Goal: Task Accomplishment & Management: Use online tool/utility

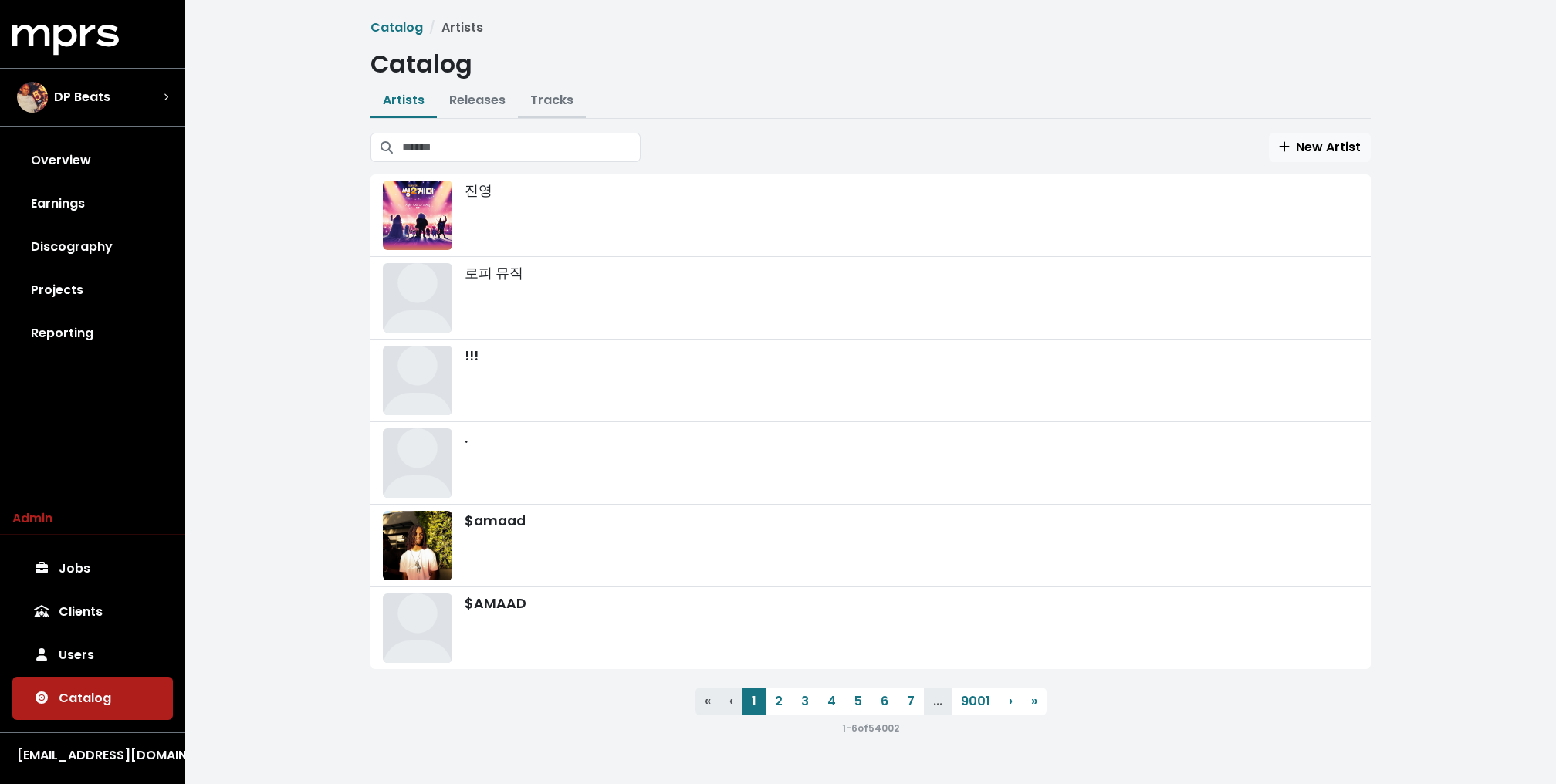
click at [545, 96] on link "Tracks" at bounding box center [552, 100] width 43 height 18
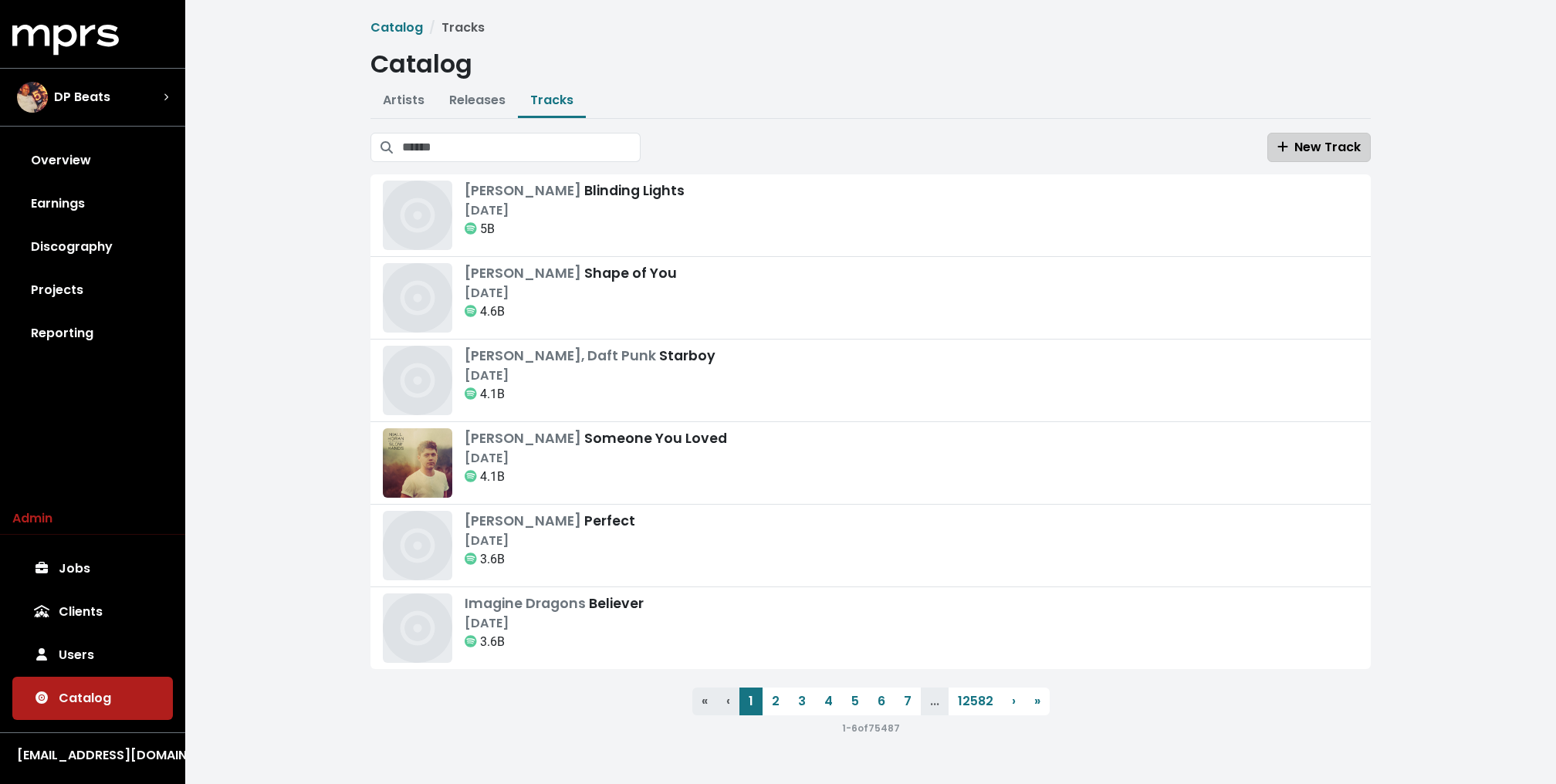
click at [1336, 138] on span "New Track" at bounding box center [1318, 147] width 84 height 19
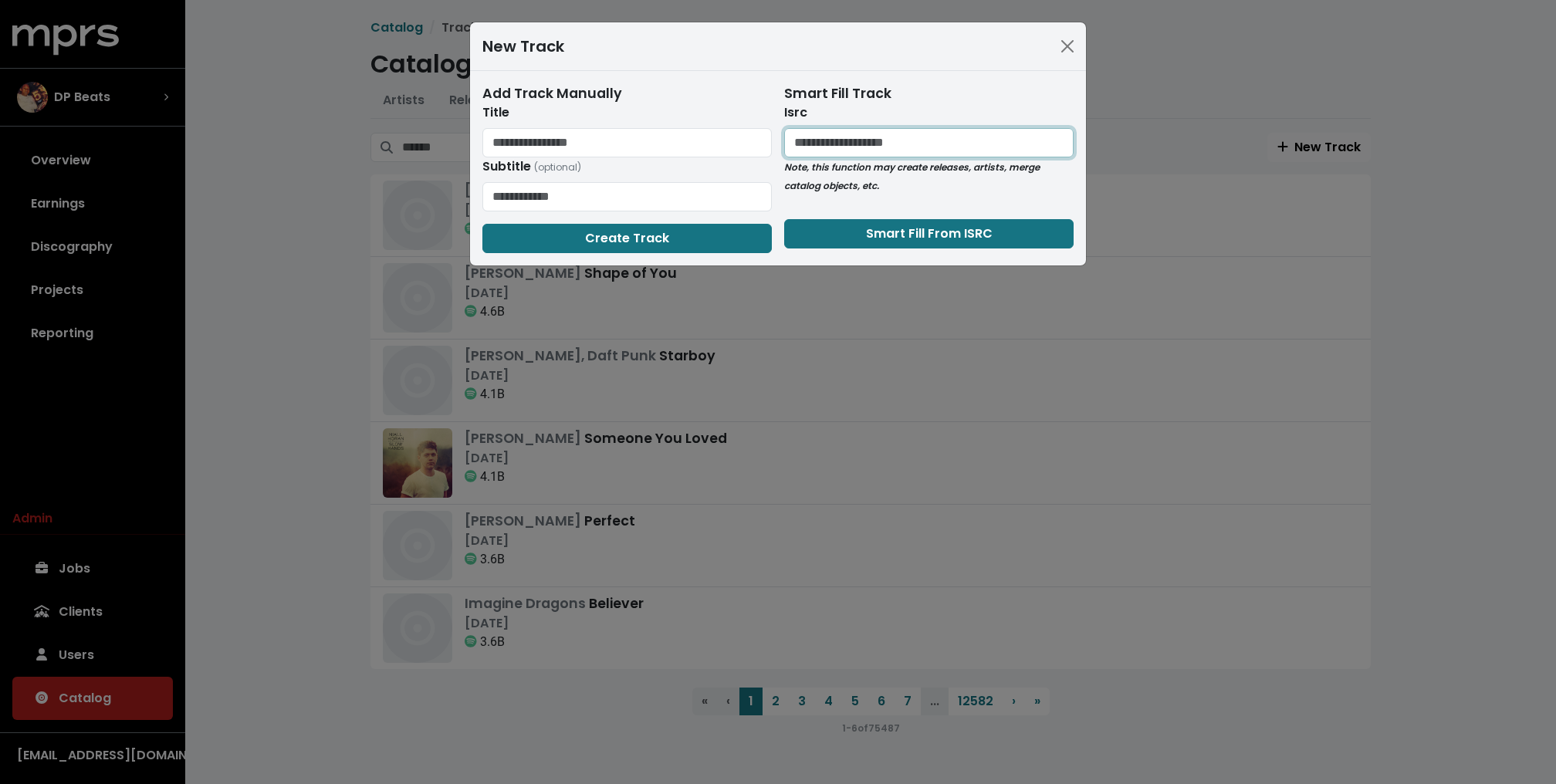
click at [858, 139] on input "text" at bounding box center [929, 143] width 289 height 30
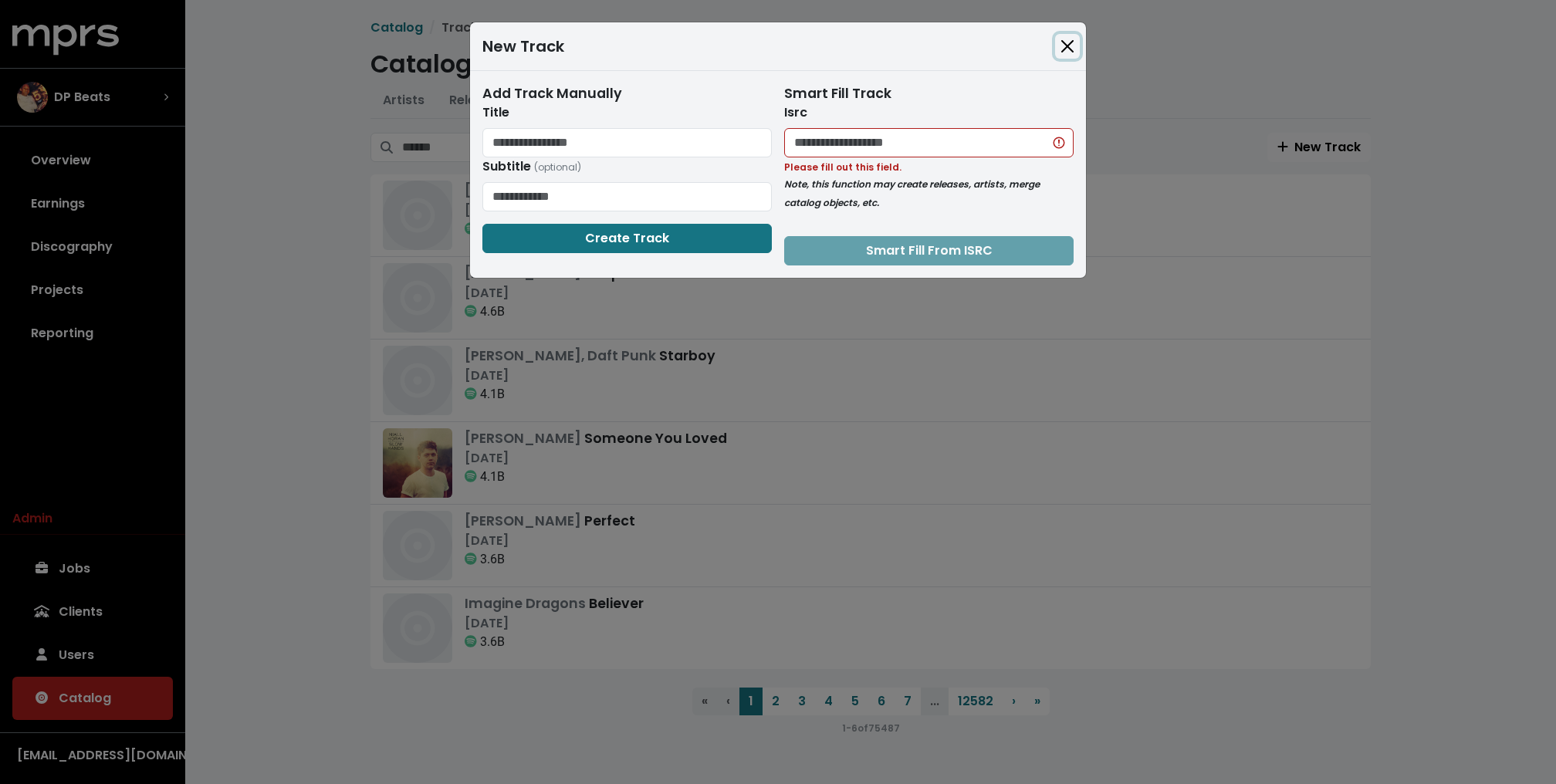
click at [1068, 47] on button "Close" at bounding box center [1066, 46] width 24 height 24
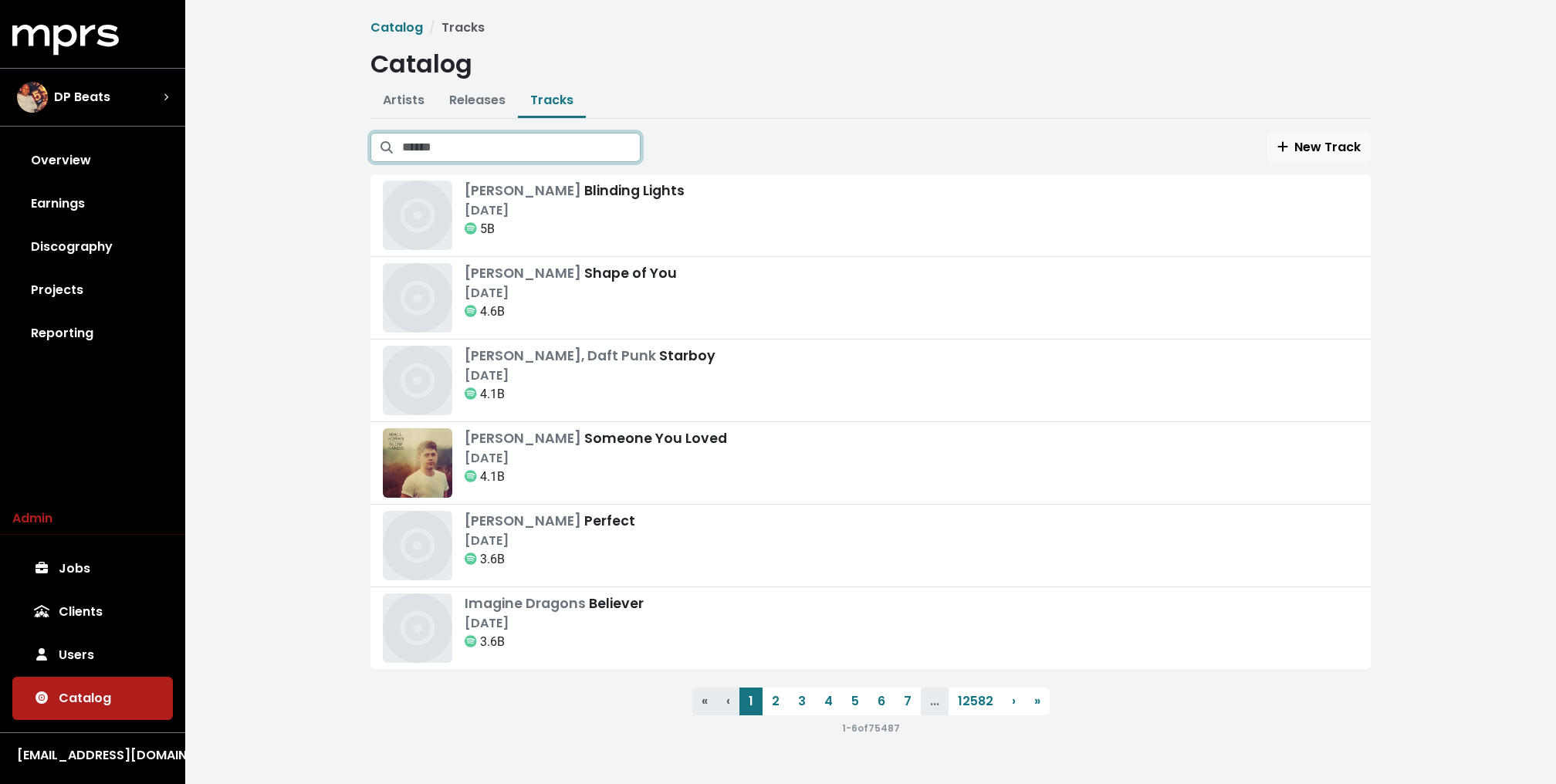
click at [608, 143] on input "Search tracks" at bounding box center [520, 147] width 238 height 30
click at [261, 370] on div "Catalog Tracks Catalog Artists Releases Tracks New Artist 진영 로피 뮤직 !!! . $amaad…" at bounding box center [870, 383] width 1370 height 768
click at [473, 139] on input "Search tracks" at bounding box center [520, 147] width 238 height 30
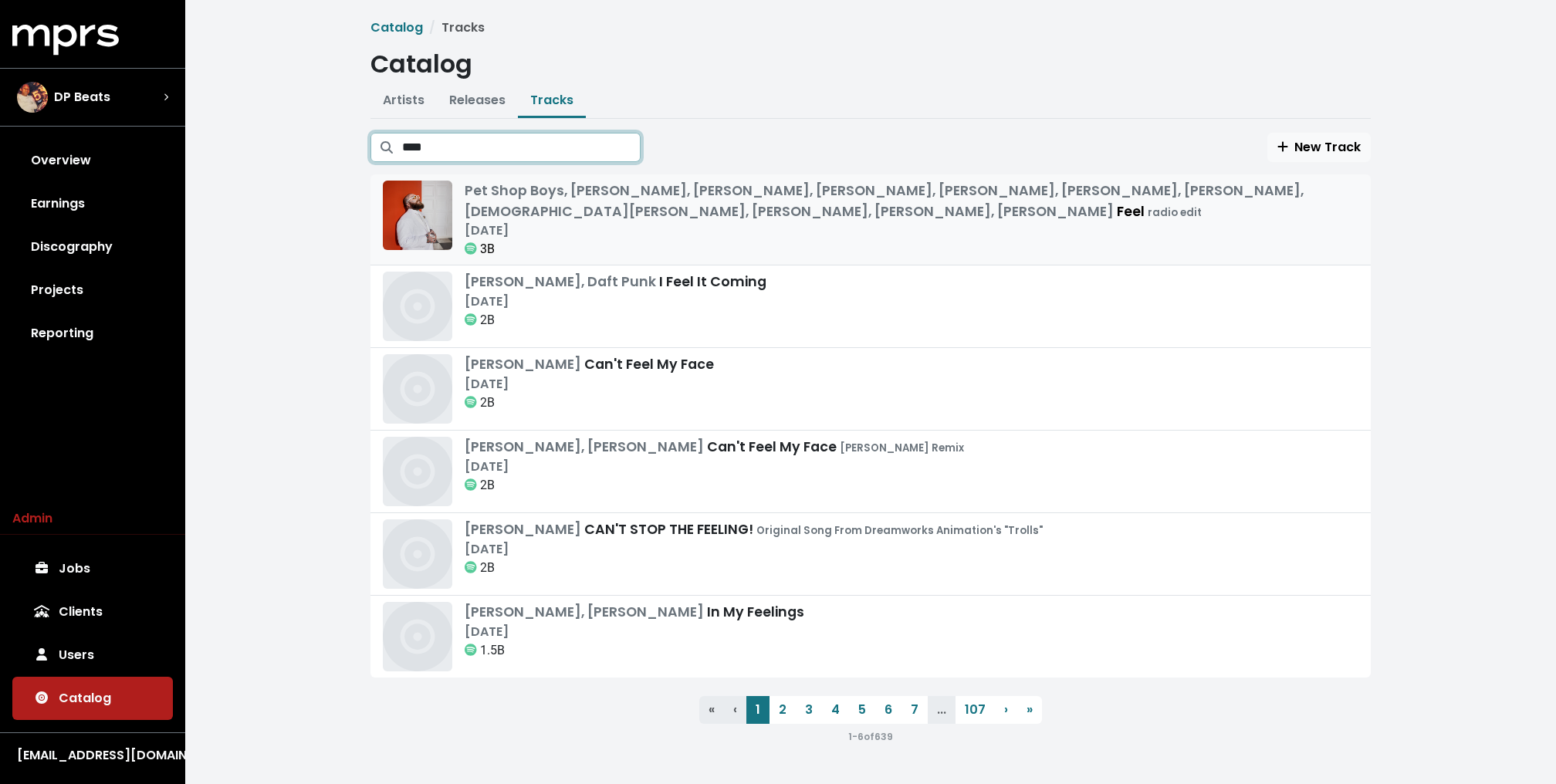
type input "****"
click at [643, 218] on span "Pet Shop Boys, [PERSON_NAME], [PERSON_NAME], [PERSON_NAME], [PERSON_NAME], [PER…" at bounding box center [884, 200] width 839 height 39
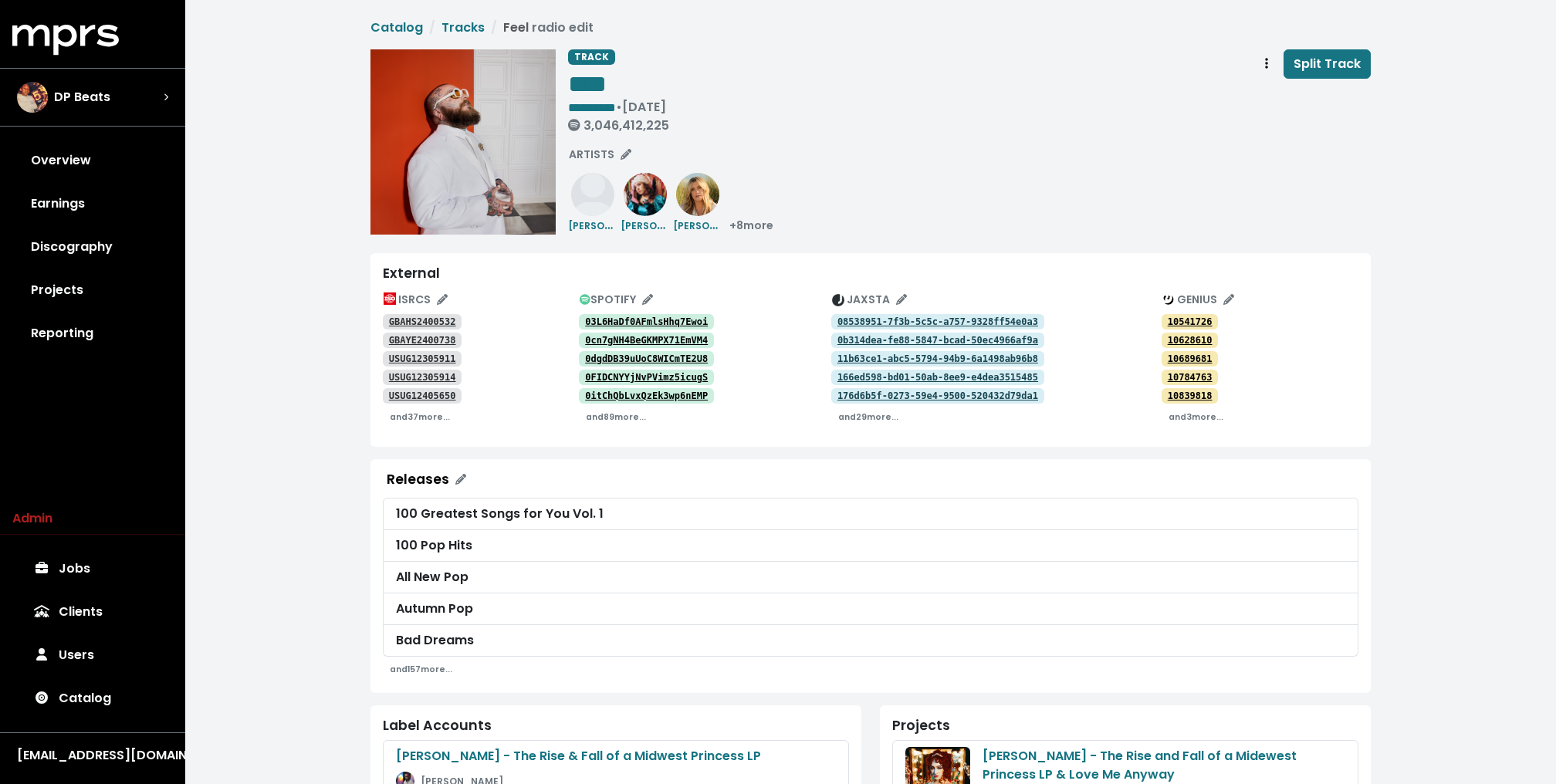
click at [323, 331] on div "**********" at bounding box center [870, 770] width 1370 height 1539
click at [930, 128] on div "**********" at bounding box center [968, 94] width 802 height 90
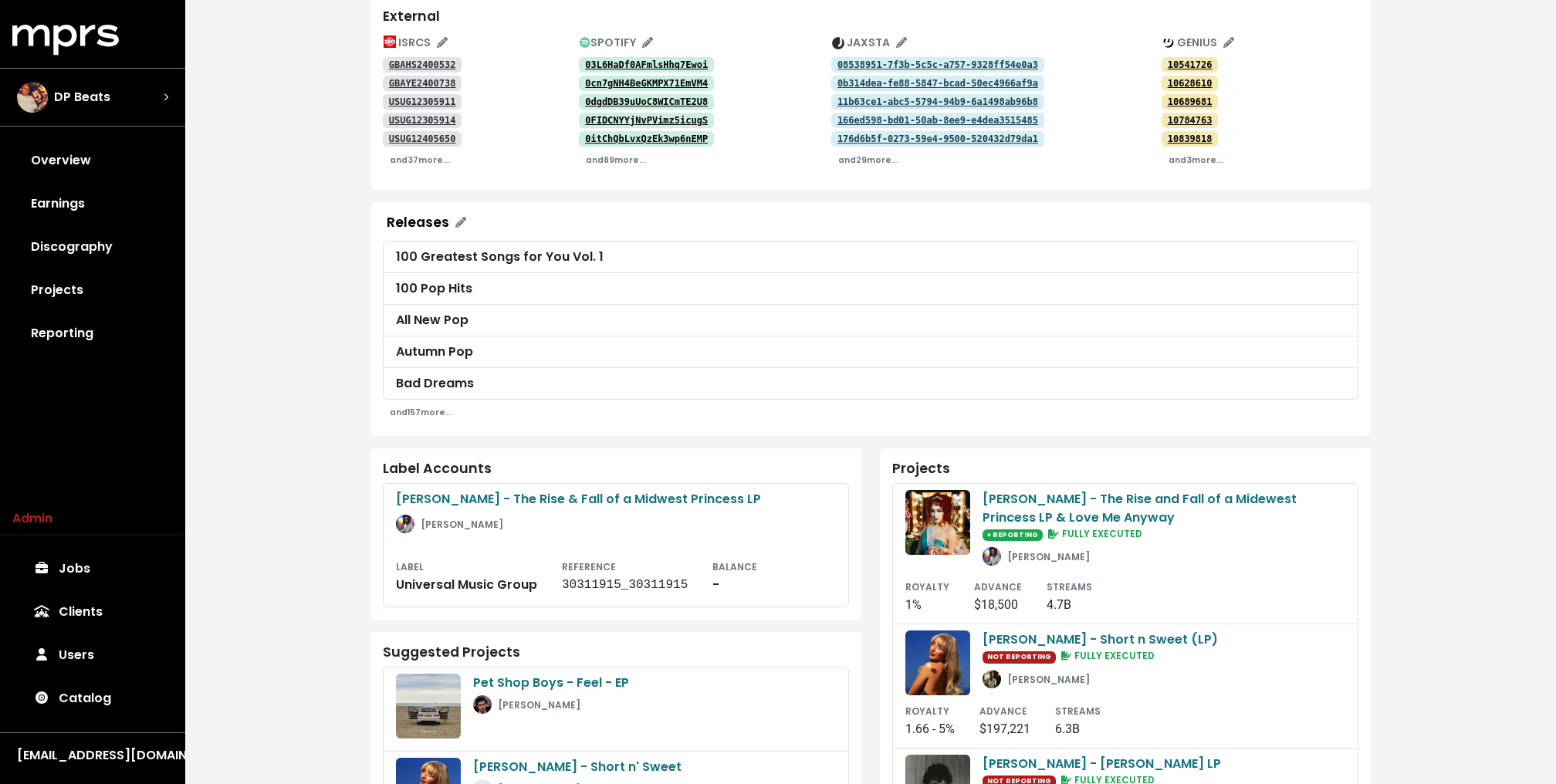
scroll to position [260, 0]
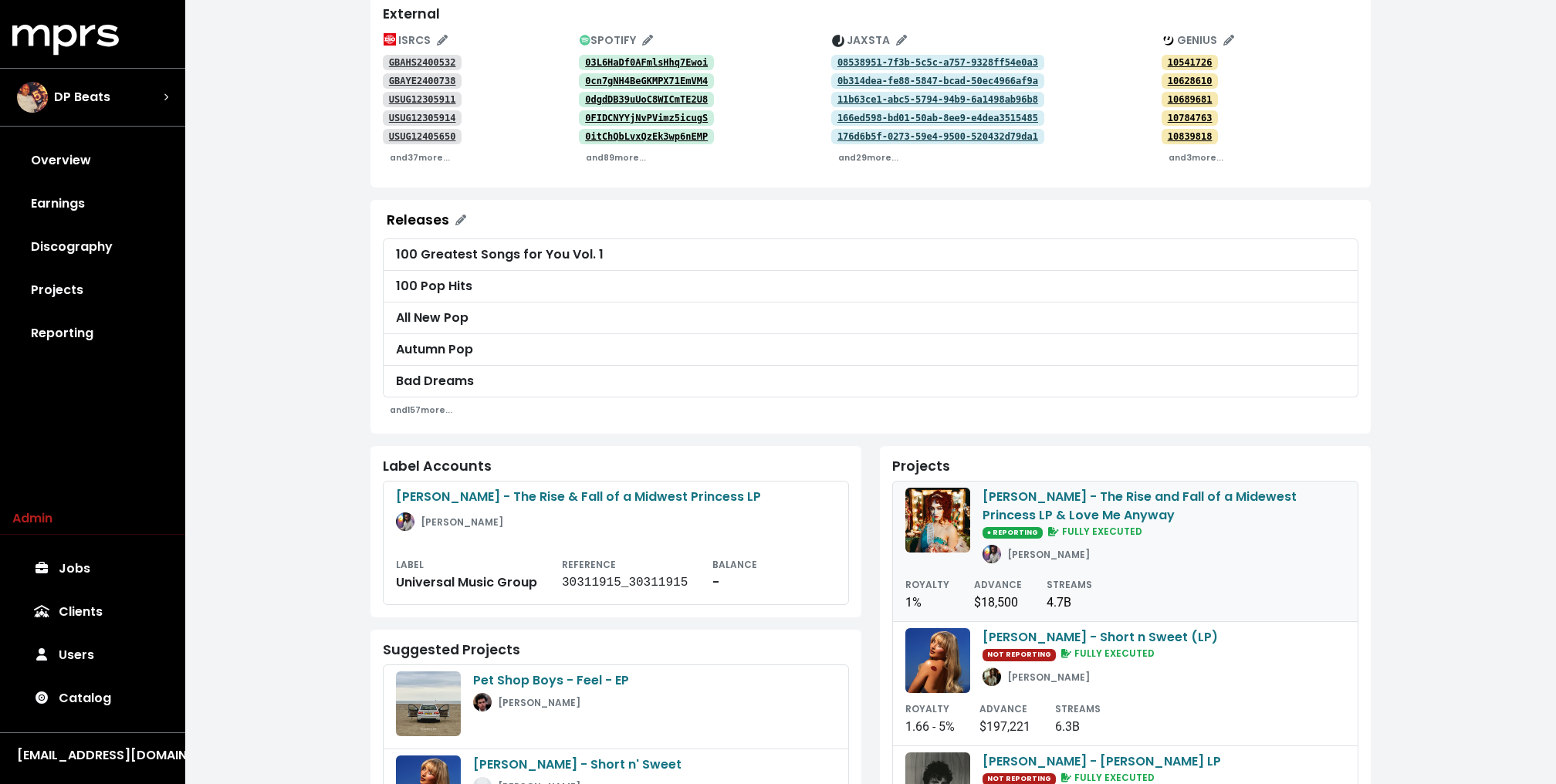
click at [1020, 533] on span "● REPORTING" at bounding box center [1012, 533] width 60 height 12
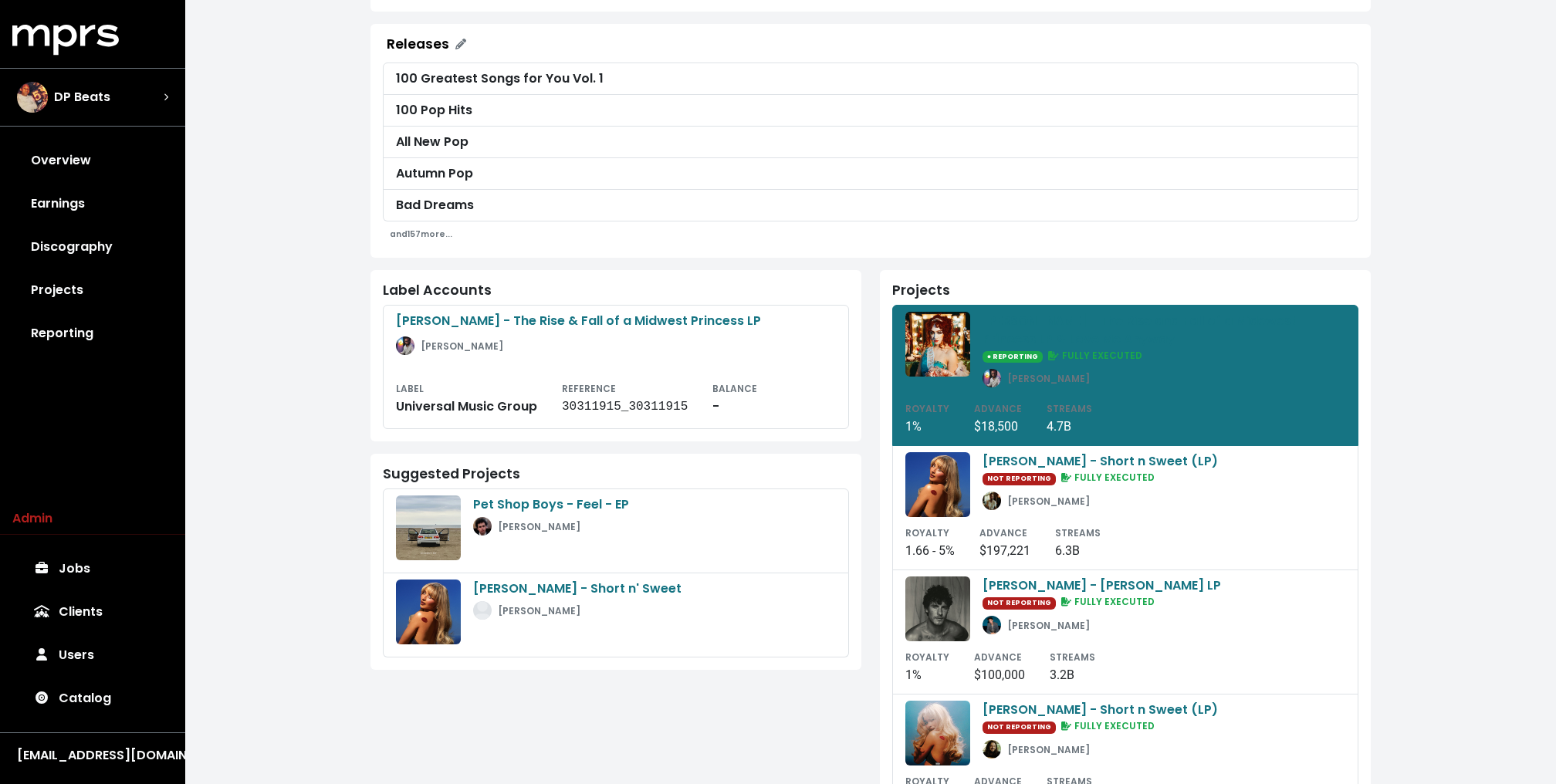
scroll to position [466, 0]
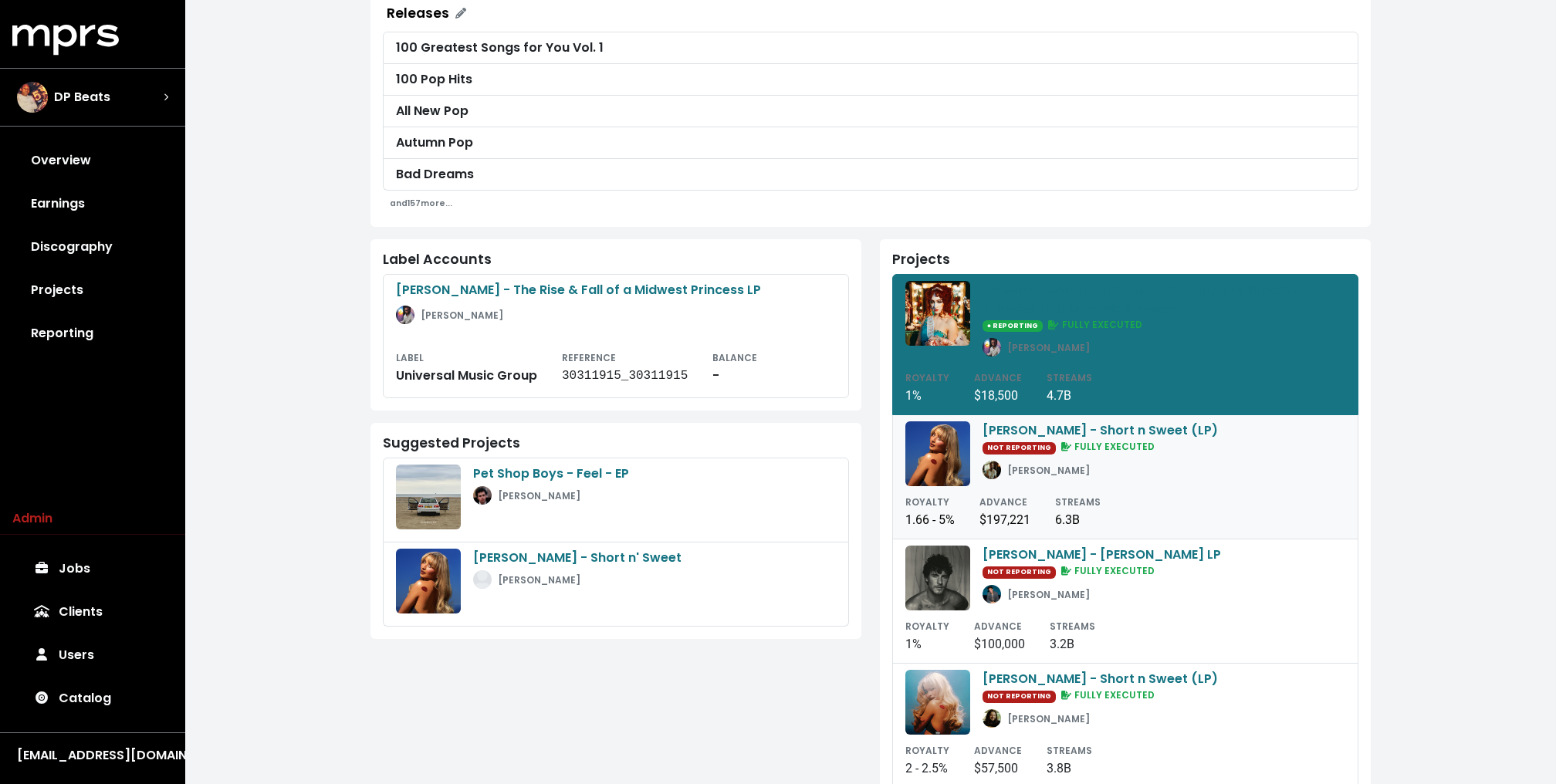
click at [1007, 482] on link "Sabrina Carpenter - Short n Sweet (LP) NOT REPORTING FULLY EXECUTED John Ryan R…" at bounding box center [1125, 477] width 466 height 124
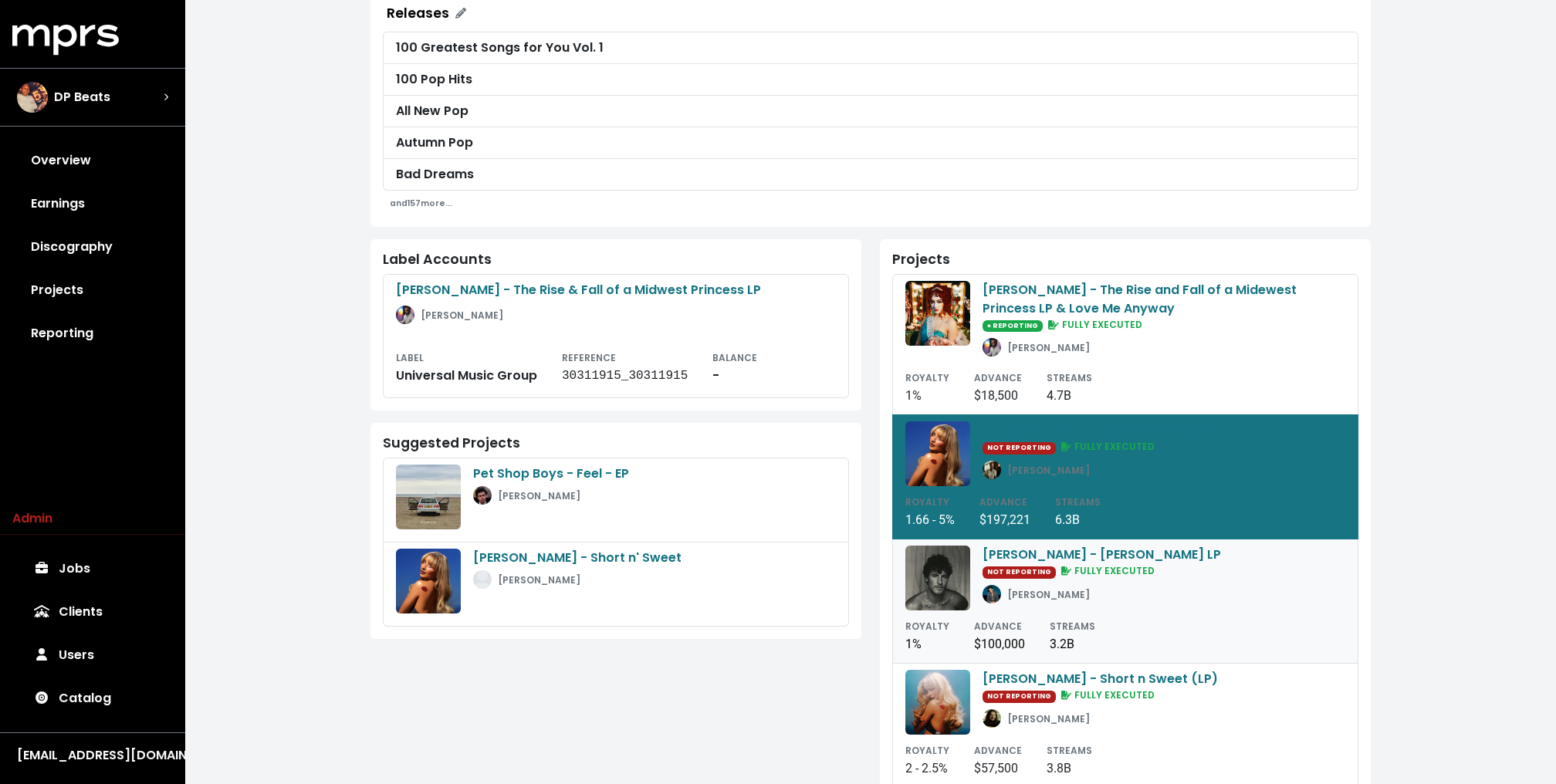
click at [993, 570] on span "NOT REPORTING" at bounding box center [1019, 571] width 74 height 12
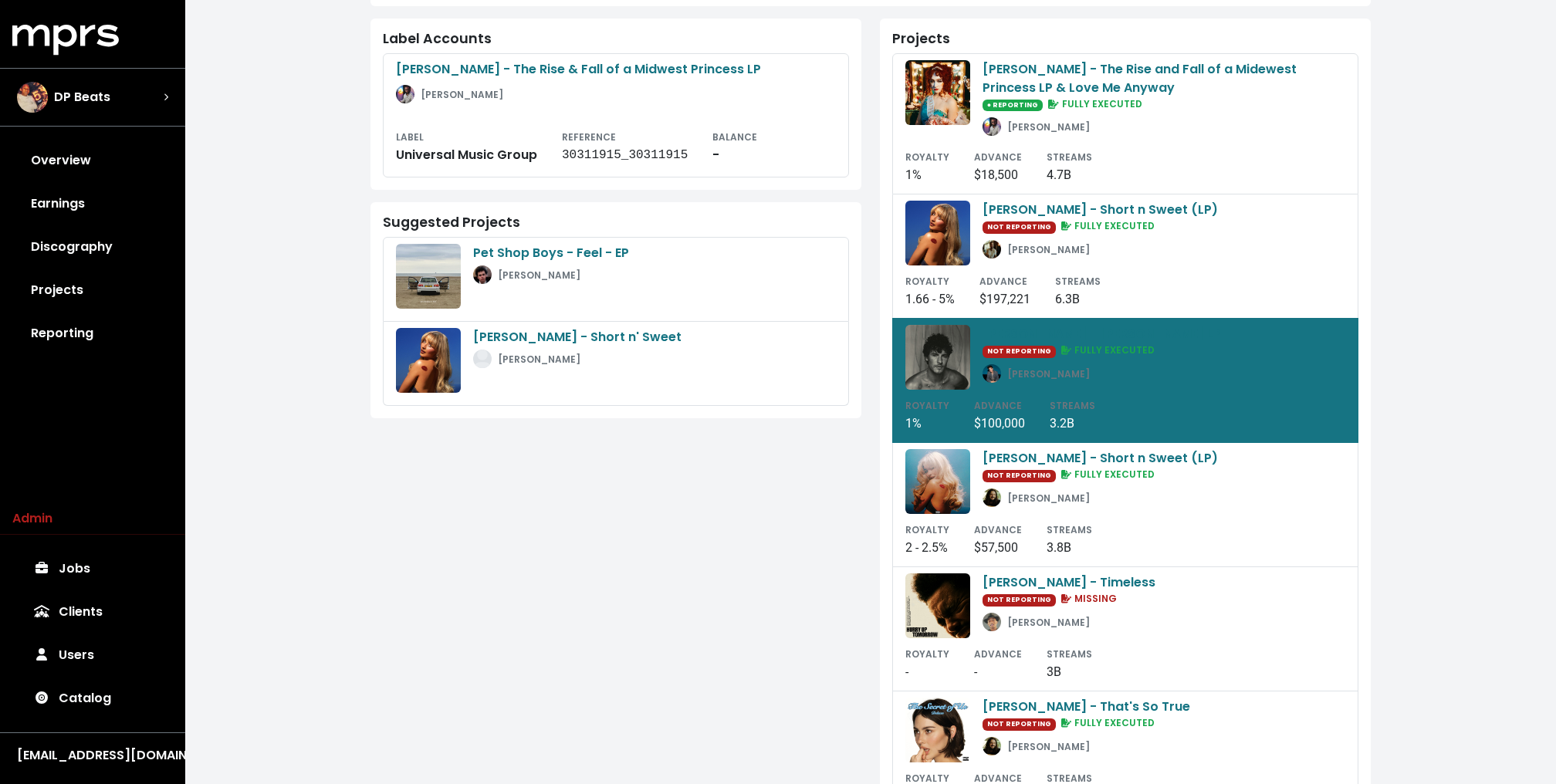
scroll to position [713, 0]
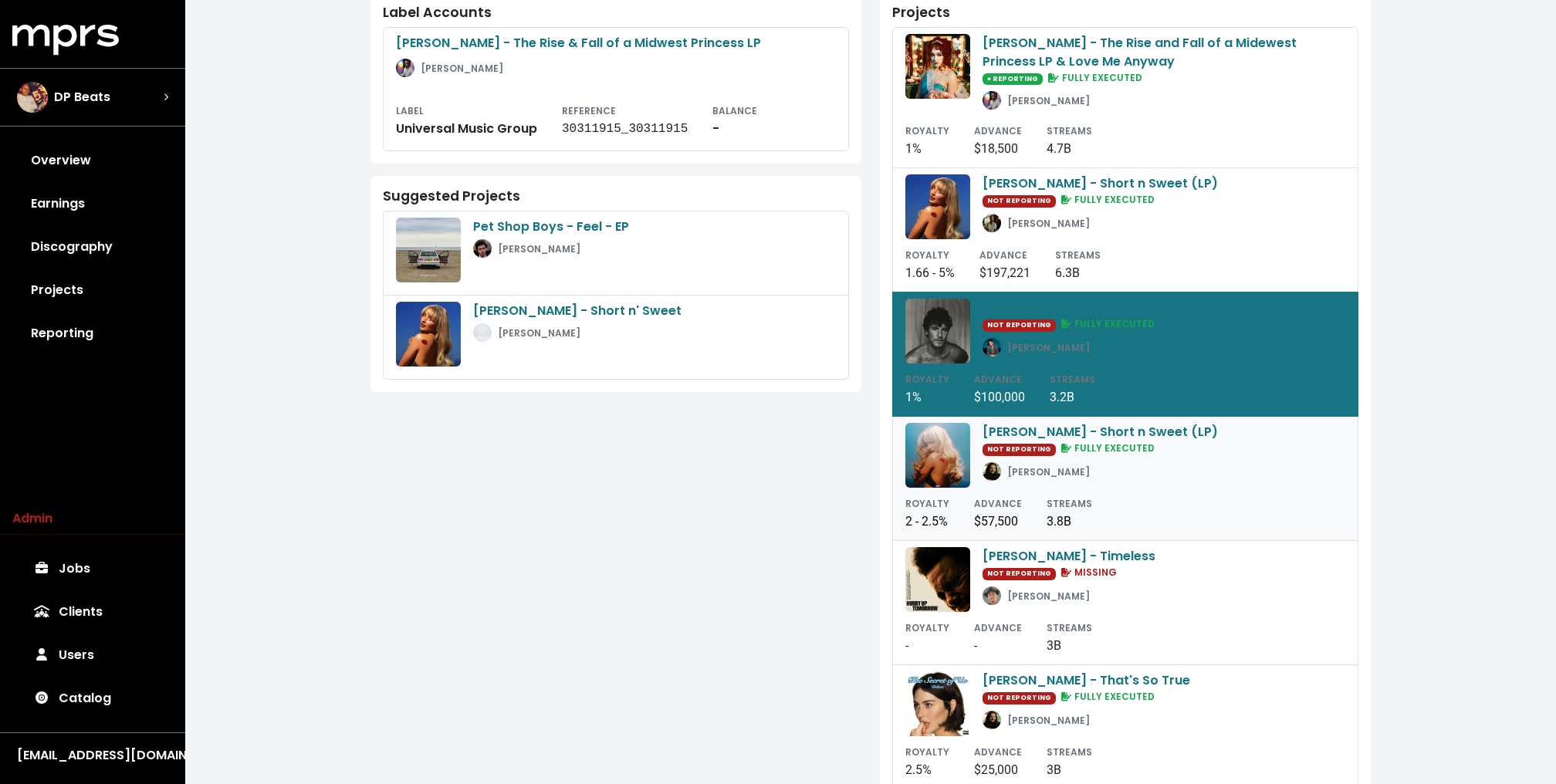
click at [971, 467] on div "Sabrina Carpenter - Short n Sweet (LP) NOT REPORTING FULLY EXECUTED Julian Bune…" at bounding box center [1125, 455] width 440 height 65
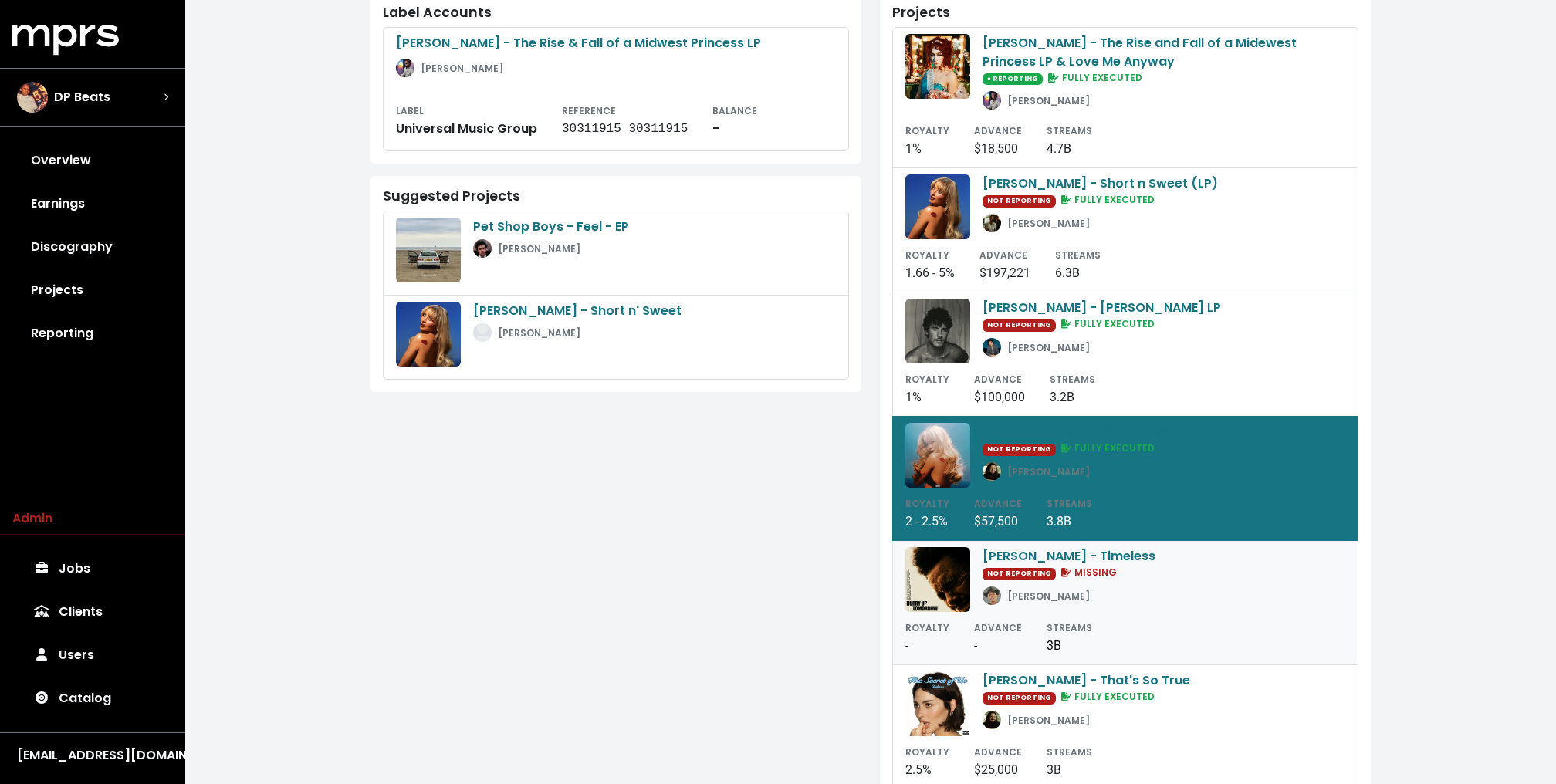
click at [971, 582] on div "The Weeknd - Timeless NOT REPORTING MISSING Pharrell Williams" at bounding box center [1125, 579] width 440 height 65
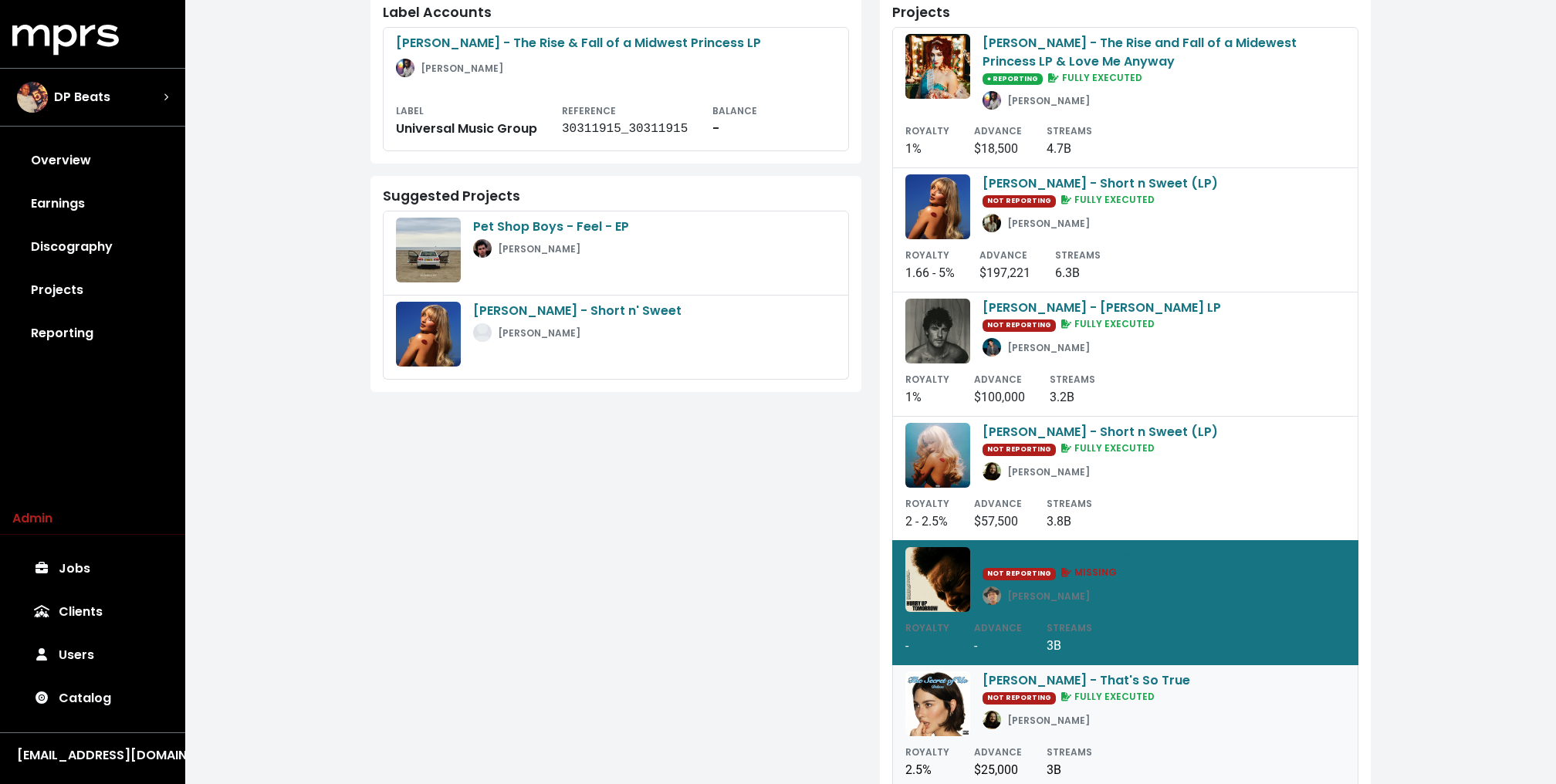
click at [969, 732] on link "Gracie Abrams - That's So True NOT REPORTING FULLY EXECUTED Julian Bunetta ROYA…" at bounding box center [1125, 727] width 466 height 124
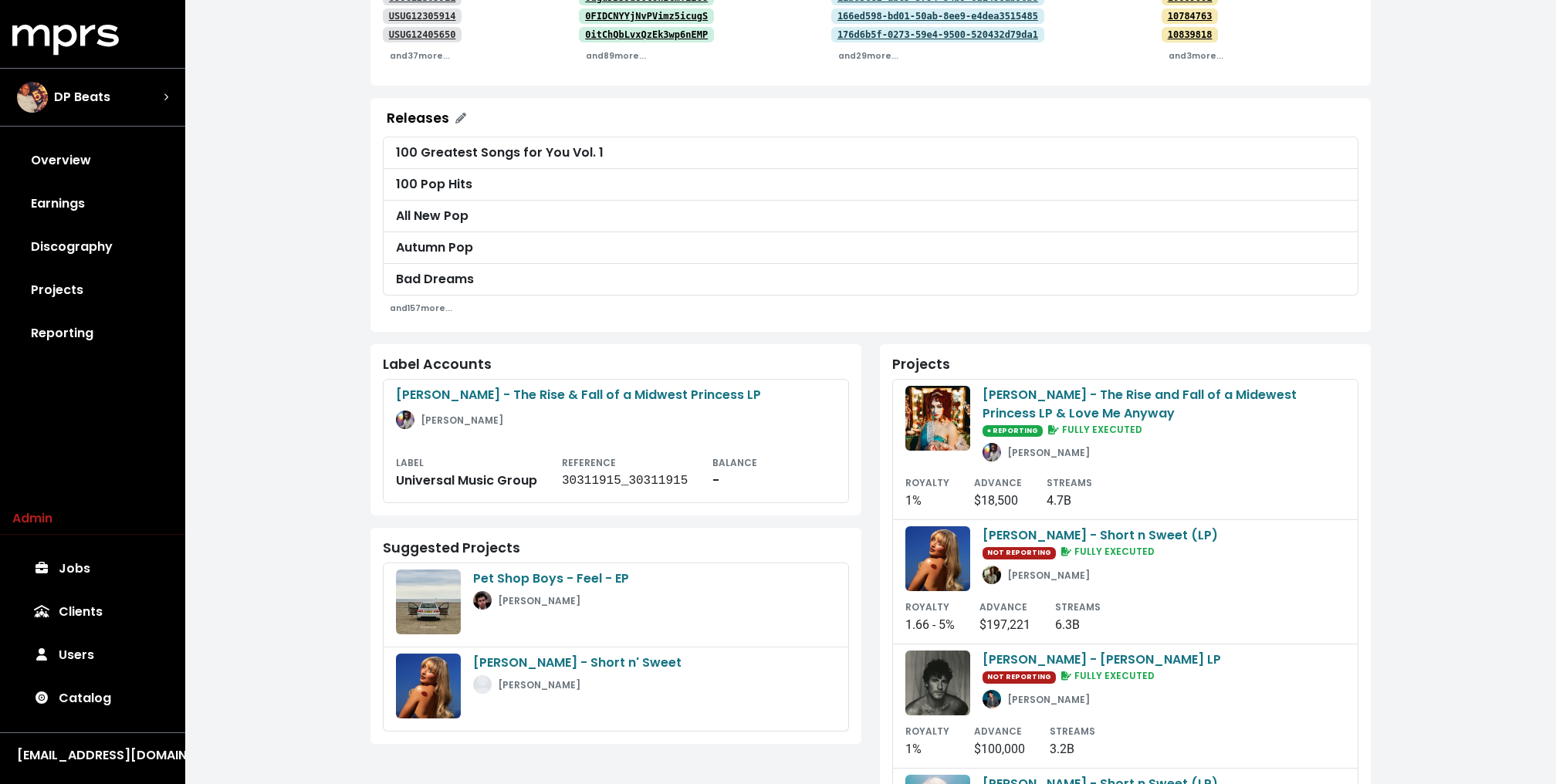
scroll to position [0, 0]
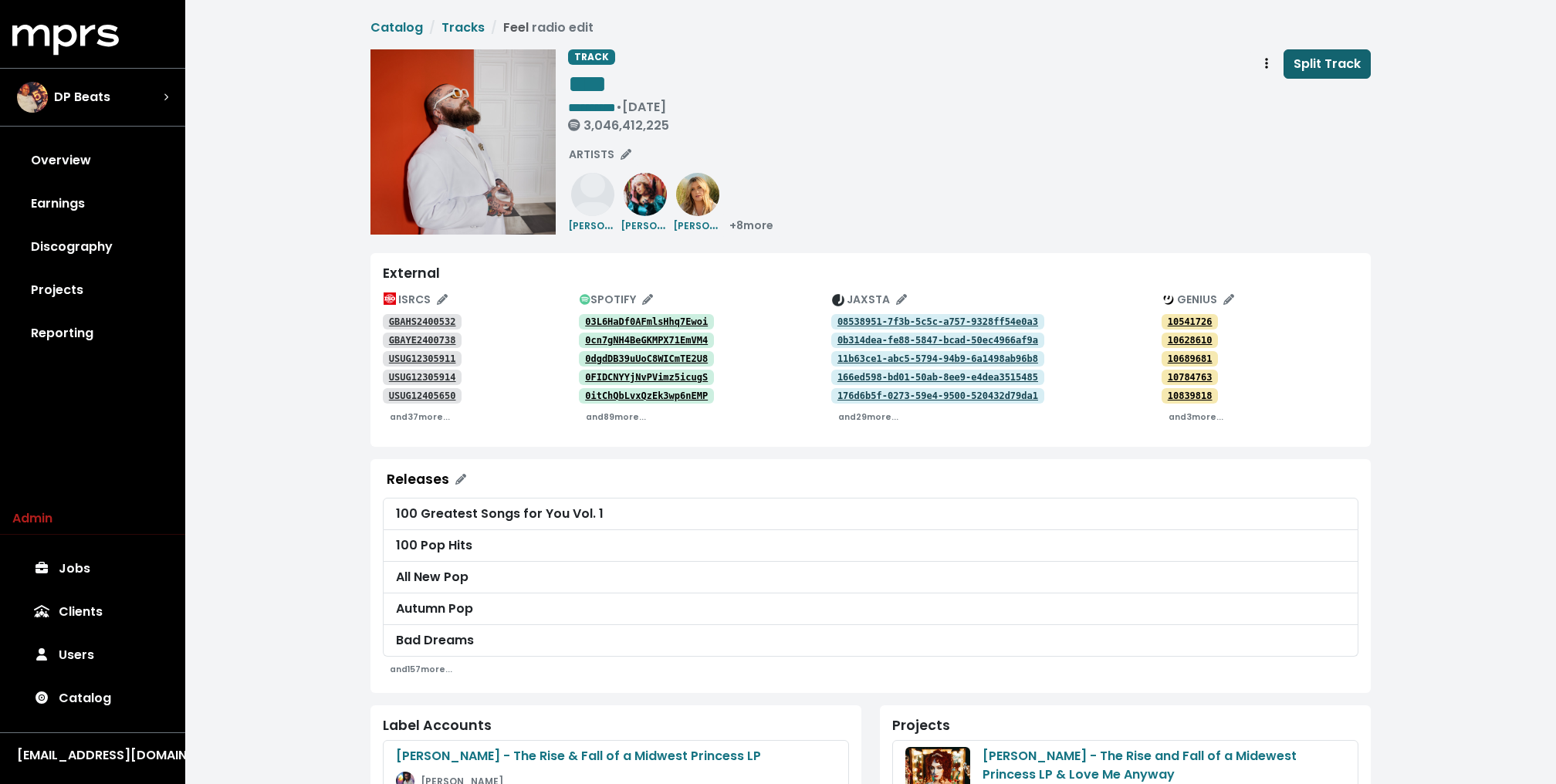
click at [1332, 65] on span "Split Track" at bounding box center [1327, 64] width 67 height 18
click at [85, 571] on link "Jobs 1" at bounding box center [93, 568] width 161 height 43
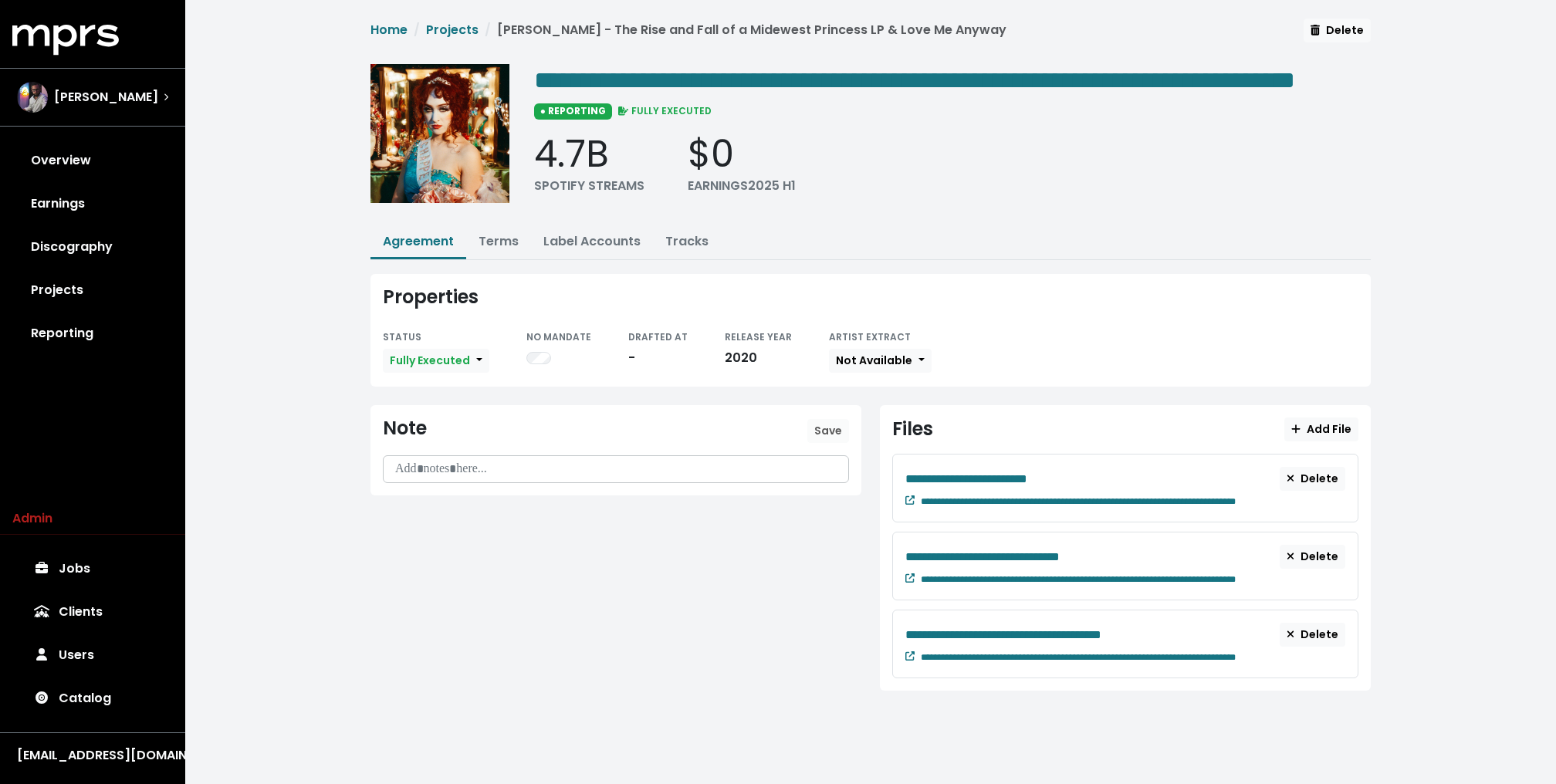
click at [325, 265] on div "**********" at bounding box center [870, 366] width 1370 height 734
click at [490, 250] on link "Terms" at bounding box center [499, 242] width 40 height 18
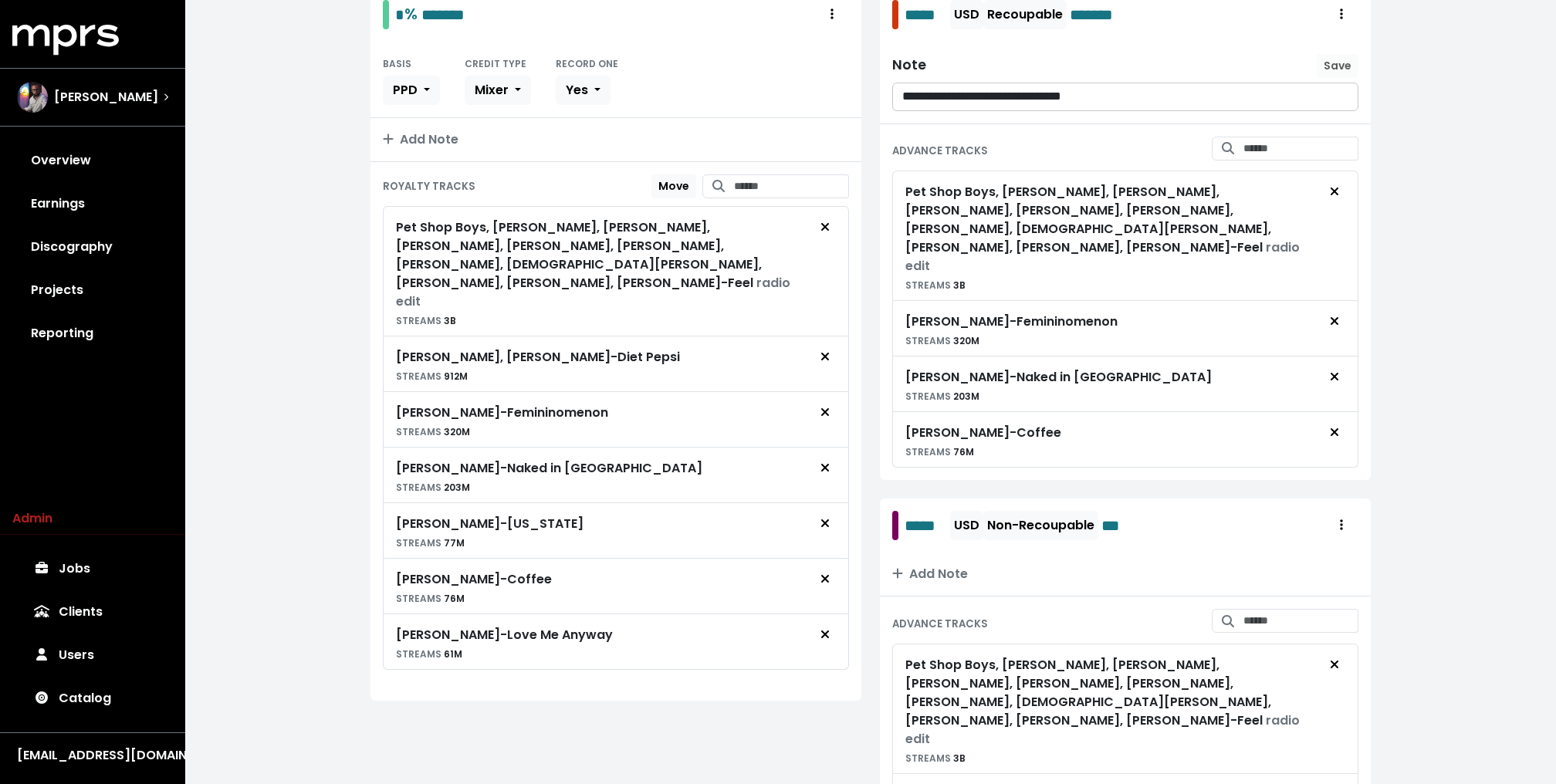
scroll to position [341, 0]
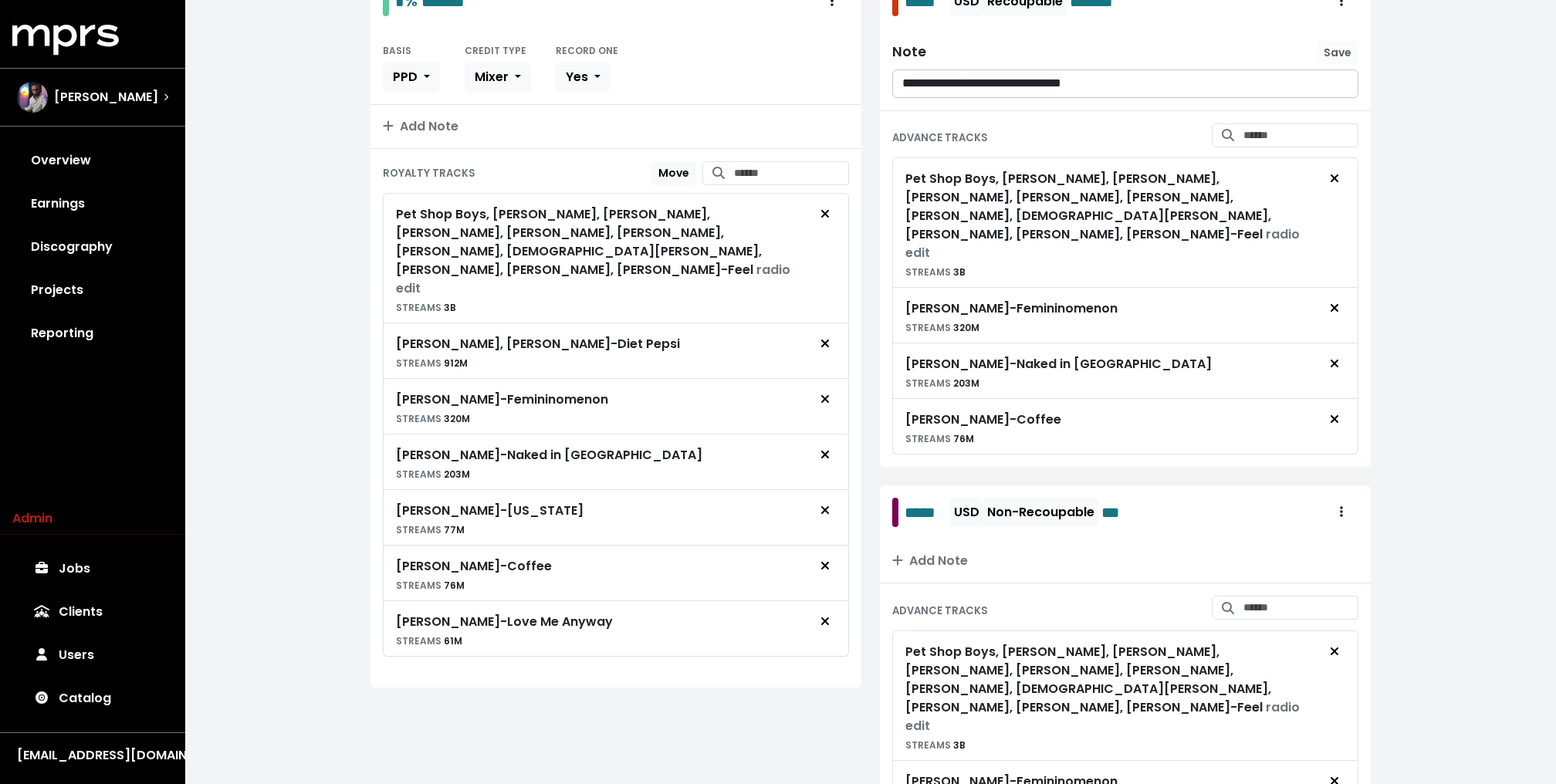
click at [324, 361] on div "**********" at bounding box center [870, 689] width 1370 height 2060
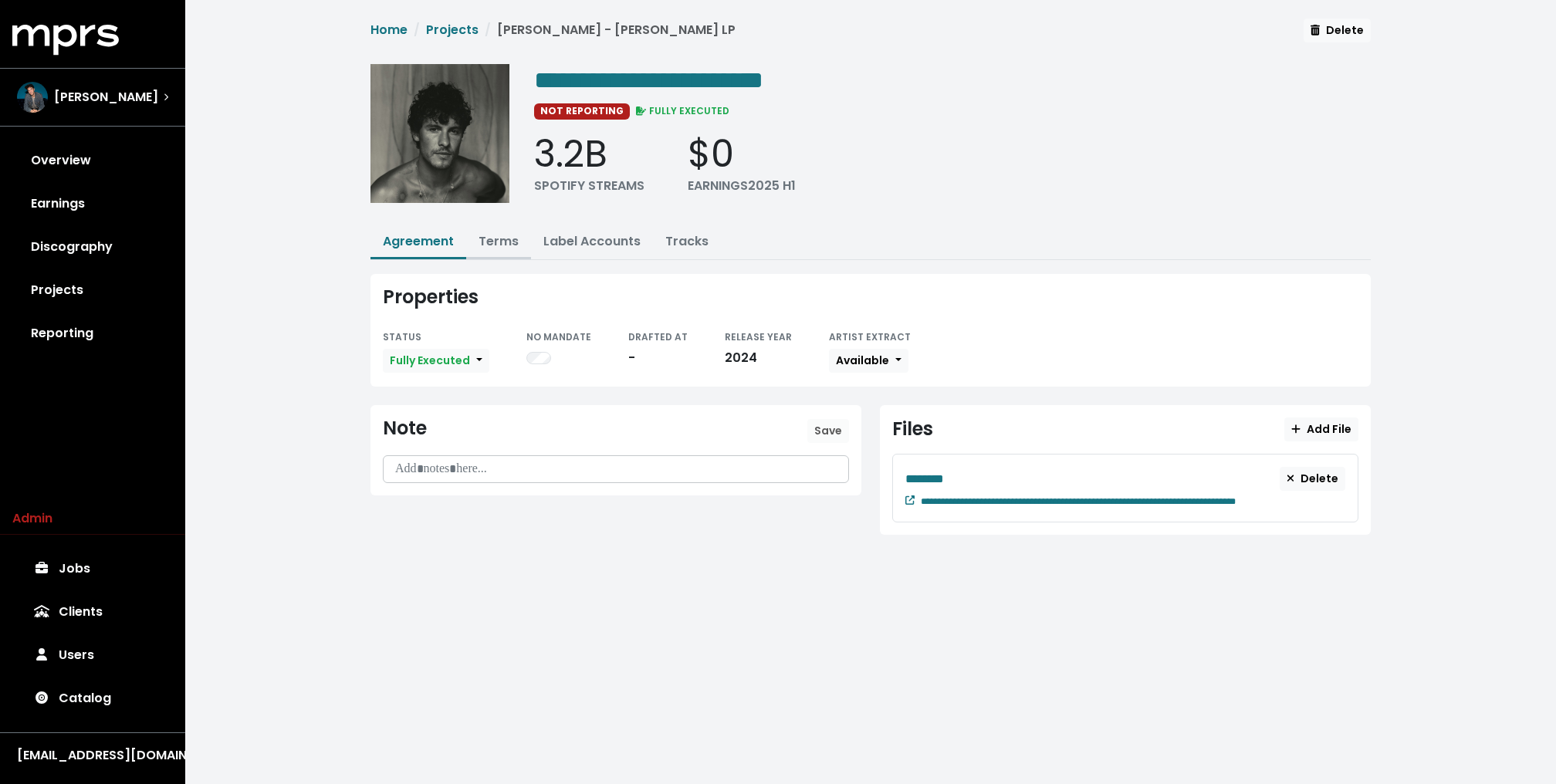
click at [503, 242] on link "Terms" at bounding box center [499, 242] width 40 height 18
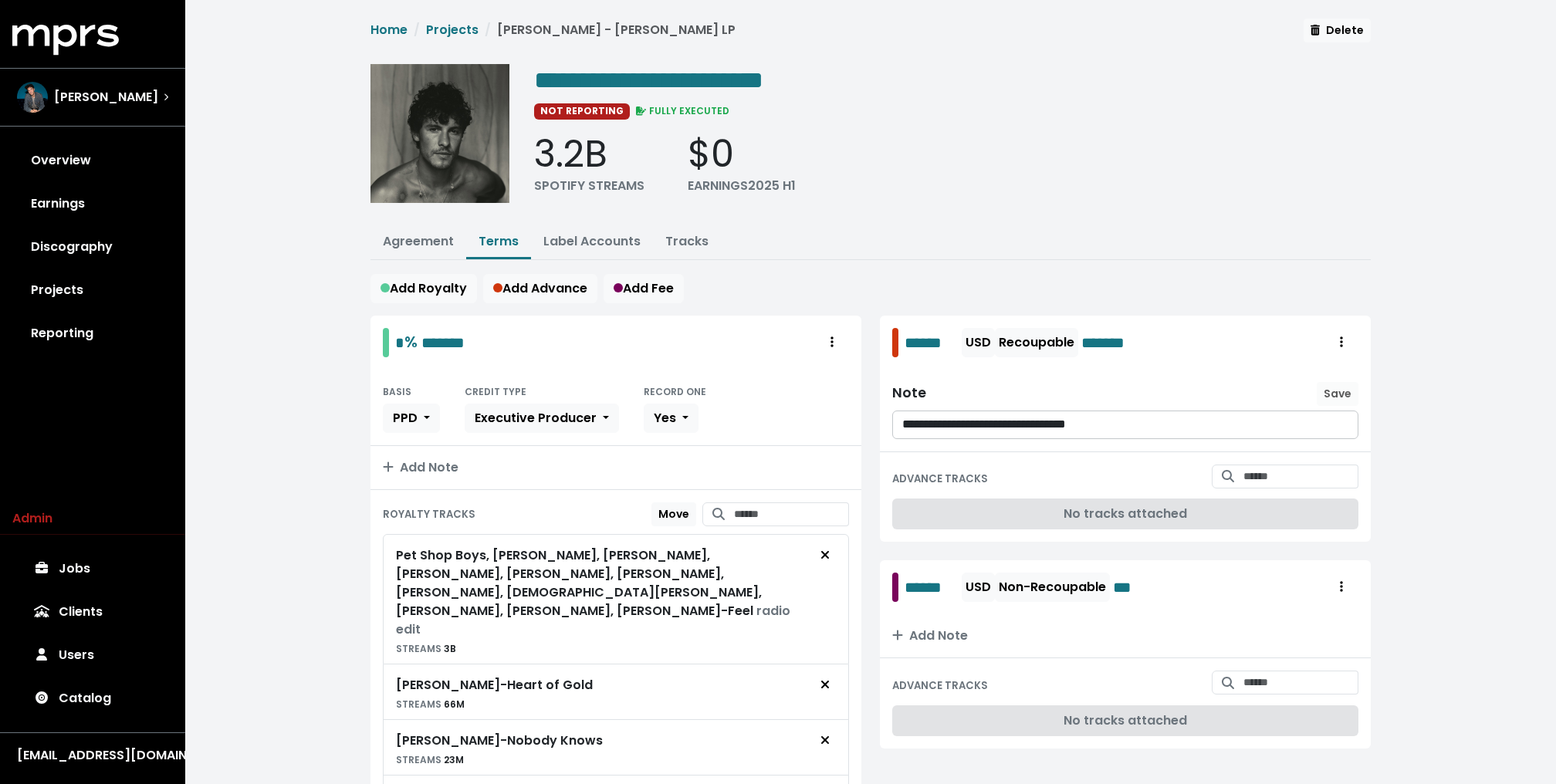
click at [321, 163] on div "**********" at bounding box center [870, 681] width 1370 height 1361
drag, startPoint x: 293, startPoint y: 293, endPoint x: 259, endPoint y: 238, distance: 64.7
click at [0, 0] on div "**********" at bounding box center [778, 681] width 1556 height 1361
click at [339, 268] on div "**********" at bounding box center [870, 681] width 1370 height 1361
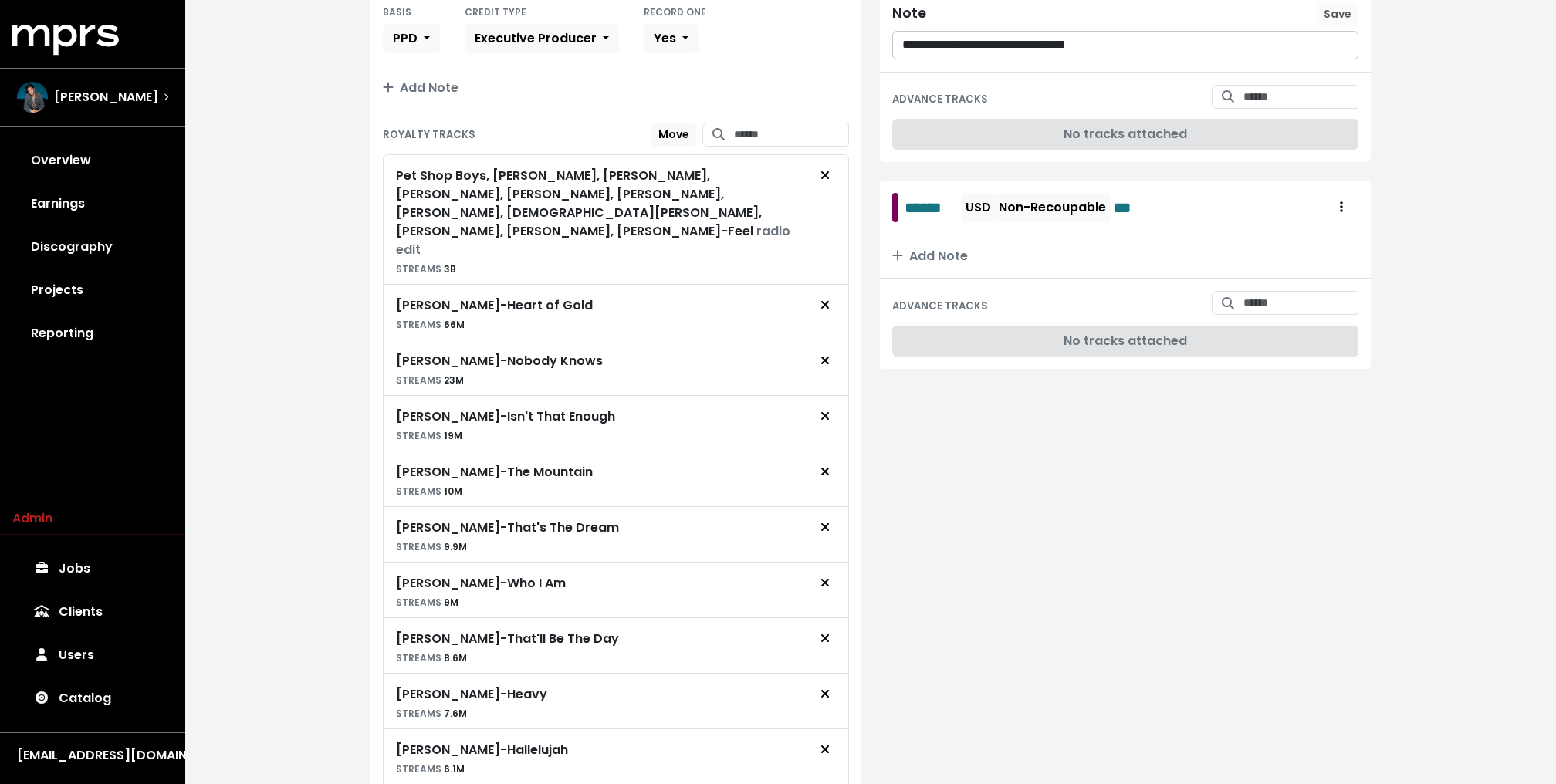
scroll to position [393, 0]
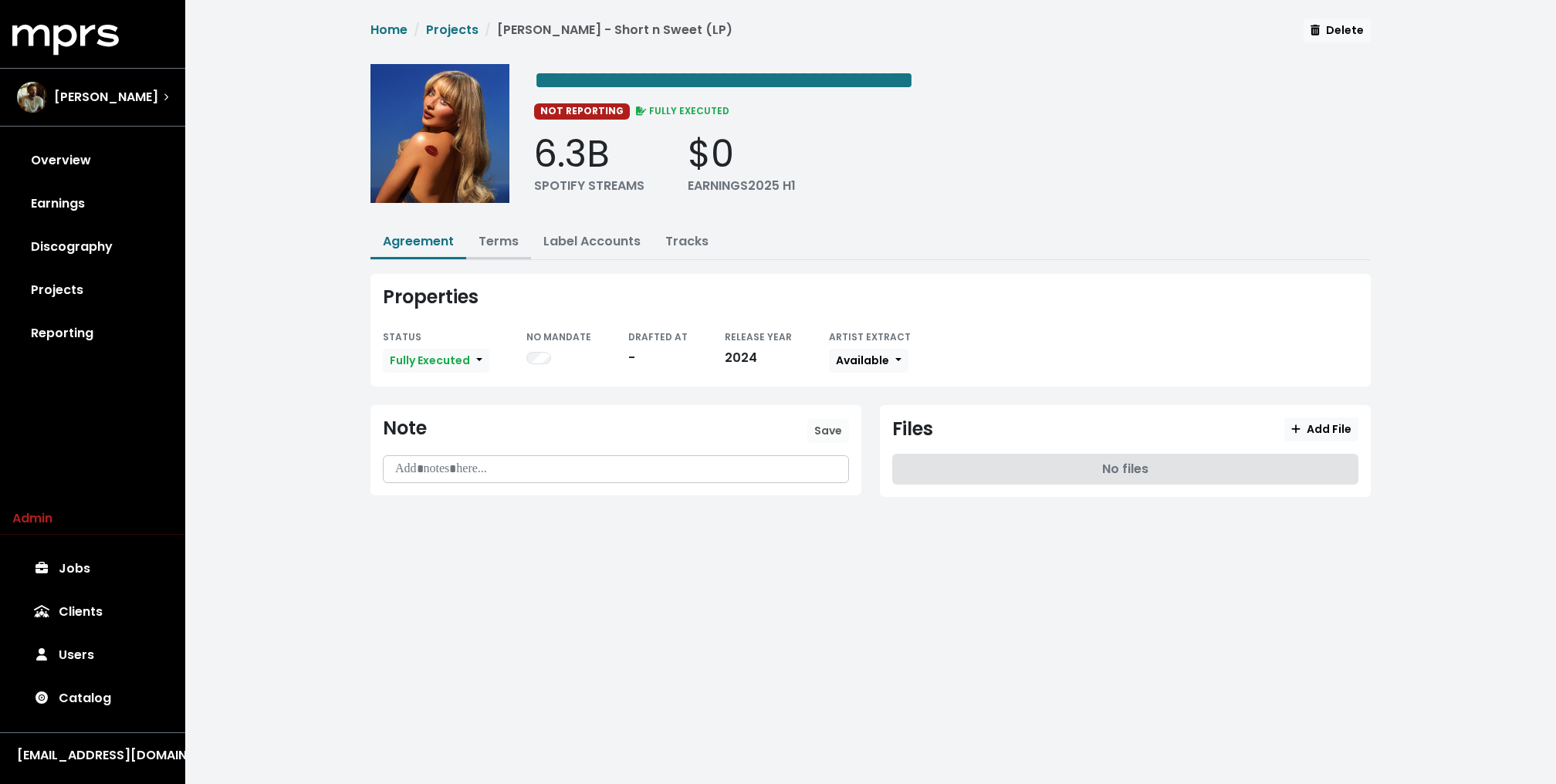
click at [491, 235] on link "Terms" at bounding box center [499, 242] width 40 height 18
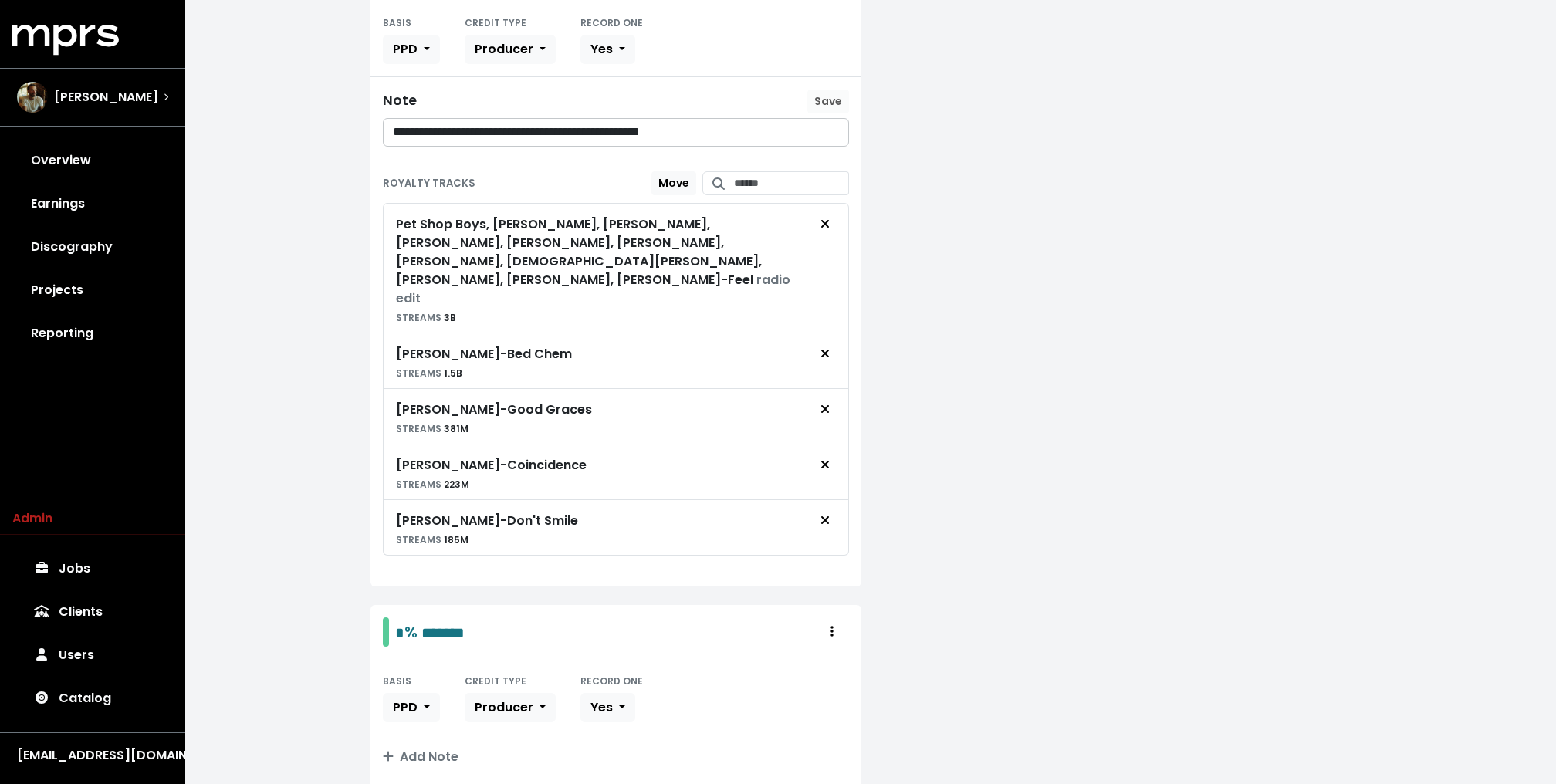
scroll to position [1342, 0]
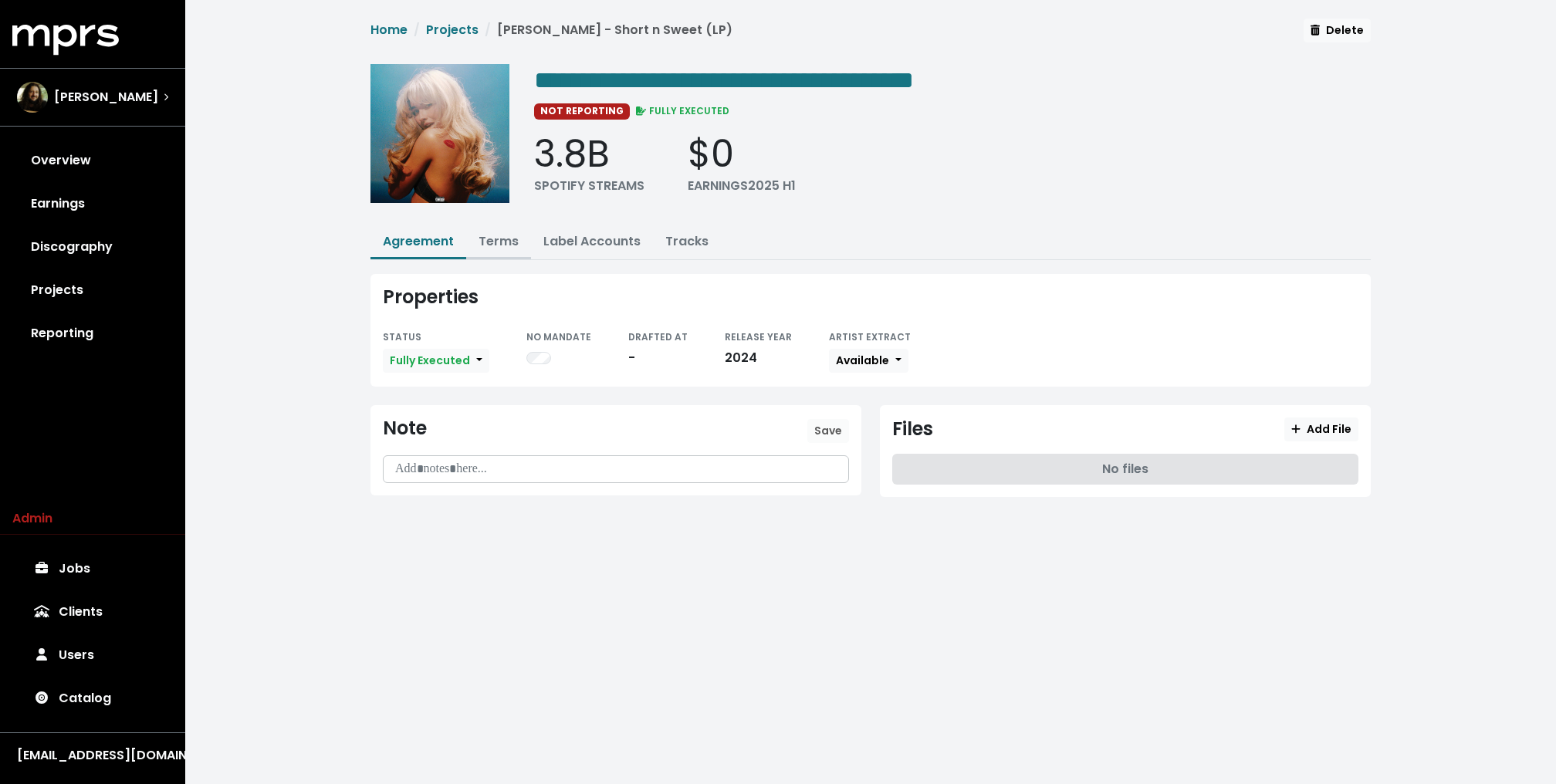
click at [503, 242] on link "Terms" at bounding box center [499, 242] width 40 height 18
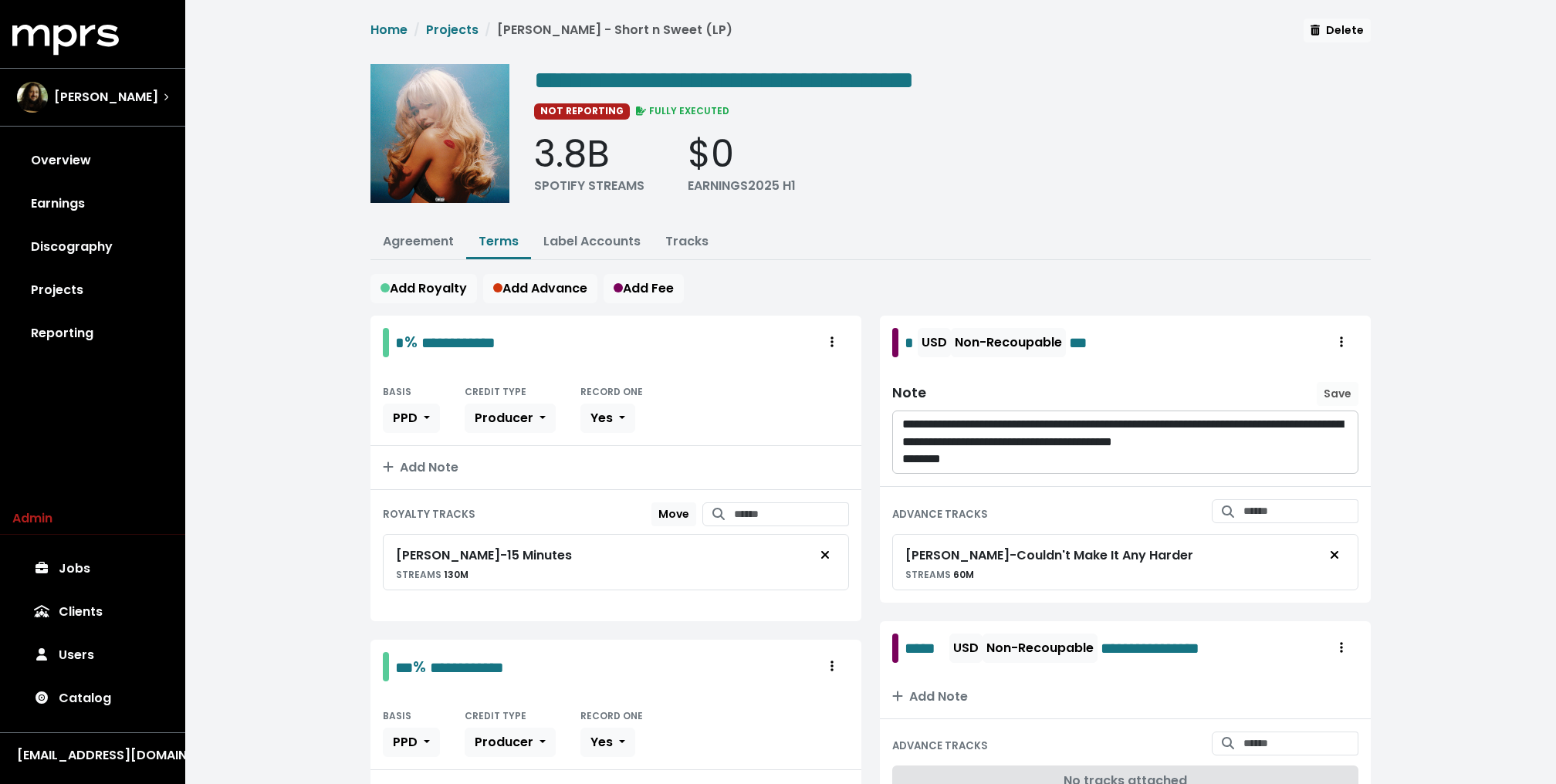
click at [252, 367] on div "**********" at bounding box center [870, 780] width 1370 height 1561
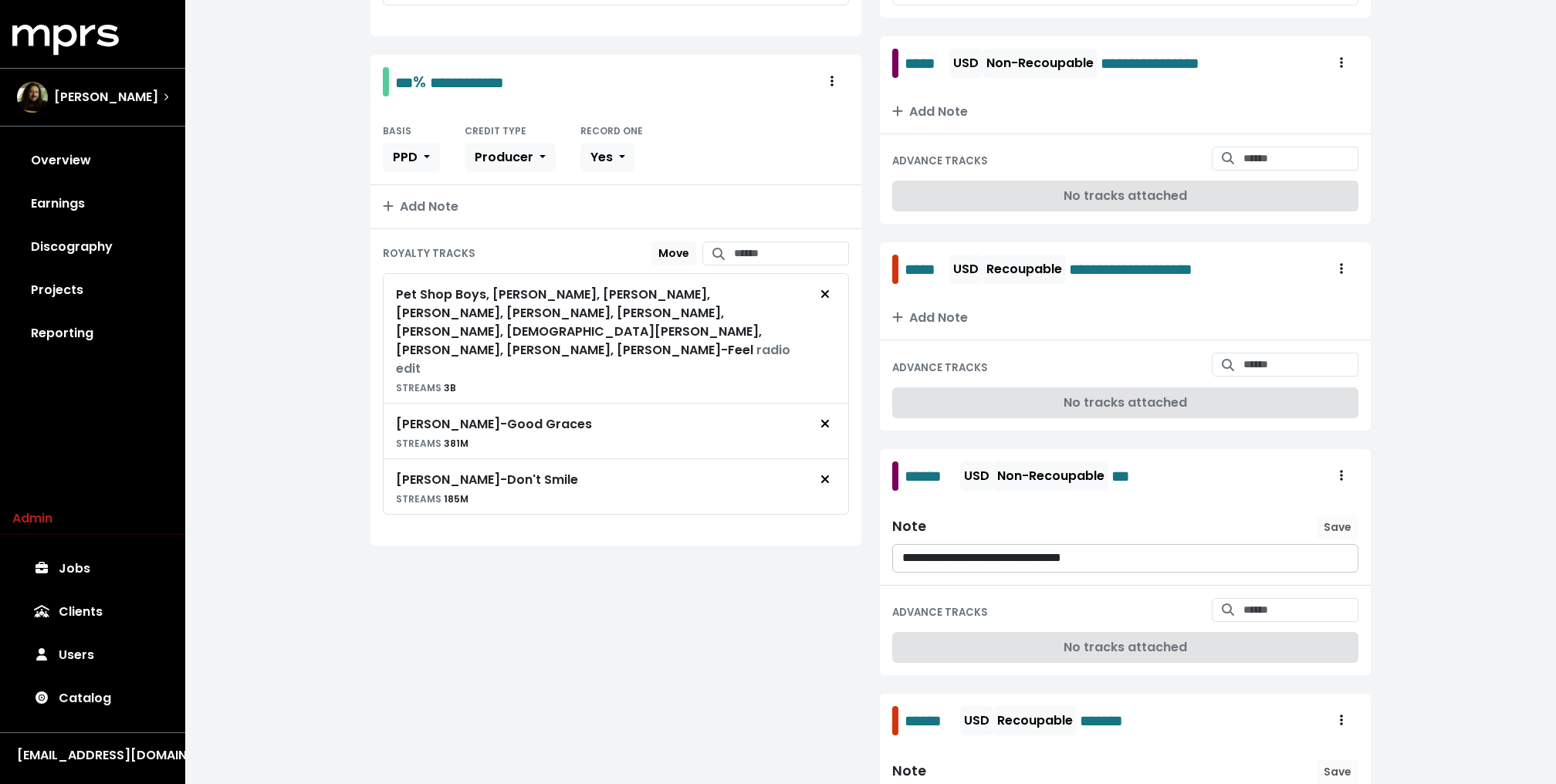
scroll to position [583, 0]
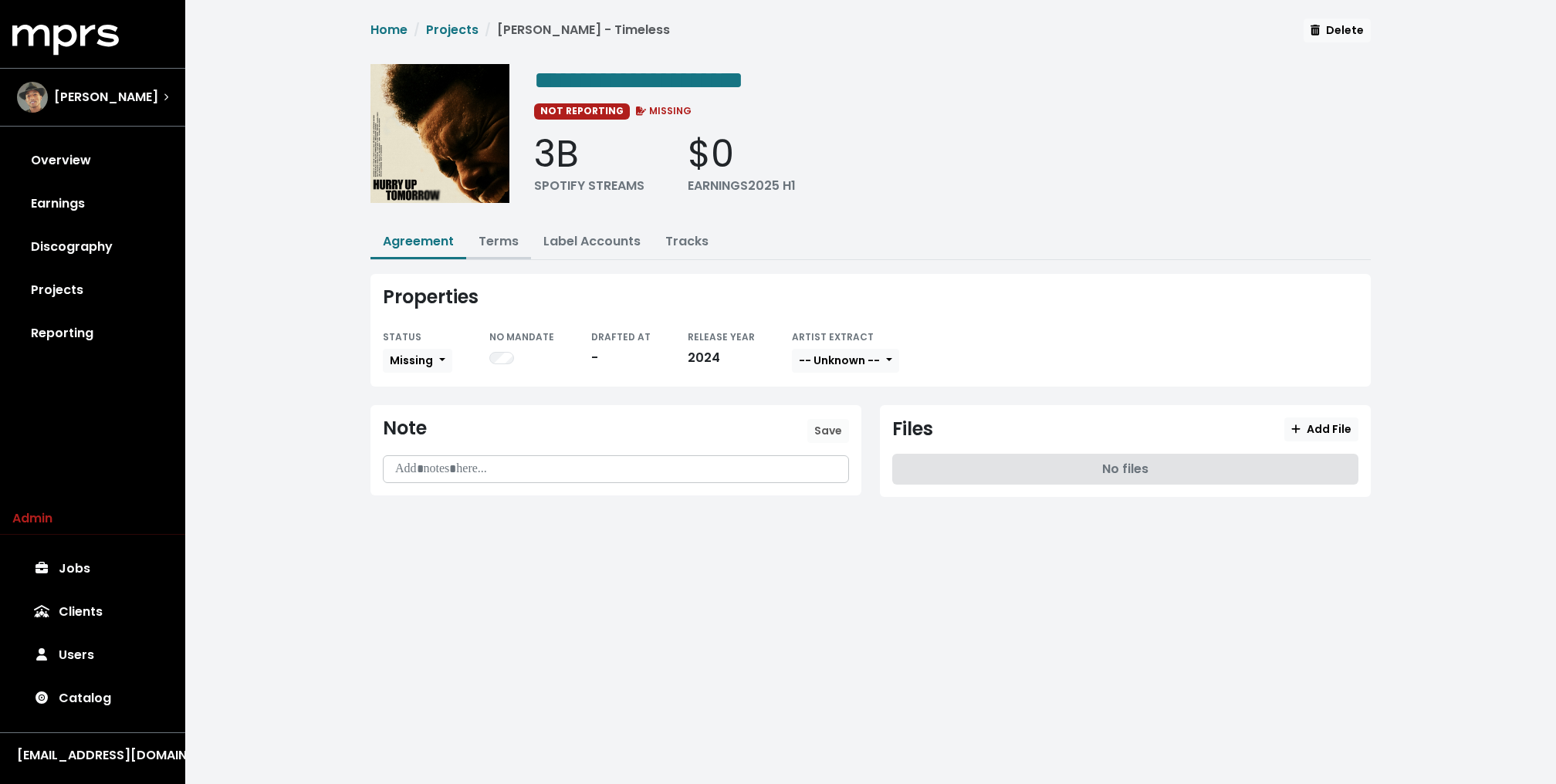
click at [503, 242] on link "Terms" at bounding box center [499, 242] width 40 height 18
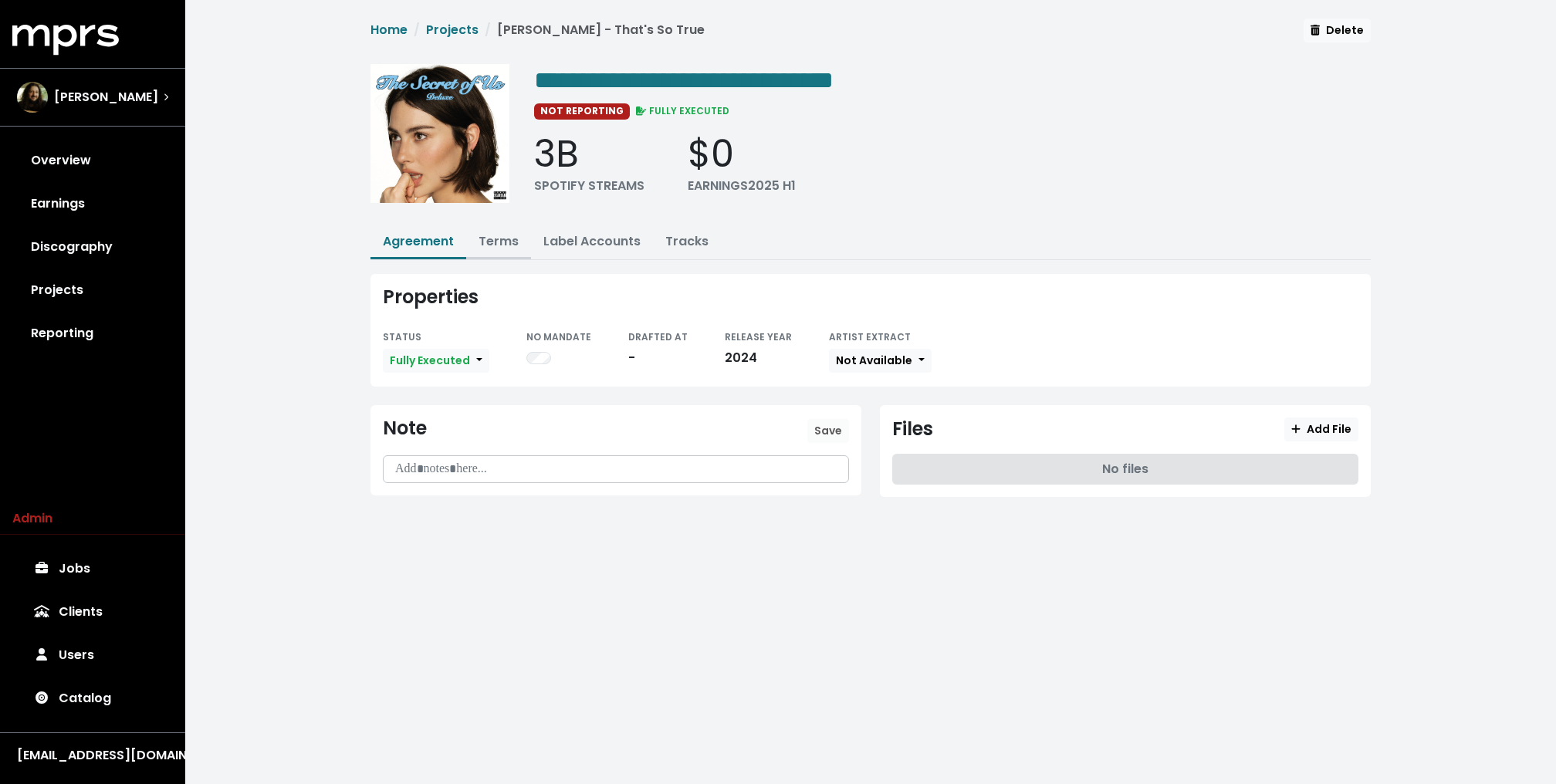
click at [503, 242] on link "Terms" at bounding box center [499, 242] width 40 height 18
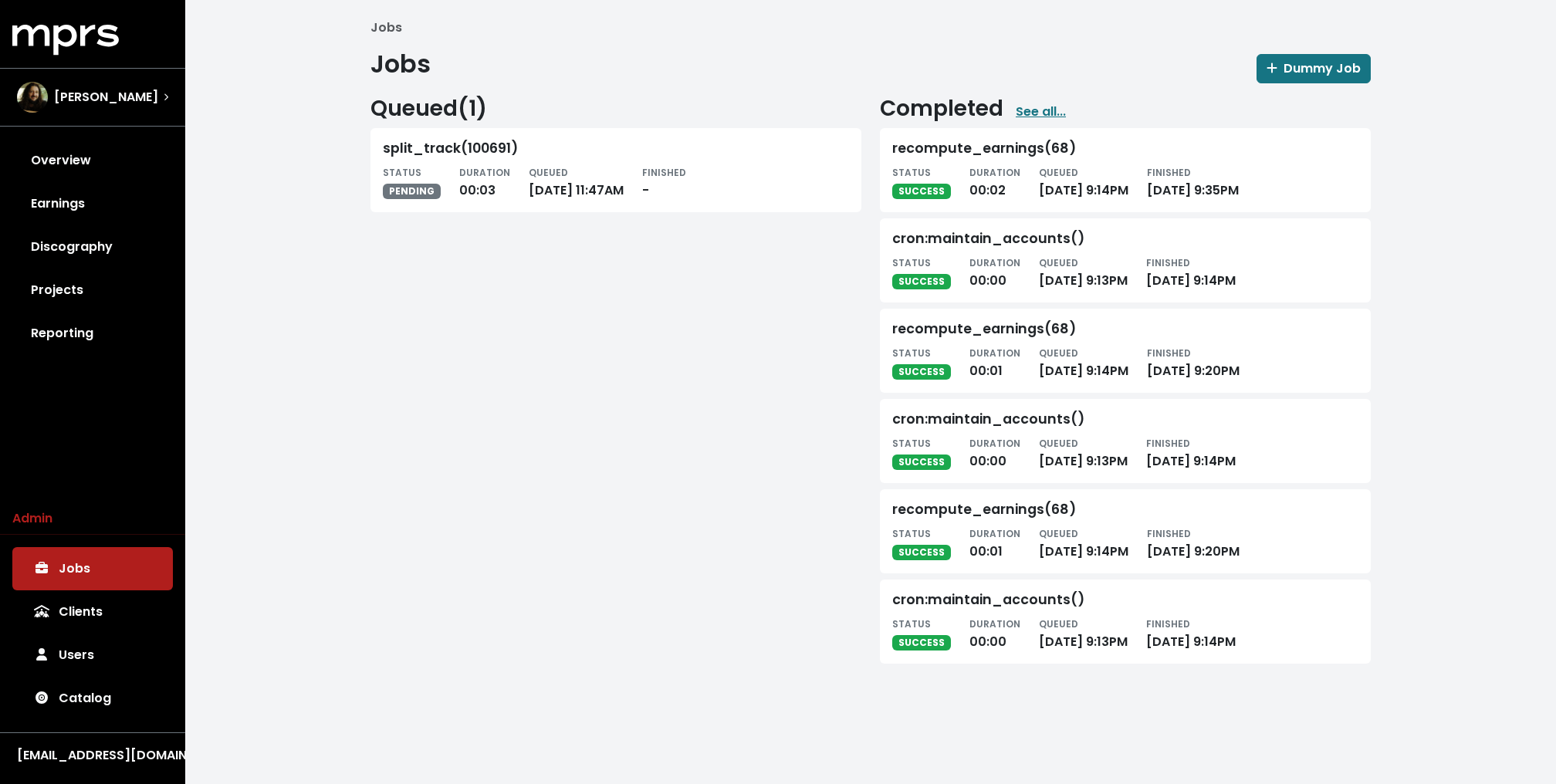
click at [481, 323] on div "Queued ( 1 ) split_track(100691) STATUS PENDING DURATION 00:03 QUEUED Sep 30th,…" at bounding box center [615, 376] width 509 height 561
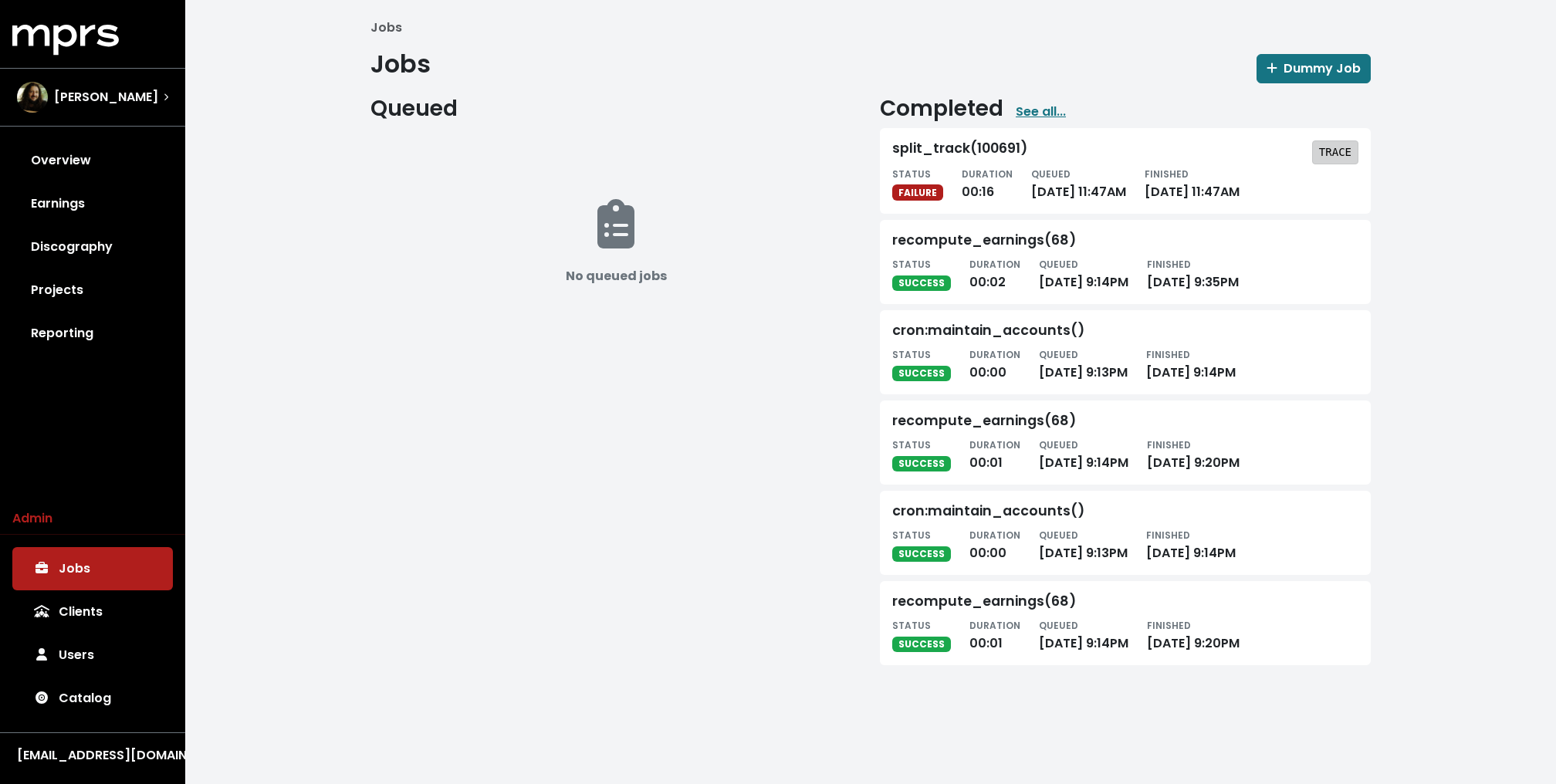
click at [1343, 161] on button "TRACE" at bounding box center [1335, 152] width 47 height 24
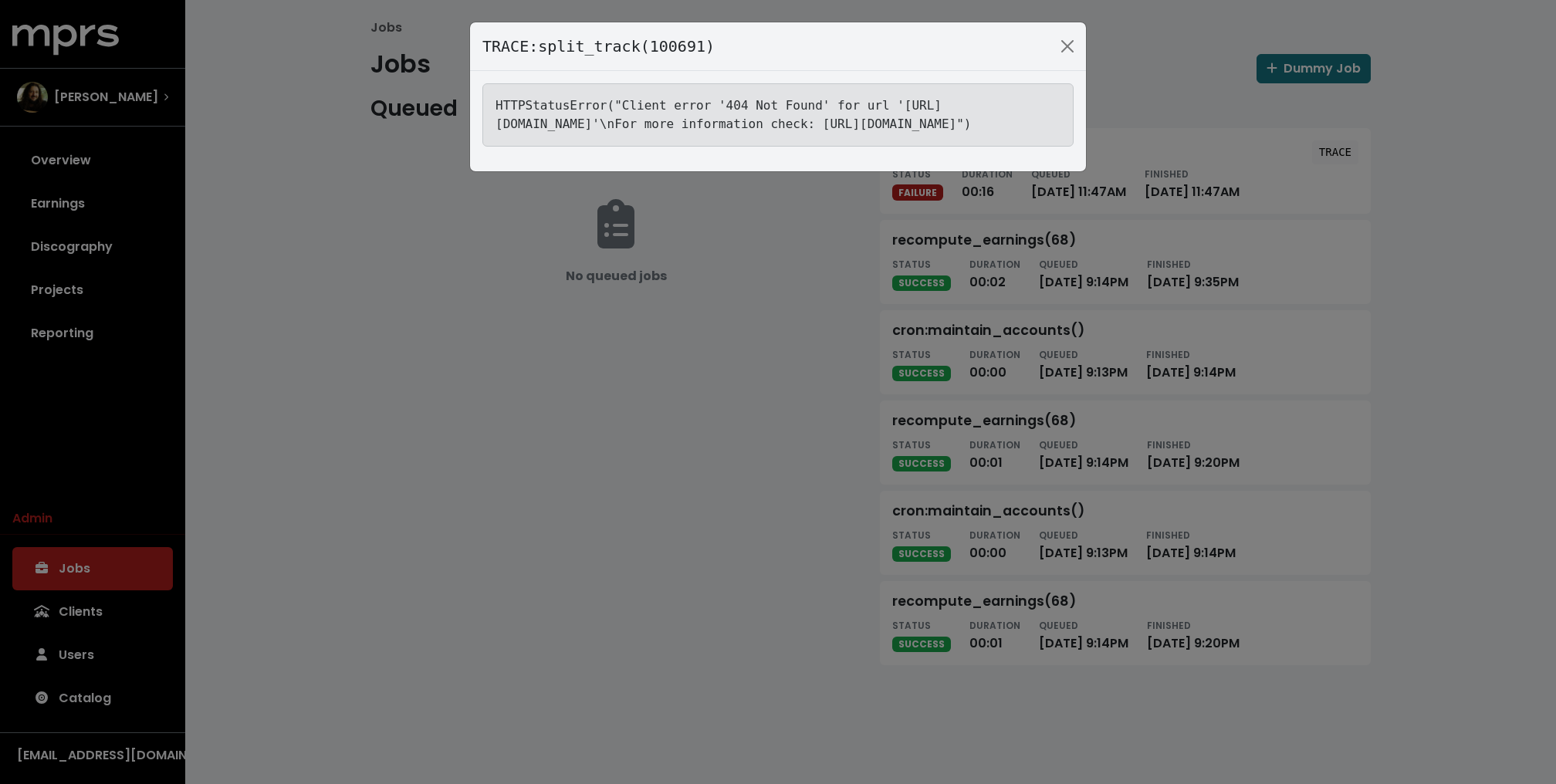
click at [856, 121] on tt "HTTPStatusError("Client error '404 Not Found' for url 'https://jaxsta.com/api/w…" at bounding box center [733, 114] width 476 height 33
copy tt "USUMV1901252"
click at [611, 503] on div "TRACE: split_track(100691) HTTPStatusError("Client error '404 Not Found' for ur…" at bounding box center [778, 392] width 1556 height 784
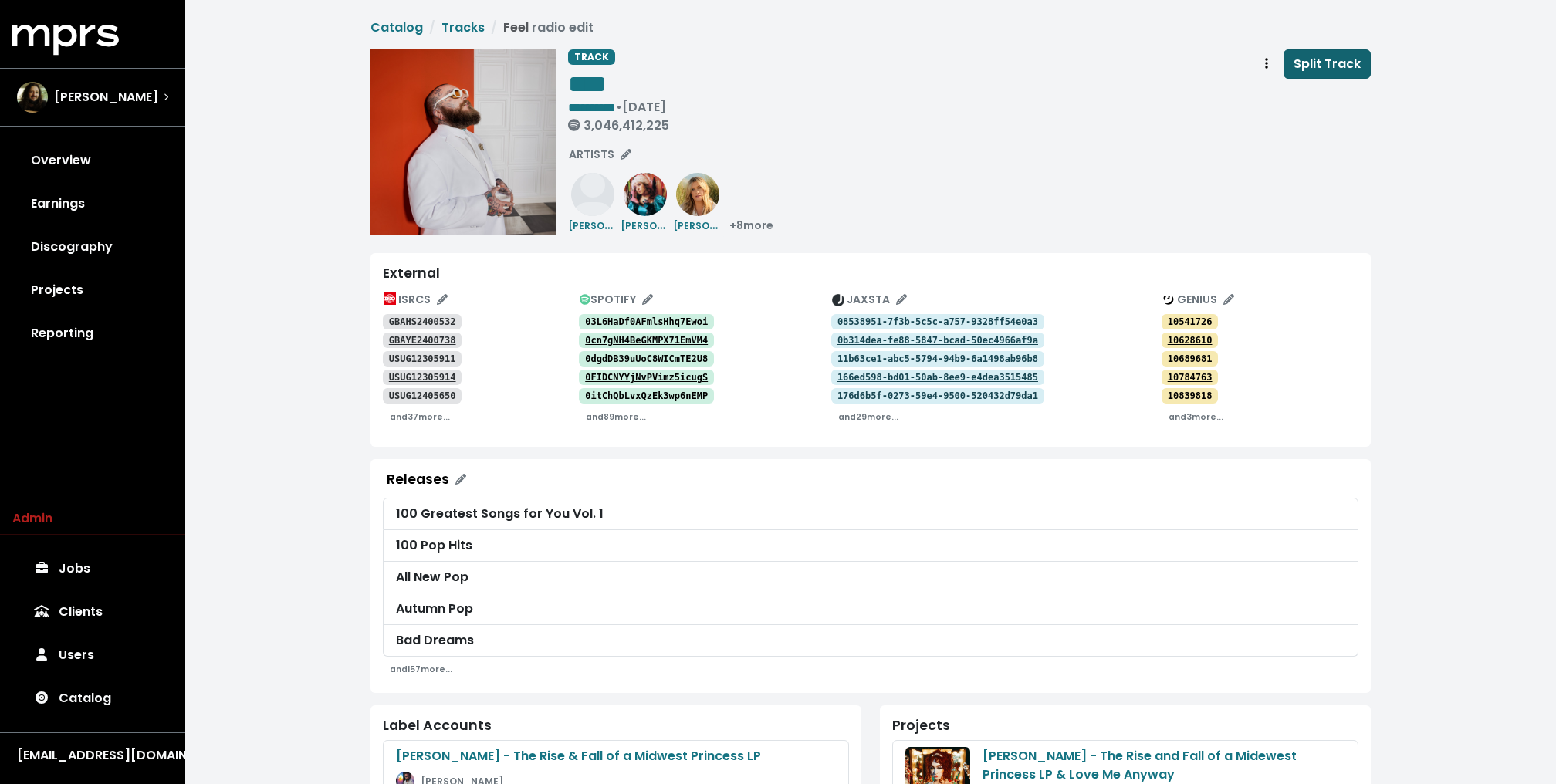
click at [1320, 69] on span "Split Track" at bounding box center [1327, 64] width 67 height 18
click at [916, 173] on div "**********" at bounding box center [968, 142] width 802 height 185
click at [443, 300] on icon "Edit ISRC mappings for this track" at bounding box center [442, 299] width 11 height 11
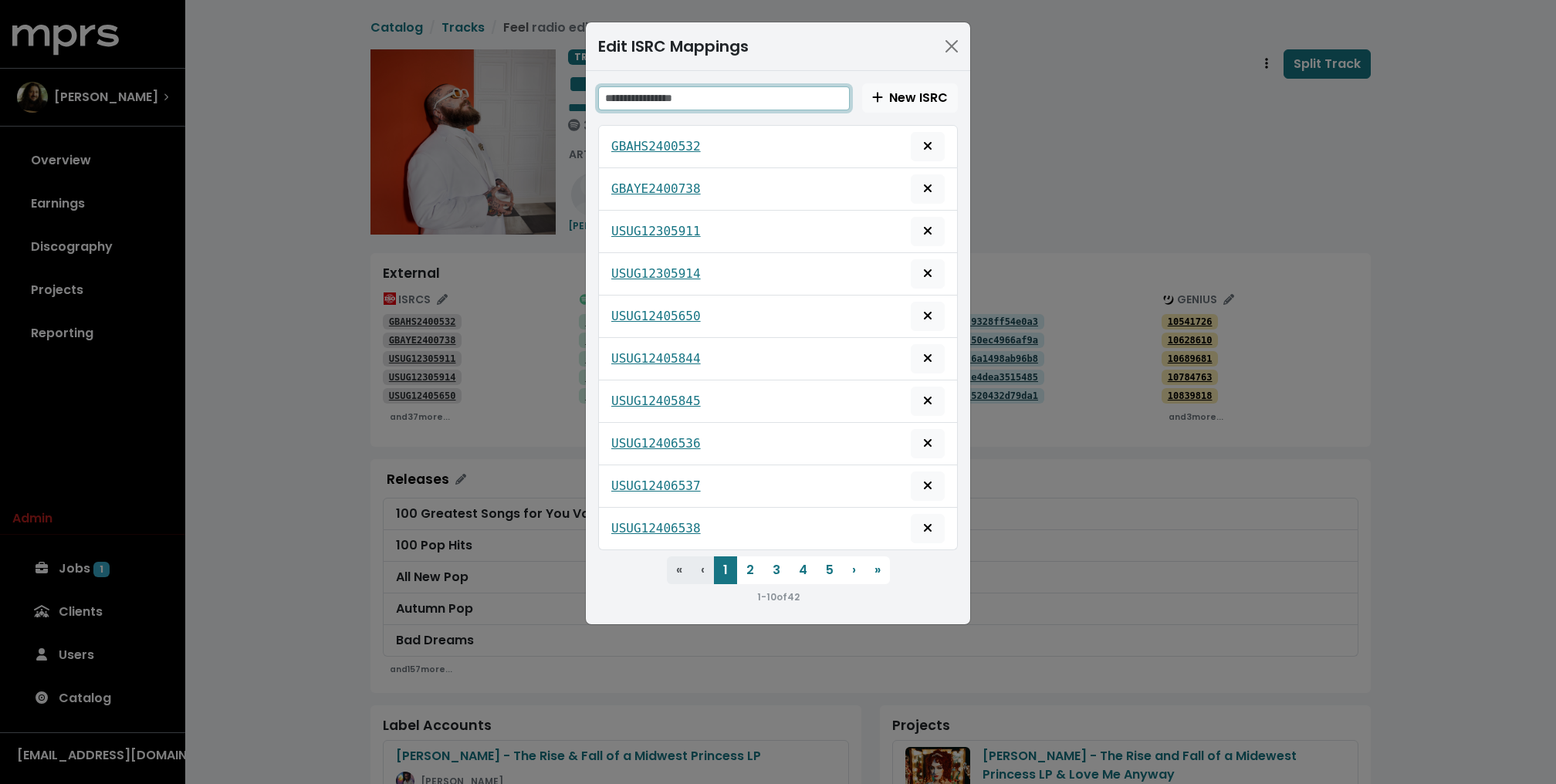
click at [700, 97] on input "text" at bounding box center [724, 98] width 252 height 24
click at [752, 560] on button "2" at bounding box center [749, 569] width 26 height 28
click at [772, 559] on button "3" at bounding box center [775, 569] width 26 height 28
click at [799, 561] on button "4" at bounding box center [803, 569] width 27 height 28
click at [929, 312] on icon "Delete mapping for this ISRC" at bounding box center [927, 315] width 8 height 8
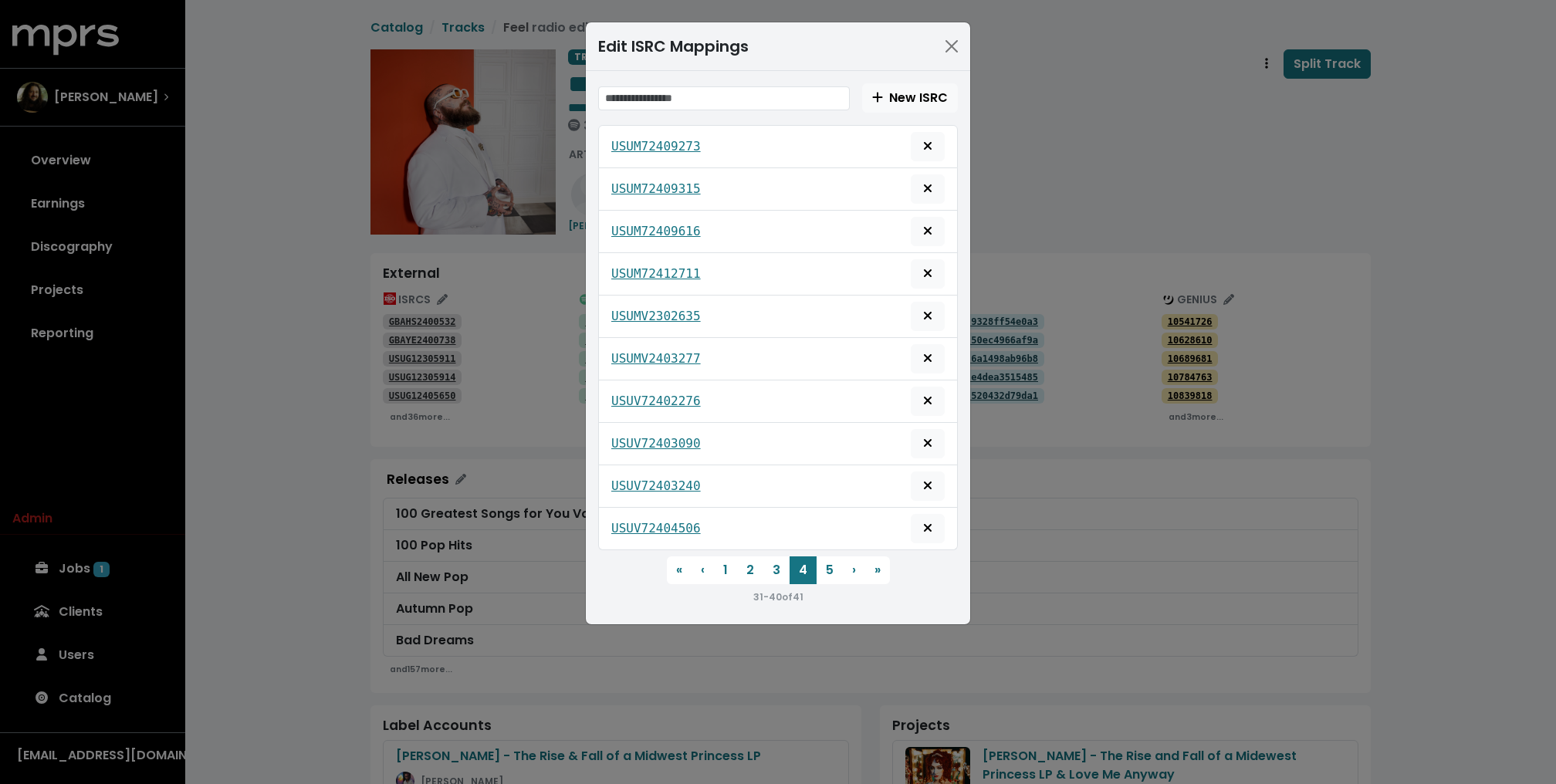
click at [314, 251] on div "Edit ISRC Mappings New ISRC USUM72409273 USUM72409315 USUM72409616 USUM72412711…" at bounding box center [778, 392] width 1556 height 784
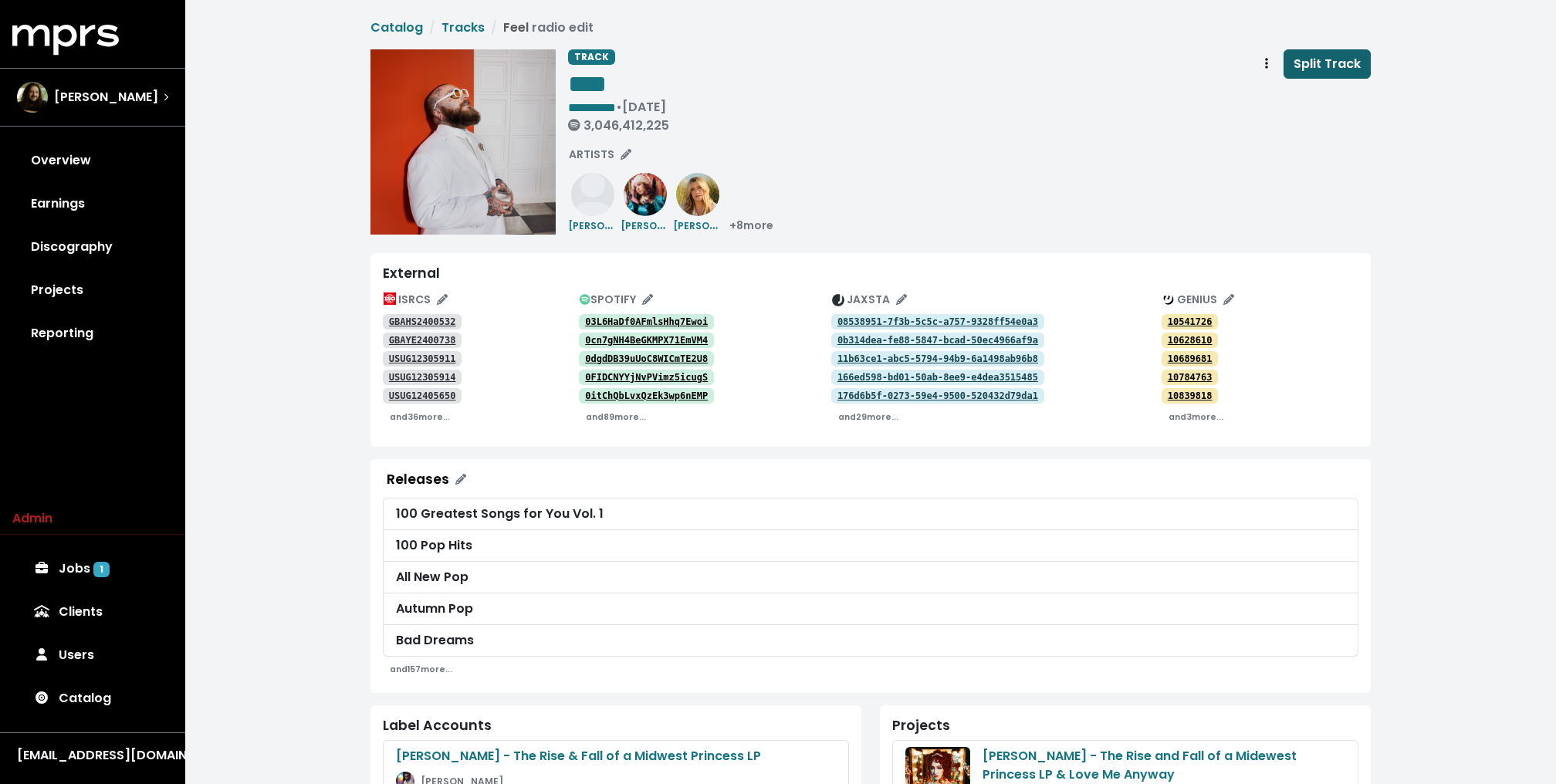
click at [1317, 61] on span "Split Track" at bounding box center [1327, 64] width 67 height 18
click at [87, 582] on link "Jobs 2" at bounding box center [93, 568] width 161 height 43
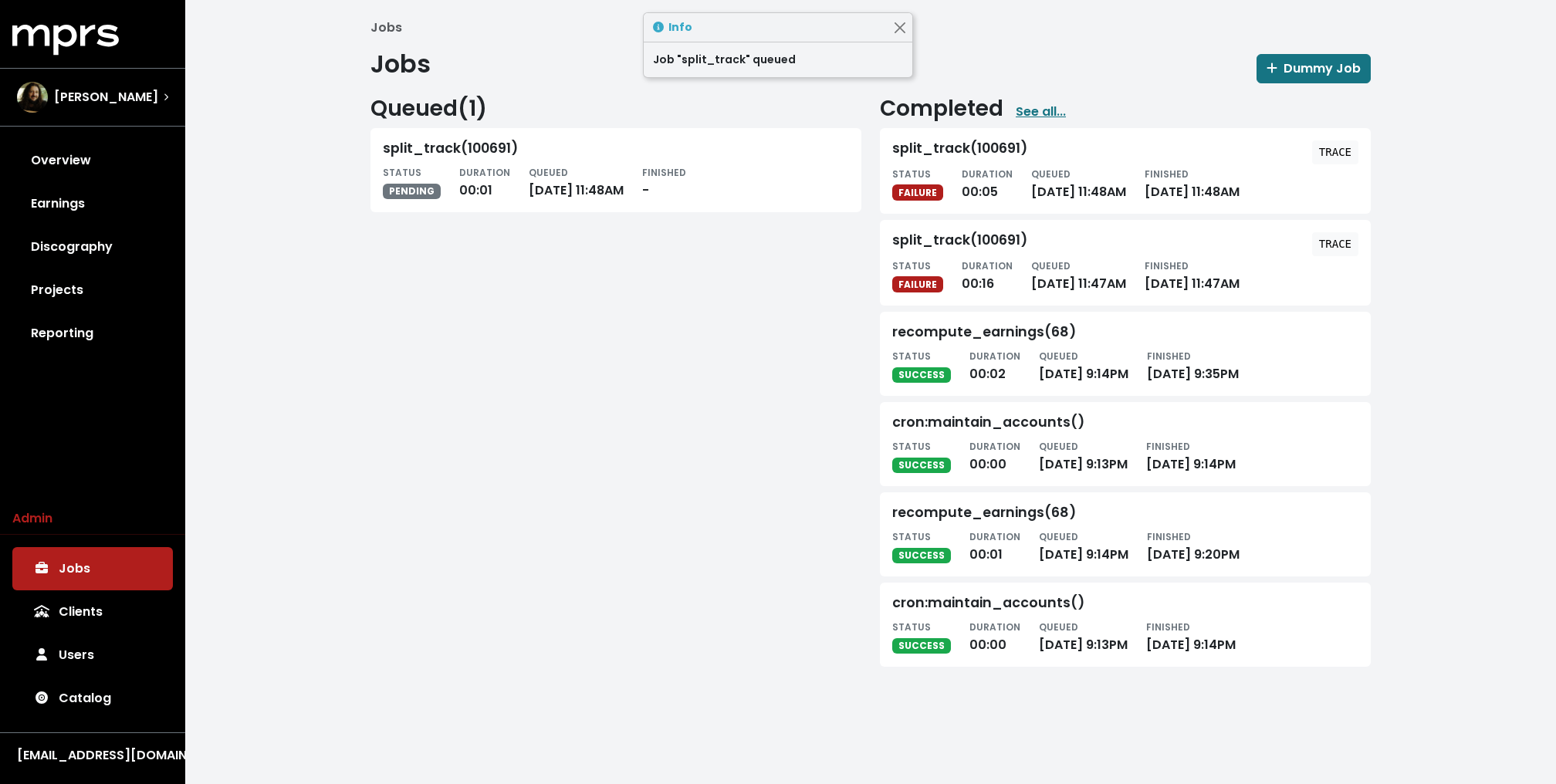
click at [549, 432] on div "Queued ( 1 ) split_track(100691) STATUS PENDING DURATION 00:01 QUEUED Sep 30th,…" at bounding box center [615, 378] width 509 height 565
click at [549, 432] on div "Queued ( 1 ) split_track(100691) STATUS PENDING DURATION 00:03 QUEUED Sep 30th,…" at bounding box center [615, 378] width 509 height 565
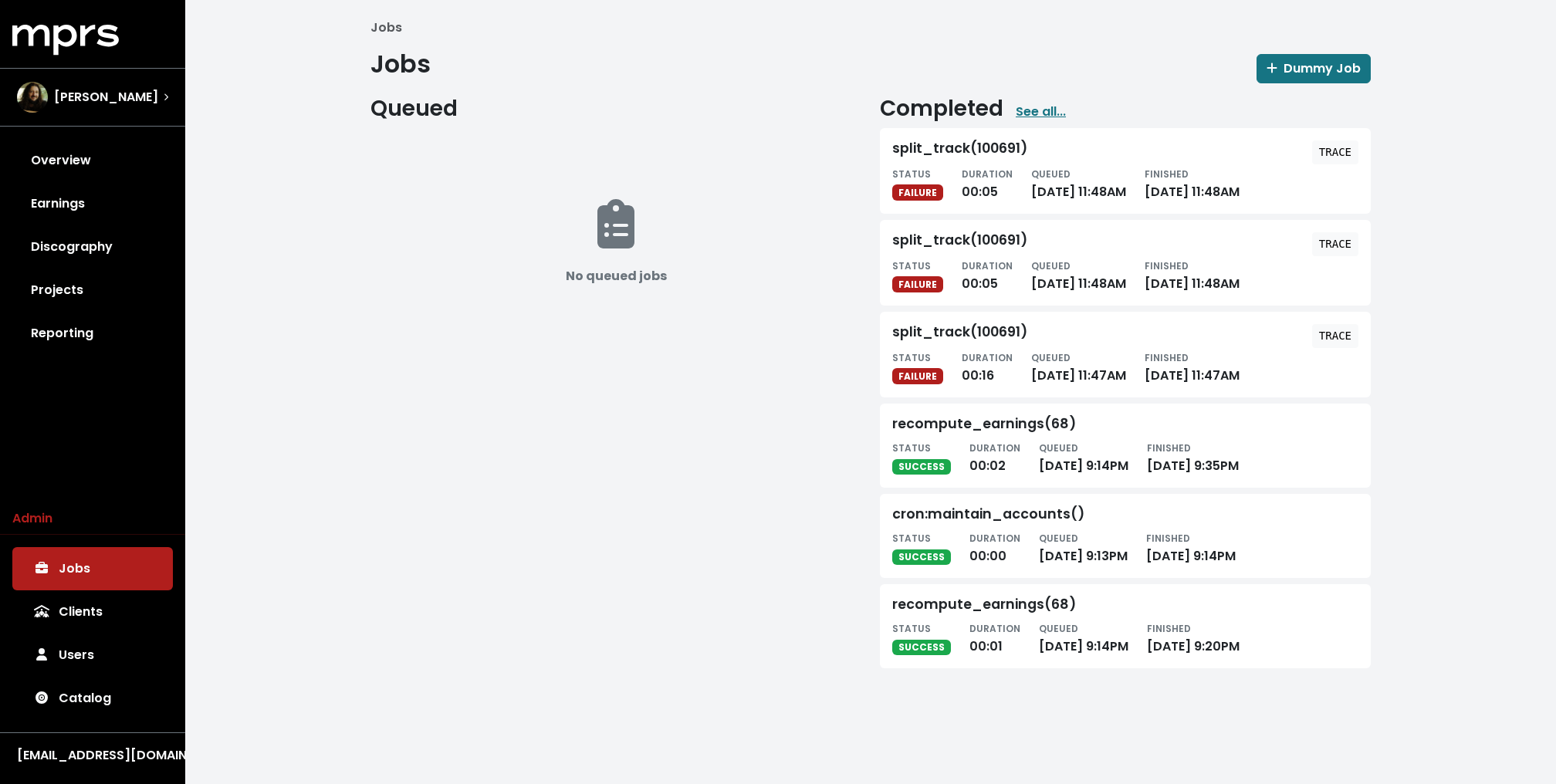
click at [549, 432] on div "Queued No queued jobs" at bounding box center [615, 379] width 509 height 566
click at [1337, 148] on tt "TRACE" at bounding box center [1335, 152] width 32 height 13
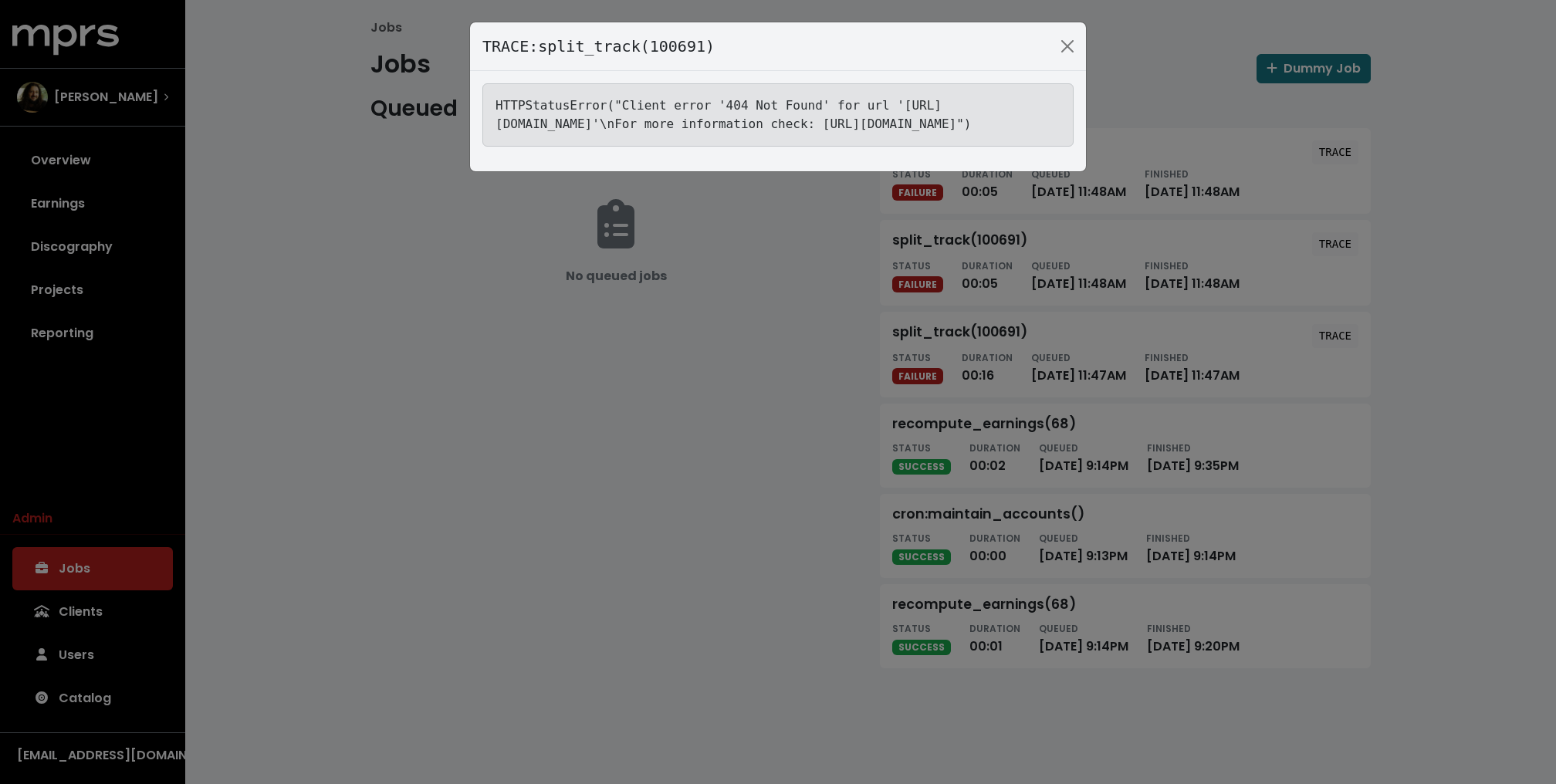
click at [836, 125] on tt "HTTPStatusError("Client error '404 Not Found' for url '[URL][DOMAIN_NAME]'\nFor…" at bounding box center [733, 114] width 476 height 33
copy tt "USUMV2302635"
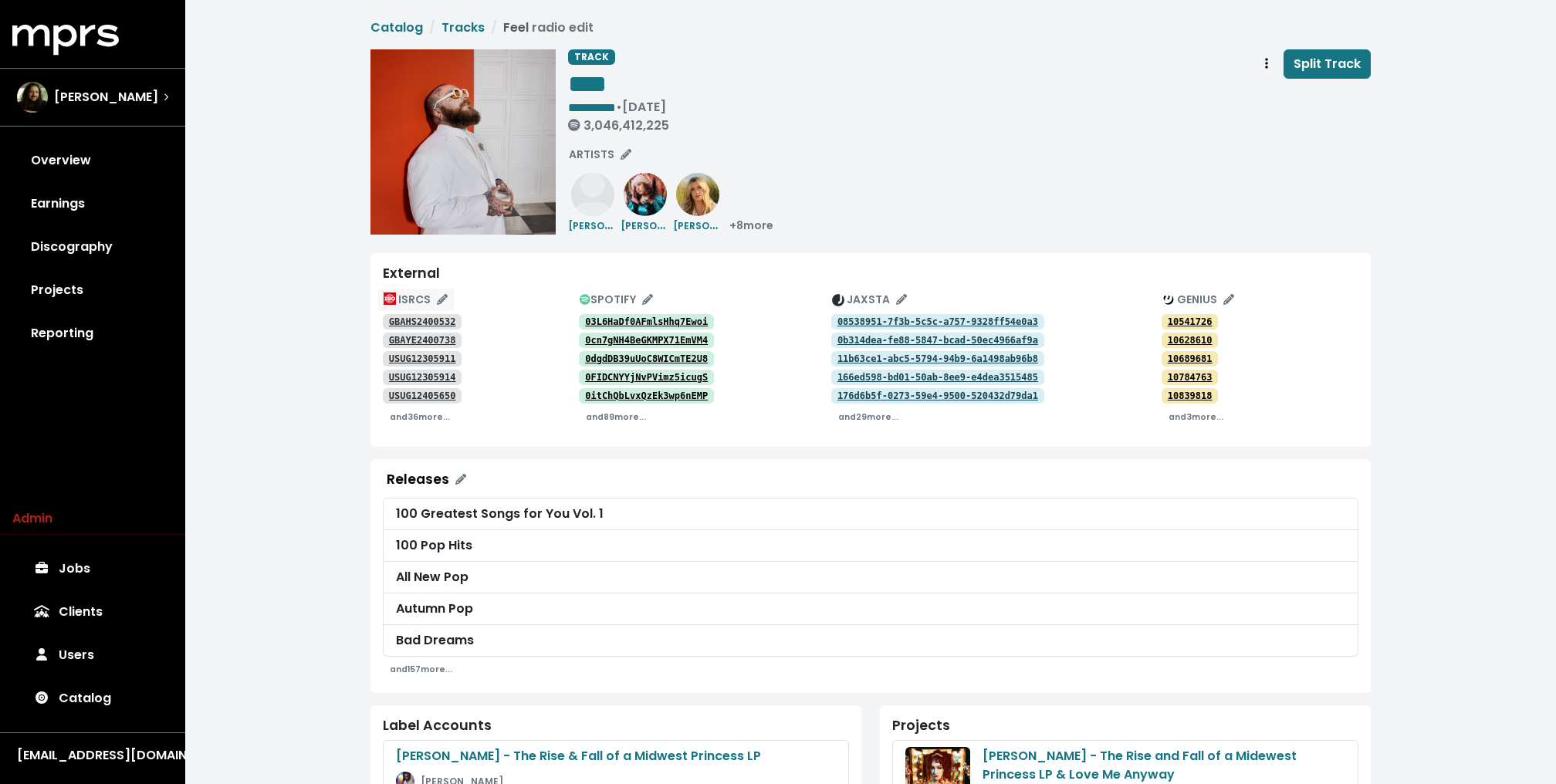
click at [430, 293] on span "ISRCS" at bounding box center [415, 299] width 64 height 15
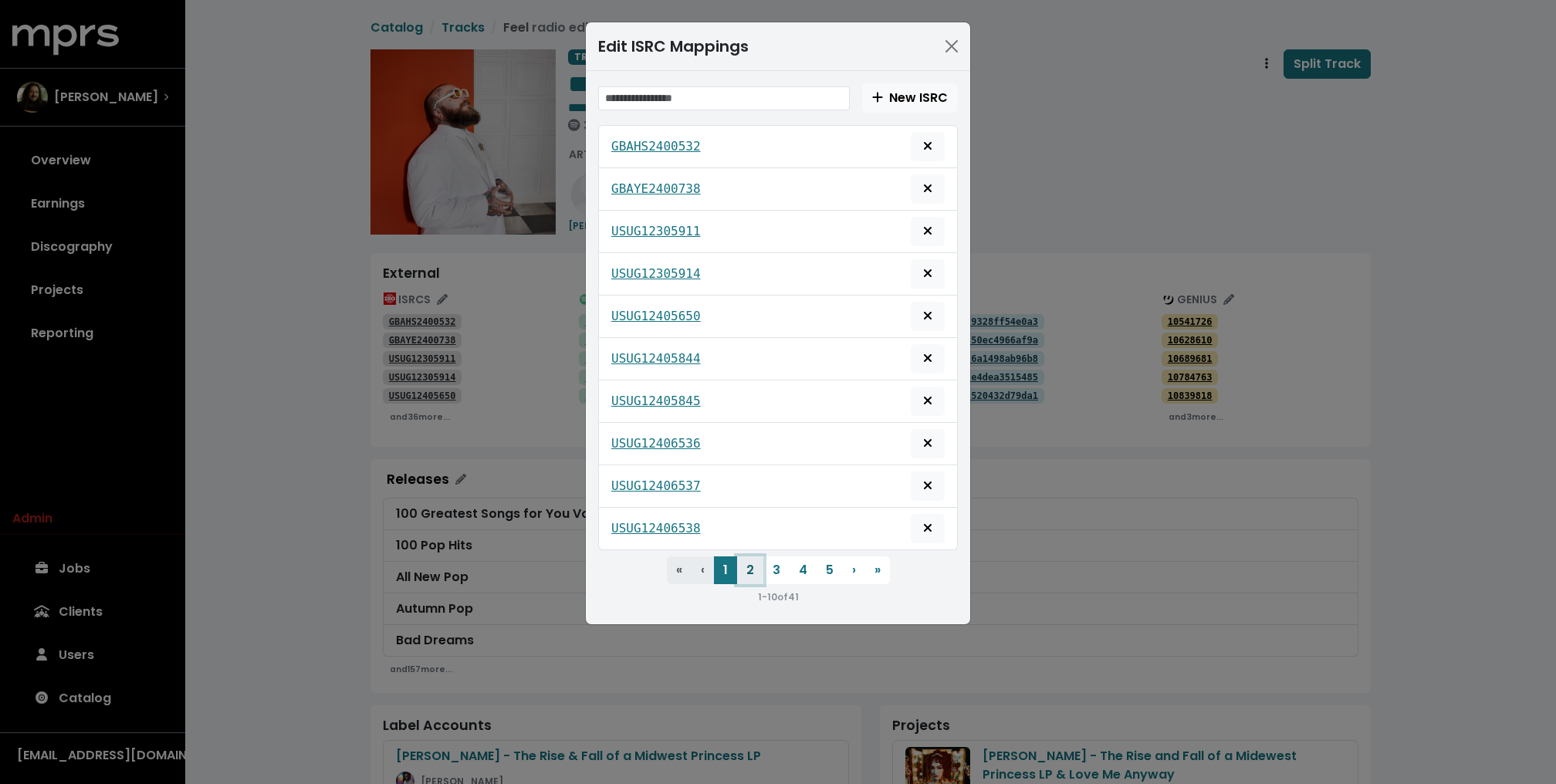
click at [738, 558] on button "2" at bounding box center [749, 569] width 26 height 28
click at [776, 564] on button "3" at bounding box center [775, 569] width 26 height 28
click at [796, 561] on button "4" at bounding box center [803, 569] width 27 height 28
click at [924, 317] on span "Delete mapping for this ISRC" at bounding box center [927, 316] width 9 height 18
click at [355, 282] on div "Edit ISRC Mappings New ISRC USUM72409273 USUM72409315 USUM72409616 USUM72412711…" at bounding box center [778, 392] width 1556 height 784
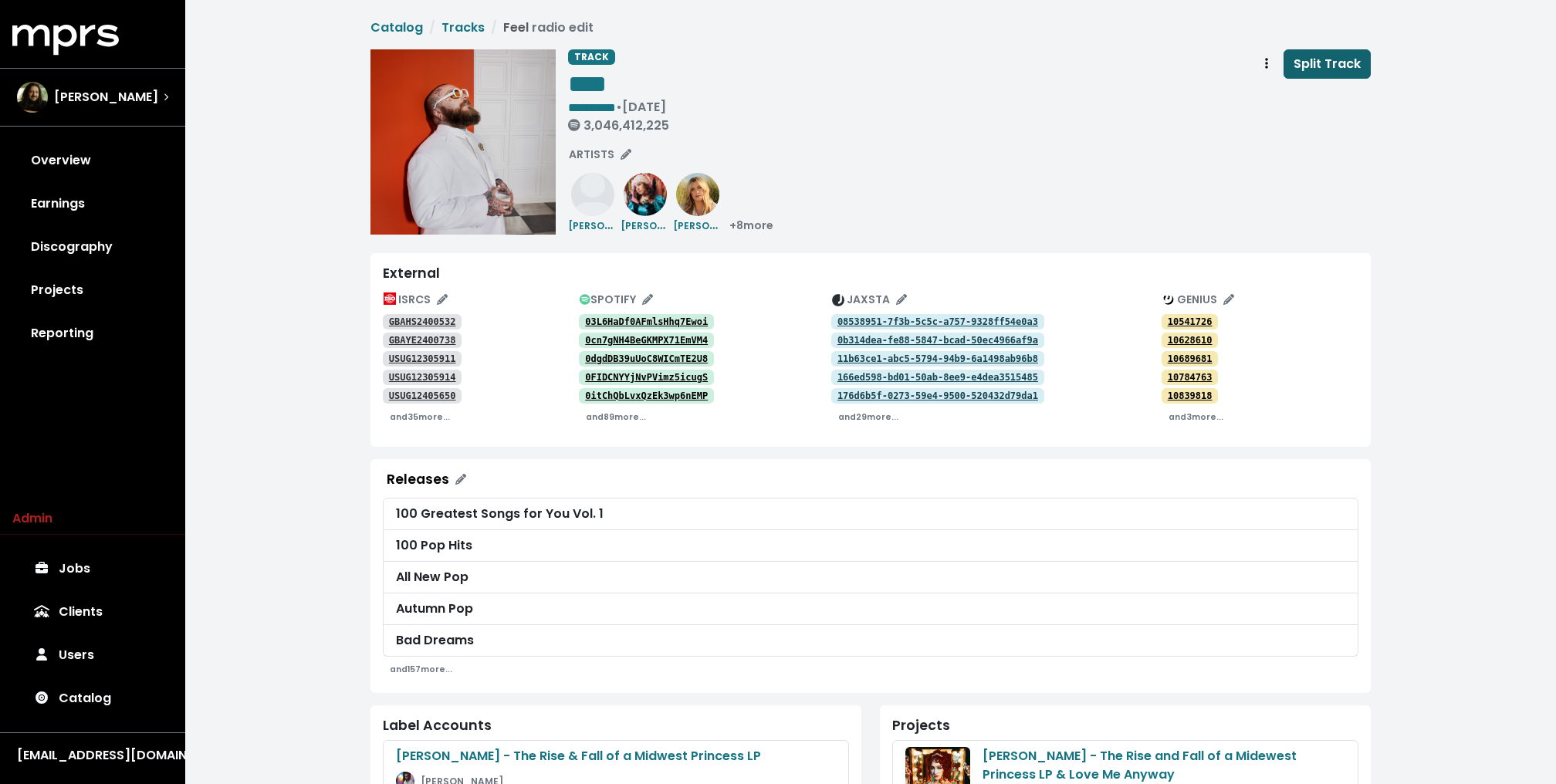
click at [1307, 58] on span "Split Track" at bounding box center [1327, 64] width 67 height 18
click at [926, 144] on div "**********" at bounding box center [968, 142] width 802 height 185
click at [104, 568] on span "1" at bounding box center [102, 568] width 16 height 15
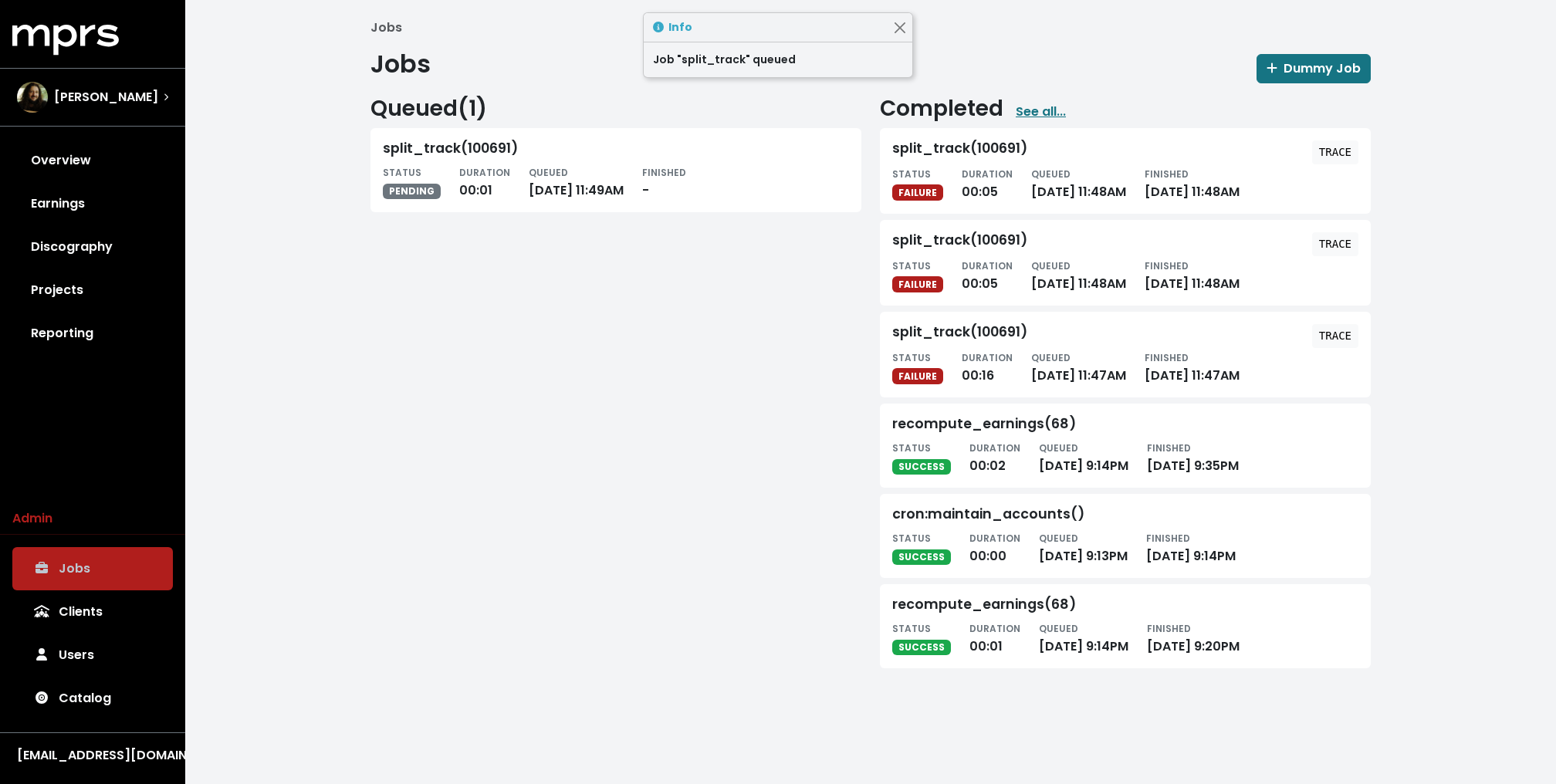
click at [397, 420] on div "Queued ( 1 ) split_track(100691) STATUS PENDING DURATION 00:01 QUEUED Sep 30th,…" at bounding box center [615, 379] width 509 height 566
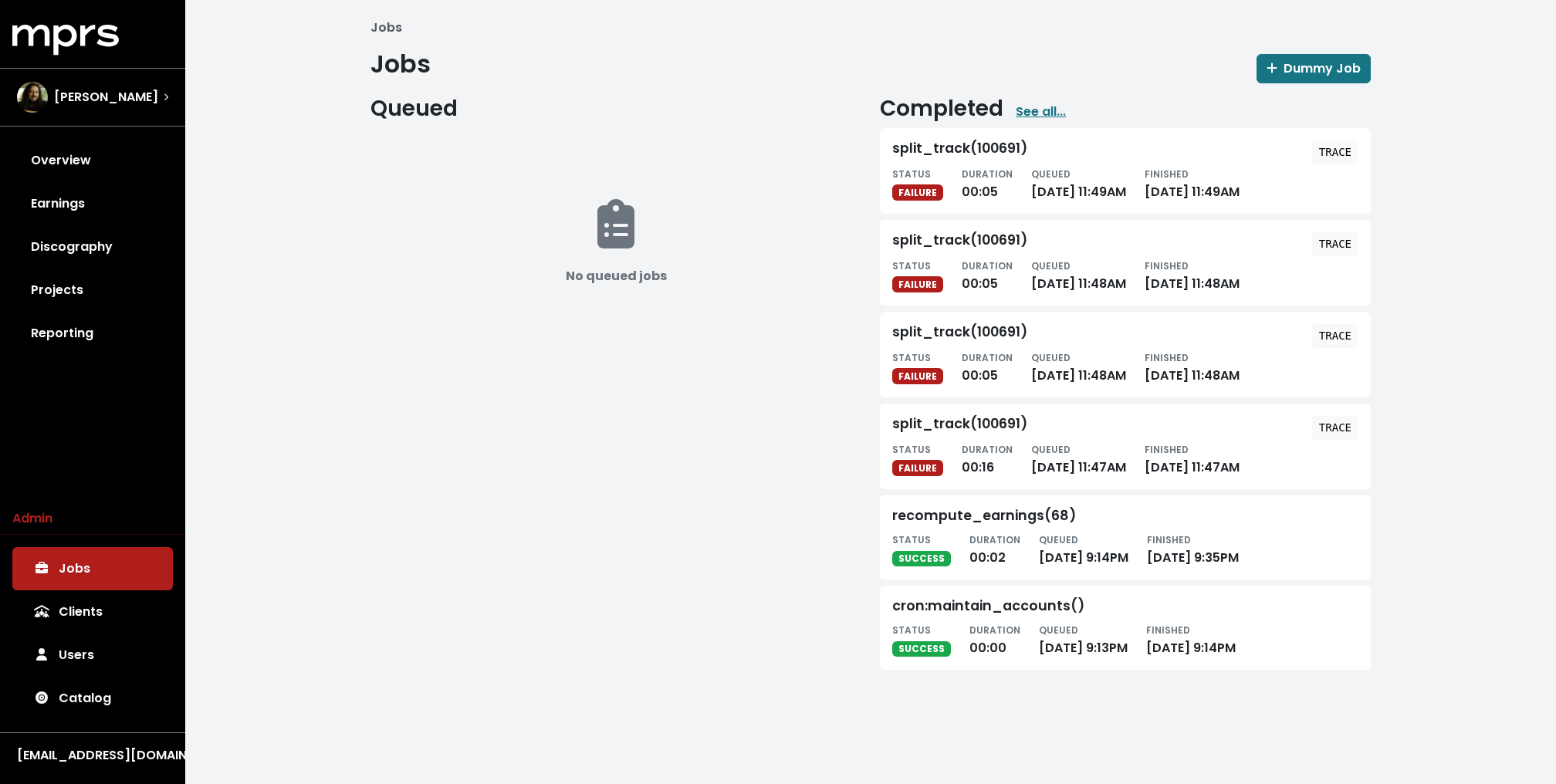
click at [398, 419] on div "Queued No queued jobs" at bounding box center [615, 380] width 509 height 568
click at [1333, 151] on tt "TRACE" at bounding box center [1335, 152] width 32 height 13
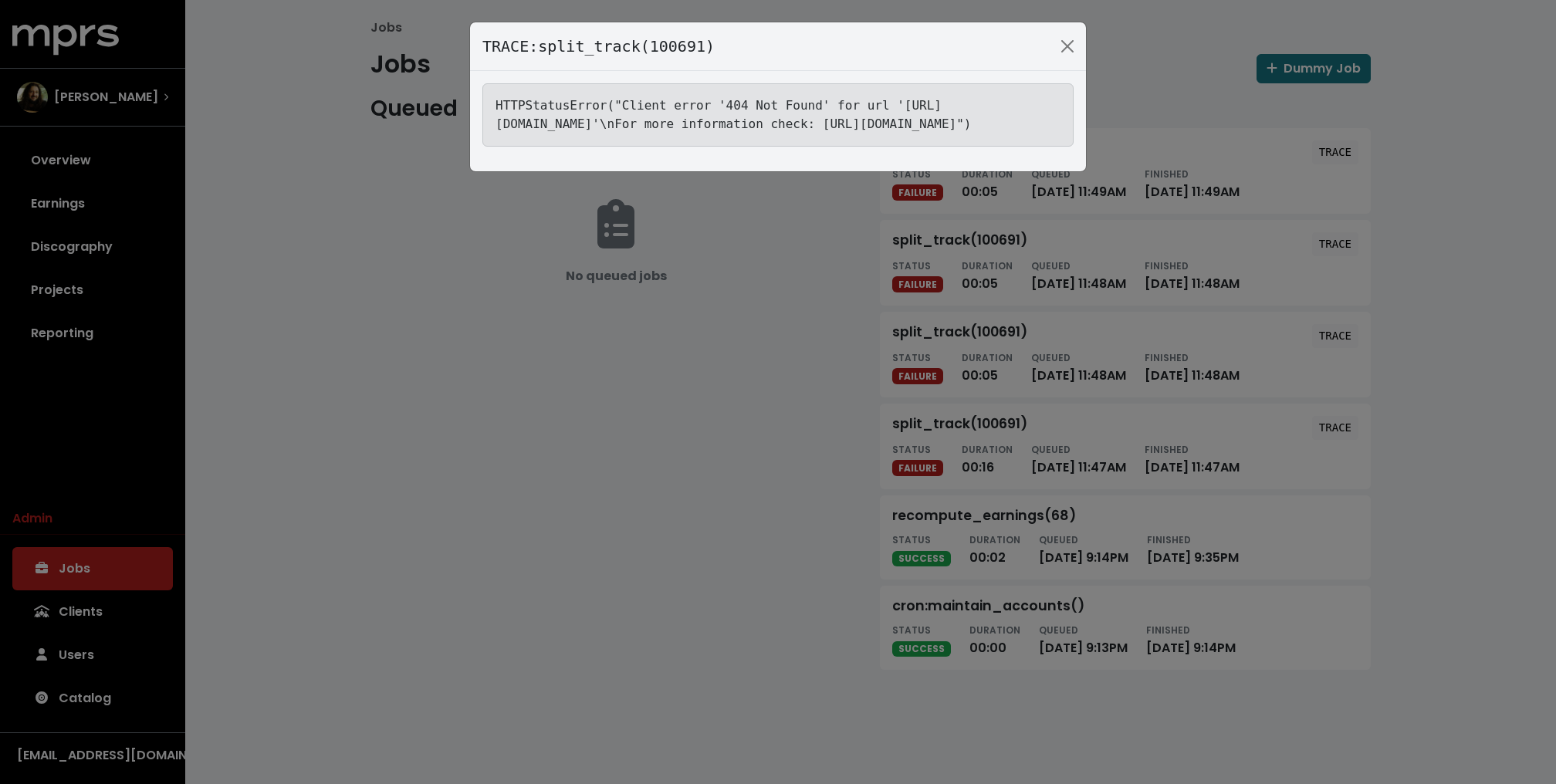
click at [846, 122] on tt "HTTPStatusError("Client error '404 Not Found' for url 'https://jaxsta.com/api/w…" at bounding box center [733, 114] width 476 height 33
copy tt "USUMV2403277"
click at [388, 161] on div "TRACE: split_track(100691) HTTPStatusError("Client error '404 Not Found' for ur…" at bounding box center [778, 392] width 1556 height 784
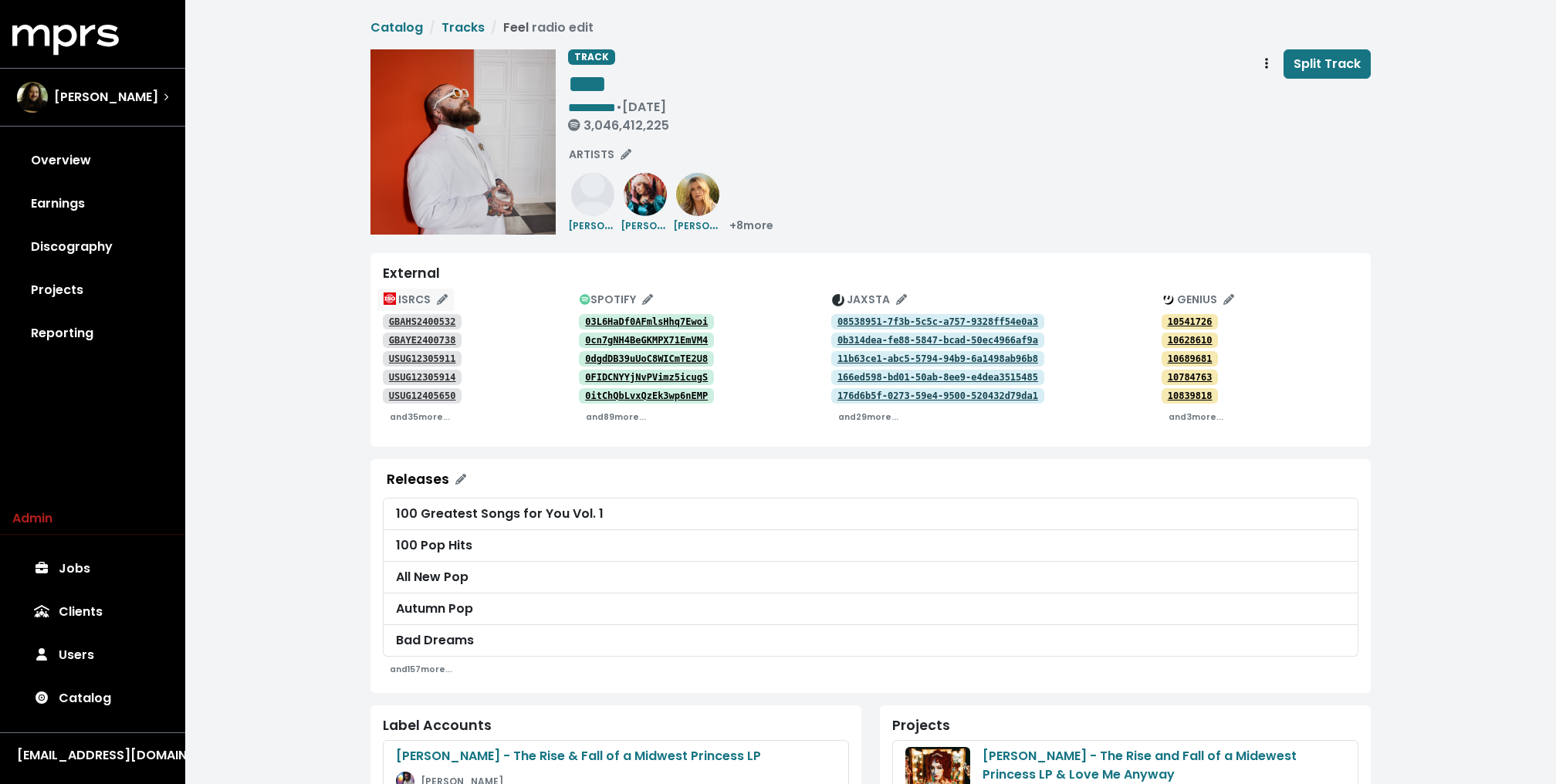
click at [437, 304] on icon "Edit ISRC mappings for this track" at bounding box center [442, 299] width 11 height 11
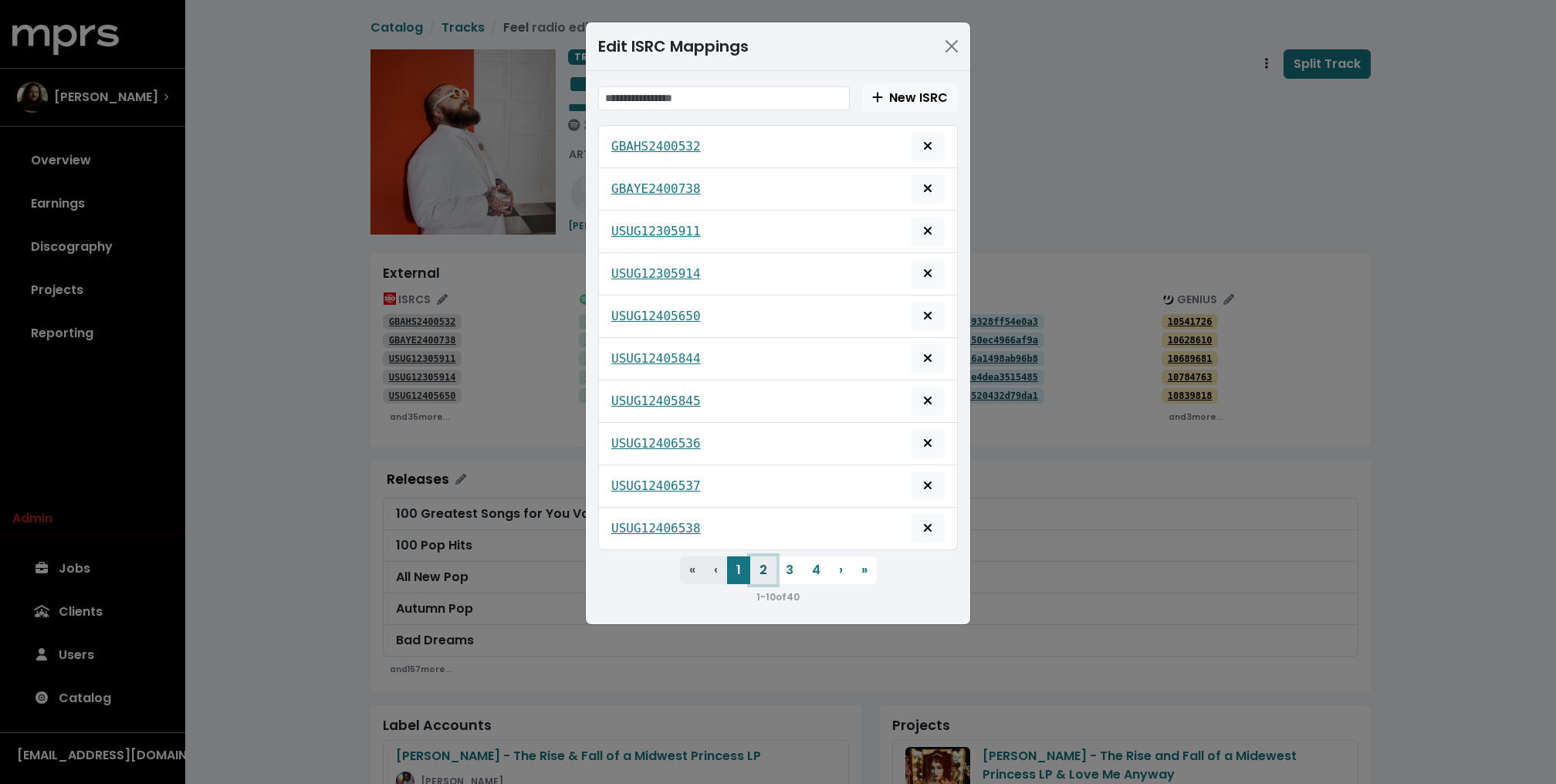
click at [765, 566] on button "2" at bounding box center [763, 569] width 26 height 28
click at [785, 556] on button "3" at bounding box center [789, 569] width 26 height 28
click at [809, 556] on button "4" at bounding box center [816, 569] width 27 height 28
click at [934, 314] on span "Delete mapping for this ISRC" at bounding box center [927, 316] width 13 height 19
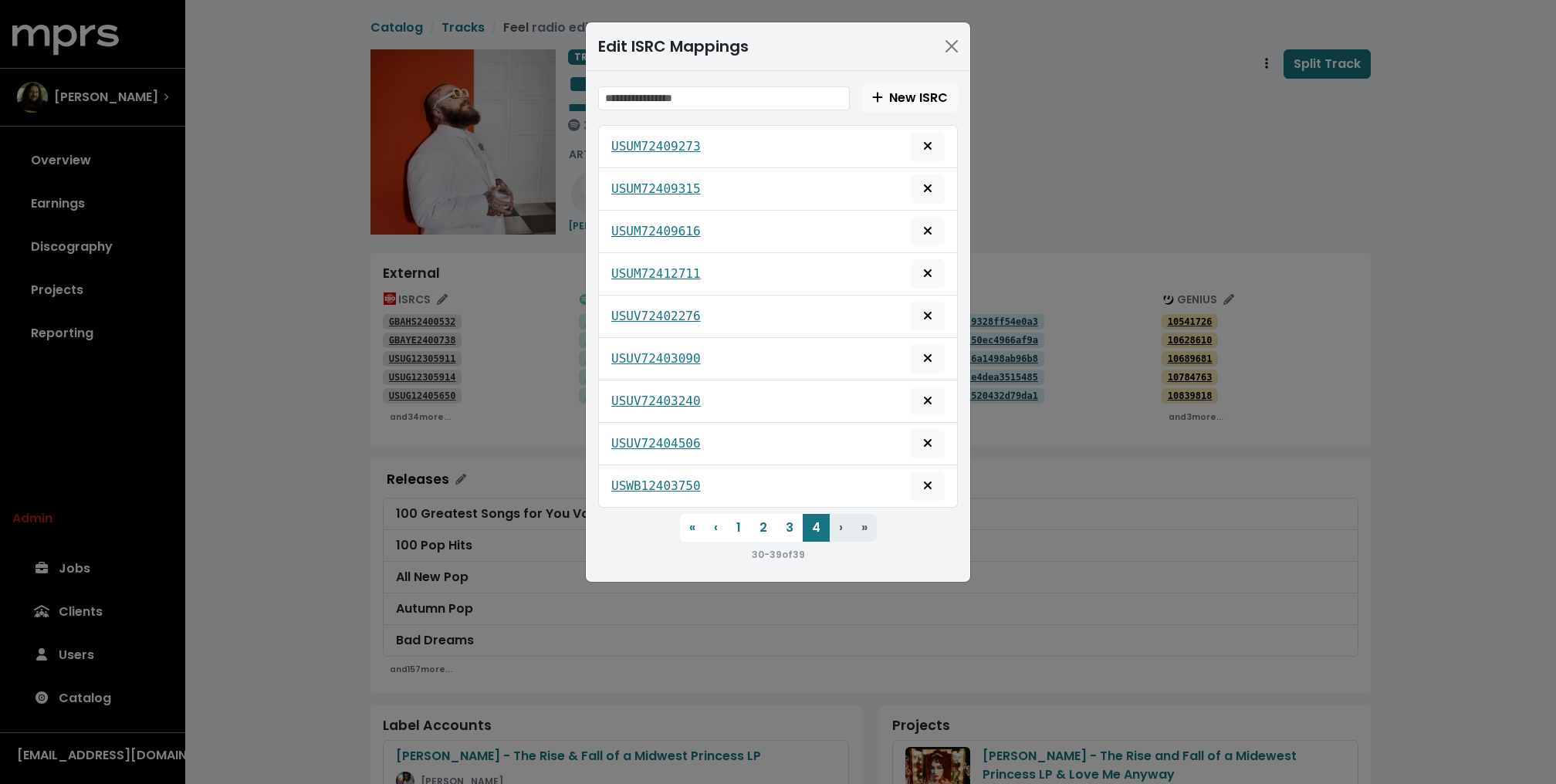
click at [1083, 162] on div "Edit ISRC Mappings New ISRC USUM72409273 USUM72409315 USUM72409616 USUM72412711…" at bounding box center [778, 392] width 1556 height 784
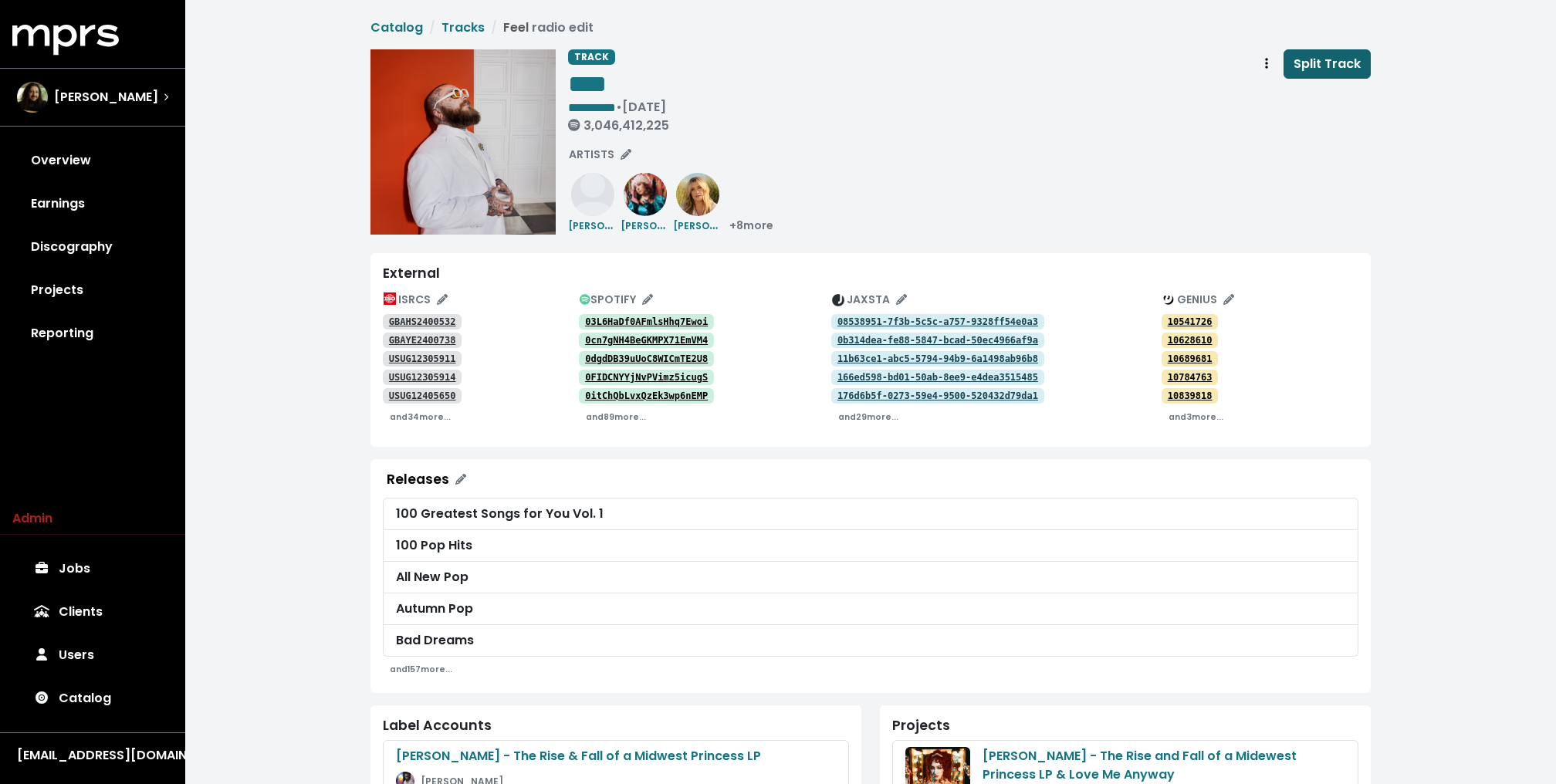
click at [1337, 69] on span "Split Track" at bounding box center [1327, 64] width 67 height 18
click at [938, 174] on div "**********" at bounding box center [968, 142] width 802 height 185
click at [102, 571] on span "1" at bounding box center [102, 568] width 16 height 15
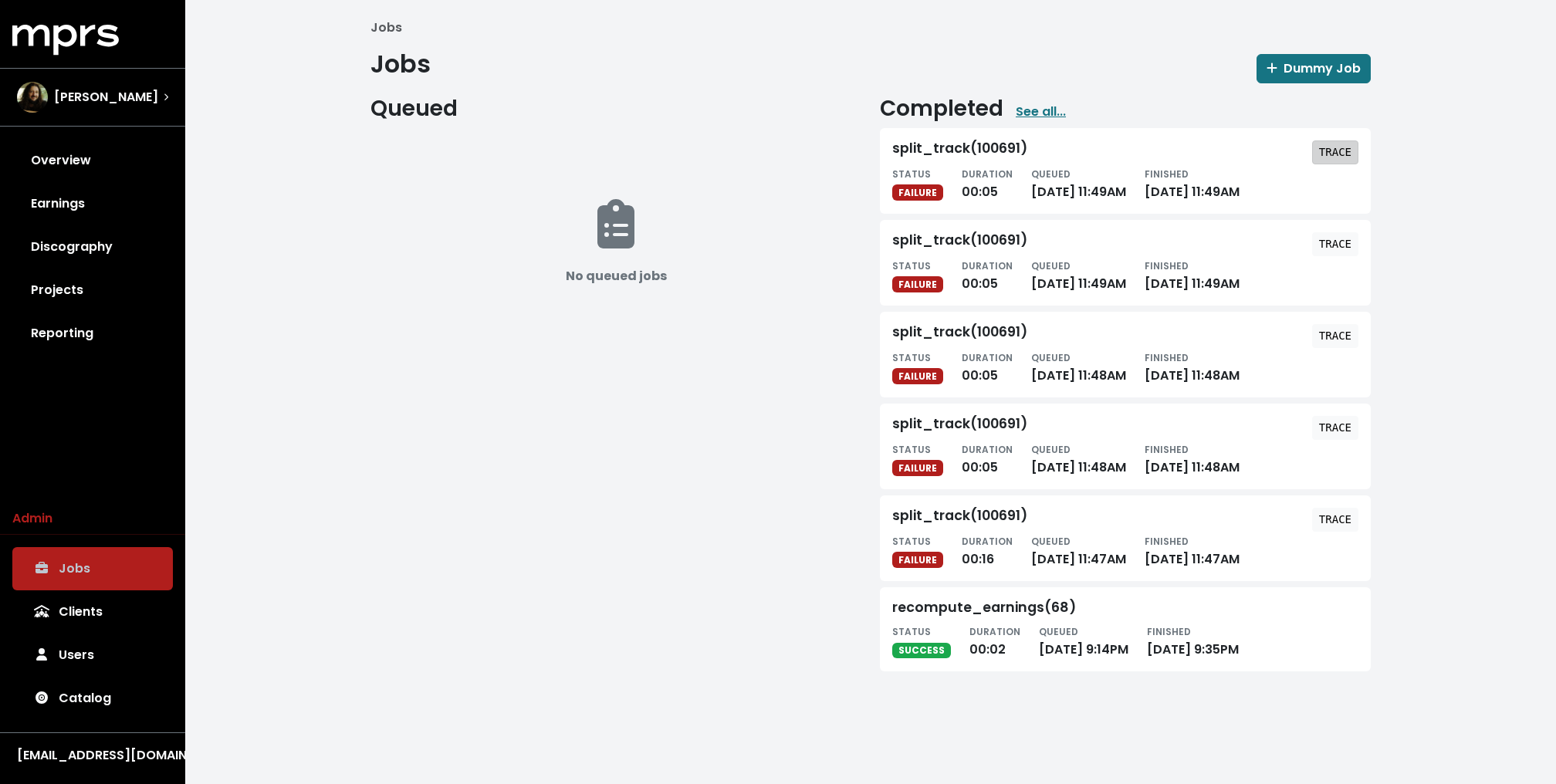
click at [1337, 146] on tt "TRACE" at bounding box center [1335, 152] width 32 height 13
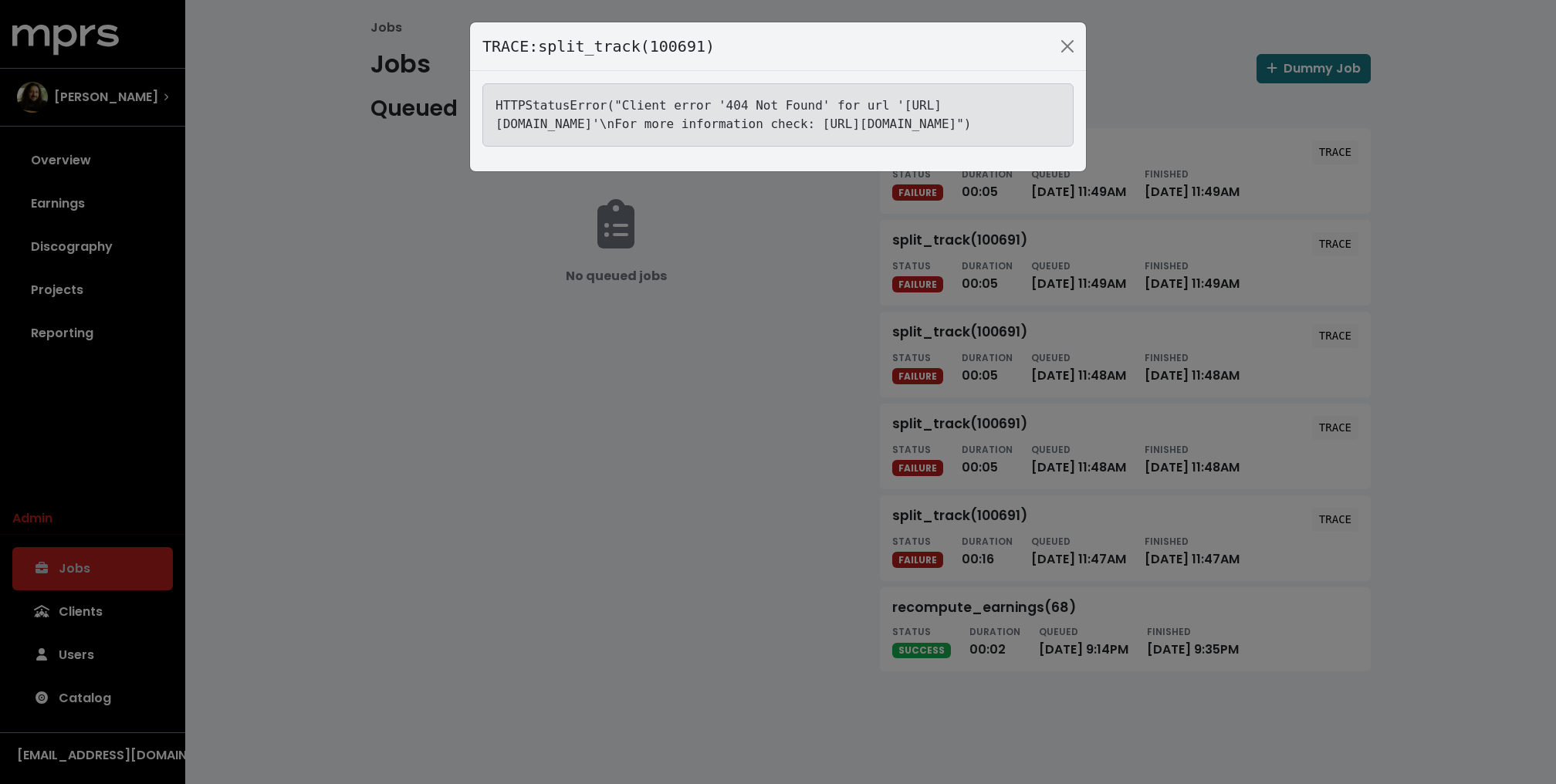
click at [837, 123] on tt "HTTPStatusError("Client error '404 Not Found' for url 'https://jaxsta.com/api/w…" at bounding box center [733, 114] width 476 height 33
copy tt "USUV72402276"
click at [703, 397] on div "TRACE: split_track(100691) HTTPStatusError("Client error '404 Not Found' for ur…" at bounding box center [778, 392] width 1556 height 784
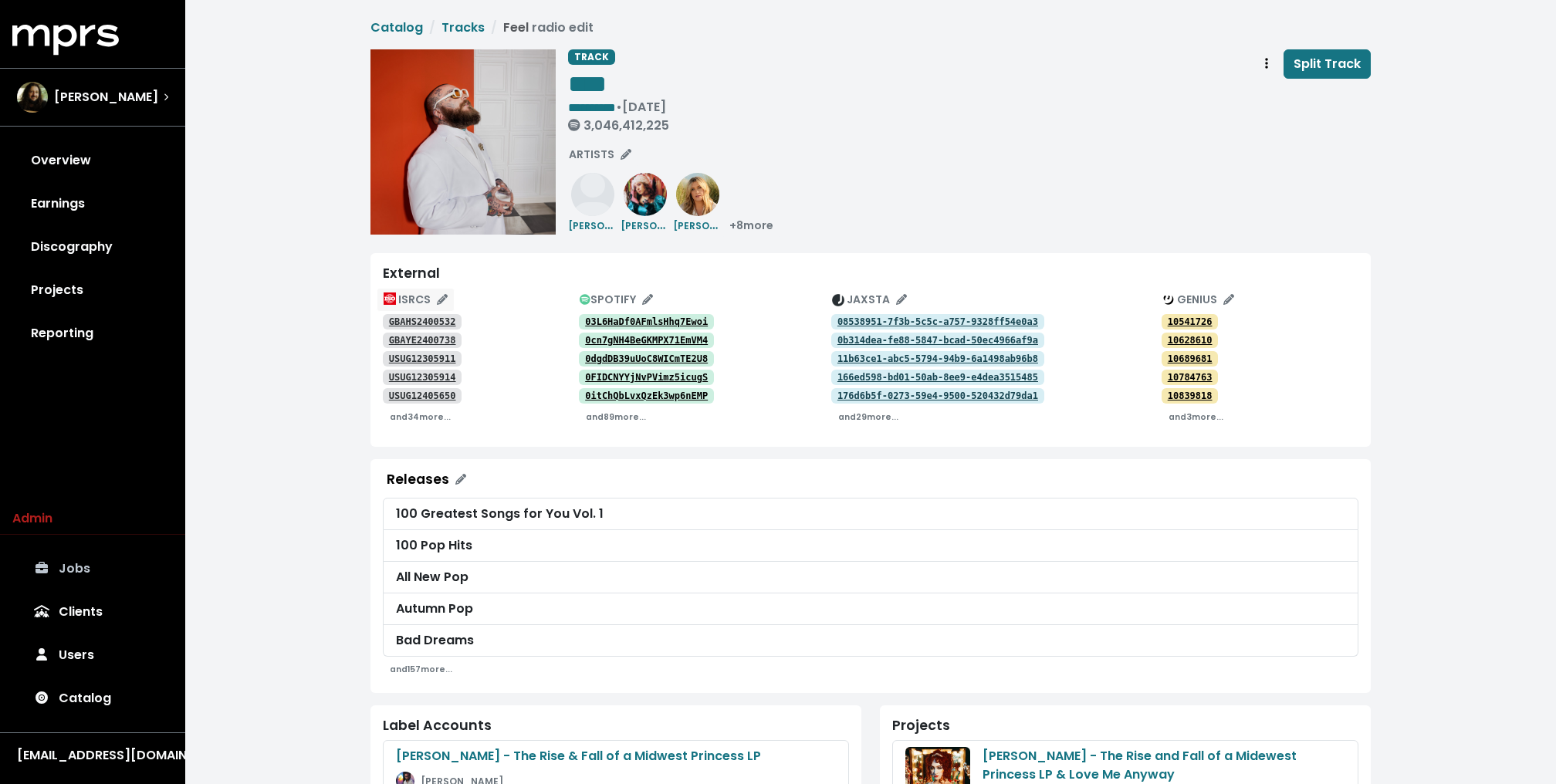
click at [439, 297] on icon "Edit ISRC mappings for this track" at bounding box center [442, 299] width 11 height 11
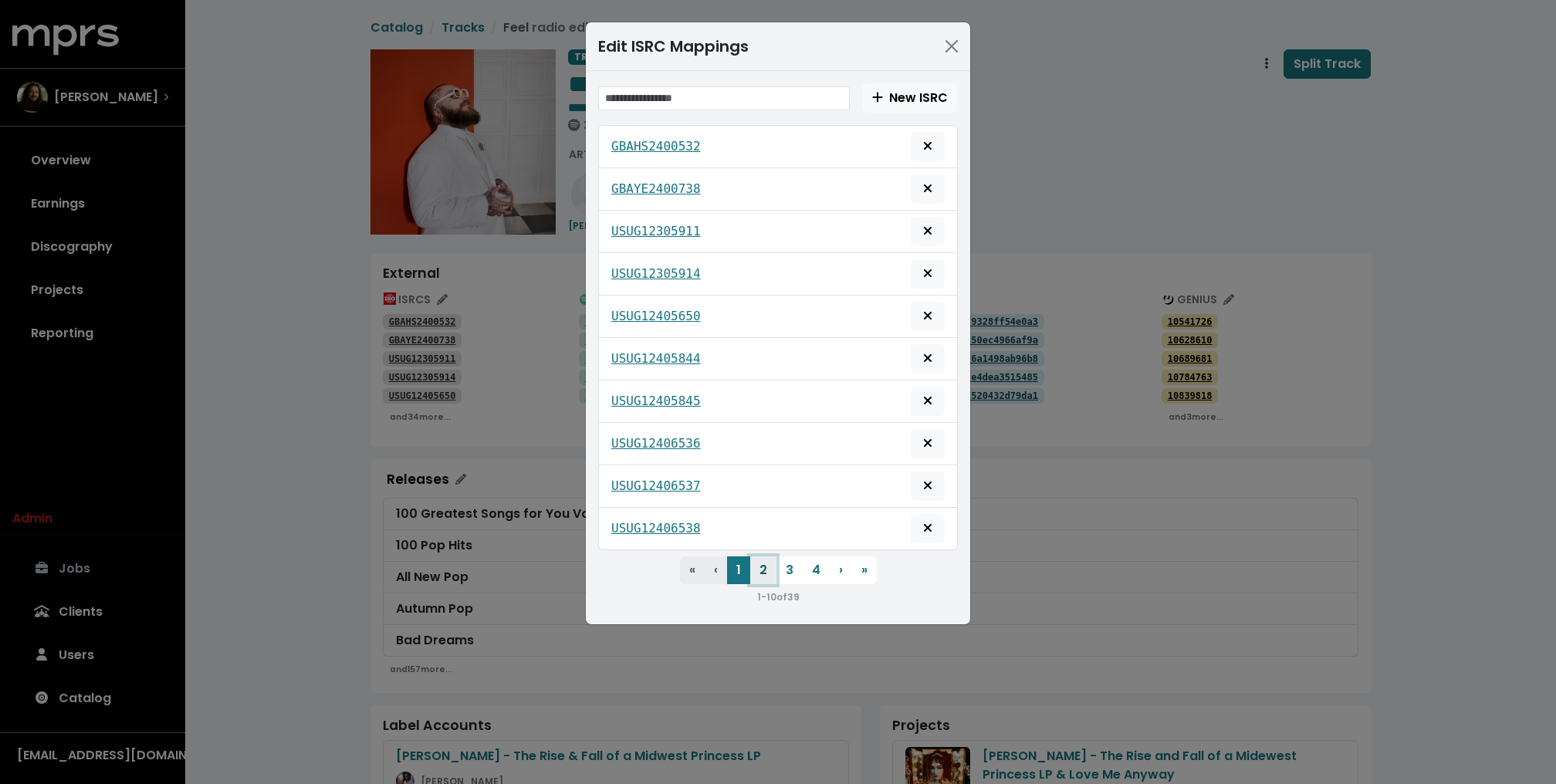
click at [767, 557] on button "2" at bounding box center [763, 569] width 26 height 28
click at [791, 557] on button "3" at bounding box center [789, 569] width 26 height 28
click at [807, 561] on button "4" at bounding box center [816, 569] width 27 height 28
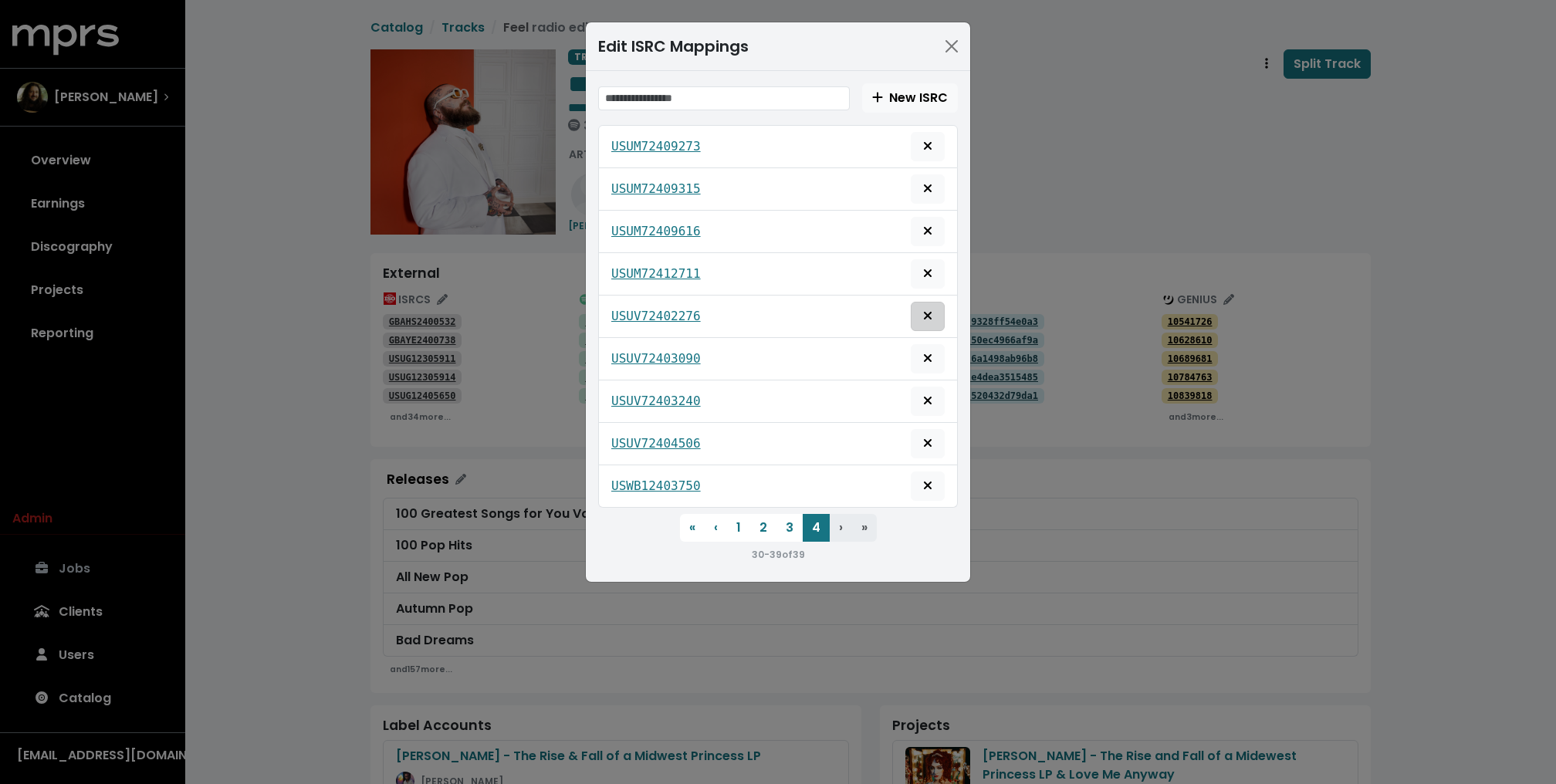
click at [932, 313] on icon "Delete mapping for this ISRC" at bounding box center [927, 315] width 9 height 13
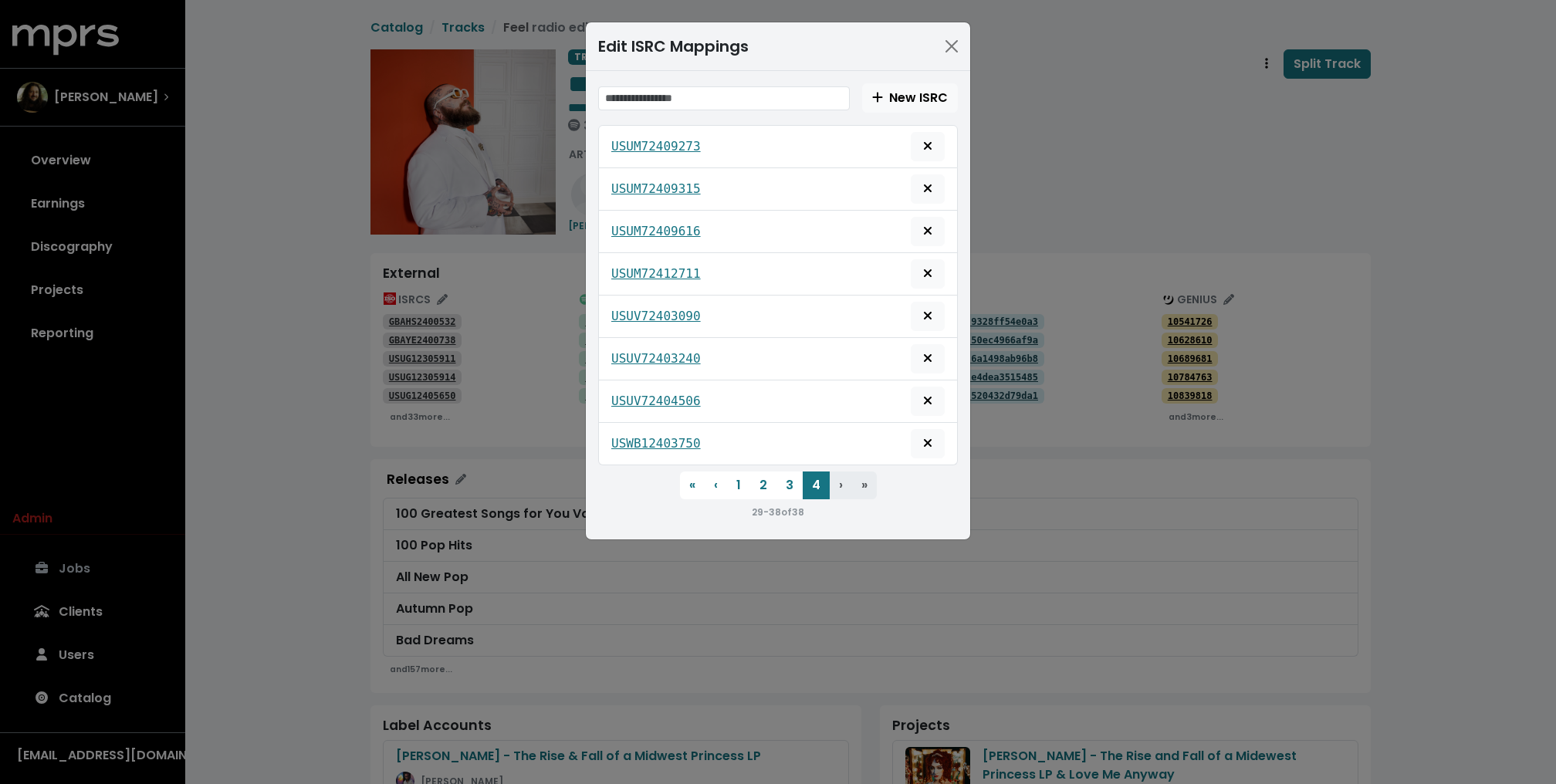
click at [1087, 214] on div "Edit ISRC Mappings New ISRC USUM72409273 USUM72409315 USUM72409616 USUM72412711…" at bounding box center [778, 392] width 1556 height 784
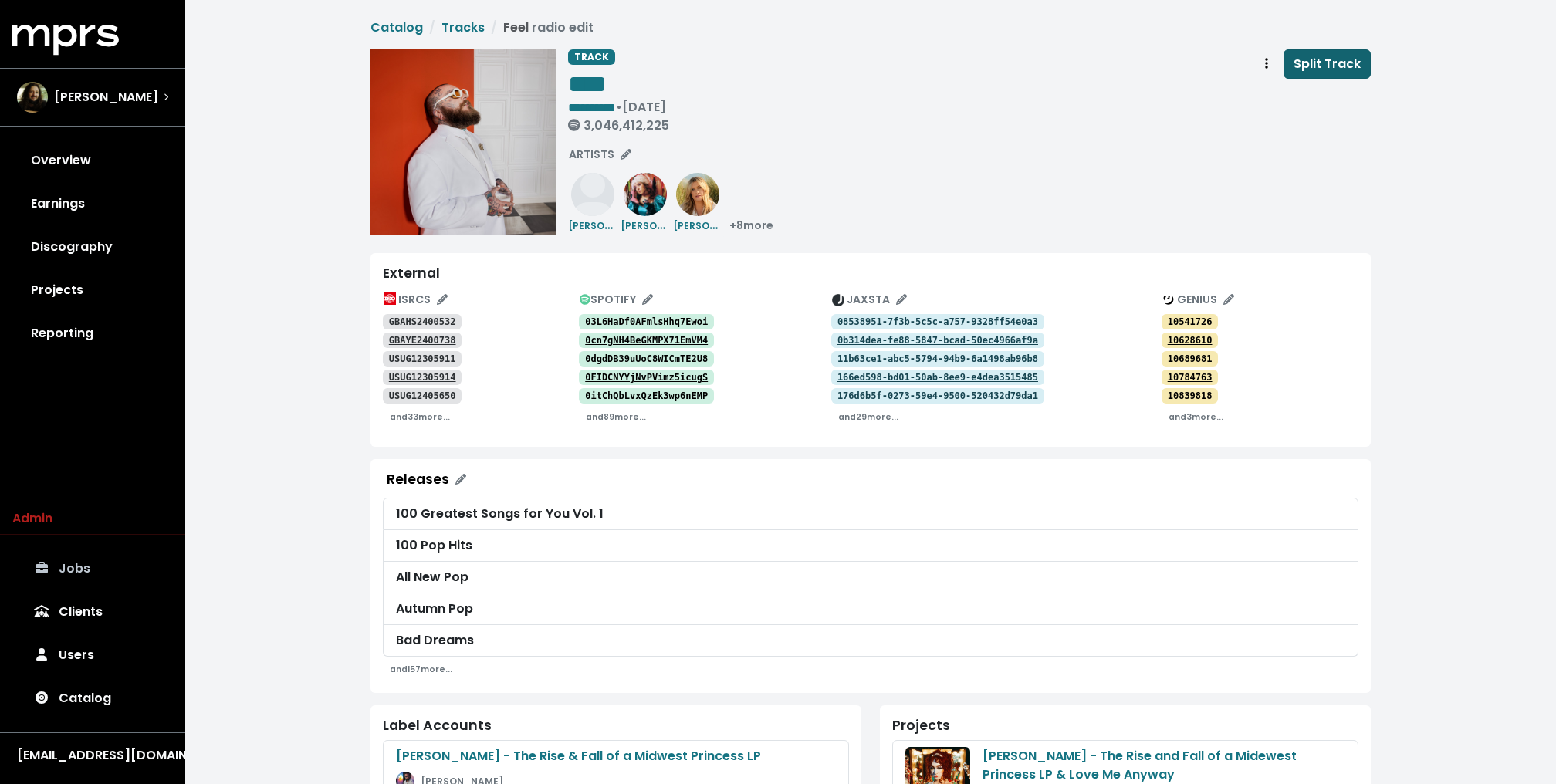
click at [1326, 57] on span "Split Track" at bounding box center [1327, 64] width 67 height 18
click at [916, 144] on div "**********" at bounding box center [968, 142] width 802 height 185
click at [72, 557] on link "Jobs 1" at bounding box center [93, 568] width 161 height 43
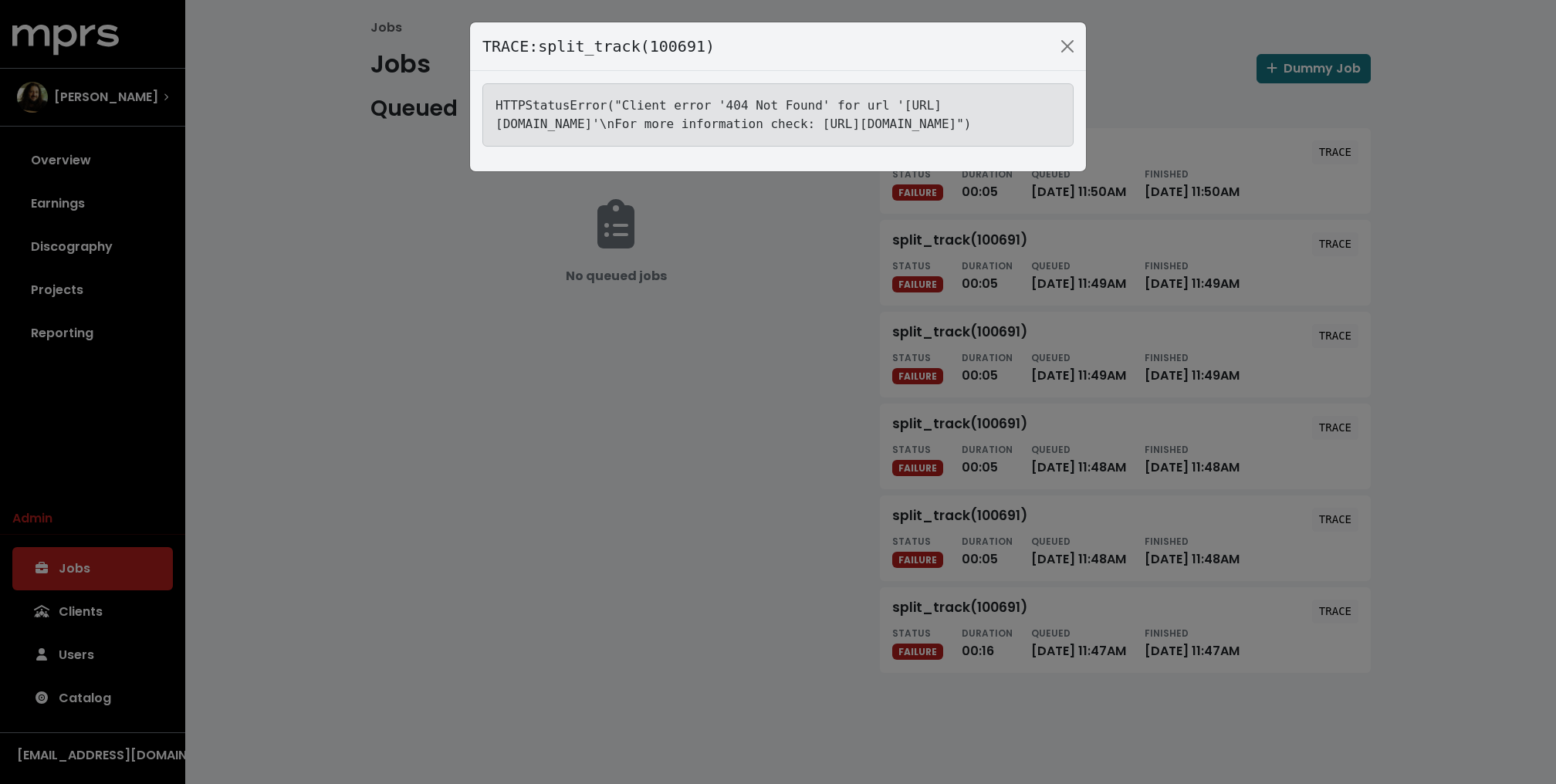
click at [862, 128] on tt "HTTPStatusError("Client error '404 Not Found' for url 'https://jaxsta.com/api/w…" at bounding box center [733, 114] width 476 height 33
copy tt "USUV72403090"
click at [373, 260] on div "TRACE: split_track(100691) HTTPStatusError("Client error '404 Not Found' for ur…" at bounding box center [778, 392] width 1556 height 784
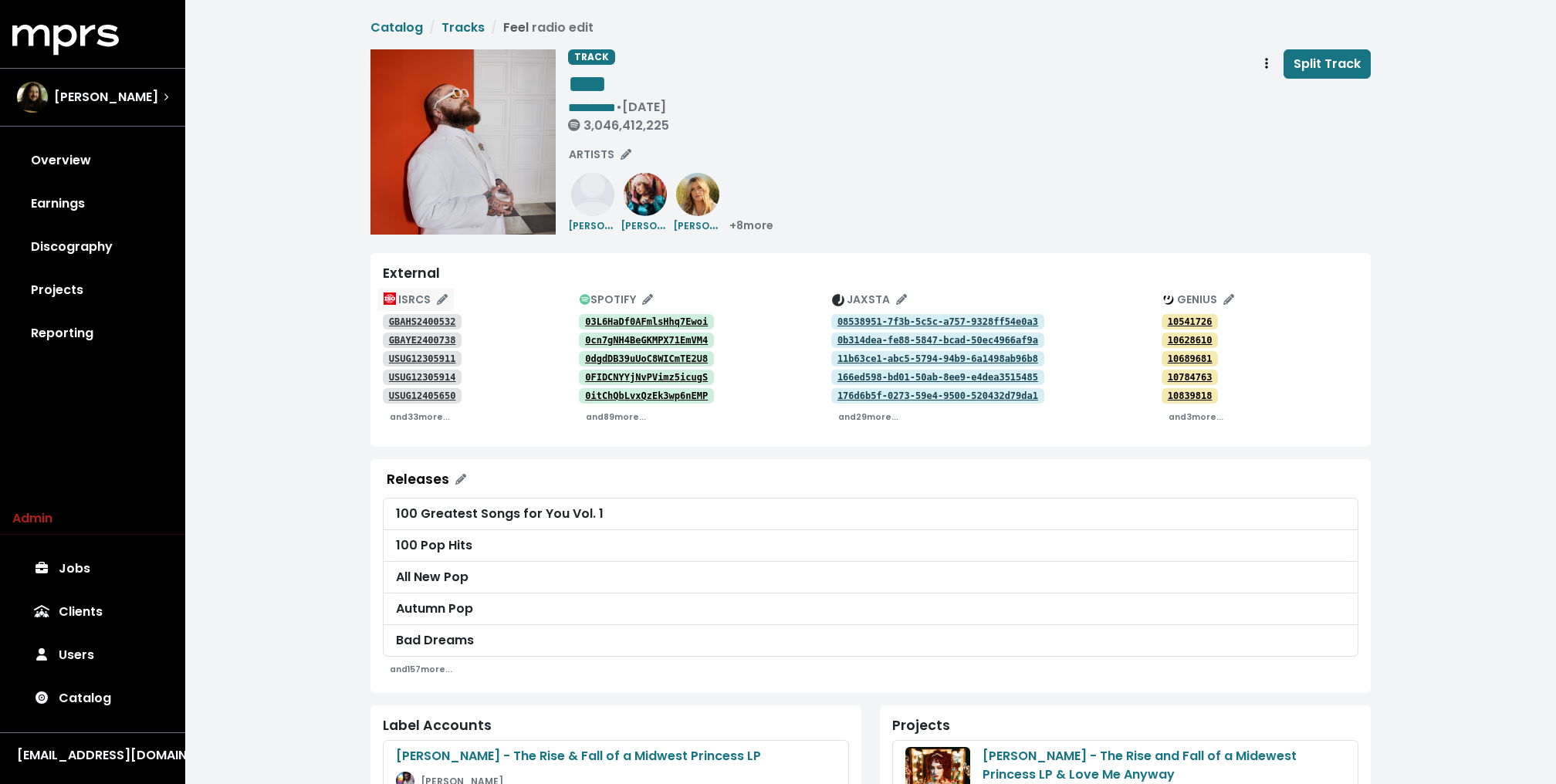
click at [440, 298] on icon "Edit ISRC mappings for this track" at bounding box center [442, 299] width 11 height 11
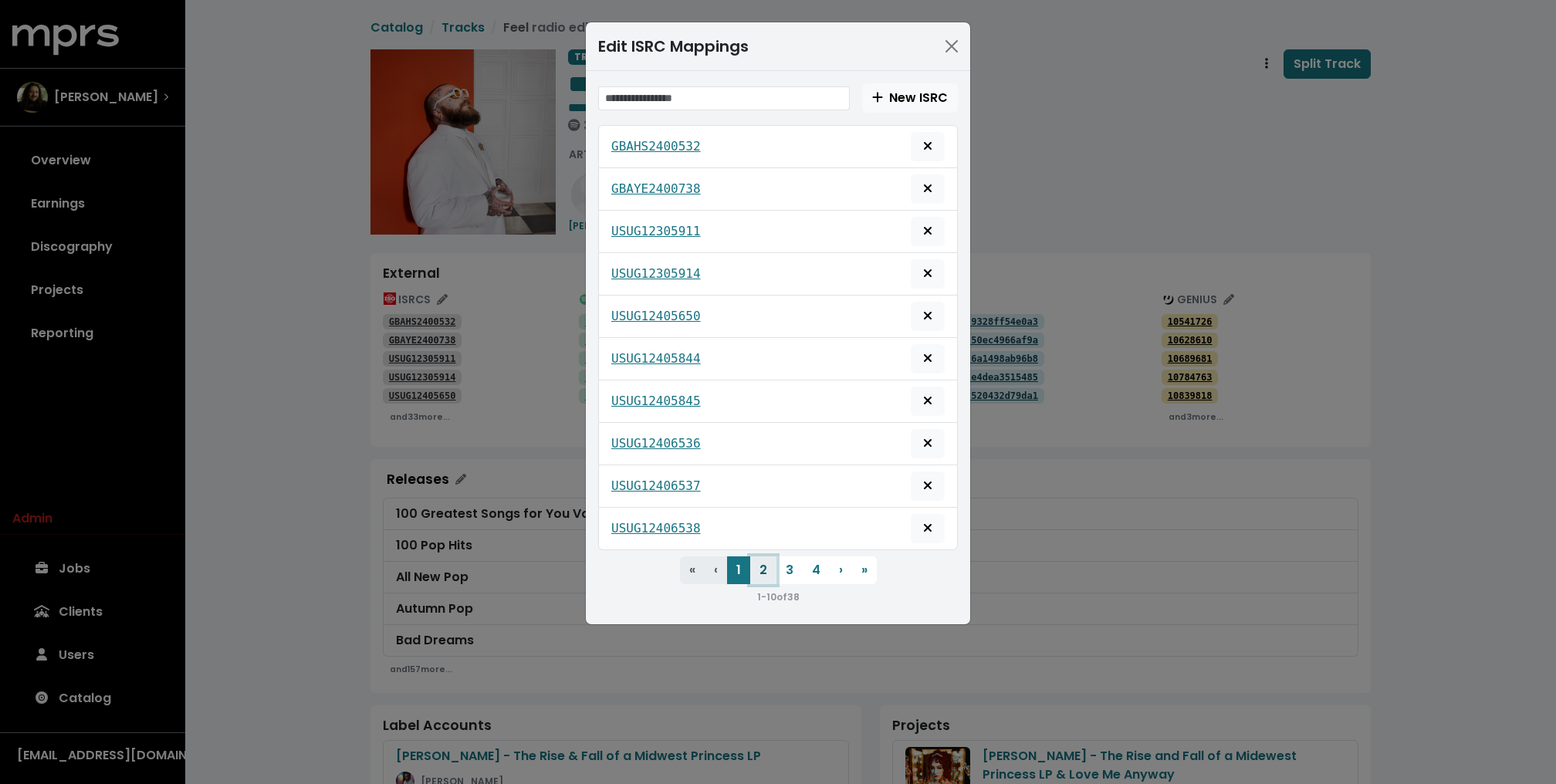
click at [765, 560] on button "2" at bounding box center [763, 569] width 26 height 28
click at [781, 558] on button "3" at bounding box center [789, 569] width 26 height 28
click at [809, 560] on button "4" at bounding box center [816, 569] width 27 height 28
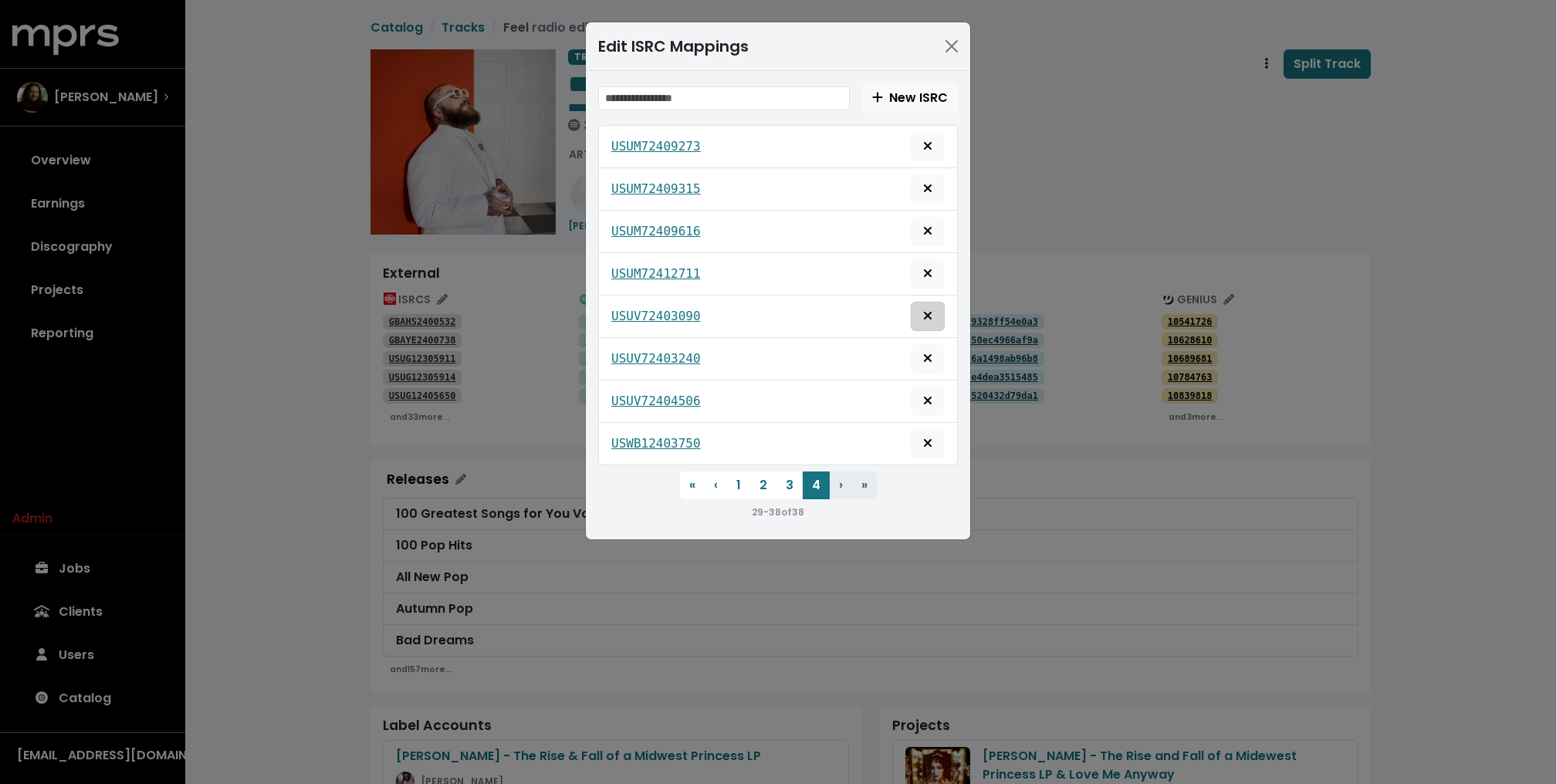
click at [938, 313] on button "Delete mapping for this ISRC" at bounding box center [928, 316] width 34 height 30
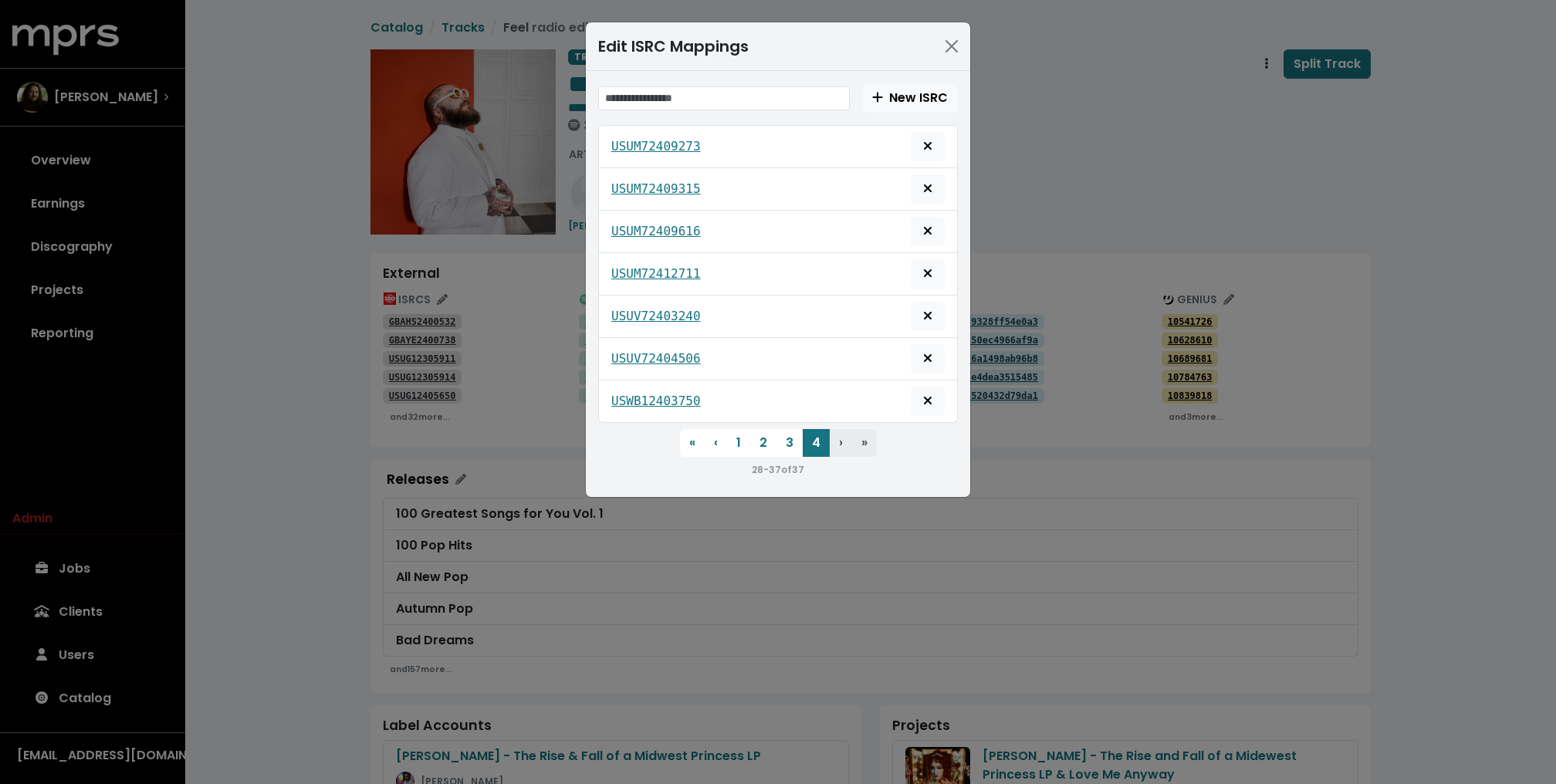
click at [316, 299] on div "Edit ISRC Mappings New ISRC USUM72409273 USUM72409315 USUM72409616 USUM72412711…" at bounding box center [778, 392] width 1556 height 784
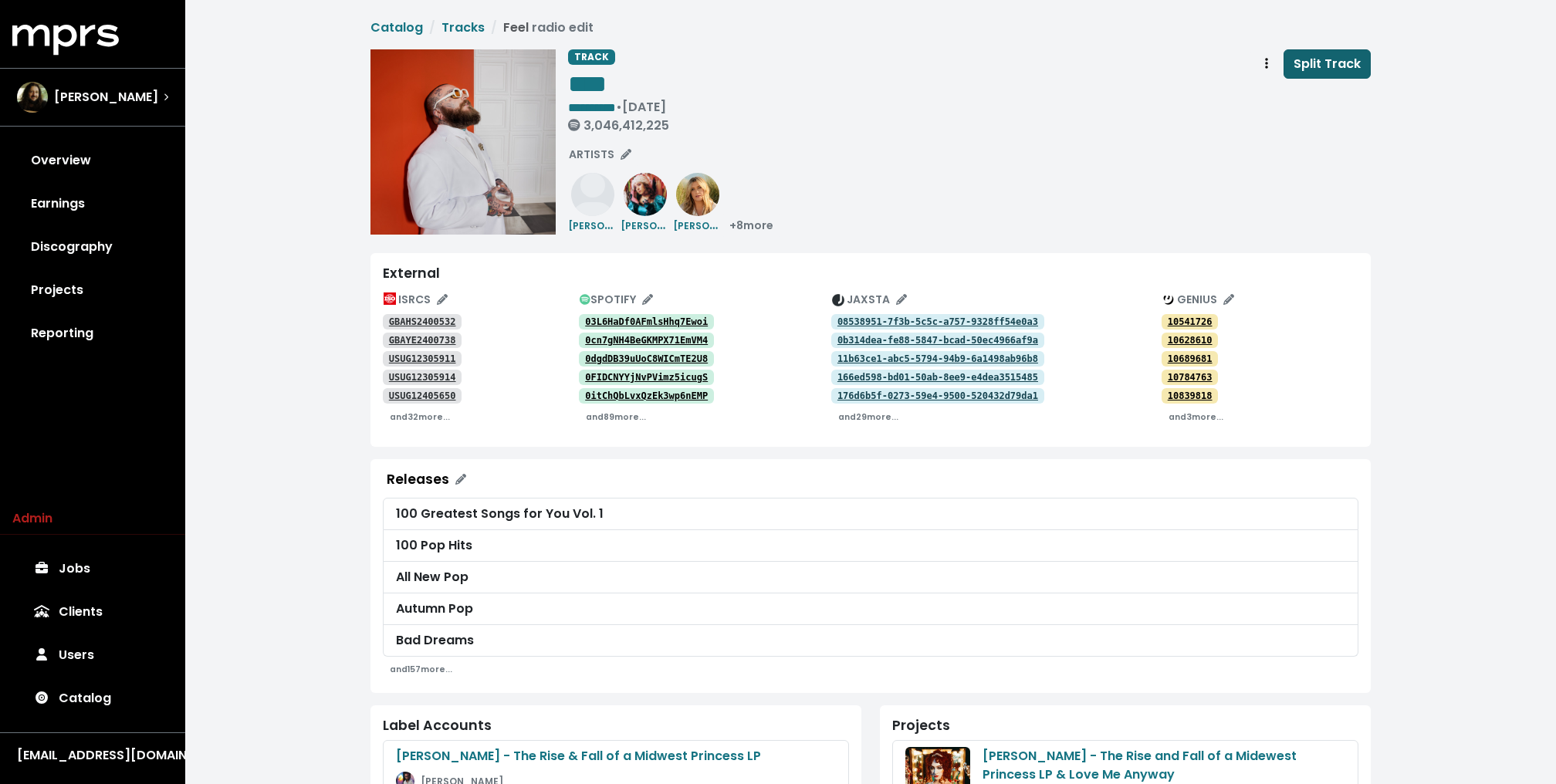
click at [1346, 66] on span "Split Track" at bounding box center [1327, 64] width 67 height 18
click at [312, 298] on div "**********" at bounding box center [870, 770] width 1370 height 1539
click at [71, 567] on link "Jobs 1" at bounding box center [93, 568] width 161 height 43
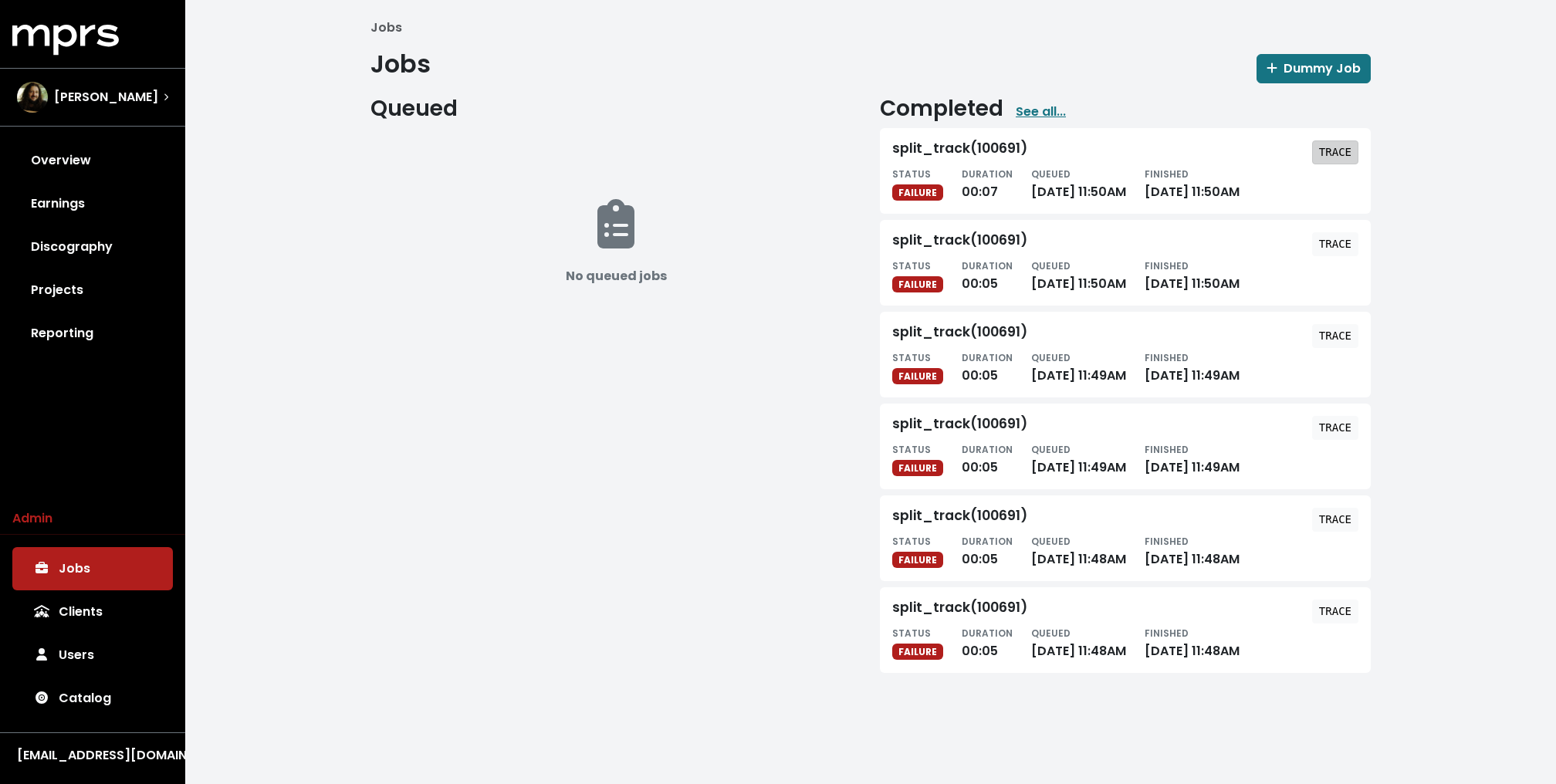
click at [1337, 140] on button "TRACE" at bounding box center [1335, 152] width 47 height 24
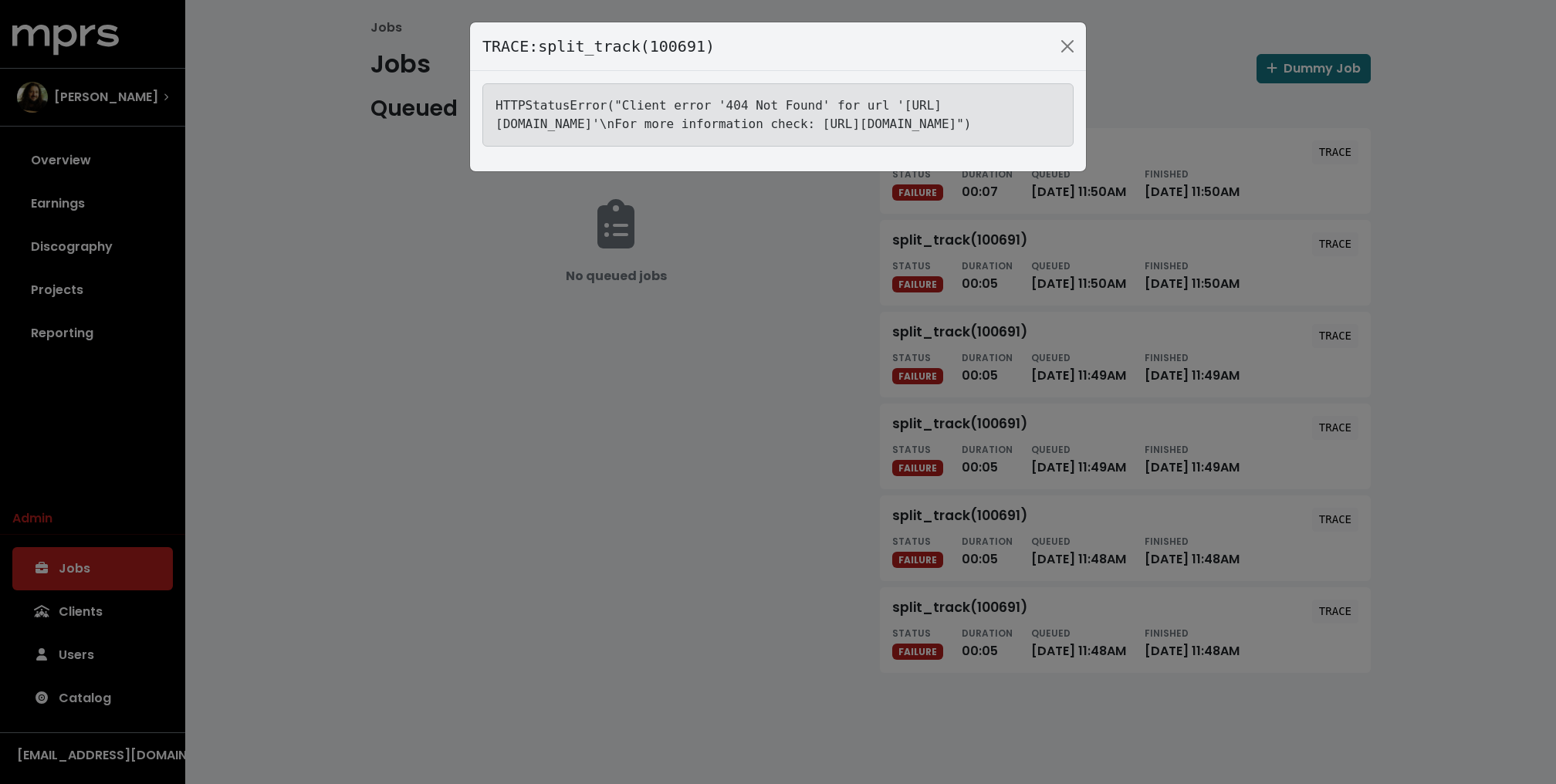
click at [843, 122] on tt "HTTPStatusError("Client error '404 Not Found' for url 'https://jaxsta.com/api/w…" at bounding box center [733, 114] width 476 height 33
copy tt "USUV72403240"
click at [358, 376] on div "TRACE: split_track(100691) HTTPStatusError("Client error '404 Not Found' for ur…" at bounding box center [778, 392] width 1556 height 784
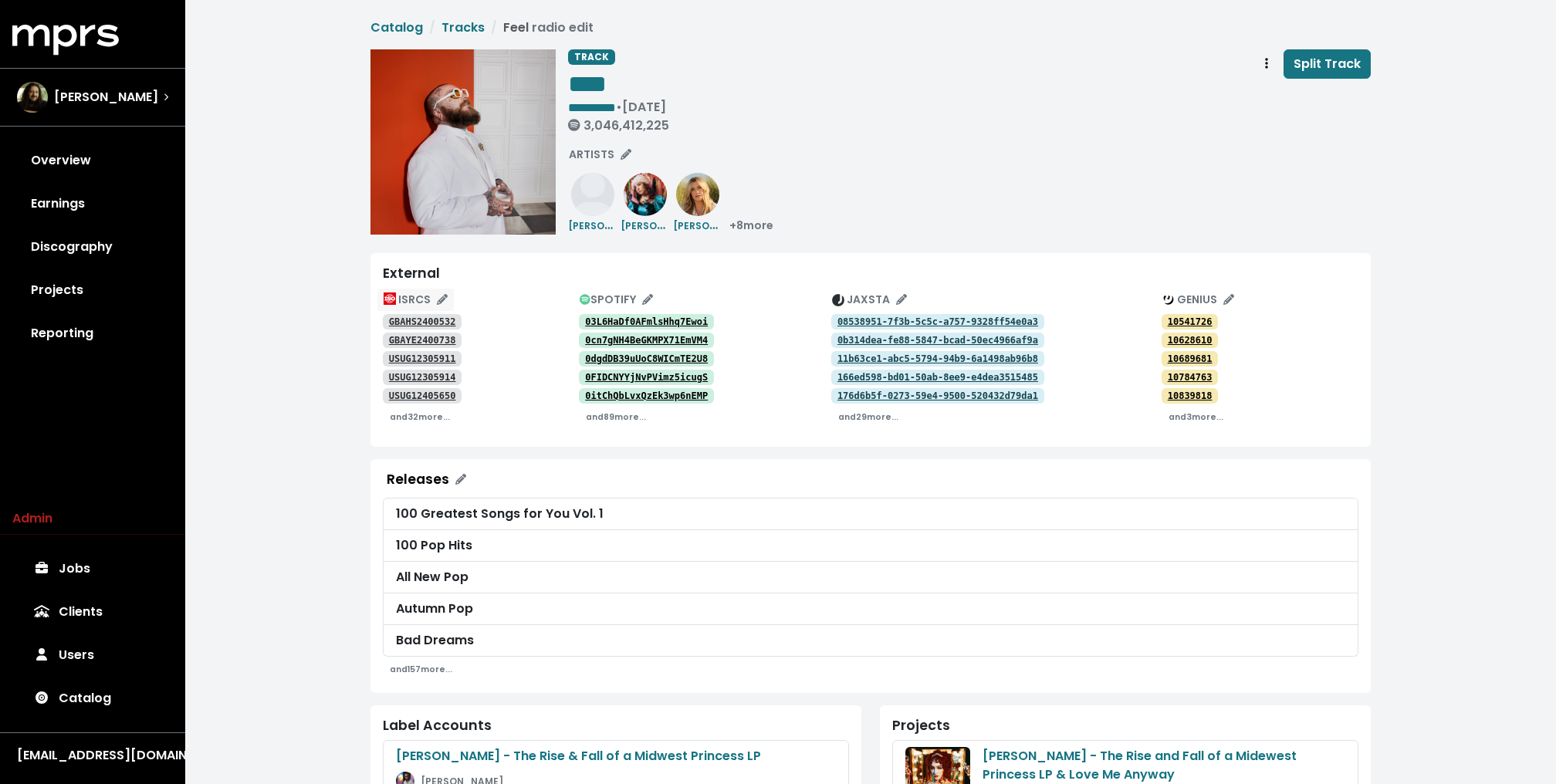
click at [434, 292] on span "ISRCS" at bounding box center [415, 299] width 64 height 15
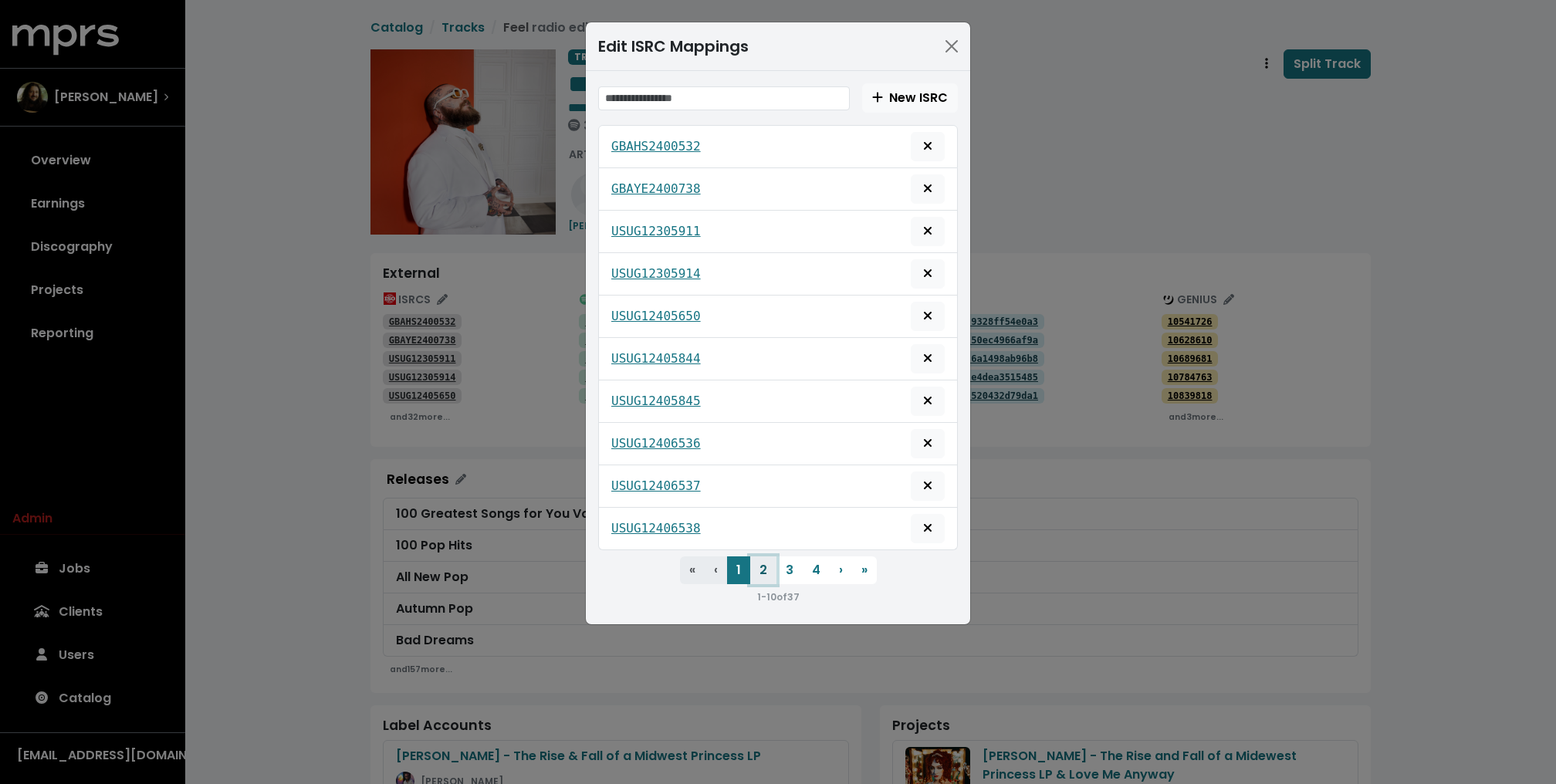
click at [753, 563] on button "2" at bounding box center [763, 569] width 26 height 28
click at [775, 556] on button "2" at bounding box center [763, 569] width 26 height 28
click at [782, 558] on button "3" at bounding box center [789, 569] width 26 height 28
click at [815, 561] on button "4" at bounding box center [816, 569] width 27 height 28
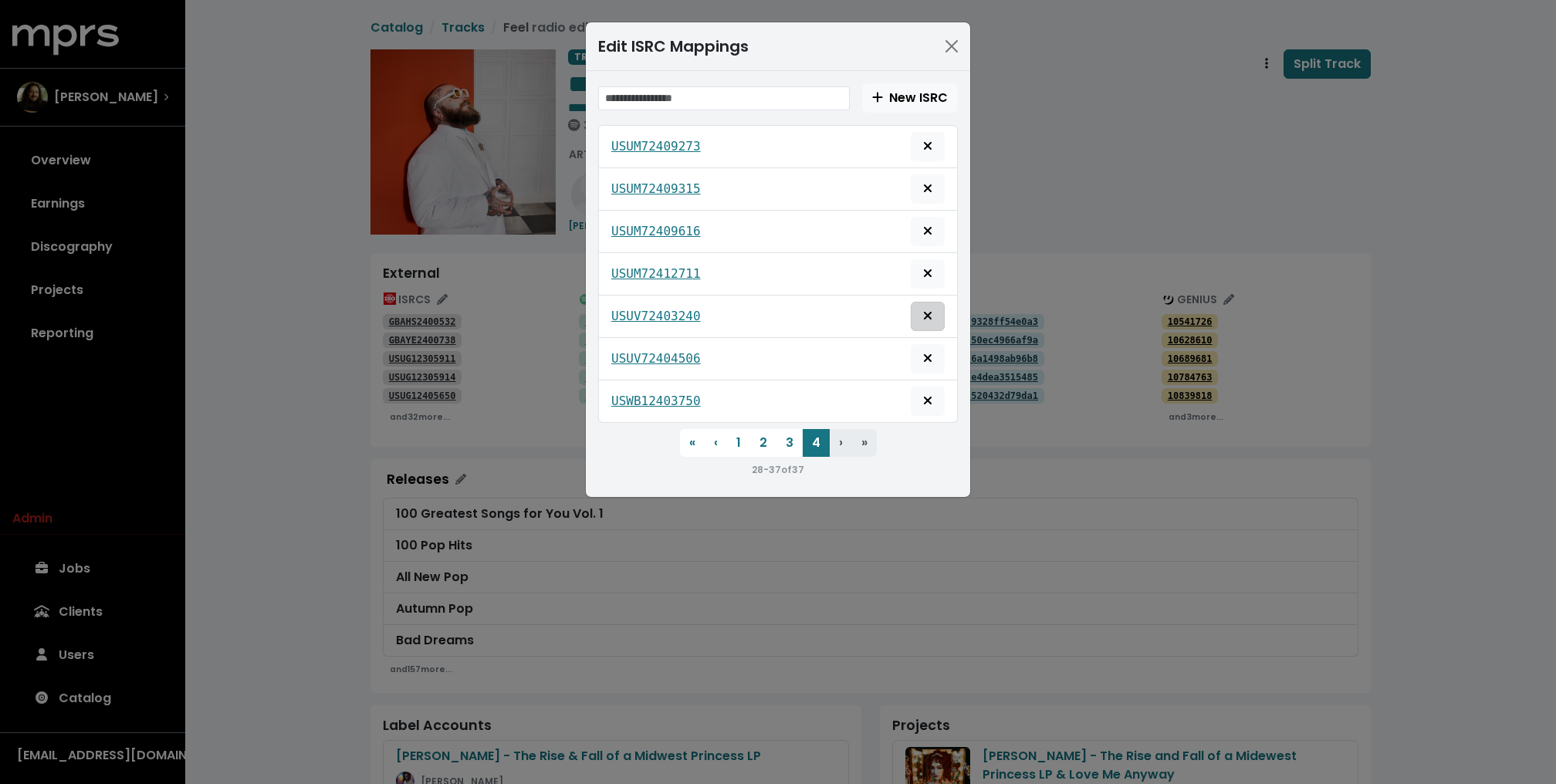
click at [927, 312] on icon "Delete mapping for this ISRC" at bounding box center [927, 315] width 8 height 8
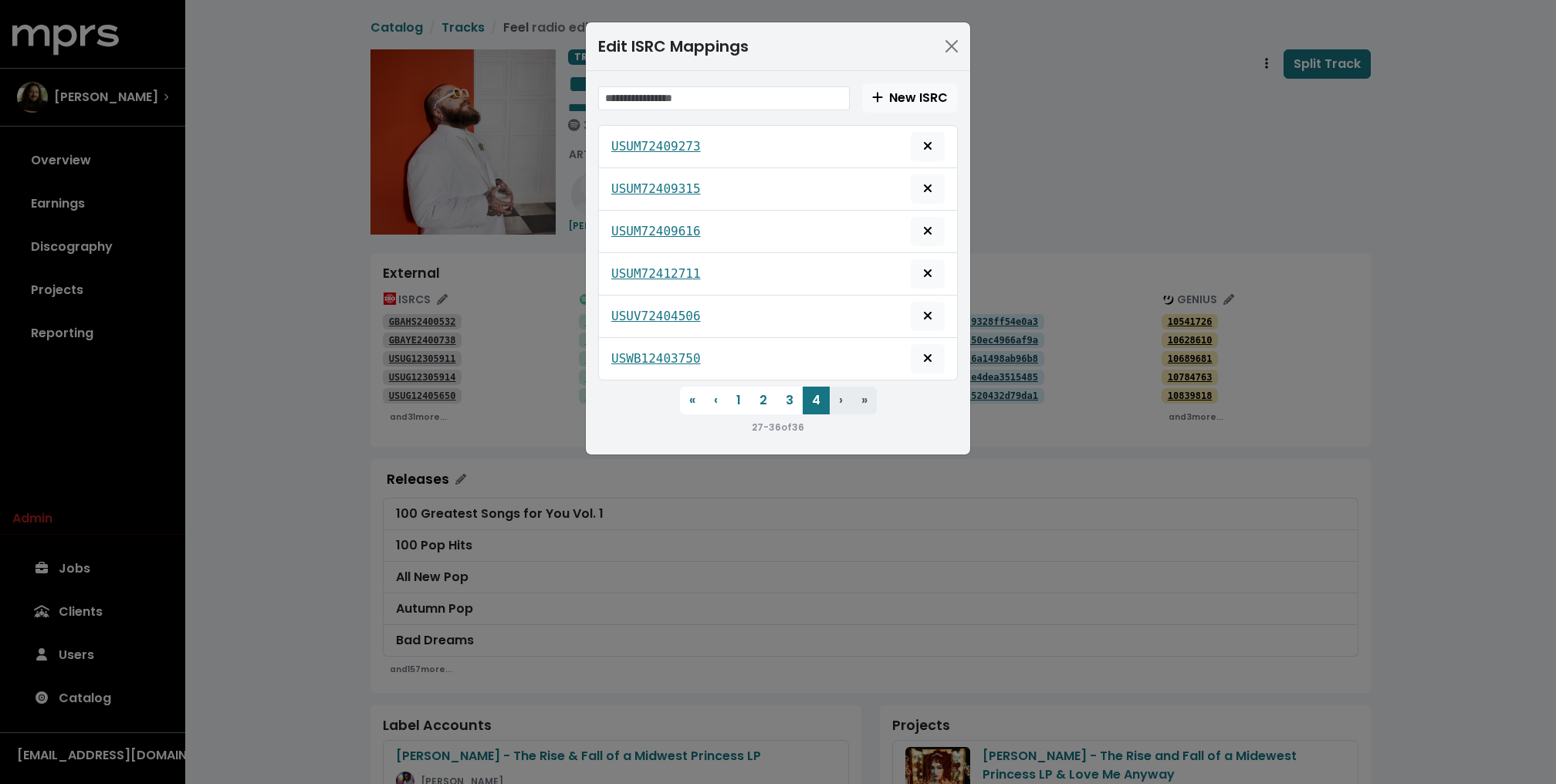
click at [298, 289] on div "Edit ISRC Mappings New ISRC USUM72409273 USUM72409315 USUM72409616 USUM72412711…" at bounding box center [778, 392] width 1556 height 784
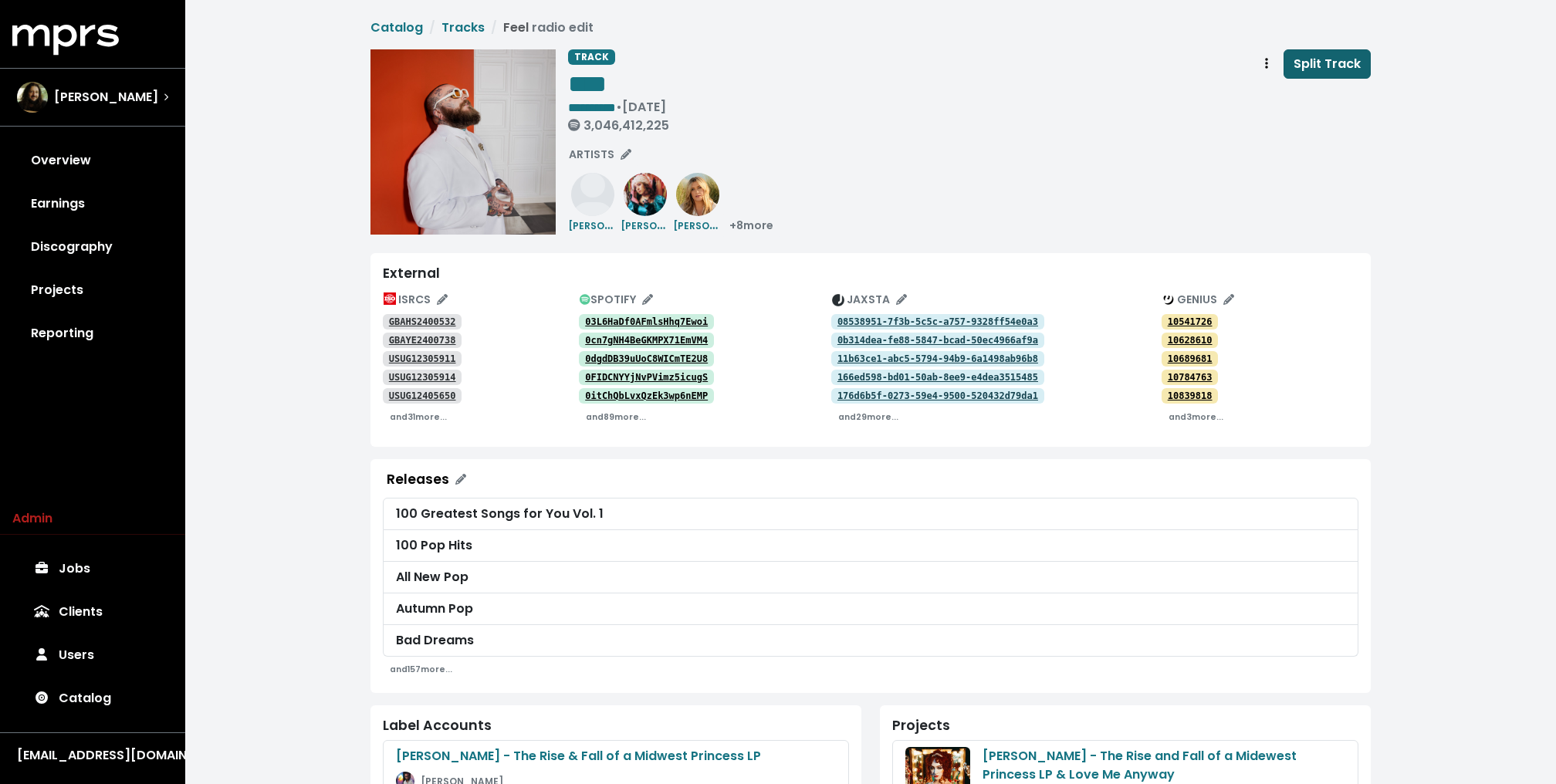
click at [1344, 62] on span "Split Track" at bounding box center [1327, 64] width 67 height 18
click at [828, 131] on div "**********" at bounding box center [968, 94] width 802 height 90
click at [95, 584] on link "Jobs 1" at bounding box center [93, 568] width 161 height 43
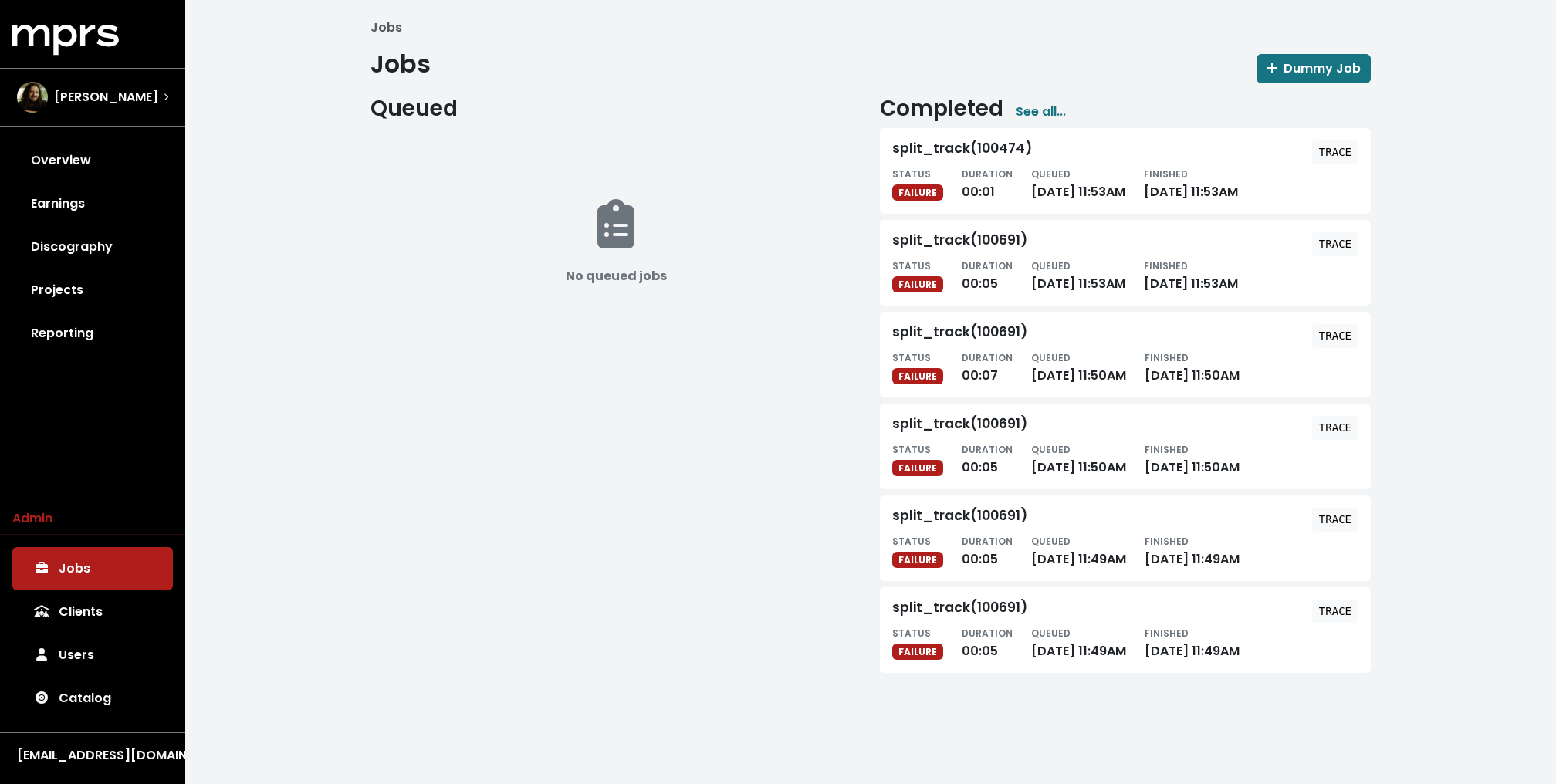
drag, startPoint x: 1342, startPoint y: 148, endPoint x: 1336, endPoint y: 242, distance: 94.2
click at [1337, 251] on button "TRACE" at bounding box center [1335, 244] width 47 height 24
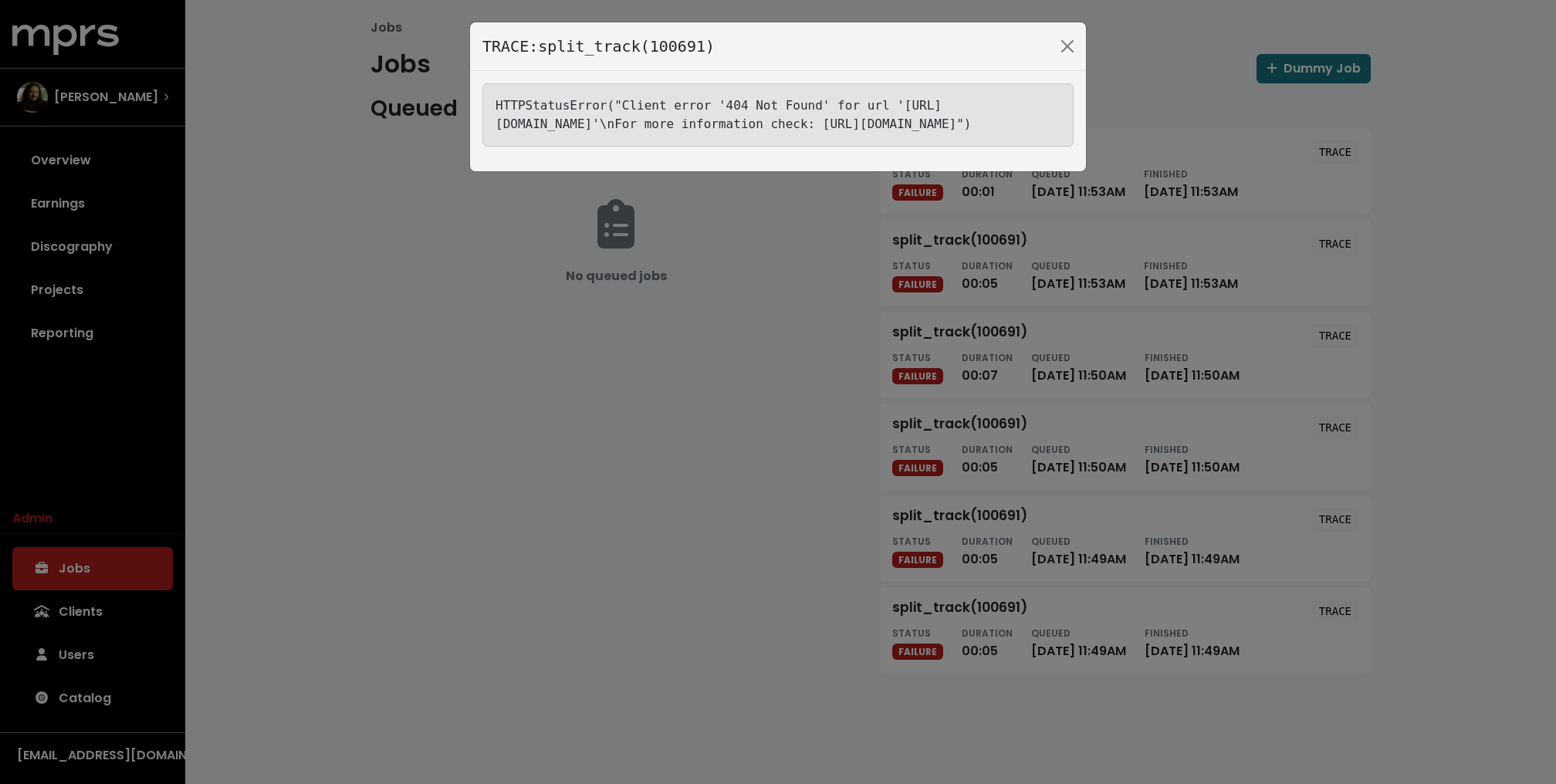
click at [853, 119] on tt "HTTPStatusError("Client error '404 Not Found' for url 'https://jaxsta.com/api/w…" at bounding box center [733, 114] width 476 height 33
copy tt "USUV72404506"
click at [355, 271] on div "TRACE: split_track(100691) HTTPStatusError("Client error '404 Not Found' for ur…" at bounding box center [778, 392] width 1556 height 784
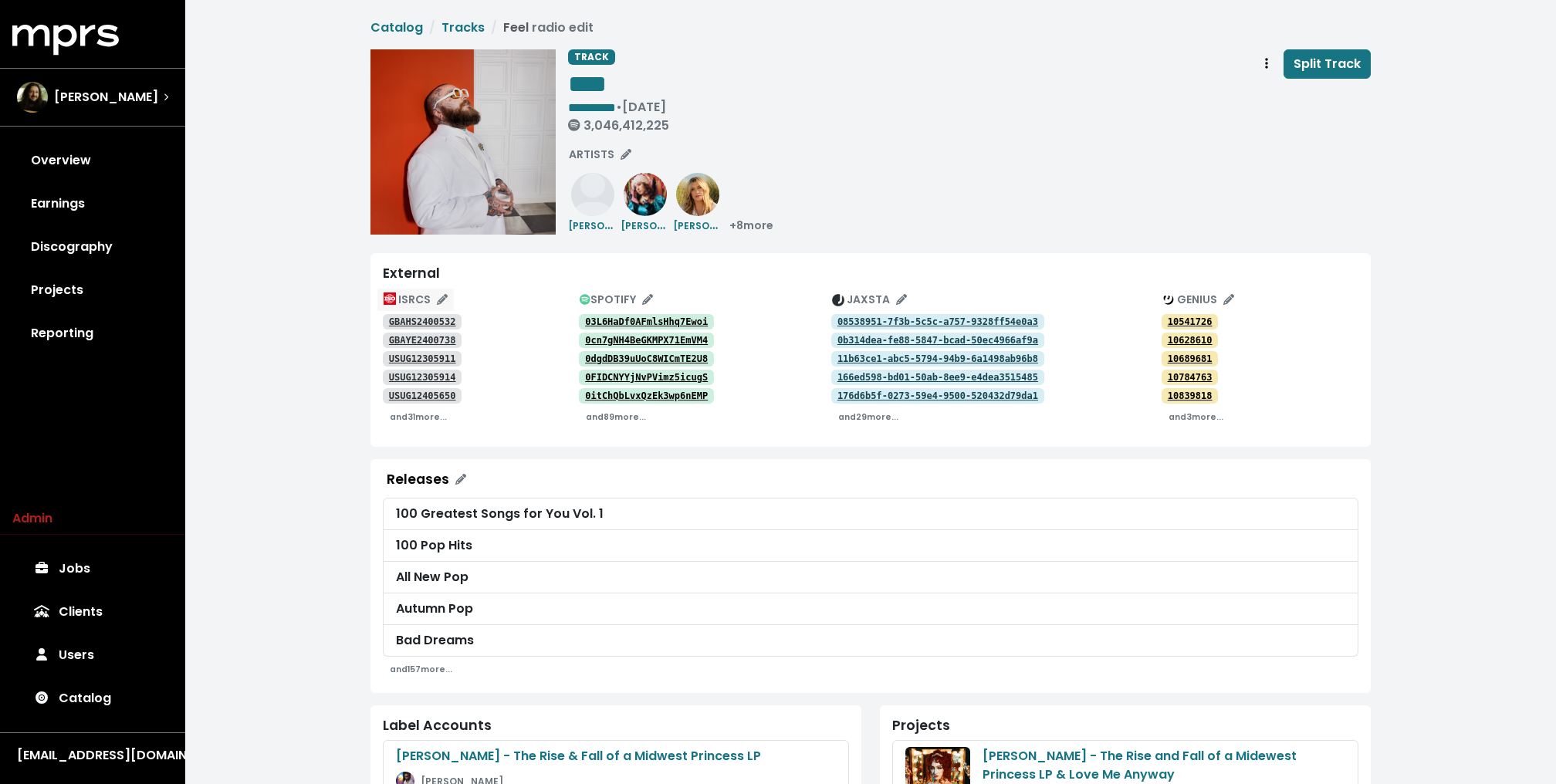
click at [442, 298] on icon "Edit ISRC mappings for this track" at bounding box center [442, 299] width 11 height 11
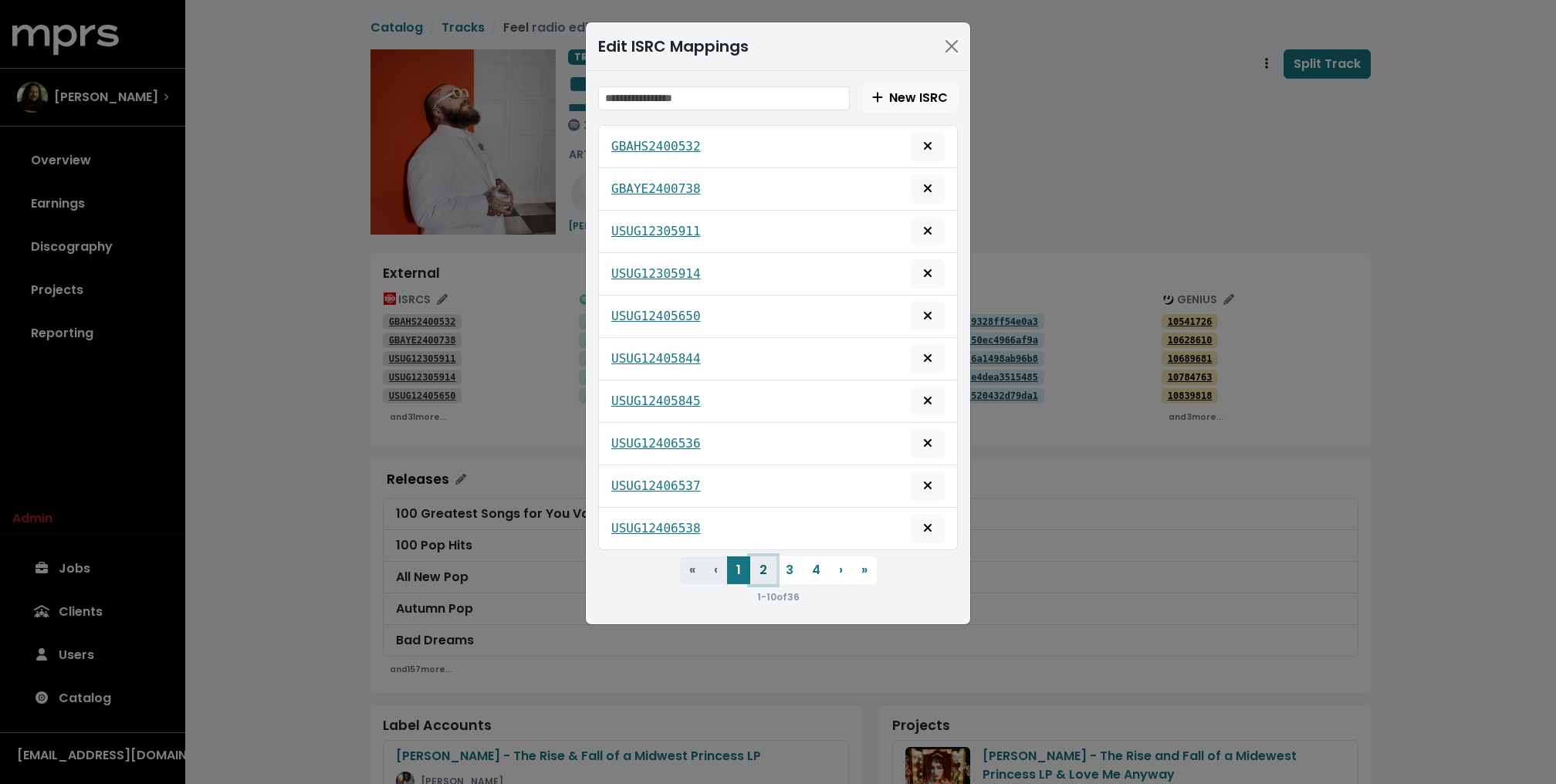
click at [763, 560] on button "2" at bounding box center [763, 569] width 26 height 28
click at [788, 556] on button "3" at bounding box center [789, 569] width 26 height 28
click at [827, 559] on button "4" at bounding box center [816, 569] width 27 height 28
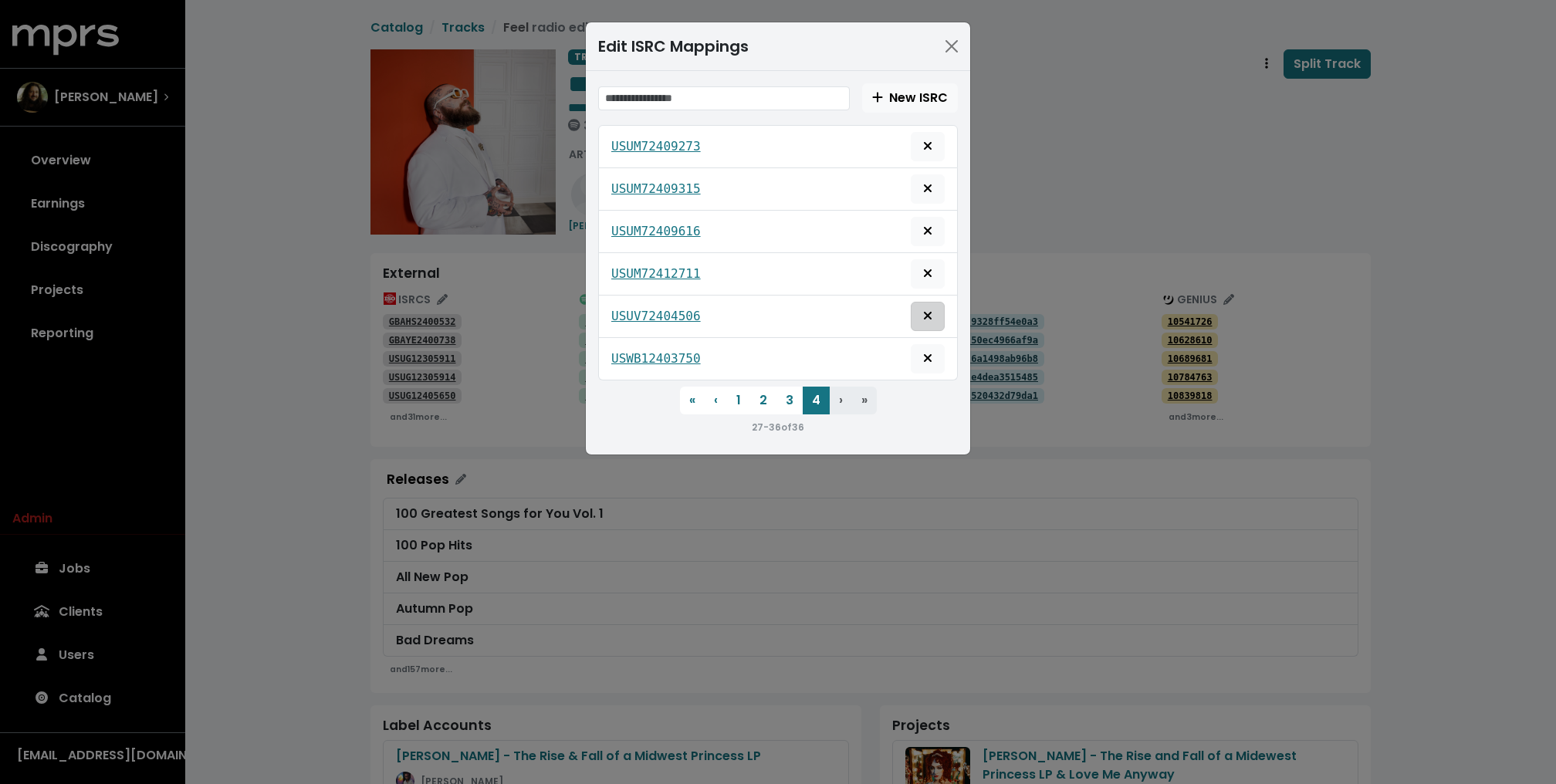
click at [931, 309] on icon "Delete mapping for this ISRC" at bounding box center [927, 315] width 9 height 13
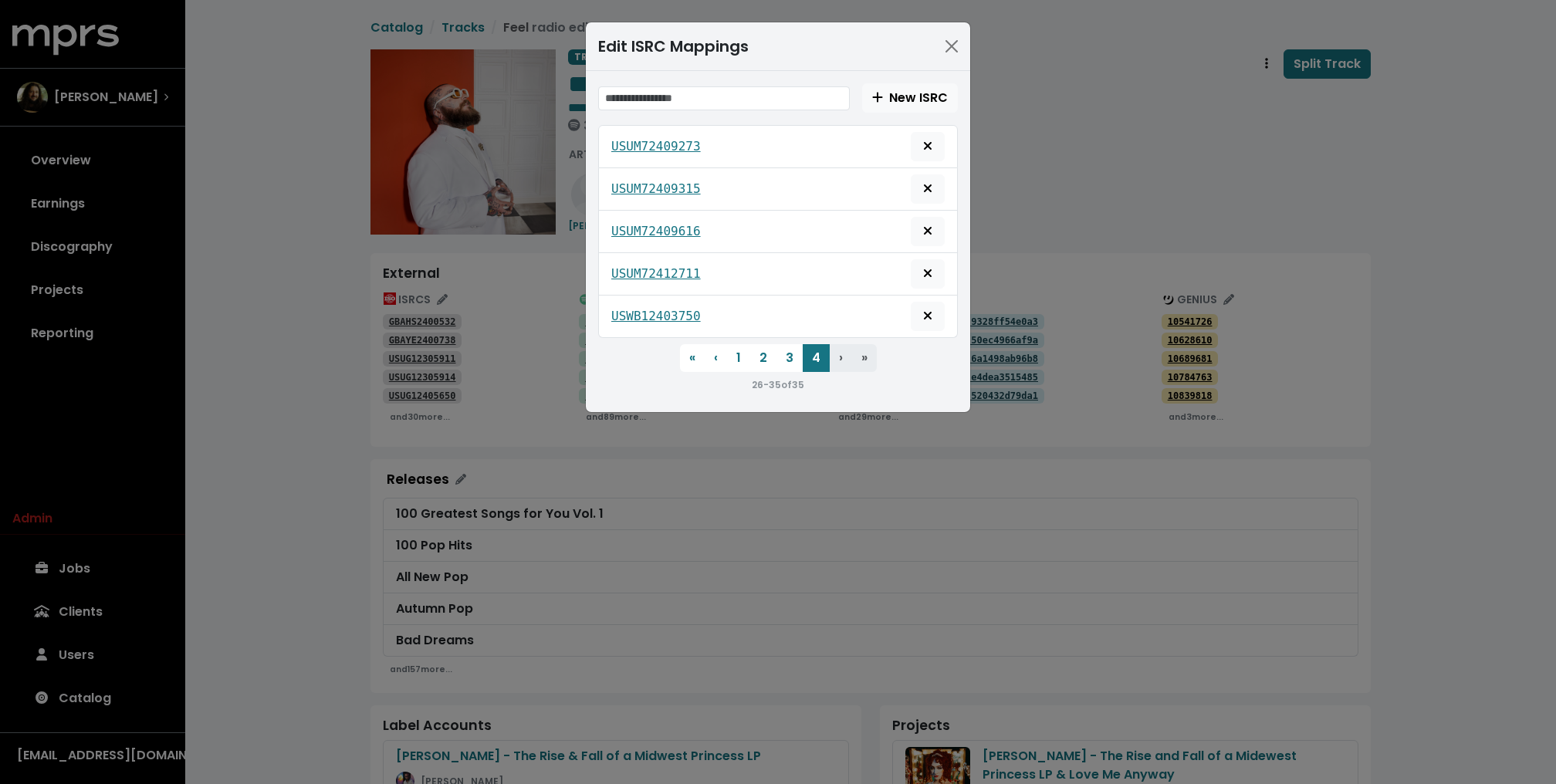
click at [339, 276] on div "Edit ISRC Mappings New ISRC USUM72409273 USUM72409315 USUM72409616 USUM72412711…" at bounding box center [778, 392] width 1556 height 784
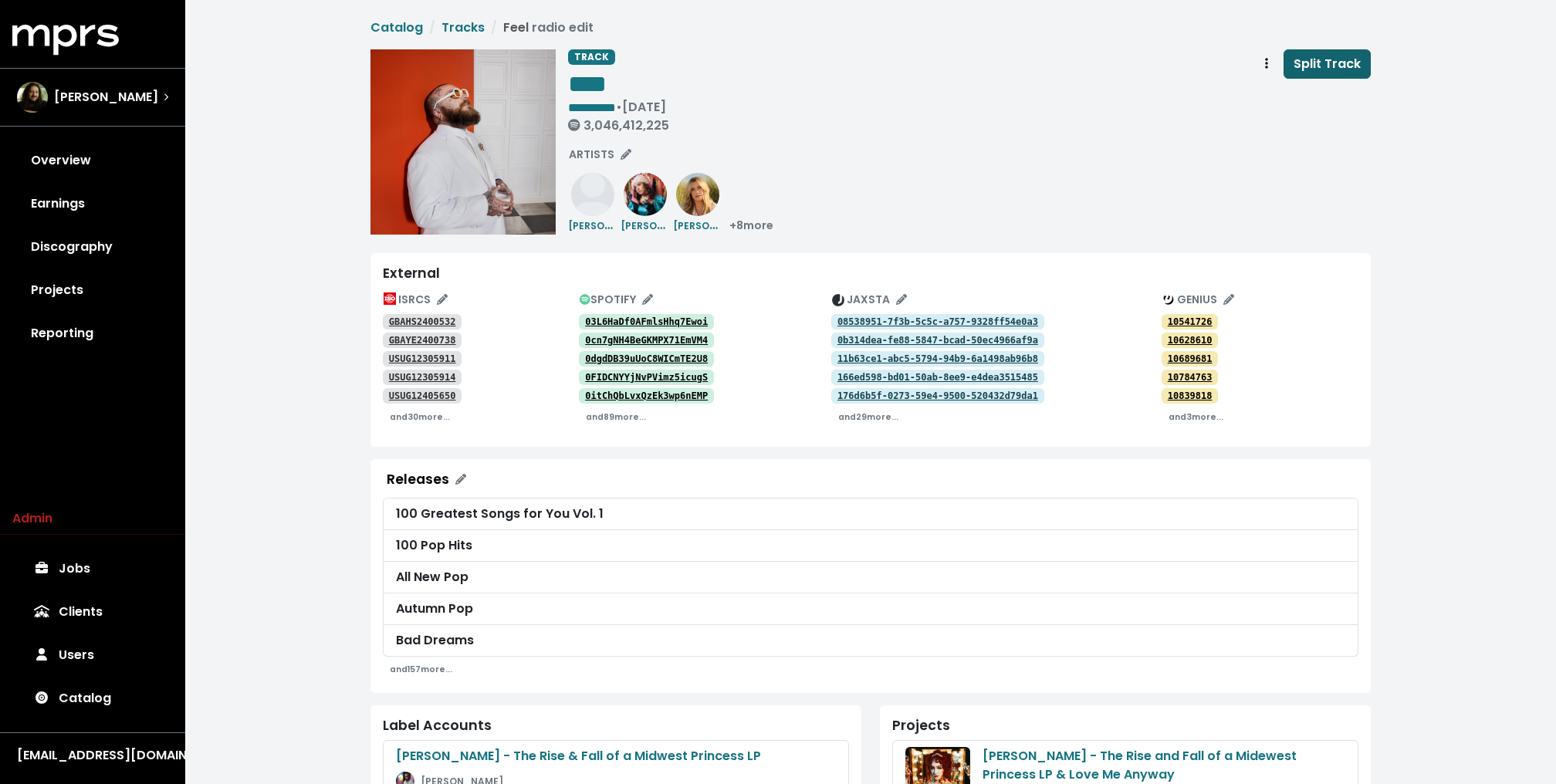
click at [1304, 49] on button "Split Track" at bounding box center [1326, 64] width 87 height 30
click at [938, 220] on div "**********" at bounding box center [968, 142] width 802 height 185
click at [945, 183] on div "**********" at bounding box center [968, 142] width 802 height 185
click at [438, 296] on icon "Edit ISRC mappings for this track" at bounding box center [442, 299] width 11 height 11
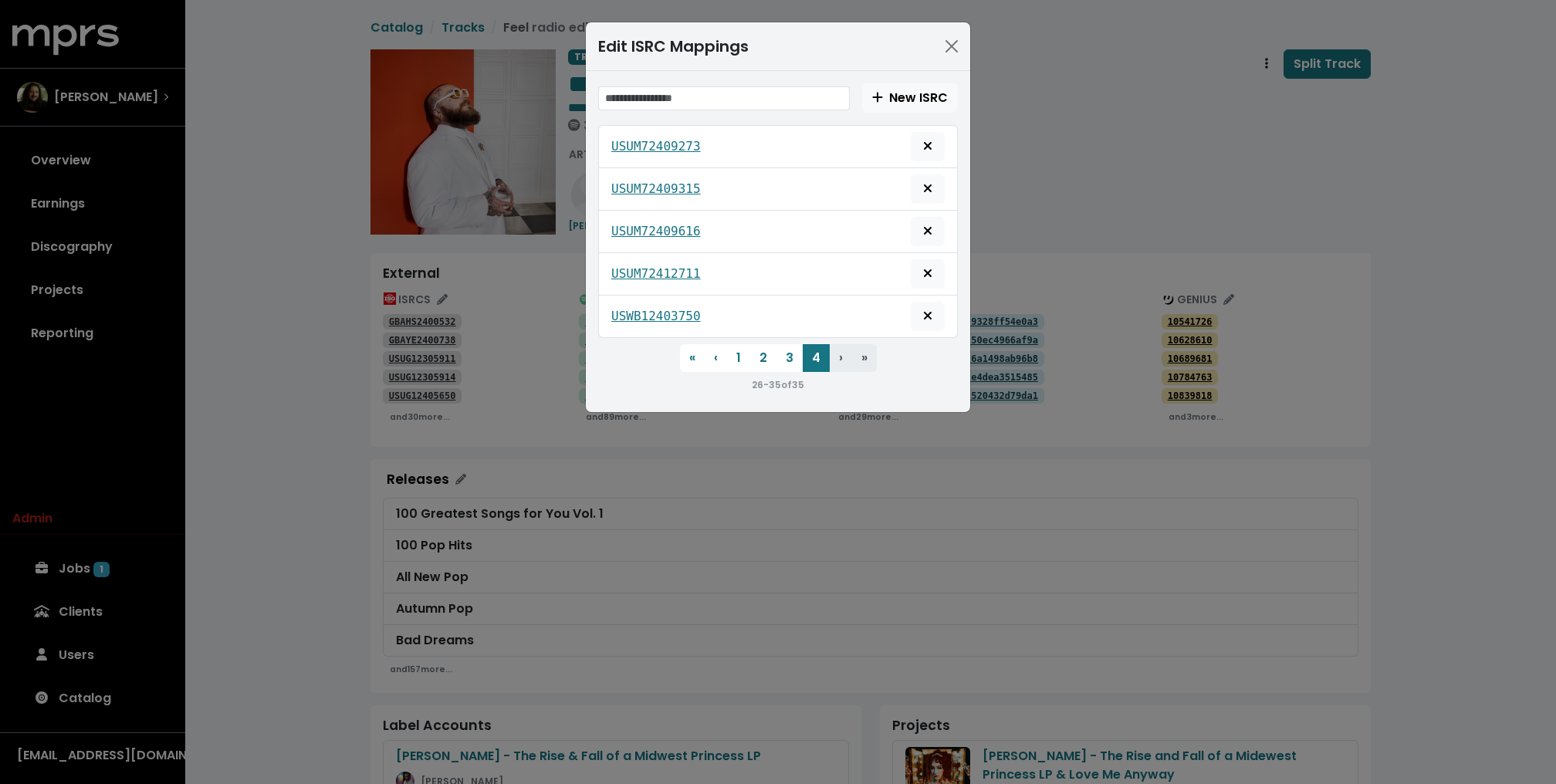
click at [1139, 177] on div "Edit ISRC Mappings New ISRC USUM72409273 USUM72409315 USUM72409616 USUM72412711…" at bounding box center [778, 392] width 1556 height 784
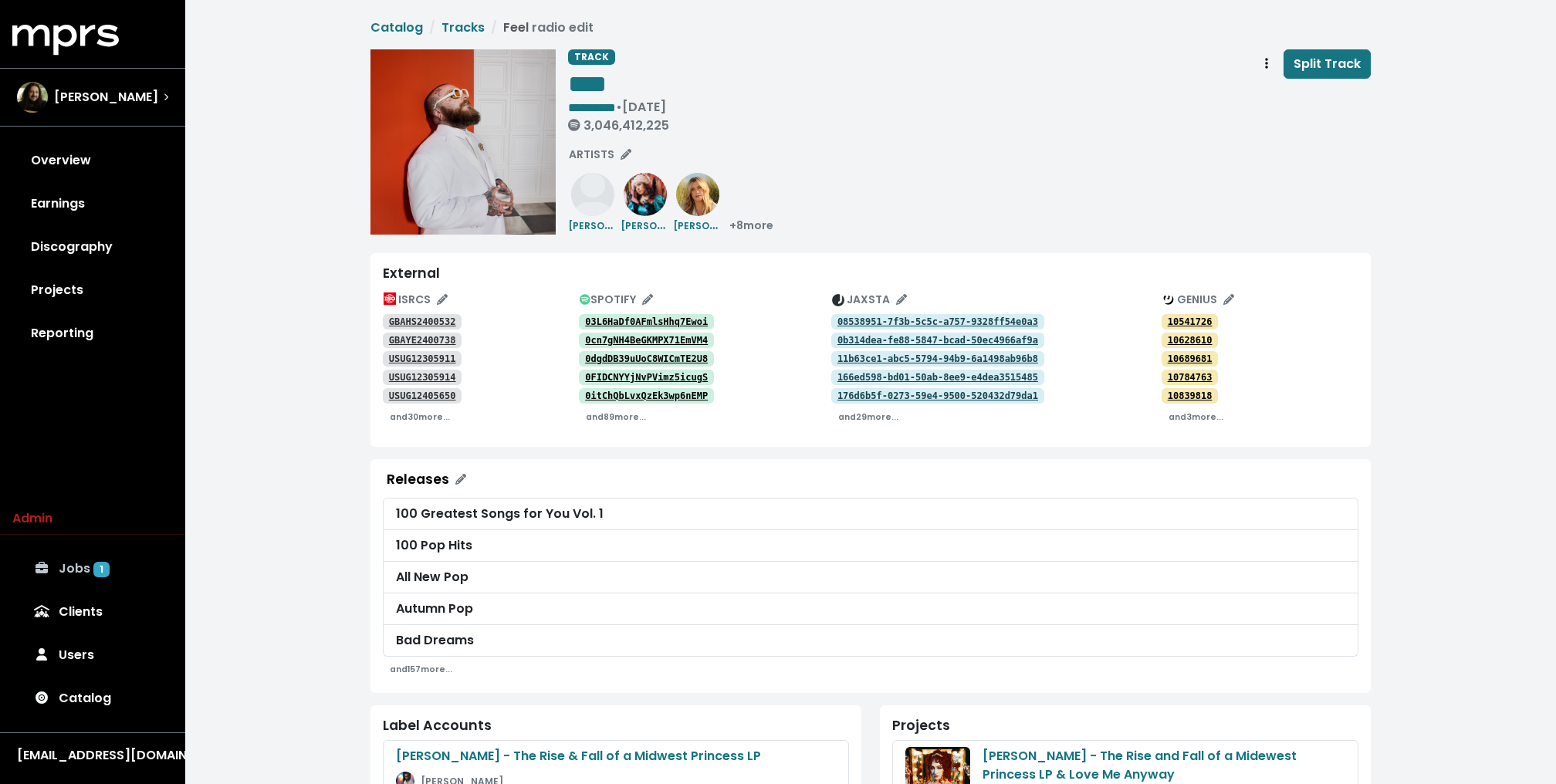
click at [90, 551] on link "Jobs 1" at bounding box center [93, 568] width 161 height 43
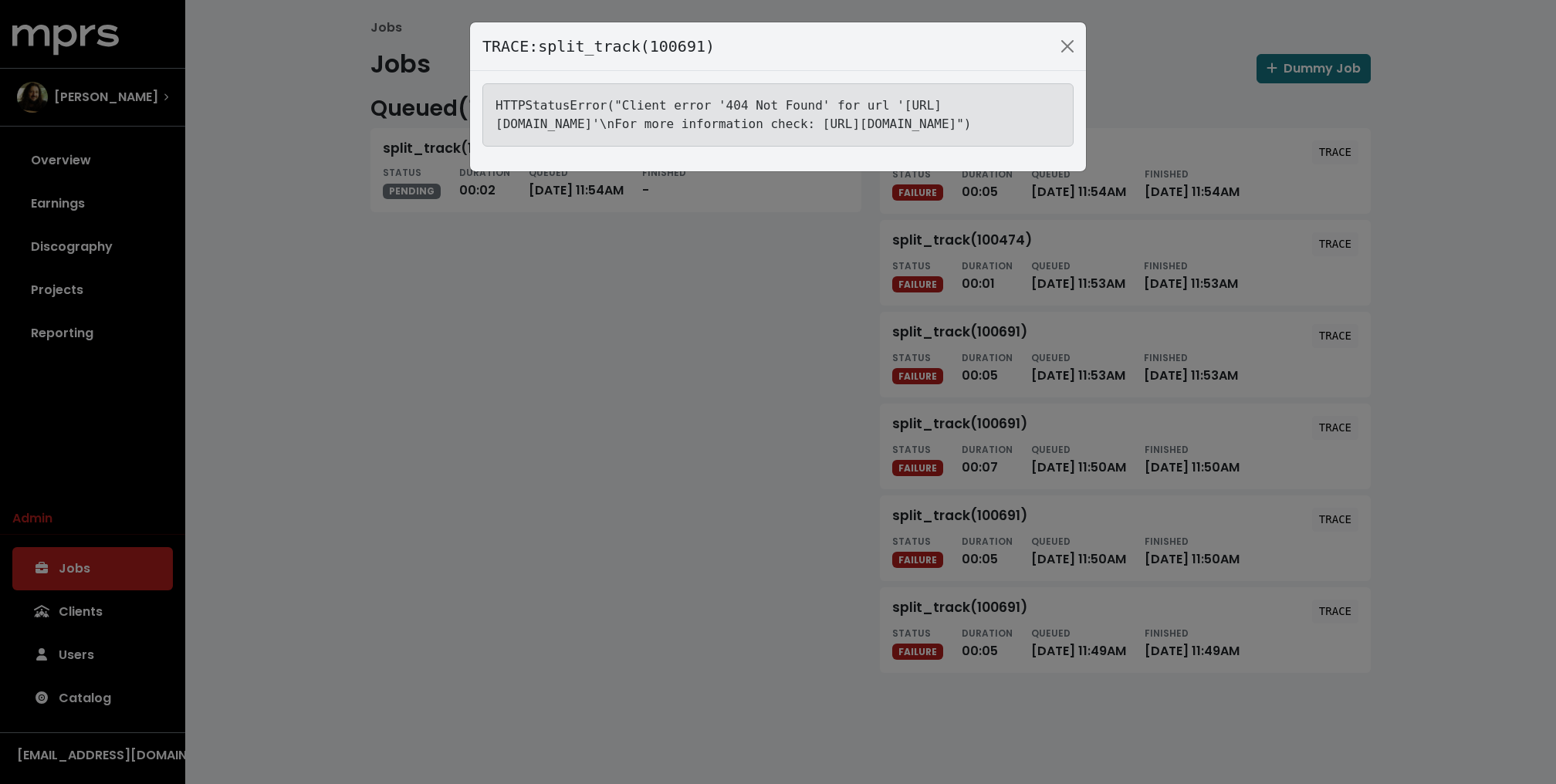
click at [862, 127] on tt "HTTPStatusError("Client error '404 Not Found' for url 'https://jaxsta.com/api/w…" at bounding box center [733, 114] width 476 height 33
copy tt "USWB12403750"
click at [723, 287] on div "TRACE: split_track(100691) HTTPStatusError("Client error '404 Not Found' for ur…" at bounding box center [778, 392] width 1556 height 784
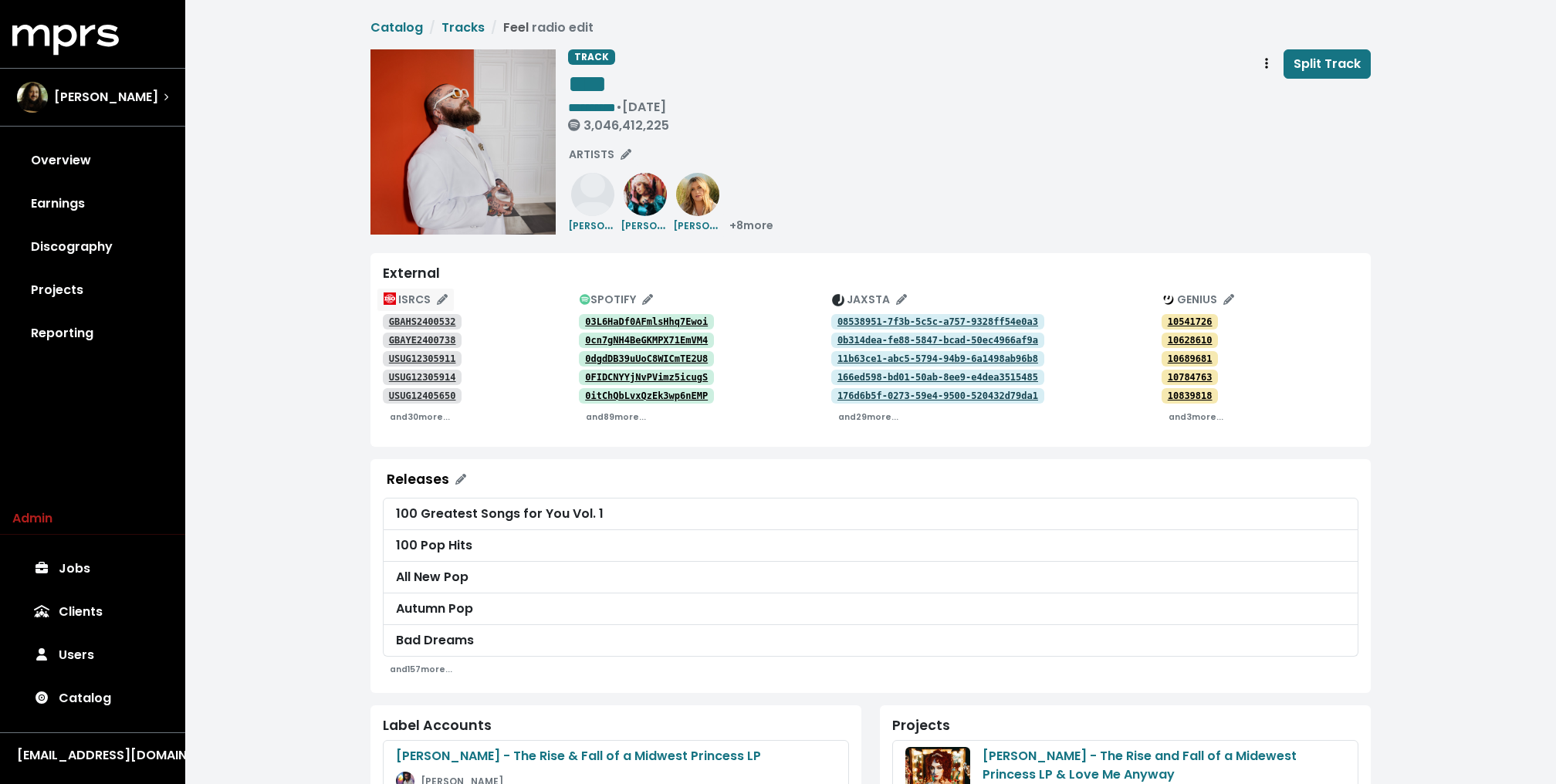
click at [435, 289] on button "ISRCS" at bounding box center [415, 299] width 78 height 24
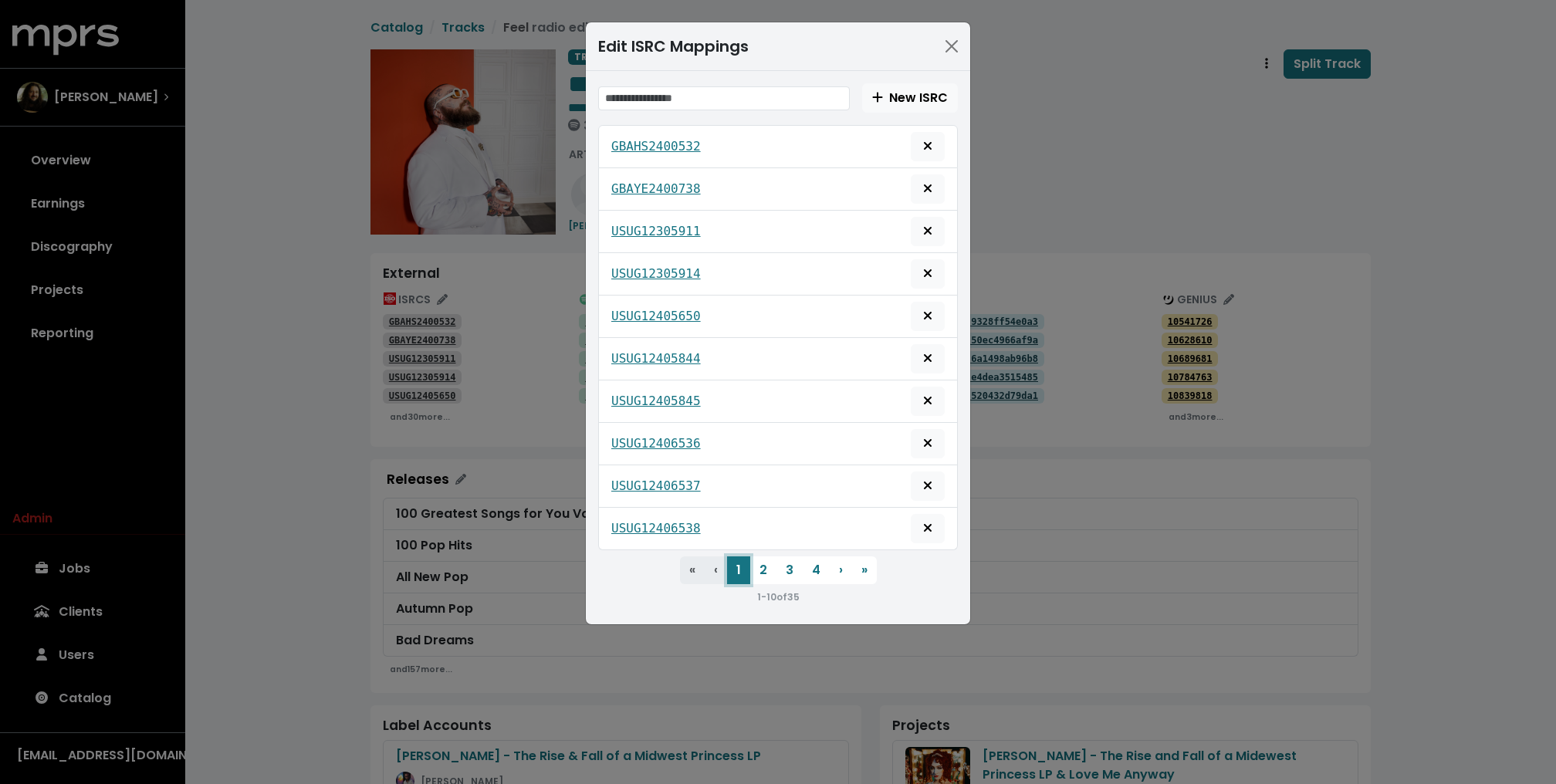
click at [738, 556] on button "1" at bounding box center [738, 569] width 23 height 28
click at [747, 556] on button "1" at bounding box center [738, 569] width 23 height 28
click at [761, 556] on button "2" at bounding box center [763, 569] width 26 height 28
click at [789, 560] on button "3" at bounding box center [789, 569] width 26 height 28
click at [814, 564] on button "4" at bounding box center [816, 569] width 27 height 28
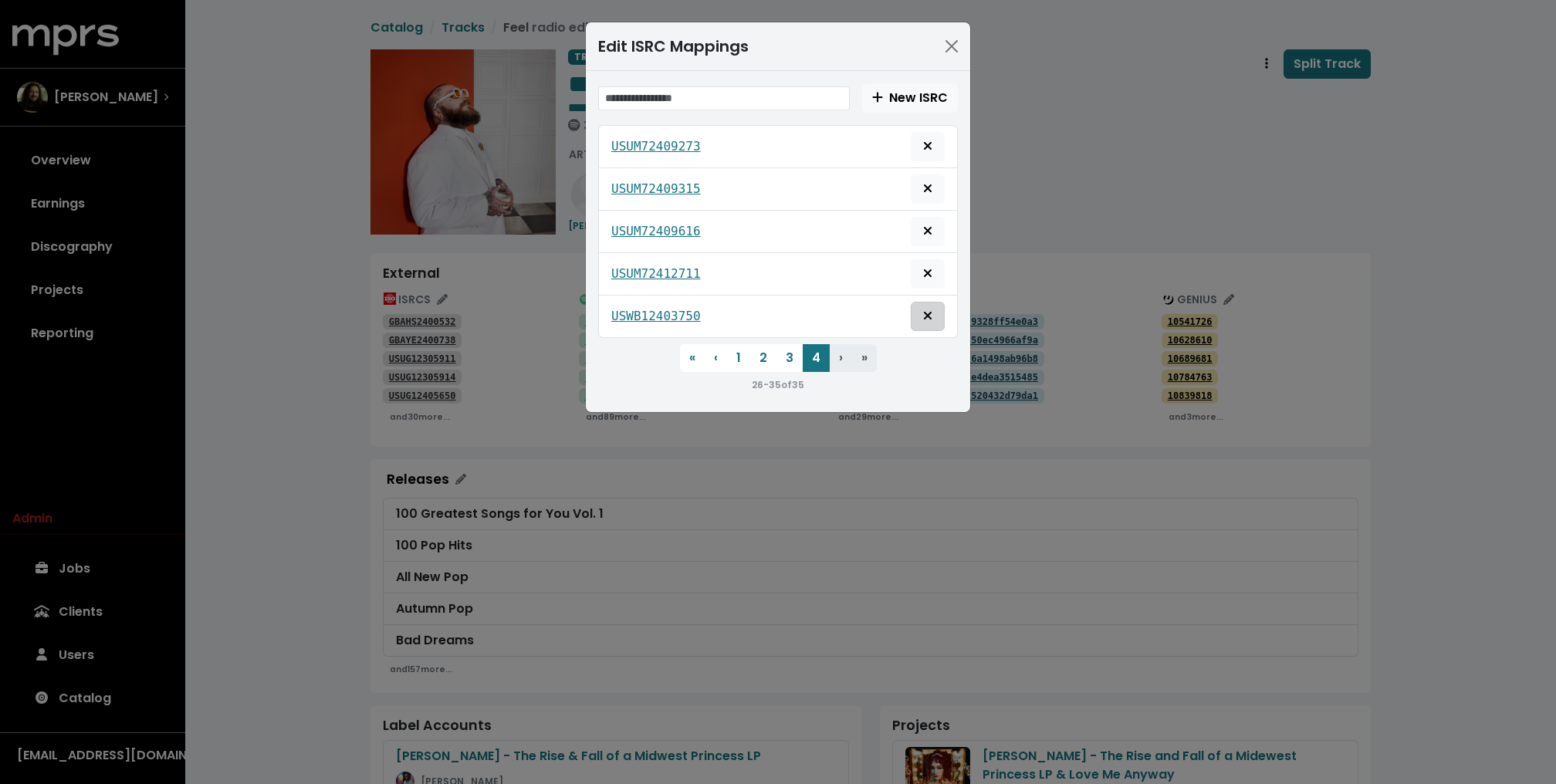
click at [927, 313] on icon "Delete mapping for this ISRC" at bounding box center [927, 315] width 9 height 13
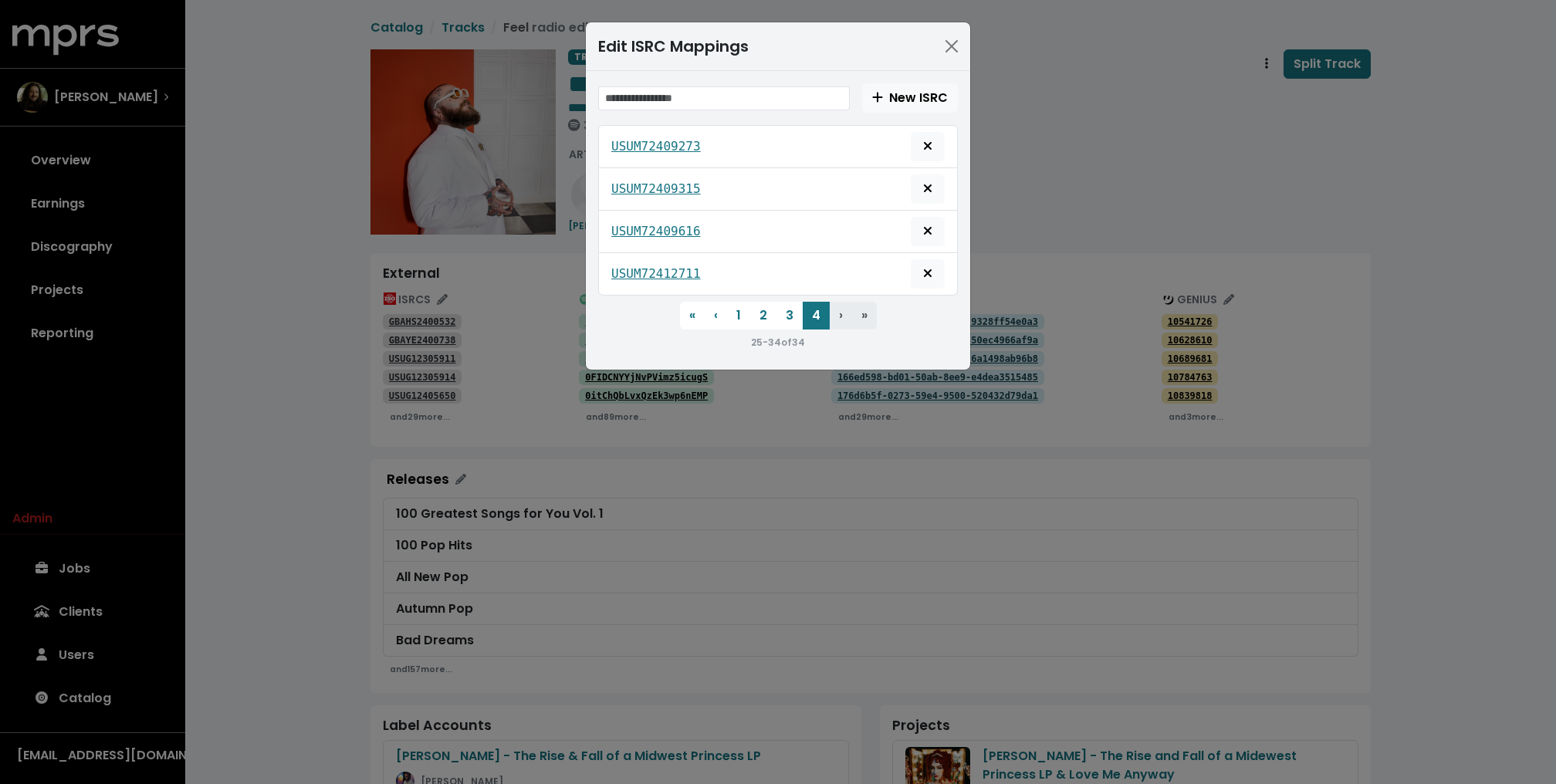
click at [1084, 159] on div "Edit ISRC Mappings New ISRC USUM72409273 USUM72409315 USUM72409616 USUM72412711…" at bounding box center [778, 392] width 1556 height 784
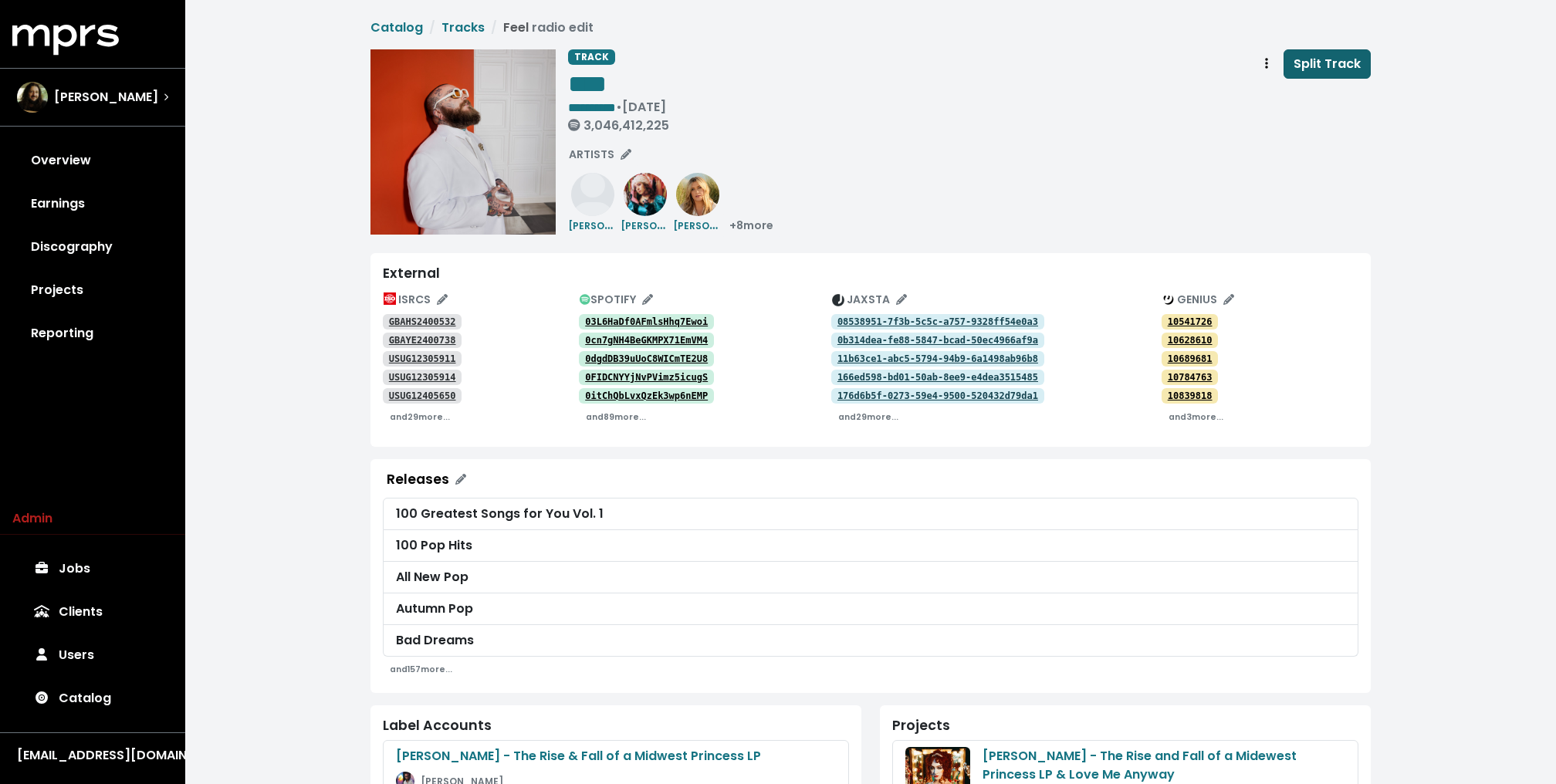
click at [1322, 66] on span "Split Track" at bounding box center [1327, 64] width 67 height 18
click at [904, 139] on div "**********" at bounding box center [968, 142] width 802 height 185
click at [851, 232] on div "**********" at bounding box center [968, 142] width 802 height 185
click at [124, 548] on link "Jobs" at bounding box center [93, 568] width 161 height 43
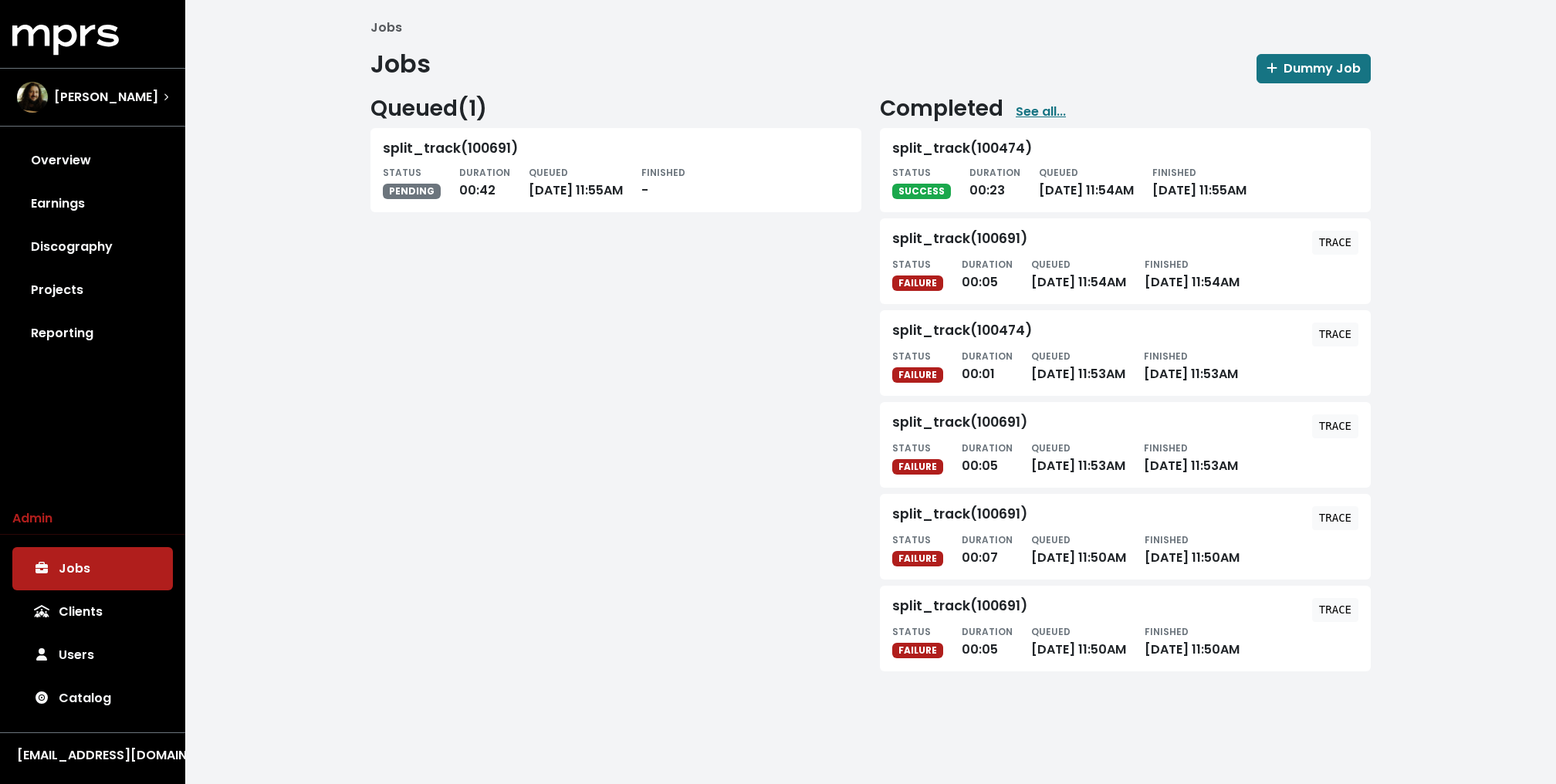
click at [800, 234] on div "Queued ( 1 ) split_track(100691) STATUS PENDING DURATION 00:42 QUEUED [DATE] 11…" at bounding box center [615, 381] width 509 height 569
click at [688, 240] on div "Queued ( 1 ) split_track(100691) STATUS PENDING DURATION 01:09 QUEUED [DATE] 11…" at bounding box center [615, 381] width 509 height 569
click at [688, 240] on div "Queued ( 1 ) split_track(100691) STATUS PENDING DURATION 01:15 QUEUED Sep 30th,…" at bounding box center [615, 381] width 509 height 569
click at [591, 66] on div "Jobs Dummy Job" at bounding box center [870, 66] width 1000 height 34
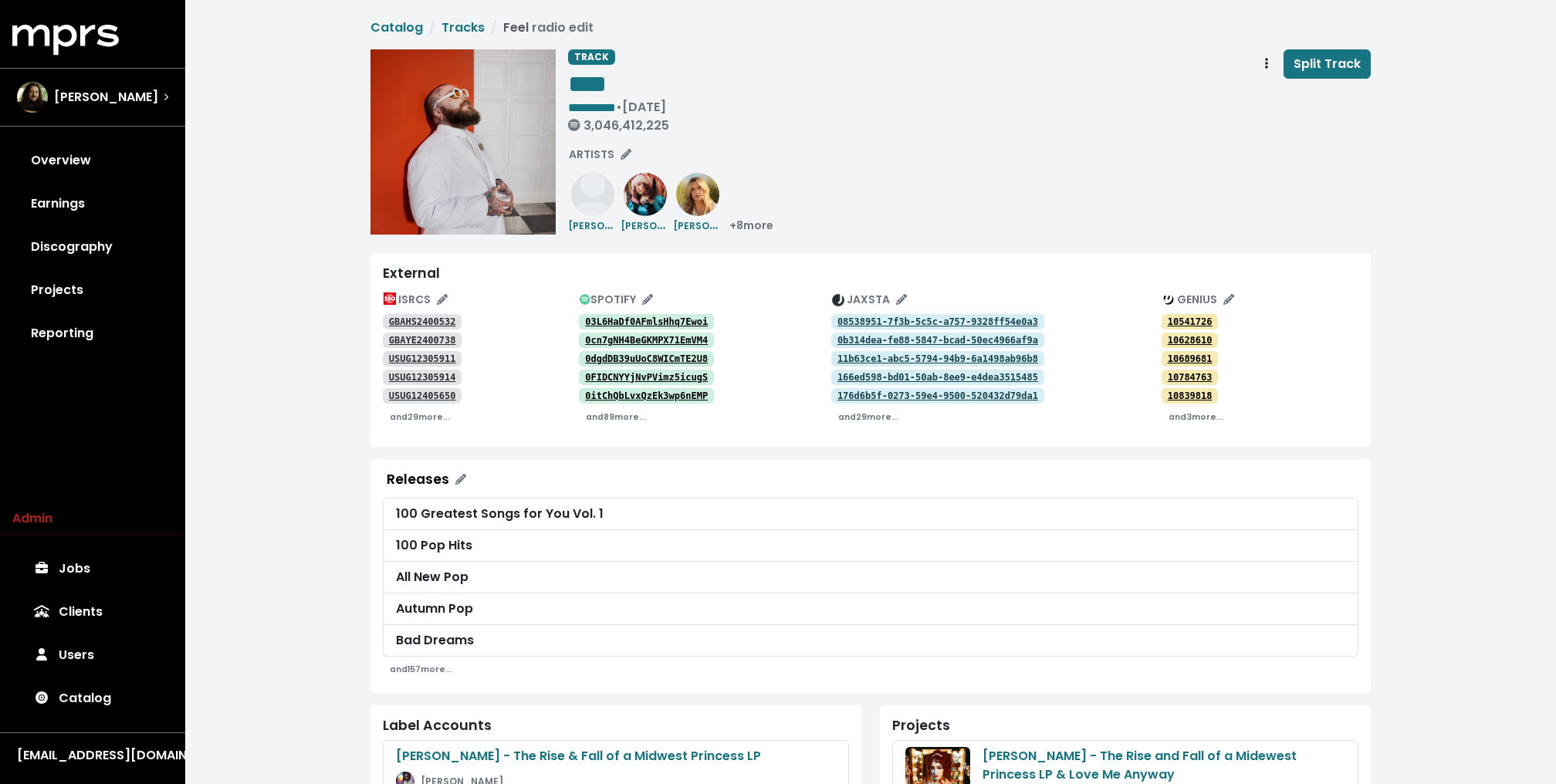
click at [257, 478] on div "**********" at bounding box center [870, 770] width 1370 height 1539
click at [339, 362] on div "**********" at bounding box center [870, 770] width 1370 height 1539
click at [85, 570] on link "Jobs" at bounding box center [93, 568] width 161 height 43
click at [73, 564] on link "Jobs" at bounding box center [93, 568] width 161 height 43
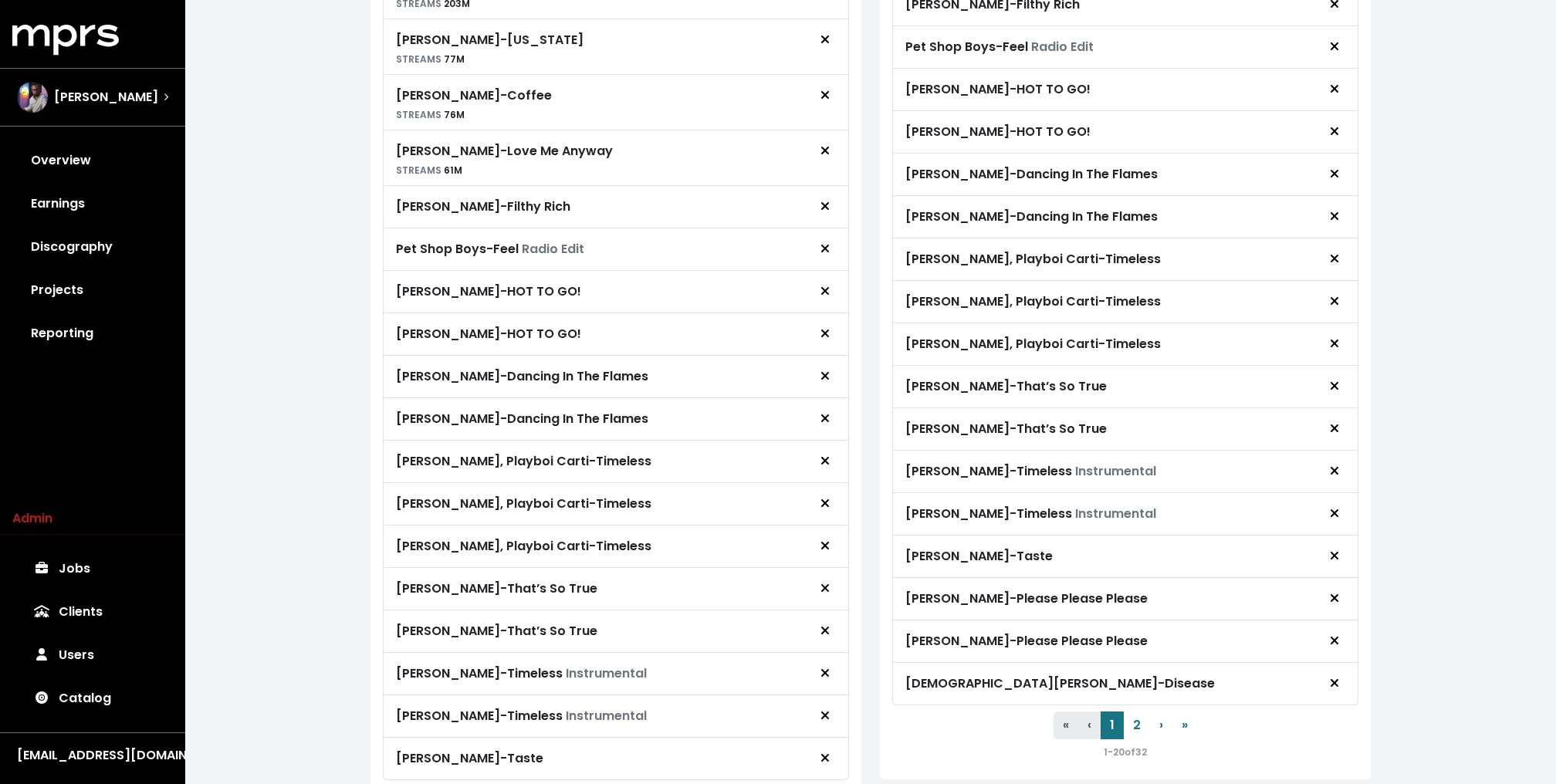
scroll to position [681, 0]
click at [825, 214] on icon "Remove royalty target" at bounding box center [825, 207] width 9 height 13
click at [823, 214] on icon "Remove royalty target" at bounding box center [825, 207] width 9 height 13
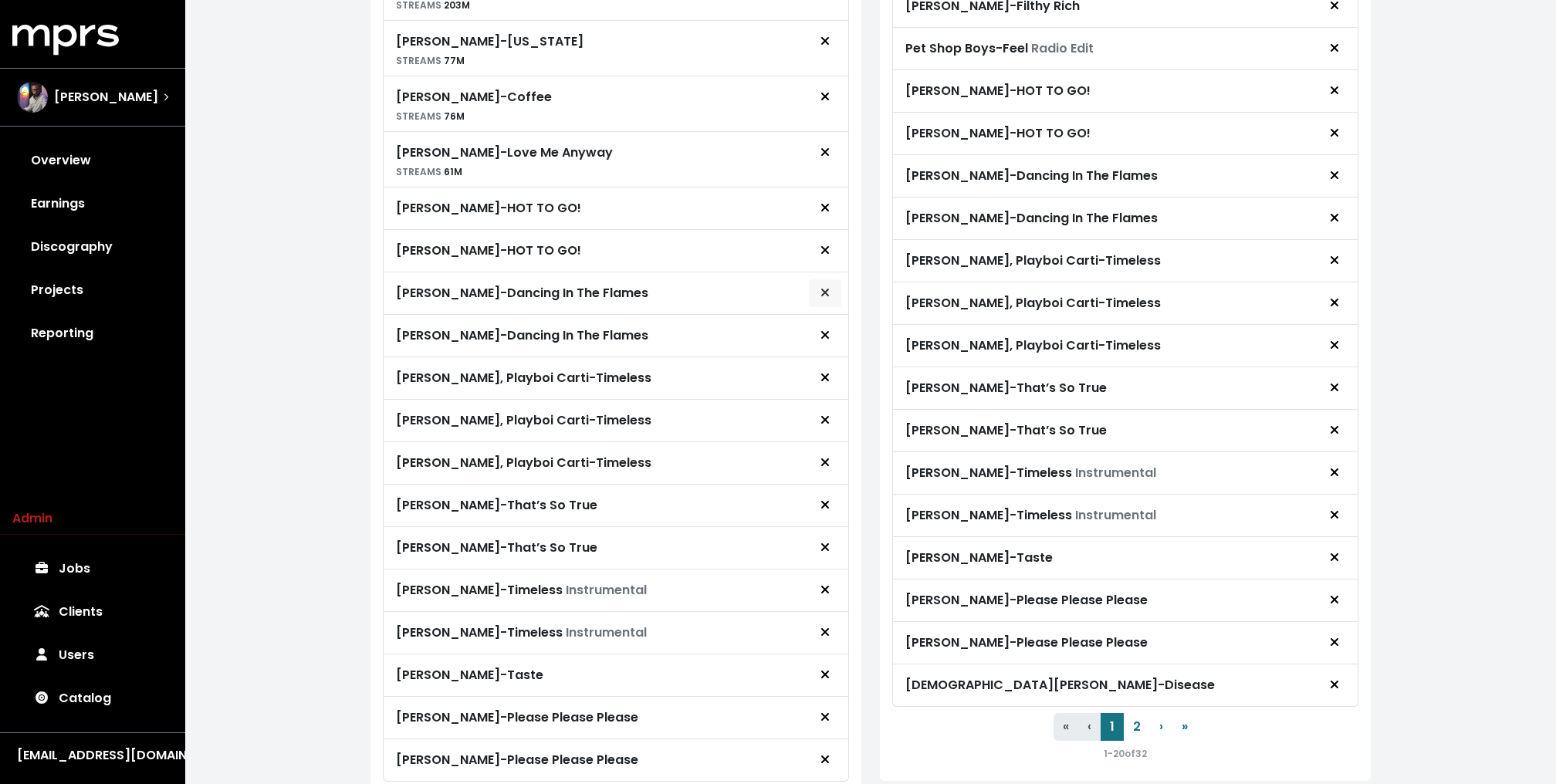
click at [819, 303] on span "Remove royalty target" at bounding box center [824, 293] width 13 height 19
click at [820, 298] on icon "Remove royalty target" at bounding box center [825, 293] width 9 height 13
click at [821, 298] on icon "Remove royalty target" at bounding box center [825, 293] width 9 height 13
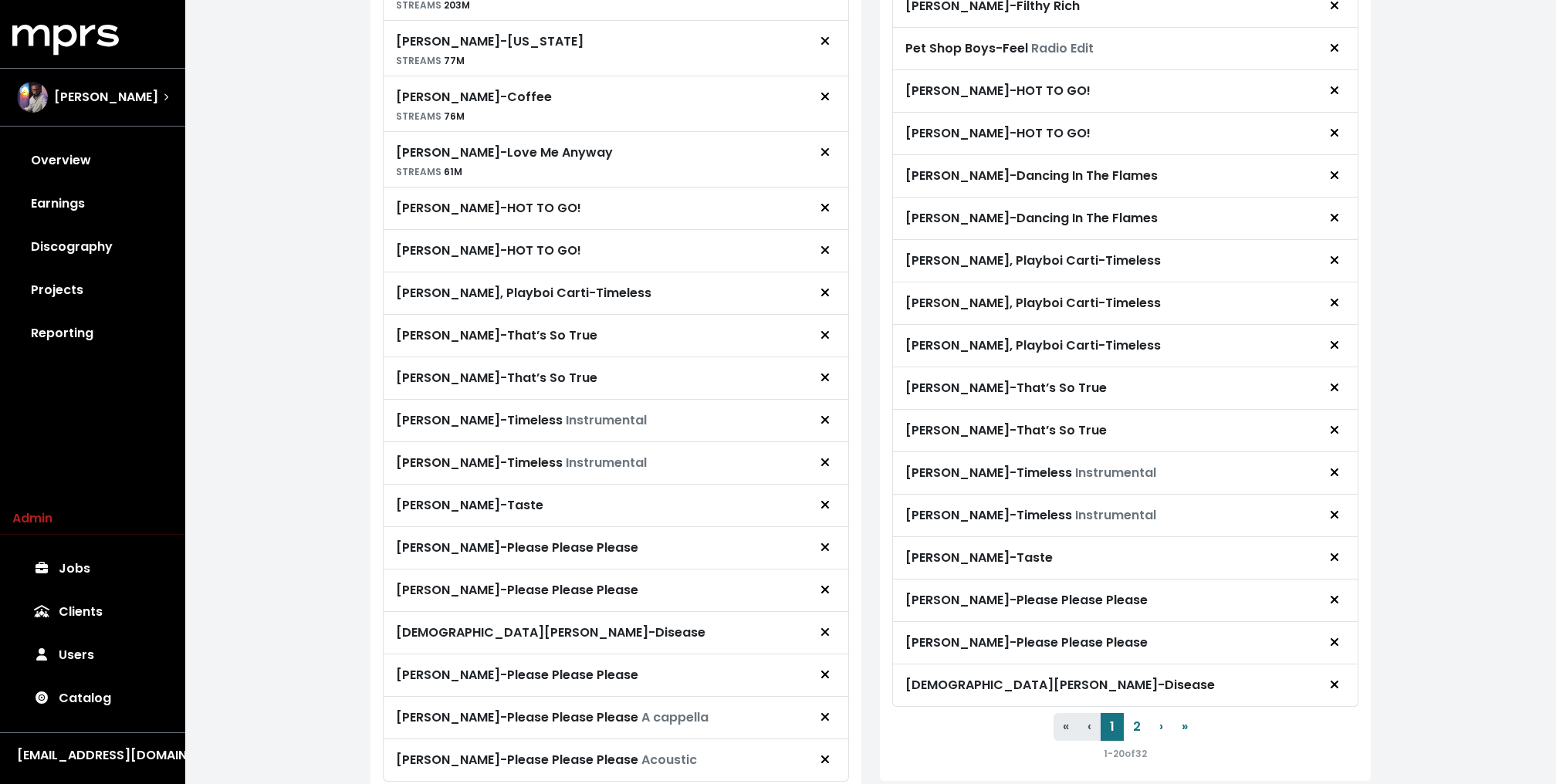
click at [821, 298] on icon "Remove royalty target" at bounding box center [825, 293] width 9 height 13
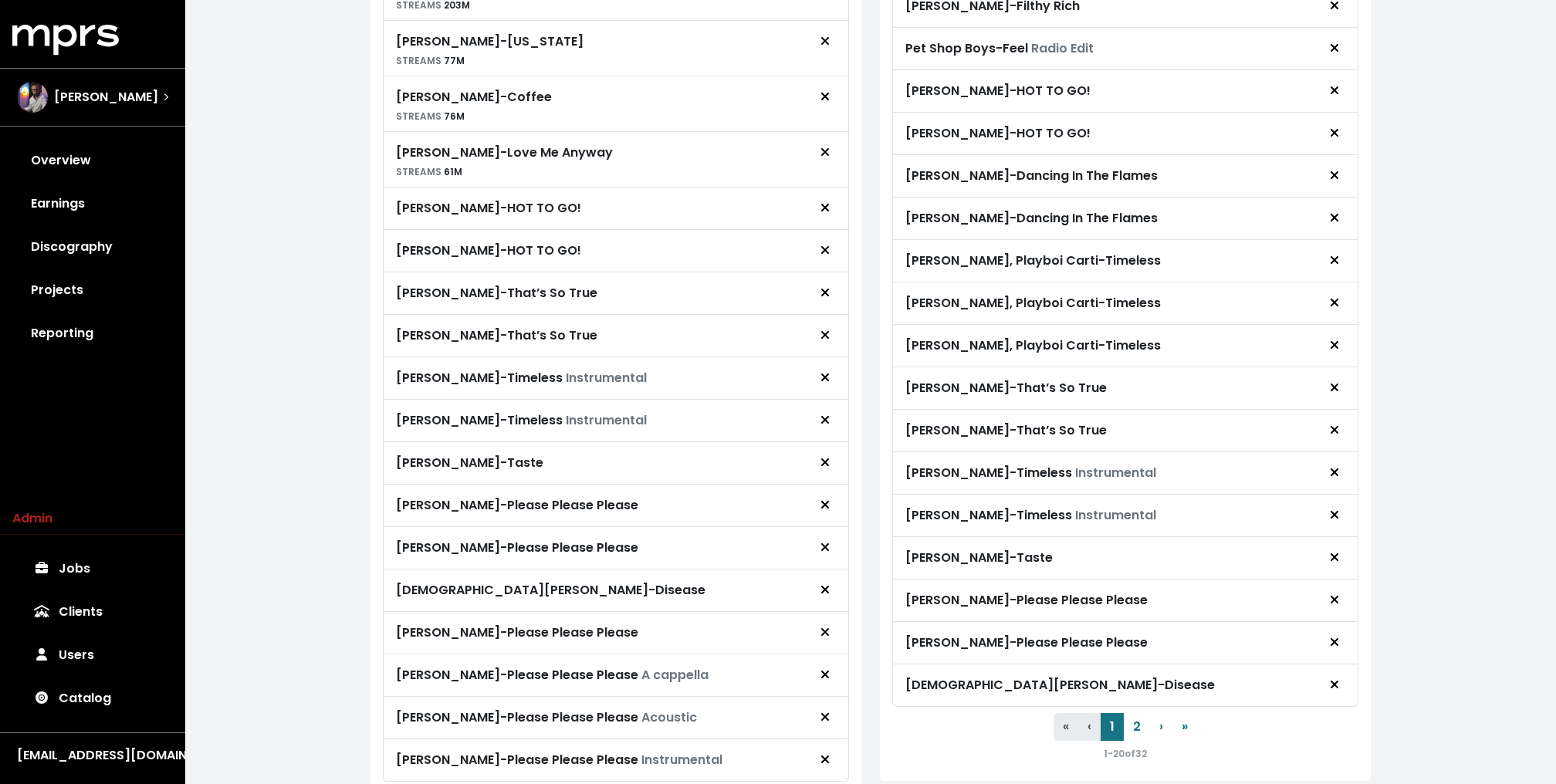
click at [821, 298] on icon "Remove royalty target" at bounding box center [825, 293] width 9 height 13
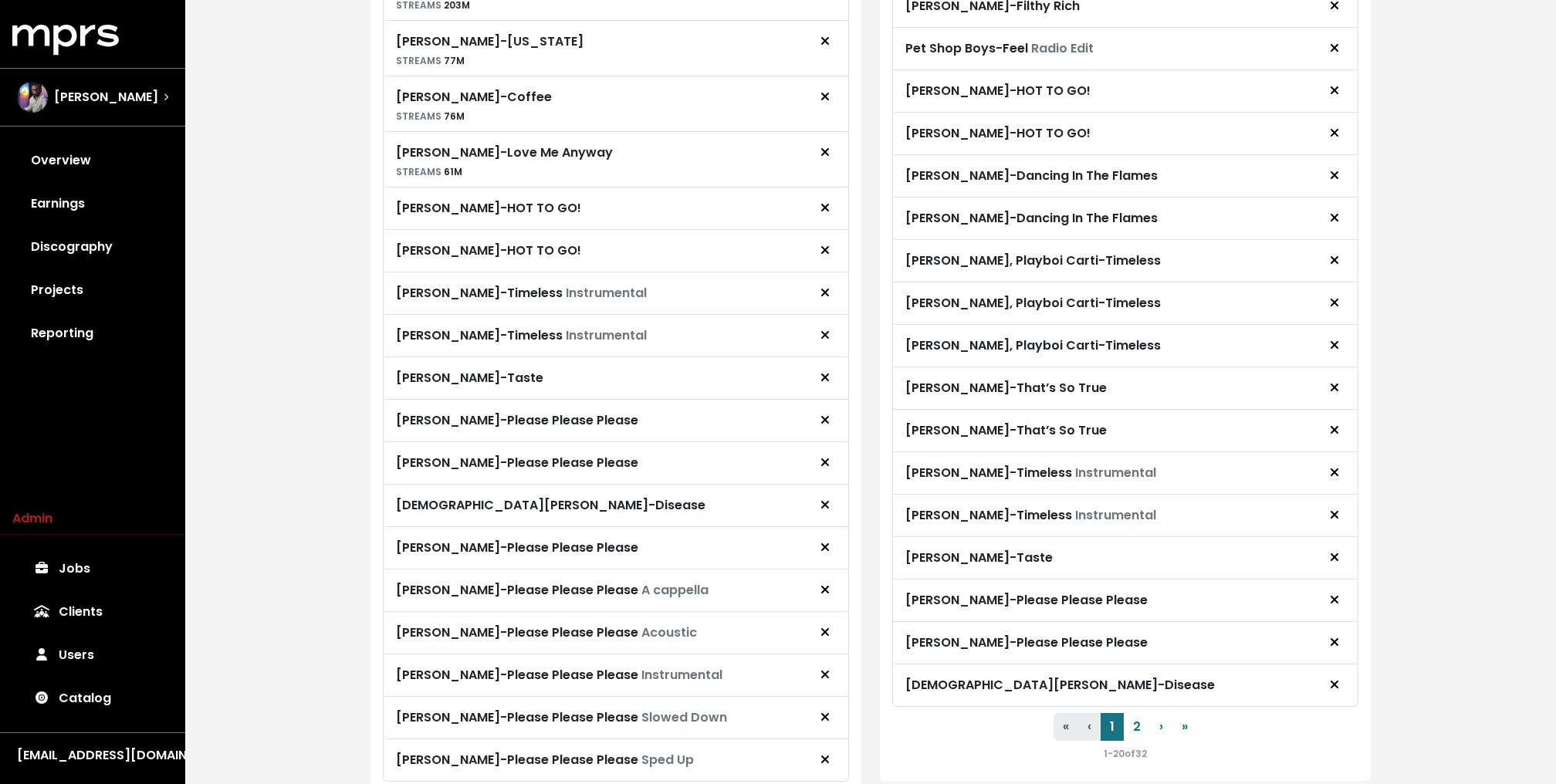
click at [821, 298] on icon "Remove royalty target" at bounding box center [825, 293] width 9 height 13
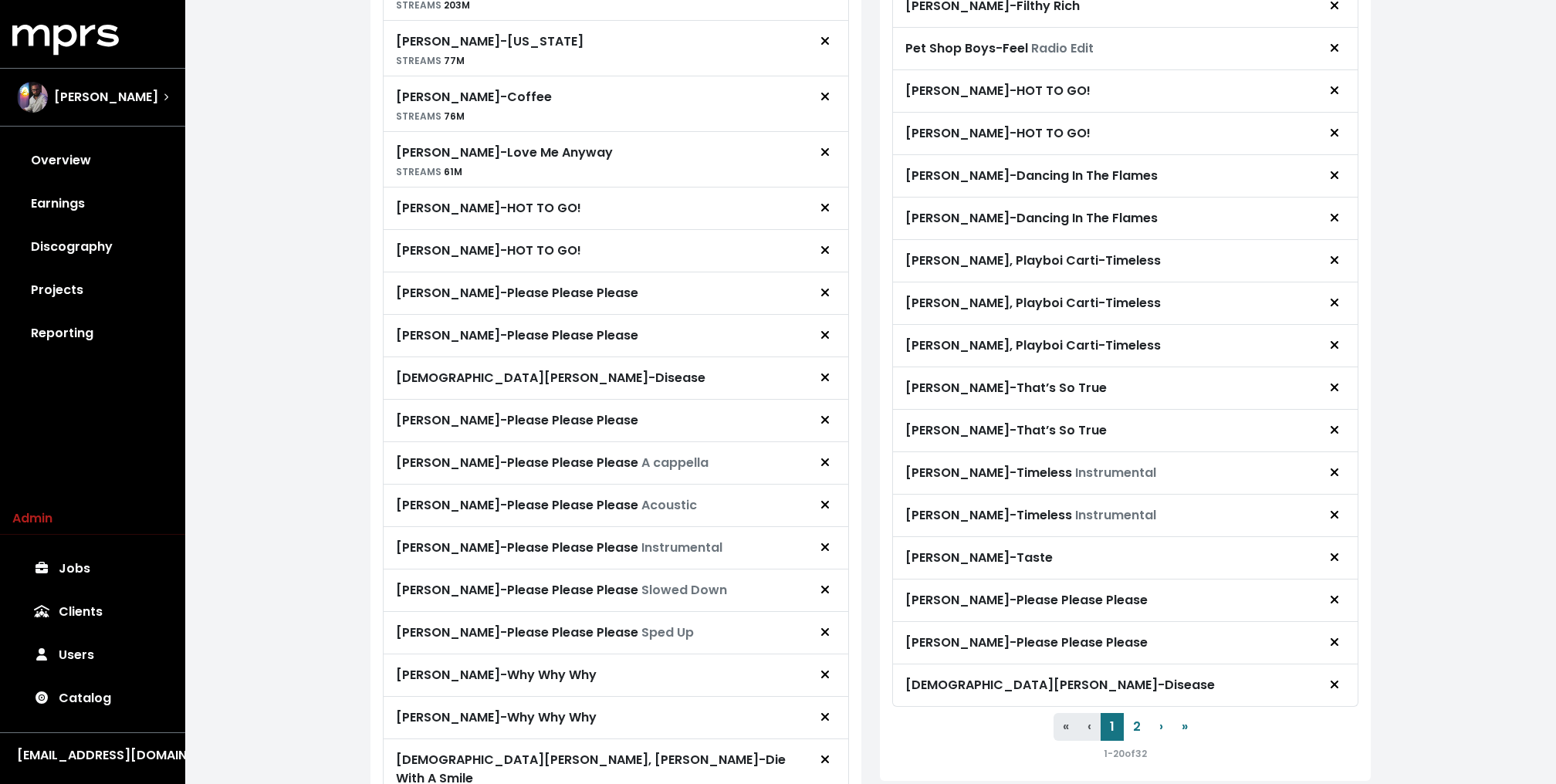
click at [821, 298] on icon "Remove royalty target" at bounding box center [825, 293] width 9 height 13
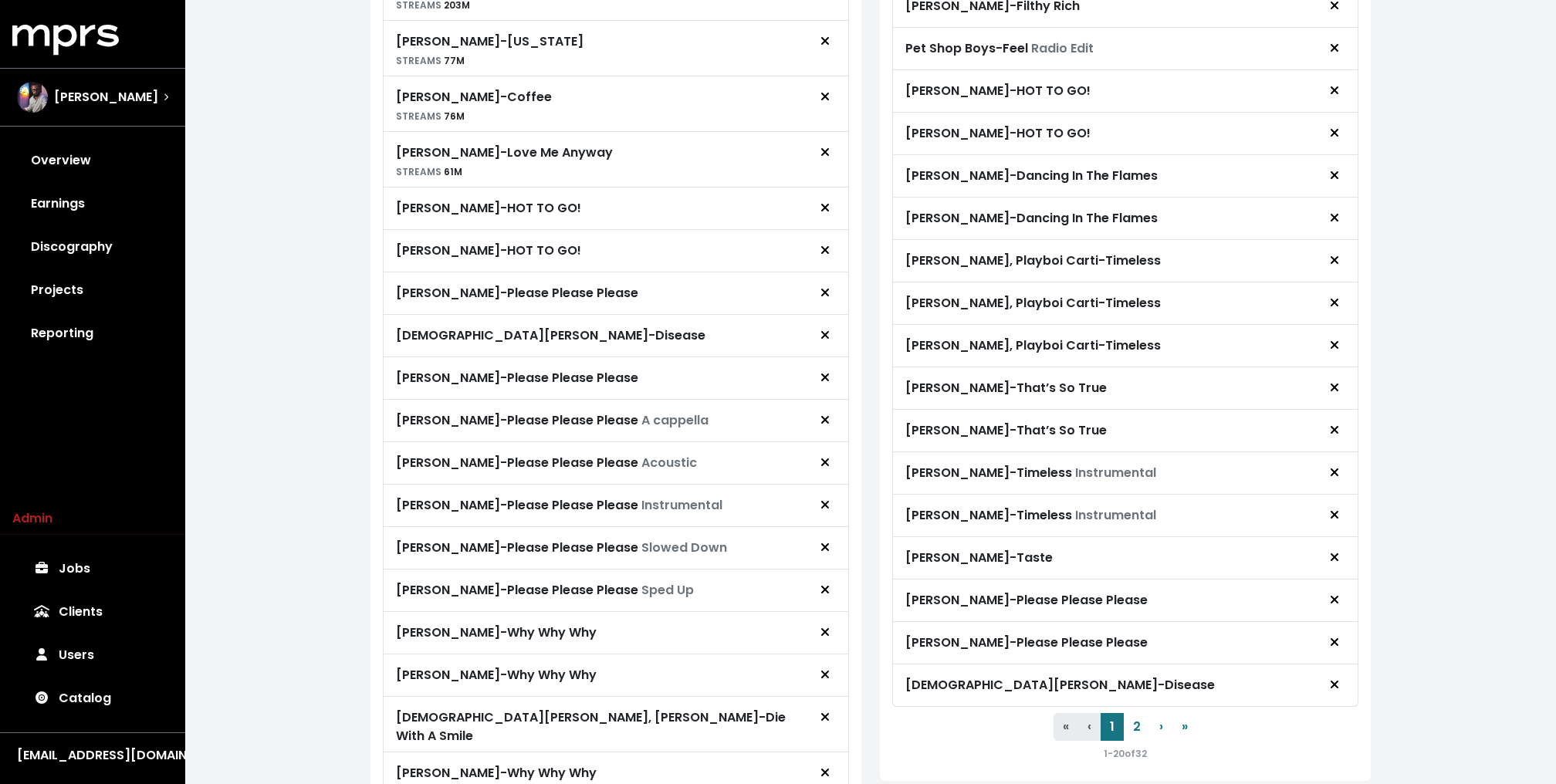
click at [821, 318] on span "Addison Rae, Chappell Roan - Diet Pepsi STREAMS 912M Chappell Roan - Femininome…" at bounding box center [615, 357] width 466 height 1009
click at [821, 298] on icon "Remove royalty target" at bounding box center [825, 293] width 9 height 13
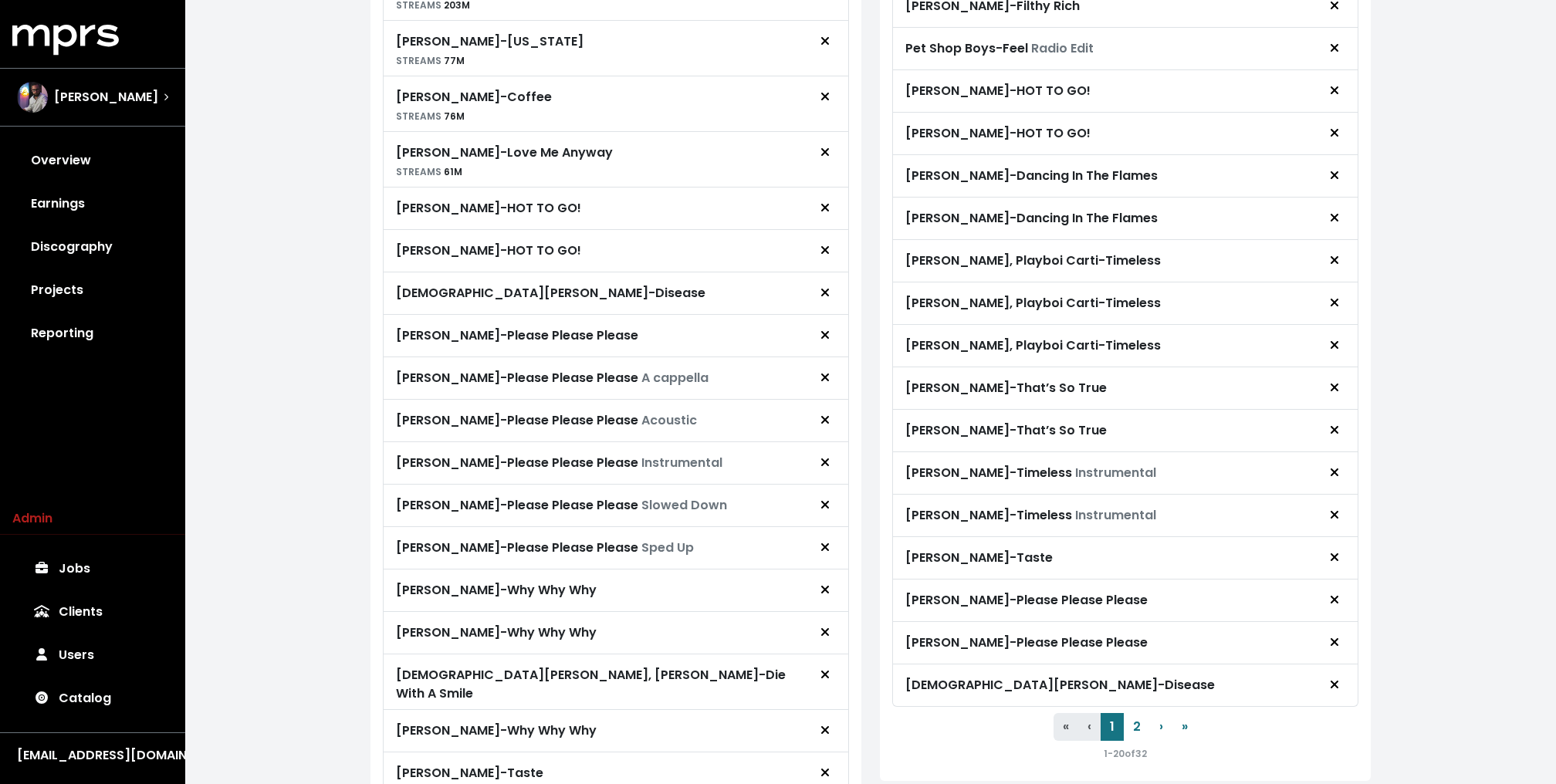
click at [821, 298] on icon "Remove royalty target" at bounding box center [825, 293] width 9 height 13
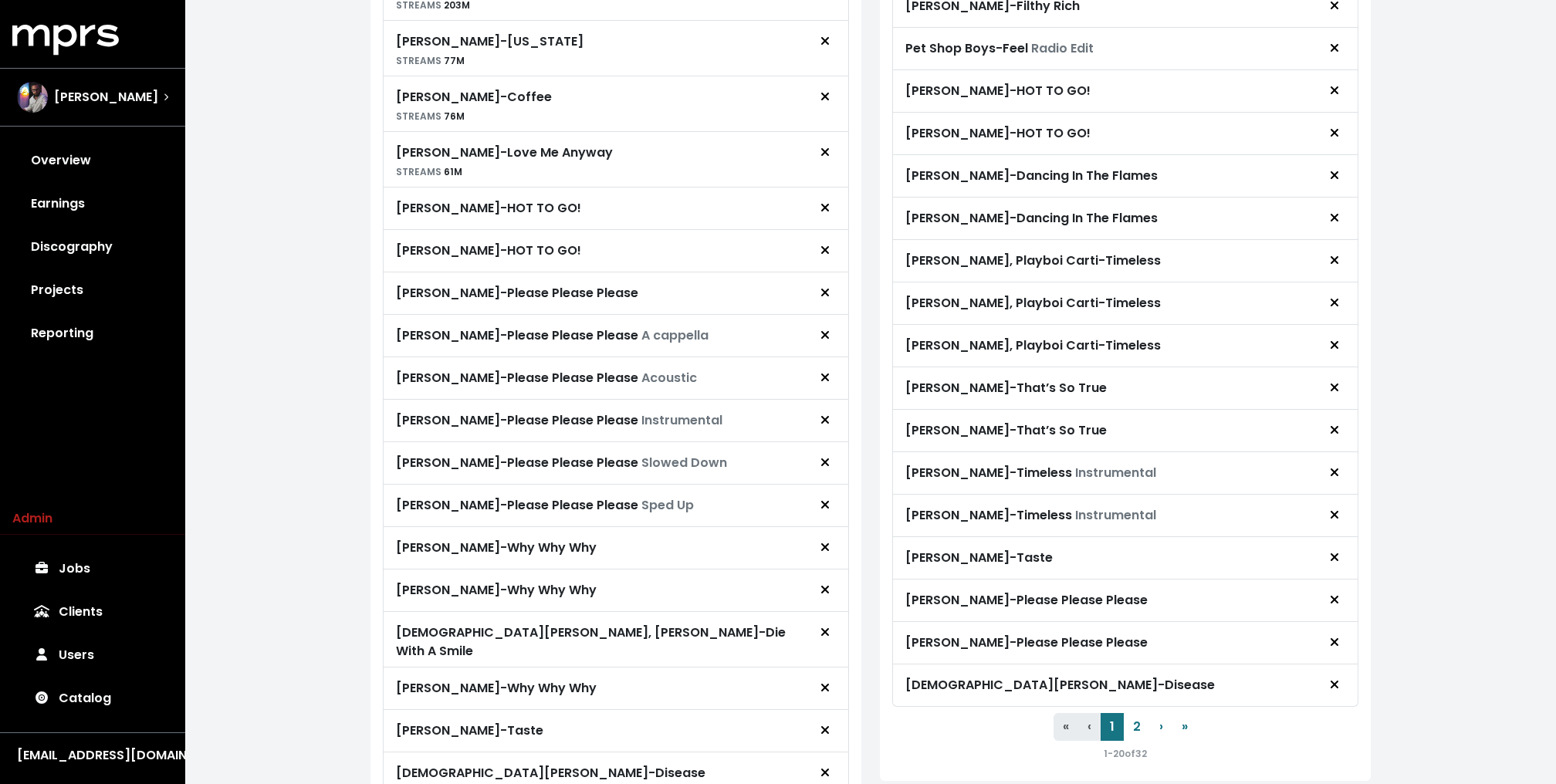
click at [821, 298] on icon "Remove royalty target" at bounding box center [825, 293] width 9 height 13
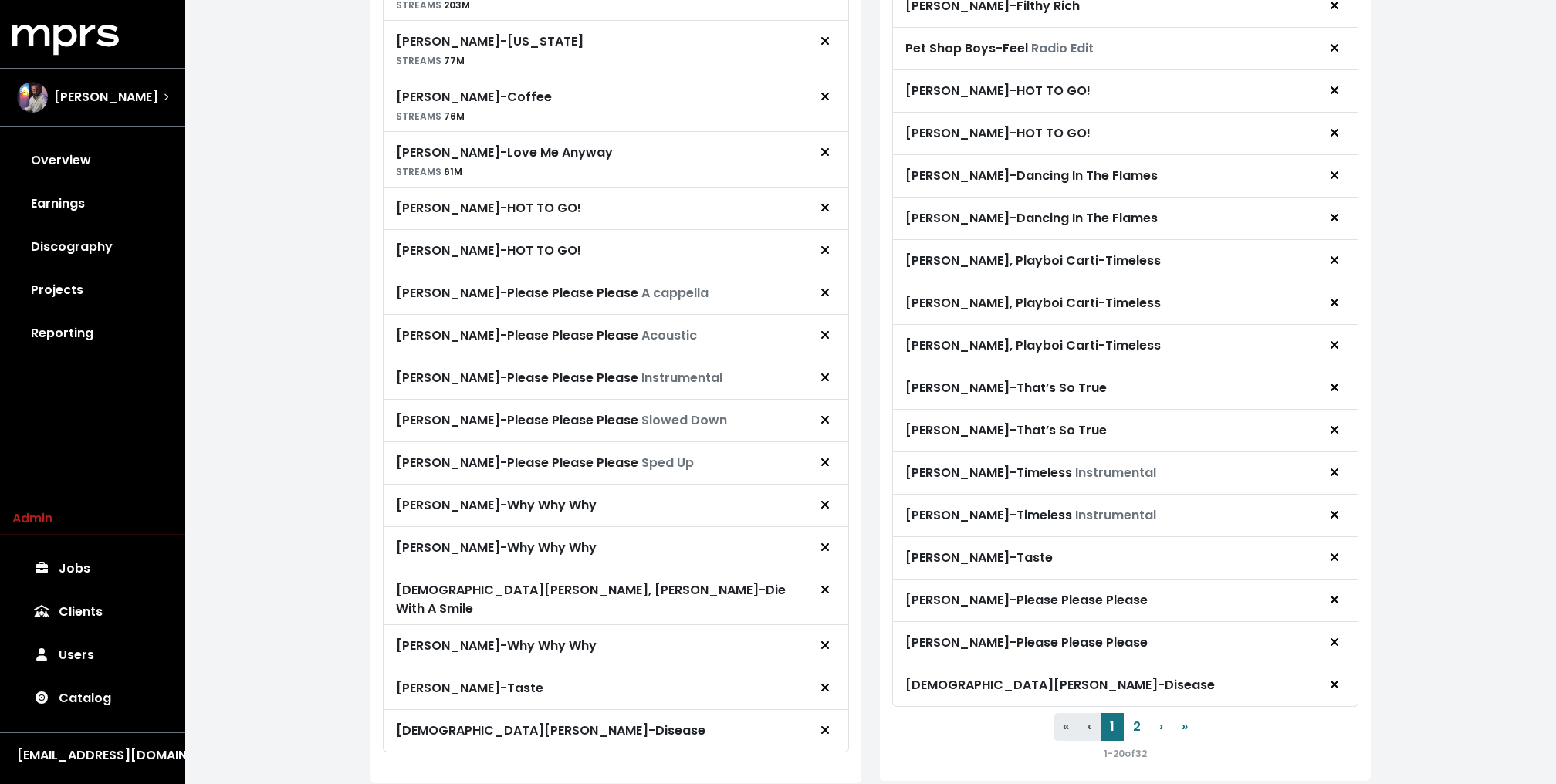
click at [821, 298] on icon "Remove royalty target" at bounding box center [825, 293] width 9 height 13
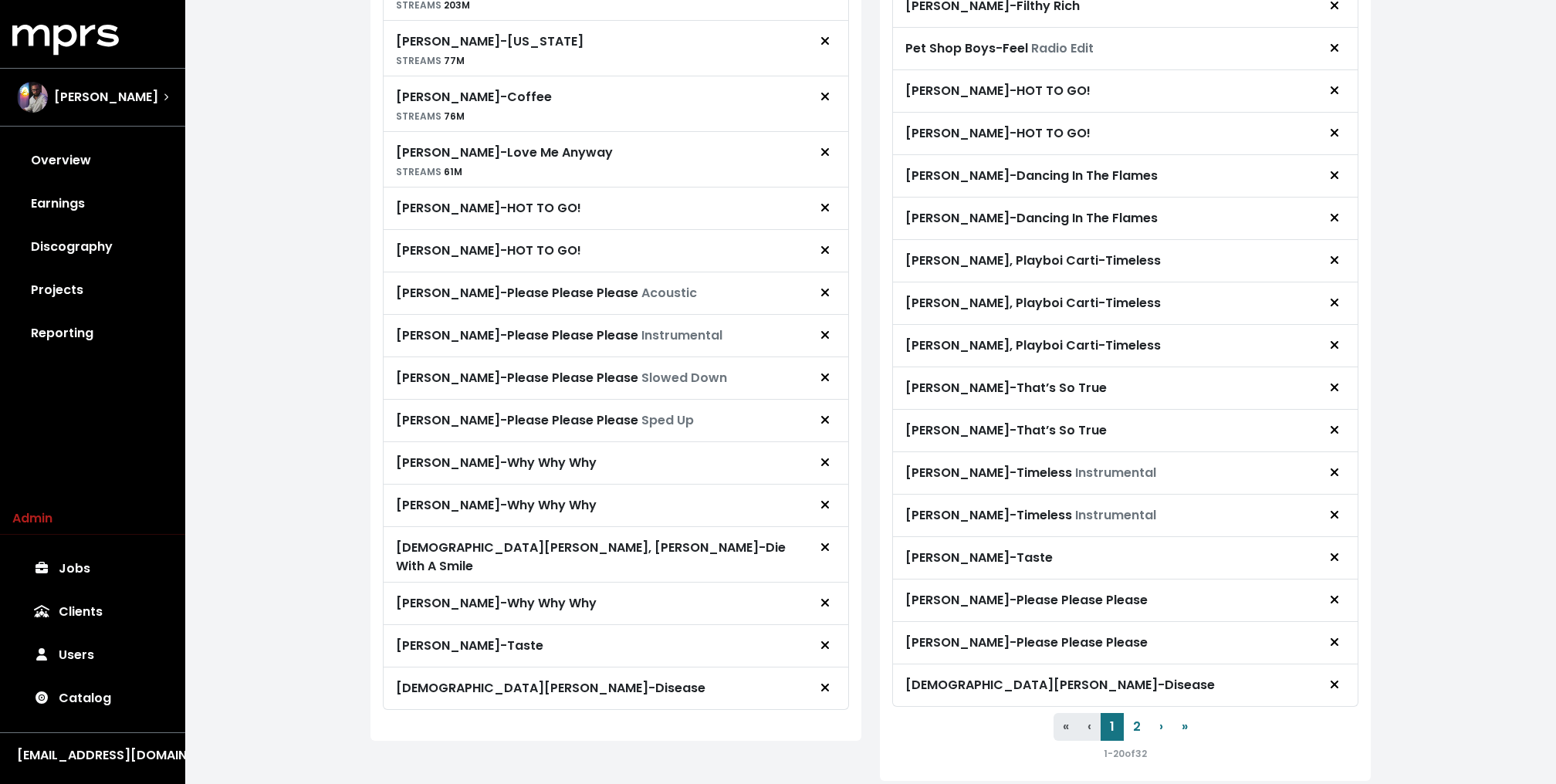
click at [821, 298] on icon "Remove royalty target" at bounding box center [825, 293] width 9 height 13
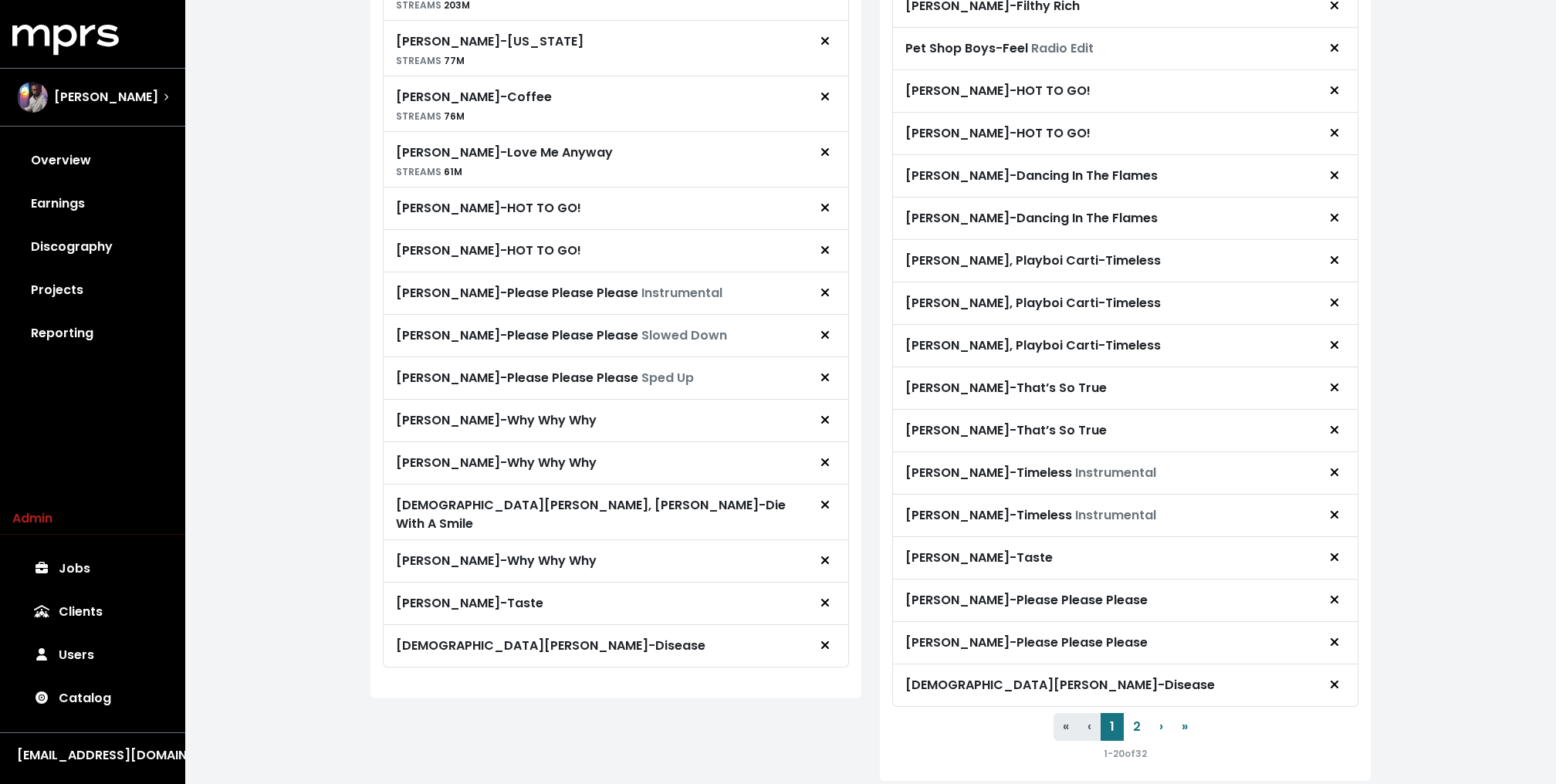
click at [821, 298] on icon "Remove royalty target" at bounding box center [825, 293] width 9 height 13
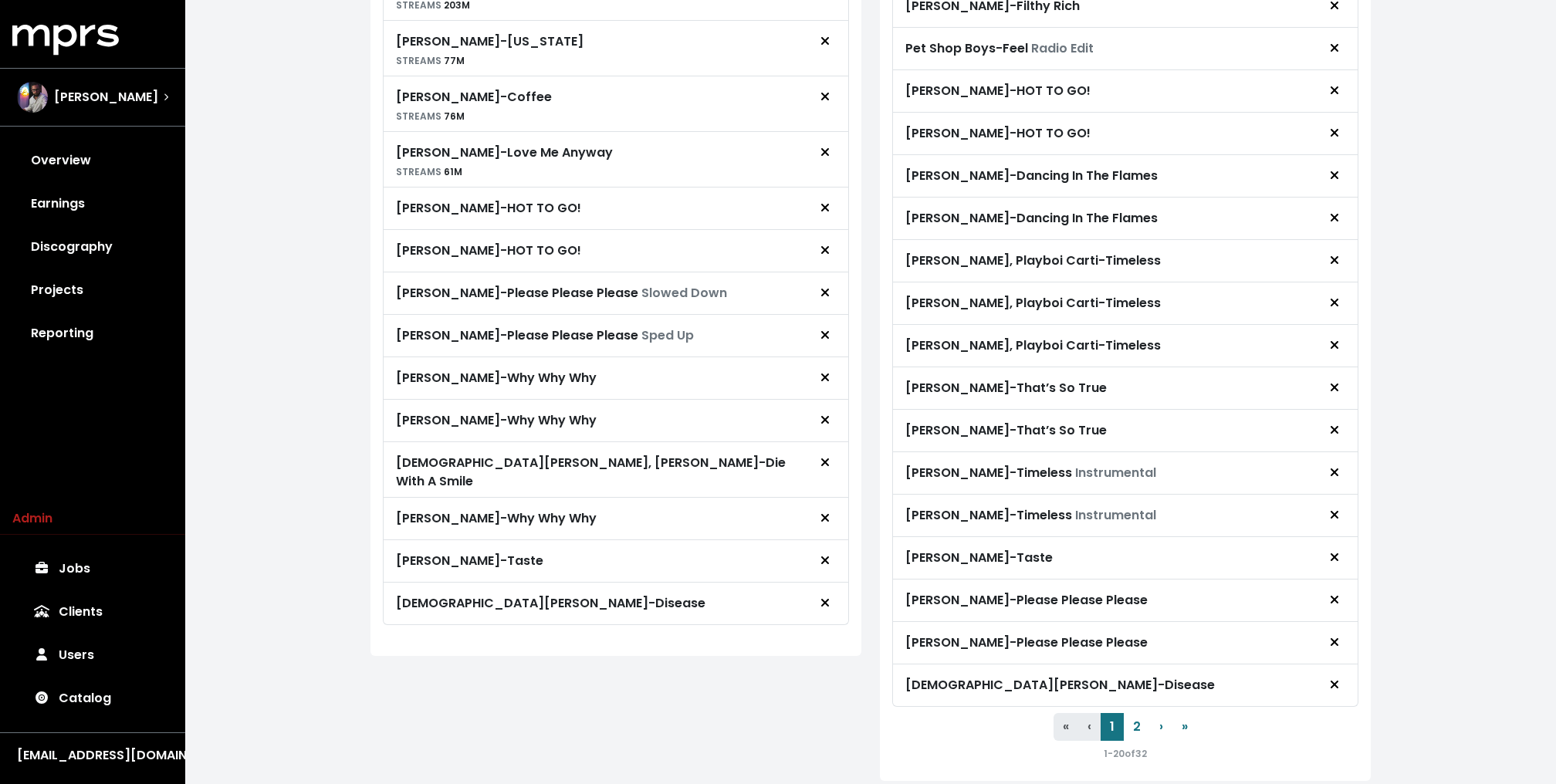
click at [821, 298] on icon "Remove royalty target" at bounding box center [825, 293] width 9 height 13
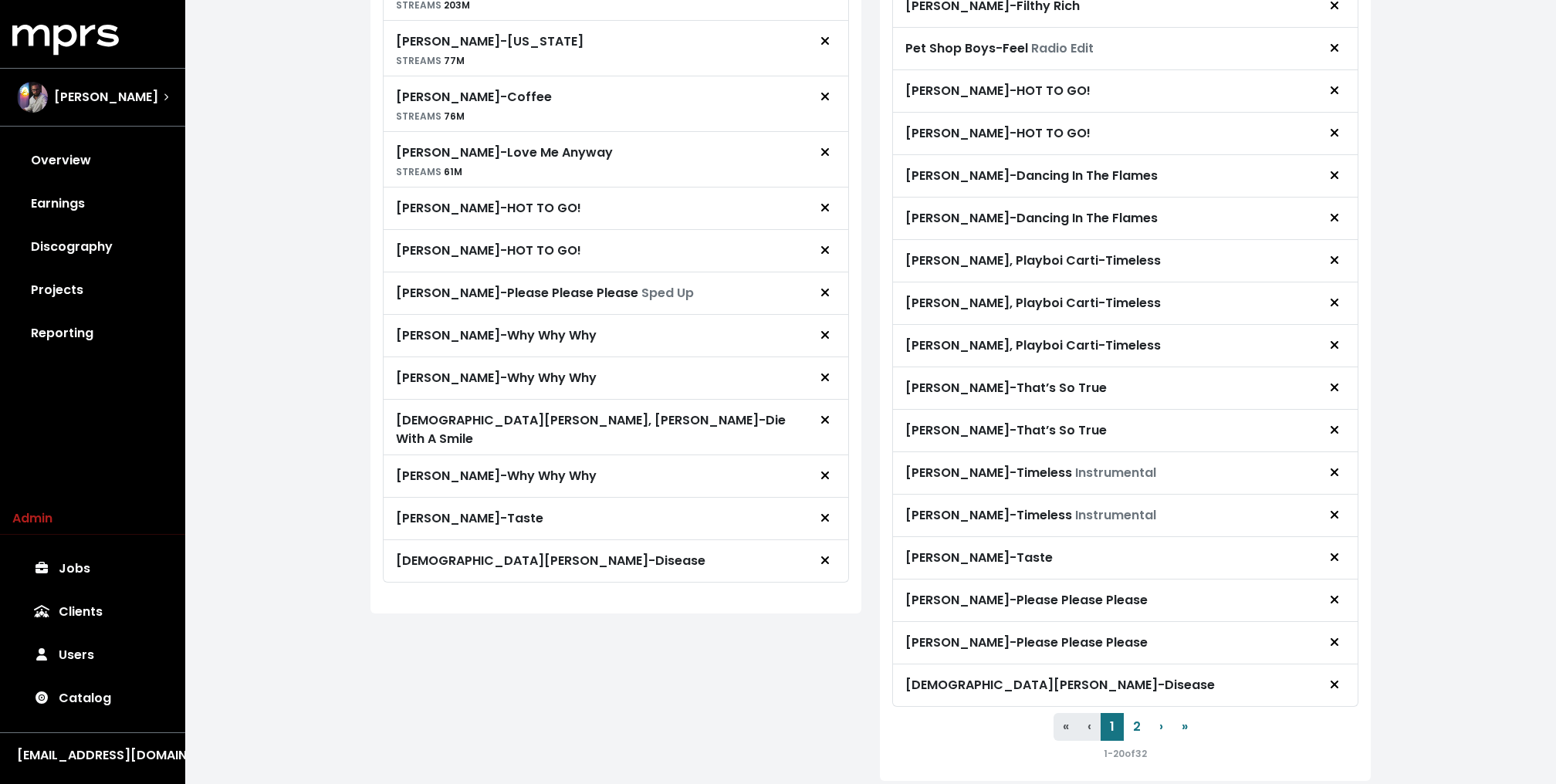
click at [821, 298] on icon "Remove royalty target" at bounding box center [825, 293] width 9 height 13
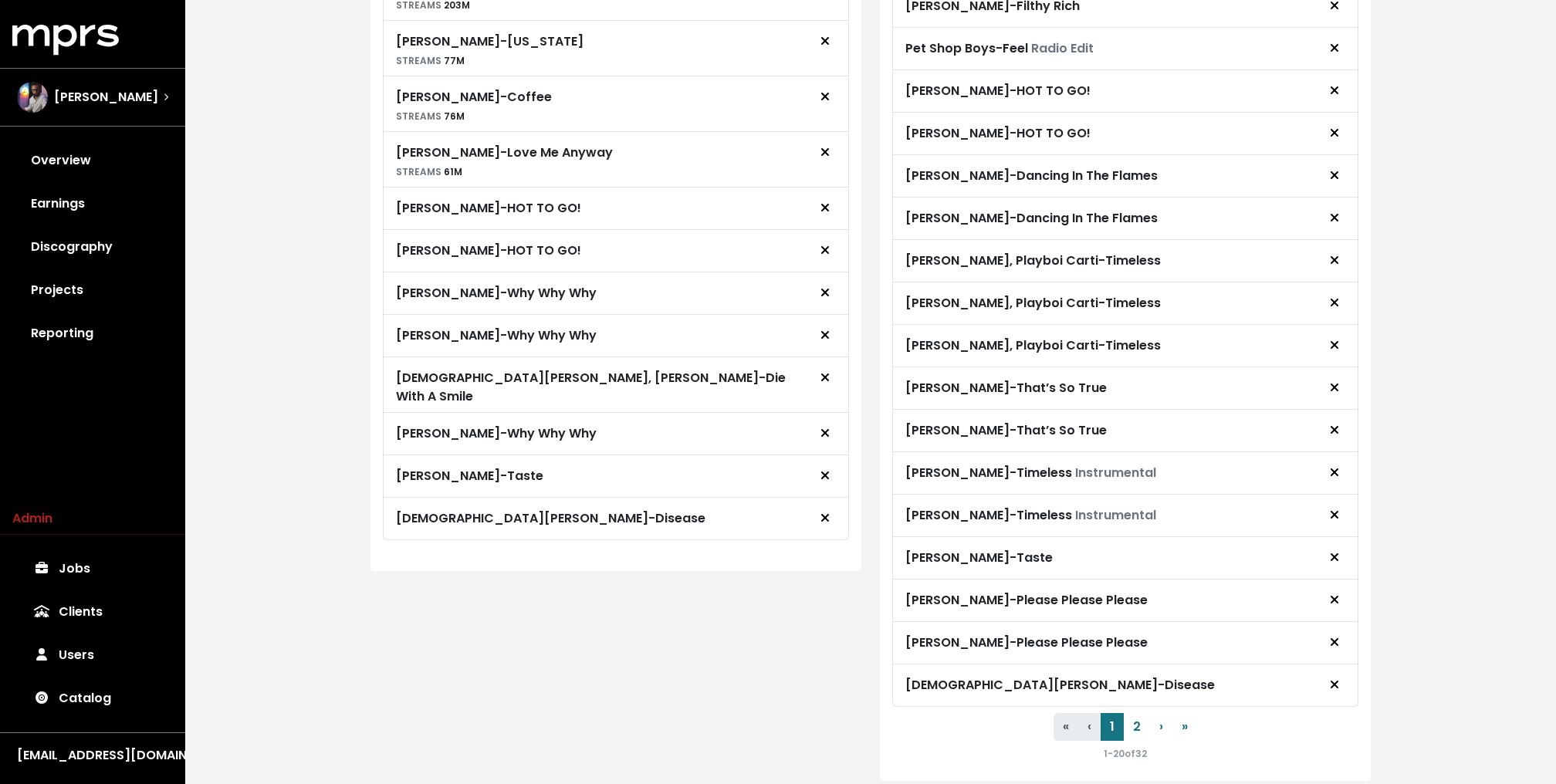
click at [821, 298] on icon "Remove royalty target" at bounding box center [825, 293] width 9 height 13
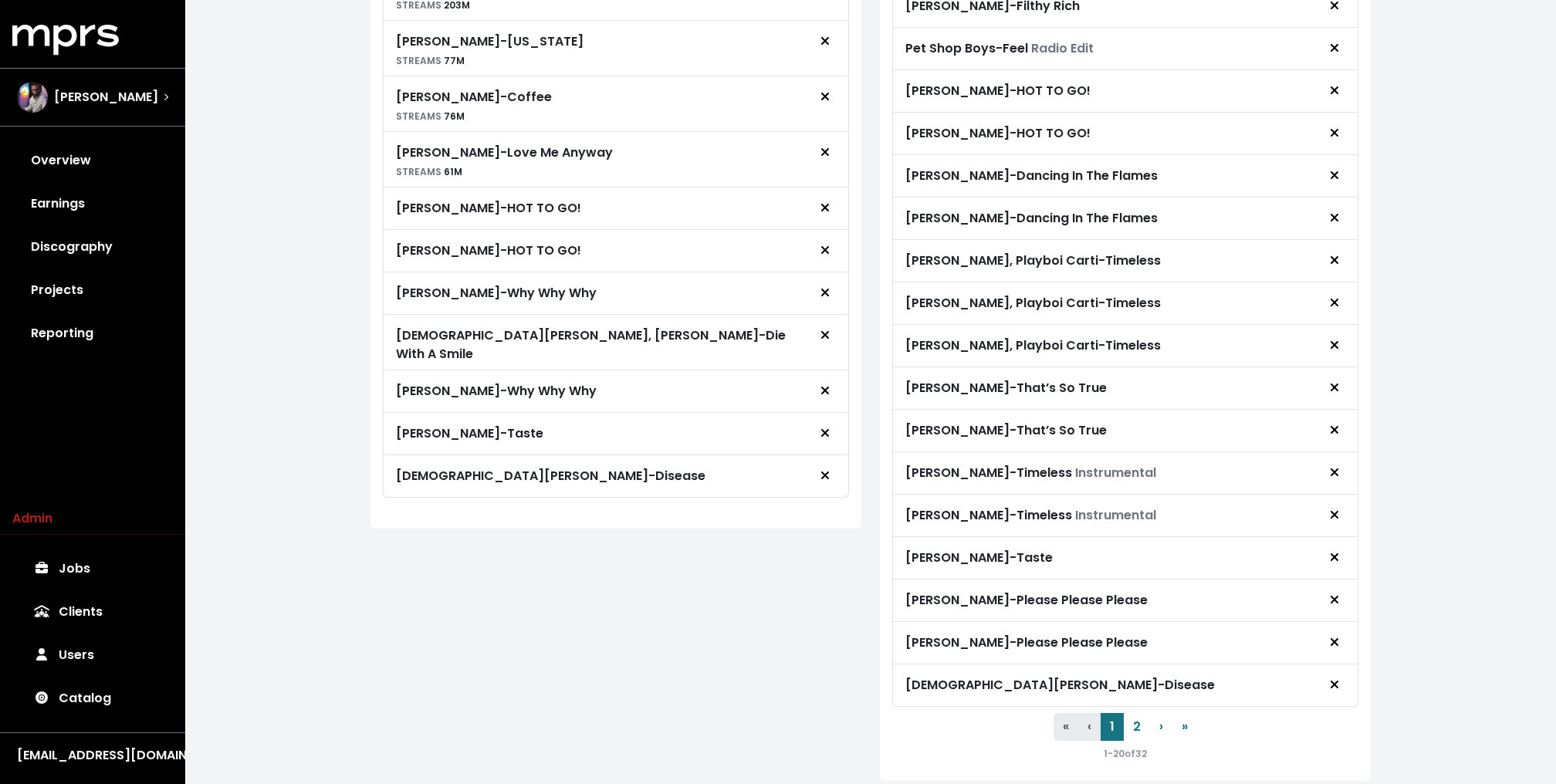
click at [821, 318] on span "Addison Rae, Chappell Roan - Diet Pepsi STREAMS 912M Chappell Roan - Femininome…" at bounding box center [615, 175] width 466 height 644
click at [821, 298] on icon "Remove royalty target" at bounding box center [825, 293] width 9 height 13
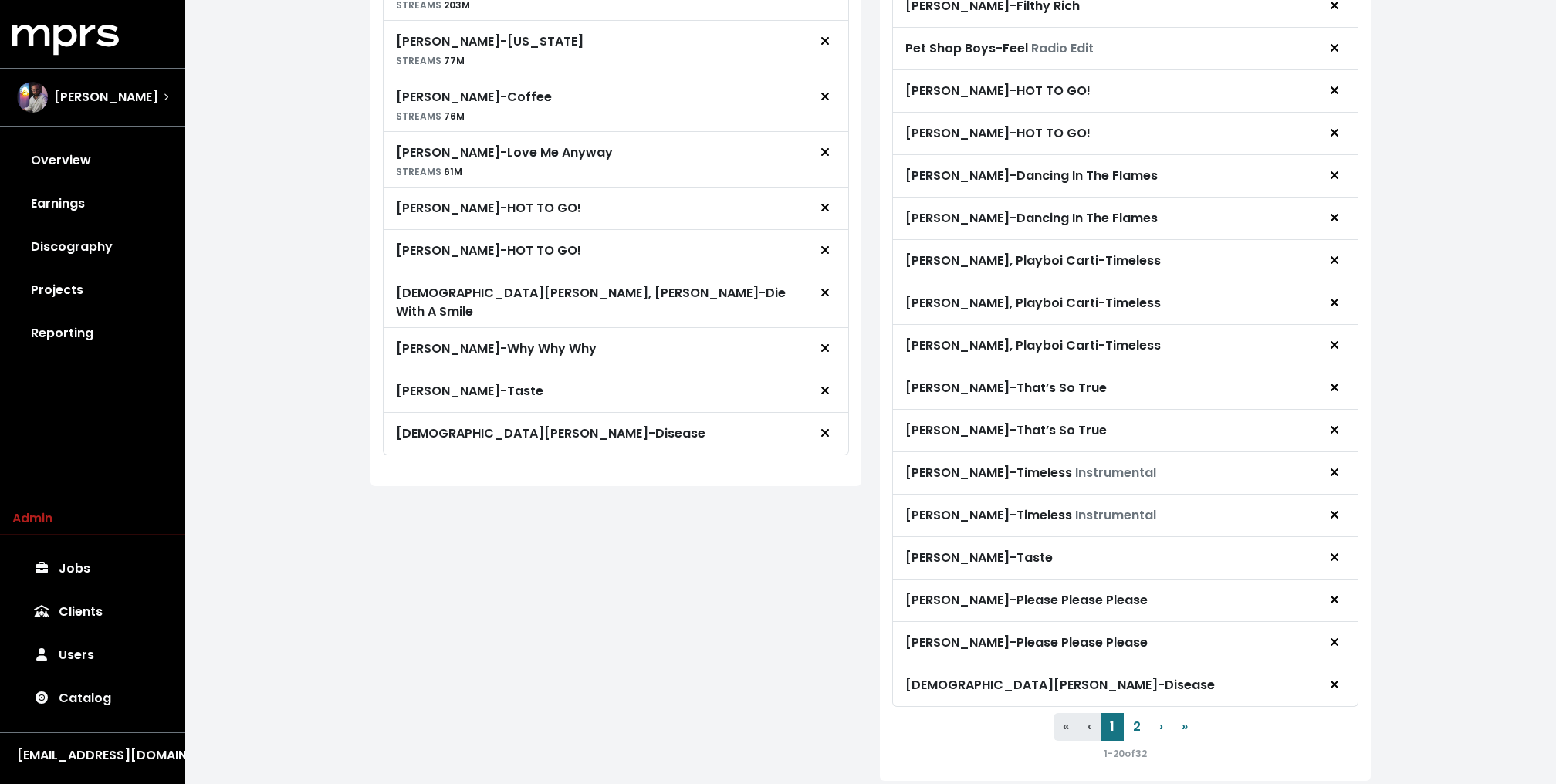
click at [821, 298] on icon "Remove royalty target" at bounding box center [825, 293] width 9 height 13
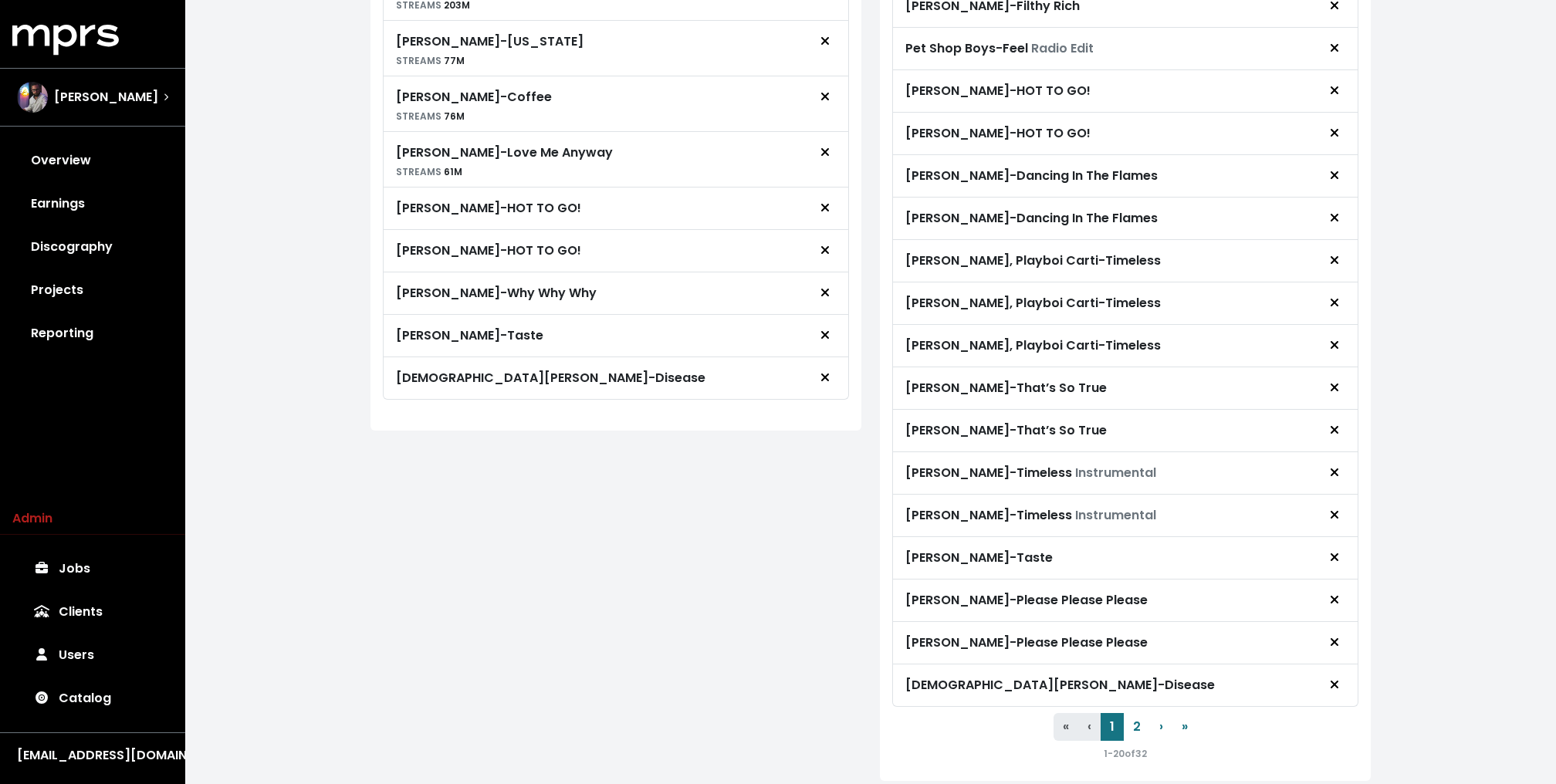
click at [821, 298] on icon "Remove royalty target" at bounding box center [825, 293] width 9 height 13
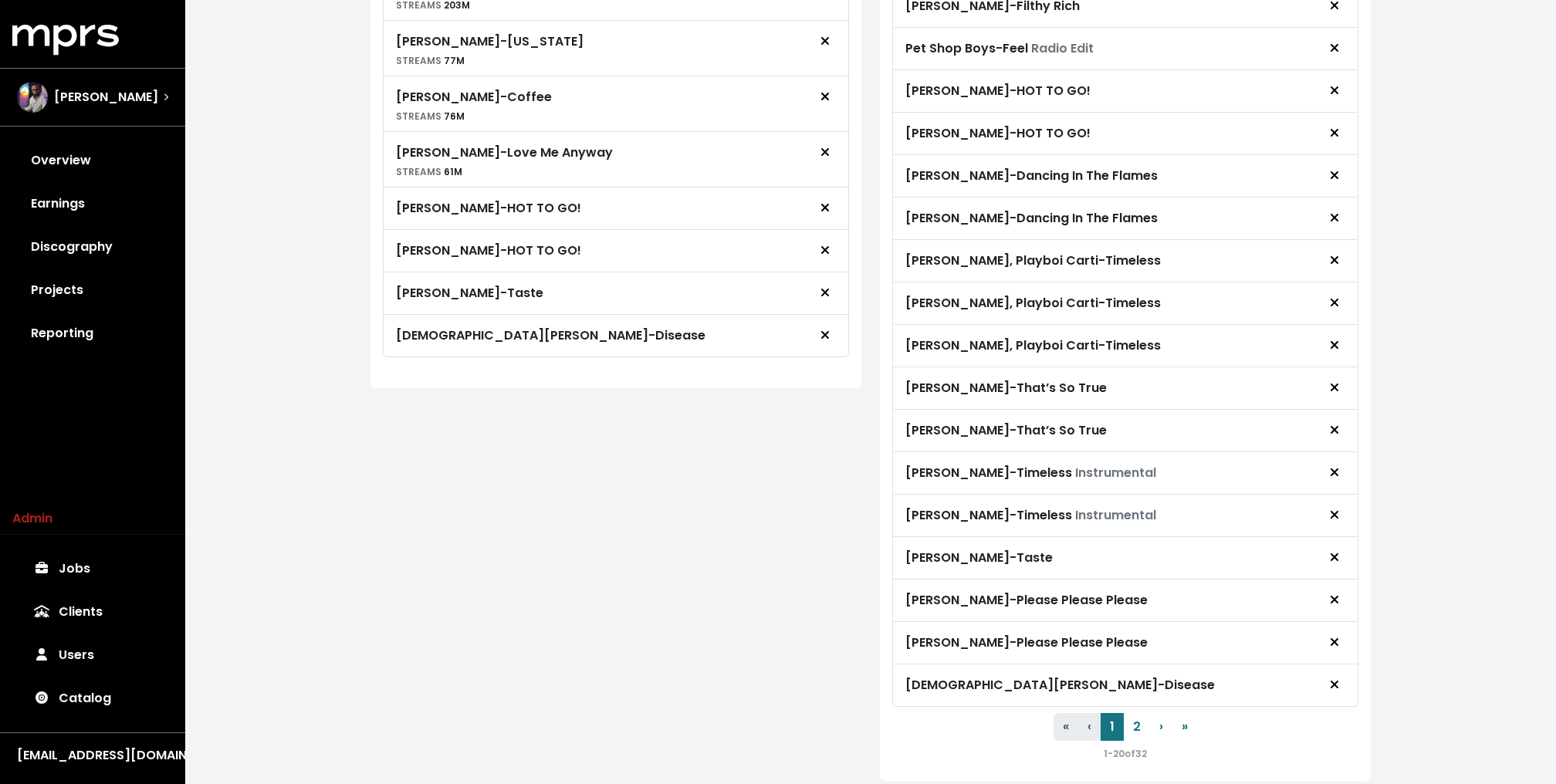
click at [821, 298] on icon "Remove royalty target" at bounding box center [825, 293] width 9 height 13
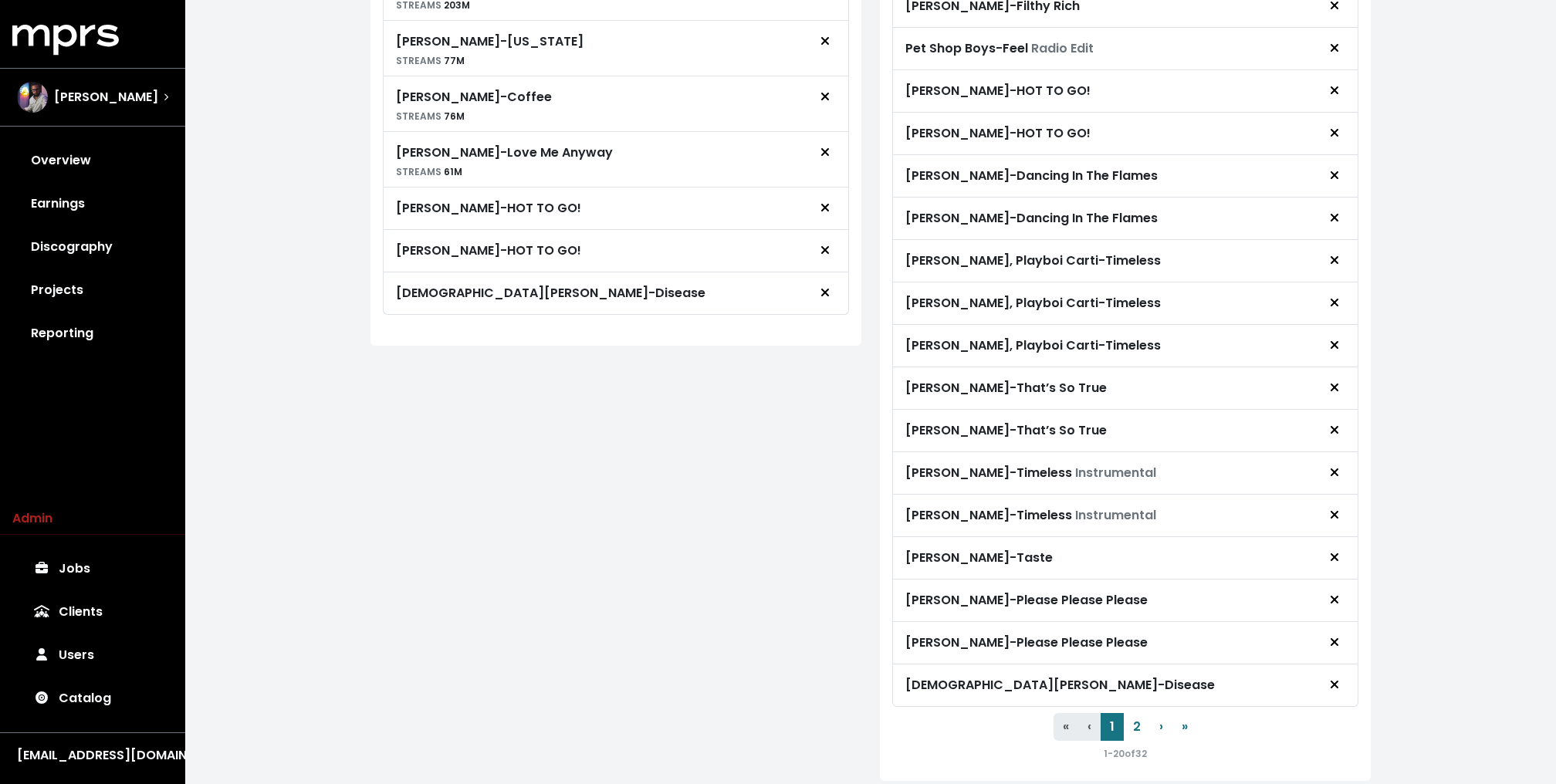
click at [821, 298] on icon "Remove royalty target" at bounding box center [825, 293] width 9 height 13
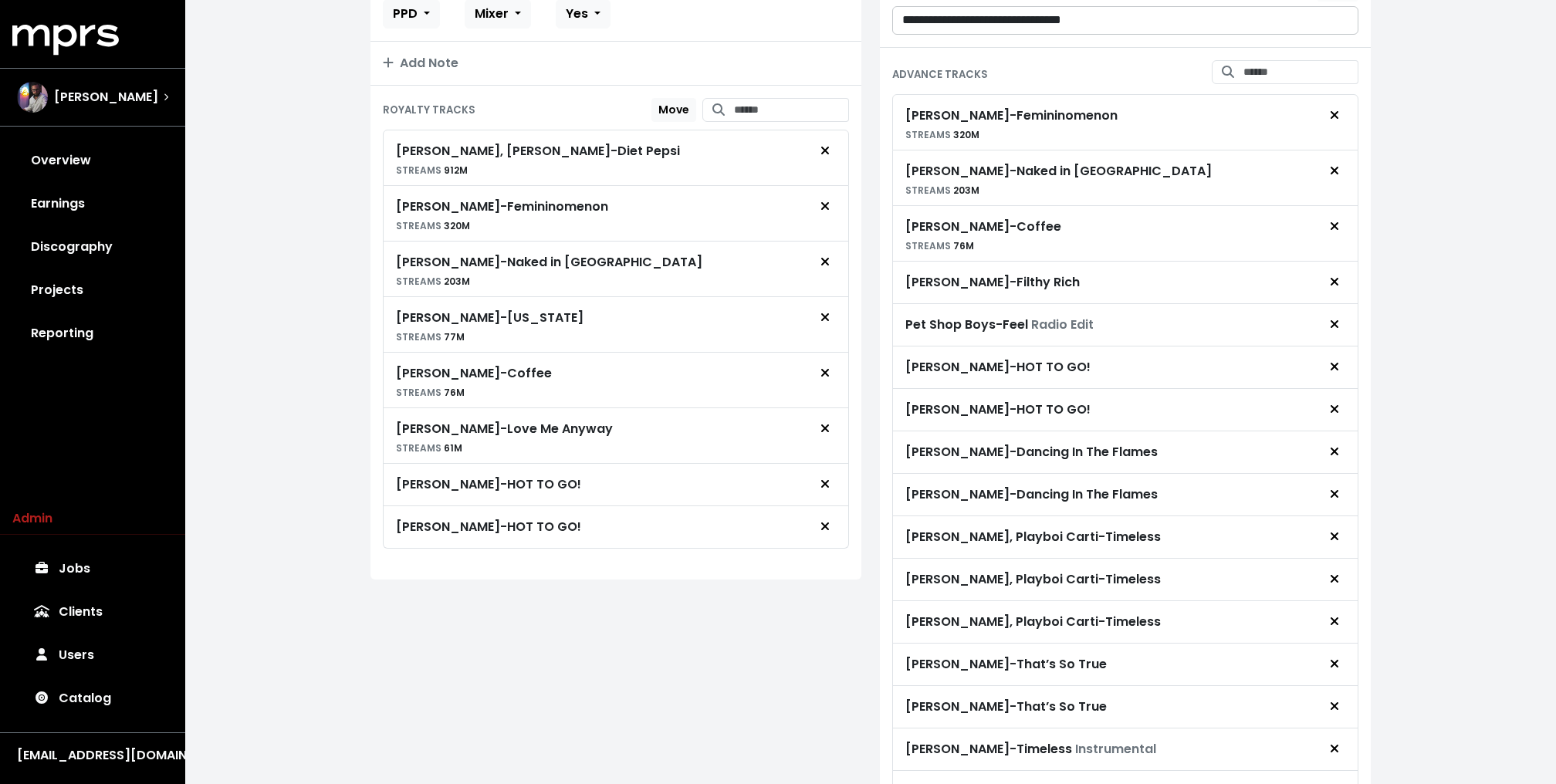
scroll to position [418, 0]
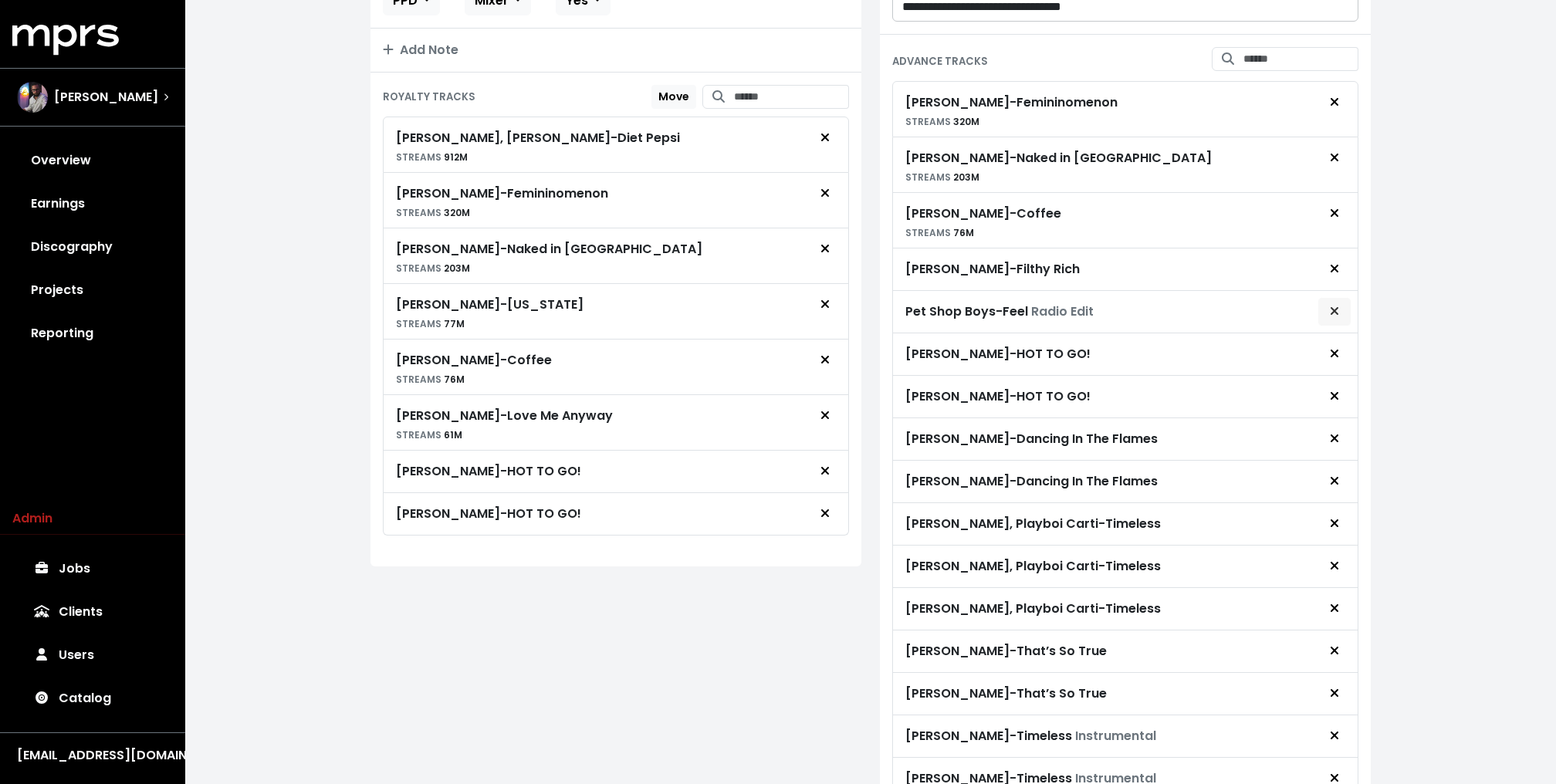
click at [1333, 320] on span "Remove advance target" at bounding box center [1334, 312] width 9 height 18
click at [1340, 406] on span "Remove advance target" at bounding box center [1333, 396] width 13 height 19
click at [1339, 406] on span "Remove advance target" at bounding box center [1333, 396] width 13 height 19
click at [1338, 401] on icon "Remove advance target" at bounding box center [1334, 396] width 9 height 13
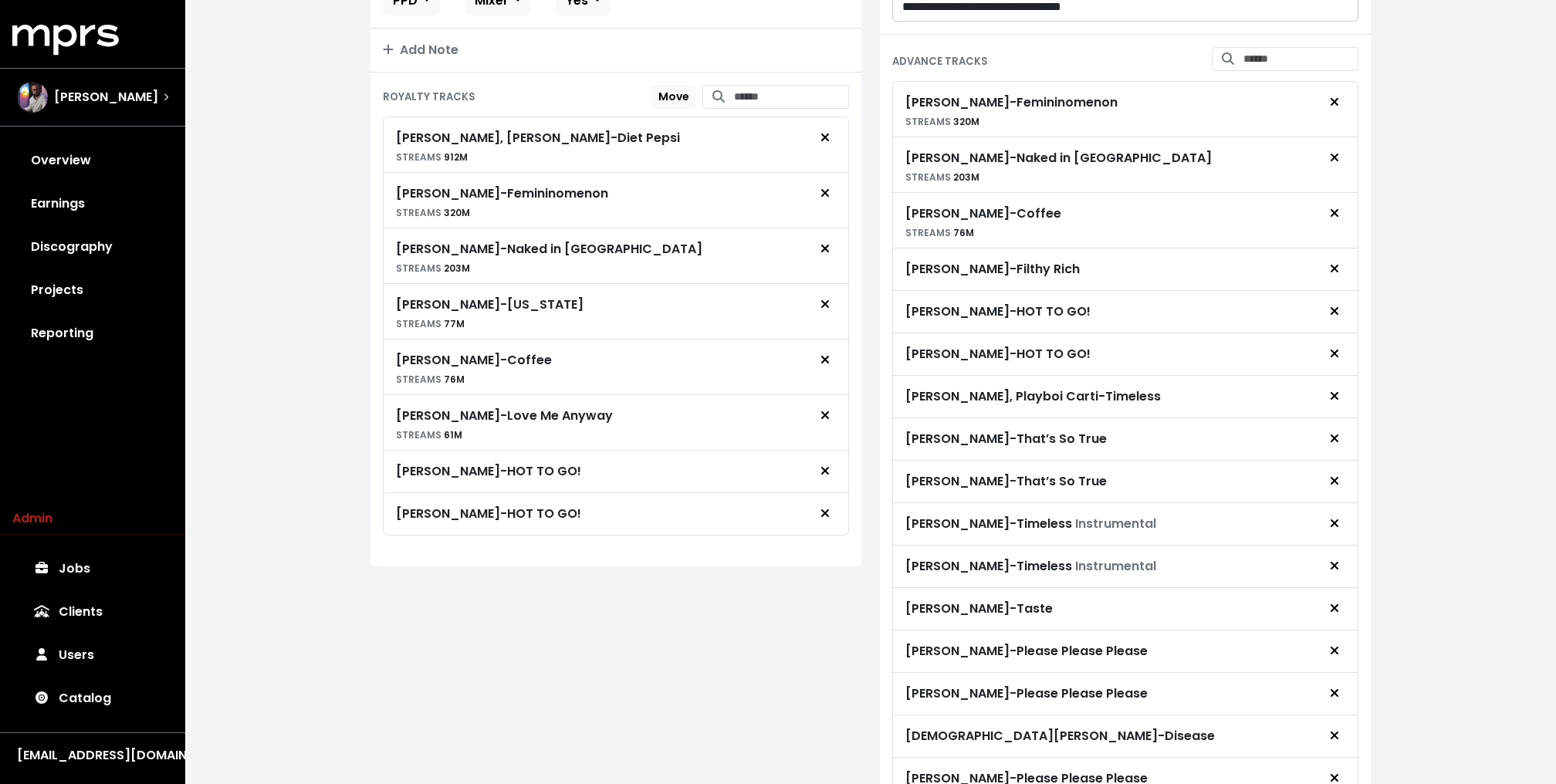
click at [1338, 401] on icon "Remove advance target" at bounding box center [1334, 396] width 9 height 13
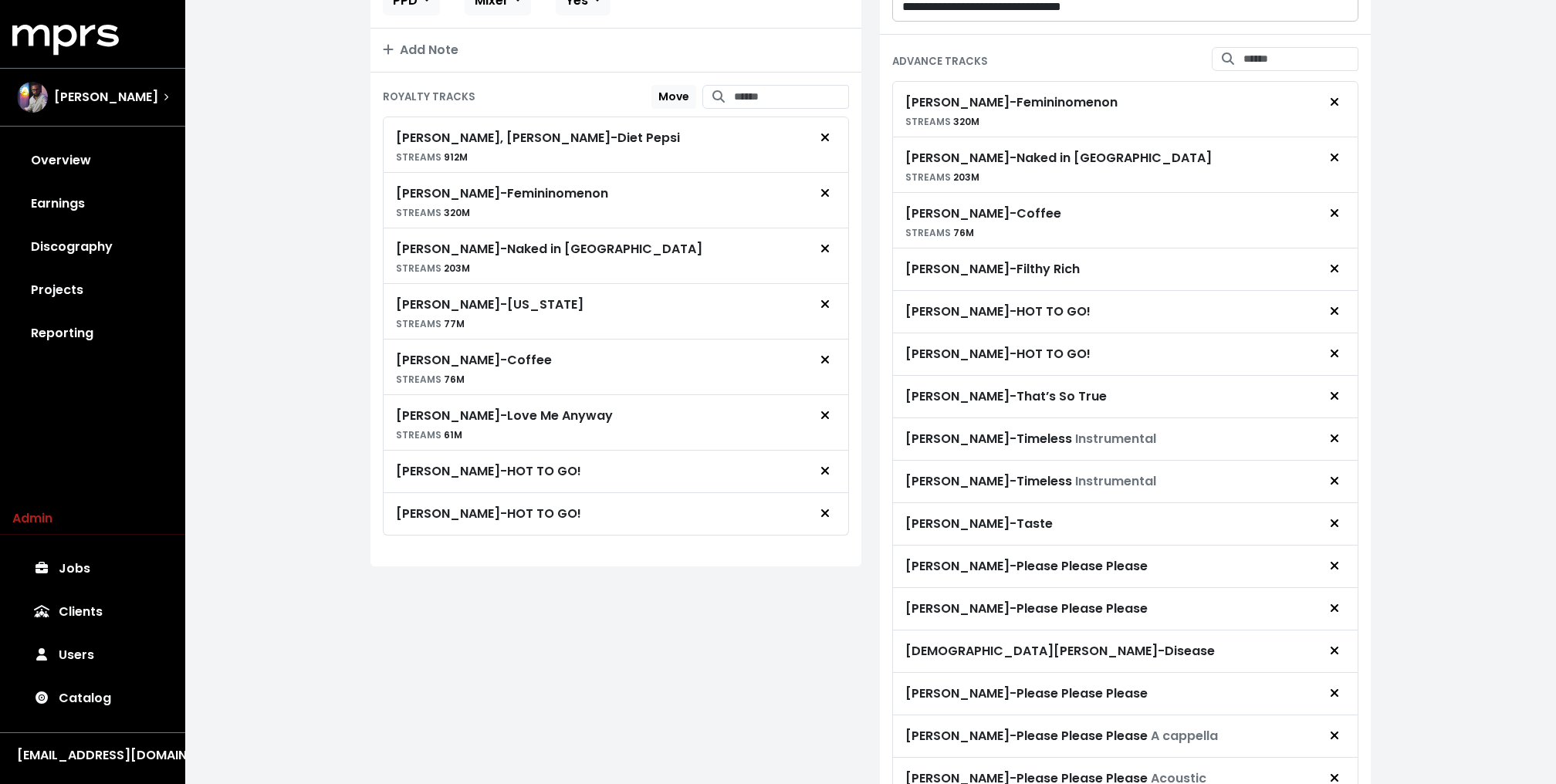
click at [1338, 401] on icon "Remove advance target" at bounding box center [1334, 396] width 9 height 13
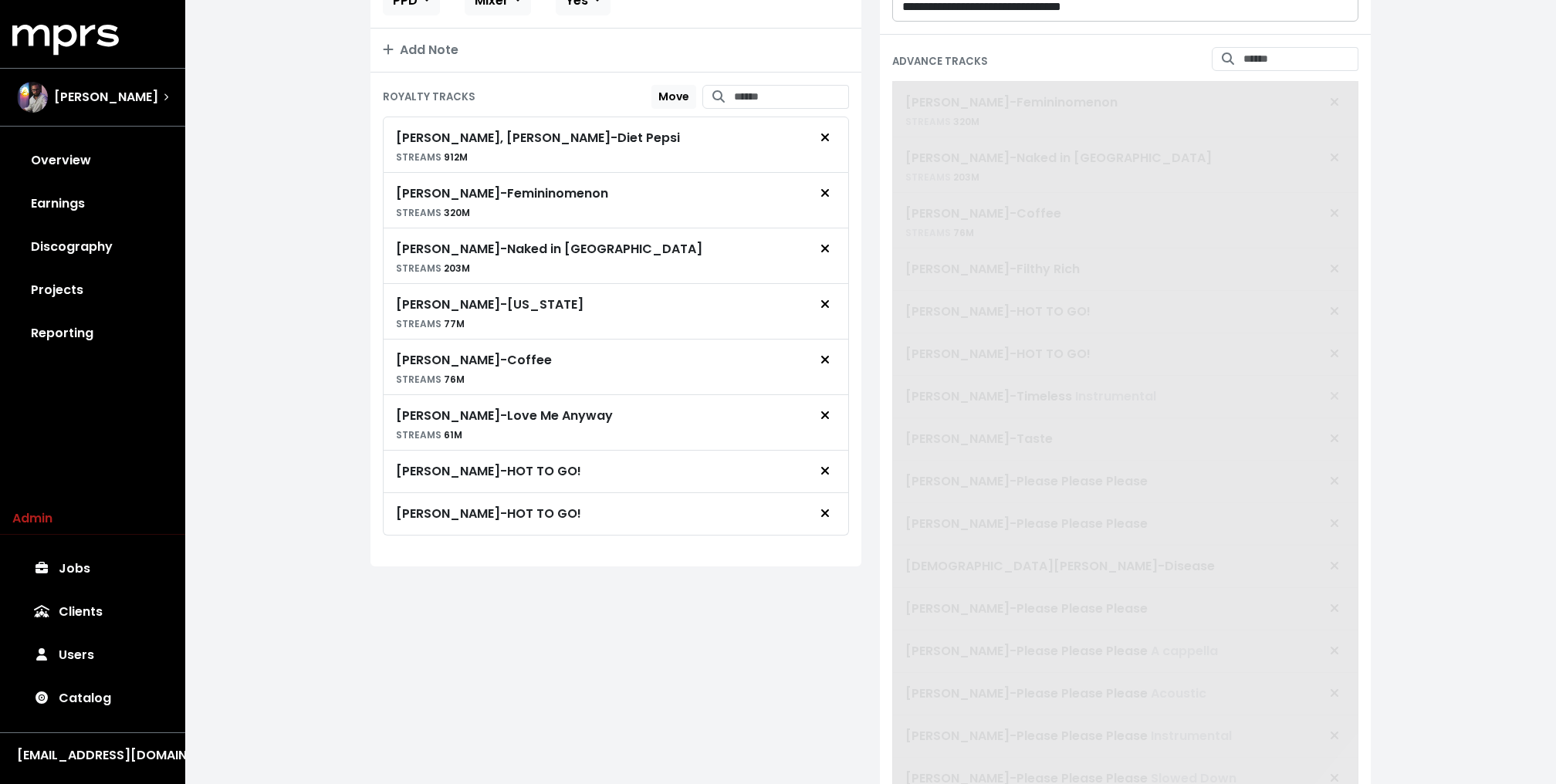
click at [1338, 420] on span "Chappell Roan - Femininomenon STREAMS 320M Chappell Roan - Naked in Manhattan S…" at bounding box center [1125, 559] width 466 height 957
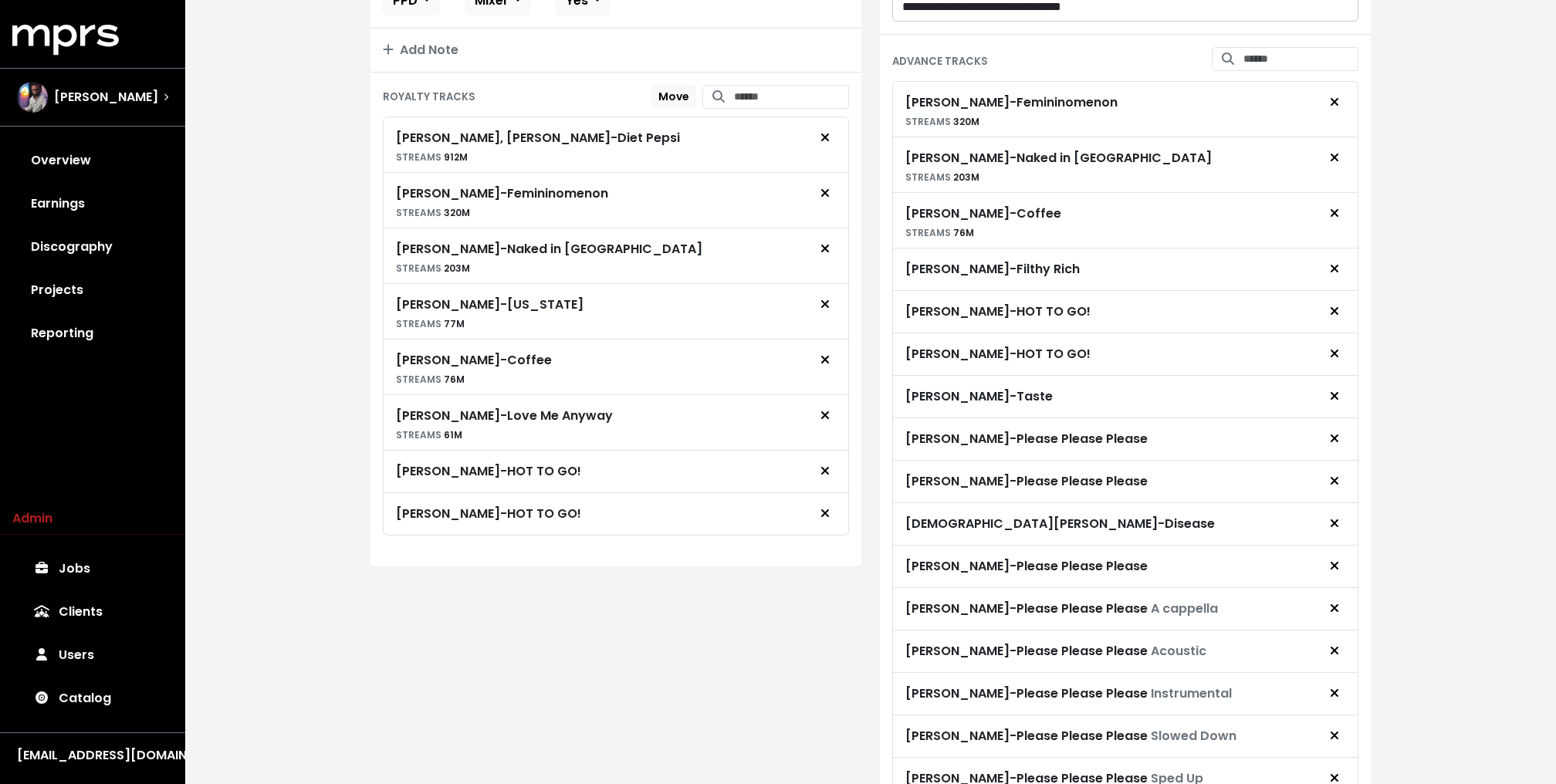
click at [1338, 401] on icon "Remove advance target" at bounding box center [1334, 396] width 9 height 13
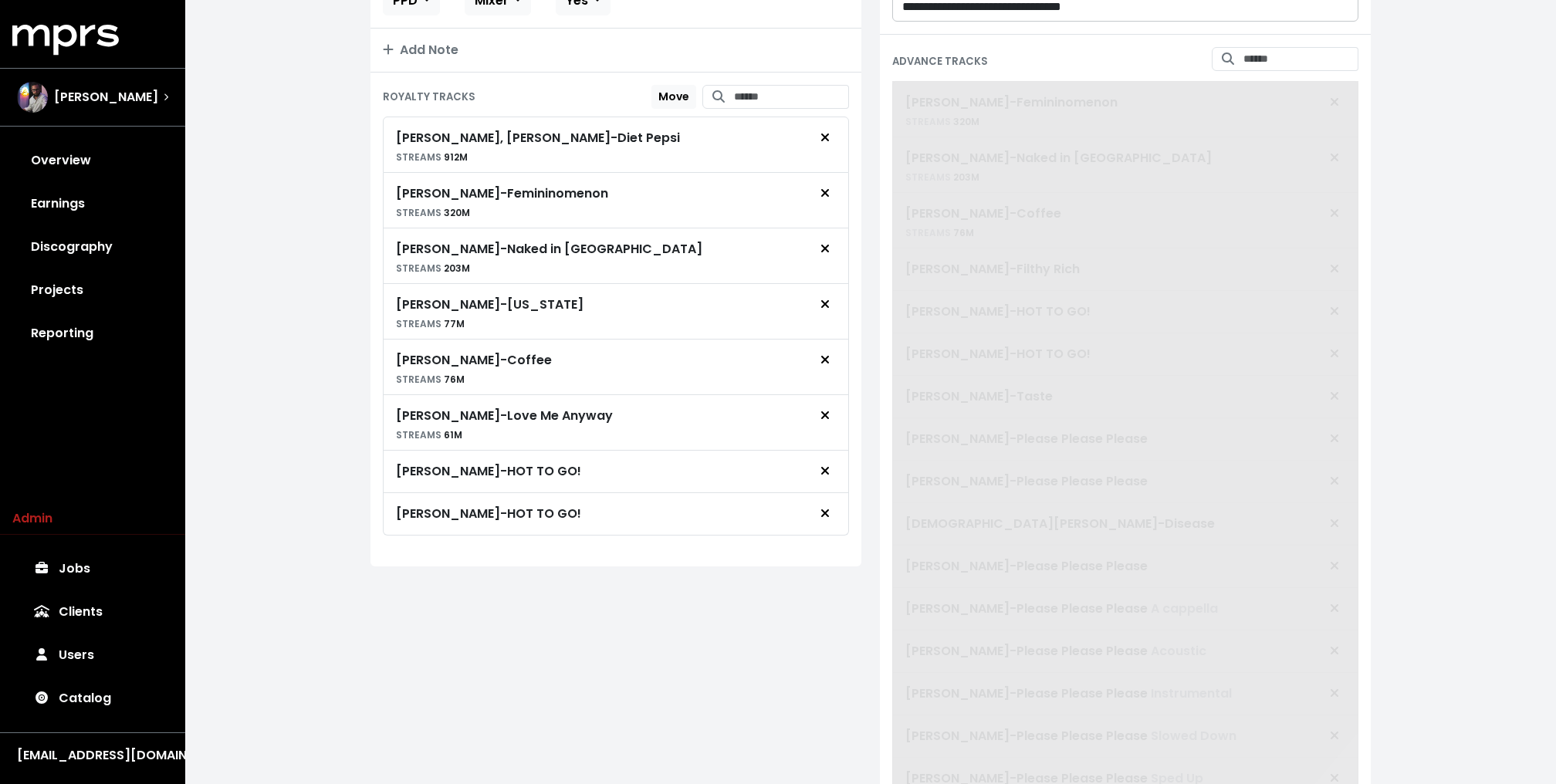
click at [1338, 420] on span "Chappell Roan - Femininomenon STREAMS 320M Chappell Roan - Naked in Manhattan S…" at bounding box center [1125, 559] width 466 height 957
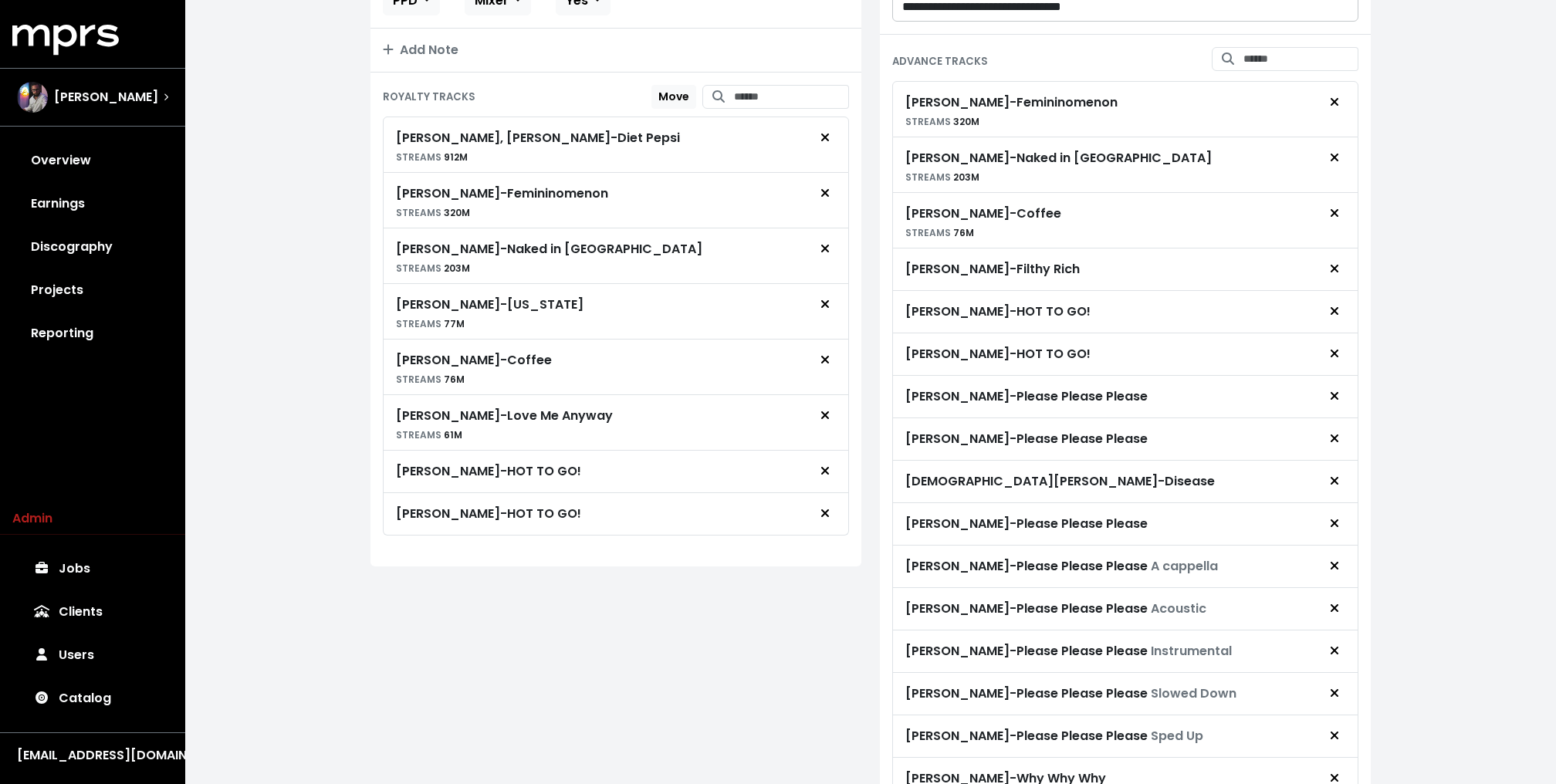
click at [1338, 401] on icon "Remove advance target" at bounding box center [1334, 396] width 9 height 13
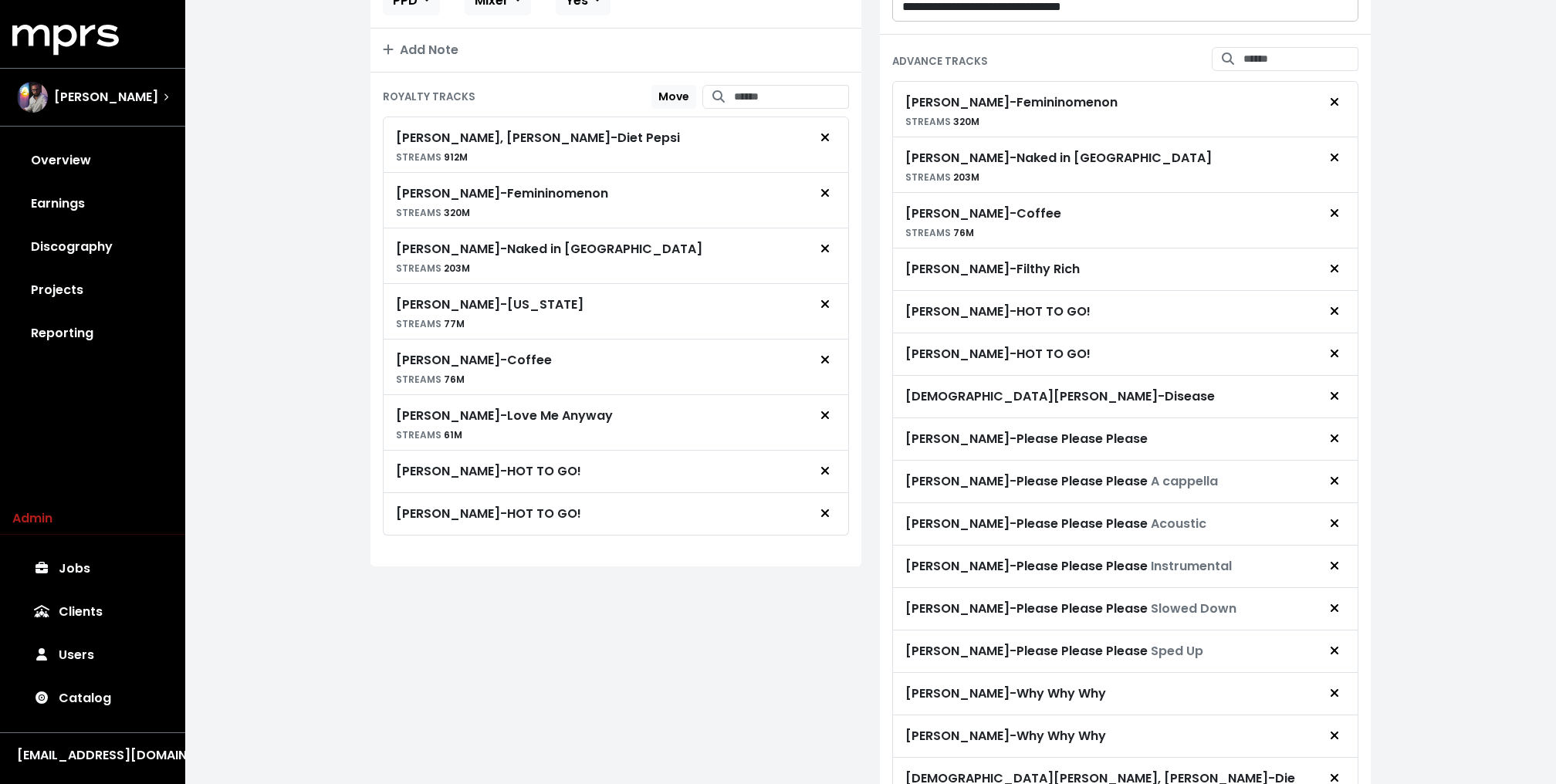
click at [1338, 401] on icon "Remove advance target" at bounding box center [1334, 396] width 9 height 13
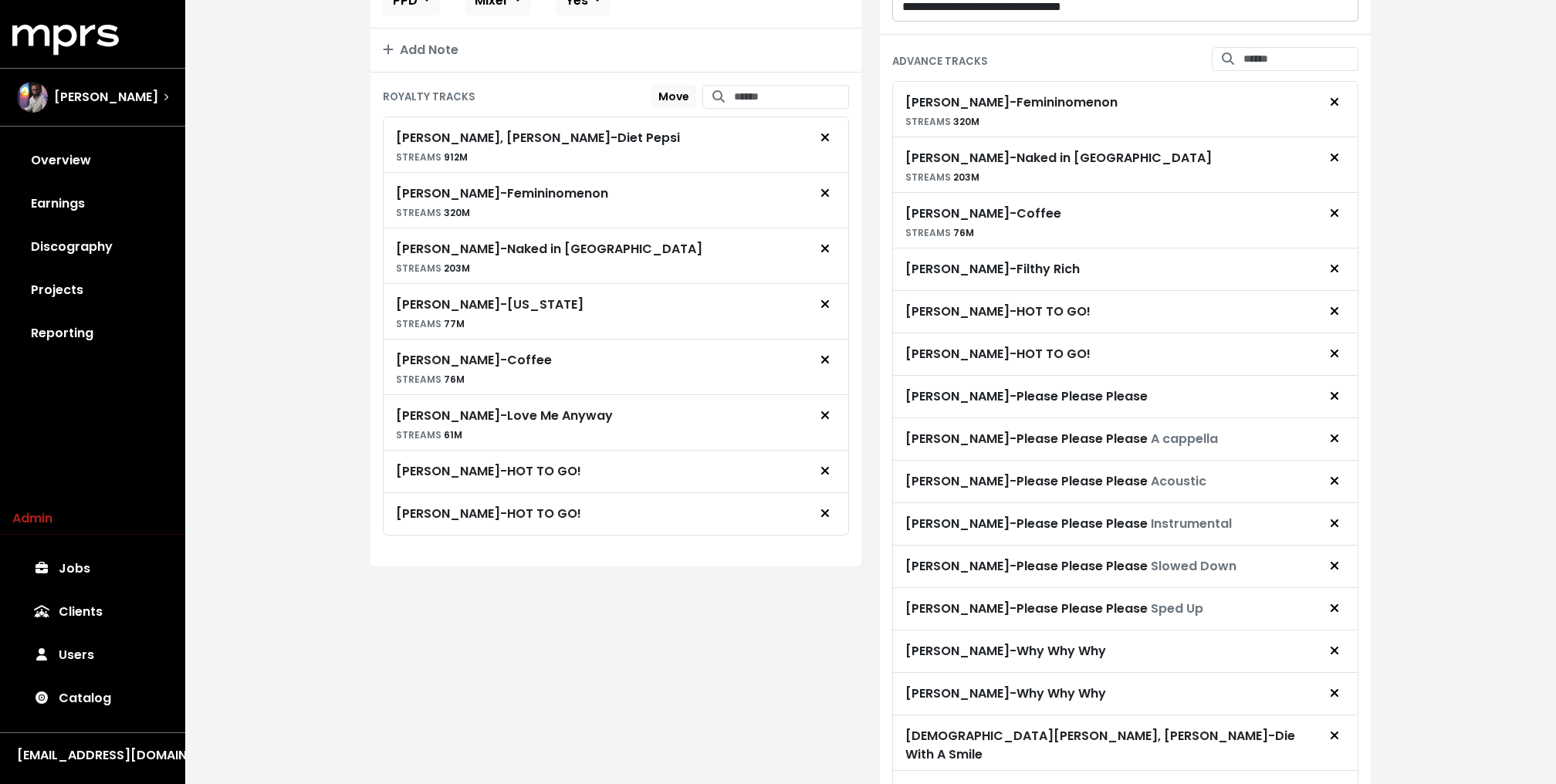
click at [1338, 401] on icon "Remove advance target" at bounding box center [1334, 396] width 9 height 13
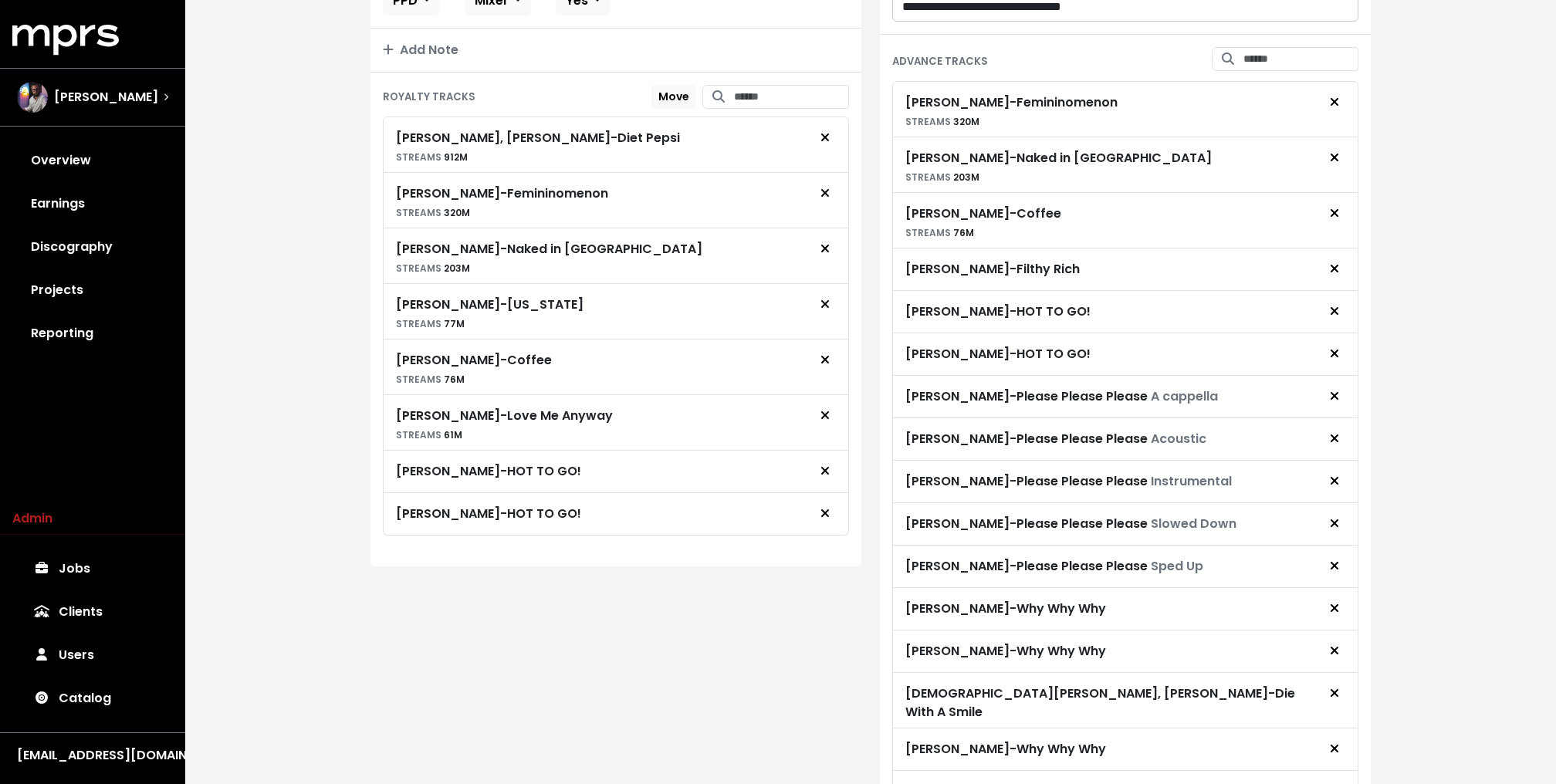
click at [1338, 420] on span "Chappell Roan - Femininomenon STREAMS 320M Chappell Roan - Naked in Manhattan S…" at bounding box center [1125, 468] width 466 height 774
click at [1338, 401] on icon "Remove advance target" at bounding box center [1334, 396] width 9 height 13
click at [1338, 420] on span "Chappell Roan - Femininomenon STREAMS 320M Chappell Roan - Naked in Manhattan S…" at bounding box center [1125, 468] width 466 height 774
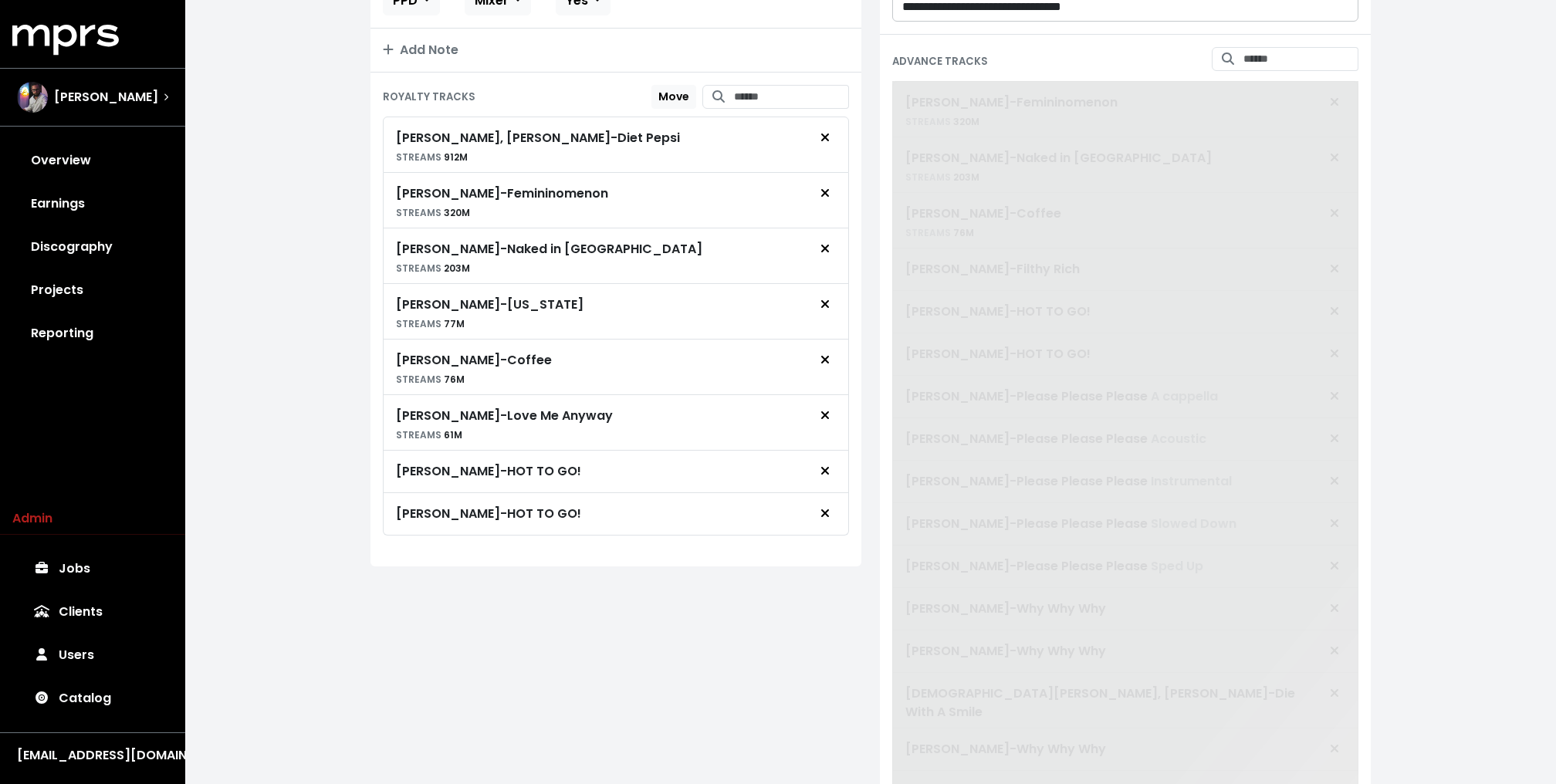
click at [1338, 420] on span at bounding box center [1125, 468] width 466 height 774
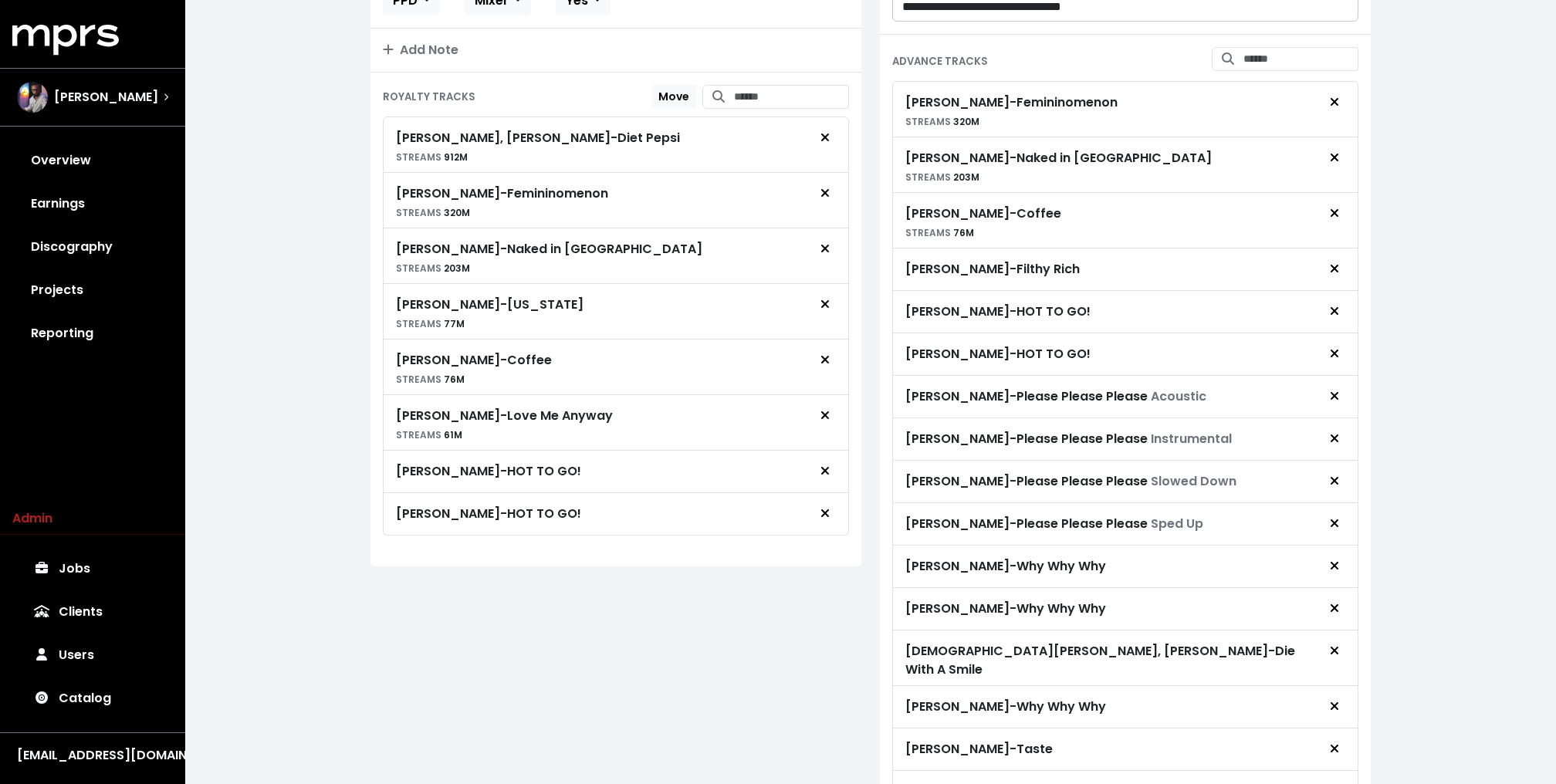
click at [1338, 420] on span "Chappell Roan - Femininomenon STREAMS 320M Chappell Roan - Naked in Manhattan S…" at bounding box center [1125, 446] width 466 height 732
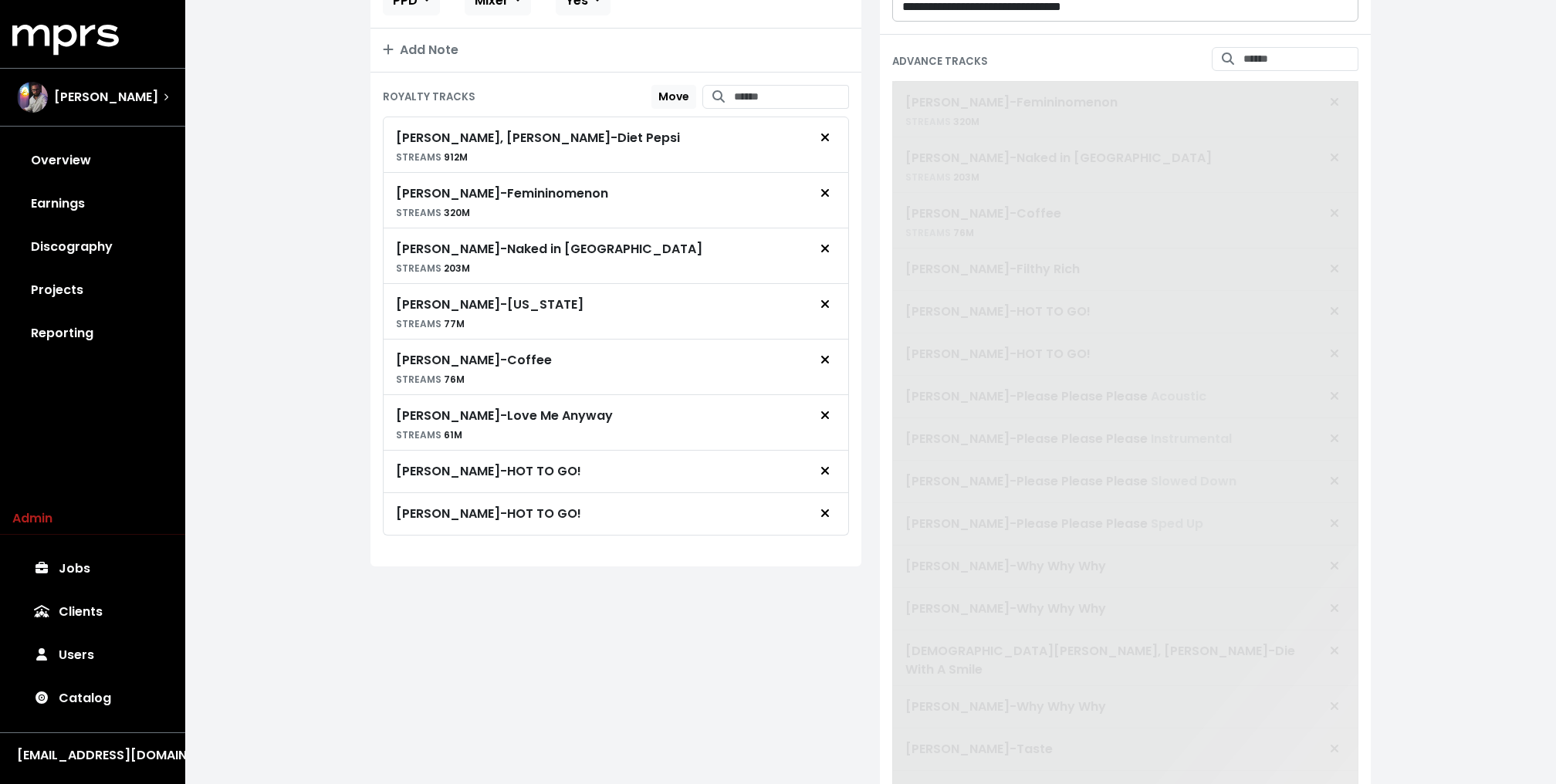
click at [1338, 420] on span "Chappell Roan - Femininomenon STREAMS 320M Chappell Roan - Naked in Manhattan S…" at bounding box center [1125, 446] width 466 height 732
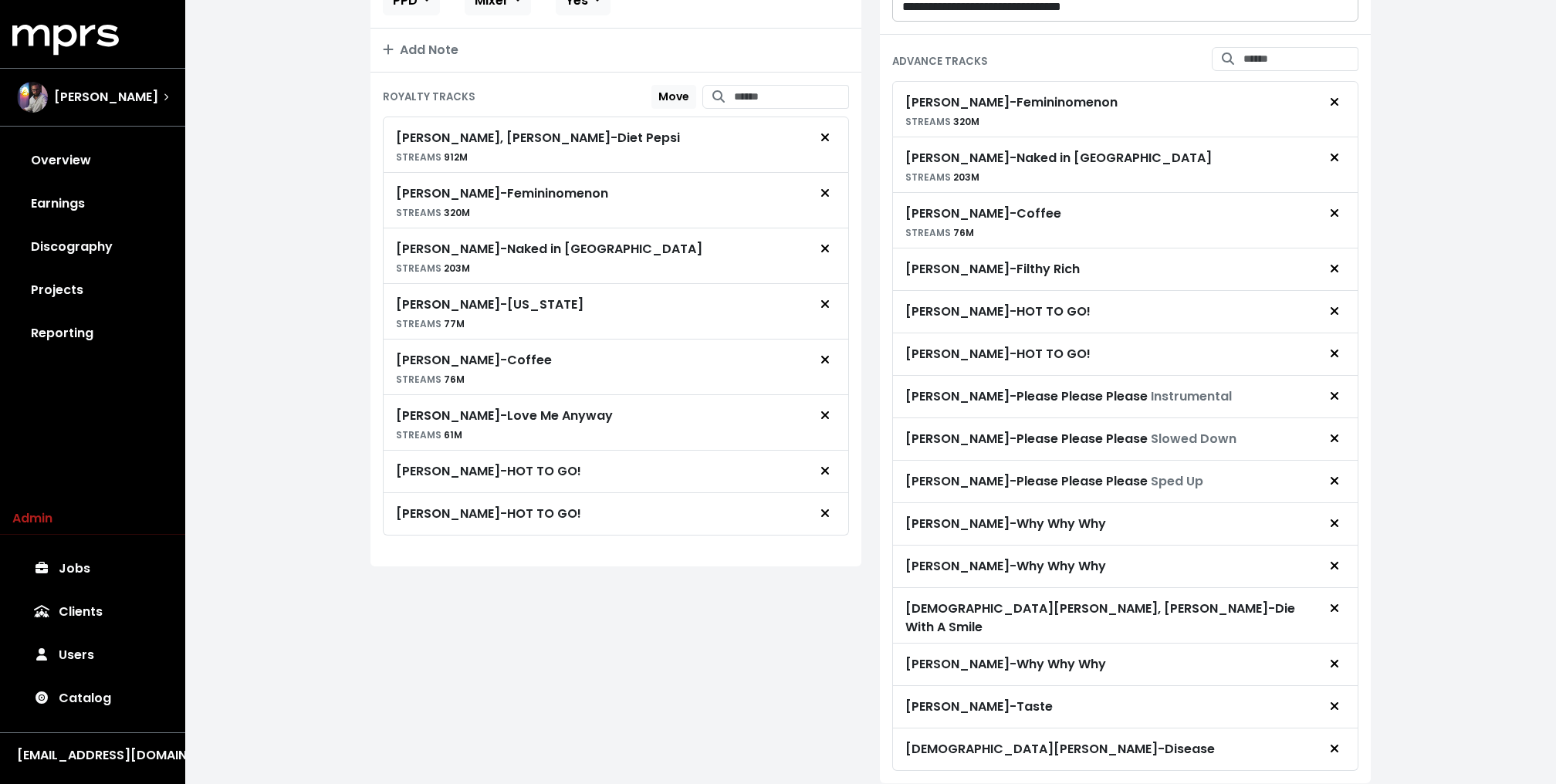
click at [1338, 401] on icon "Remove advance target" at bounding box center [1334, 396] width 9 height 13
click at [1338, 420] on span "Chappell Roan - Femininomenon STREAMS 320M Chappell Roan - Naked in Manhattan S…" at bounding box center [1125, 426] width 466 height 690
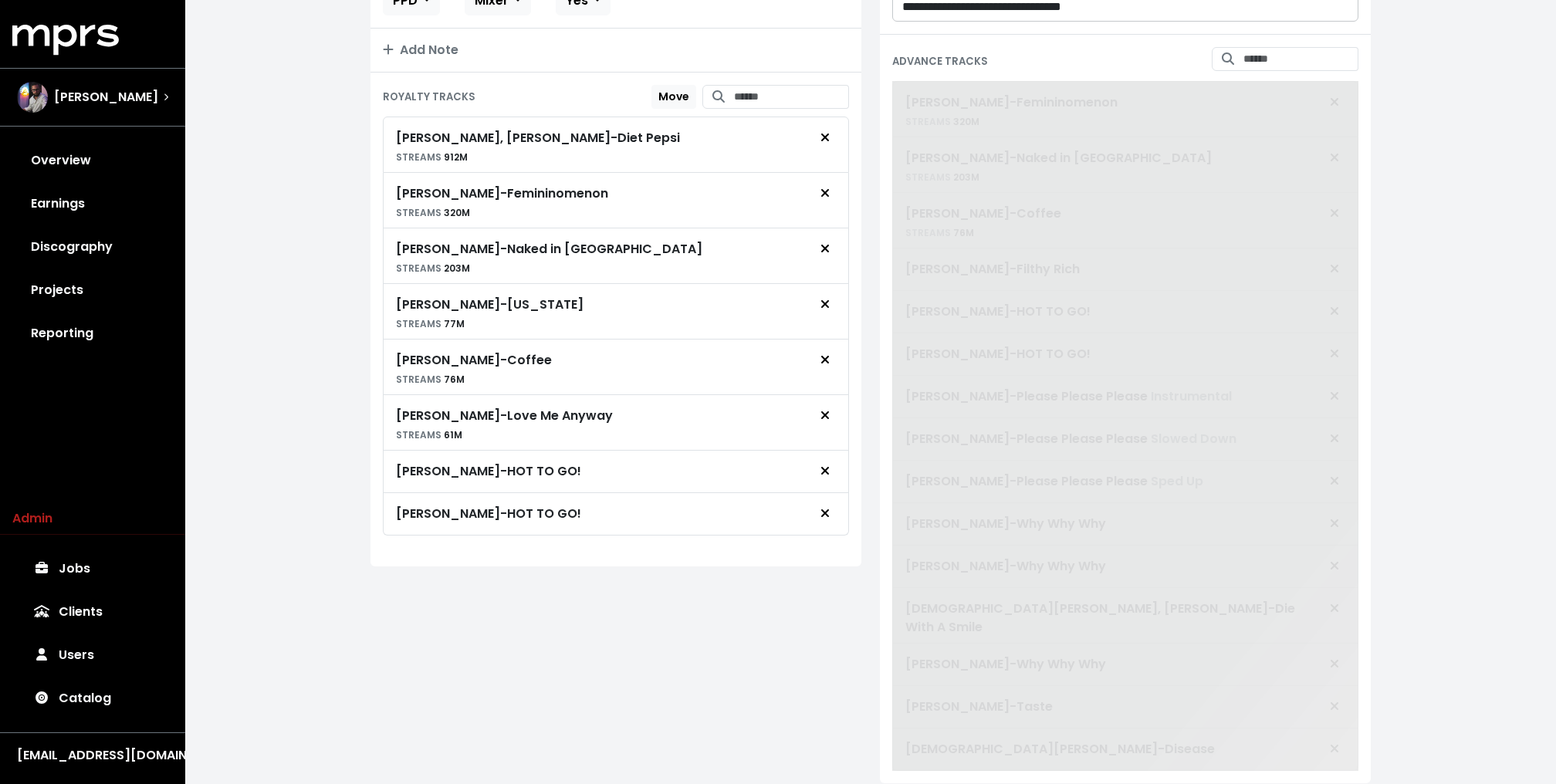
click at [1338, 420] on span "Chappell Roan - Femininomenon STREAMS 320M Chappell Roan - Naked in Manhattan S…" at bounding box center [1125, 426] width 466 height 690
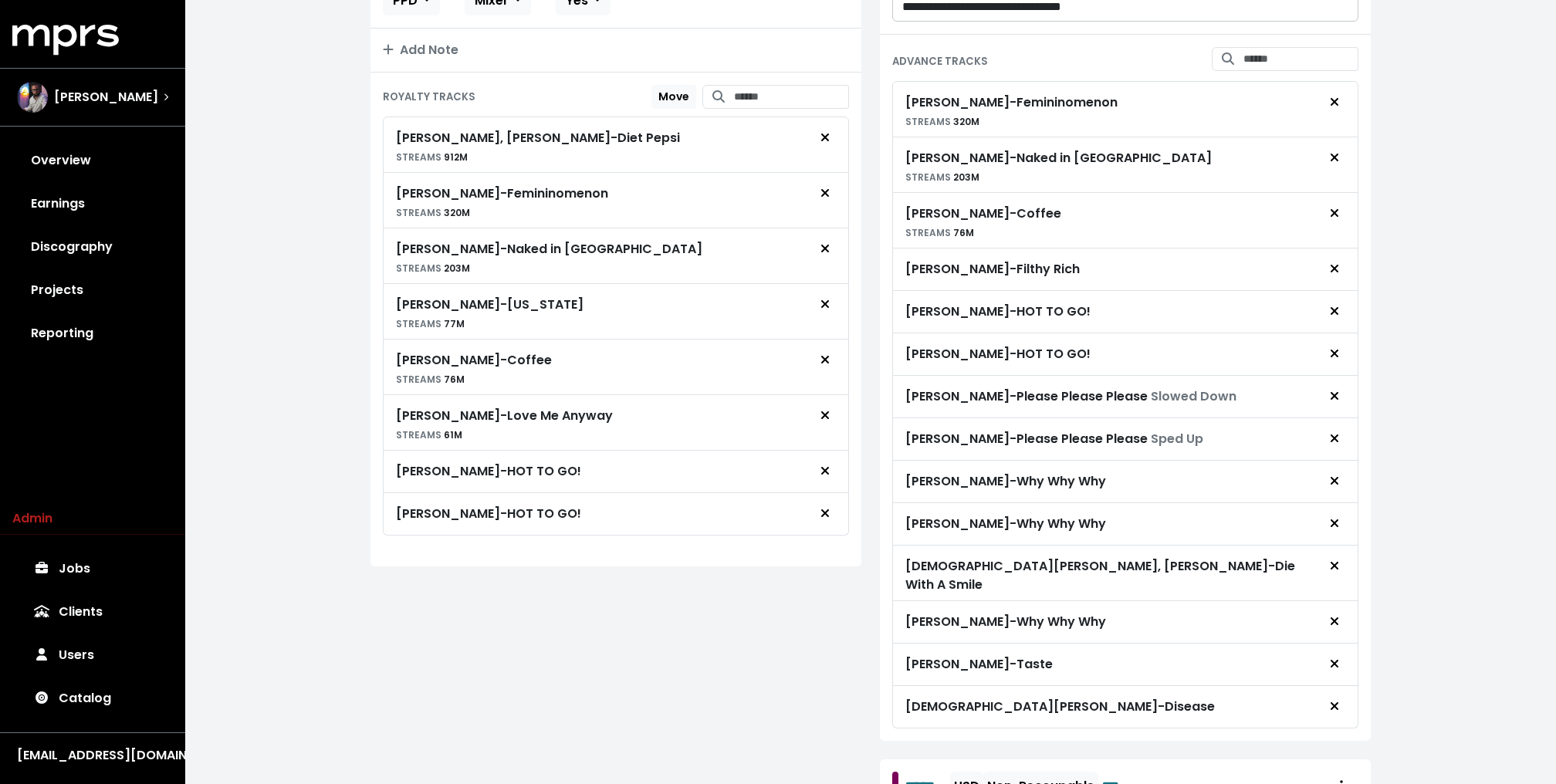
click at [1338, 401] on icon "Remove advance target" at bounding box center [1334, 396] width 9 height 13
click at [1338, 420] on span "Chappell Roan - Femininomenon STREAMS 320M Chappell Roan - Naked in Manhattan S…" at bounding box center [1125, 404] width 466 height 647
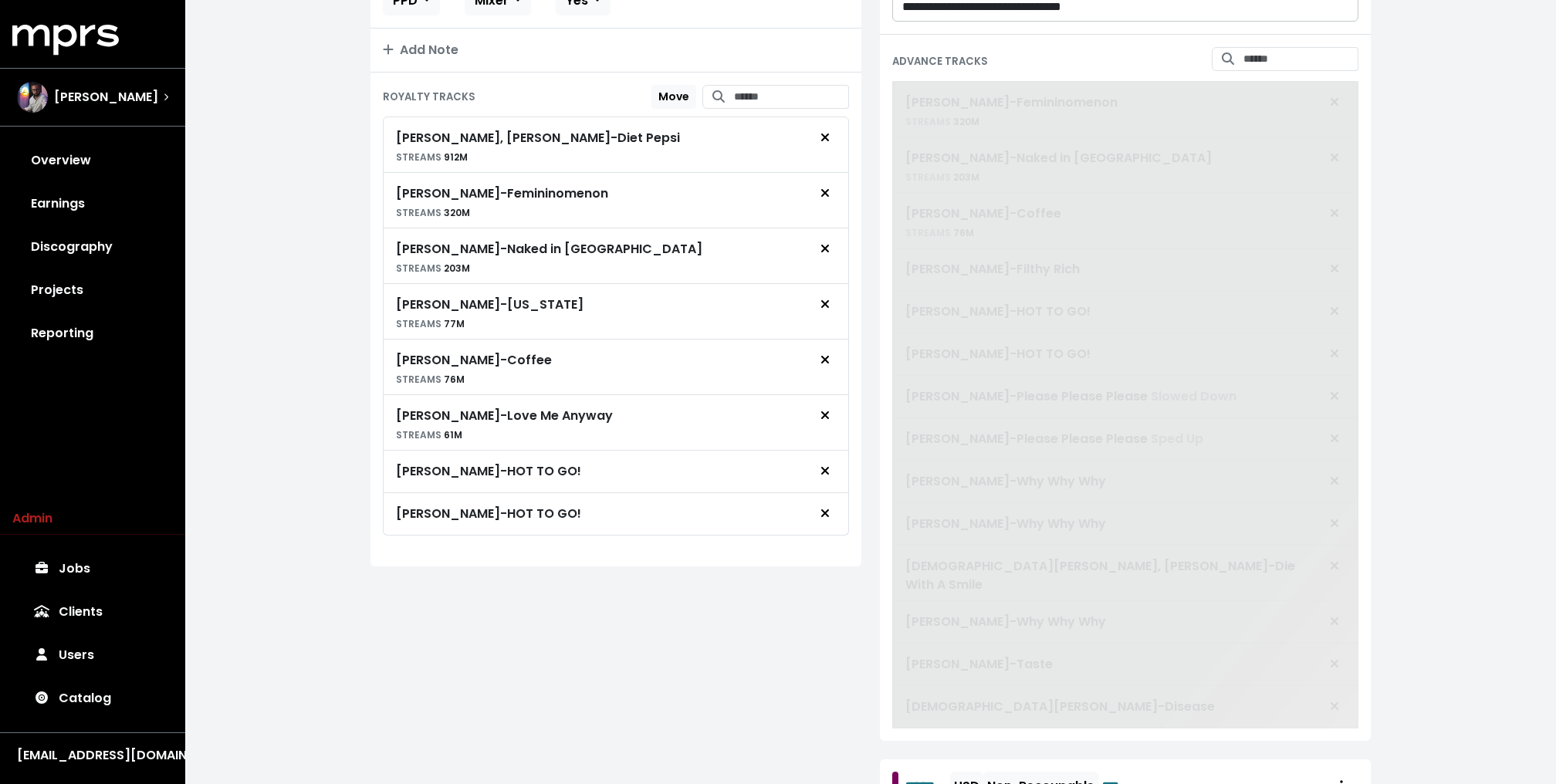
click at [1338, 420] on span "Chappell Roan - Femininomenon STREAMS 320M Chappell Roan - Naked in Manhattan S…" at bounding box center [1125, 404] width 466 height 647
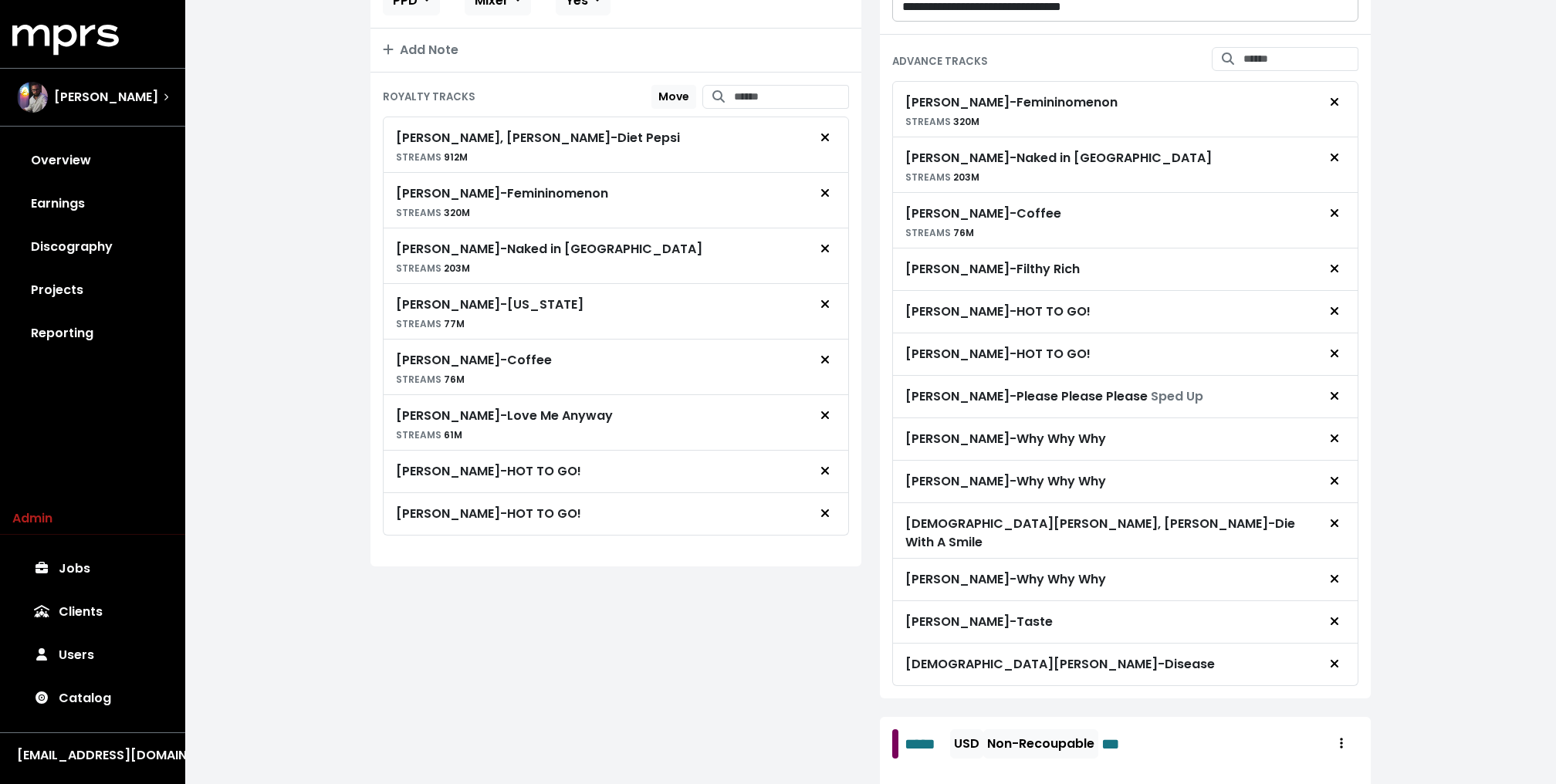
click at [1338, 401] on icon "Remove advance target" at bounding box center [1334, 396] width 9 height 13
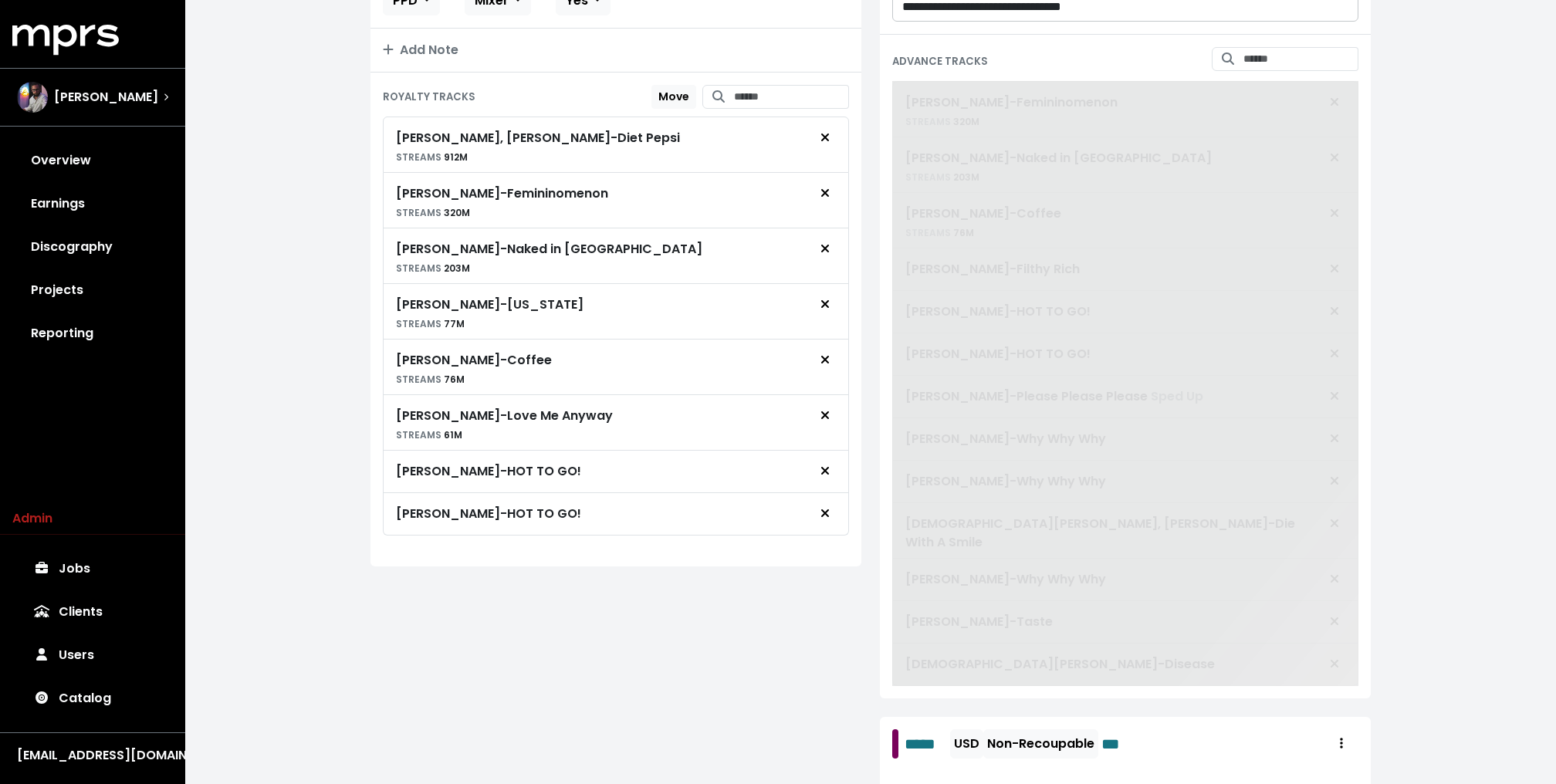
click at [1338, 420] on span "Chappell Roan - Femininomenon STREAMS 320M Chappell Roan - Naked in Manhattan S…" at bounding box center [1125, 383] width 466 height 604
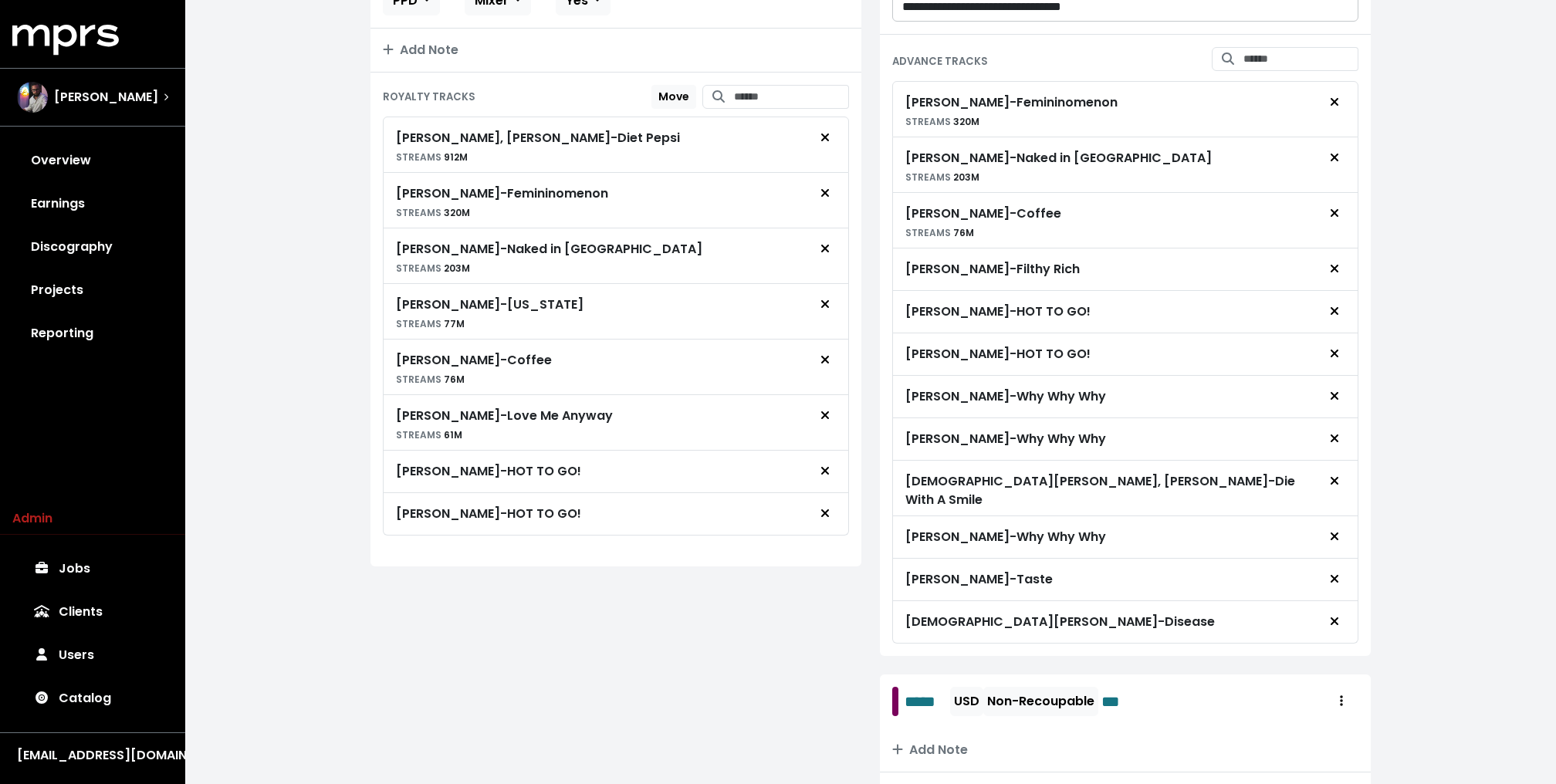
click at [1338, 401] on icon "Remove advance target" at bounding box center [1334, 396] width 9 height 13
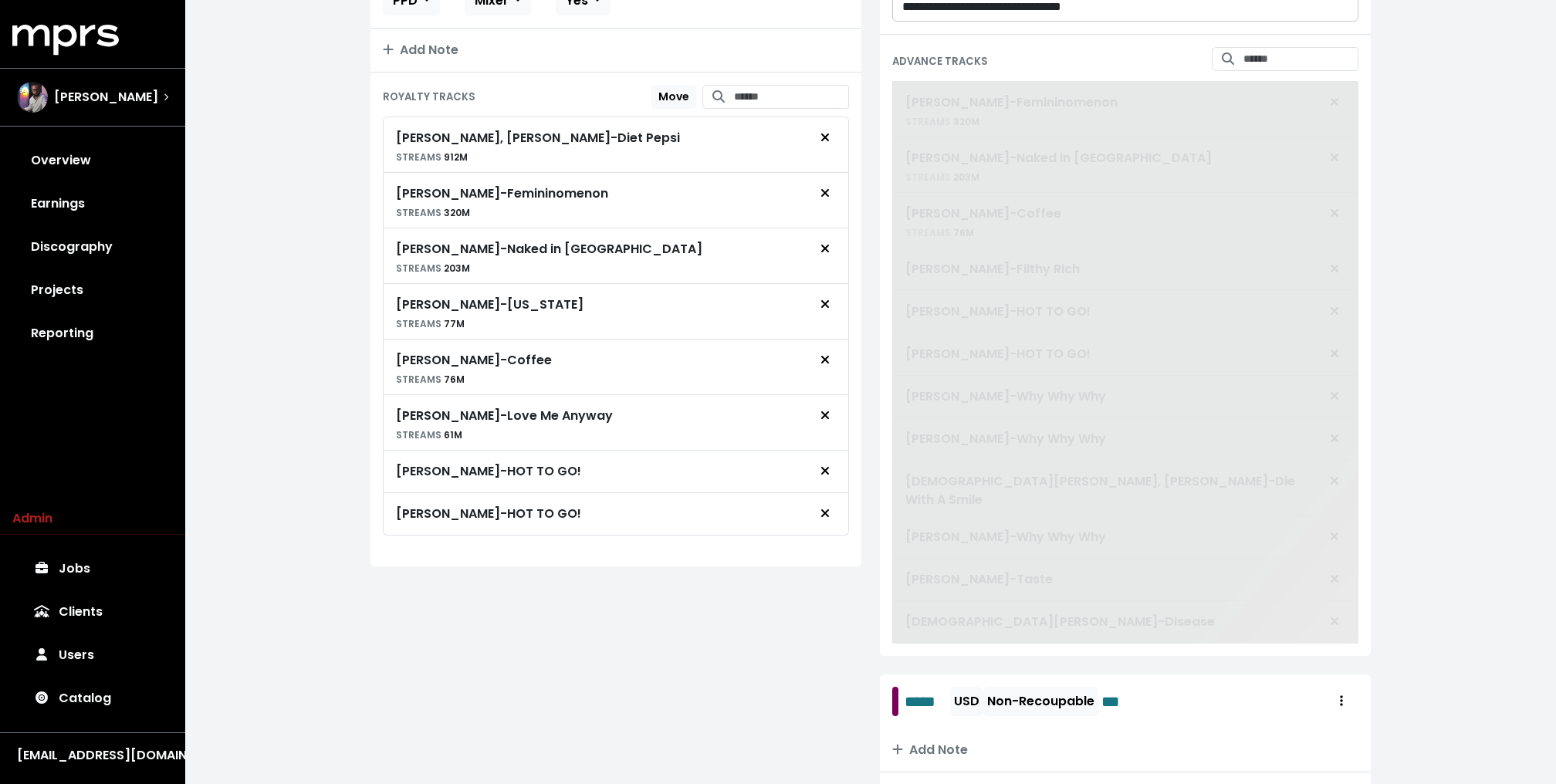
click at [1338, 420] on span at bounding box center [1125, 362] width 466 height 562
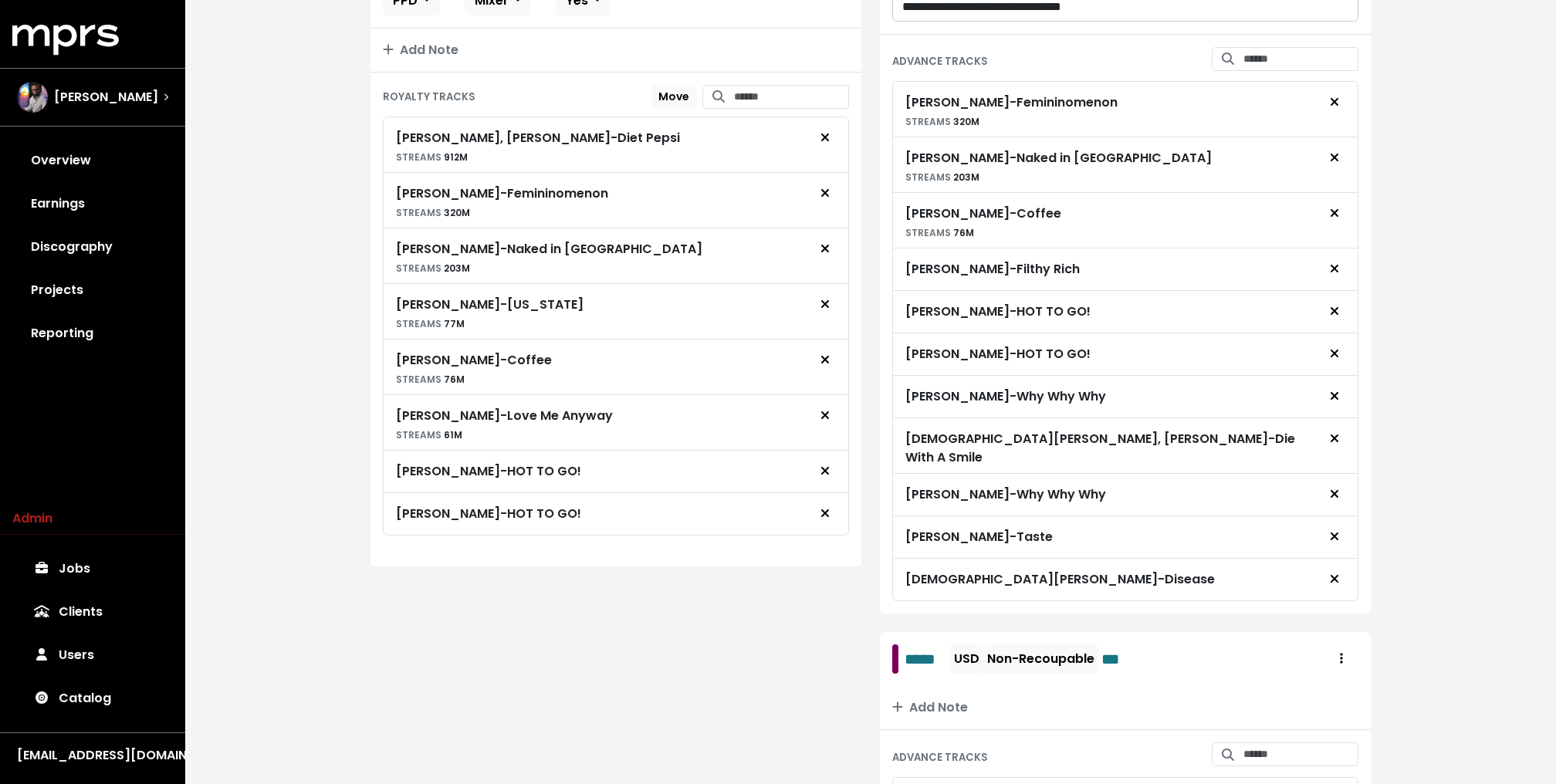
click at [1338, 401] on icon "Remove advance target" at bounding box center [1334, 396] width 9 height 13
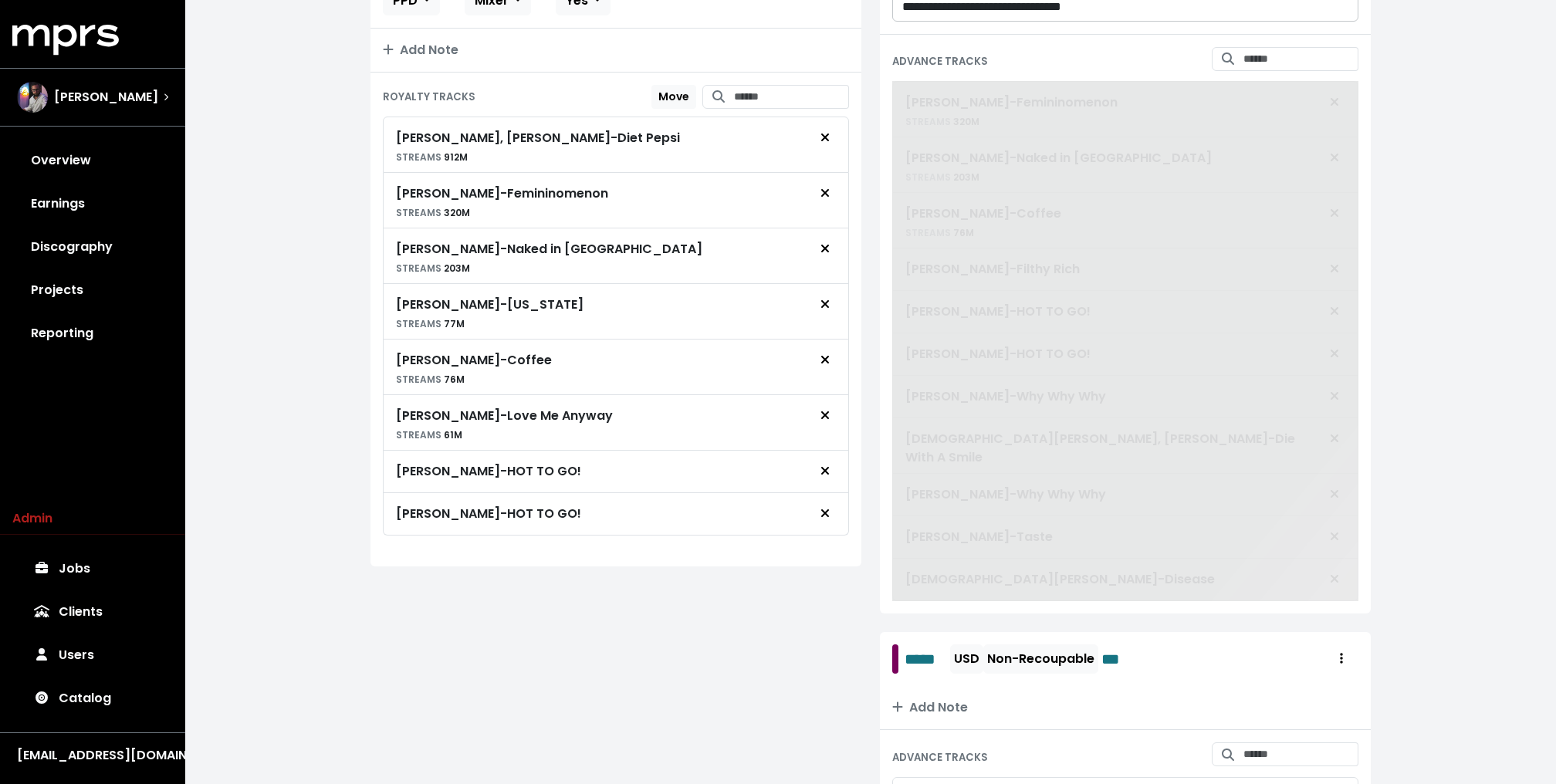
click at [1338, 420] on span at bounding box center [1125, 340] width 466 height 520
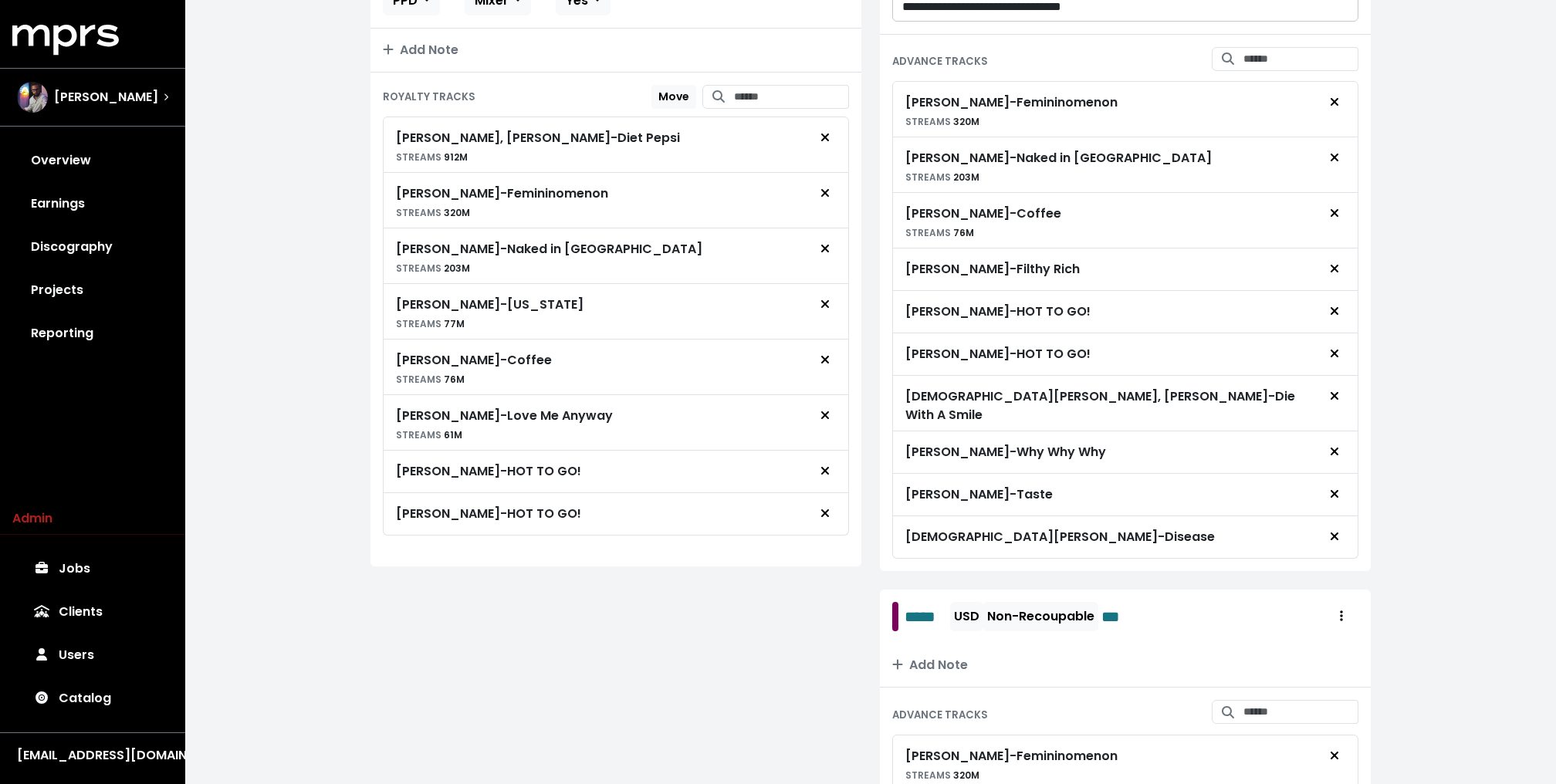
click at [1338, 401] on icon "Remove advance target" at bounding box center [1334, 396] width 9 height 13
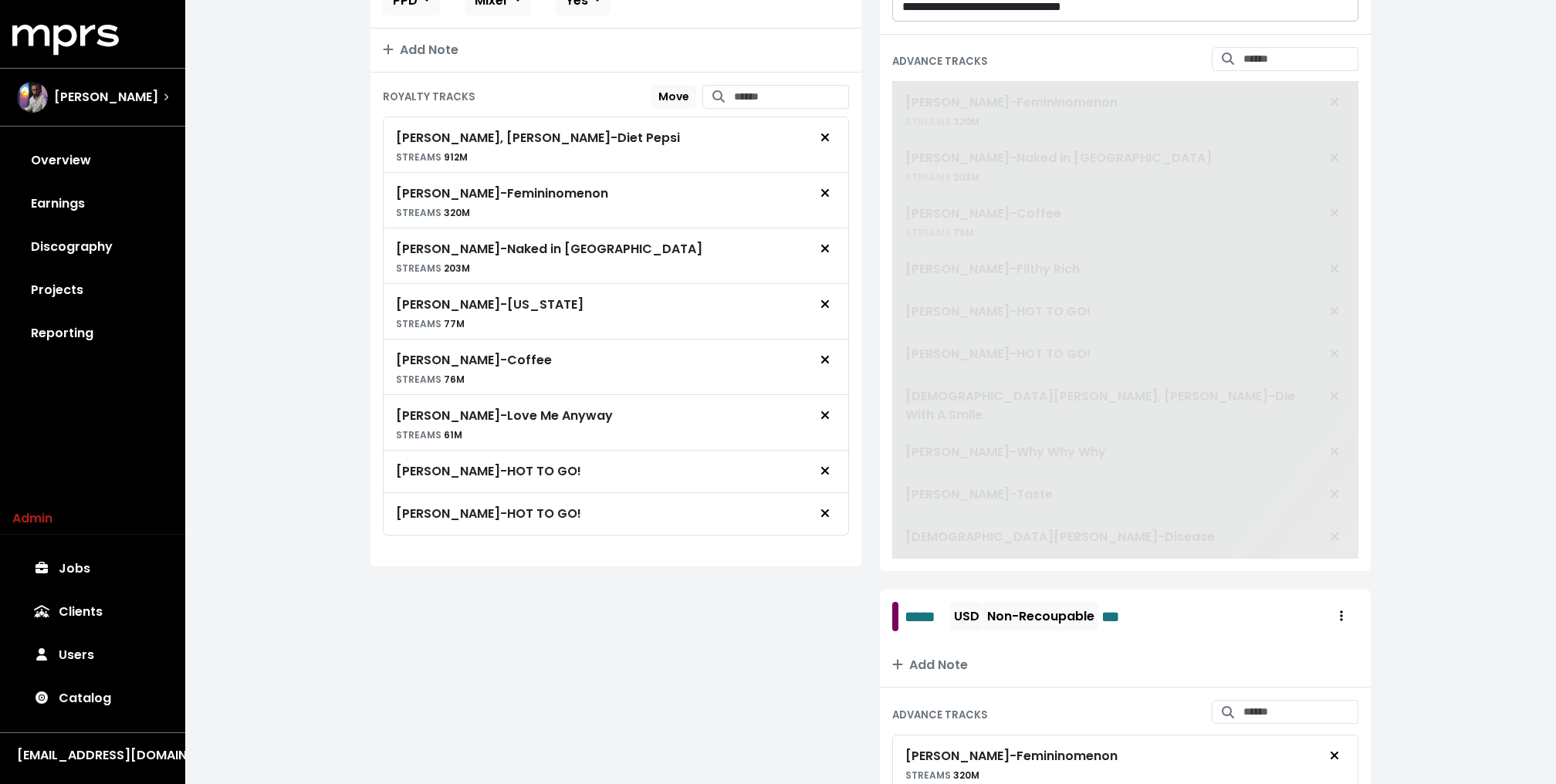
click at [1338, 420] on span "Chappell Roan - Femininomenon STREAMS 320M Chappell Roan - Naked in Manhattan S…" at bounding box center [1125, 320] width 466 height 478
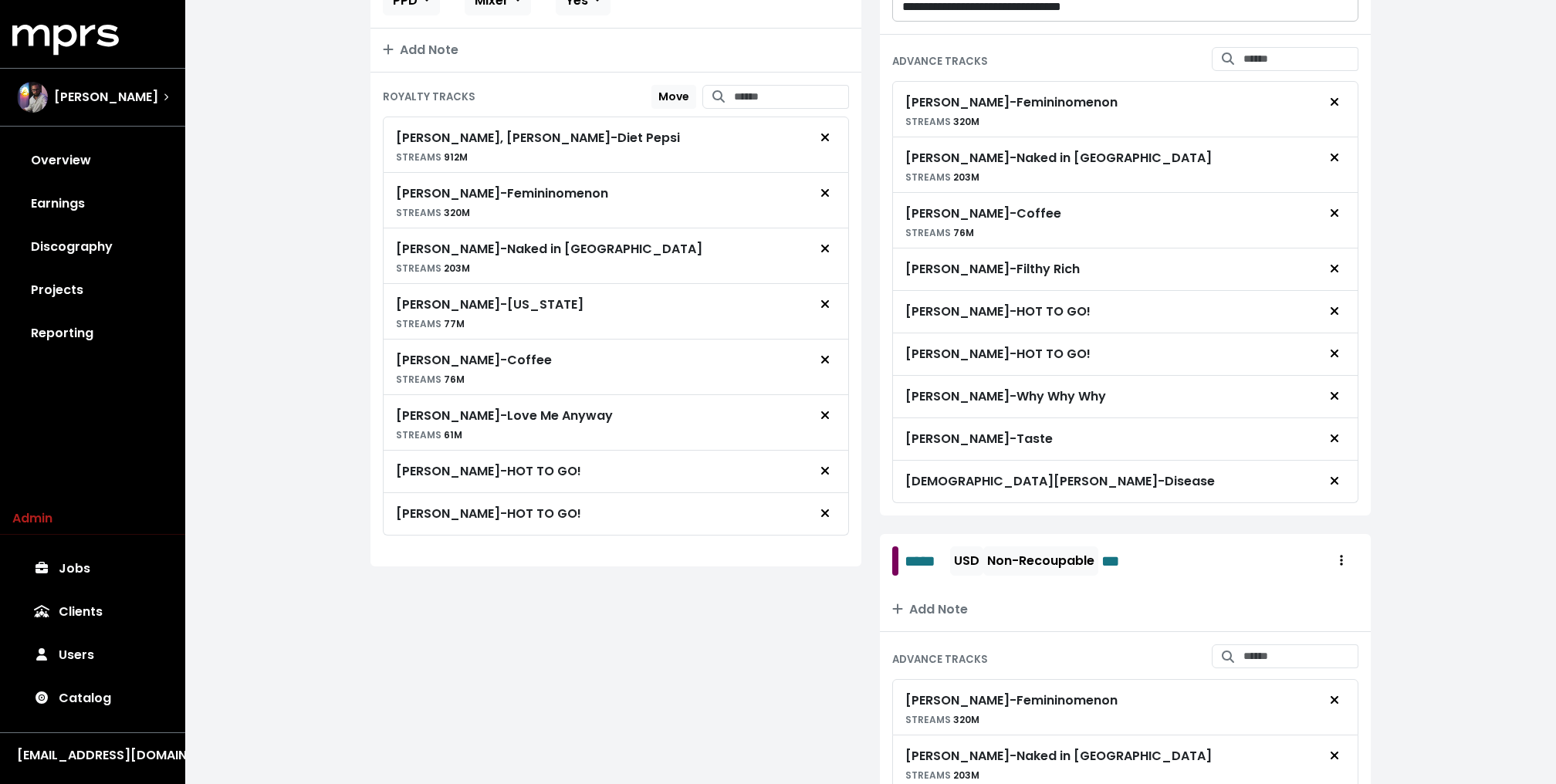
click at [1338, 420] on span "Chappell Roan - Femininomenon STREAMS 320M Chappell Roan - Naked in Manhattan S…" at bounding box center [1125, 292] width 466 height 422
click at [1338, 401] on icon "Remove advance target" at bounding box center [1334, 396] width 9 height 13
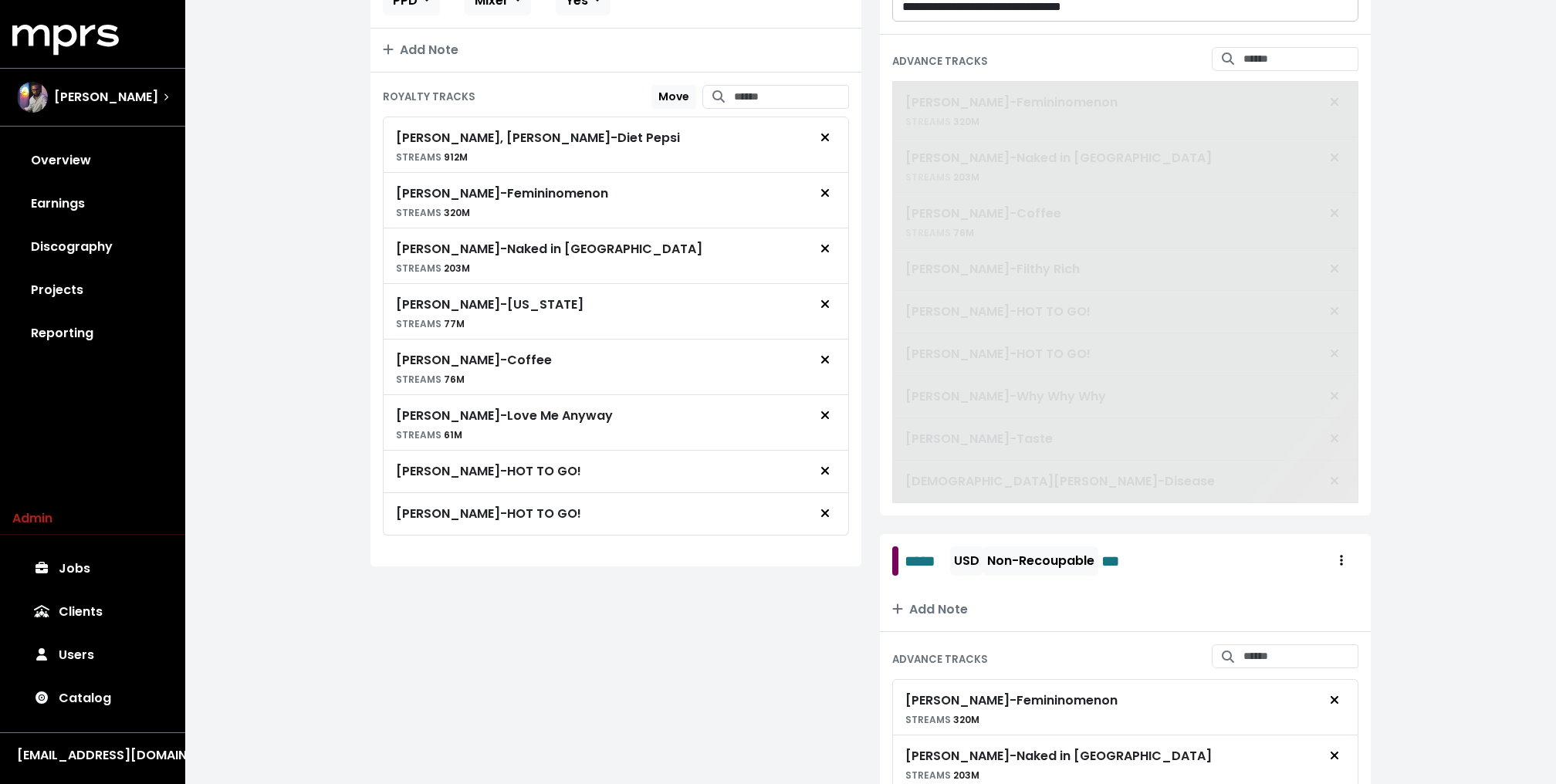
click at [1338, 420] on span at bounding box center [1125, 292] width 466 height 422
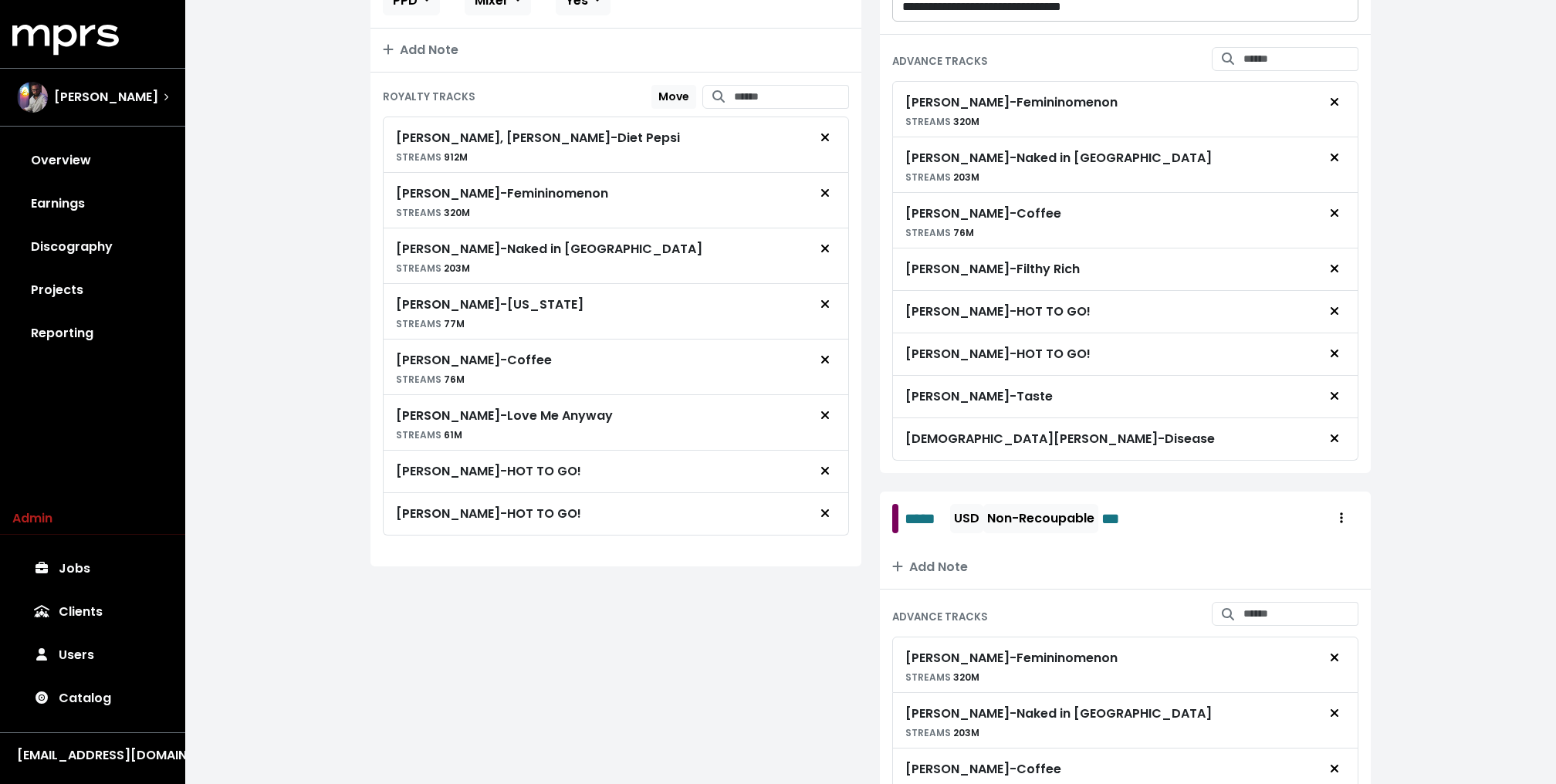
click at [1338, 401] on icon "Remove advance target" at bounding box center [1334, 396] width 9 height 13
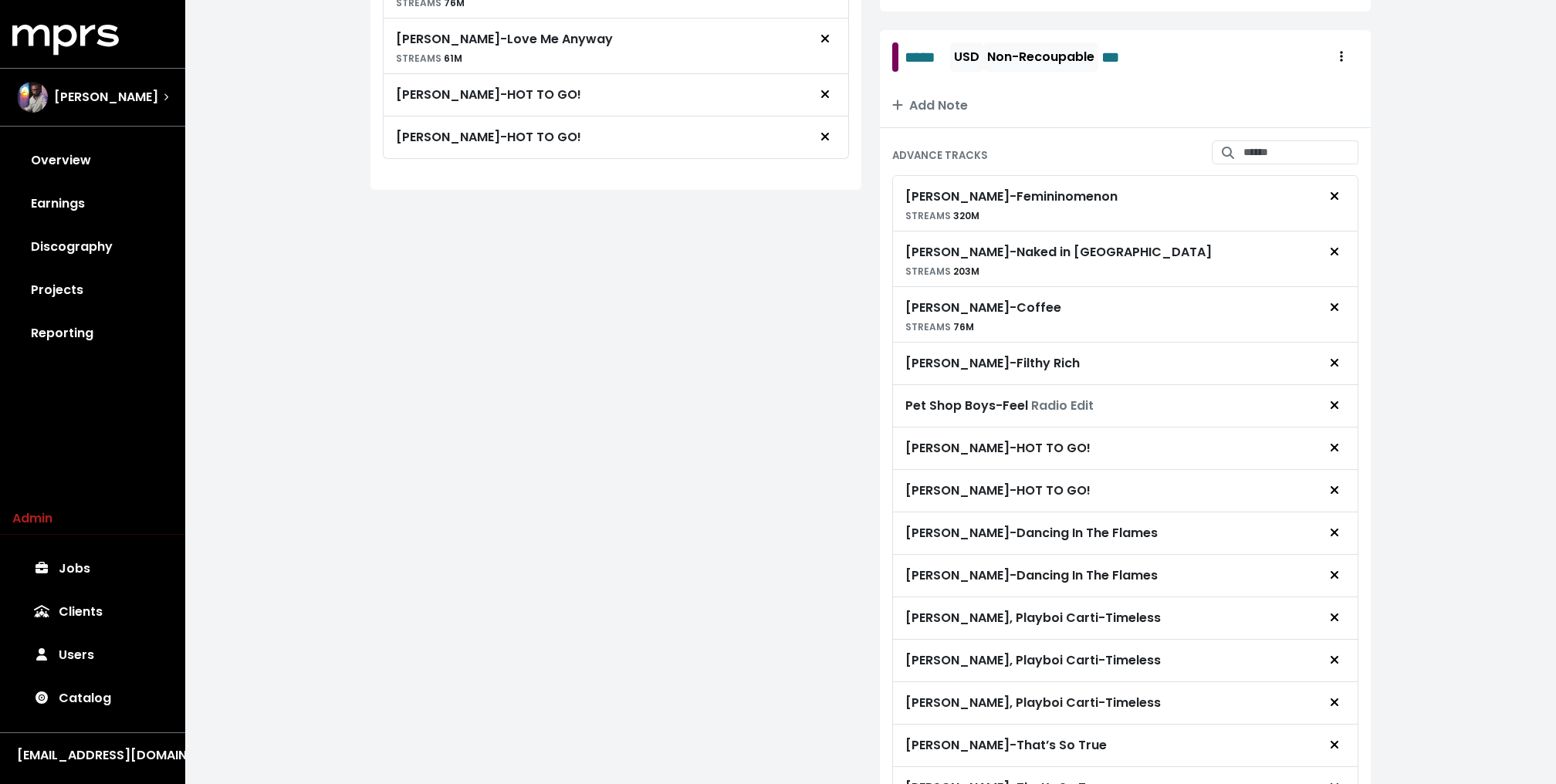
scroll to position [809, 0]
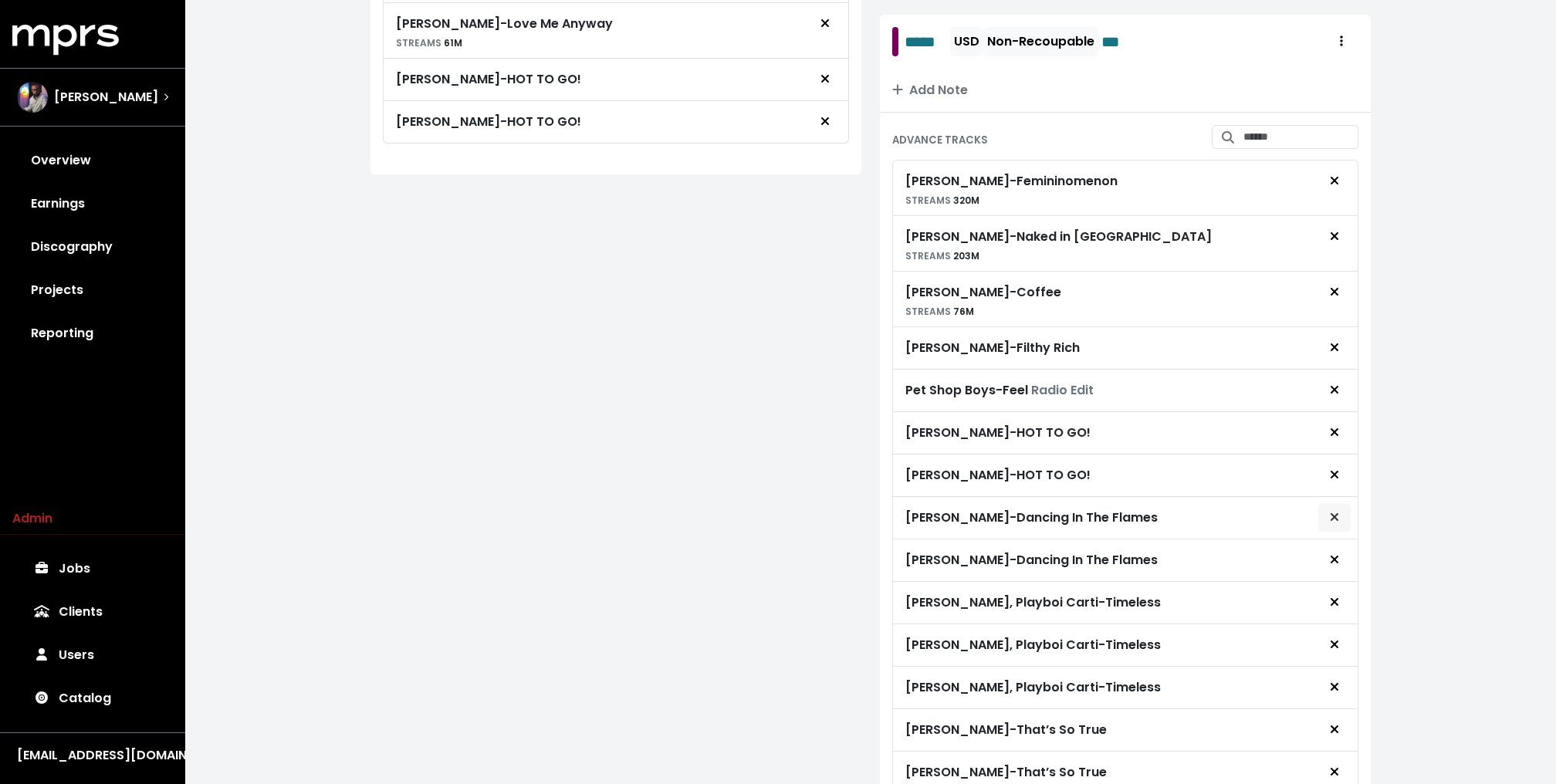
click at [1339, 527] on span "Remove advance target" at bounding box center [1333, 517] width 13 height 19
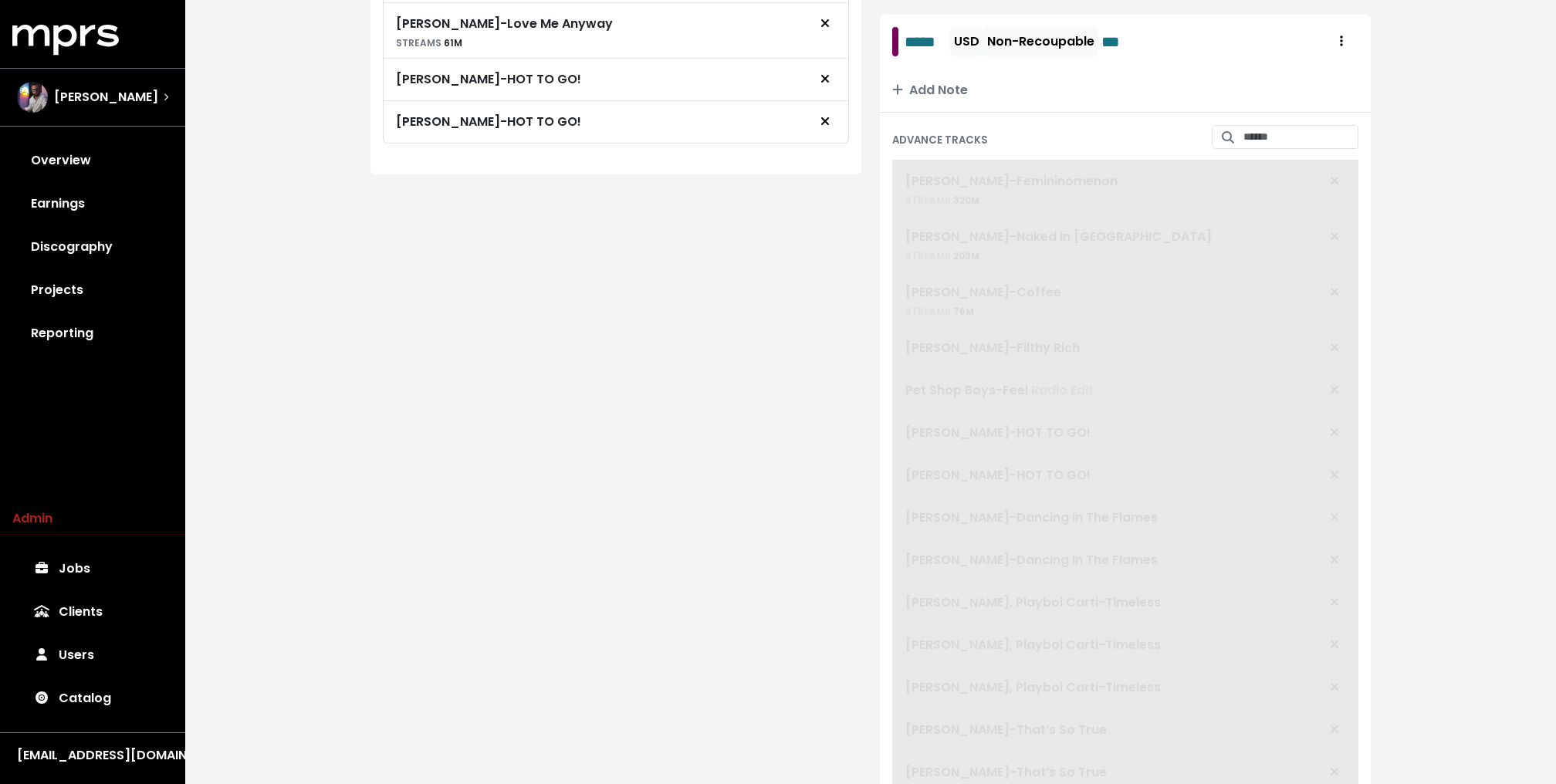
click at [1339, 532] on span "Chappell Roan - Femininomenon STREAMS 320M Chappell Roan - Naked in Manhattan S…" at bounding box center [1125, 631] width 466 height 944
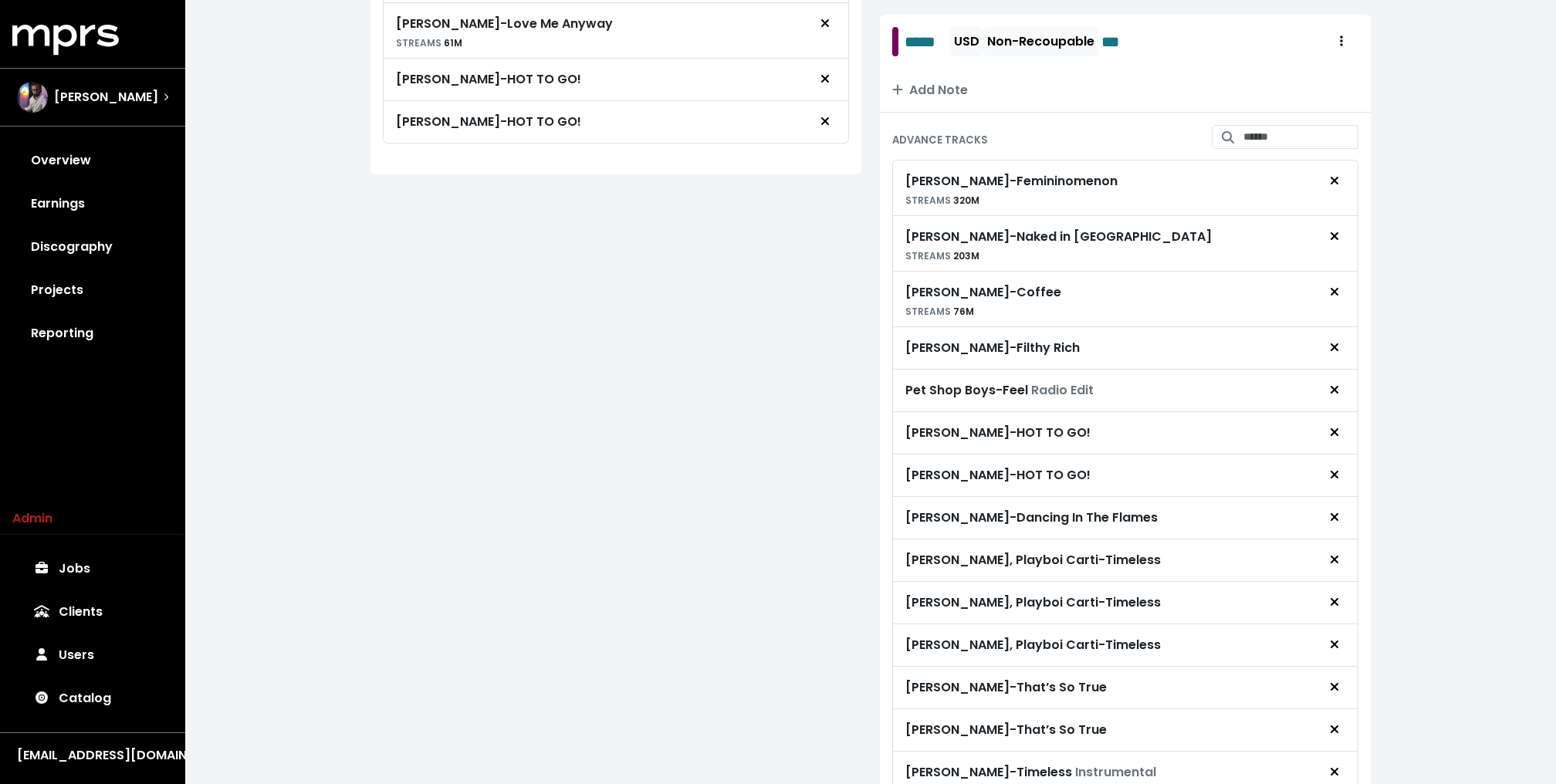
click at [1339, 527] on span "Remove advance target" at bounding box center [1333, 517] width 13 height 19
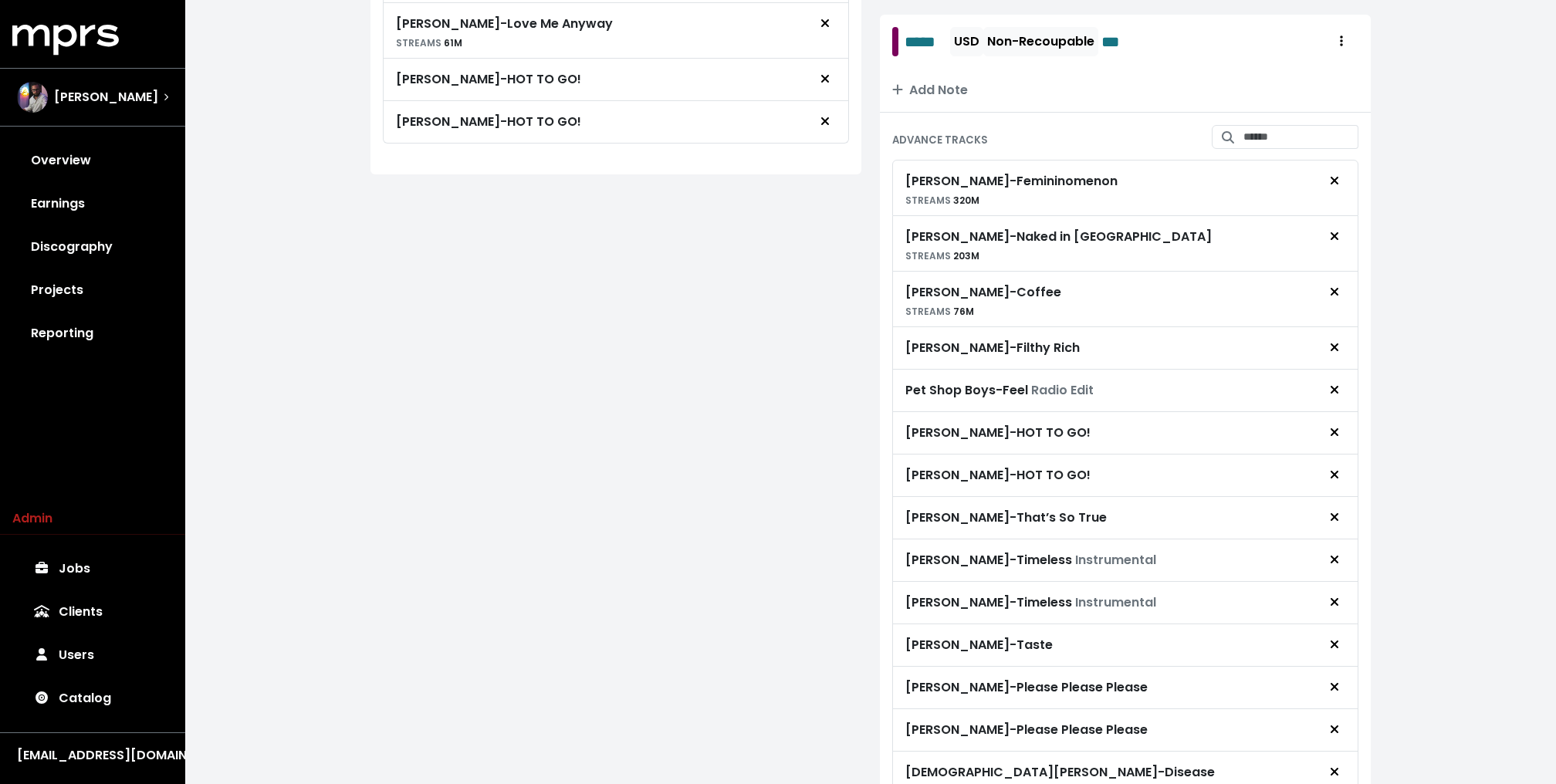
click at [1339, 527] on span "Remove advance target" at bounding box center [1333, 517] width 13 height 19
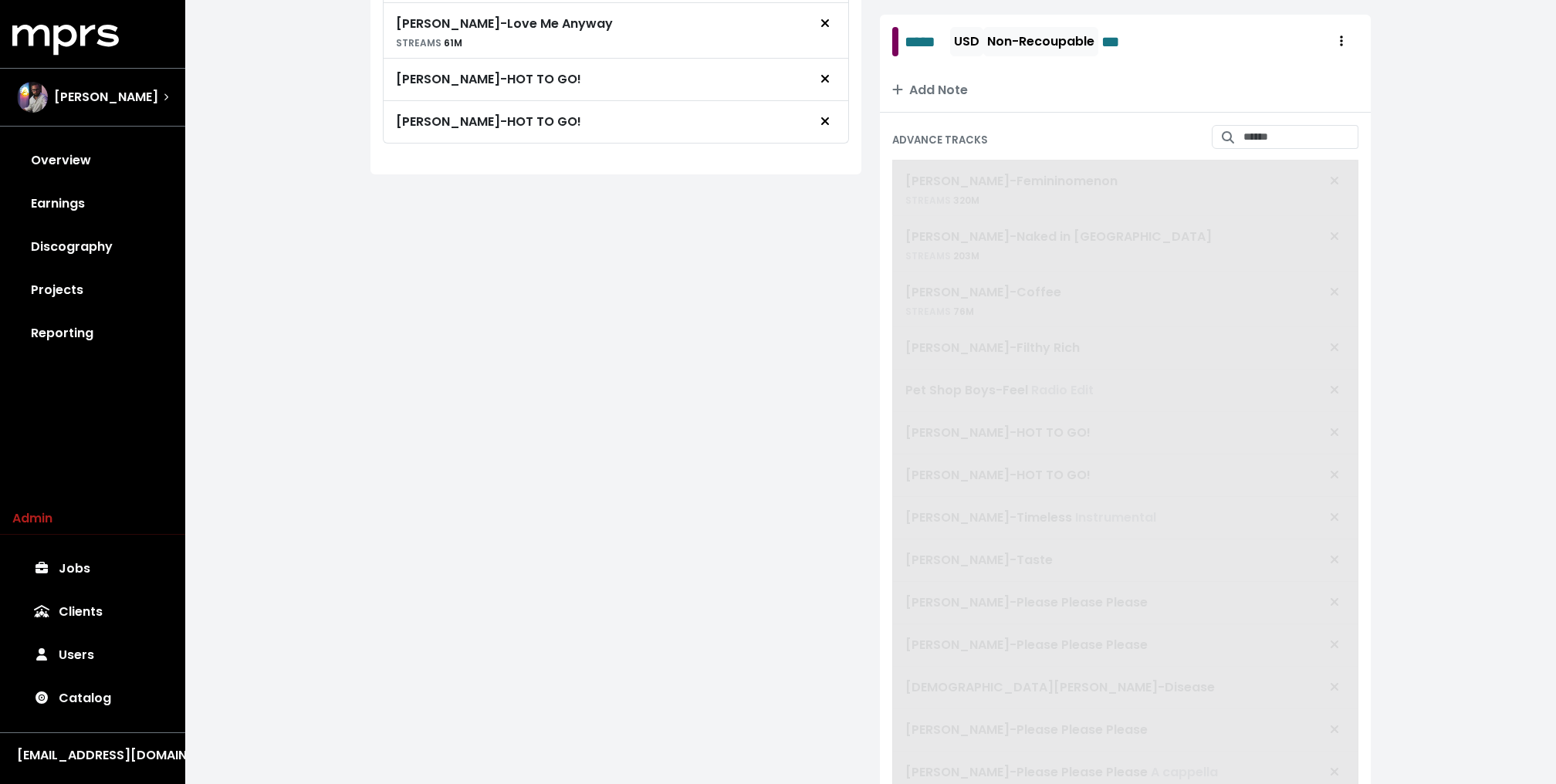
click at [1339, 532] on span "Chappell Roan - Femininomenon STREAMS 320M Chappell Roan - Naked in Manhattan S…" at bounding box center [1125, 631] width 466 height 944
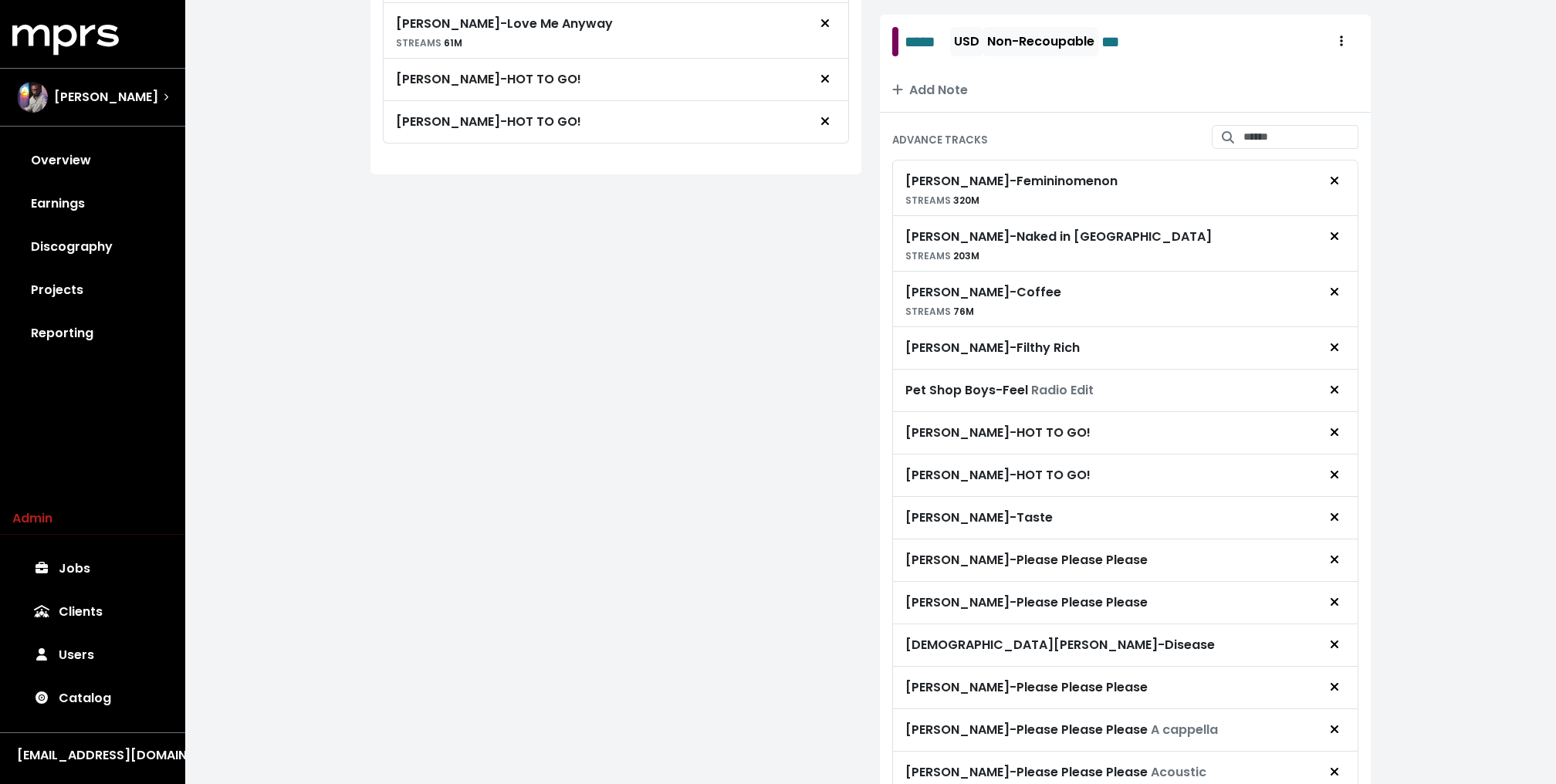
click at [1339, 527] on span "Remove advance target" at bounding box center [1333, 517] width 13 height 19
click at [1337, 523] on icon "Remove advance target" at bounding box center [1334, 517] width 9 height 13
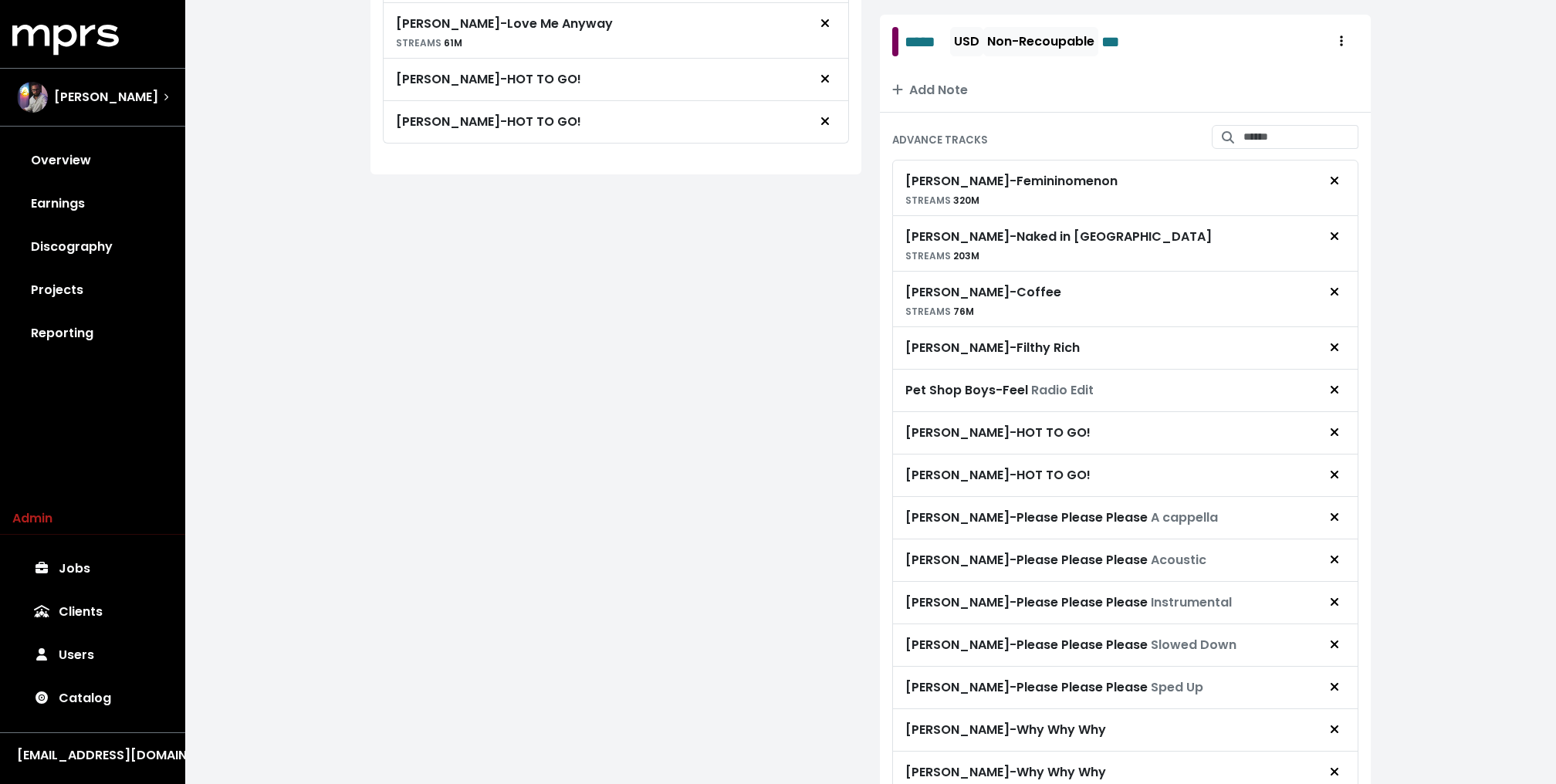
click at [1337, 523] on icon "Remove advance target" at bounding box center [1334, 517] width 9 height 13
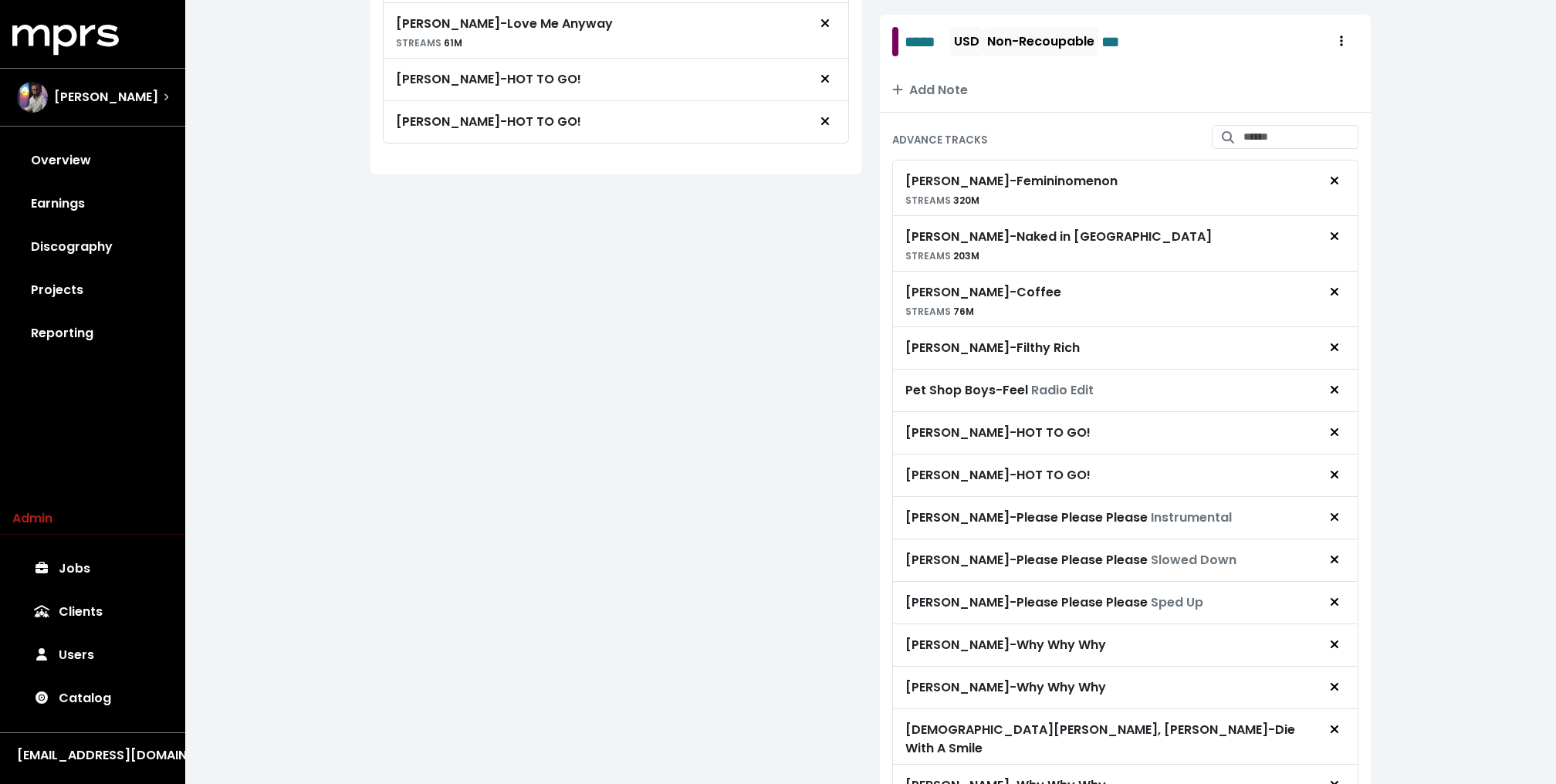
click at [1337, 523] on icon "Remove advance target" at bounding box center [1334, 517] width 9 height 13
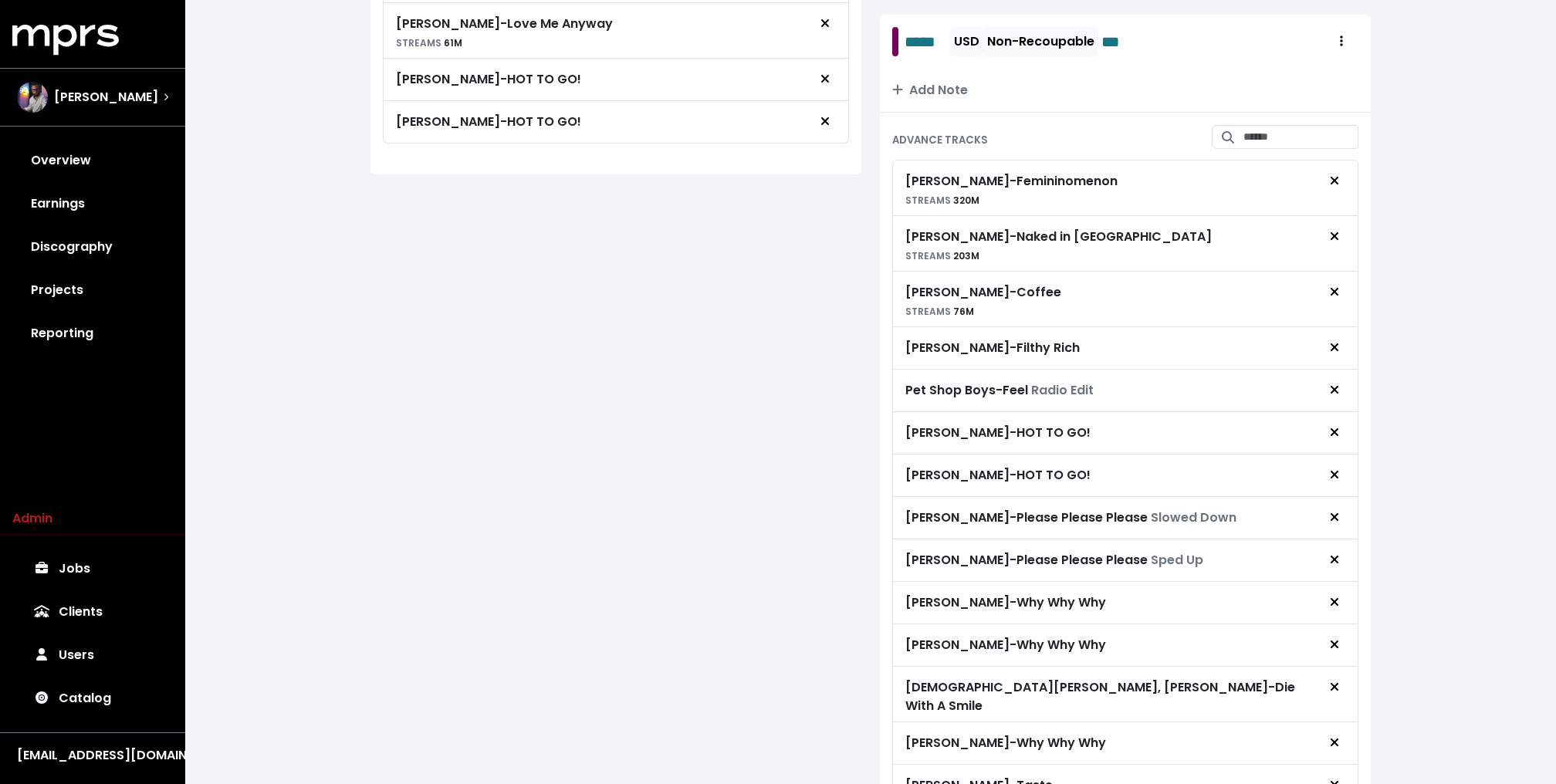
click at [1337, 523] on icon "Remove advance target" at bounding box center [1334, 517] width 9 height 13
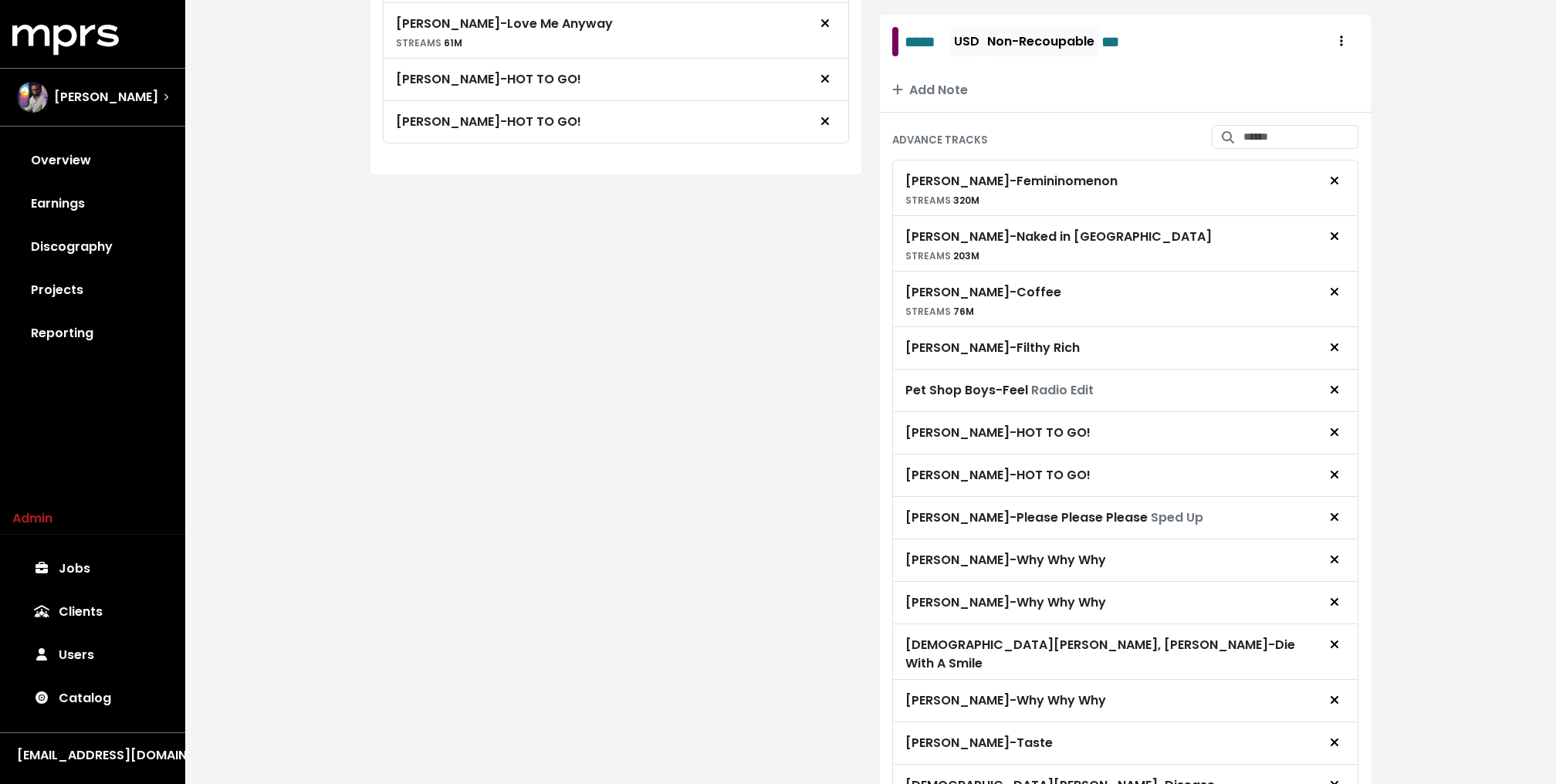
click at [1337, 523] on icon "Remove advance target" at bounding box center [1334, 517] width 9 height 13
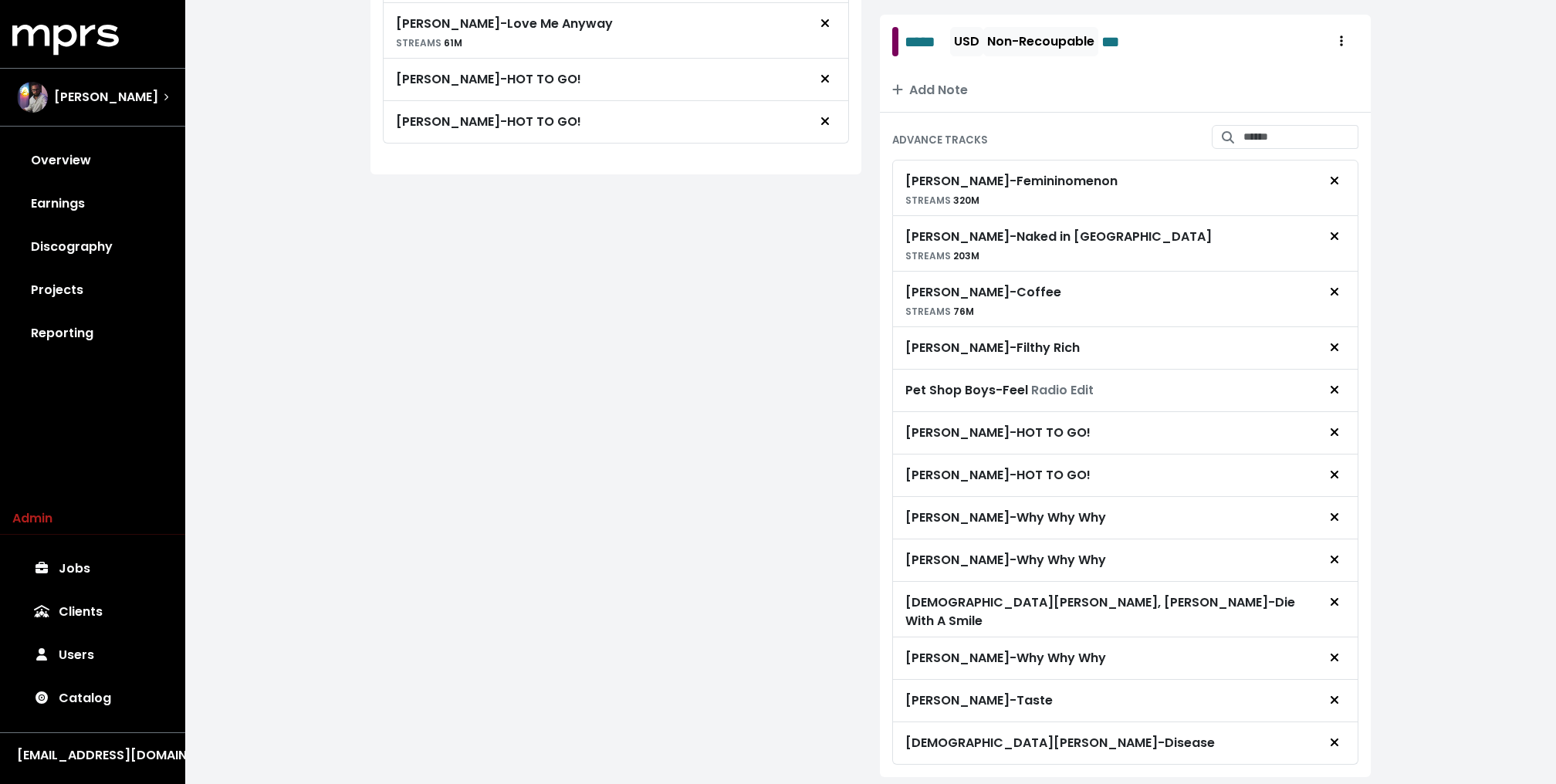
click at [1337, 523] on icon "Remove advance target" at bounding box center [1334, 517] width 9 height 13
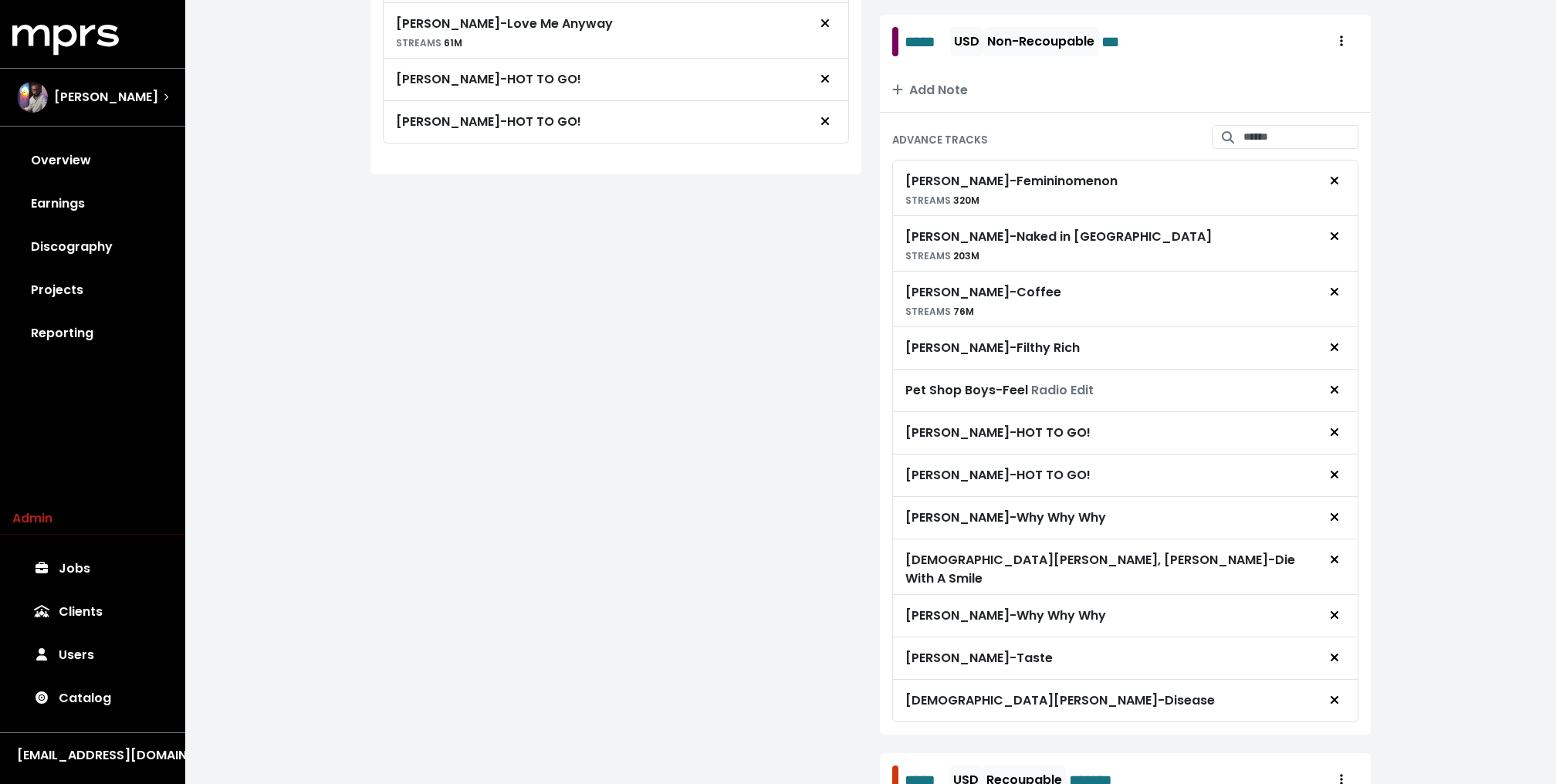
click at [1337, 523] on icon "Remove advance target" at bounding box center [1334, 517] width 9 height 13
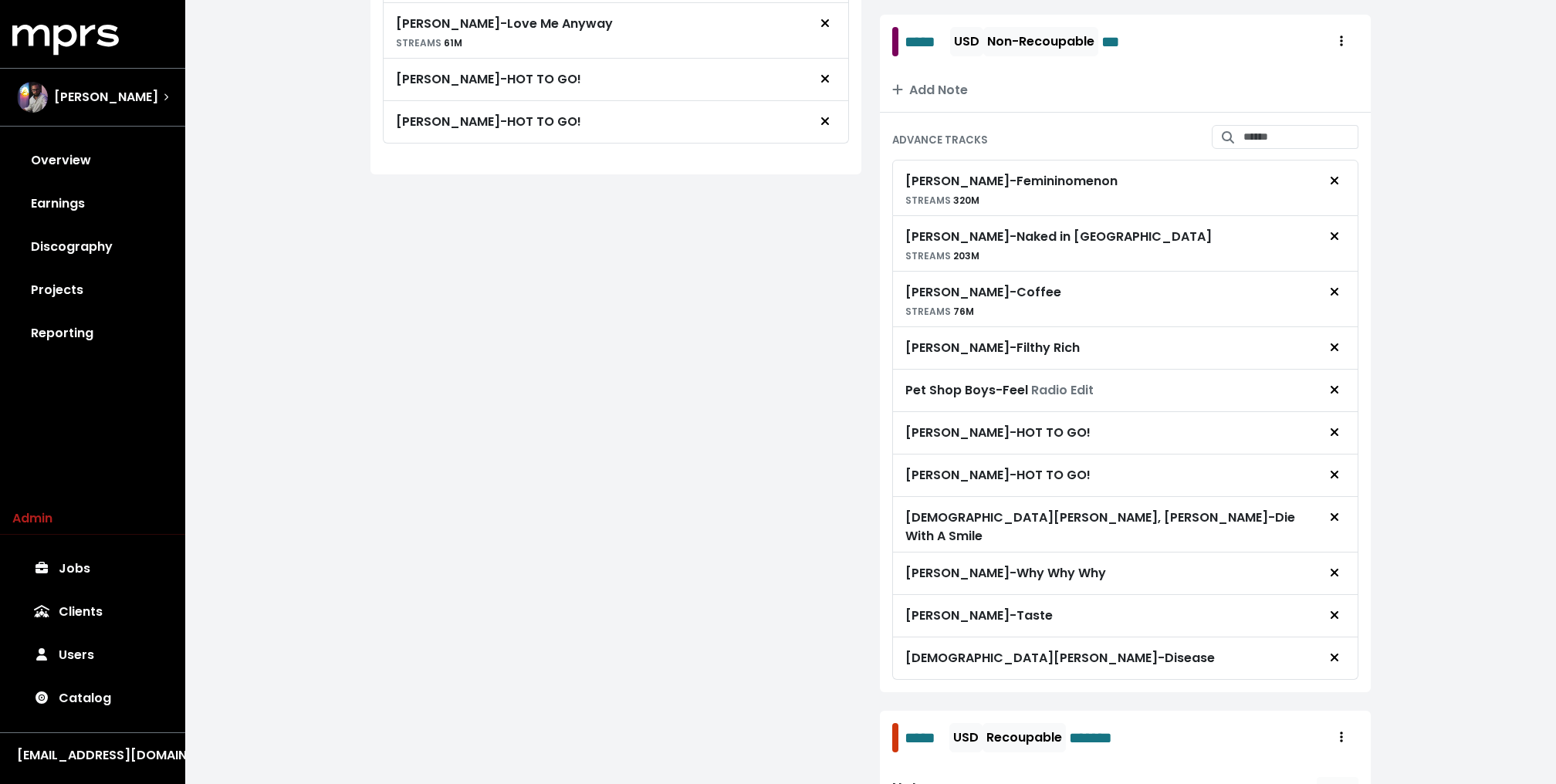
click at [1337, 523] on icon "Remove advance target" at bounding box center [1334, 517] width 9 height 13
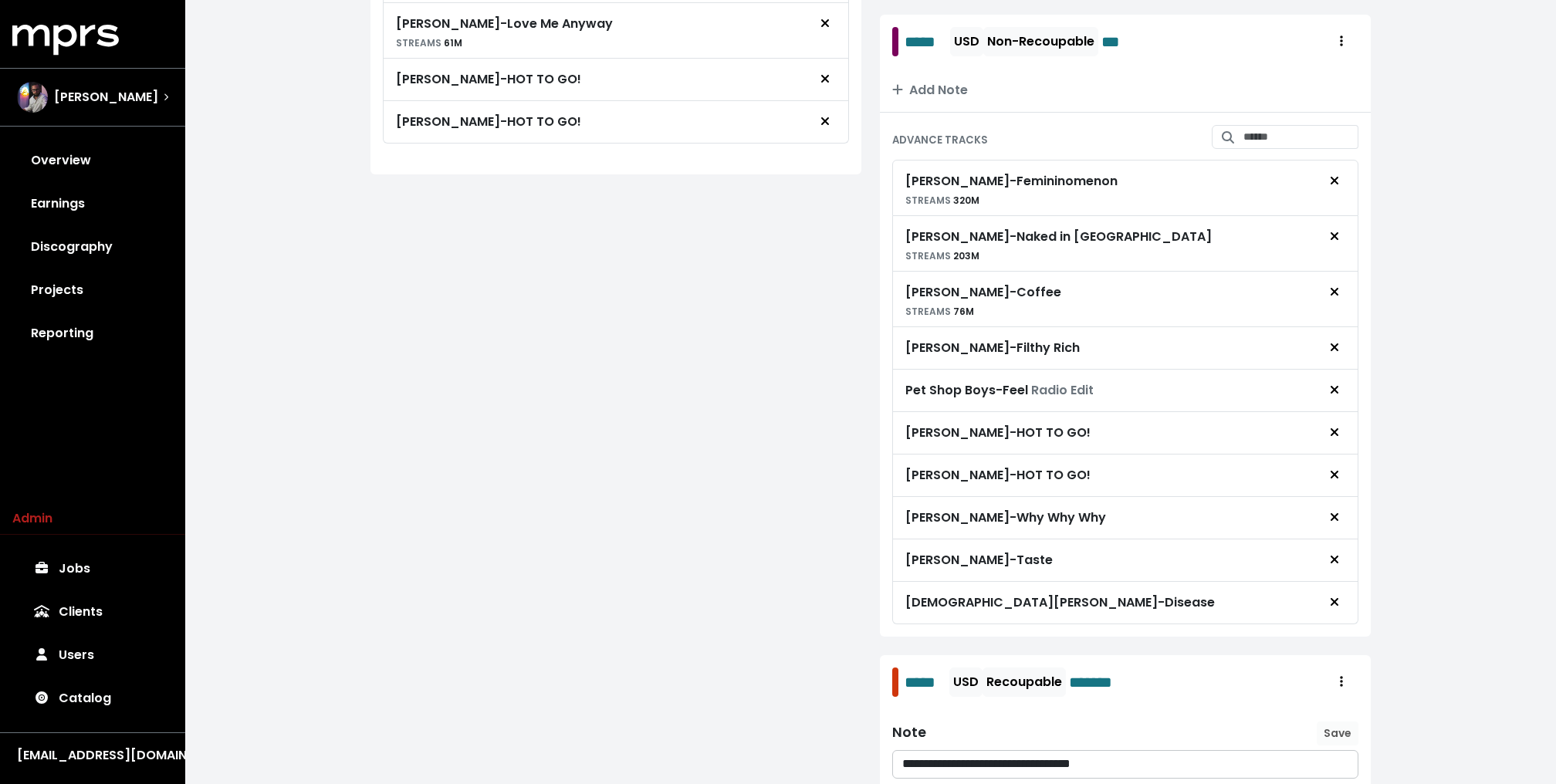
click at [1337, 523] on icon "Remove advance target" at bounding box center [1334, 517] width 9 height 13
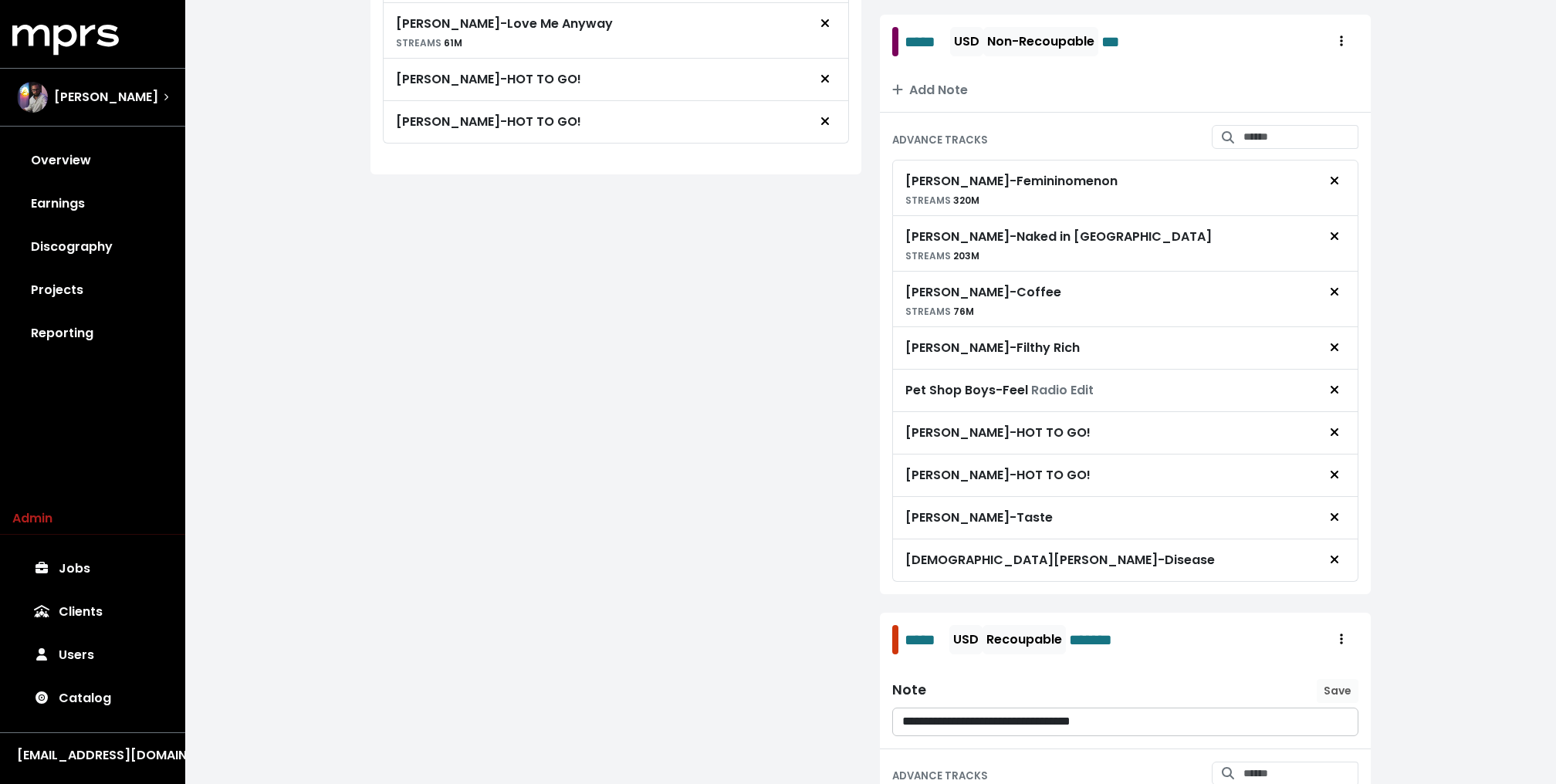
click at [1337, 523] on icon "Remove advance target" at bounding box center [1334, 517] width 9 height 13
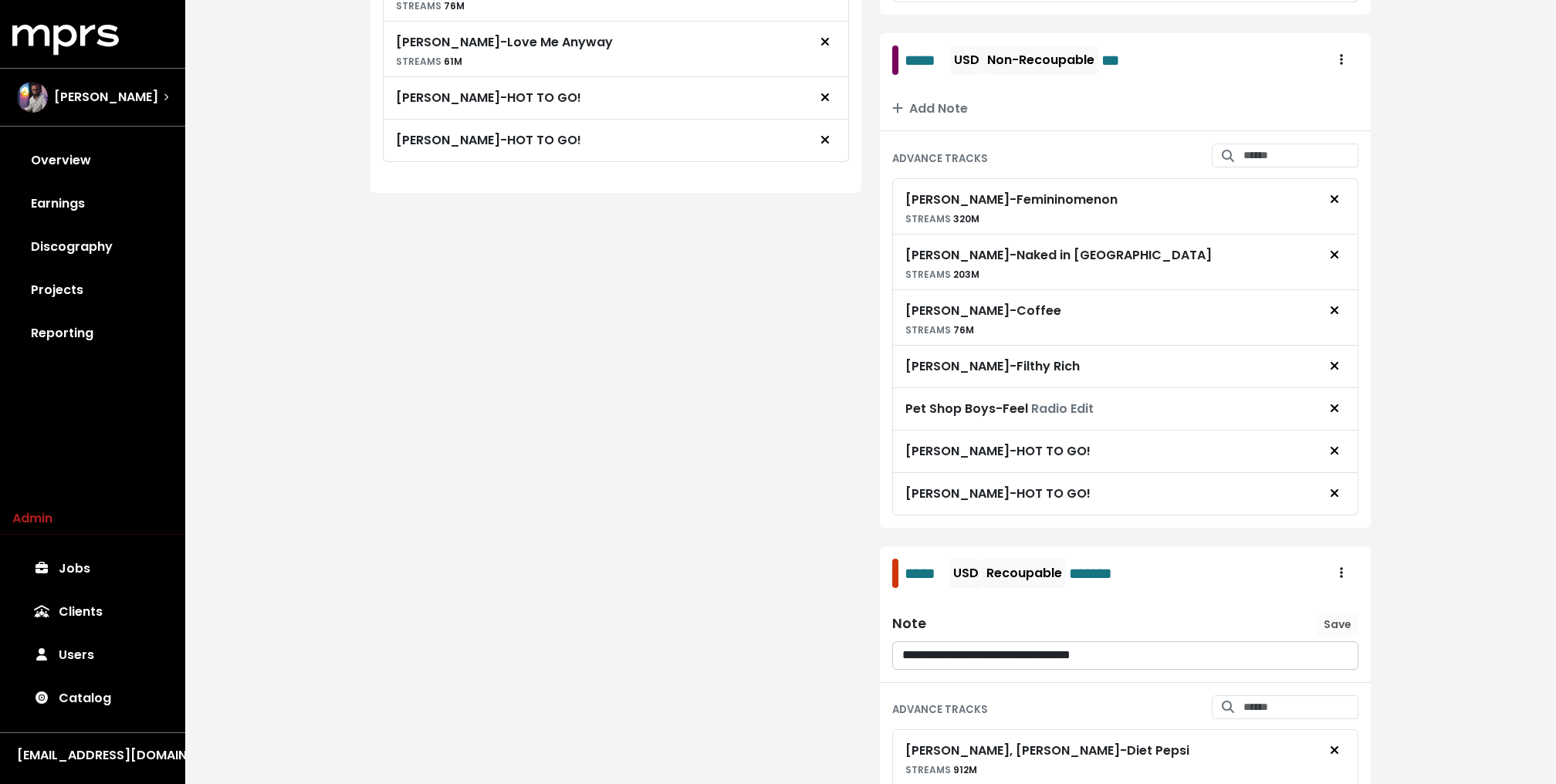
scroll to position [0, 0]
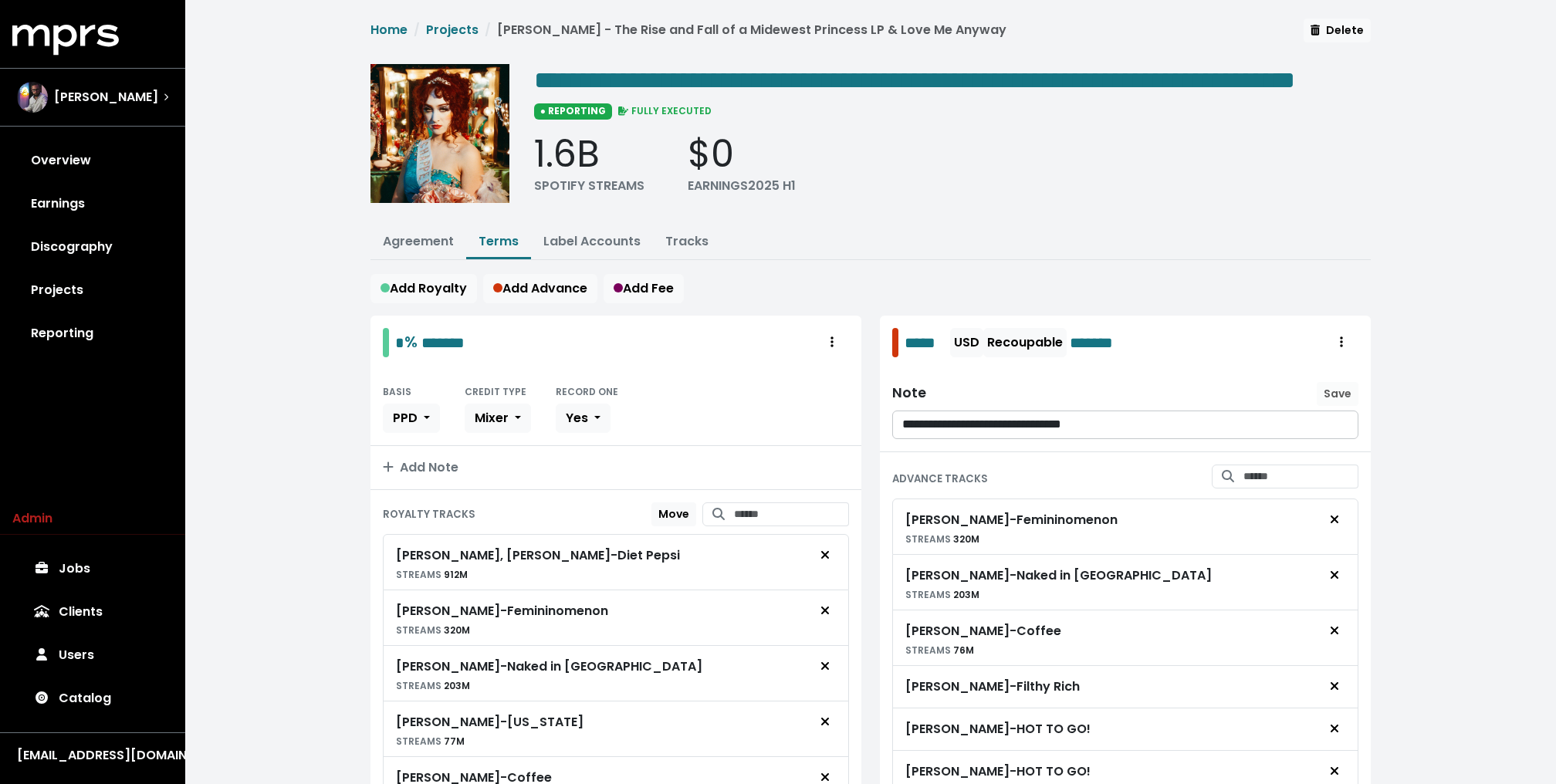
click at [690, 257] on button "Tracks" at bounding box center [687, 242] width 68 height 33
click at [685, 250] on link "Tracks" at bounding box center [686, 242] width 43 height 18
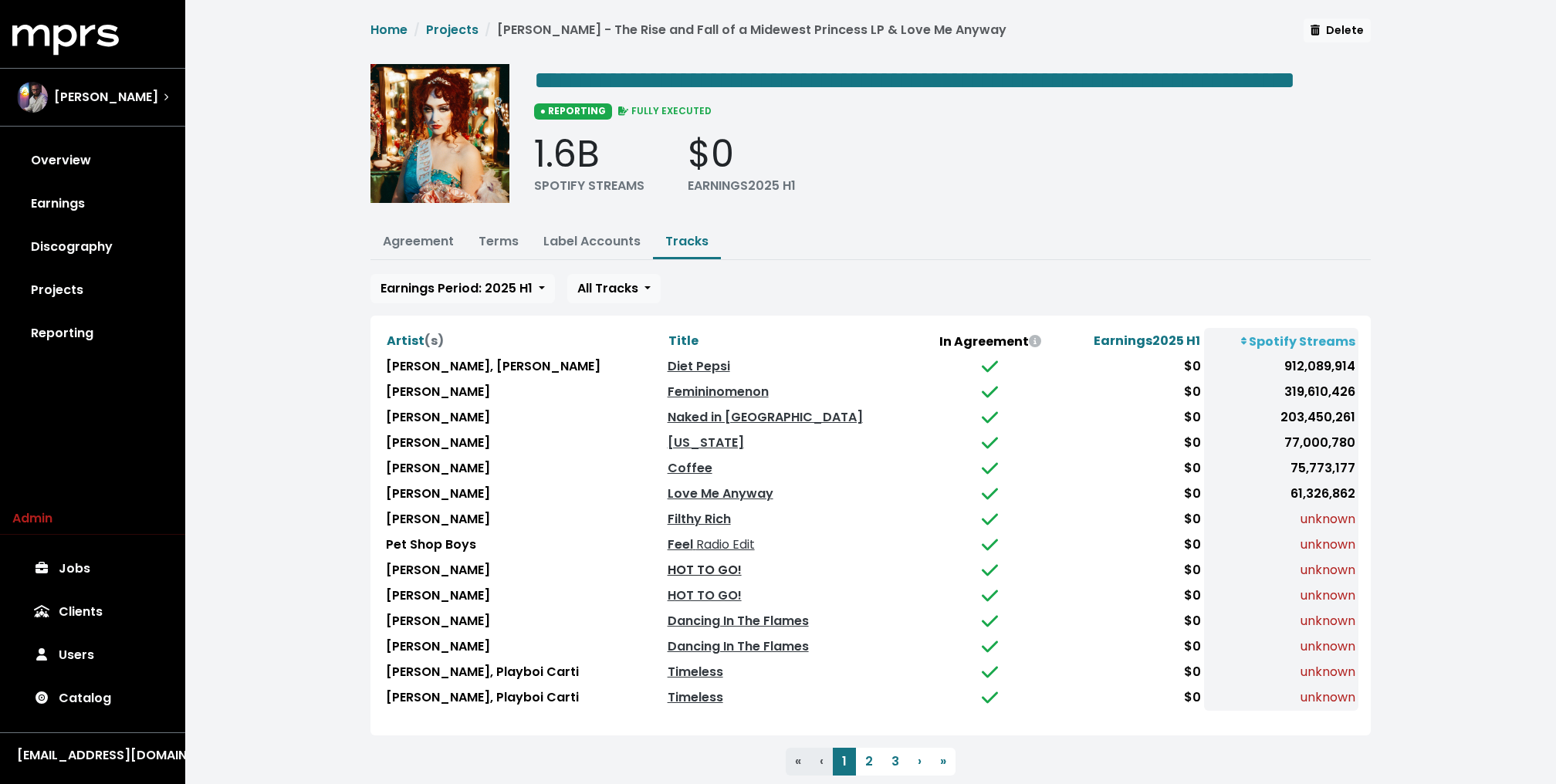
click at [681, 578] on link "HOT TO GO!" at bounding box center [704, 569] width 74 height 18
click at [694, 604] on link "HOT TO GO!" at bounding box center [704, 595] width 74 height 18
click at [263, 258] on div "**********" at bounding box center [870, 414] width 1370 height 828
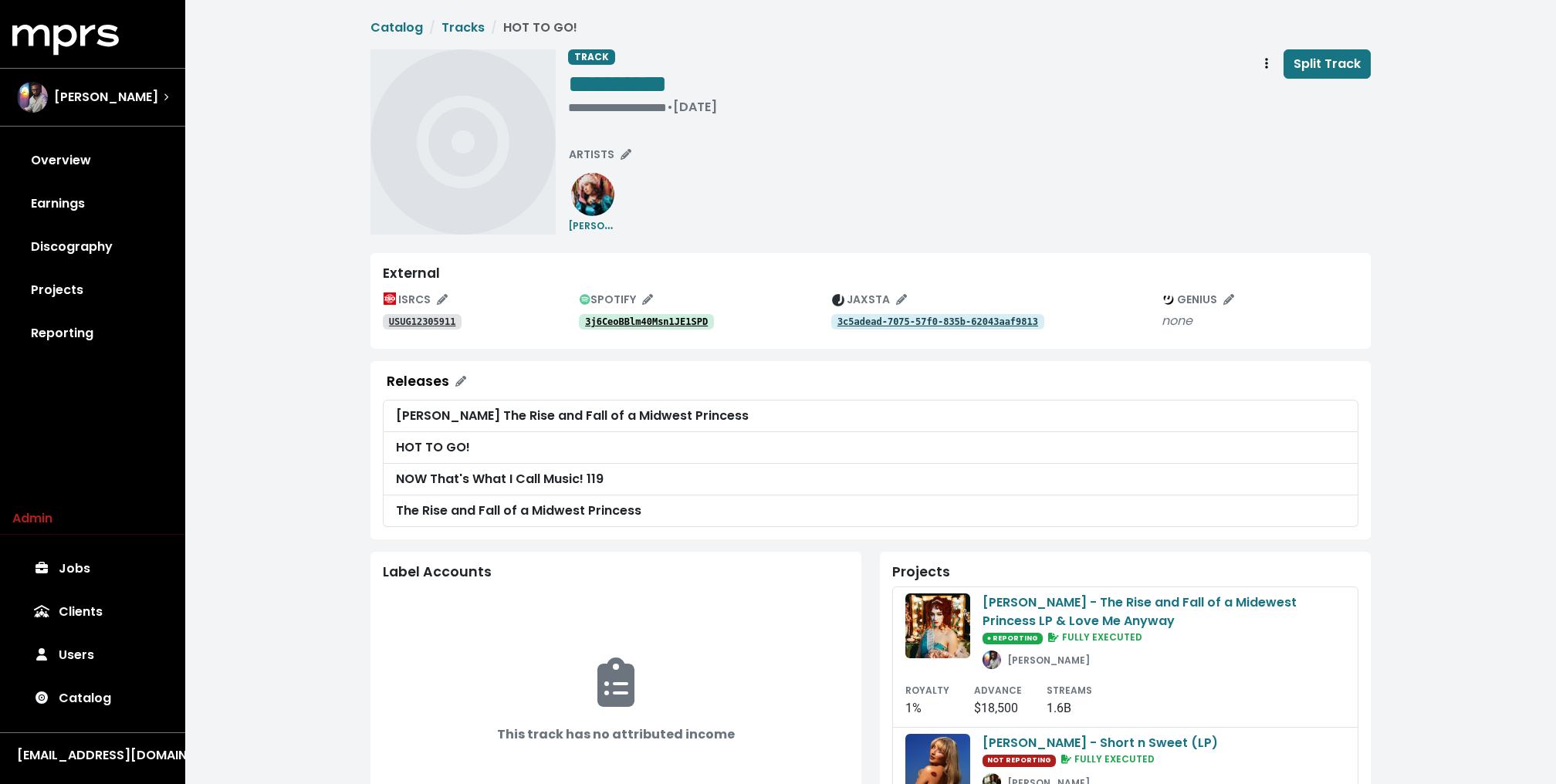
click at [292, 296] on div "**********" at bounding box center [870, 692] width 1370 height 1386
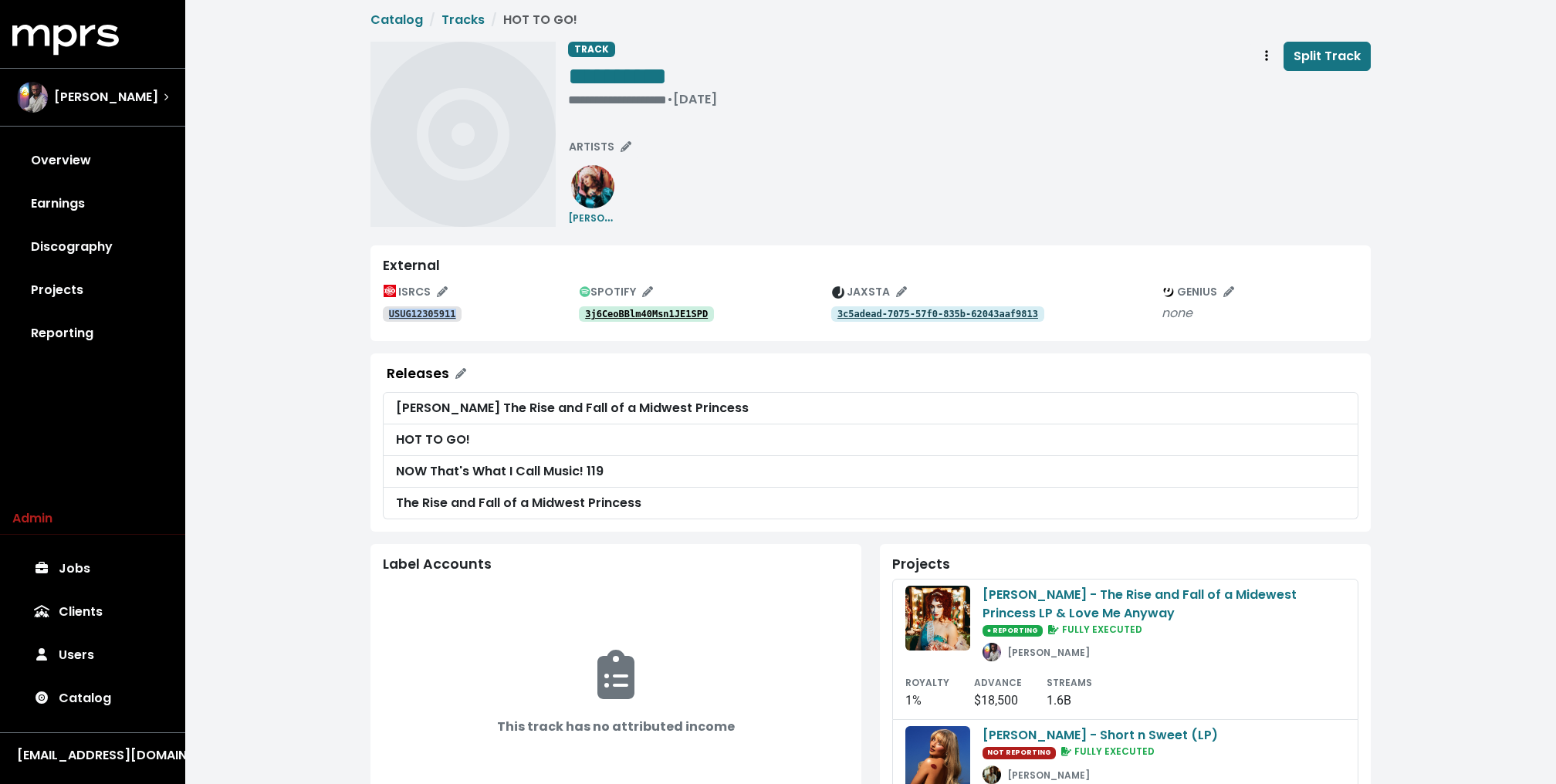
click at [926, 314] on tt "3c5adead-7075-57f0-835b-62043aaf9813" at bounding box center [937, 314] width 200 height 11
click at [1266, 50] on icon "Track actions" at bounding box center [1266, 56] width 3 height 13
click at [1277, 84] on link "Merge" at bounding box center [1311, 90] width 122 height 24
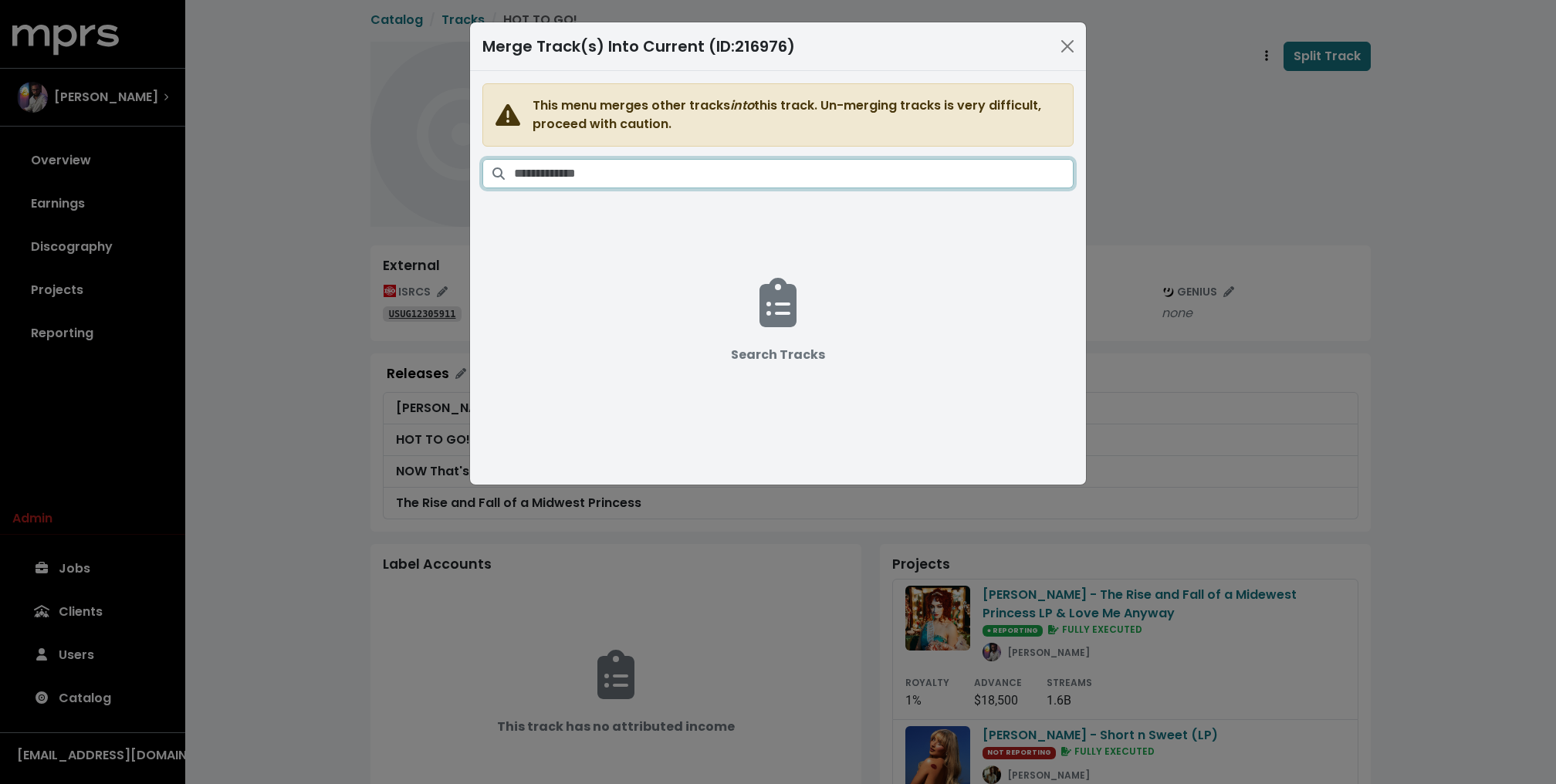
click at [723, 163] on input "Search tracks" at bounding box center [793, 173] width 560 height 30
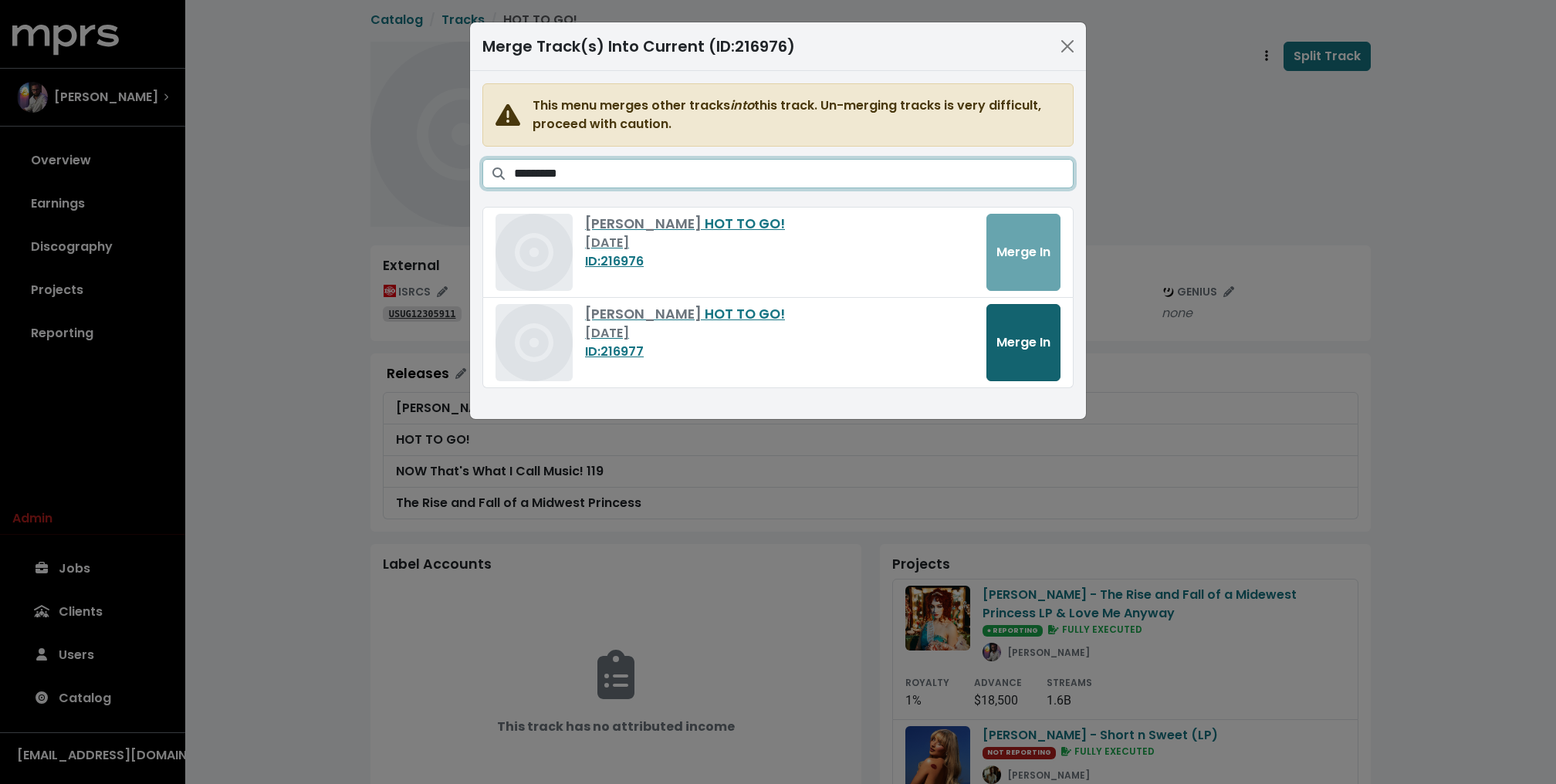
type input "*********"
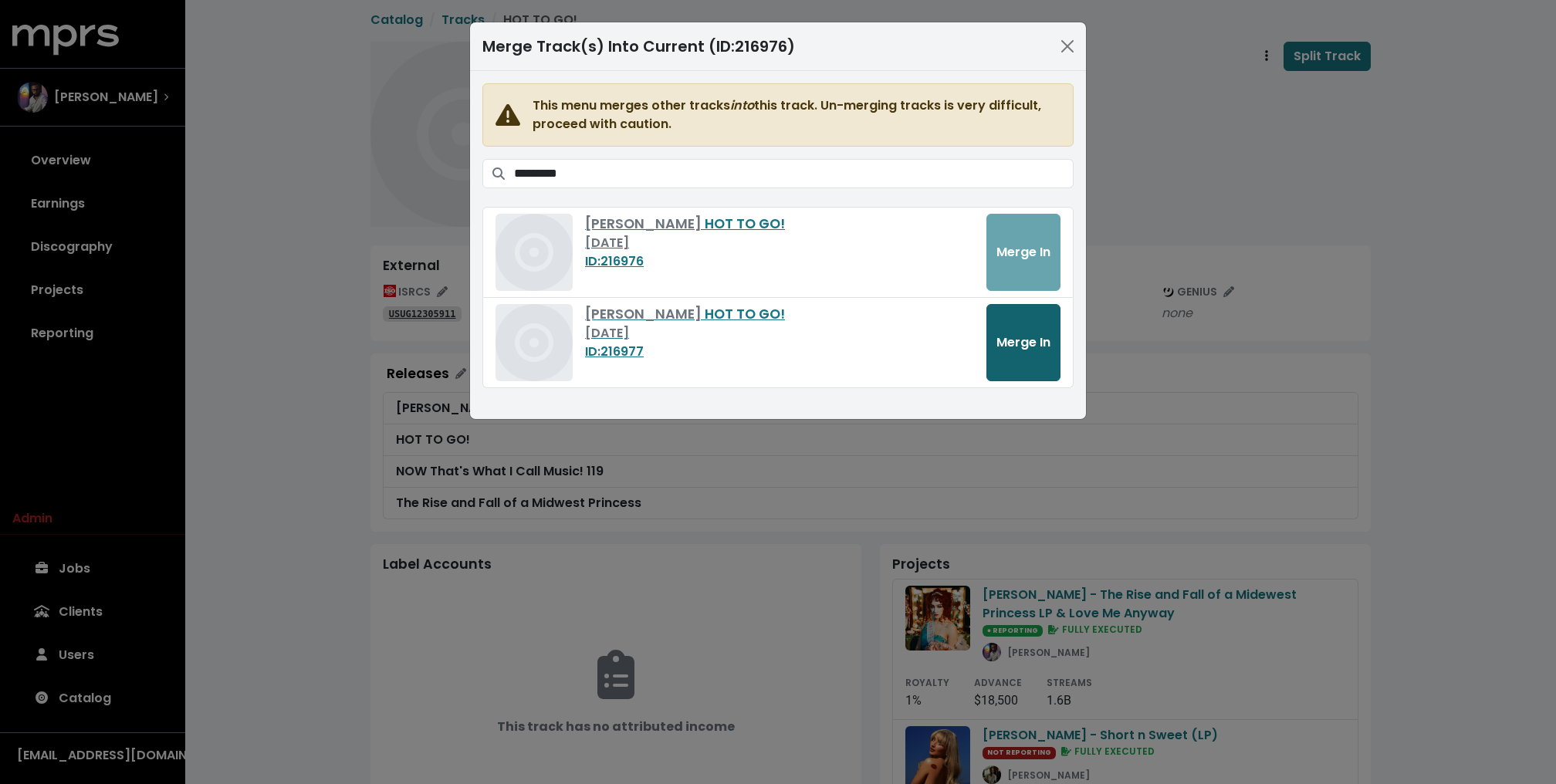
click at [1028, 346] on span "Merge In" at bounding box center [1023, 342] width 54 height 18
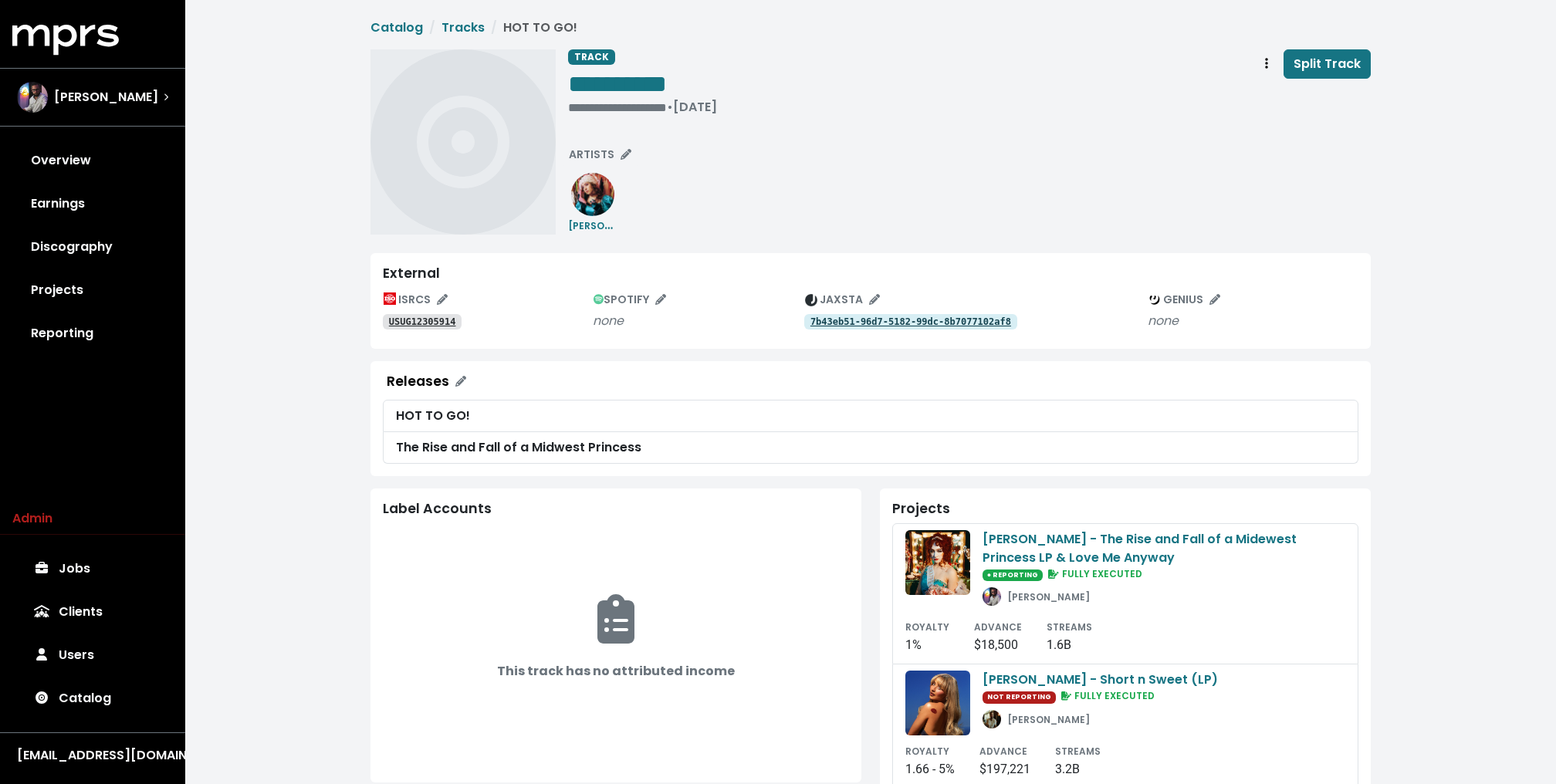
click at [264, 179] on div "**********" at bounding box center [870, 661] width 1370 height 1322
click at [849, 323] on tt "7b43eb51-96d7-5182-99dc-8b7077102af8" at bounding box center [910, 322] width 200 height 11
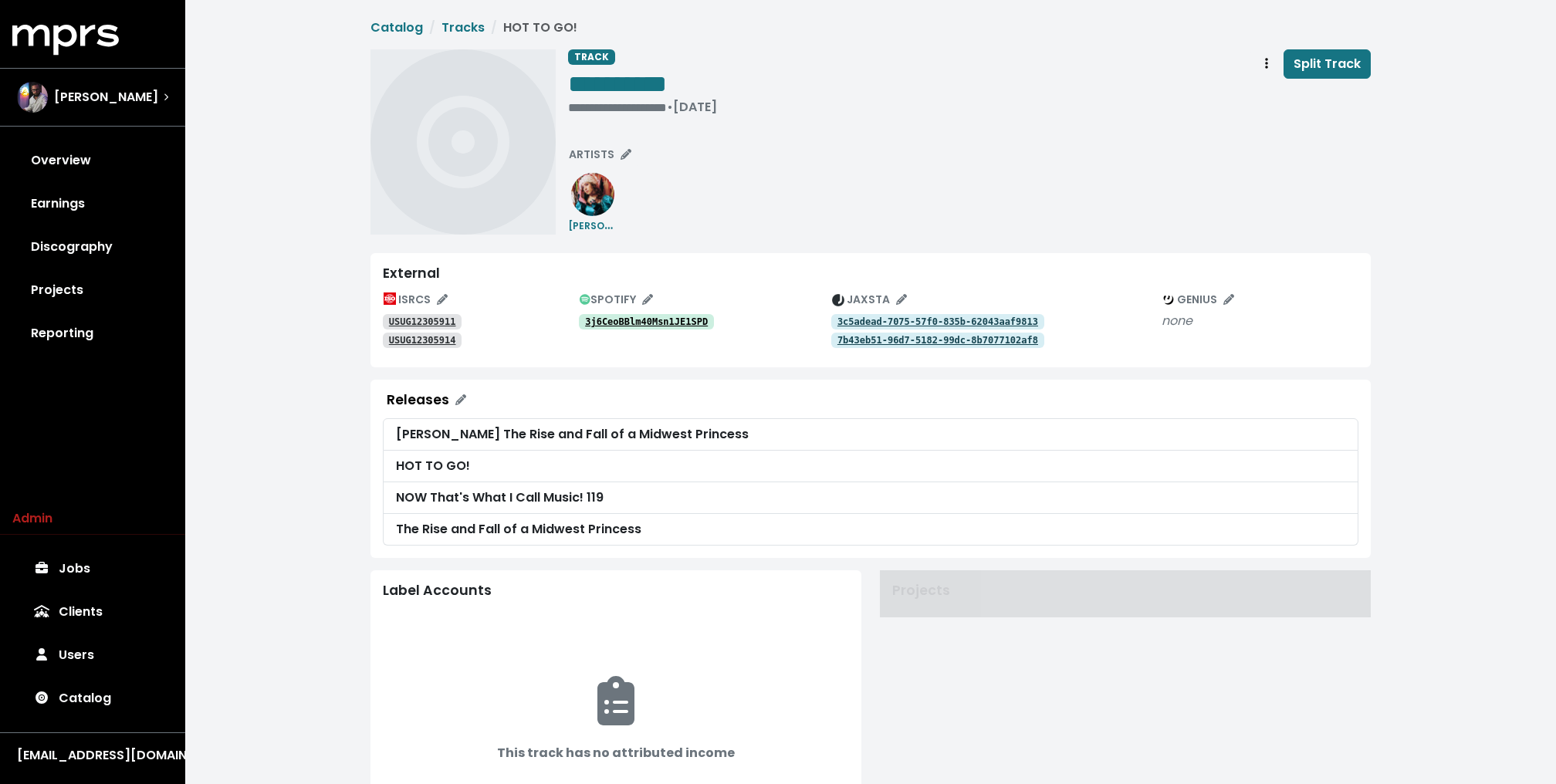
click at [334, 257] on div "**********" at bounding box center [870, 597] width 1370 height 1194
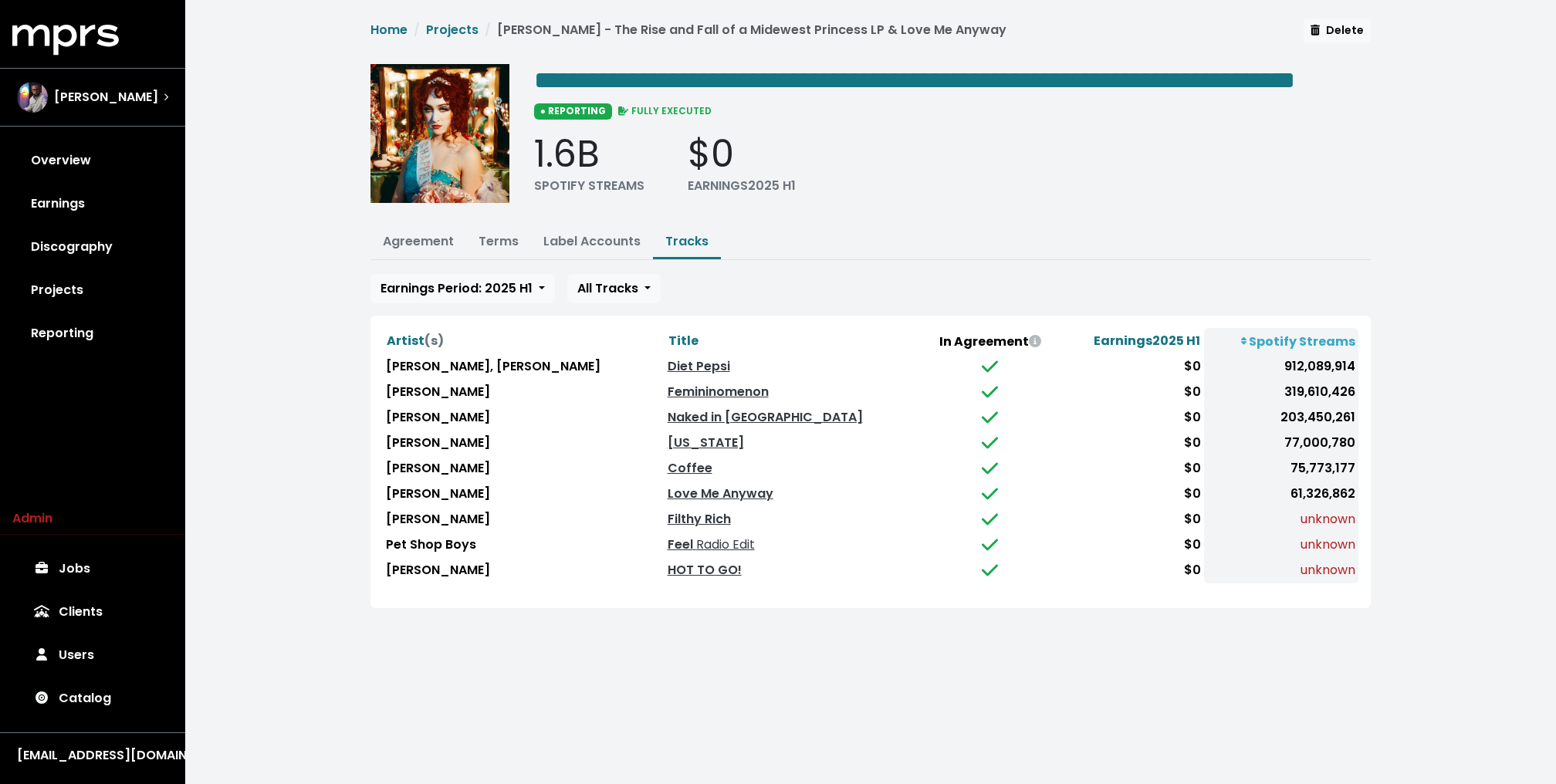
click at [228, 265] on div "**********" at bounding box center [870, 322] width 1370 height 645
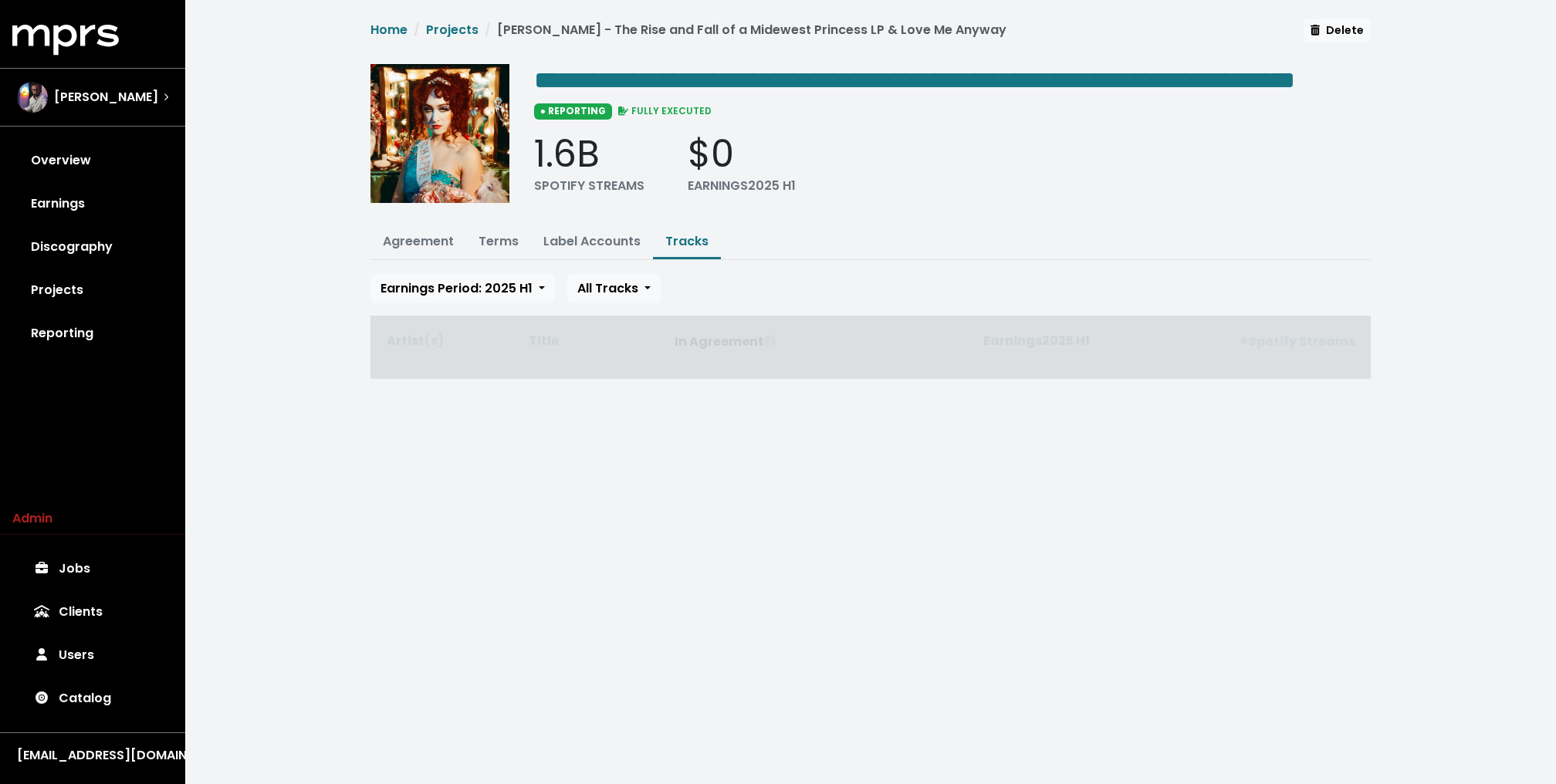
click at [243, 289] on div "**********" at bounding box center [870, 207] width 1370 height 416
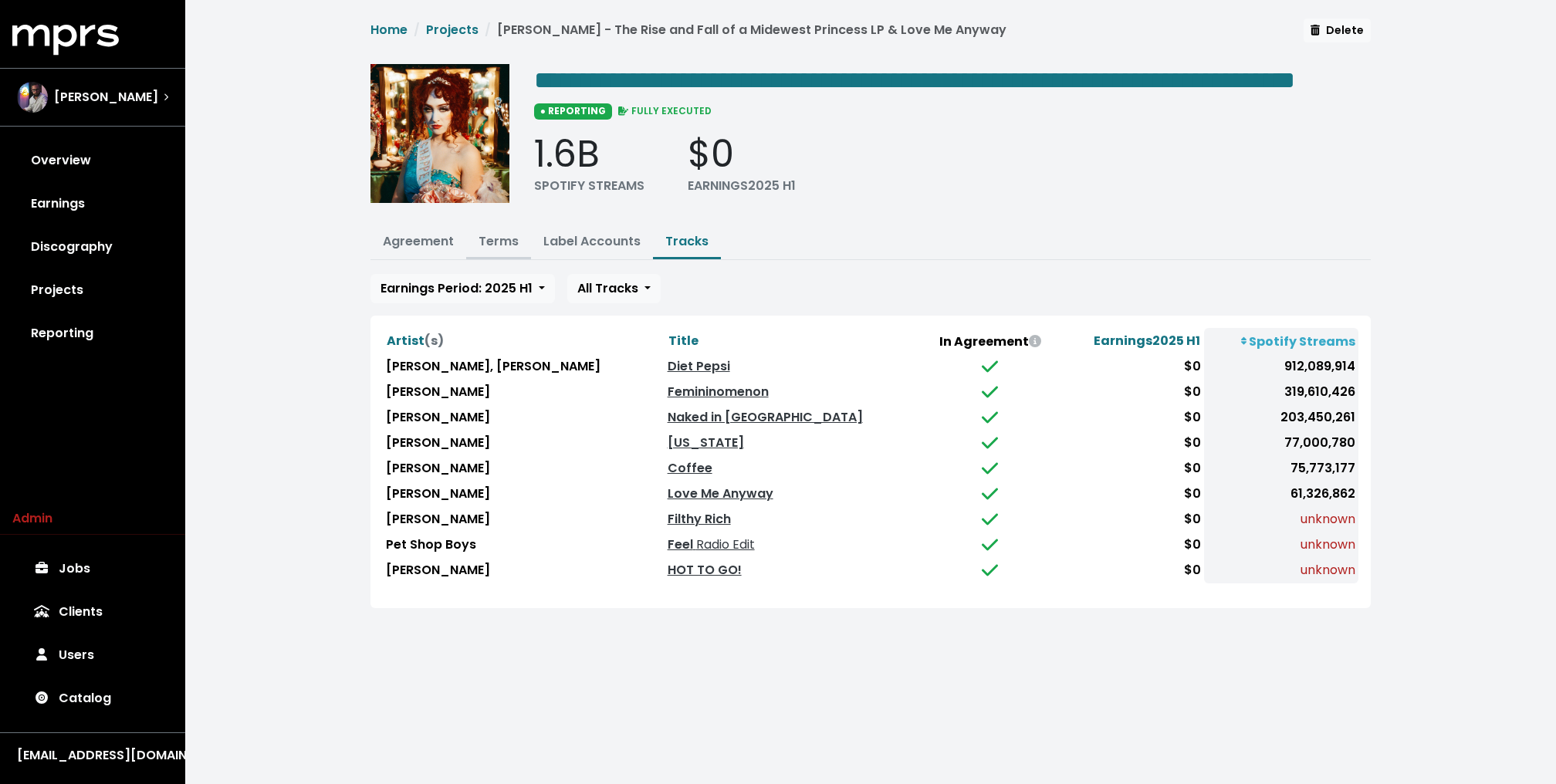
click at [493, 250] on link "Terms" at bounding box center [499, 242] width 40 height 18
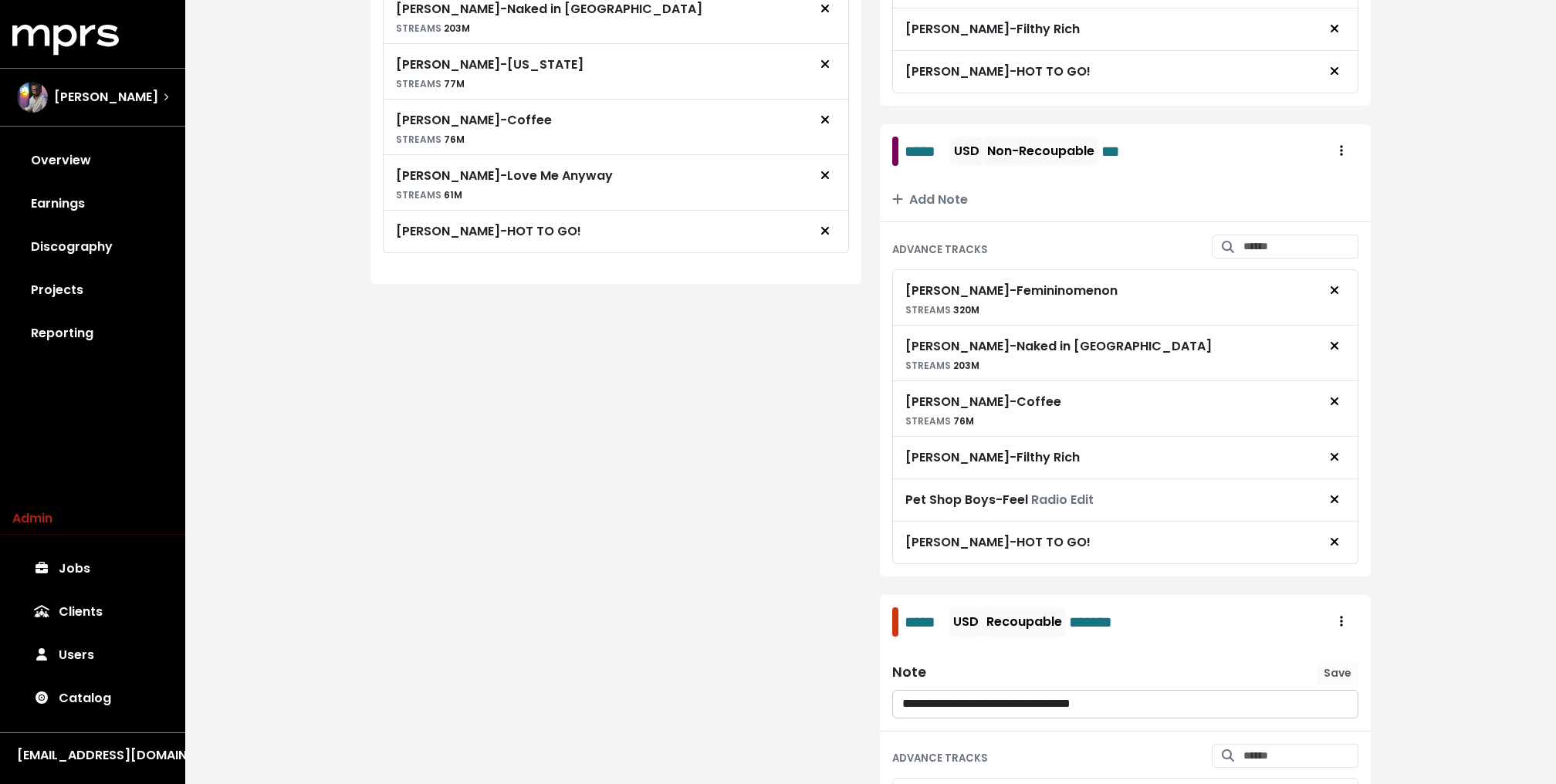
scroll to position [671, 0]
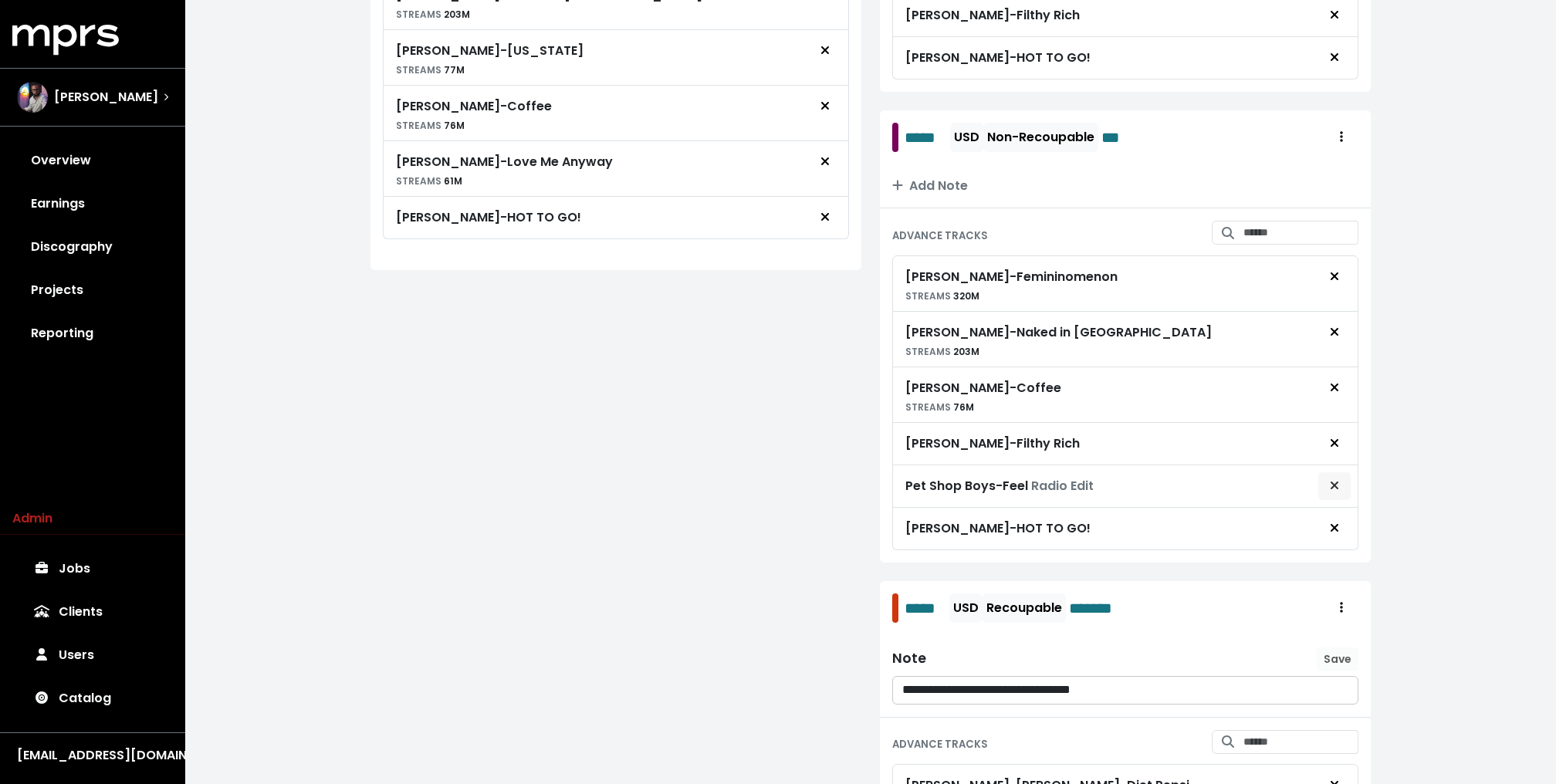
click at [1330, 491] on icon "Remove advance target" at bounding box center [1334, 485] width 9 height 13
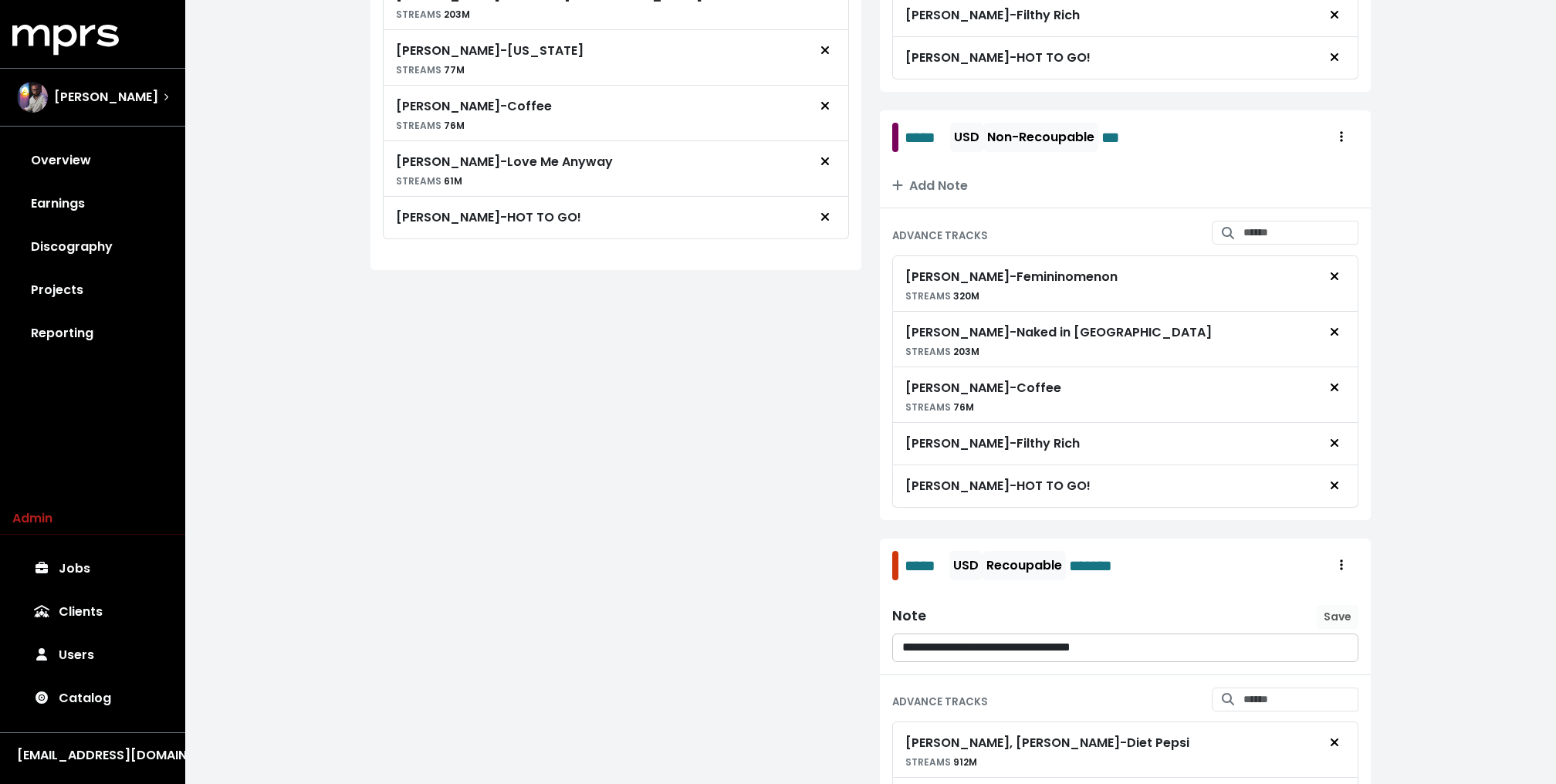
scroll to position [1196, 0]
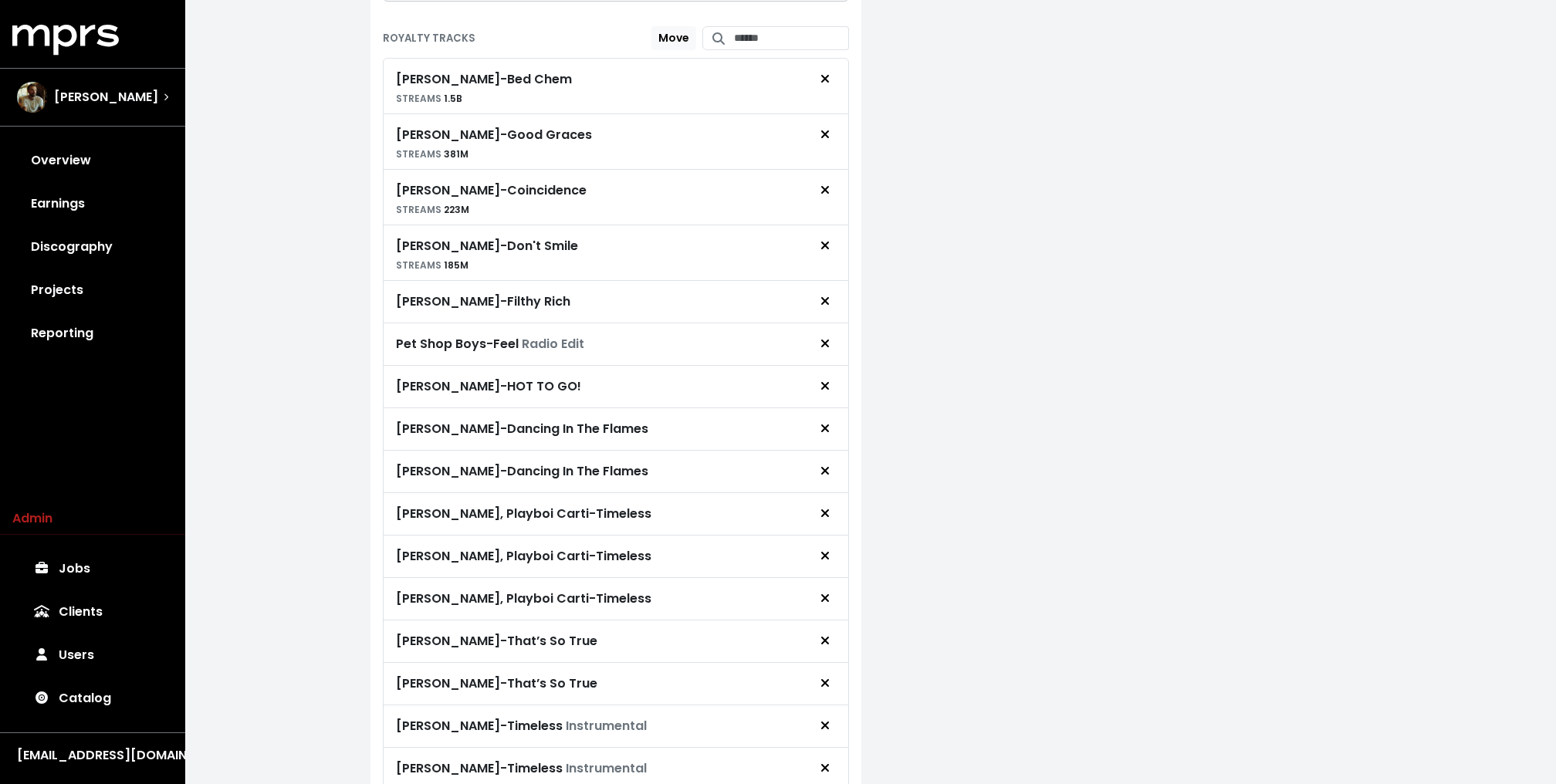
scroll to position [1494, 0]
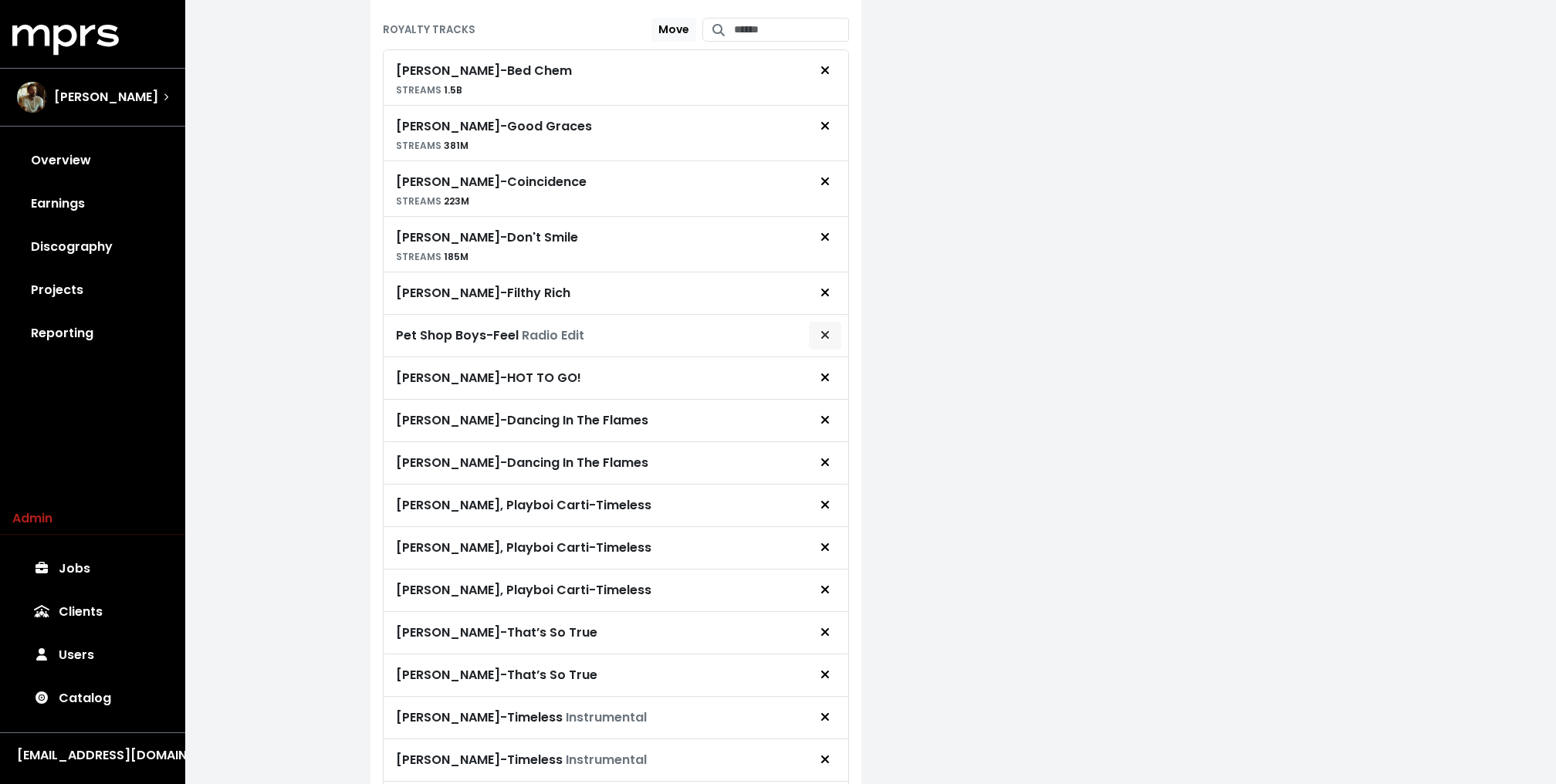
click at [823, 329] on icon "Remove royalty target" at bounding box center [825, 335] width 9 height 13
click at [824, 286] on span "Remove royalty target" at bounding box center [824, 293] width 13 height 19
click at [821, 286] on span "Remove royalty target" at bounding box center [824, 293] width 13 height 19
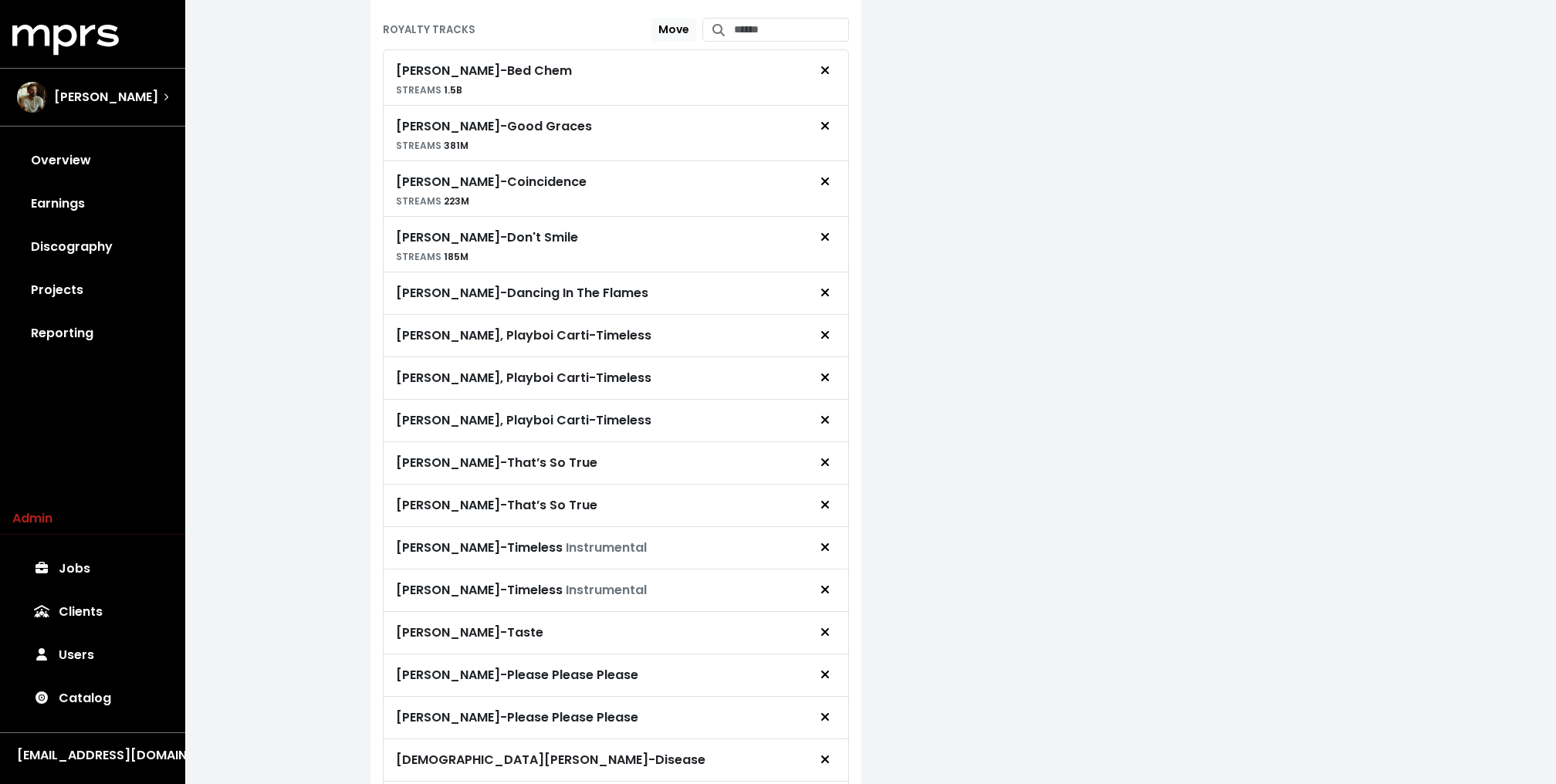
click at [821, 286] on span "Remove royalty target" at bounding box center [824, 293] width 13 height 19
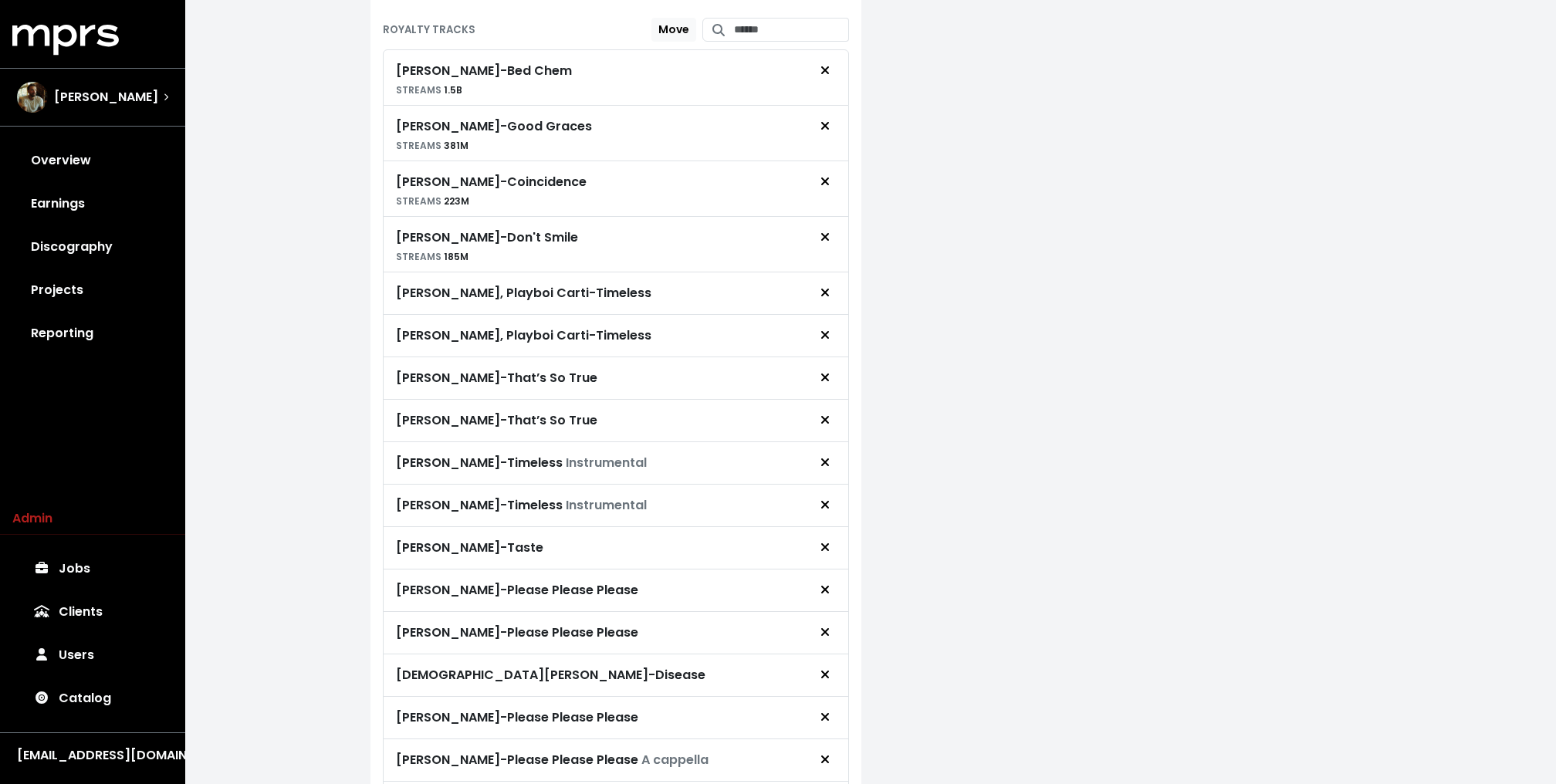
click at [821, 286] on span "Remove royalty target" at bounding box center [824, 293] width 13 height 19
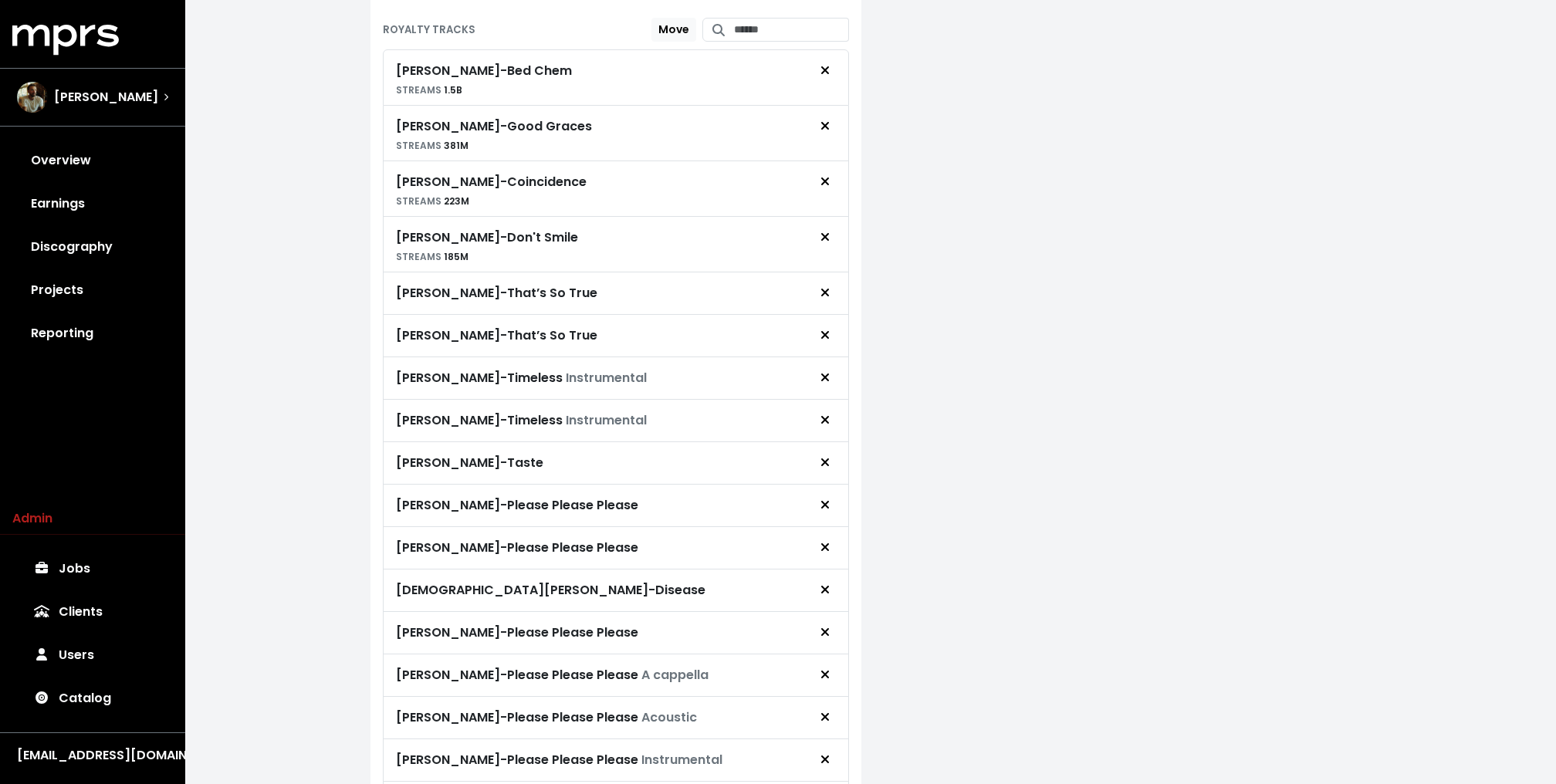
click at [821, 286] on span "Remove royalty target" at bounding box center [824, 293] width 13 height 19
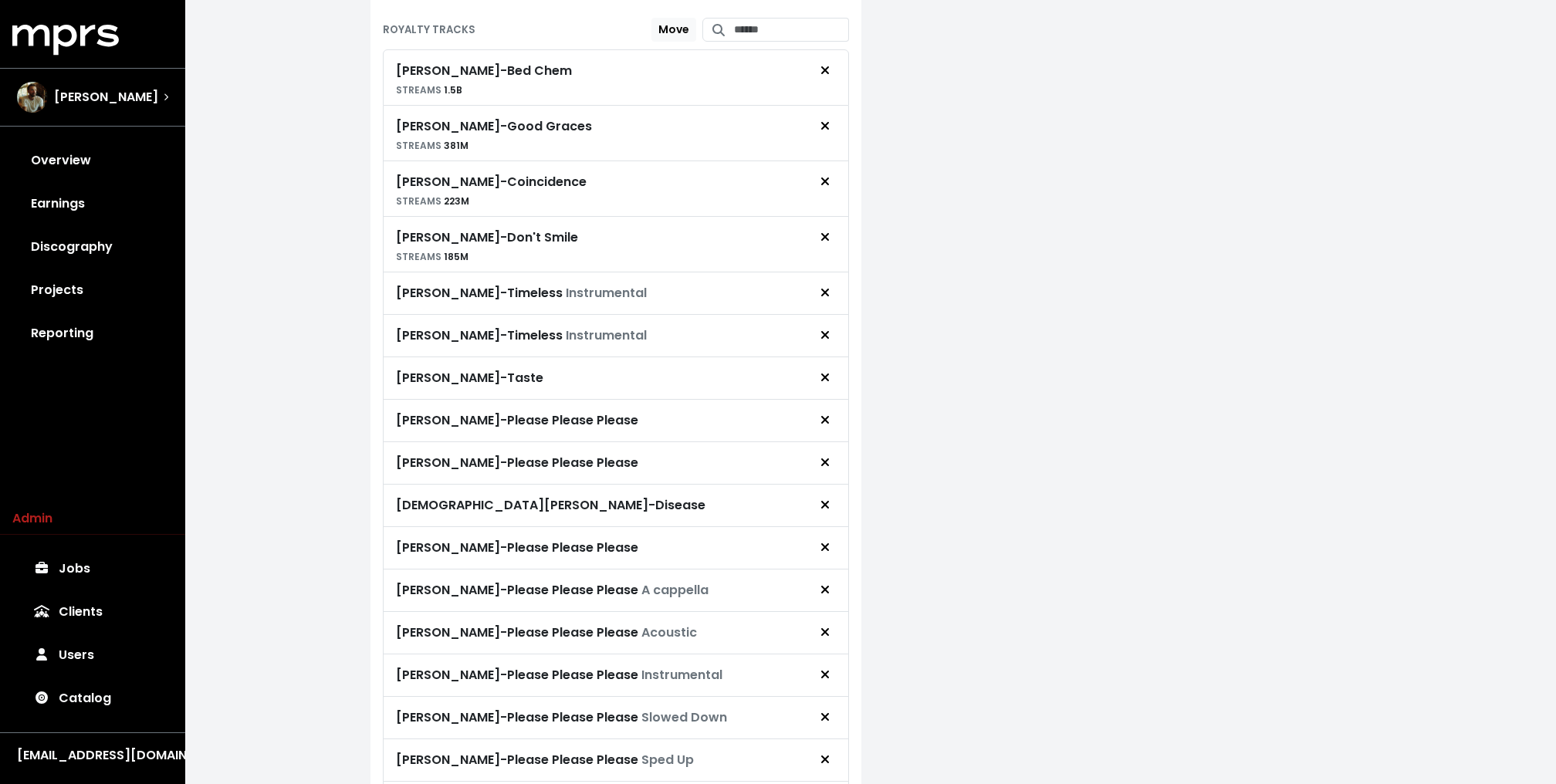
click at [821, 286] on span "Remove royalty target" at bounding box center [824, 293] width 13 height 19
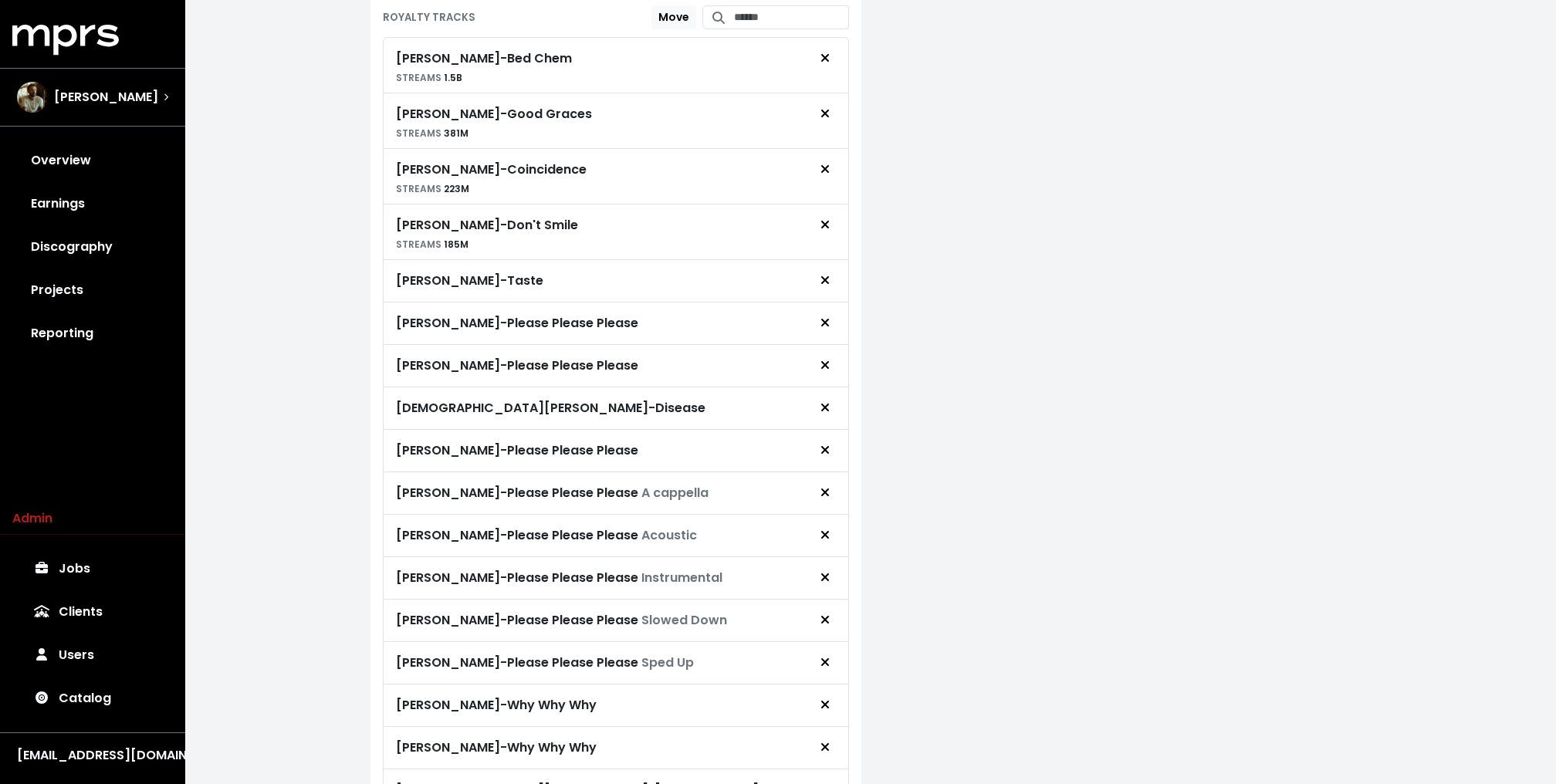
scroll to position [1507, 0]
click at [835, 392] on button "Remove royalty target" at bounding box center [825, 407] width 34 height 30
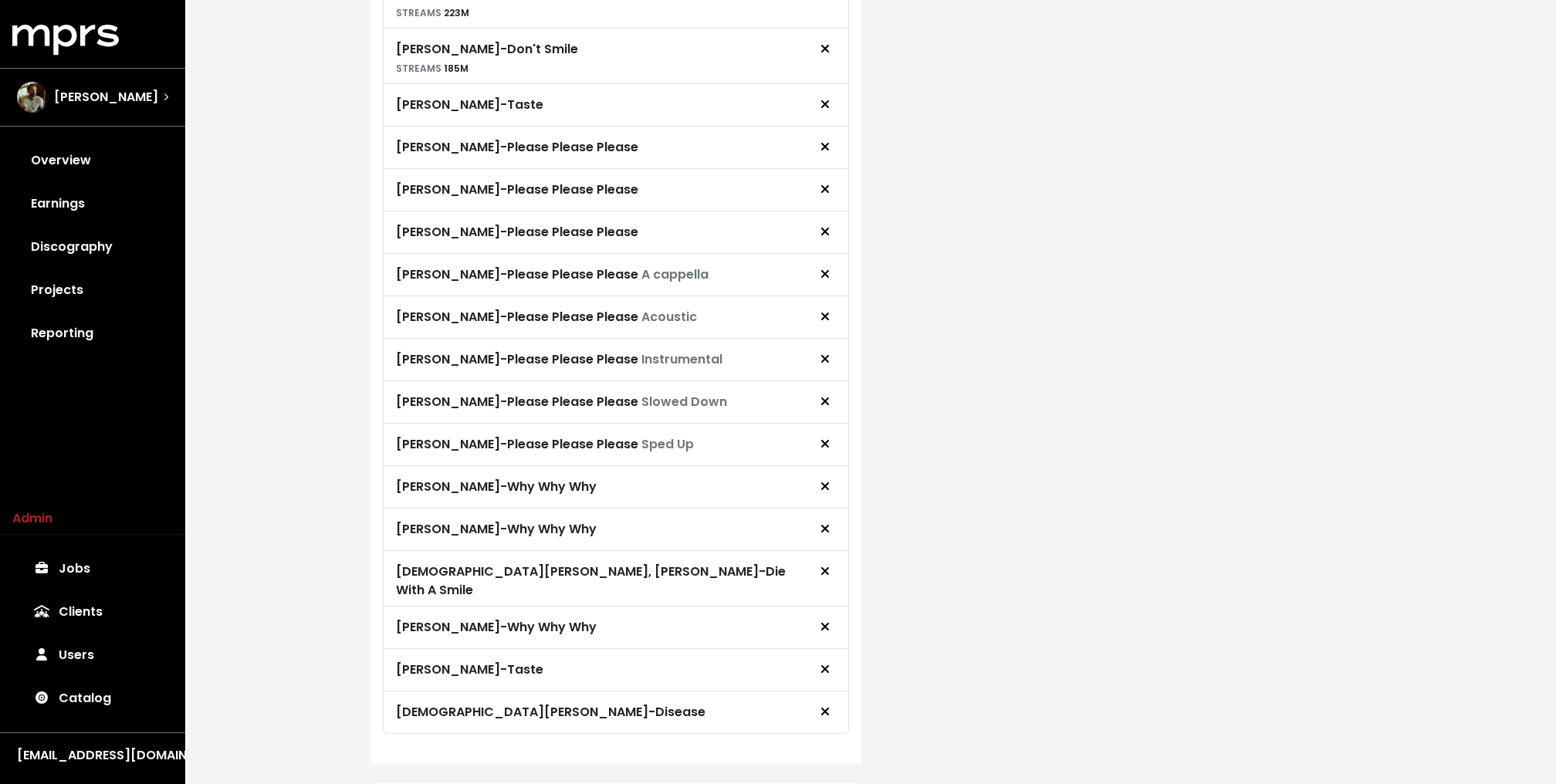
scroll to position [1683, 0]
click at [827, 522] on icon "Remove royalty target" at bounding box center [825, 528] width 9 height 13
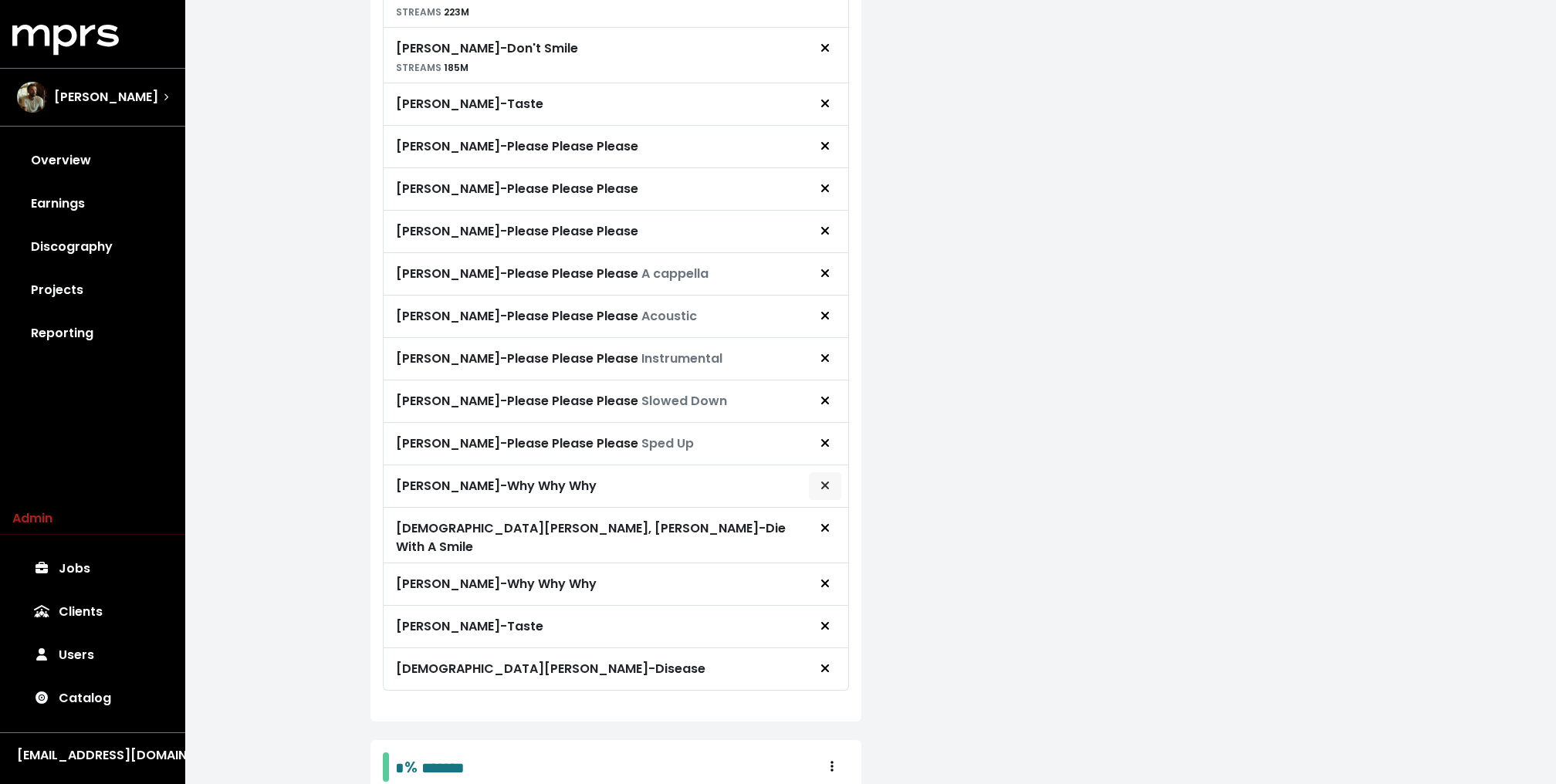
click at [824, 477] on span "Remove royalty target" at bounding box center [825, 486] width 9 height 18
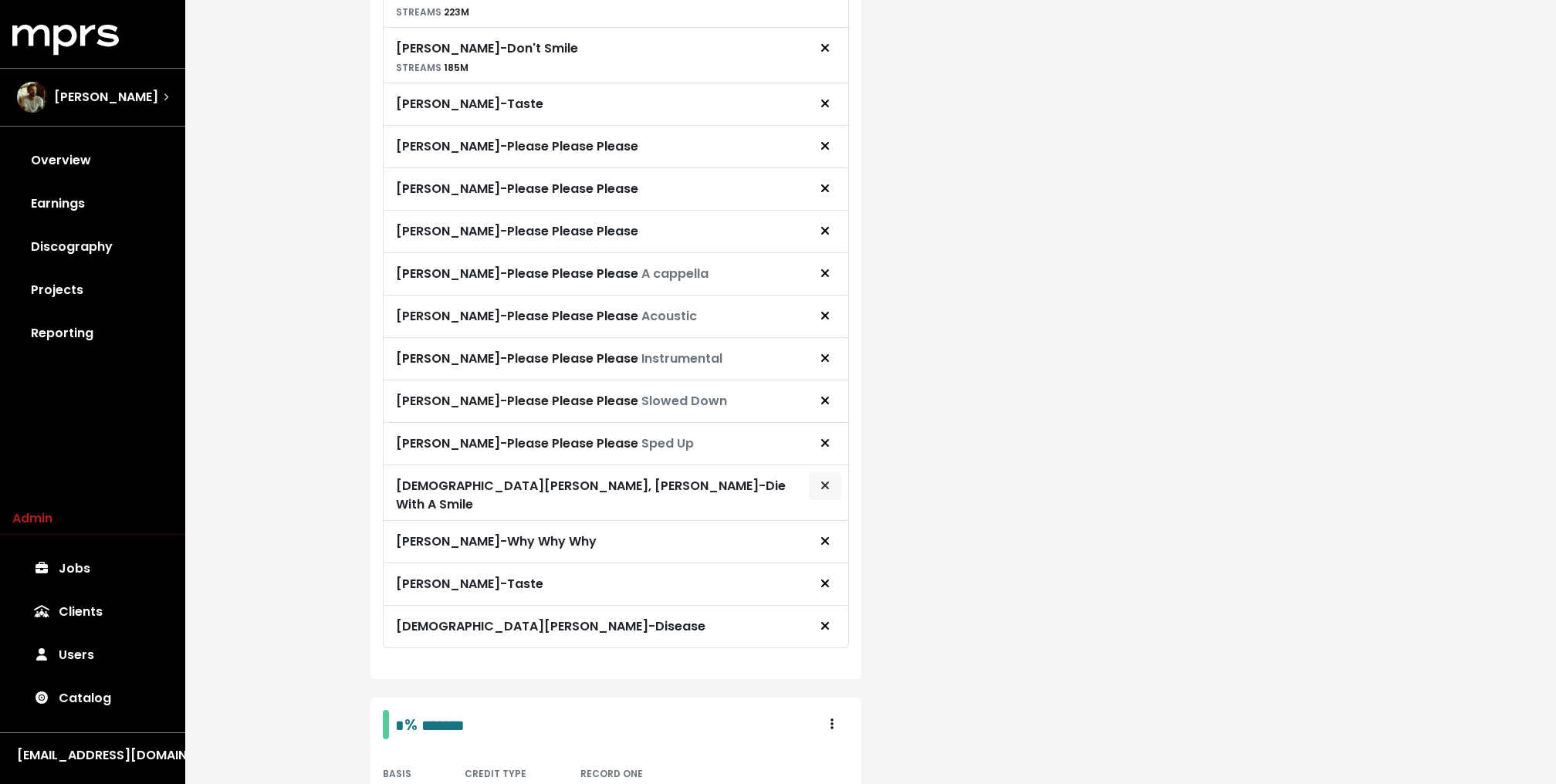
click at [827, 479] on icon "Remove royalty target" at bounding box center [825, 485] width 9 height 13
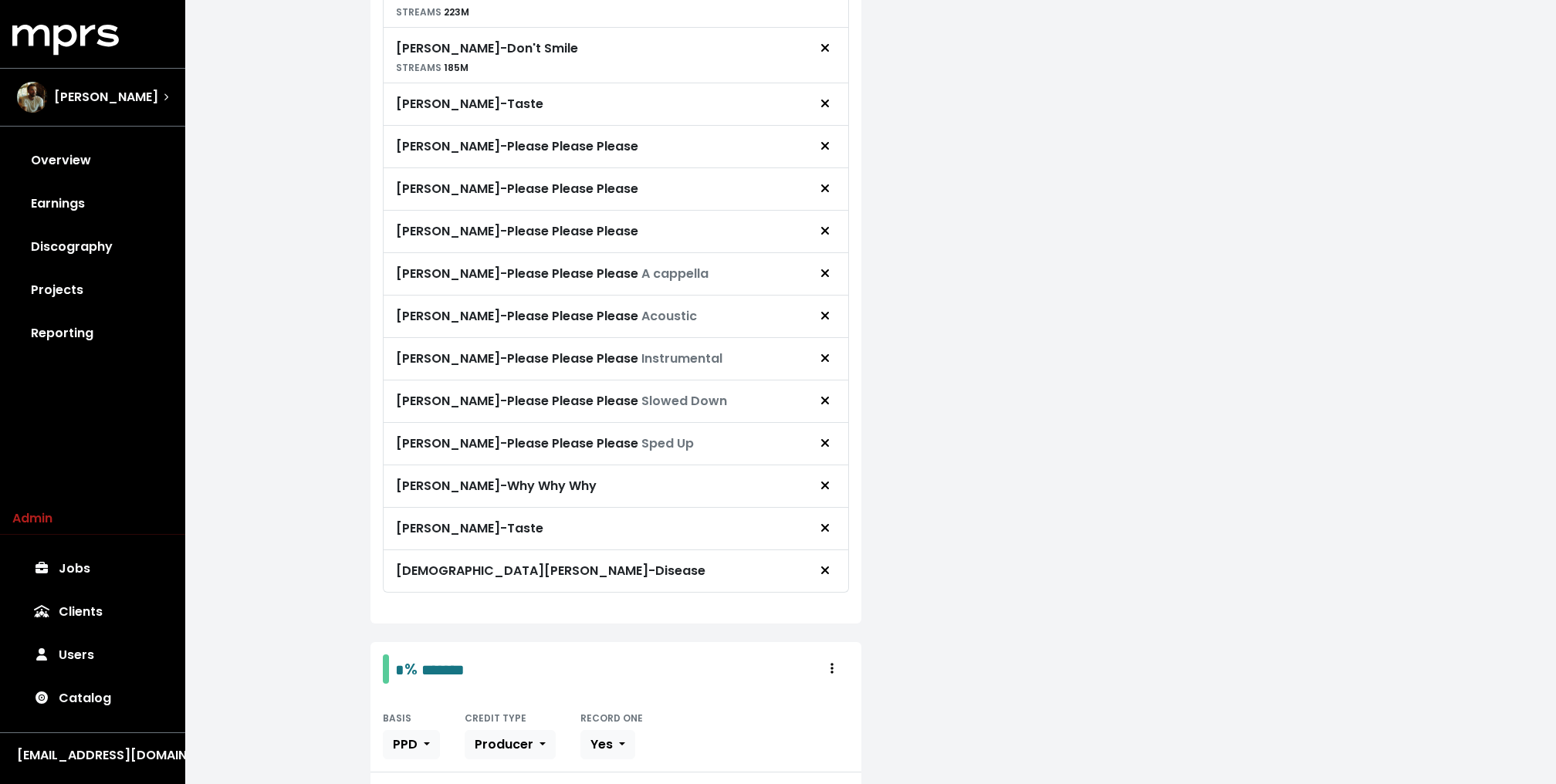
click at [827, 479] on icon "Remove royalty target" at bounding box center [825, 485] width 9 height 13
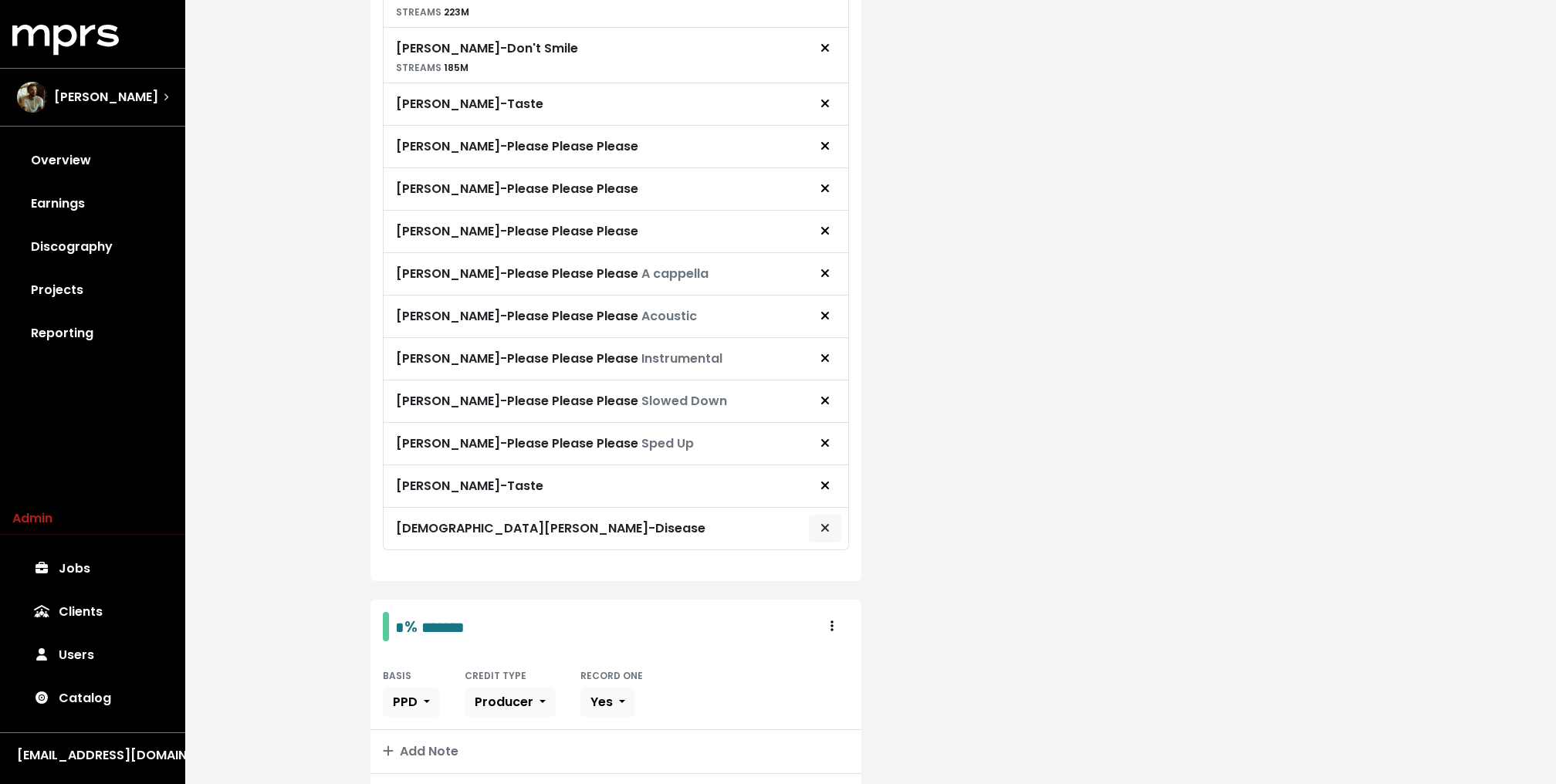
click at [828, 522] on icon "Remove royalty target" at bounding box center [825, 528] width 9 height 13
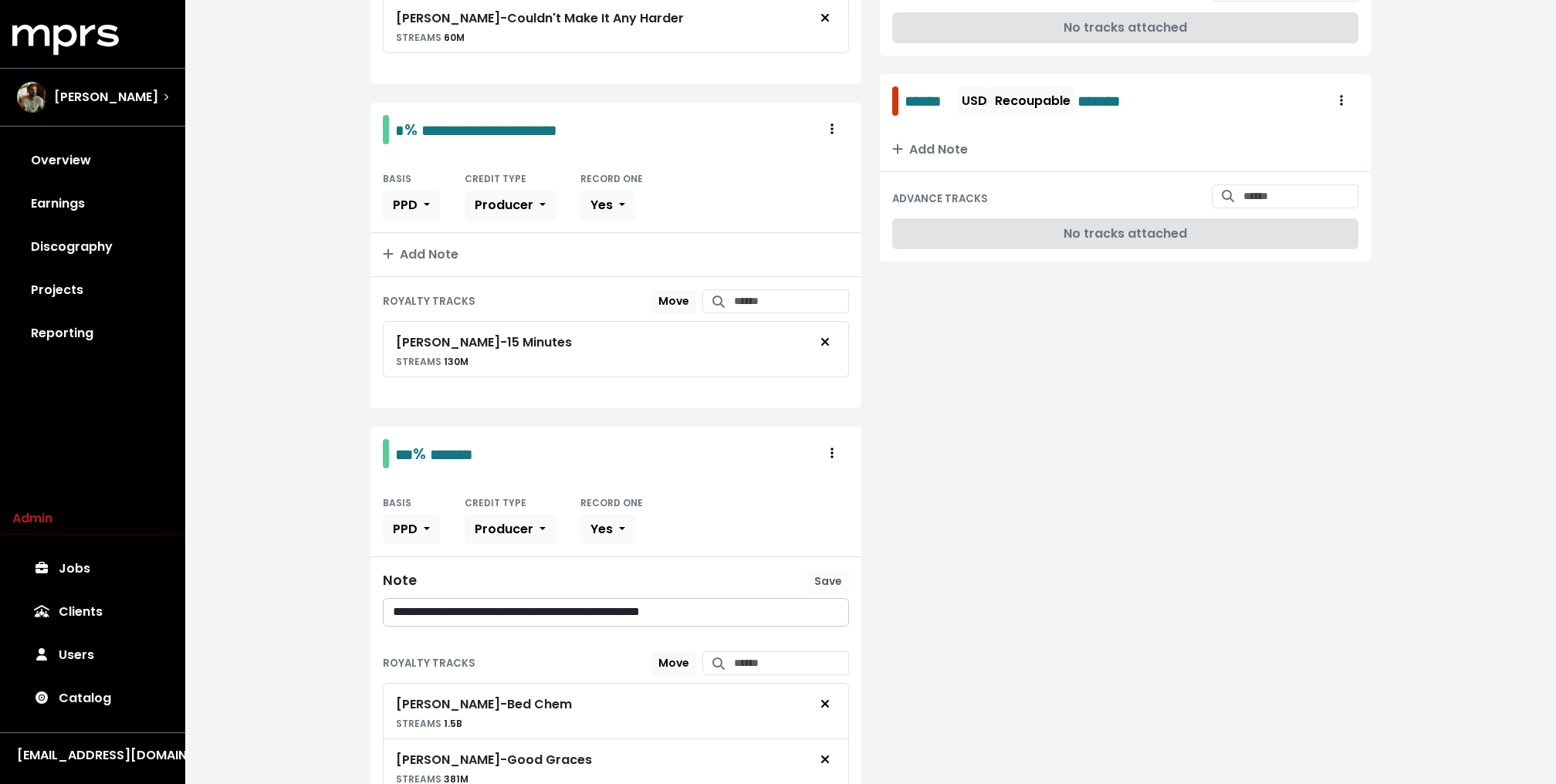
scroll to position [862, 0]
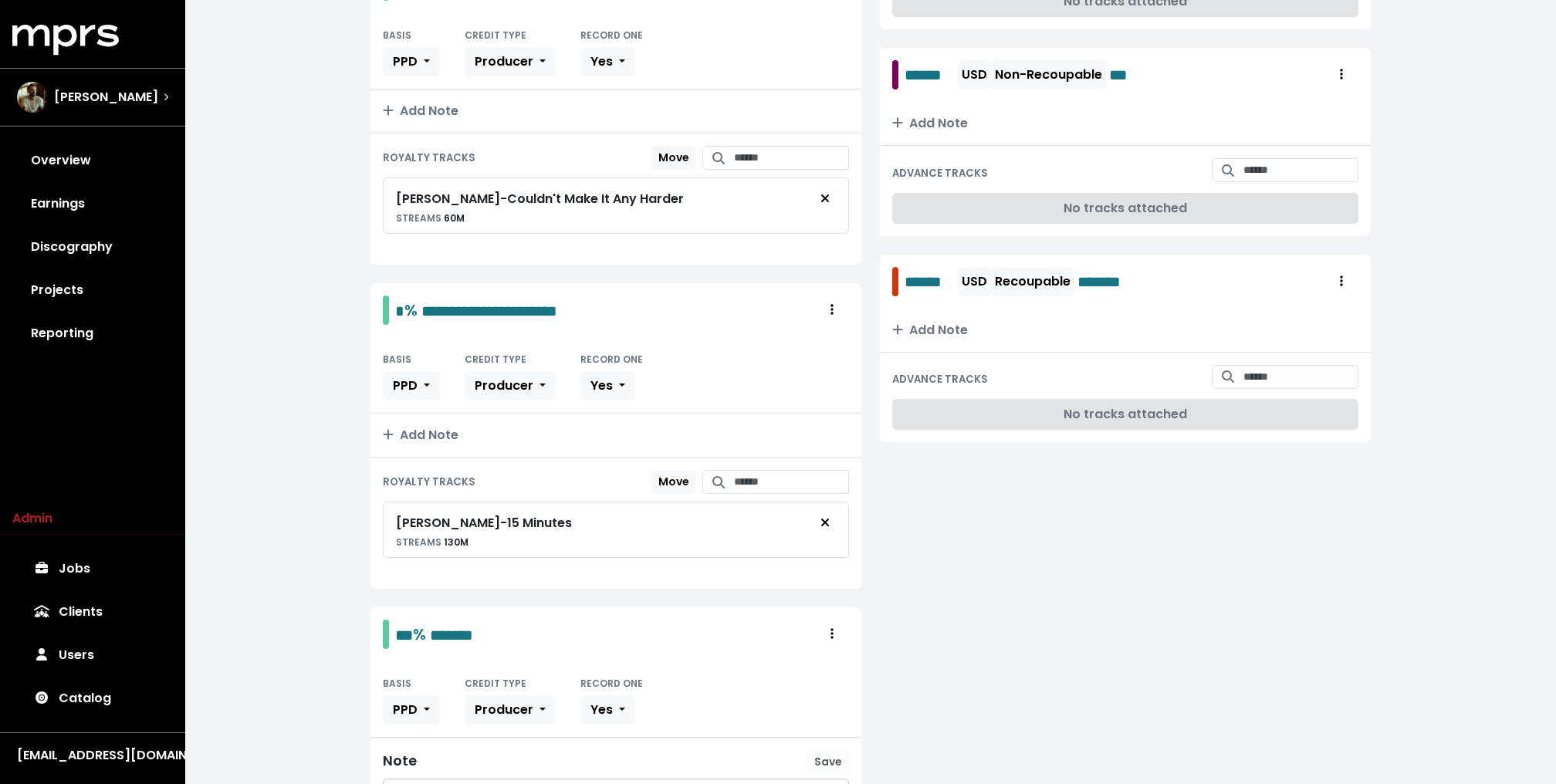
scroll to position [682, 0]
click at [263, 286] on div "**********" at bounding box center [870, 647] width 1370 height 2656
click at [189, 354] on div "**********" at bounding box center [870, 647] width 1370 height 2656
click at [272, 489] on div "**********" at bounding box center [870, 647] width 1370 height 2656
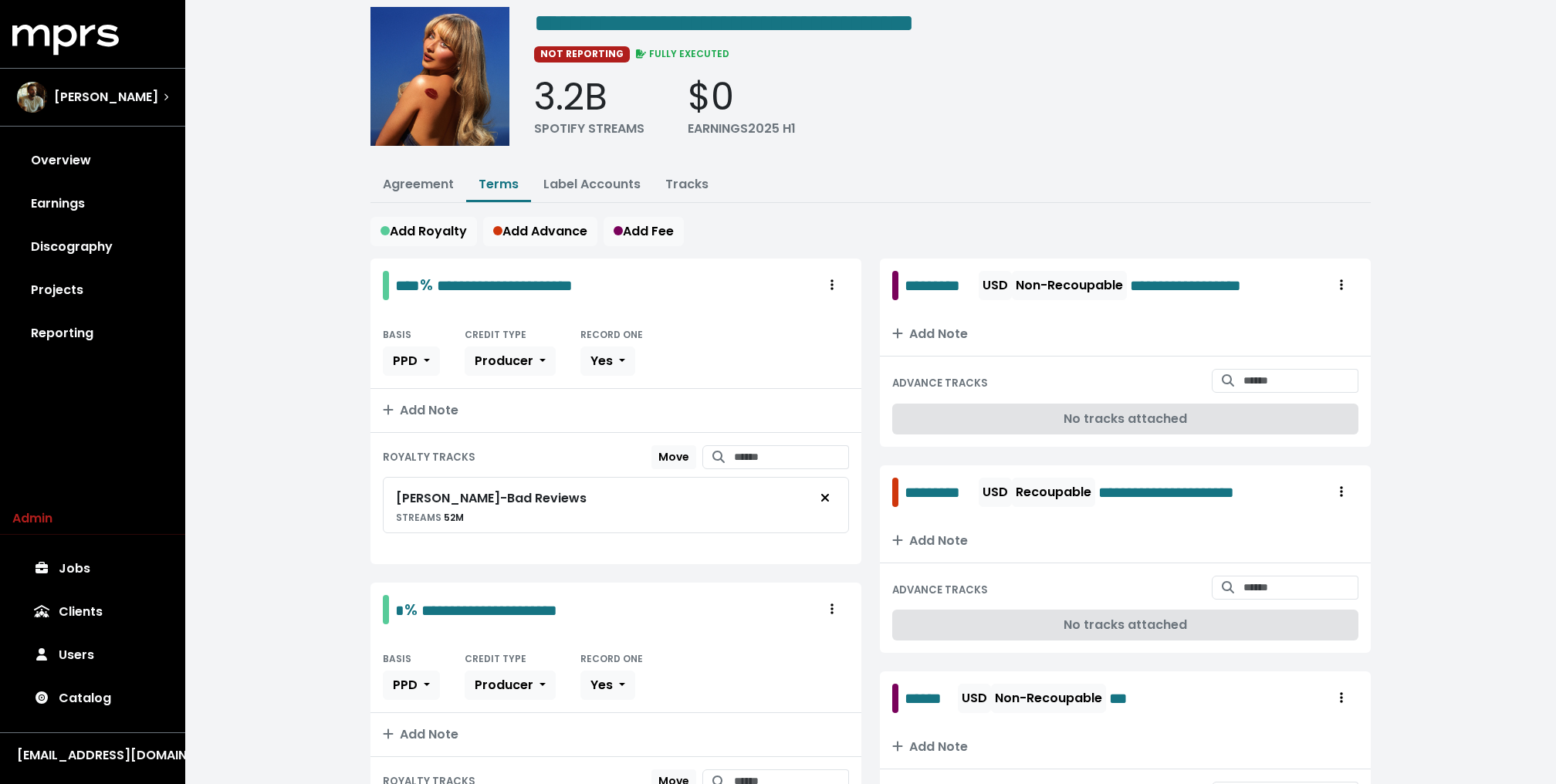
scroll to position [91, 0]
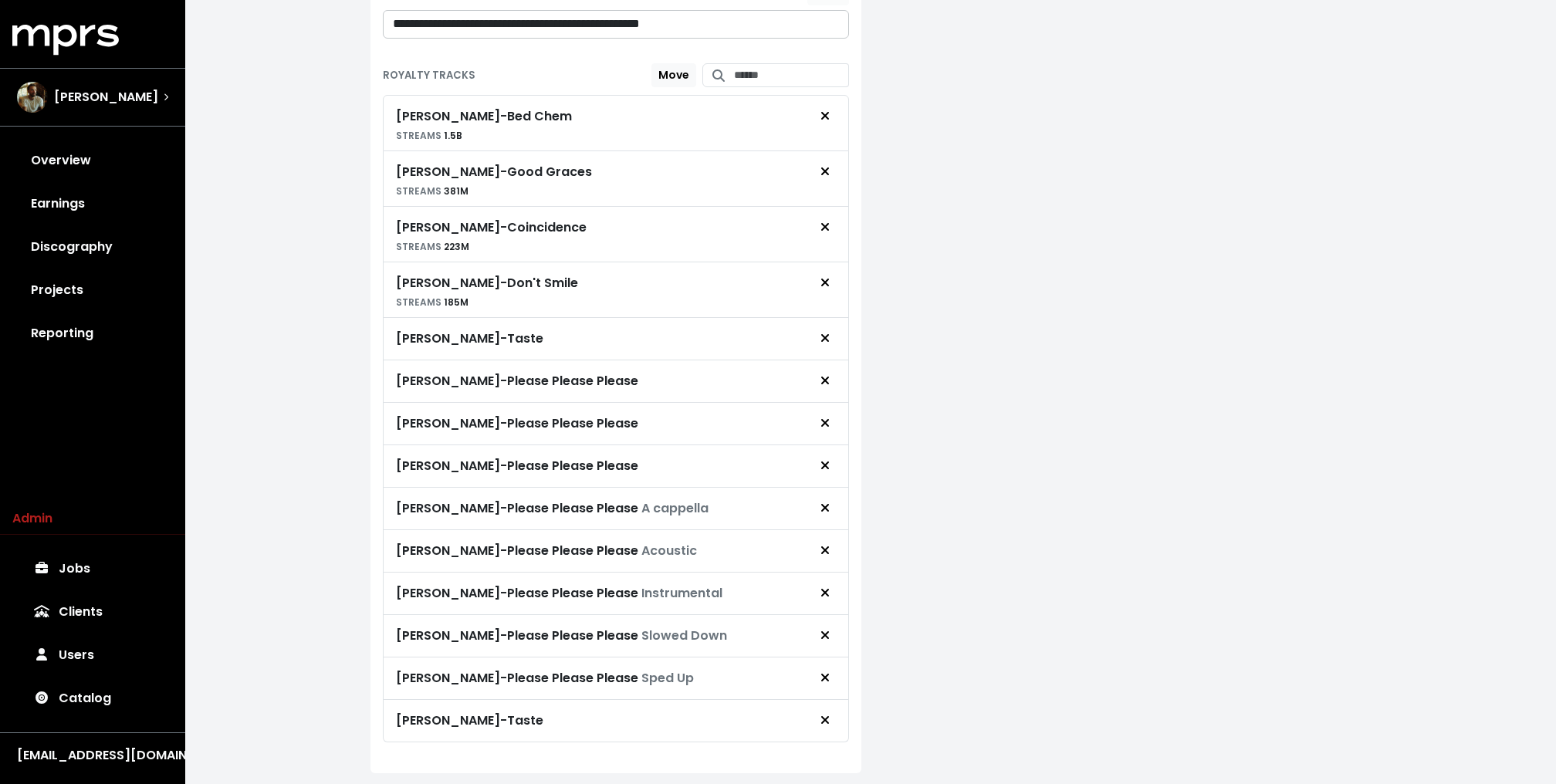
scroll to position [1448, 0]
click at [824, 377] on icon "Remove royalty target" at bounding box center [825, 381] width 8 height 8
click at [824, 373] on span "Remove royalty target" at bounding box center [825, 382] width 9 height 18
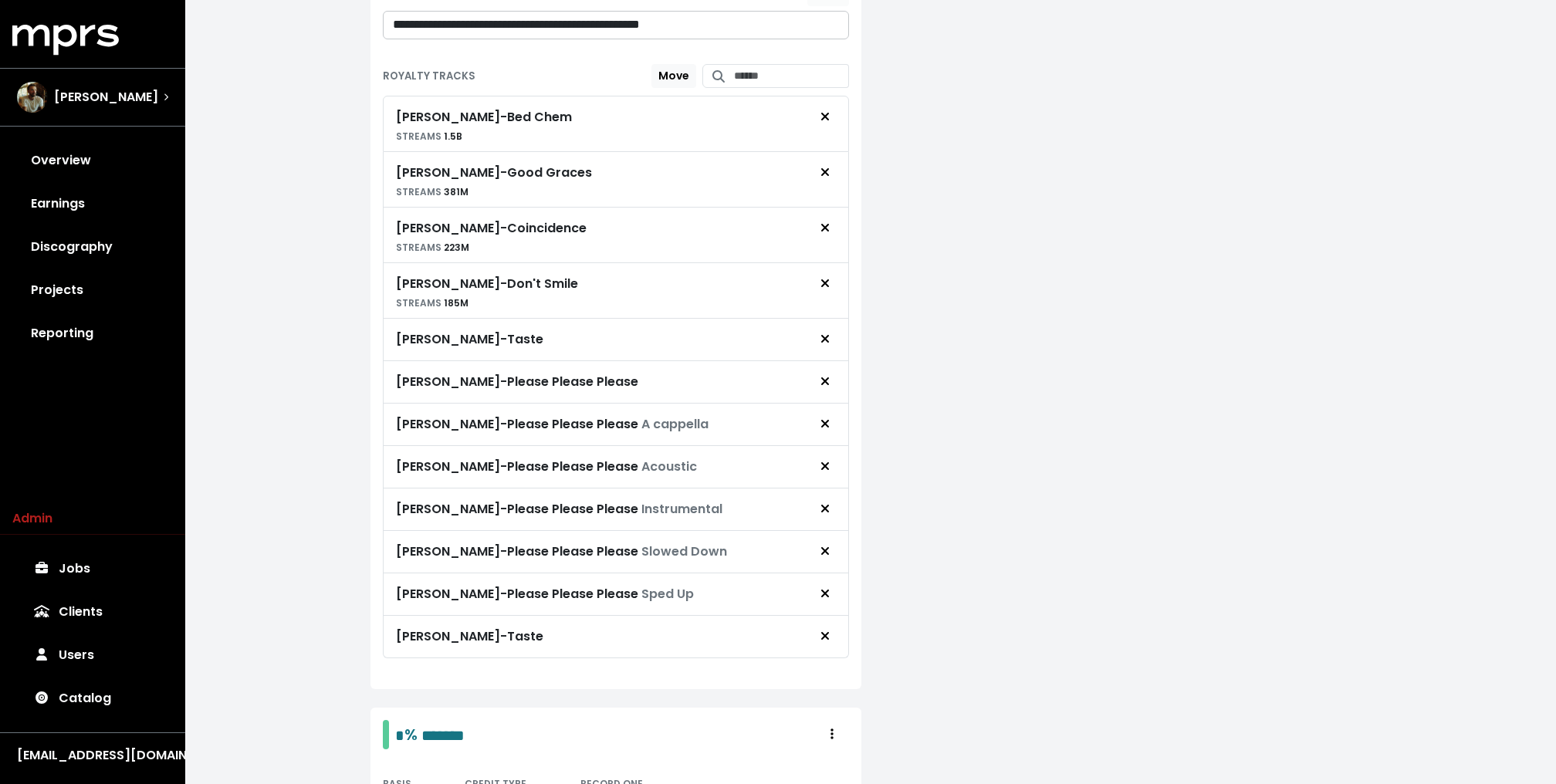
click at [824, 374] on span "Remove royalty target" at bounding box center [824, 382] width 13 height 19
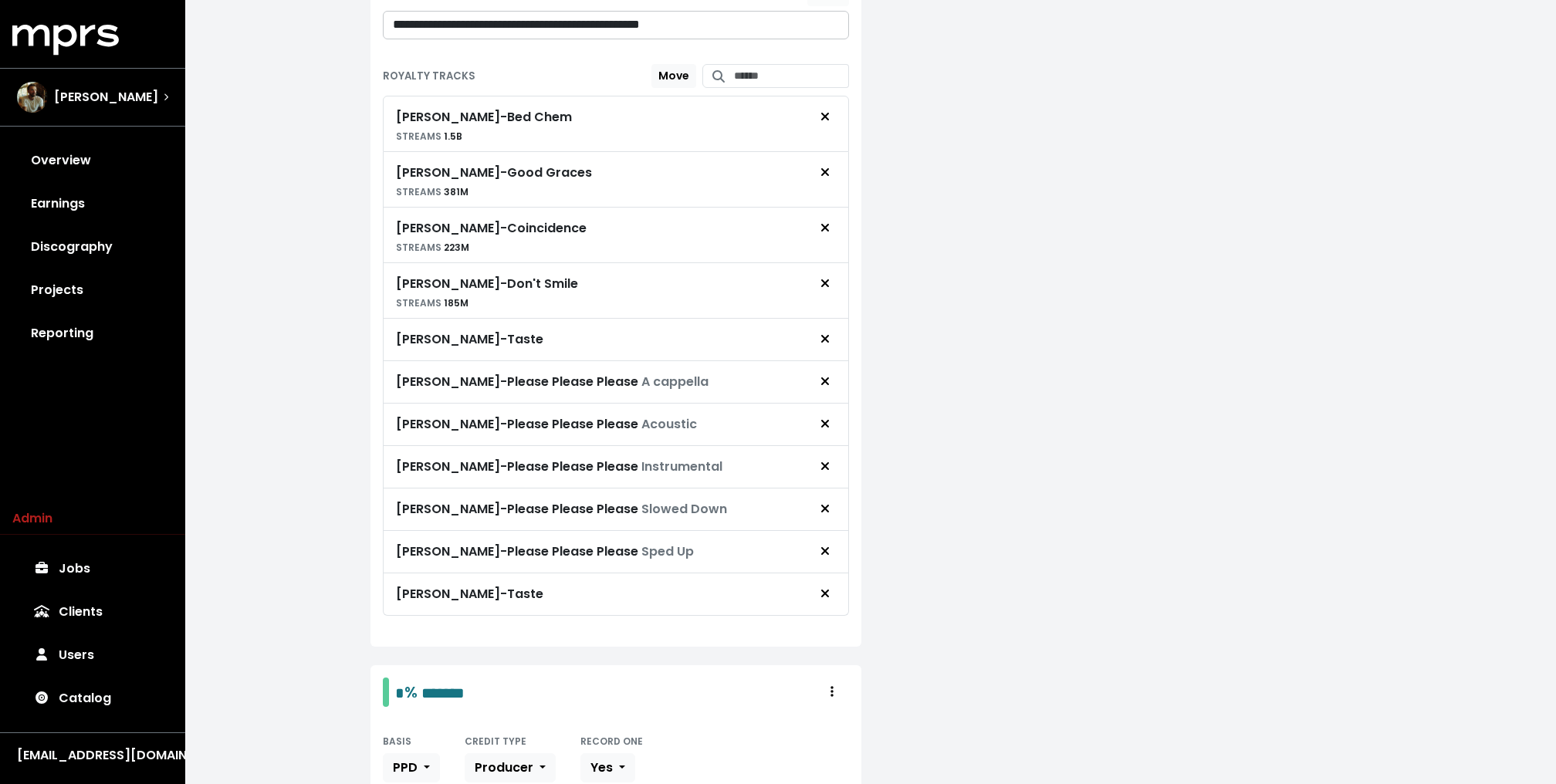
click at [824, 374] on span "Remove royalty target" at bounding box center [824, 382] width 13 height 19
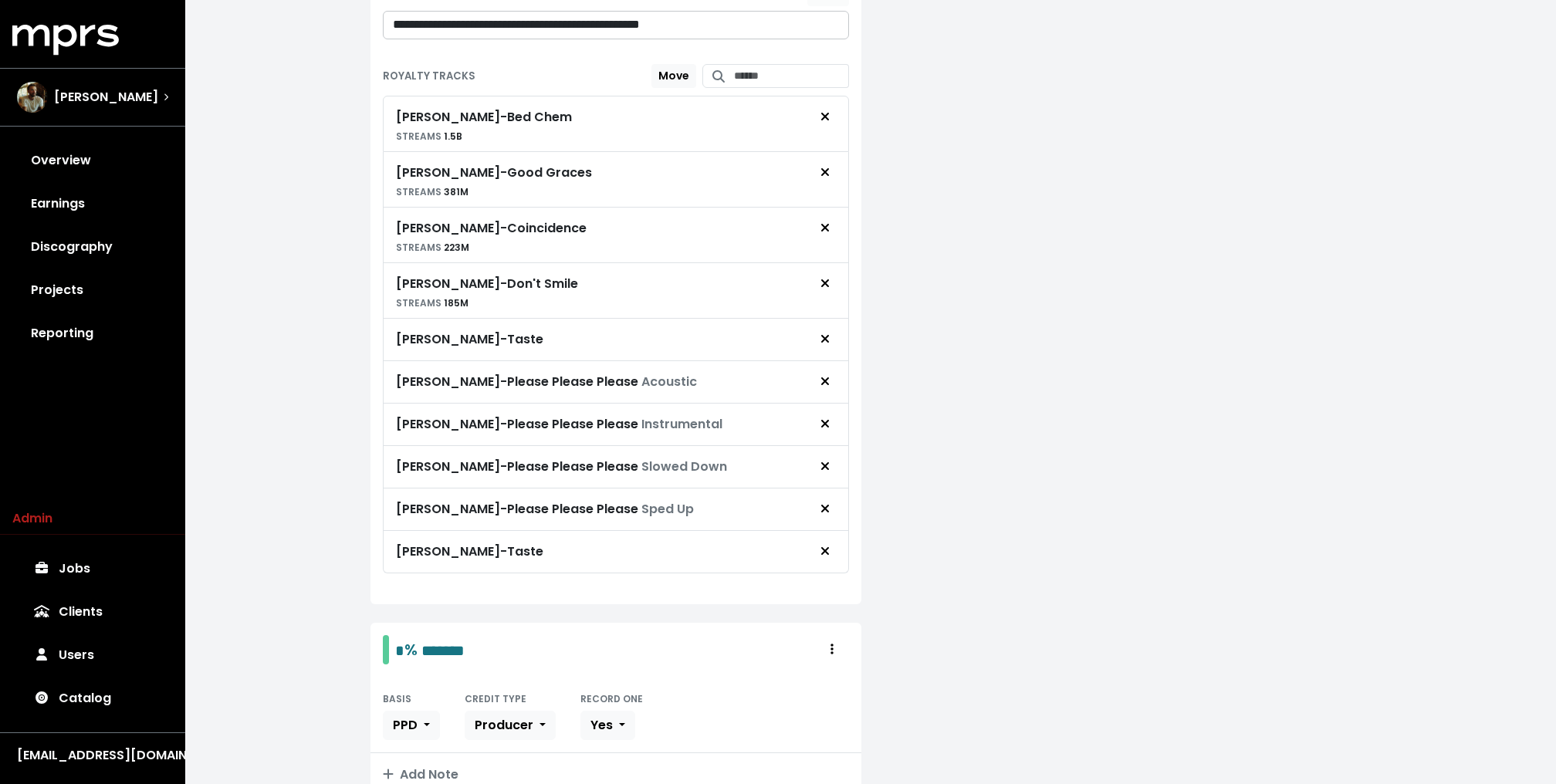
click at [824, 374] on span "Remove royalty target" at bounding box center [824, 382] width 13 height 19
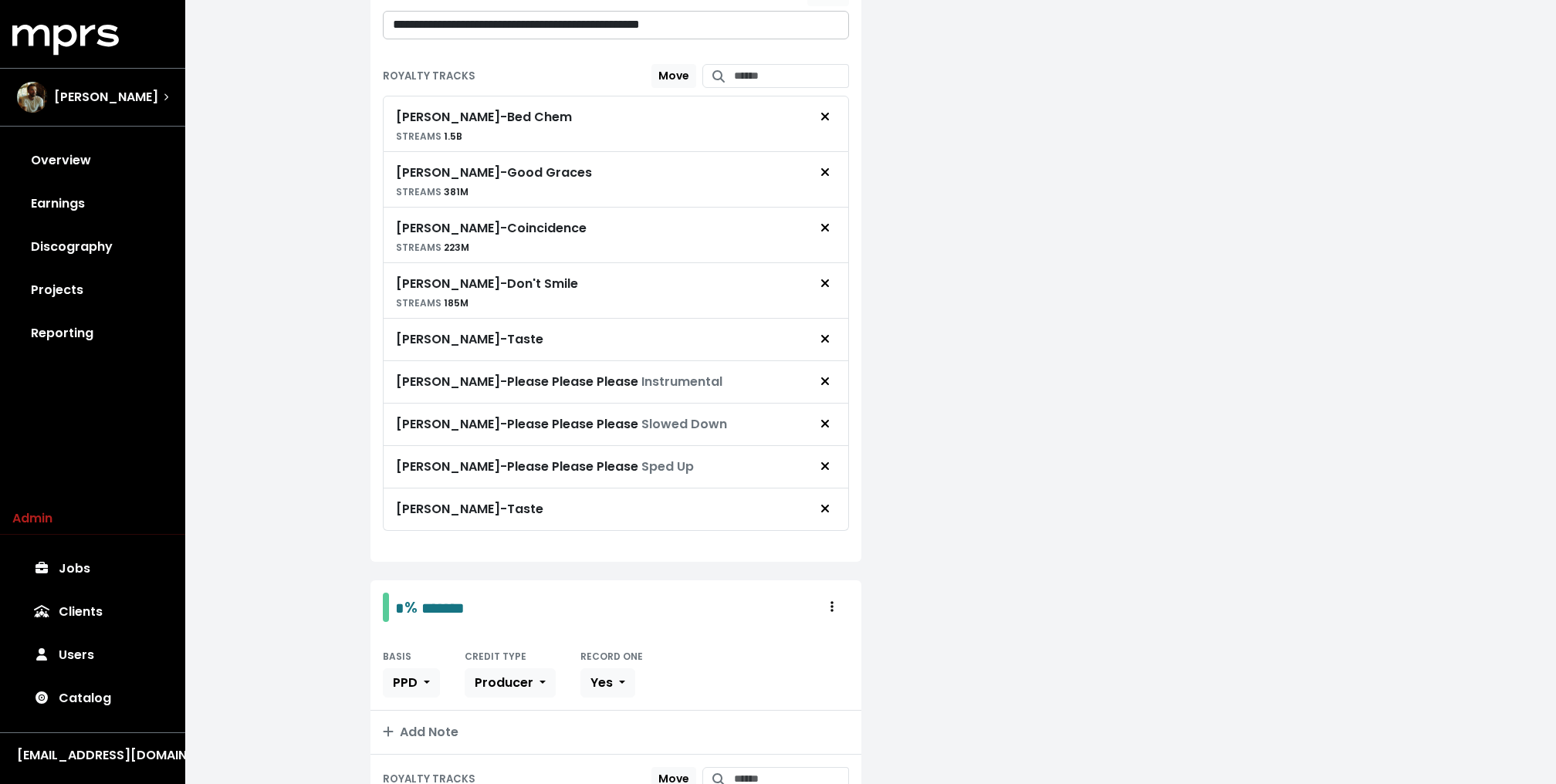
click at [824, 374] on span "Remove royalty target" at bounding box center [824, 382] width 13 height 19
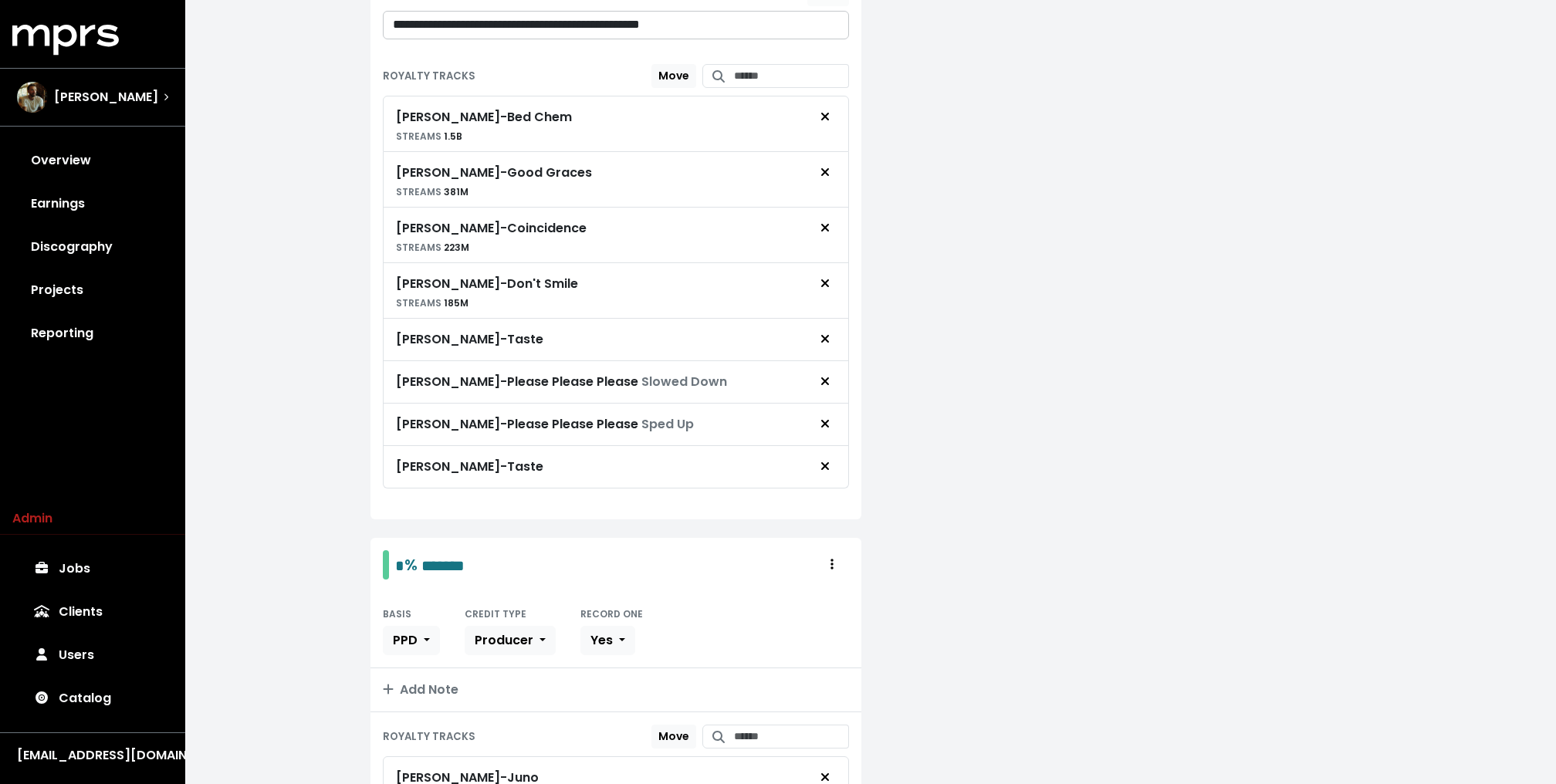
click at [824, 374] on span "Remove royalty target" at bounding box center [824, 382] width 13 height 19
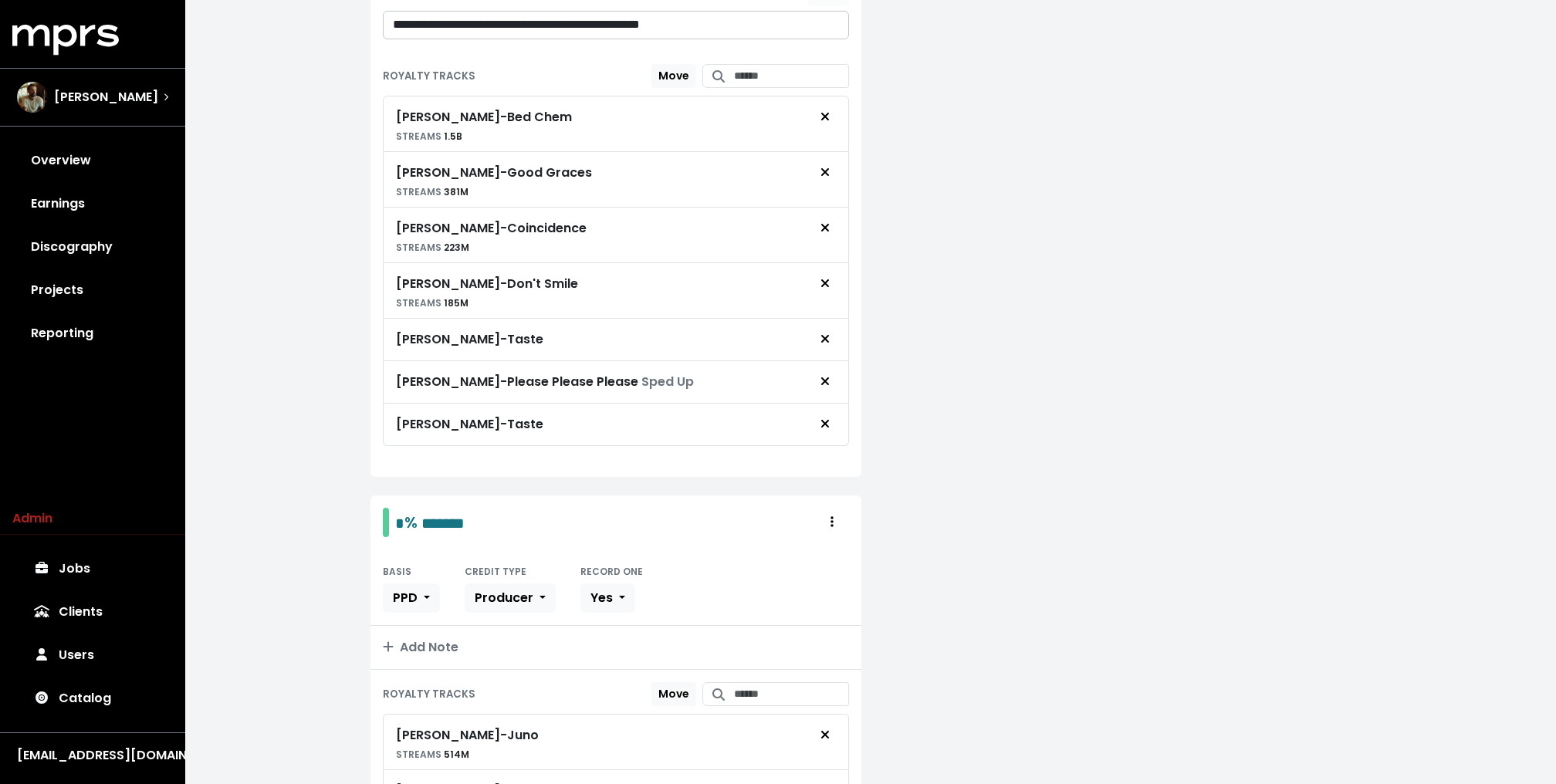
click at [824, 374] on span "Remove royalty target" at bounding box center [824, 382] width 13 height 19
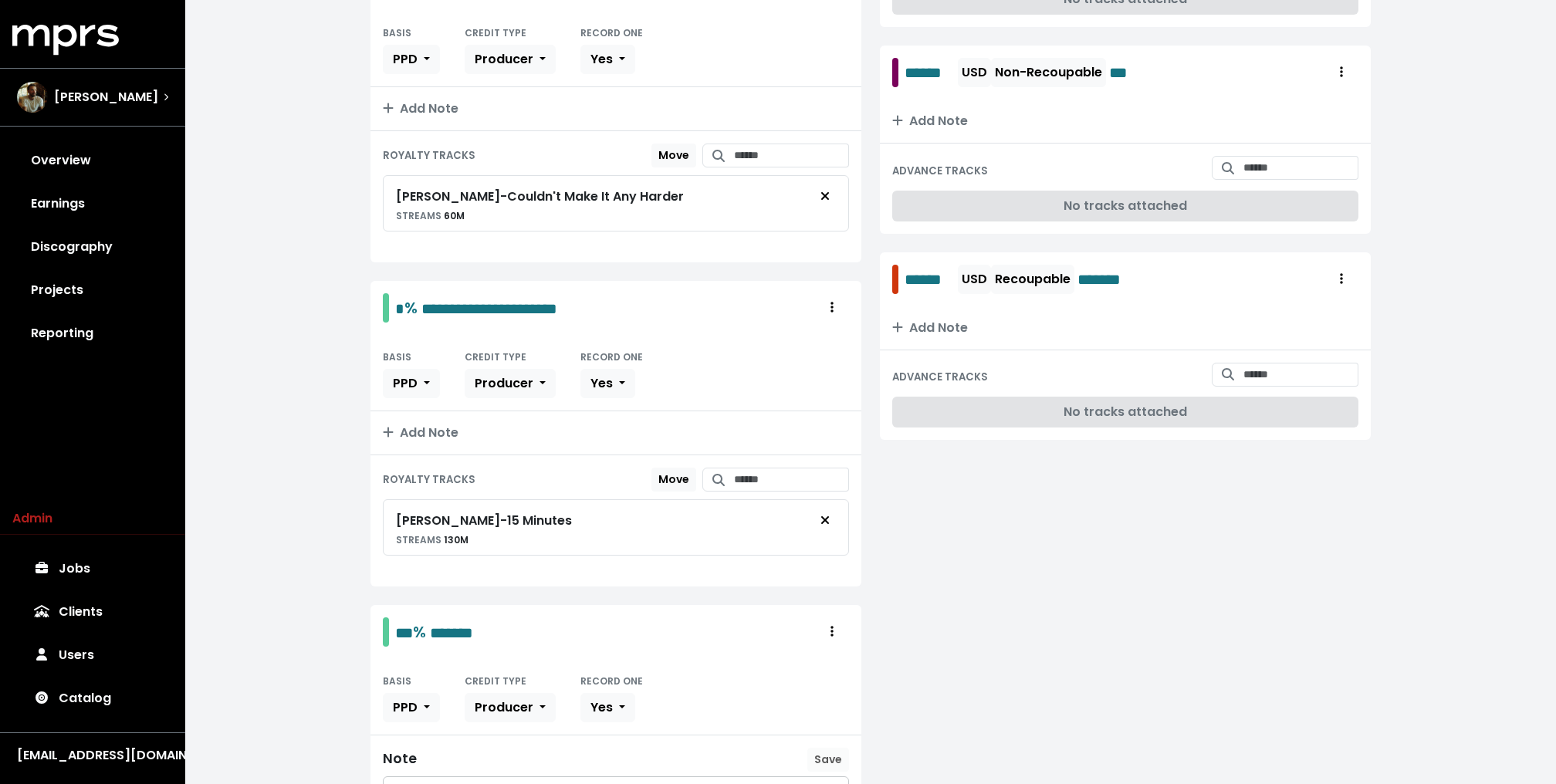
scroll to position [0, 0]
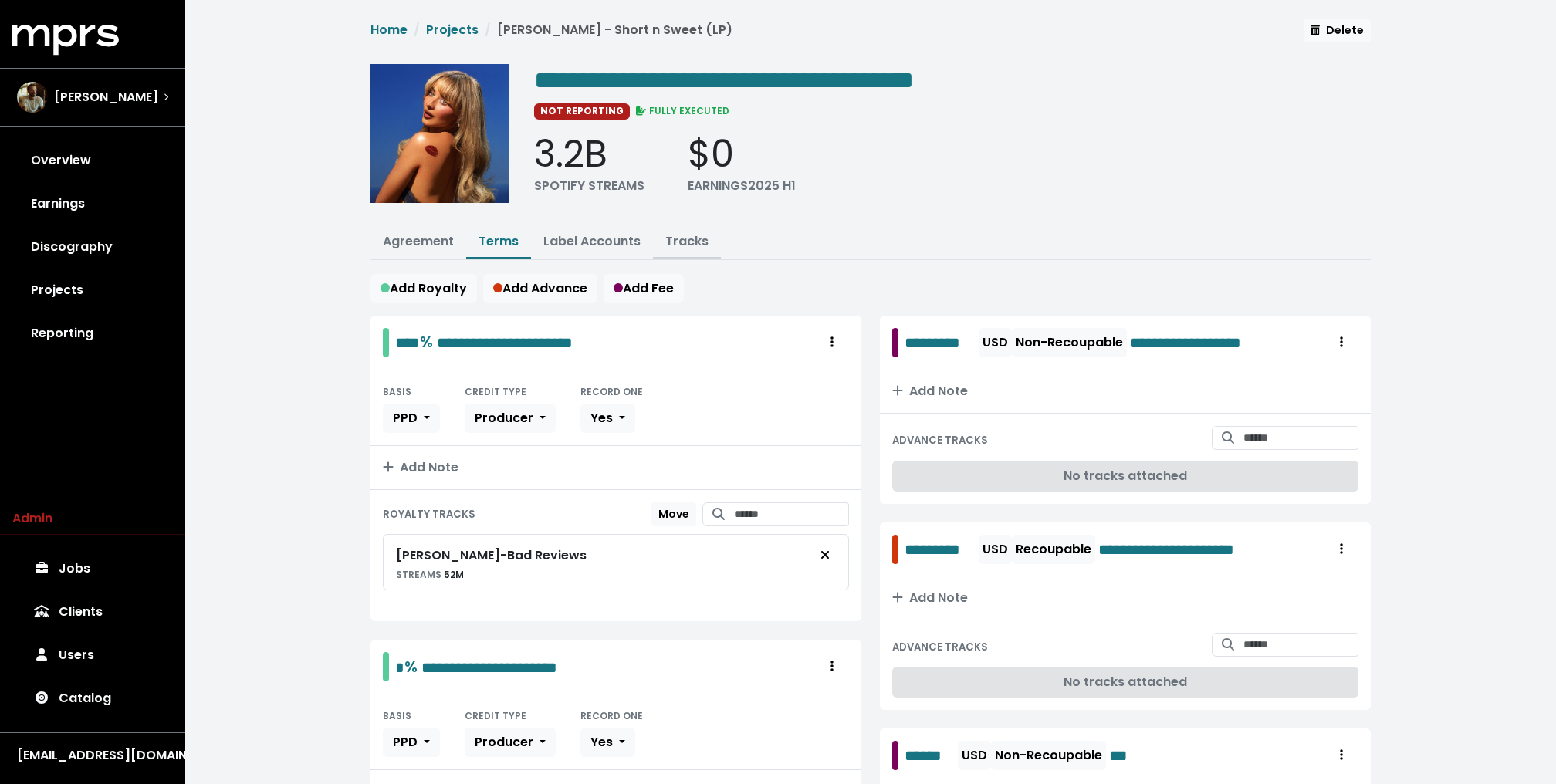
click at [685, 238] on link "Tracks" at bounding box center [686, 242] width 43 height 18
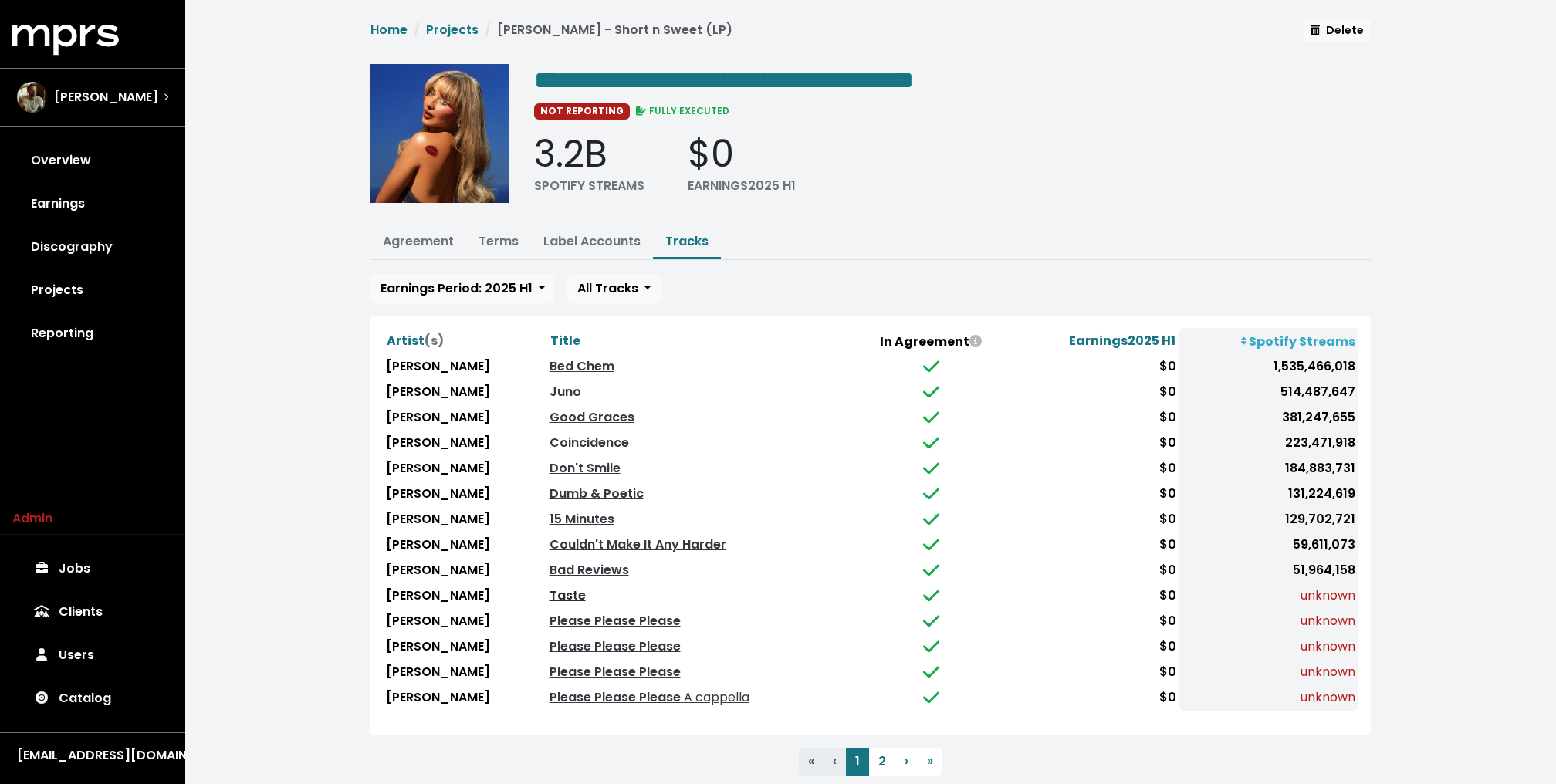
click at [586, 587] on link "Taste" at bounding box center [568, 595] width 36 height 18
click at [889, 756] on button "2" at bounding box center [881, 761] width 26 height 28
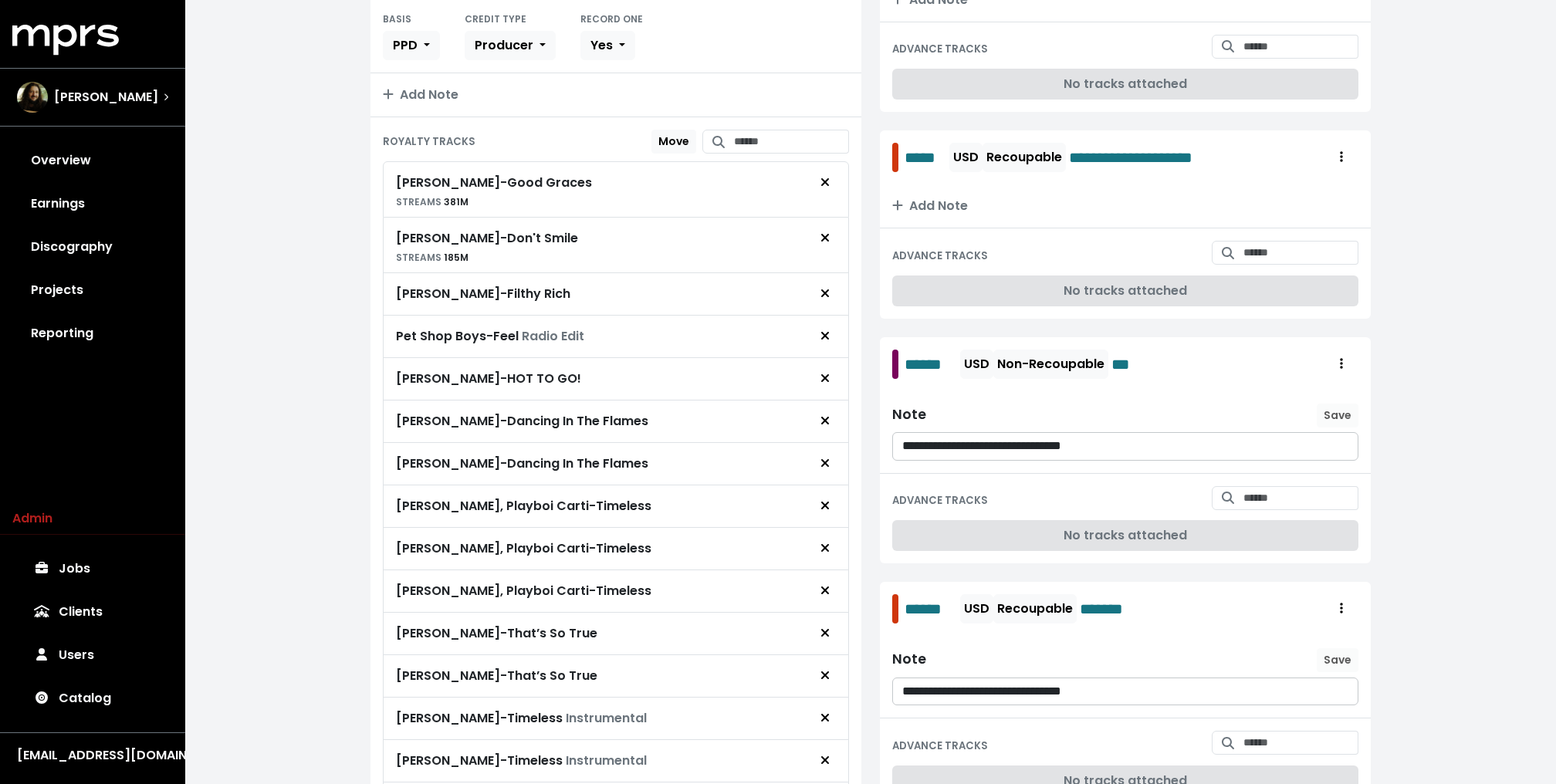
scroll to position [718, 0]
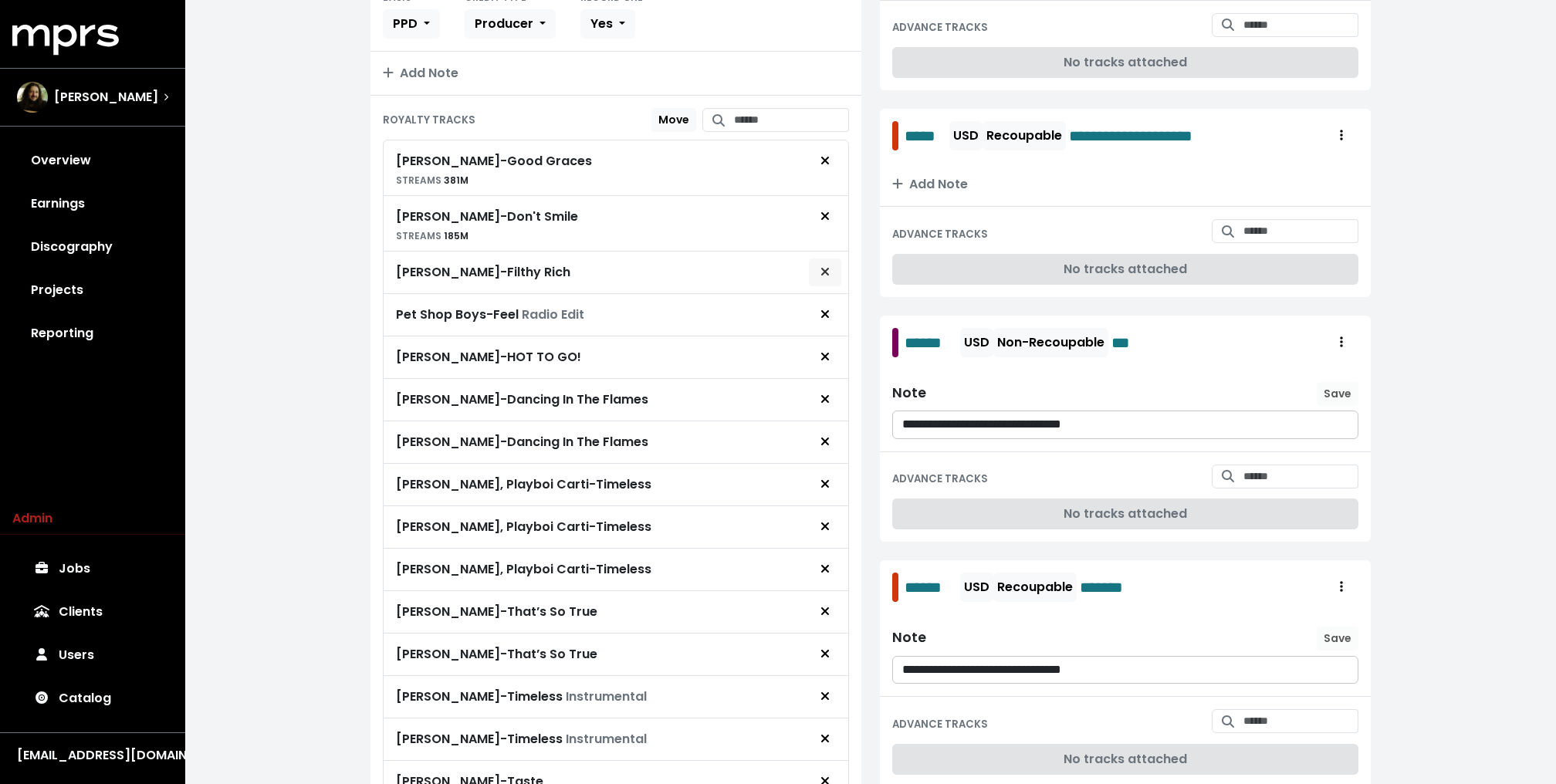
click at [828, 265] on icon "Remove royalty target" at bounding box center [825, 271] width 9 height 13
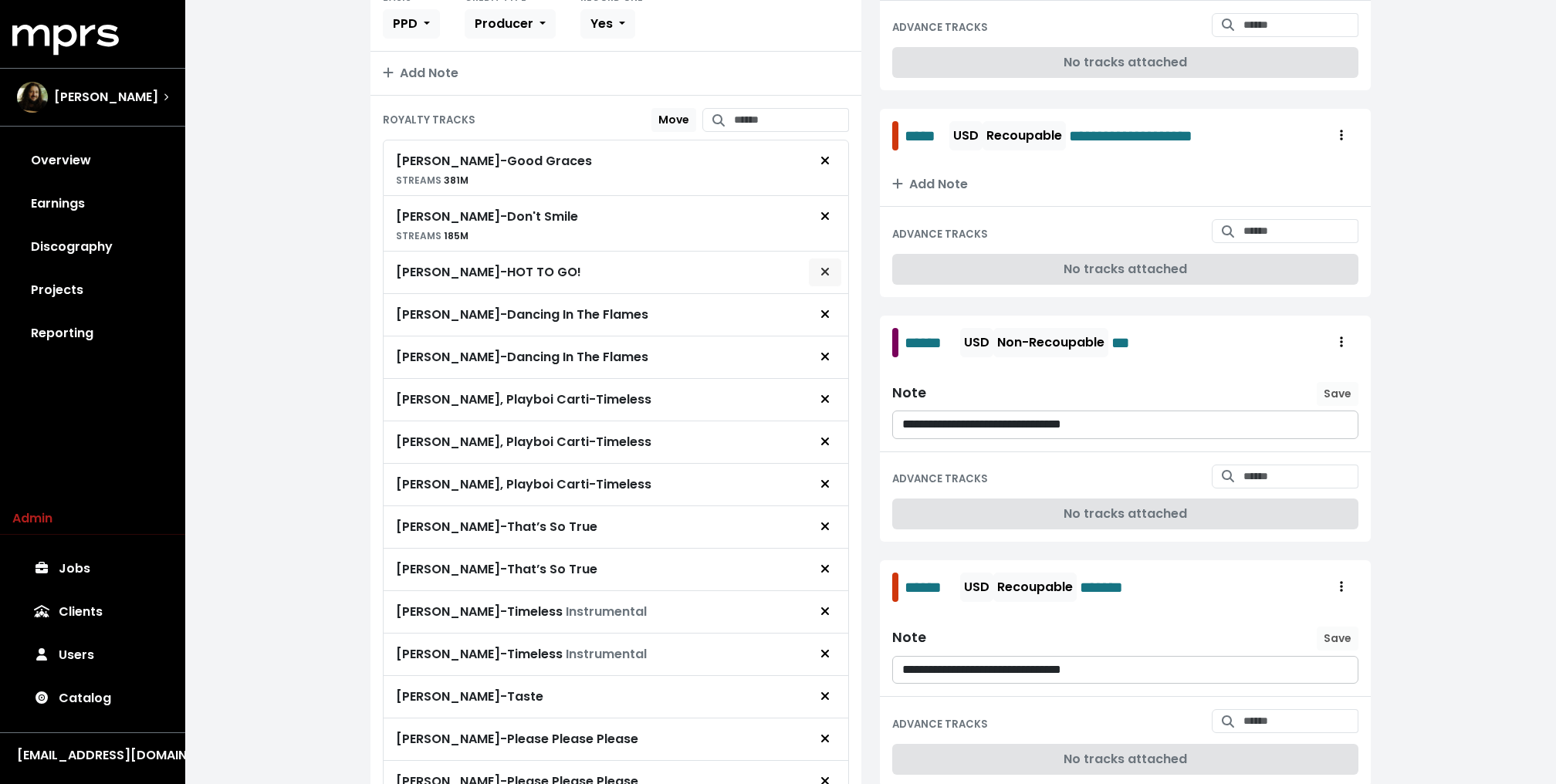
click at [828, 268] on icon "Remove royalty target" at bounding box center [825, 271] width 8 height 8
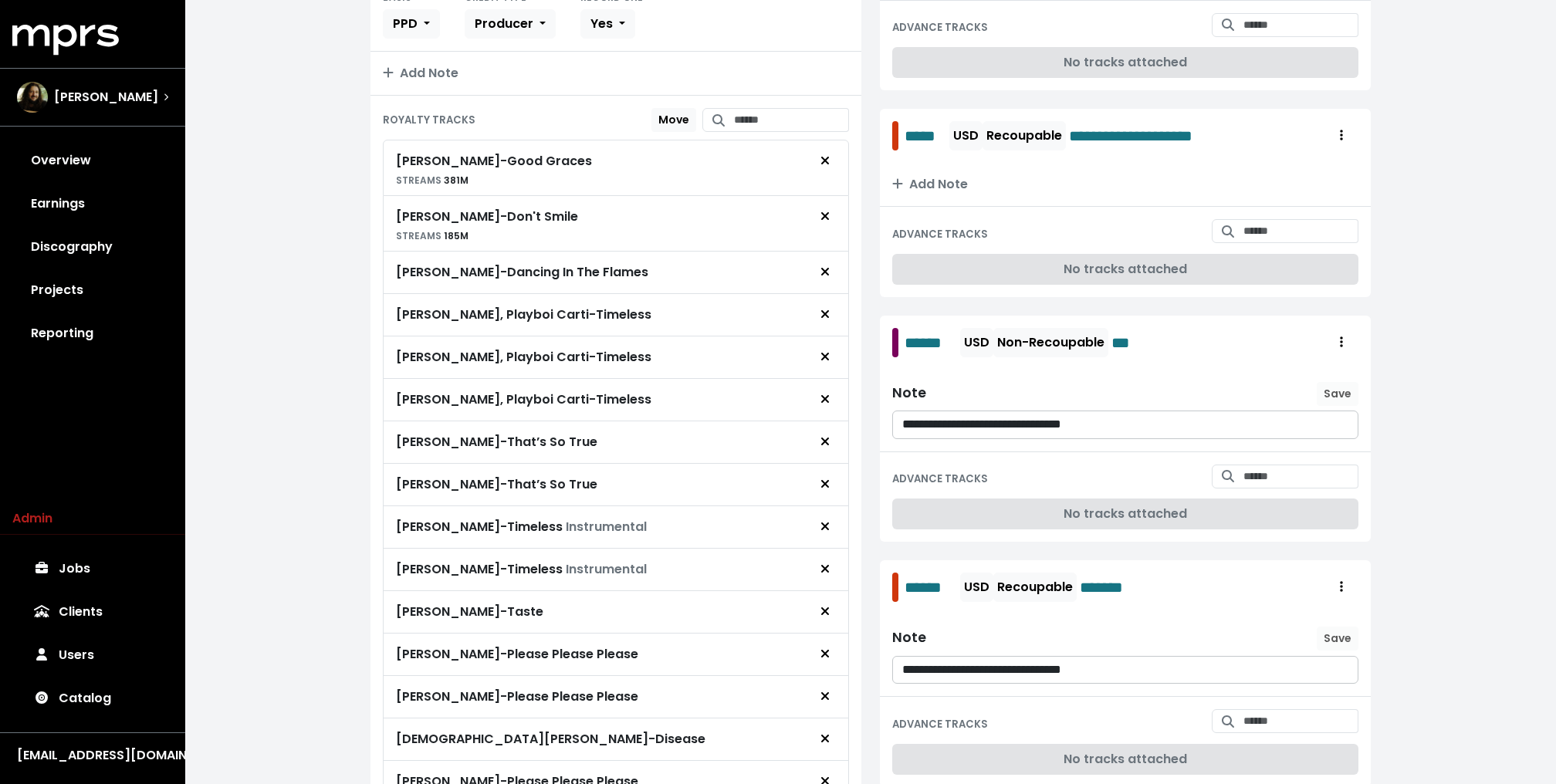
click at [828, 268] on icon "Remove royalty target" at bounding box center [825, 271] width 8 height 8
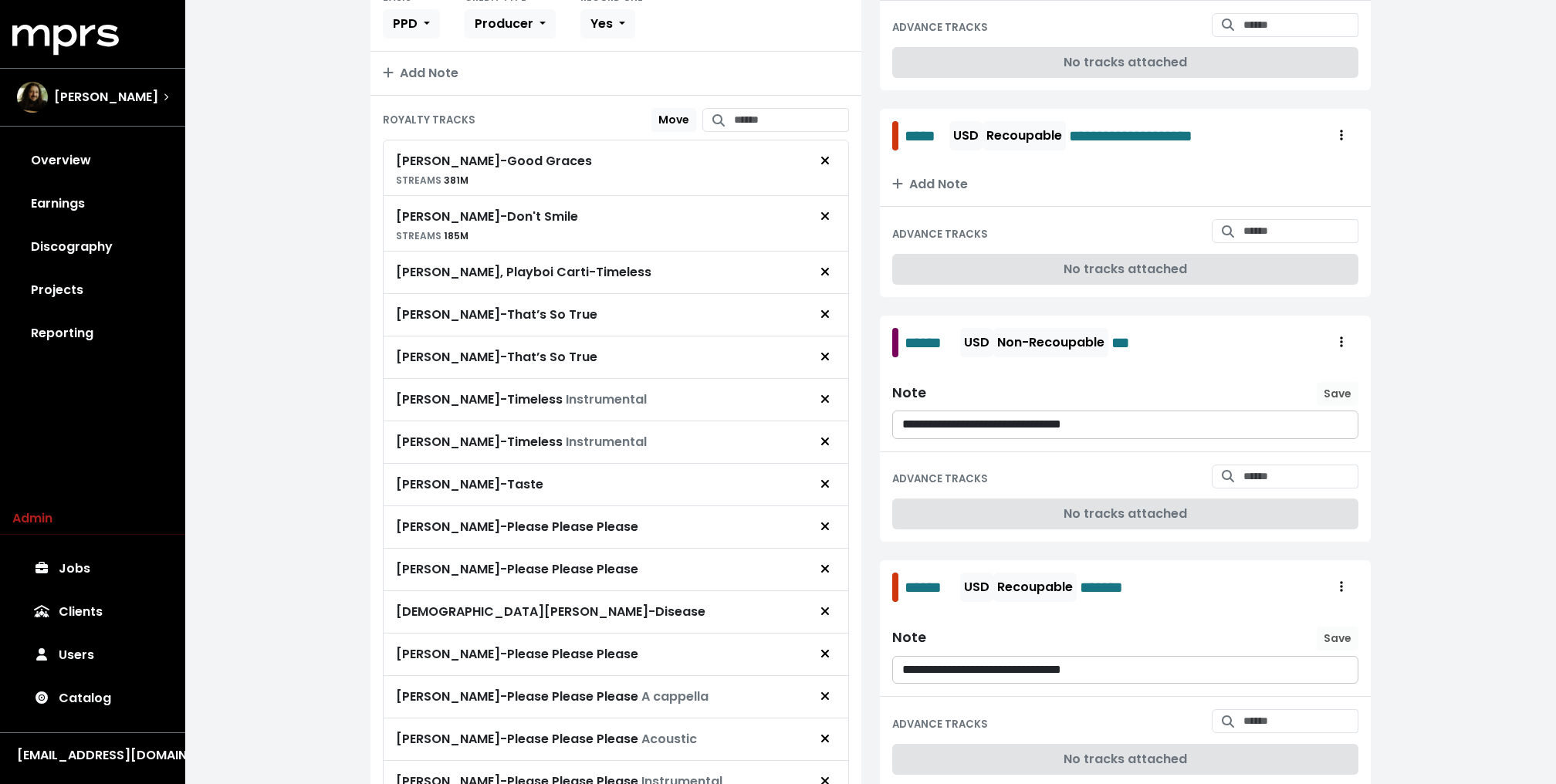
click at [828, 268] on icon "Remove royalty target" at bounding box center [825, 271] width 8 height 8
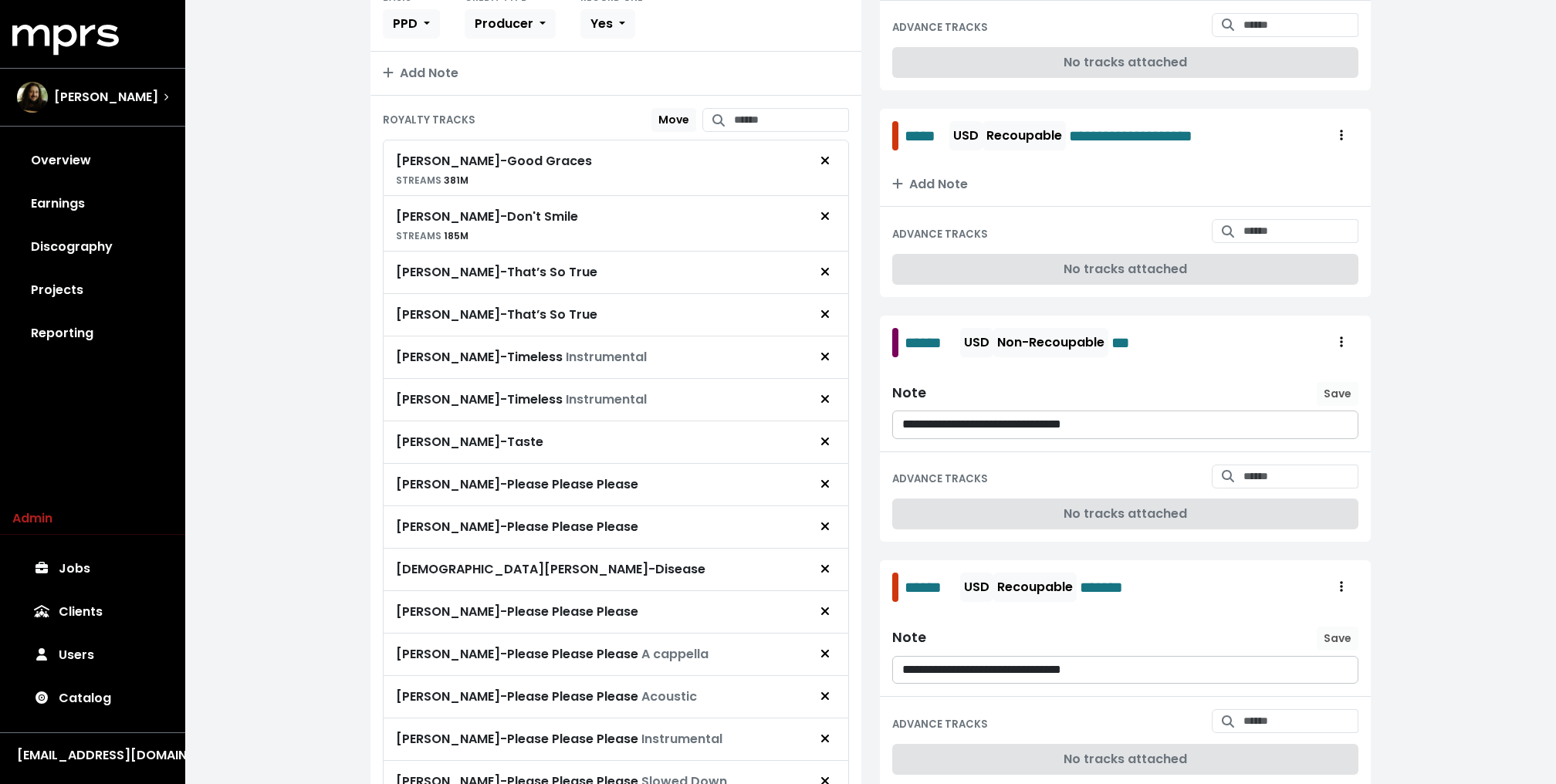
click at [828, 268] on icon "Remove royalty target" at bounding box center [825, 271] width 8 height 8
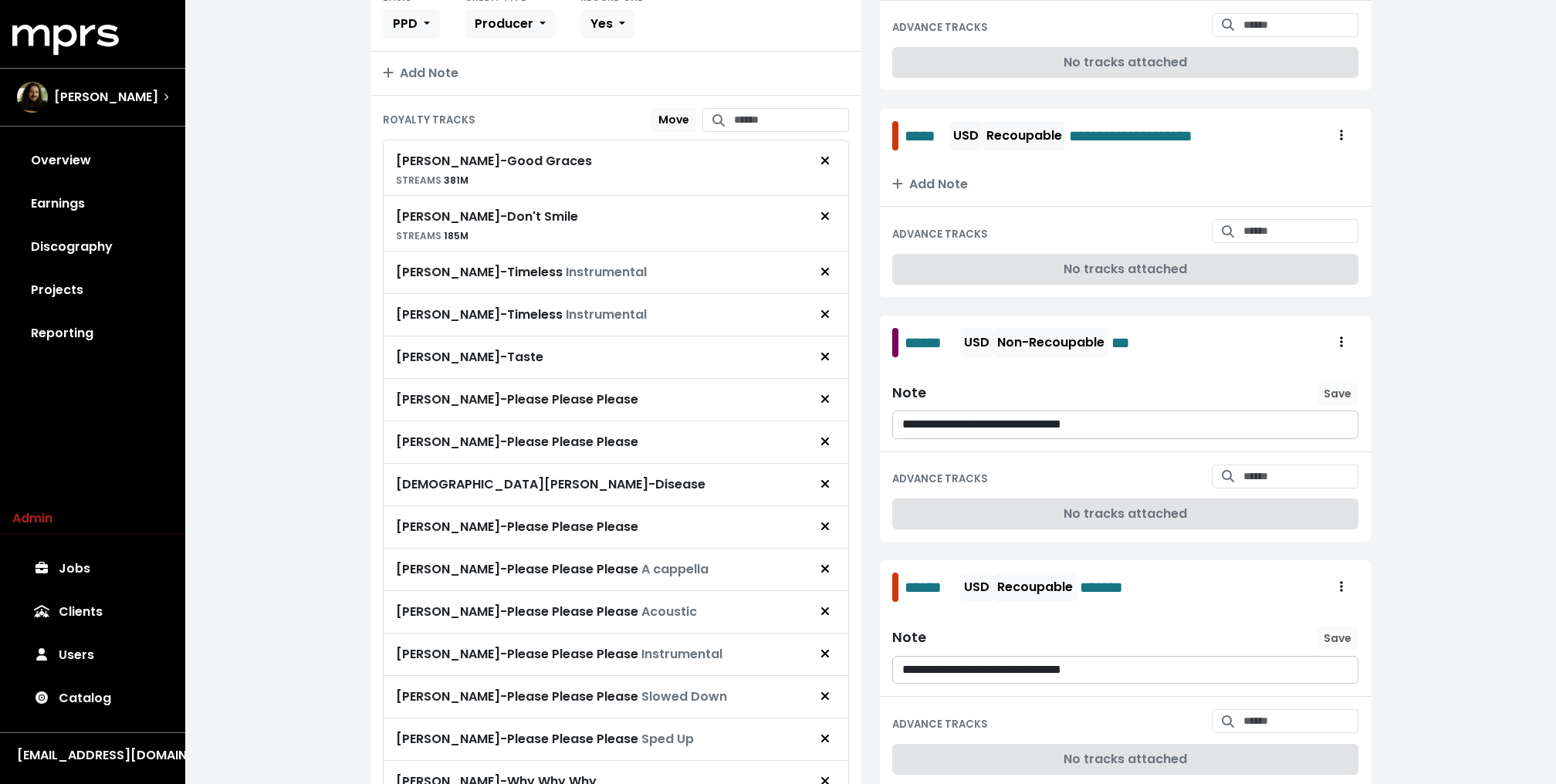
click at [828, 268] on icon "Remove royalty target" at bounding box center [825, 271] width 8 height 8
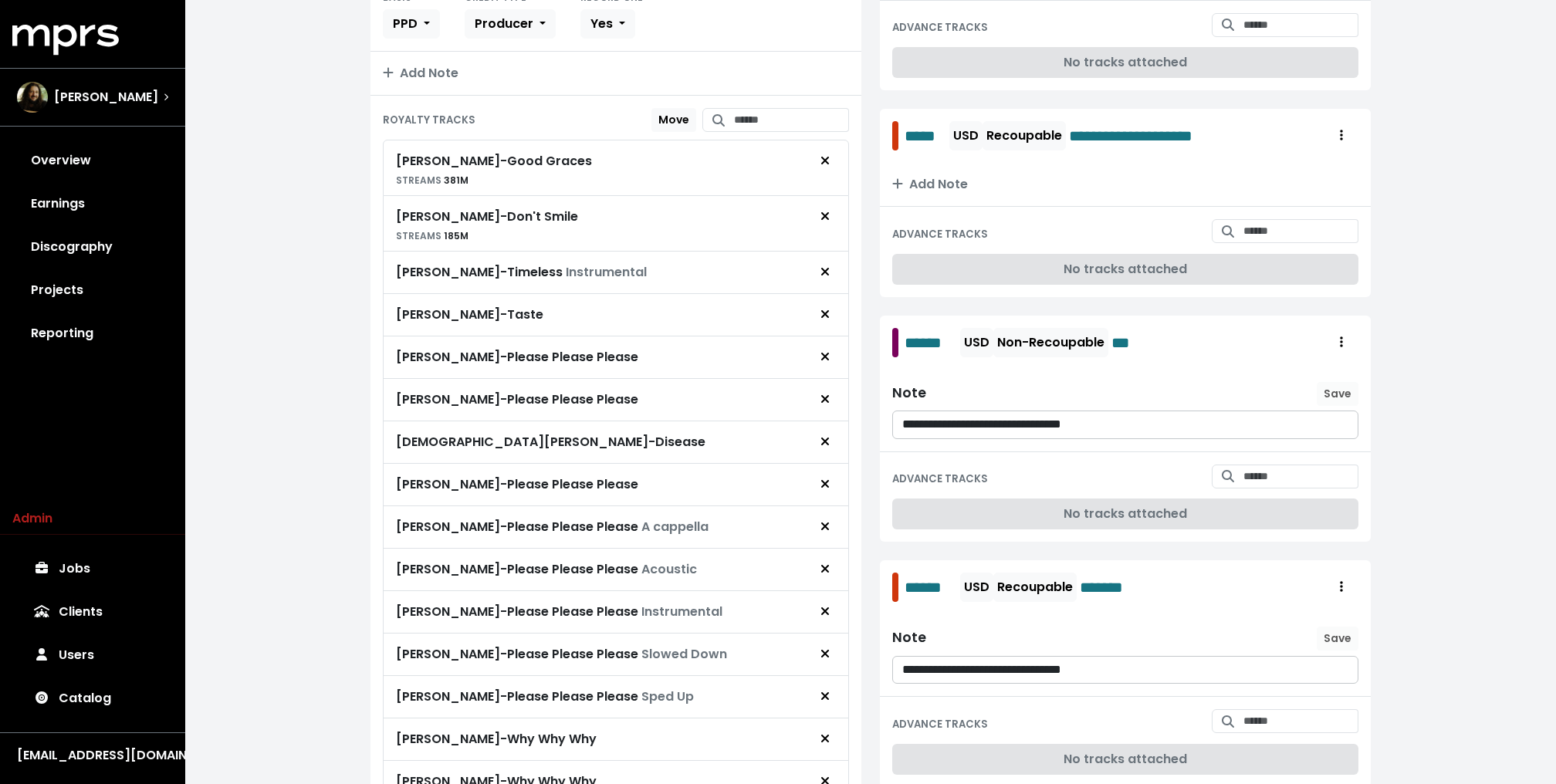
click at [828, 268] on icon "Remove royalty target" at bounding box center [825, 271] width 8 height 8
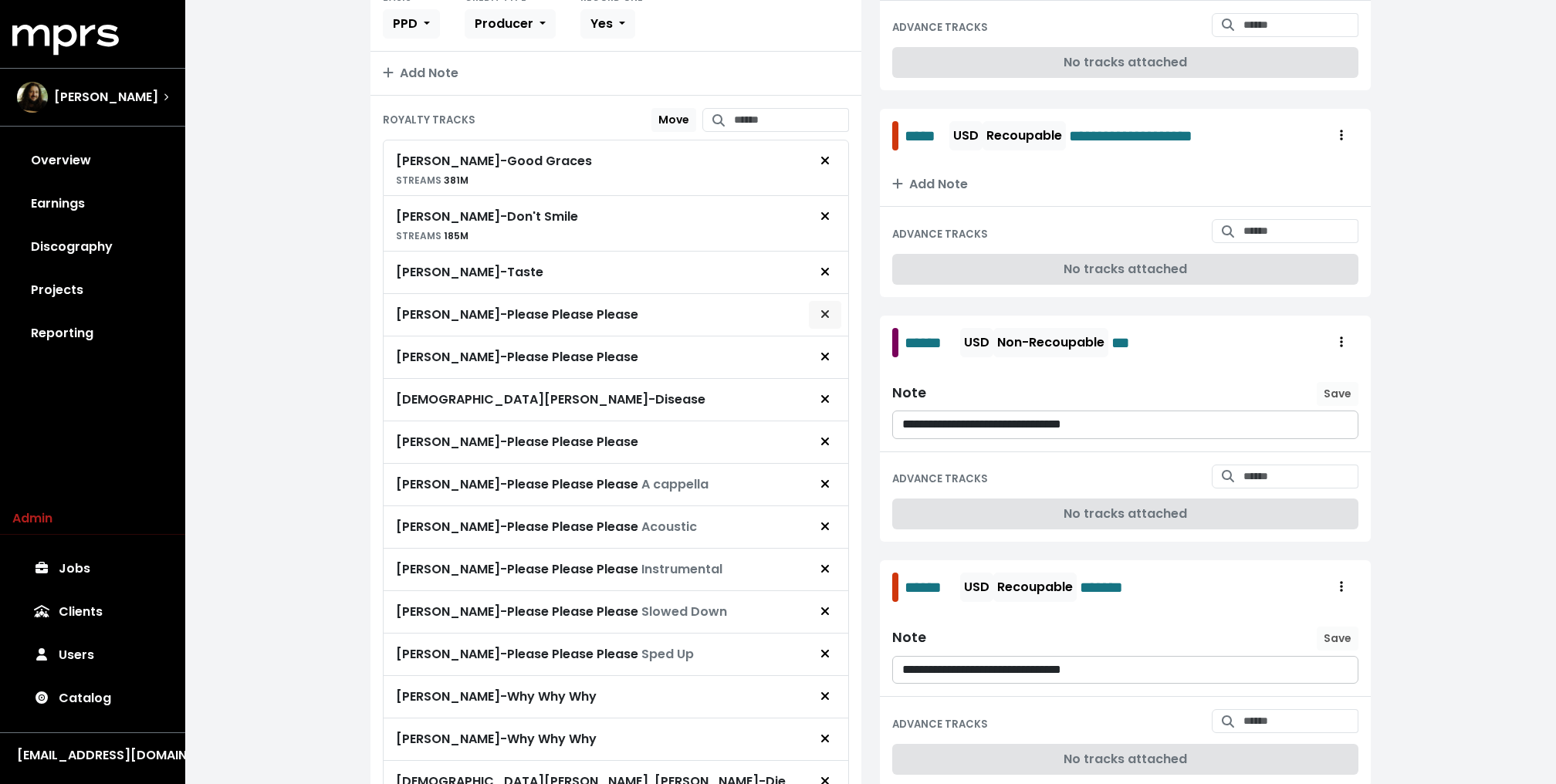
click at [828, 308] on icon "Remove royalty target" at bounding box center [825, 314] width 9 height 13
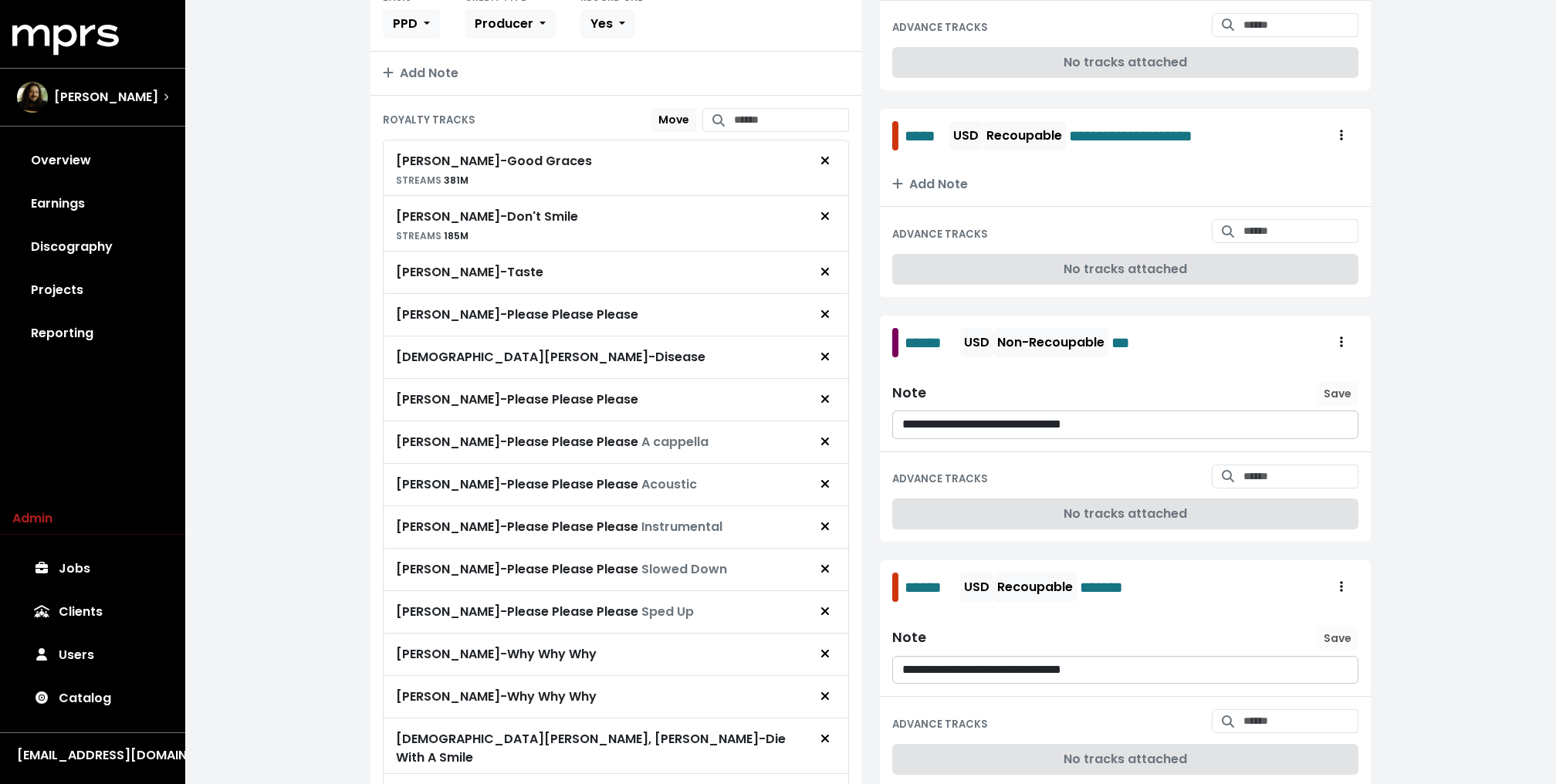
click at [828, 308] on icon "Remove royalty target" at bounding box center [825, 314] width 9 height 13
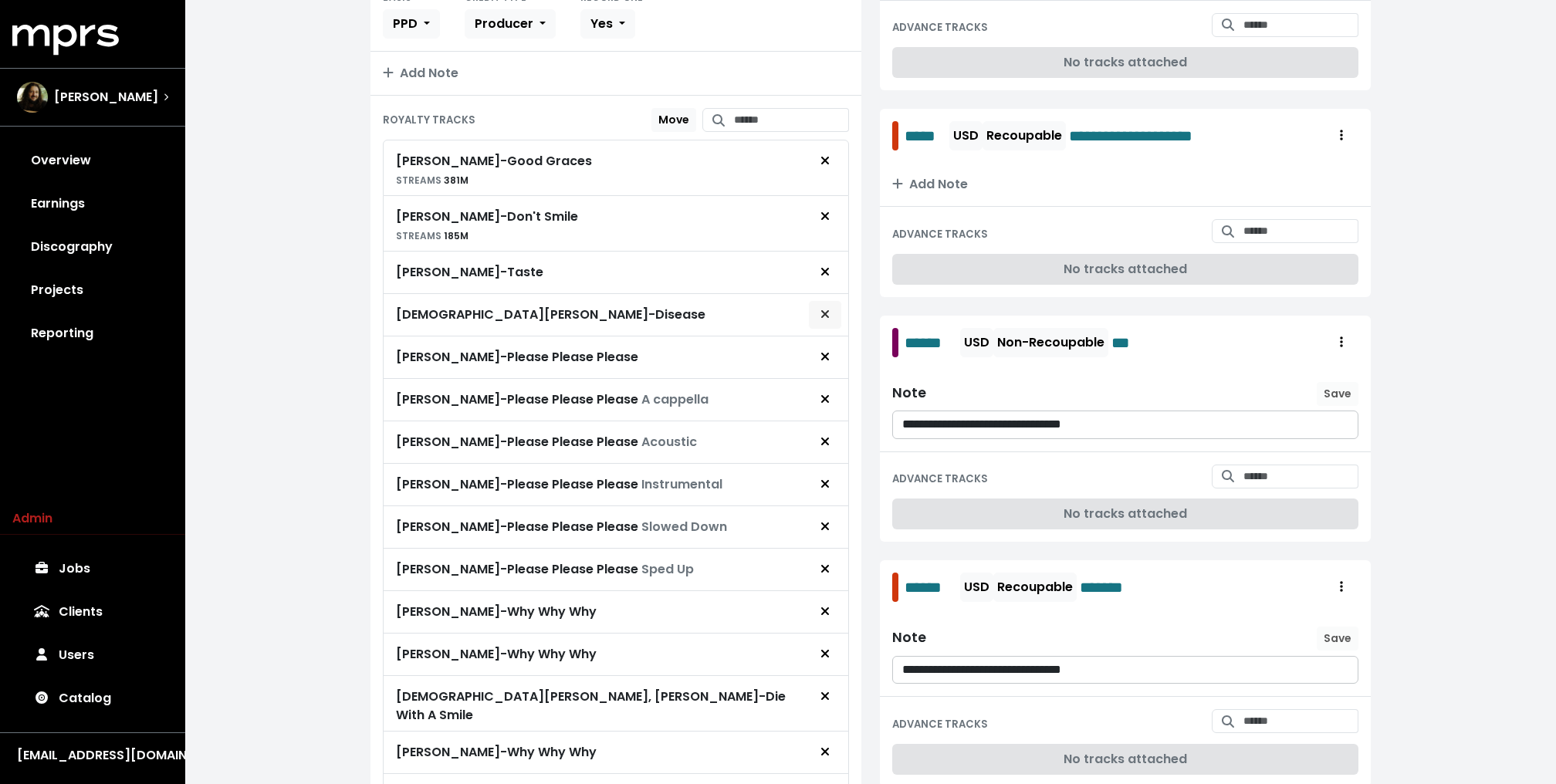
click at [828, 308] on icon "Remove royalty target" at bounding box center [825, 314] width 9 height 13
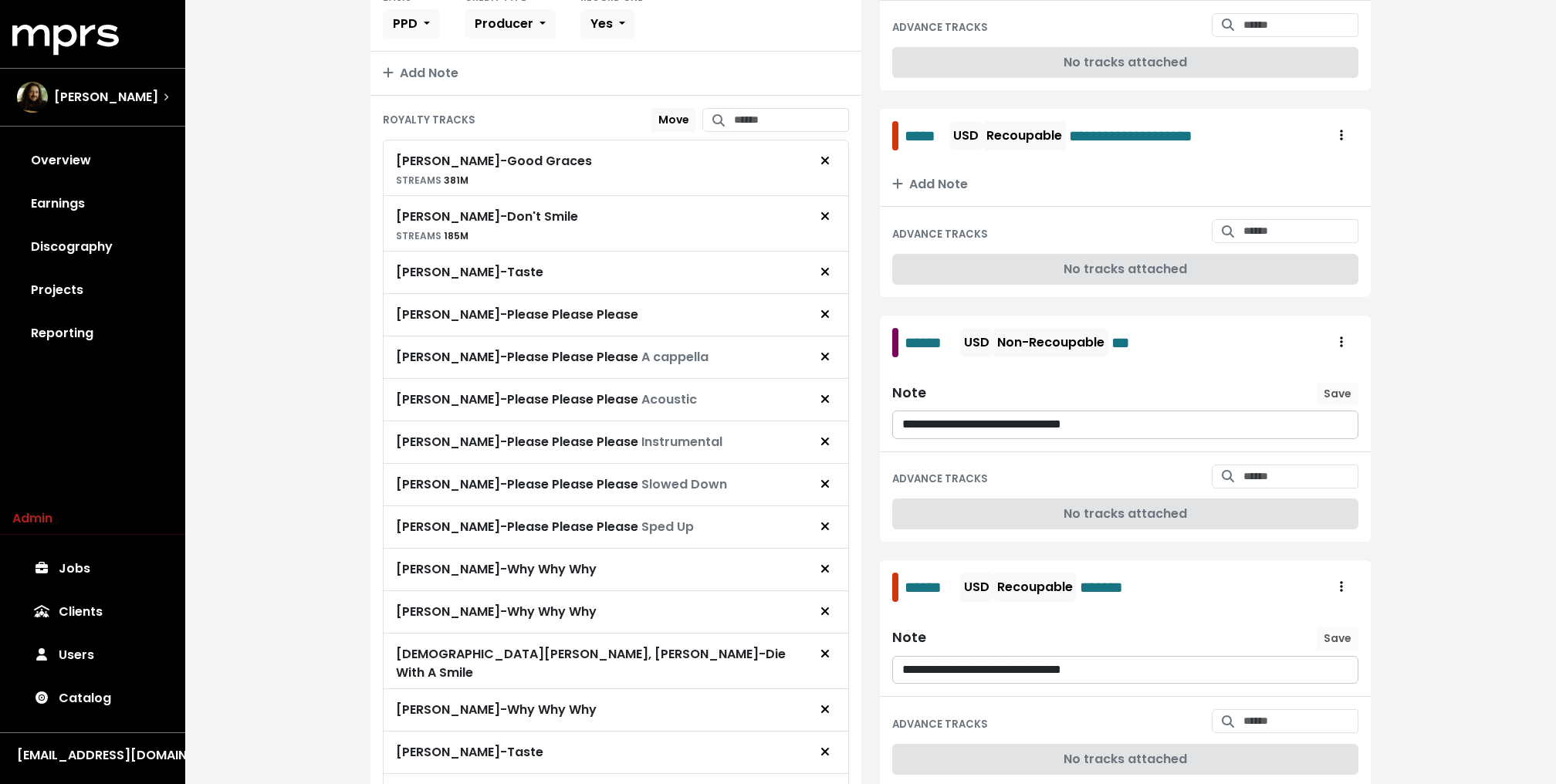
click at [828, 308] on icon "Remove royalty target" at bounding box center [825, 314] width 9 height 13
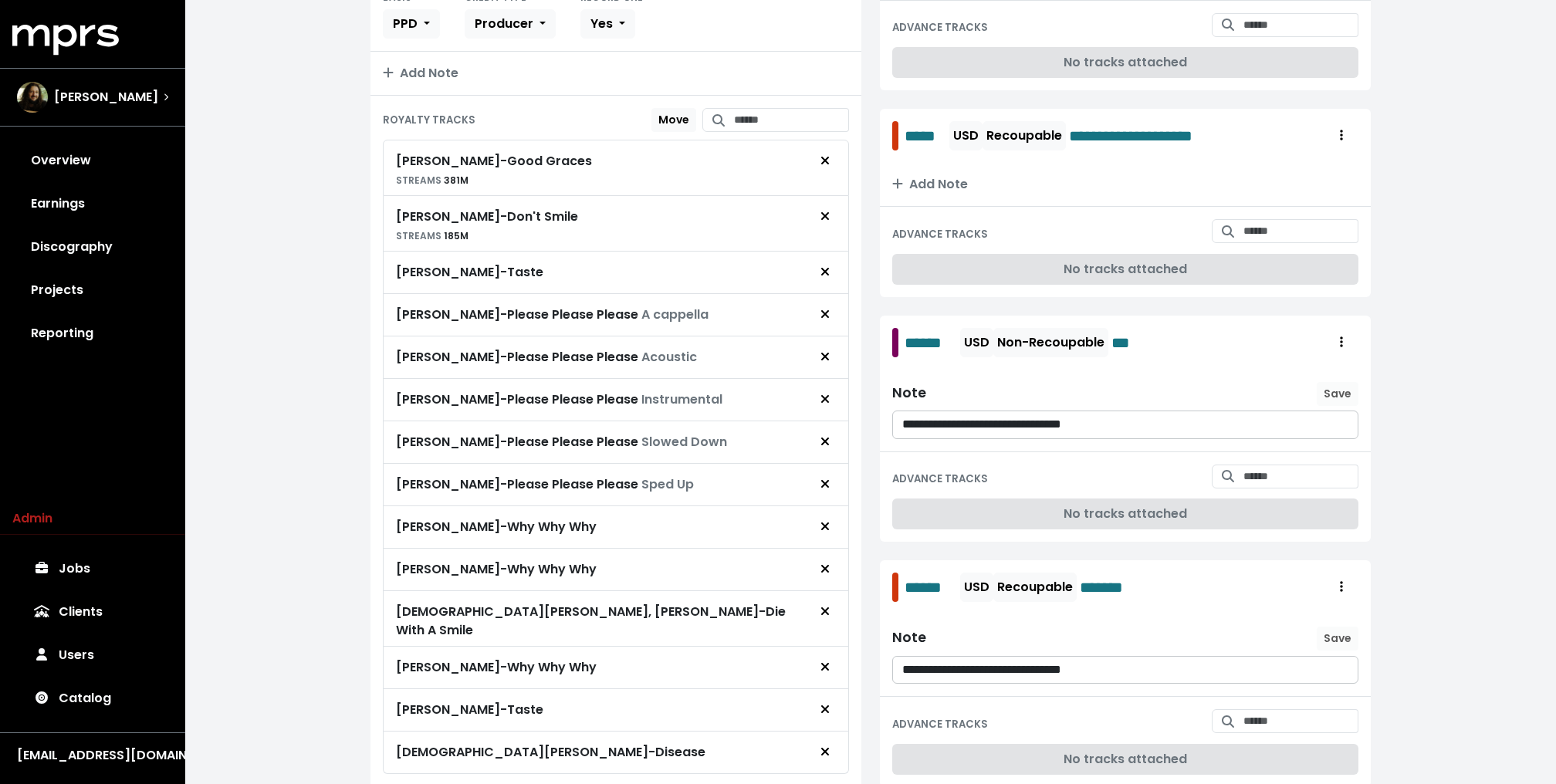
click at [828, 308] on icon "Remove royalty target" at bounding box center [825, 314] width 9 height 13
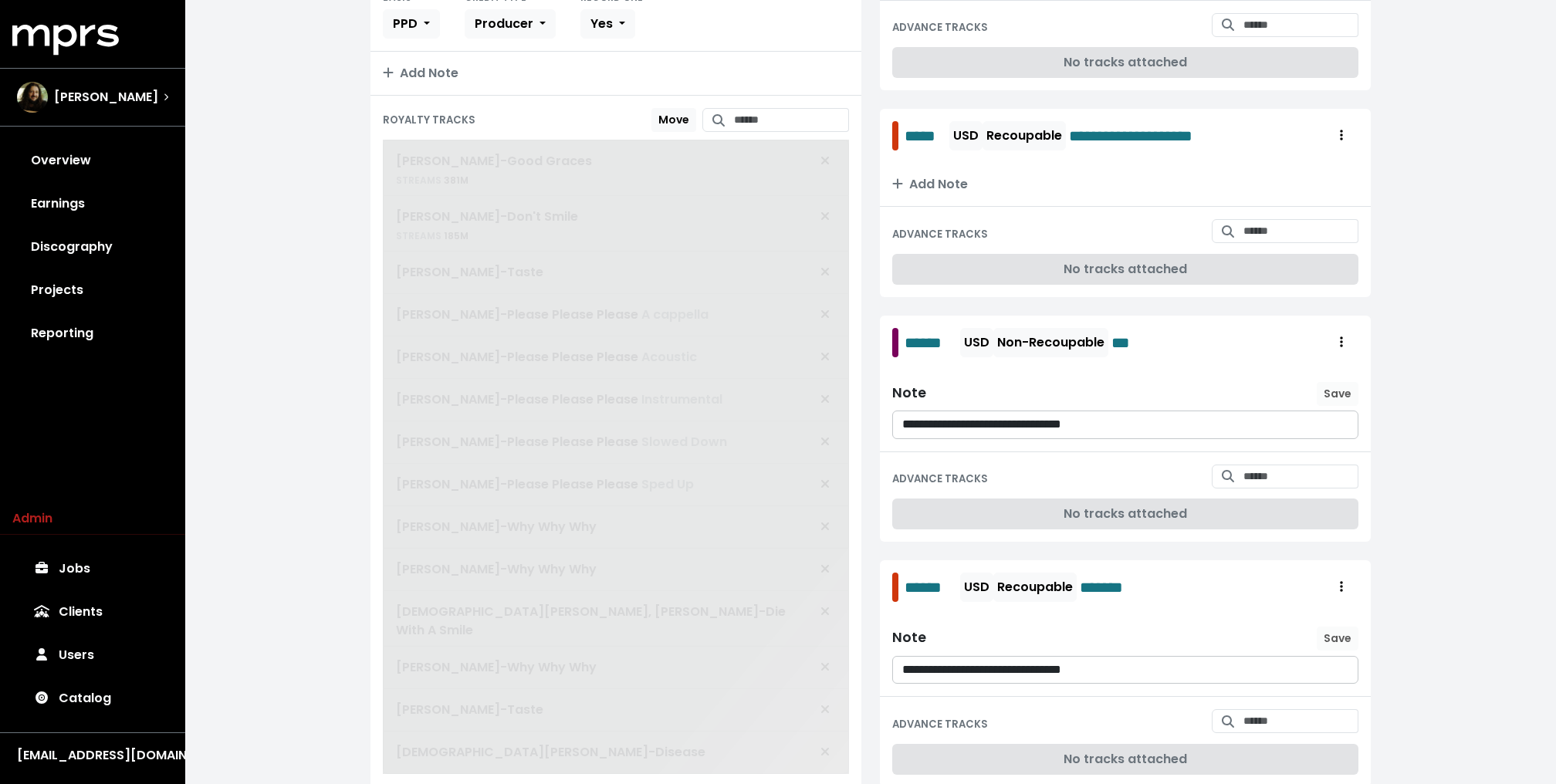
click at [828, 304] on span "[PERSON_NAME] - Good Graces STREAMS 381M [PERSON_NAME] - Don't Smile STREAMS 18…" at bounding box center [615, 456] width 466 height 634
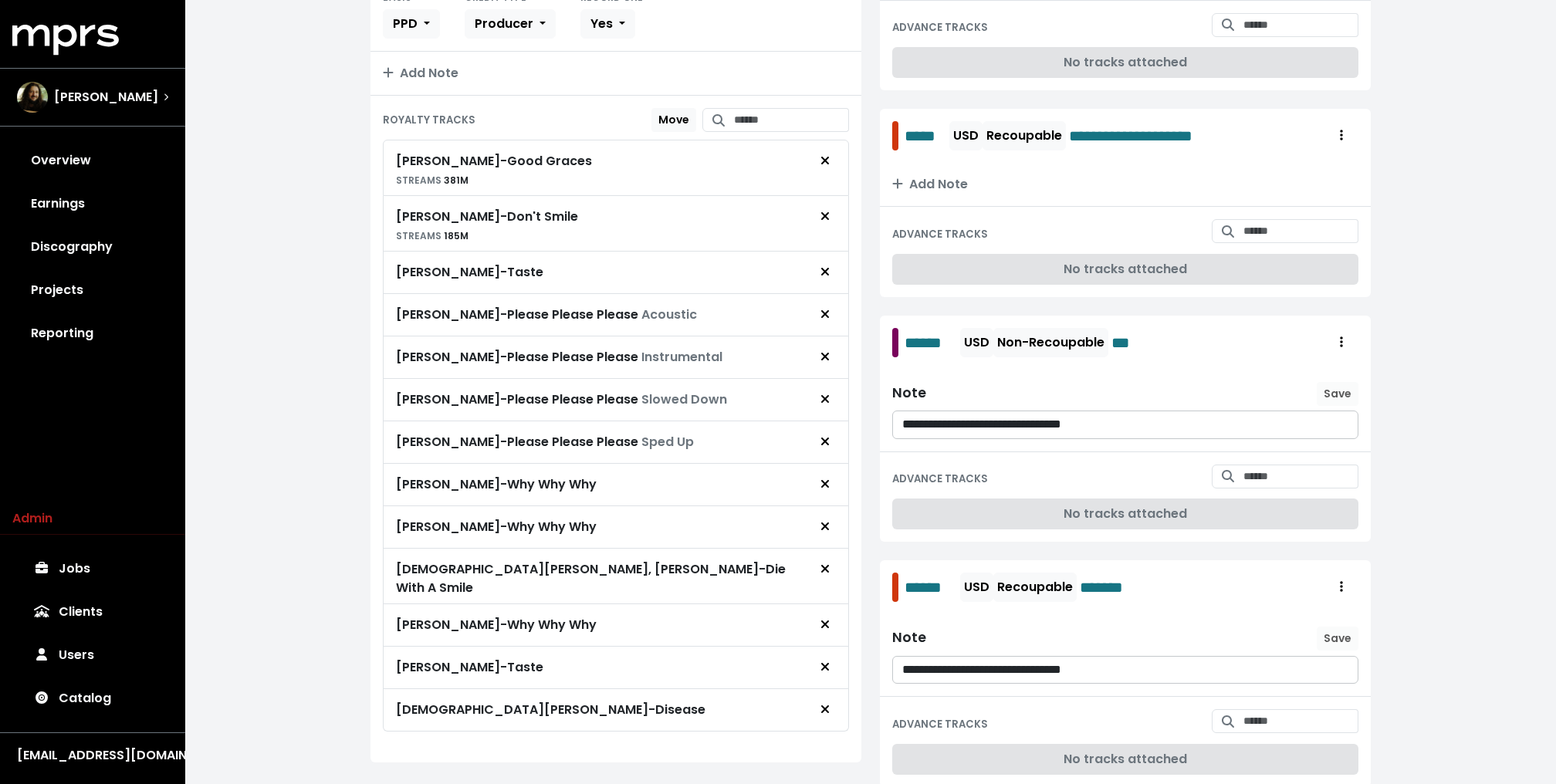
click at [828, 308] on icon "Remove royalty target" at bounding box center [825, 314] width 9 height 13
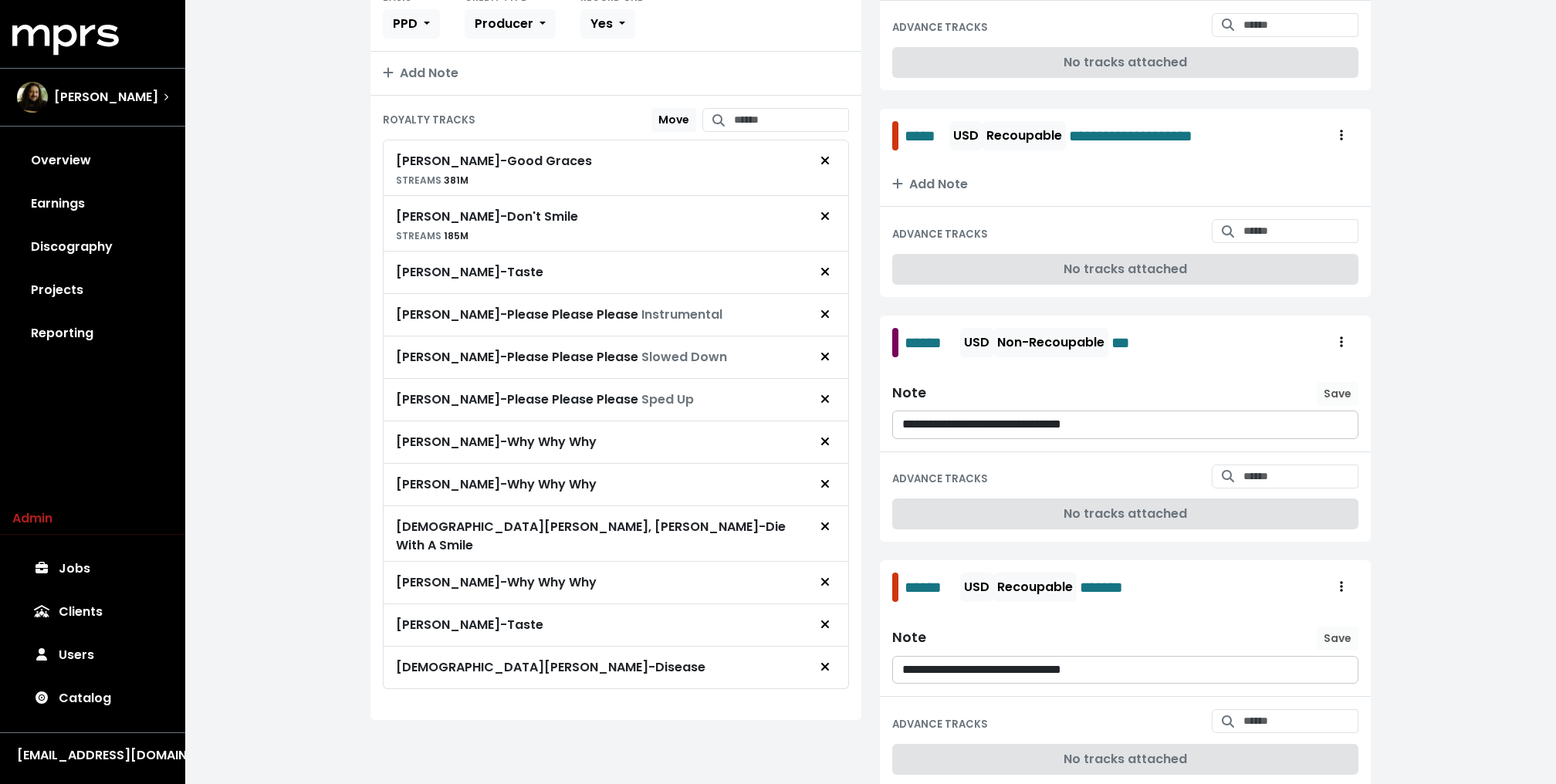
click at [828, 304] on span "[PERSON_NAME] - Good Graces STREAMS 381M [PERSON_NAME] - Don't Smile STREAMS 18…" at bounding box center [615, 414] width 466 height 550
click at [828, 308] on icon "Remove royalty target" at bounding box center [825, 314] width 9 height 13
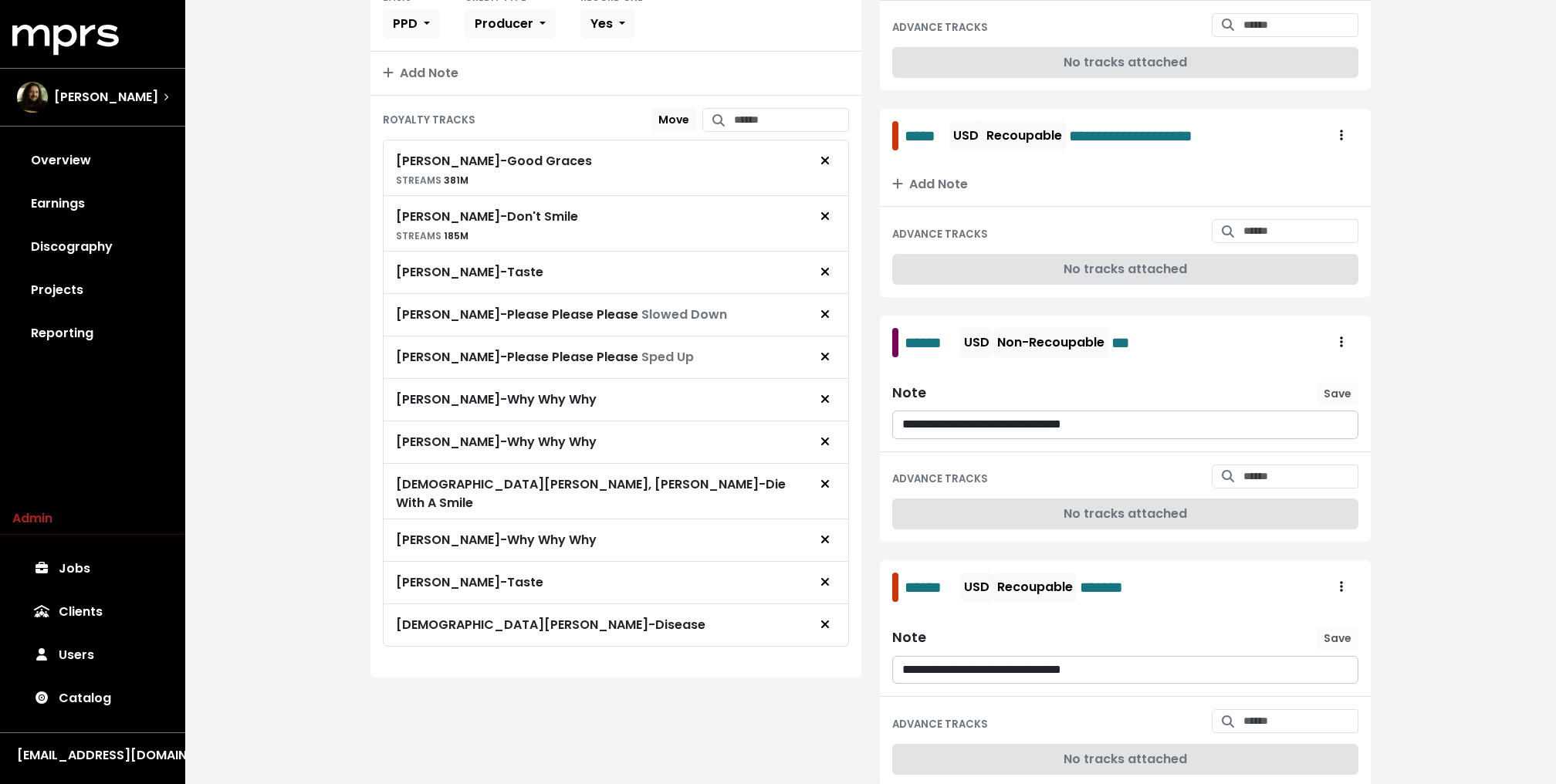
click at [828, 308] on icon "Remove royalty target" at bounding box center [825, 314] width 9 height 13
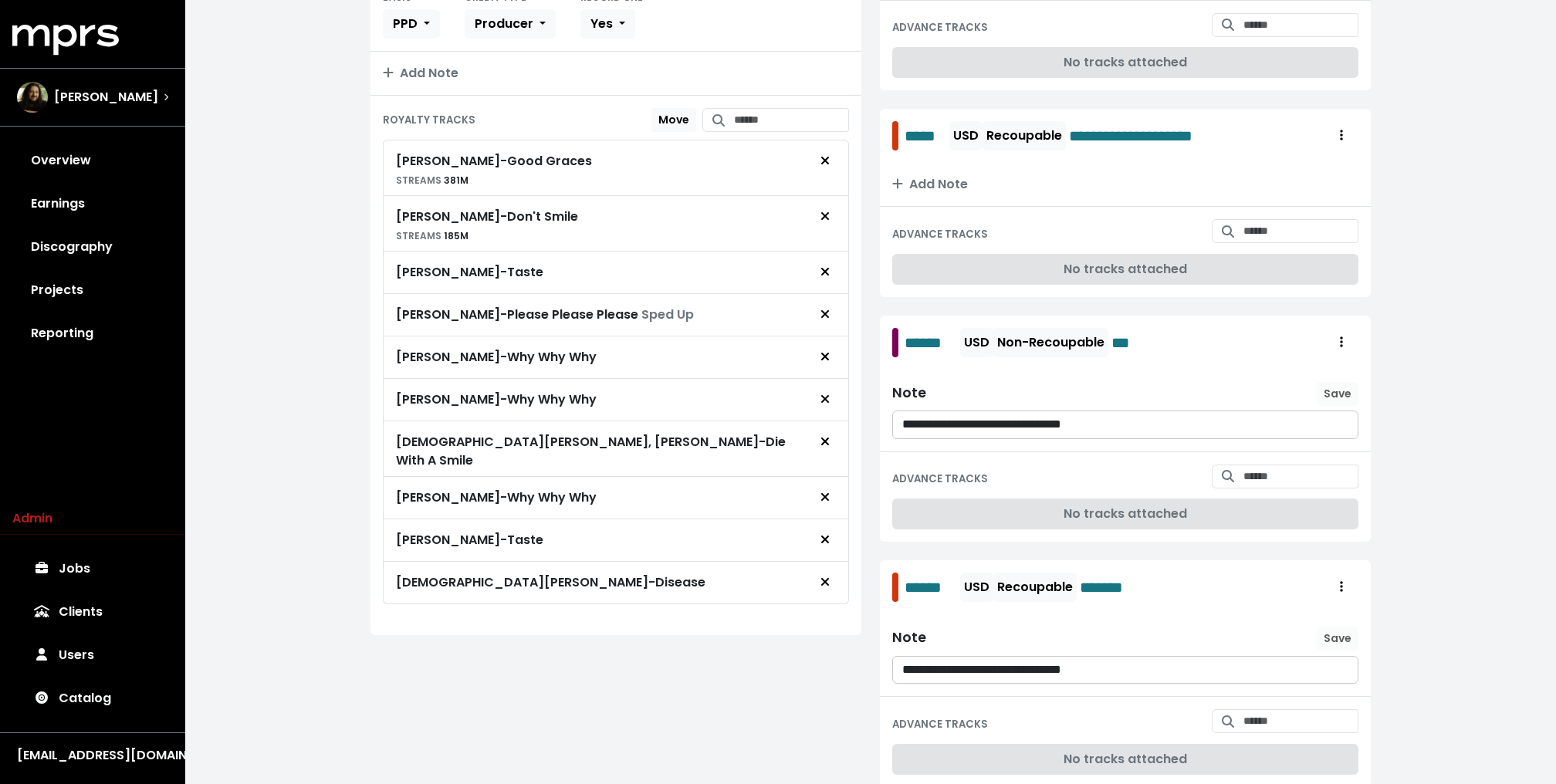
click at [828, 308] on icon "Remove royalty target" at bounding box center [825, 314] width 9 height 13
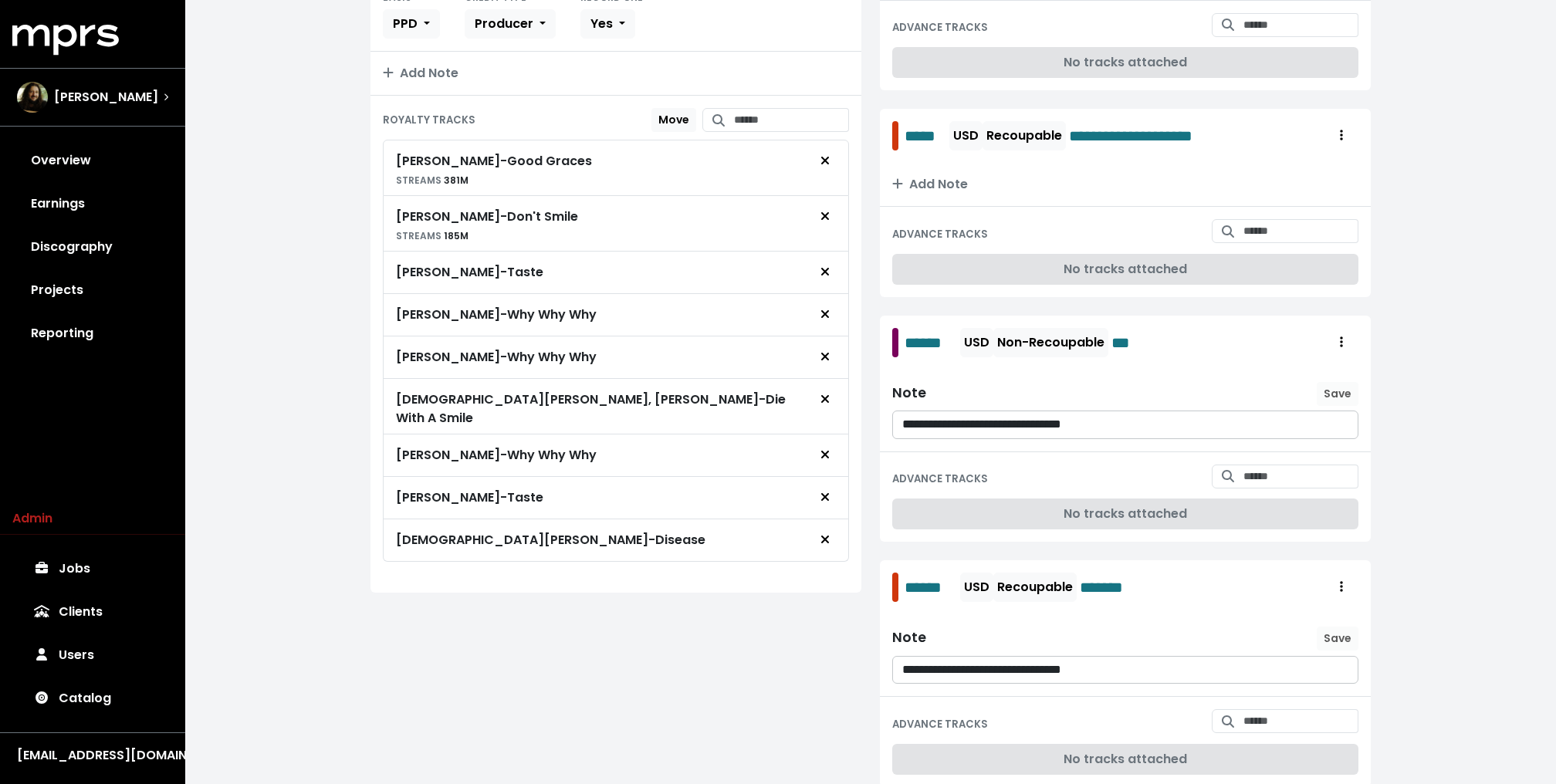
click at [828, 308] on icon "Remove royalty target" at bounding box center [825, 314] width 9 height 13
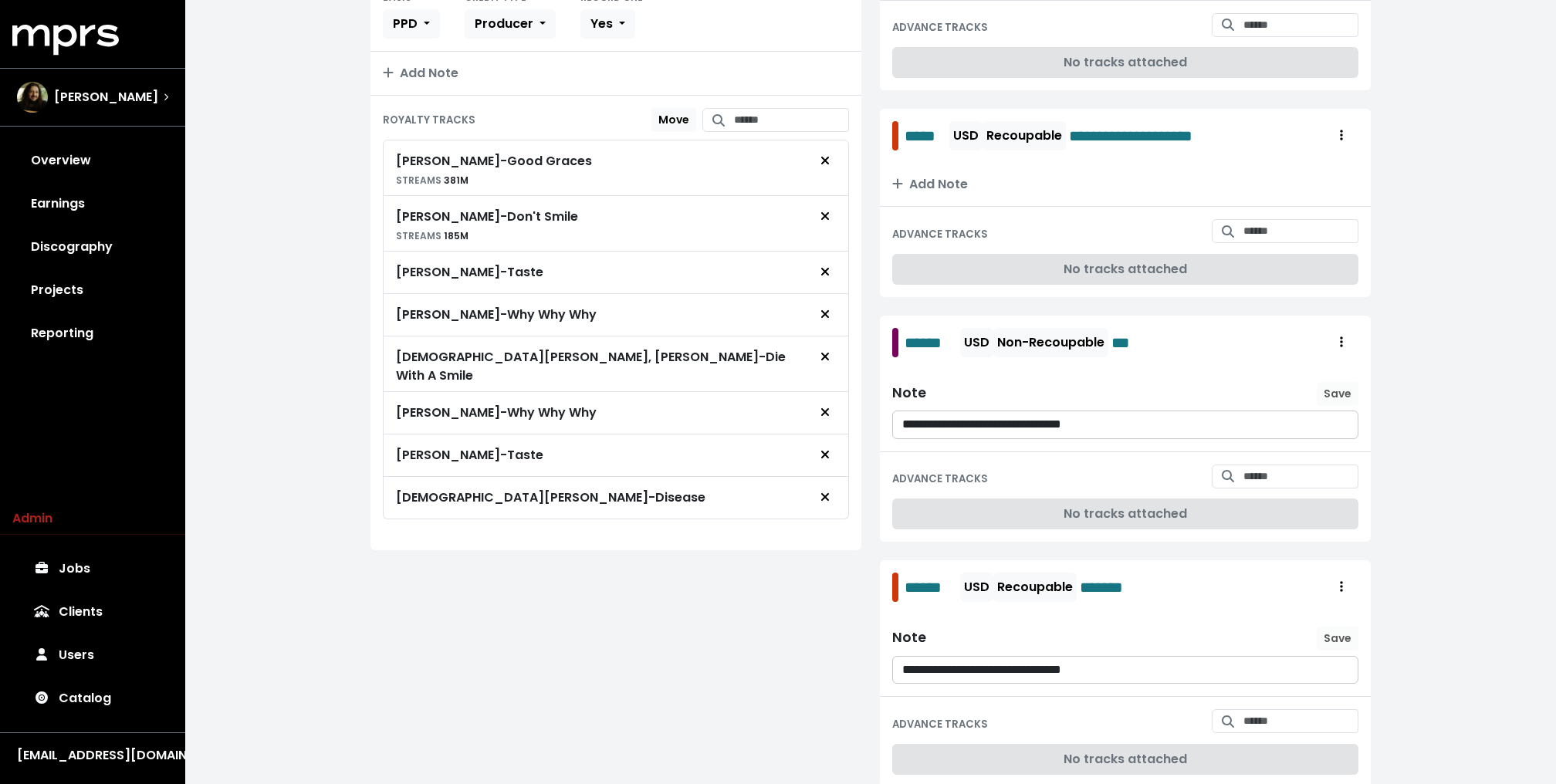
click at [828, 308] on icon "Remove royalty target" at bounding box center [825, 314] width 9 height 13
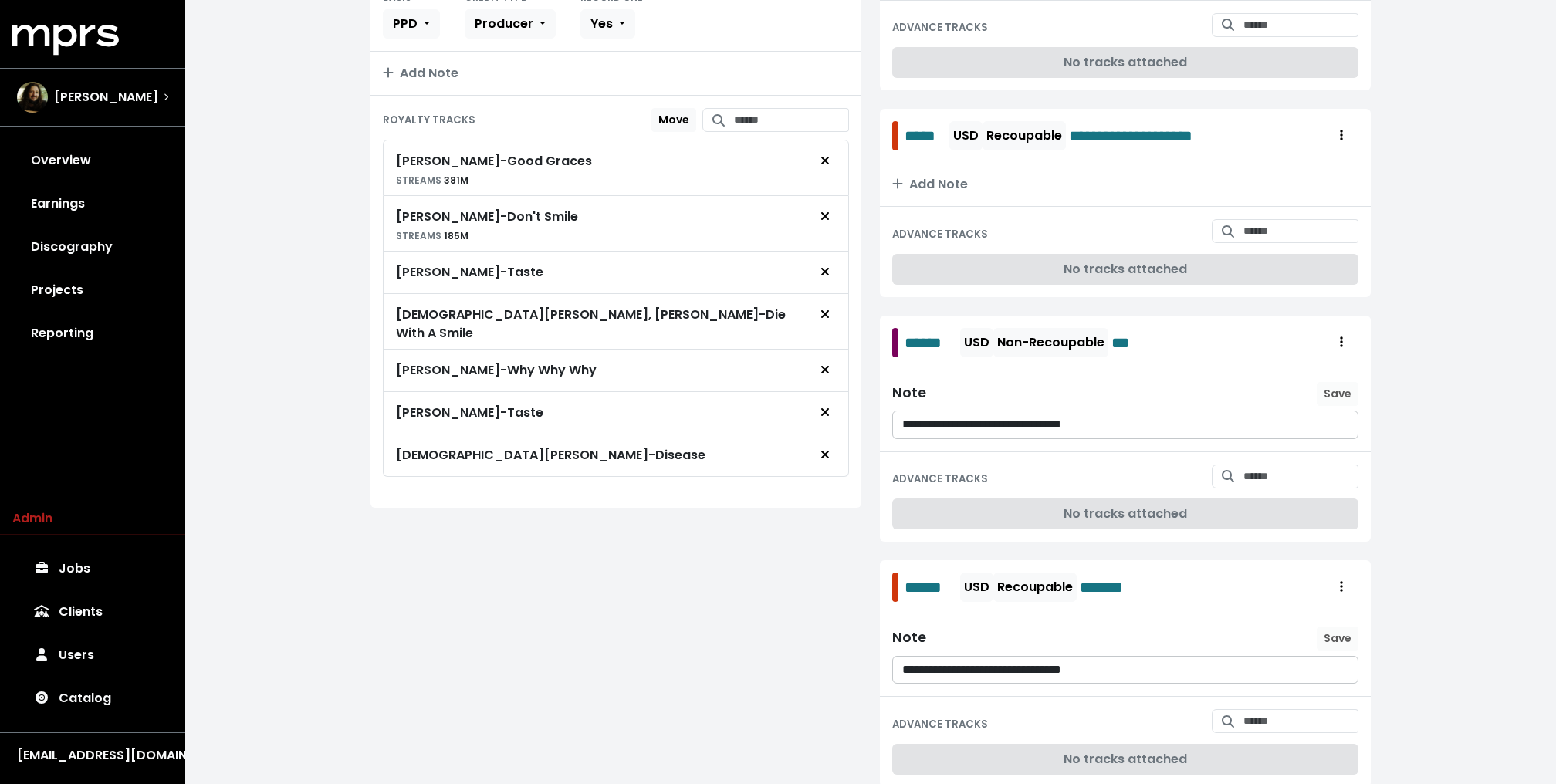
click at [828, 308] on icon "Remove royalty target" at bounding box center [825, 314] width 9 height 13
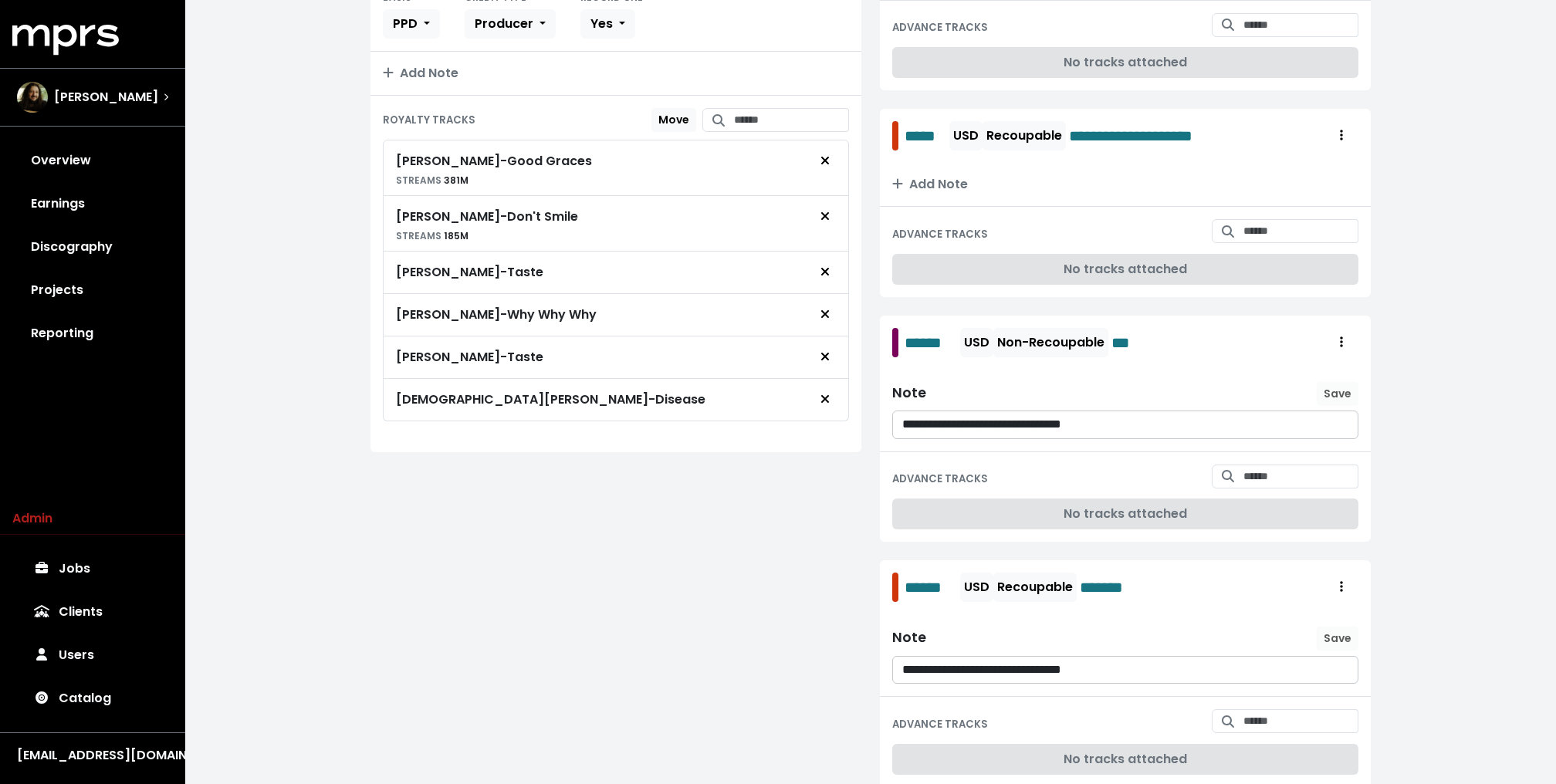
click at [828, 308] on icon "Remove royalty target" at bounding box center [825, 314] width 9 height 13
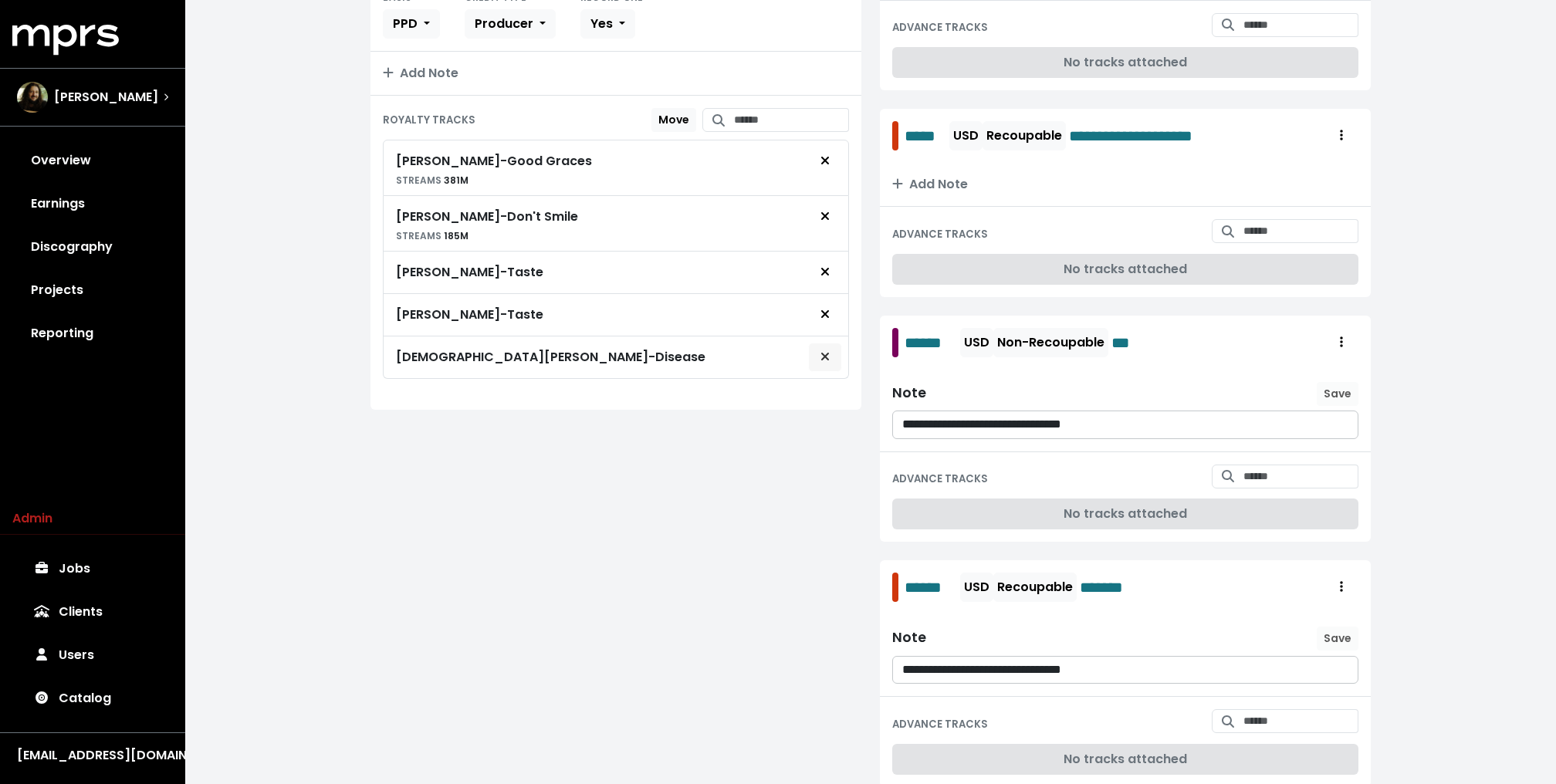
click at [832, 348] on span "Remove royalty target" at bounding box center [824, 357] width 13 height 19
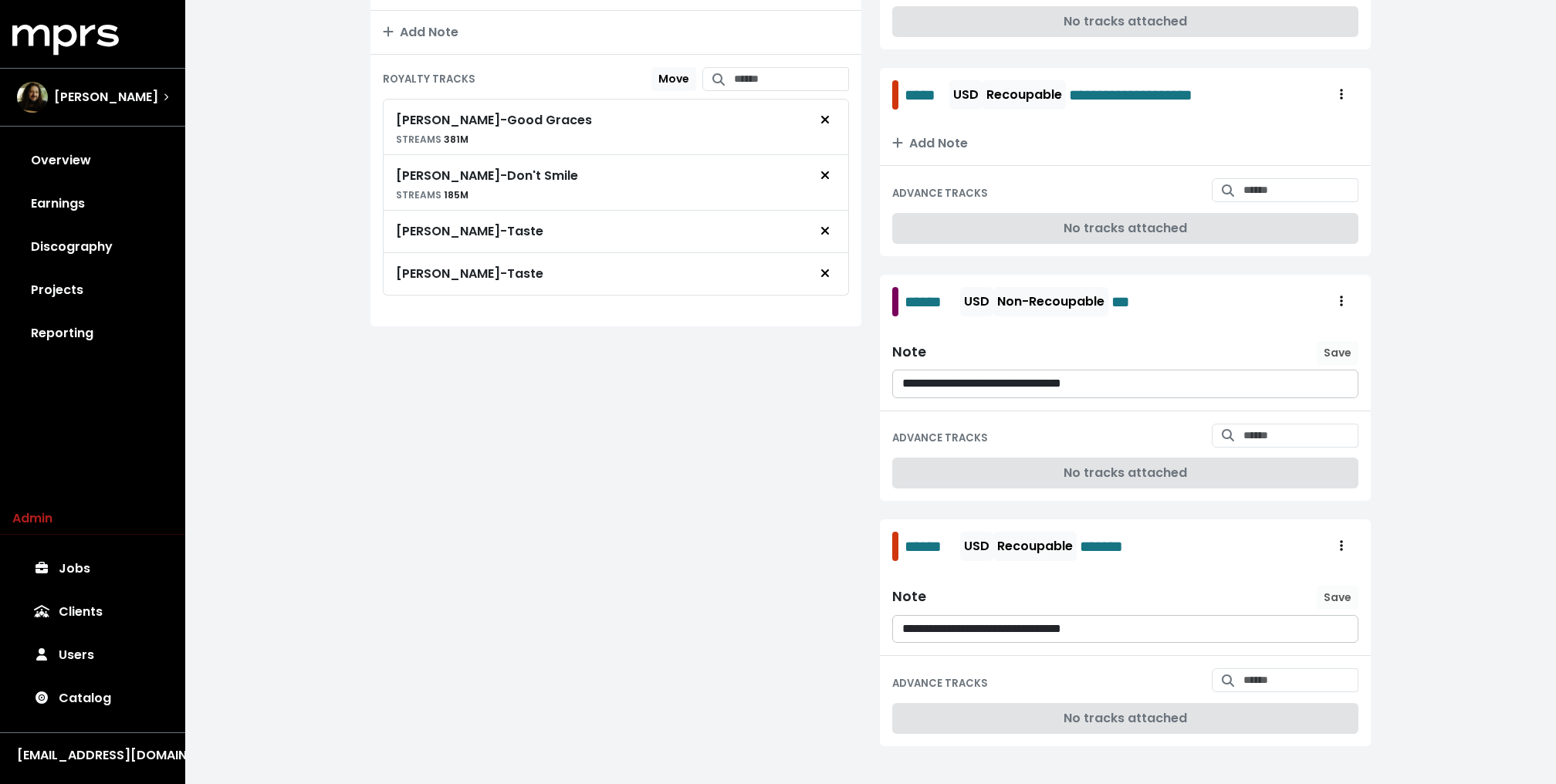
scroll to position [763, 0]
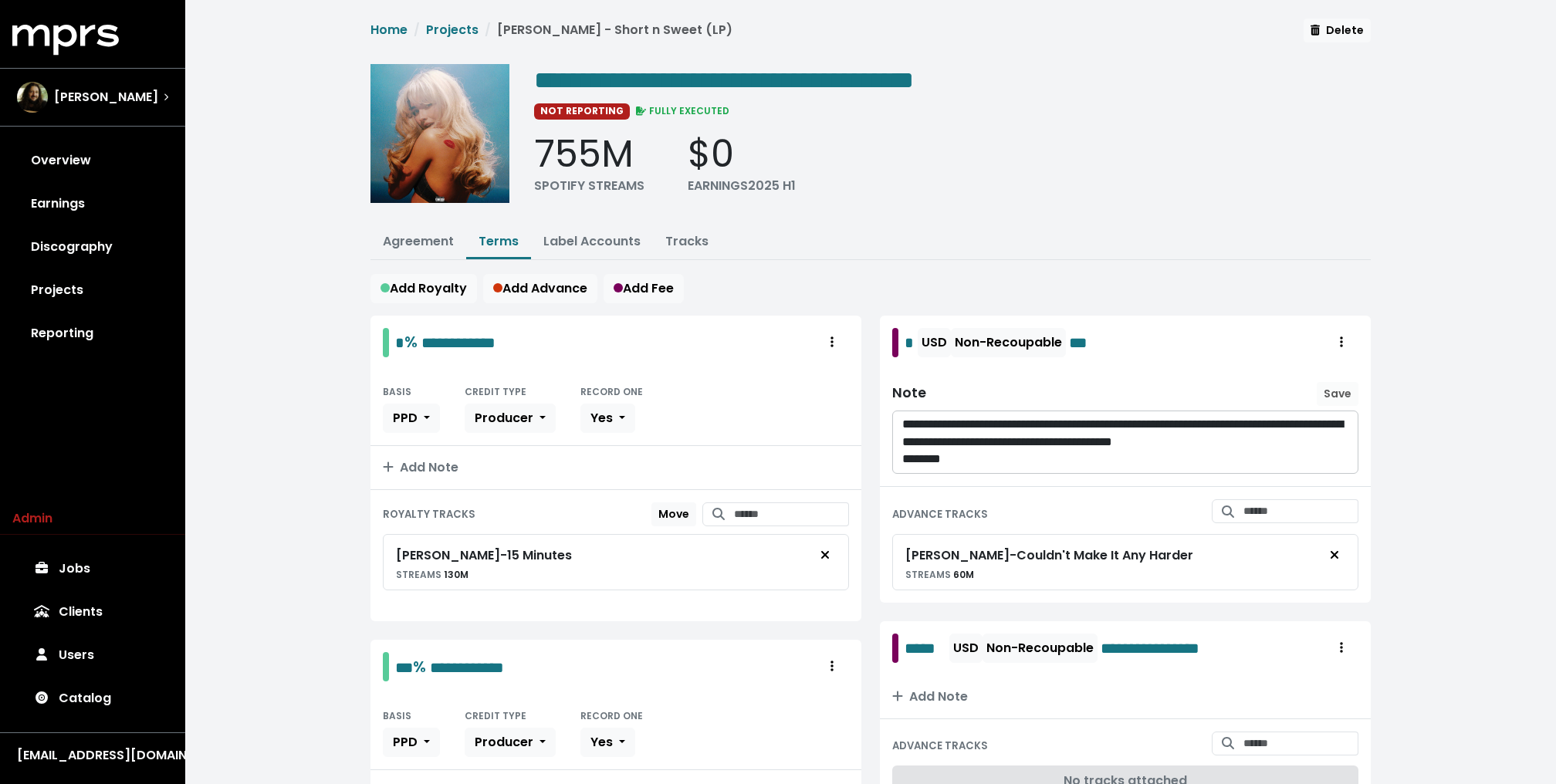
click at [888, 202] on div "**********" at bounding box center [951, 138] width 836 height 150
click at [290, 180] on div "**********" at bounding box center [870, 780] width 1370 height 1561
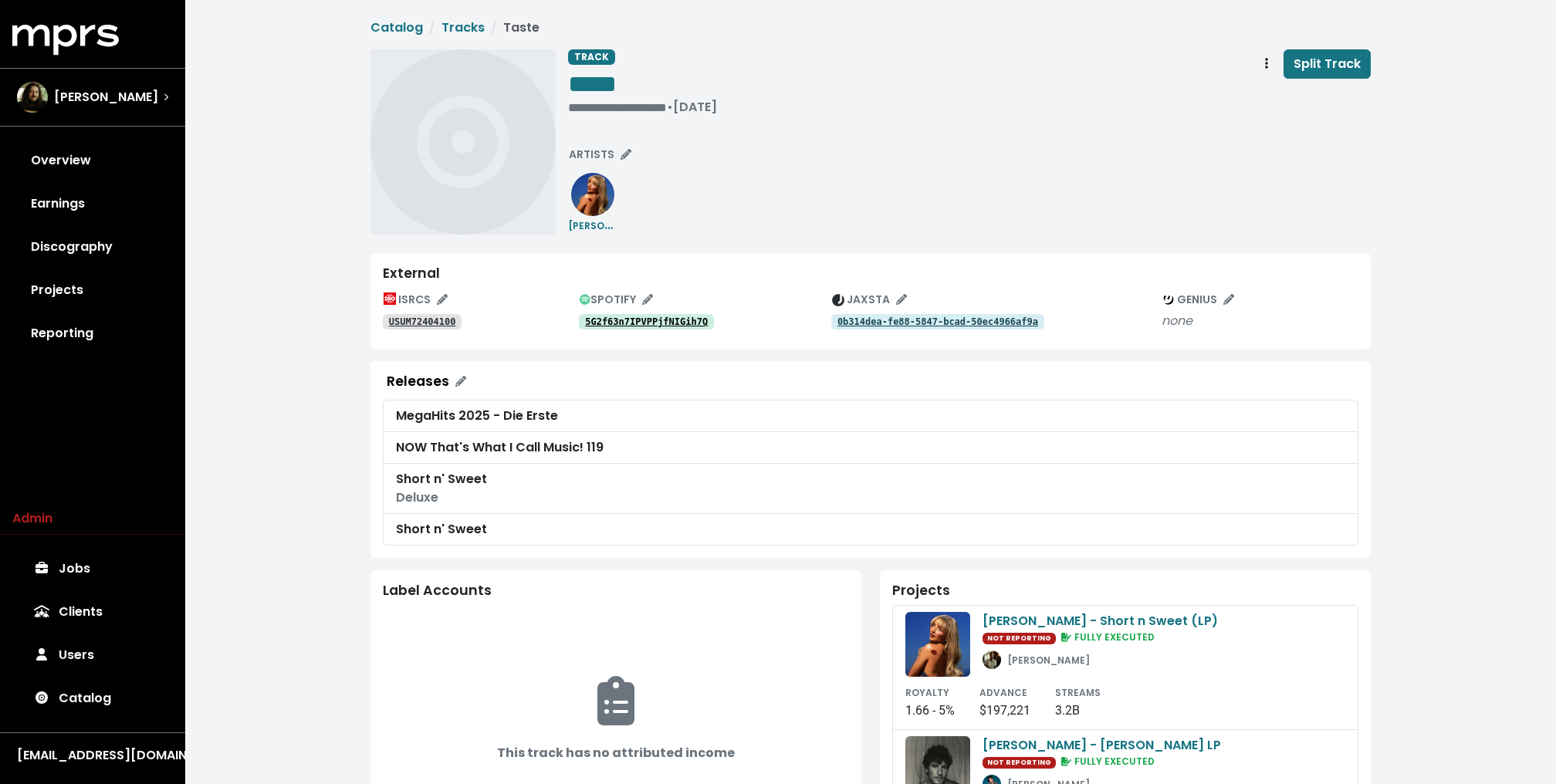
click at [871, 322] on tt "0b314dea-fe88-5847-bcad-50ec4966af9a" at bounding box center [937, 322] width 200 height 11
click at [433, 320] on tt "USUM72404100" at bounding box center [422, 322] width 67 height 11
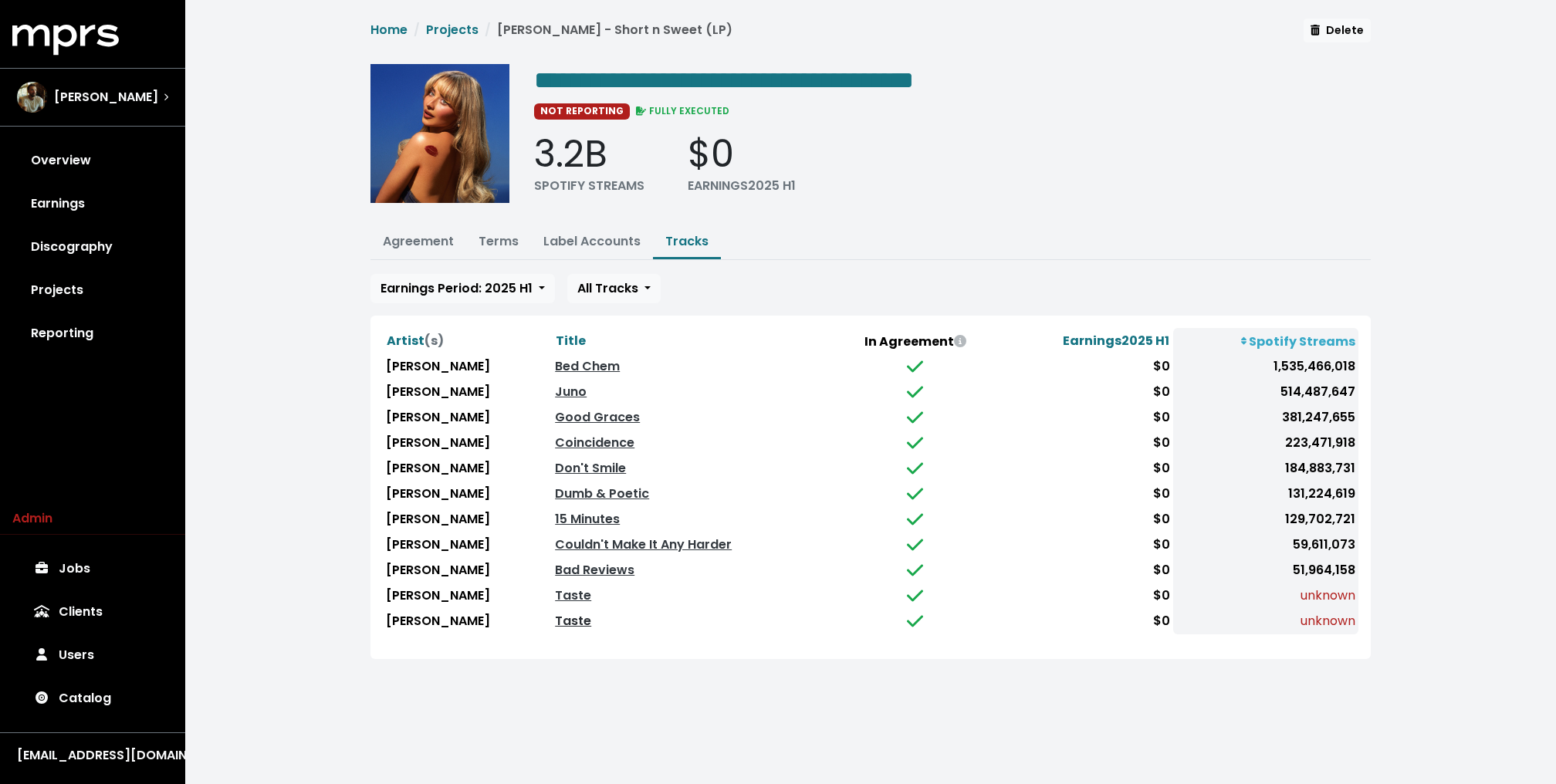
click at [588, 615] on link "Taste" at bounding box center [573, 621] width 36 height 18
click at [588, 615] on link "Taste" at bounding box center [573, 621] width 36 height 18
click at [582, 586] on link "Taste" at bounding box center [573, 595] width 36 height 18
click at [264, 276] on div "**********" at bounding box center [870, 348] width 1370 height 696
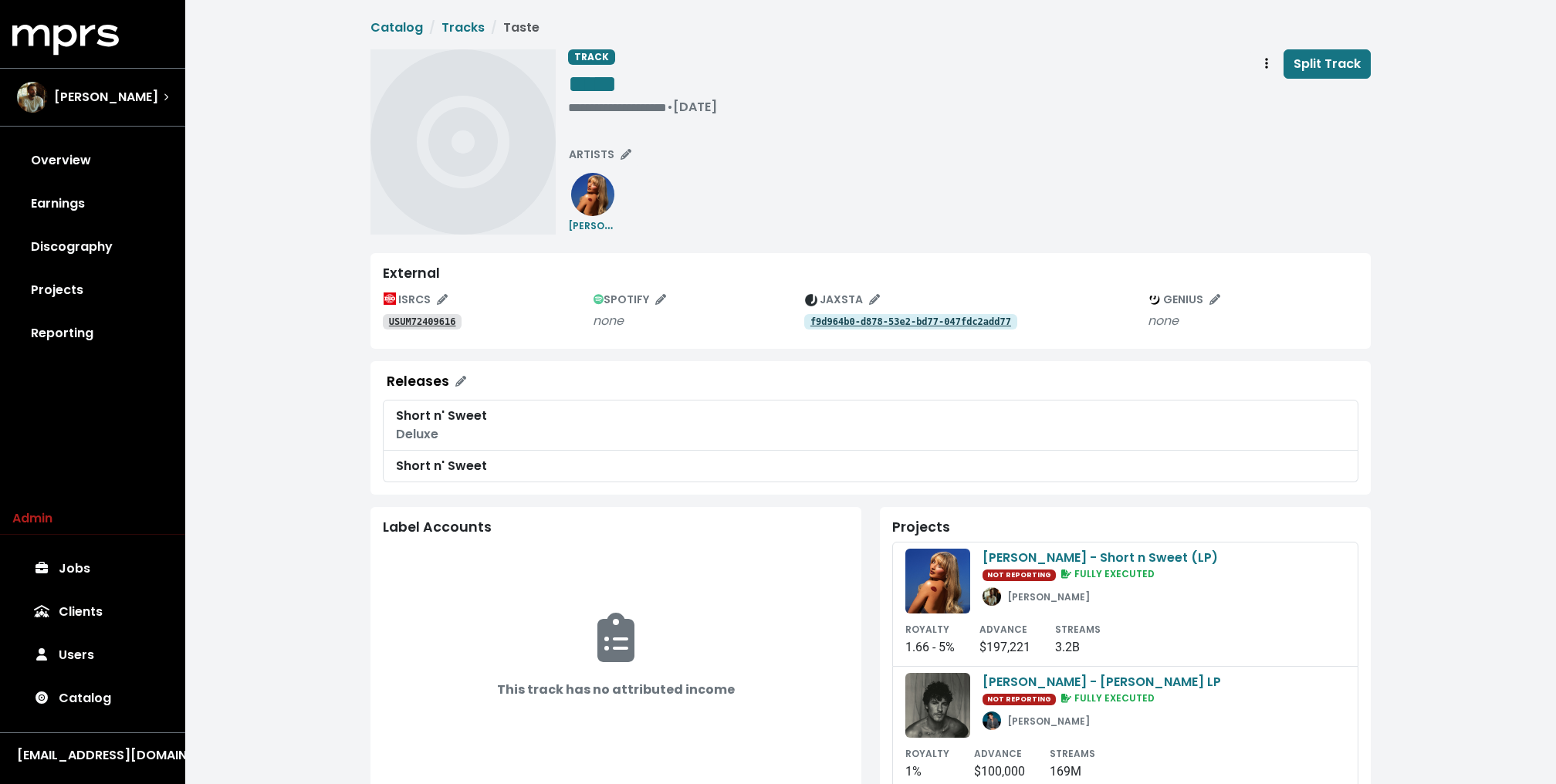
click at [862, 322] on tt "f9d964b0-d878-53e2-bd77-047fdc2add77" at bounding box center [910, 322] width 200 height 11
click at [433, 320] on tt "USUM72409616" at bounding box center [422, 322] width 67 height 11
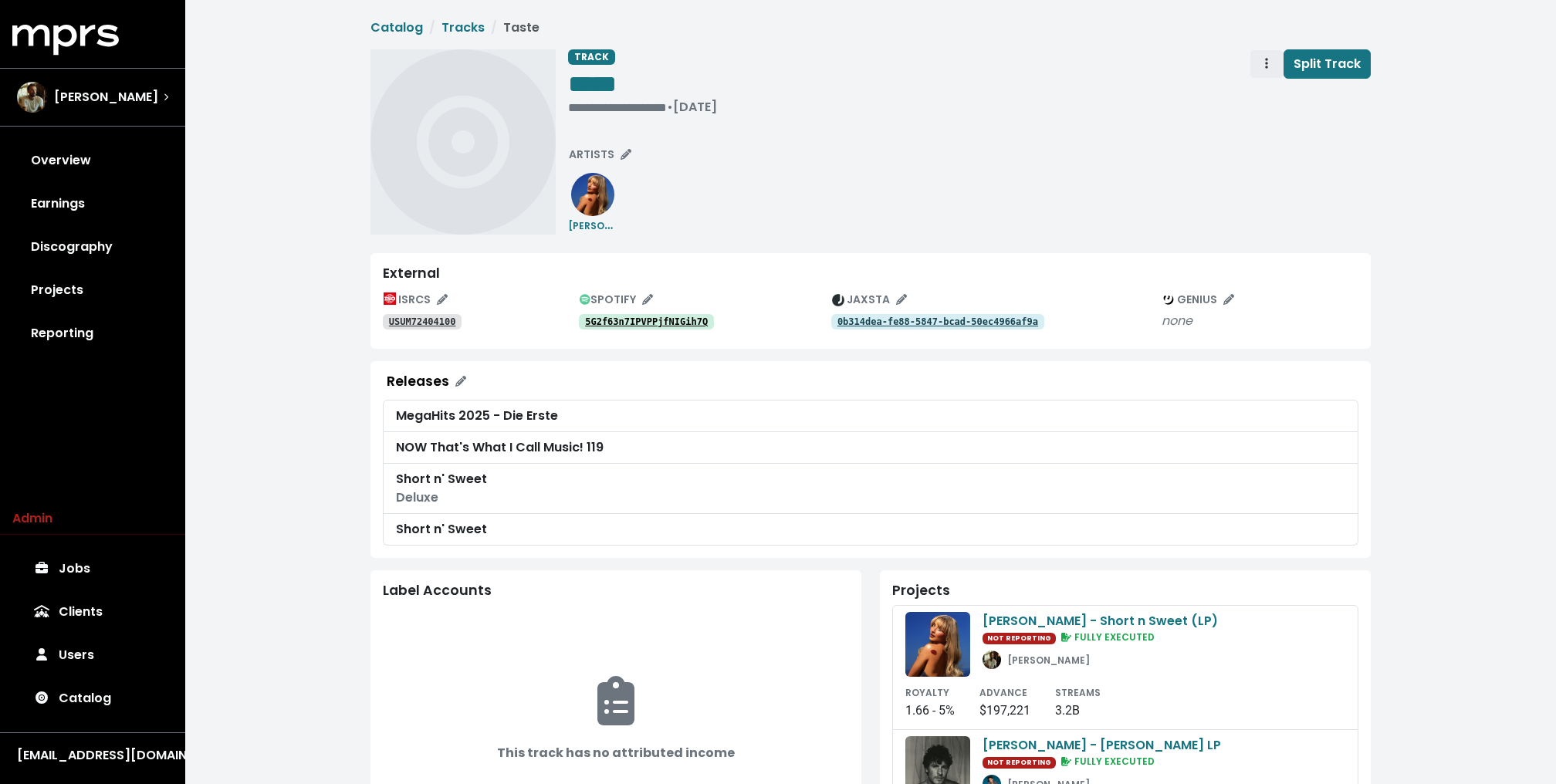
click at [1266, 58] on span "Track actions" at bounding box center [1266, 64] width 13 height 19
click at [1270, 91] on link "Merge" at bounding box center [1311, 97] width 122 height 24
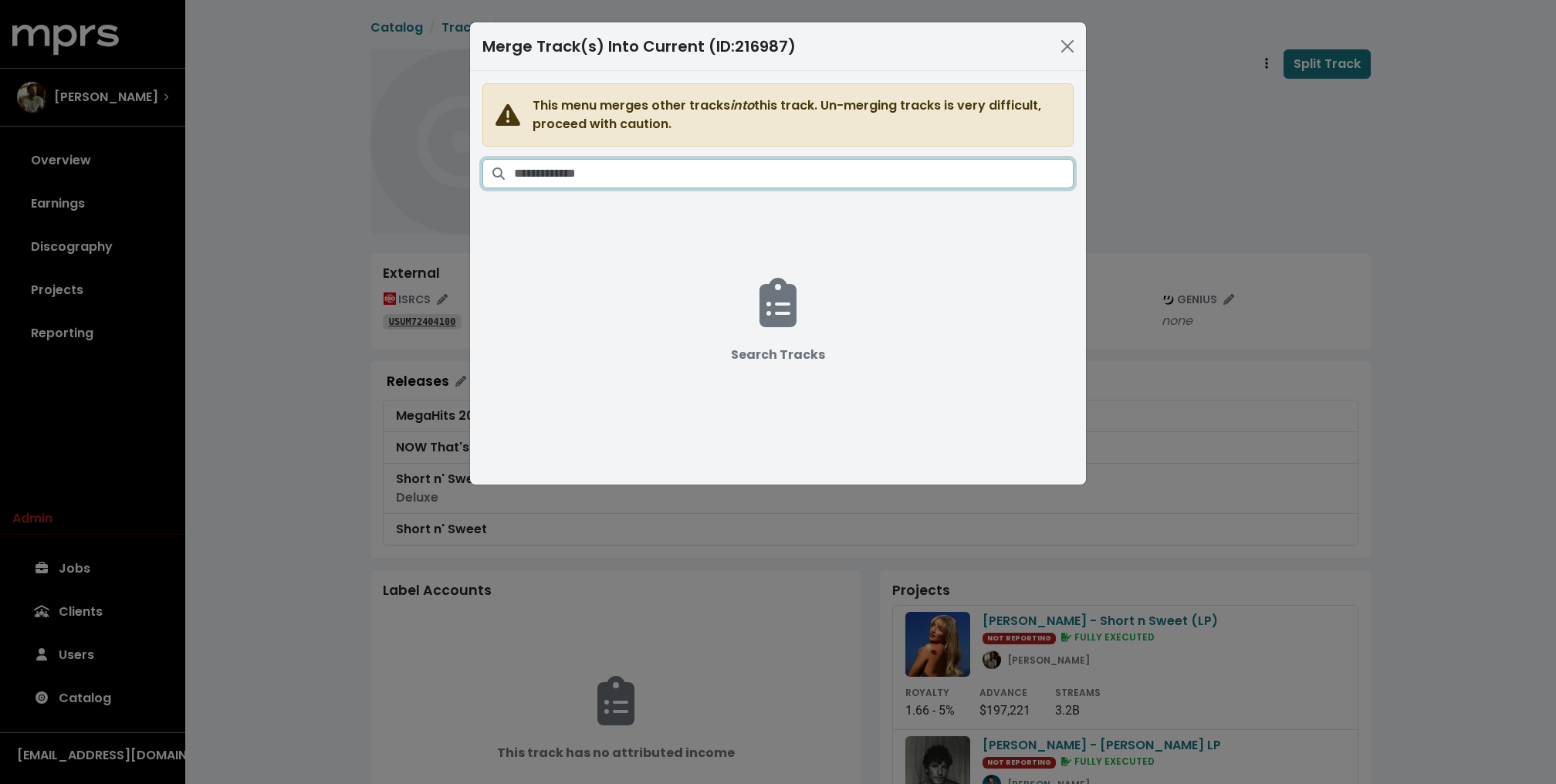
click at [645, 172] on input "Search tracks" at bounding box center [793, 173] width 560 height 30
type input "*"
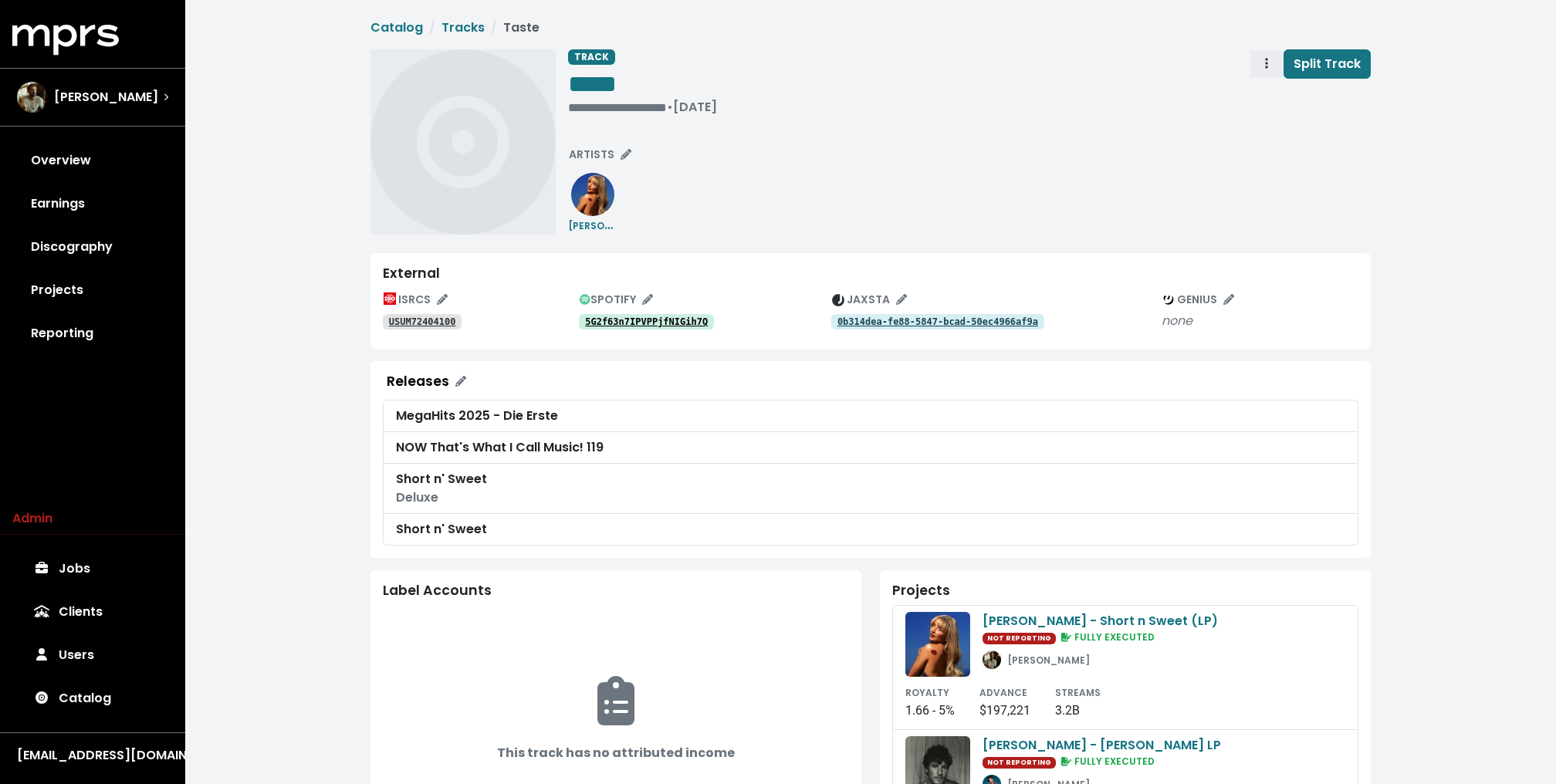
click at [1267, 68] on icon "Track actions" at bounding box center [1266, 64] width 3 height 13
click at [1274, 94] on link "Merge" at bounding box center [1311, 97] width 122 height 24
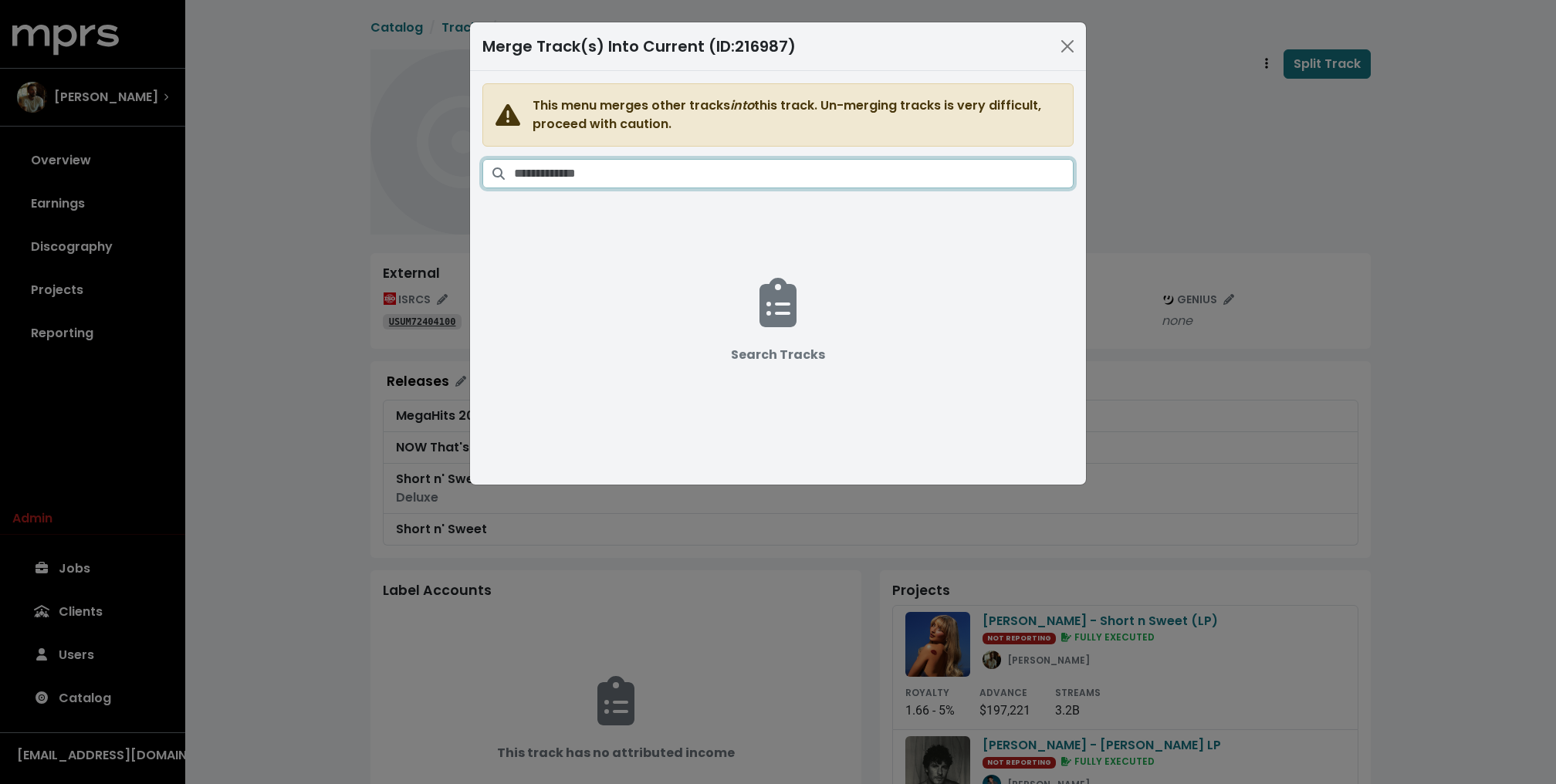
click at [949, 172] on input "Search tracks" at bounding box center [793, 173] width 560 height 30
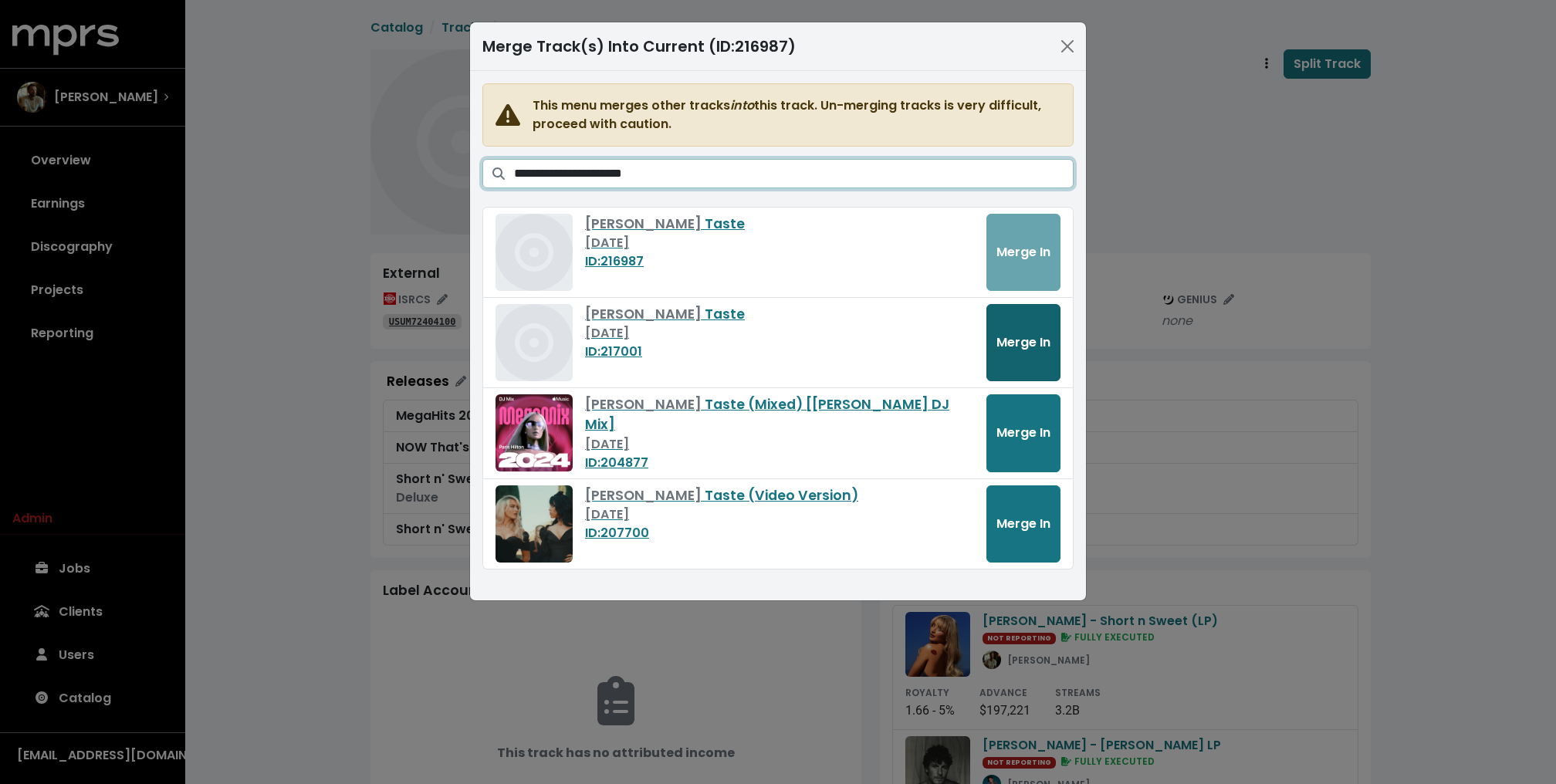
type input "**********"
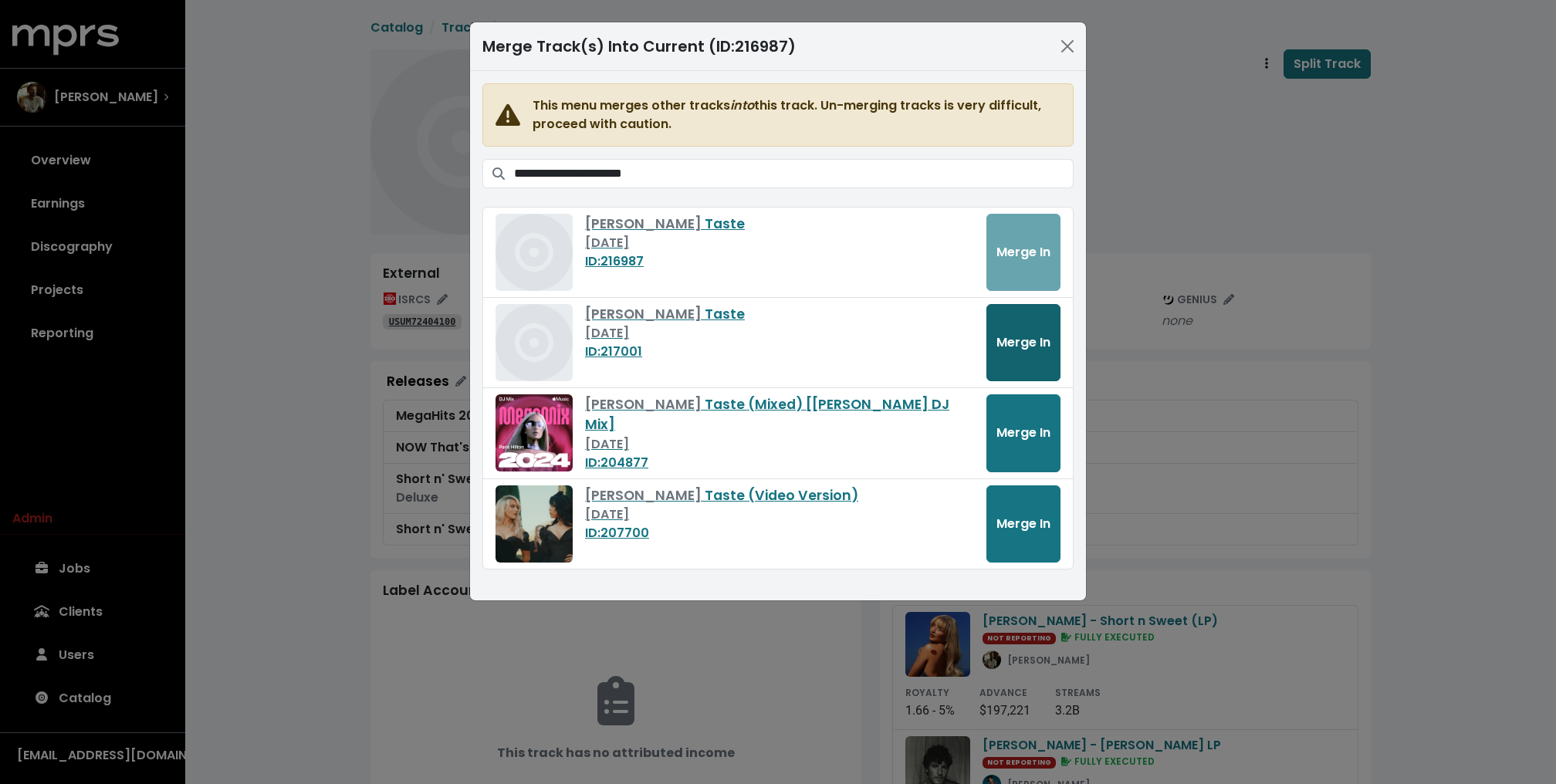
click at [1021, 340] on span "Merge In" at bounding box center [1023, 342] width 54 height 18
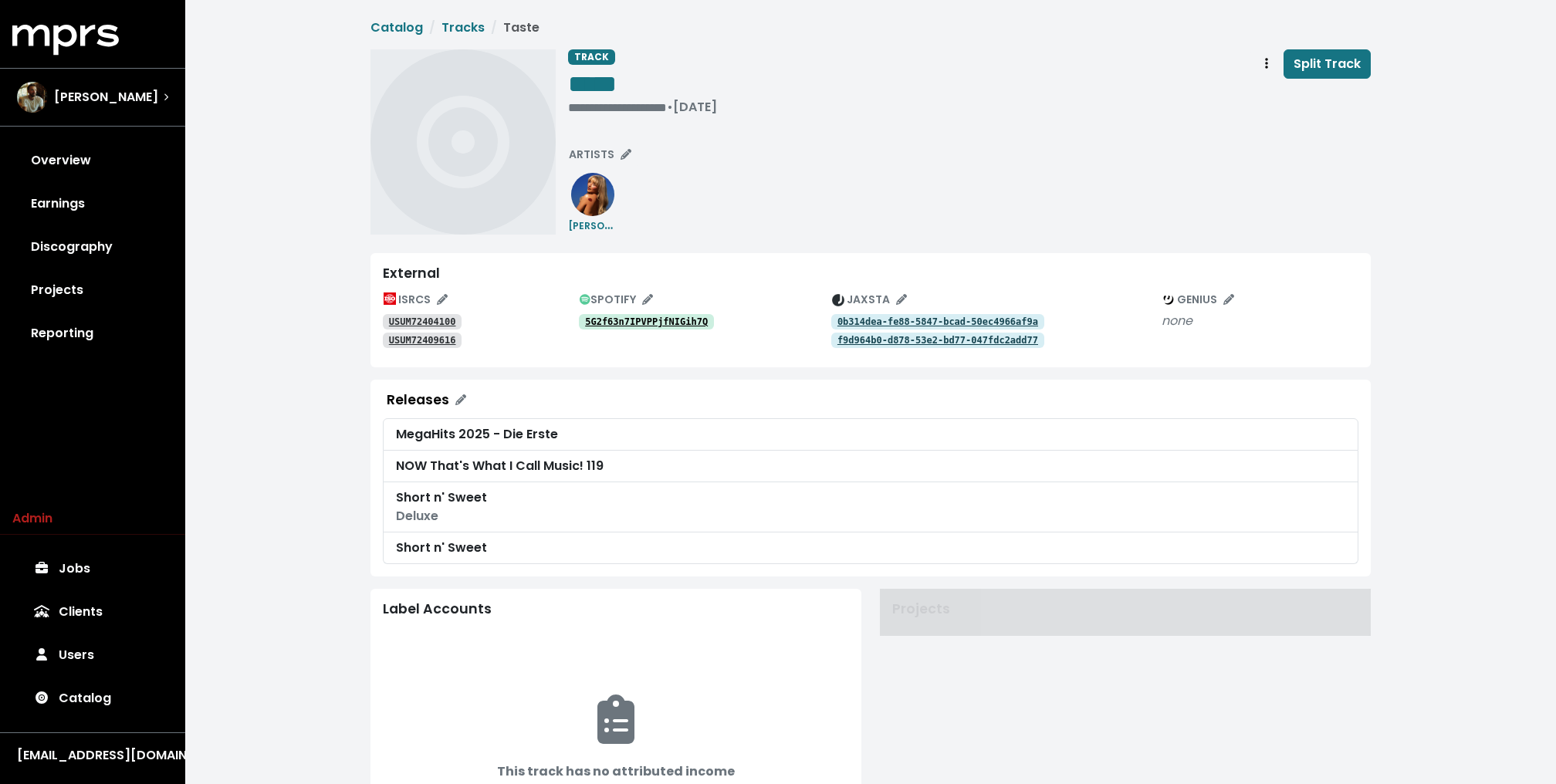
click at [283, 238] on div "**********" at bounding box center [870, 606] width 1370 height 1213
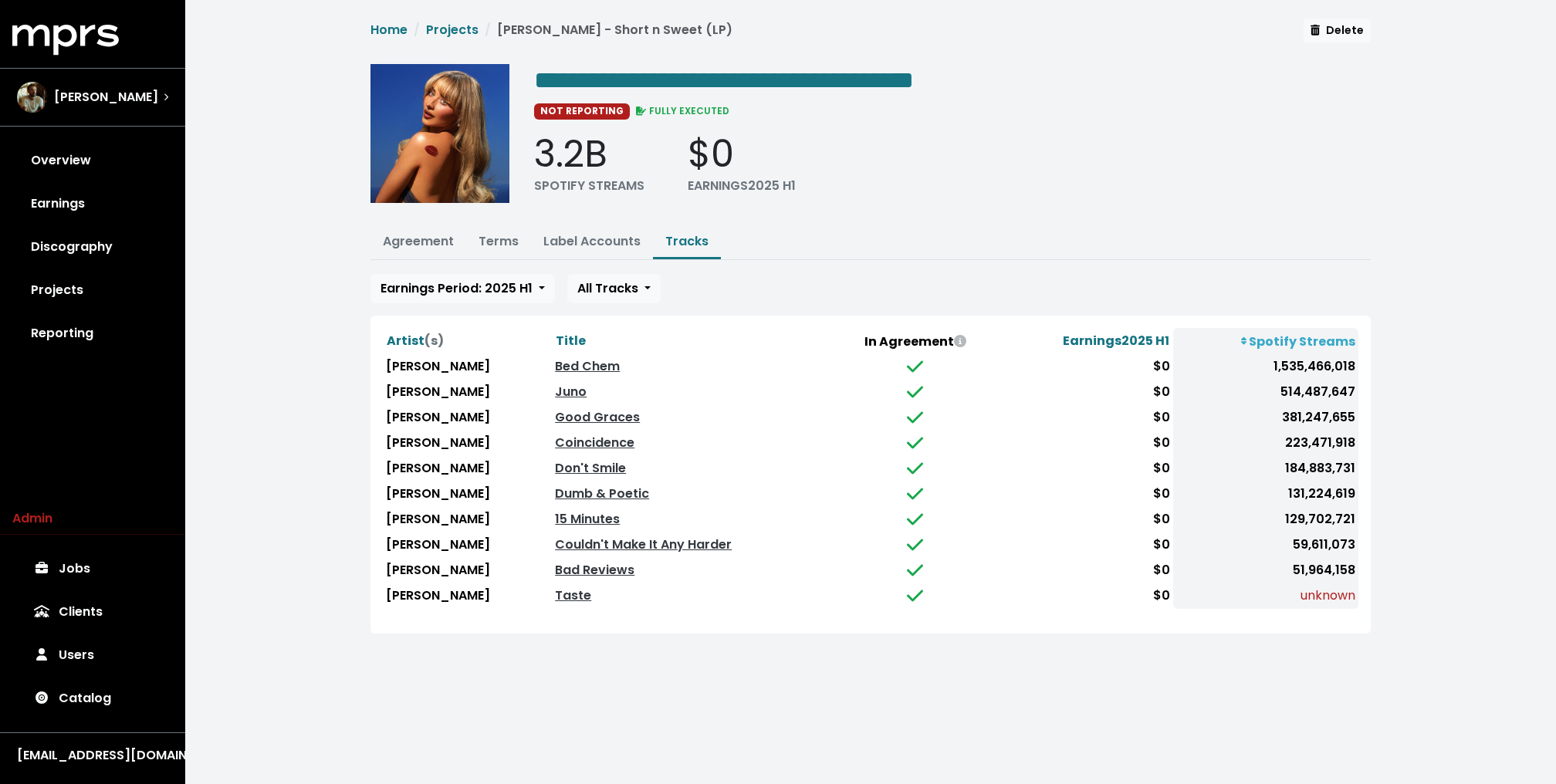
click at [264, 276] on div "**********" at bounding box center [870, 335] width 1370 height 670
click at [261, 268] on div "**********" at bounding box center [870, 335] width 1370 height 670
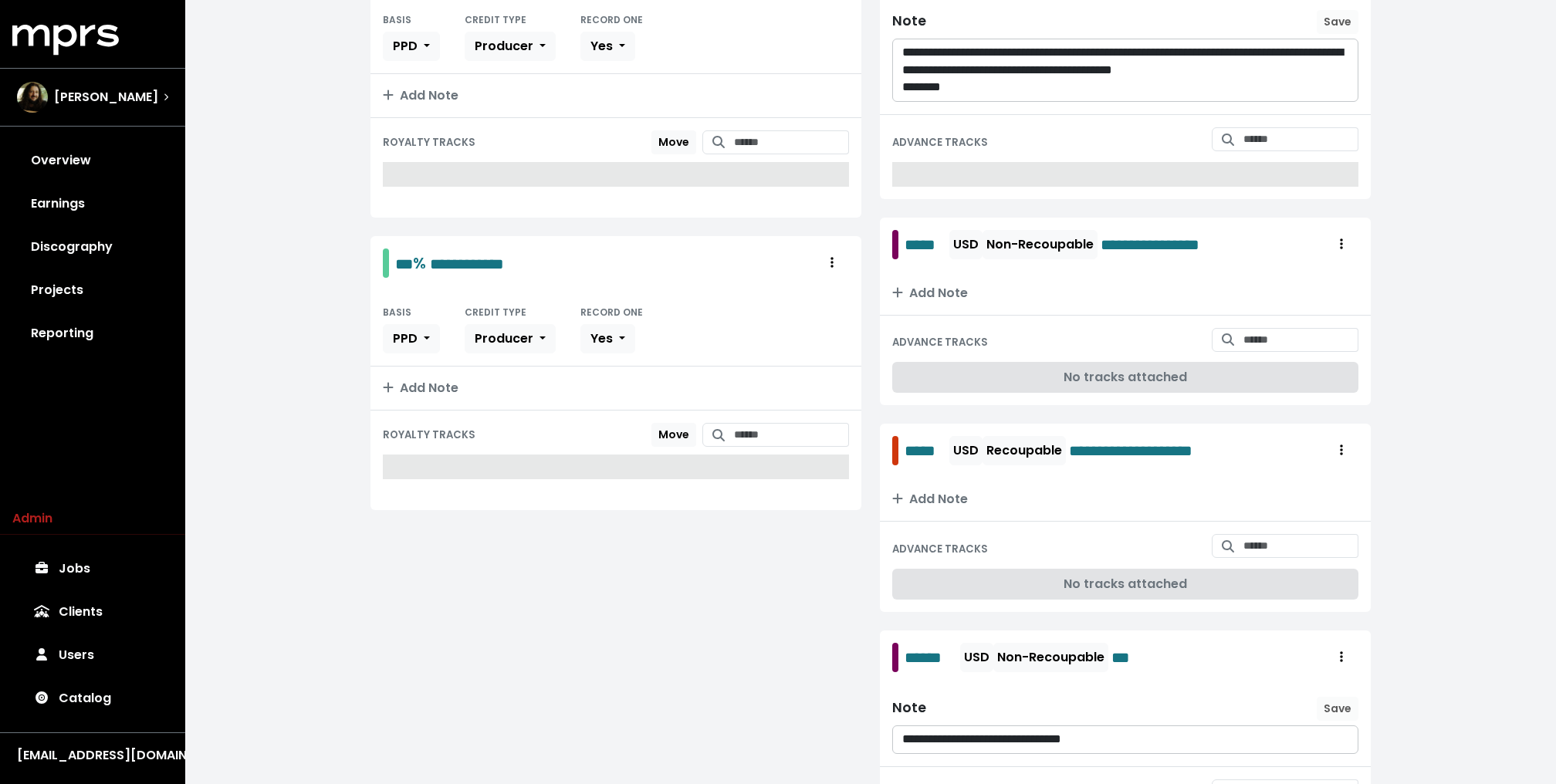
scroll to position [763, 0]
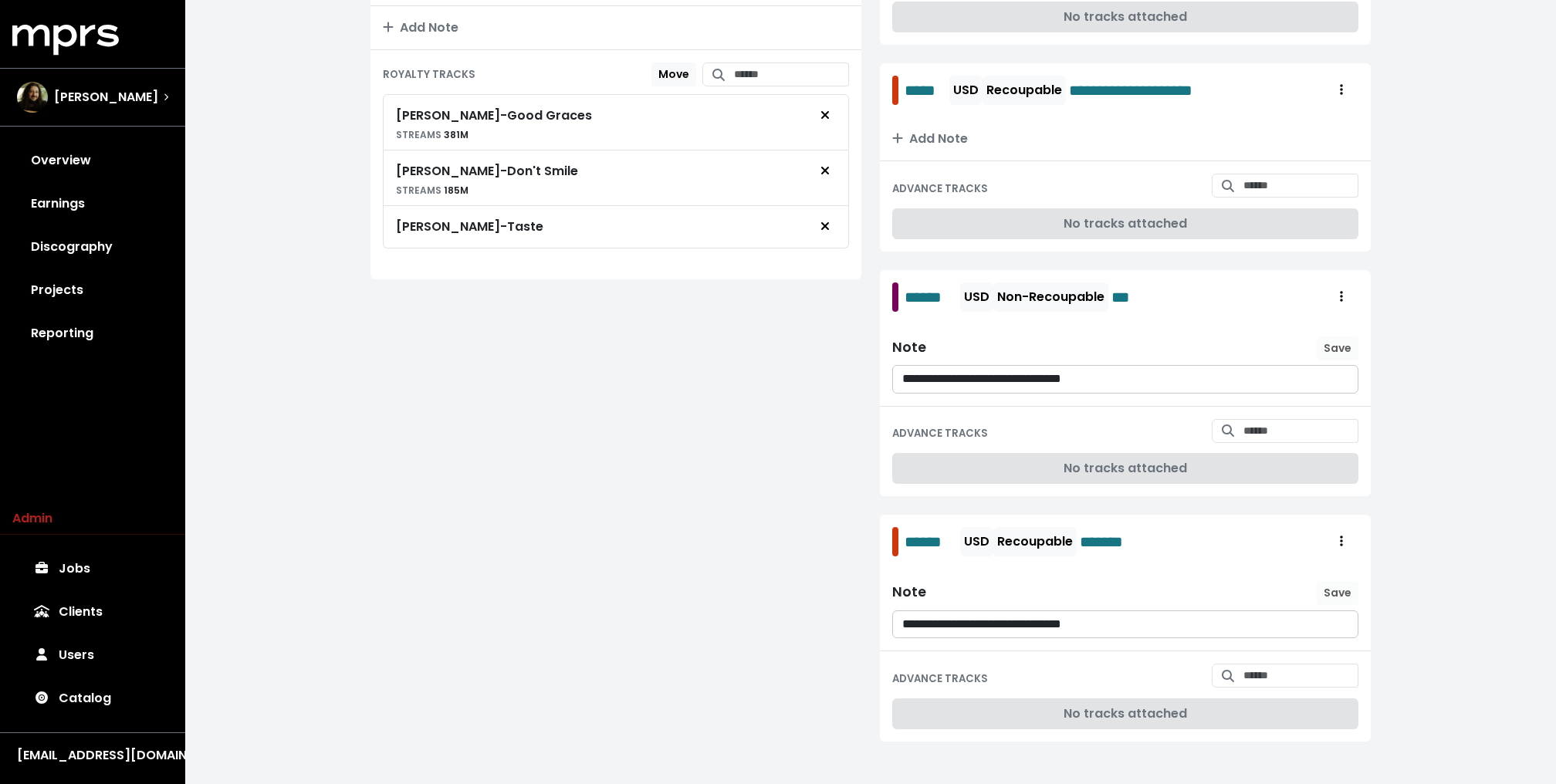
click at [290, 197] on div "**********" at bounding box center [870, 17] width 1370 height 1561
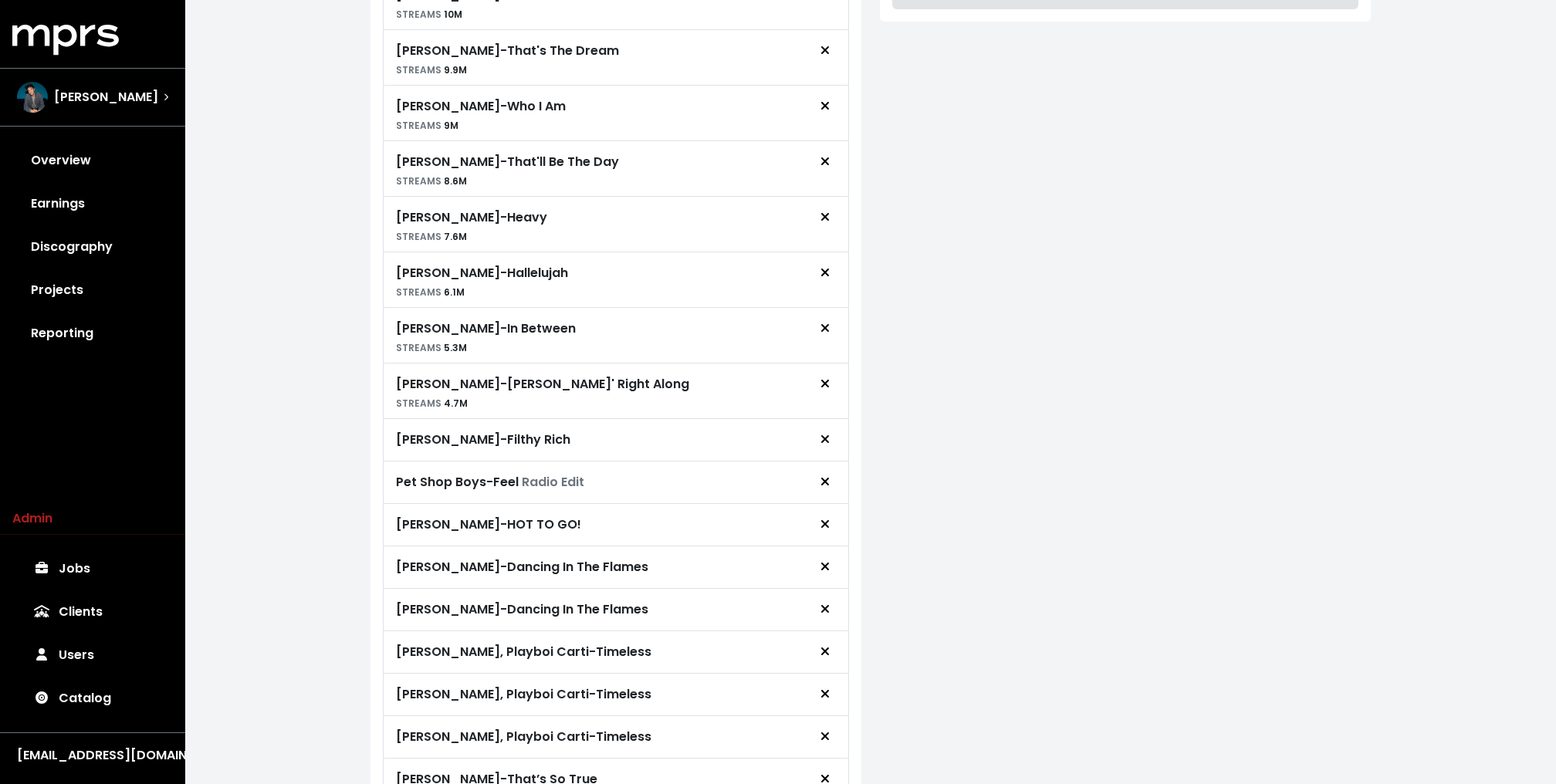
scroll to position [795, 0]
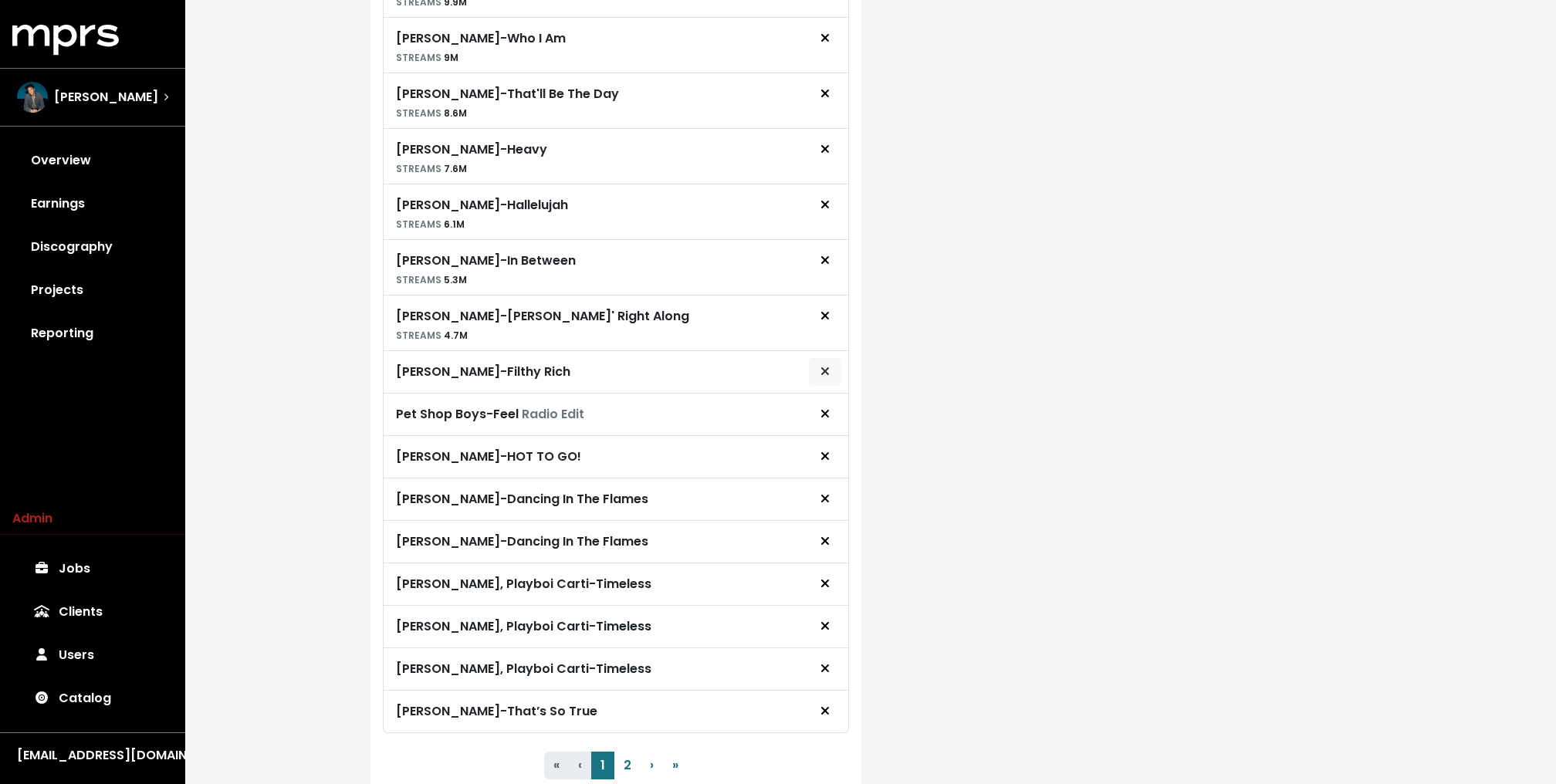
click at [821, 365] on icon "Remove royalty target" at bounding box center [825, 371] width 9 height 13
click at [820, 369] on span "Remove royalty target" at bounding box center [824, 372] width 13 height 19
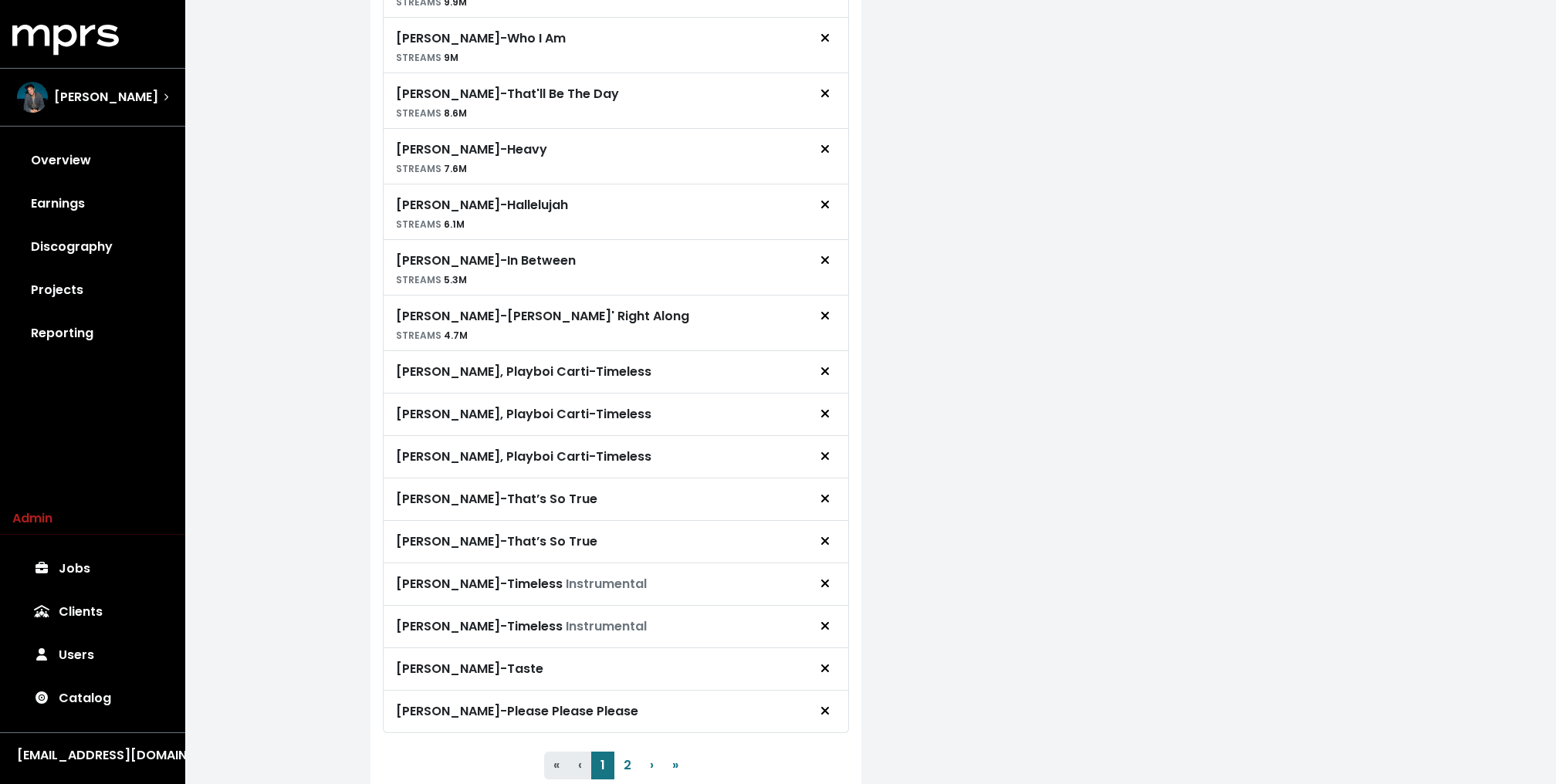
click at [820, 369] on span "Remove royalty target" at bounding box center [824, 372] width 13 height 19
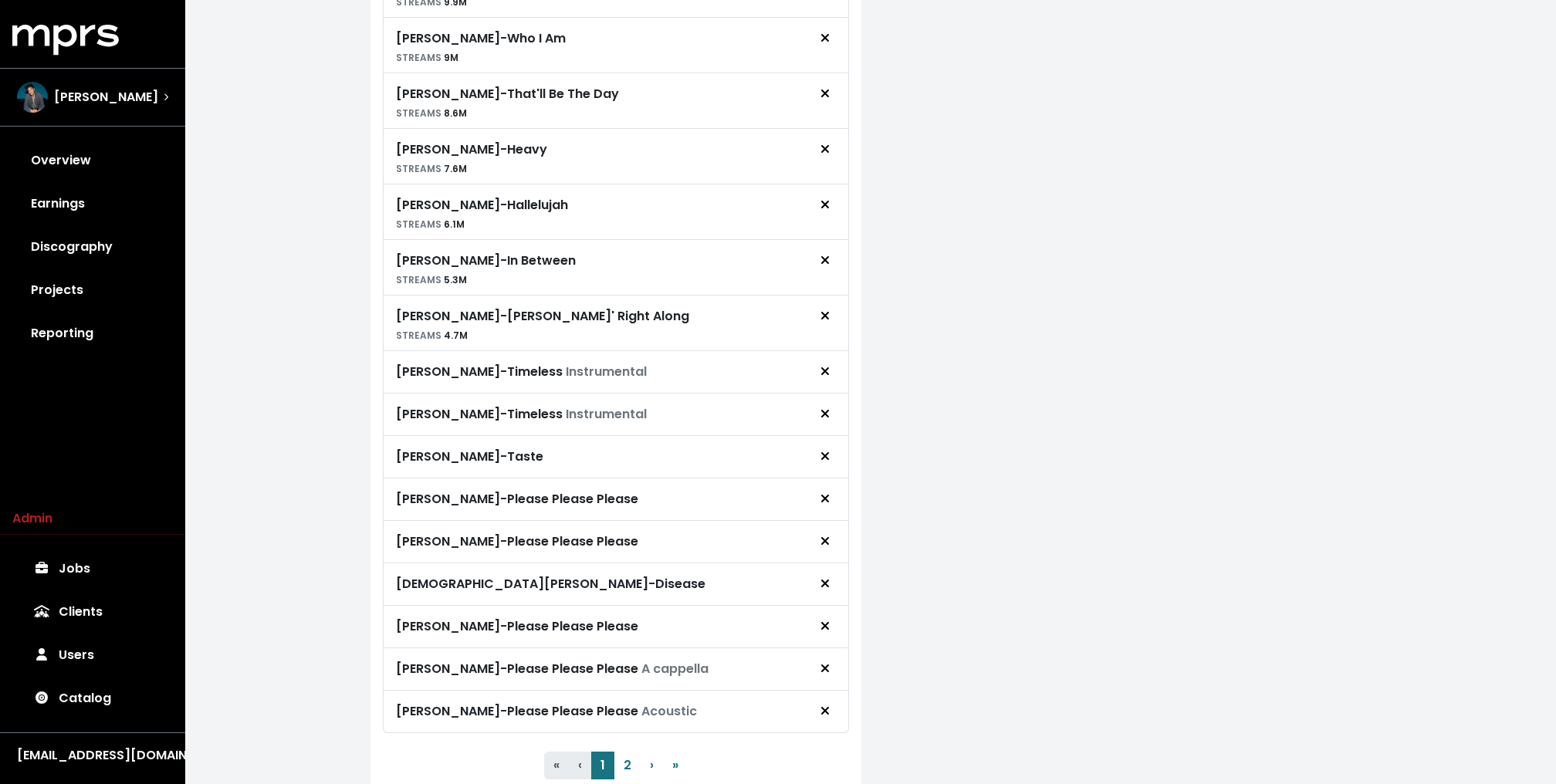
click at [820, 369] on span "Remove royalty target" at bounding box center [824, 372] width 13 height 19
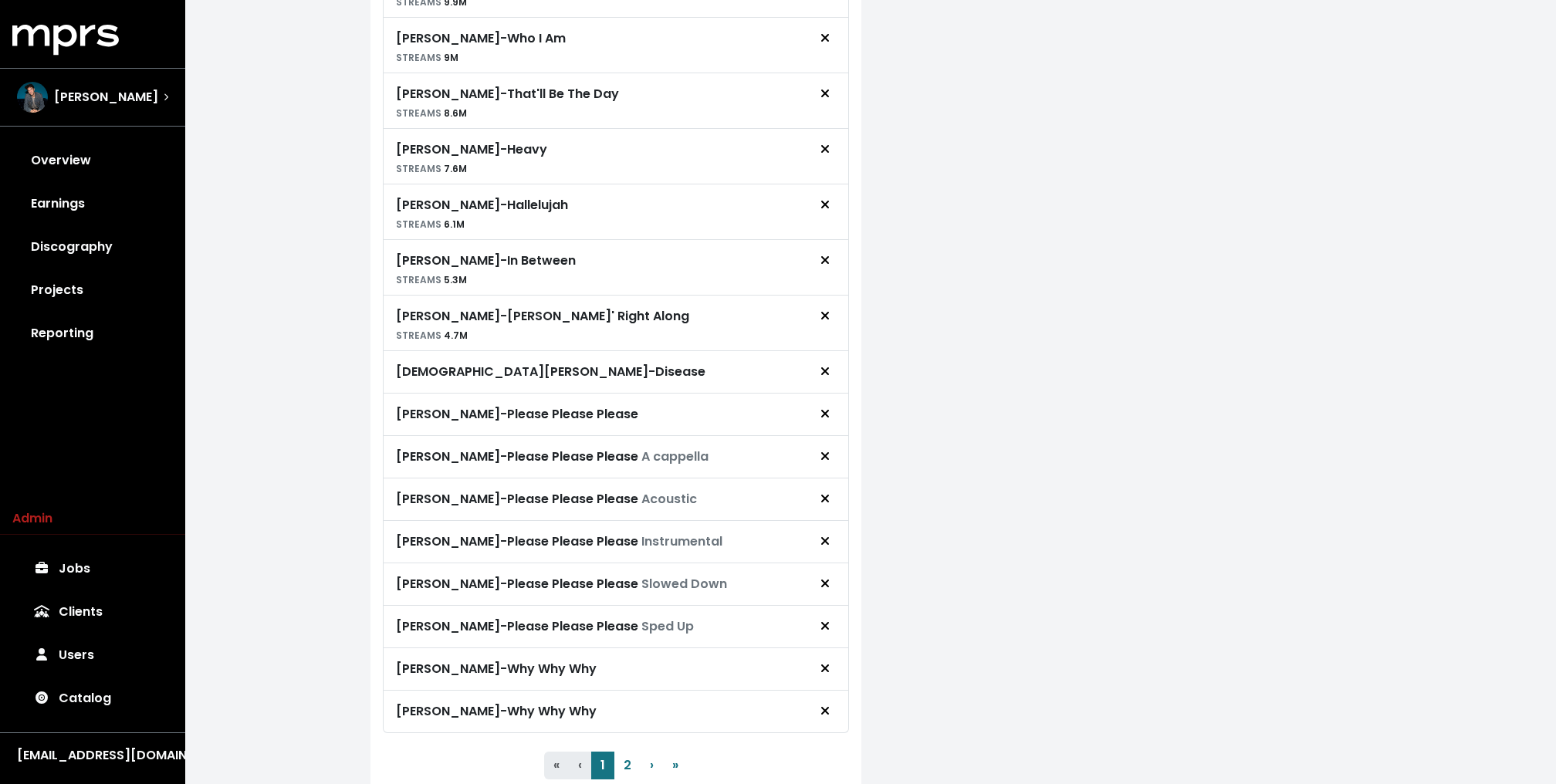
click at [820, 369] on span "Remove royalty target" at bounding box center [824, 372] width 13 height 19
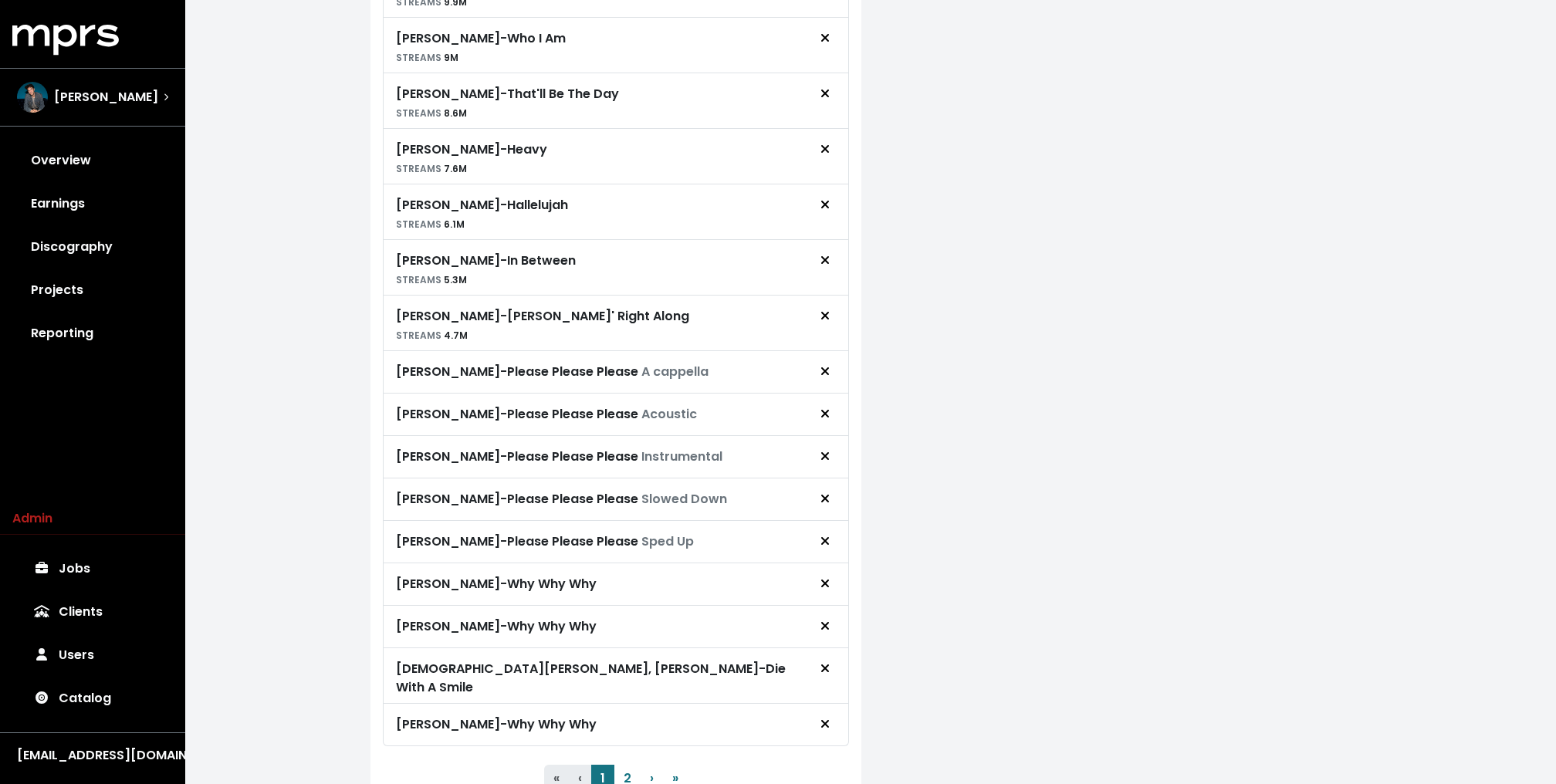
click at [820, 369] on span "Remove royalty target" at bounding box center [824, 372] width 13 height 19
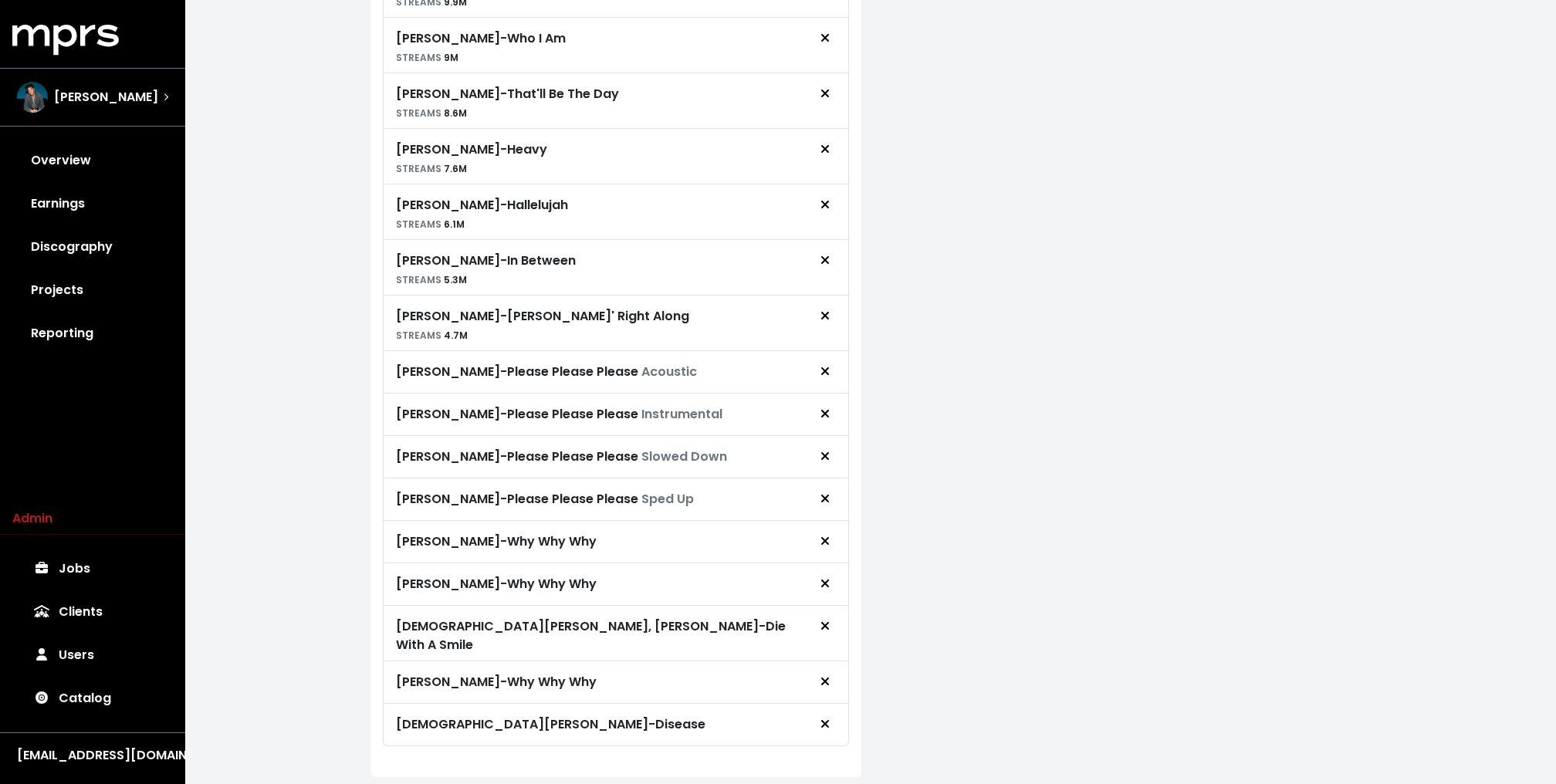
click at [820, 369] on span "Remove royalty target" at bounding box center [824, 372] width 13 height 19
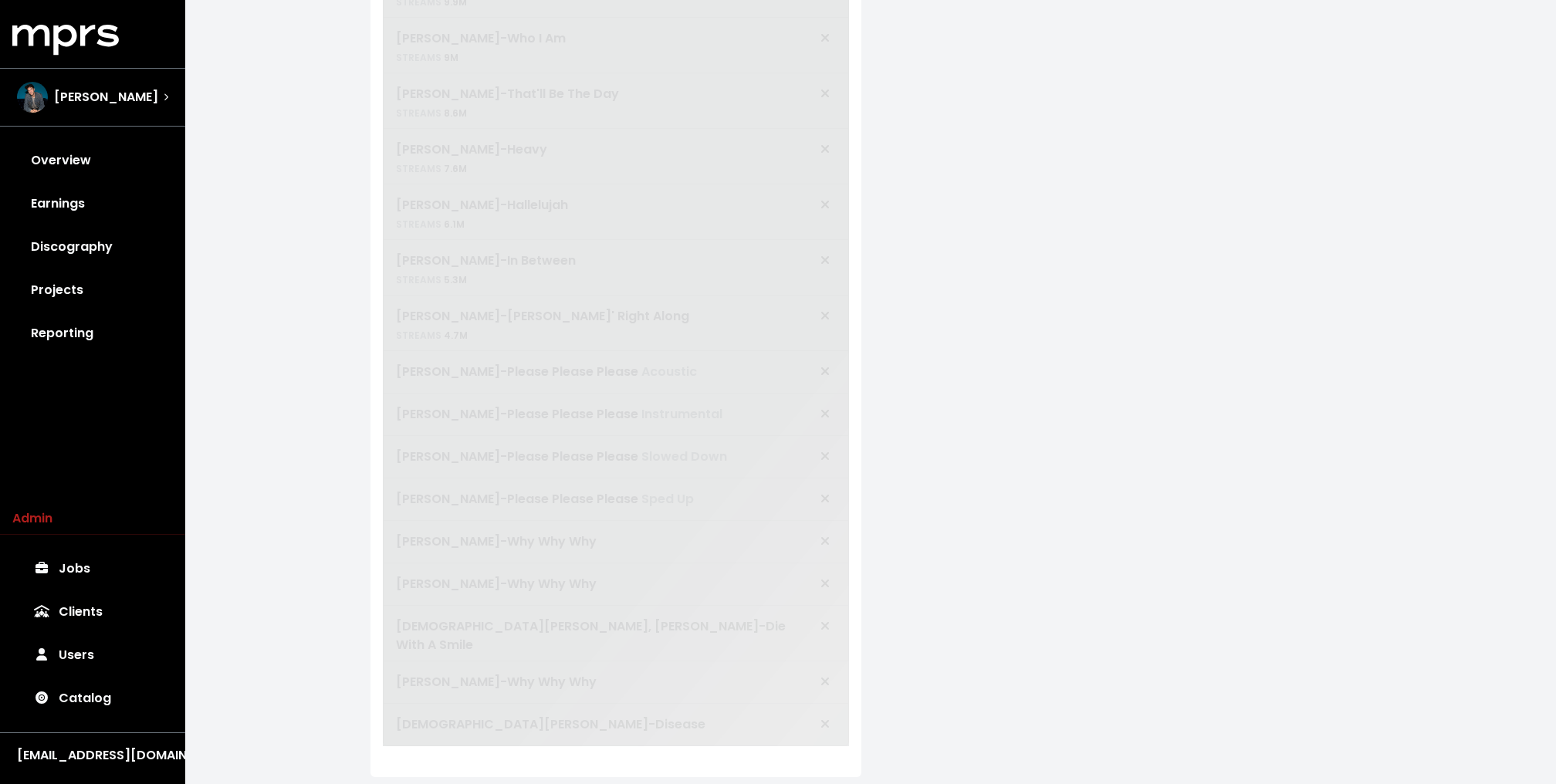
scroll to position [771, 0]
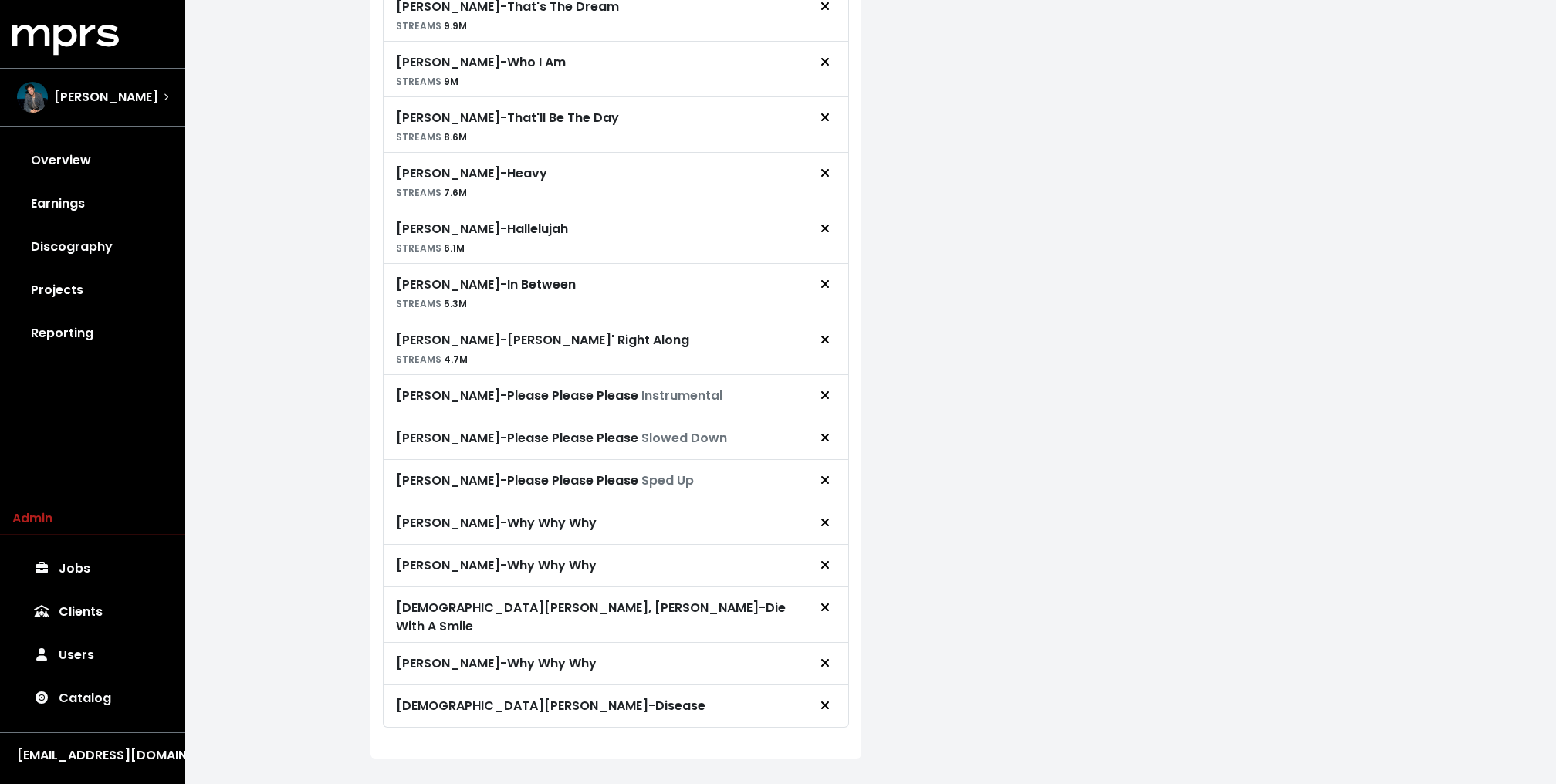
click at [820, 374] on div "Sabrina Carpenter - Please Please Please Instrumental" at bounding box center [615, 395] width 466 height 42
click at [825, 389] on icon "Remove royalty target" at bounding box center [825, 395] width 9 height 13
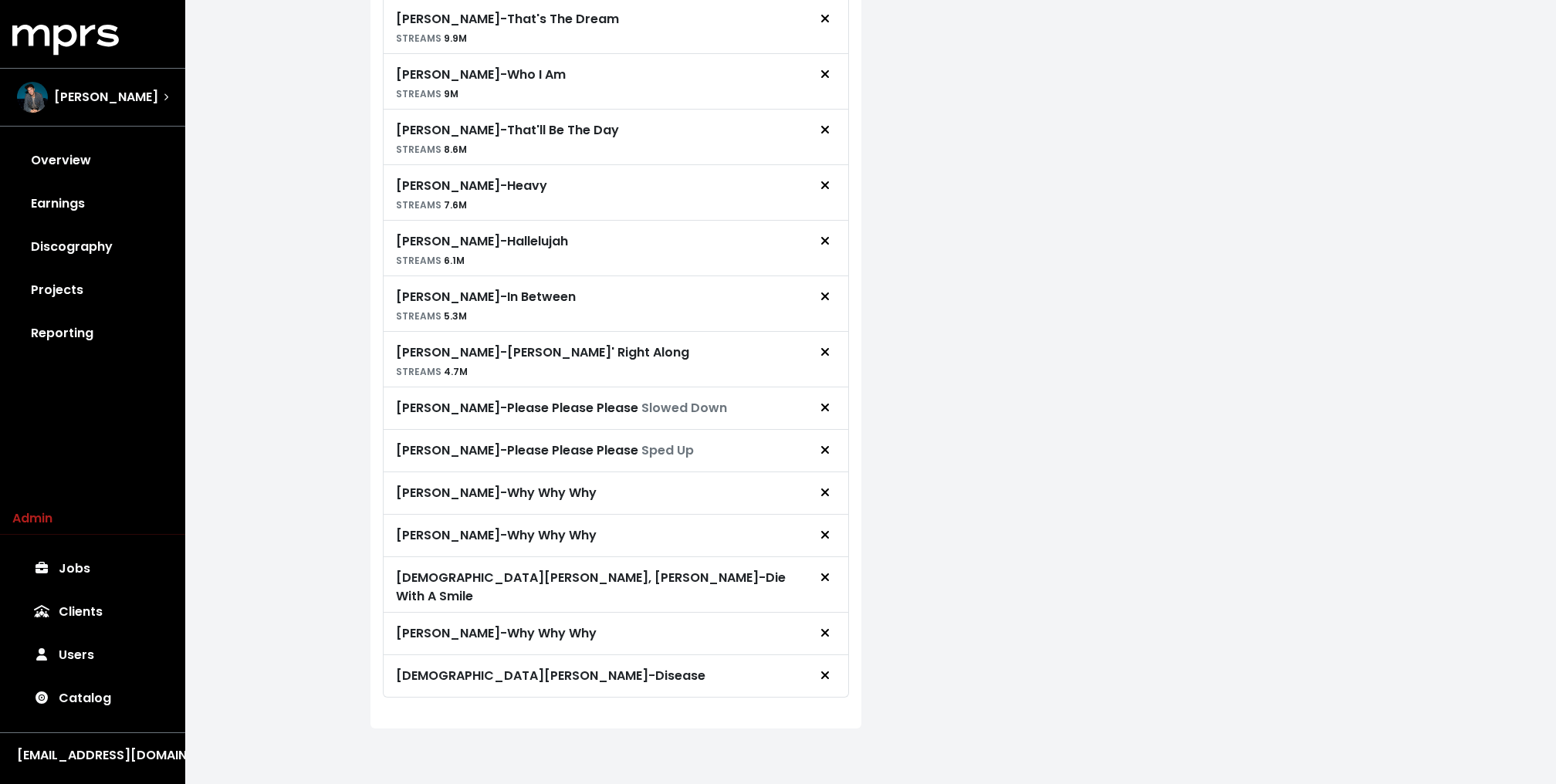
scroll to position [729, 0]
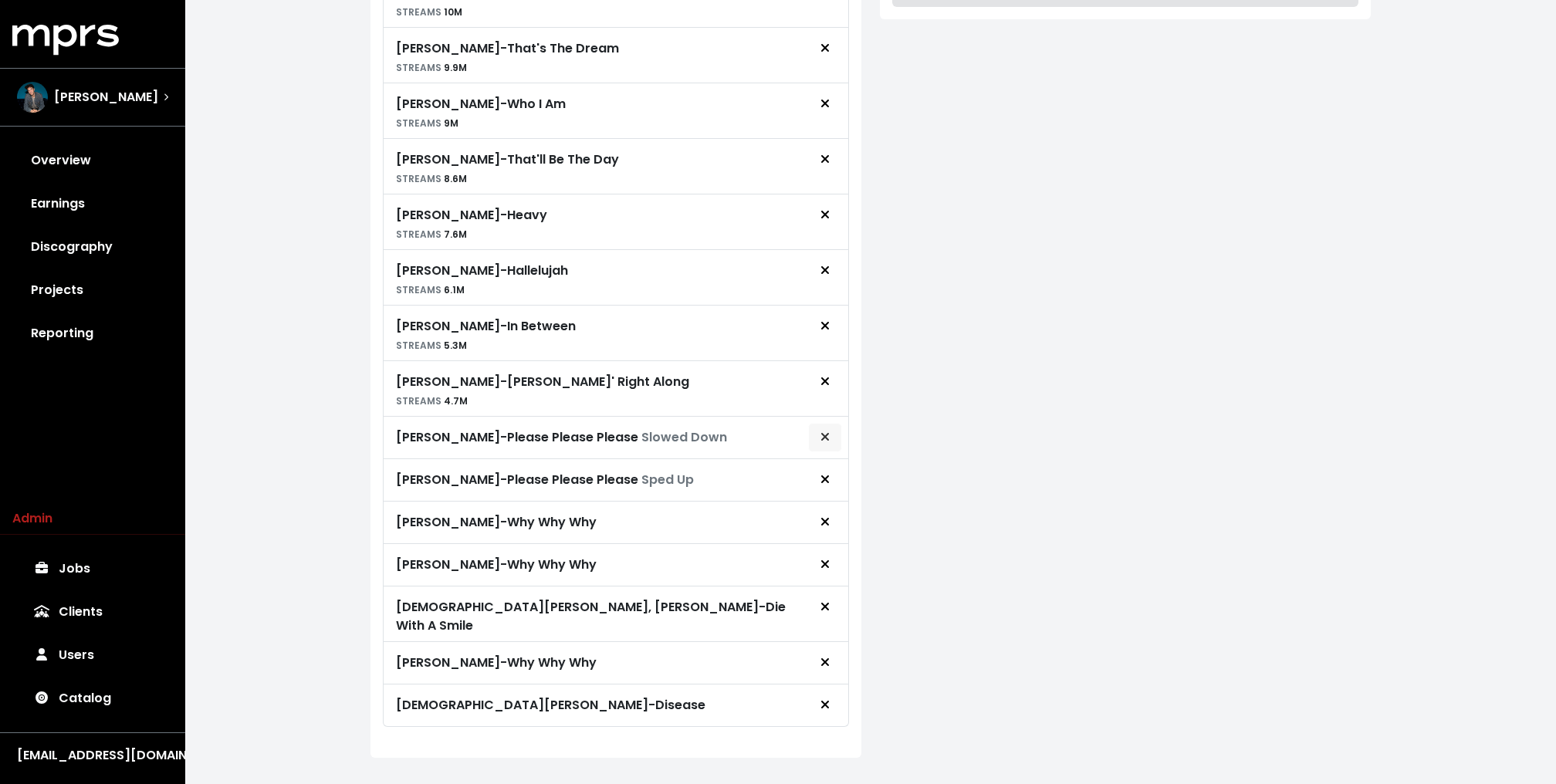
click at [825, 430] on icon "Remove royalty target" at bounding box center [825, 436] width 9 height 13
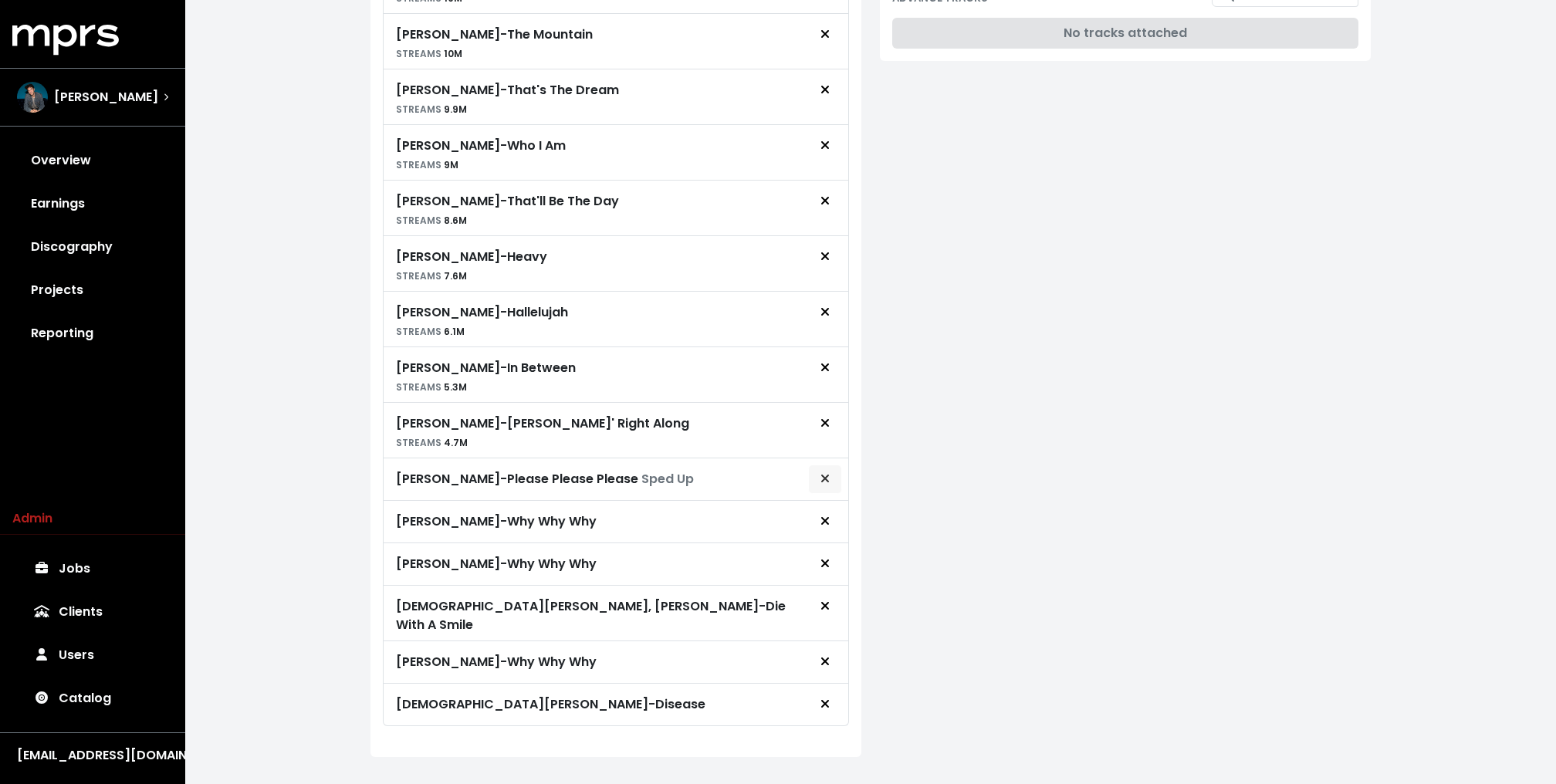
click at [819, 477] on button "Remove royalty target" at bounding box center [825, 479] width 34 height 30
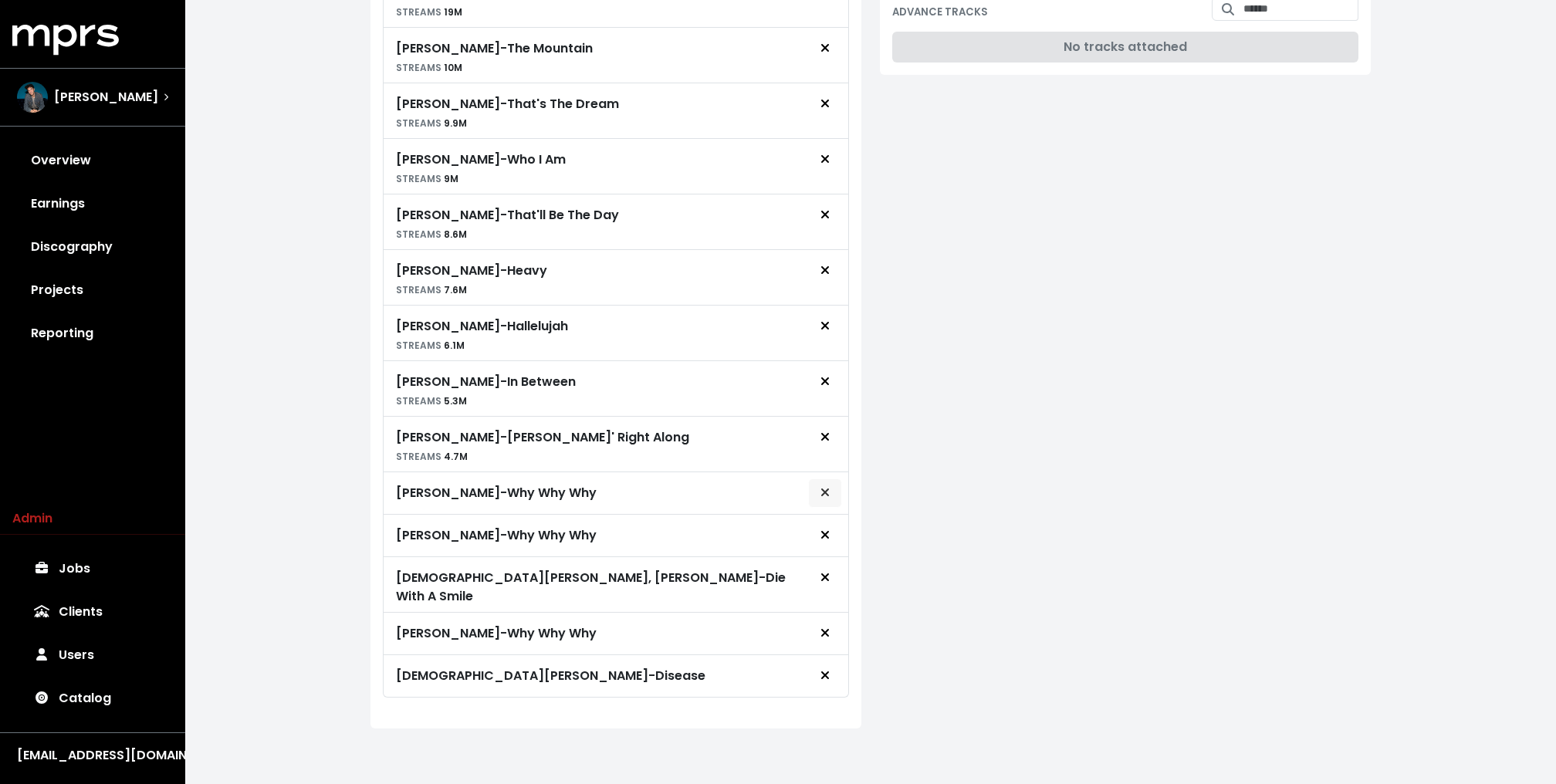
scroll to position [646, 0]
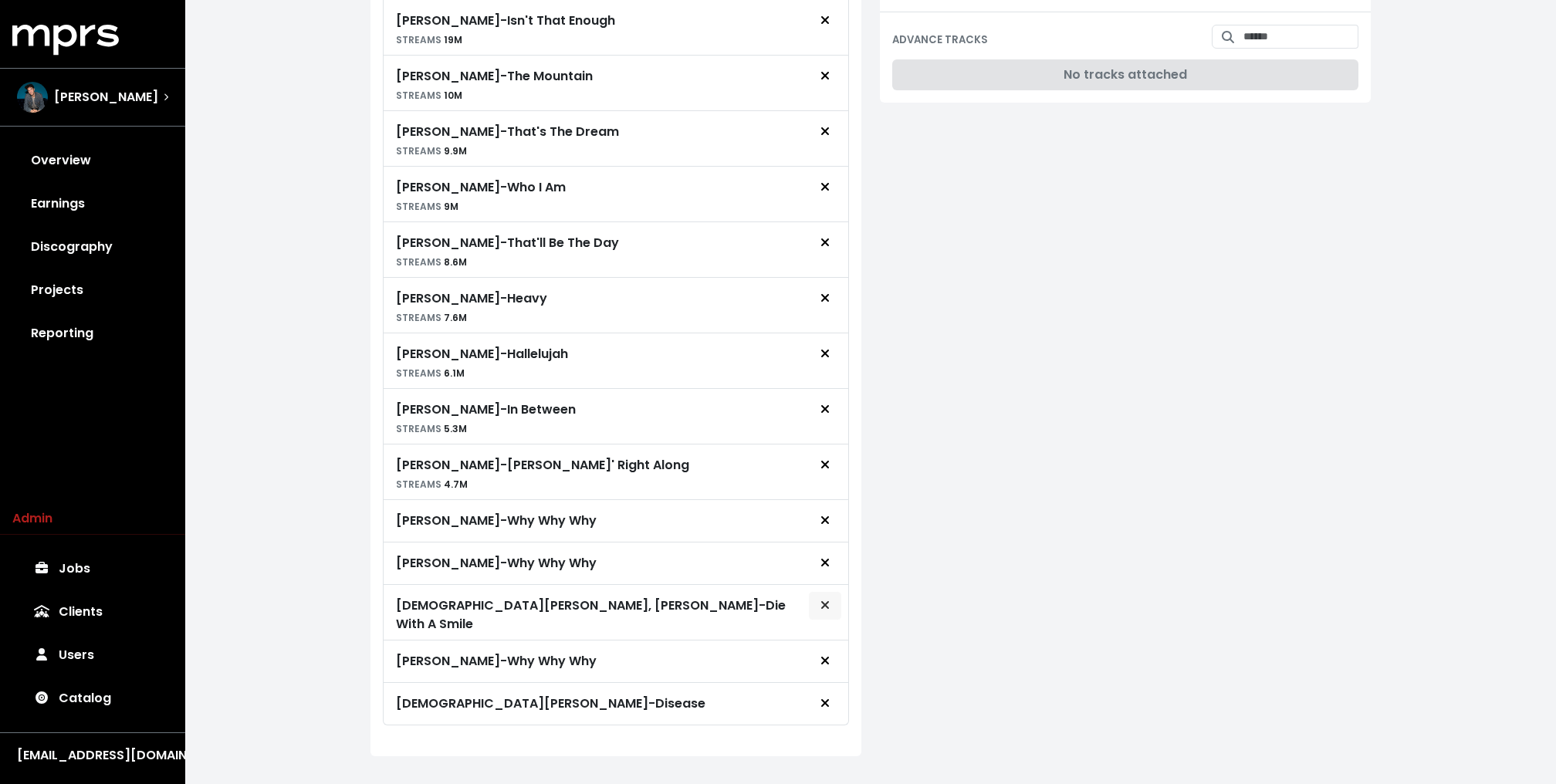
click at [828, 599] on span "Remove royalty target" at bounding box center [825, 605] width 9 height 18
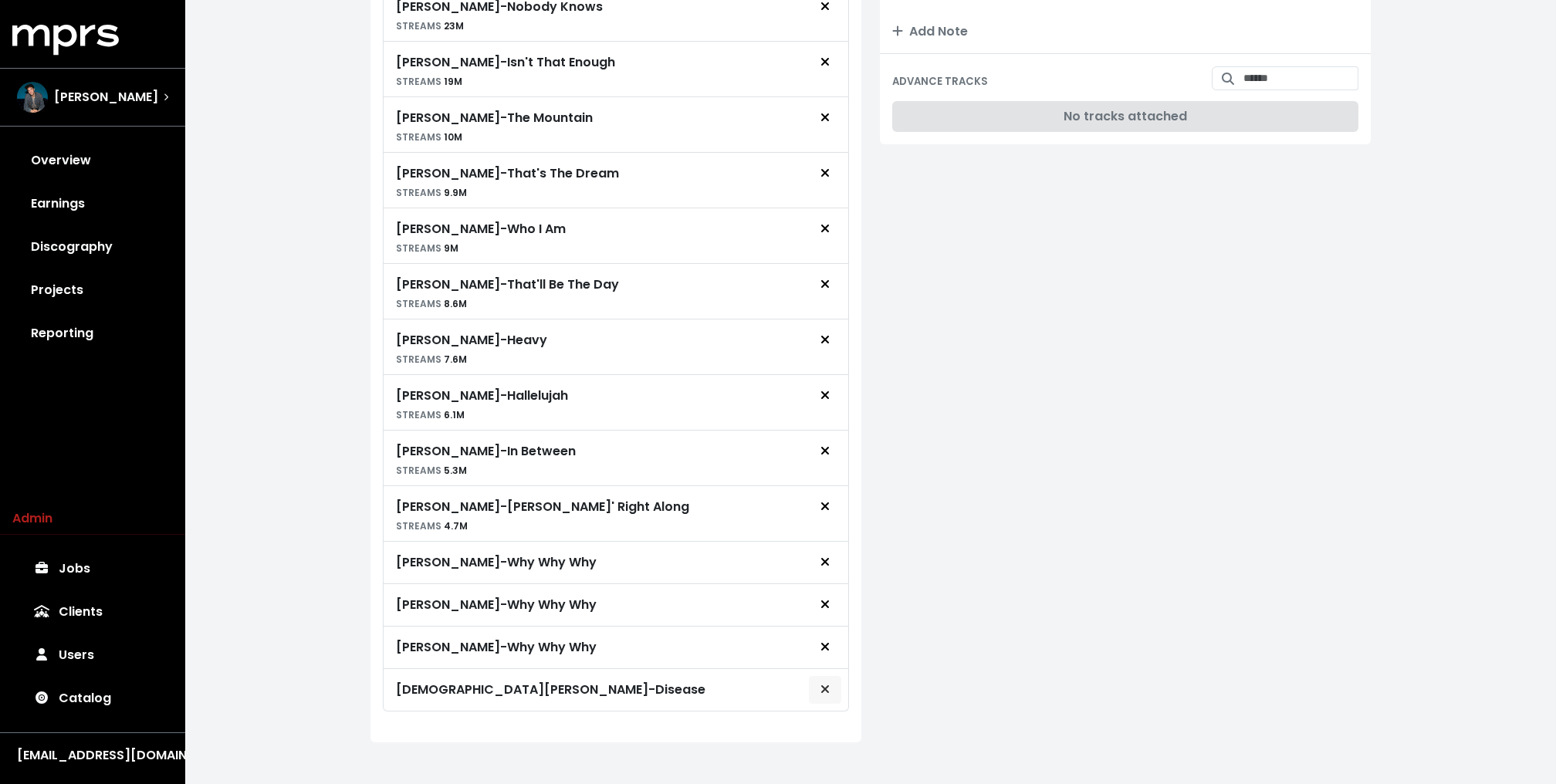
click at [818, 681] on span "Remove royalty target" at bounding box center [824, 690] width 13 height 19
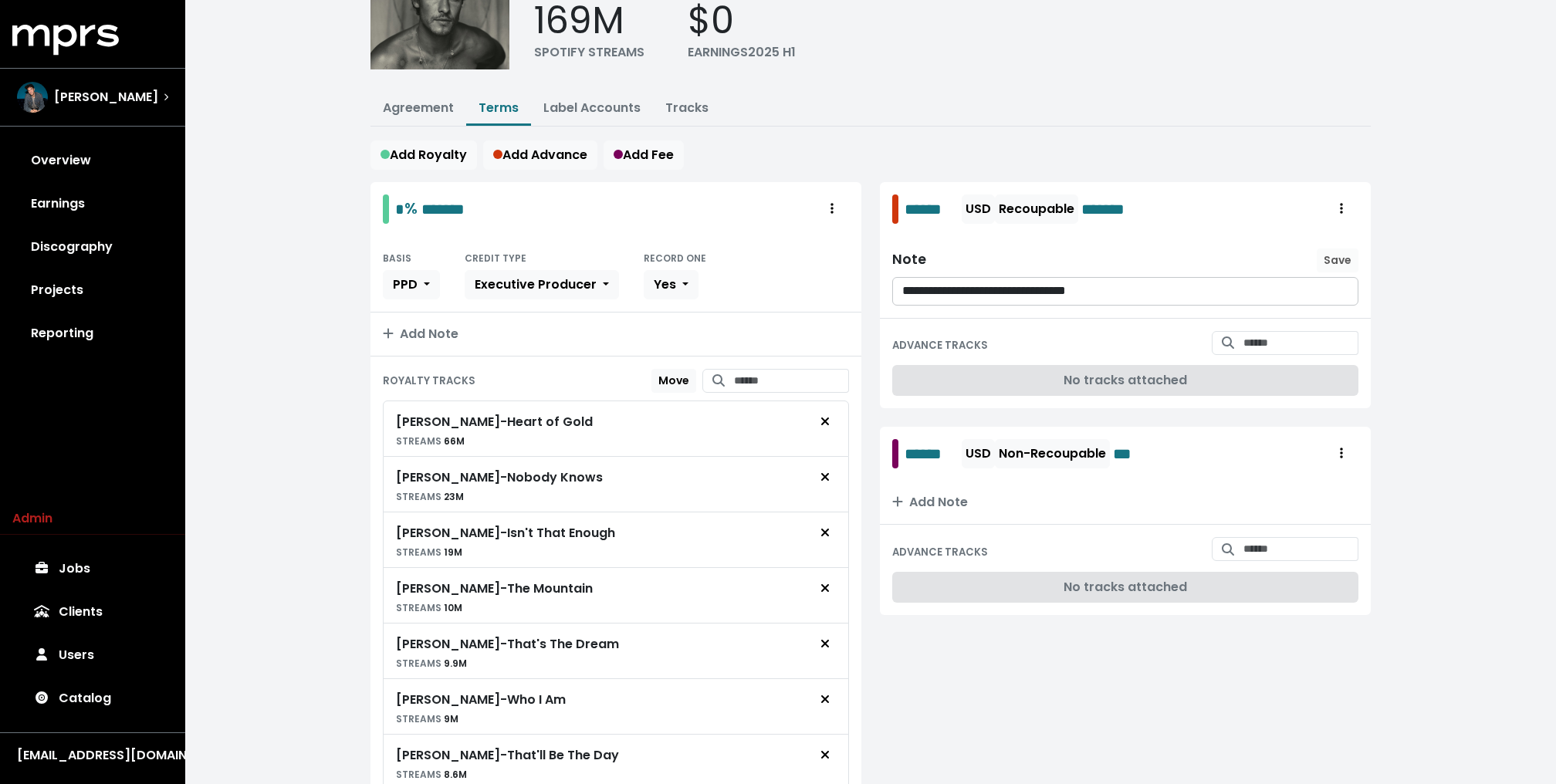
scroll to position [0, 0]
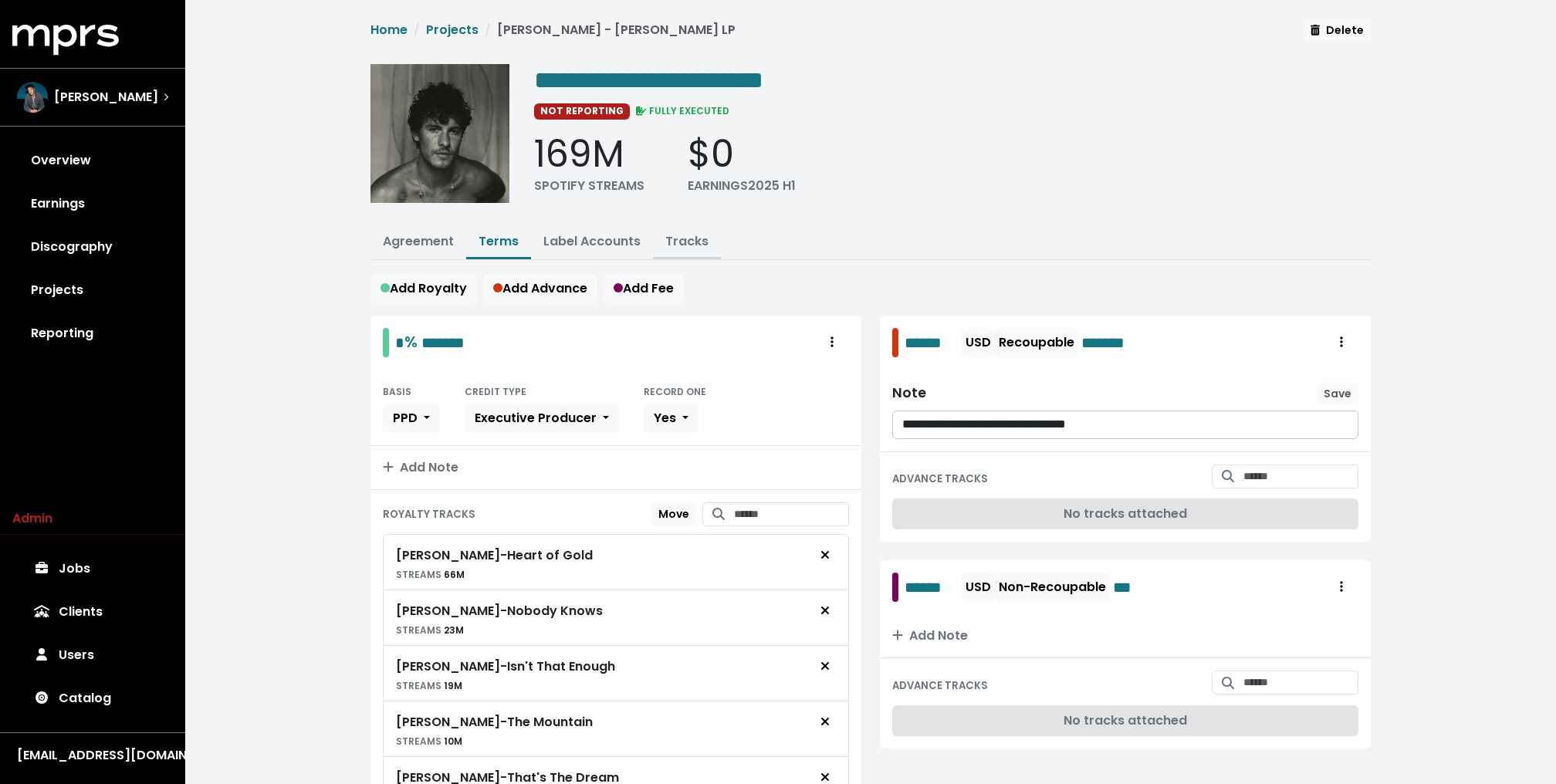
click at [697, 238] on link "Tracks" at bounding box center [686, 242] width 43 height 18
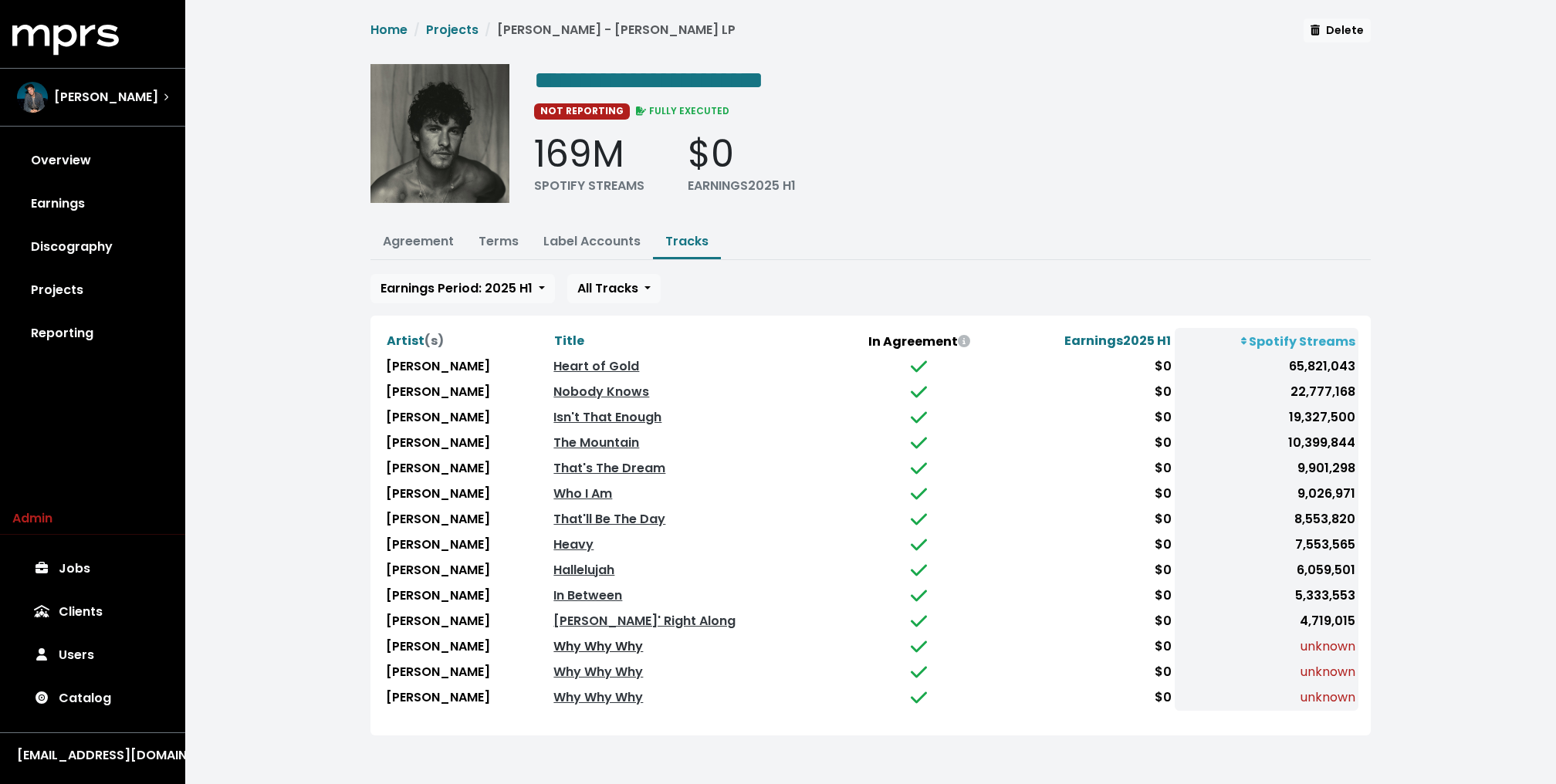
click at [615, 638] on link "Why Why Why" at bounding box center [598, 646] width 90 height 18
click at [613, 663] on link "Why Why Why" at bounding box center [598, 672] width 90 height 18
click at [610, 691] on link "Why Why Why" at bounding box center [598, 697] width 90 height 18
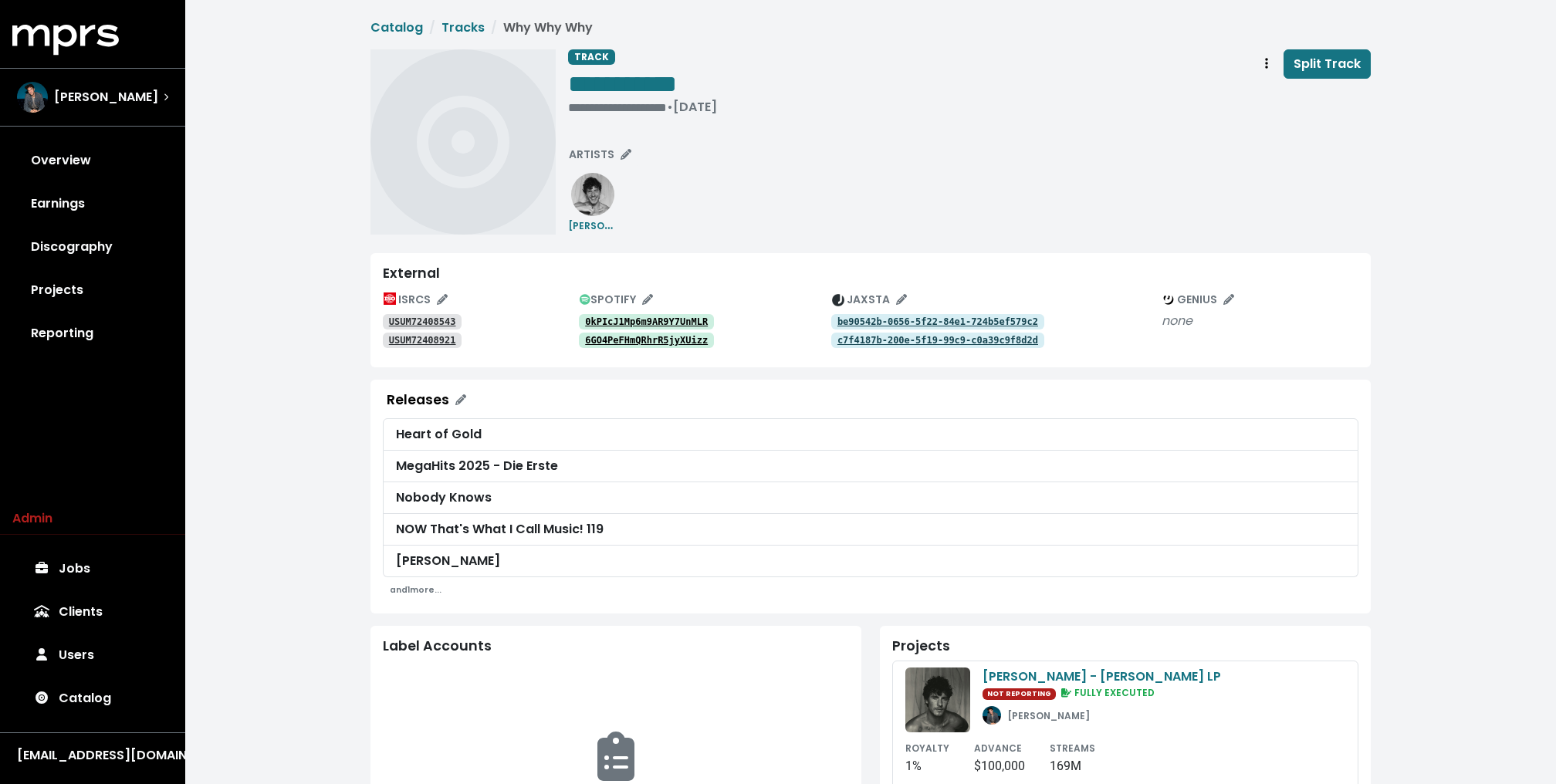
click at [431, 319] on tt "USUM72408543" at bounding box center [422, 322] width 67 height 11
click at [429, 338] on tt "USUM72408921" at bounding box center [422, 340] width 67 height 11
click at [634, 321] on tt "0kPIcJ1Mp6m9AR9Y7UnMLR" at bounding box center [646, 322] width 123 height 11
click at [631, 340] on tt "6GO4PeFHmQRhrR5jyXUizz" at bounding box center [646, 340] width 123 height 11
click at [1262, 67] on span "Track actions" at bounding box center [1266, 64] width 13 height 19
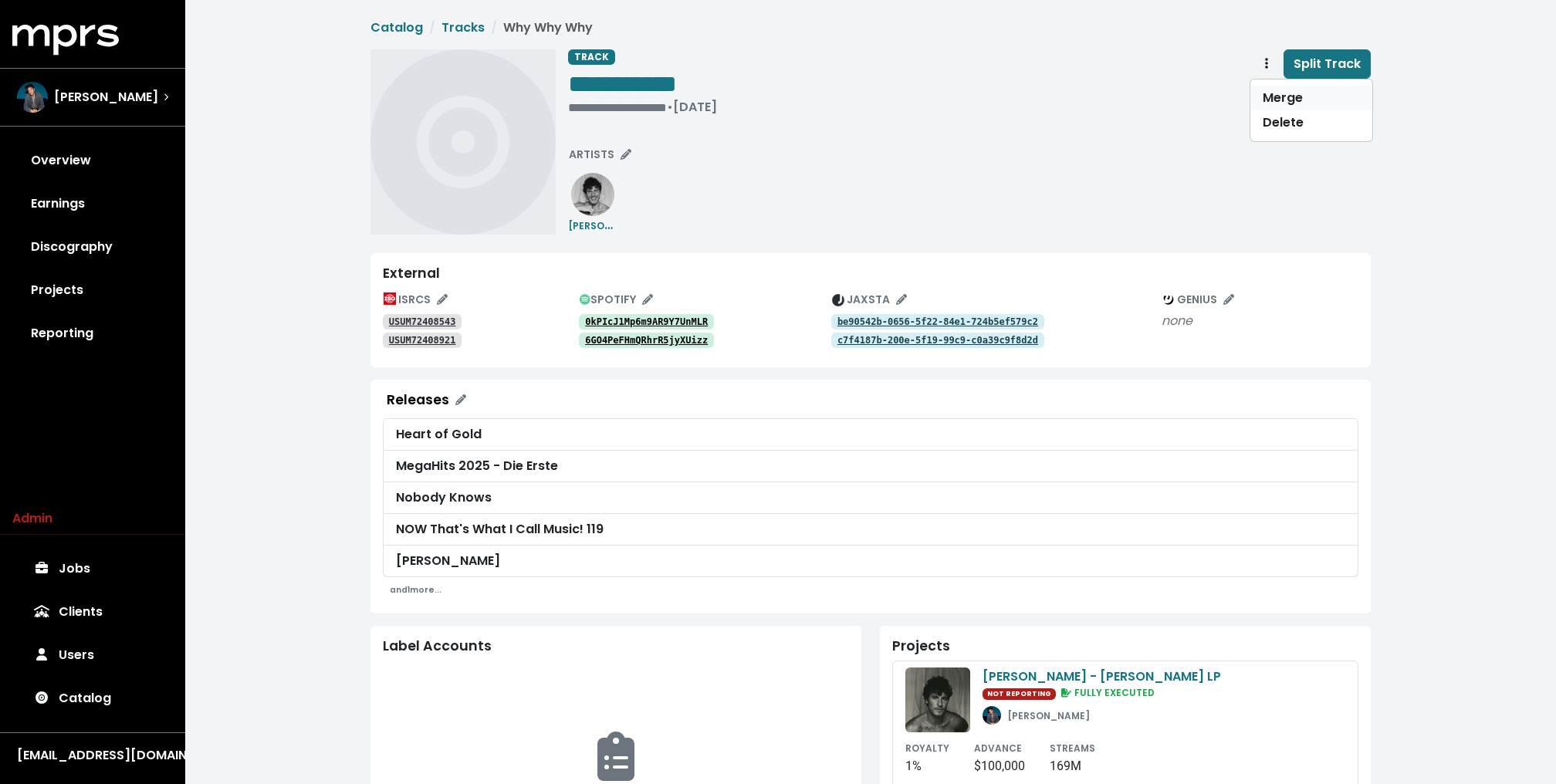
click at [1271, 99] on link "Merge" at bounding box center [1311, 97] width 122 height 24
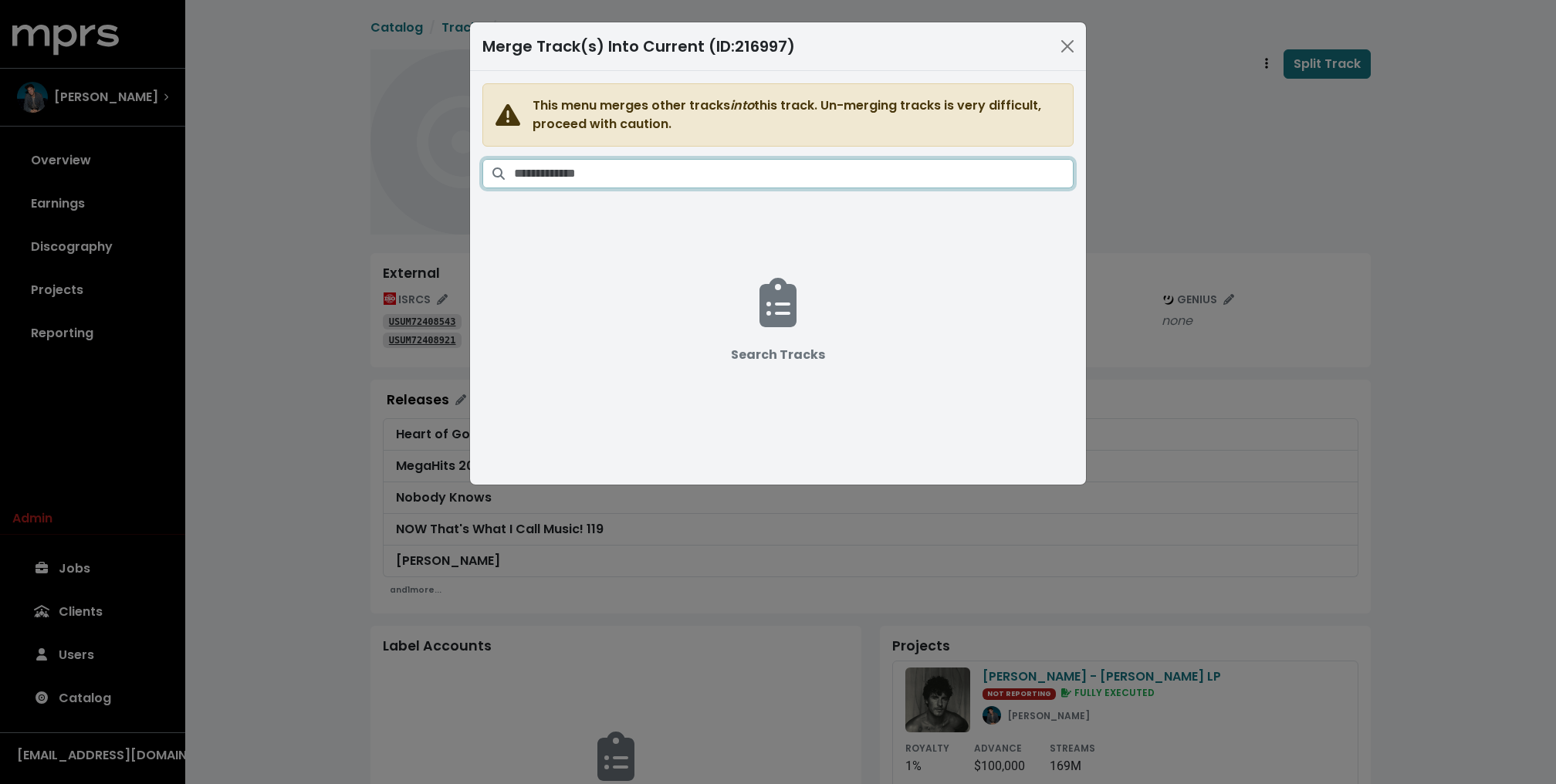
click at [765, 178] on input "Search tracks" at bounding box center [793, 173] width 560 height 30
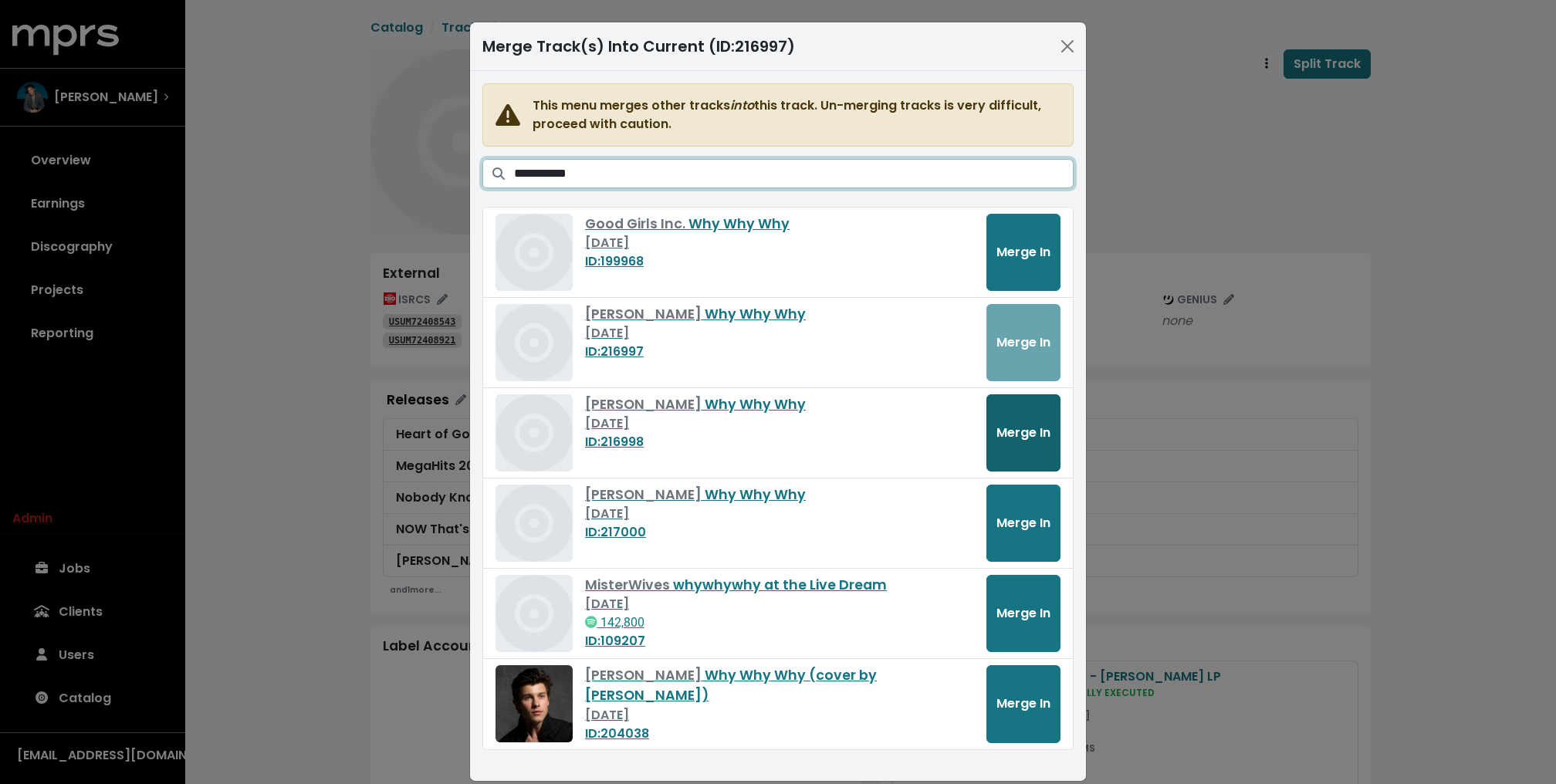
type input "**********"
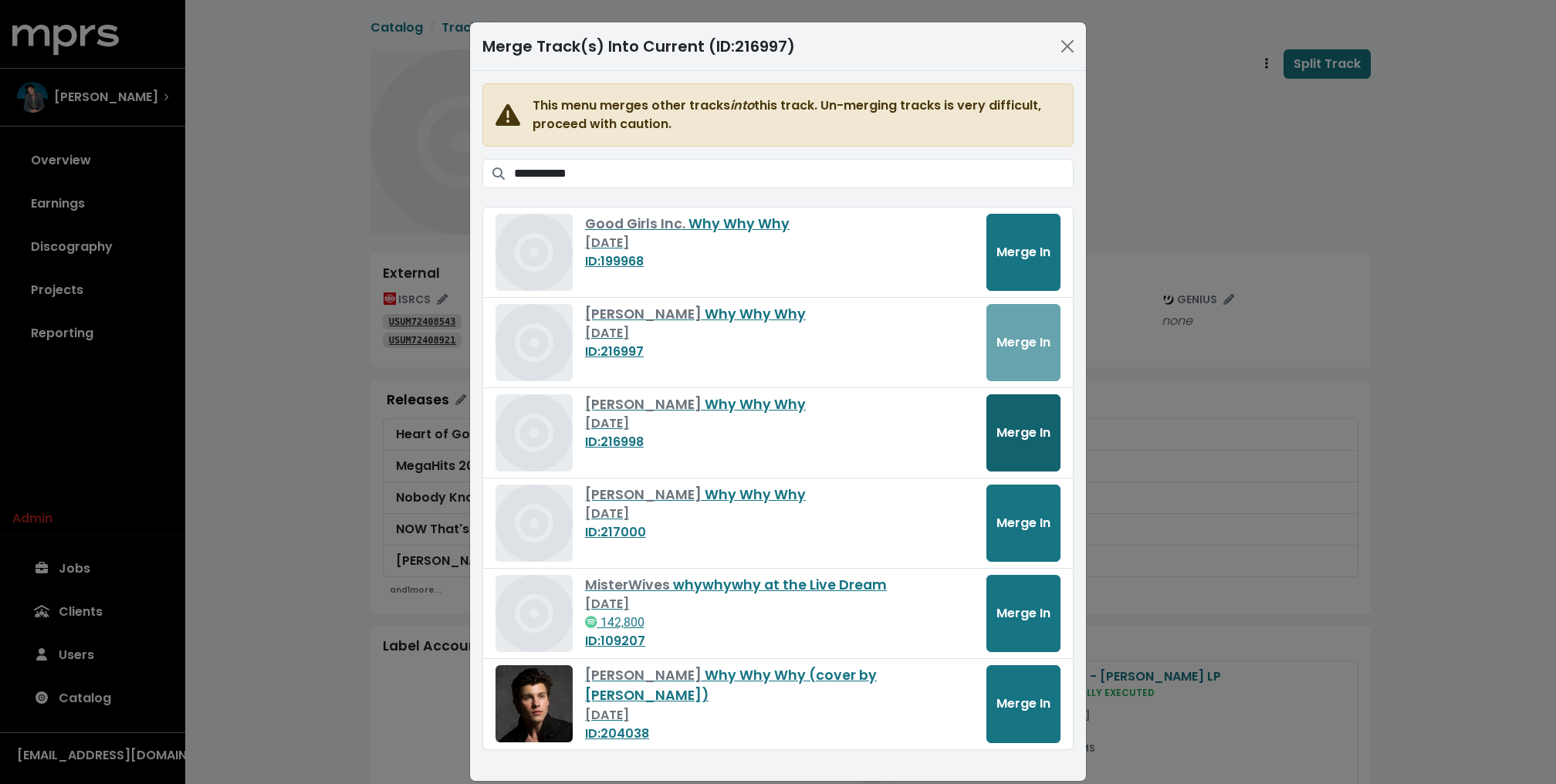
click at [1017, 410] on button "Merge In" at bounding box center [1023, 433] width 74 height 77
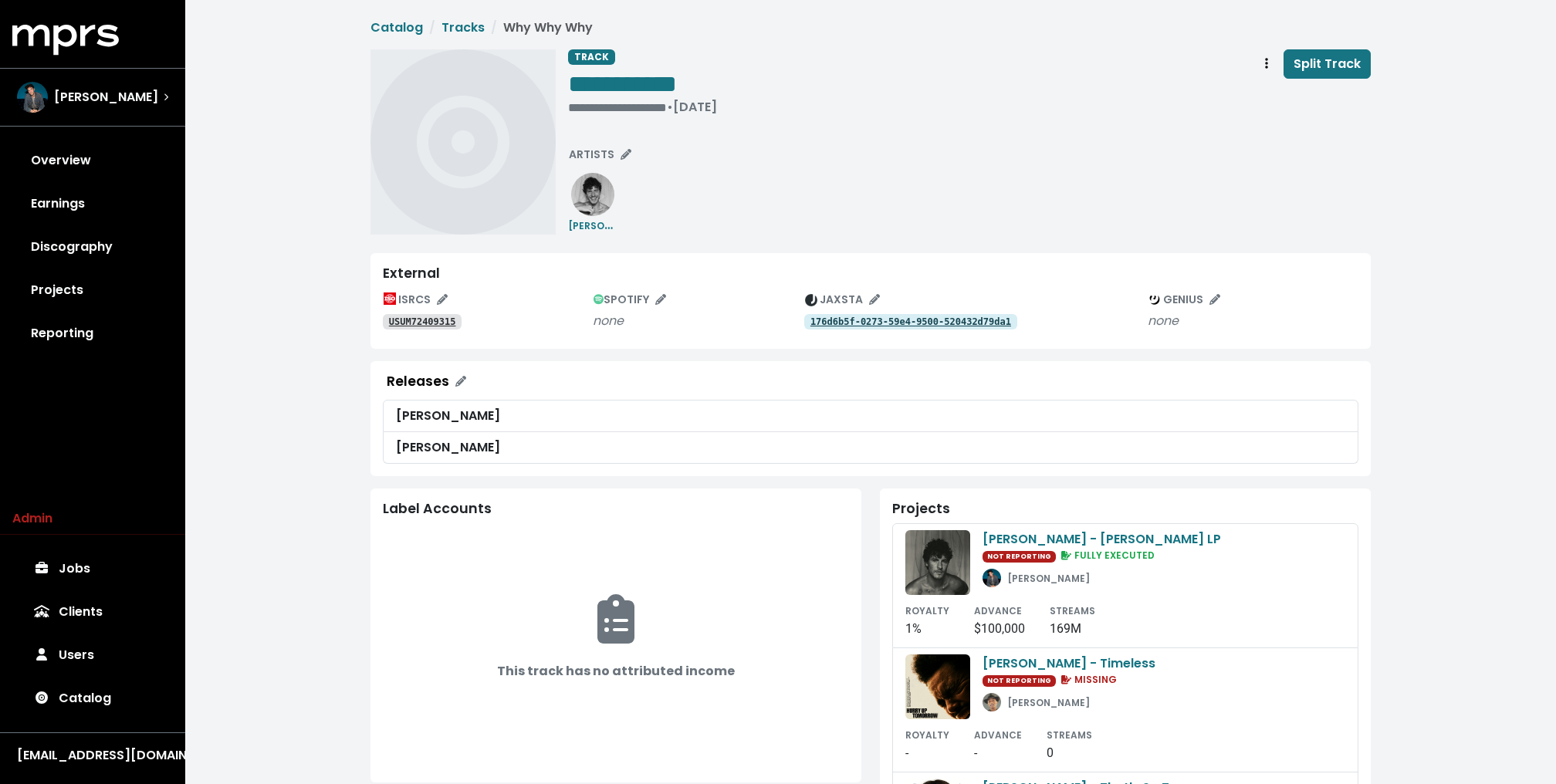
click at [868, 320] on tt "176d6b5f-0273-59e4-9500-520432d79da1" at bounding box center [910, 322] width 200 height 11
click at [868, 320] on tt "c6ffb614-e1dc-5a1f-8da8-4bdd5ca20777" at bounding box center [910, 322] width 200 height 11
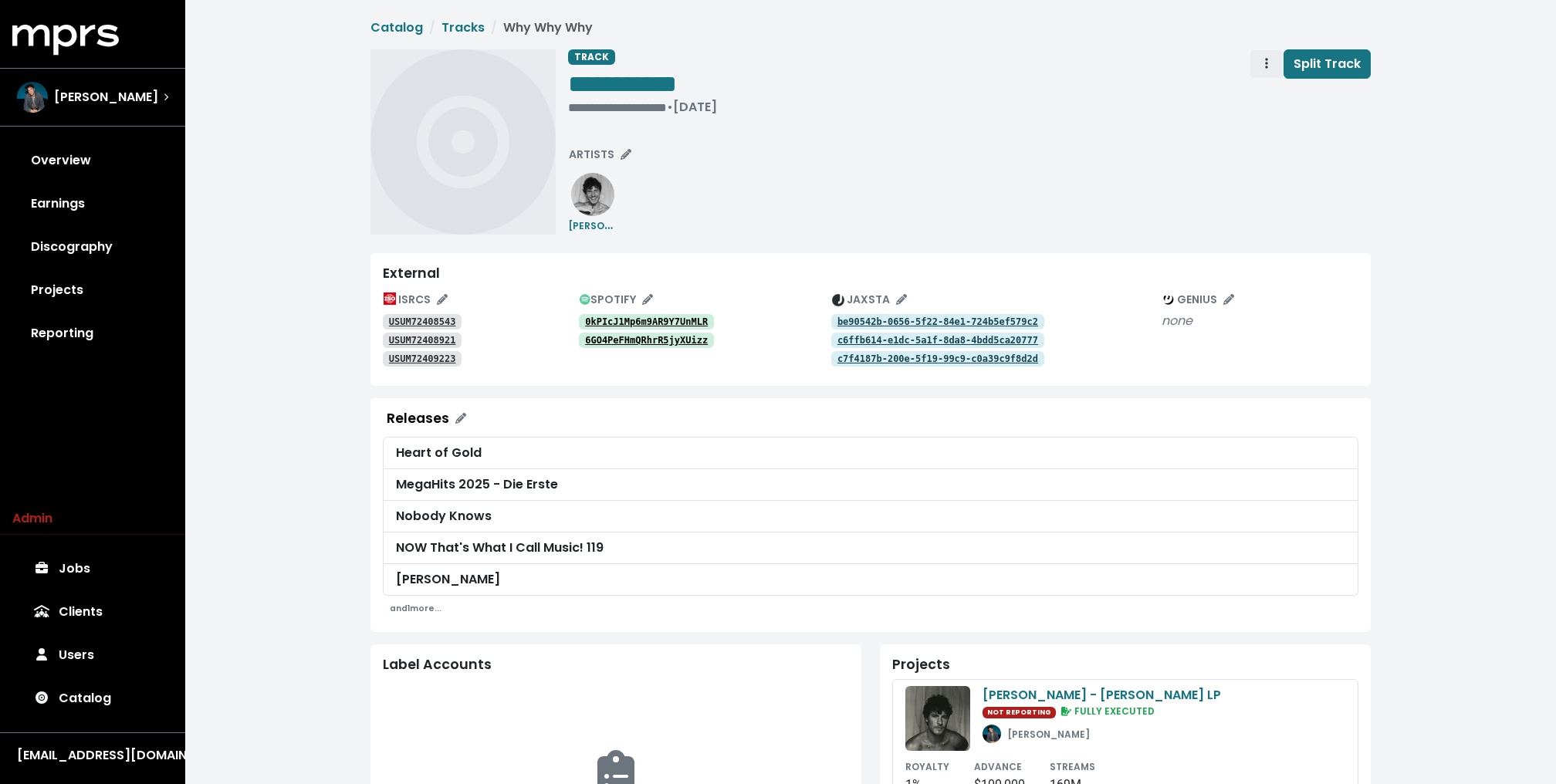
click at [1266, 63] on icon "Track actions" at bounding box center [1266, 64] width 3 height 13
click at [1283, 90] on link "Merge" at bounding box center [1311, 97] width 122 height 24
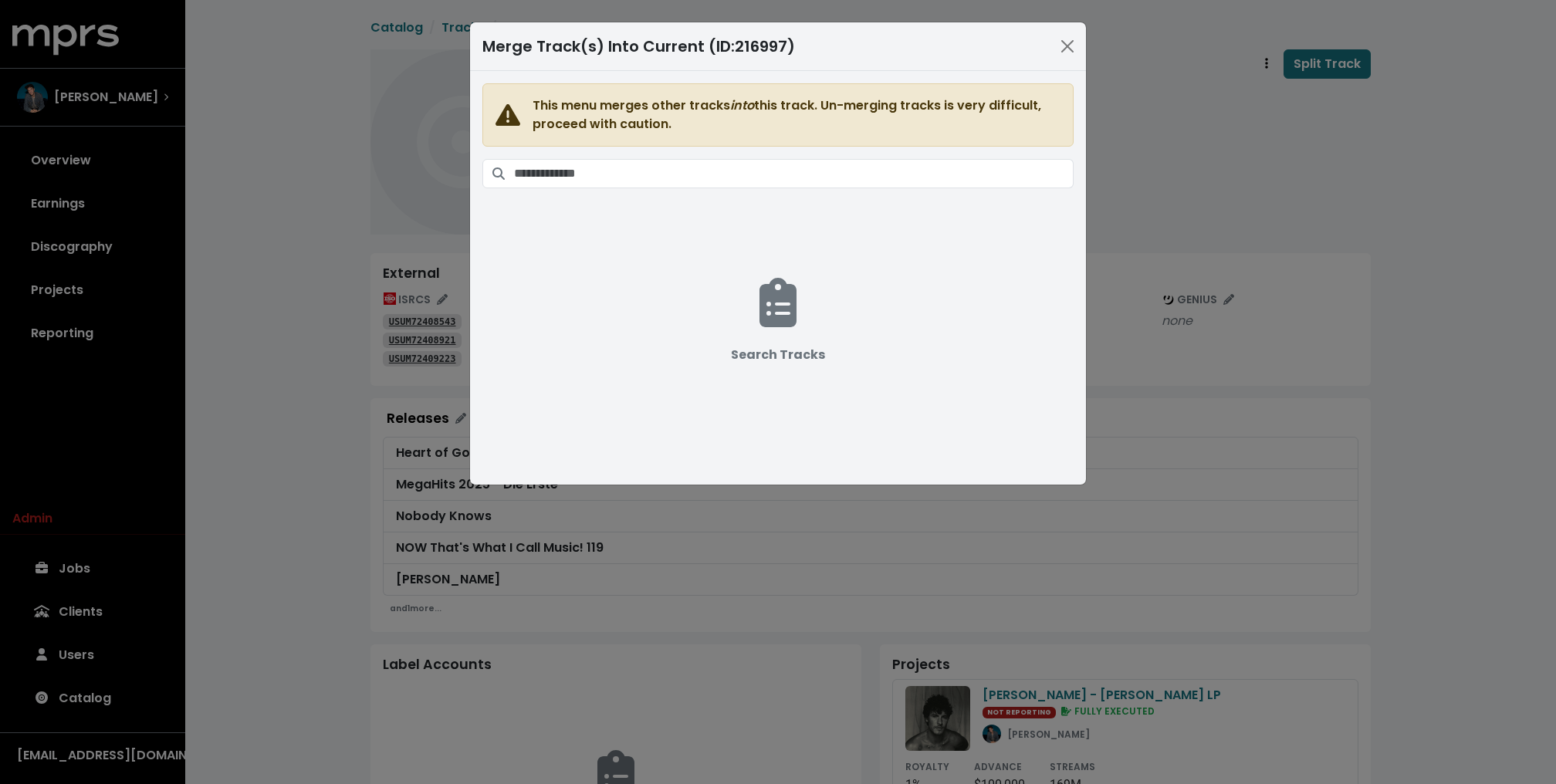
click at [856, 155] on span "This menu merges other tracks into this track. Un-merging tracks is very diffic…" at bounding box center [778, 269] width 591 height 370
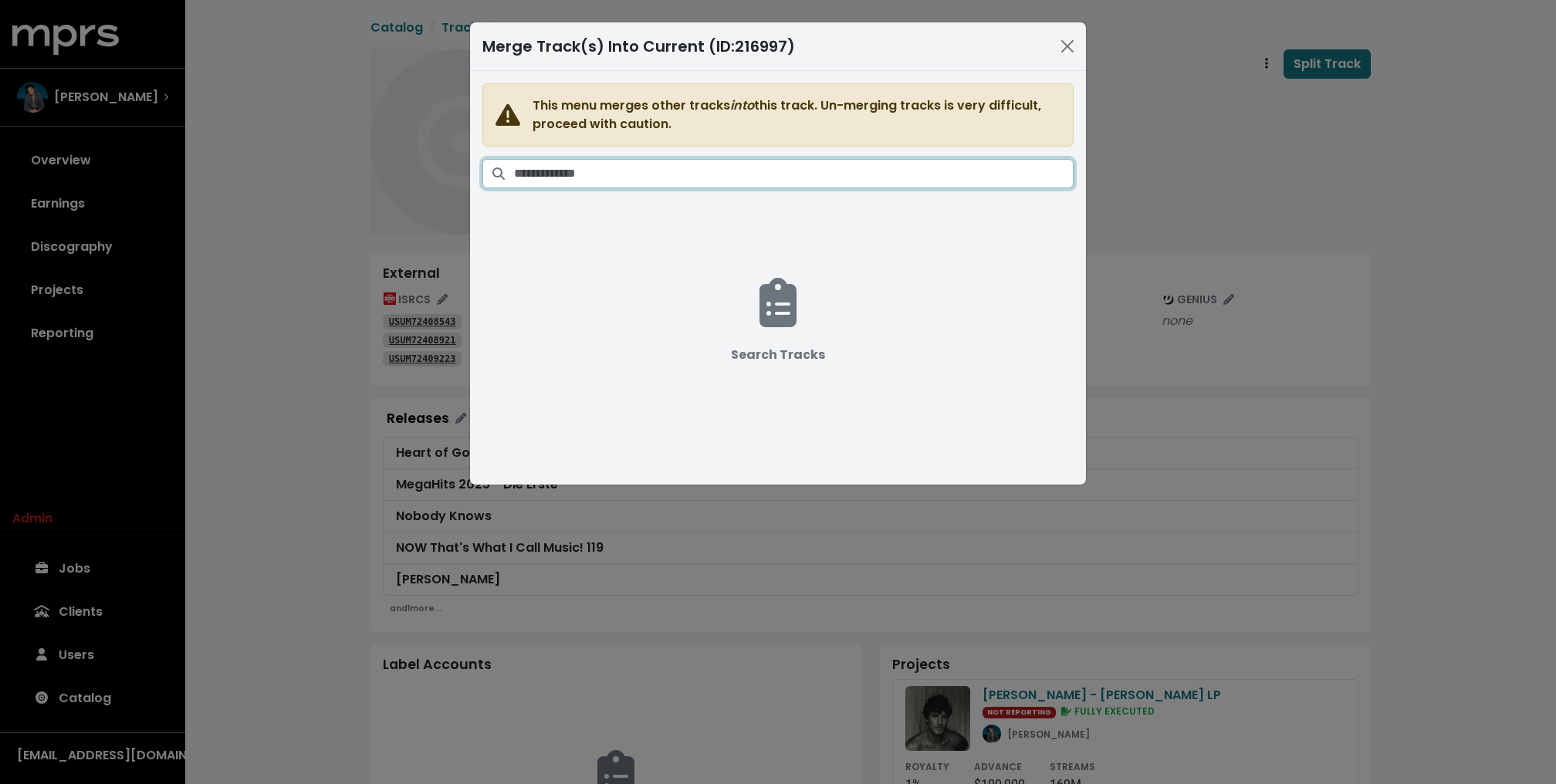
click at [846, 167] on input "Search tracks" at bounding box center [793, 173] width 560 height 30
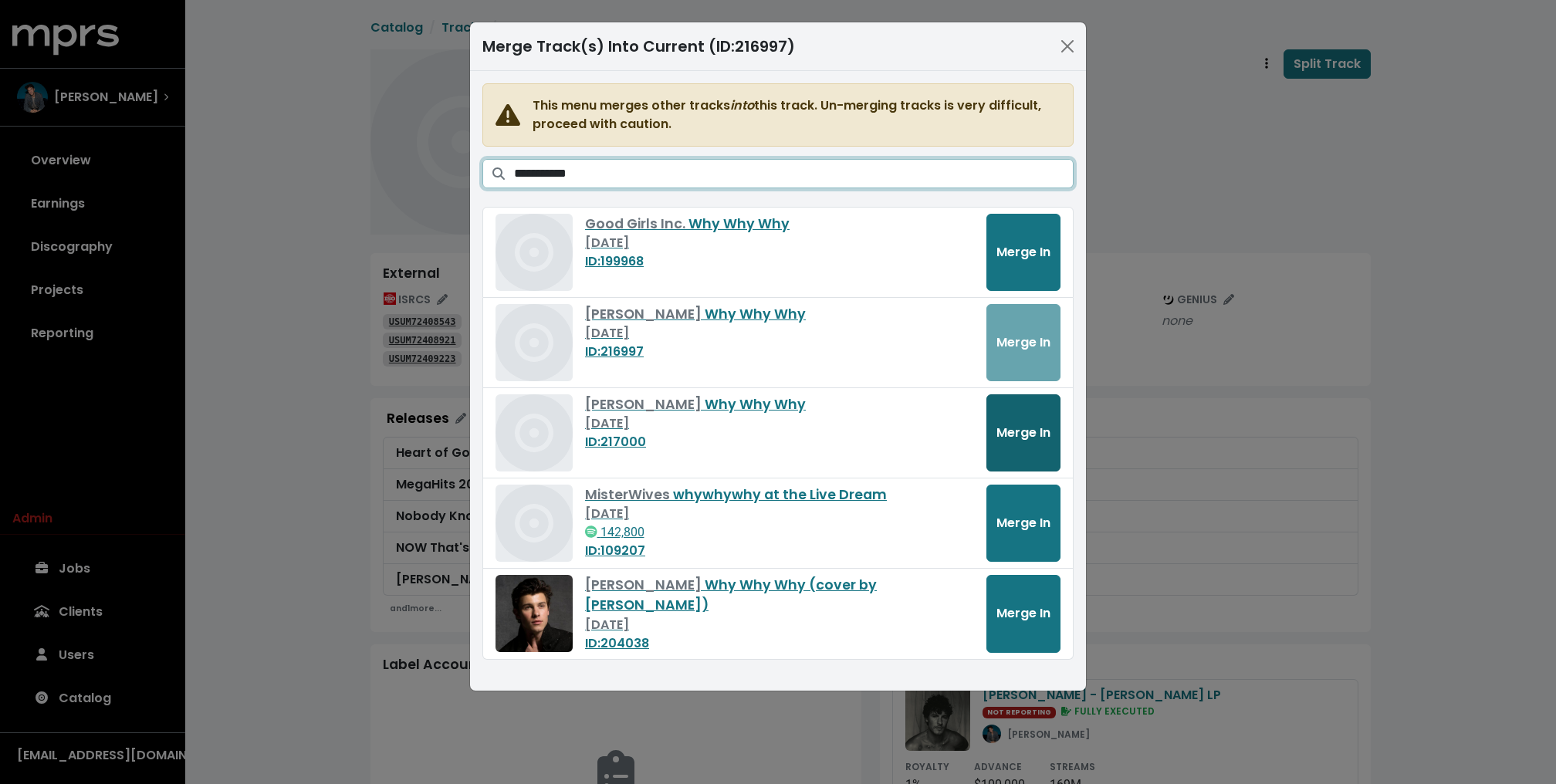
type input "**********"
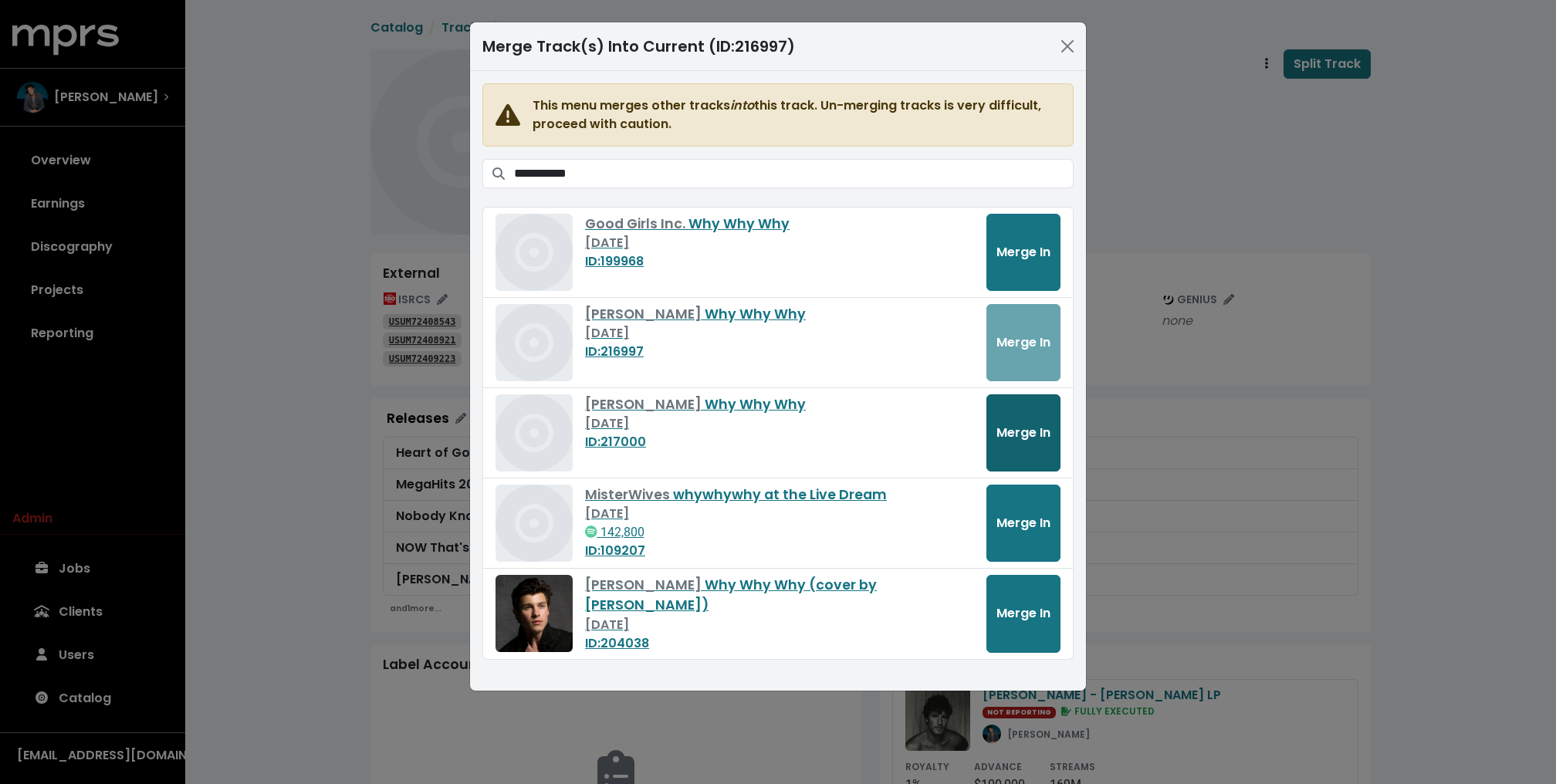
click at [1028, 434] on span "Merge In" at bounding box center [1023, 433] width 54 height 18
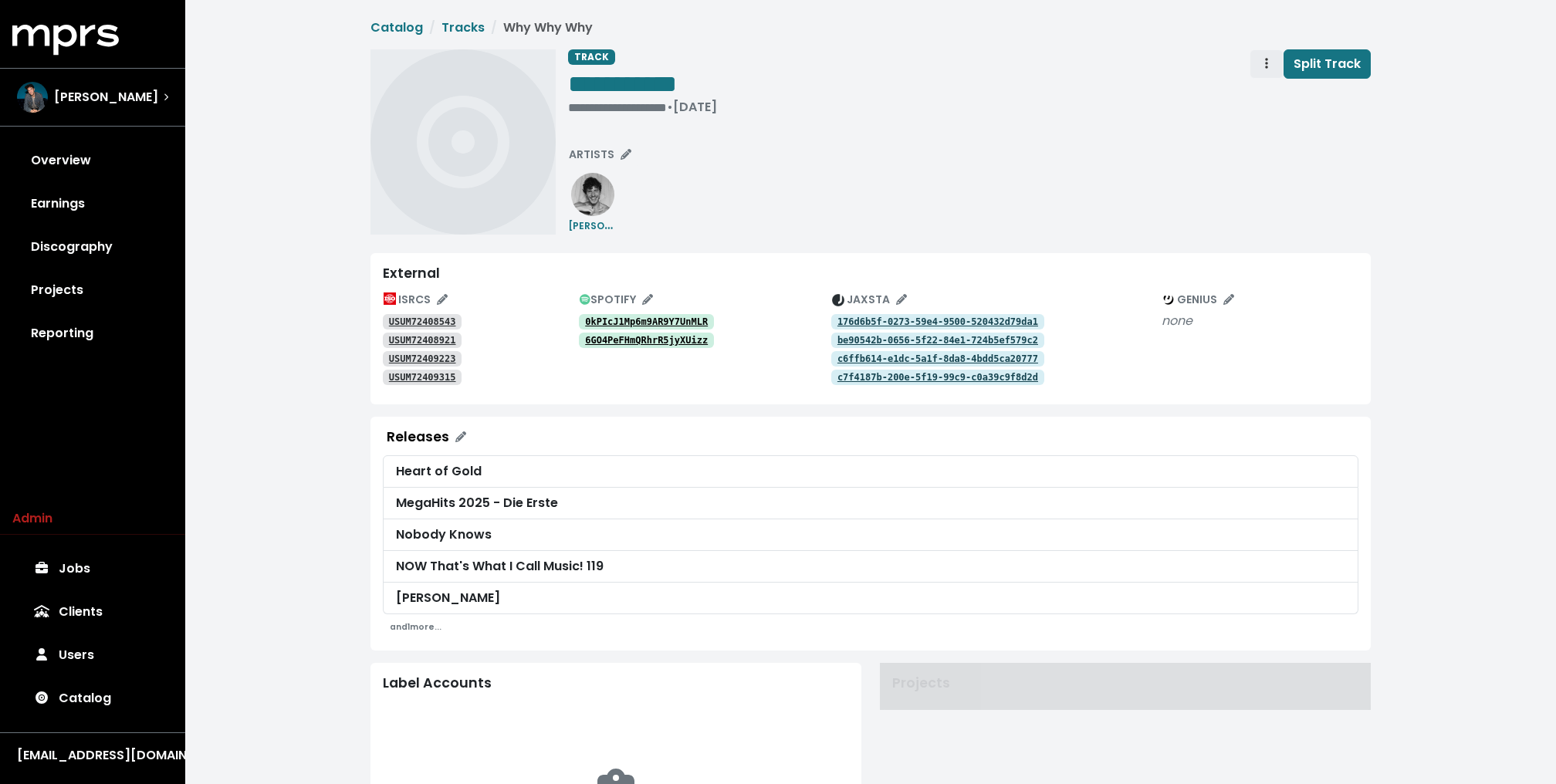
click at [1266, 65] on span "Track actions" at bounding box center [1266, 64] width 13 height 19
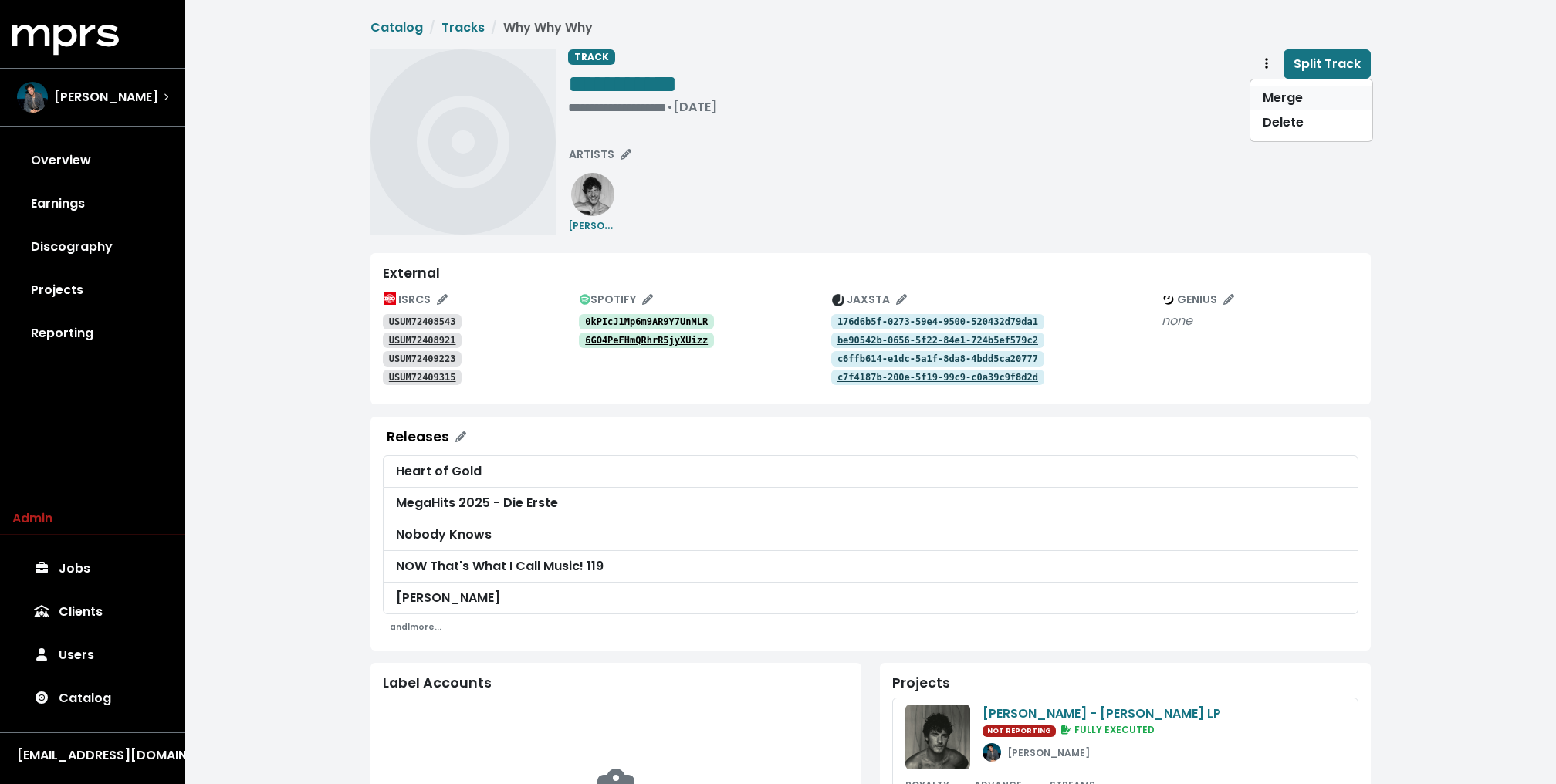
click at [1278, 102] on link "Merge" at bounding box center [1311, 97] width 122 height 24
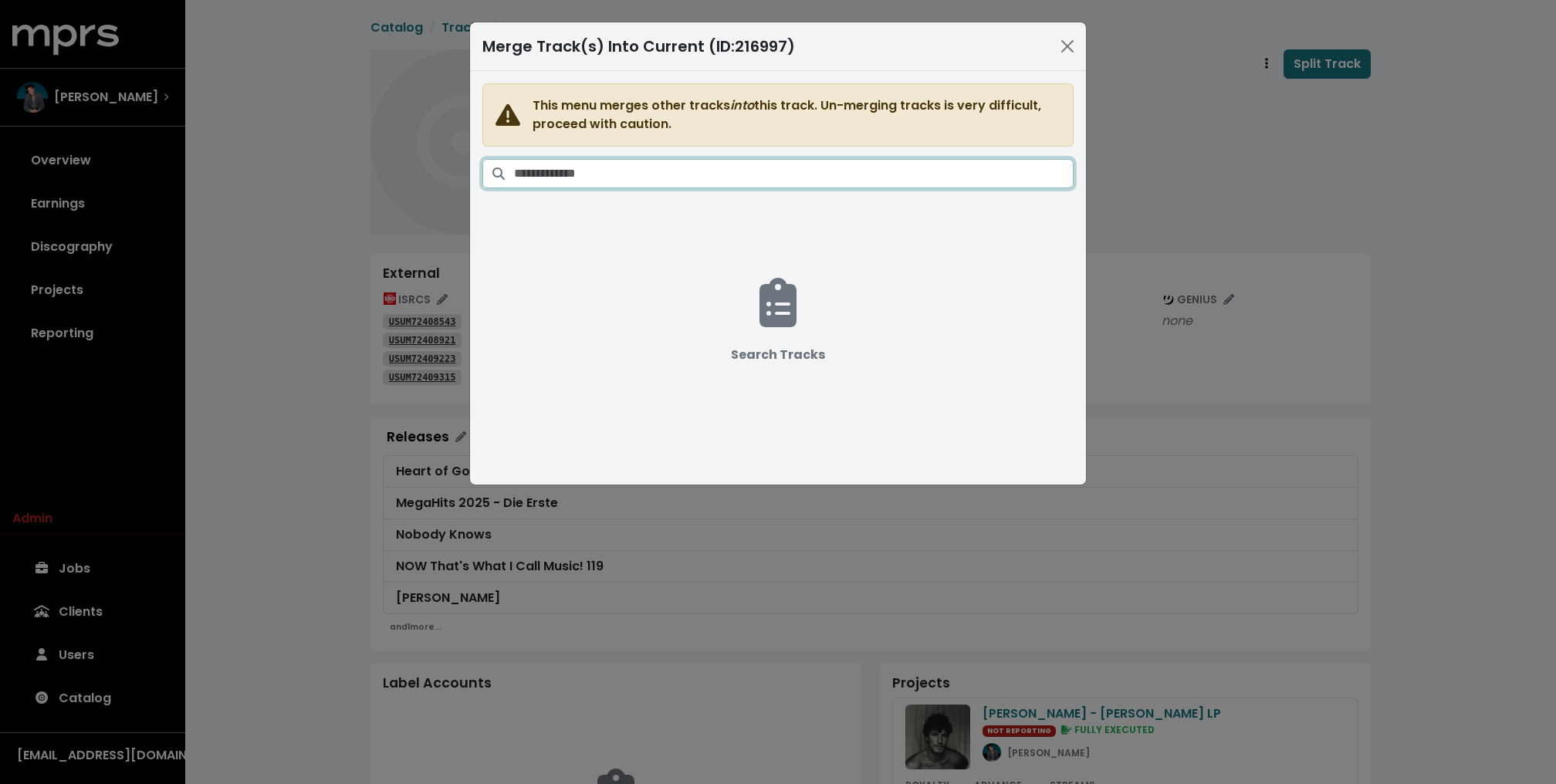
click at [912, 182] on input "Search tracks" at bounding box center [793, 173] width 560 height 30
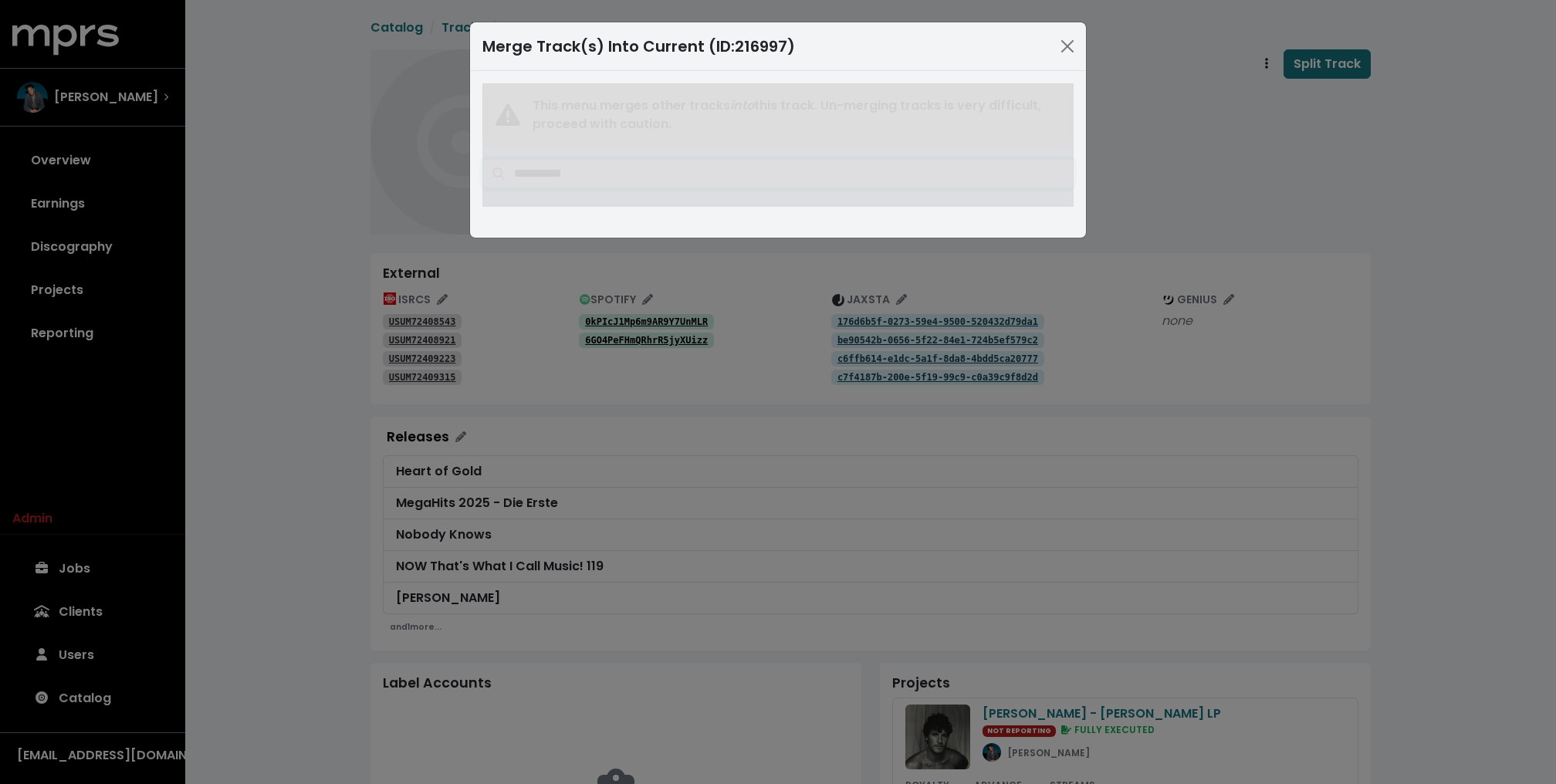
type input "**********"
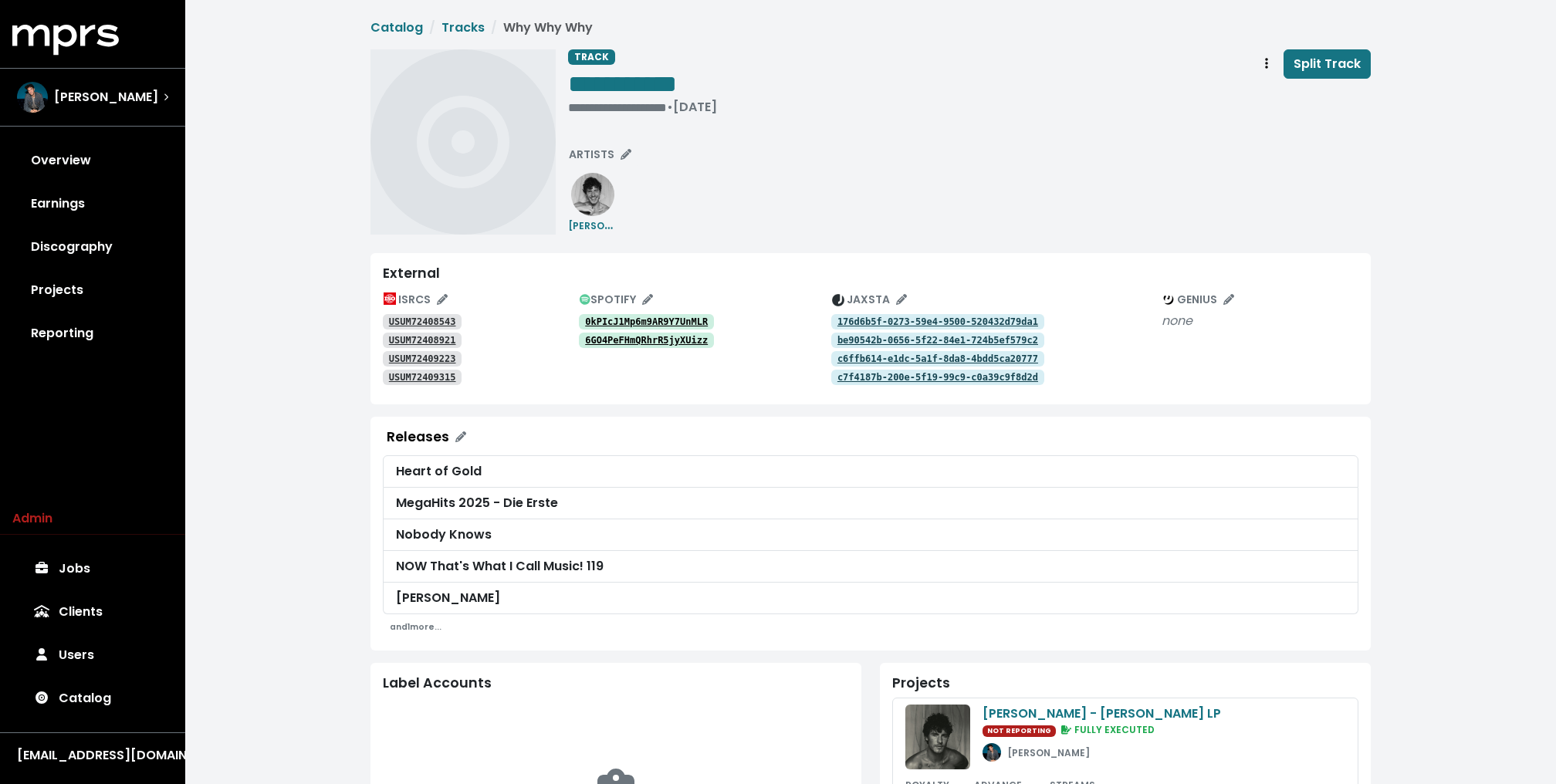
click at [275, 312] on div "**********" at bounding box center [870, 644] width 1370 height 1288
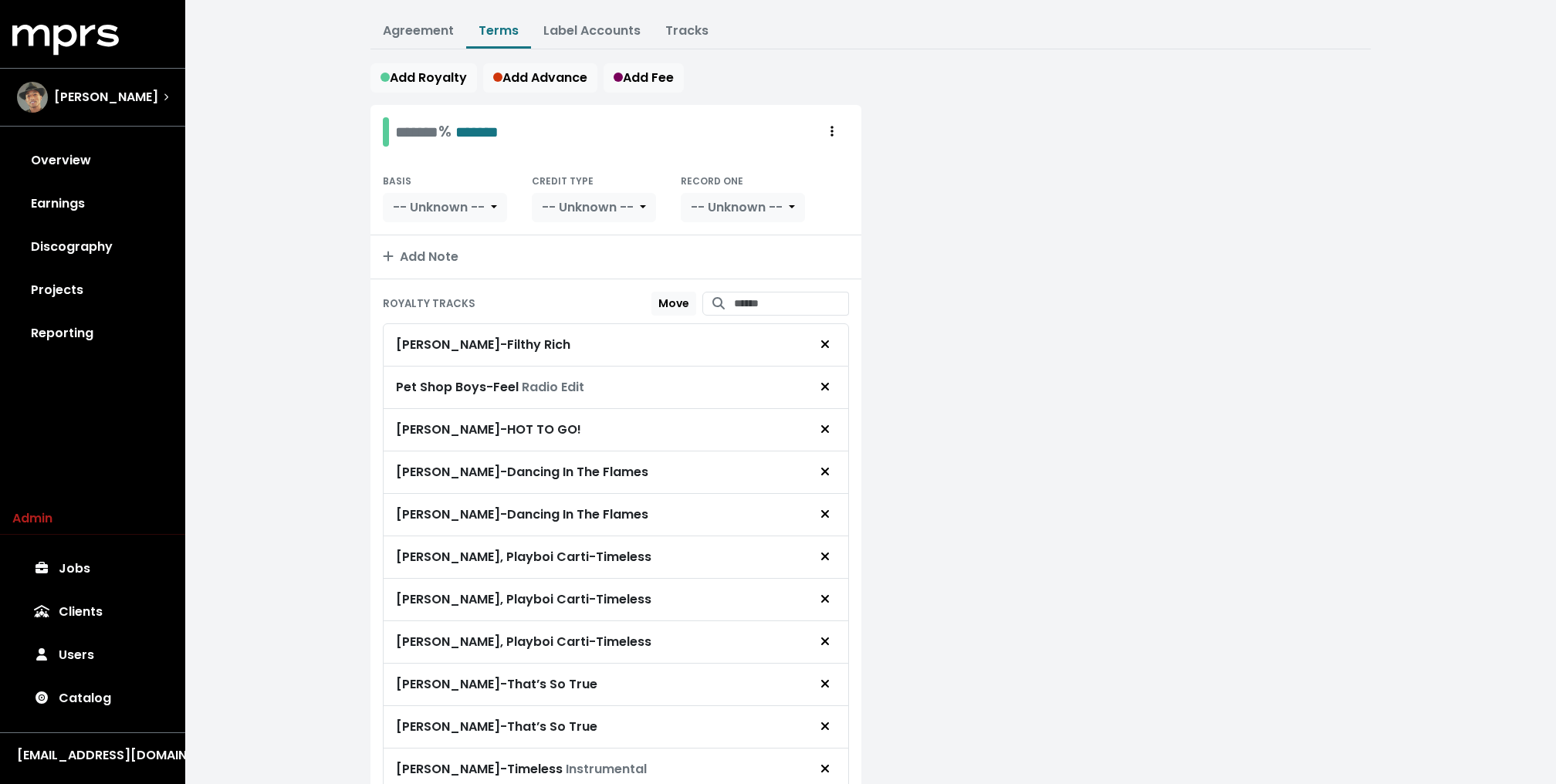
scroll to position [220, 0]
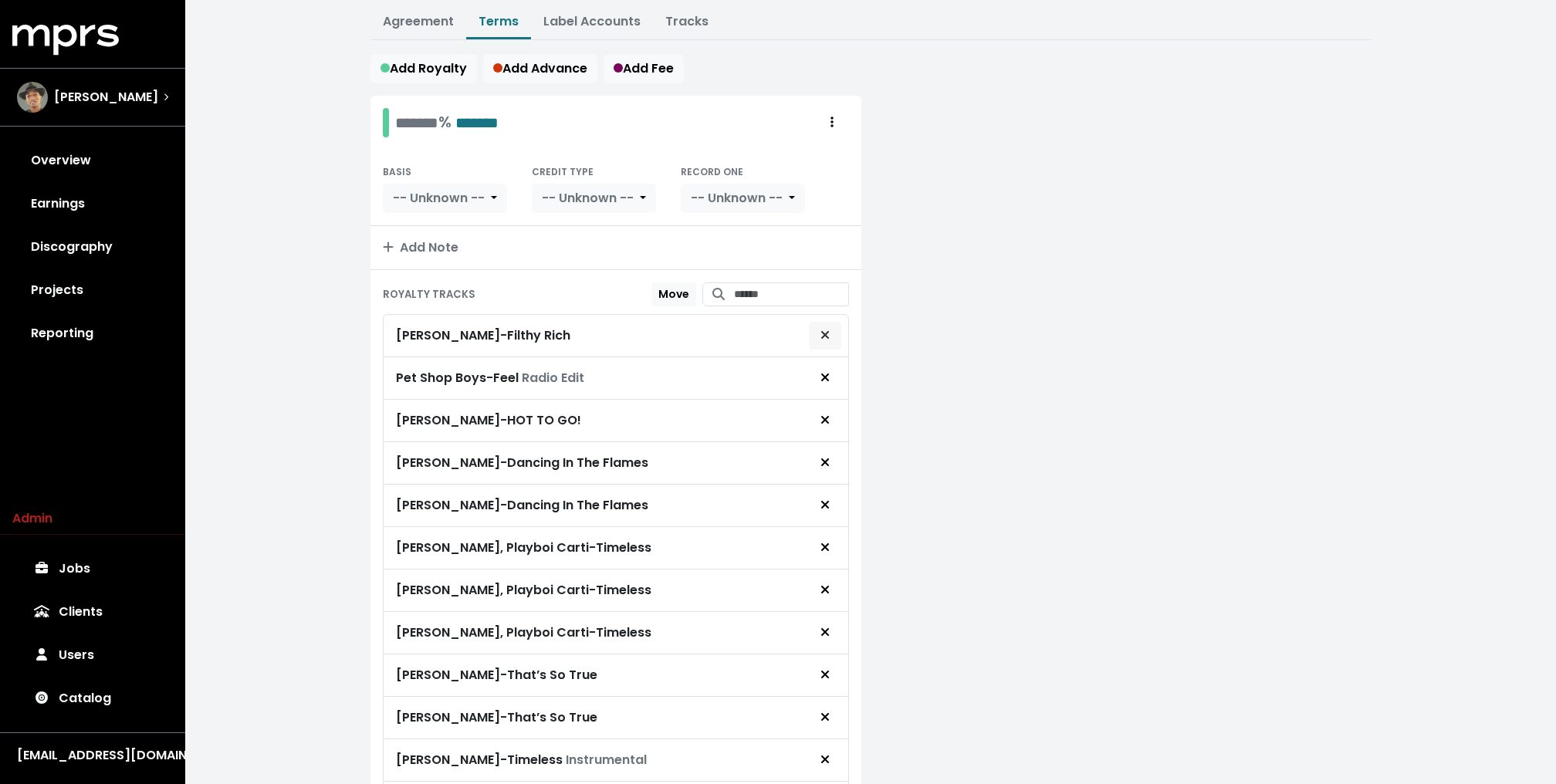
click at [828, 337] on span "Remove royalty target" at bounding box center [825, 335] width 9 height 18
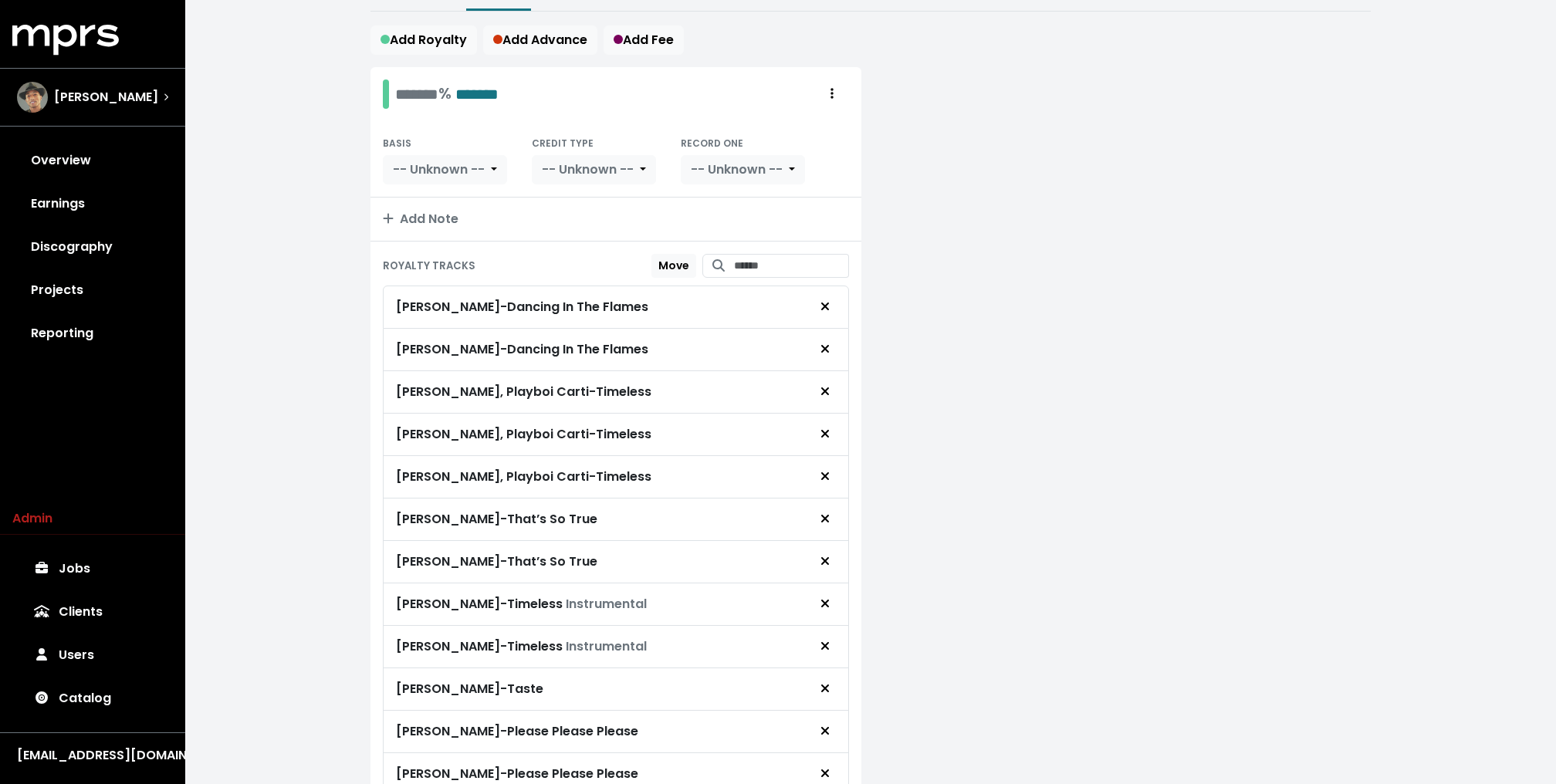
scroll to position [269, 0]
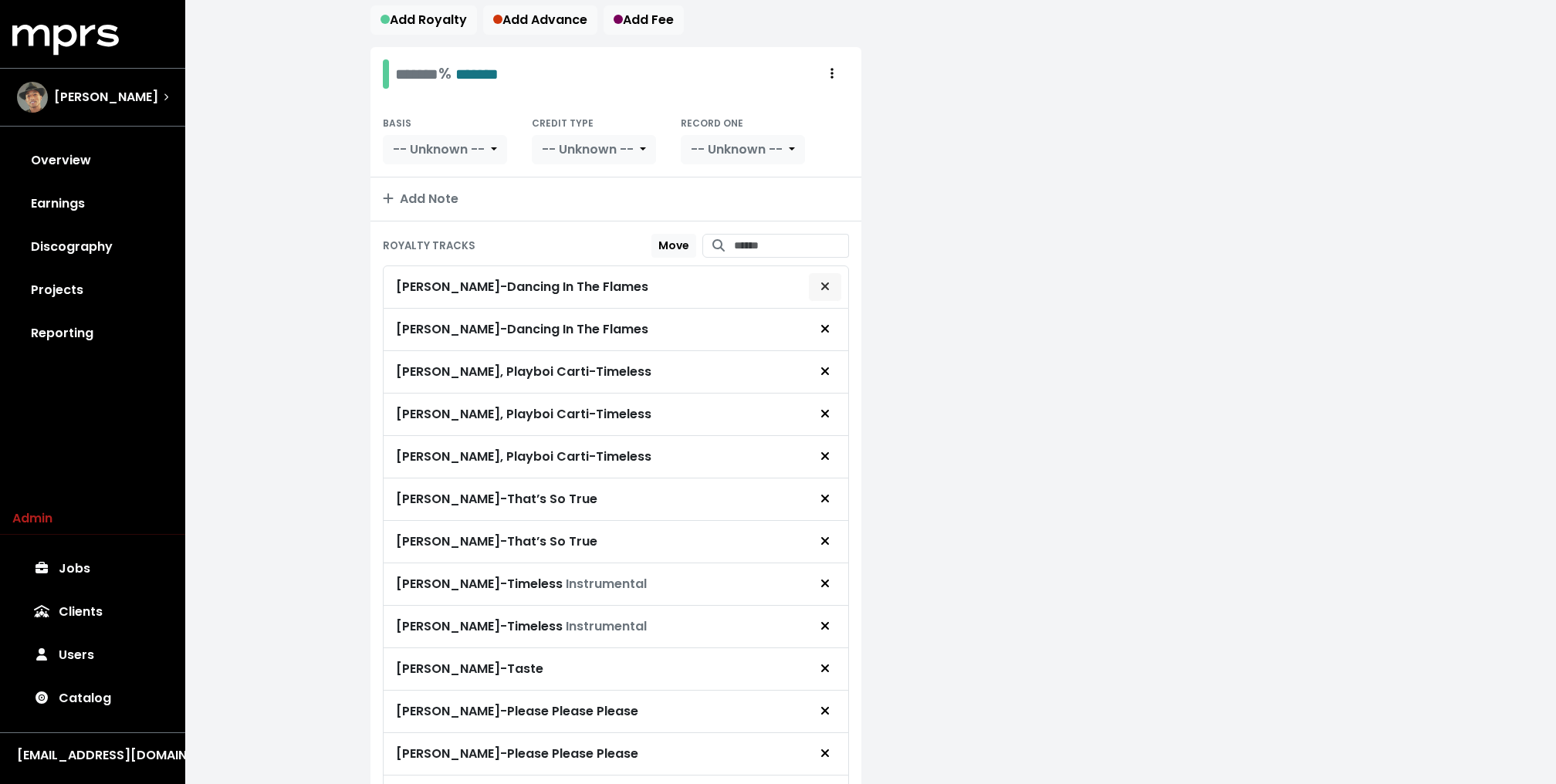
click at [831, 277] on span "Remove royalty target" at bounding box center [824, 286] width 13 height 19
click at [828, 282] on icon "Remove royalty target" at bounding box center [825, 286] width 9 height 13
click at [833, 409] on button "Remove royalty target" at bounding box center [825, 414] width 34 height 30
click at [831, 413] on span "Remove royalty target" at bounding box center [824, 414] width 13 height 19
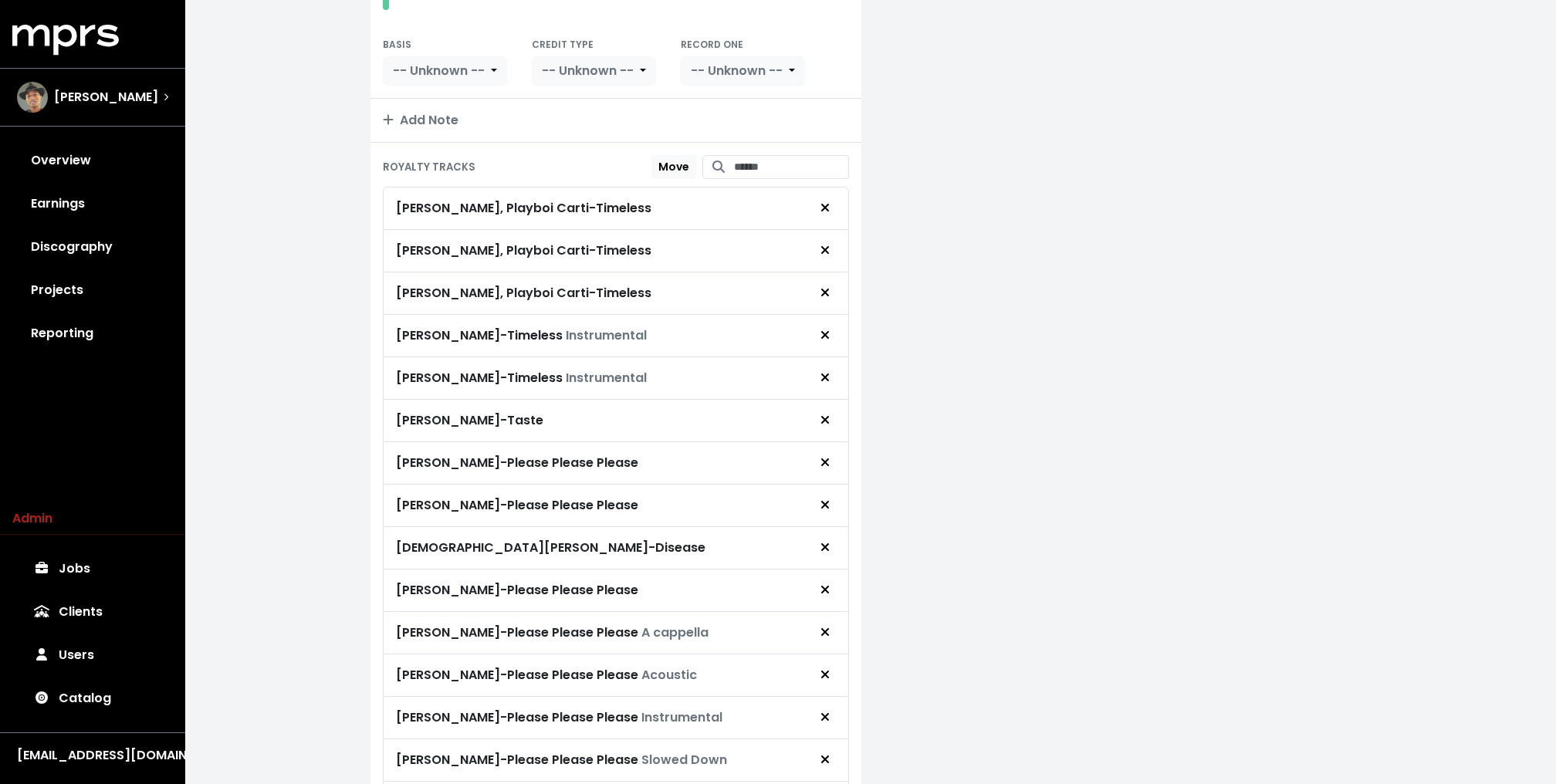
scroll to position [357, 0]
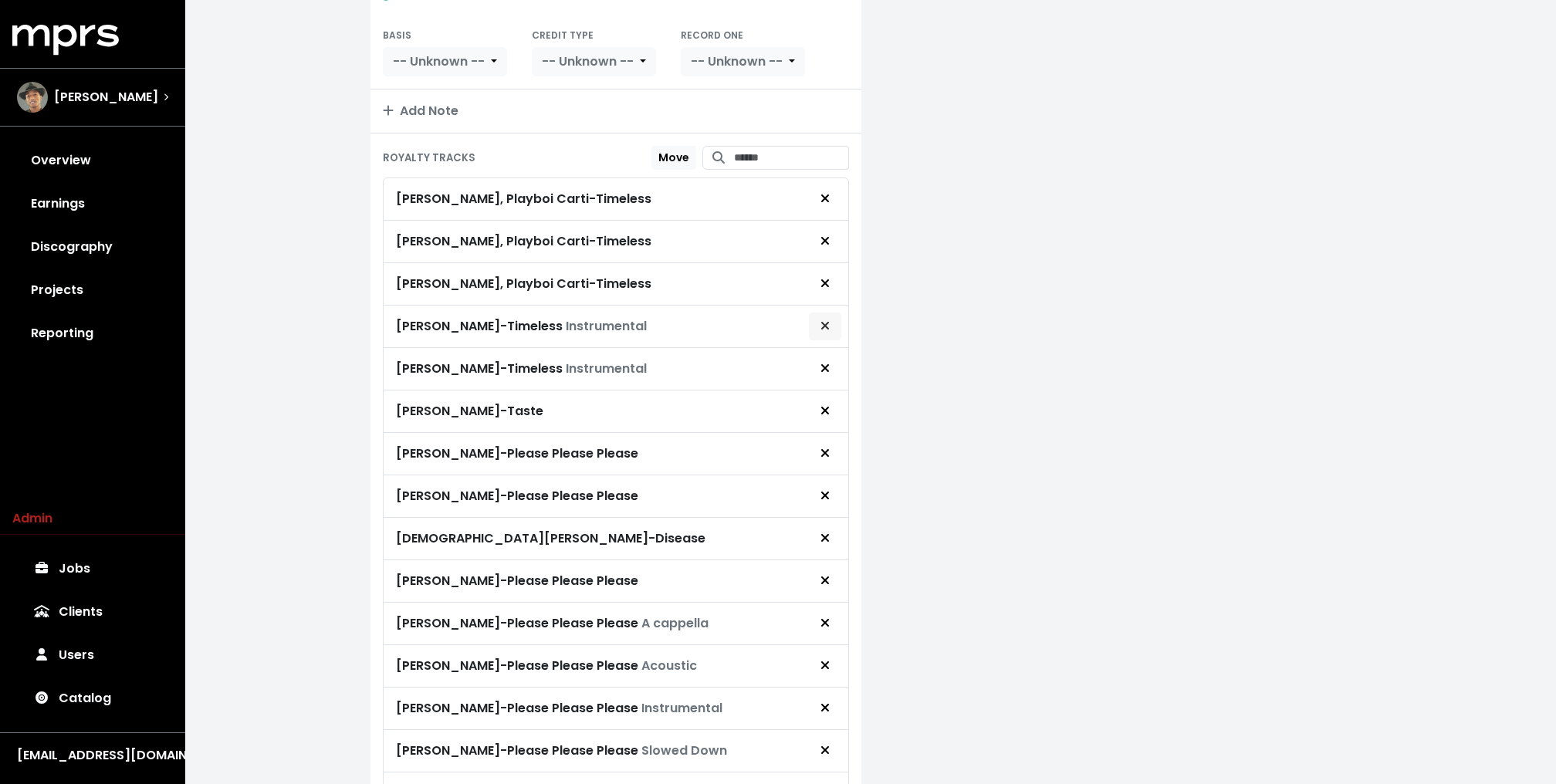
click at [829, 317] on span "Remove royalty target" at bounding box center [824, 326] width 13 height 19
click at [828, 322] on icon "Remove royalty target" at bounding box center [825, 325] width 8 height 8
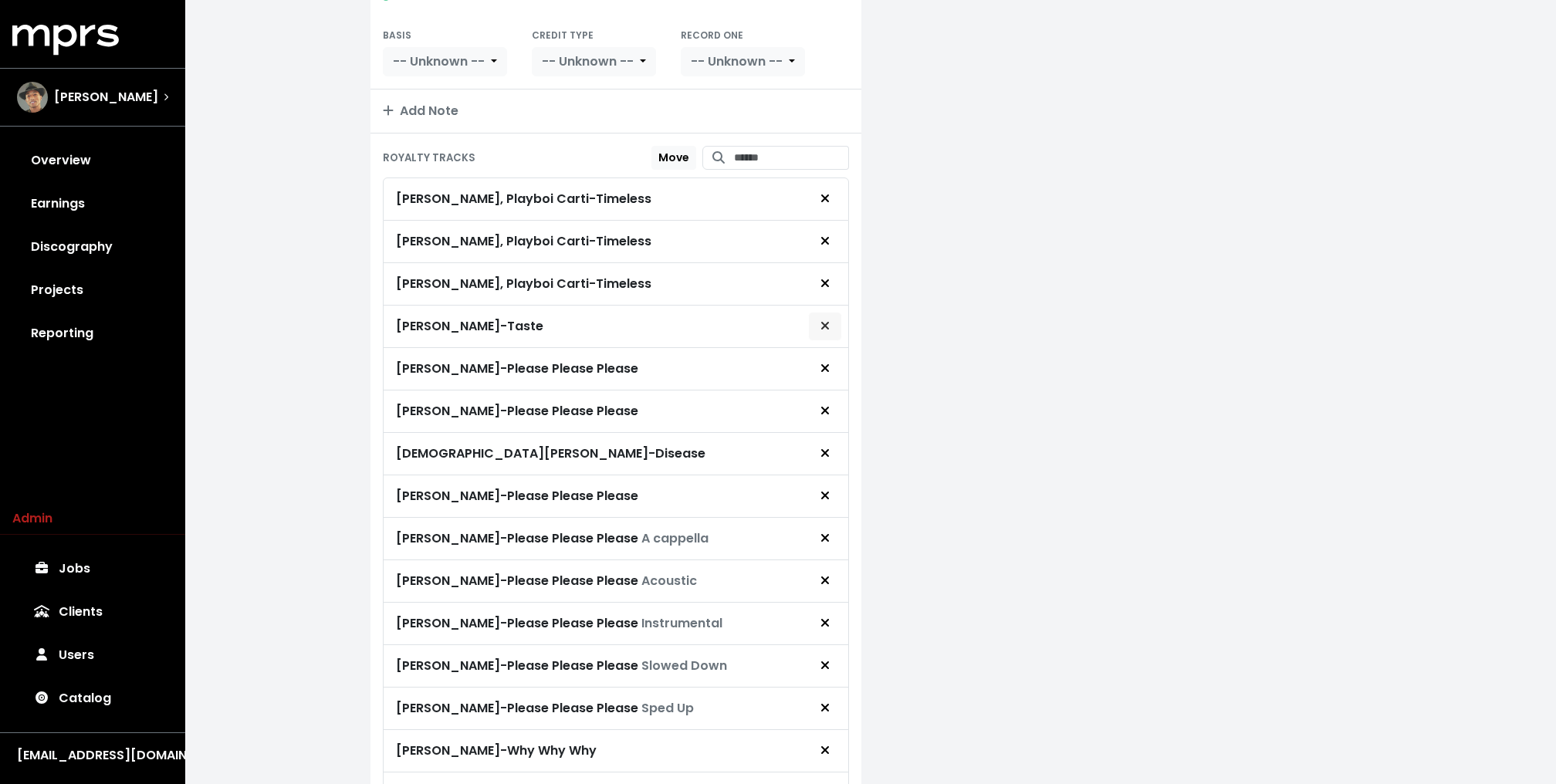
click at [823, 330] on button "Remove royalty target" at bounding box center [825, 326] width 34 height 30
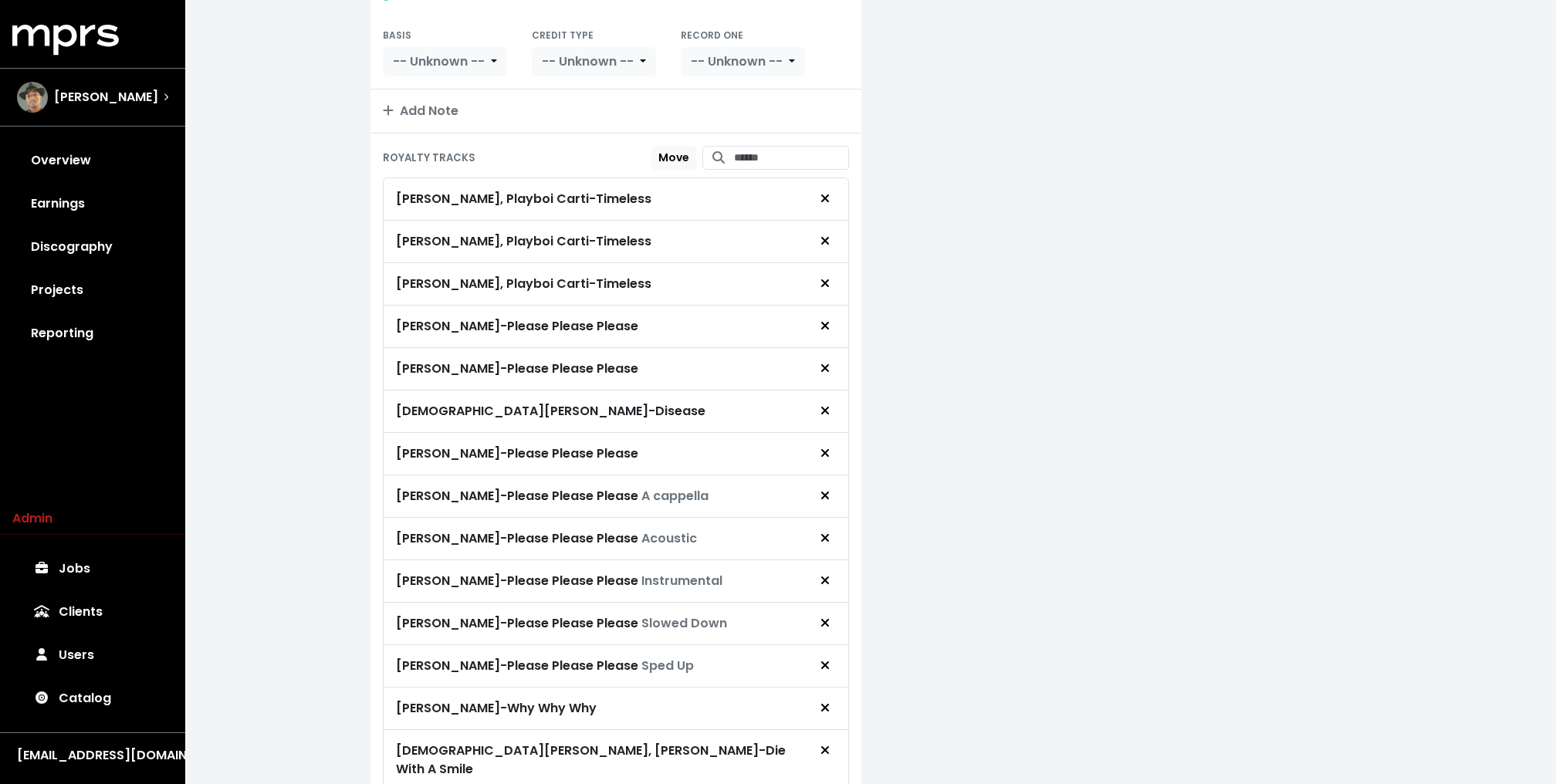
click at [823, 330] on button "Remove royalty target" at bounding box center [825, 326] width 34 height 30
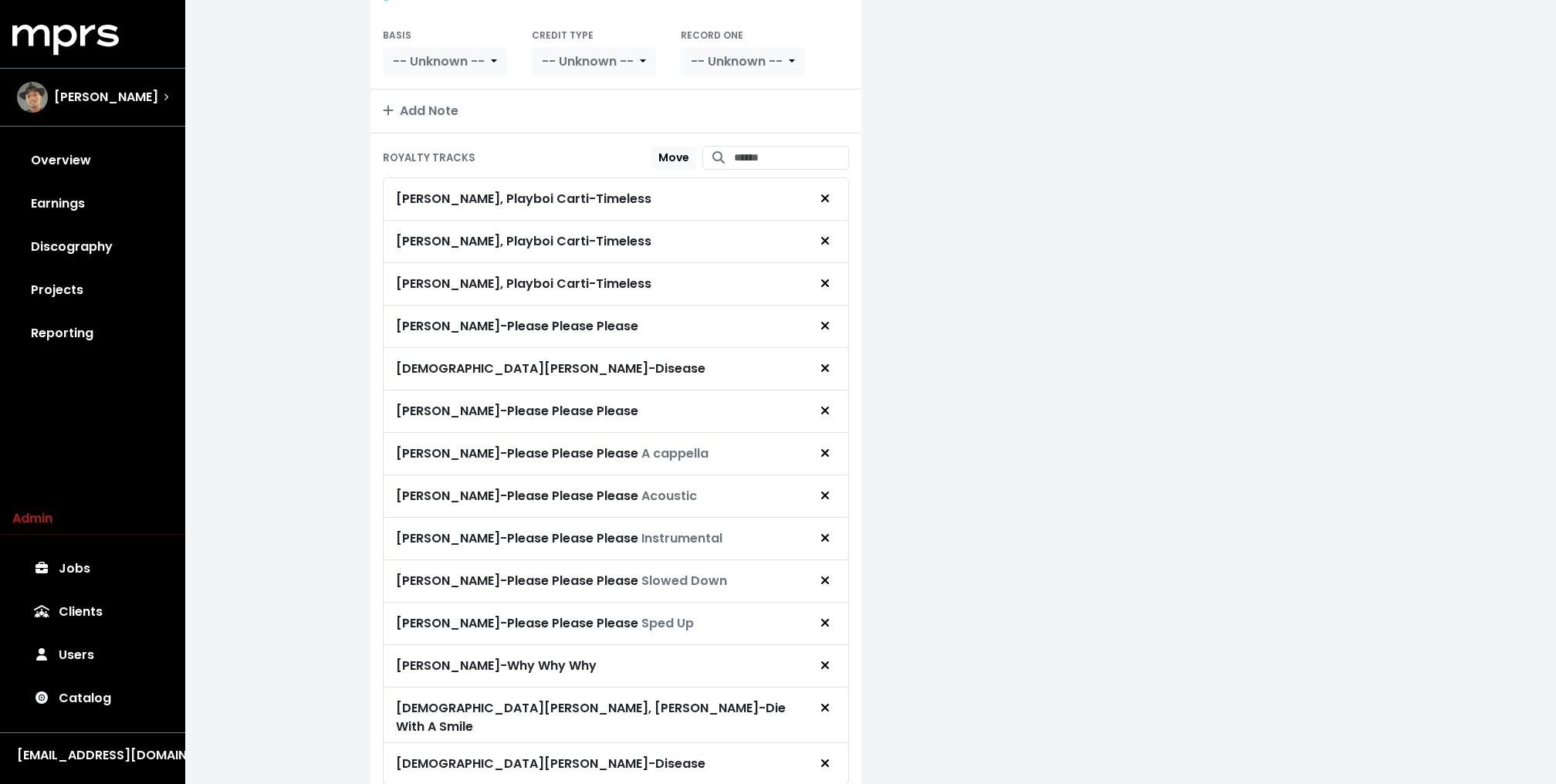
click at [823, 330] on button "Remove royalty target" at bounding box center [825, 326] width 34 height 30
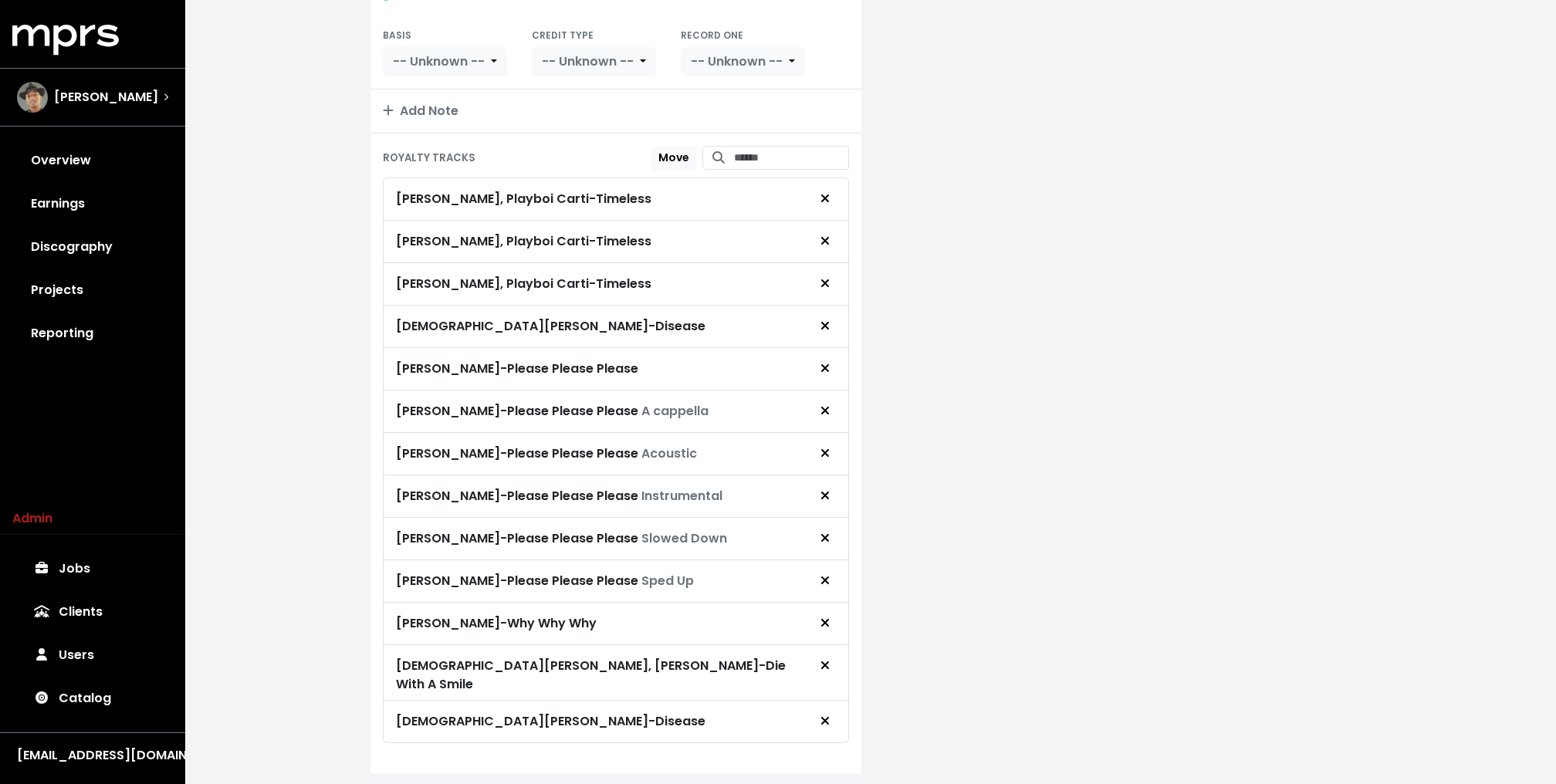
click at [823, 330] on button "Remove royalty target" at bounding box center [825, 326] width 34 height 30
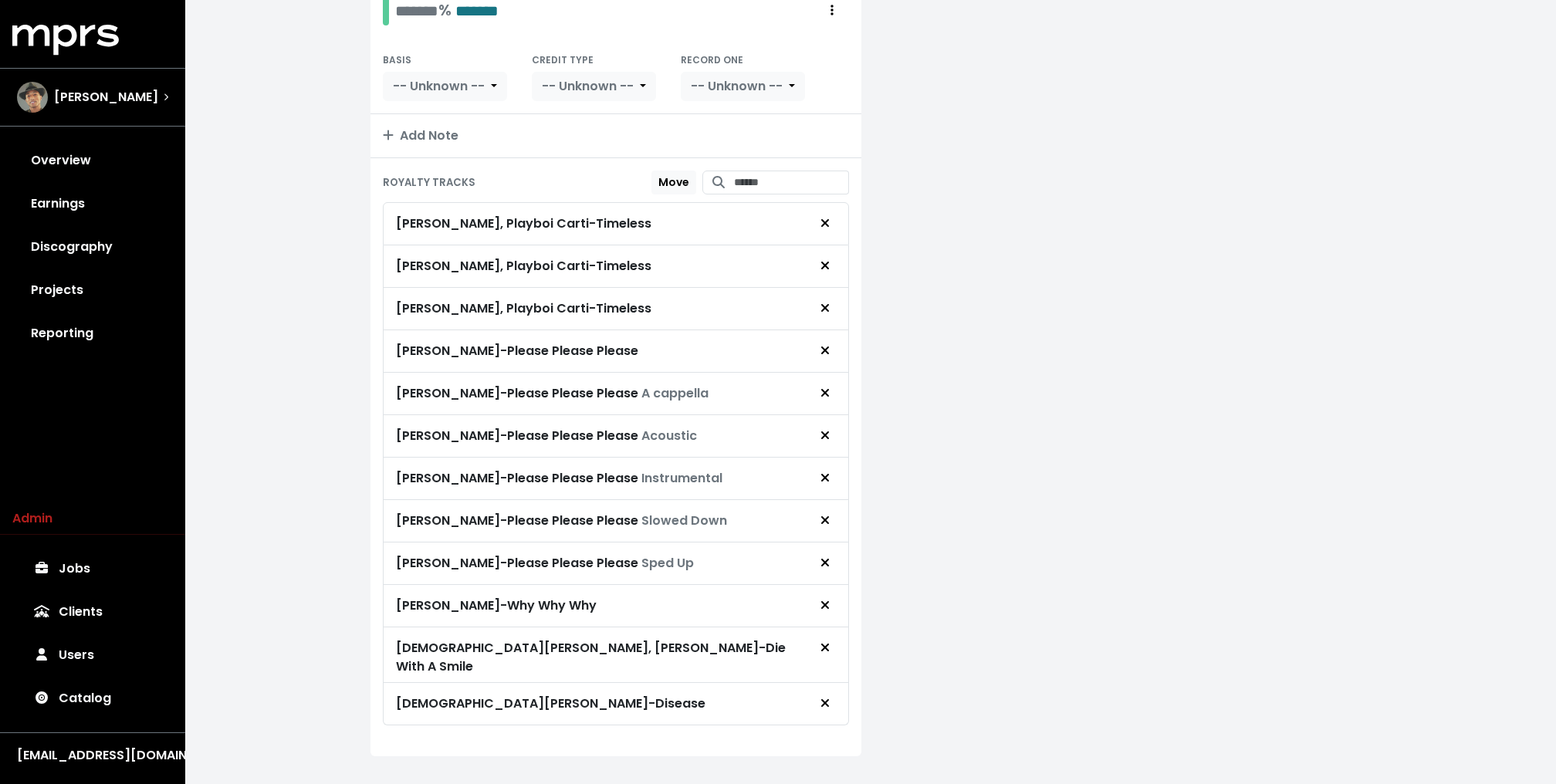
click at [823, 336] on button "Remove royalty target" at bounding box center [825, 350] width 34 height 30
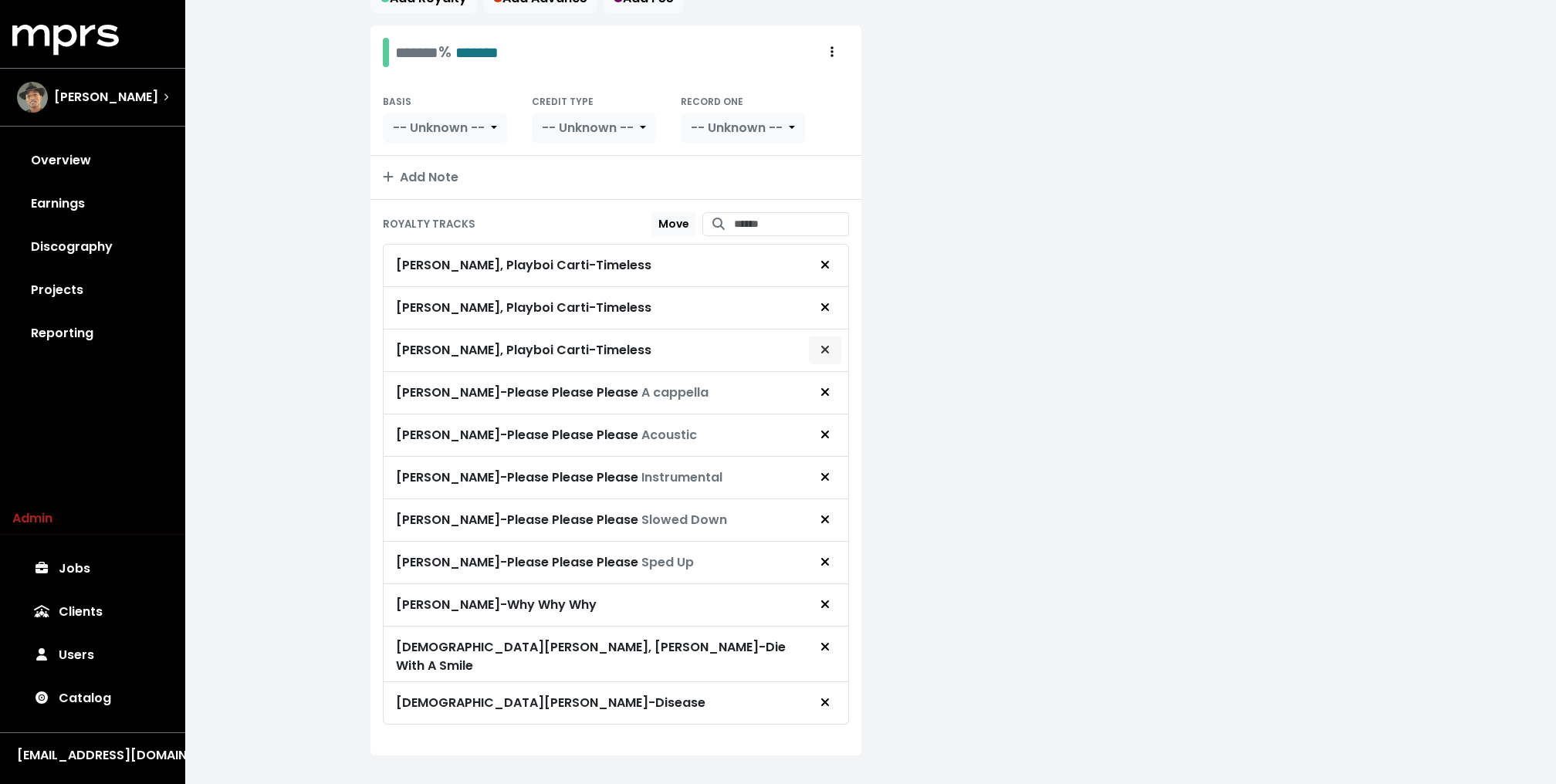
click at [826, 345] on icon "Remove royalty target" at bounding box center [825, 349] width 9 height 13
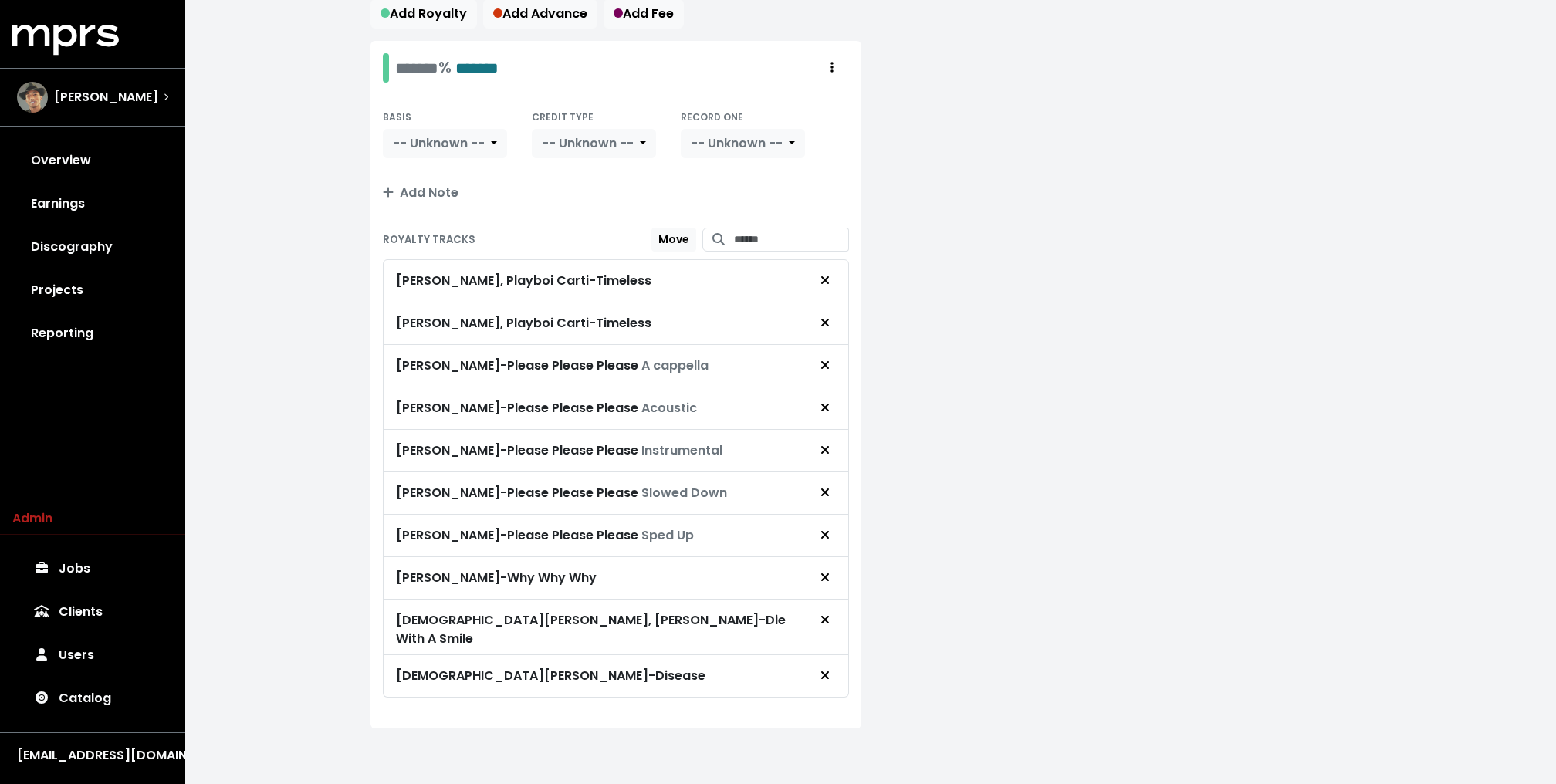
scroll to position [249, 0]
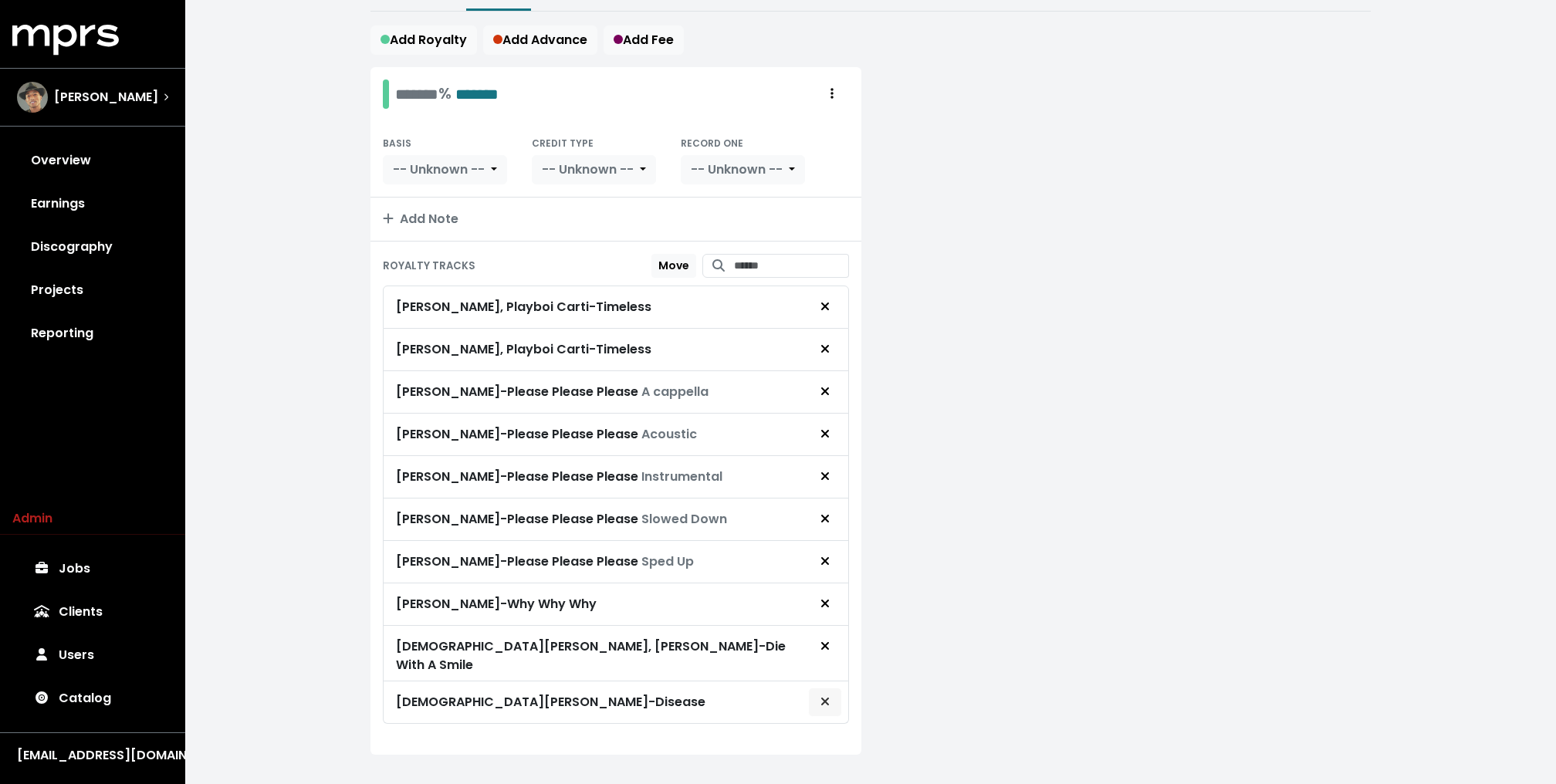
click at [826, 695] on icon "Remove royalty target" at bounding box center [825, 701] width 9 height 13
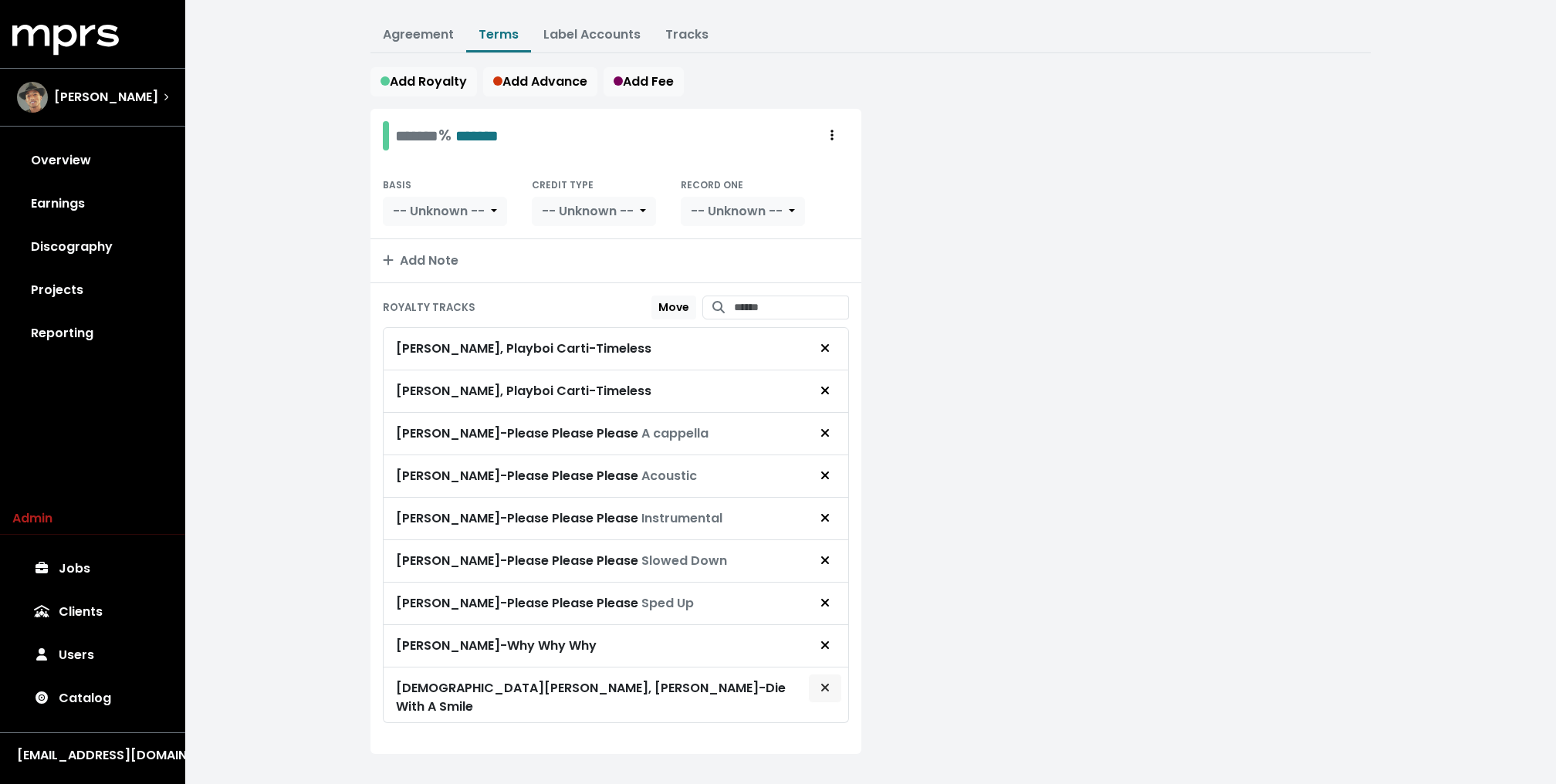
click at [825, 681] on icon "Remove royalty target" at bounding box center [825, 687] width 9 height 13
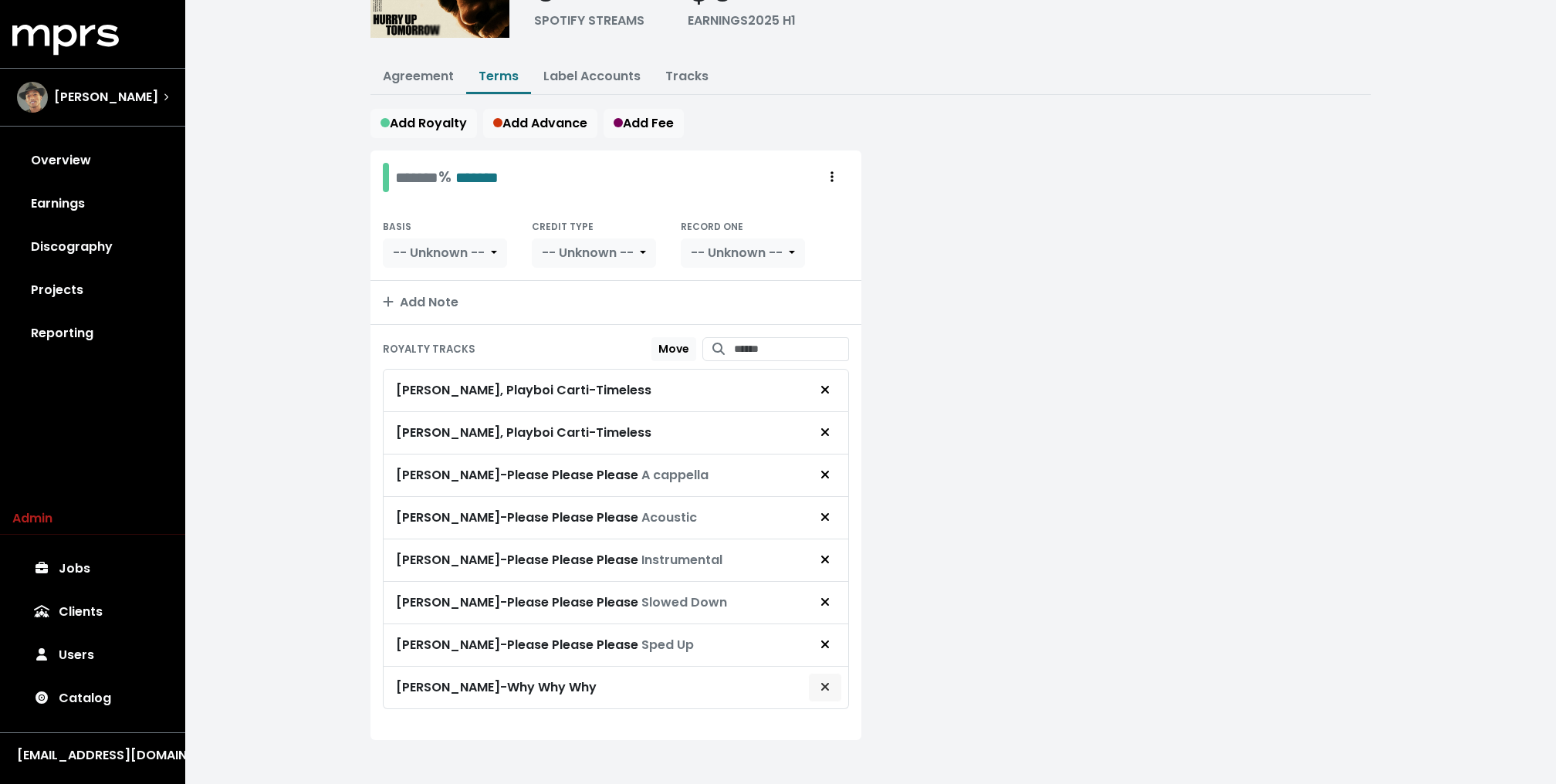
click at [825, 681] on icon "Remove royalty target" at bounding box center [825, 687] width 9 height 13
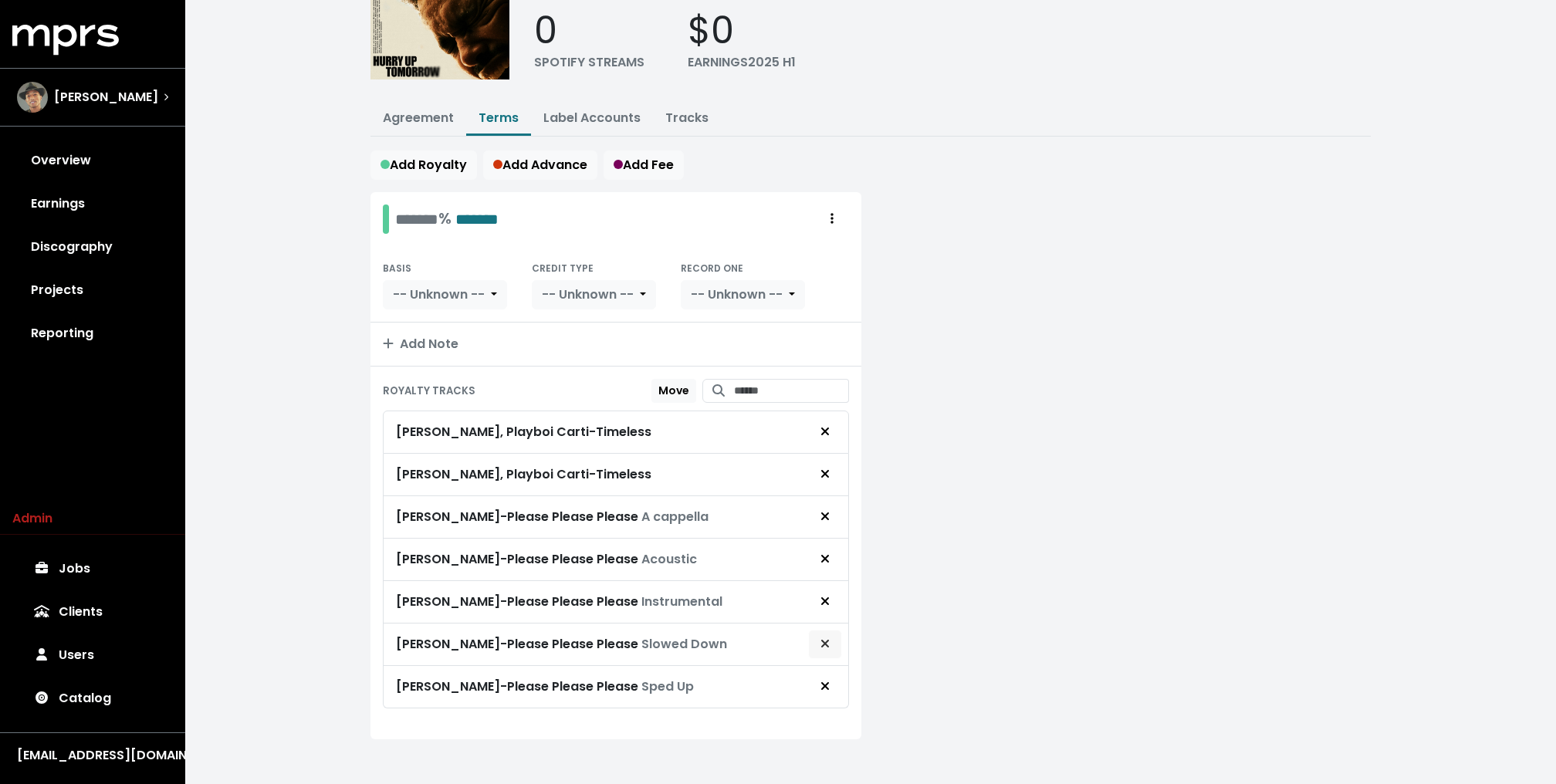
click at [830, 648] on button "Remove royalty target" at bounding box center [825, 644] width 34 height 30
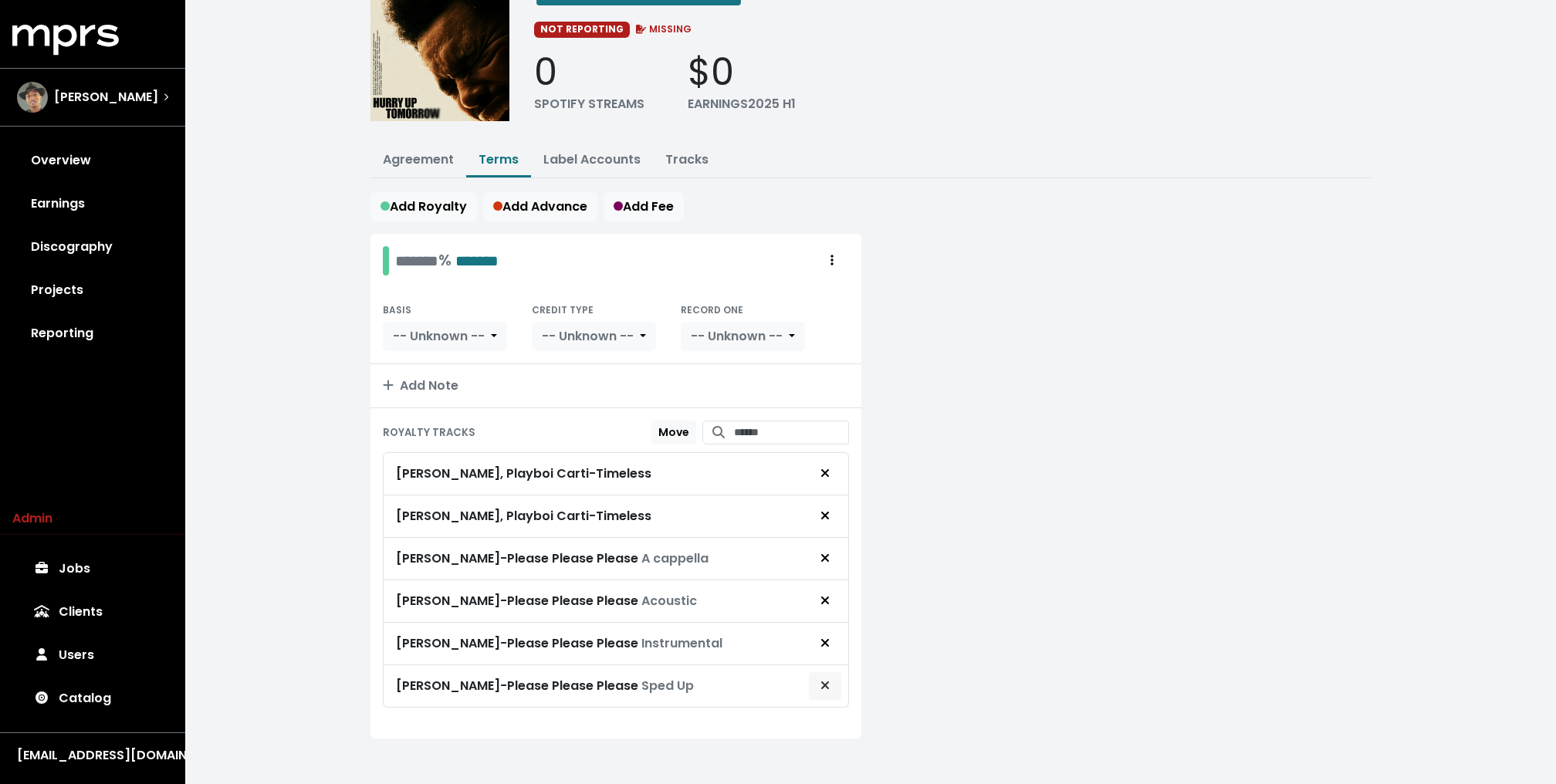
click at [828, 679] on icon "Remove royalty target" at bounding box center [825, 685] width 9 height 13
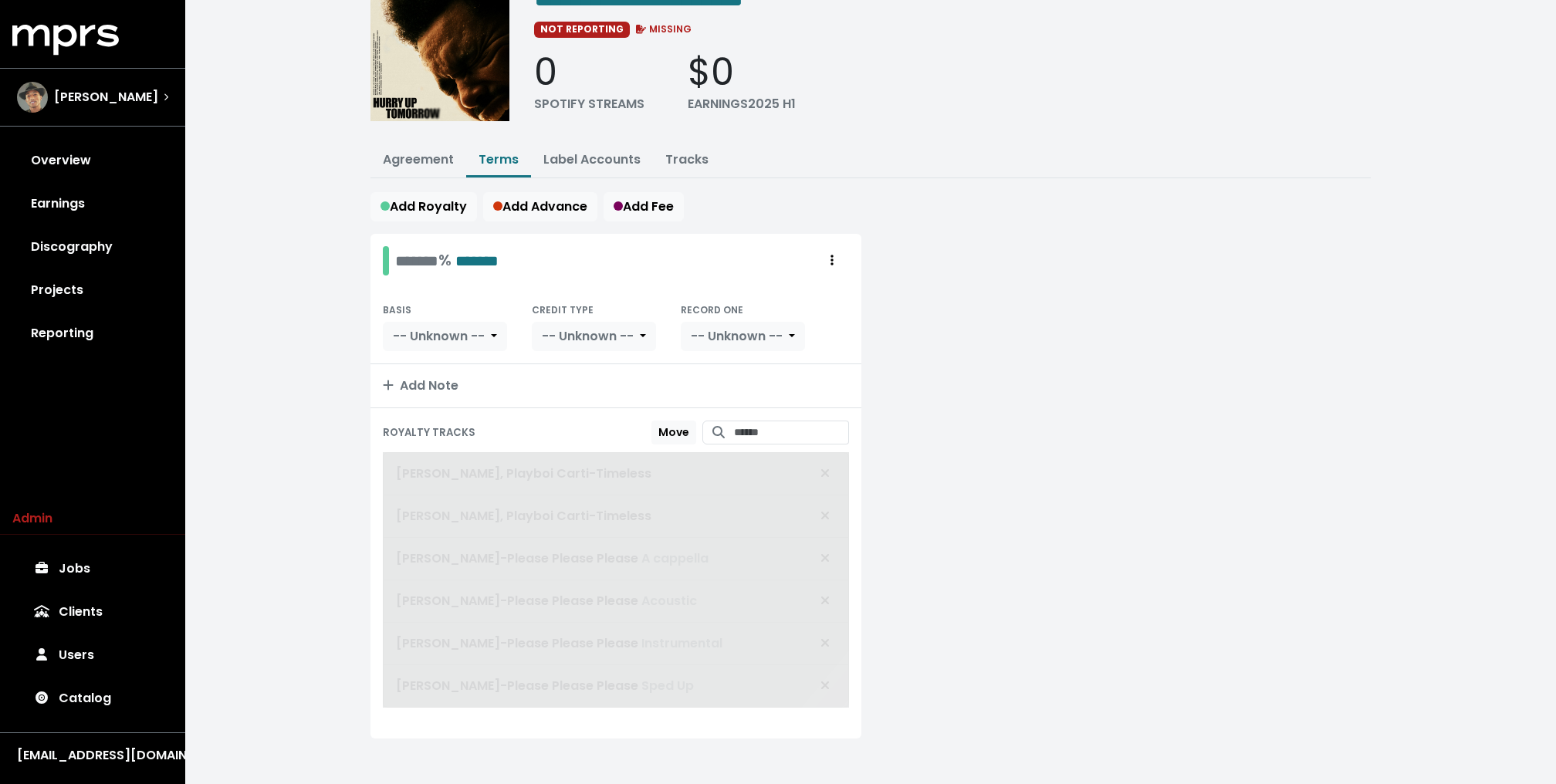
scroll to position [40, 0]
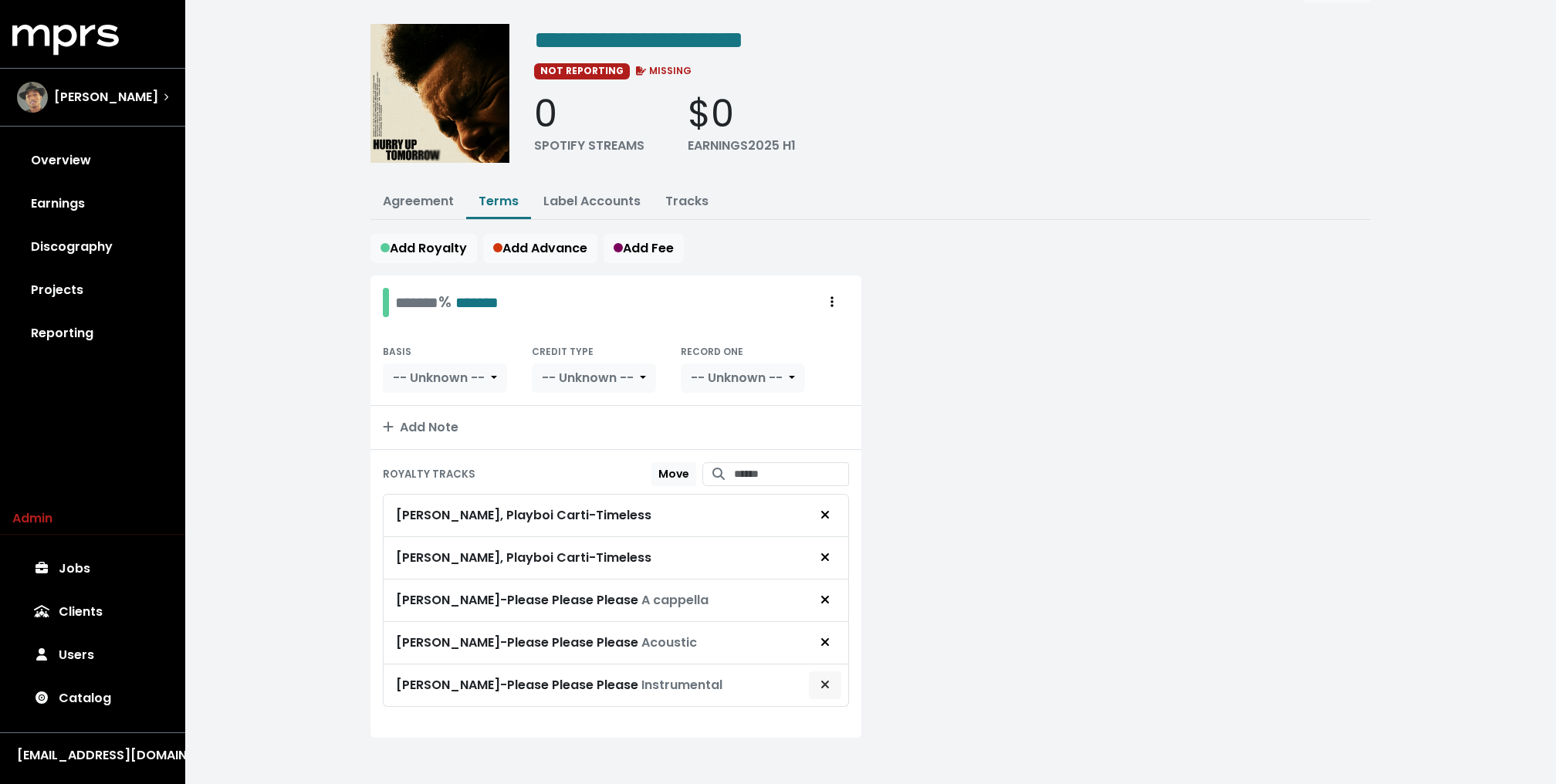
click at [829, 678] on icon "Remove royalty target" at bounding box center [825, 684] width 9 height 13
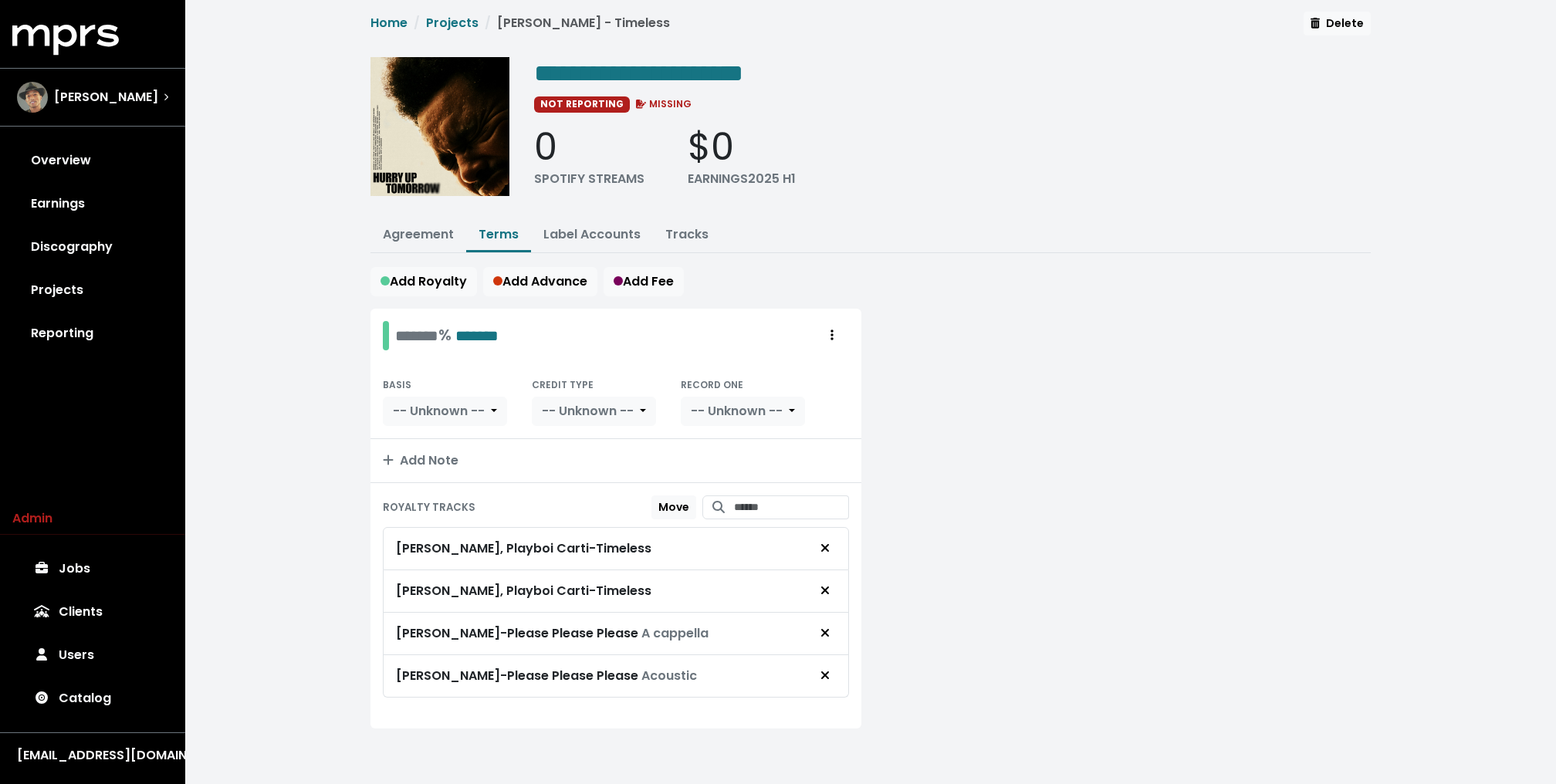
scroll to position [0, 0]
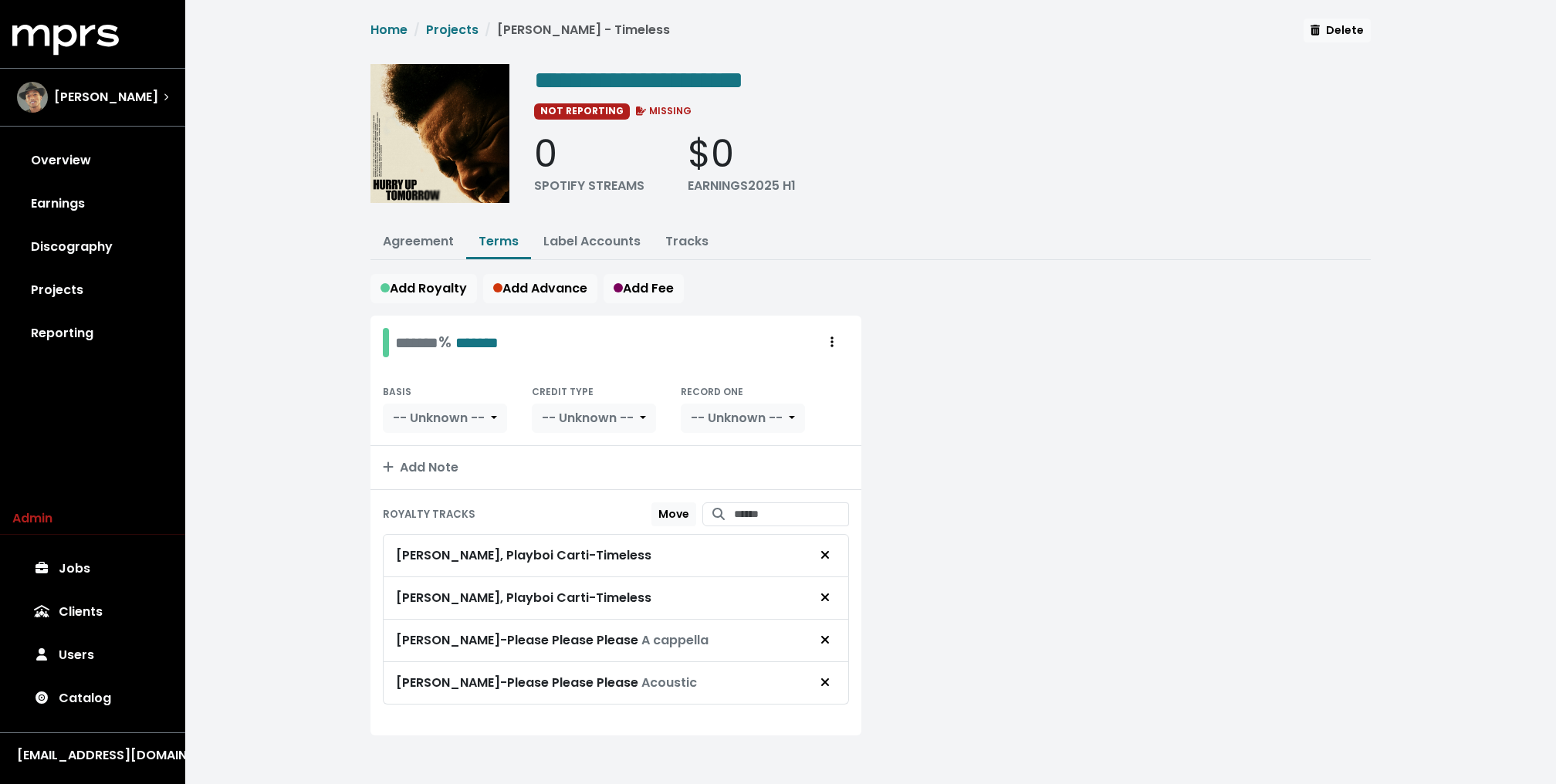
click at [828, 662] on div "Sabrina Carpenter - Please Please Please Acoustic" at bounding box center [615, 683] width 466 height 42
click at [825, 680] on icon "Remove royalty target" at bounding box center [825, 682] width 9 height 13
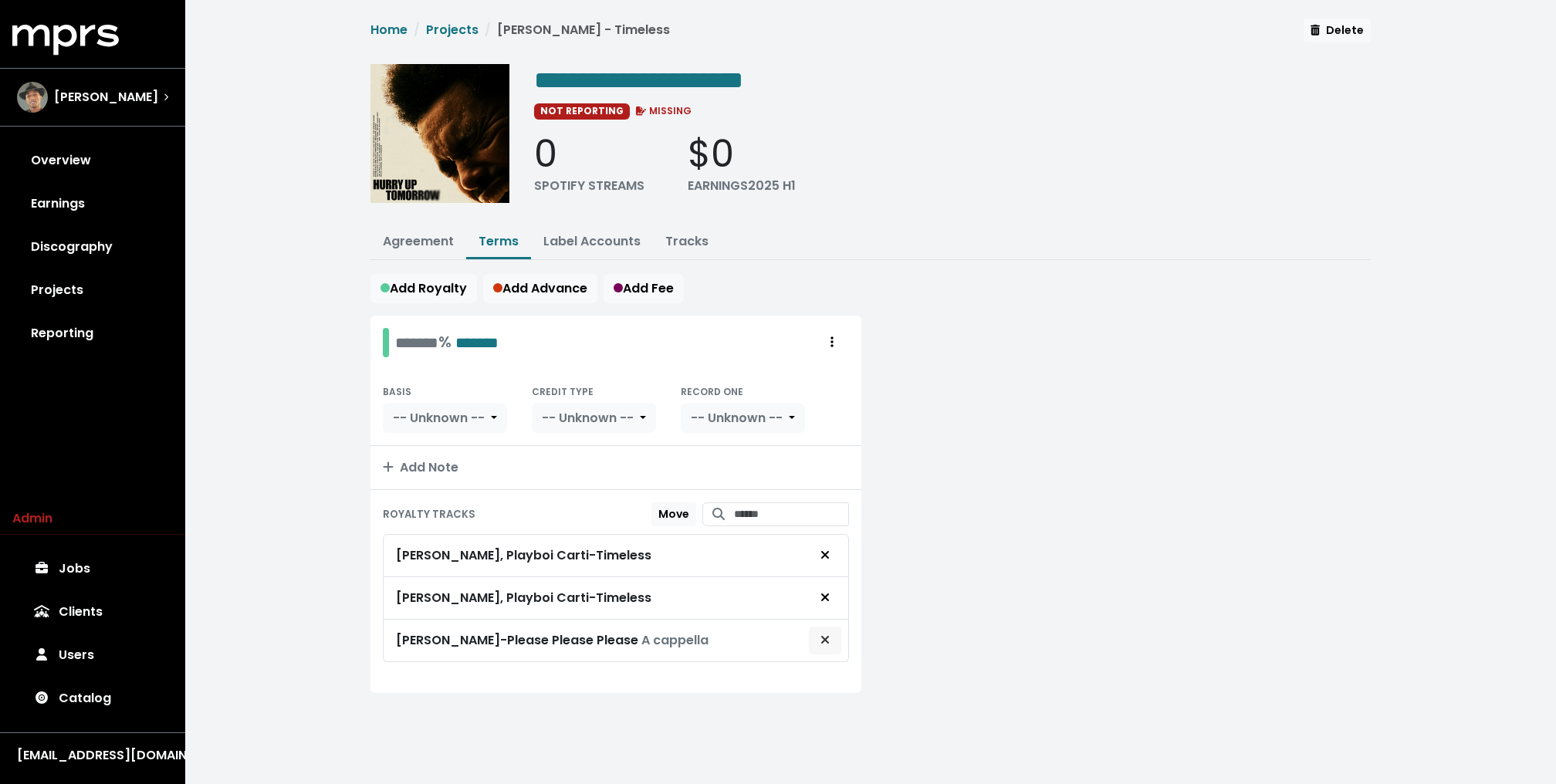
click at [830, 640] on span "Remove royalty target" at bounding box center [824, 640] width 13 height 19
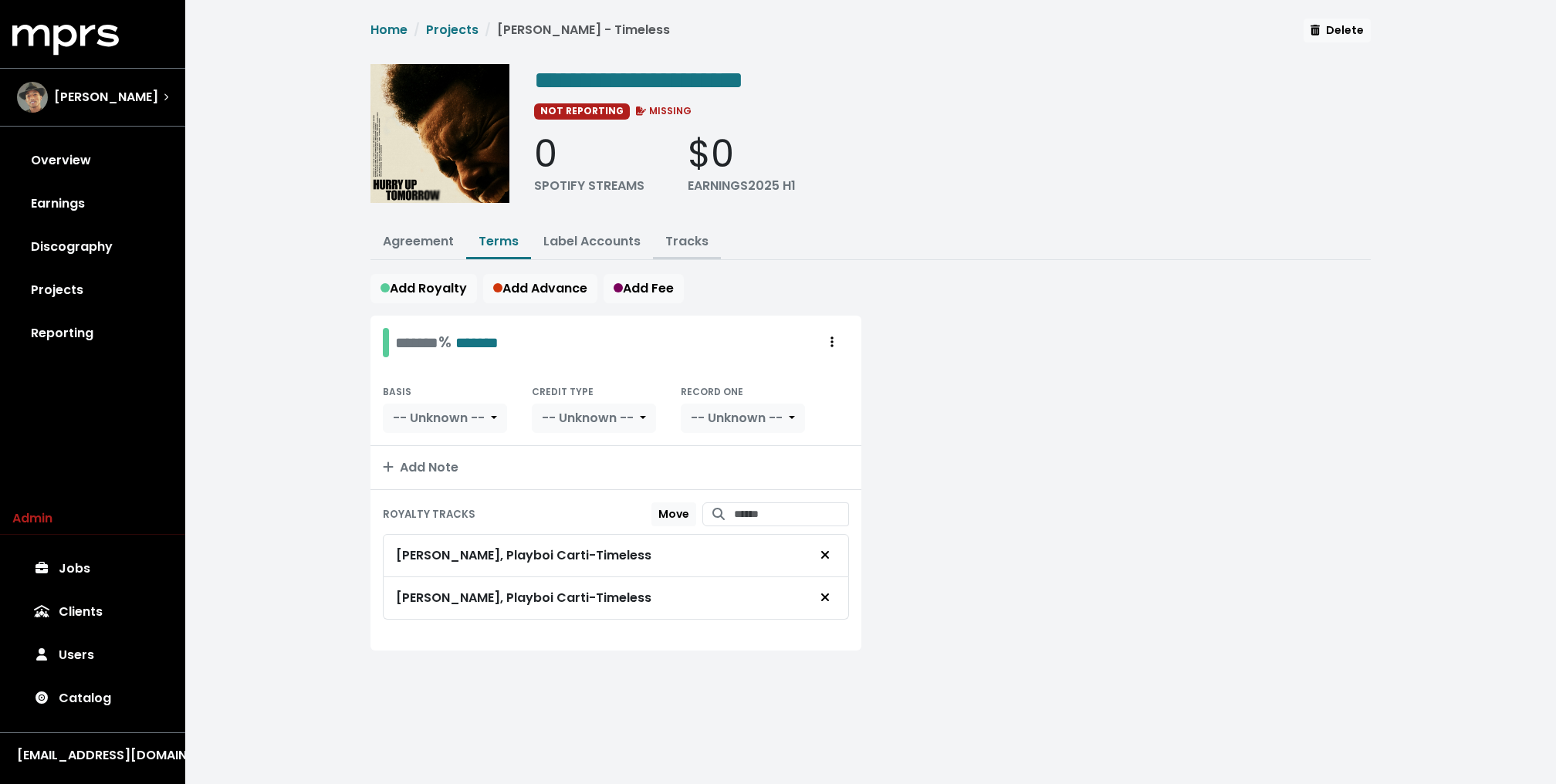
click at [674, 239] on link "Tracks" at bounding box center [686, 242] width 43 height 18
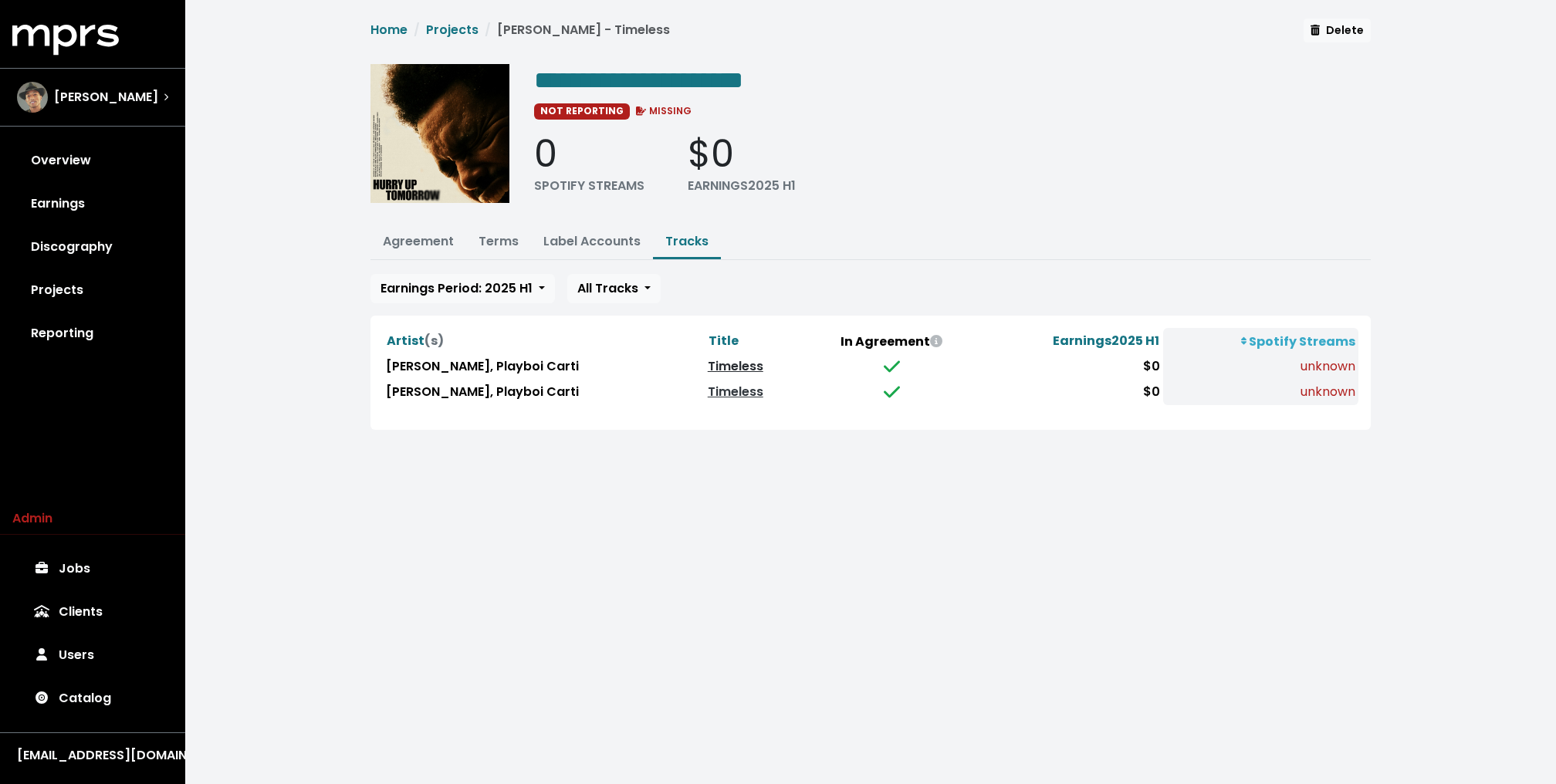
click at [708, 359] on link "Timeless" at bounding box center [736, 366] width 56 height 18
click at [708, 389] on link "Timeless" at bounding box center [736, 392] width 56 height 18
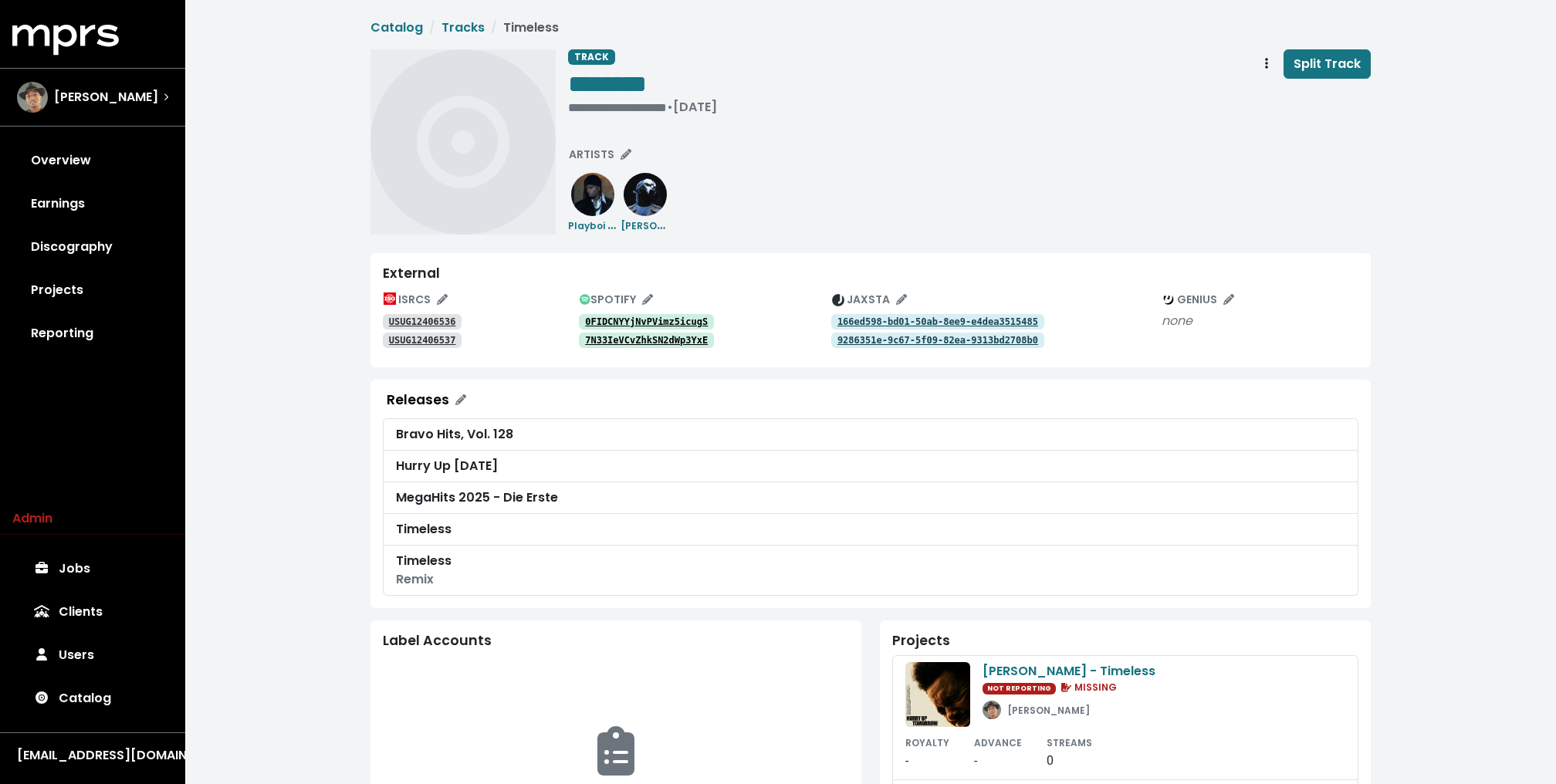
click at [881, 323] on tt "166ed598-bd01-50ab-8ee9-e4dea3515485" at bounding box center [937, 322] width 200 height 11
click at [880, 339] on tt "9286351e-9c67-5f09-82ea-9313bd2708b0" at bounding box center [937, 340] width 200 height 11
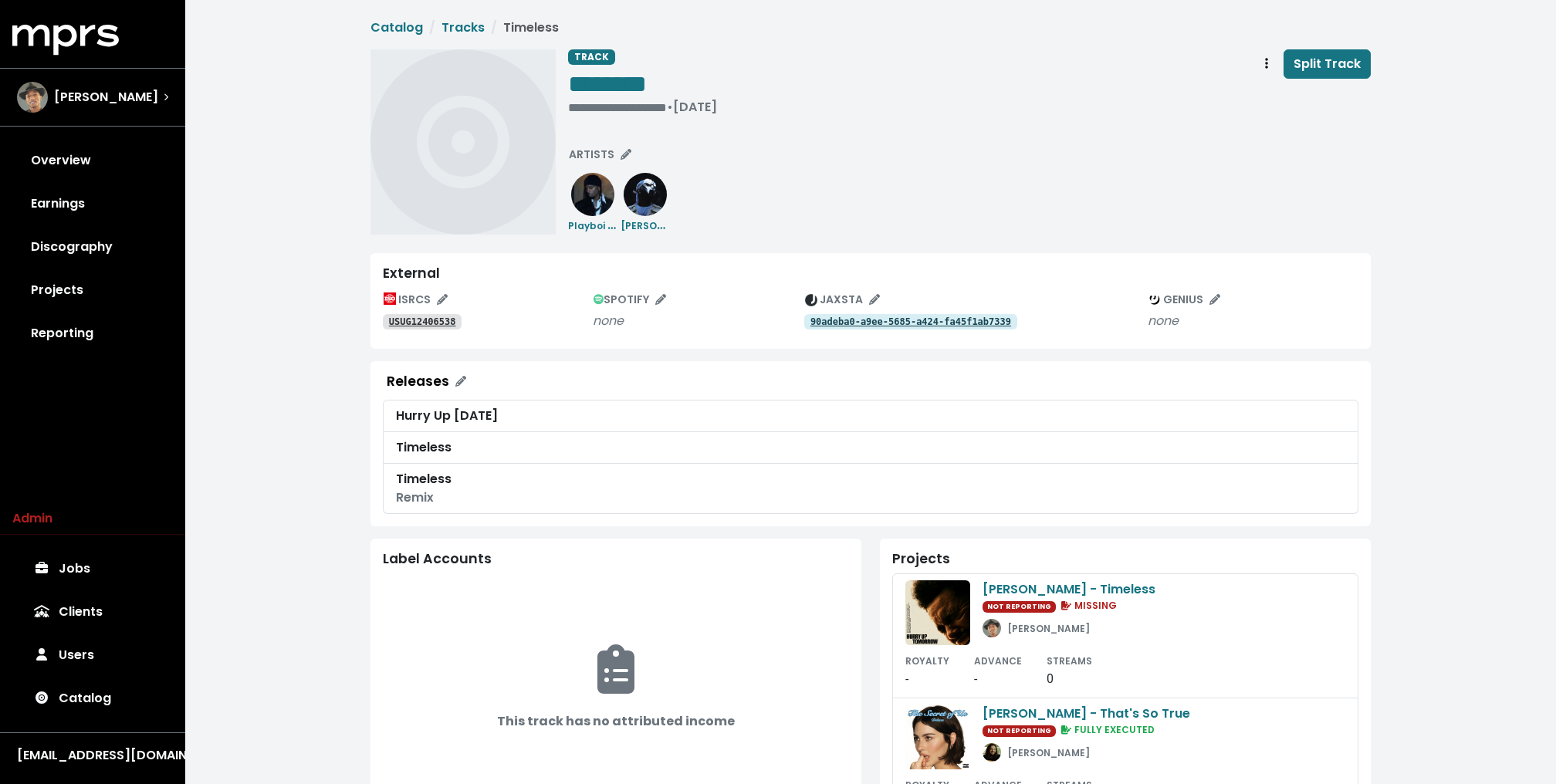
click at [881, 322] on tt "90adeba0-a9ee-5685-a424-fa45f1ab7339" at bounding box center [910, 322] width 200 height 11
click at [1271, 68] on span "Track actions" at bounding box center [1266, 64] width 13 height 19
click at [1282, 97] on link "Merge" at bounding box center [1311, 97] width 122 height 24
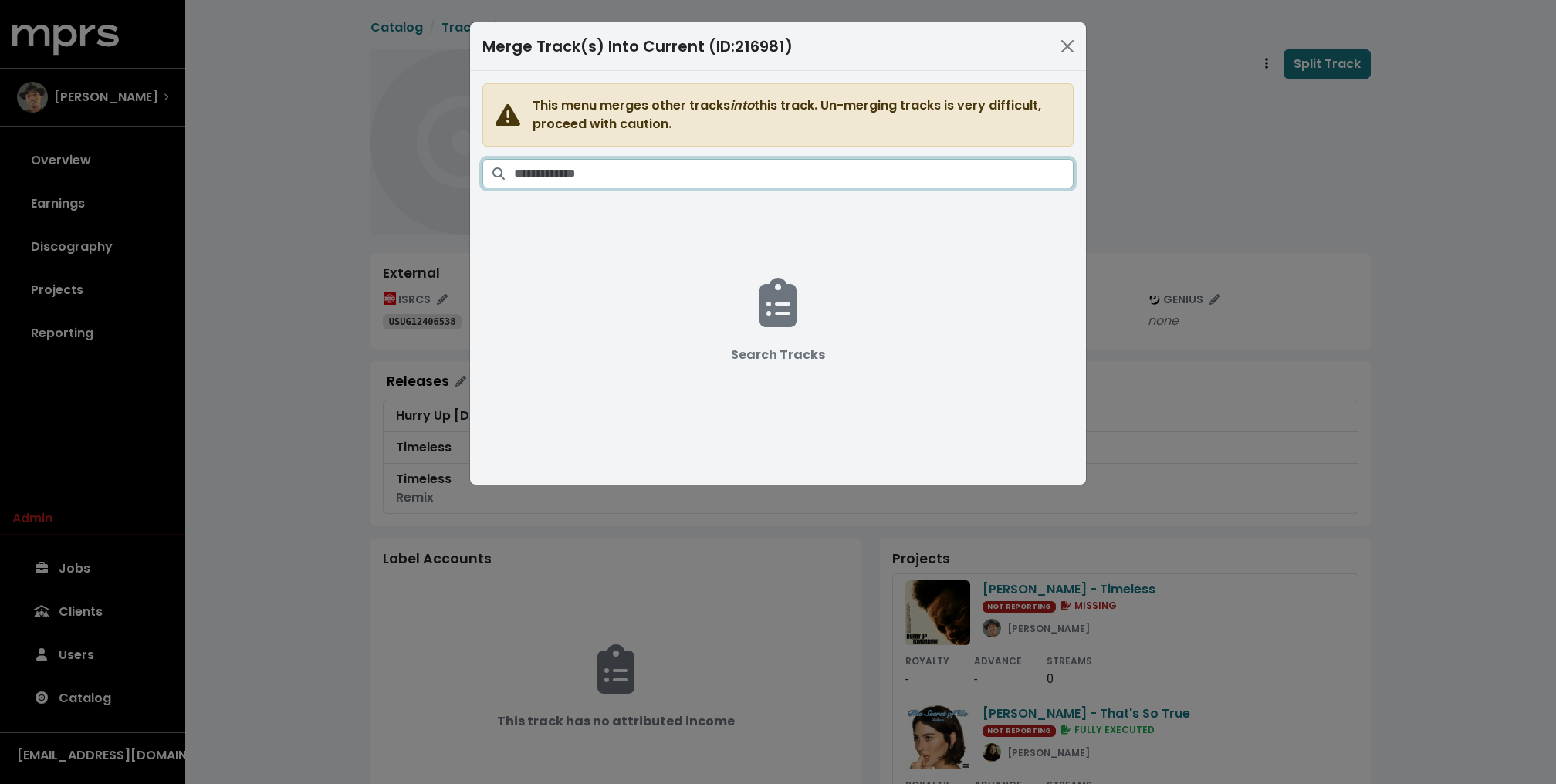
click at [897, 171] on input "Search tracks" at bounding box center [793, 173] width 560 height 30
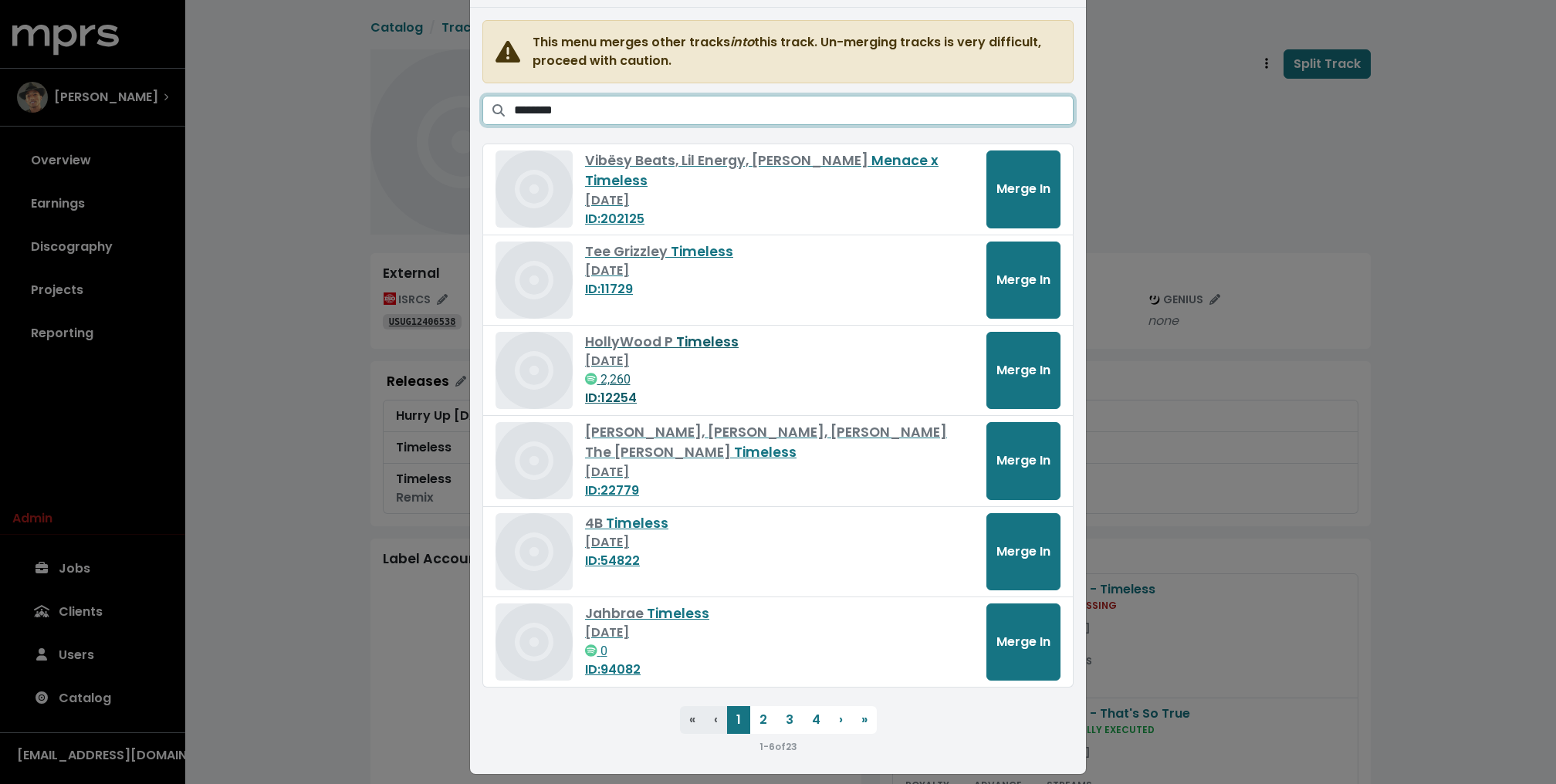
scroll to position [70, 0]
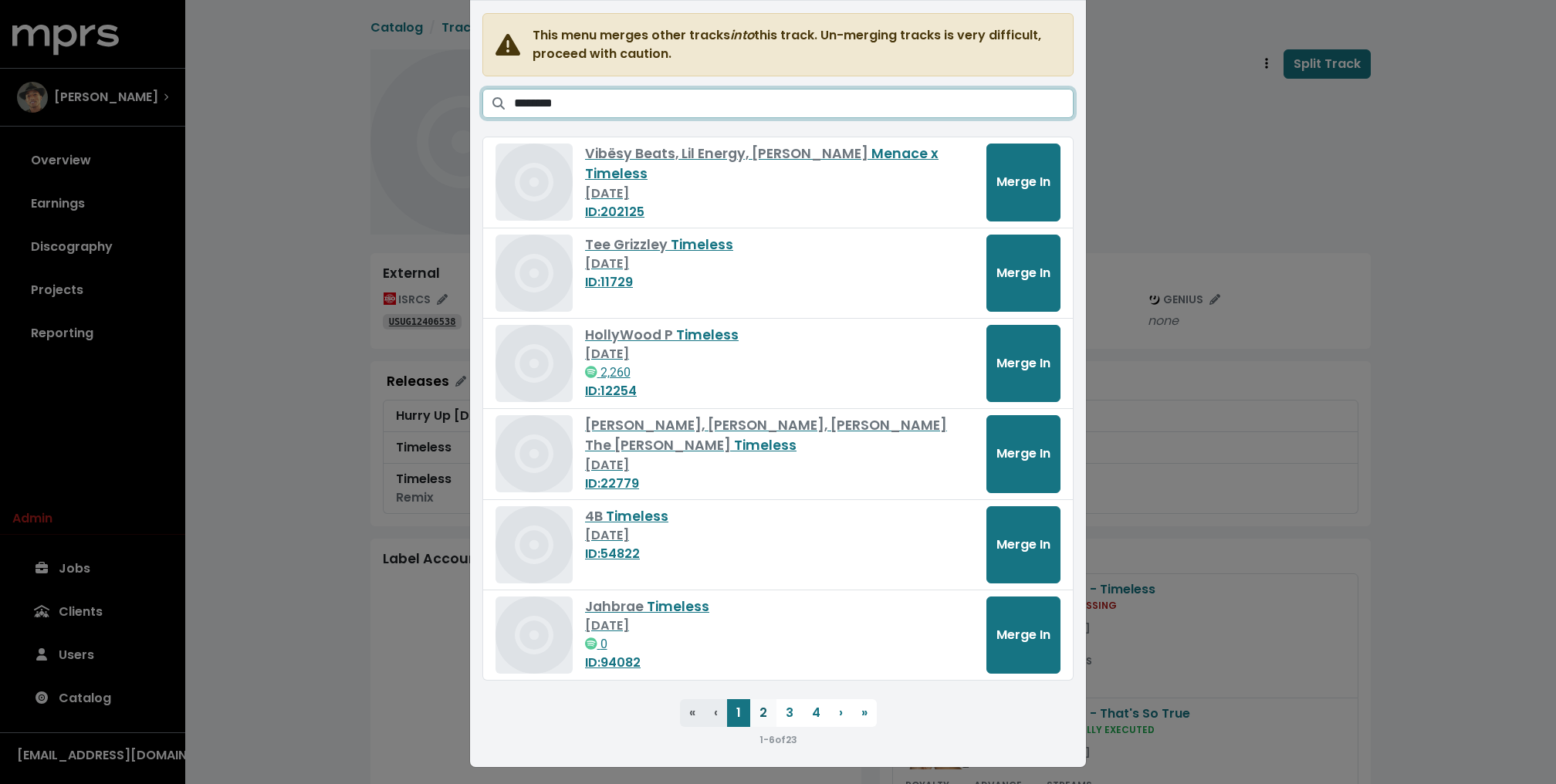
type input "********"
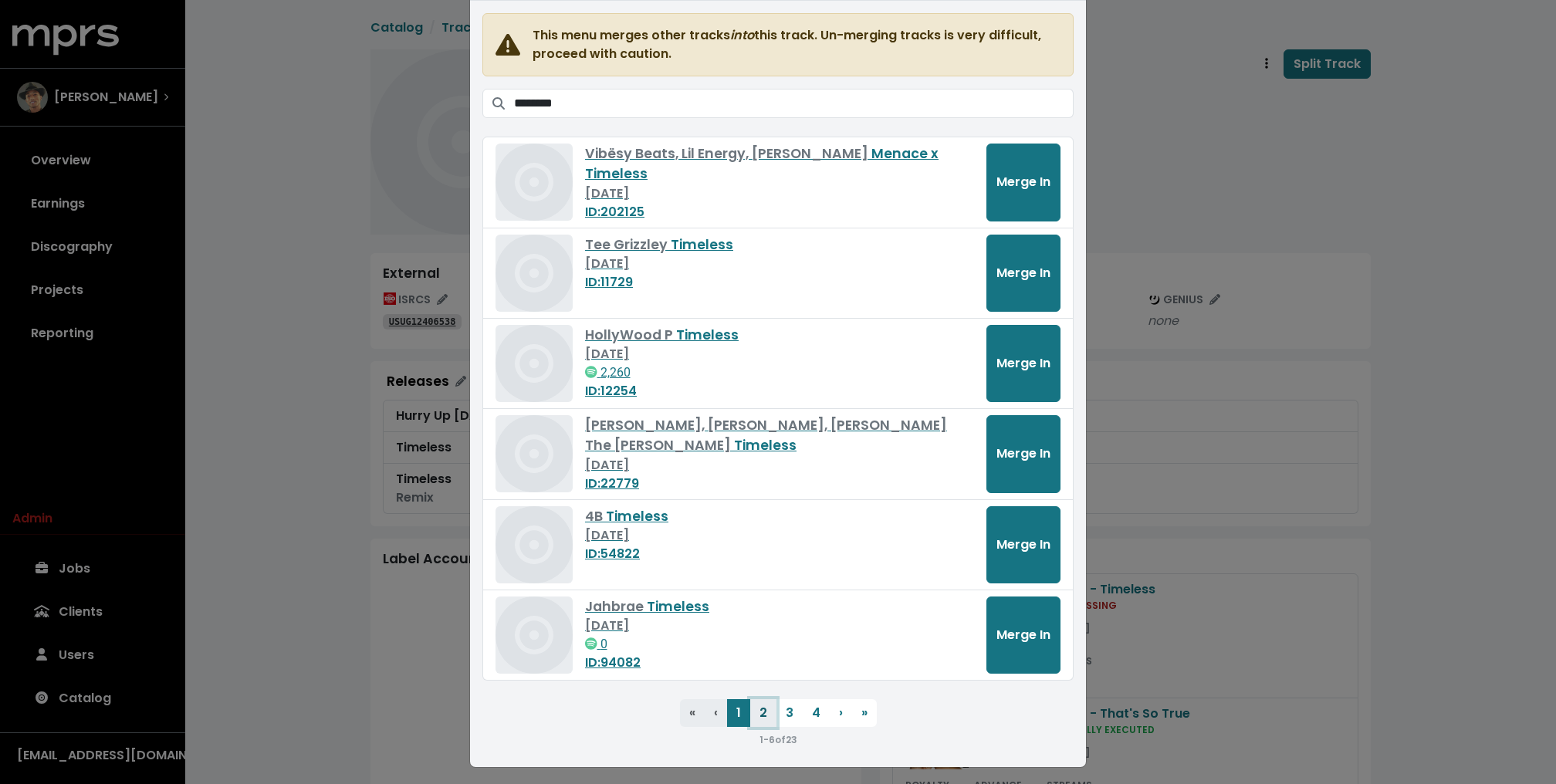
click at [757, 704] on button "2" at bounding box center [763, 712] width 26 height 28
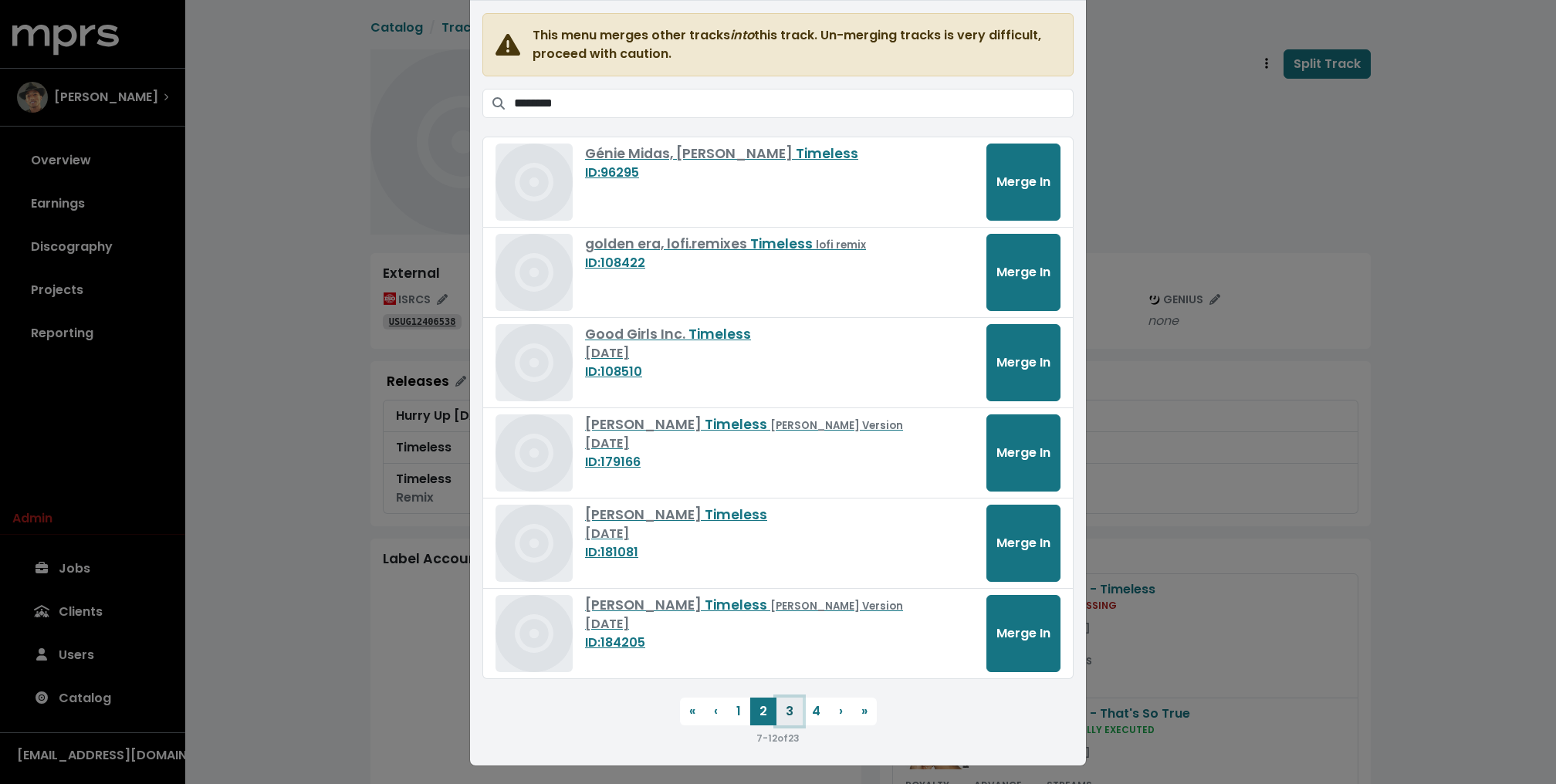
click at [781, 717] on button "3" at bounding box center [789, 710] width 26 height 28
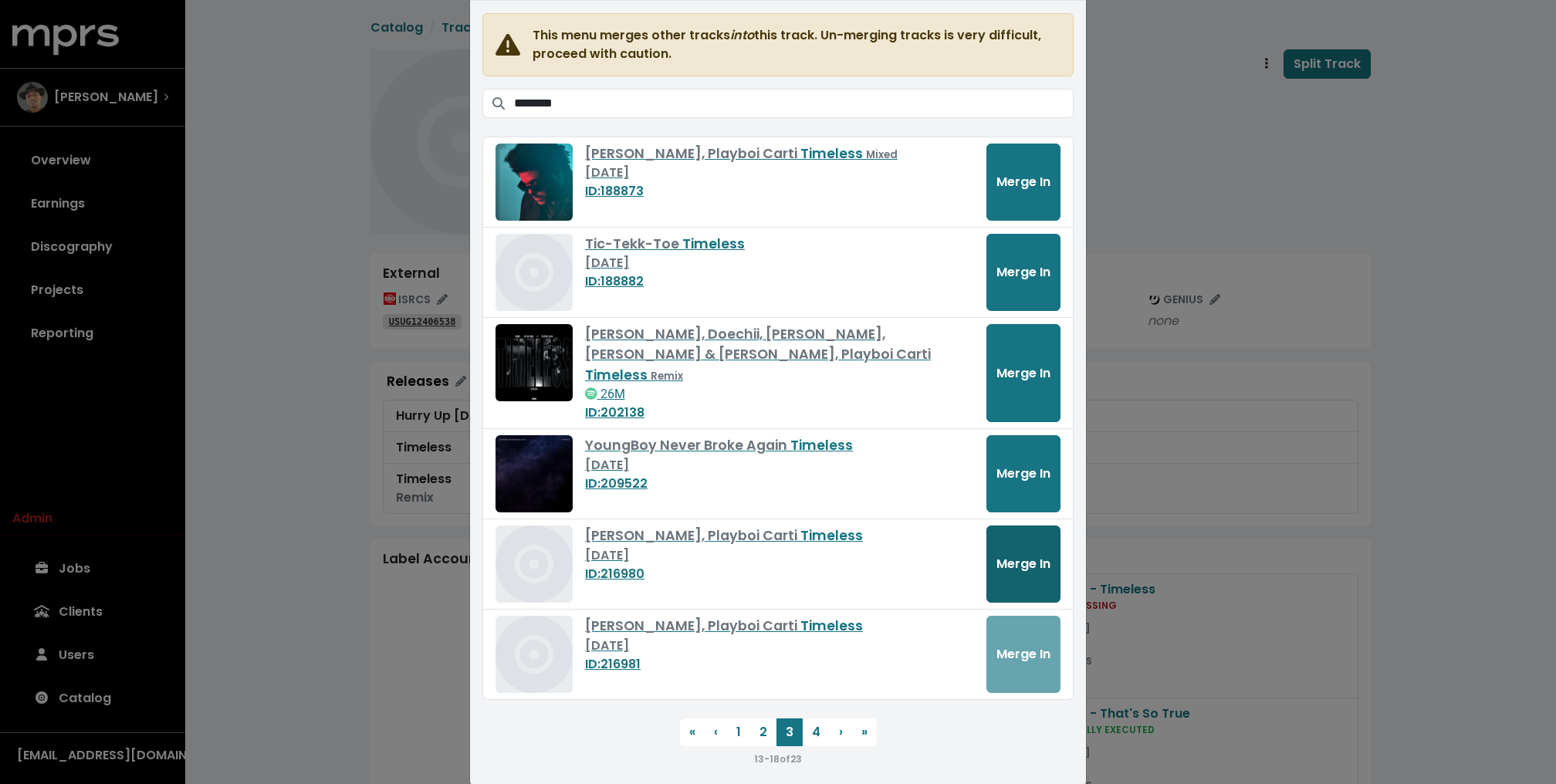
click at [1016, 557] on button "Merge In" at bounding box center [1023, 564] width 74 height 77
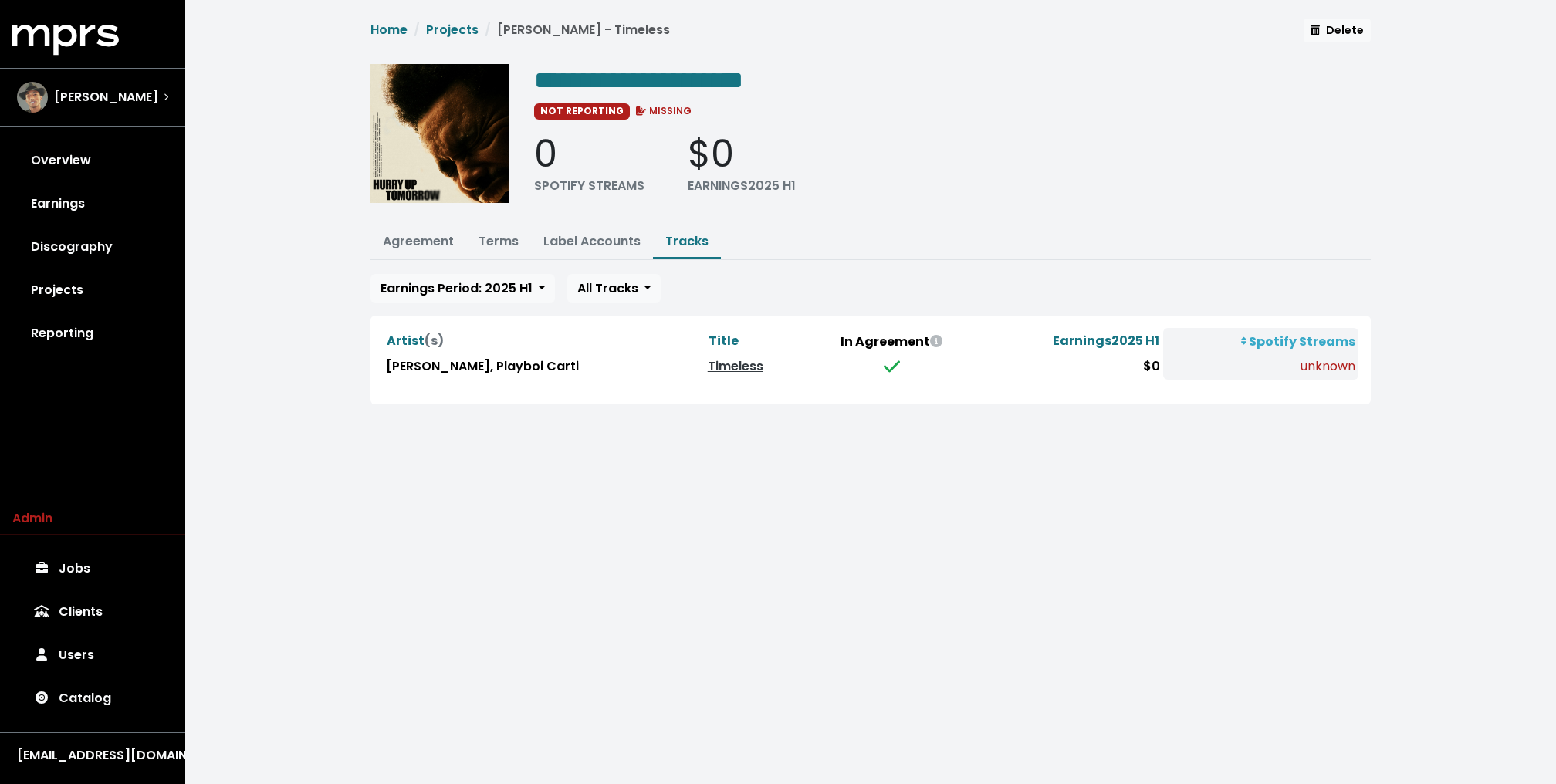
click at [576, 441] on html "**********" at bounding box center [778, 220] width 1556 height 441
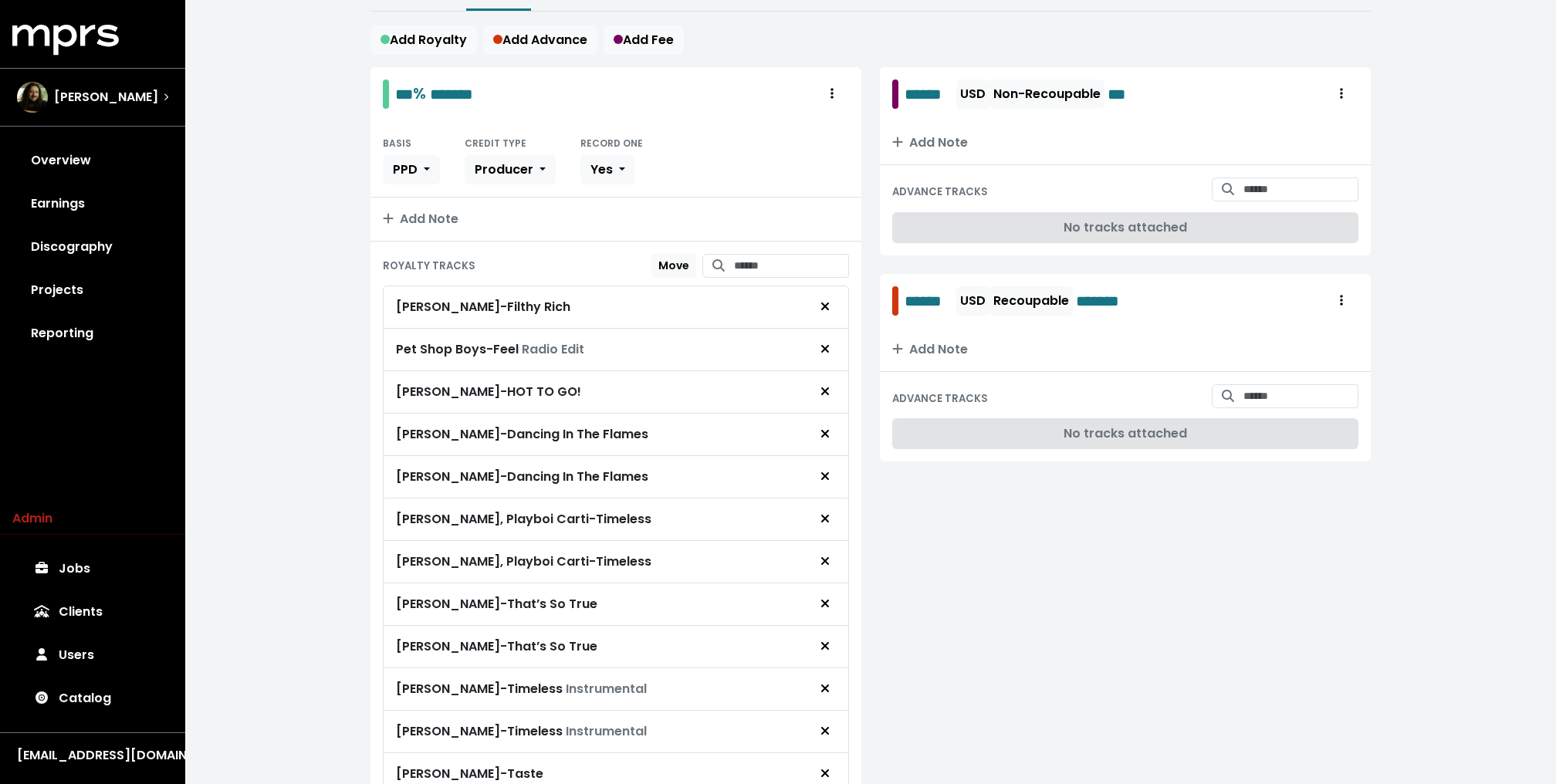
scroll to position [260, 0]
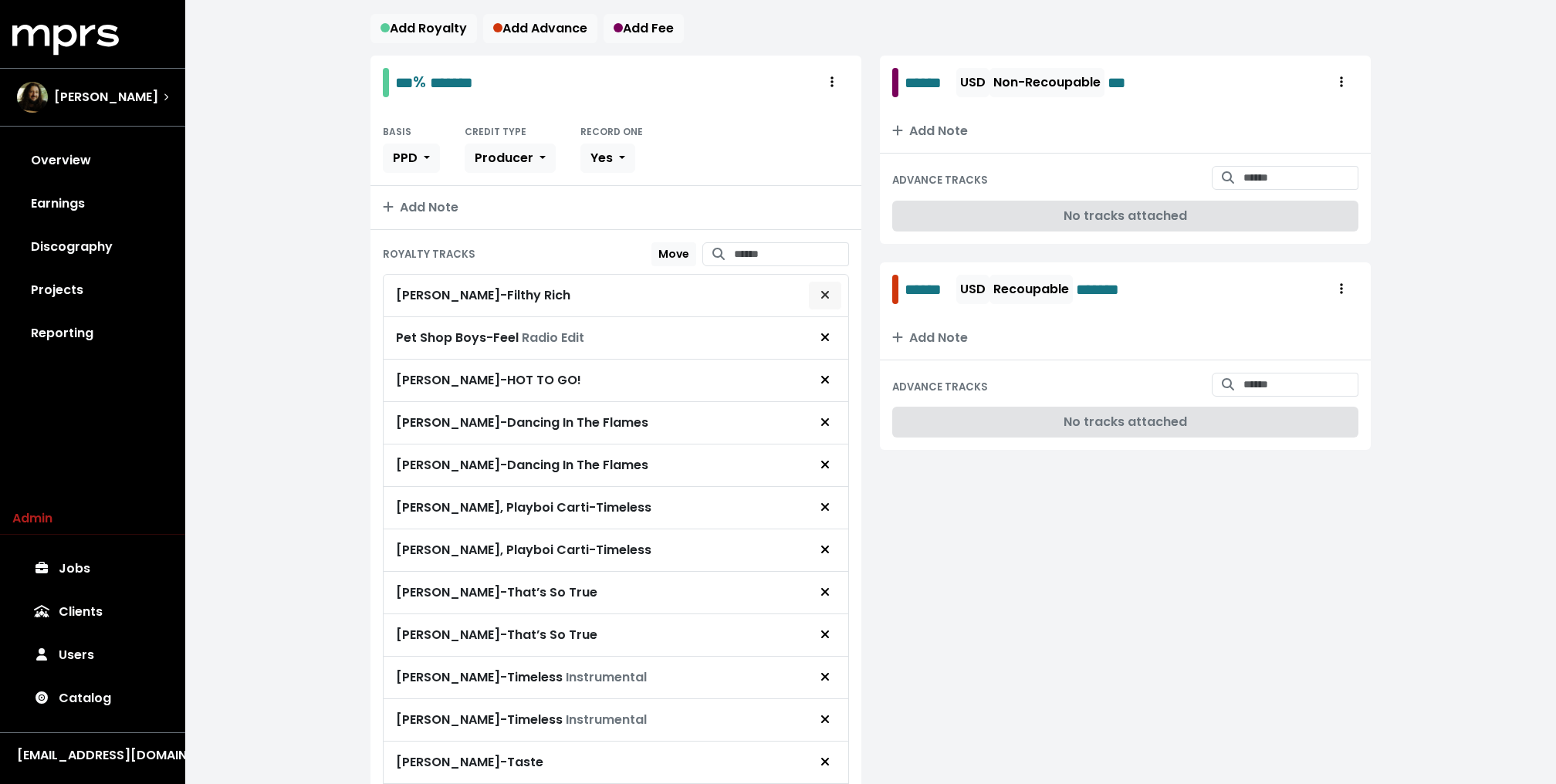
click at [826, 291] on icon "Remove royalty target" at bounding box center [825, 295] width 8 height 8
click at [822, 298] on span "Remove royalty target" at bounding box center [824, 295] width 13 height 19
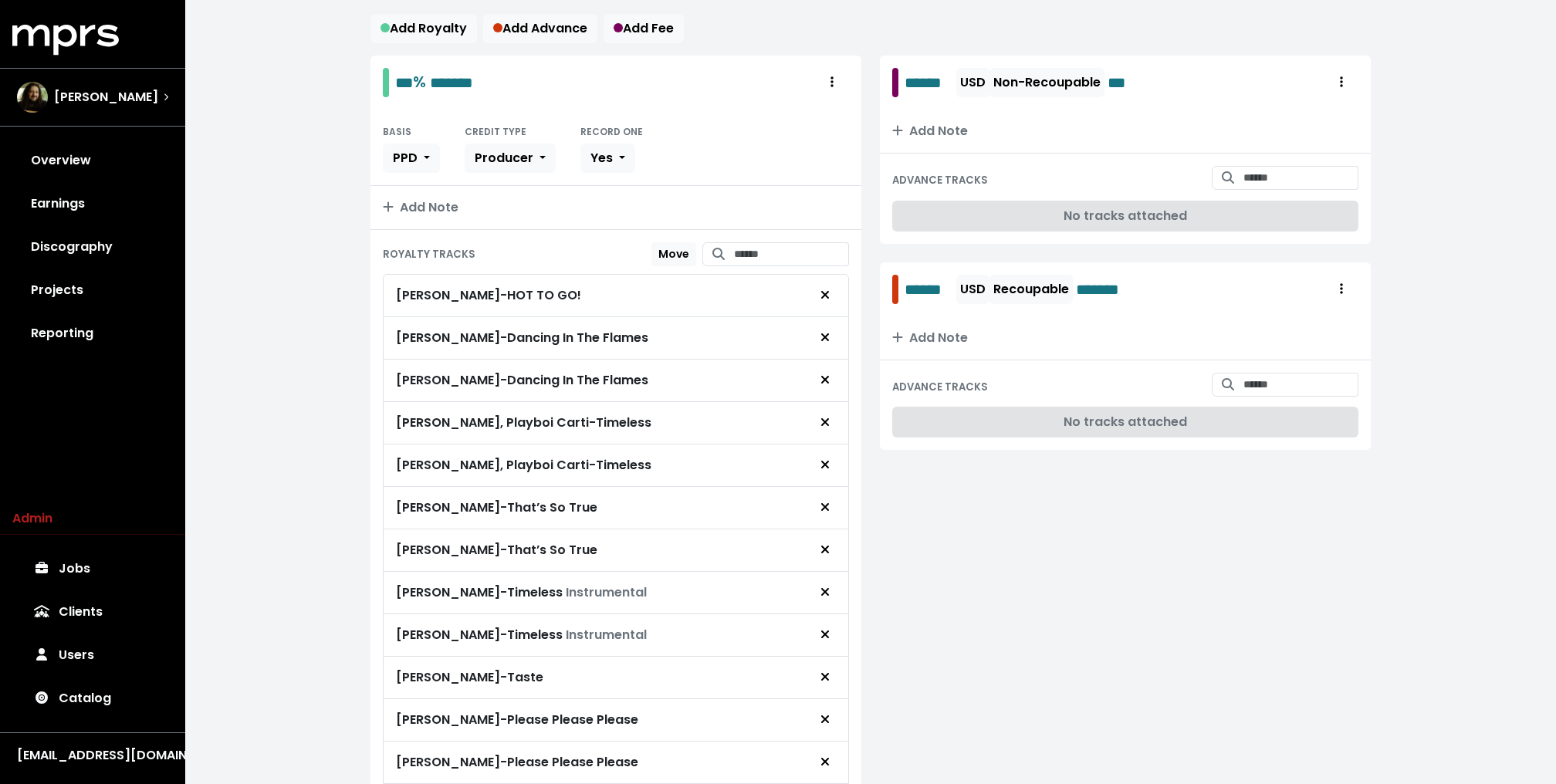
click at [822, 298] on span "Remove royalty target" at bounding box center [824, 295] width 13 height 19
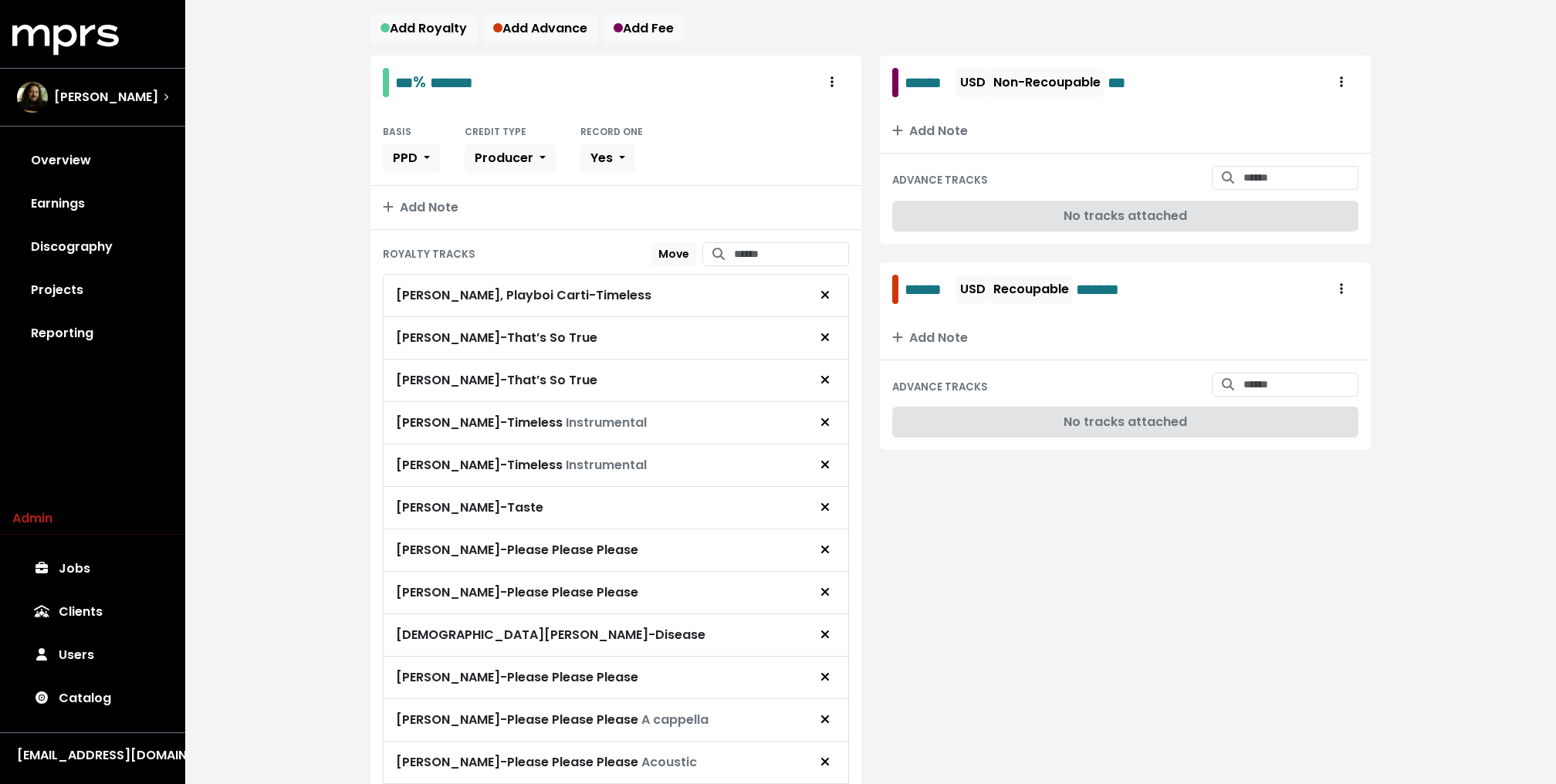
click at [822, 298] on span "Remove royalty target" at bounding box center [824, 295] width 13 height 19
click at [824, 374] on icon "Remove royalty target" at bounding box center [825, 380] width 9 height 13
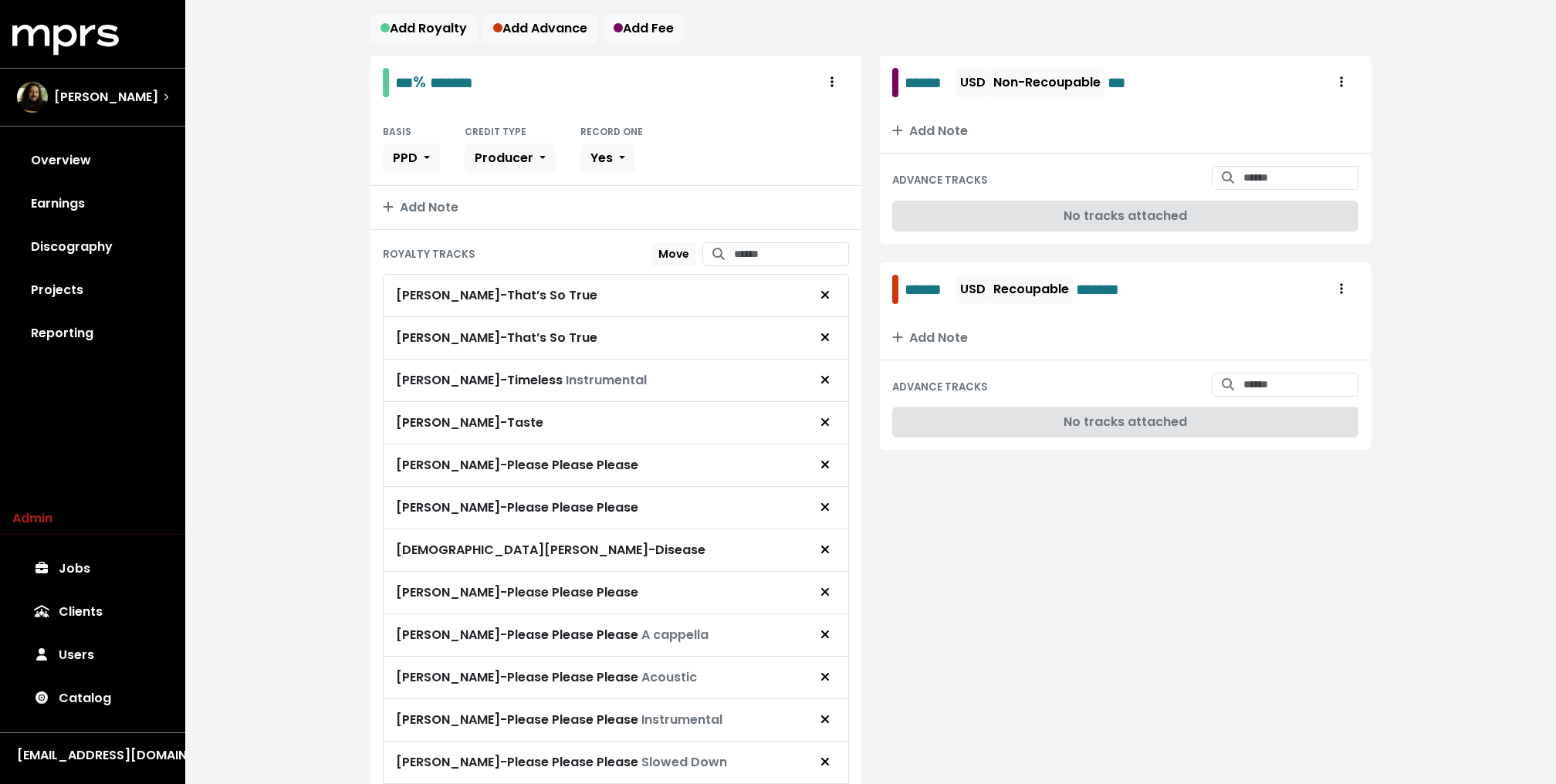
click at [824, 374] on icon "Remove royalty target" at bounding box center [825, 380] width 9 height 13
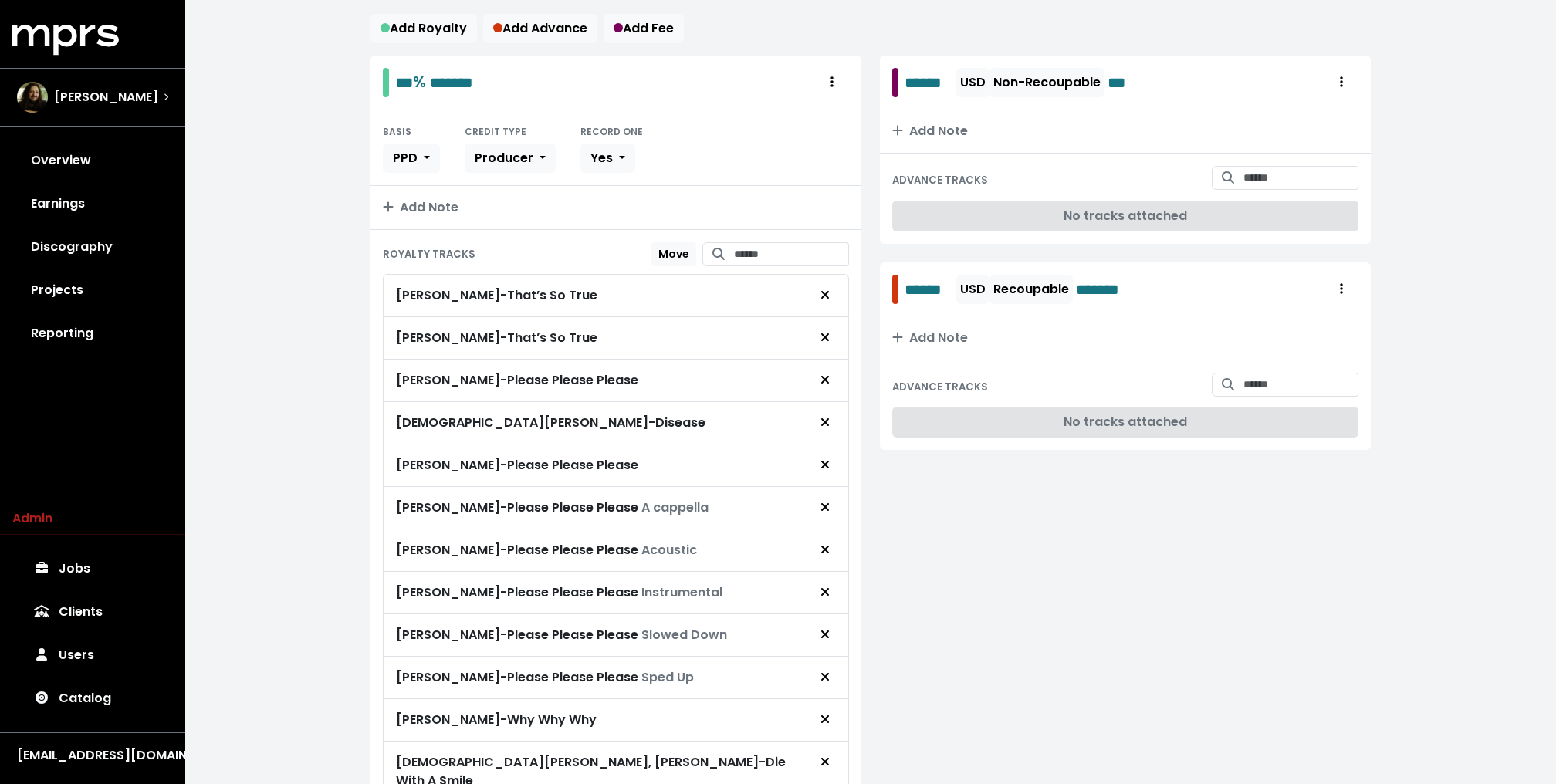
click at [824, 374] on icon "Remove royalty target" at bounding box center [825, 380] width 9 height 13
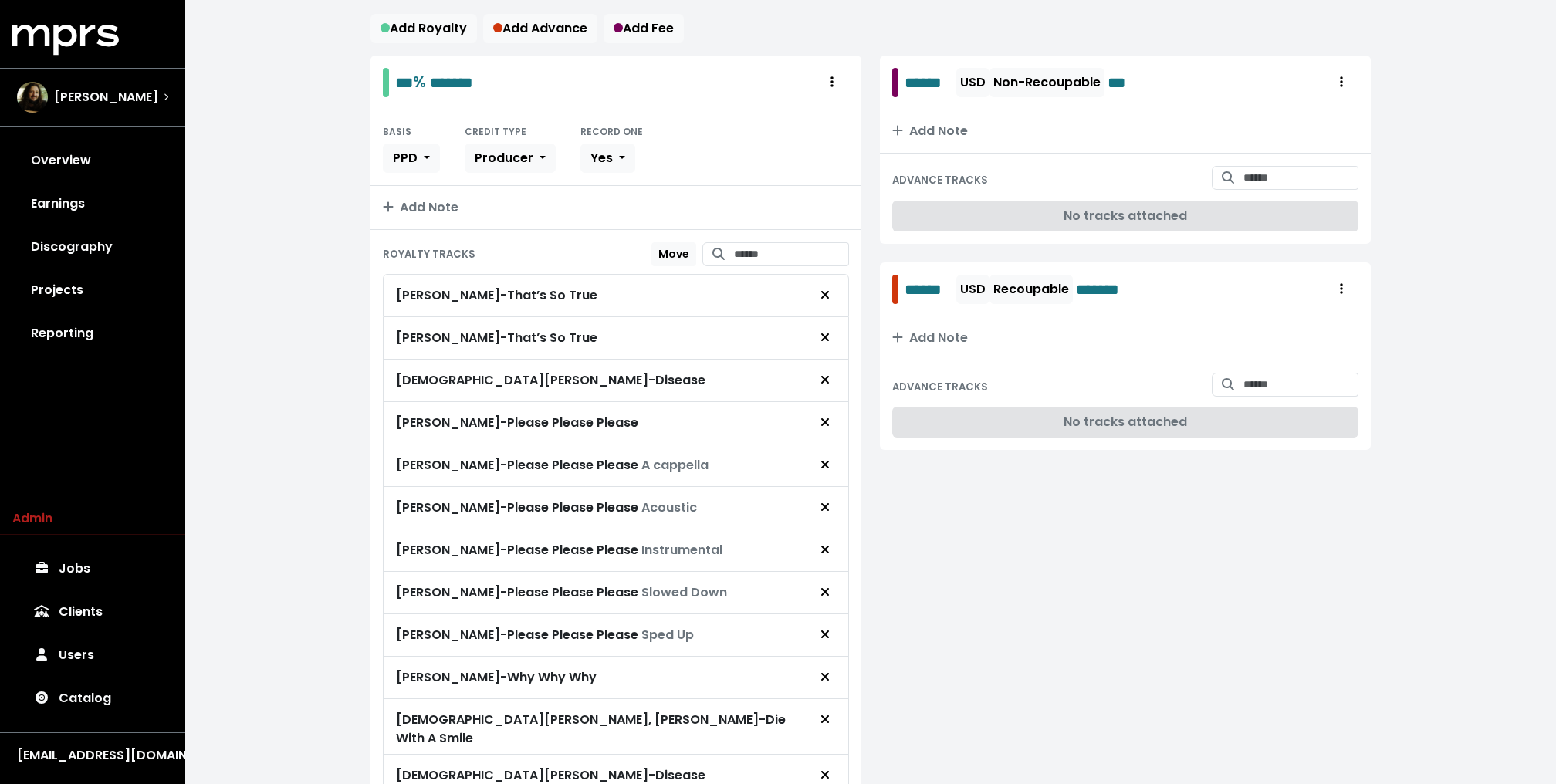
click at [824, 374] on icon "Remove royalty target" at bounding box center [825, 380] width 9 height 13
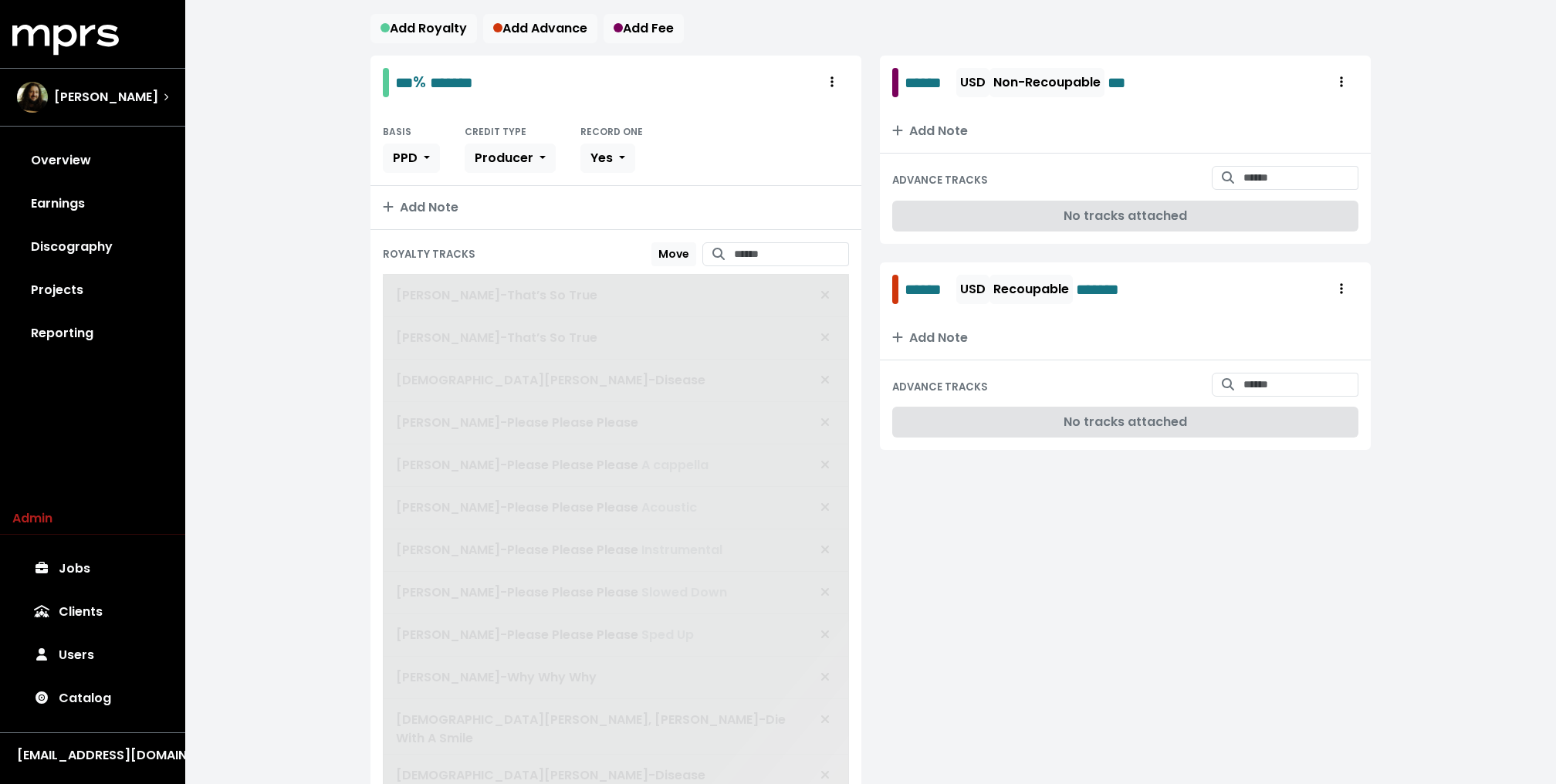
click at [824, 374] on span "Gracie Abrams - That’s So True Gracie Abrams - That’s So True Lady Gaga - Disea…" at bounding box center [615, 535] width 466 height 523
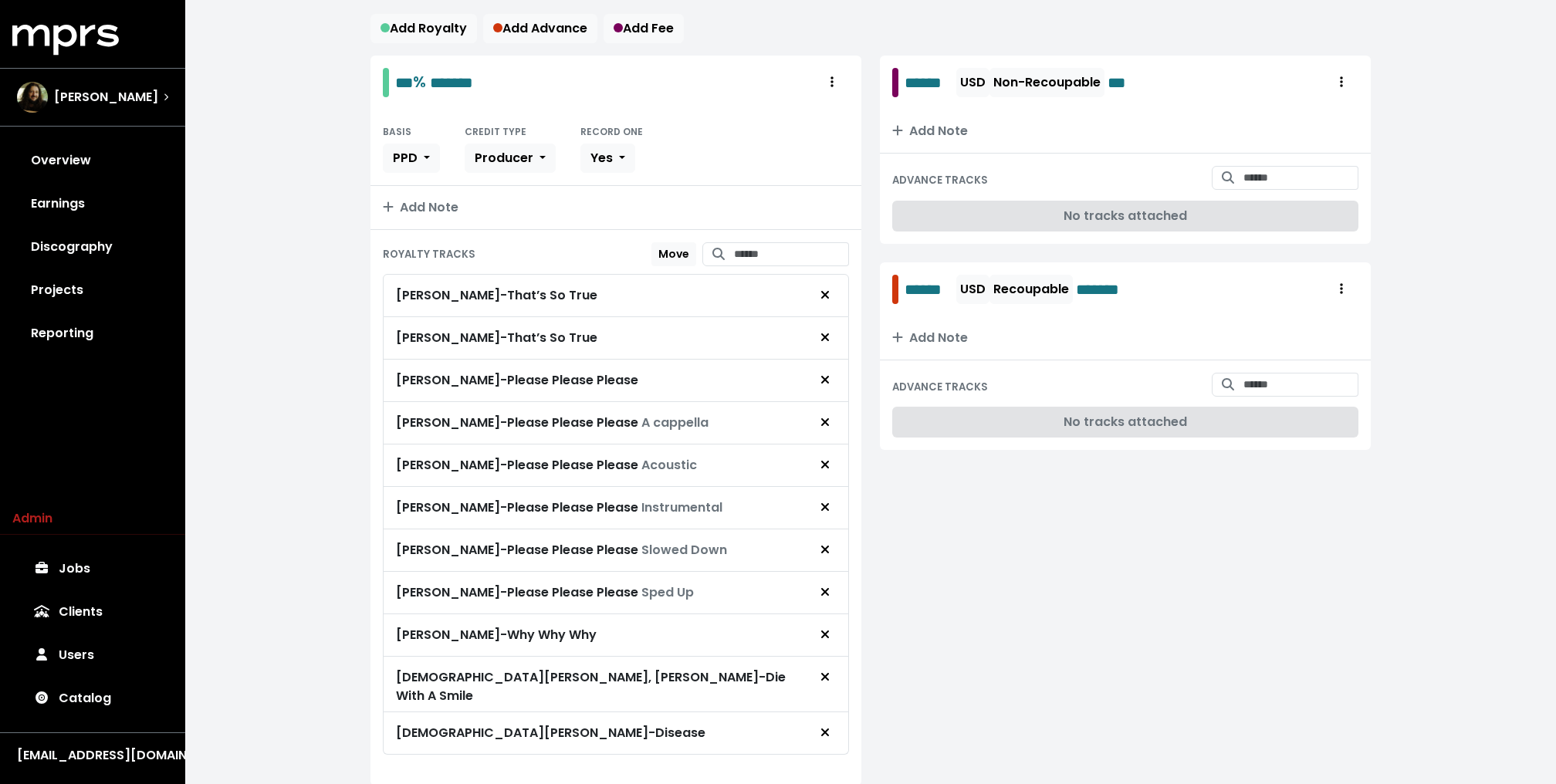
click at [824, 374] on icon "Remove royalty target" at bounding box center [825, 380] width 9 height 13
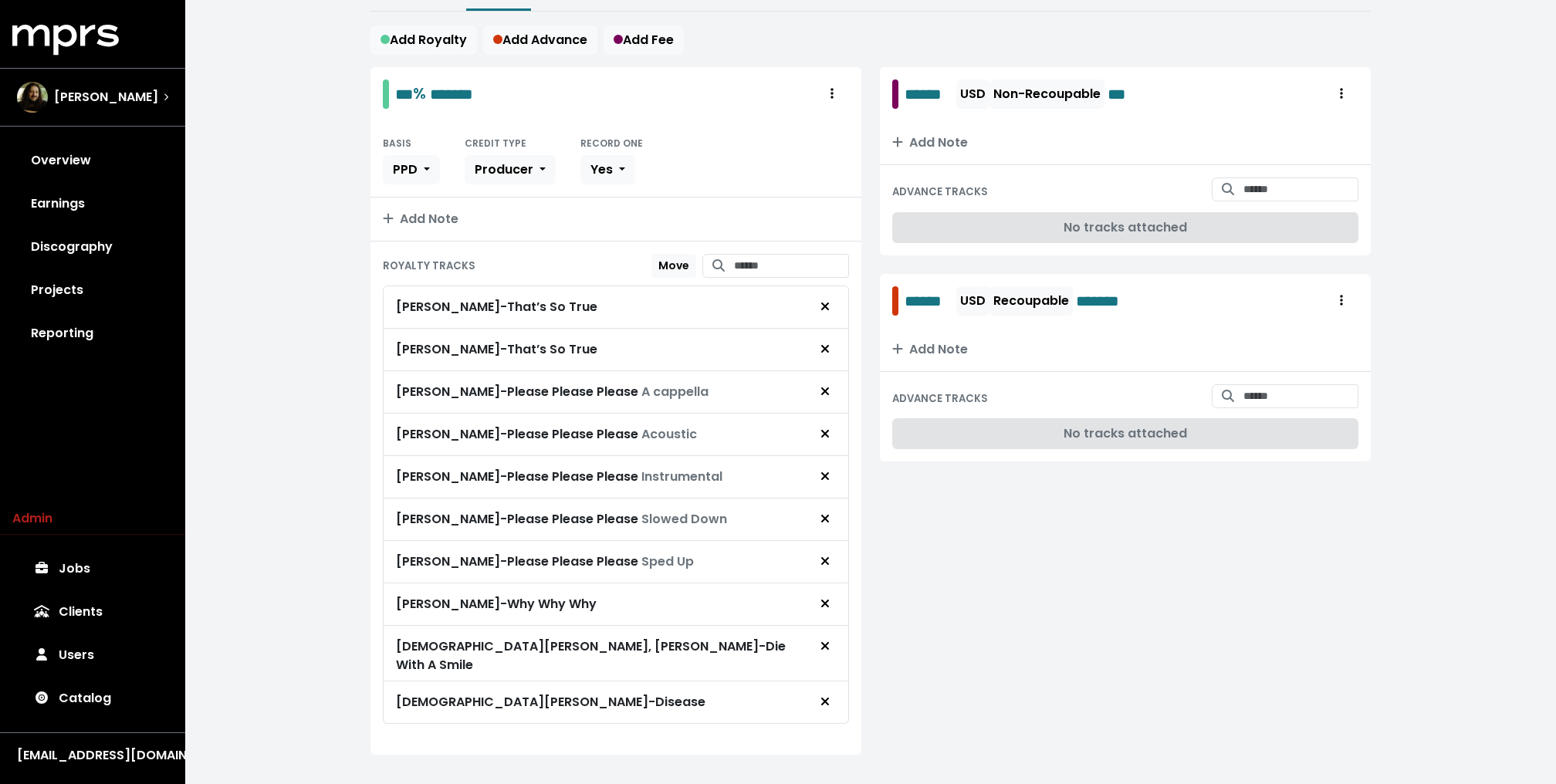
click at [824, 383] on span "Remove royalty target" at bounding box center [824, 392] width 13 height 19
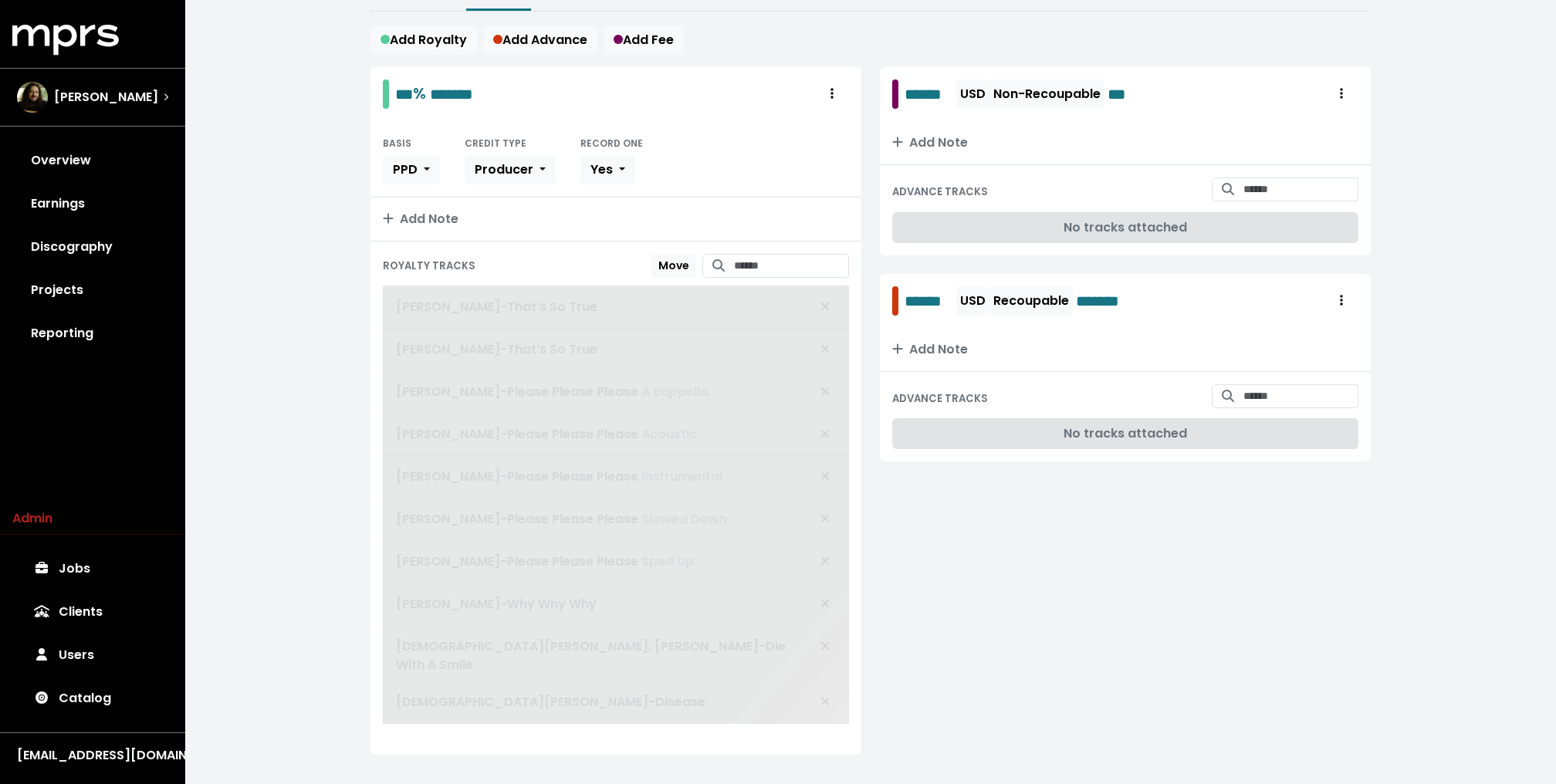
scroll to position [207, 0]
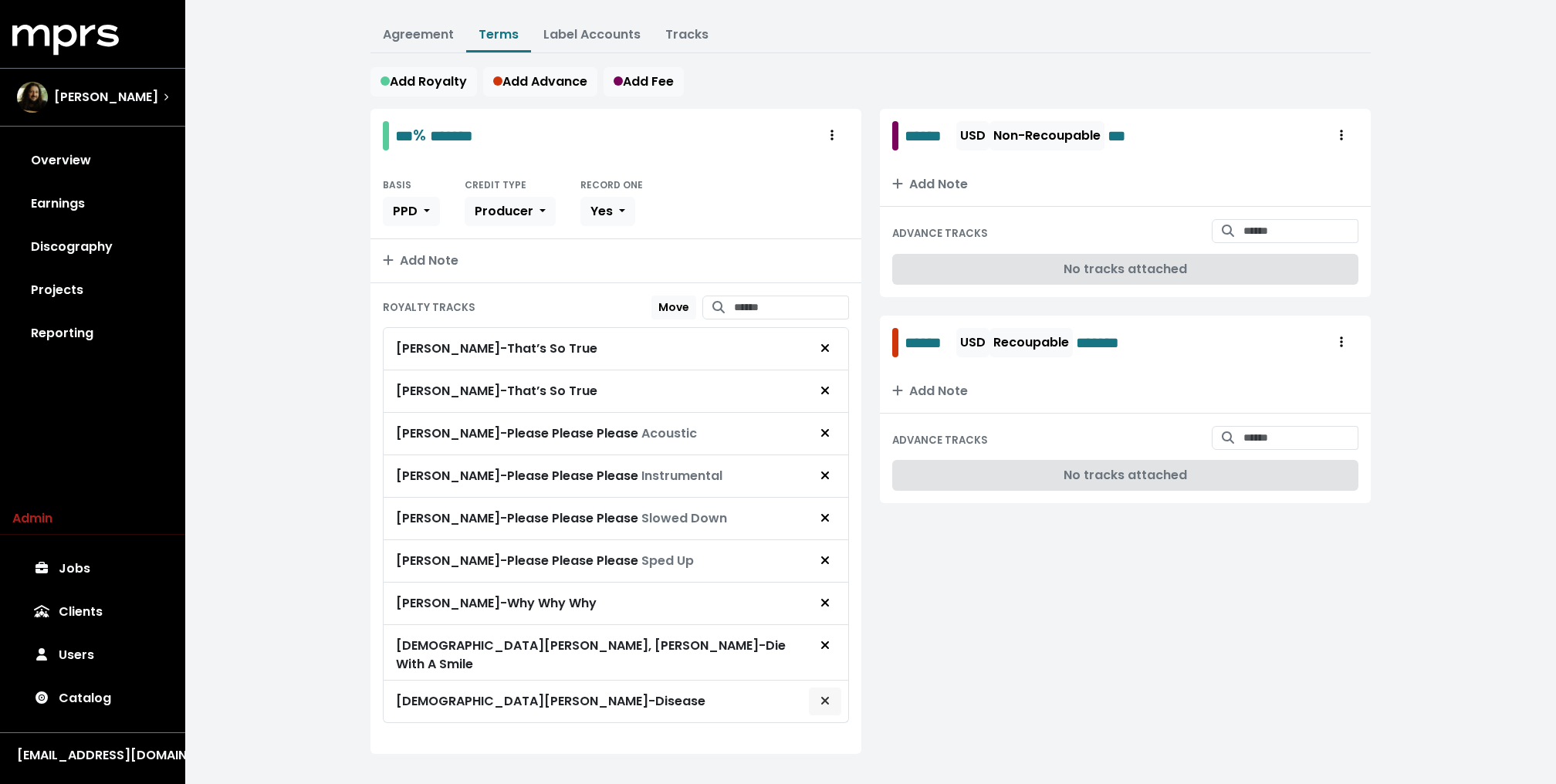
click at [827, 694] on icon "Remove royalty target" at bounding box center [825, 700] width 9 height 13
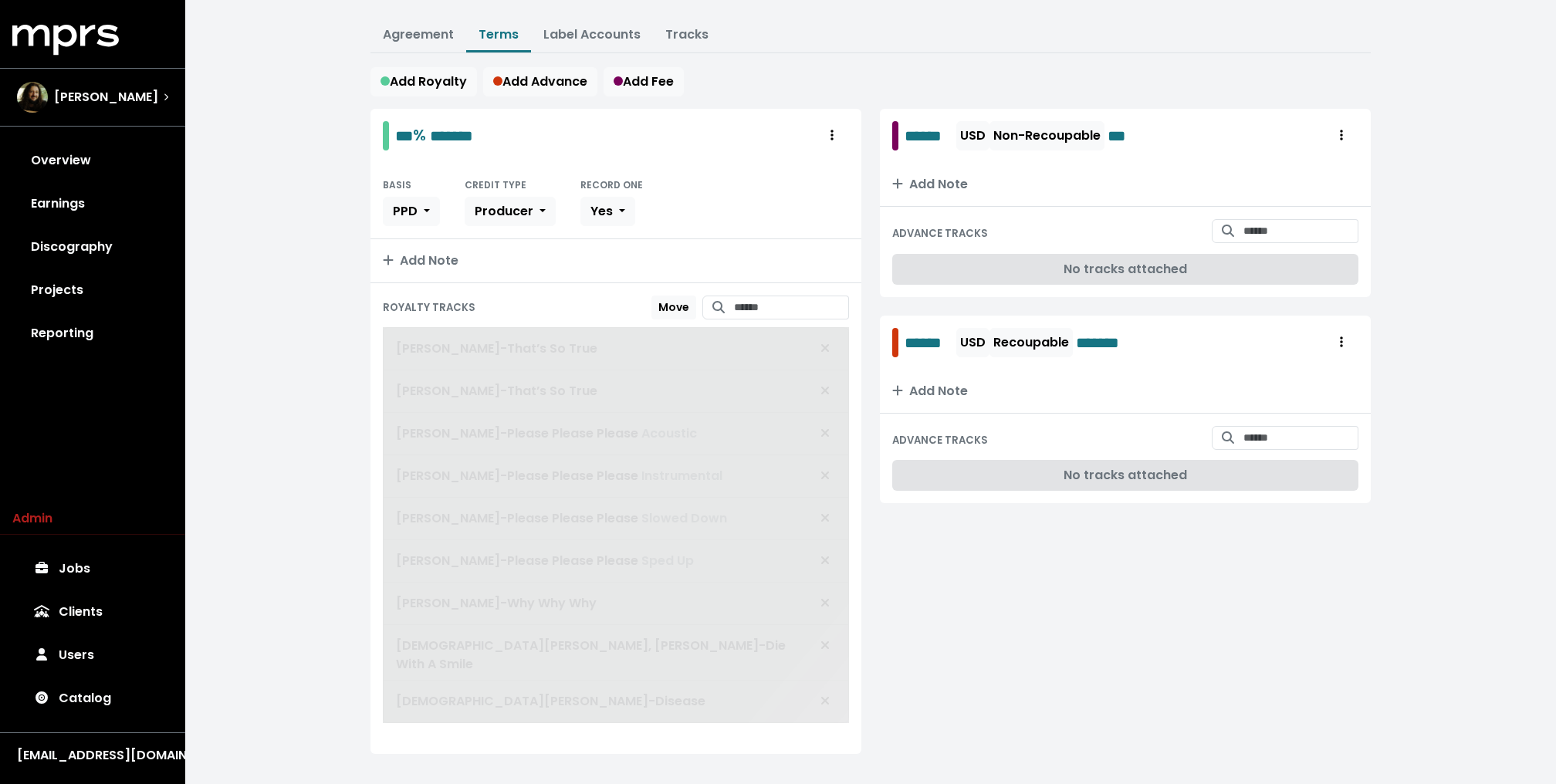
scroll to position [165, 0]
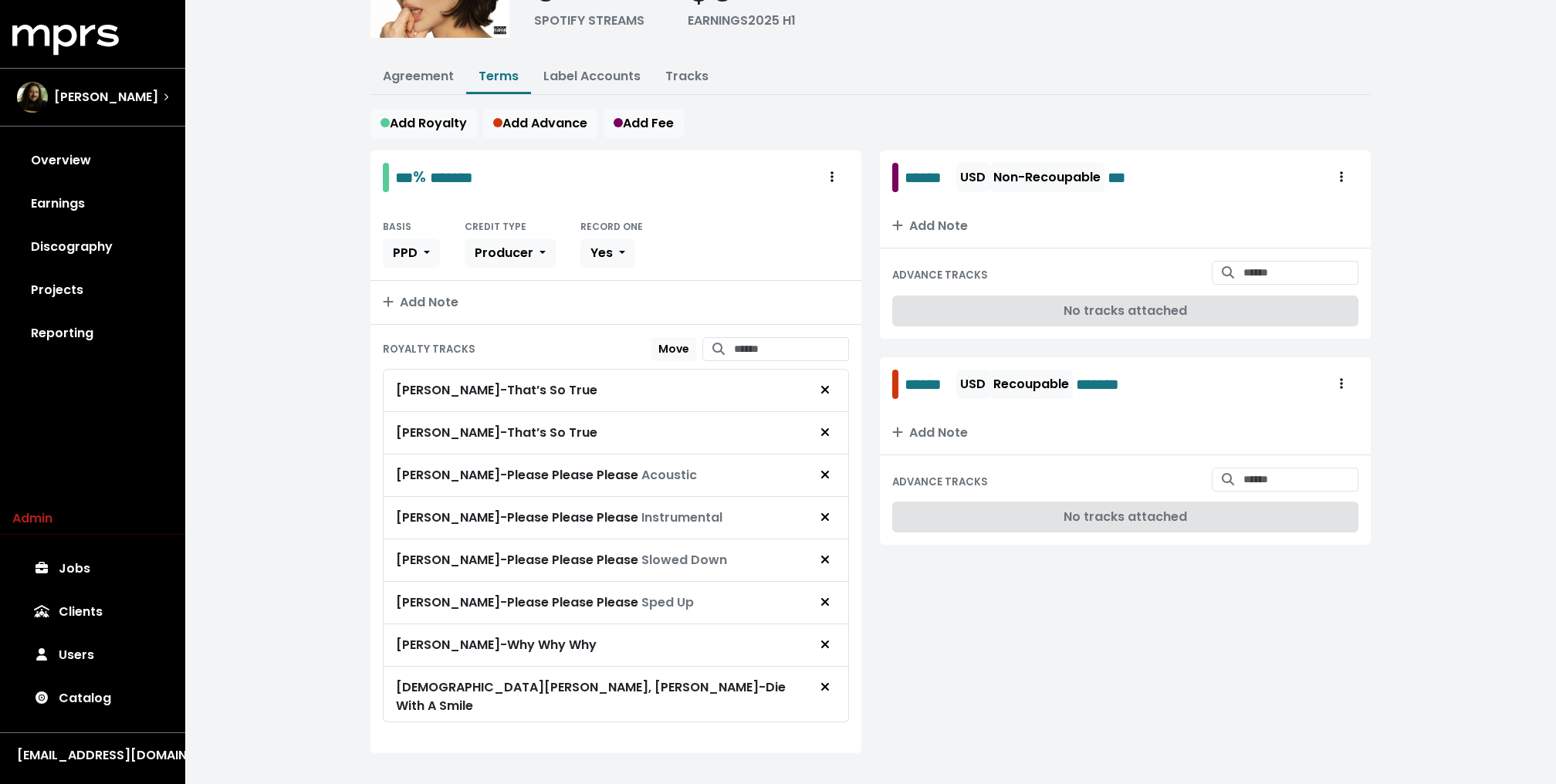
click at [824, 651] on div "Shawn Mendes - Why Why Why" at bounding box center [615, 645] width 466 height 42
click at [826, 511] on icon "Remove royalty target" at bounding box center [825, 517] width 9 height 13
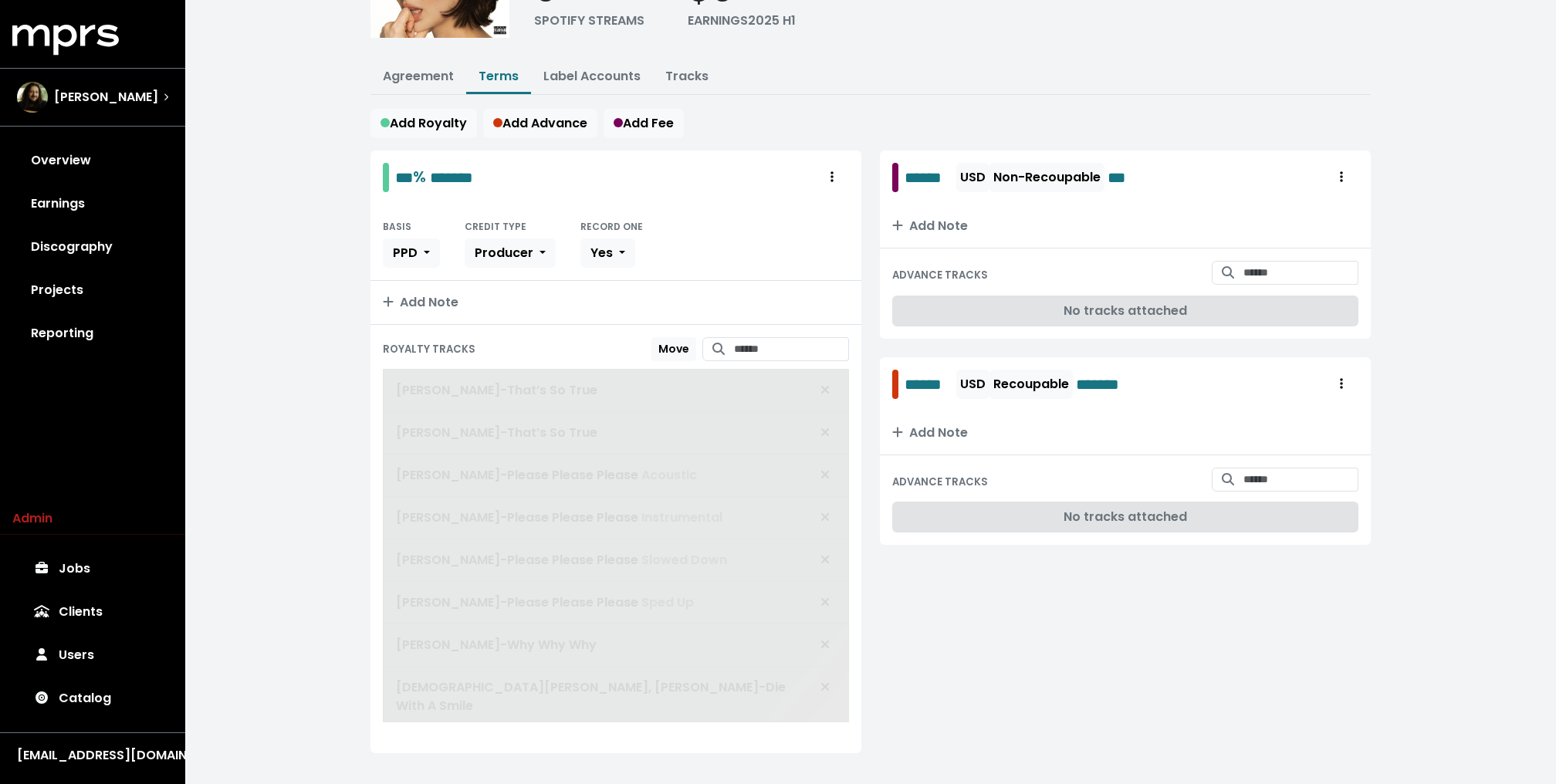
scroll to position [123, 0]
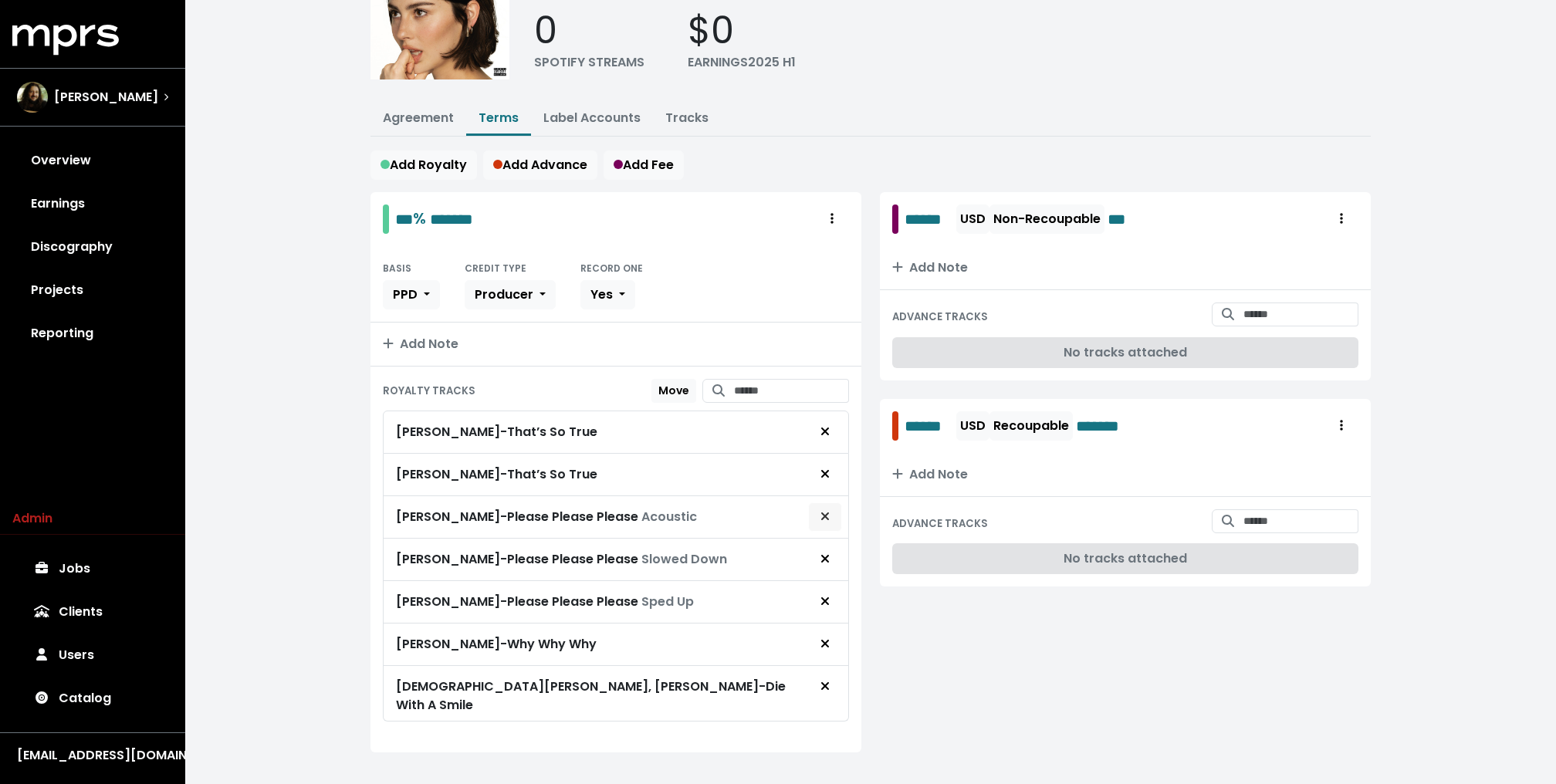
click at [823, 507] on span "Remove royalty target" at bounding box center [825, 516] width 9 height 18
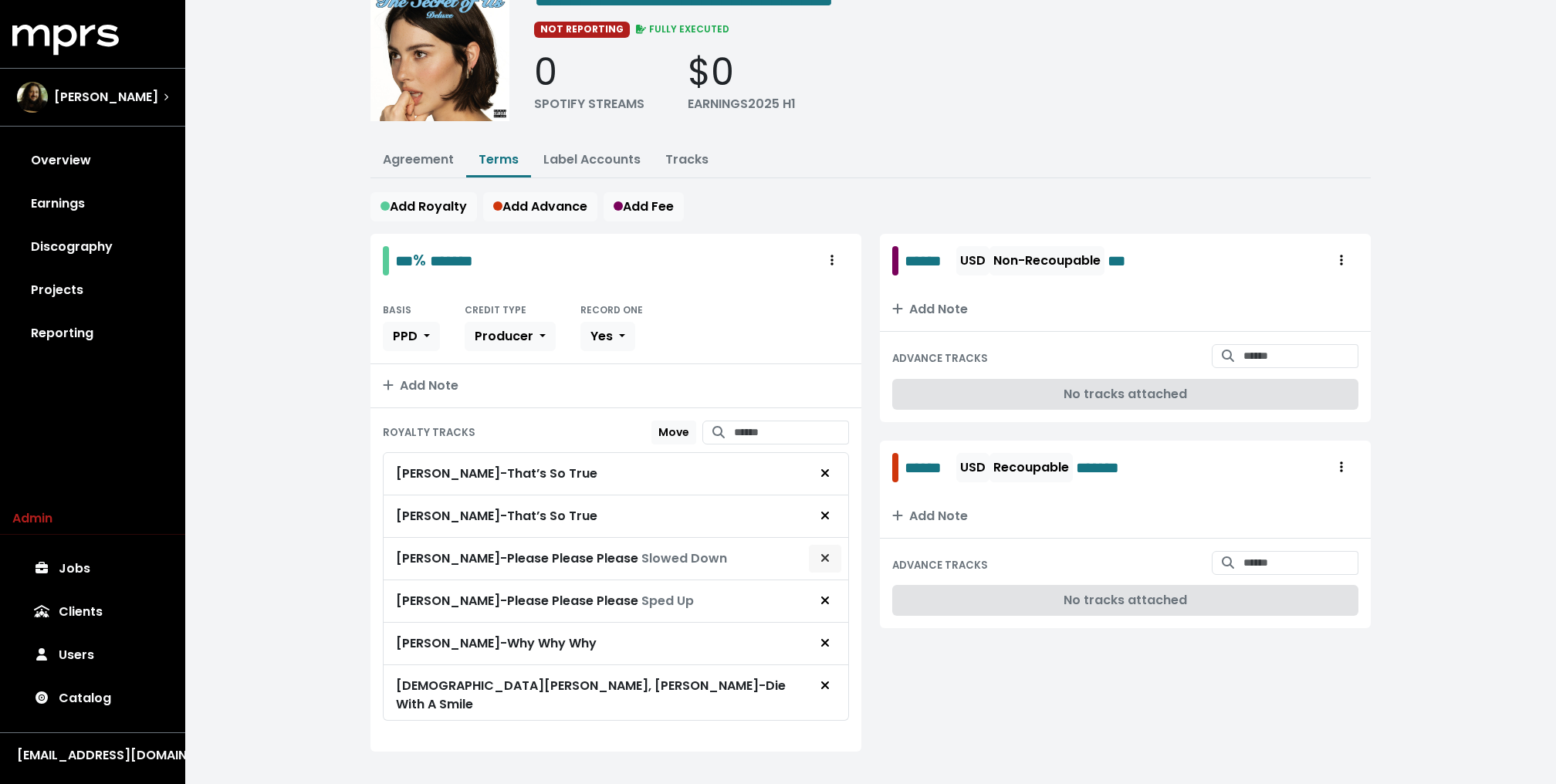
click at [826, 554] on icon "Remove royalty target" at bounding box center [825, 558] width 8 height 8
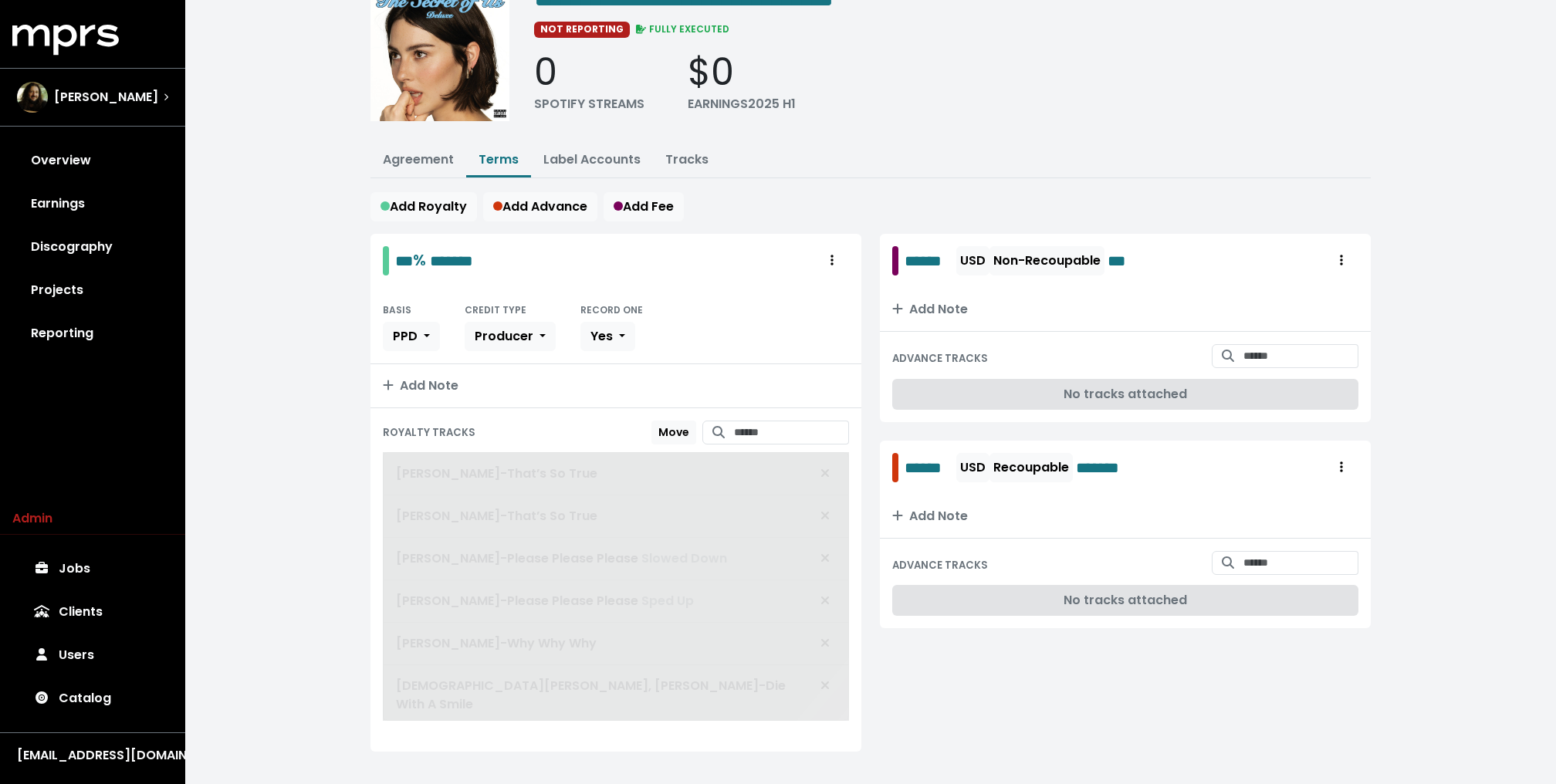
scroll to position [40, 0]
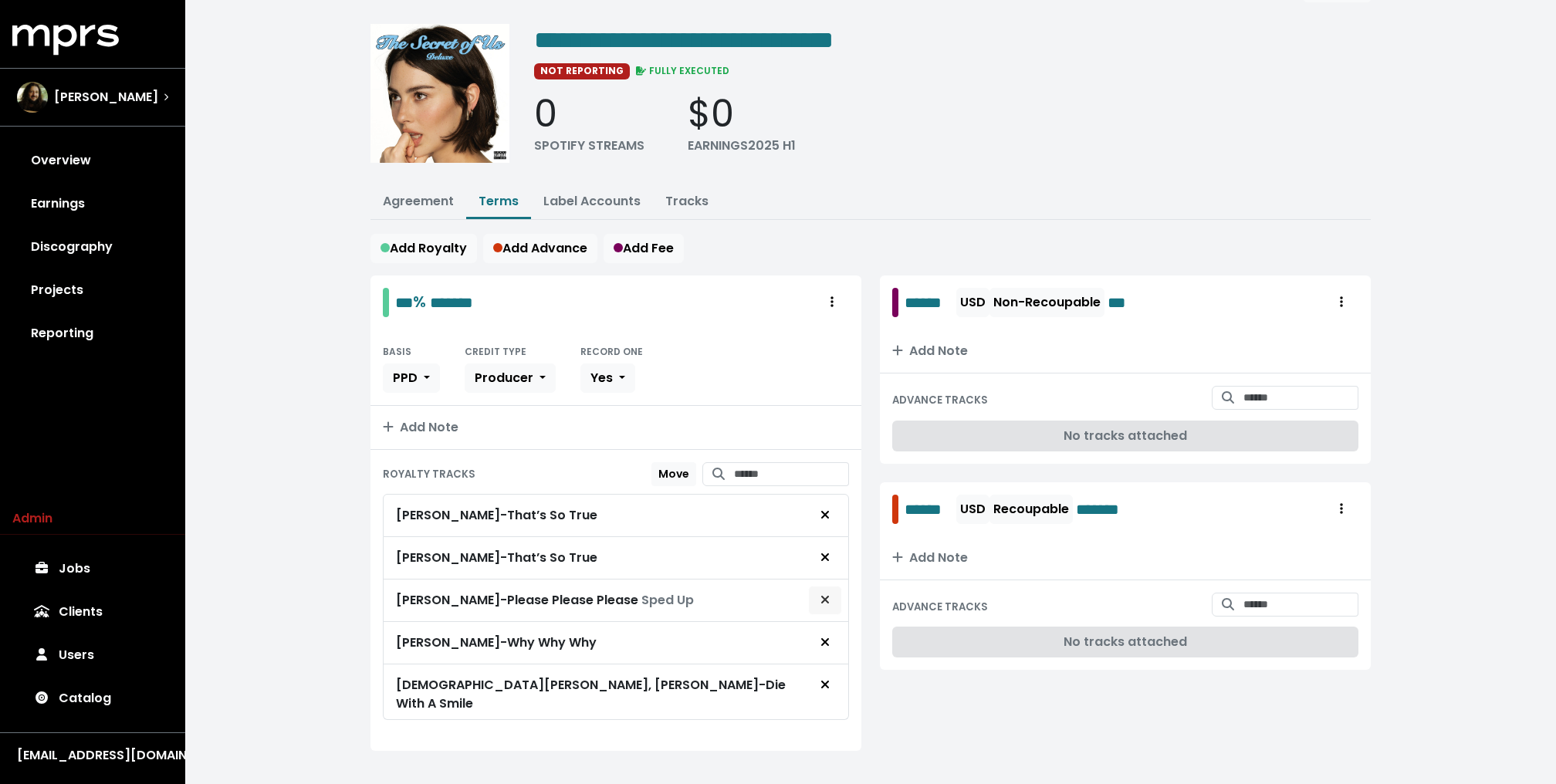
click at [826, 593] on icon "Remove royalty target" at bounding box center [825, 599] width 9 height 13
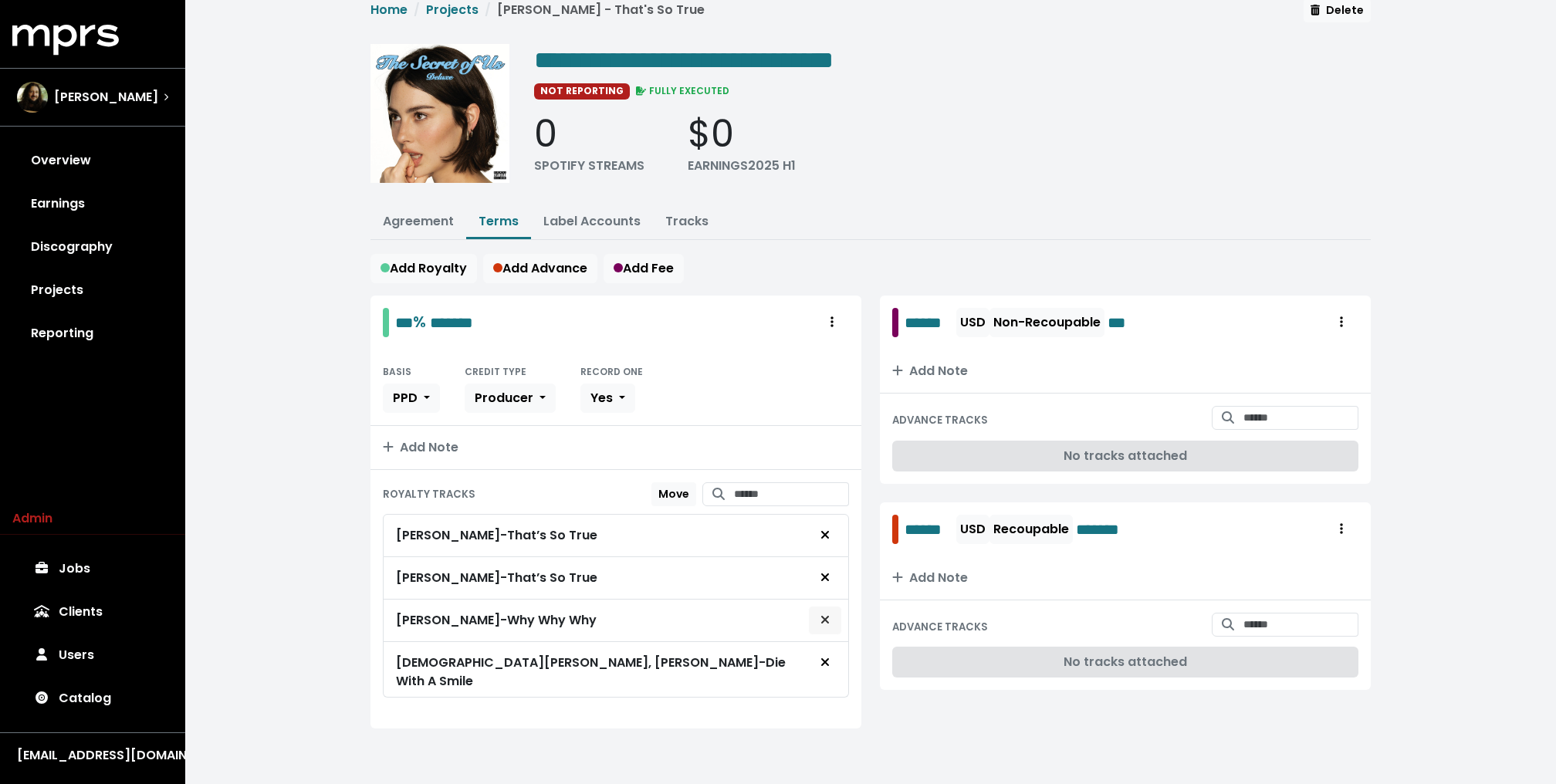
scroll to position [0, 0]
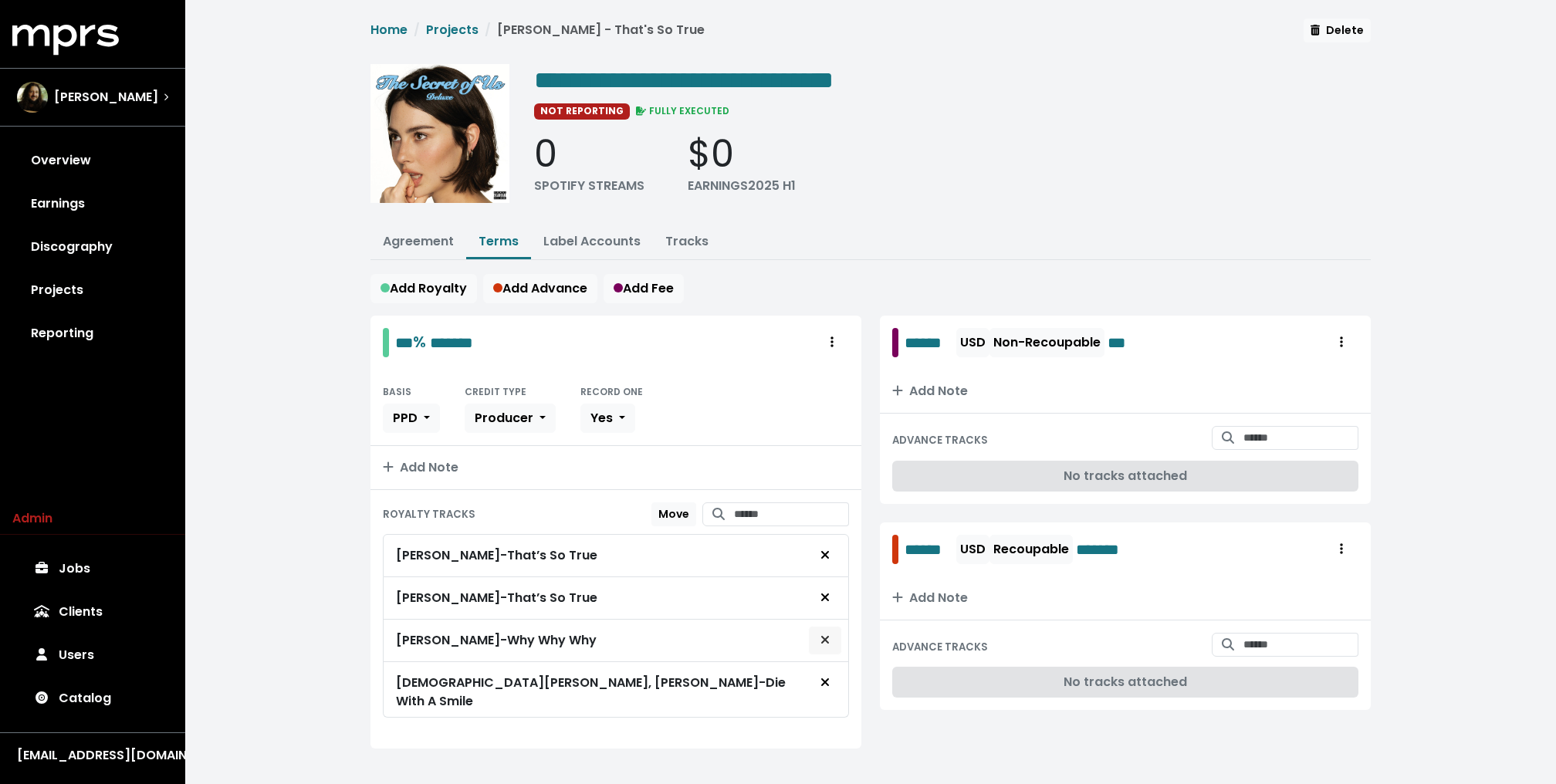
click at [824, 644] on button "Remove royalty target" at bounding box center [825, 640] width 34 height 30
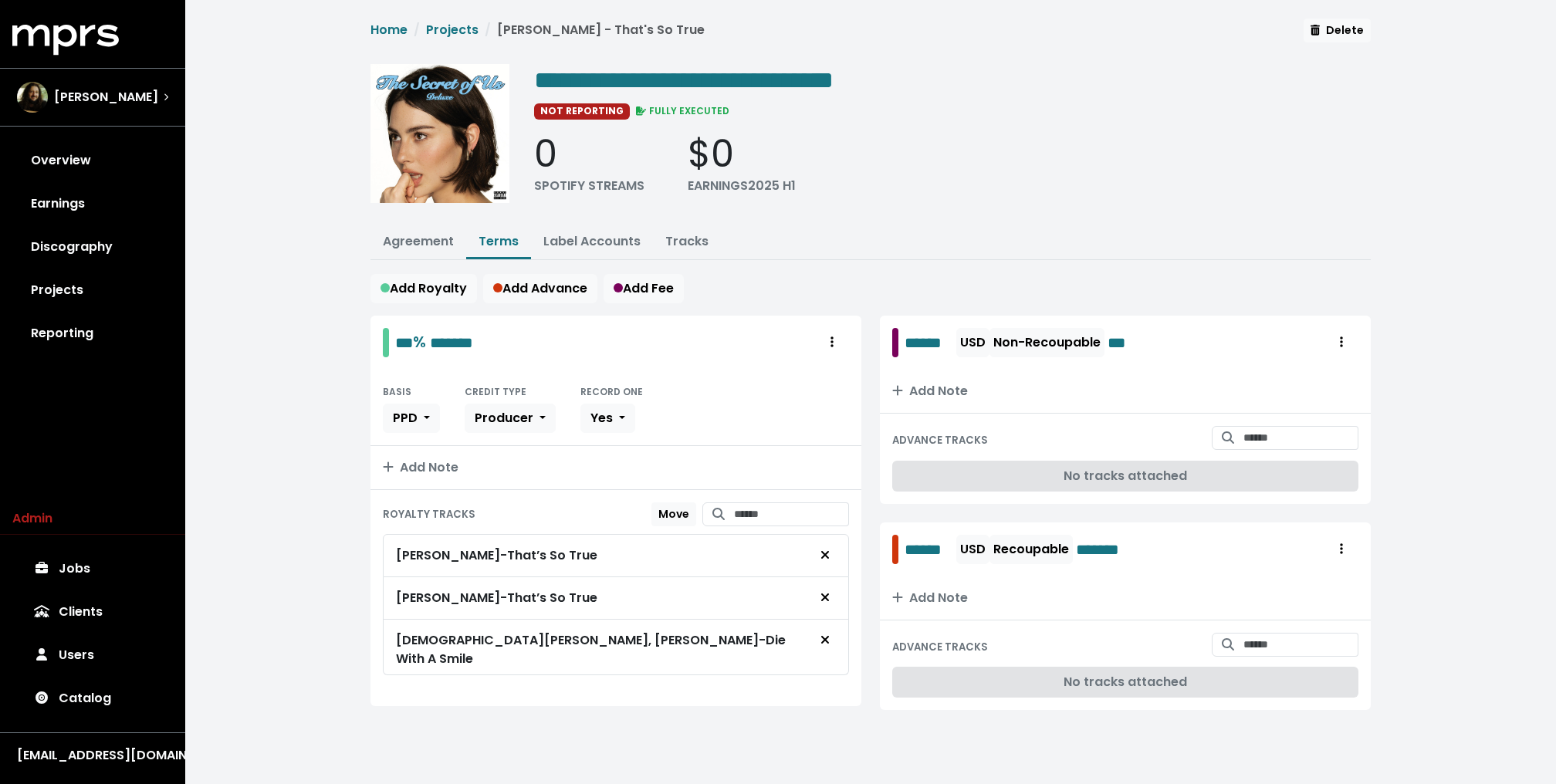
click at [823, 686] on div "*** % ******* BASIS PPD CREDIT TYPE Producer RECORD ONE Yes Add Note ROYALTY TR…" at bounding box center [615, 522] width 509 height 413
click at [824, 636] on icon "Remove royalty target" at bounding box center [825, 639] width 8 height 8
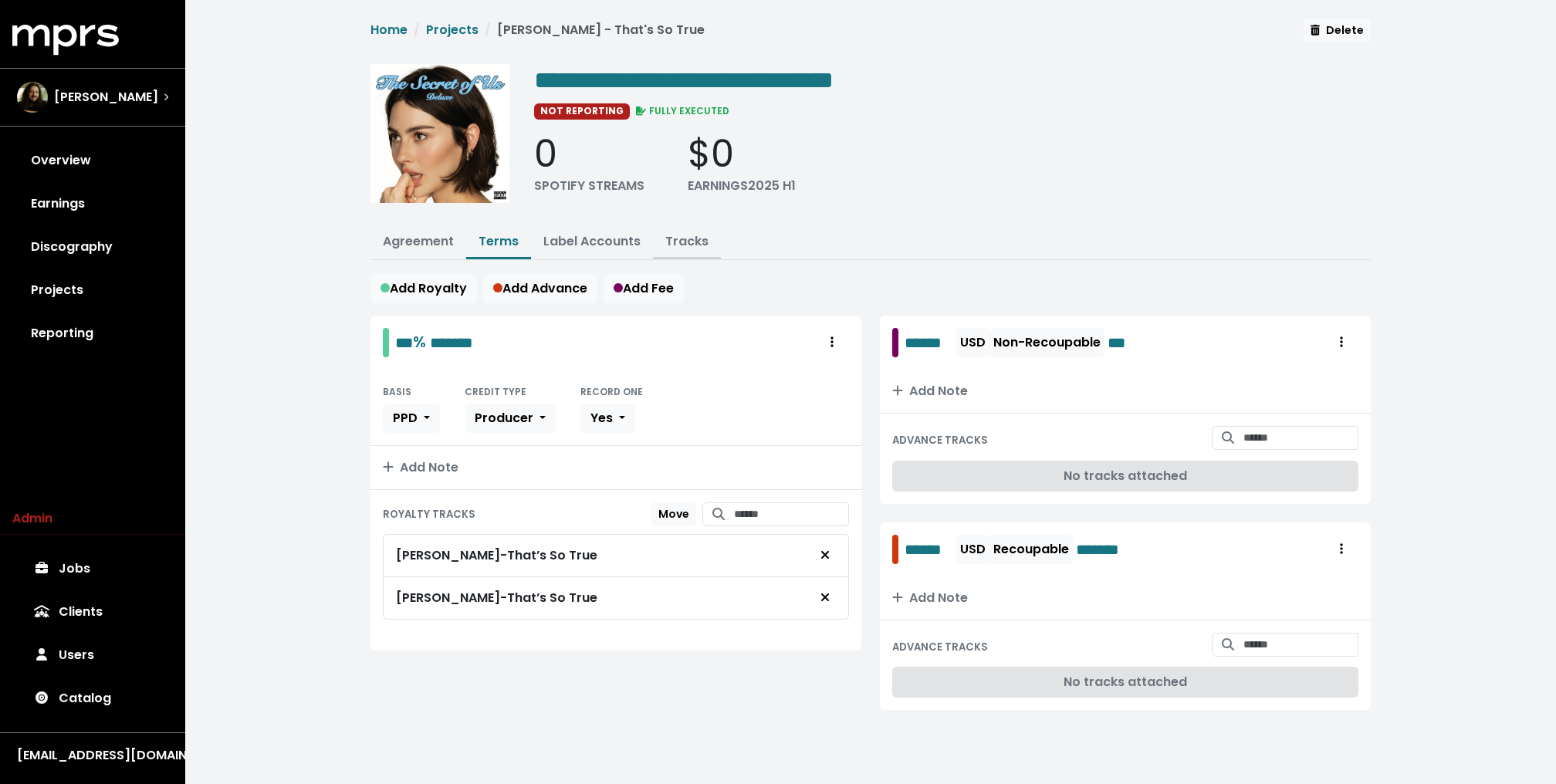
click at [676, 240] on link "Tracks" at bounding box center [686, 242] width 43 height 18
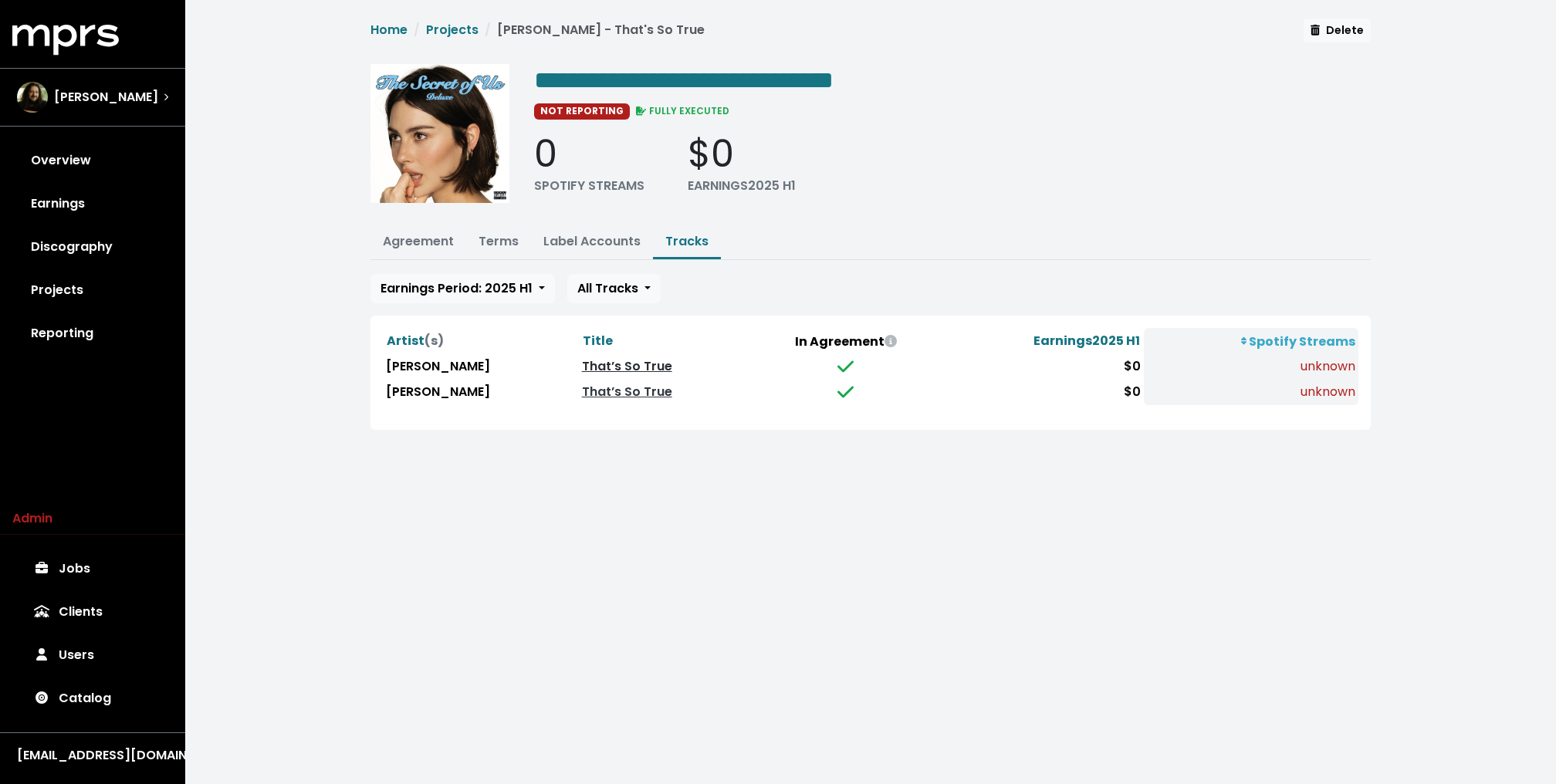
click at [635, 359] on link "That’s So True" at bounding box center [627, 366] width 90 height 18
click at [621, 383] on link "That’s So True" at bounding box center [627, 392] width 90 height 18
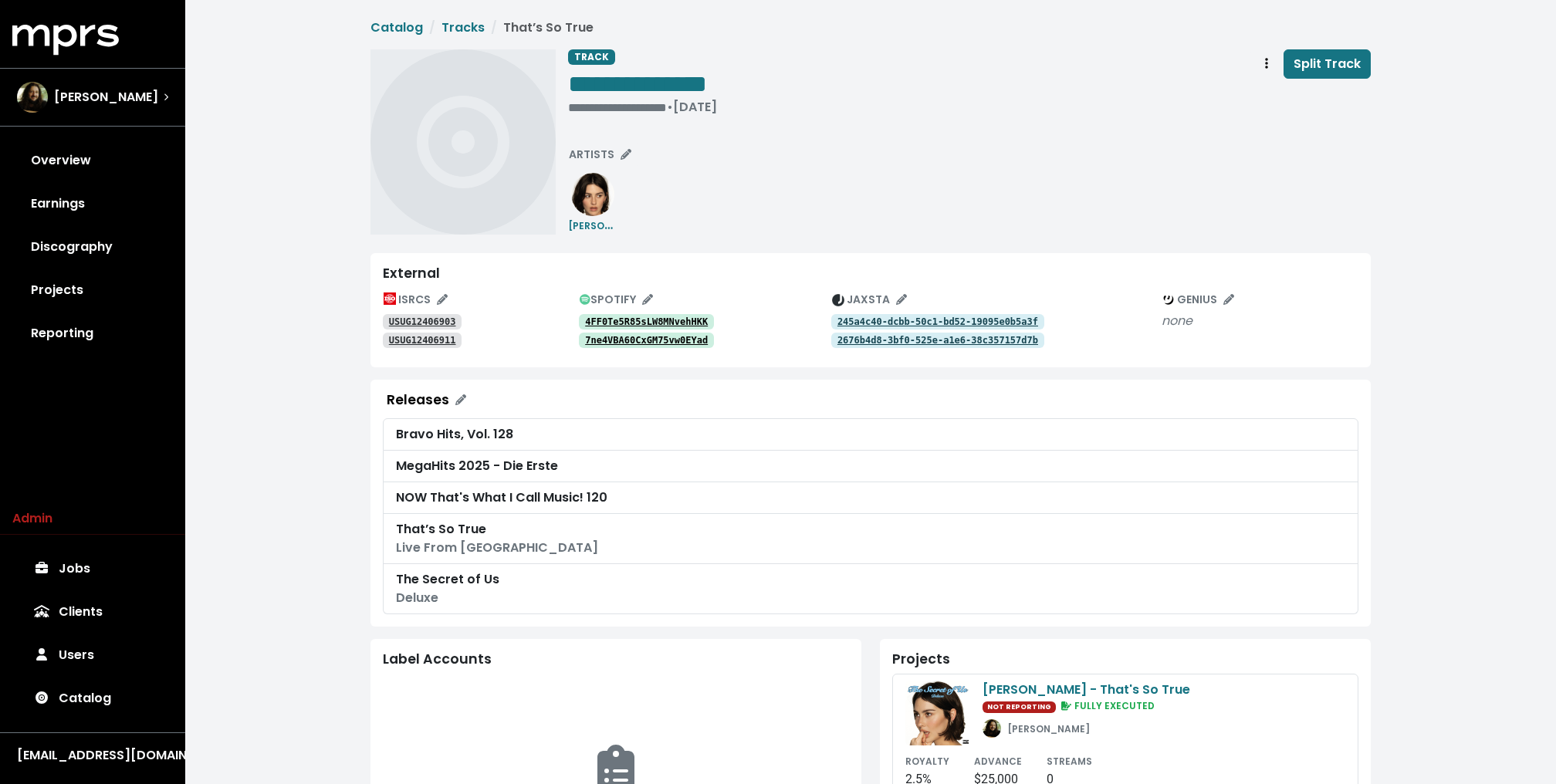
click at [625, 322] on tt "4FF0Te5R85sLW8MNvehHKK" at bounding box center [646, 322] width 123 height 11
click at [623, 339] on tt "7ne4VBA60CxGM75vw0EYad" at bounding box center [646, 340] width 123 height 11
click at [431, 321] on tt "USUG12406903" at bounding box center [422, 322] width 67 height 11
click at [430, 335] on tt "USUG12406911" at bounding box center [422, 340] width 67 height 11
click at [1270, 62] on span "Track actions" at bounding box center [1266, 64] width 13 height 19
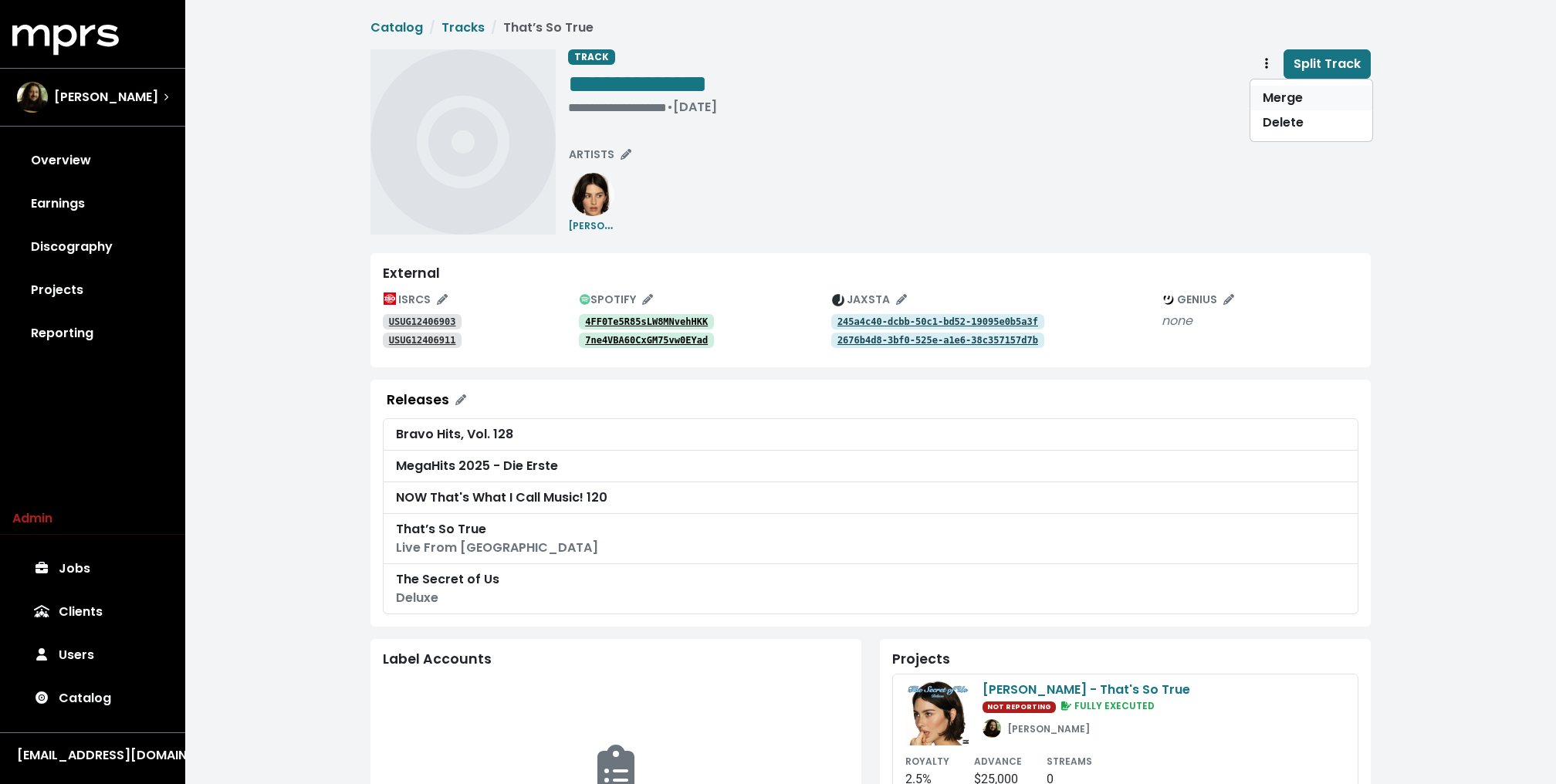
click at [1279, 88] on link "Merge" at bounding box center [1311, 97] width 122 height 24
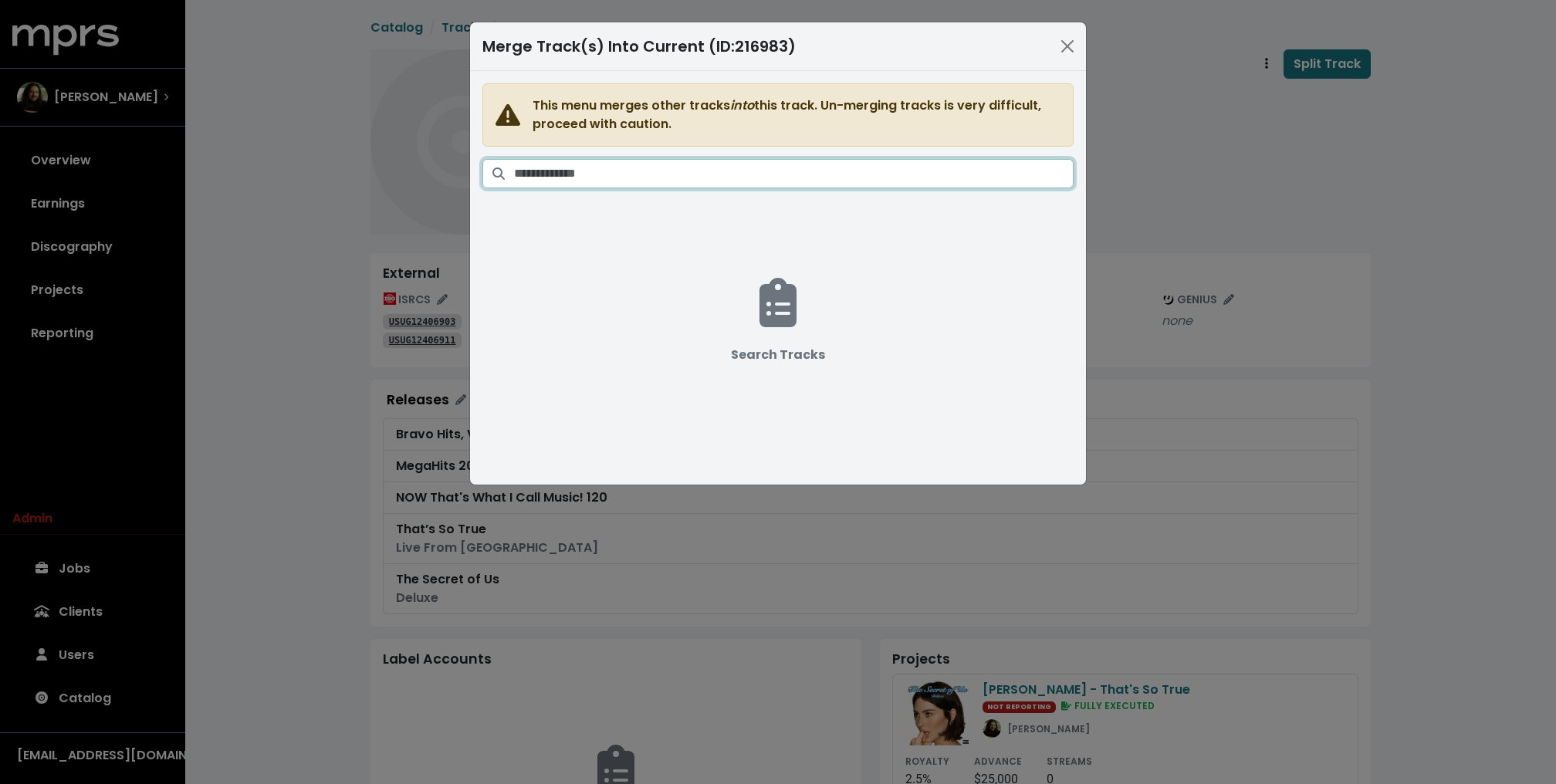
click at [774, 175] on input "Search tracks" at bounding box center [793, 173] width 560 height 30
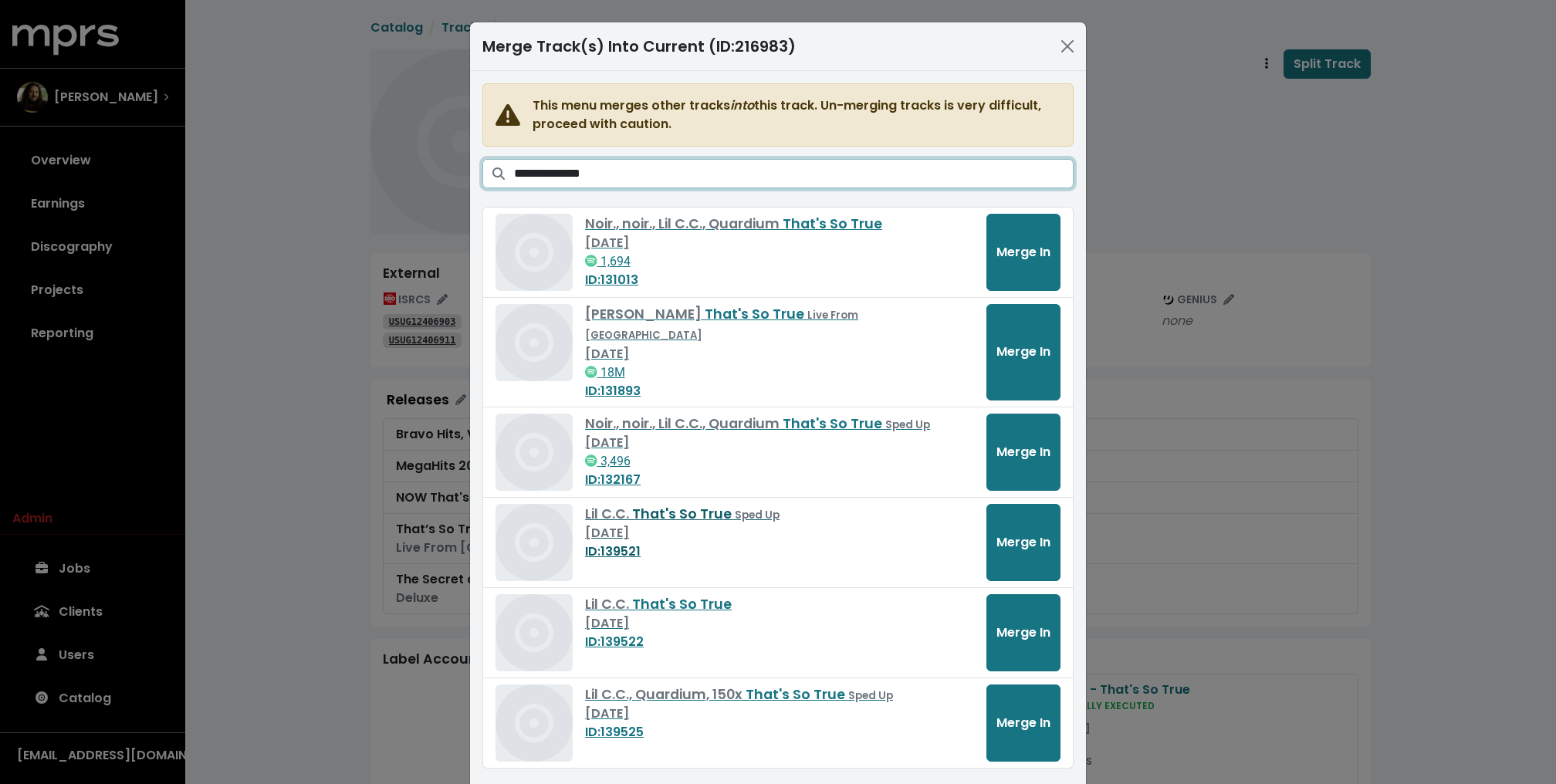
scroll to position [70, 0]
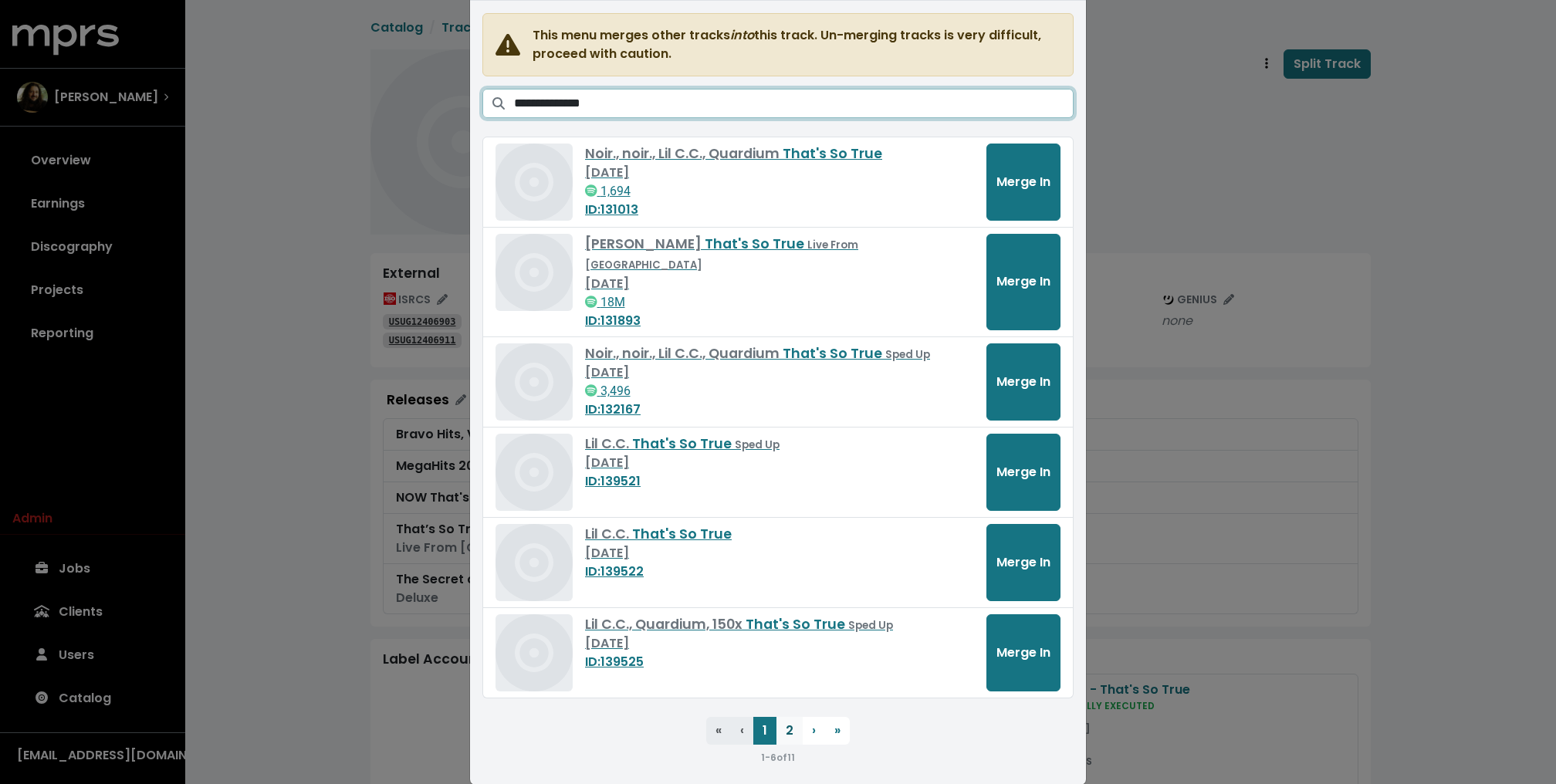
type input "**********"
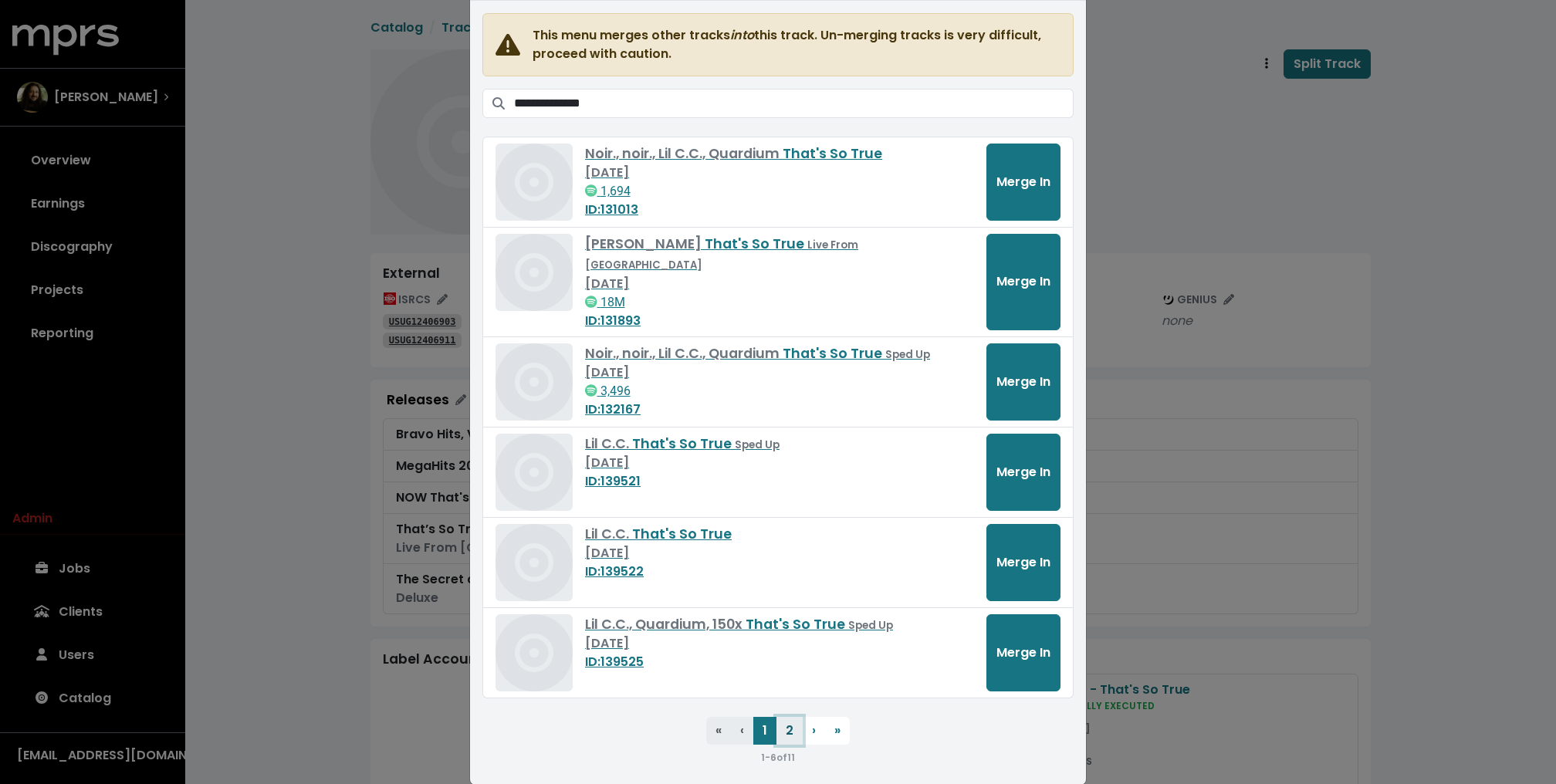
click at [791, 717] on button "2" at bounding box center [789, 730] width 26 height 28
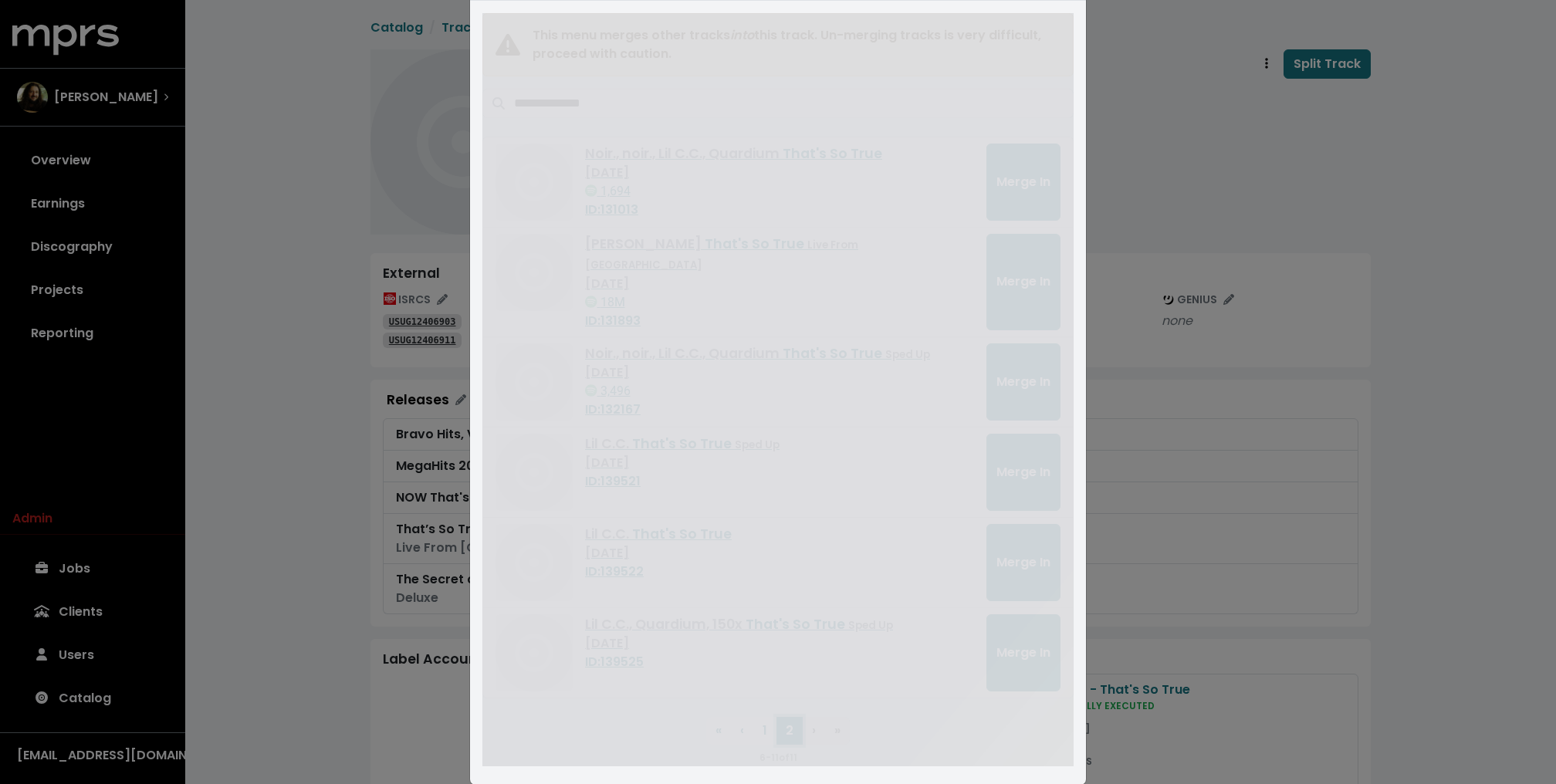
scroll to position [0, 0]
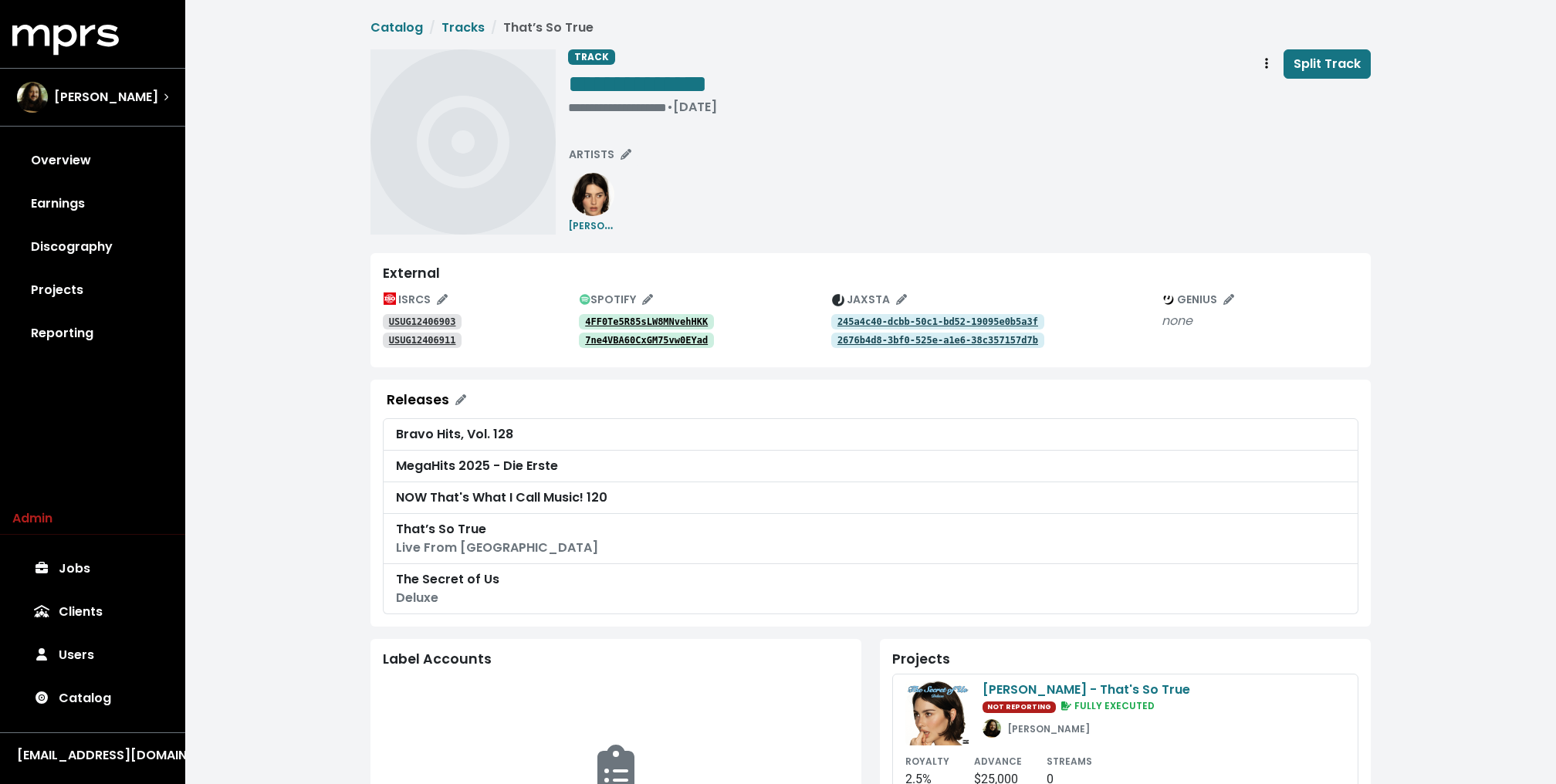
click at [836, 199] on div "**********" at bounding box center [968, 142] width 802 height 185
click at [311, 346] on div "**********" at bounding box center [870, 631] width 1370 height 1264
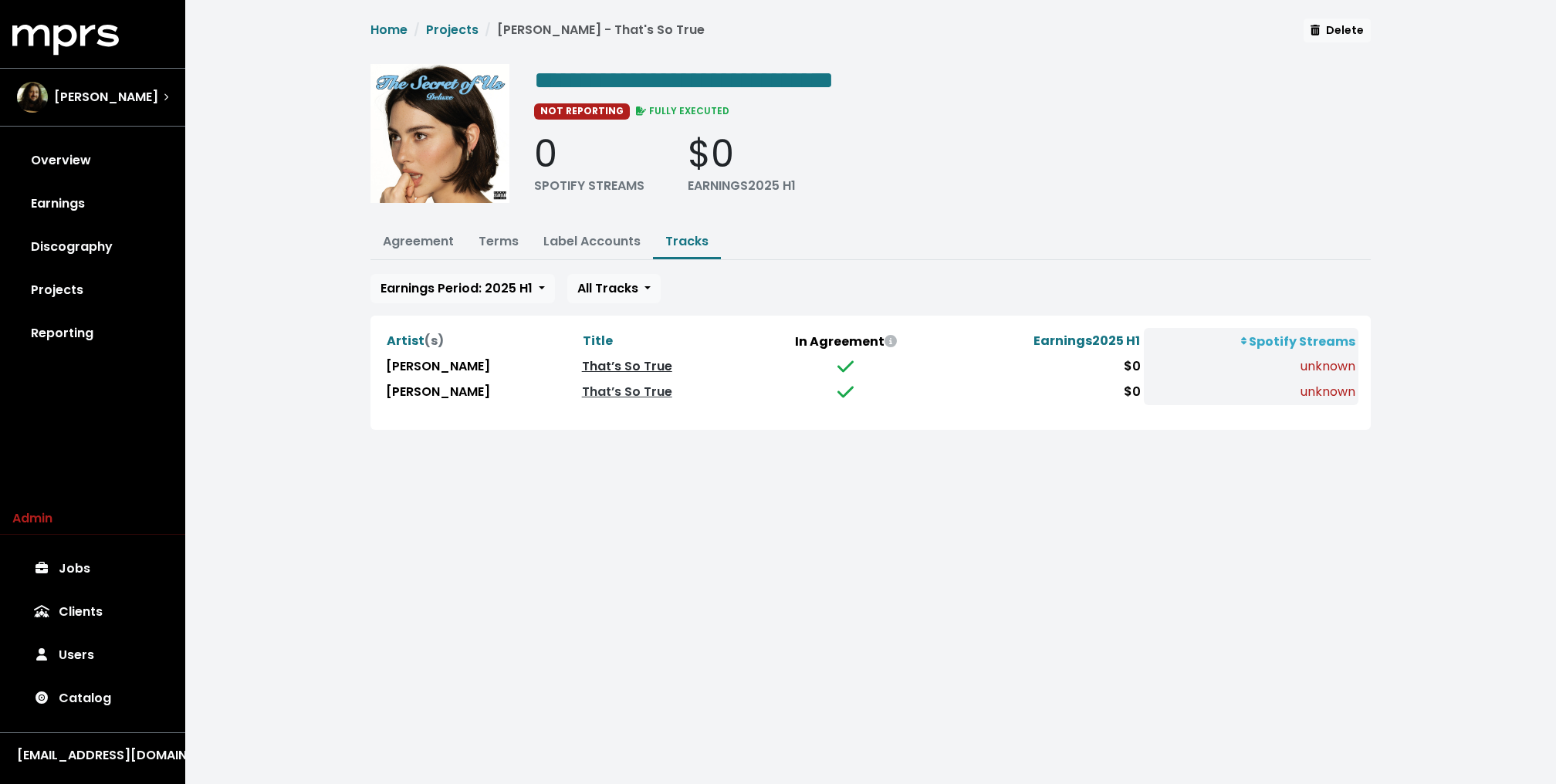
click at [634, 364] on link "That’s So True" at bounding box center [627, 366] width 90 height 18
click at [632, 387] on link "That’s So True" at bounding box center [627, 392] width 90 height 18
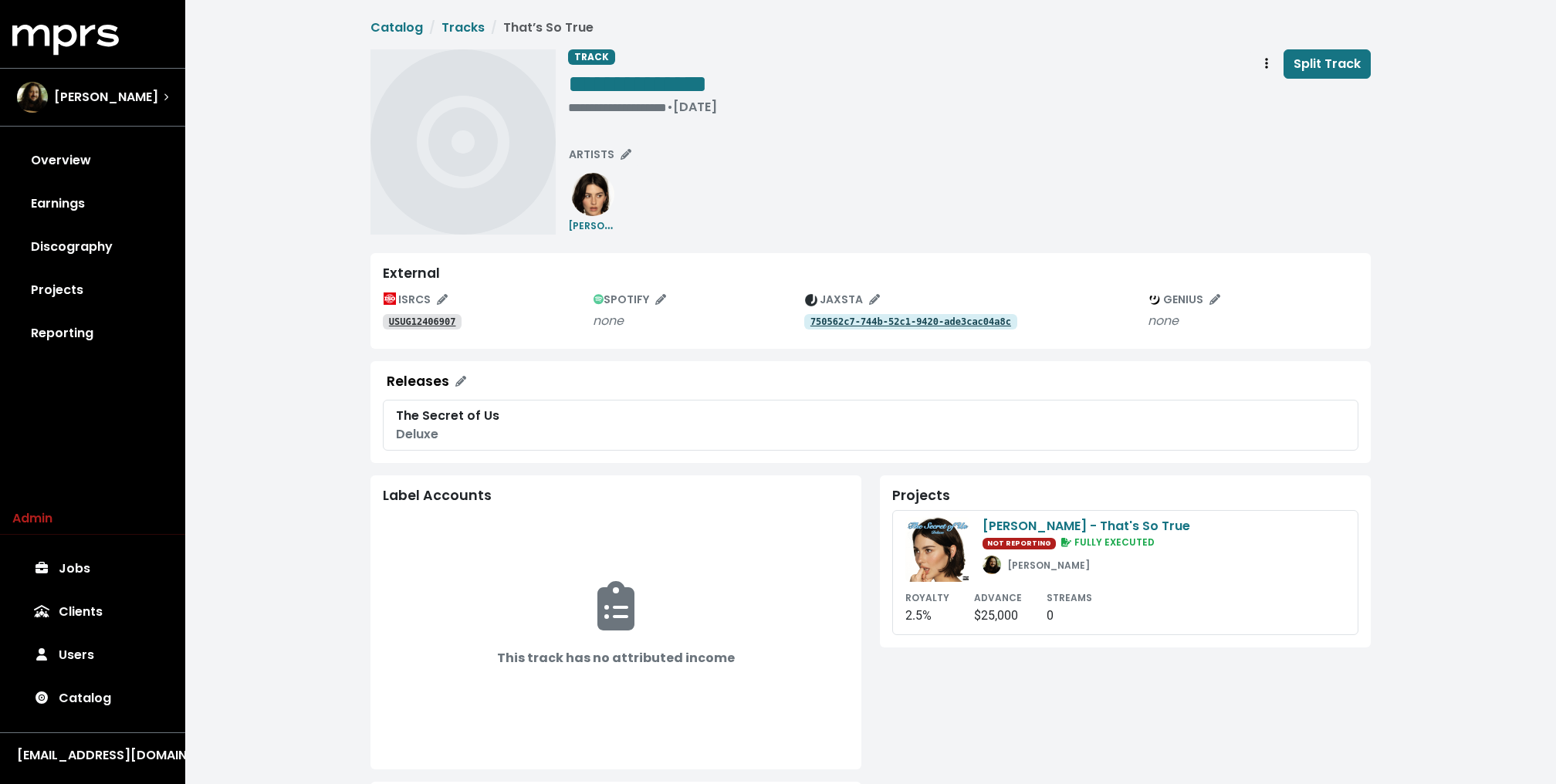
click at [1140, 80] on div "**********" at bounding box center [968, 85] width 802 height 72
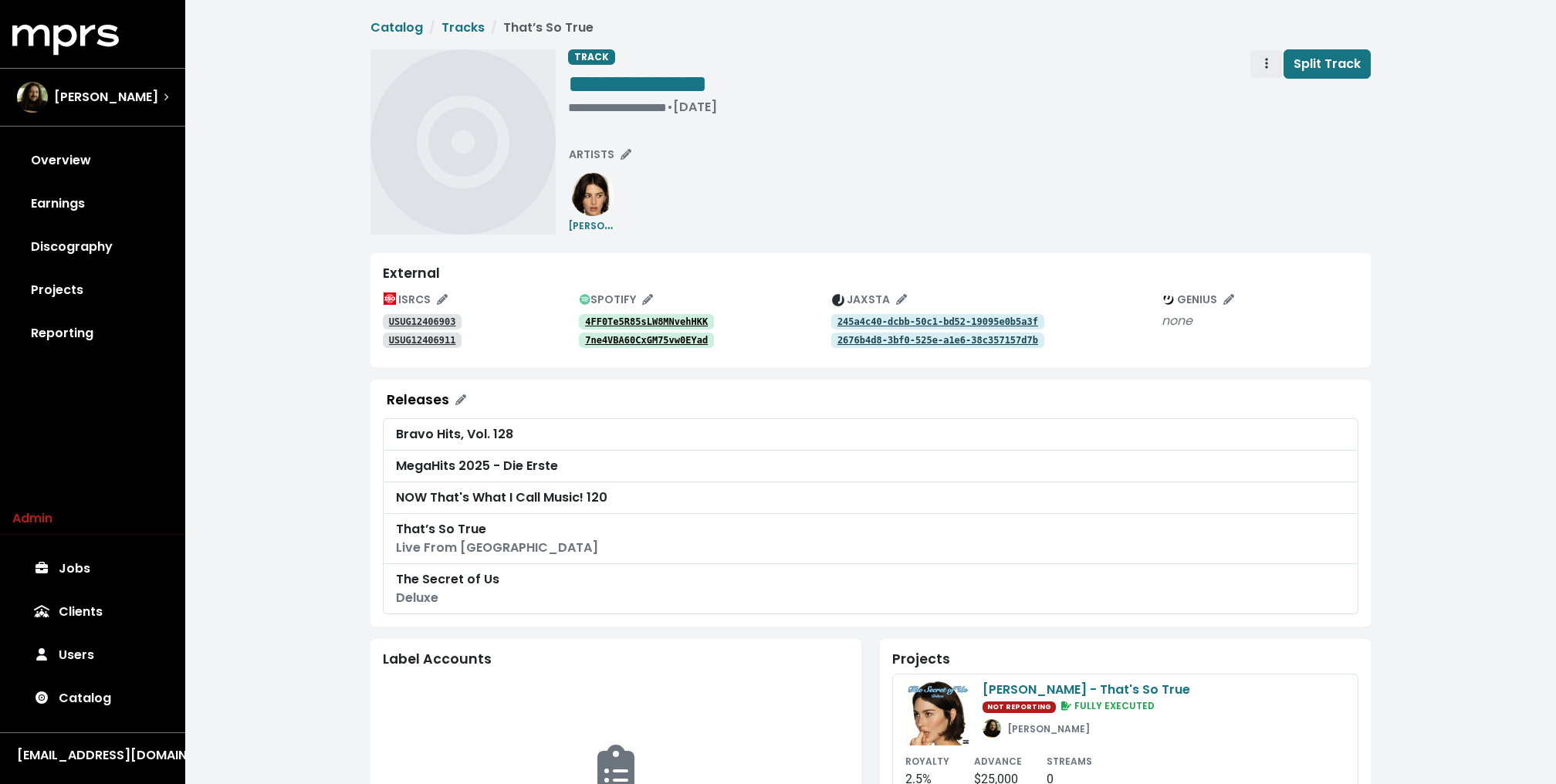
click at [1262, 71] on span "Track actions" at bounding box center [1266, 64] width 13 height 19
click at [1279, 101] on link "Merge" at bounding box center [1311, 97] width 122 height 24
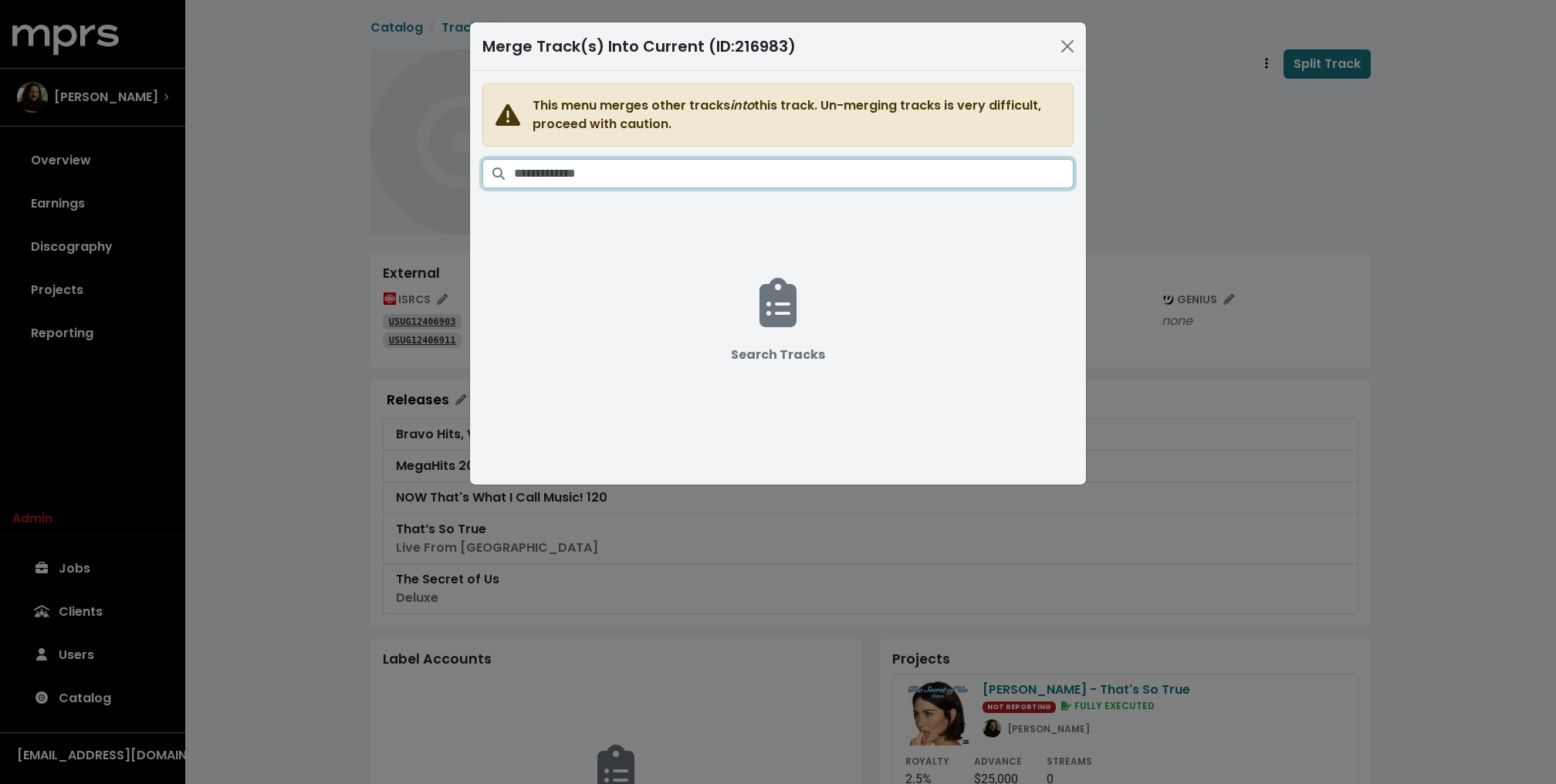
click at [756, 183] on input "Search tracks" at bounding box center [793, 173] width 560 height 30
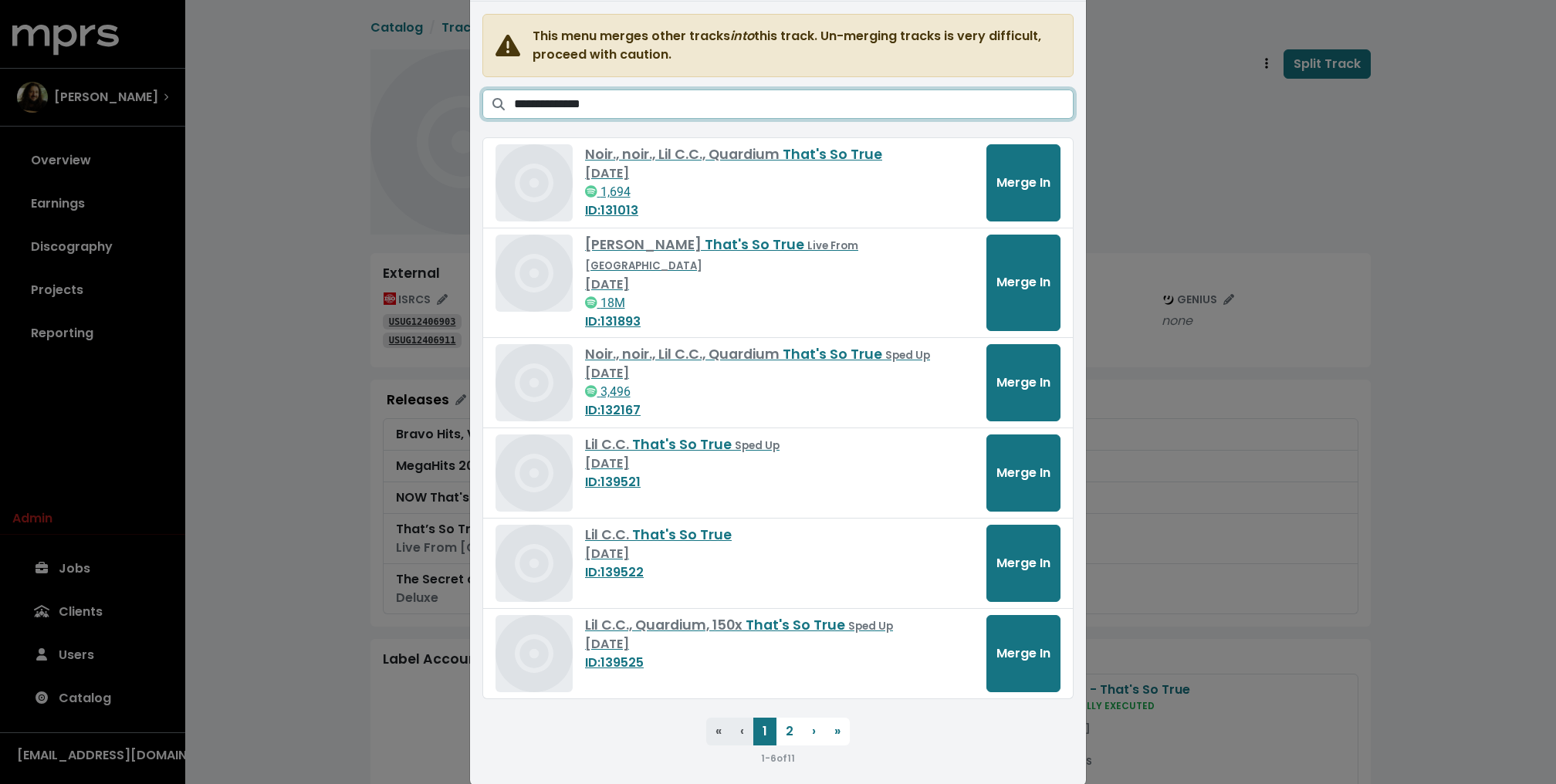
scroll to position [70, 0]
type input "**********"
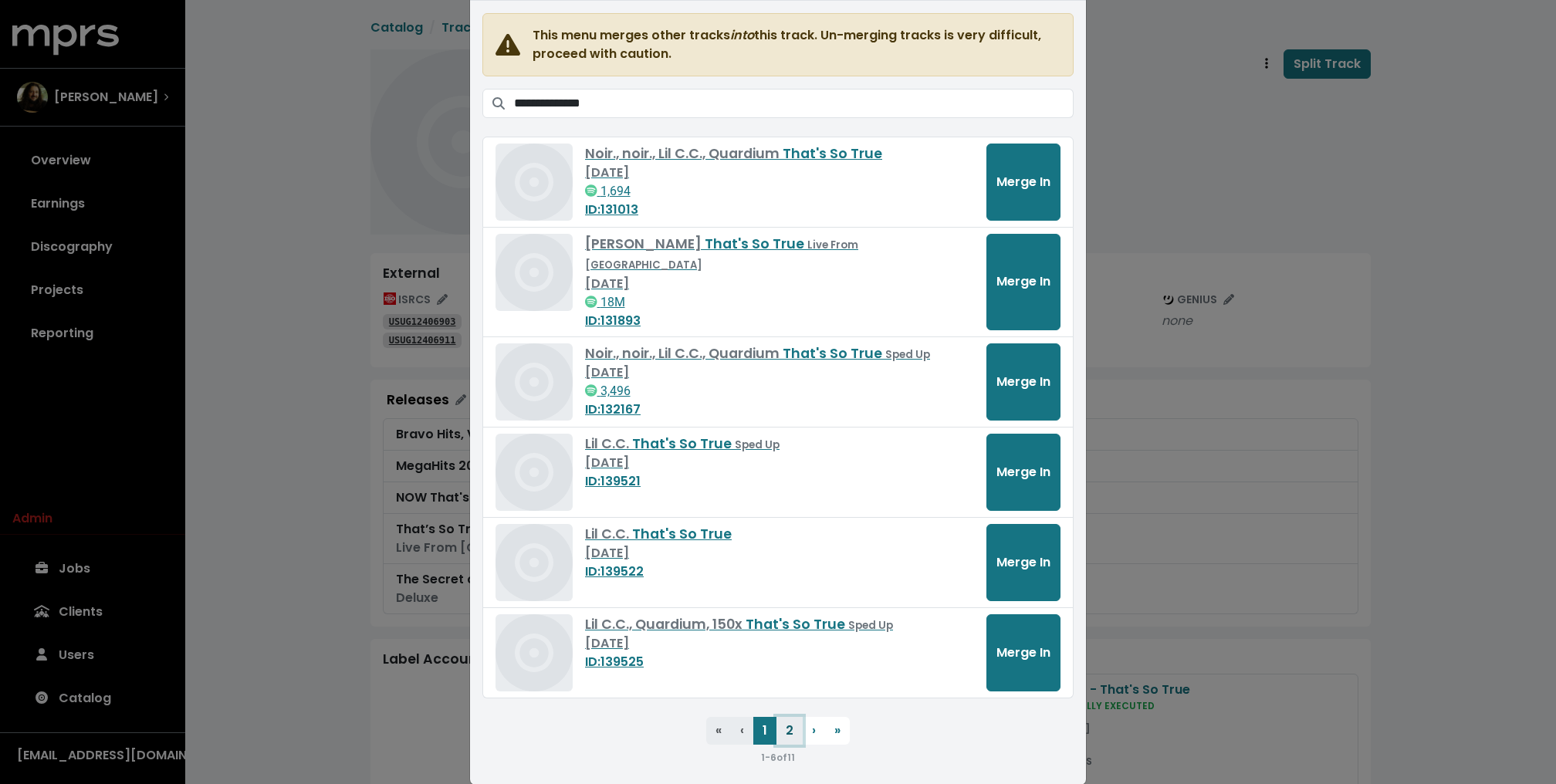
click at [785, 717] on button "2" at bounding box center [789, 730] width 26 height 28
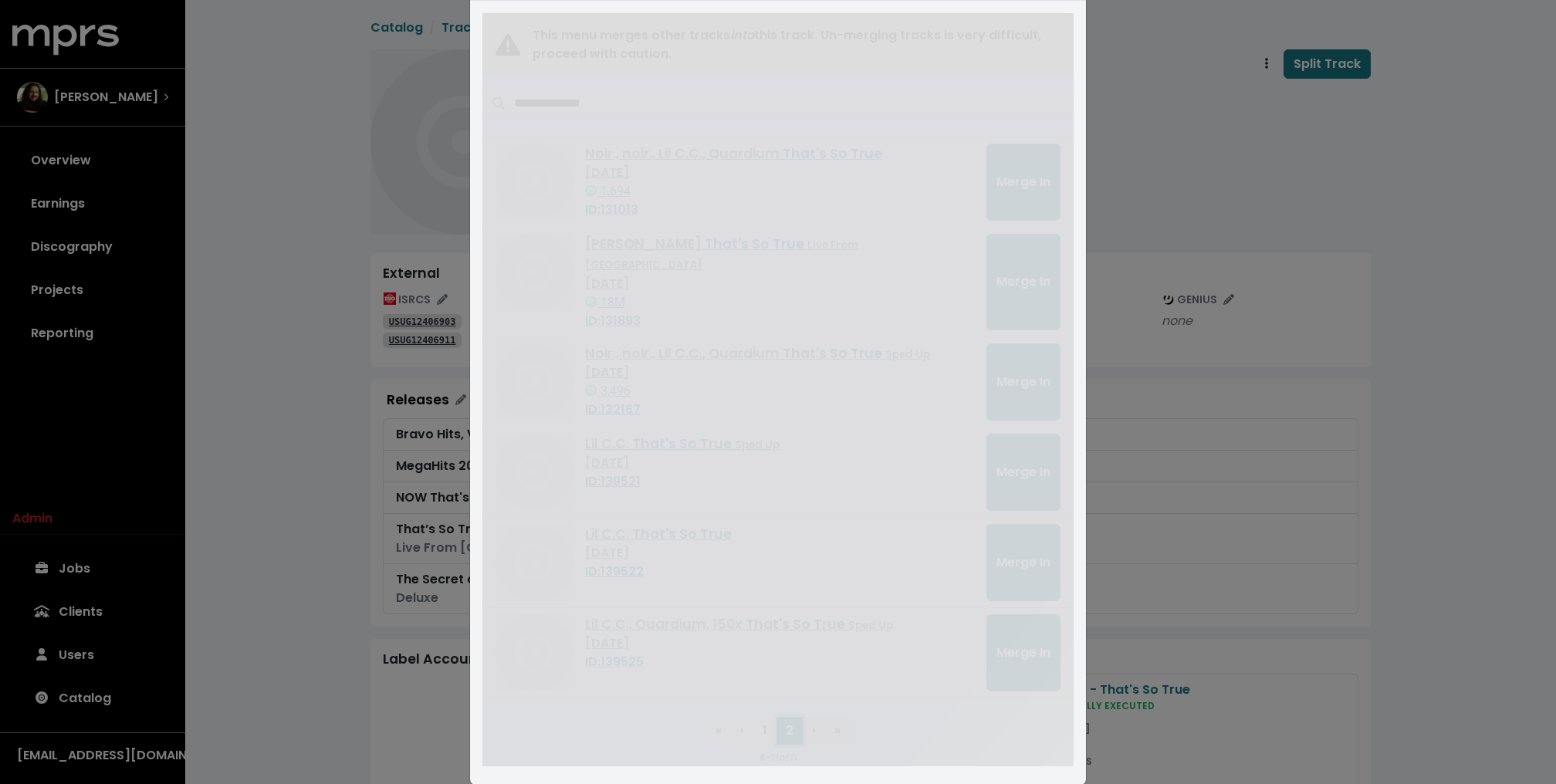
scroll to position [0, 0]
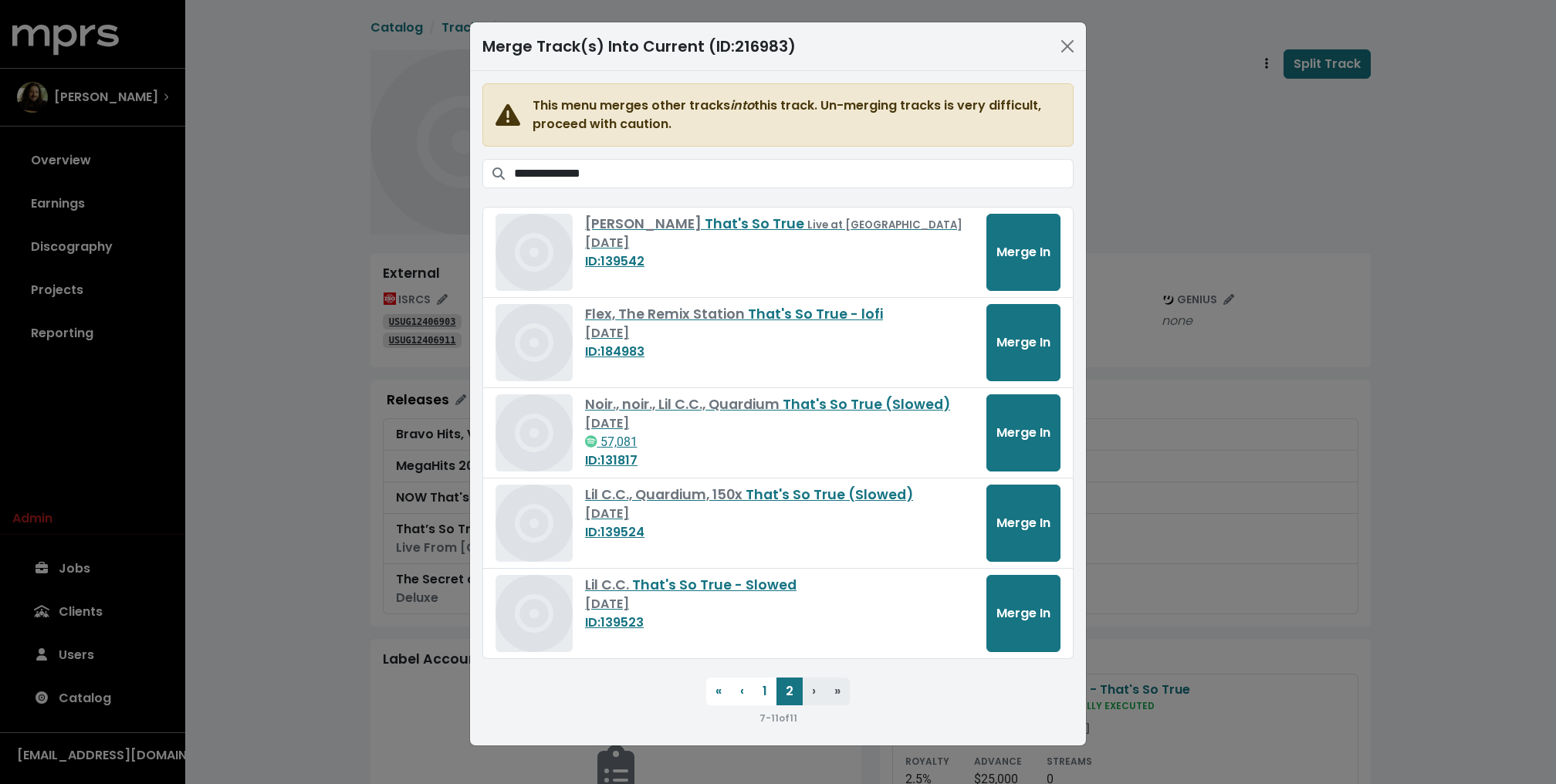
click at [1200, 392] on div "**********" at bounding box center [778, 392] width 1556 height 784
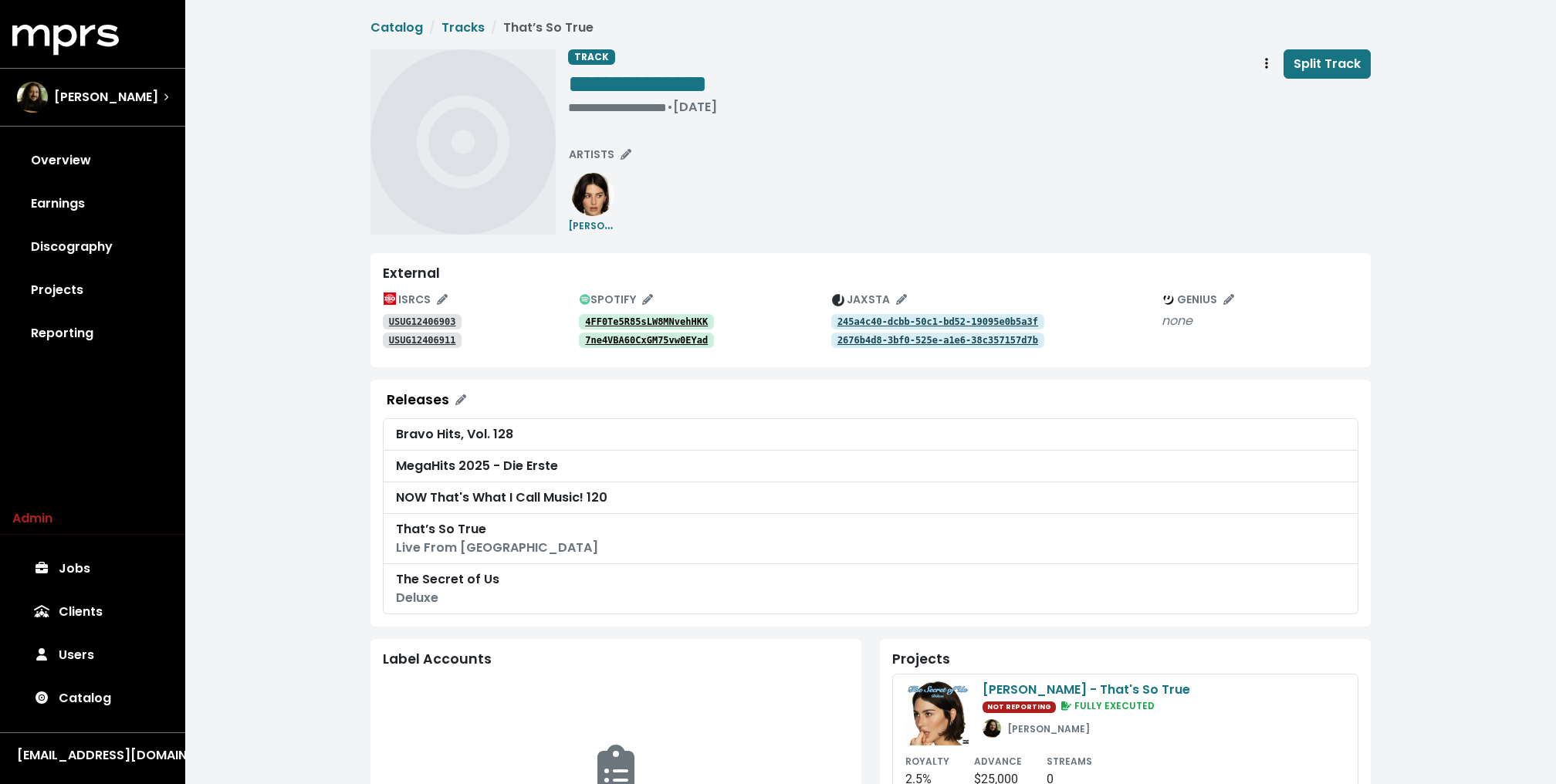
click at [1097, 163] on div "**********" at bounding box center [968, 142] width 802 height 185
click at [1259, 62] on button "Track actions" at bounding box center [1267, 64] width 34 height 30
click at [1276, 90] on link "Merge" at bounding box center [1311, 97] width 122 height 24
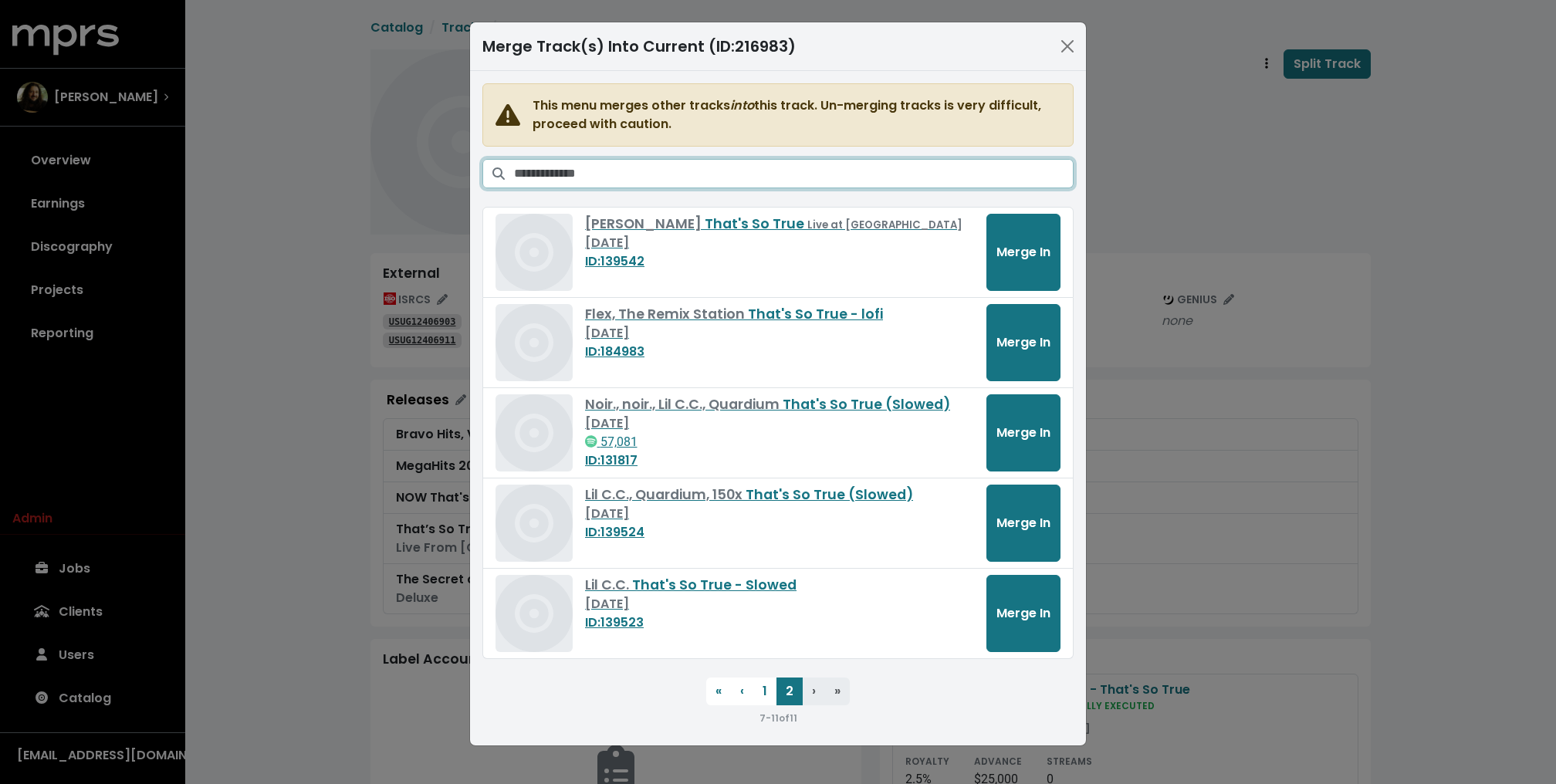
click at [614, 173] on input "Search tracks" at bounding box center [793, 173] width 560 height 30
paste input "******"
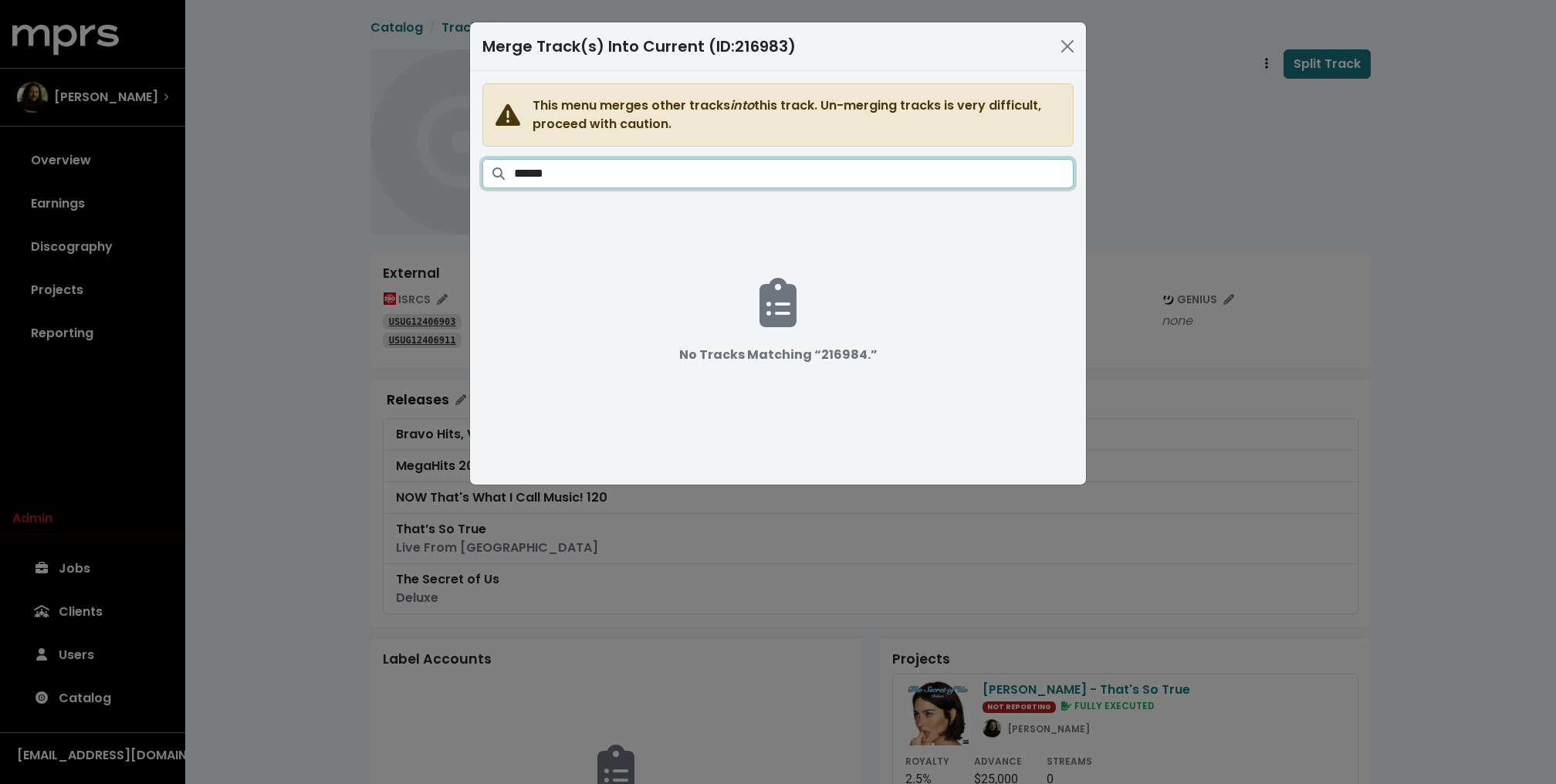
type input "******"
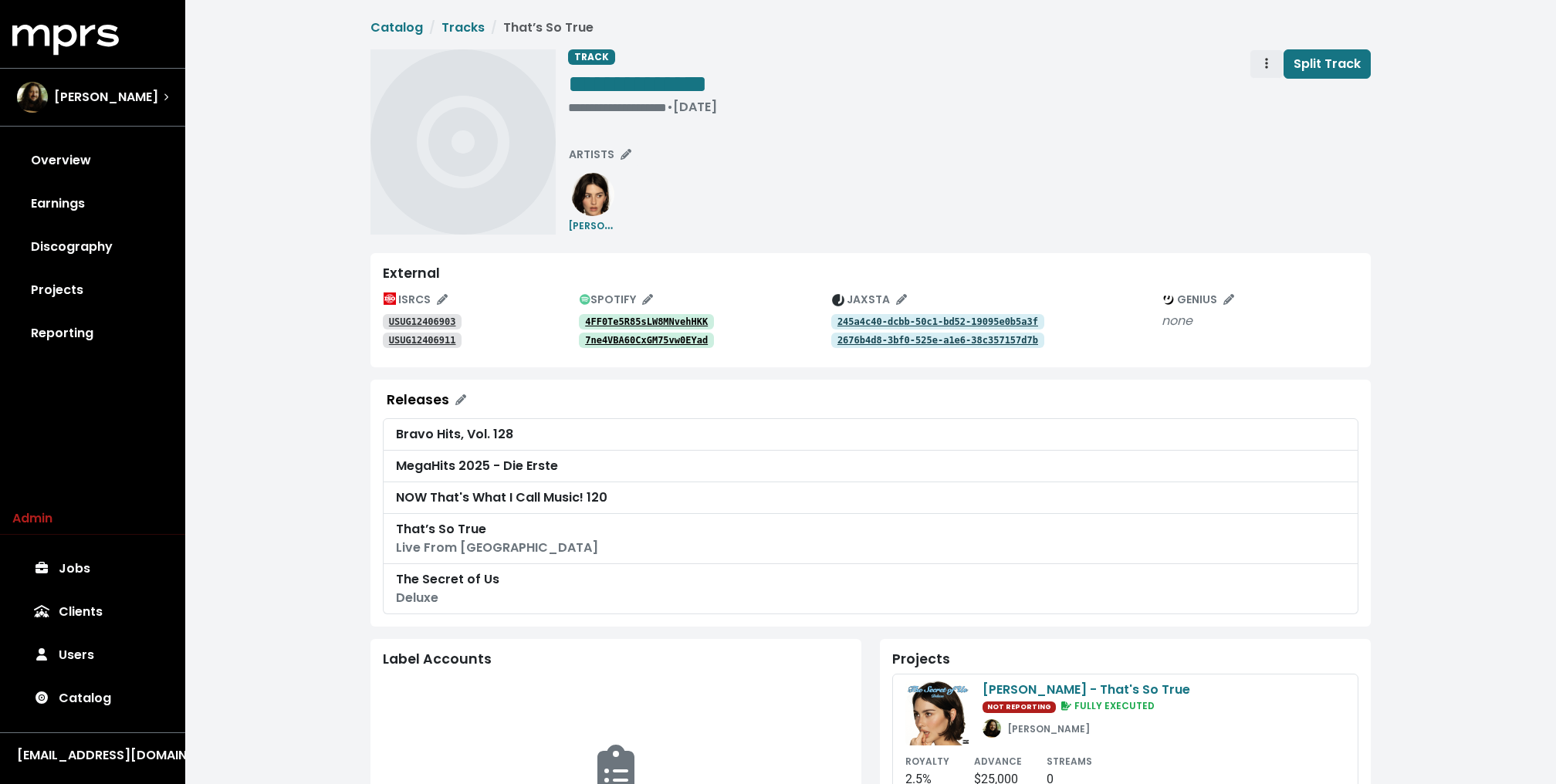
click at [1271, 64] on span "Track actions" at bounding box center [1266, 64] width 13 height 19
click at [1294, 105] on link "Merge" at bounding box center [1311, 97] width 122 height 24
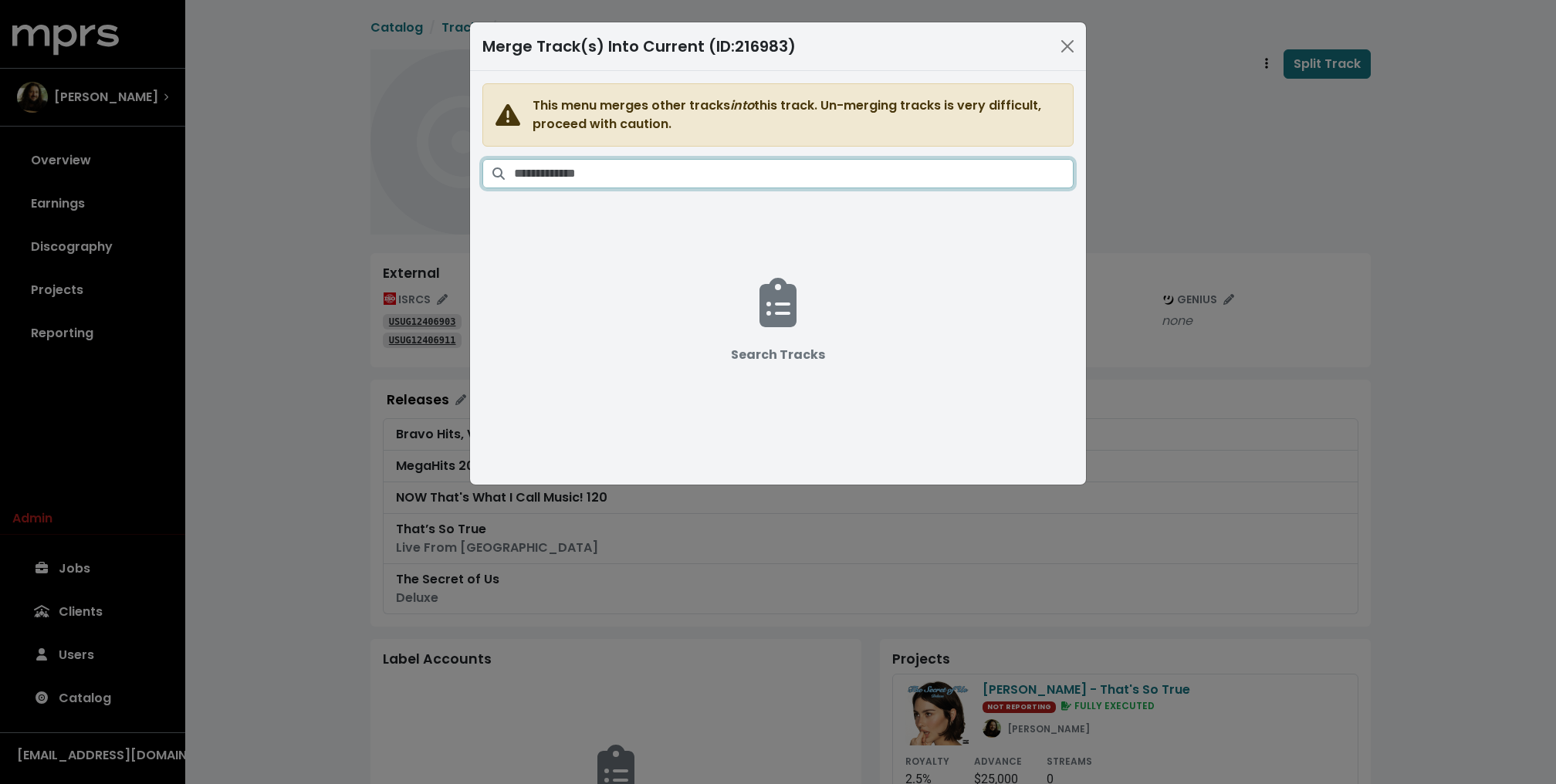
click at [710, 176] on input "Search tracks" at bounding box center [793, 173] width 560 height 30
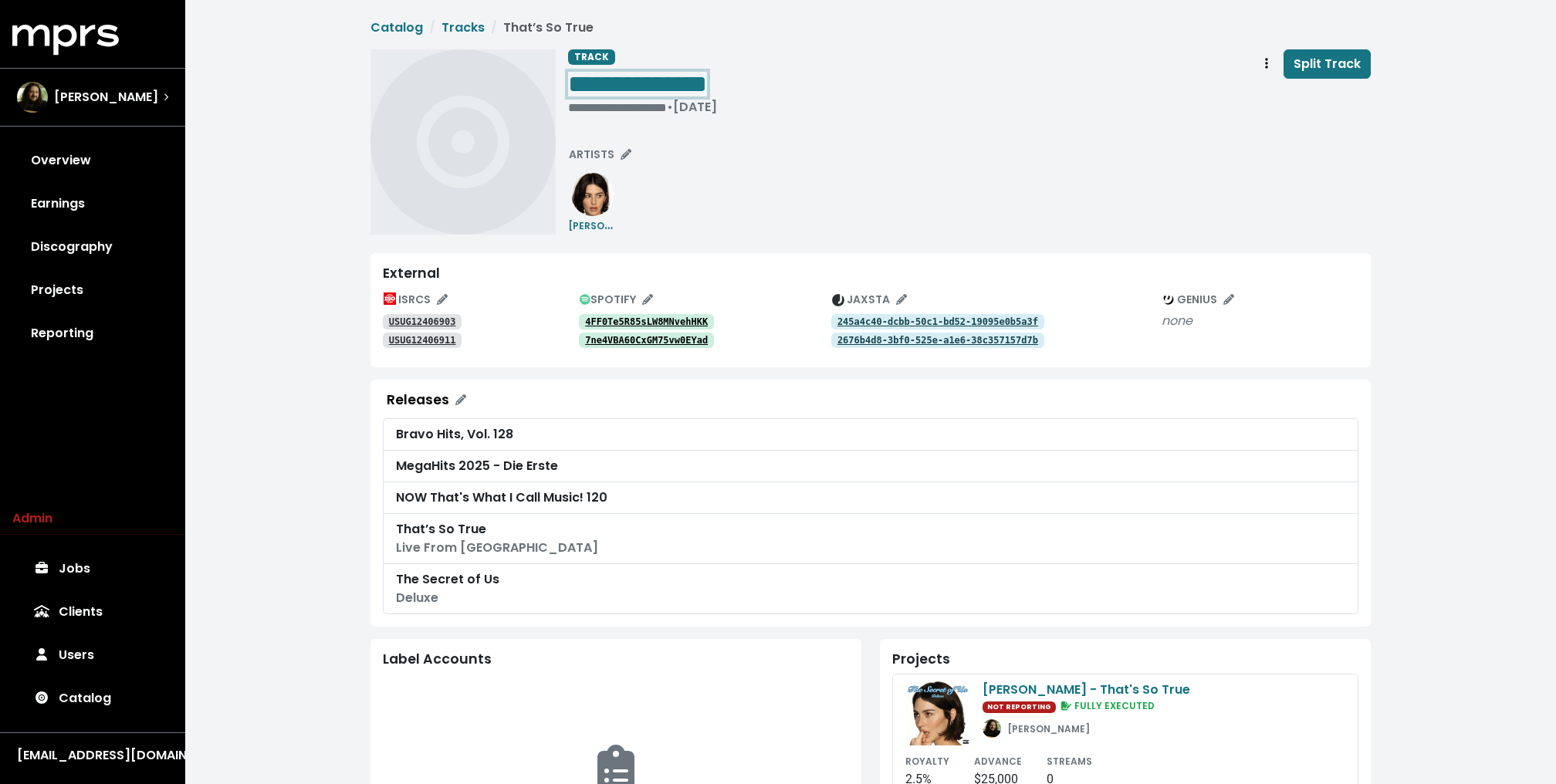
click at [707, 86] on span "**********" at bounding box center [637, 84] width 139 height 24
click at [1268, 63] on icon "Track actions" at bounding box center [1266, 63] width 3 height 11
click at [1275, 99] on link "Merge" at bounding box center [1311, 97] width 122 height 24
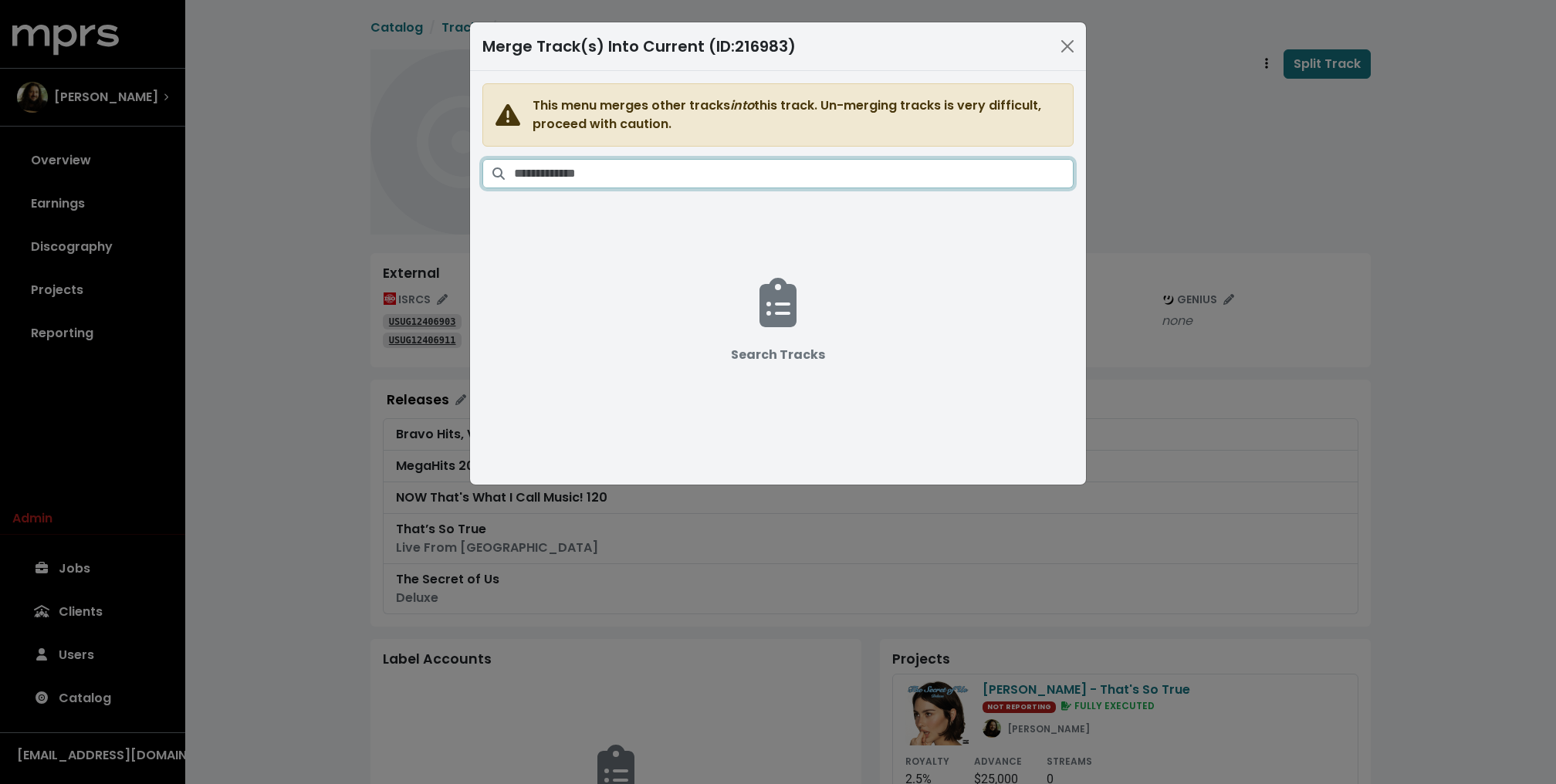
click at [829, 159] on input "Search tracks" at bounding box center [793, 173] width 560 height 30
paste input "**********"
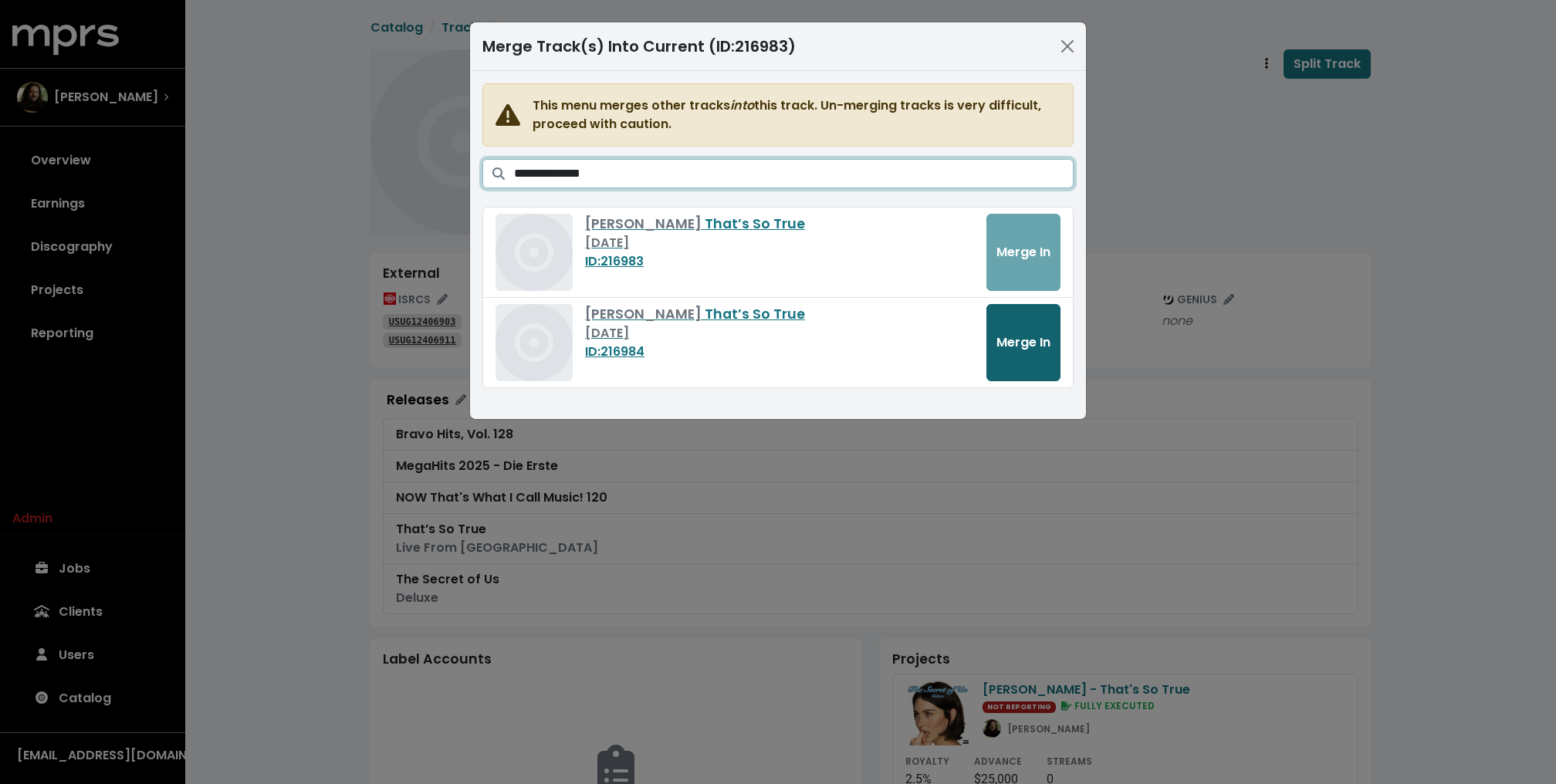
type input "**********"
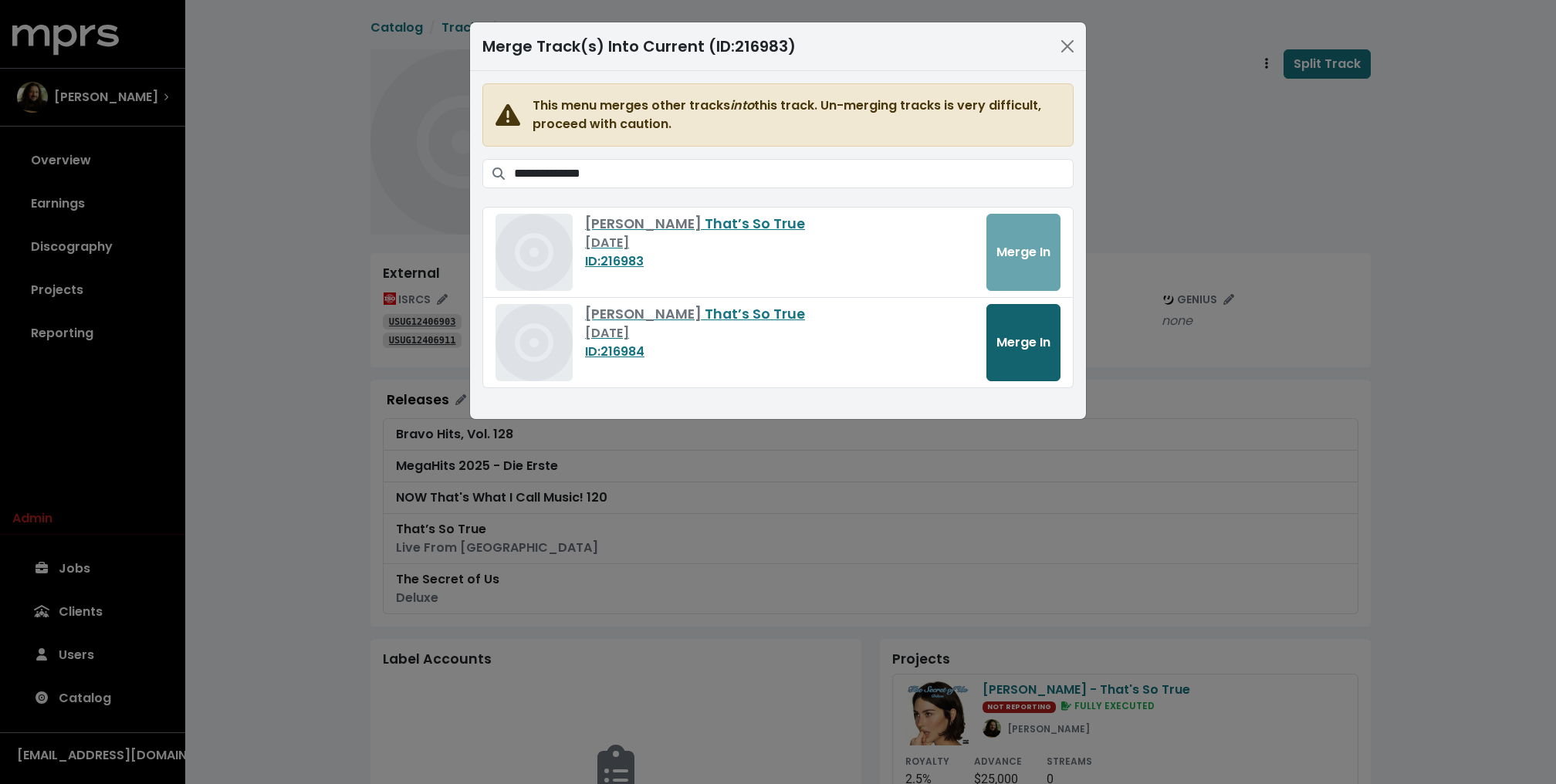
click at [1007, 342] on span "Merge In" at bounding box center [1023, 342] width 54 height 18
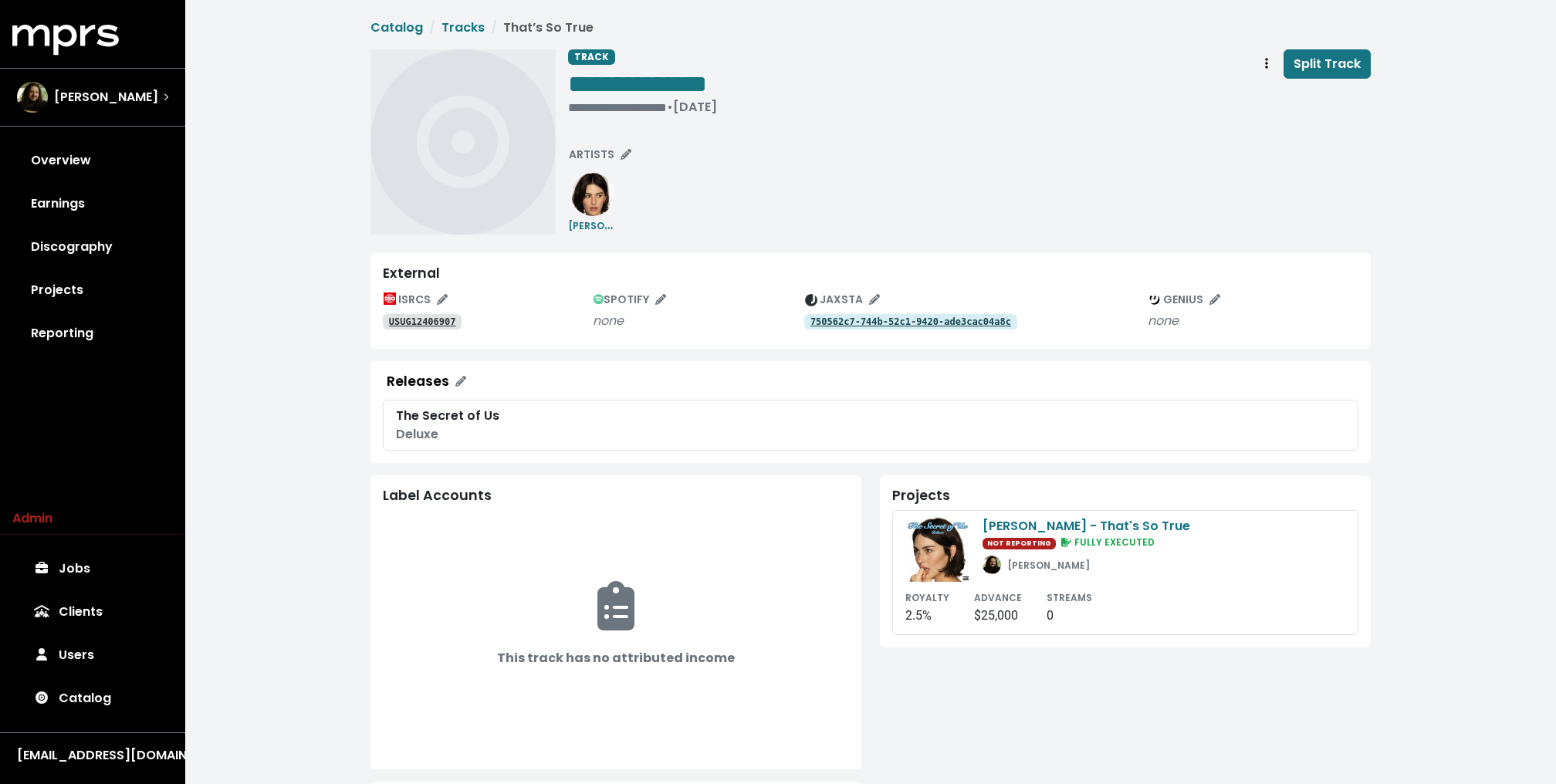
click at [714, 160] on div "**********" at bounding box center [968, 142] width 802 height 185
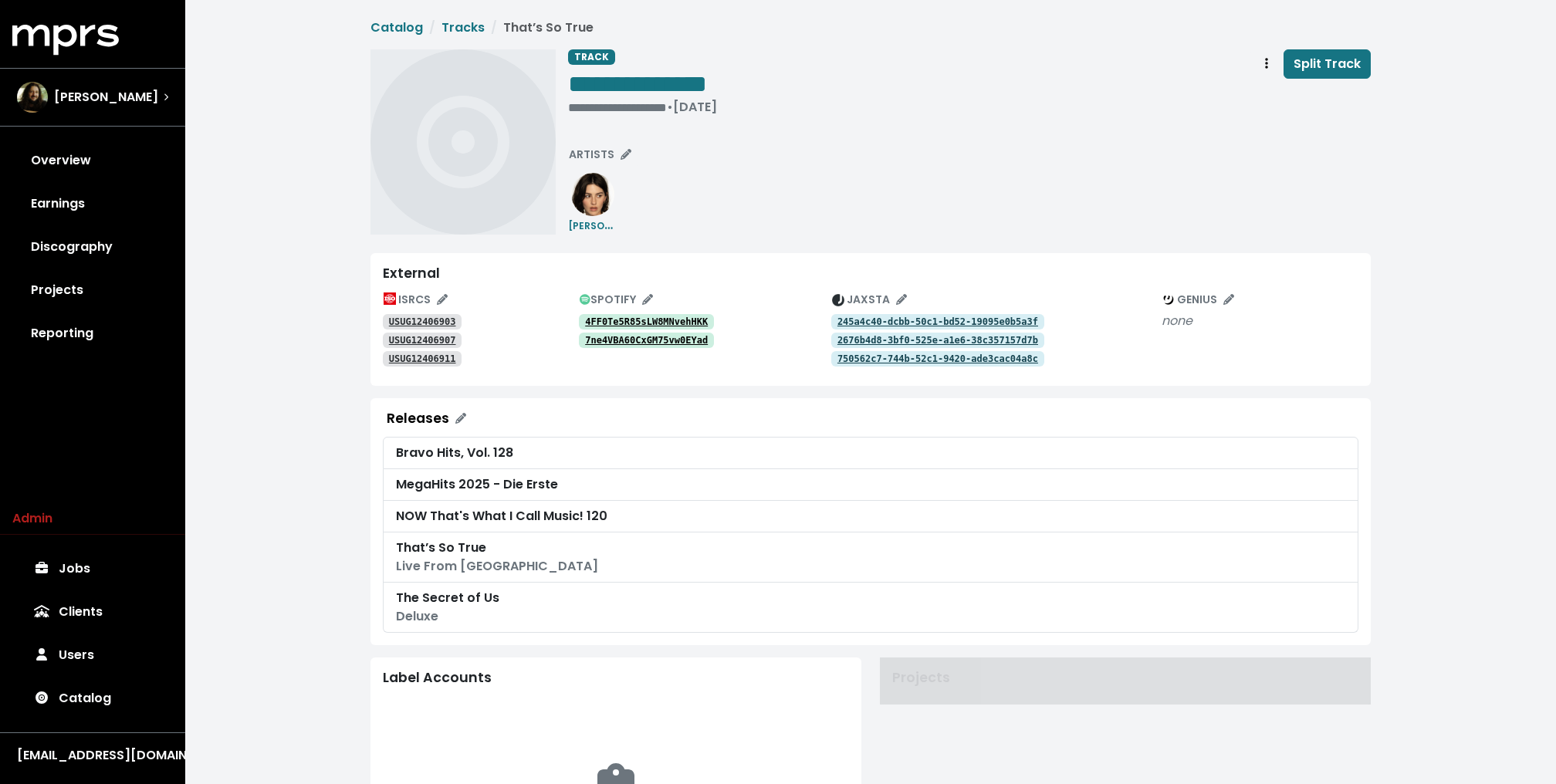
click at [1025, 220] on div "**********" at bounding box center [968, 142] width 802 height 185
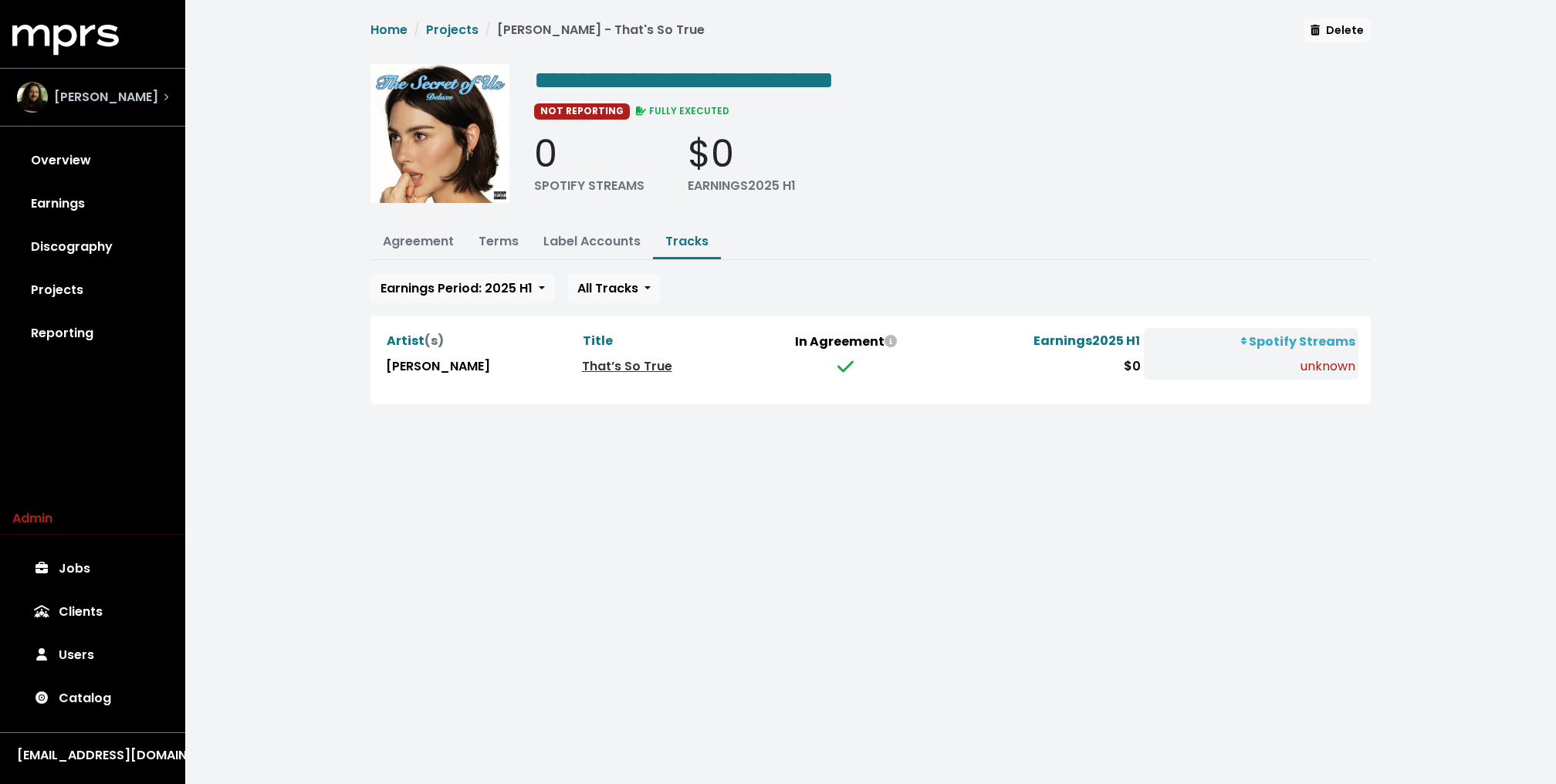
click at [128, 85] on div "[PERSON_NAME]" at bounding box center [87, 97] width 141 height 31
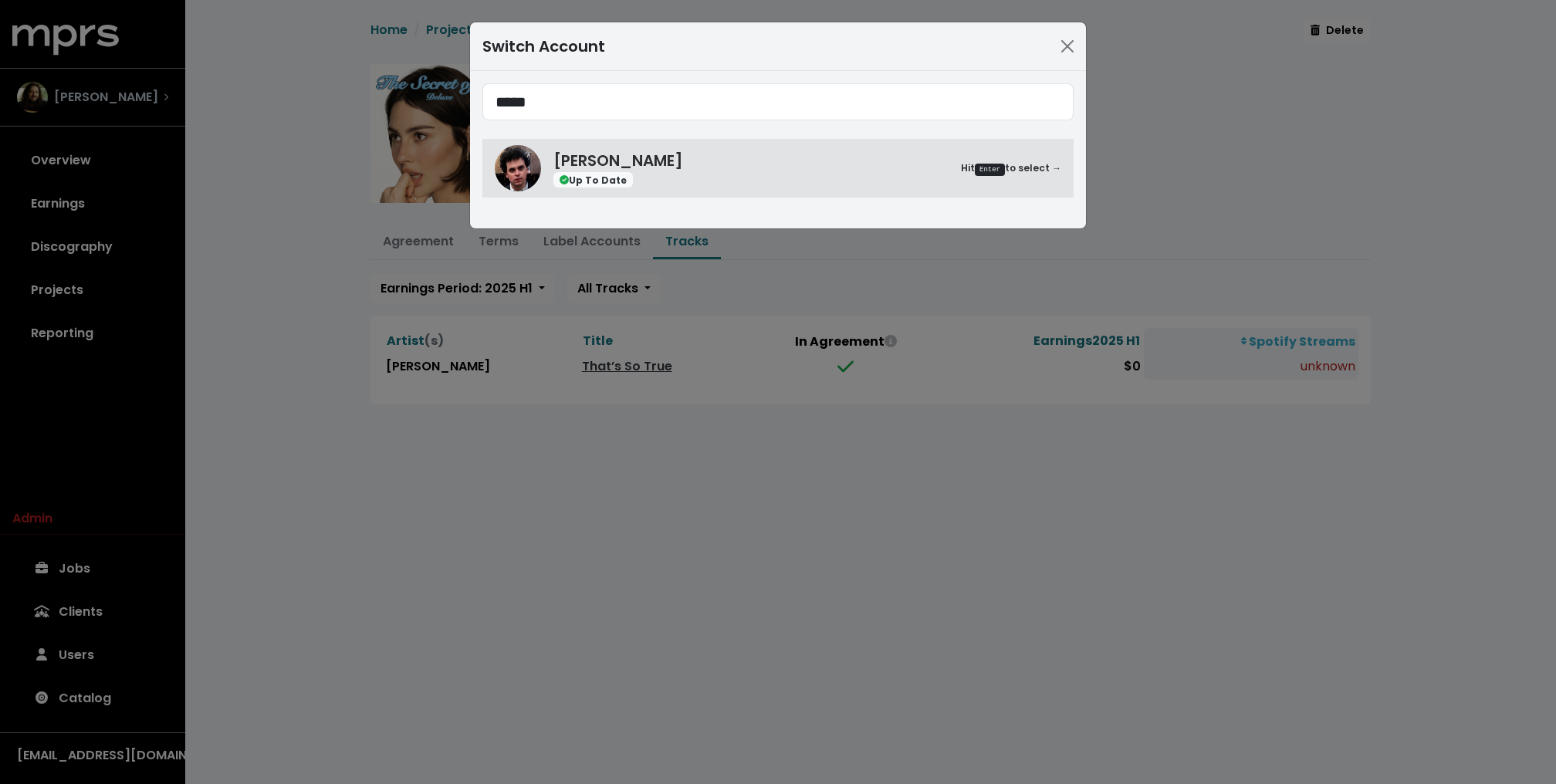
type input "*****"
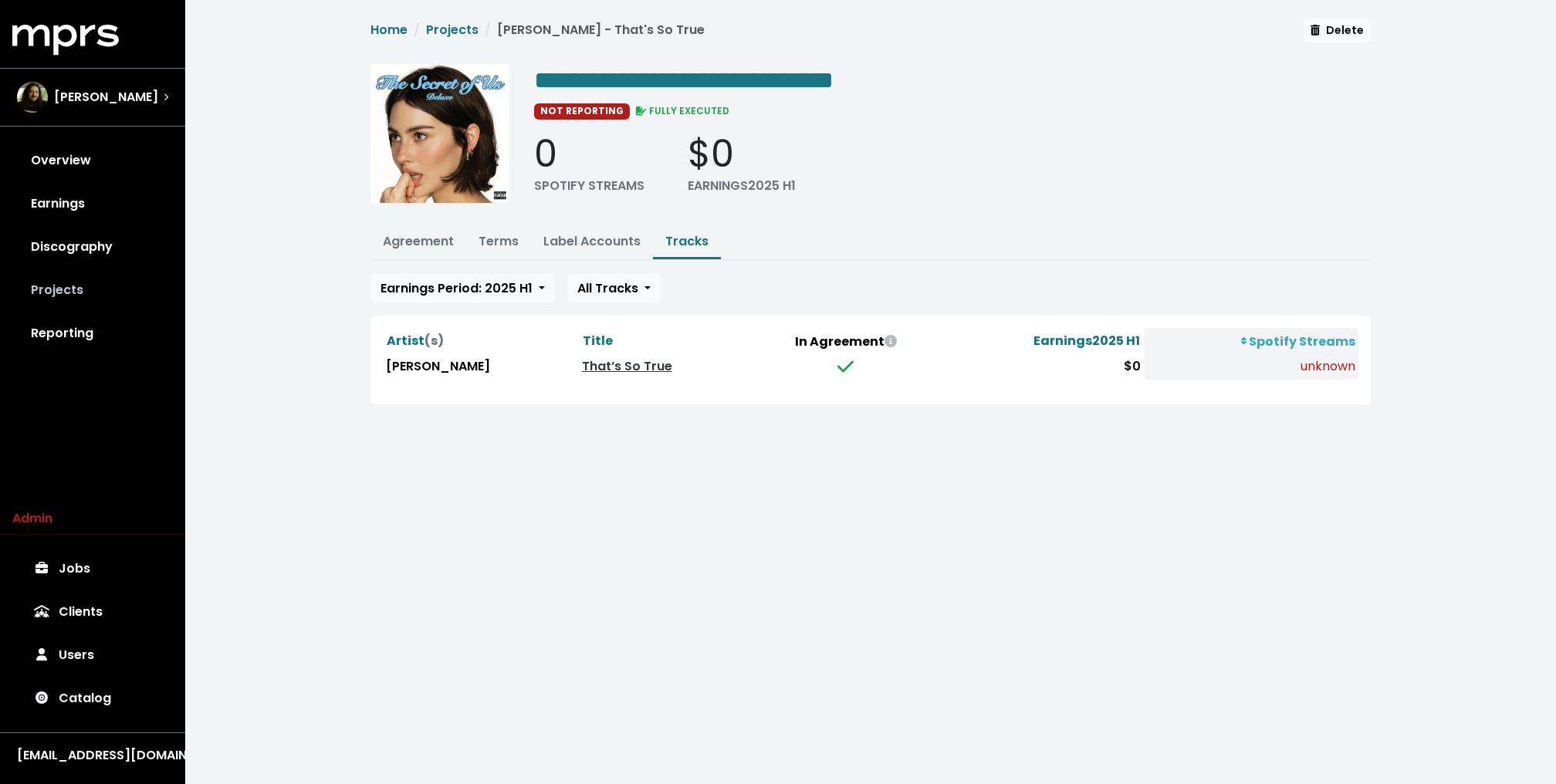
click at [68, 298] on link "Projects" at bounding box center [93, 290] width 161 height 43
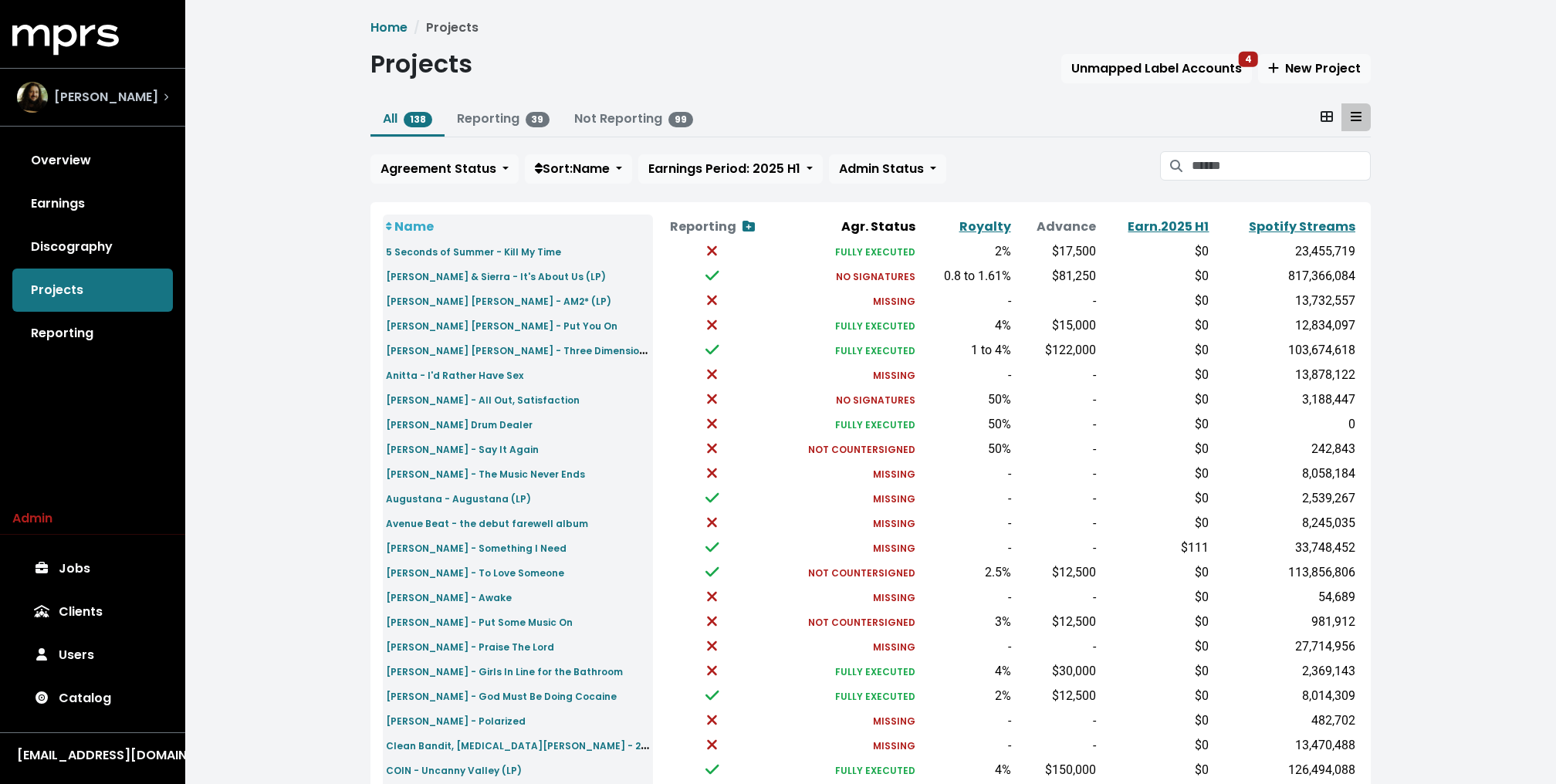
click at [102, 100] on span "[PERSON_NAME]" at bounding box center [106, 97] width 104 height 19
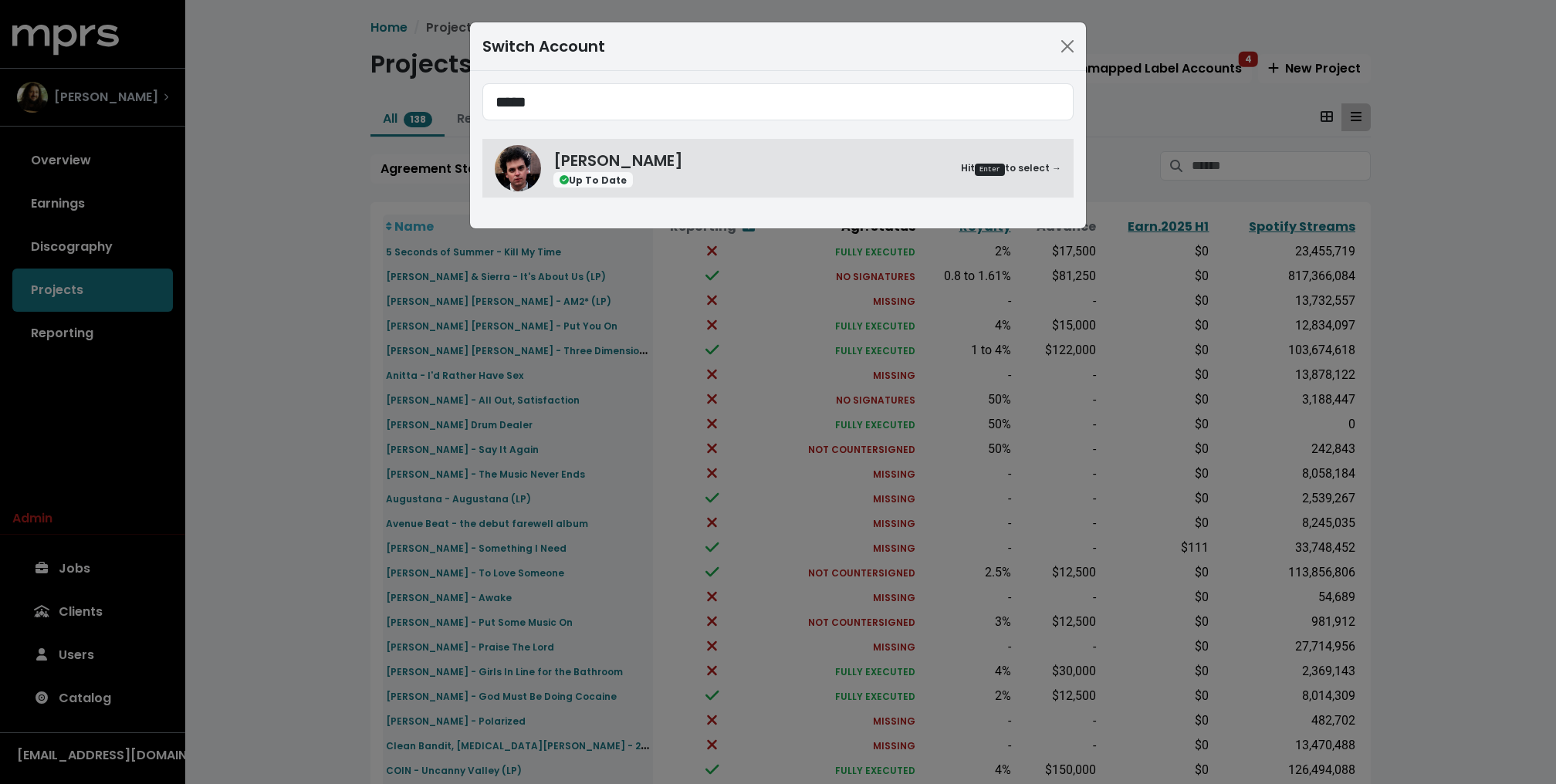
type input "*****"
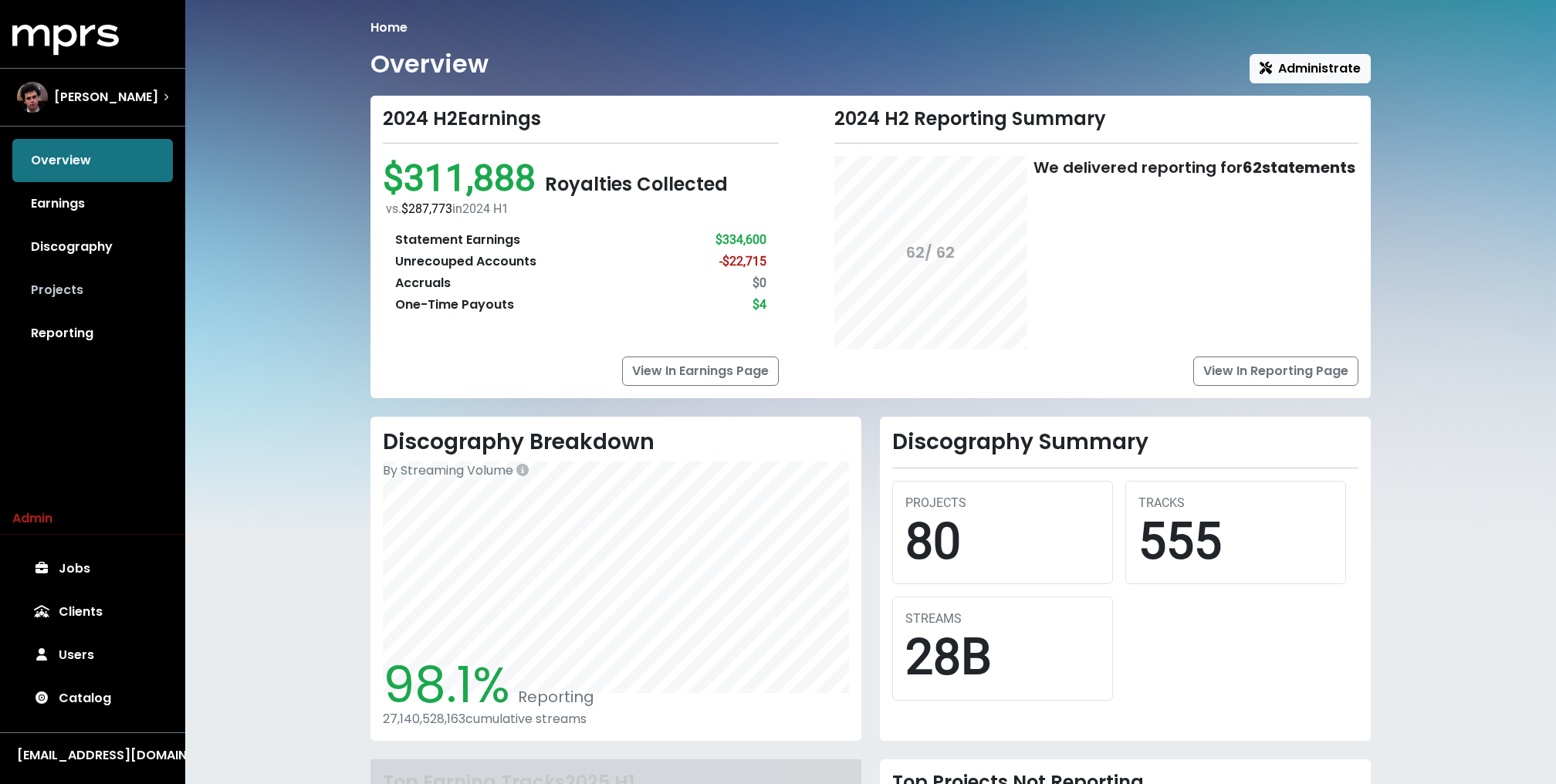
click at [101, 295] on link "Projects" at bounding box center [93, 290] width 161 height 43
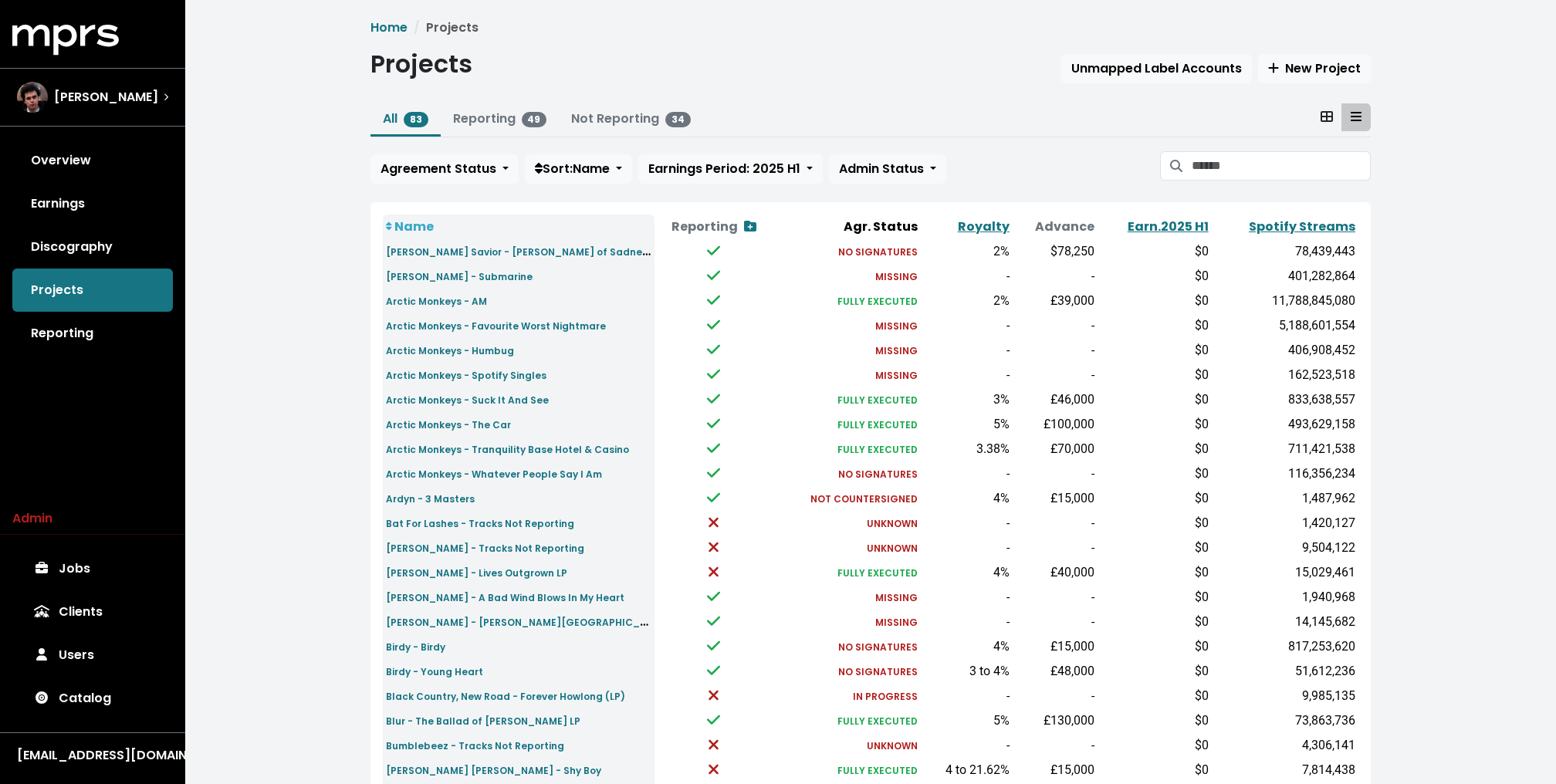
click at [241, 348] on div "Home Projects Projects Unmapped Label Accounts New Project All 83 Reporting 49 …" at bounding box center [870, 576] width 1370 height 1152
click at [1264, 154] on input "Search projects" at bounding box center [1280, 165] width 179 height 30
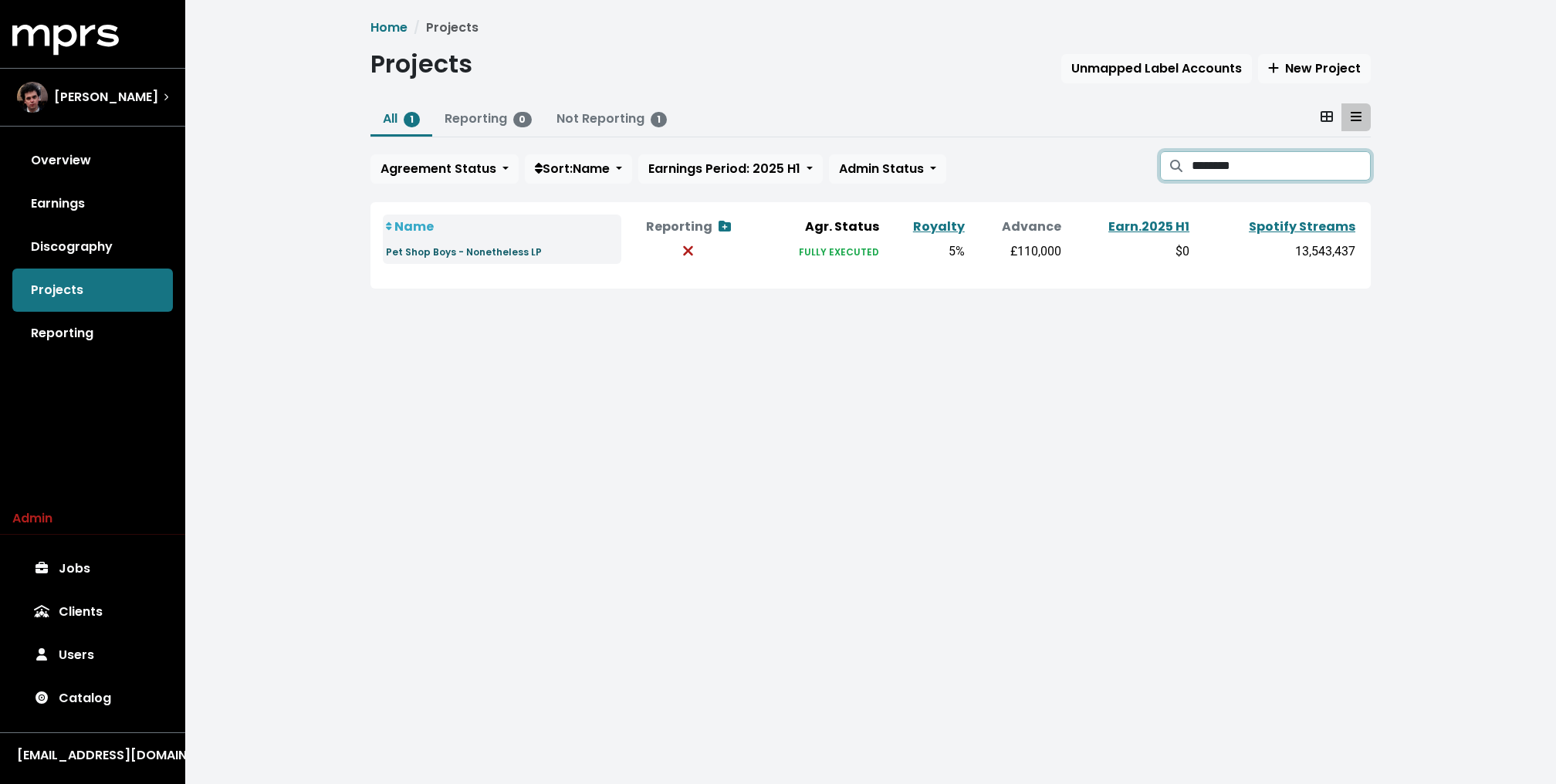
type input "********"
click at [464, 255] on small "Pet Shop Boys - Nonetheless LP" at bounding box center [463, 251] width 155 height 13
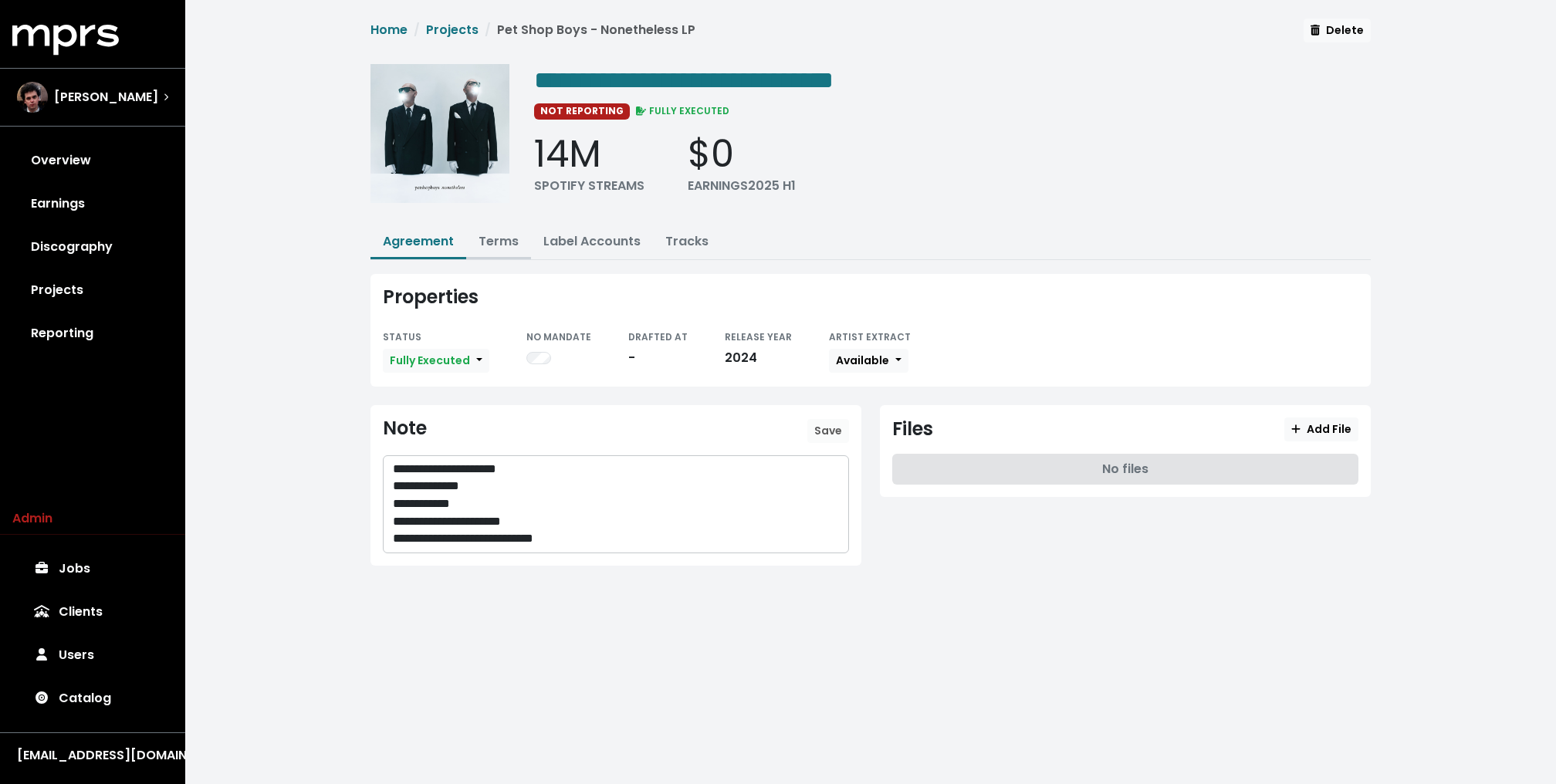
click at [496, 242] on link "Terms" at bounding box center [499, 242] width 40 height 18
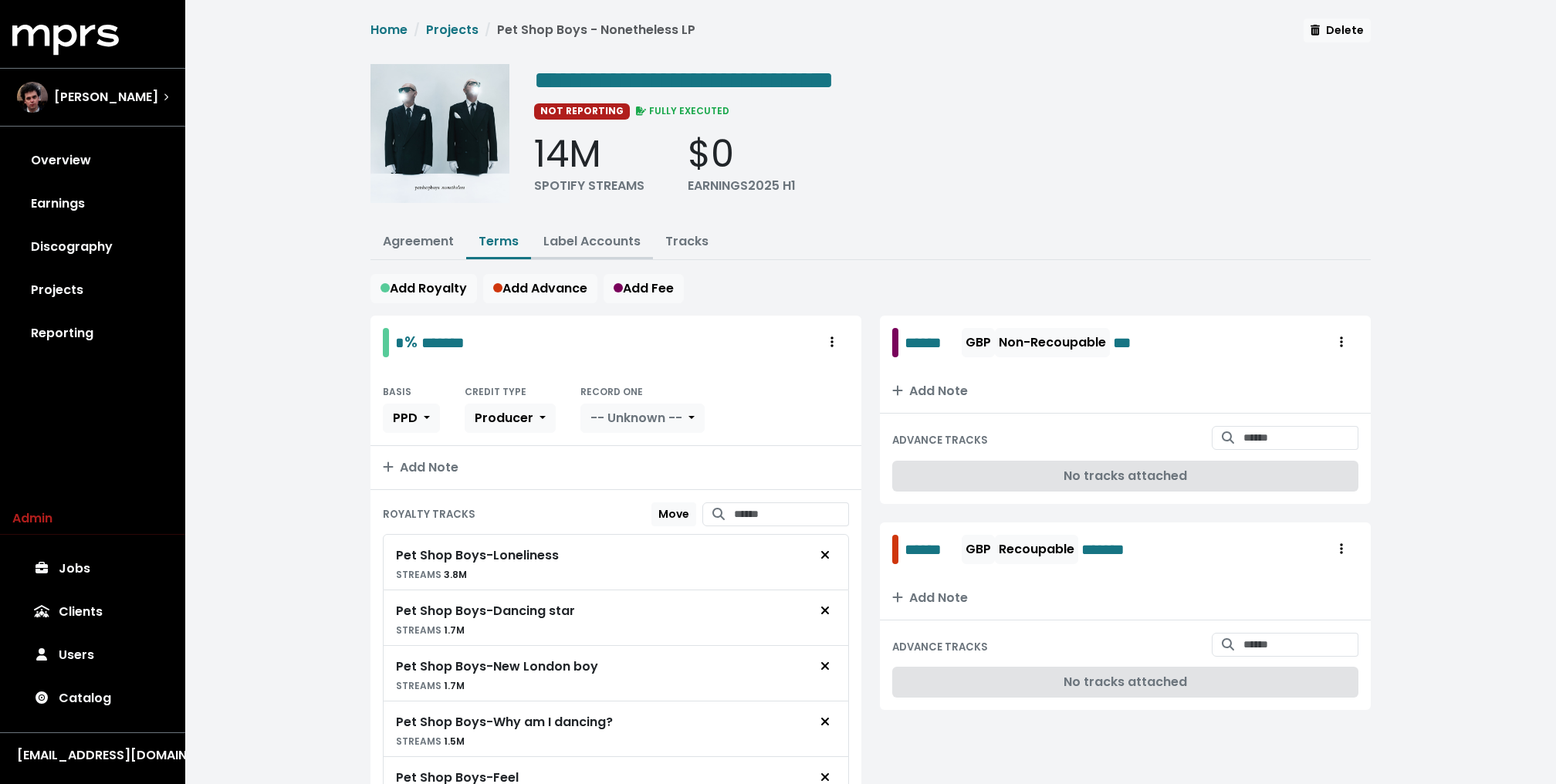
click at [561, 230] on button "Label Accounts" at bounding box center [592, 242] width 122 height 33
click at [593, 233] on link "Label Accounts" at bounding box center [592, 242] width 97 height 18
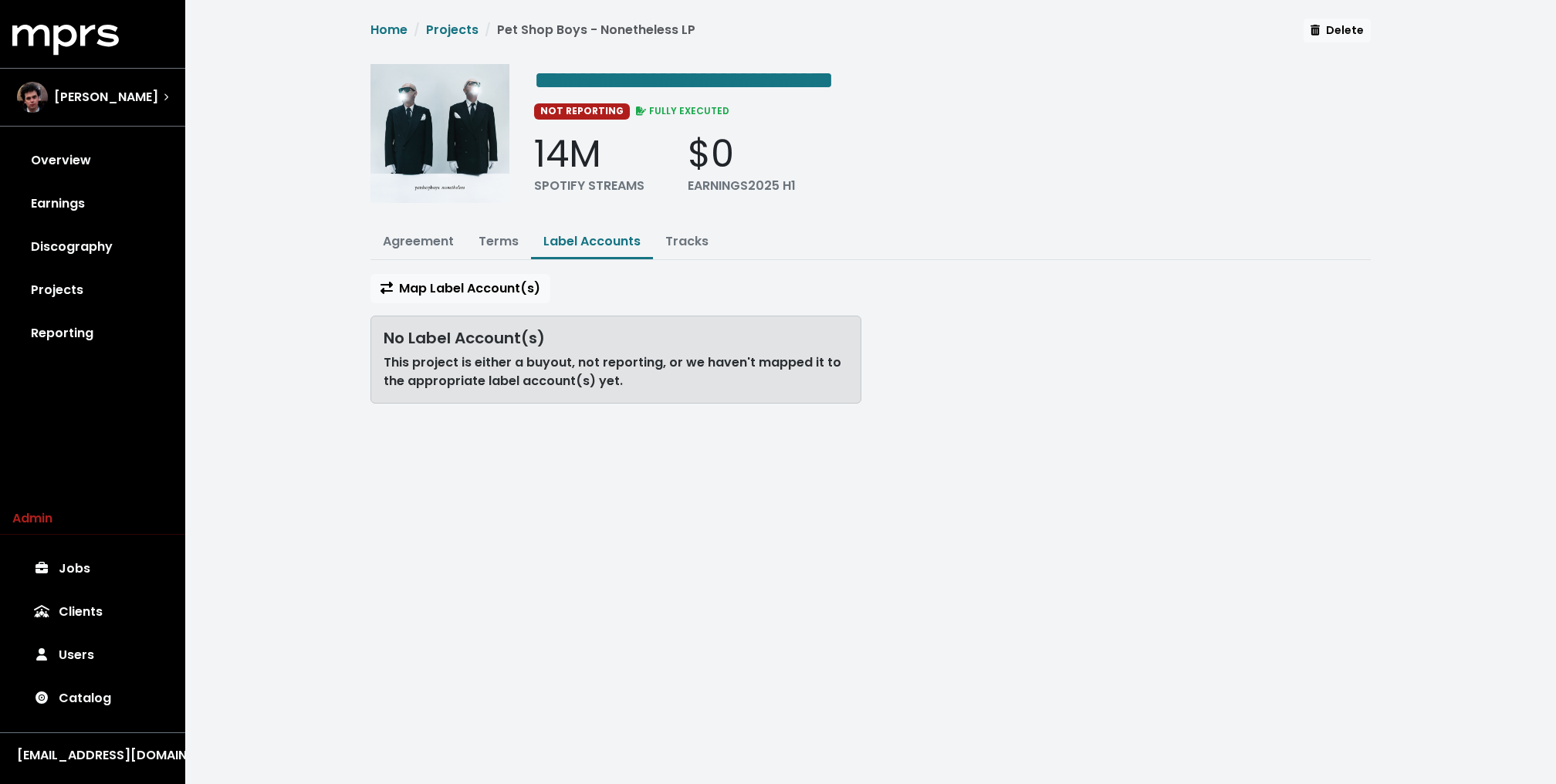
click at [703, 238] on link "Tracks" at bounding box center [686, 242] width 43 height 18
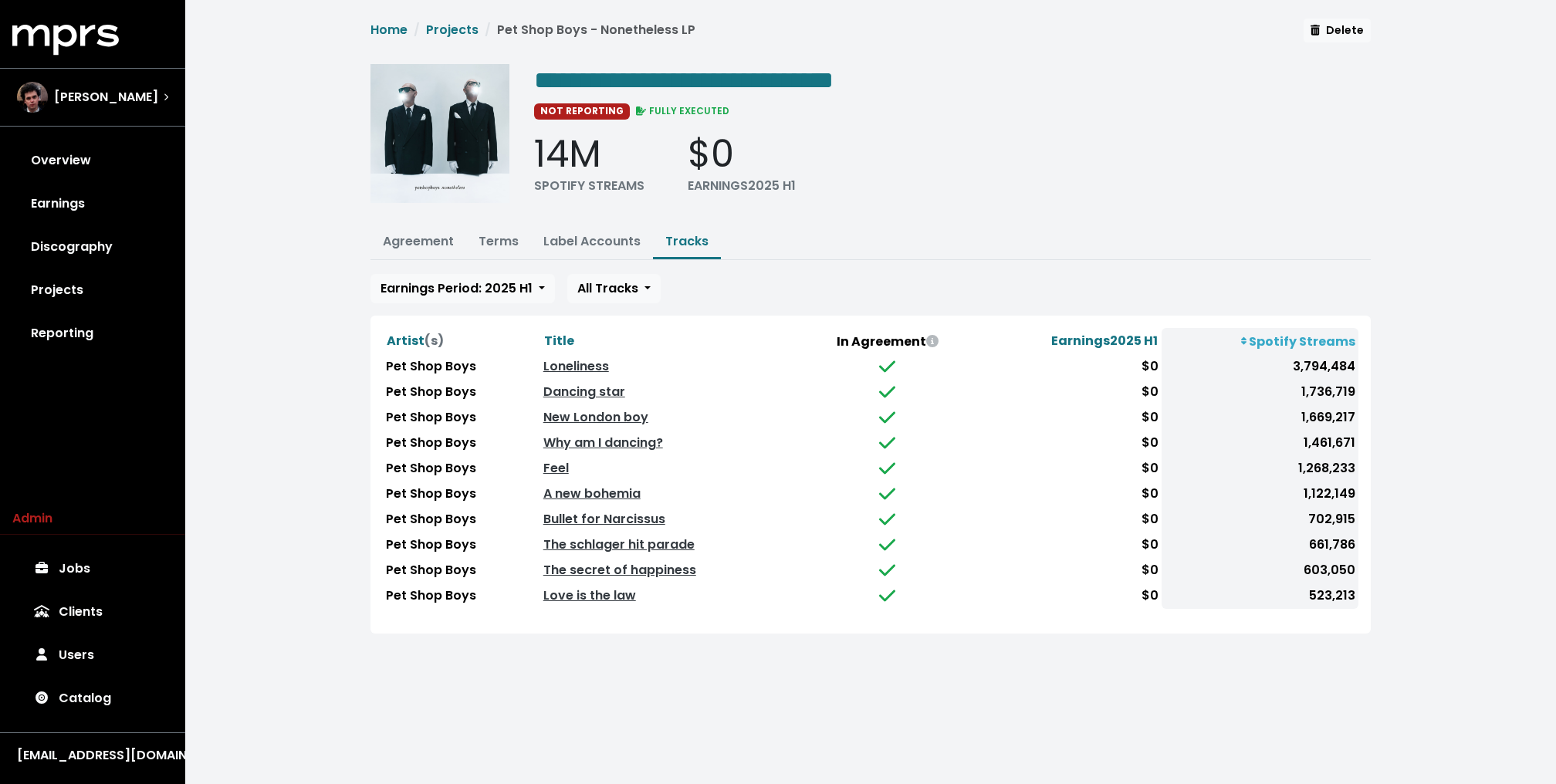
click at [311, 346] on div "**********" at bounding box center [870, 335] width 1370 height 670
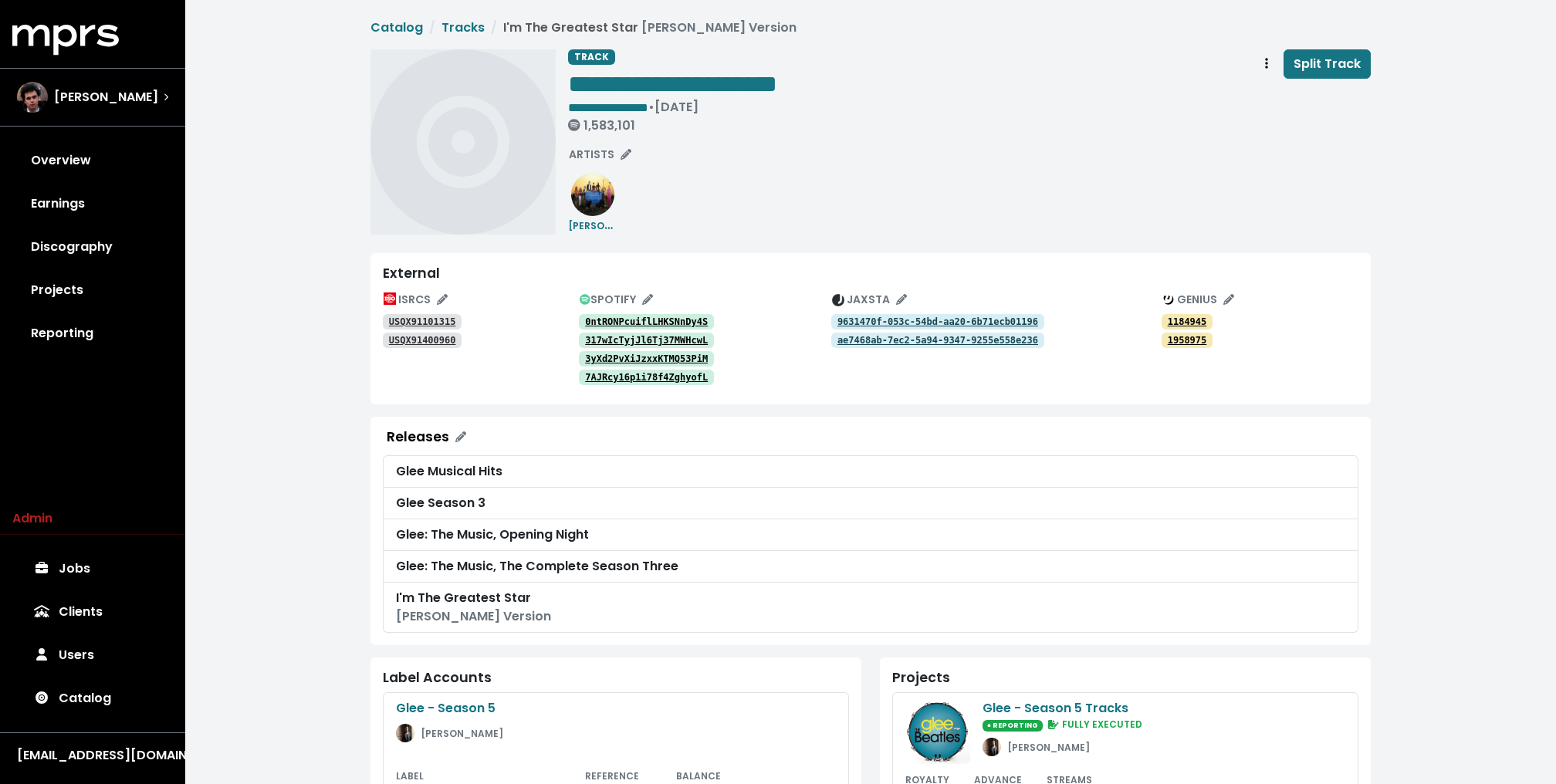
click at [304, 295] on div "**********" at bounding box center [870, 641] width 1370 height 1282
click at [605, 324] on tt "0ntRONPcuiflLHKSNnDy4S" at bounding box center [646, 322] width 123 height 11
click at [605, 335] on tt "317wIcTyjJl6Tj37MWHcwL" at bounding box center [646, 340] width 123 height 11
click at [605, 352] on link "3yXd2PvXiJzxxKTMQ53PiM" at bounding box center [646, 358] width 135 height 15
click at [605, 373] on tt "7AJRcy16p1i78f4ZghyofL" at bounding box center [646, 377] width 123 height 11
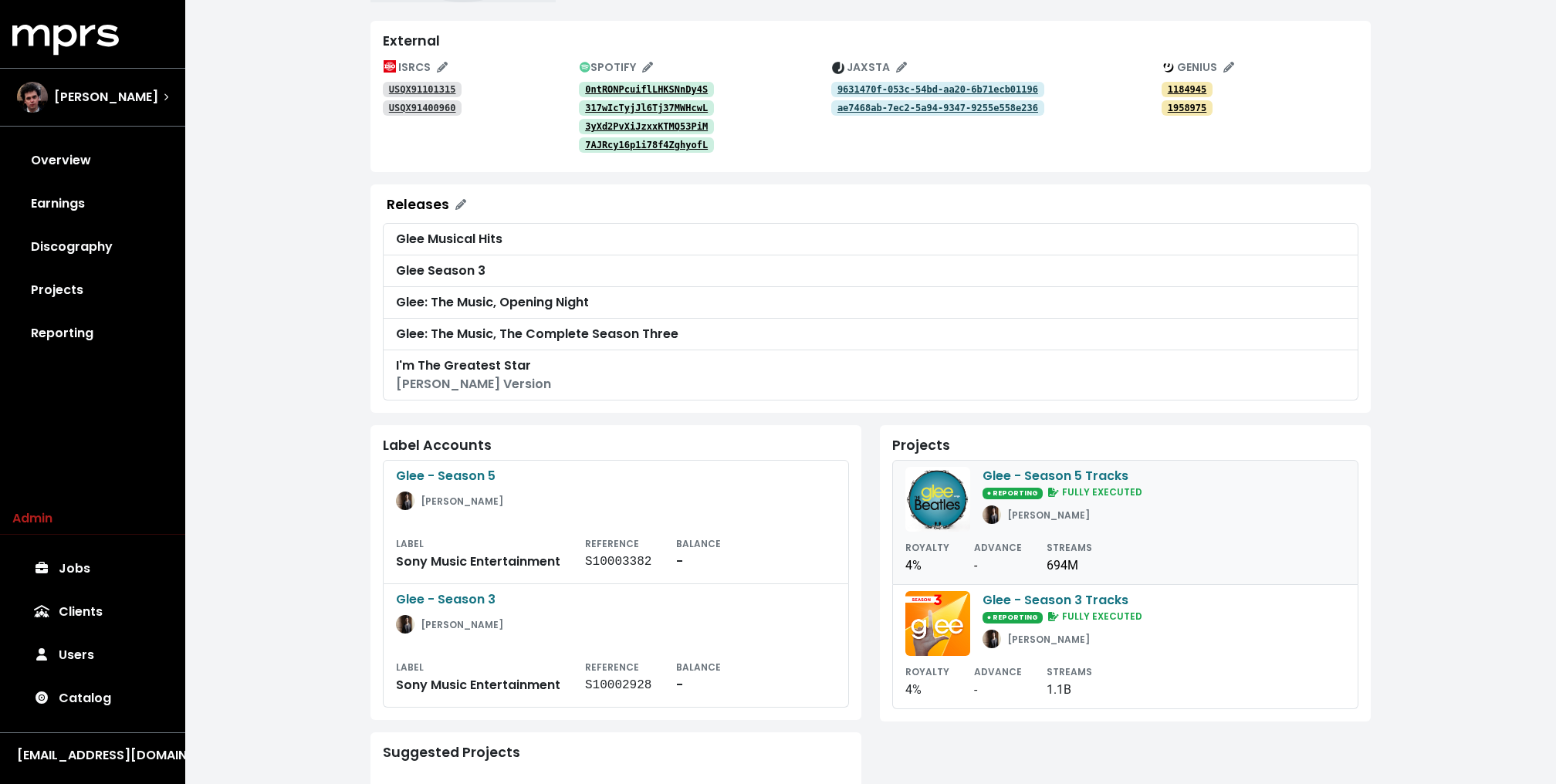
scroll to position [242, 0]
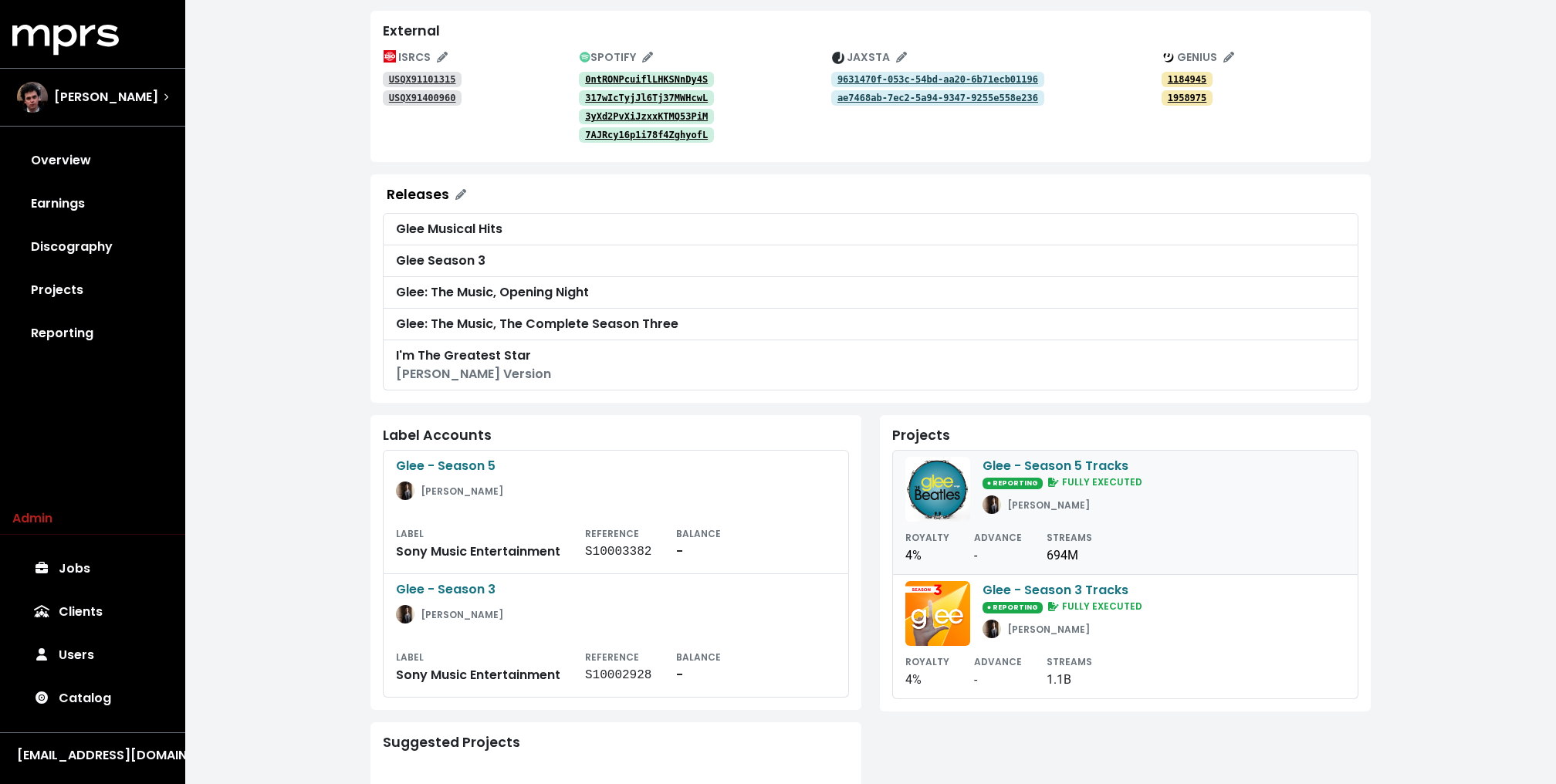
click at [987, 475] on div "● REPORTING FULLY EXECUTED" at bounding box center [1062, 481] width 160 height 13
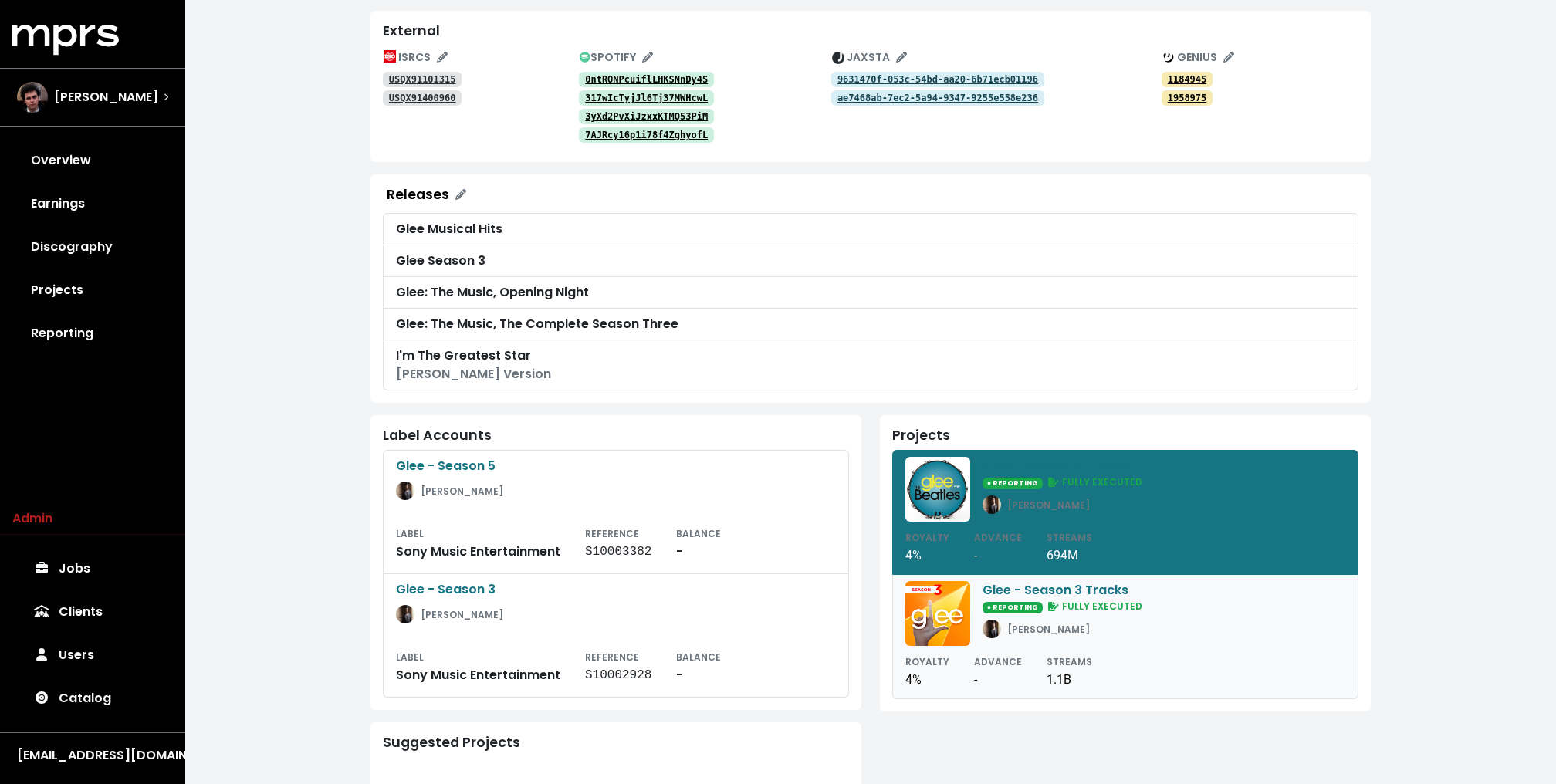
click at [982, 599] on div "● REPORTING FULLY EXECUTED" at bounding box center [1062, 605] width 160 height 13
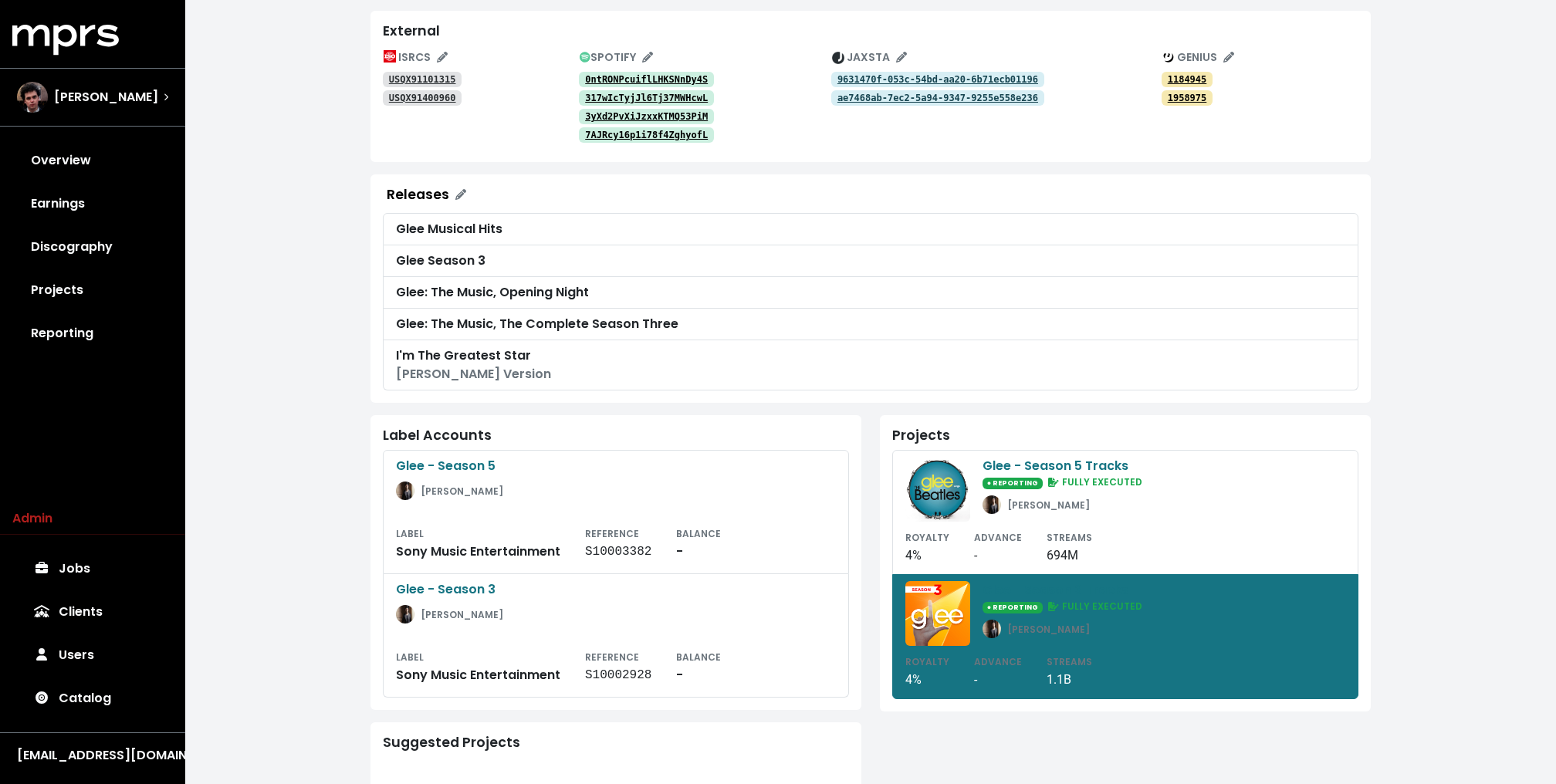
click at [297, 334] on div "**********" at bounding box center [870, 399] width 1370 height 1282
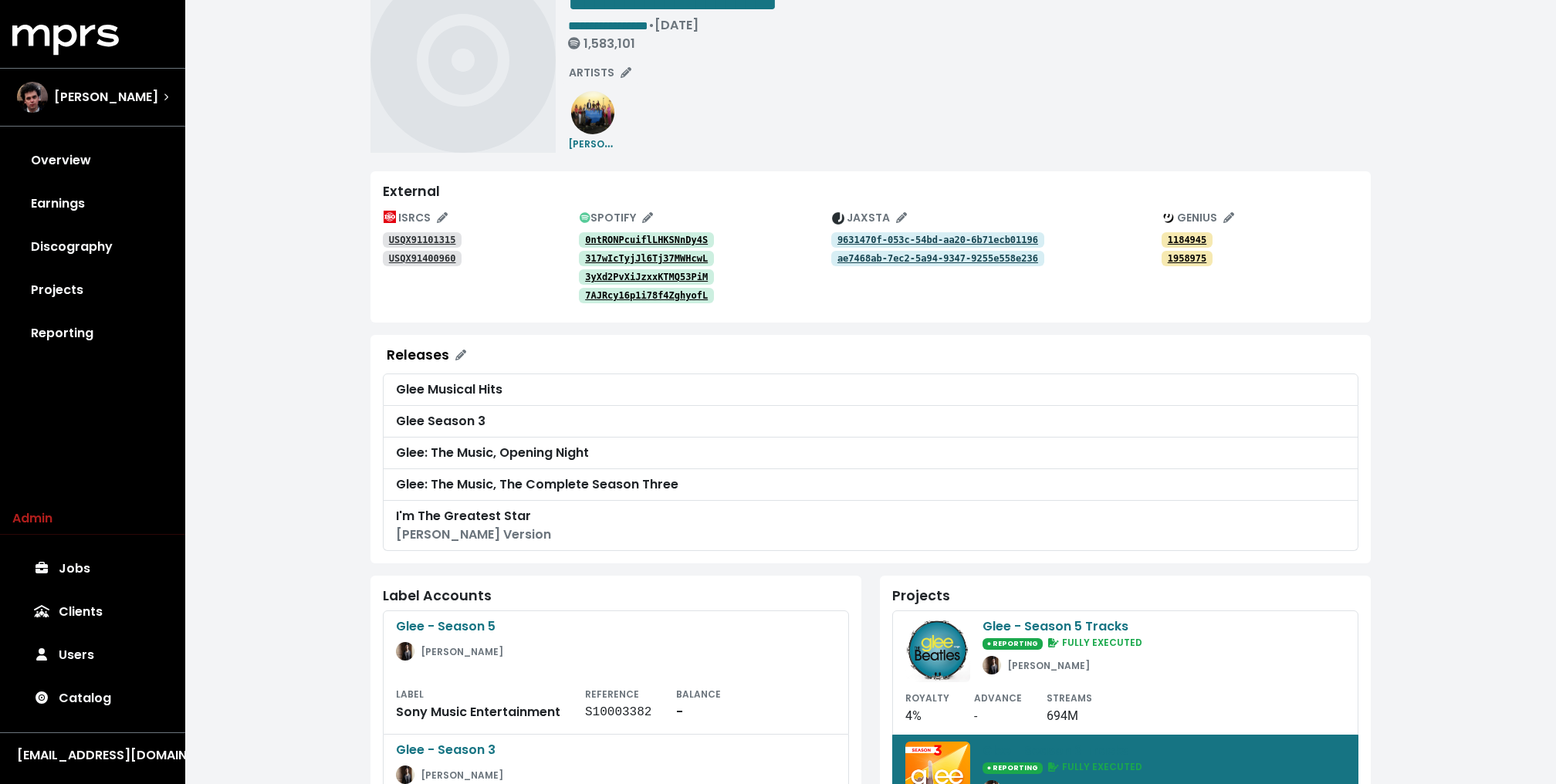
scroll to position [59, 0]
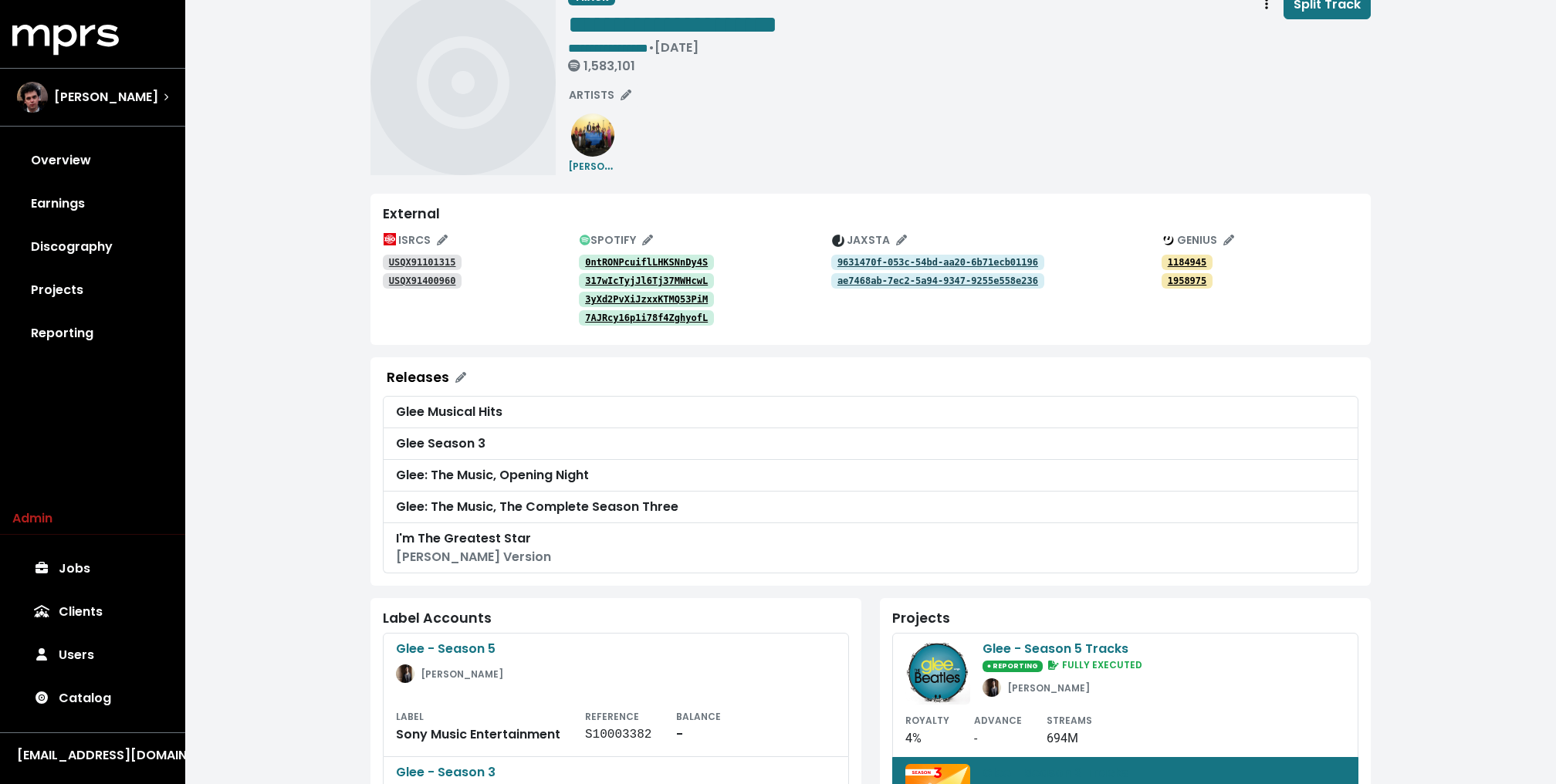
click at [413, 259] on tt "USQX91101315" at bounding box center [422, 262] width 67 height 11
click at [413, 277] on tt "USQX91400960" at bounding box center [422, 281] width 67 height 11
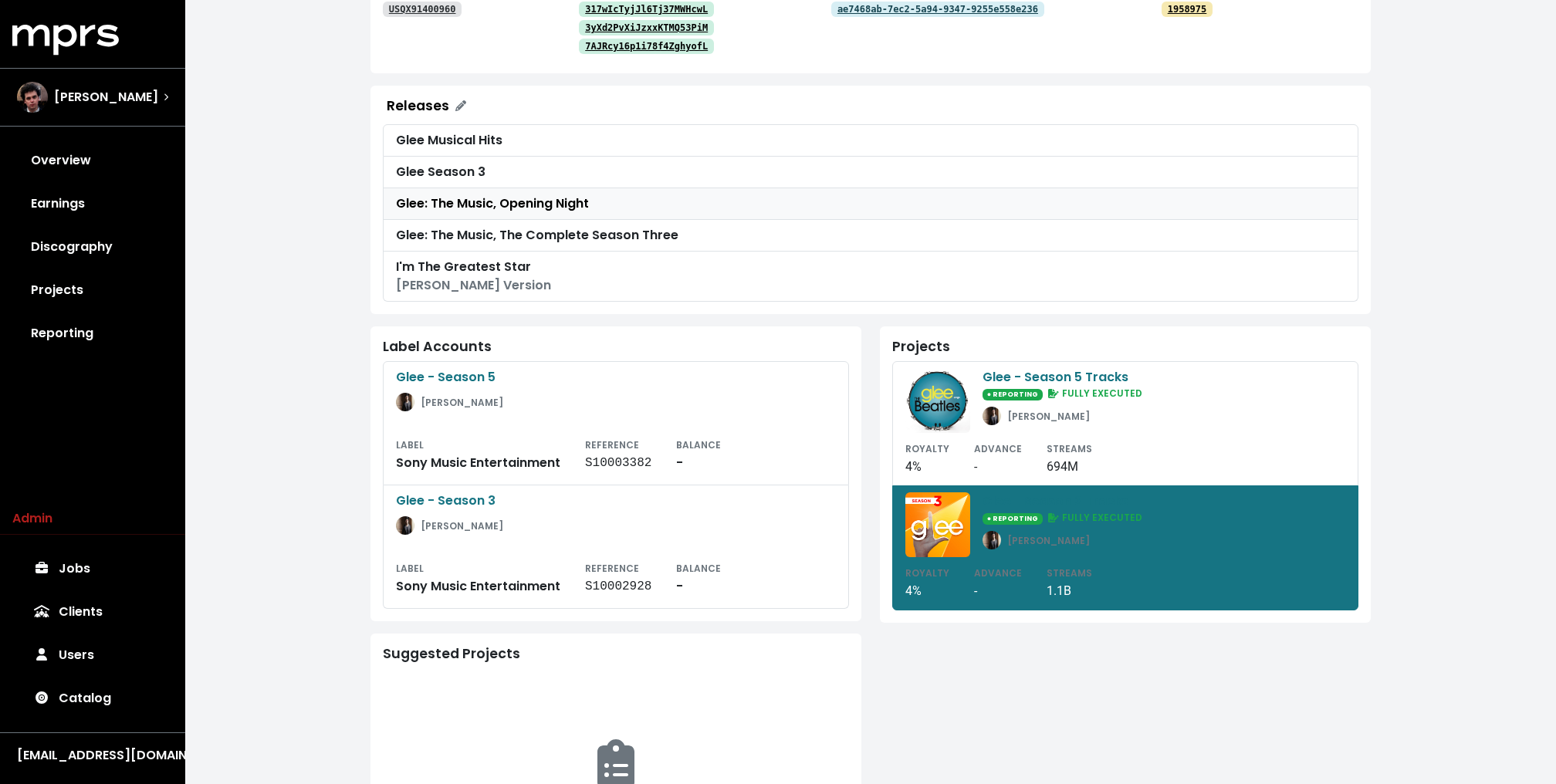
scroll to position [363, 0]
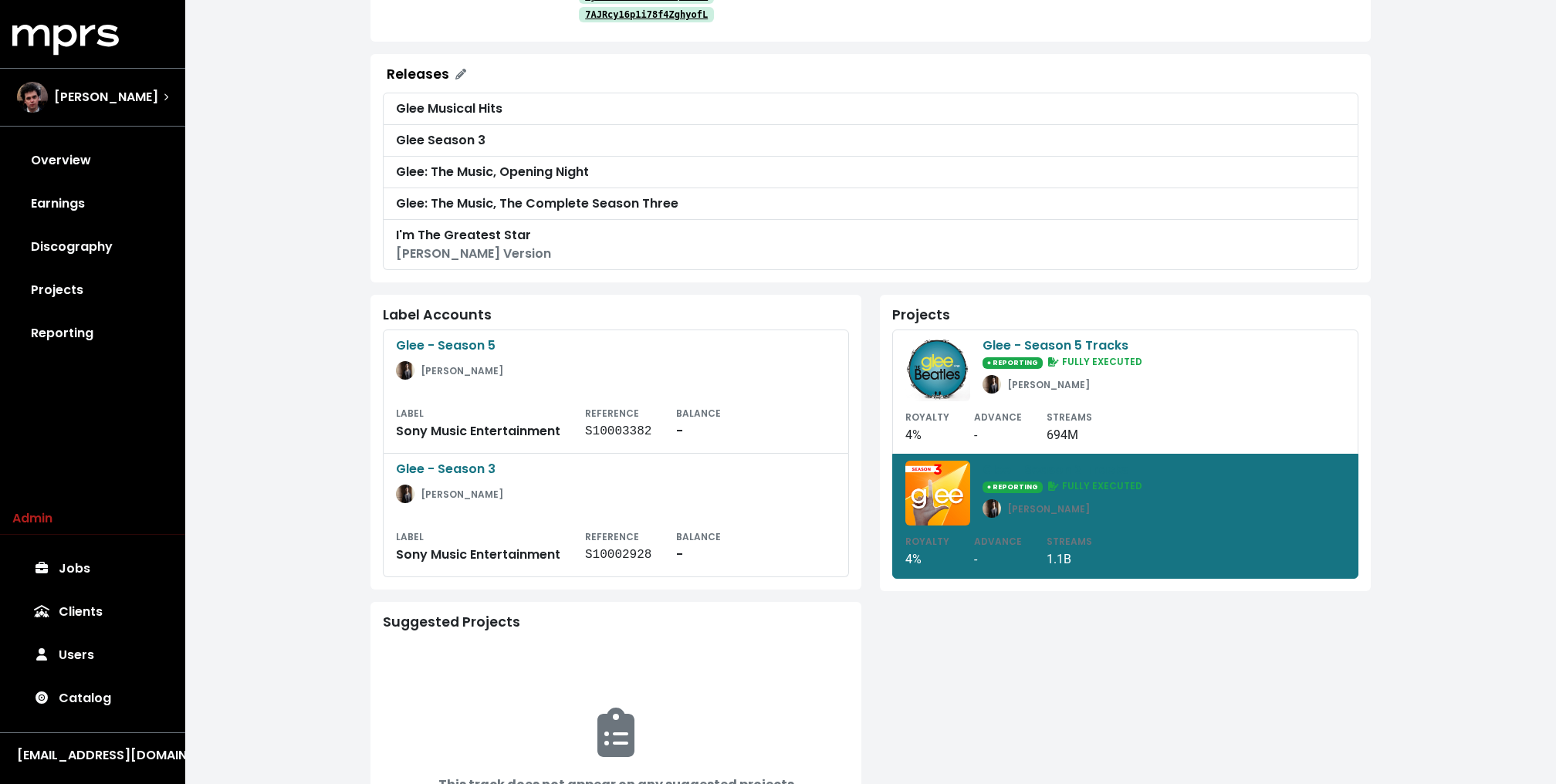
click at [1428, 378] on div "**********" at bounding box center [870, 278] width 1370 height 1282
click at [1419, 395] on div "**********" at bounding box center [870, 278] width 1370 height 1282
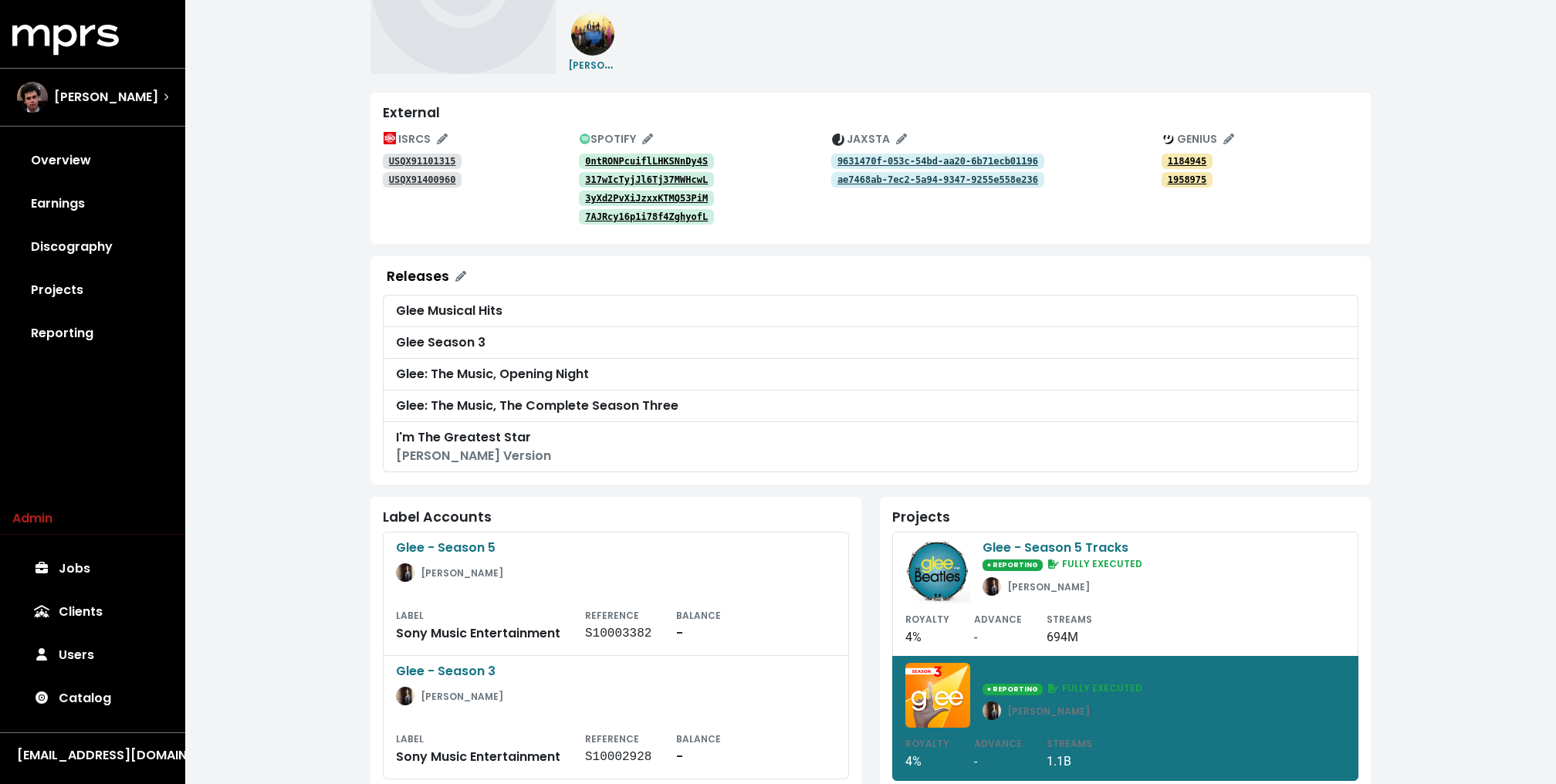
scroll to position [0, 0]
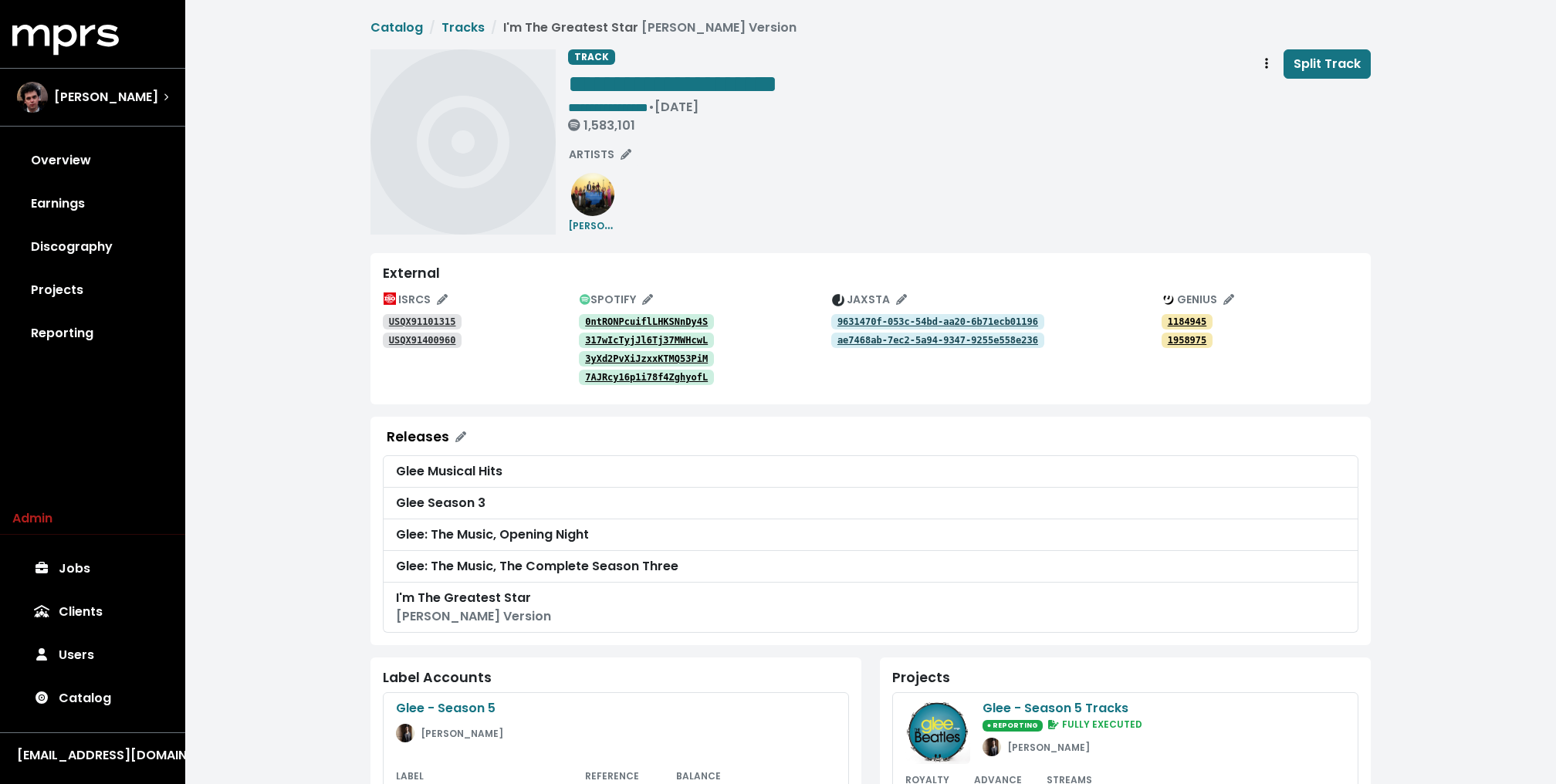
click at [900, 318] on tt "9631470f-053c-54bd-aa20-6b71ecb01196" at bounding box center [937, 322] width 200 height 11
click at [892, 336] on tt "ae7468ab-7ec2-5a94-9347-9255e558e236" at bounding box center [937, 340] width 200 height 11
click at [850, 205] on div "**********" at bounding box center [968, 142] width 802 height 185
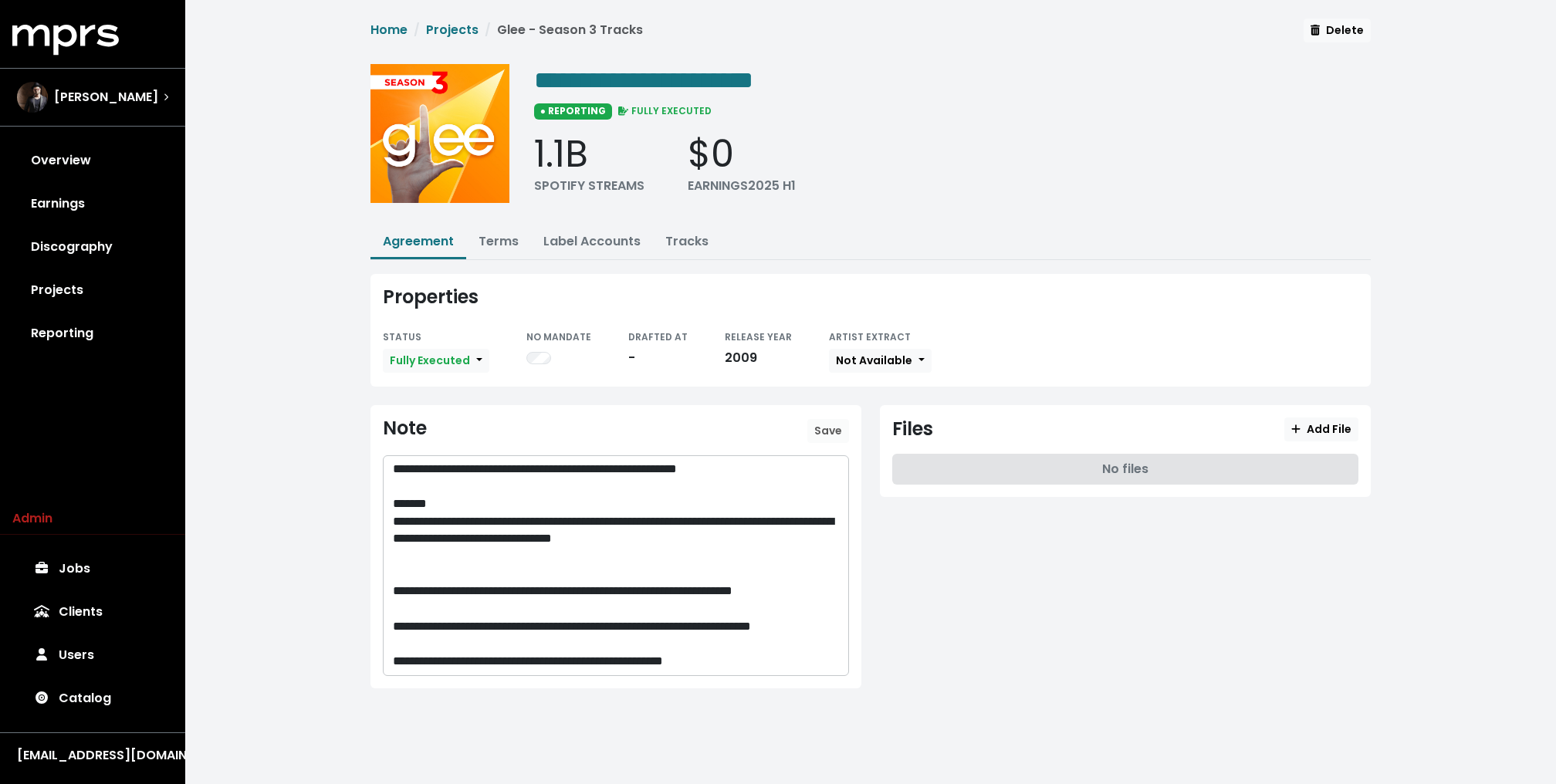
click at [289, 390] on div "**********" at bounding box center [870, 366] width 1370 height 731
click at [489, 238] on link "Terms" at bounding box center [499, 242] width 40 height 18
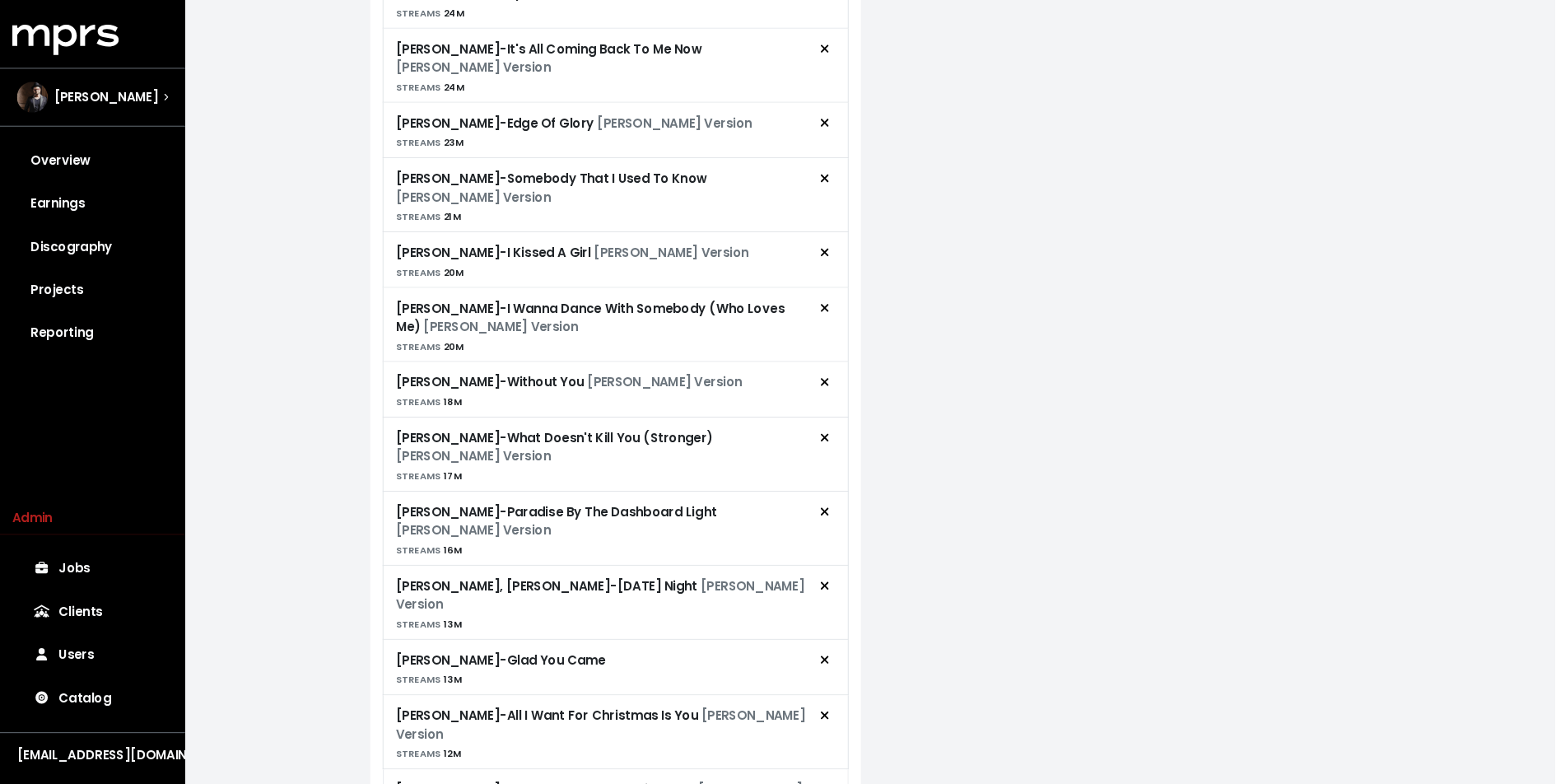
scroll to position [1188, 0]
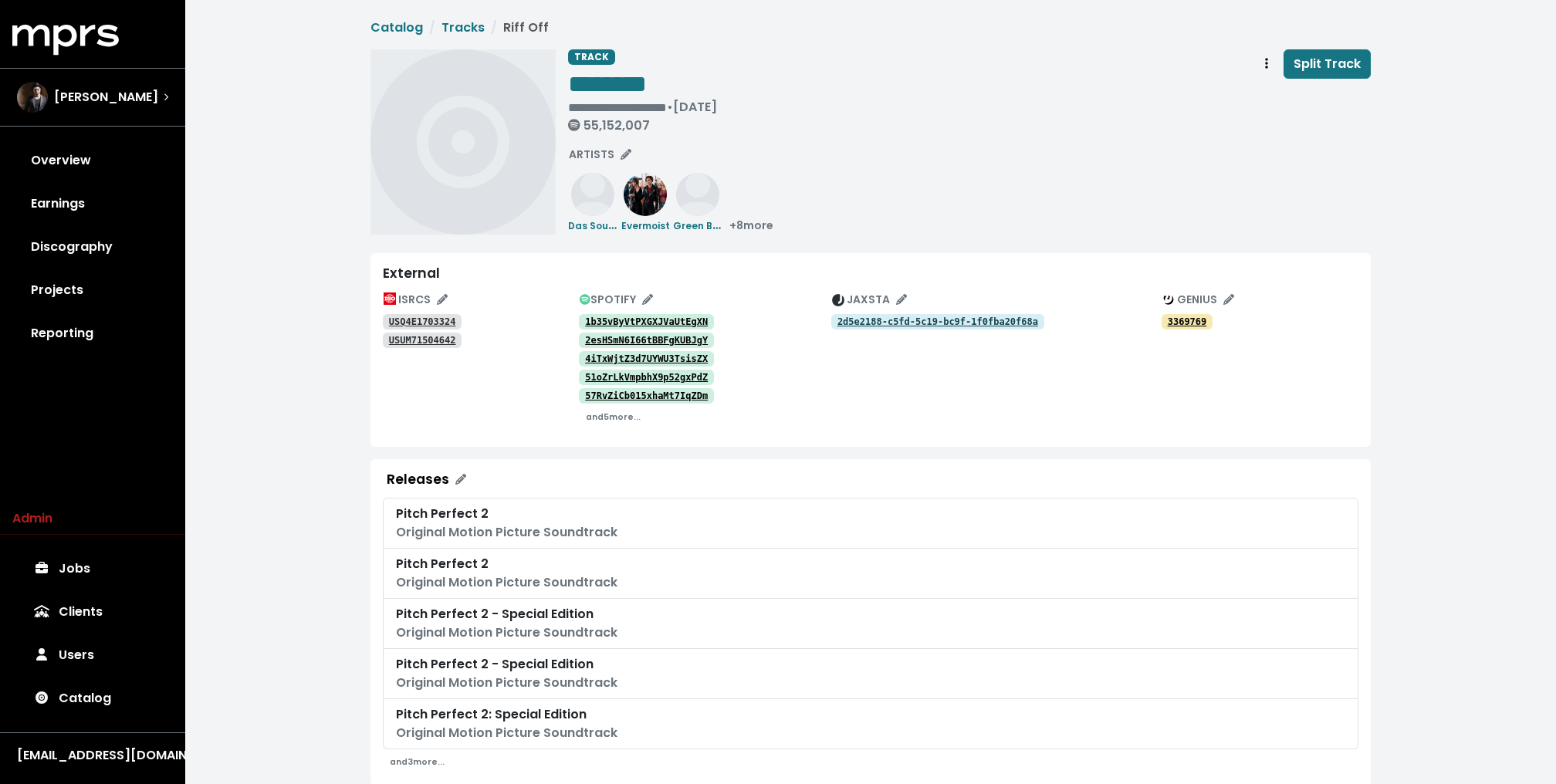
click at [358, 210] on div "**********" at bounding box center [870, 711] width 1370 height 1423
click at [436, 321] on tt "USQ4E1703324" at bounding box center [422, 322] width 67 height 11
click at [436, 339] on tt "USUM71504642" at bounding box center [422, 340] width 67 height 11
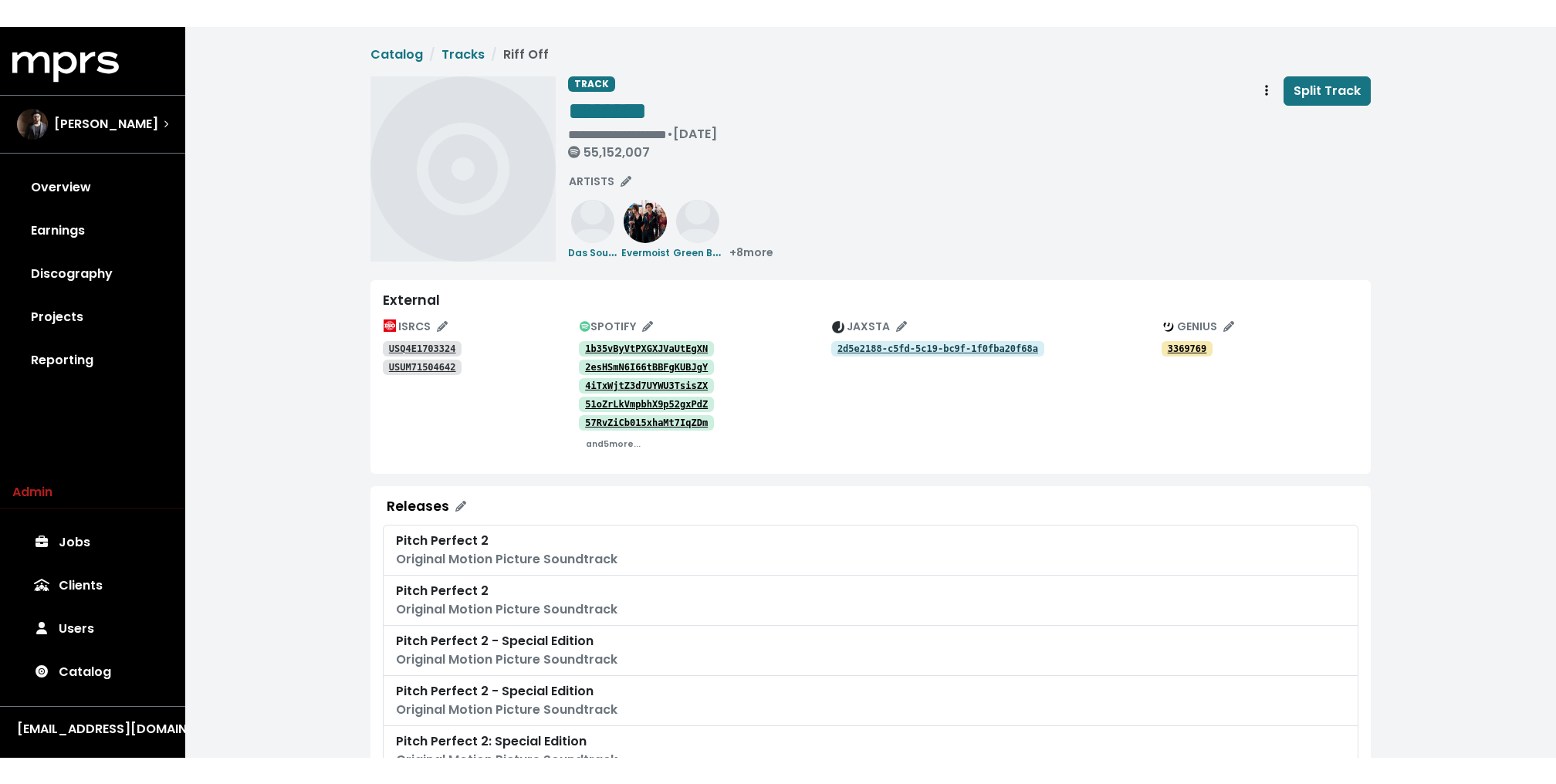
scroll to position [63, 0]
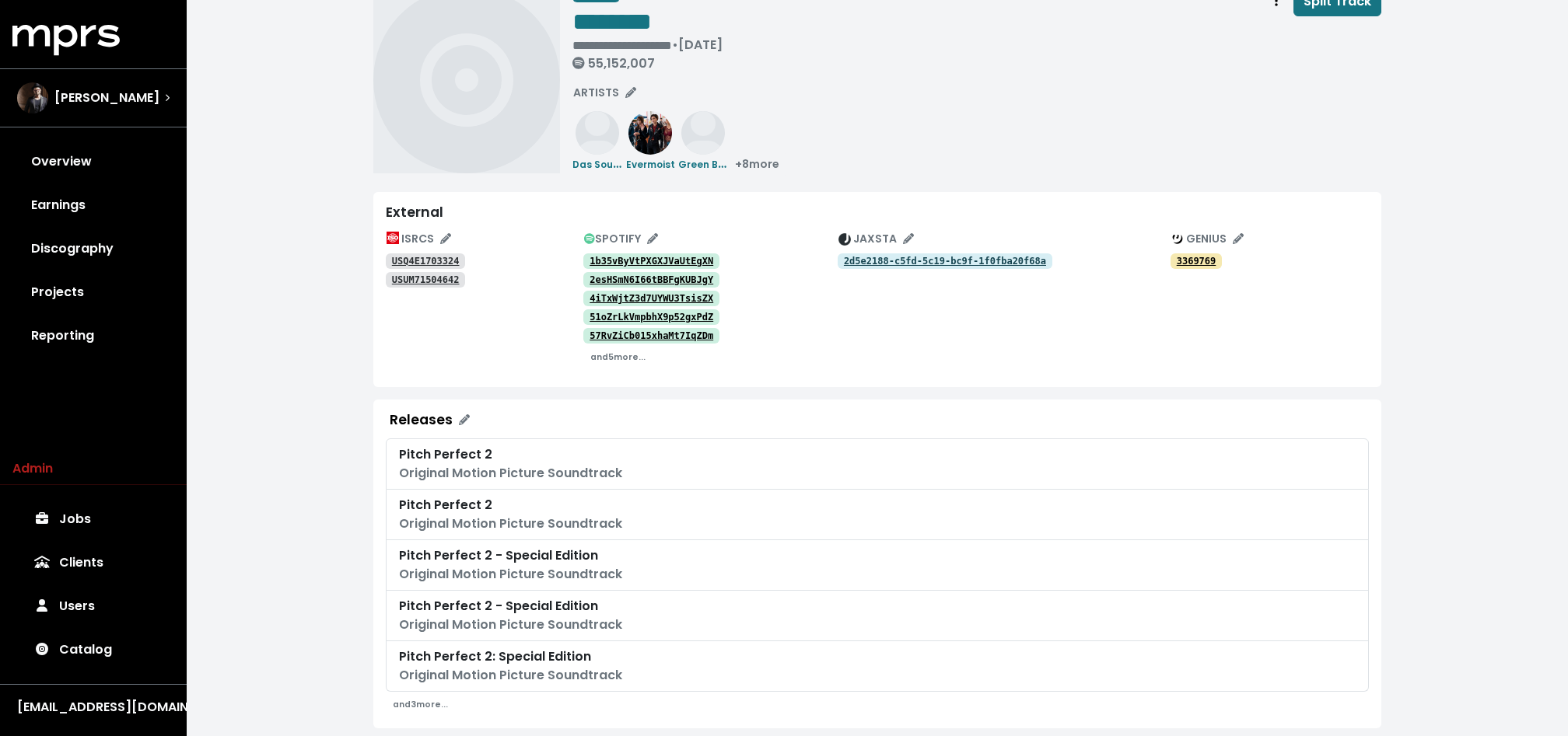
click at [929, 262] on tt "2d5e2188-c5fd-5c19-bc9f-1f0fba20f68a" at bounding box center [944, 262] width 202 height 11
click at [279, 105] on div "**********" at bounding box center [876, 654] width 1381 height 1435
click at [615, 259] on tt "1b35vByVtPXGXJVaUtEgXN" at bounding box center [651, 262] width 124 height 11
click at [608, 280] on tt "2esHSmN6I66tBBFgKUBJgY" at bounding box center [651, 280] width 124 height 11
click at [601, 295] on tt "4iTxWjtZ3d7UYWU3TsisZX" at bounding box center [651, 299] width 124 height 11
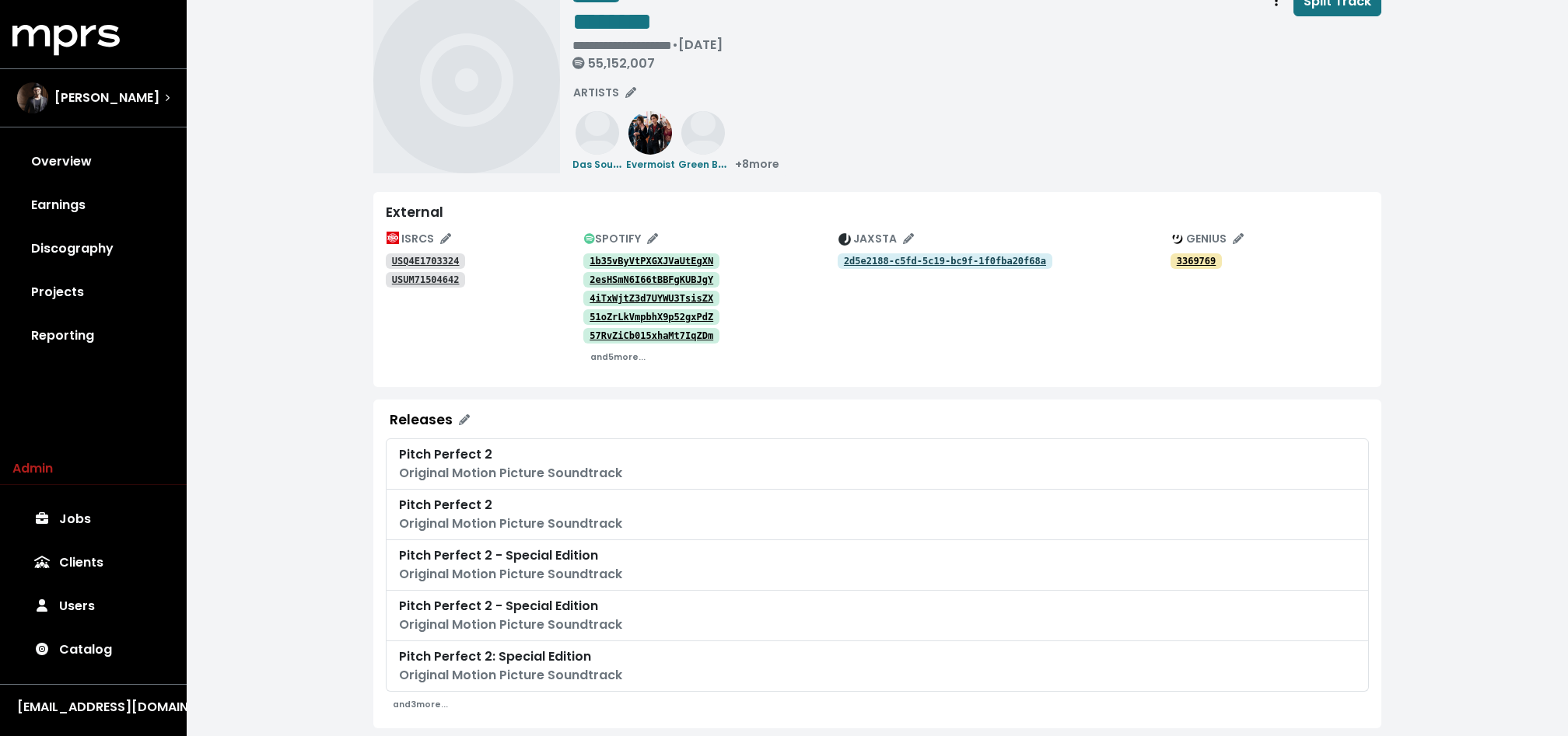
click at [601, 310] on link "51oZrLkVmpbhX9p52gxPdZ" at bounding box center [651, 317] width 136 height 15
click at [619, 358] on small "and 5 more..." at bounding box center [617, 357] width 55 height 12
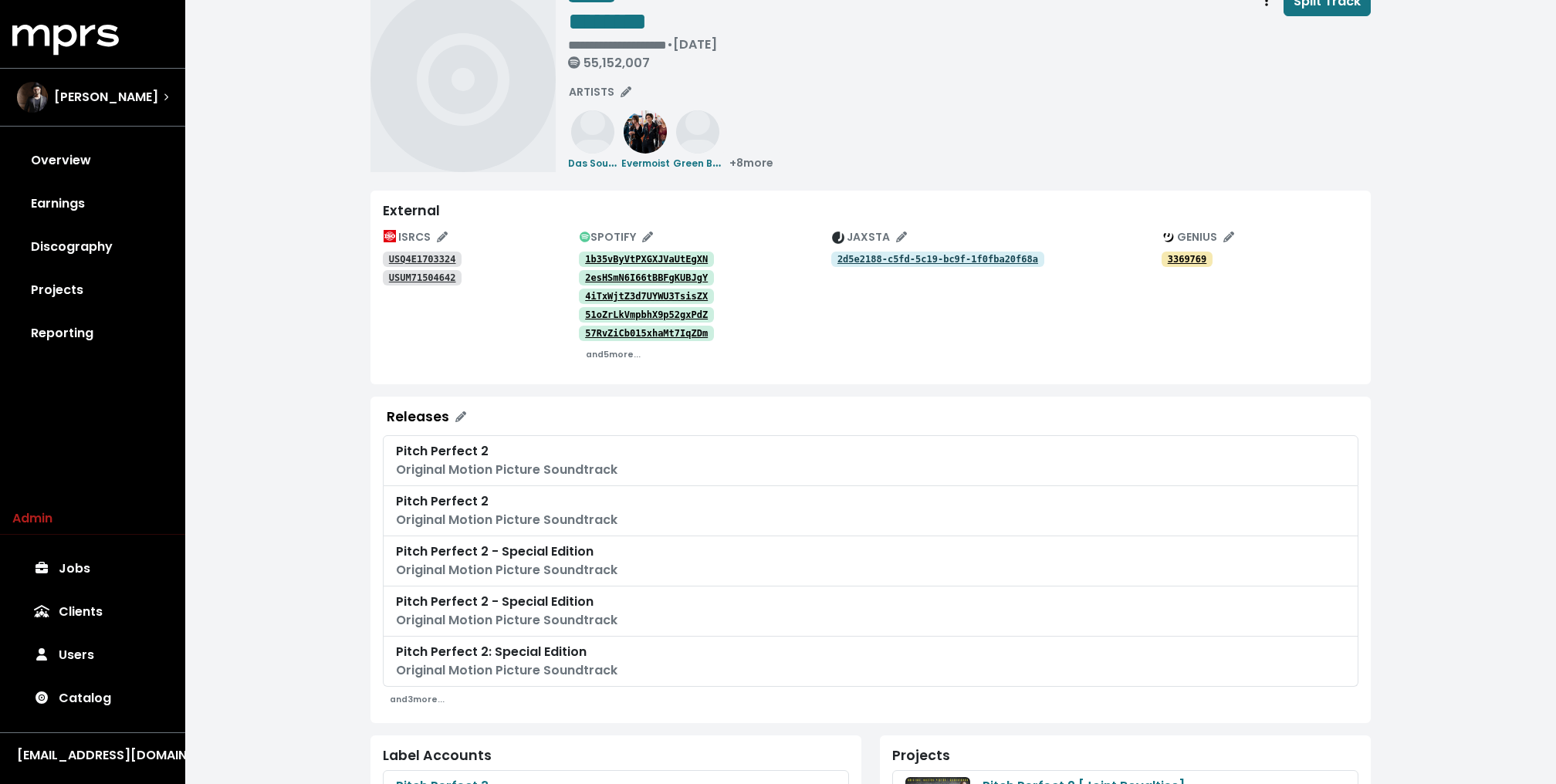
click at [839, 128] on div "**********" at bounding box center [968, 79] width 802 height 185
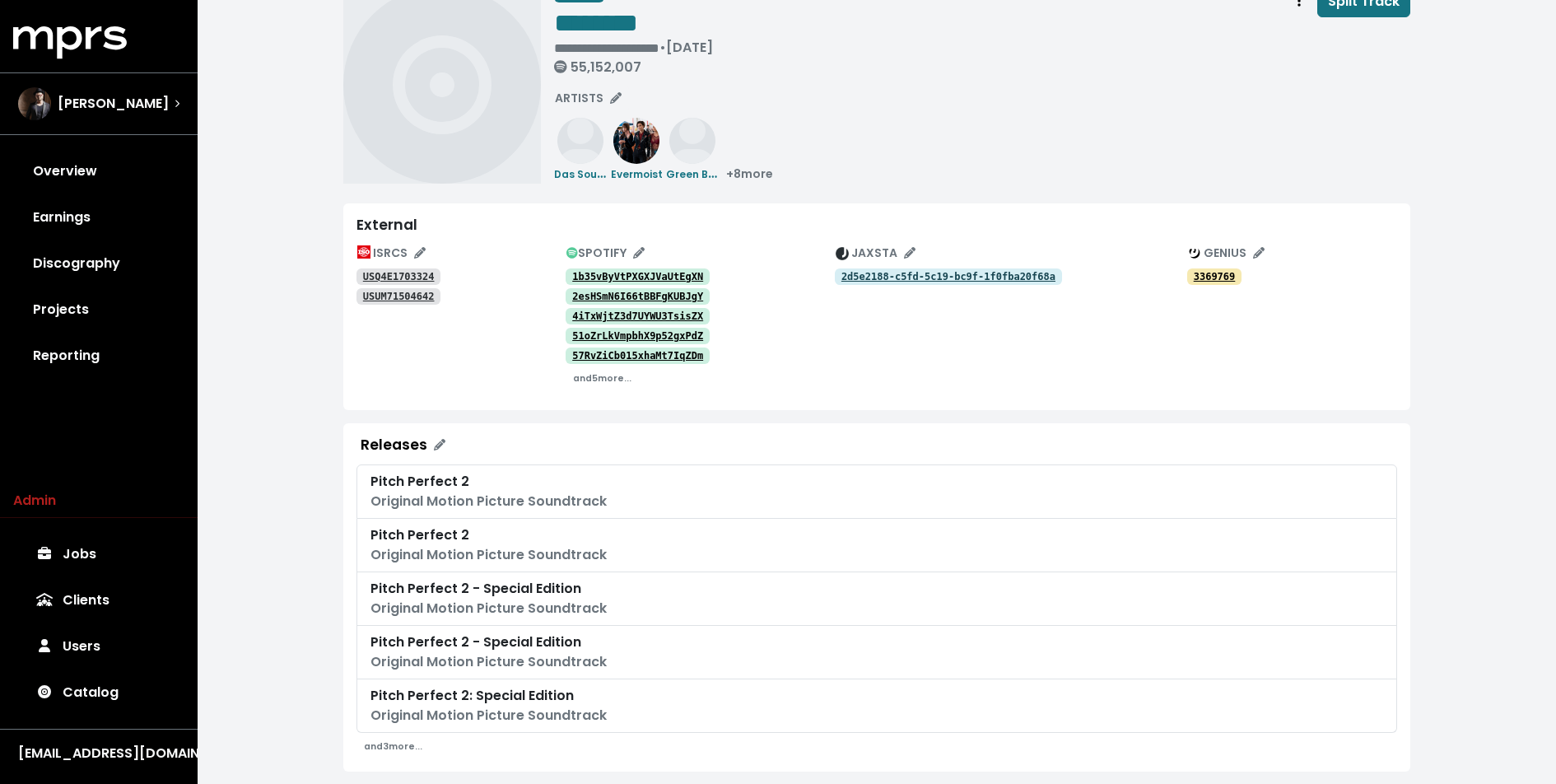
scroll to position [0, 0]
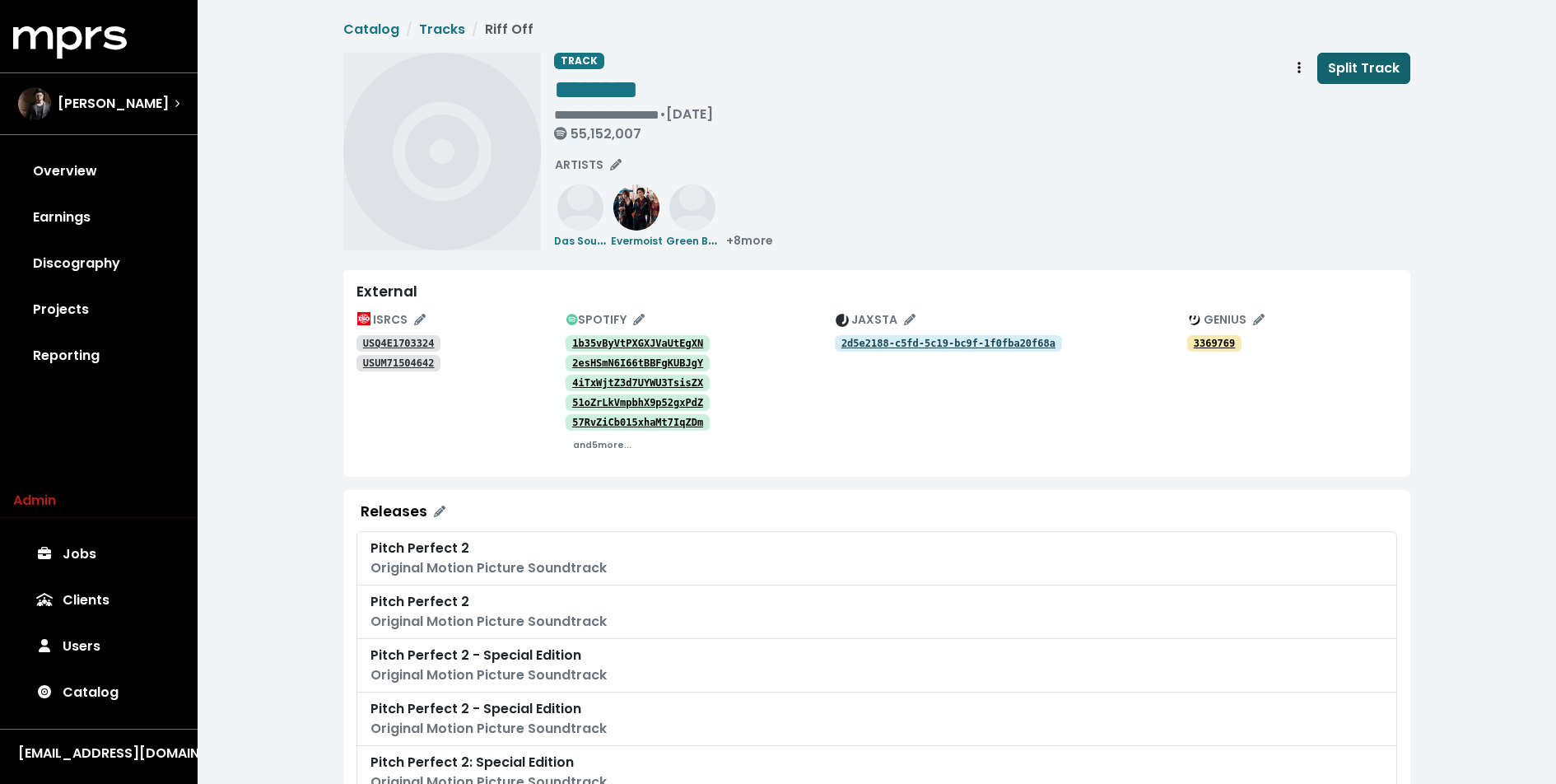
click at [1352, 78] on span "Split Track" at bounding box center [1363, 68] width 72 height 20
click at [91, 552] on link "Jobs 1" at bounding box center [99, 554] width 172 height 46
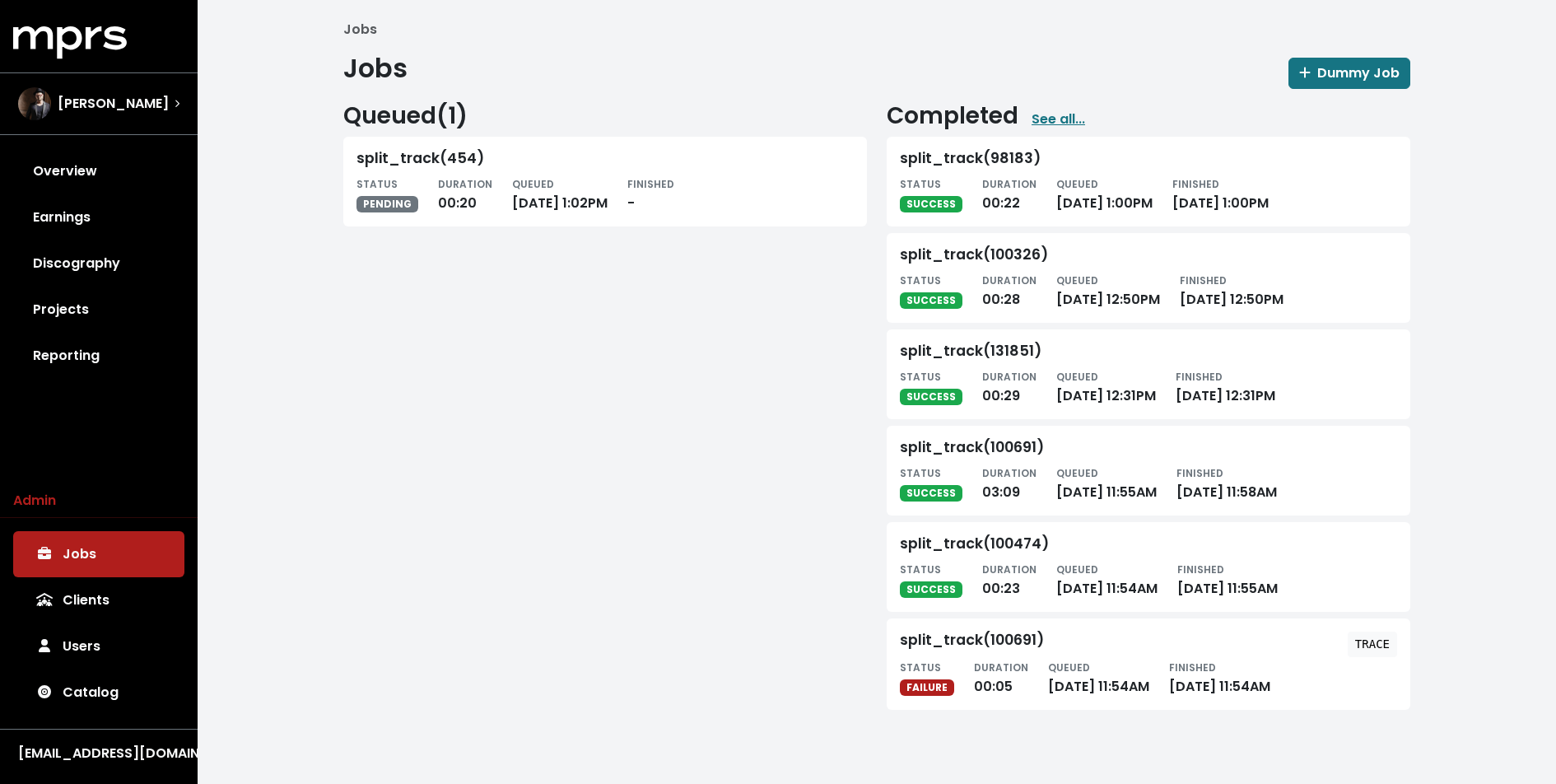
click at [324, 529] on div "Jobs Jobs Dummy Job Queued ( 1 ) split_track(454) STATUS PENDING DURATION 00:20…" at bounding box center [876, 371] width 1359 height 743
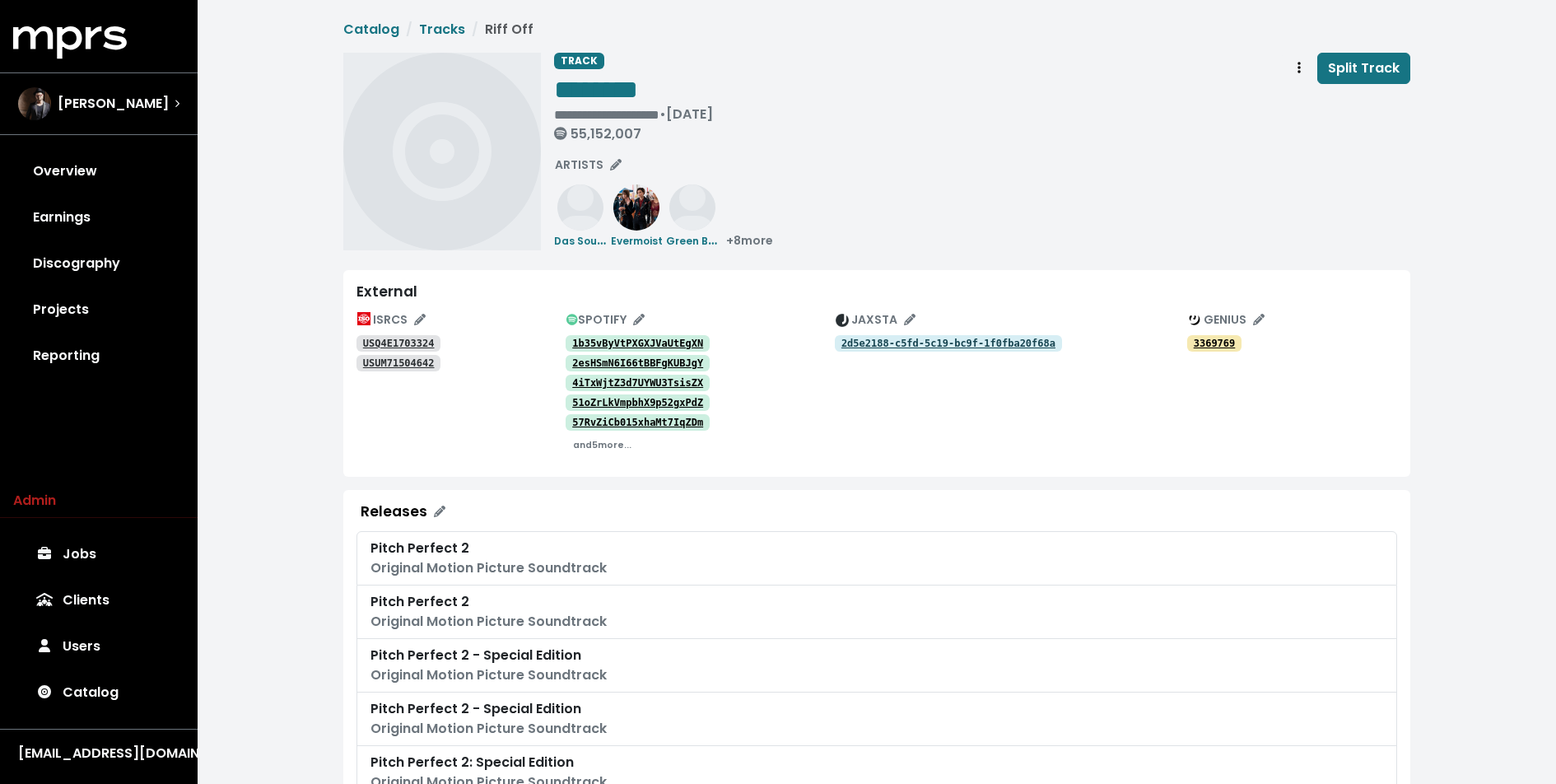
click at [314, 307] on div "**********" at bounding box center [876, 759] width 1359 height 1519
click at [94, 684] on link "Catalog" at bounding box center [99, 692] width 172 height 46
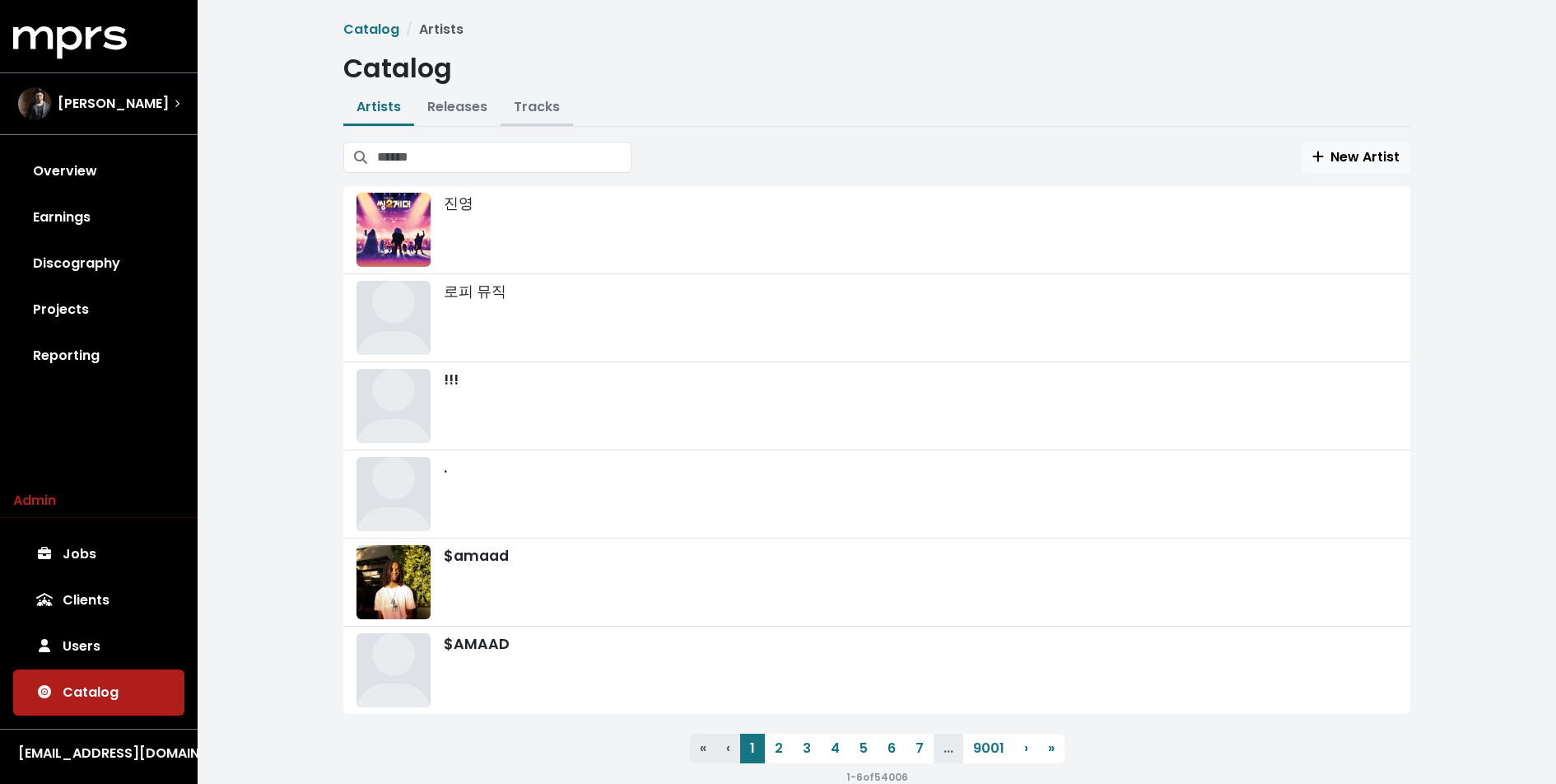
click at [522, 107] on link "Tracks" at bounding box center [537, 106] width 46 height 19
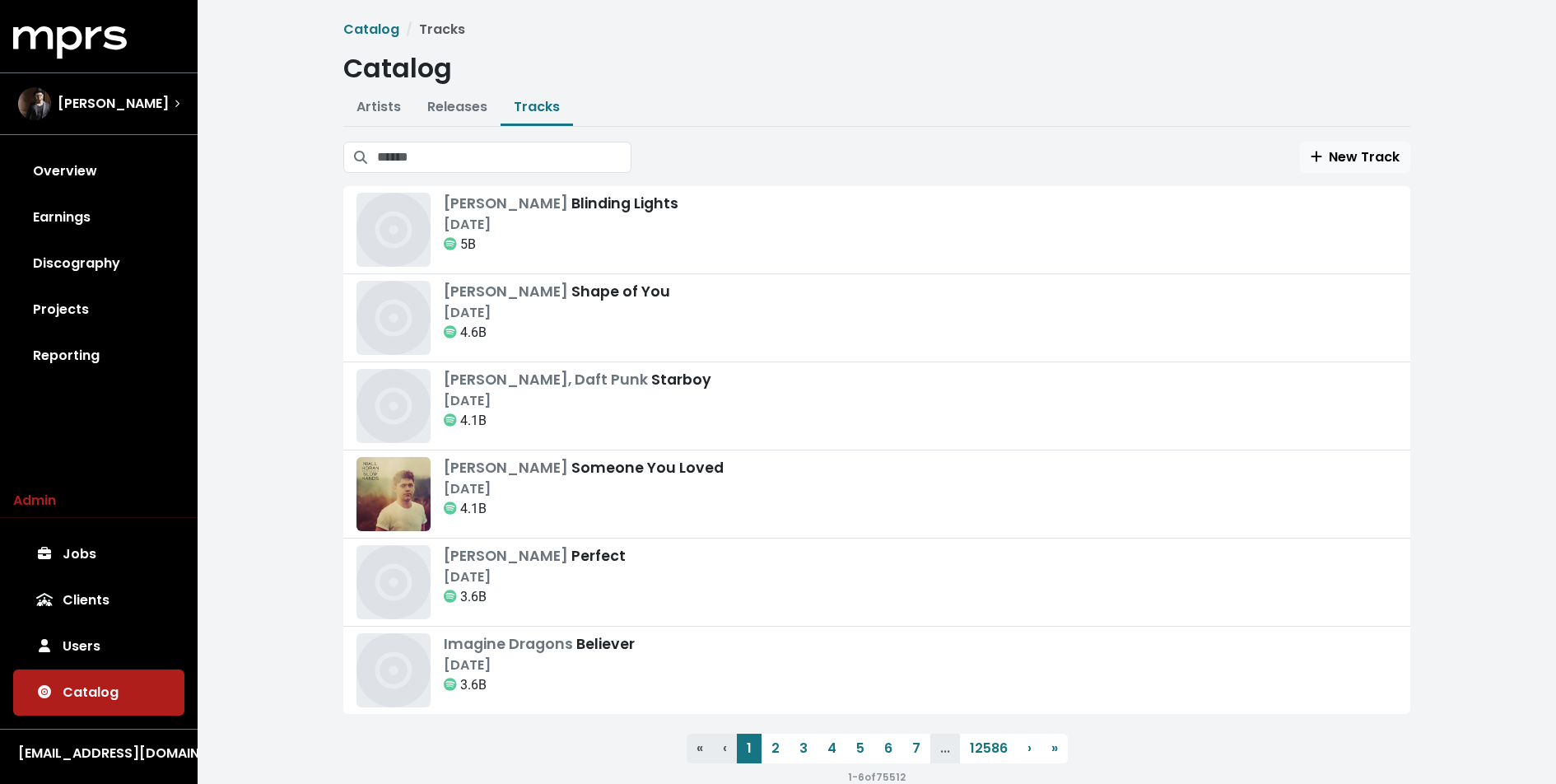
click at [1178, 143] on div "New Track" at bounding box center [876, 157] width 1067 height 32
click at [78, 549] on link "Jobs" at bounding box center [99, 554] width 172 height 46
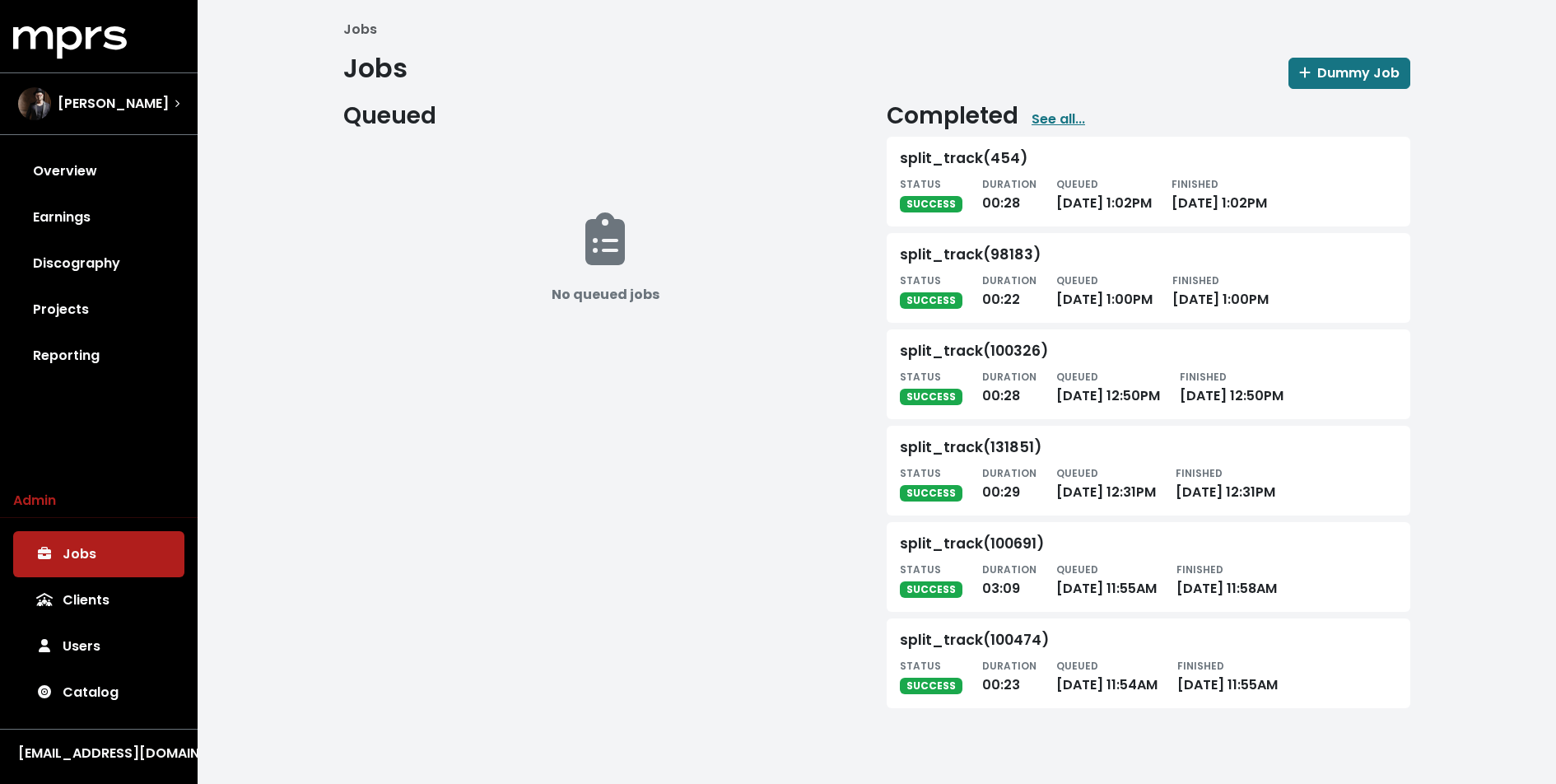
click at [959, 142] on div "split_track(454) STATUS SUCCESS DURATION 00:28 QUEUED [DATE] 1:02PM FINISHED [D…" at bounding box center [1149, 182] width 523 height 90
click at [131, 96] on span "[PERSON_NAME]" at bounding box center [113, 104] width 111 height 20
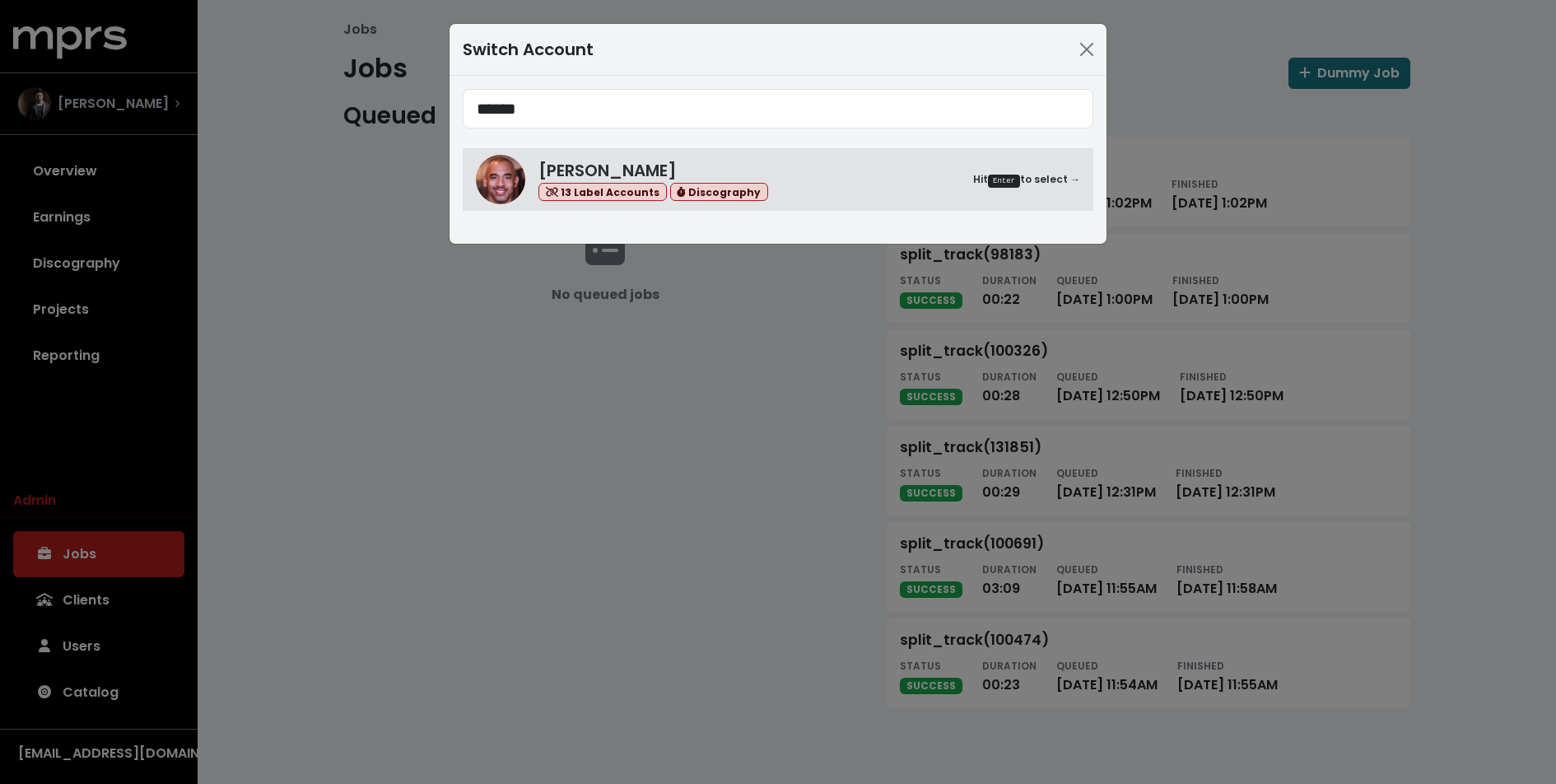
type input "******"
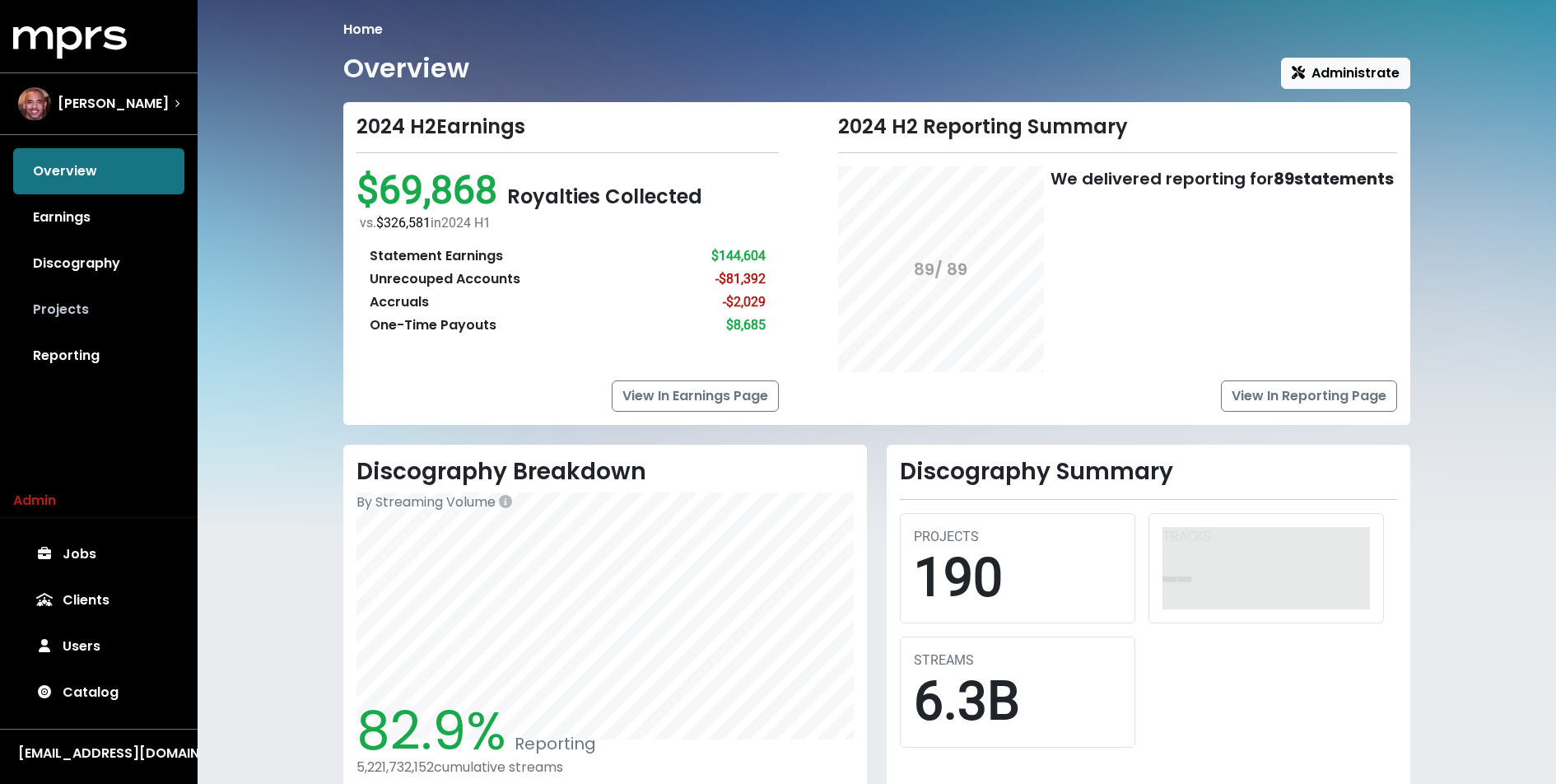
click at [91, 317] on link "Projects" at bounding box center [99, 310] width 172 height 46
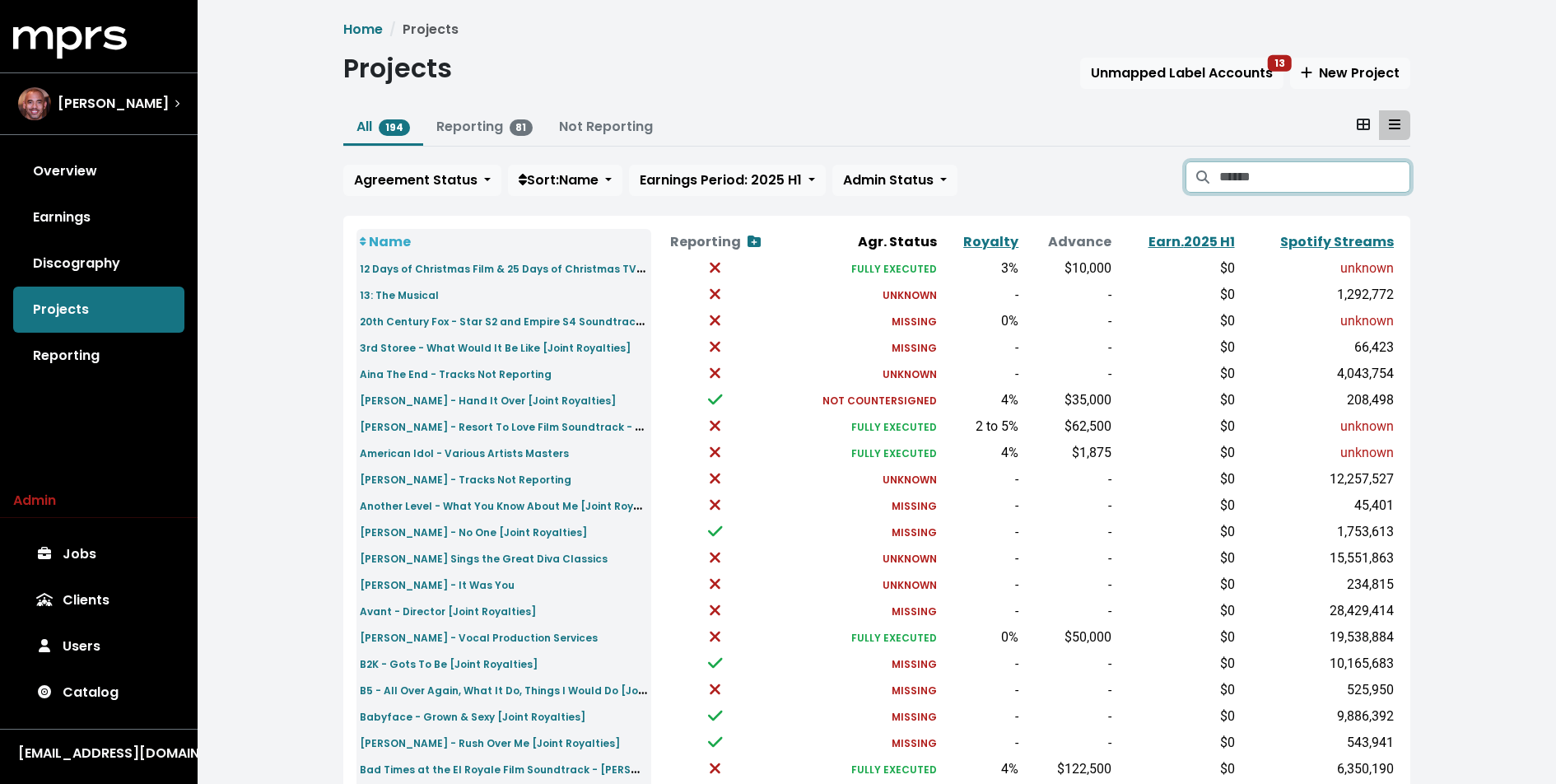
click at [1262, 166] on input "Search projects" at bounding box center [1314, 176] width 191 height 32
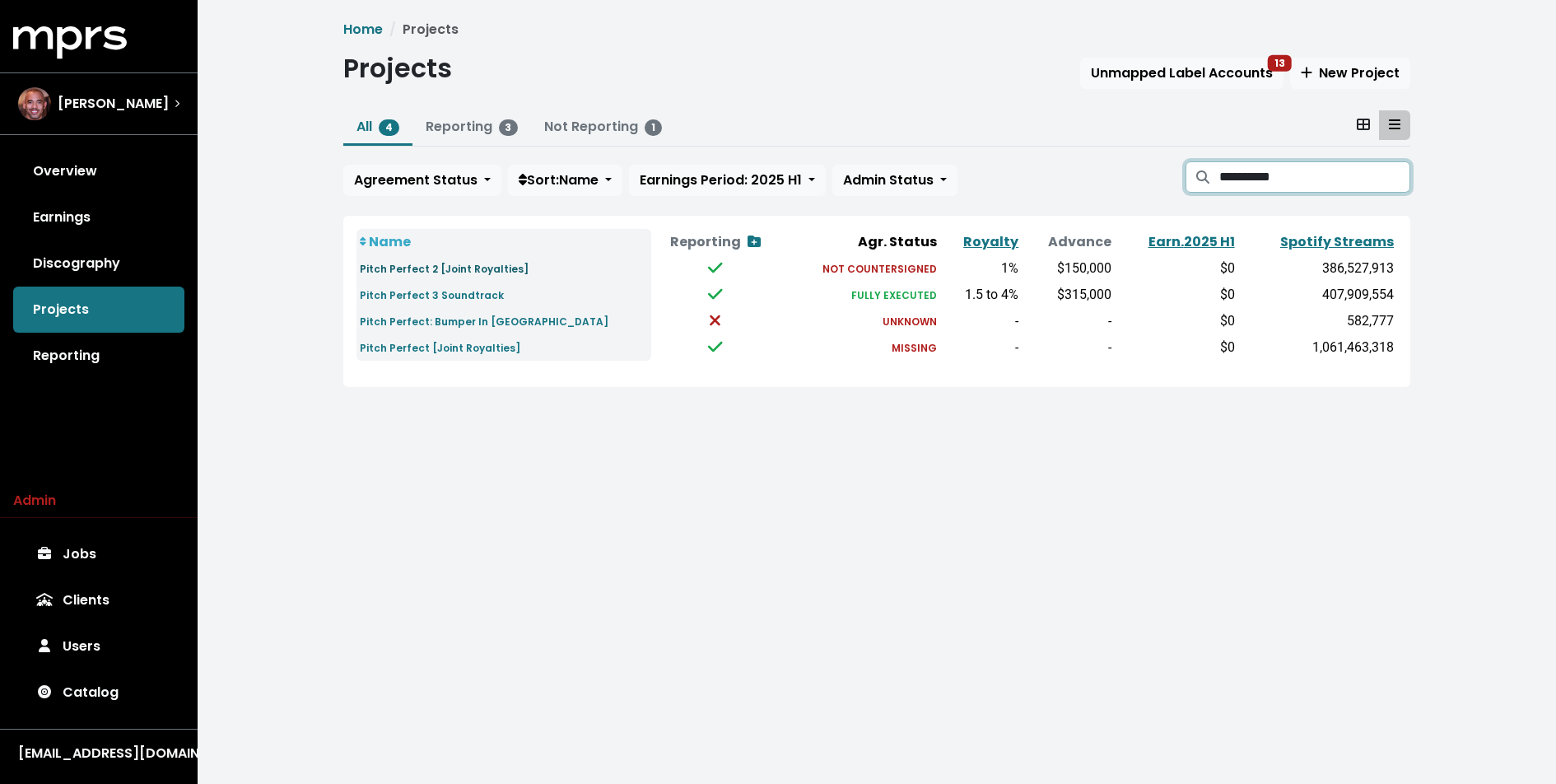
type input "**********"
click at [496, 265] on small "Pitch Perfect 2 [Joint Royalties]" at bounding box center [444, 268] width 169 height 14
click at [466, 288] on small "Pitch Perfect 3 Soundtrack" at bounding box center [431, 295] width 144 height 14
click at [98, 703] on link "Catalog" at bounding box center [99, 692] width 172 height 46
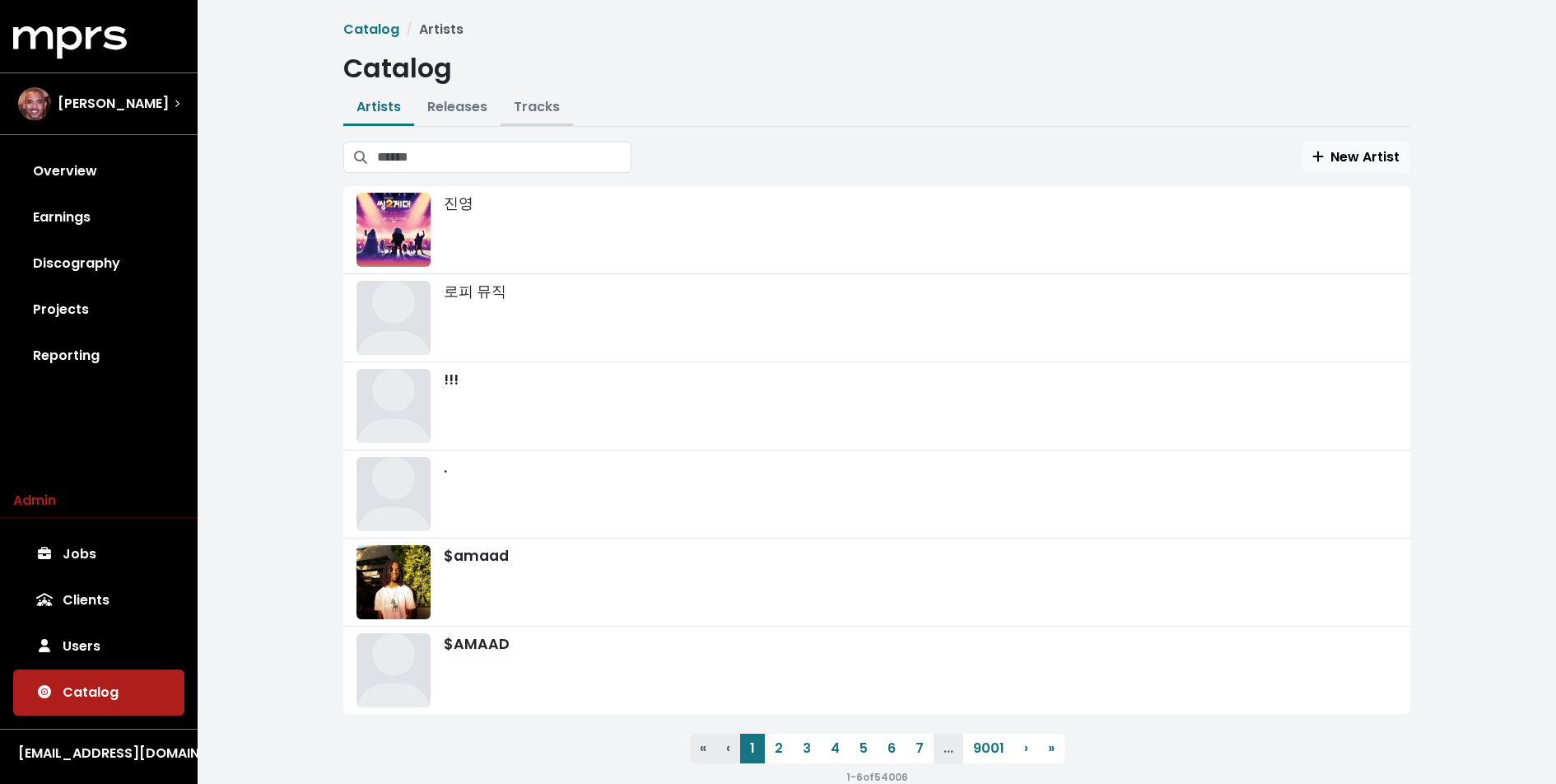
click at [523, 106] on link "Tracks" at bounding box center [537, 106] width 46 height 19
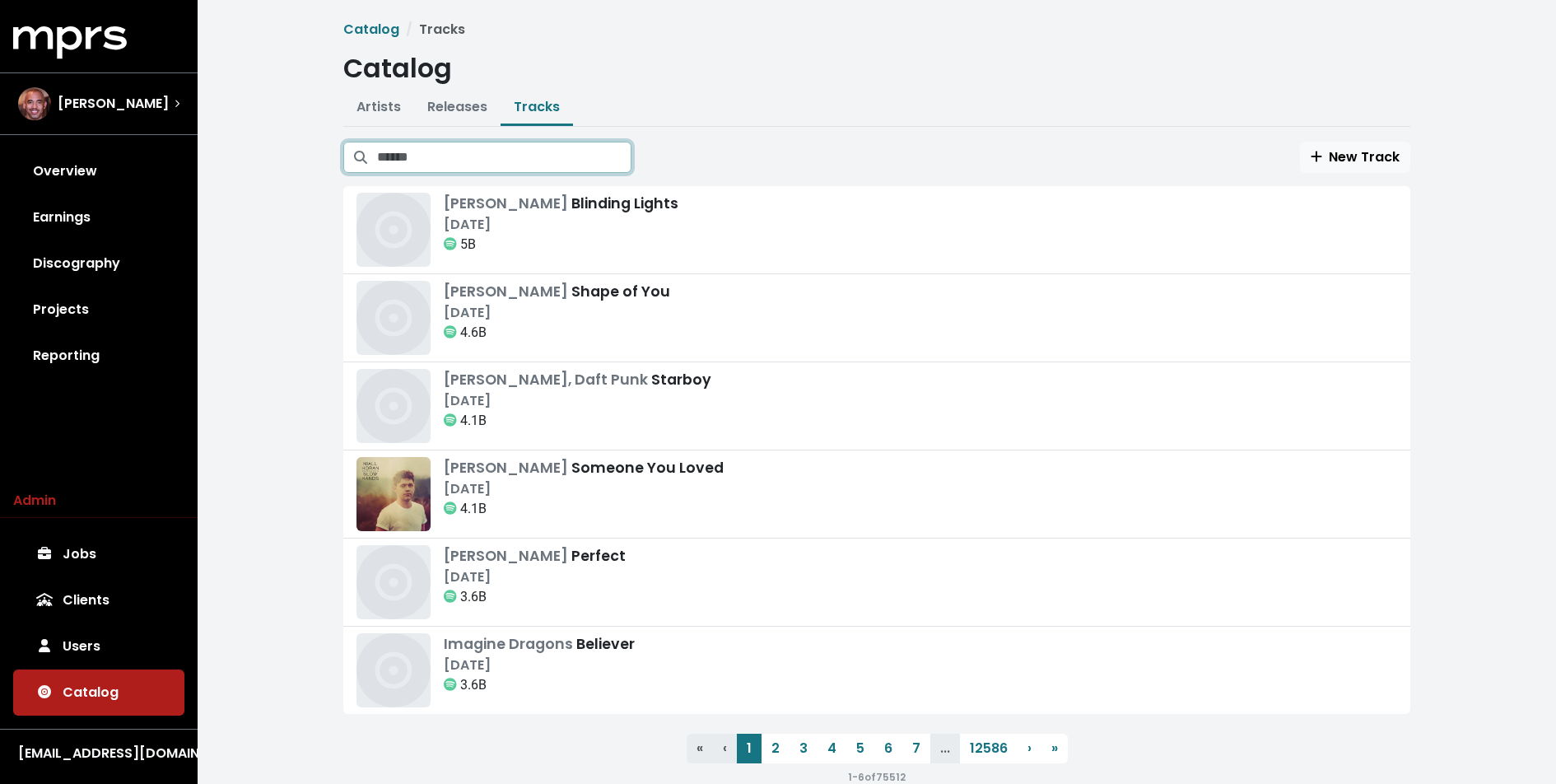
click at [499, 160] on input "Search tracks" at bounding box center [503, 157] width 254 height 32
type input "********"
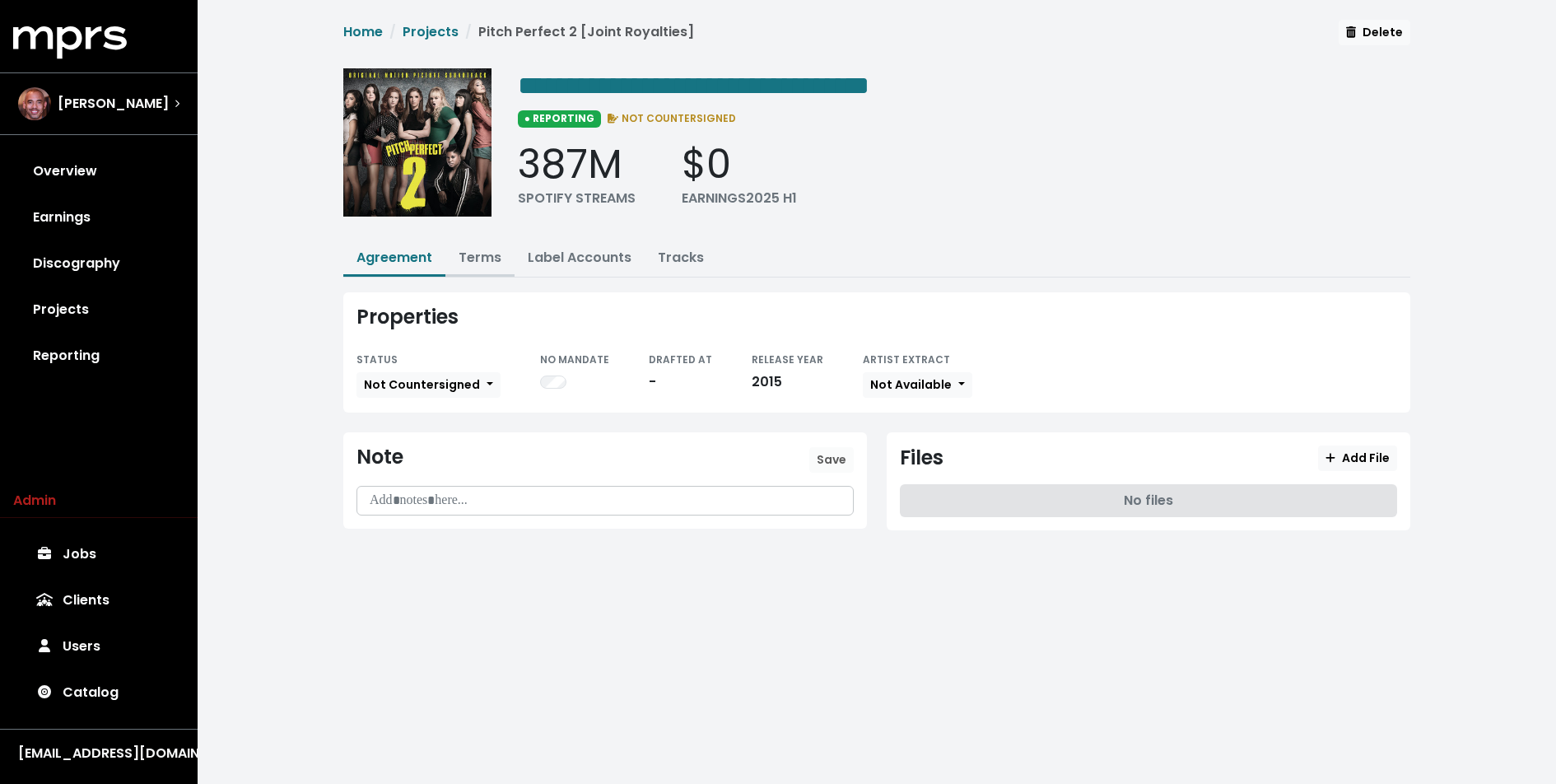
click link "Terms"
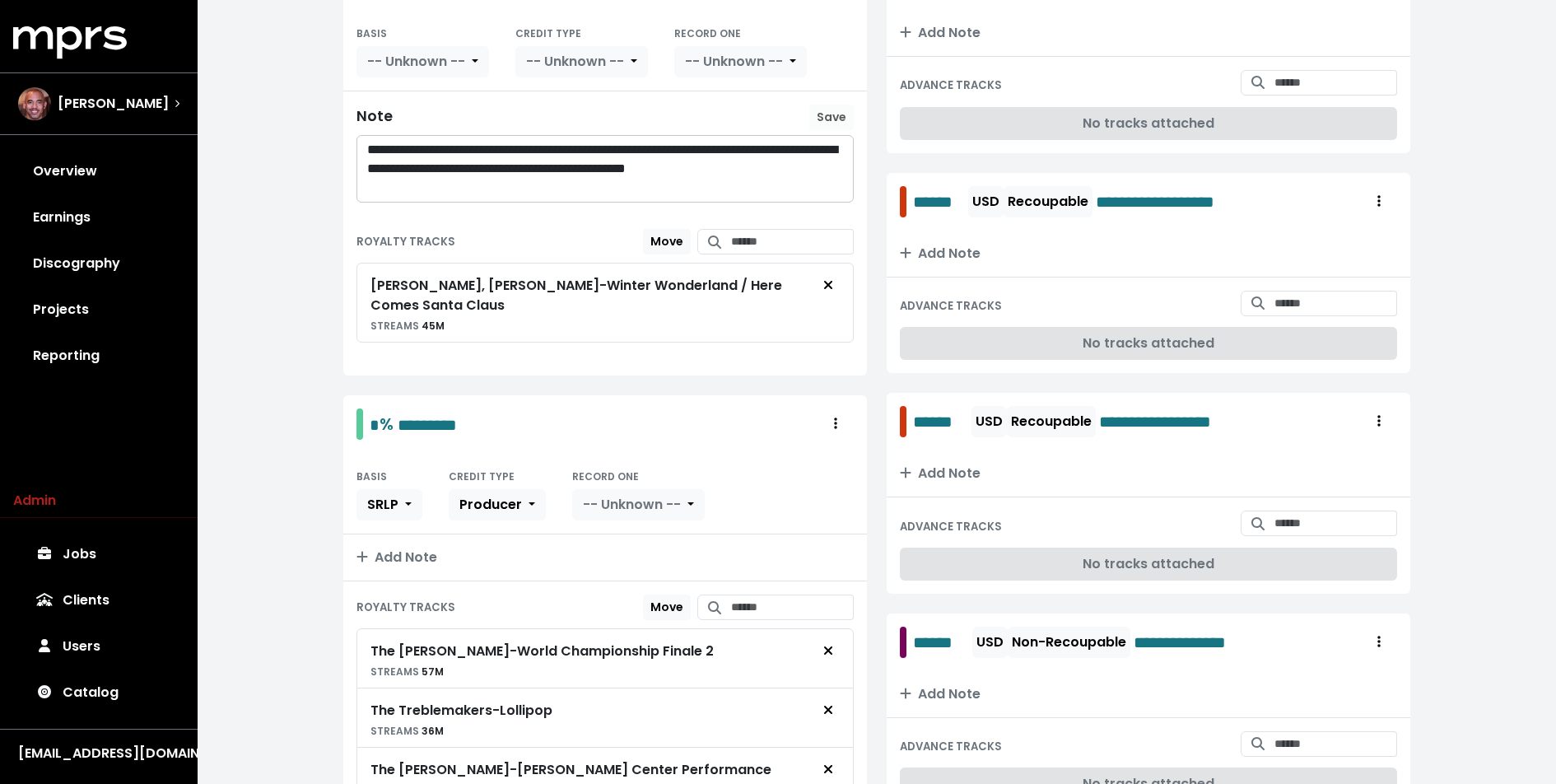
scroll to position [387, 0]
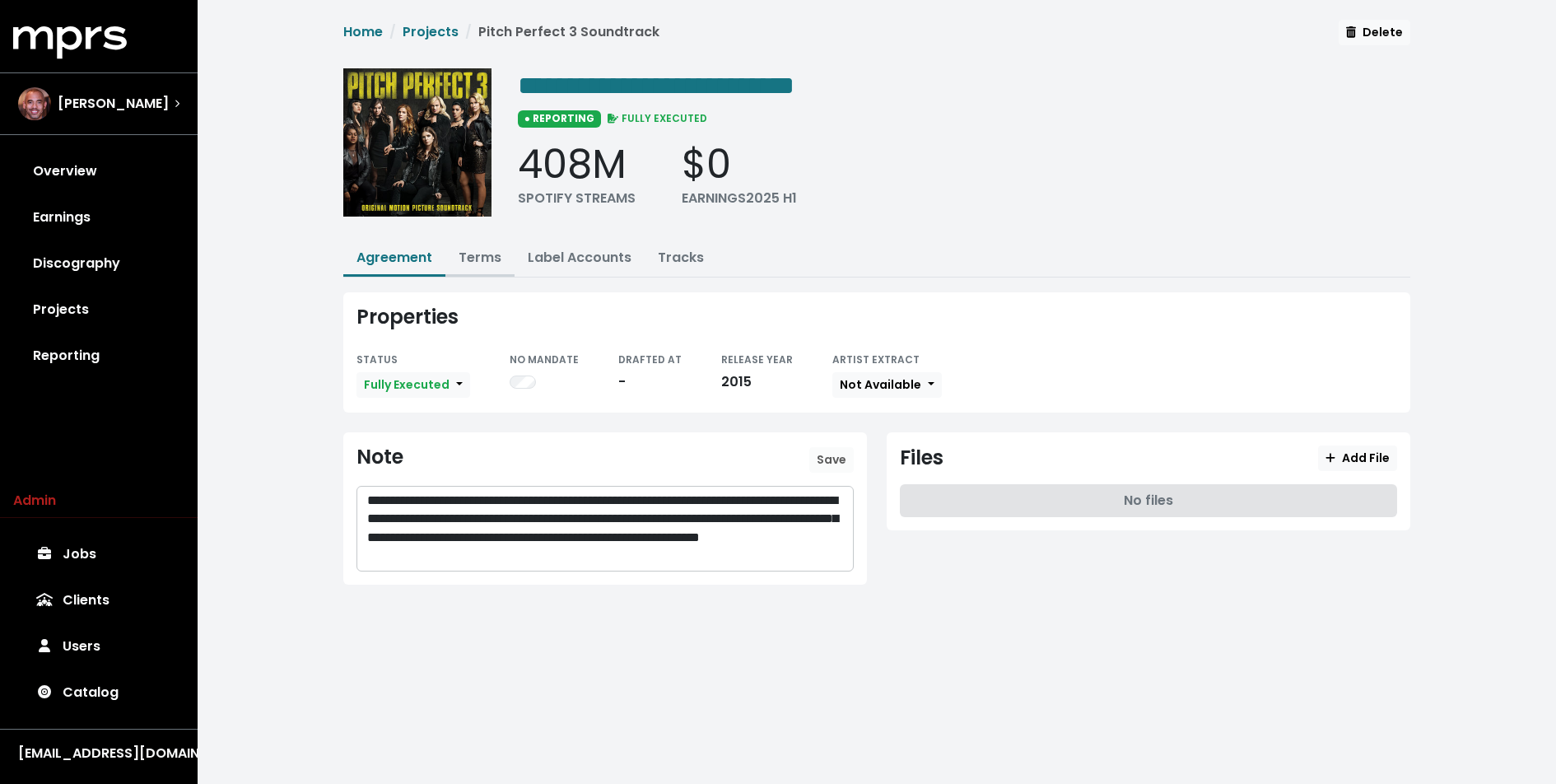
click at [487, 260] on link "Terms" at bounding box center [479, 258] width 43 height 19
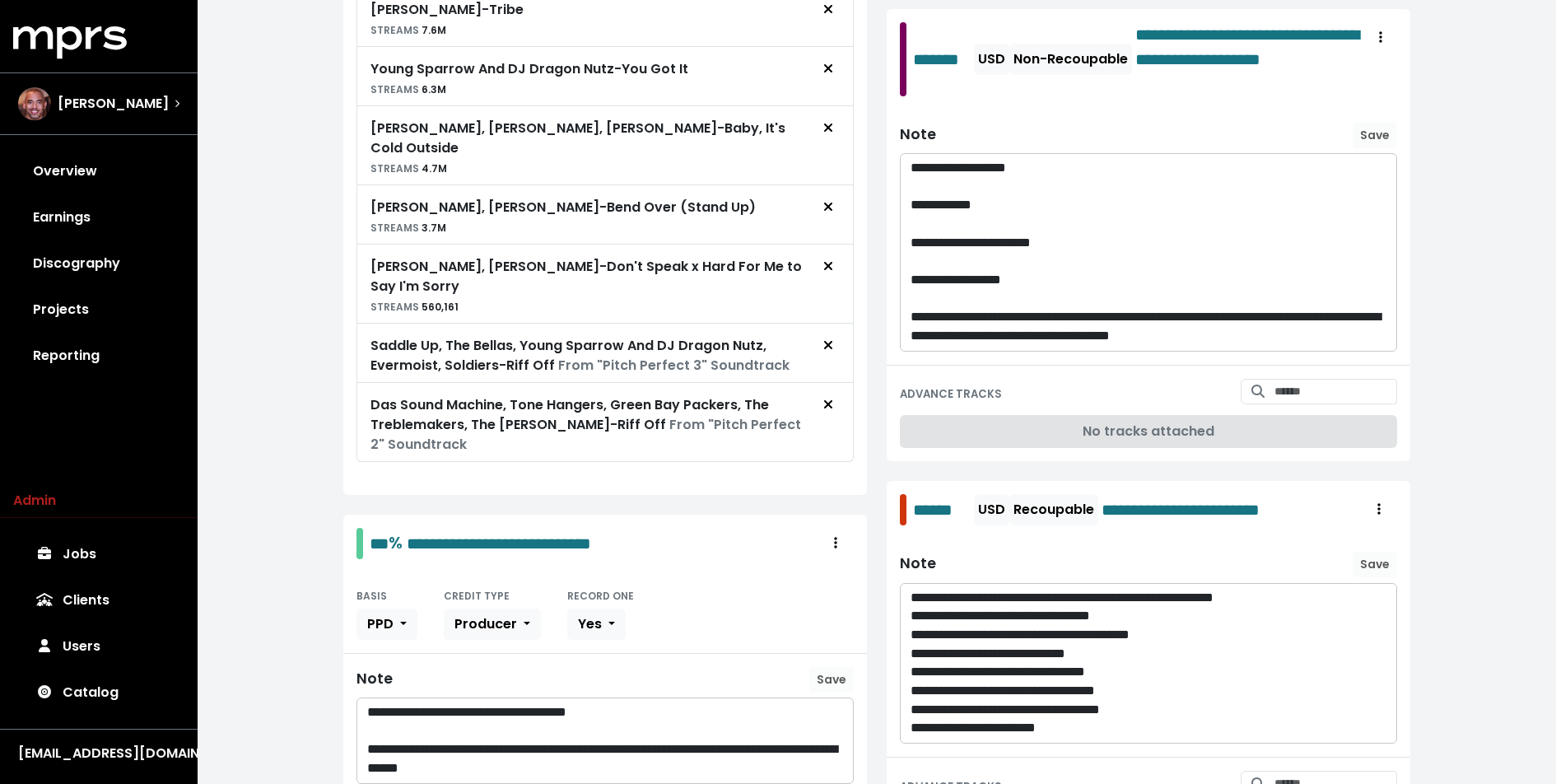
scroll to position [1695, 0]
click at [830, 396] on span "Remove royalty target" at bounding box center [828, 405] width 10 height 19
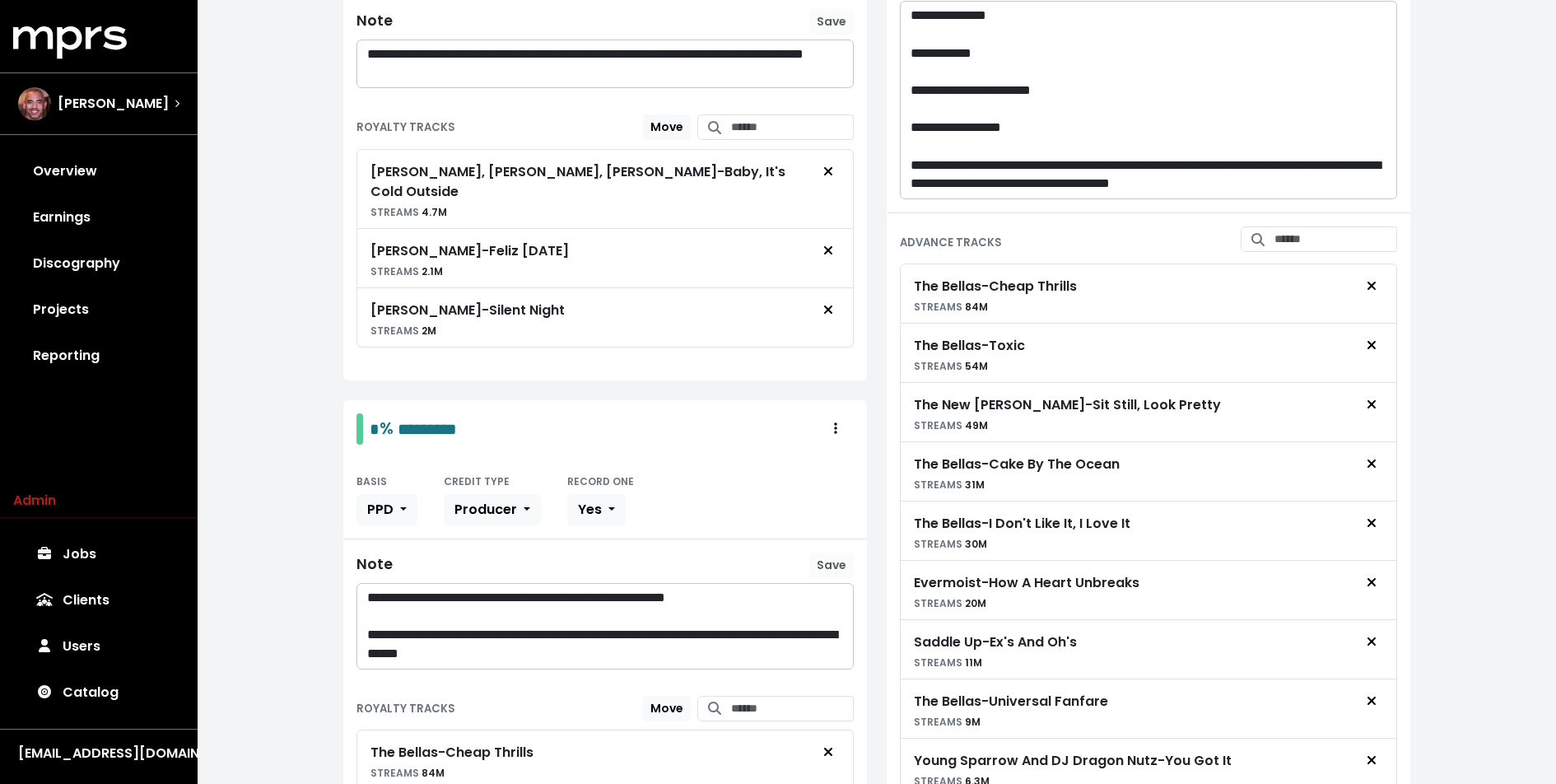
scroll to position [0, 0]
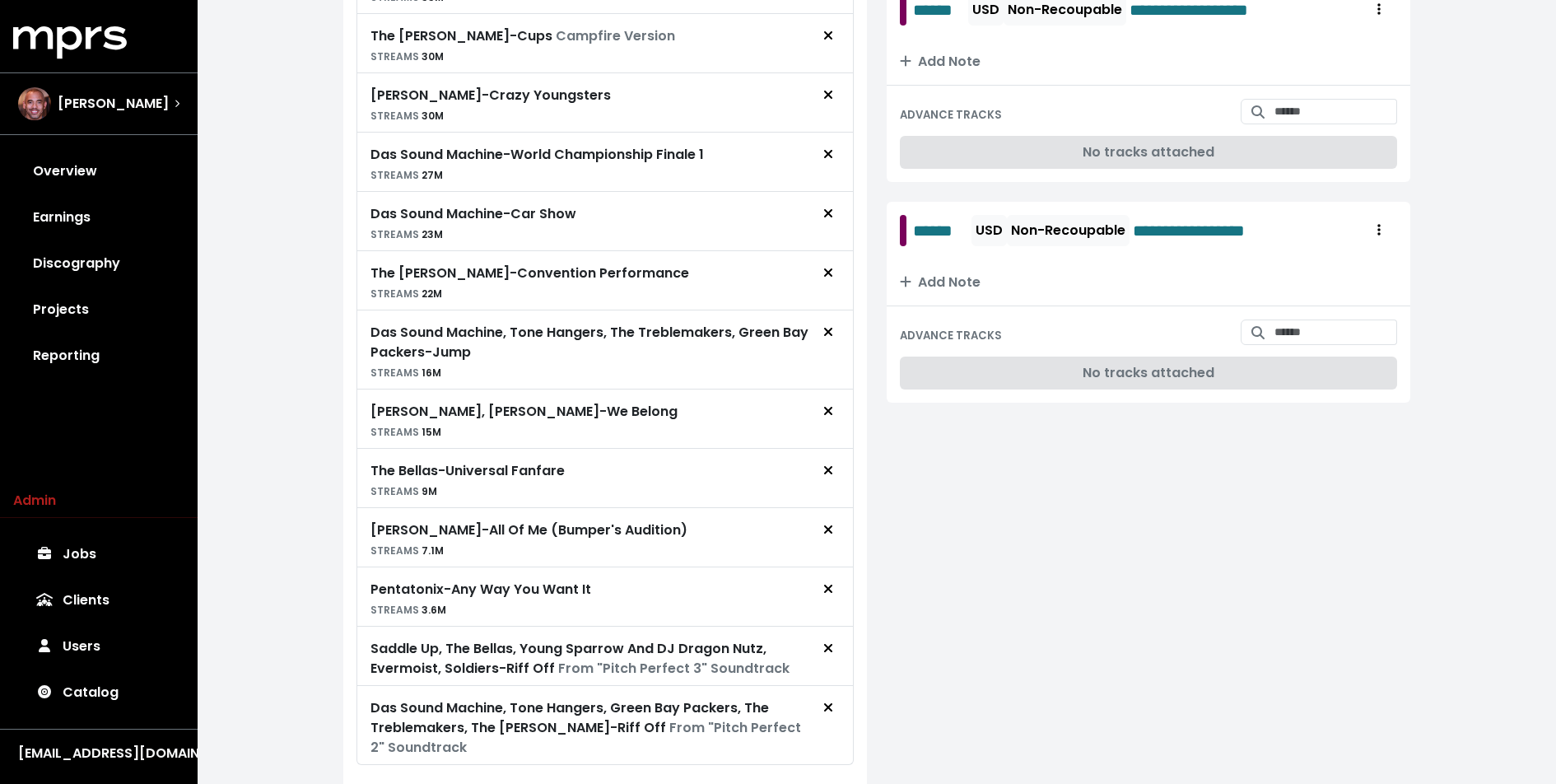
scroll to position [1289, 0]
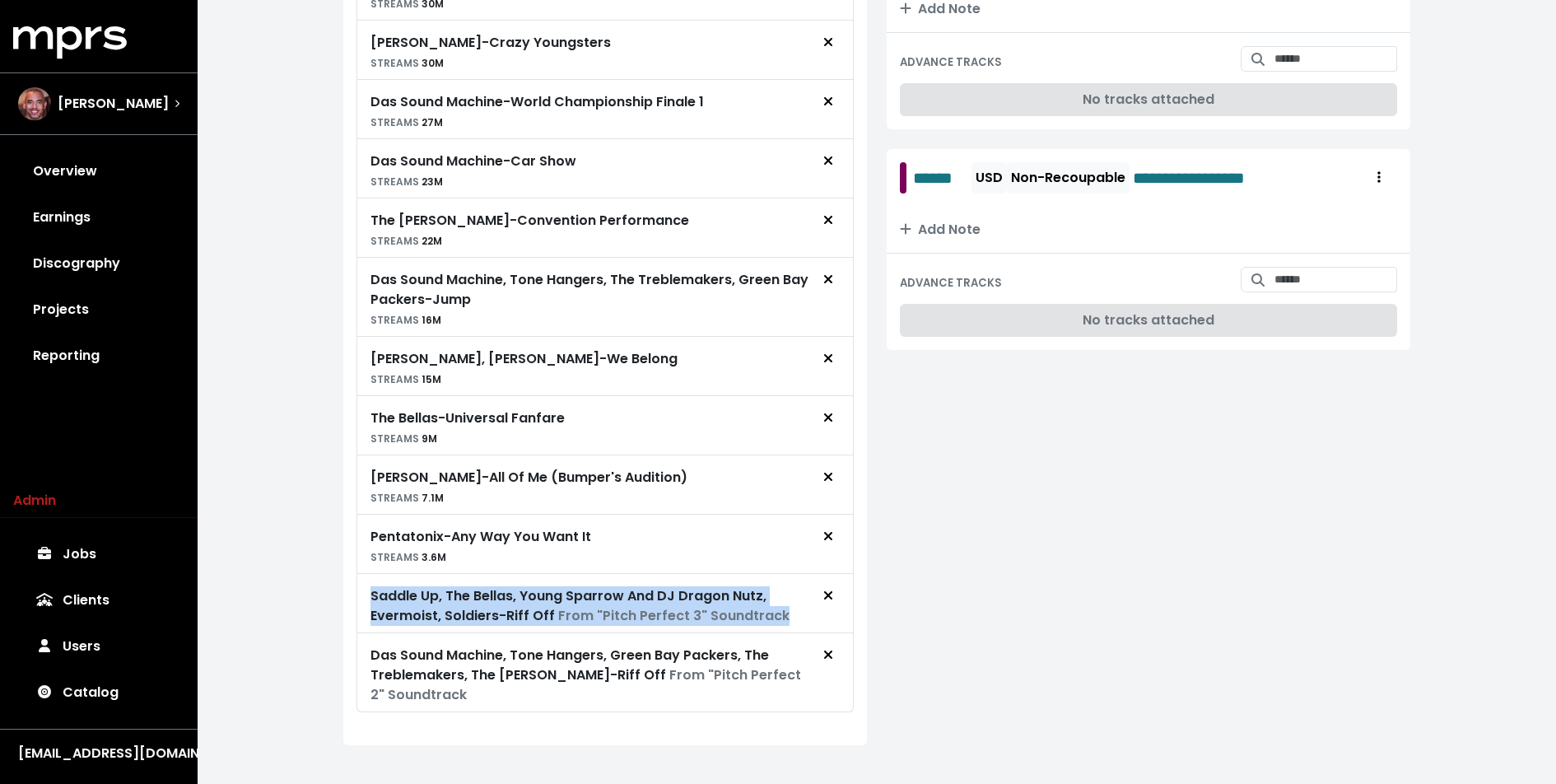
drag, startPoint x: 367, startPoint y: 562, endPoint x: 780, endPoint y: 618, distance: 416.8
click at [780, 618] on div "The Barden Bellas - World Championship Finale 2 STREAMS 57M The Treblemakers - …" at bounding box center [605, 218] width 498 height 989
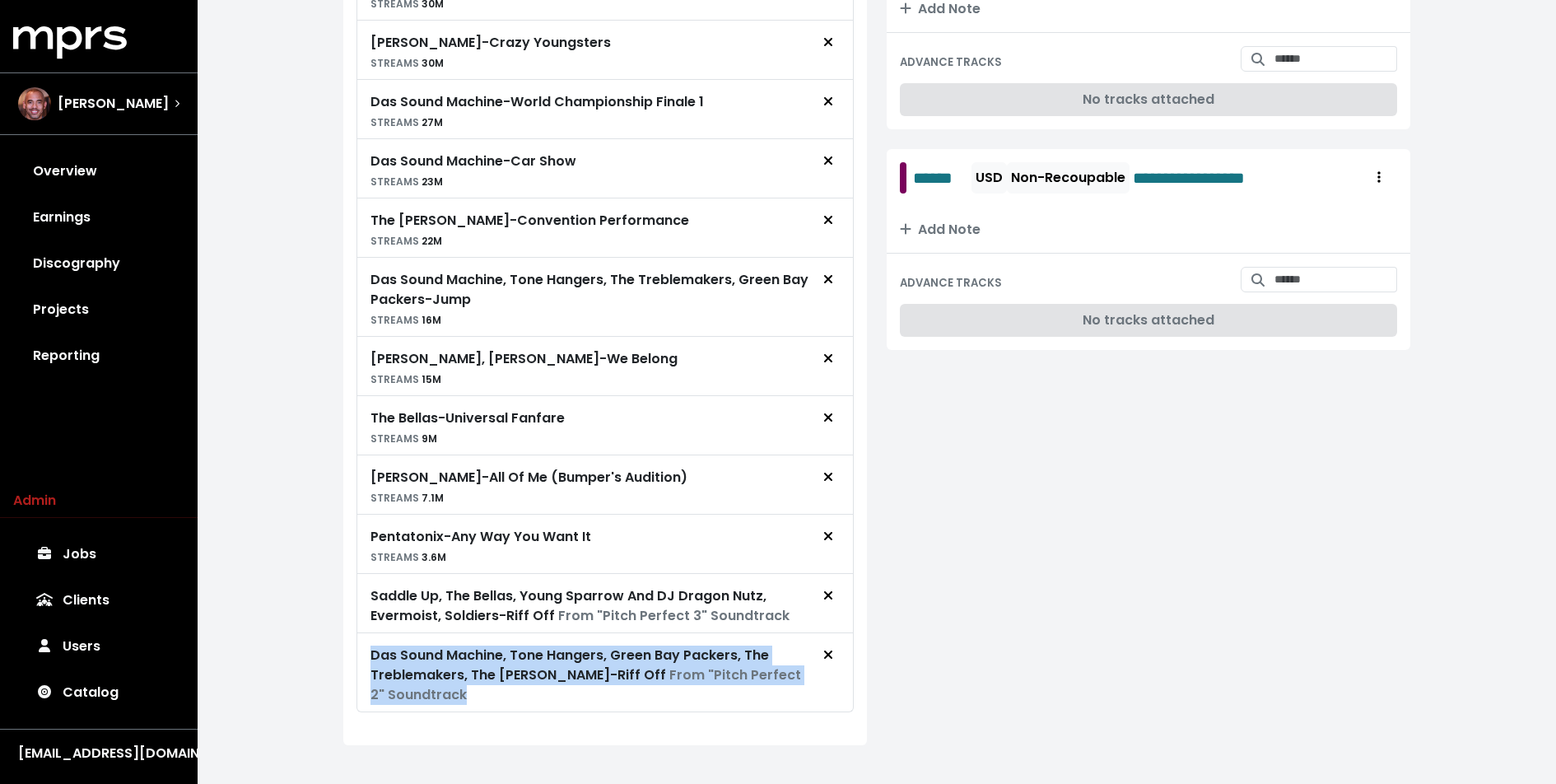
drag, startPoint x: 453, startPoint y: 682, endPoint x: 353, endPoint y: 638, distance: 109.3
click at [353, 638] on div "ROYALTY TRACKS Move The Barden Bellas - World Championship Finale 2 STREAMS 57M…" at bounding box center [605, 210] width 523 height 1069
click at [825, 588] on icon "Remove royalty target" at bounding box center [828, 595] width 10 height 13
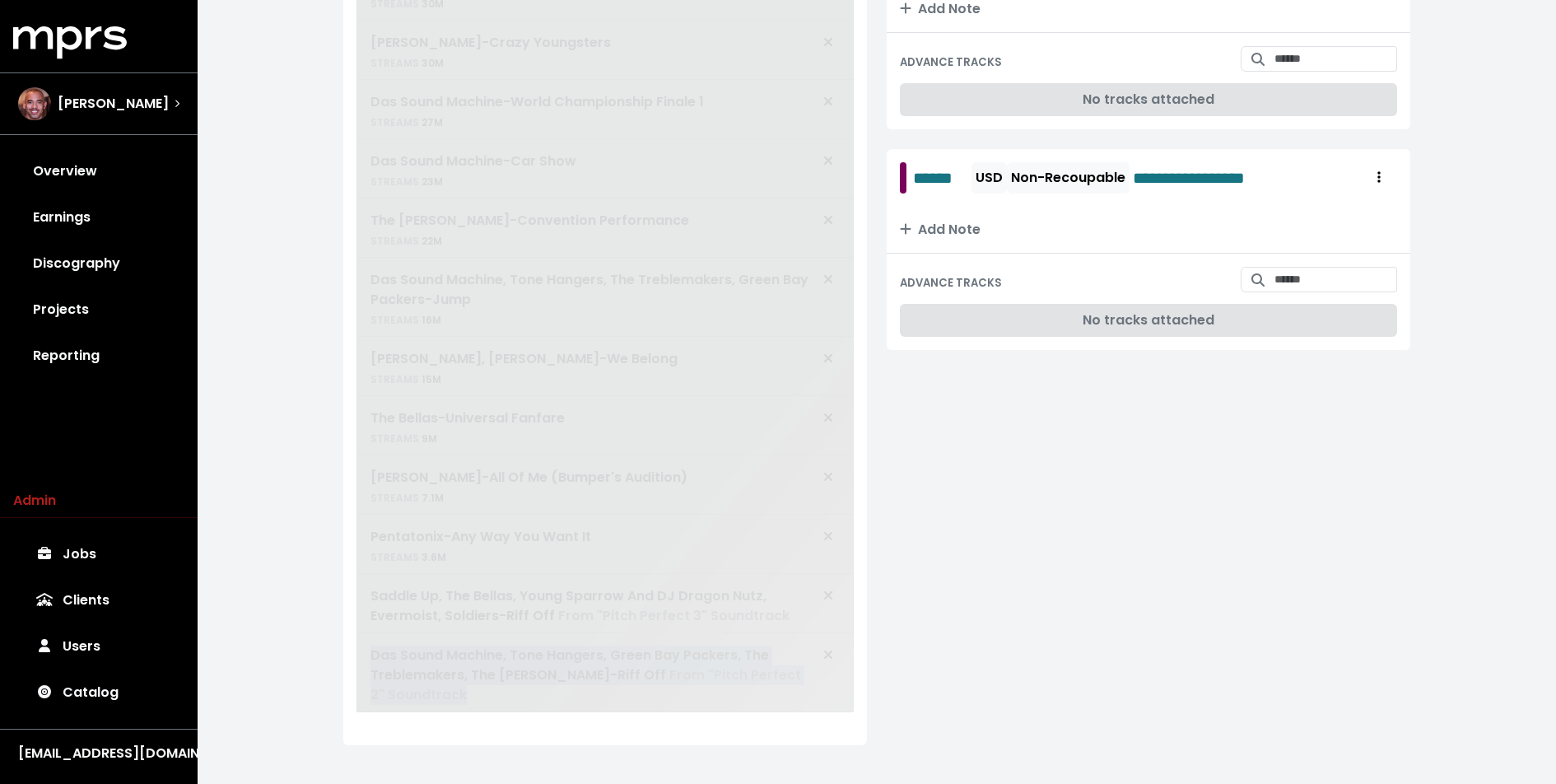
scroll to position [1231, 0]
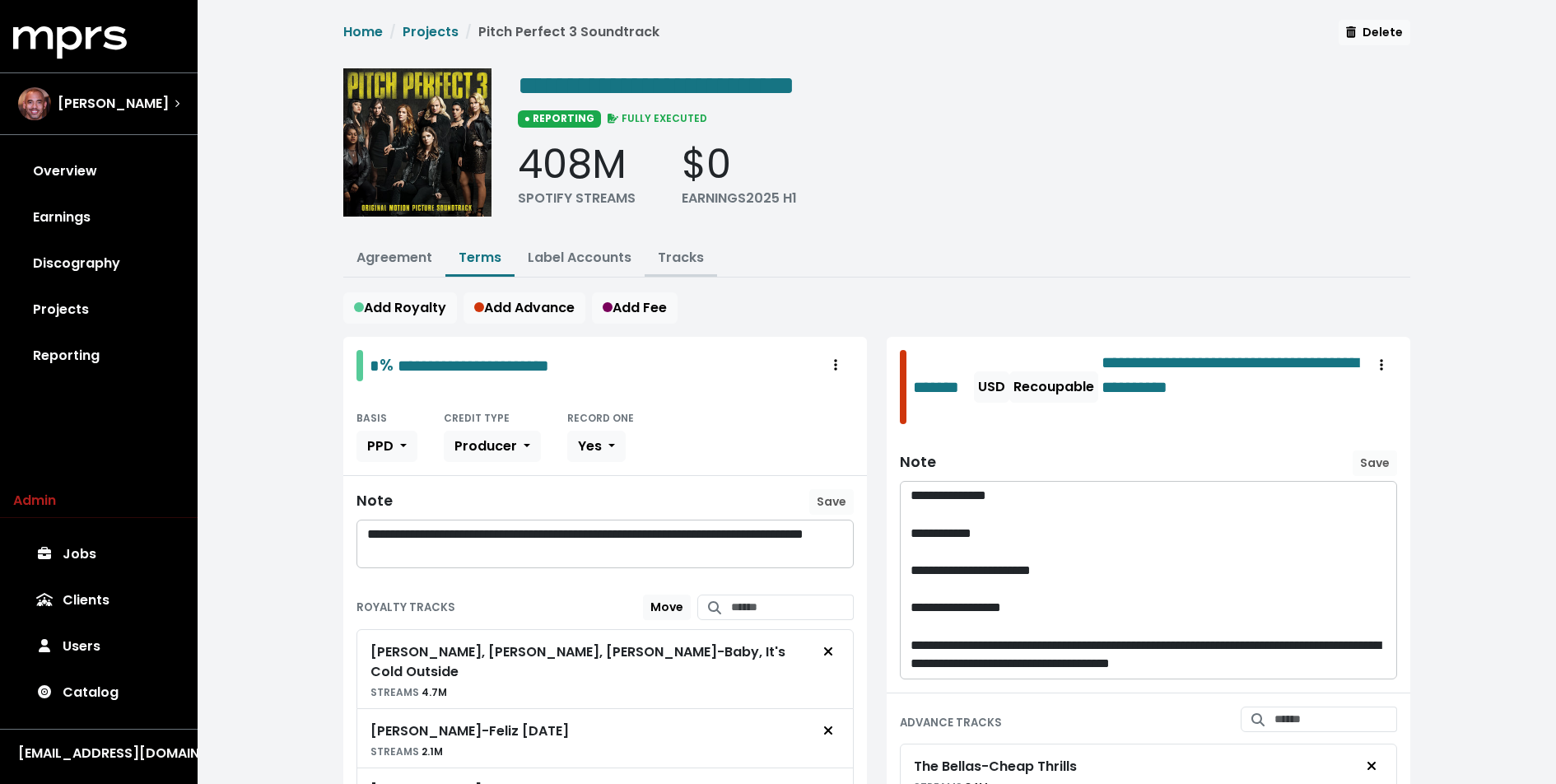
click at [672, 263] on link "Tracks" at bounding box center [681, 258] width 46 height 19
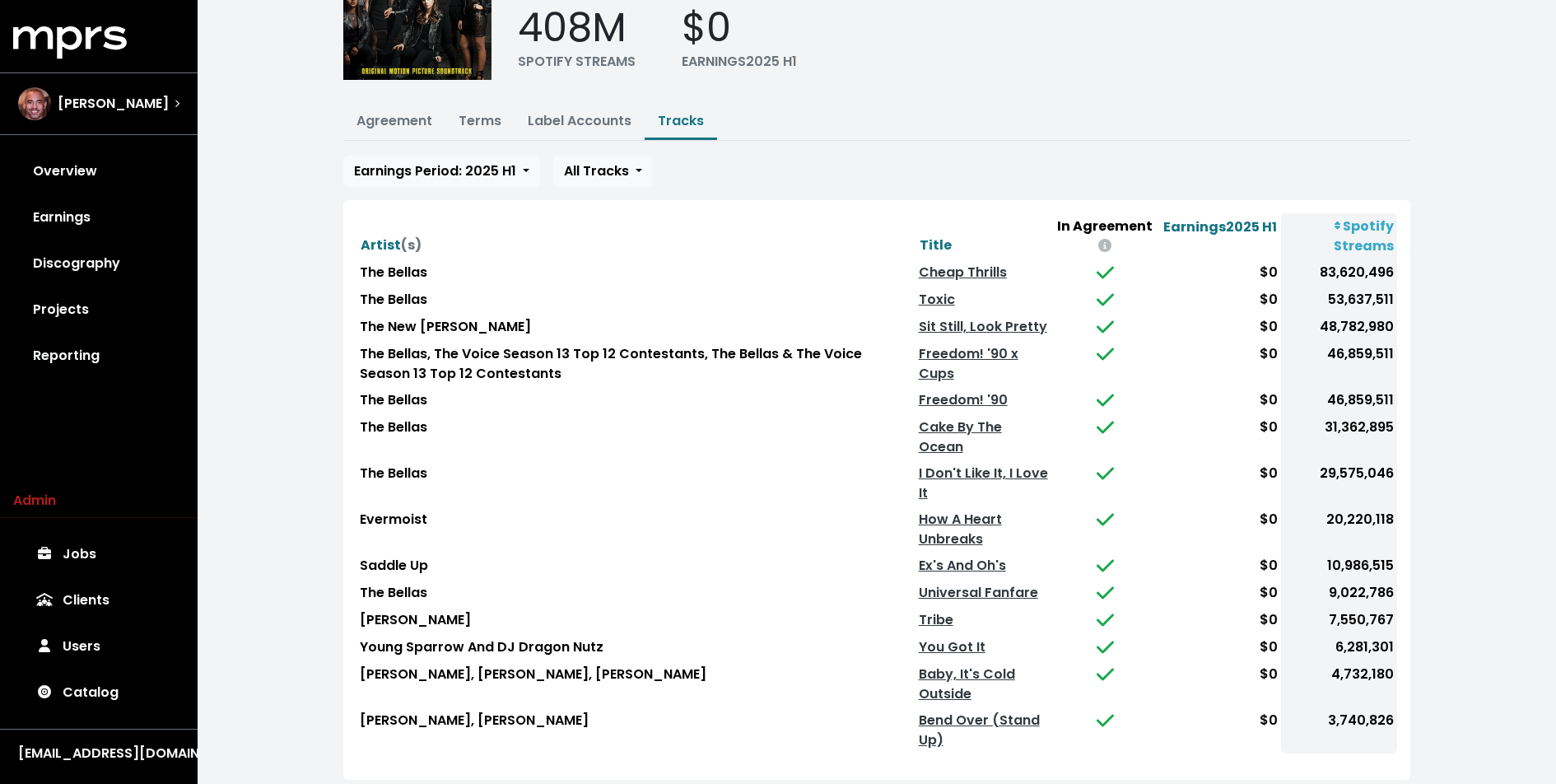
scroll to position [204, 0]
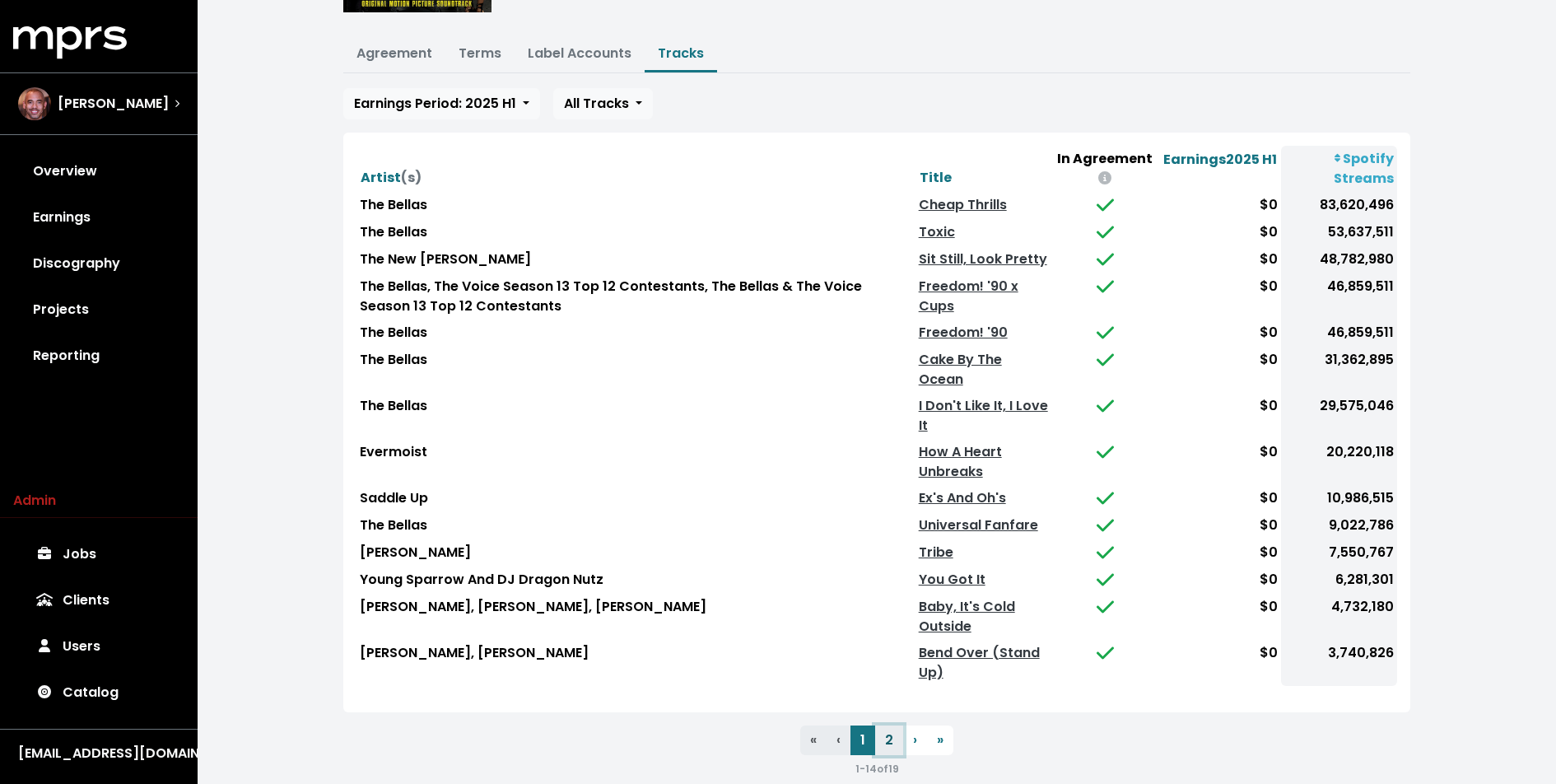
click at [887, 726] on button "2" at bounding box center [889, 740] width 28 height 30
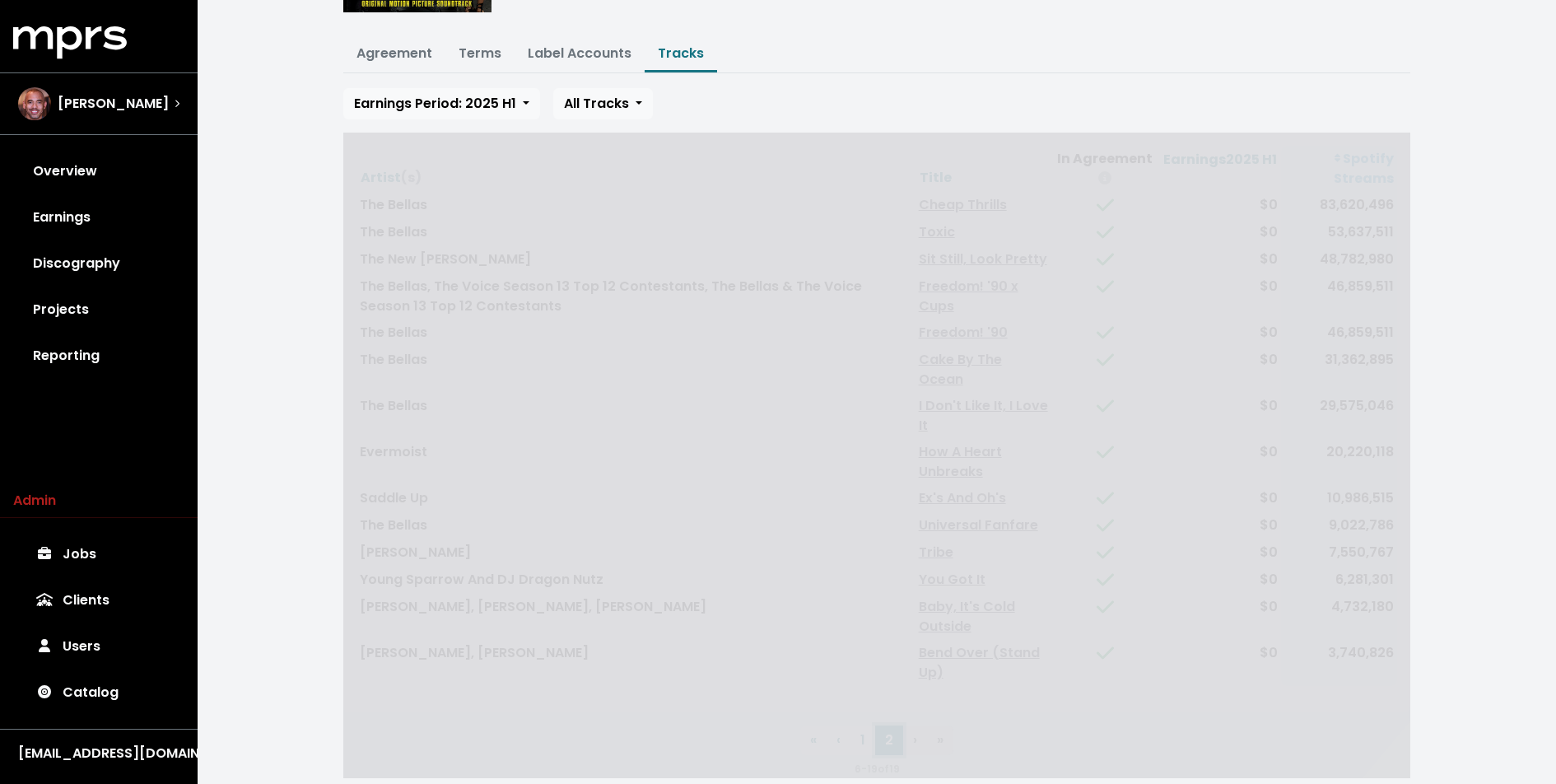
scroll to position [0, 0]
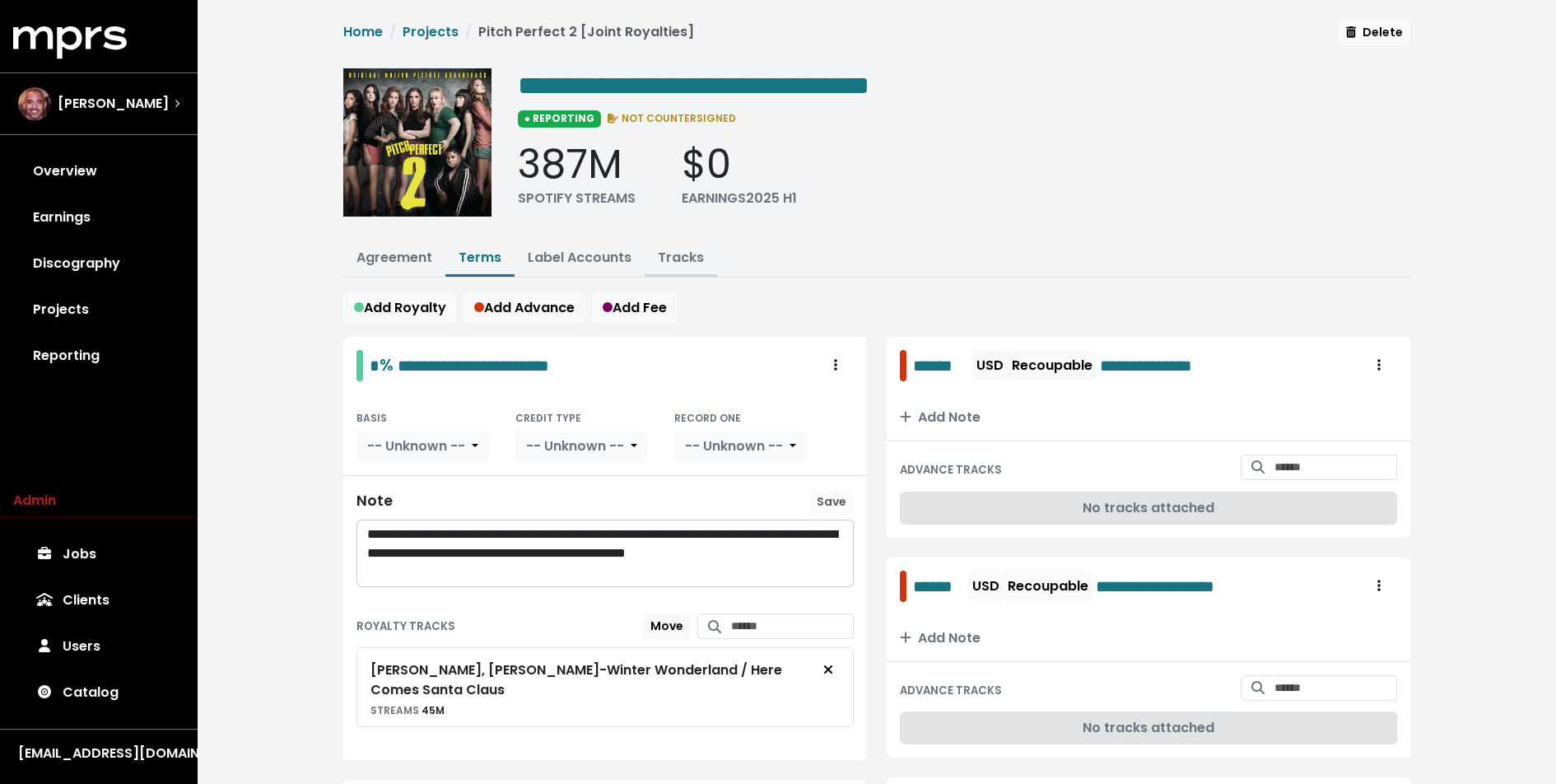
click at [681, 256] on link "Tracks" at bounding box center [681, 258] width 46 height 19
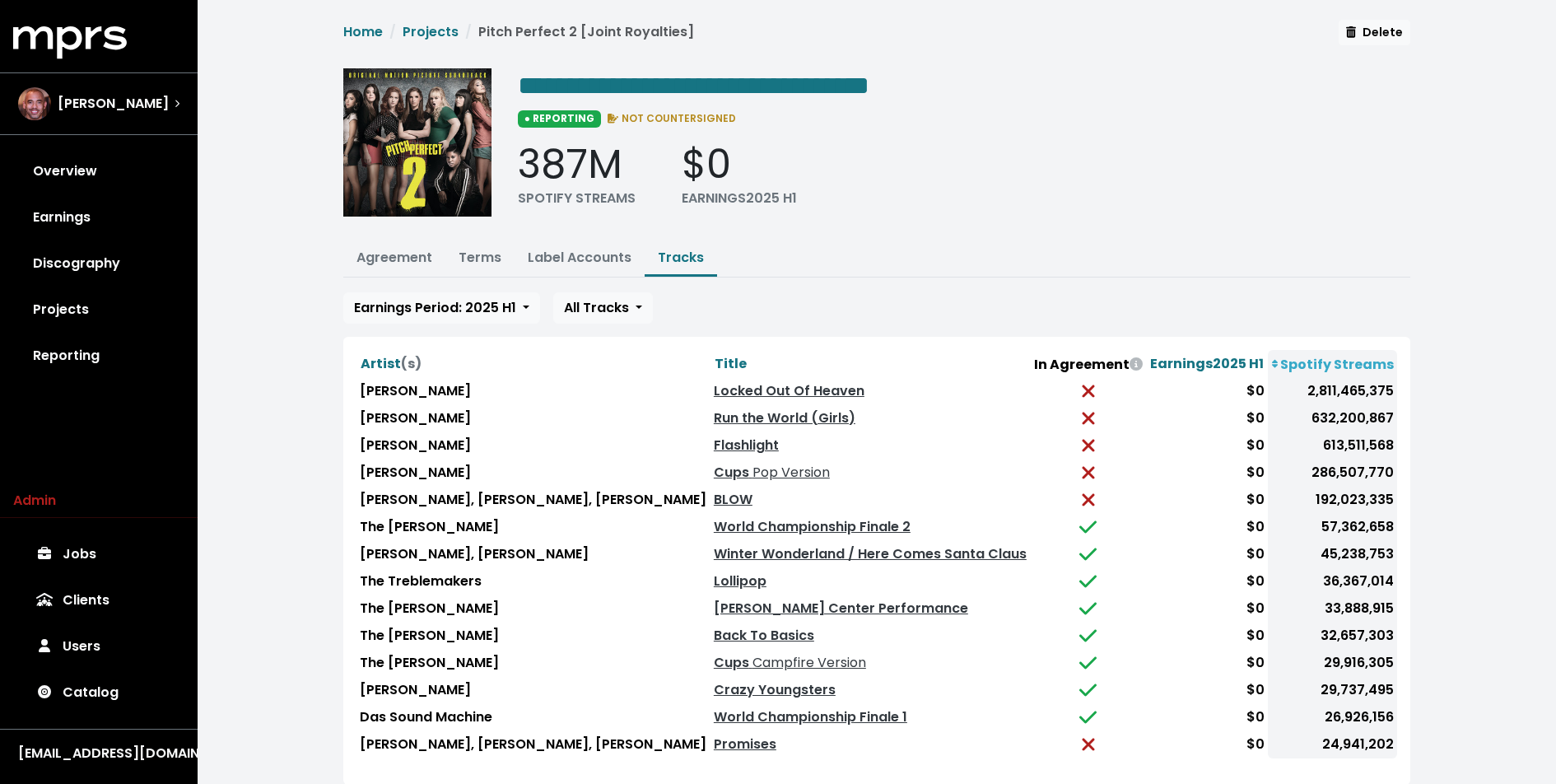
scroll to position [89, 0]
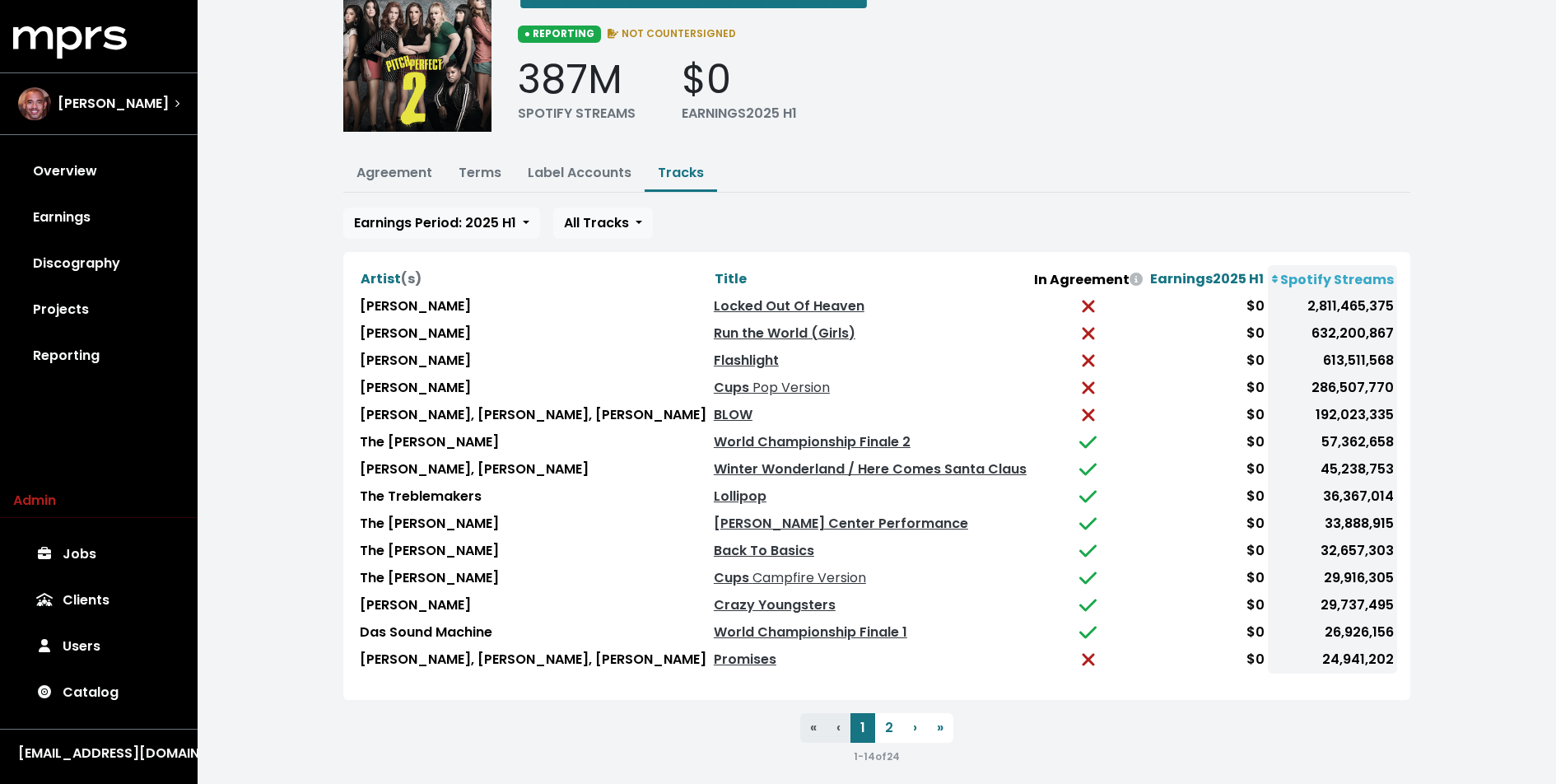
scroll to position [89, 0]
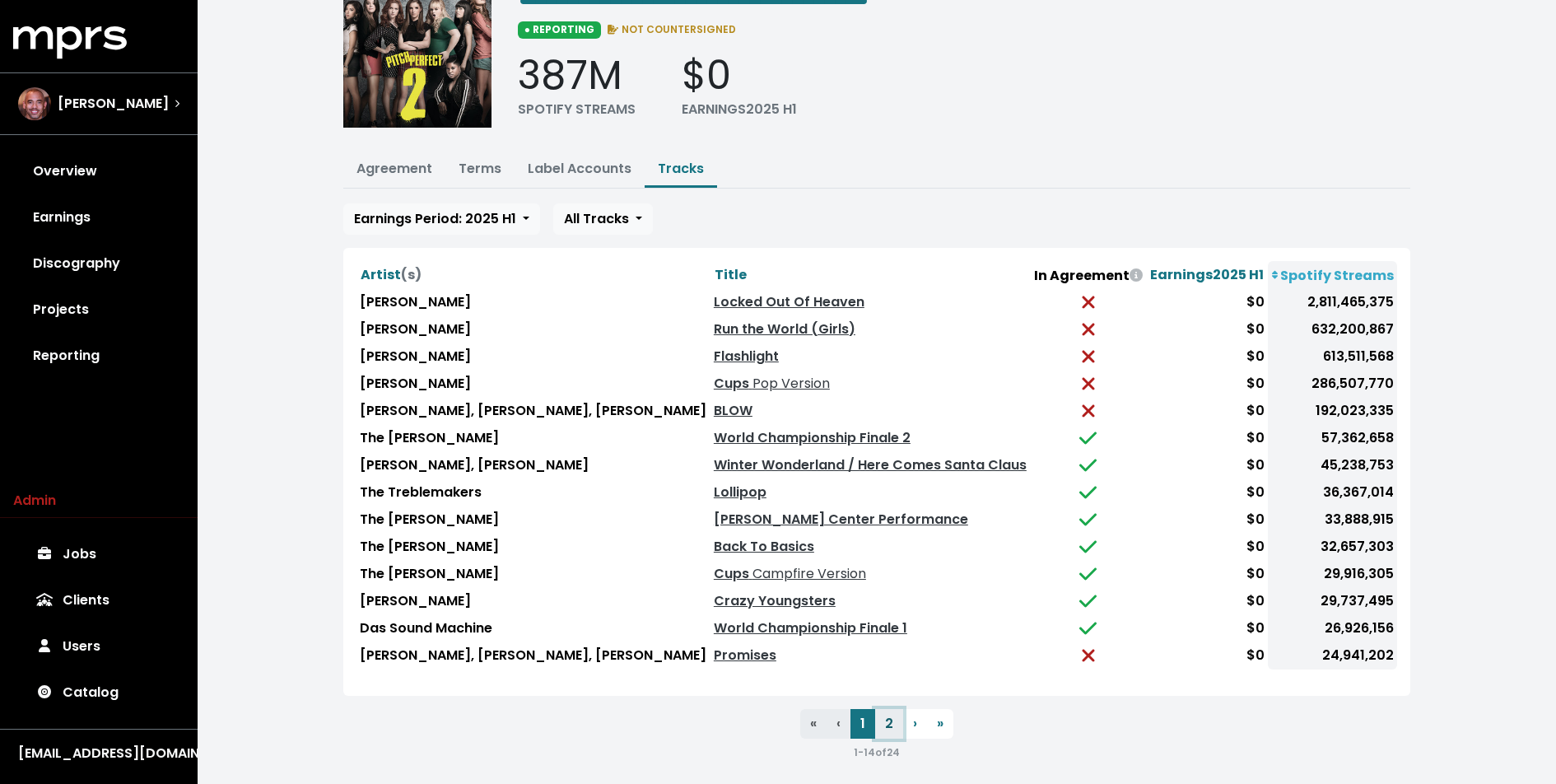
click at [891, 709] on button "2" at bounding box center [889, 724] width 28 height 30
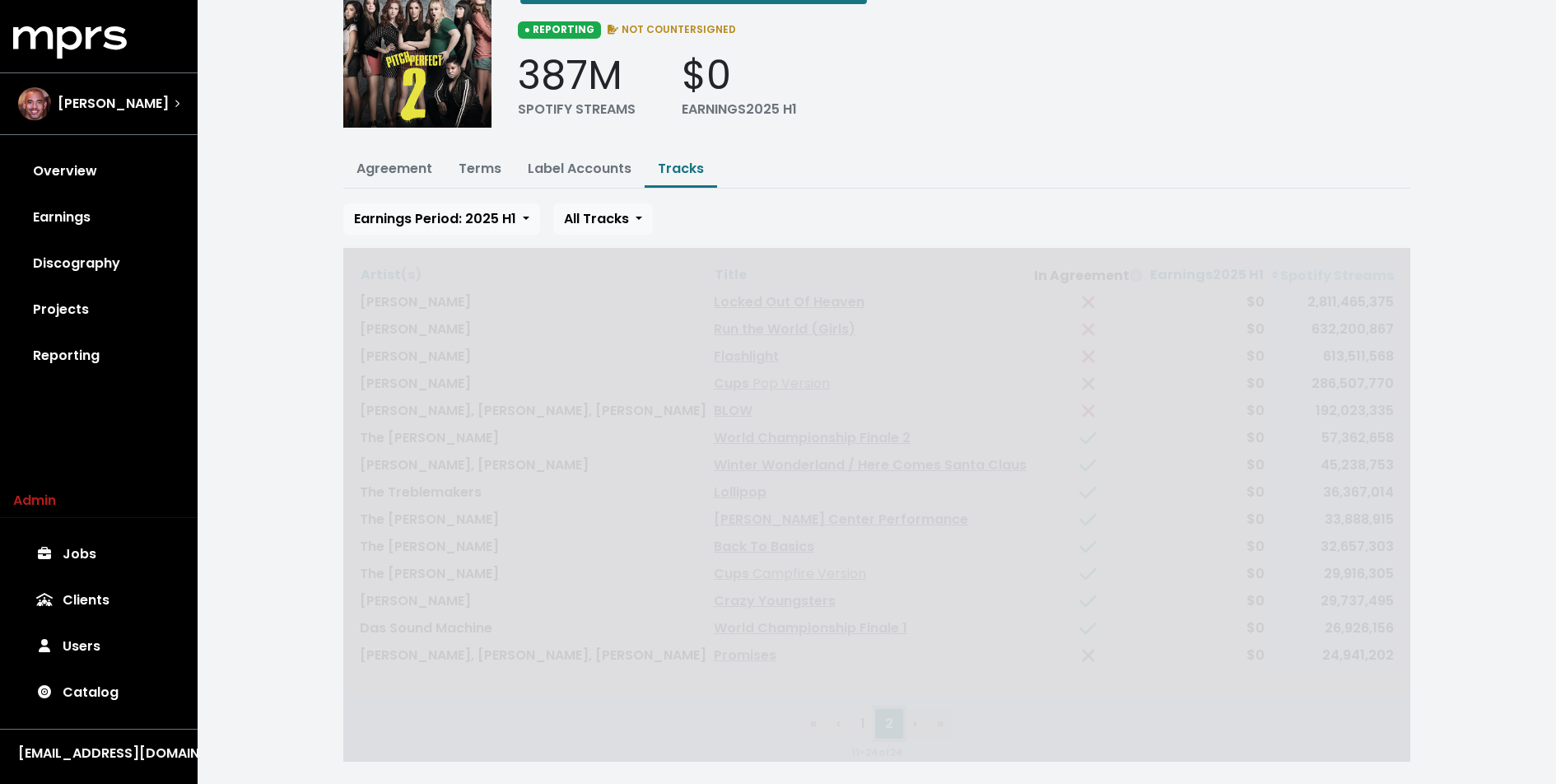
scroll to position [58, 0]
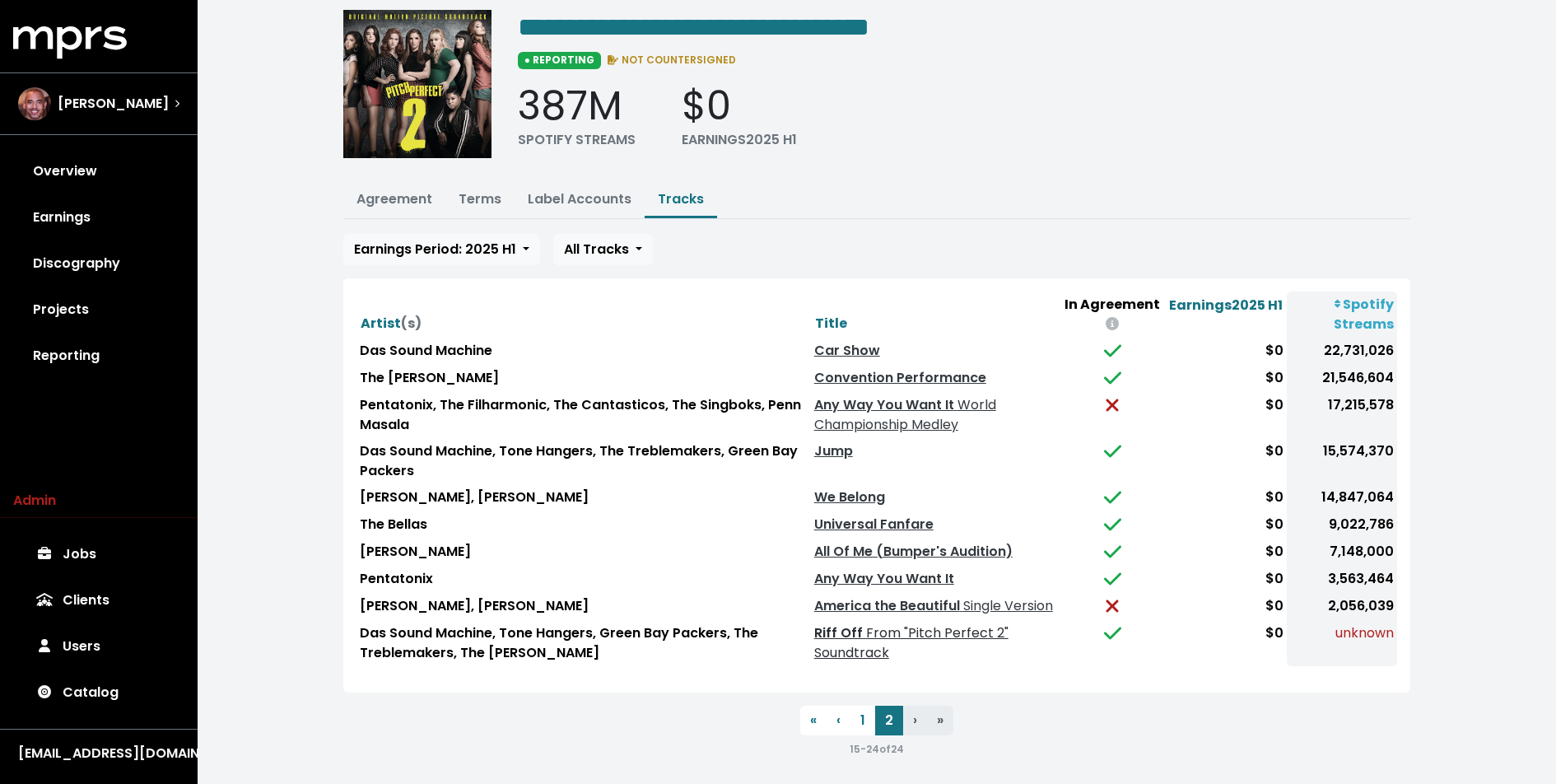
click at [849, 624] on link "Riff Off From "Pitch Perfect 2" Soundtrack" at bounding box center [911, 642] width 195 height 38
click at [90, 701] on link "Catalog" at bounding box center [99, 692] width 172 height 46
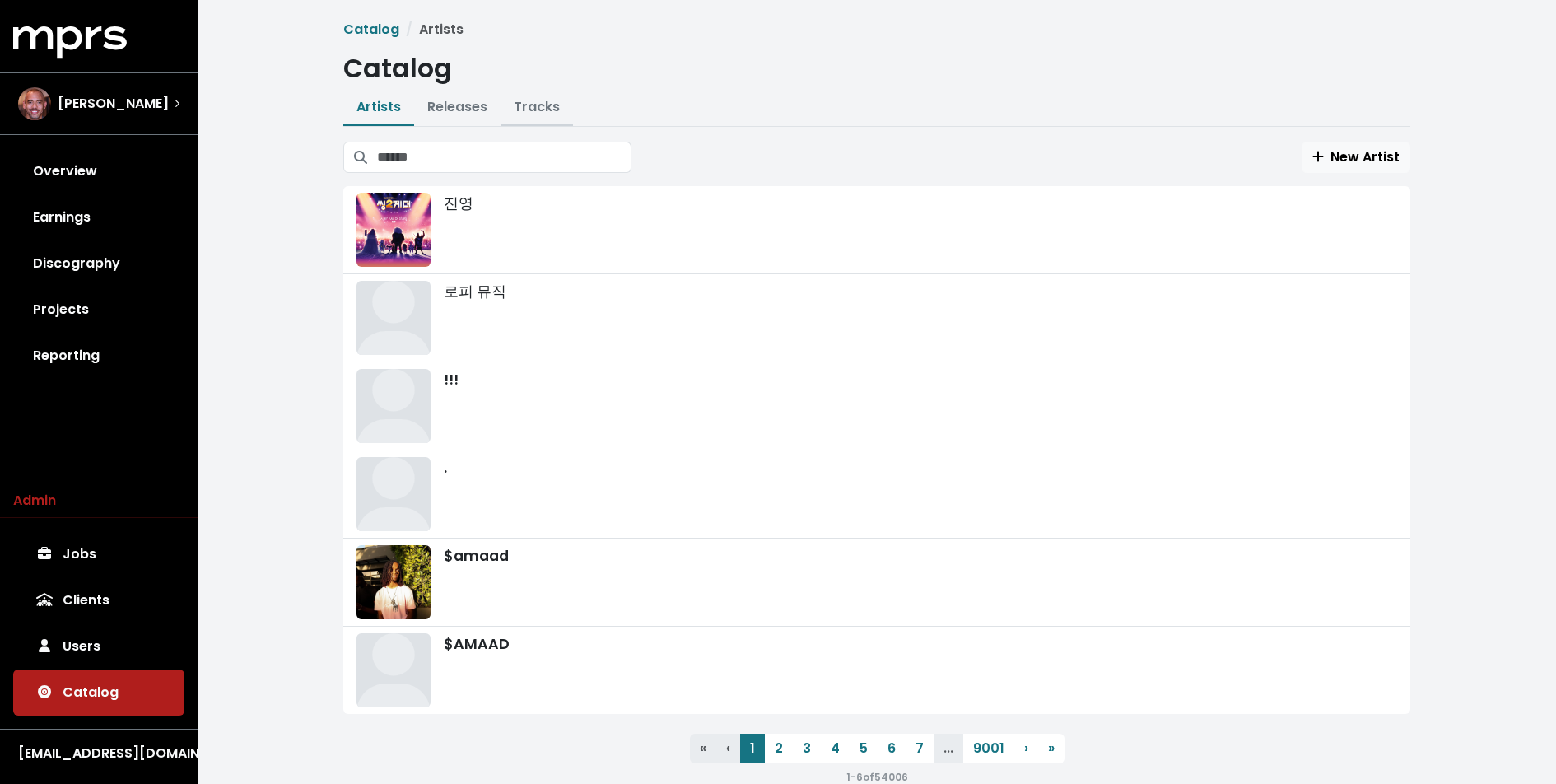
click at [535, 110] on link "Tracks" at bounding box center [537, 106] width 46 height 19
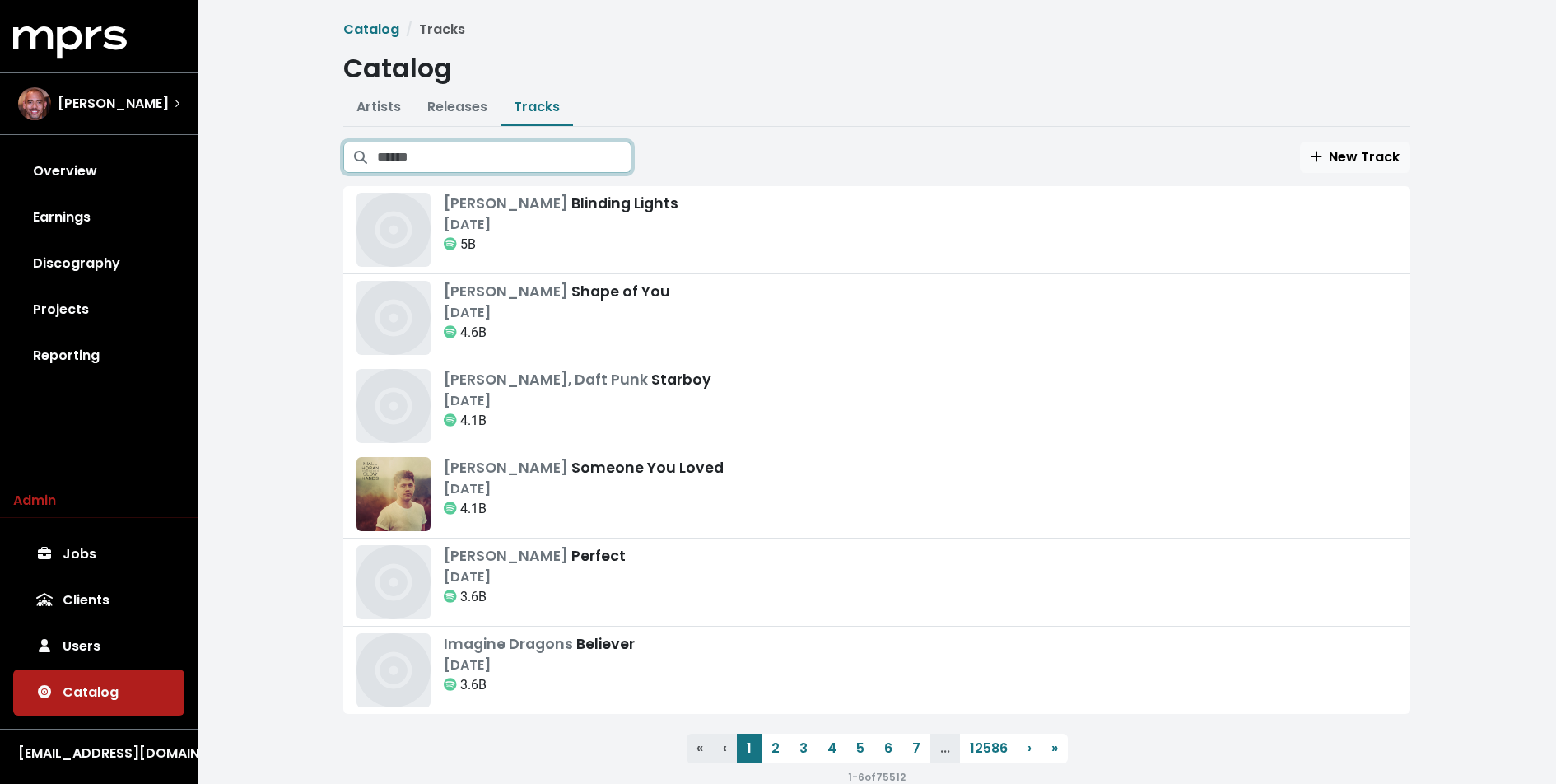
click at [515, 160] on input "Search tracks" at bounding box center [503, 157] width 254 height 32
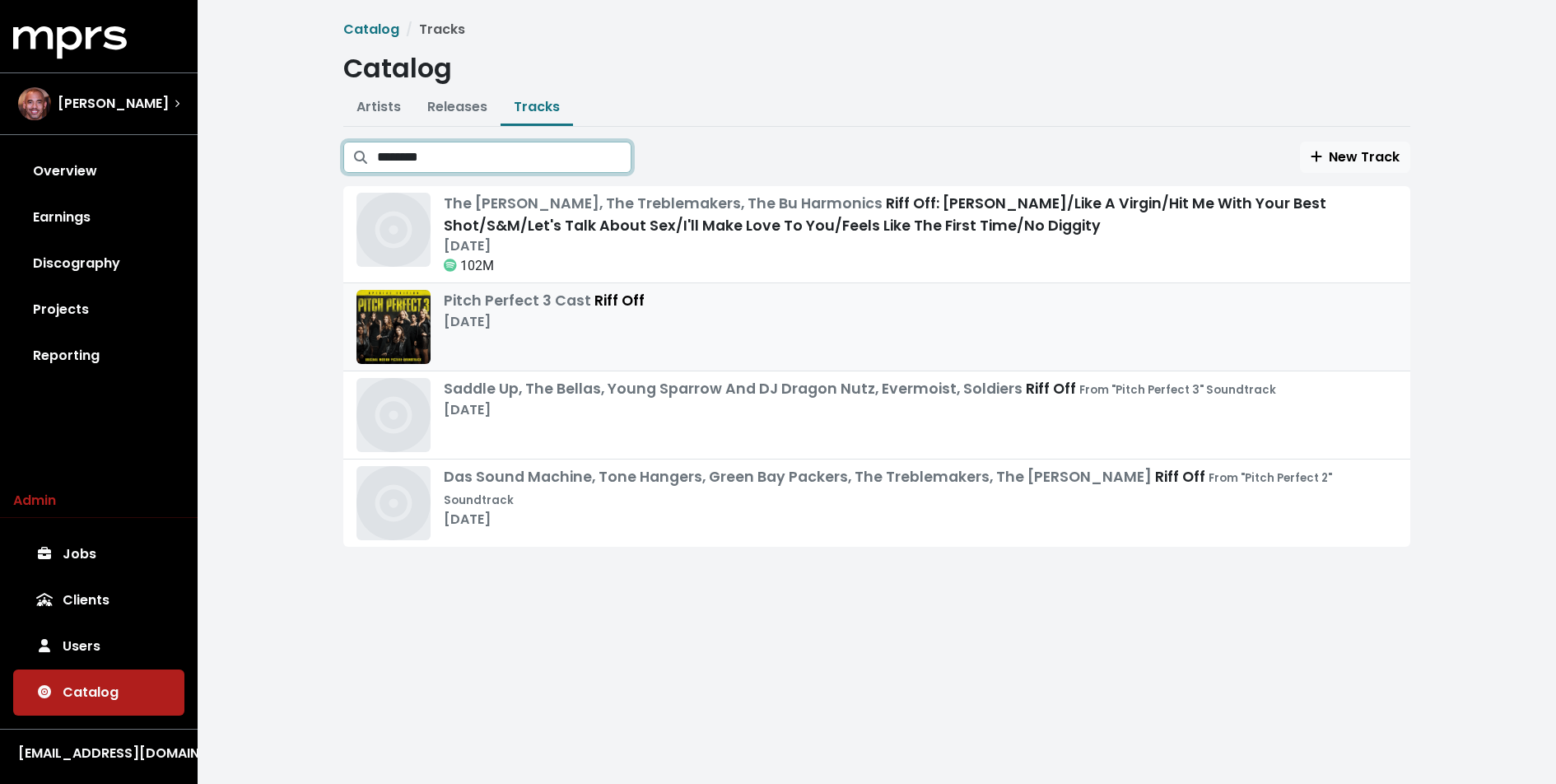
type input "********"
click at [532, 335] on div "Pitch Perfect 3 Cast Riff Off [DATE]" at bounding box center [545, 326] width 201 height 74
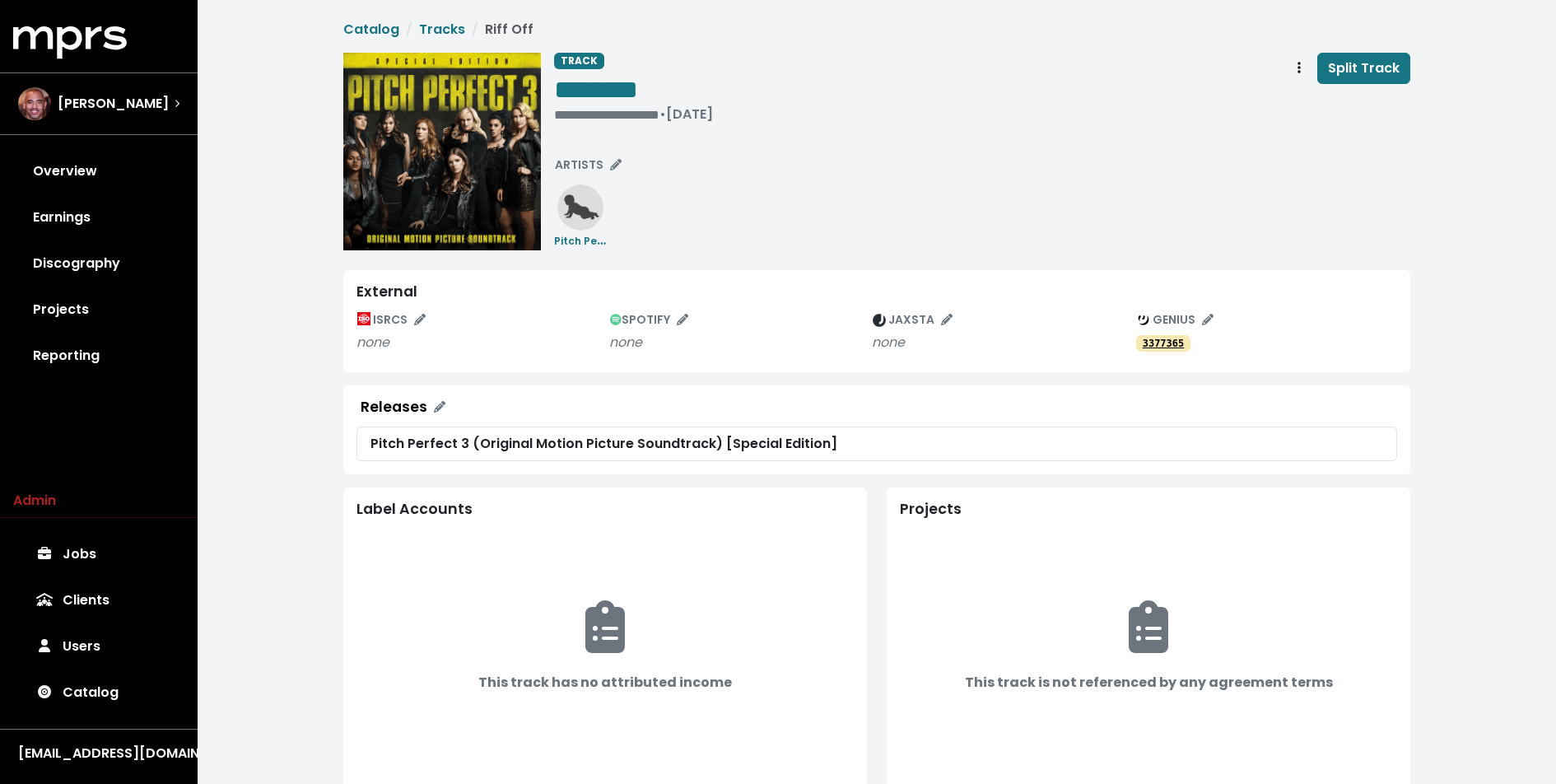
click at [848, 220] on div "**********" at bounding box center [982, 151] width 856 height 197
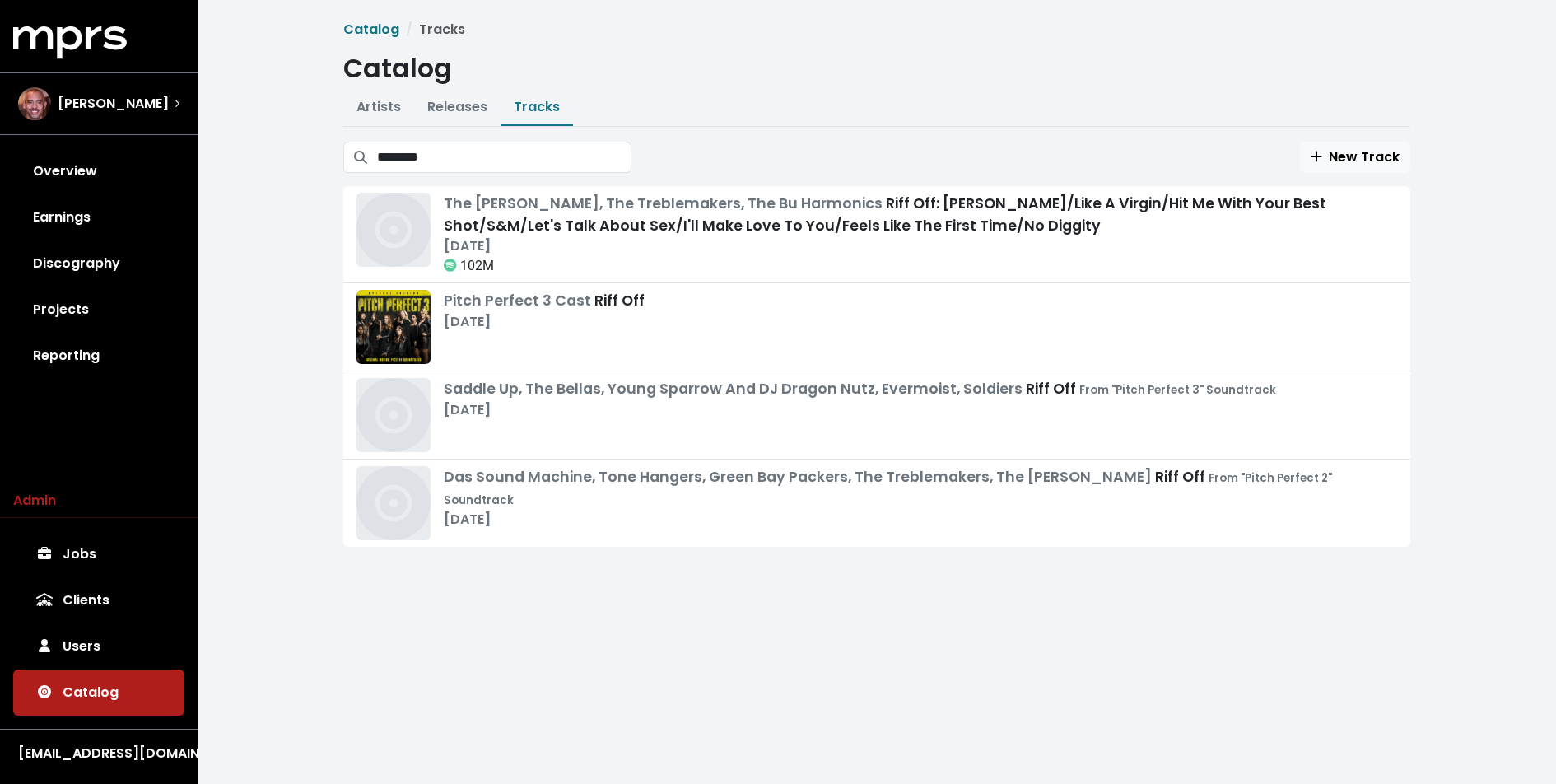
click at [719, 58] on h1 "Catalog" at bounding box center [876, 68] width 1067 height 32
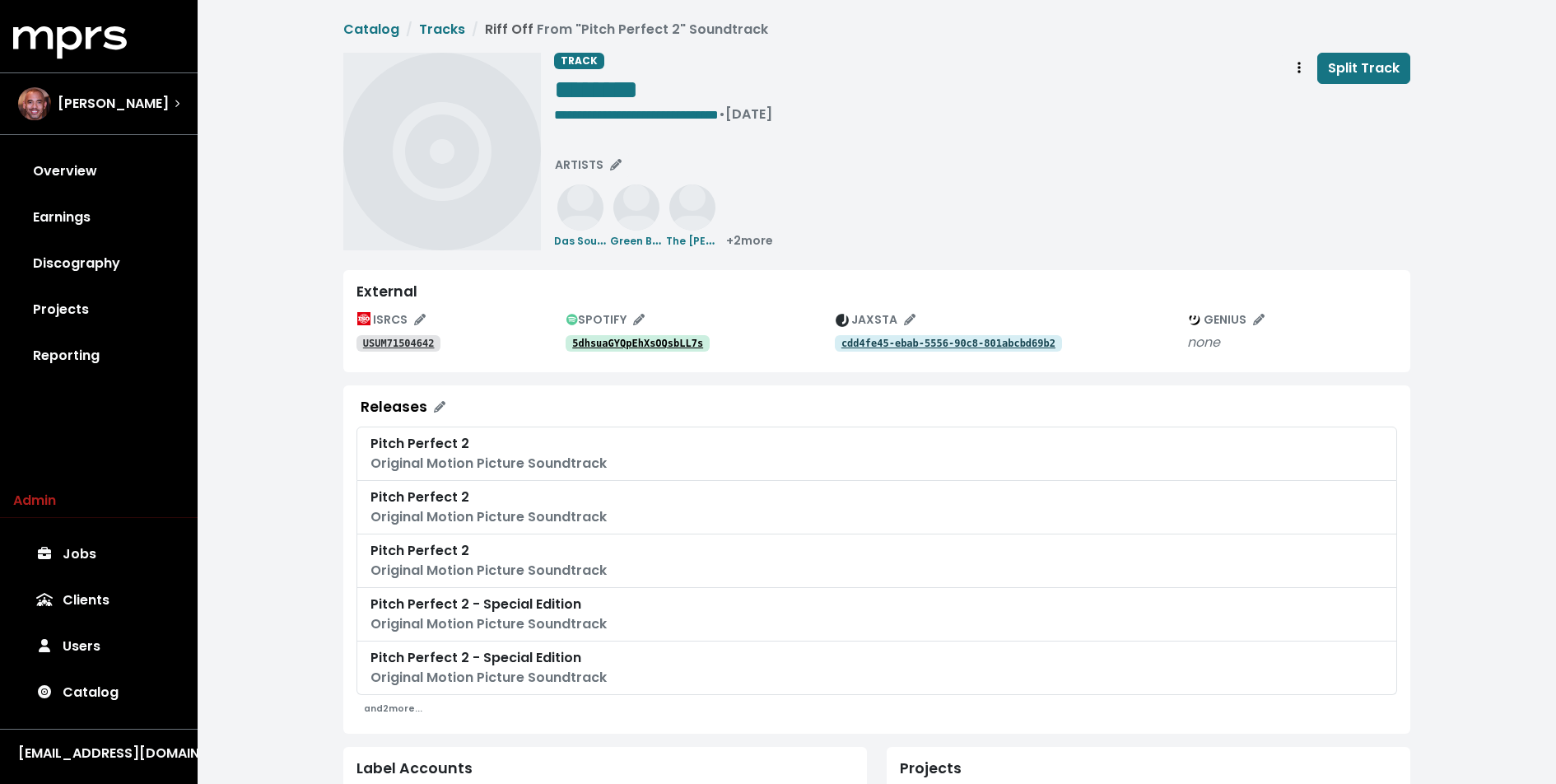
click at [830, 192] on div "**********" at bounding box center [982, 151] width 856 height 197
click at [897, 344] on tt "cdd4fe45-ebab-5556-90c8-801abcbd69b2" at bounding box center [948, 343] width 214 height 12
click at [959, 330] on div "JAXSTA" at bounding box center [1011, 319] width 353 height 26
click at [875, 350] on link "cdd4fe45-ebab-5556-90c8-801abcbd69b2" at bounding box center [948, 343] width 227 height 16
click at [307, 467] on div "**********" at bounding box center [876, 706] width 1359 height 1414
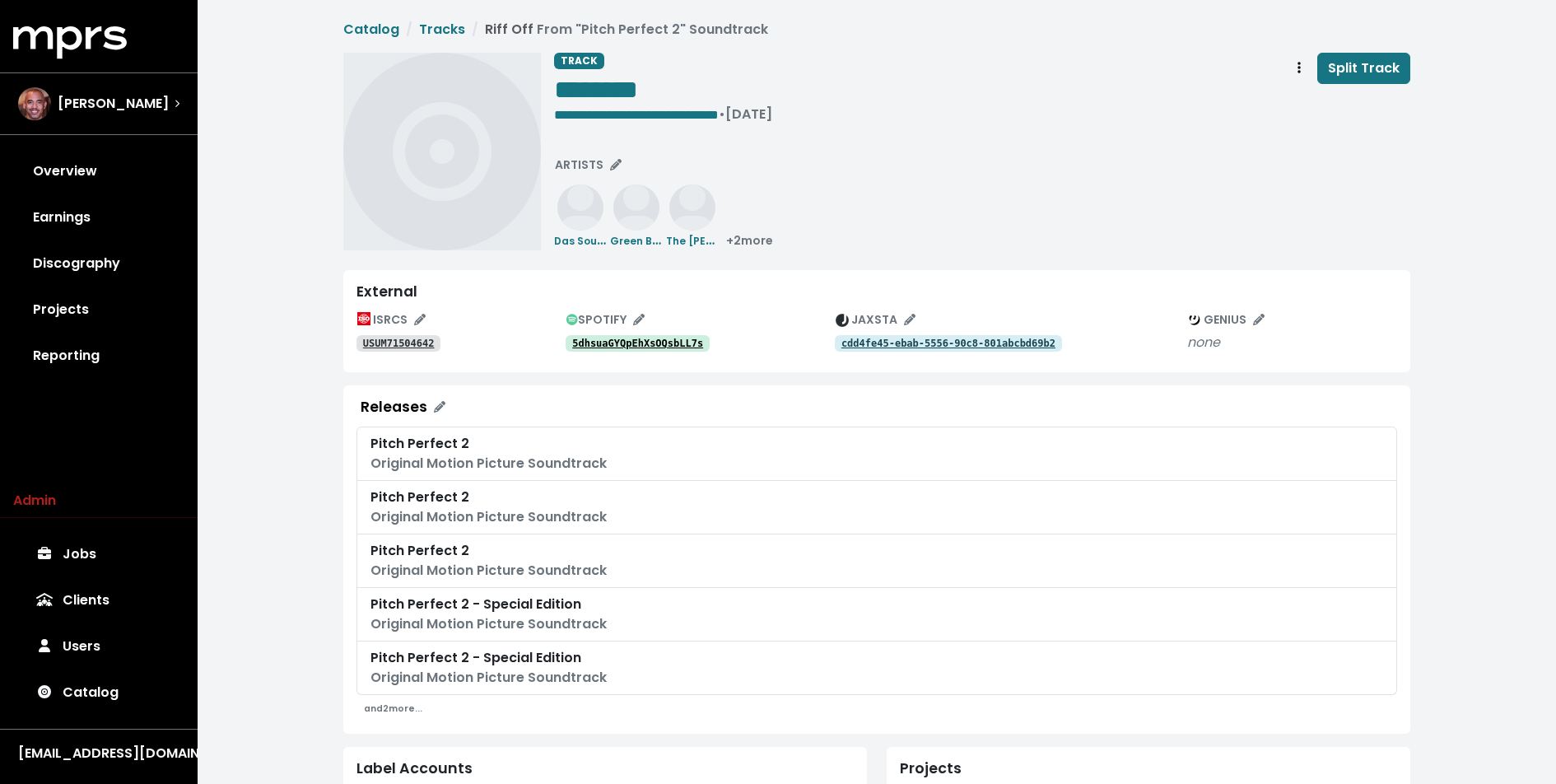
click at [286, 418] on div "**********" at bounding box center [876, 706] width 1359 height 1414
click at [887, 238] on div "**********" at bounding box center [982, 151] width 856 height 197
click at [632, 346] on tt "5dhsuaGYQpEhXsOQsbLL7s" at bounding box center [638, 343] width 131 height 12
click at [750, 54] on div "**********" at bounding box center [663, 91] width 219 height 77
click at [252, 241] on div "**********" at bounding box center [876, 706] width 1359 height 1414
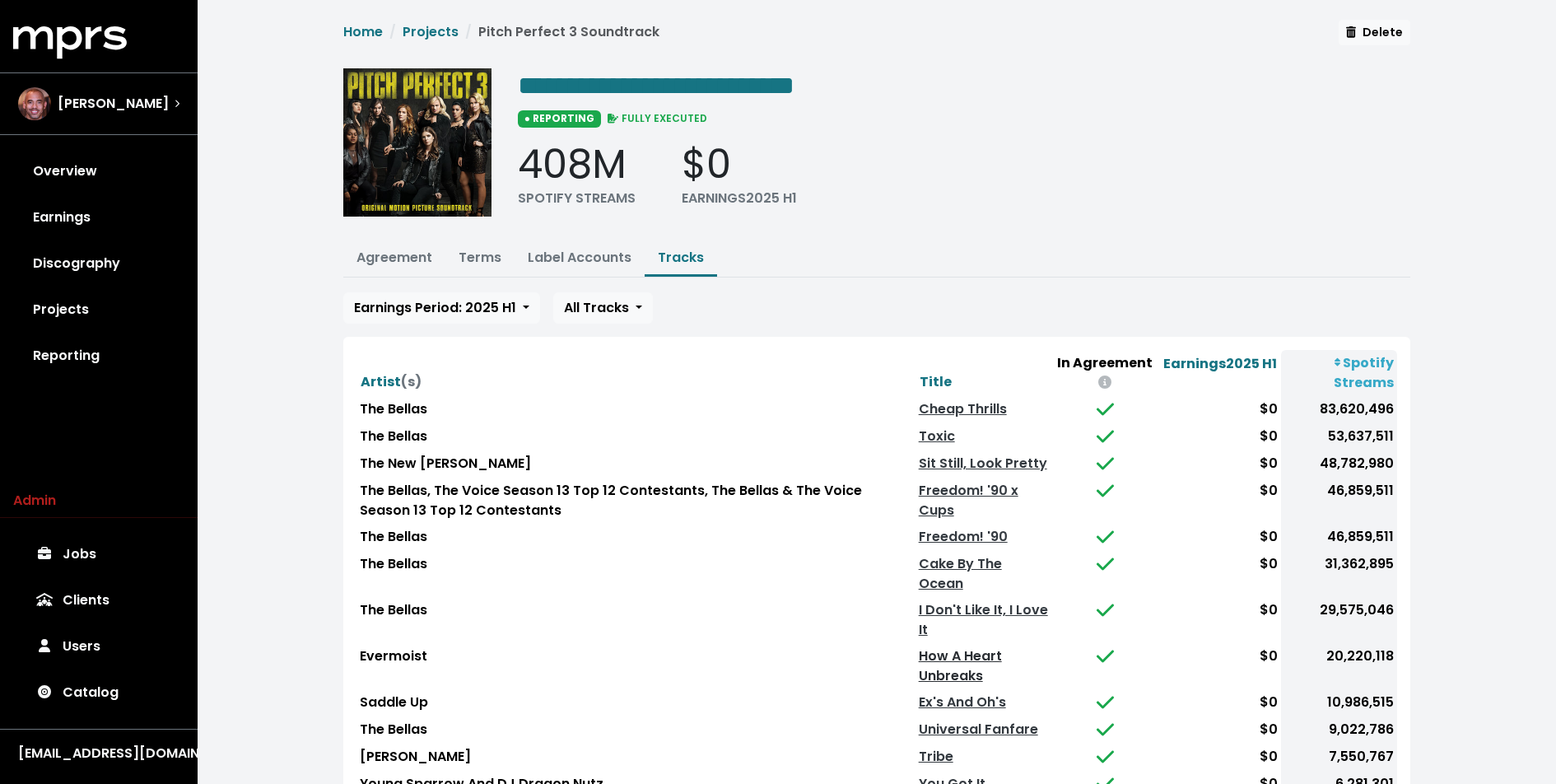
scroll to position [204, 0]
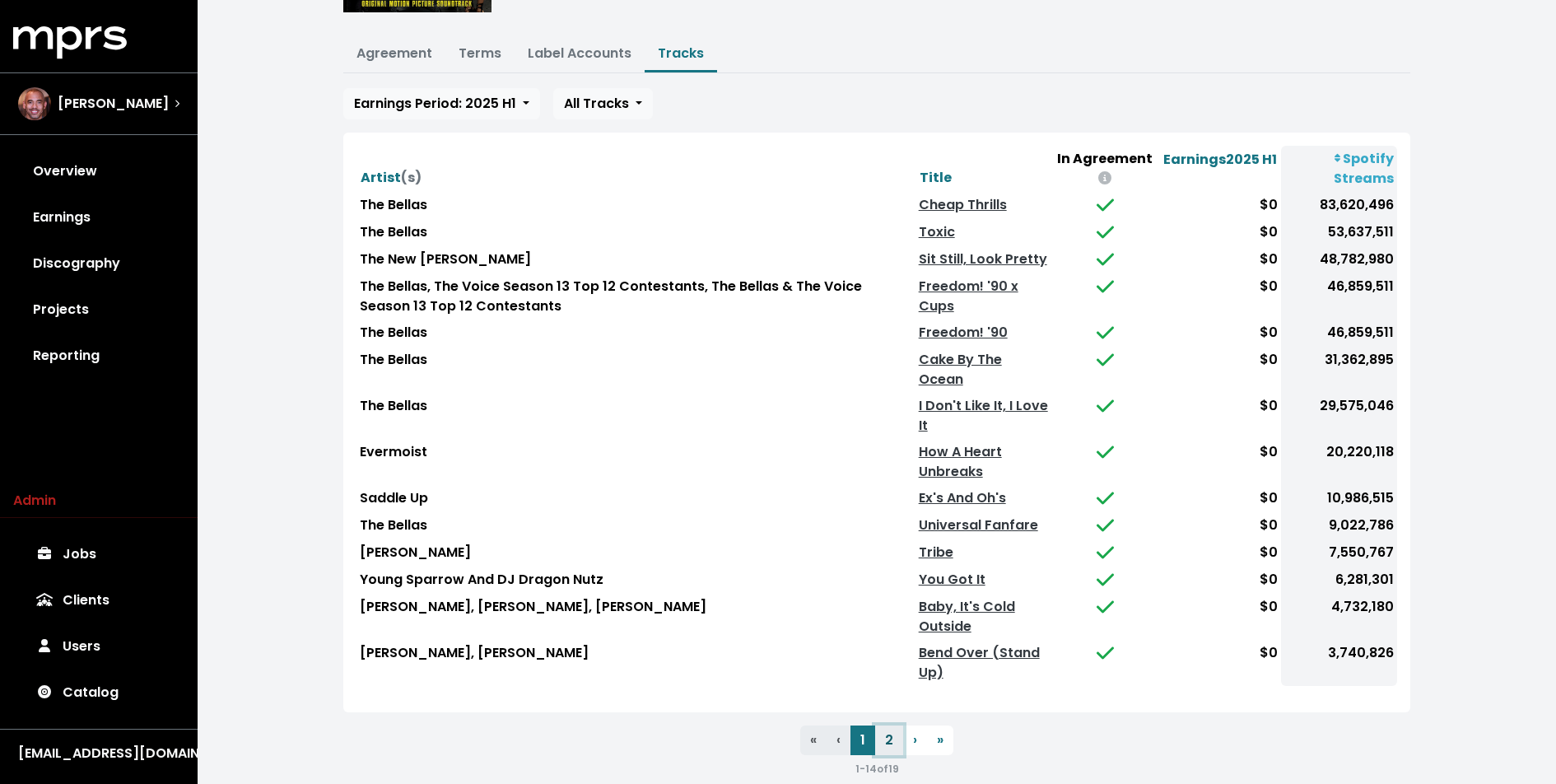
click at [891, 726] on button "2" at bounding box center [889, 740] width 28 height 30
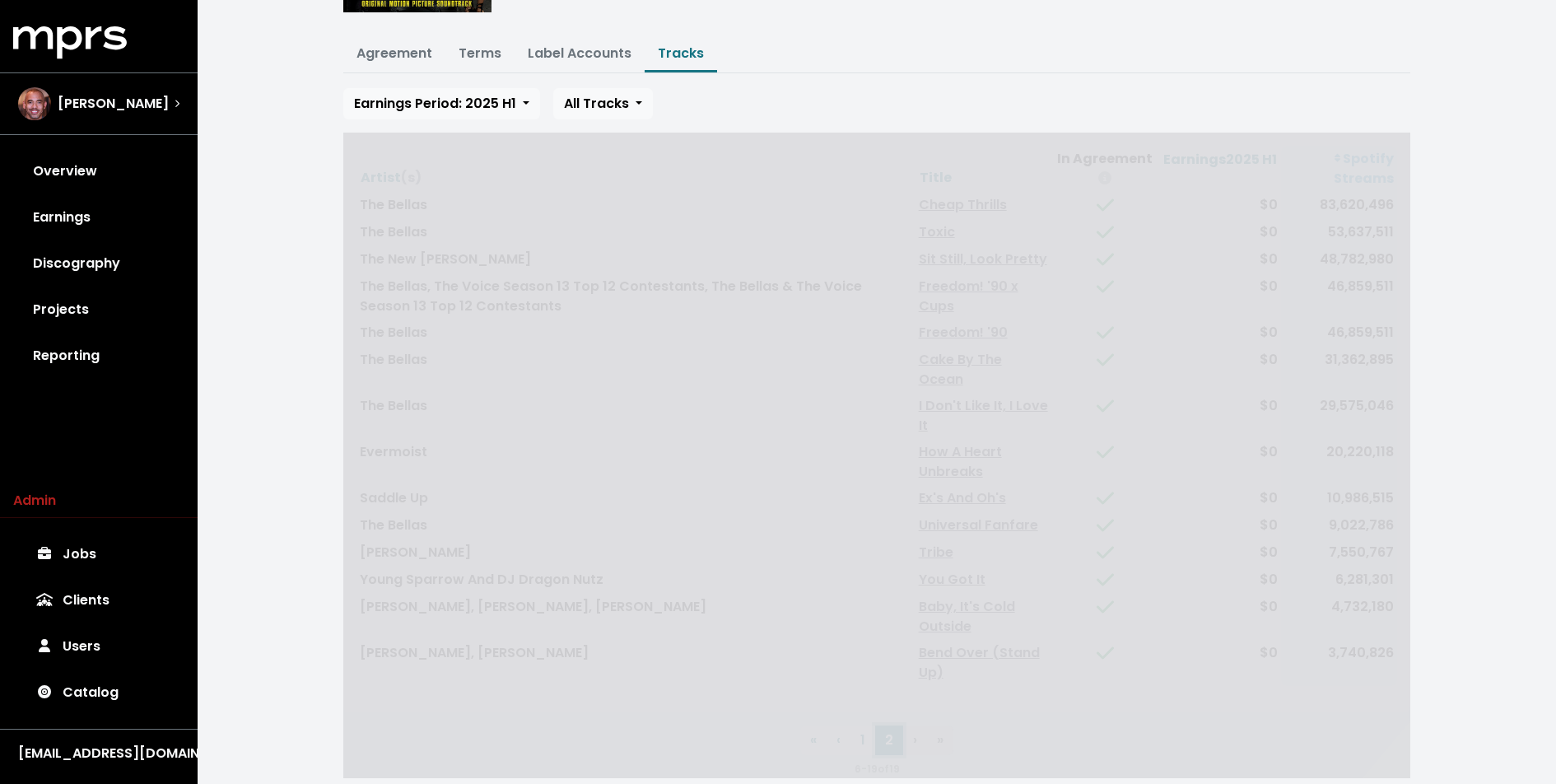
scroll to position [0, 0]
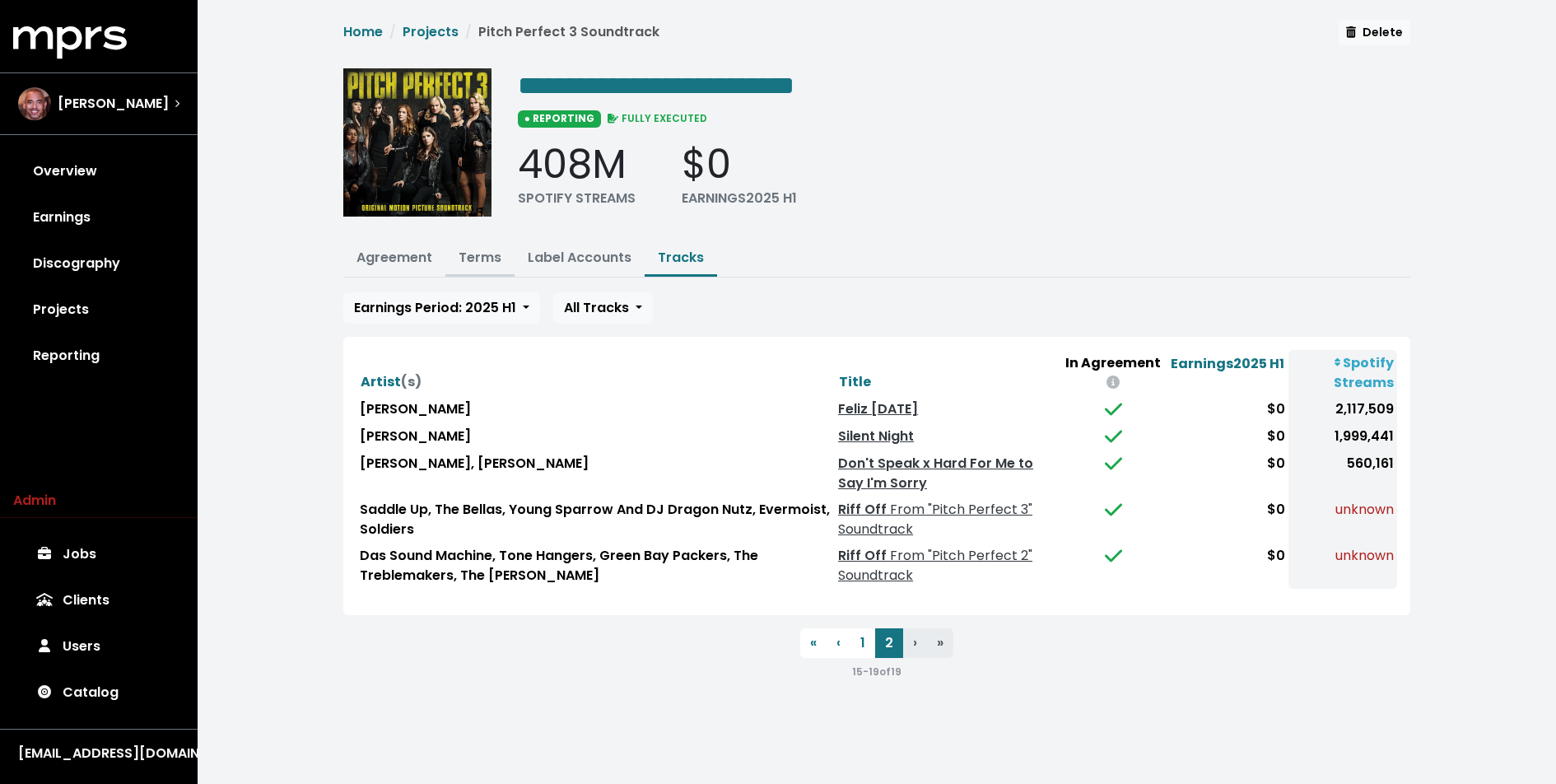
click at [493, 263] on link "Terms" at bounding box center [479, 258] width 43 height 19
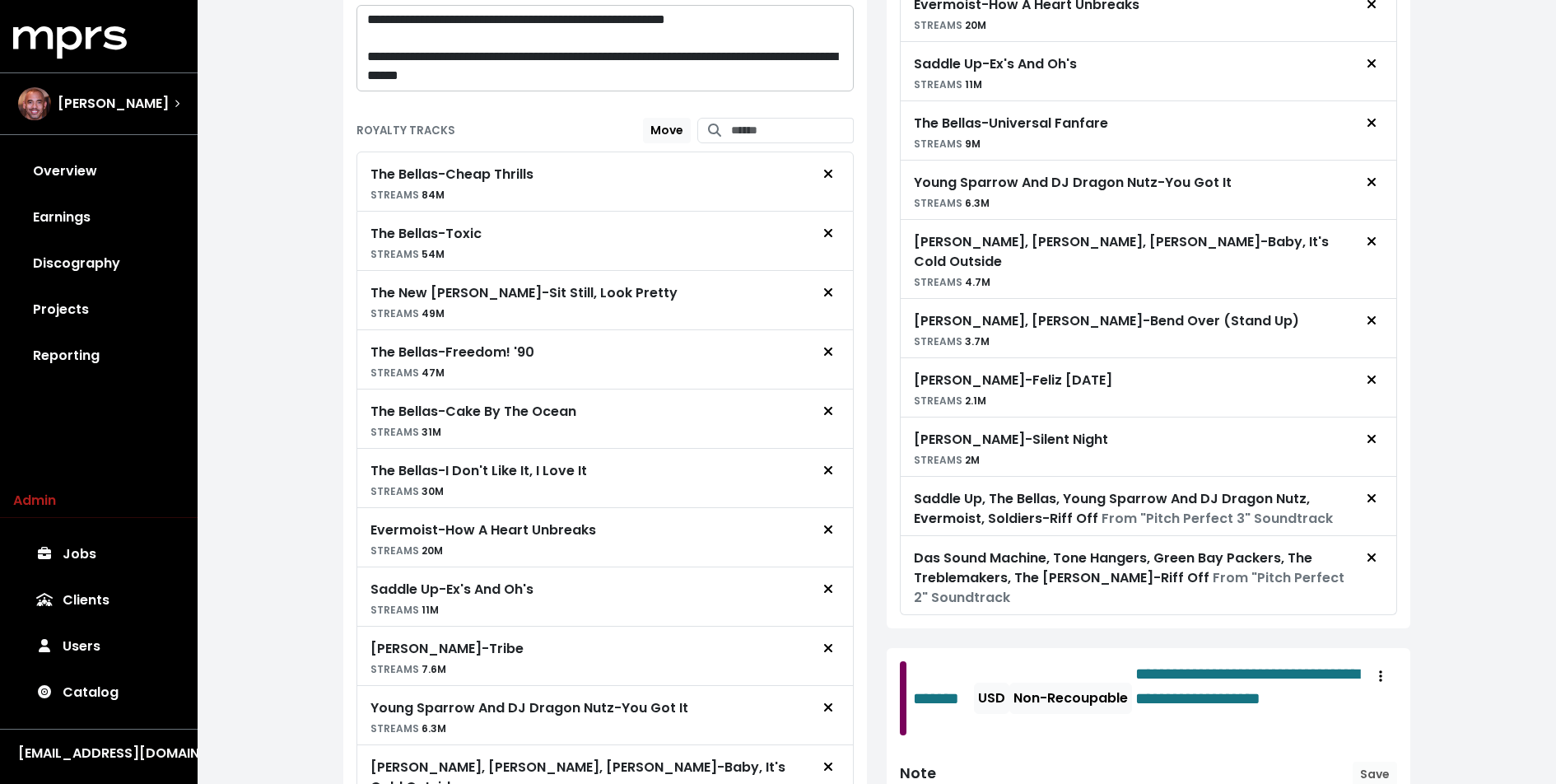
scroll to position [1053, 0]
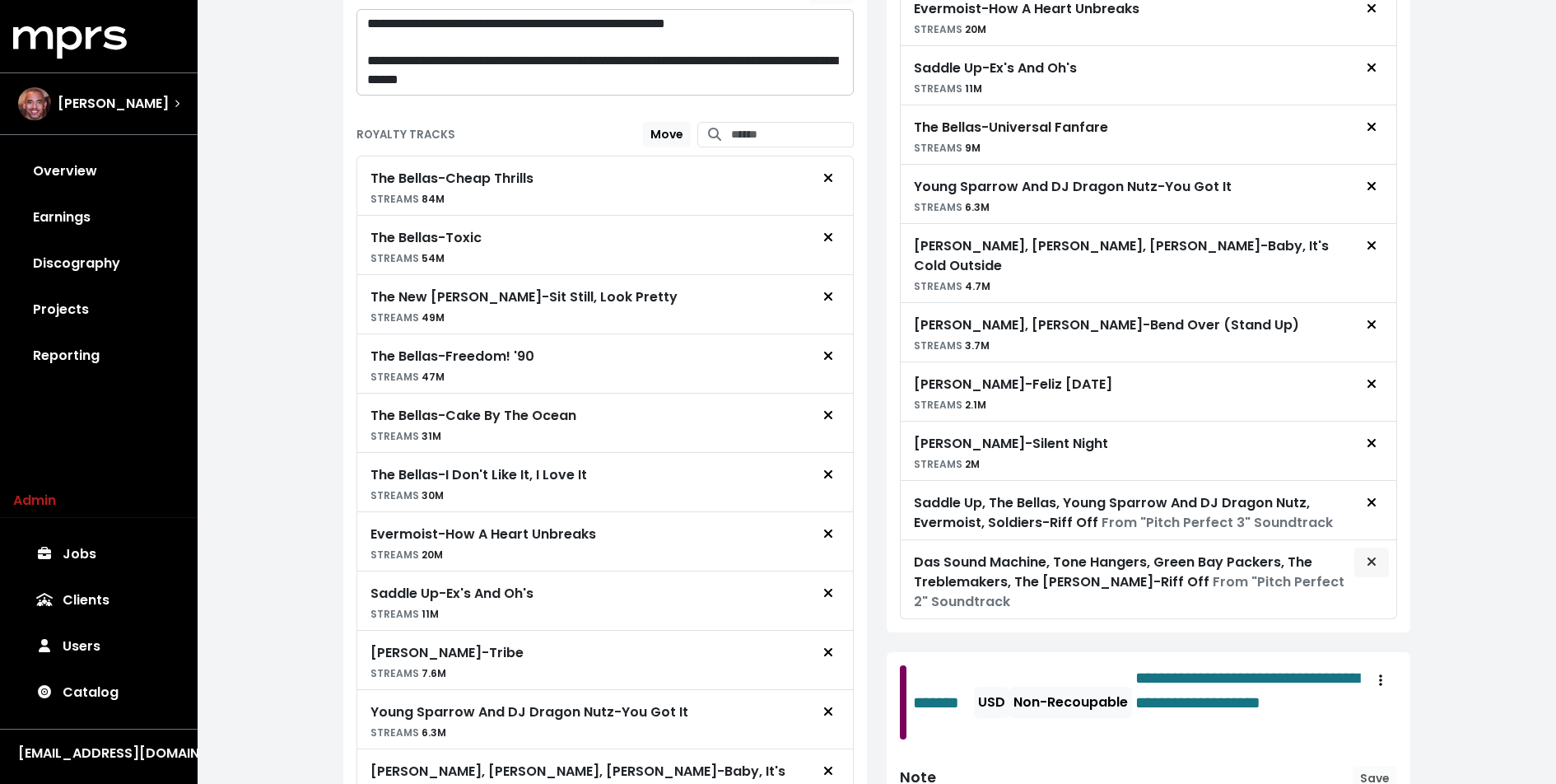
click at [1370, 555] on icon "Remove advance target" at bounding box center [1372, 562] width 10 height 13
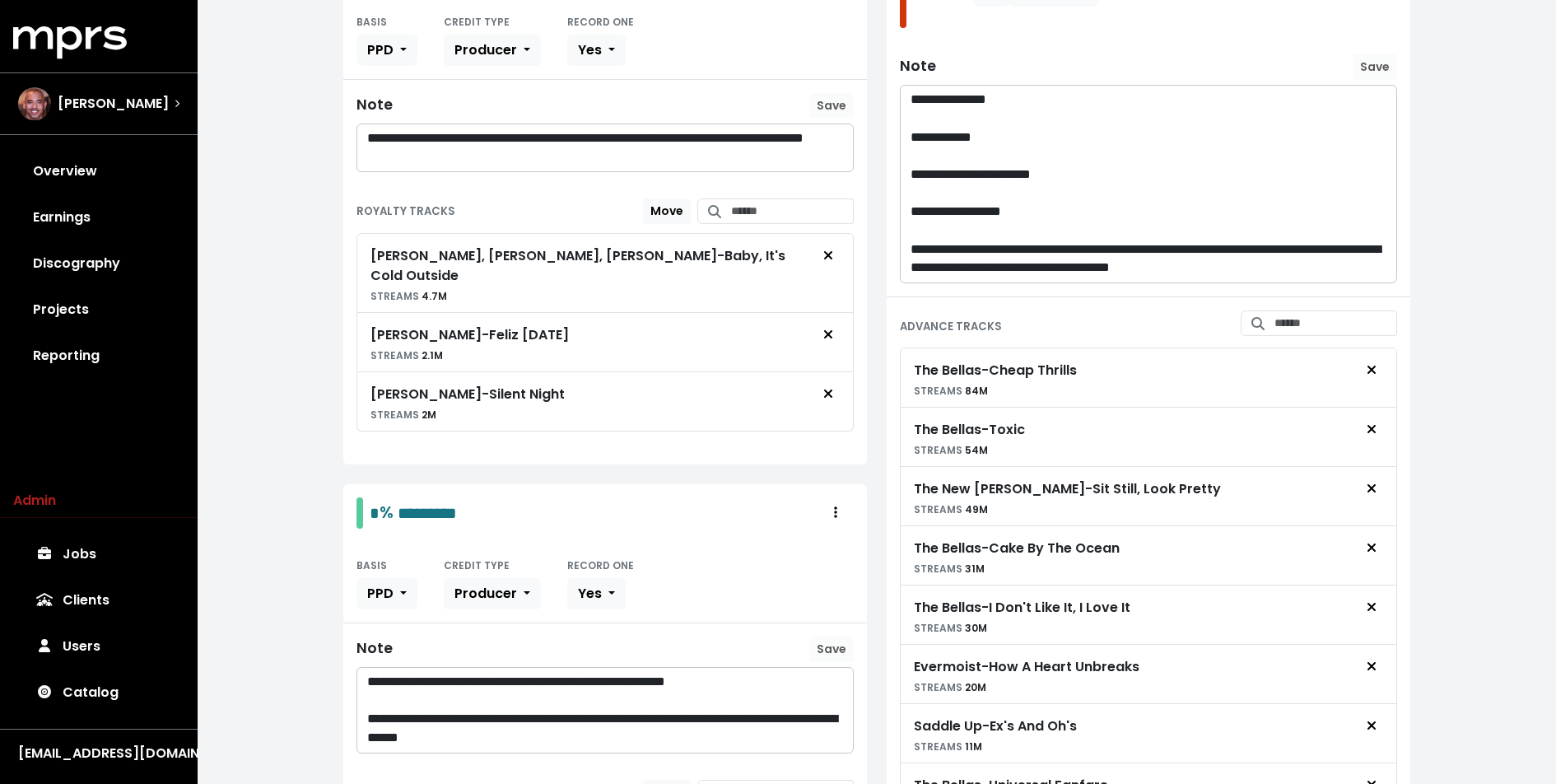
scroll to position [0, 0]
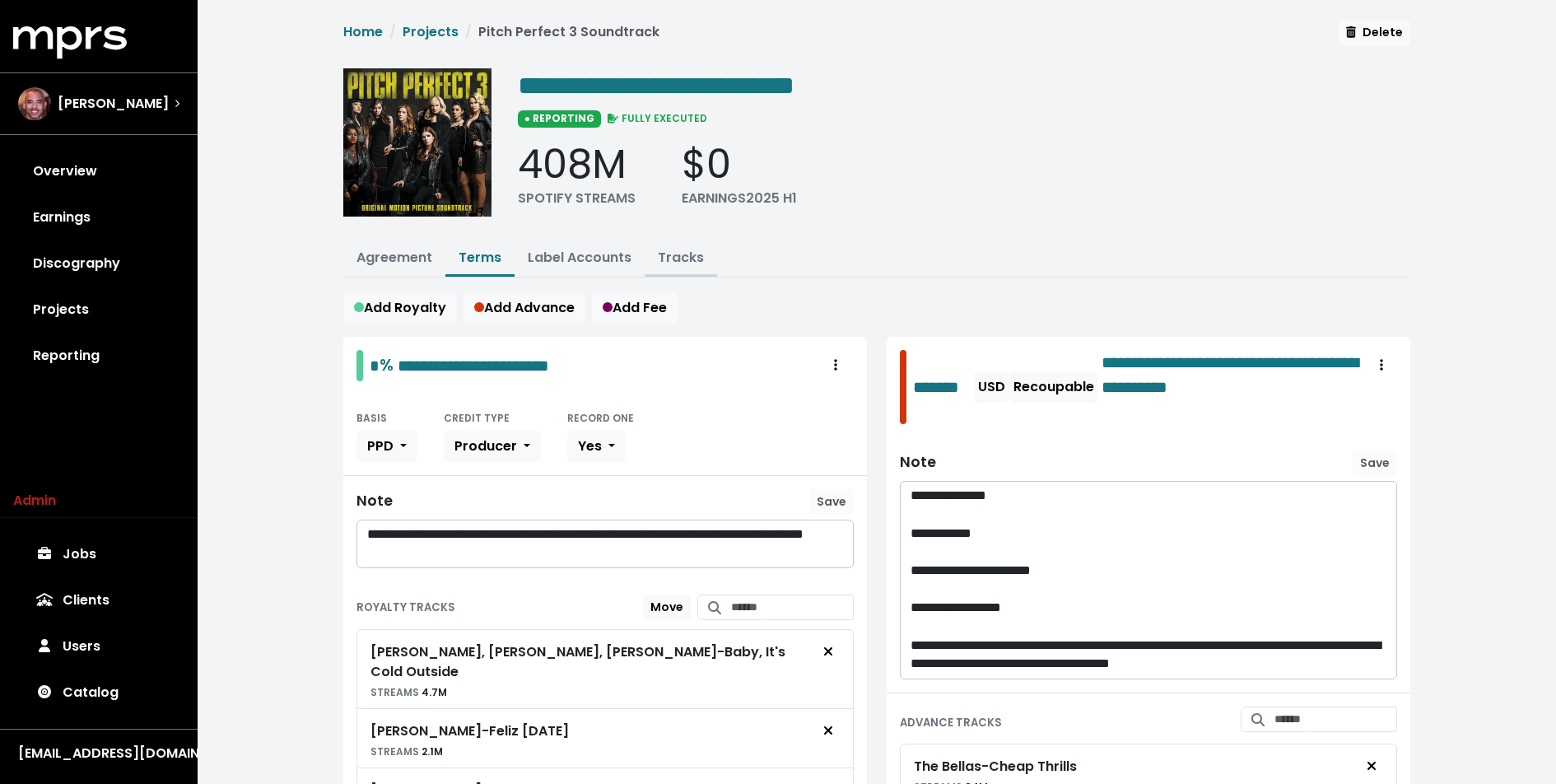
click at [695, 256] on link "Tracks" at bounding box center [681, 258] width 46 height 19
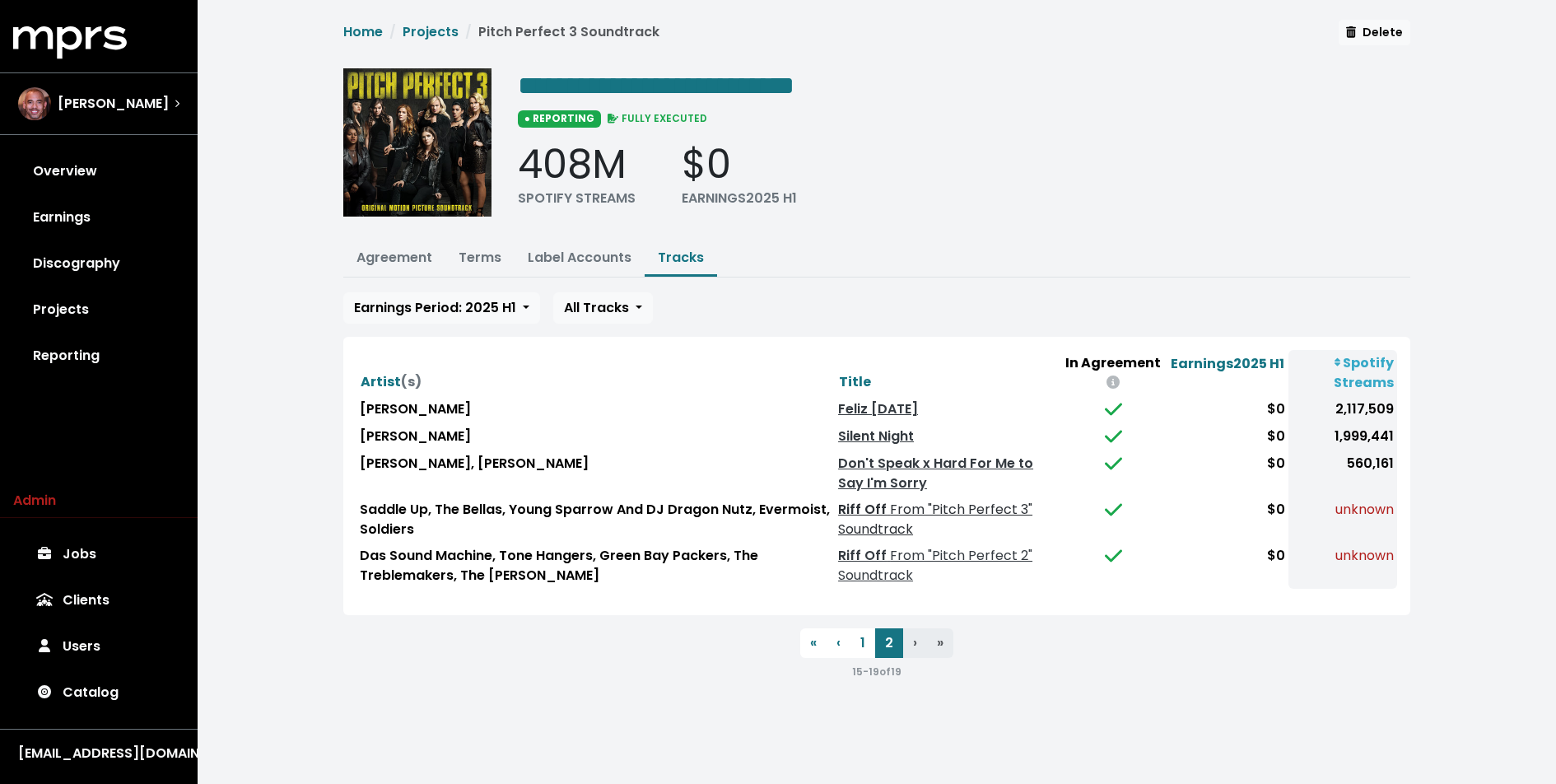
click at [875, 507] on link "Riff Off From "Pitch Perfect 3" Soundtrack" at bounding box center [935, 519] width 195 height 38
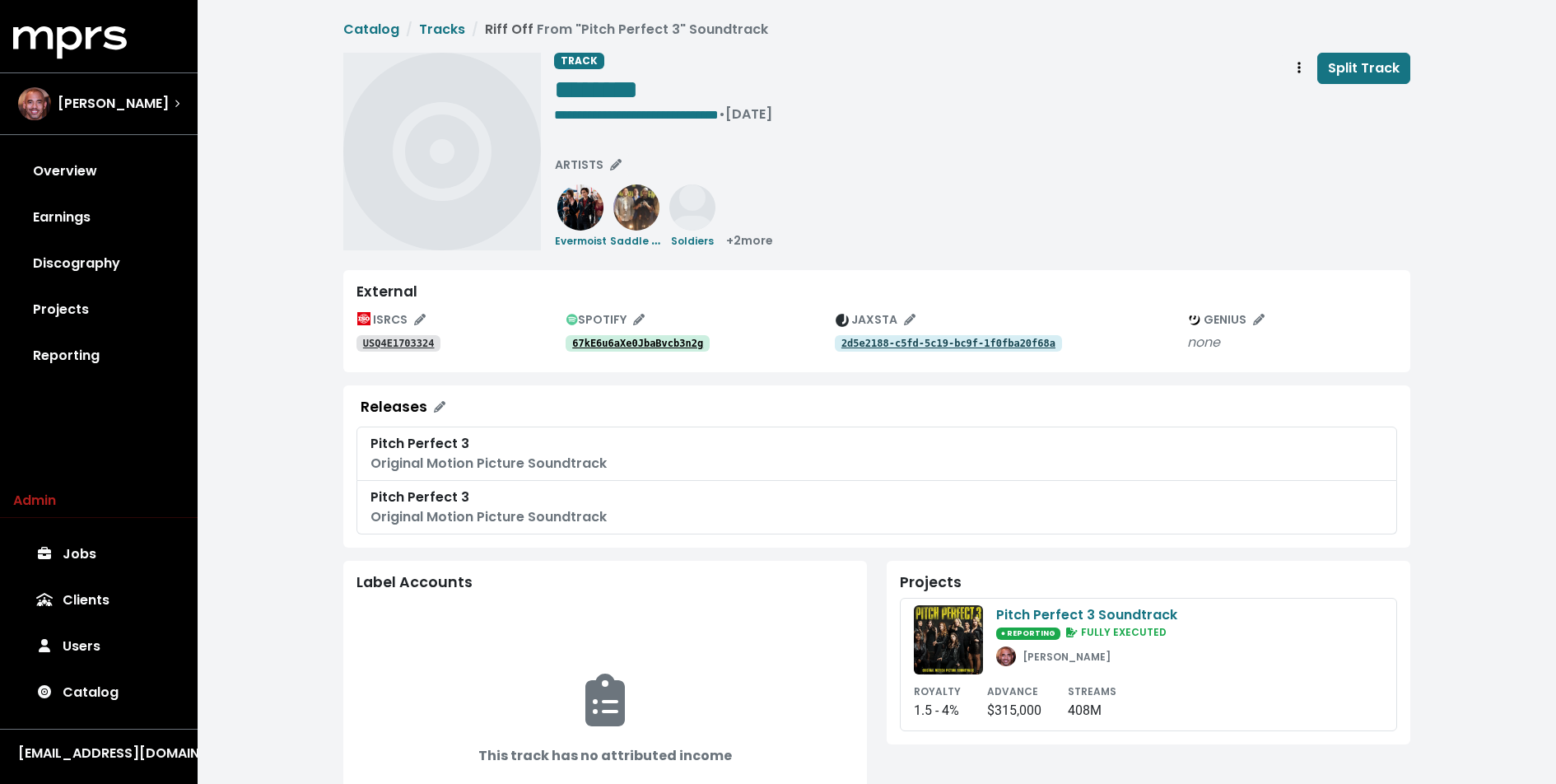
click at [875, 350] on link "2d5e2188-c5fd-5c19-bc9f-1f0fba20f68a" at bounding box center [948, 343] width 227 height 16
drag, startPoint x: 995, startPoint y: 219, endPoint x: 429, endPoint y: 27, distance: 597.7
click at [0, 0] on div "**********" at bounding box center [778, 613] width 1556 height 1228
click at [639, 341] on tt "67kE6u6aXe0JbaBvcb3n2g" at bounding box center [638, 343] width 131 height 12
click at [126, 703] on link "Catalog" at bounding box center [99, 692] width 172 height 46
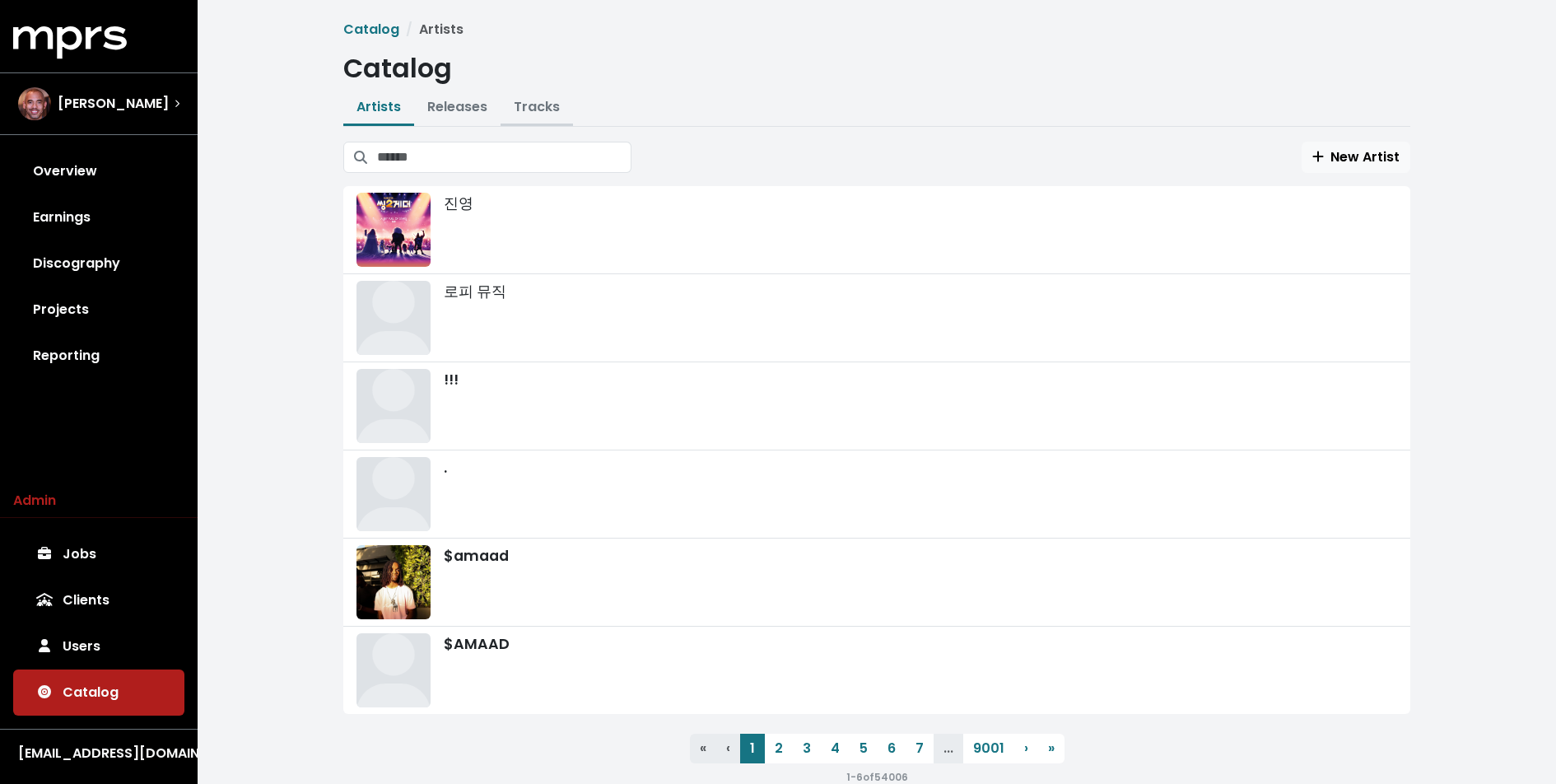
click at [546, 108] on link "Tracks" at bounding box center [537, 106] width 46 height 19
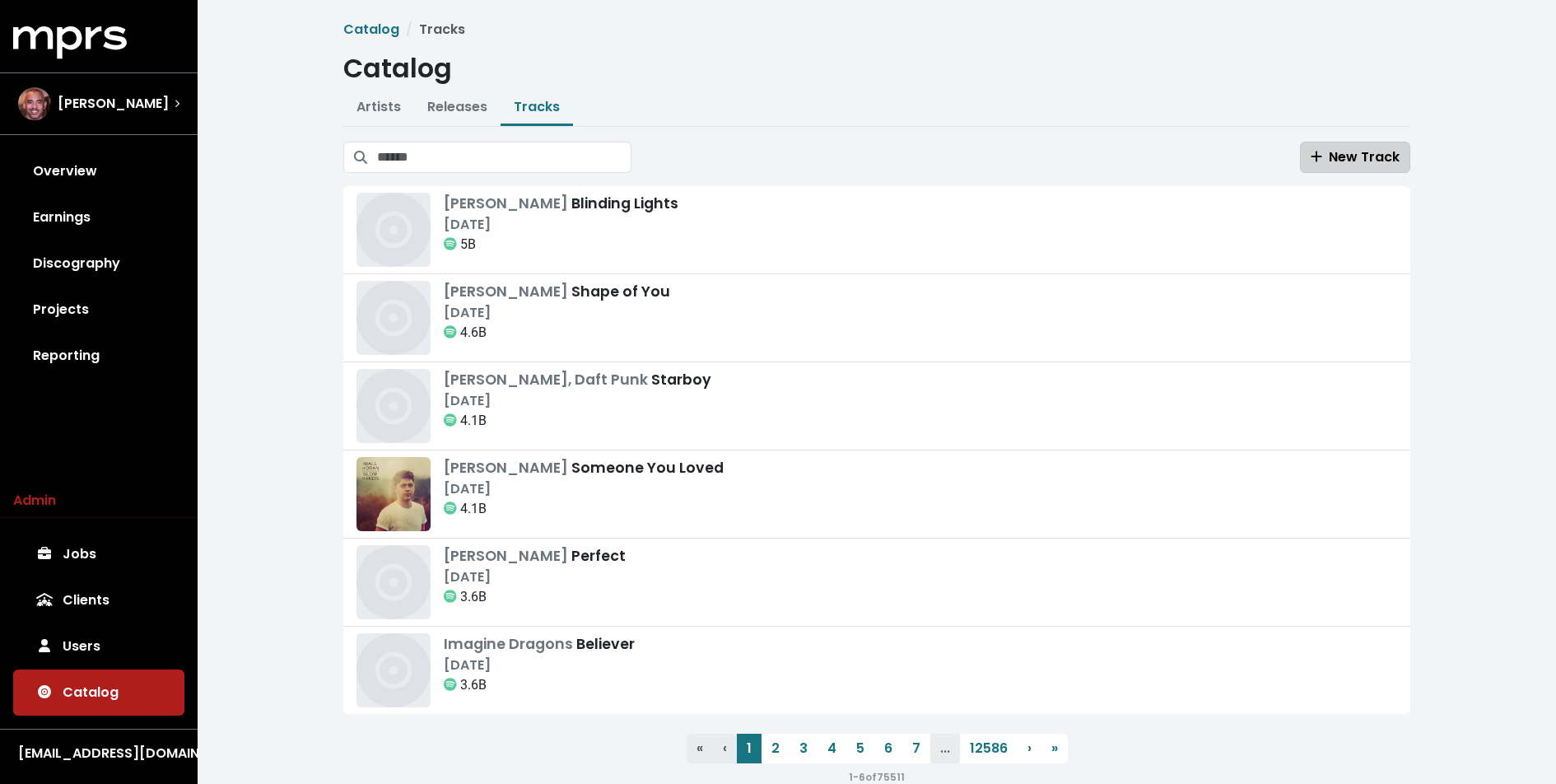
click at [1345, 160] on span "New Track" at bounding box center [1355, 157] width 89 height 19
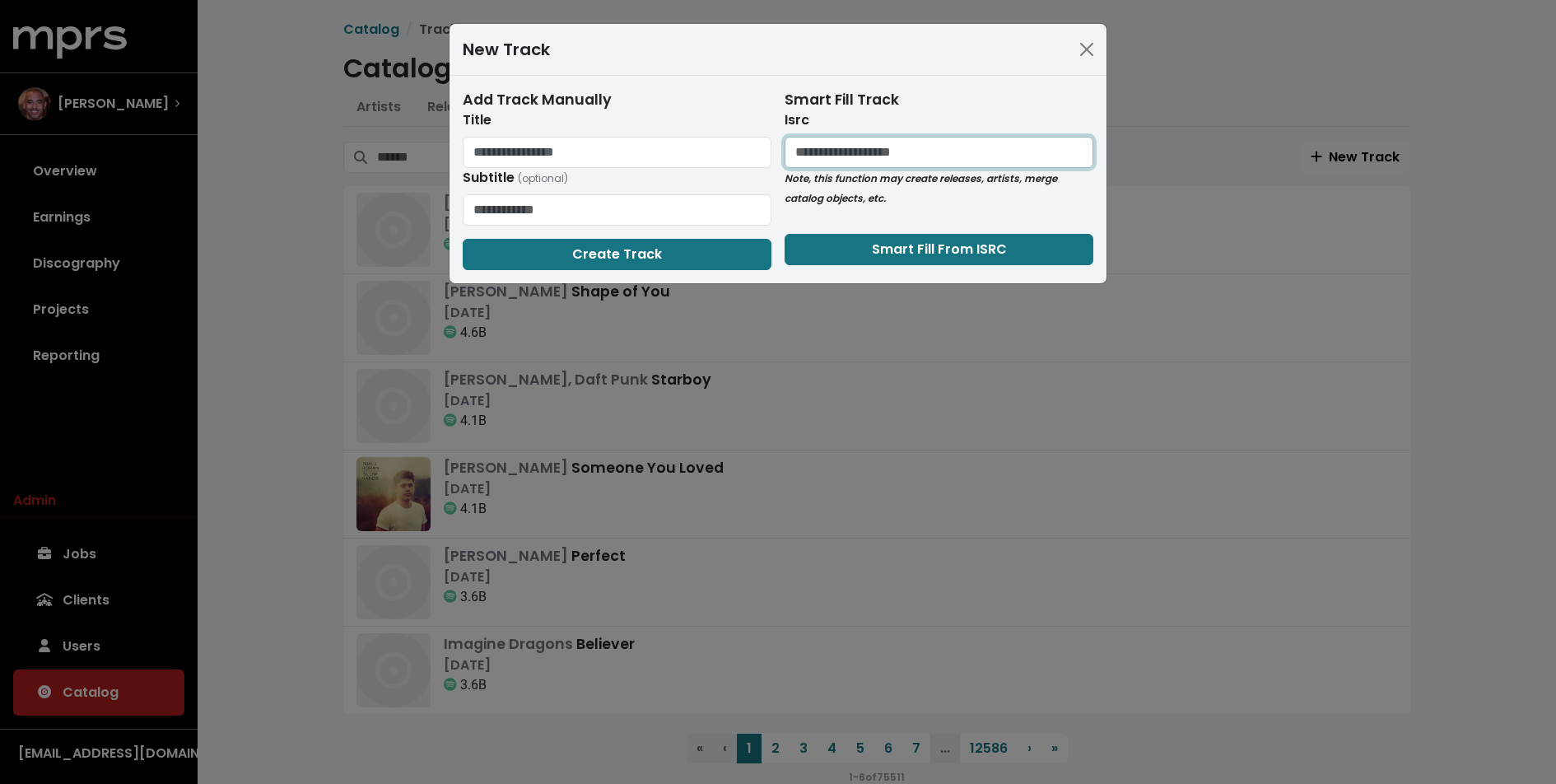
click at [904, 137] on input "text" at bounding box center [940, 152] width 309 height 32
paste input "**********"
type input "**********"
click at [827, 241] on button "Smart Fill From ISRC" at bounding box center [940, 249] width 309 height 32
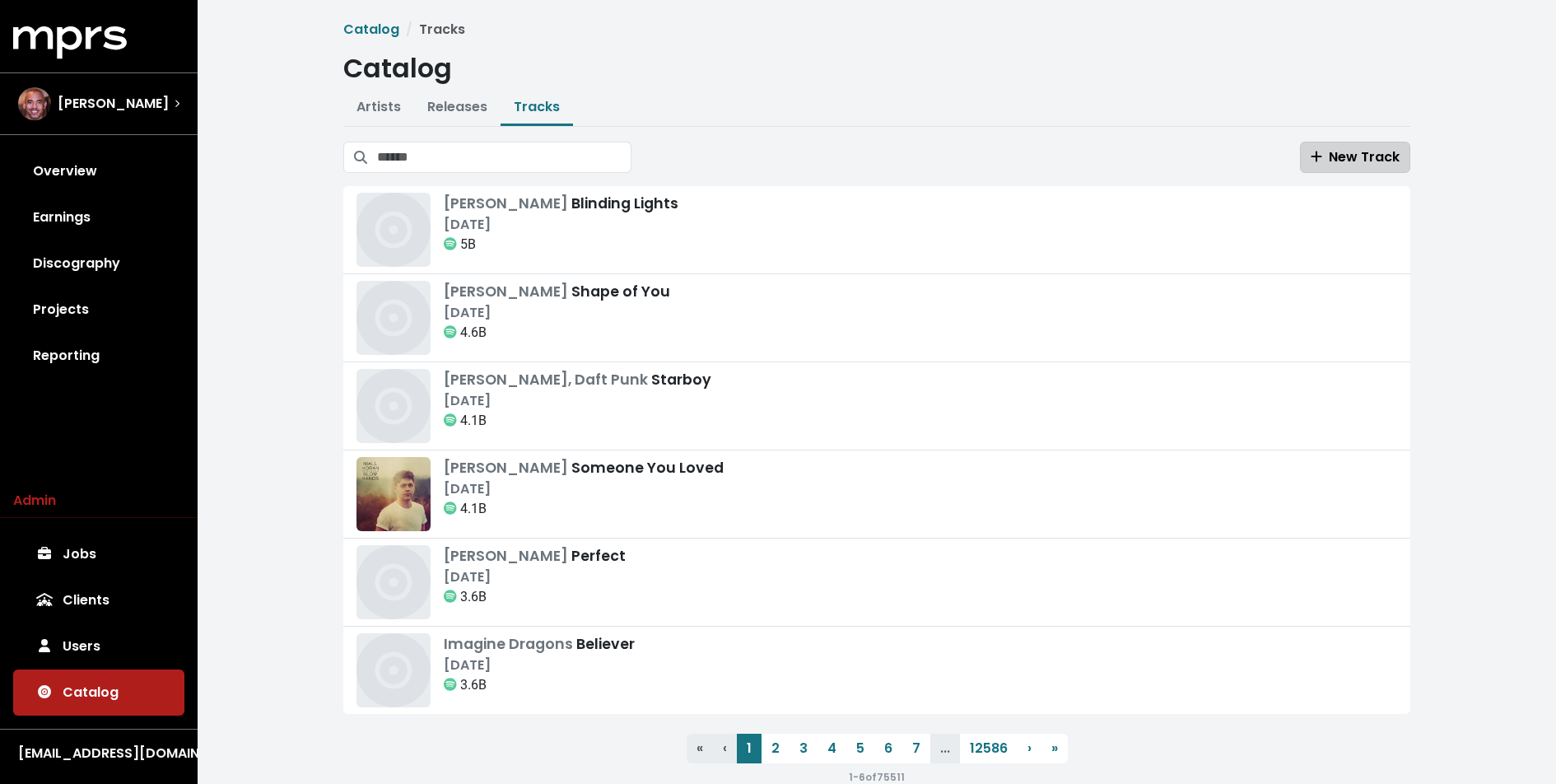
click at [1315, 160] on icon "button" at bounding box center [1316, 156] width 12 height 13
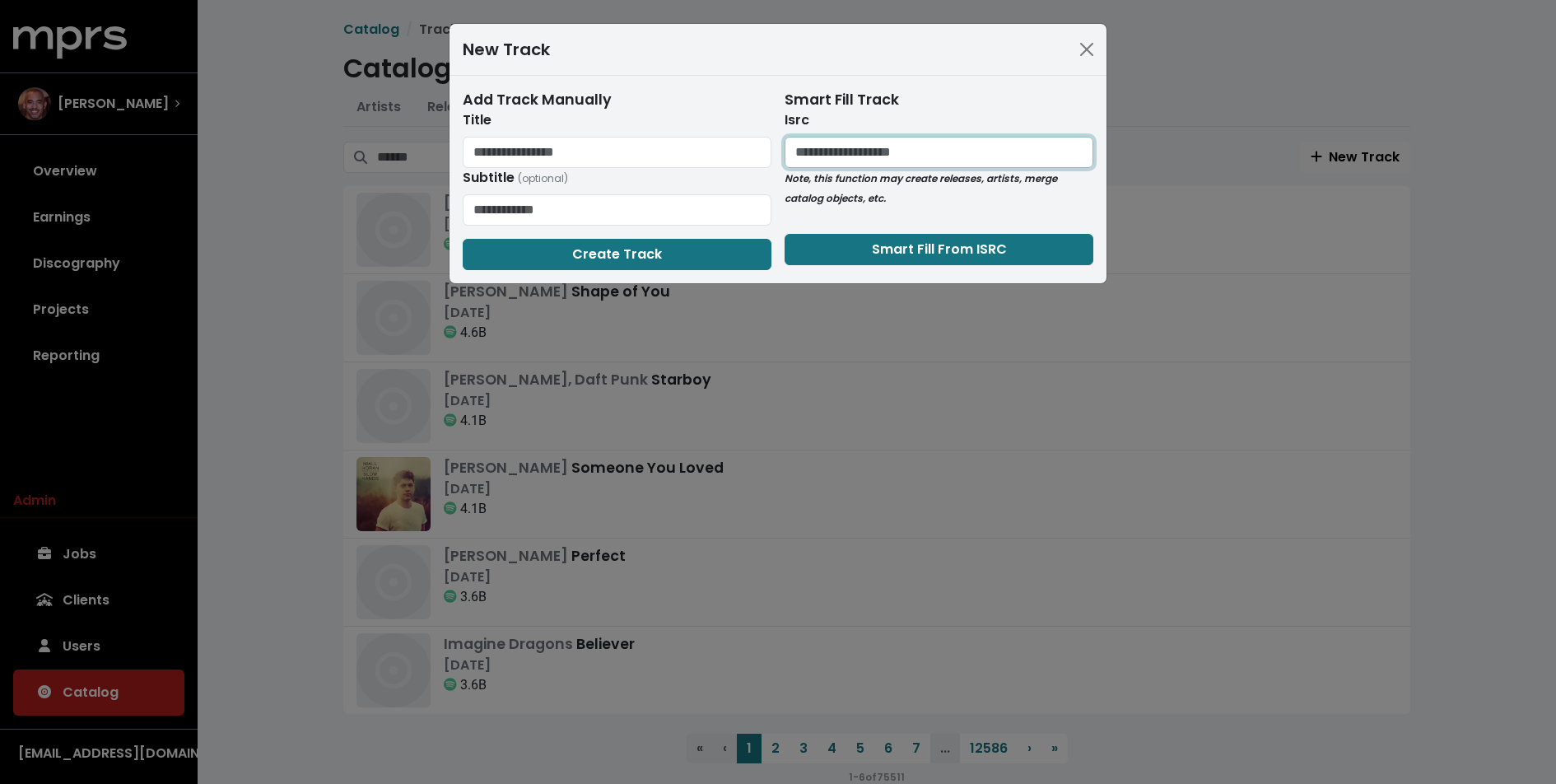
click at [881, 147] on input "text" at bounding box center [940, 152] width 309 height 32
paste input "**********"
type input "**********"
click at [831, 239] on button "Smart Fill From ISRC" at bounding box center [940, 249] width 309 height 32
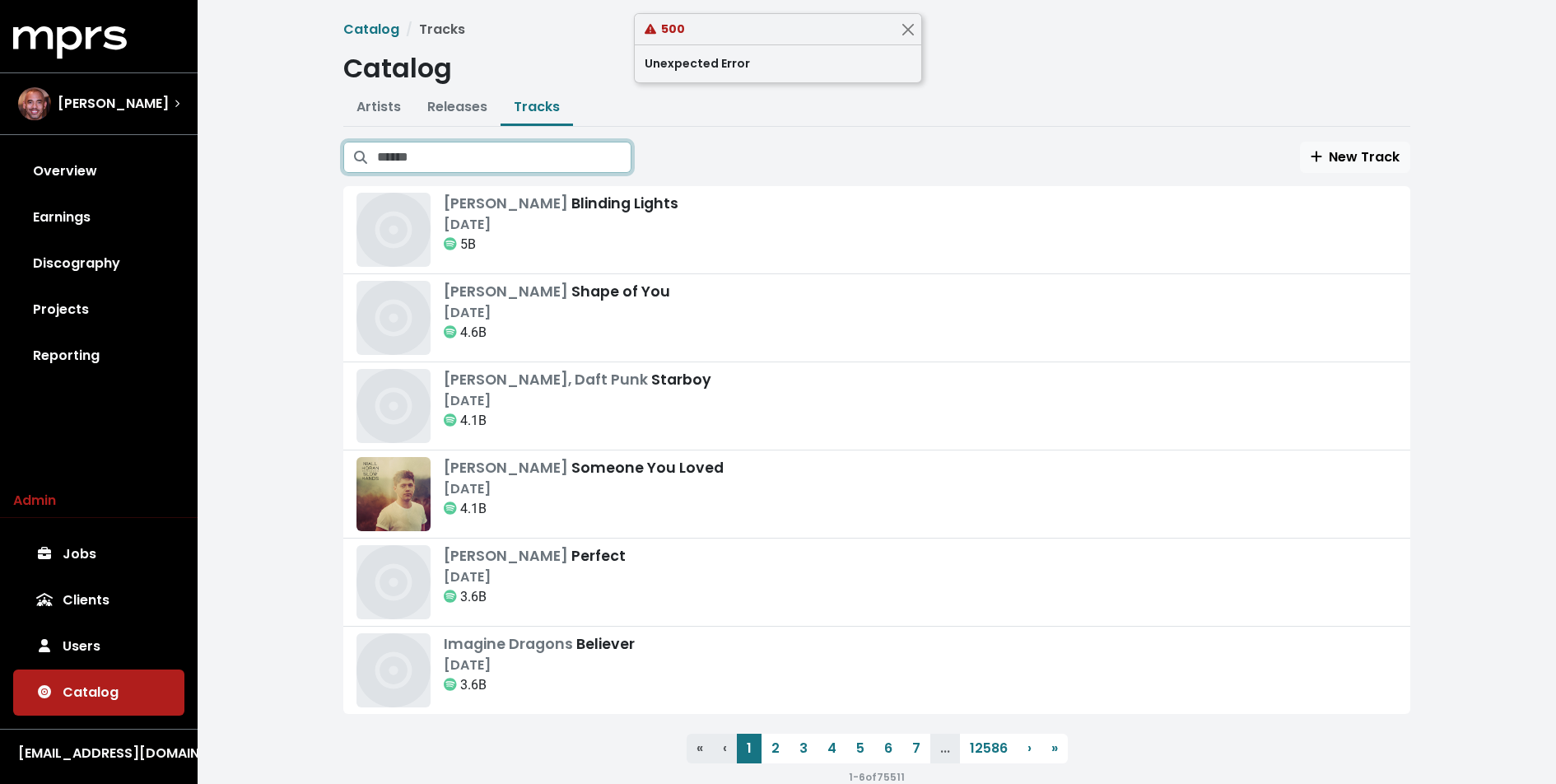
click at [531, 164] on input "Search tracks" at bounding box center [503, 157] width 254 height 32
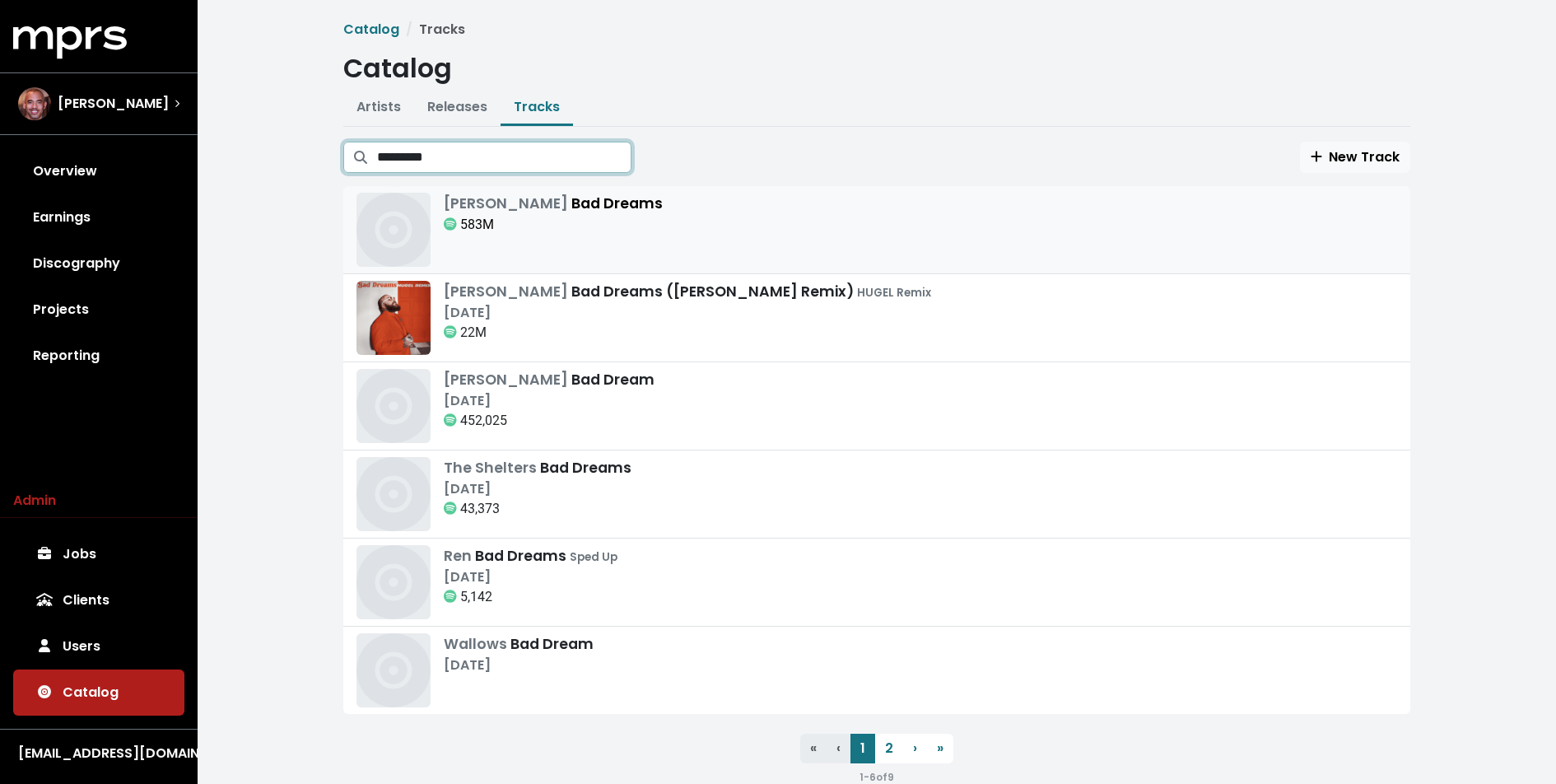
type input "*********"
click at [579, 207] on div "Teddy Swims Bad Dreams" at bounding box center [553, 203] width 219 height 21
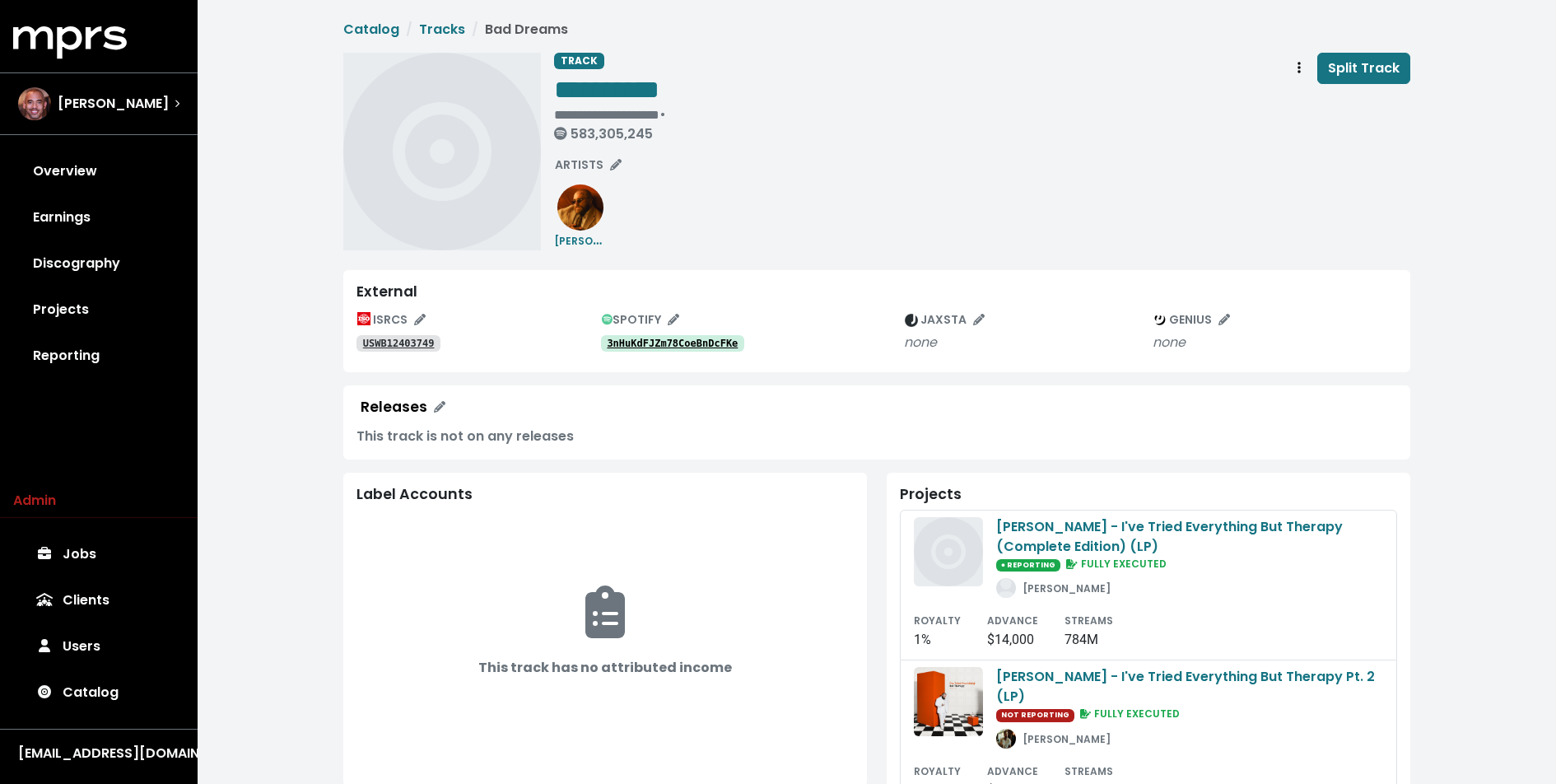
click at [770, 207] on div "**********" at bounding box center [982, 151] width 856 height 197
click at [768, 231] on div "**********" at bounding box center [982, 151] width 856 height 197
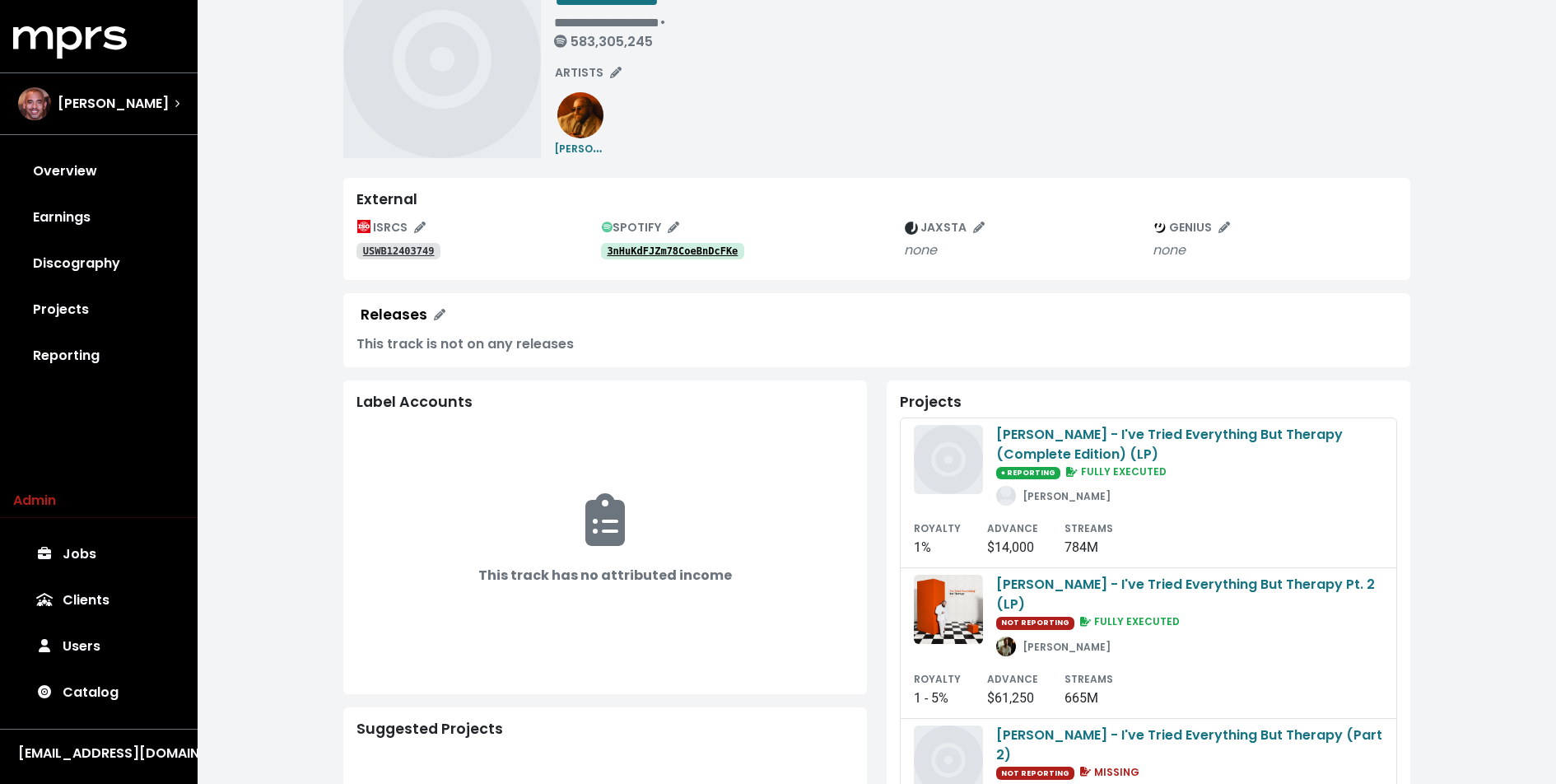
scroll to position [97, 0]
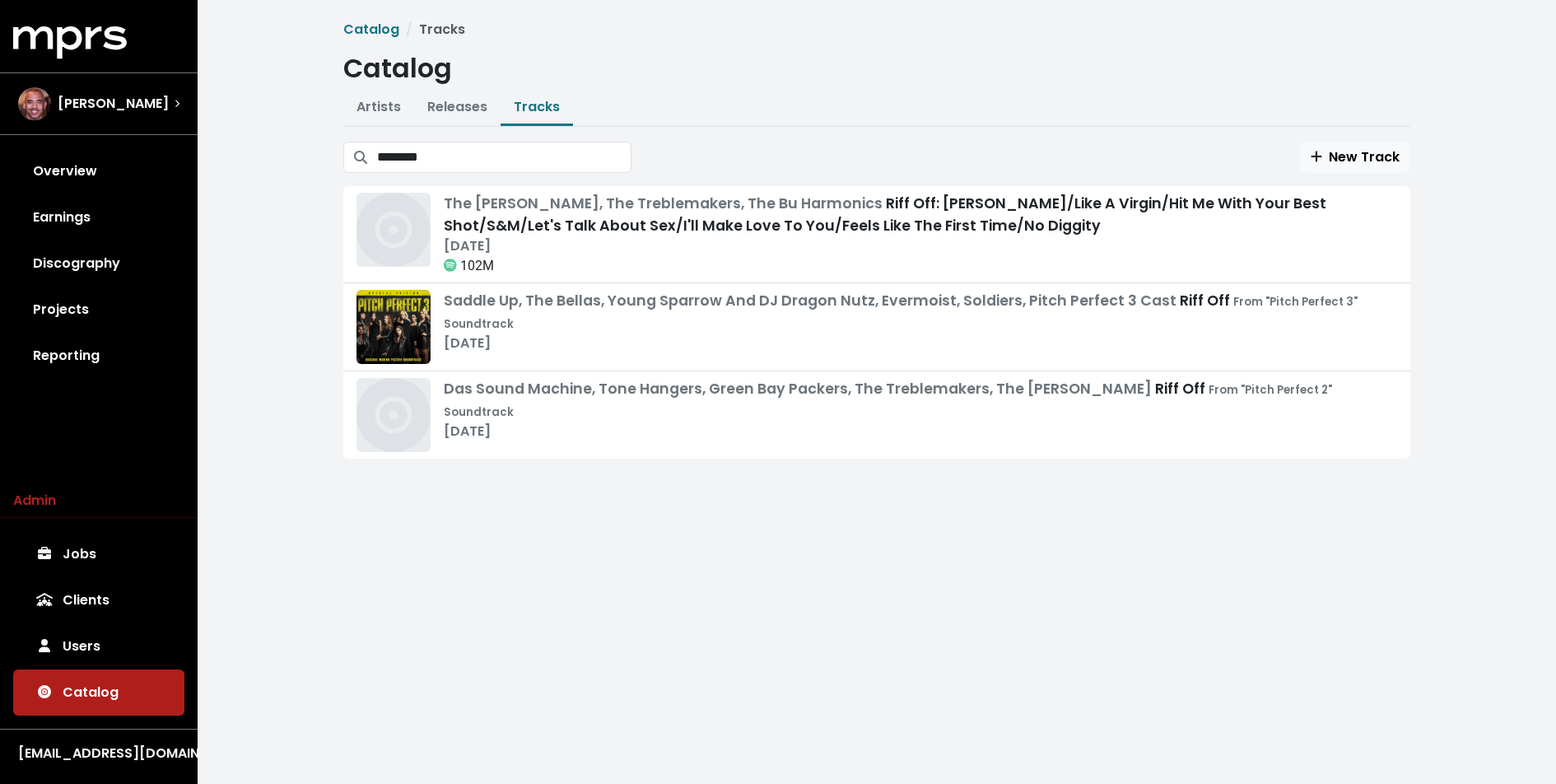
click at [307, 324] on div "Catalog Tracks Catalog Artists Releases Tracks New Artist No artists matching "…" at bounding box center [876, 252] width 1359 height 505
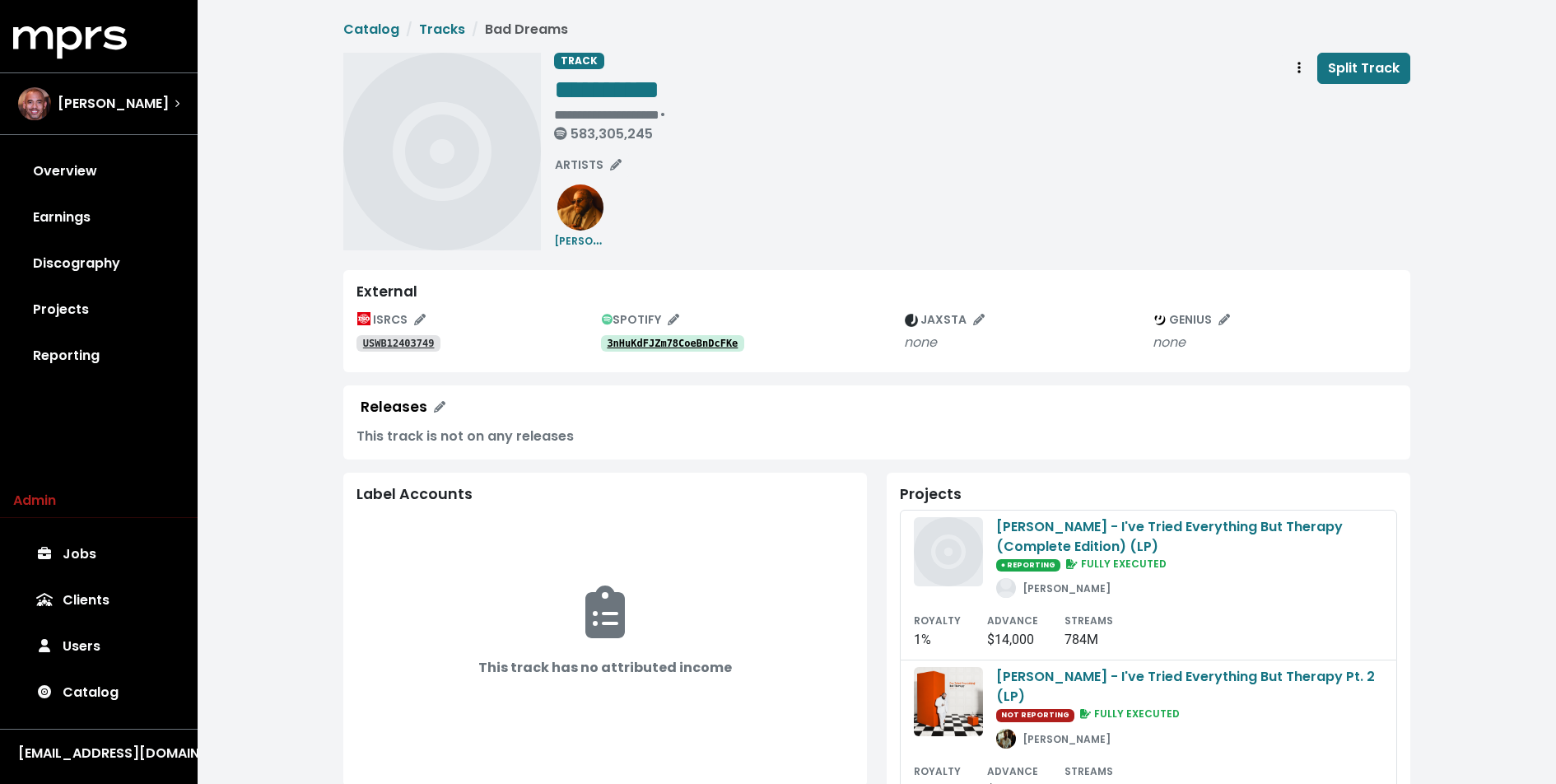
click at [307, 339] on div "**********" at bounding box center [876, 569] width 1359 height 1140
click at [450, 32] on link "Tracks" at bounding box center [442, 30] width 46 height 19
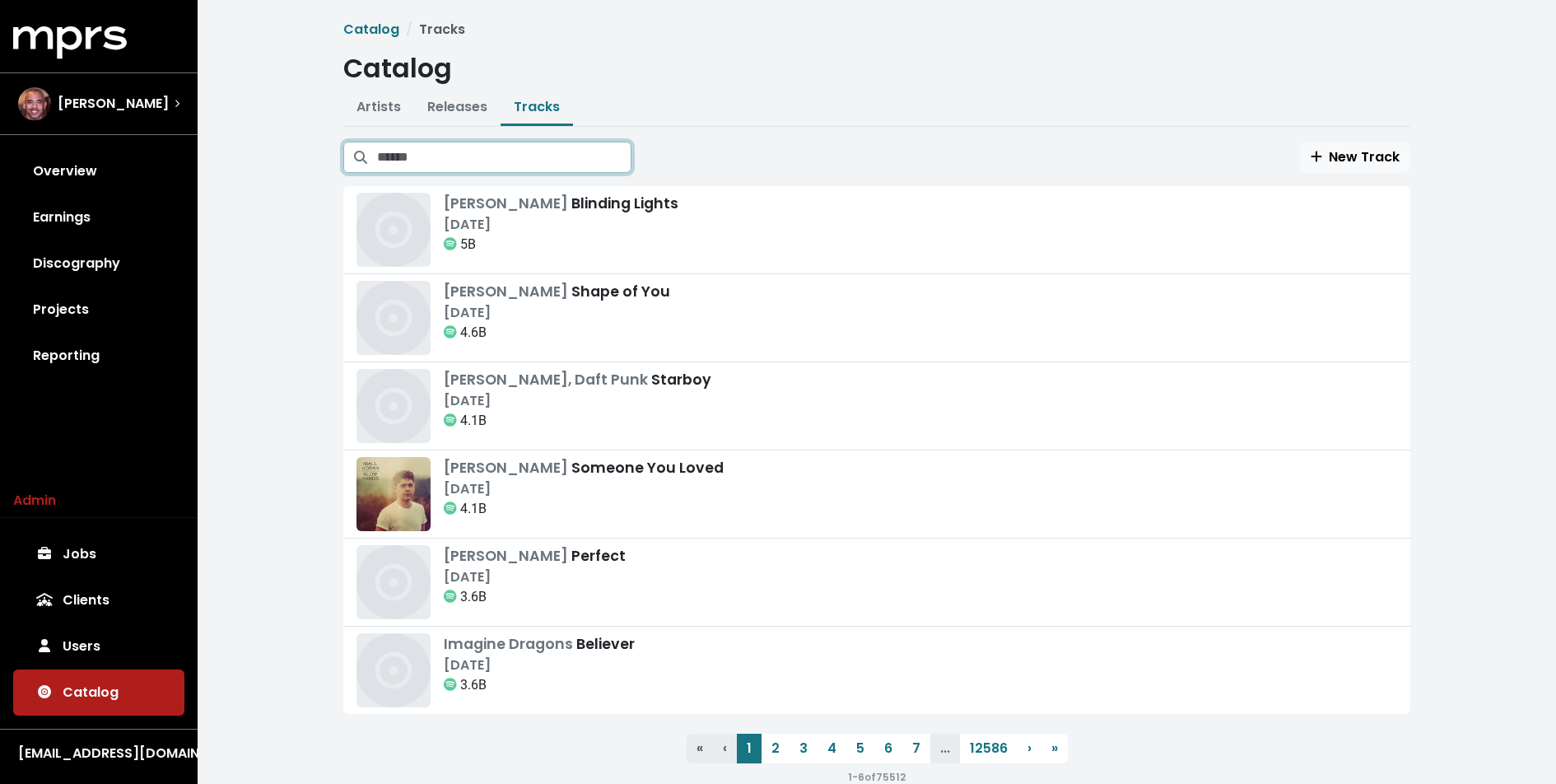
click at [531, 166] on input "Search tracks" at bounding box center [503, 157] width 254 height 32
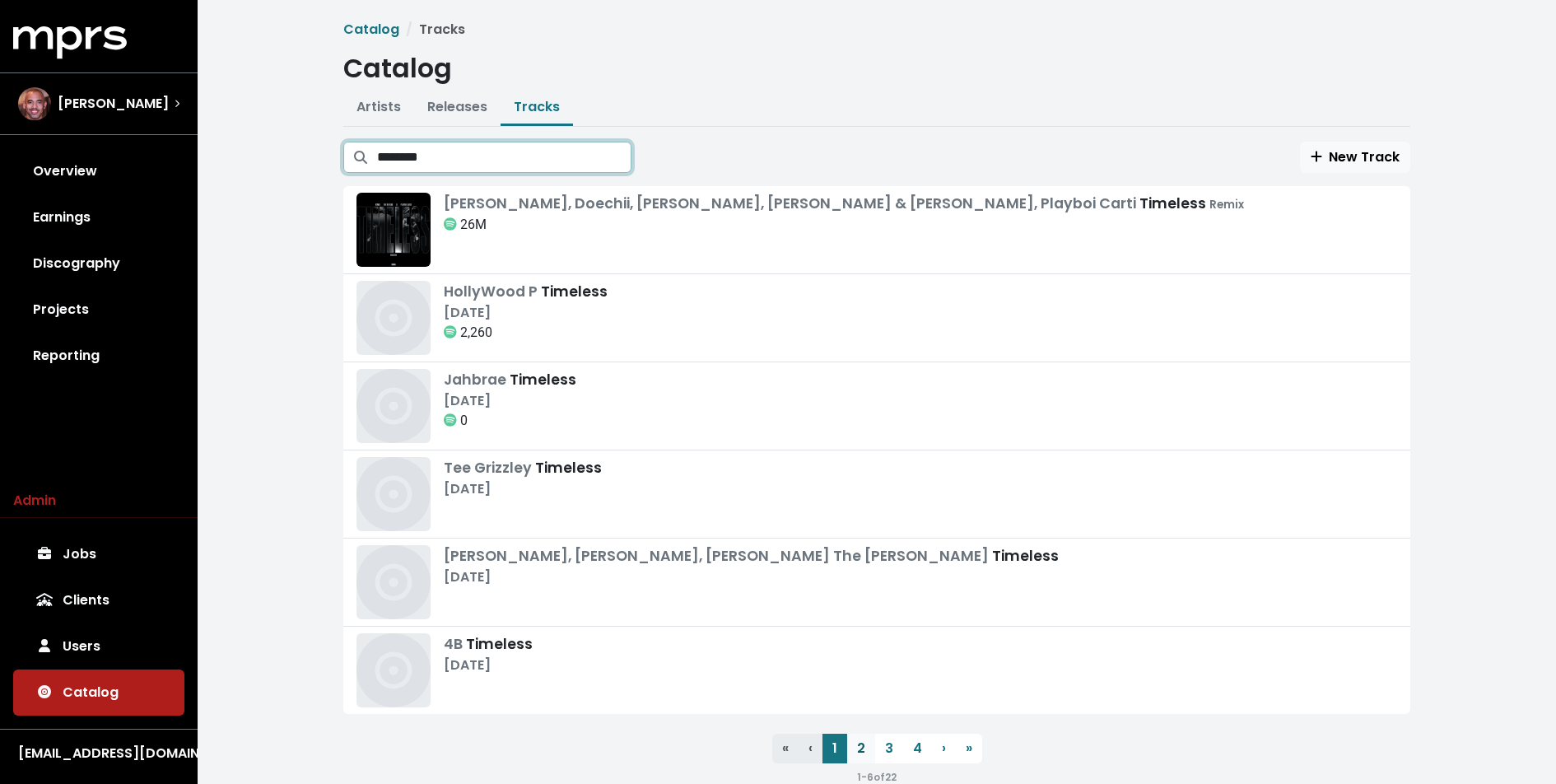
type input "********"
click at [865, 748] on link "2" at bounding box center [861, 748] width 28 height 30
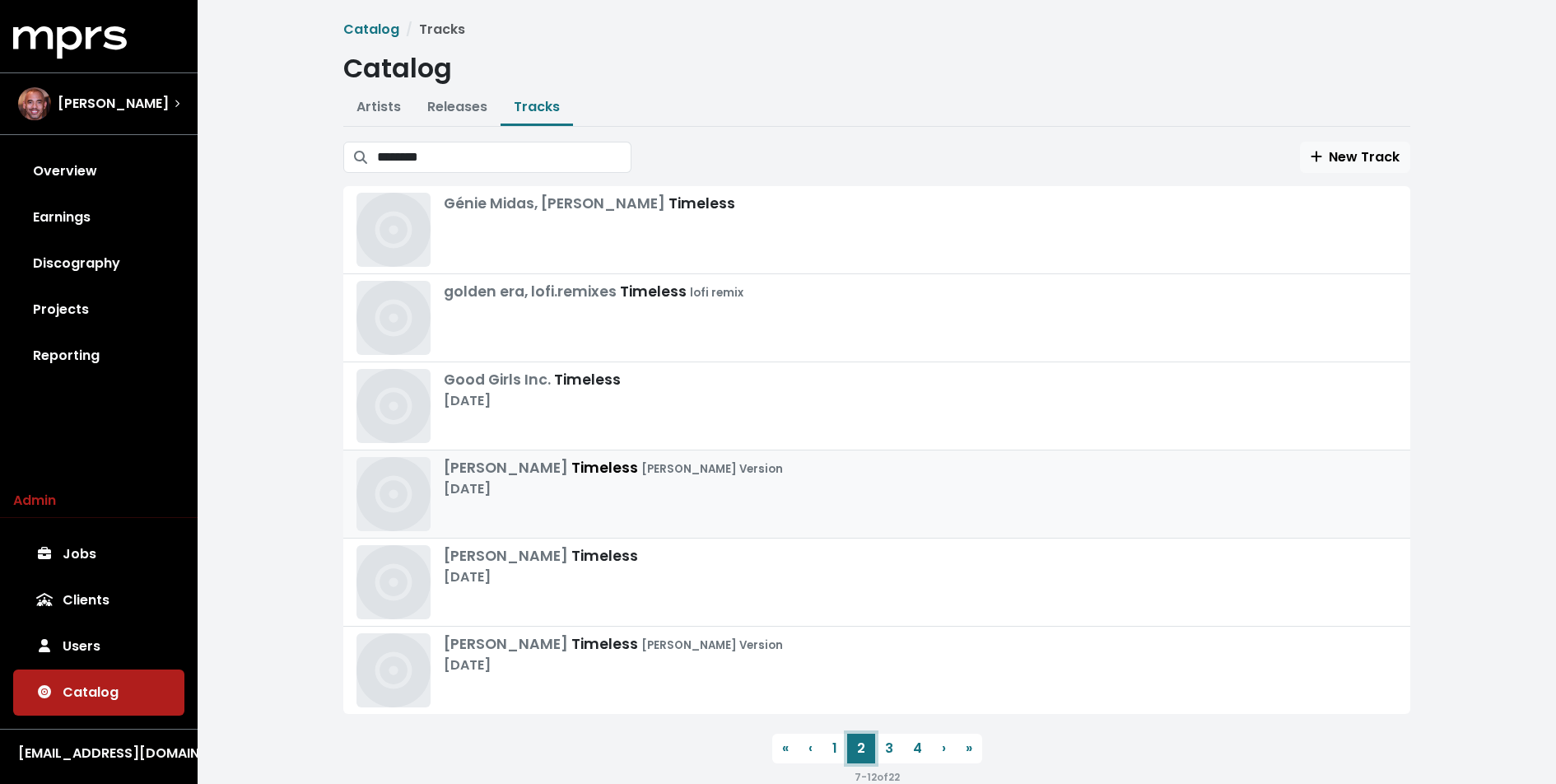
scroll to position [32, 0]
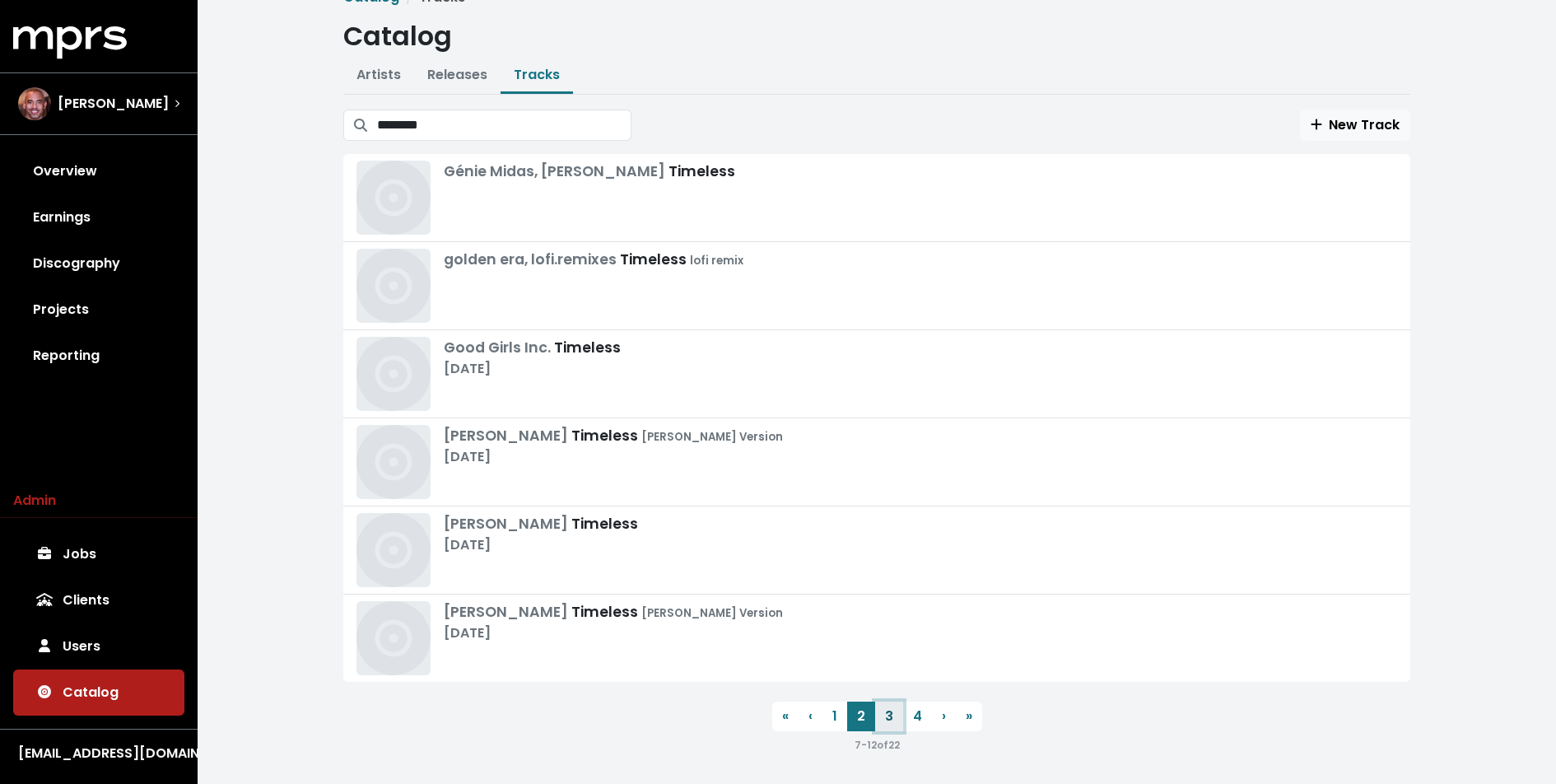
click at [894, 705] on link "3" at bounding box center [889, 716] width 28 height 30
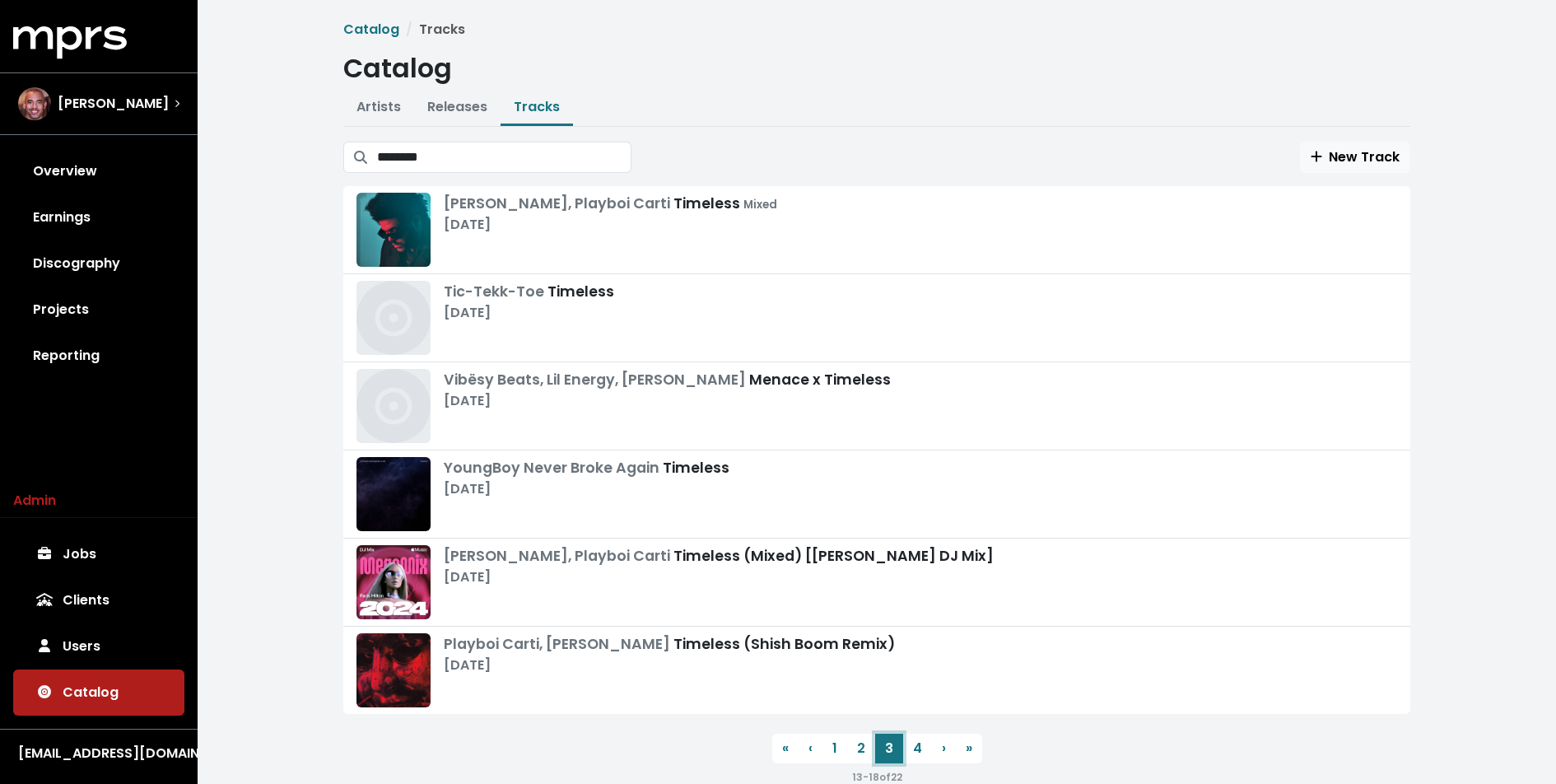
scroll to position [32, 0]
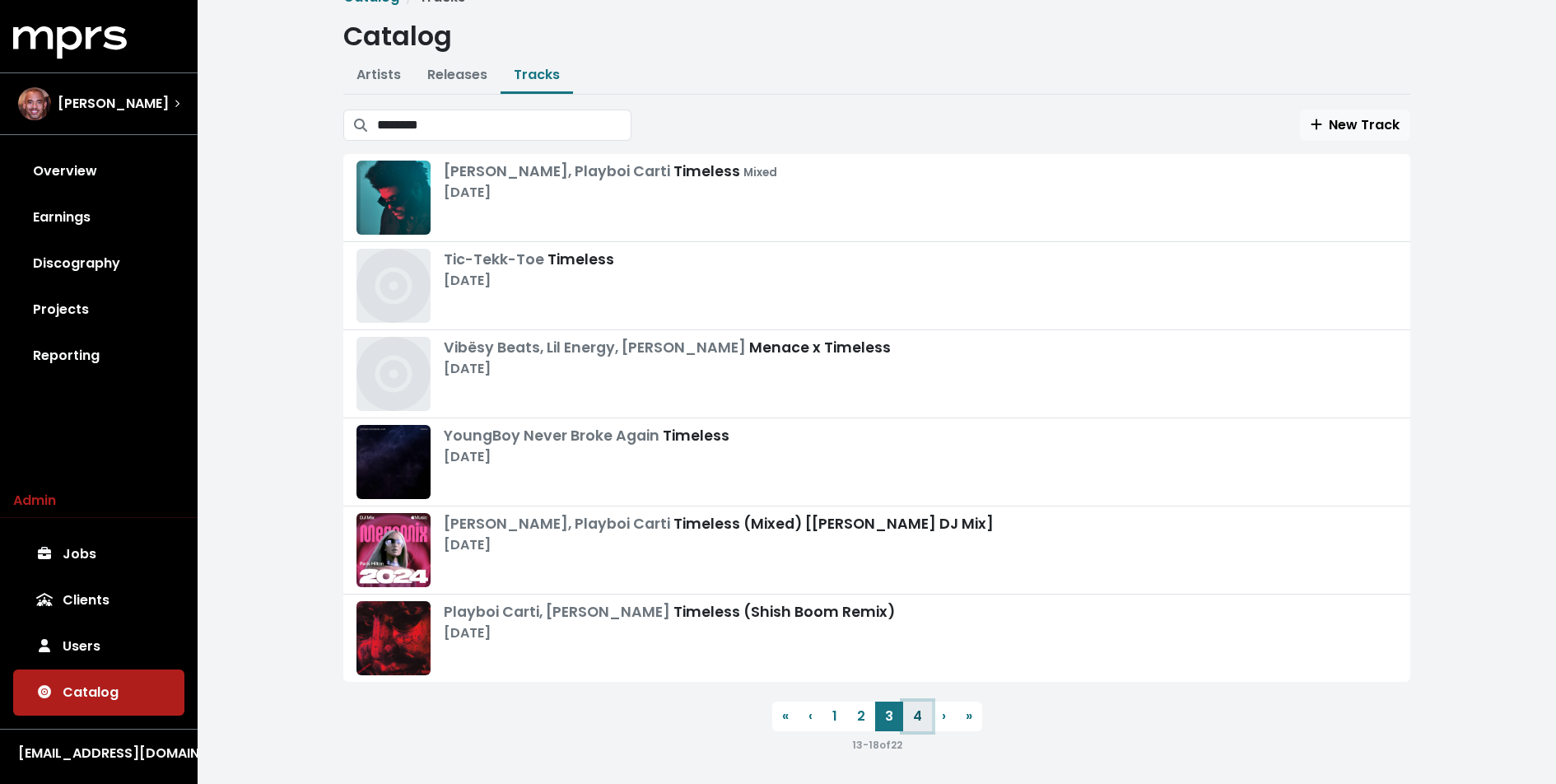
click at [919, 716] on link "4" at bounding box center [917, 716] width 29 height 30
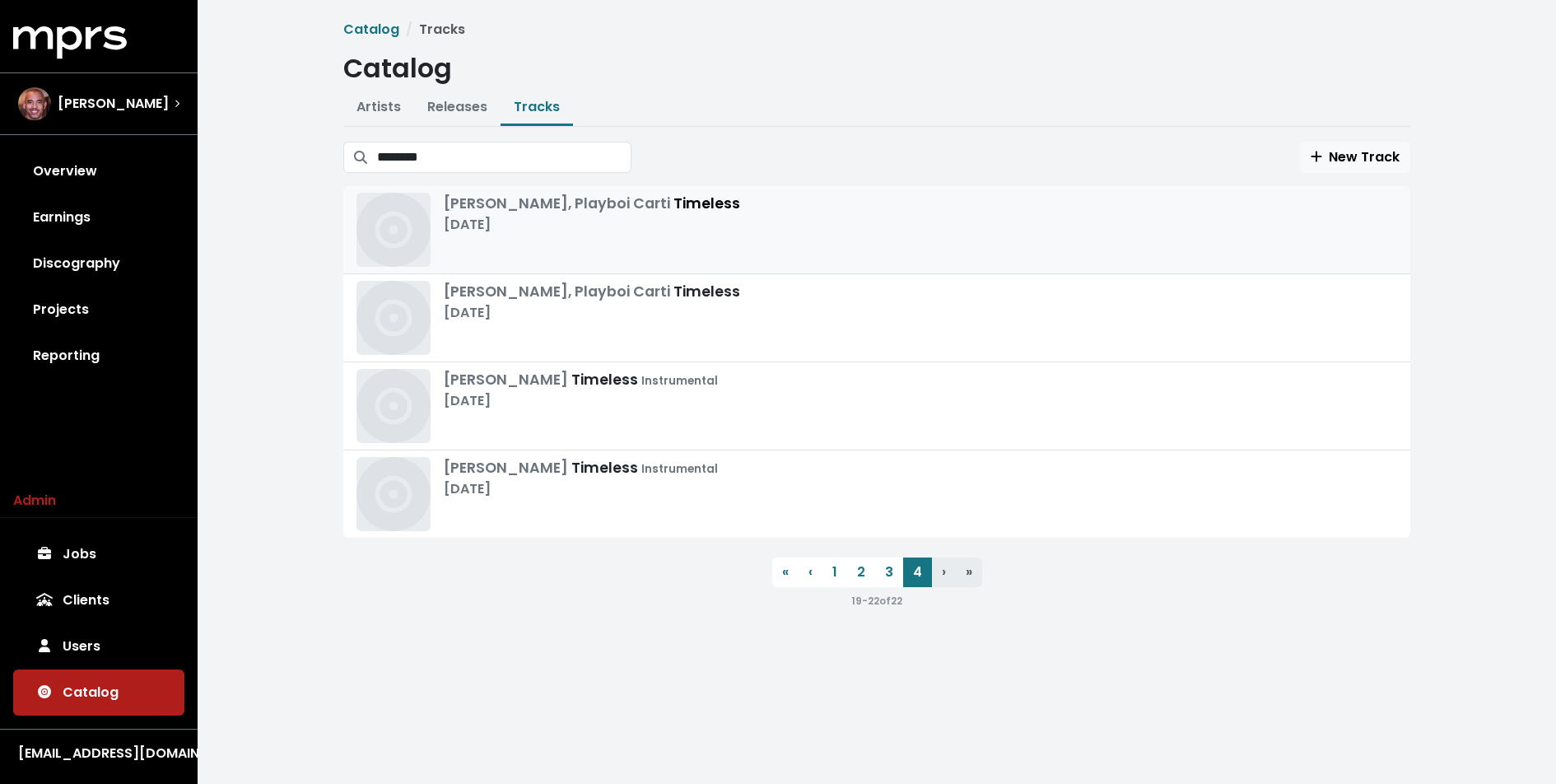
click at [602, 237] on div "The Weeknd, Playboi Carti Timeless Sep 27th, 2024" at bounding box center [592, 229] width 296 height 74
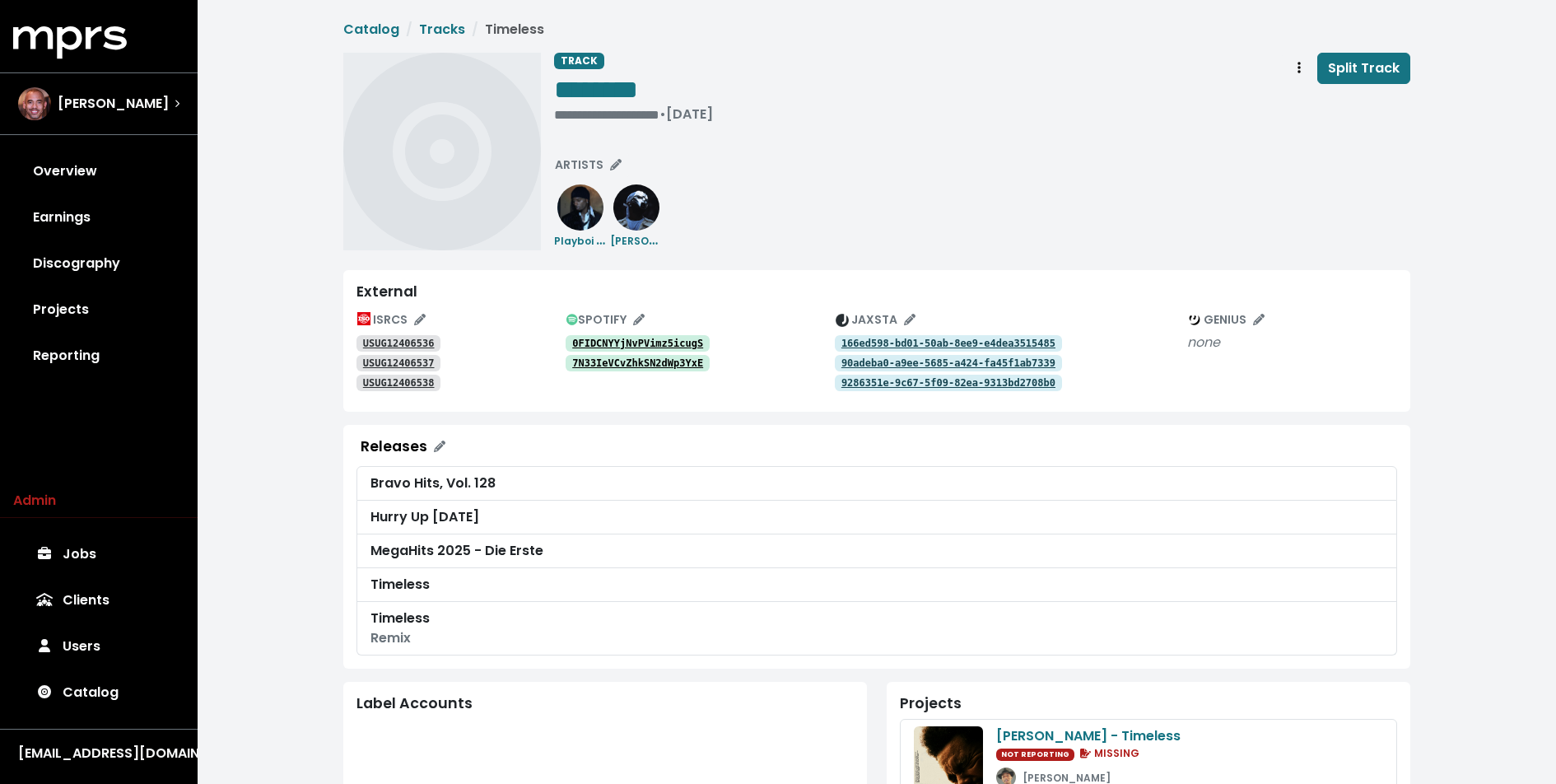
click at [383, 341] on tt "USUG12406536" at bounding box center [399, 343] width 72 height 12
click at [417, 315] on icon "Edit ISRC mappings for this track" at bounding box center [420, 319] width 12 height 12
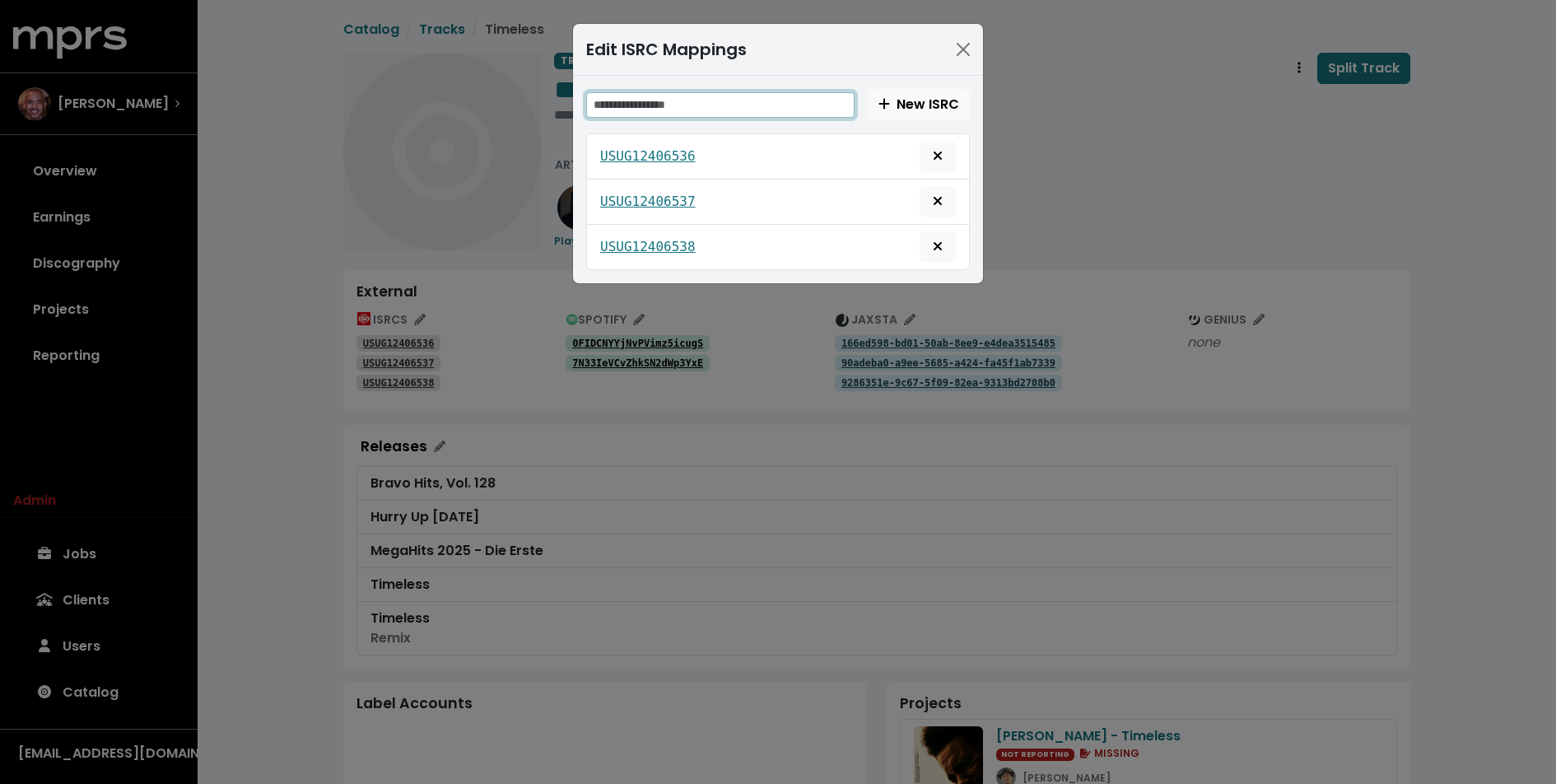
click at [691, 106] on input "text" at bounding box center [721, 104] width 268 height 26
paste input "**********"
type input "**********"
click at [945, 104] on span "New ISRC" at bounding box center [918, 104] width 81 height 19
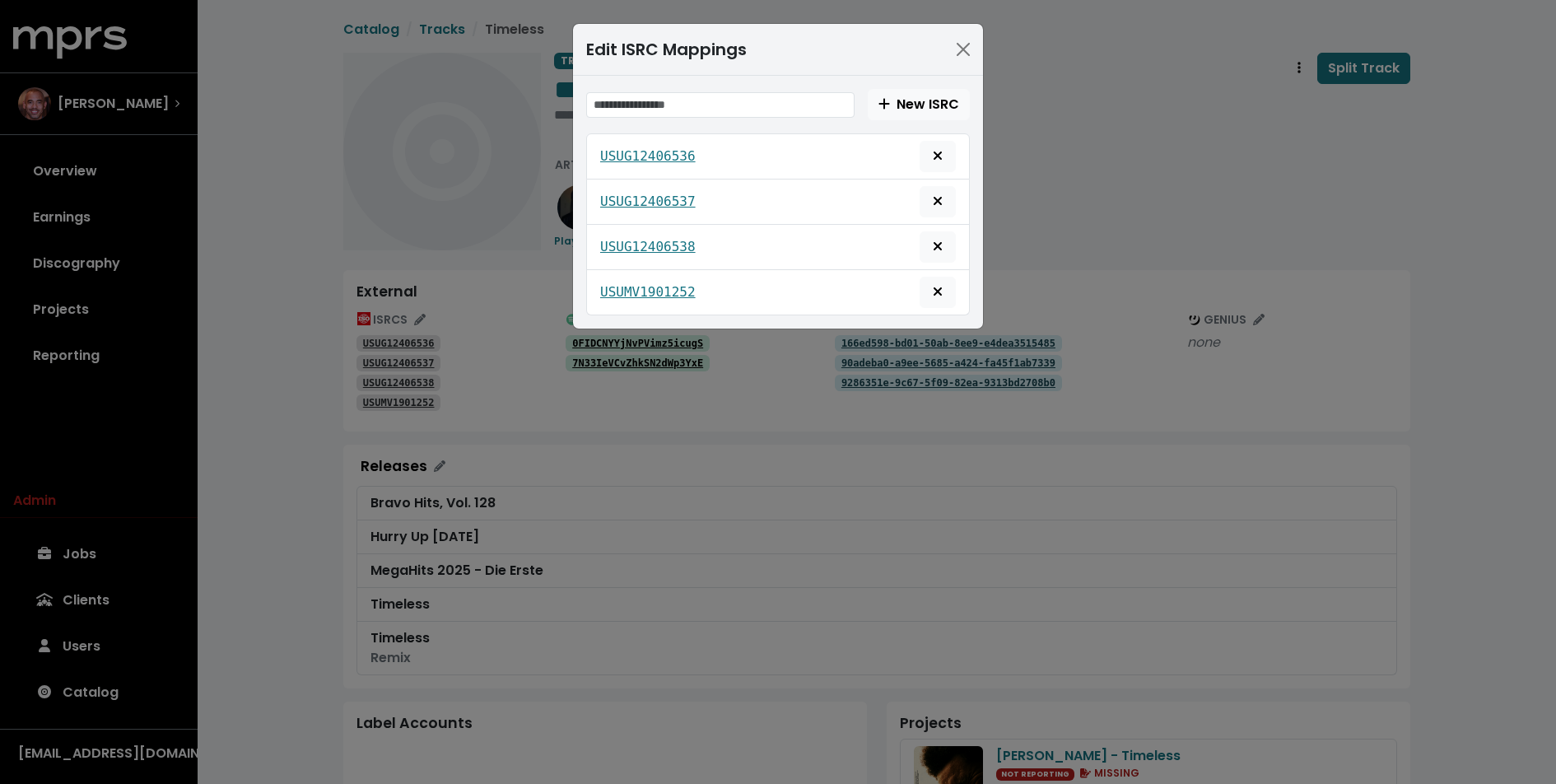
click at [1069, 204] on div "Edit ISRC Mappings New ISRC USUG12406536 USUG12406537 USUG12406538 USUMV1901252" at bounding box center [778, 392] width 1556 height 784
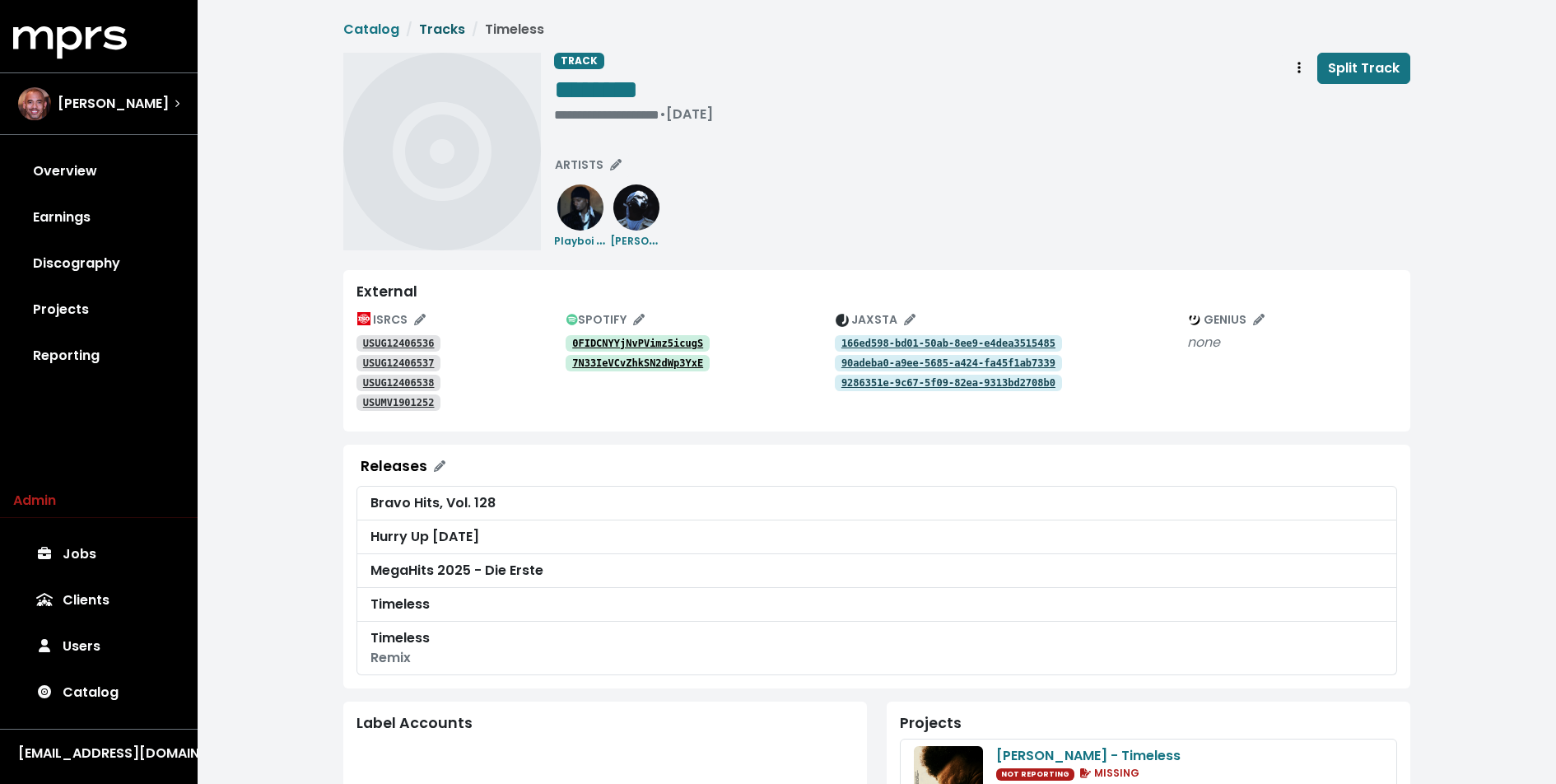
click at [458, 22] on link "Tracks" at bounding box center [442, 30] width 46 height 19
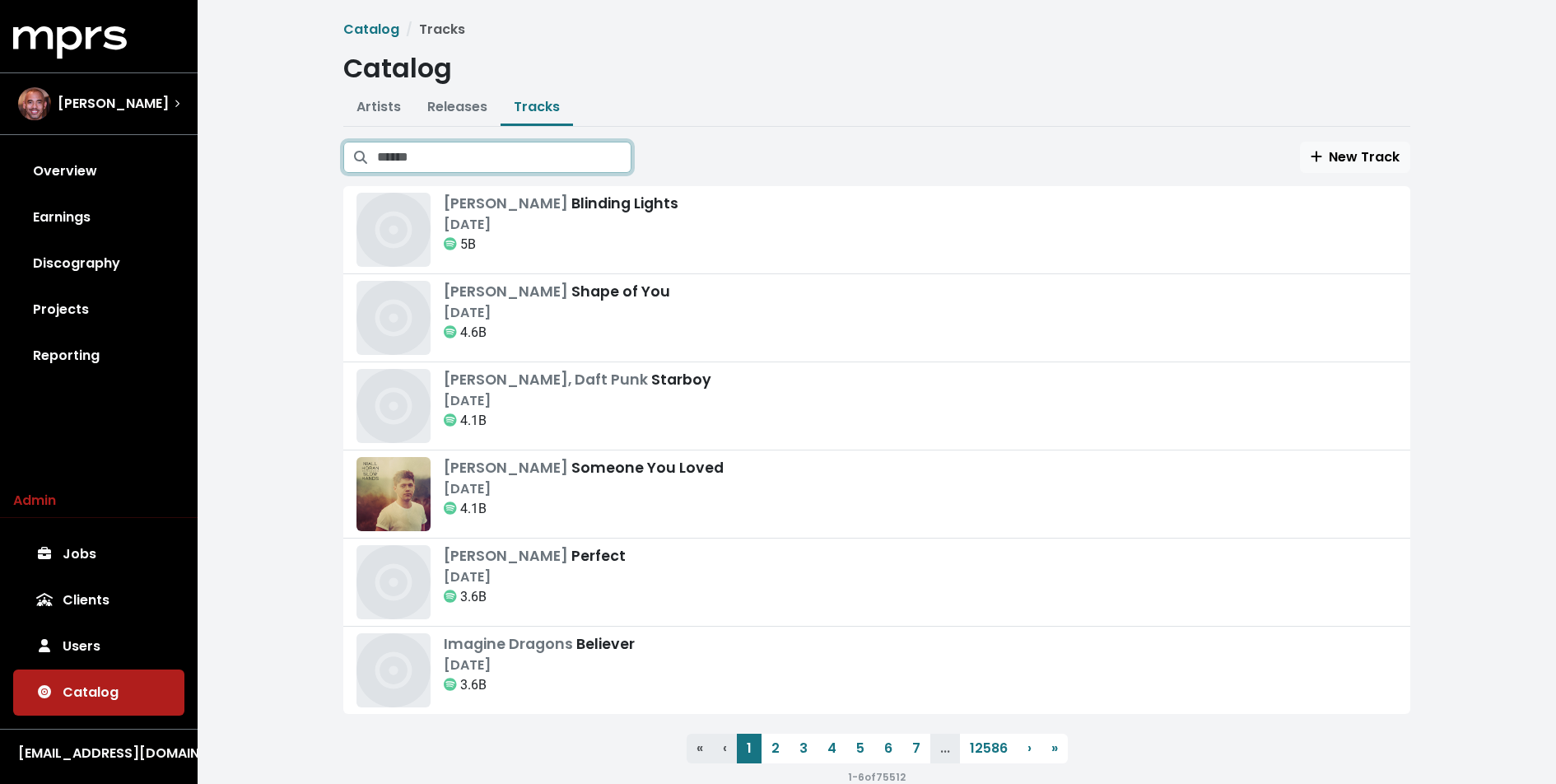
click at [526, 147] on input "Search tracks" at bounding box center [503, 157] width 254 height 32
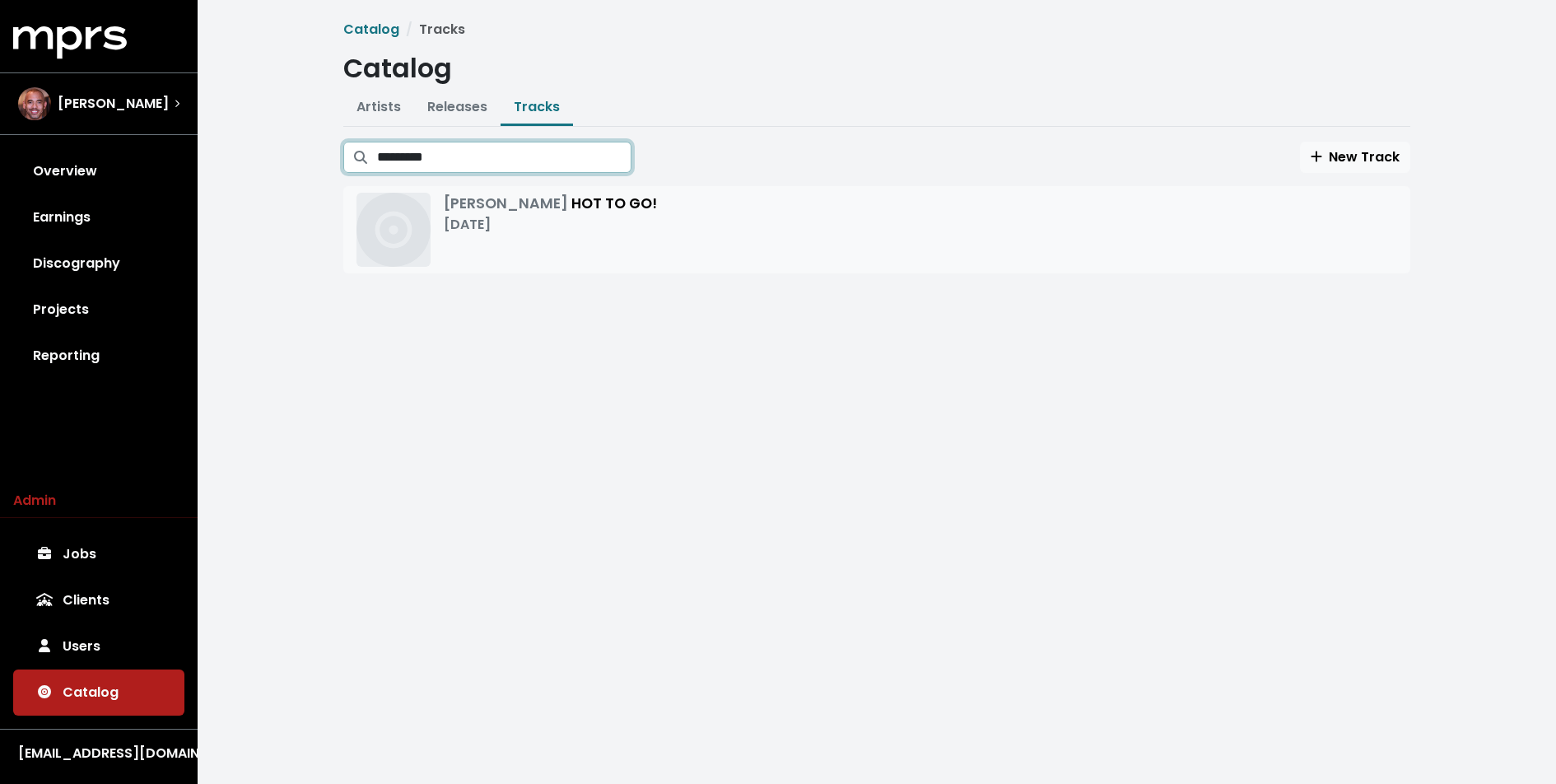
type input "*********"
click at [611, 234] on div "Chappell Roan HOT TO GO! Aug 11th, 2023" at bounding box center [550, 229] width 213 height 74
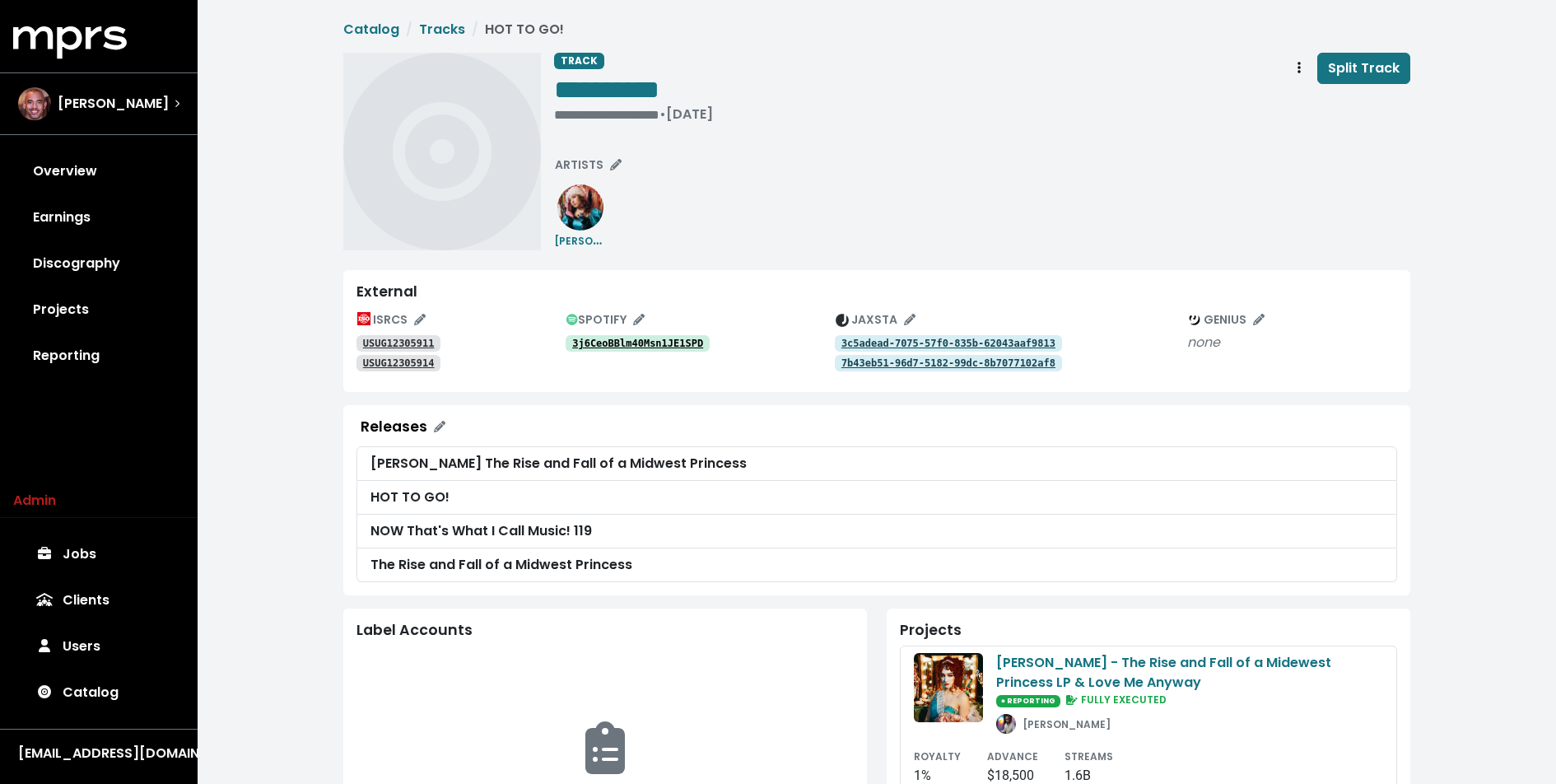
click at [419, 344] on tt "USUG12305911" at bounding box center [399, 343] width 72 height 12
click at [411, 341] on tt "USUG12305911" at bounding box center [399, 343] width 72 height 12
click at [405, 356] on link "USUG12305914" at bounding box center [399, 362] width 84 height 16
click at [867, 340] on tt "3c5adead-7075-57f0-835b-62043aaf9813" at bounding box center [948, 343] width 214 height 12
click at [867, 358] on tt "7b43eb51-96d7-5182-99dc-8b7077102af8" at bounding box center [948, 363] width 214 height 12
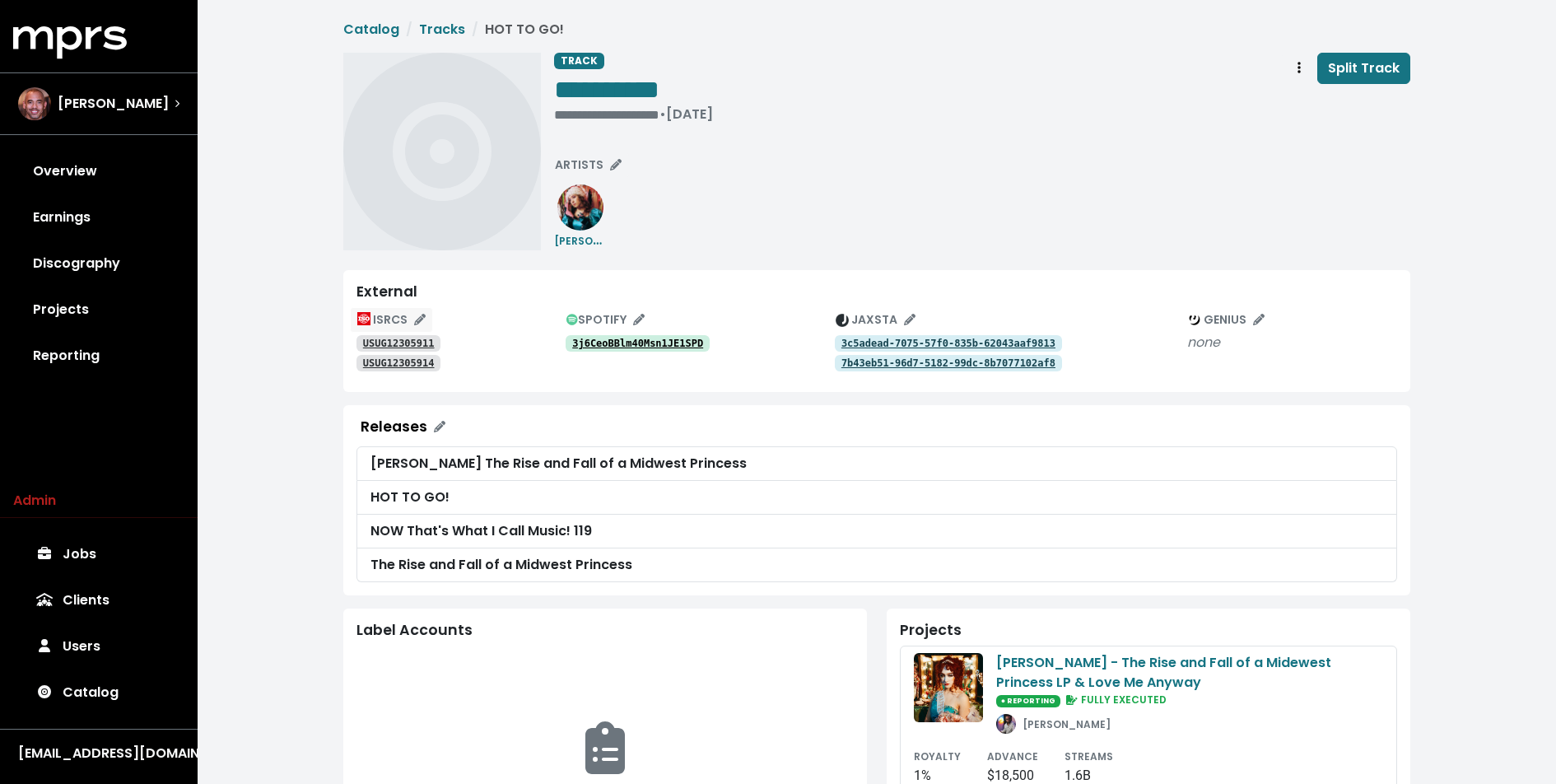
click at [421, 315] on icon "Edit ISRC mappings for this track" at bounding box center [420, 319] width 12 height 12
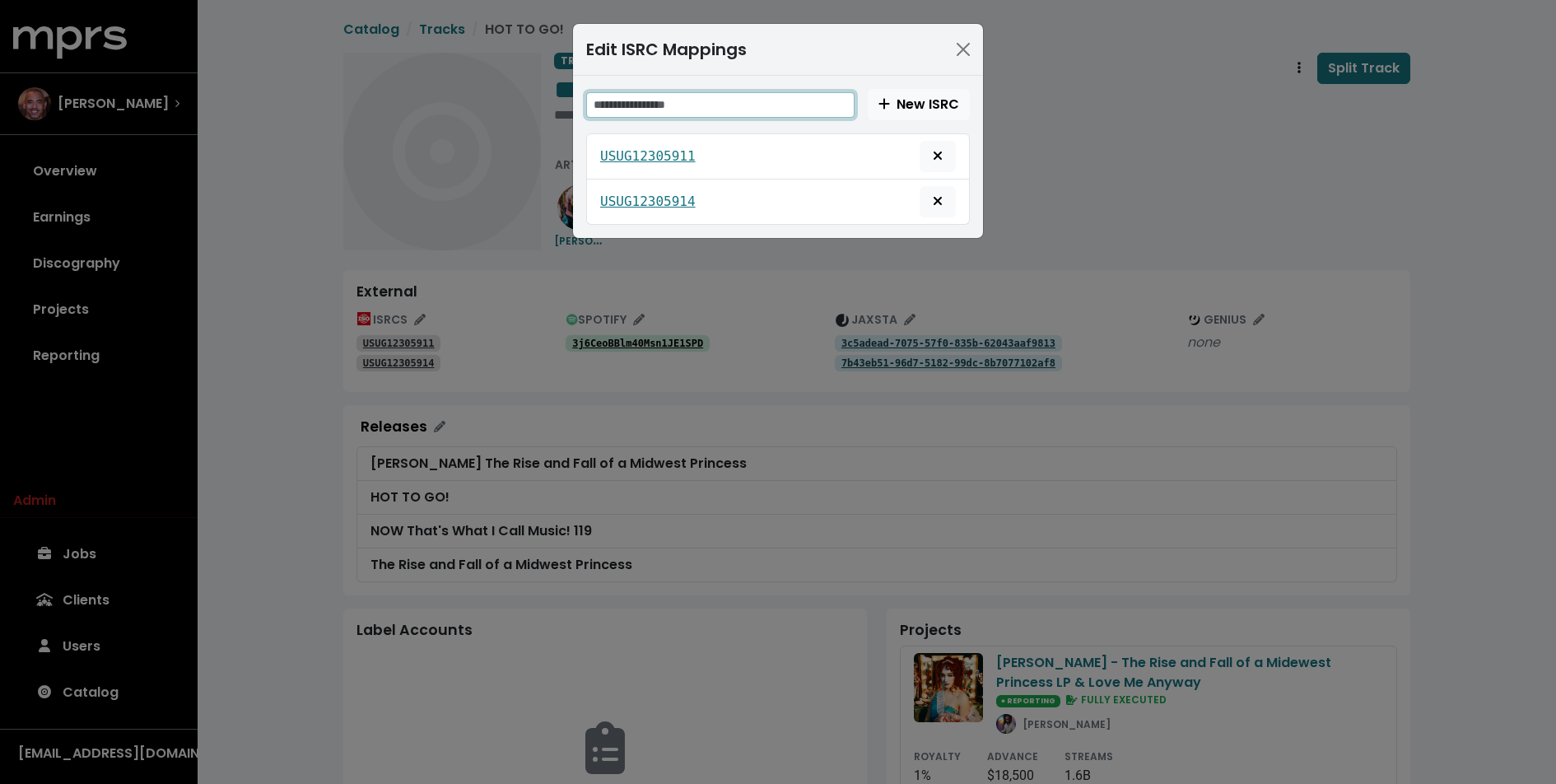
click at [684, 98] on input "text" at bounding box center [721, 104] width 268 height 26
paste input "**********"
type input "**********"
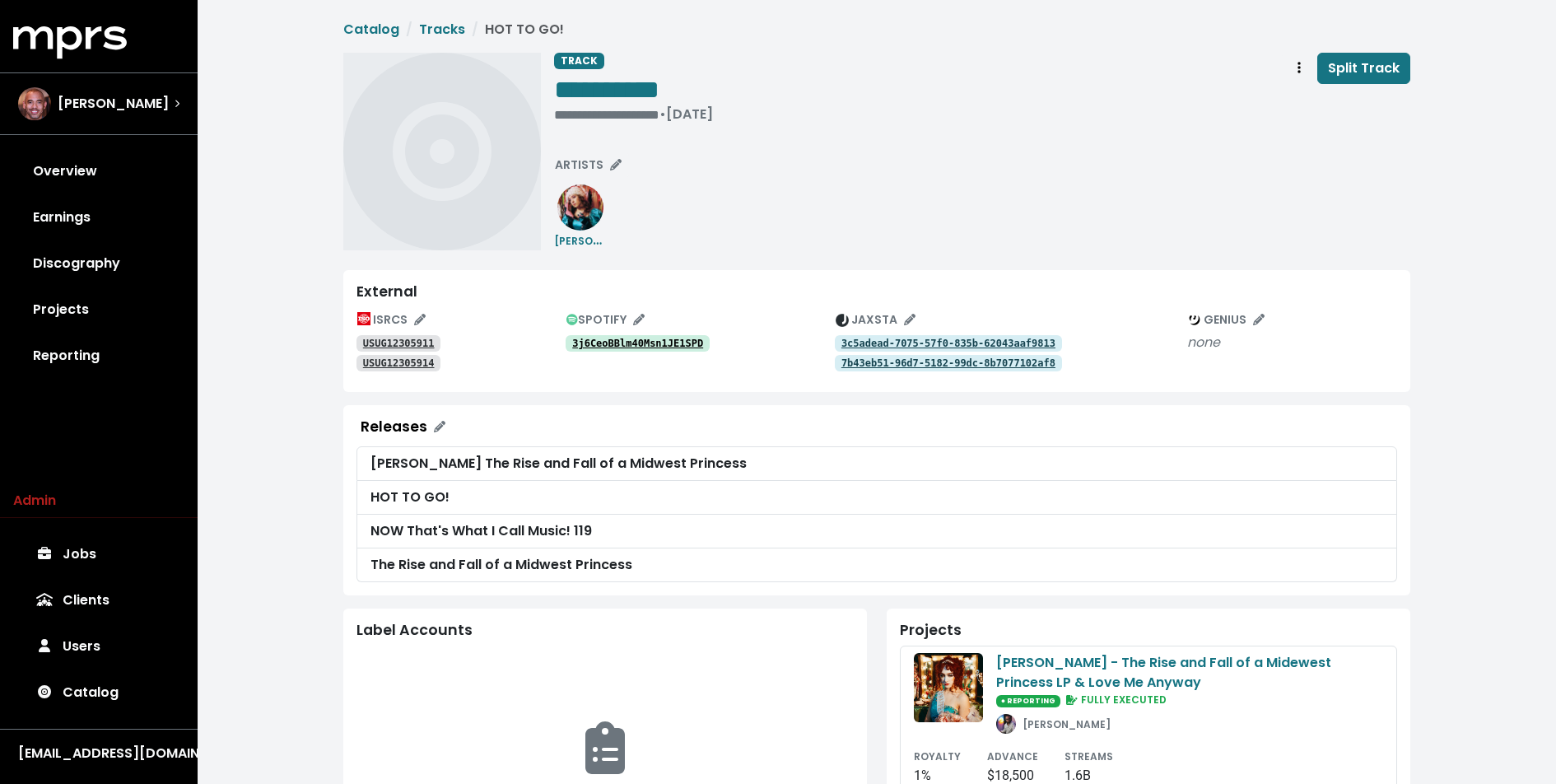
click at [791, 206] on div "**********" at bounding box center [982, 151] width 856 height 197
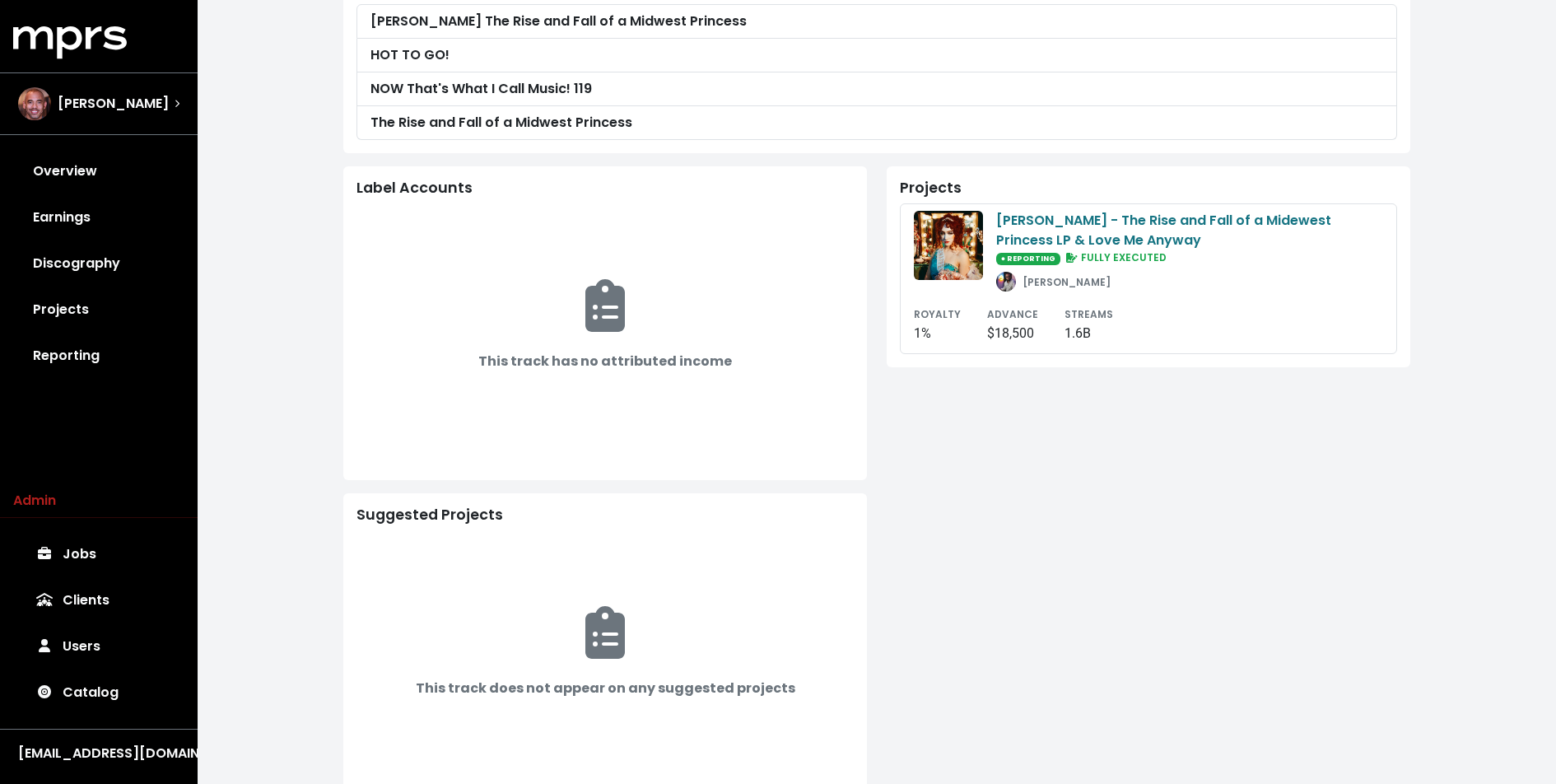
scroll to position [441, 0]
click at [879, 387] on div "Projects Chappell Roan - The Rise and Fall of a Midewest Princess LP & Love Me …" at bounding box center [1149, 488] width 544 height 640
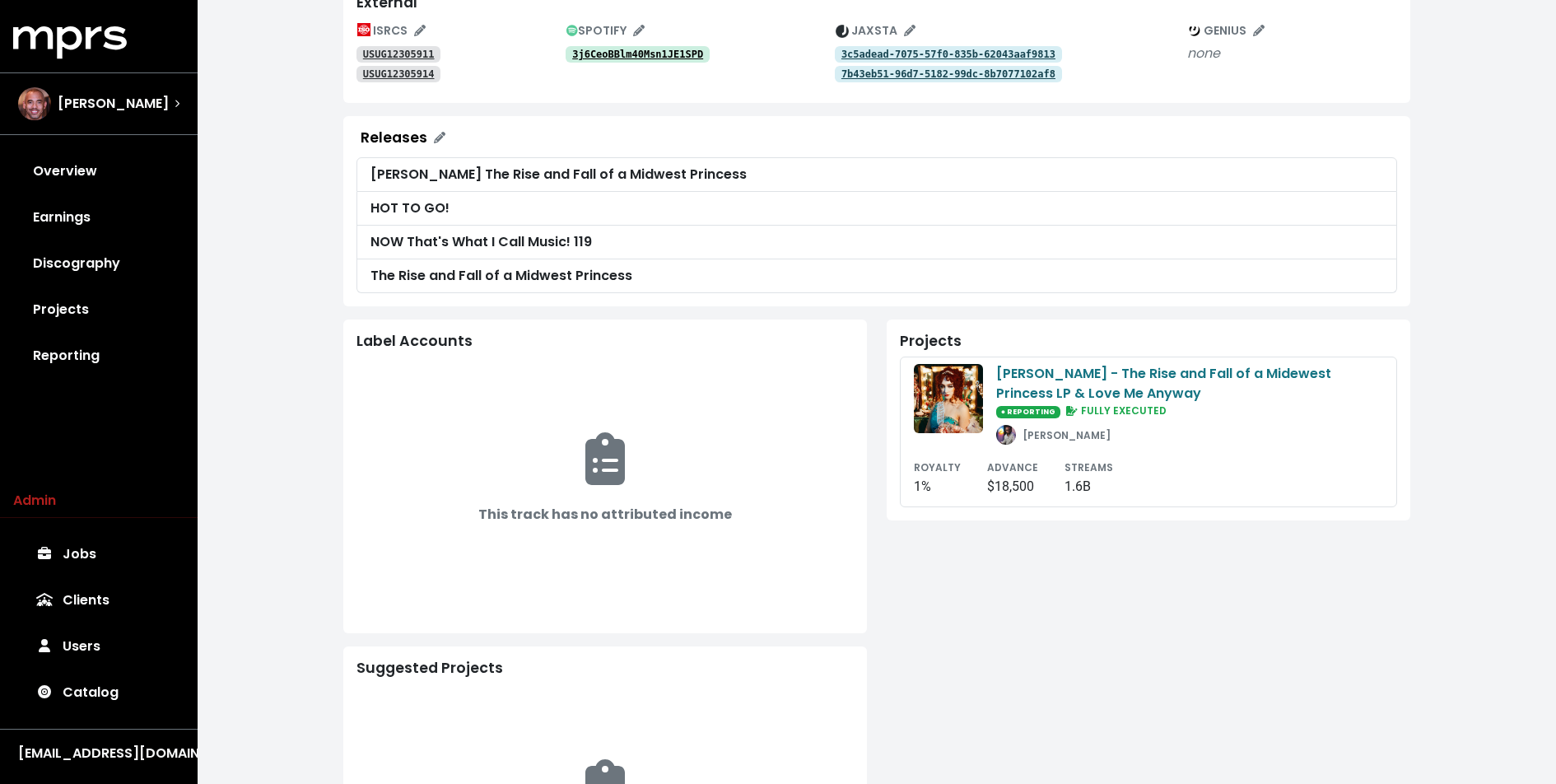
scroll to position [0, 0]
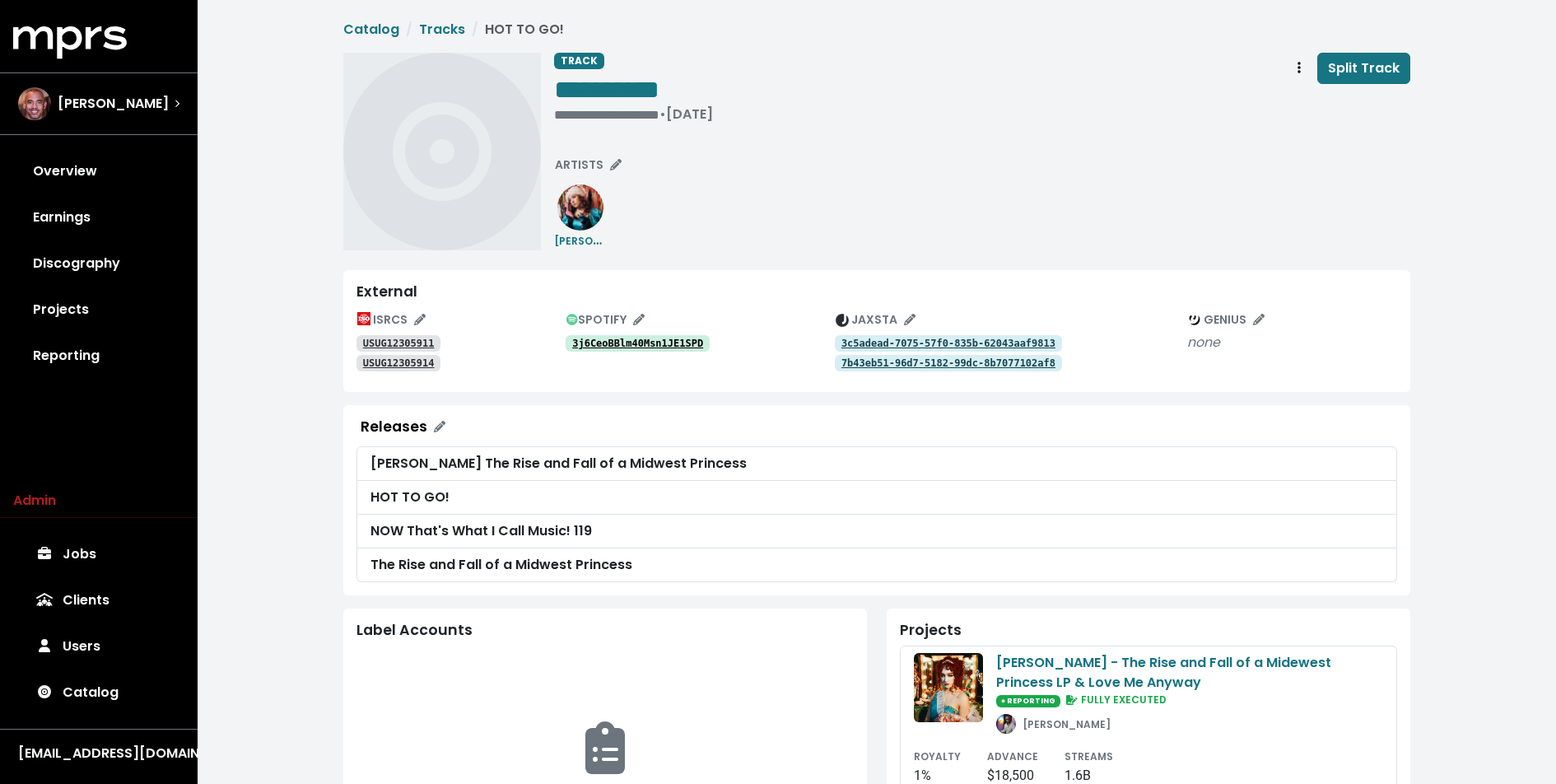
click at [802, 255] on span "**********" at bounding box center [876, 634] width 1067 height 1229
click at [330, 230] on div "**********" at bounding box center [876, 637] width 1359 height 1275
click at [93, 297] on link "Projects" at bounding box center [99, 310] width 172 height 46
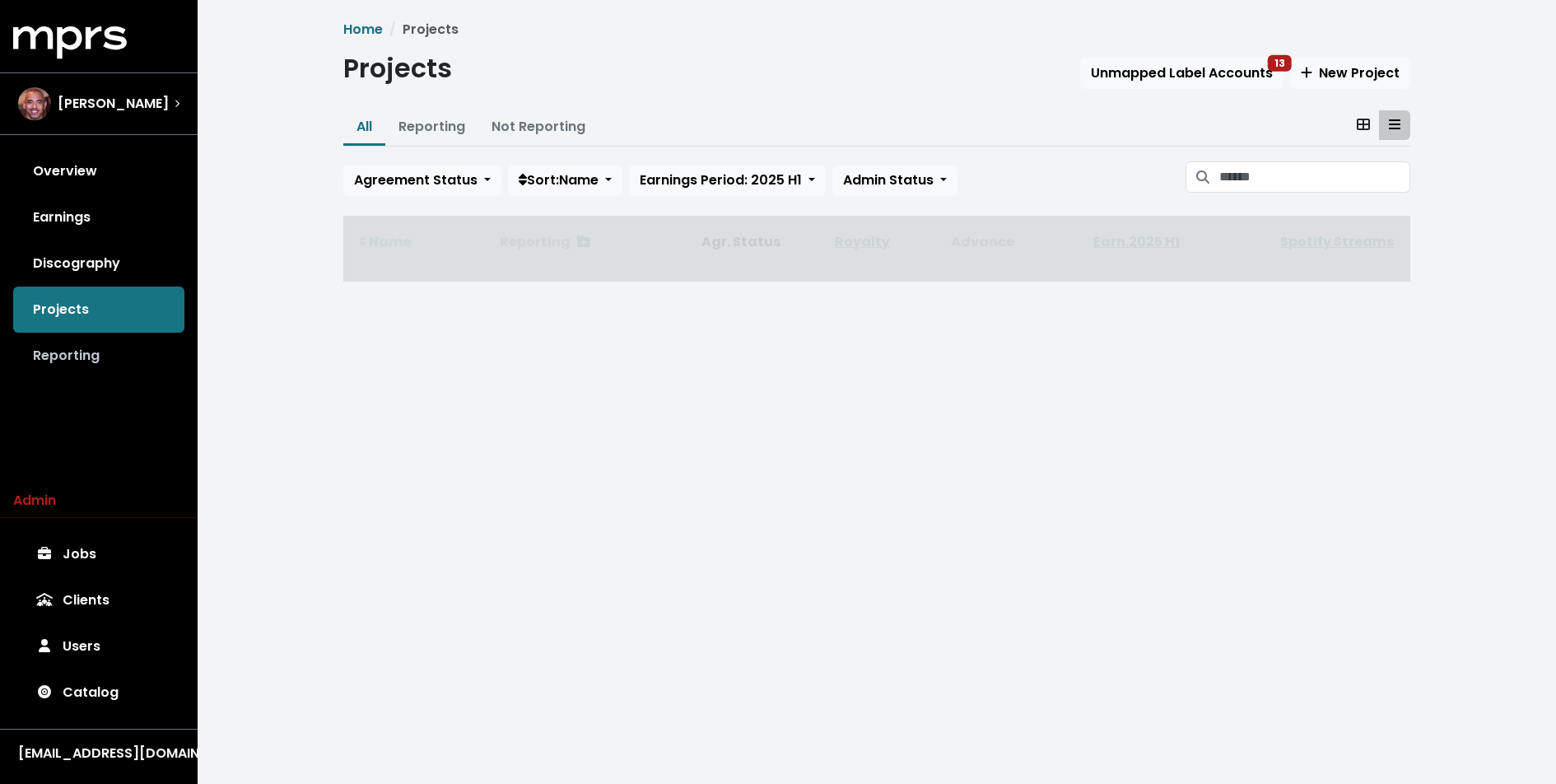
click at [87, 357] on link "Reporting" at bounding box center [99, 356] width 172 height 46
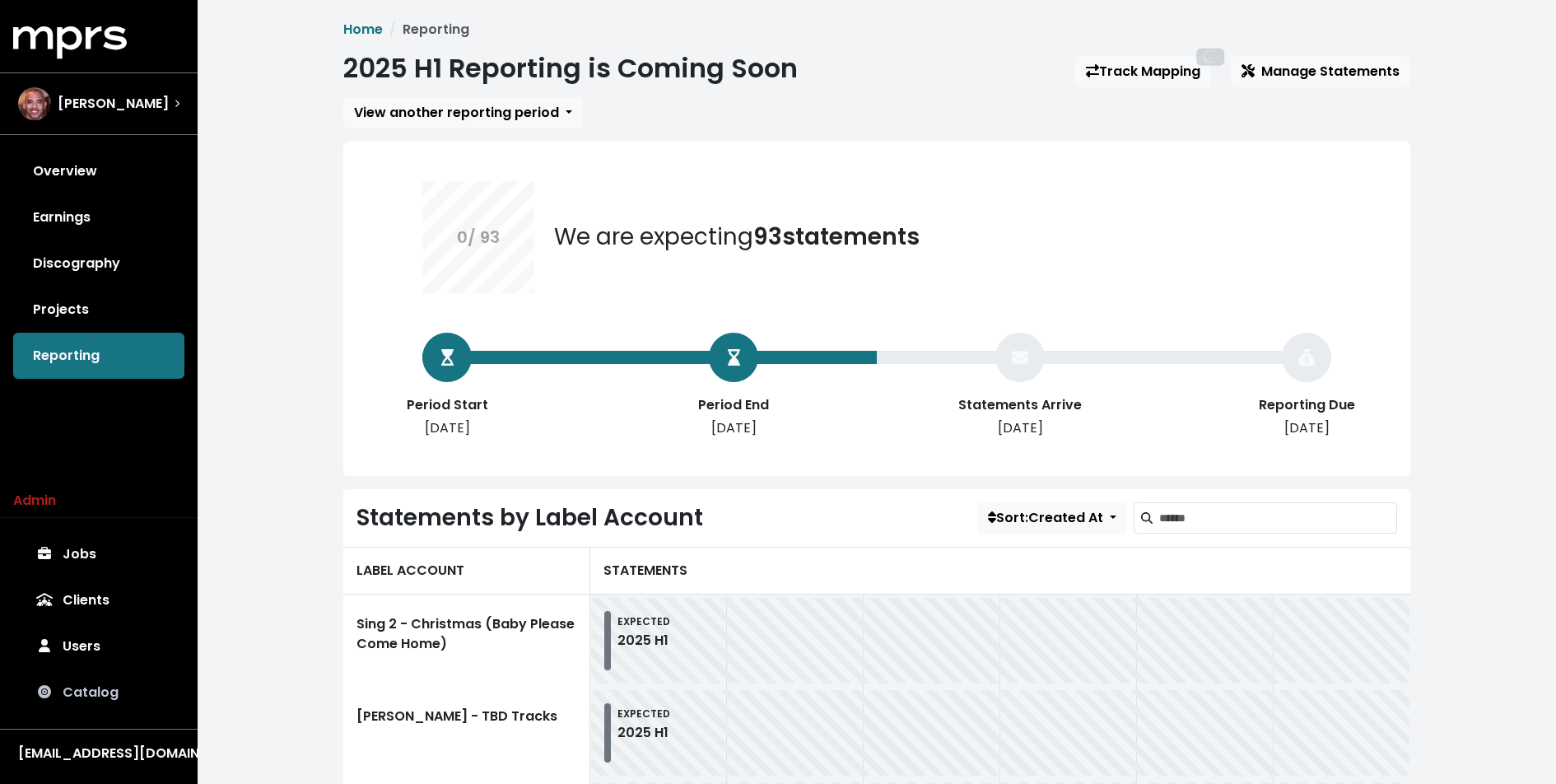
click at [100, 705] on link "Catalog" at bounding box center [99, 692] width 172 height 46
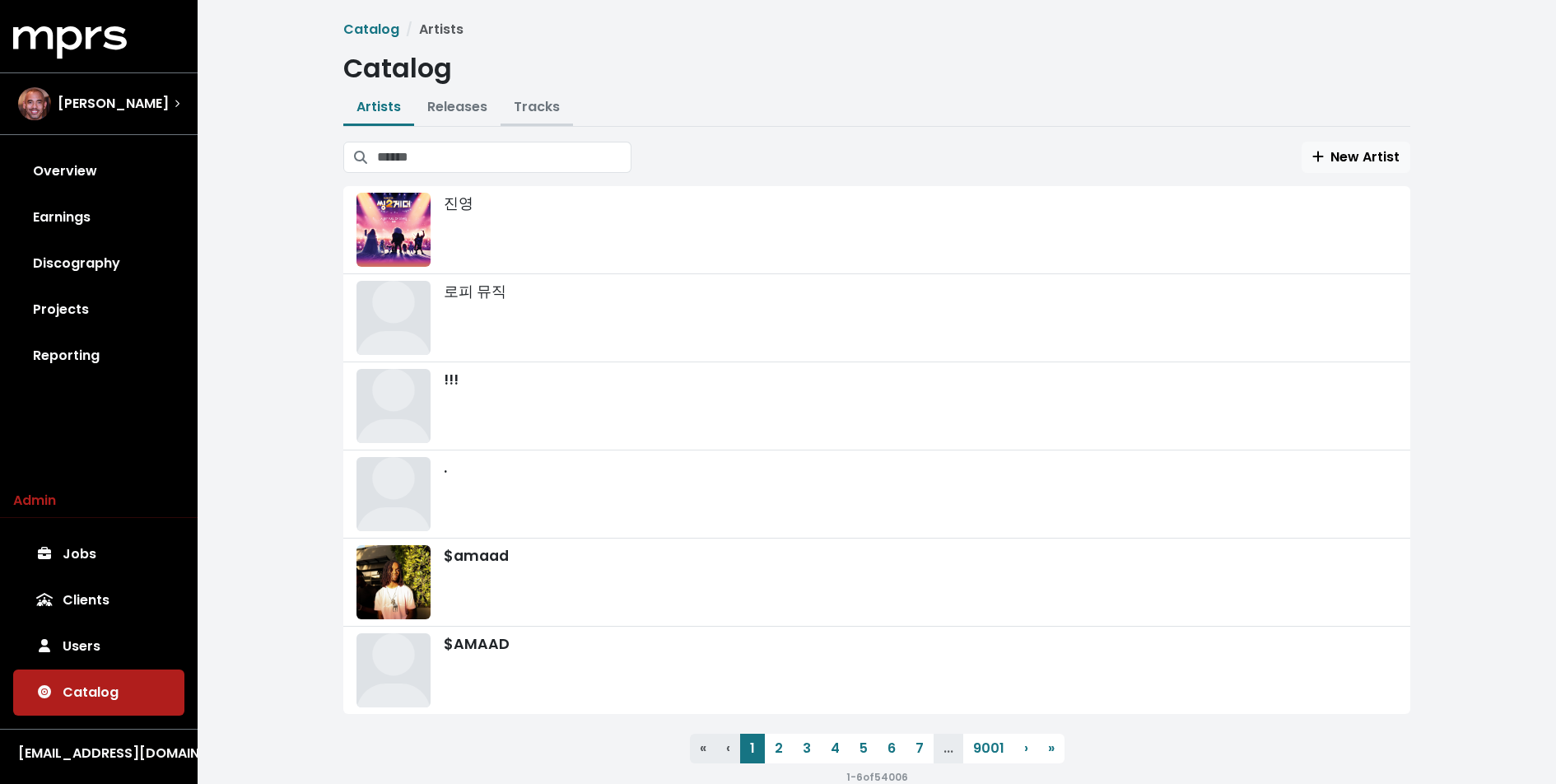
click at [528, 107] on link "Tracks" at bounding box center [537, 106] width 46 height 19
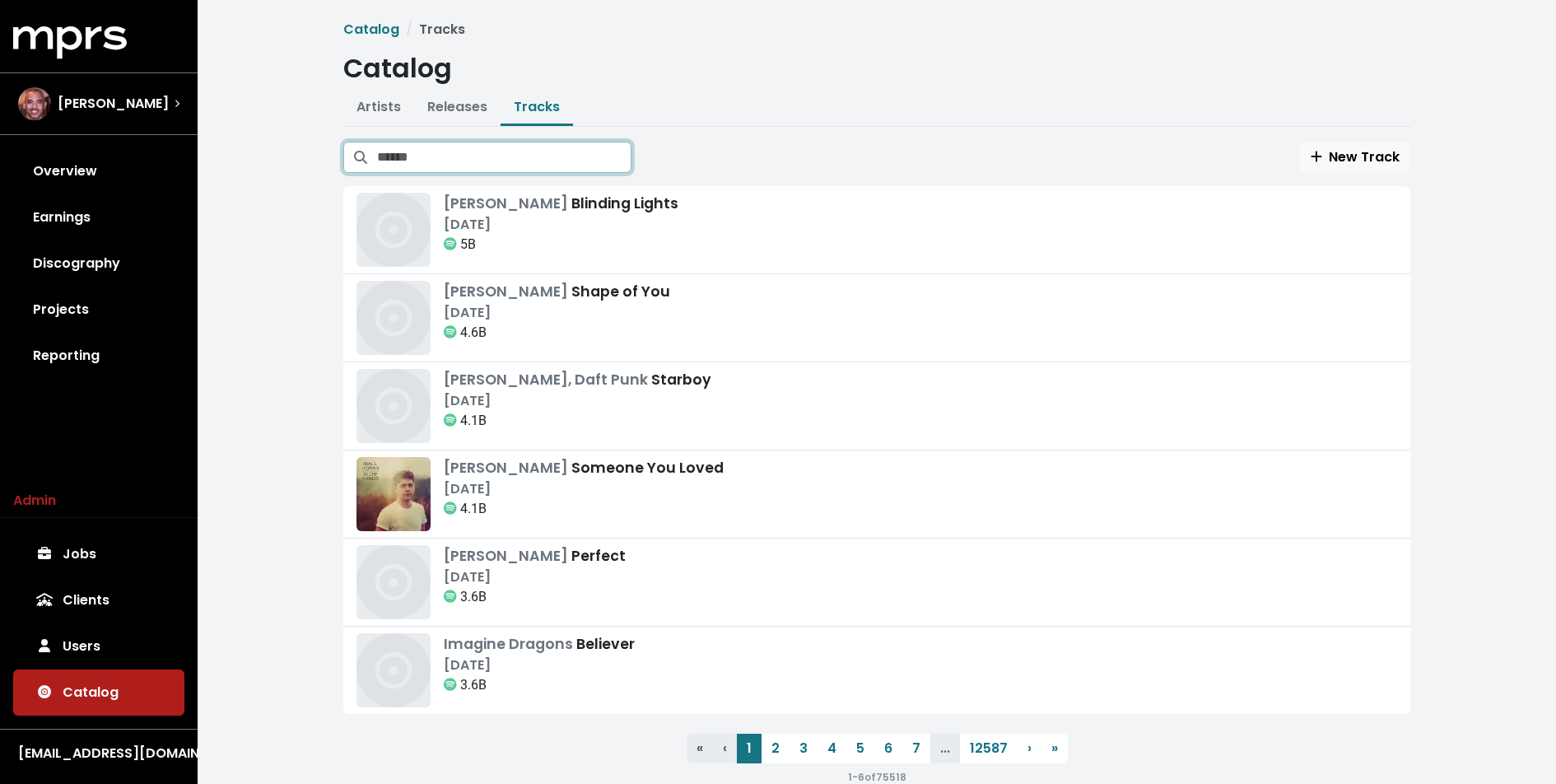
click at [509, 163] on input "Search tracks" at bounding box center [503, 157] width 254 height 32
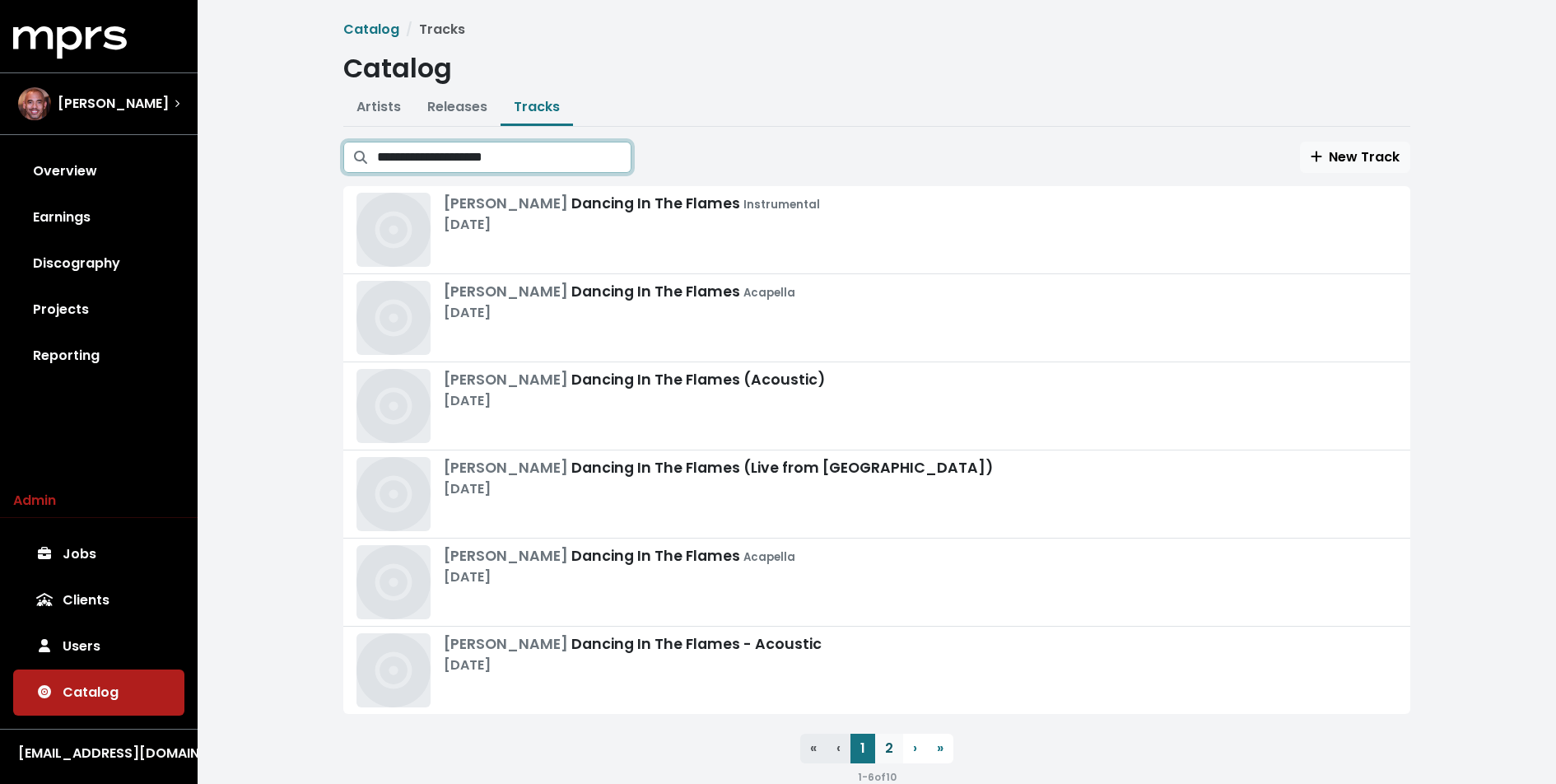
type input "**********"
click at [894, 744] on link "2" at bounding box center [889, 748] width 28 height 30
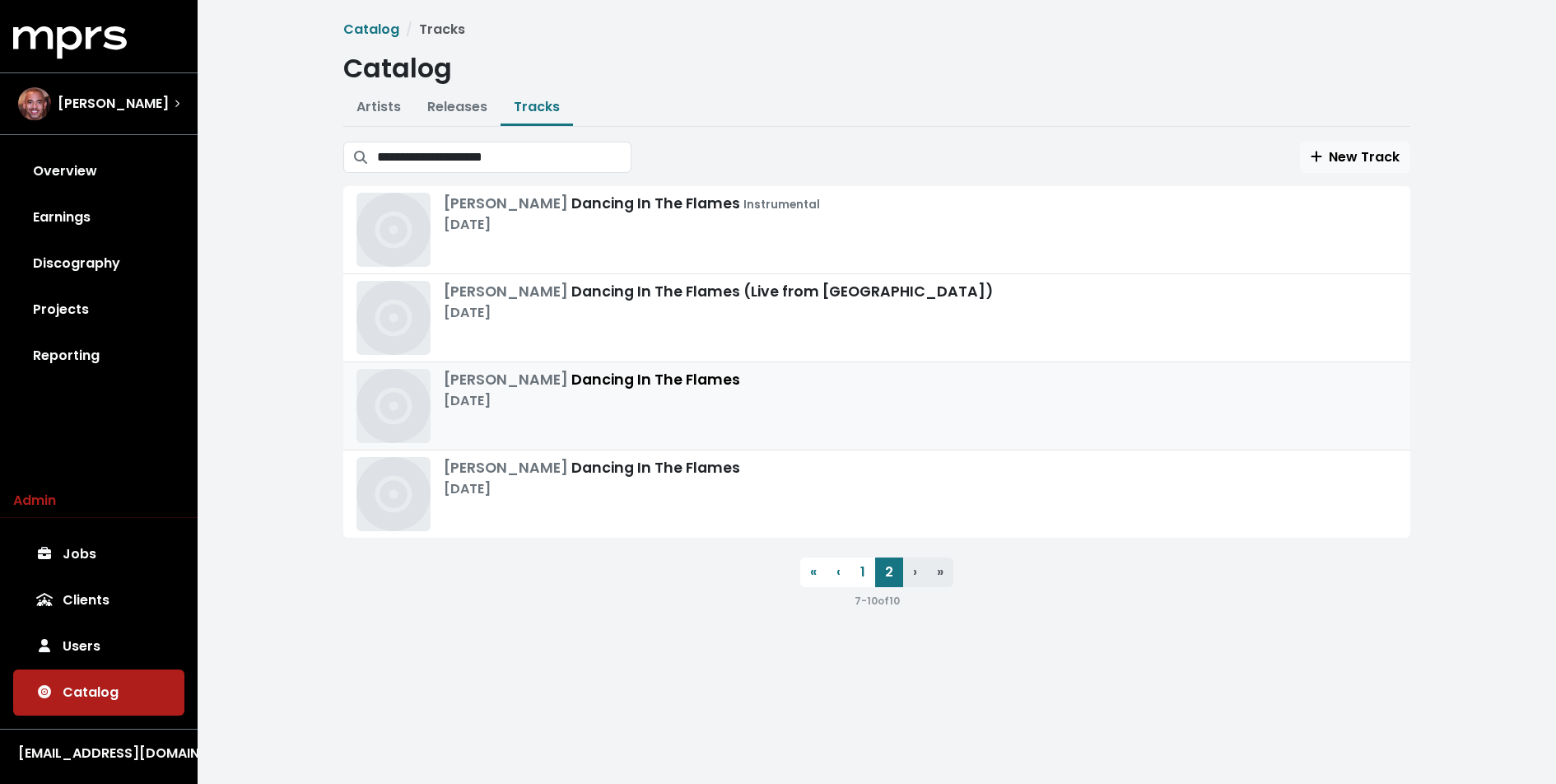
click at [622, 400] on div "Nov 15th, 2024" at bounding box center [592, 401] width 296 height 20
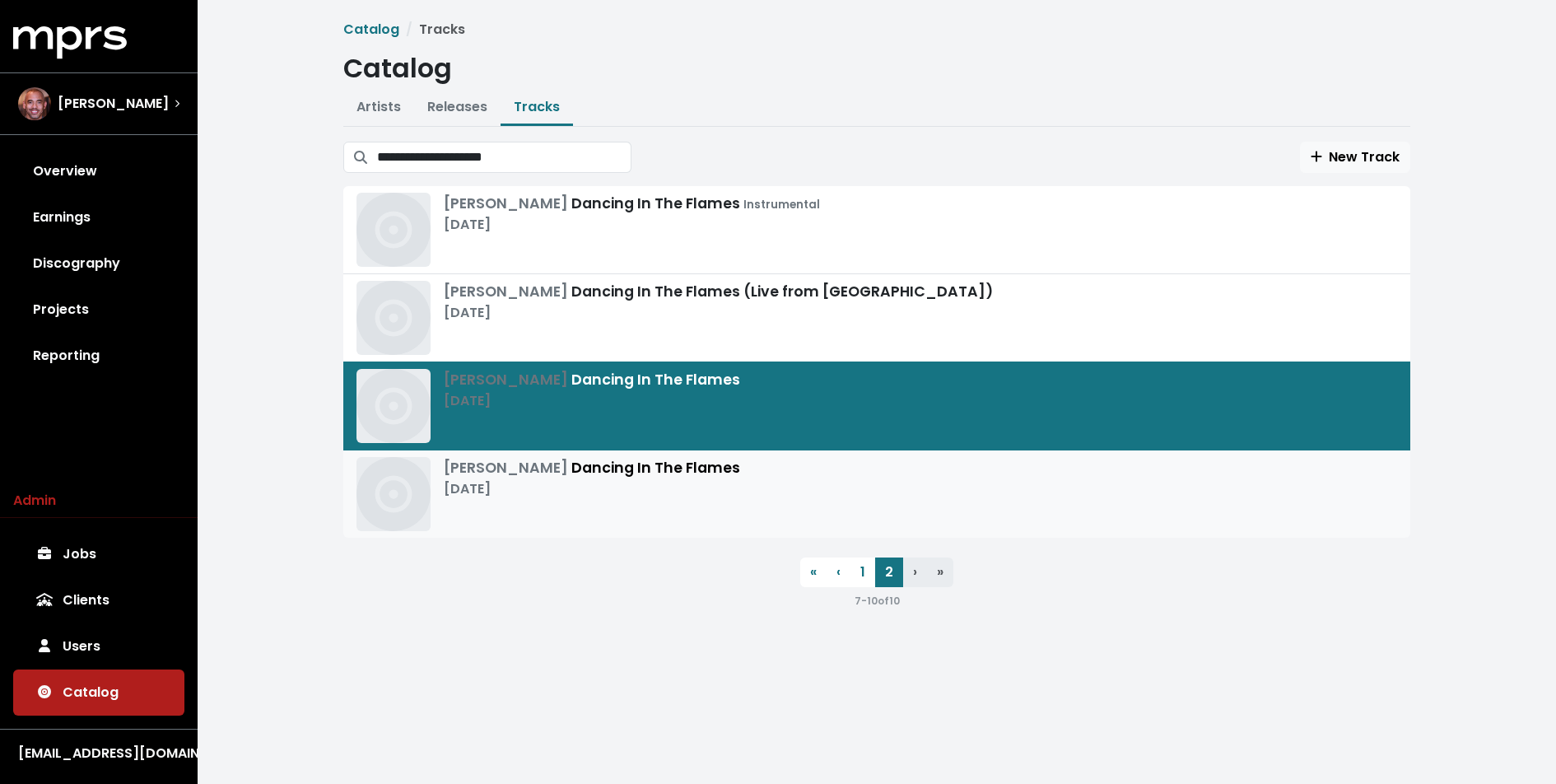
click at [599, 491] on div "Sep 13th, 2024" at bounding box center [592, 489] width 296 height 20
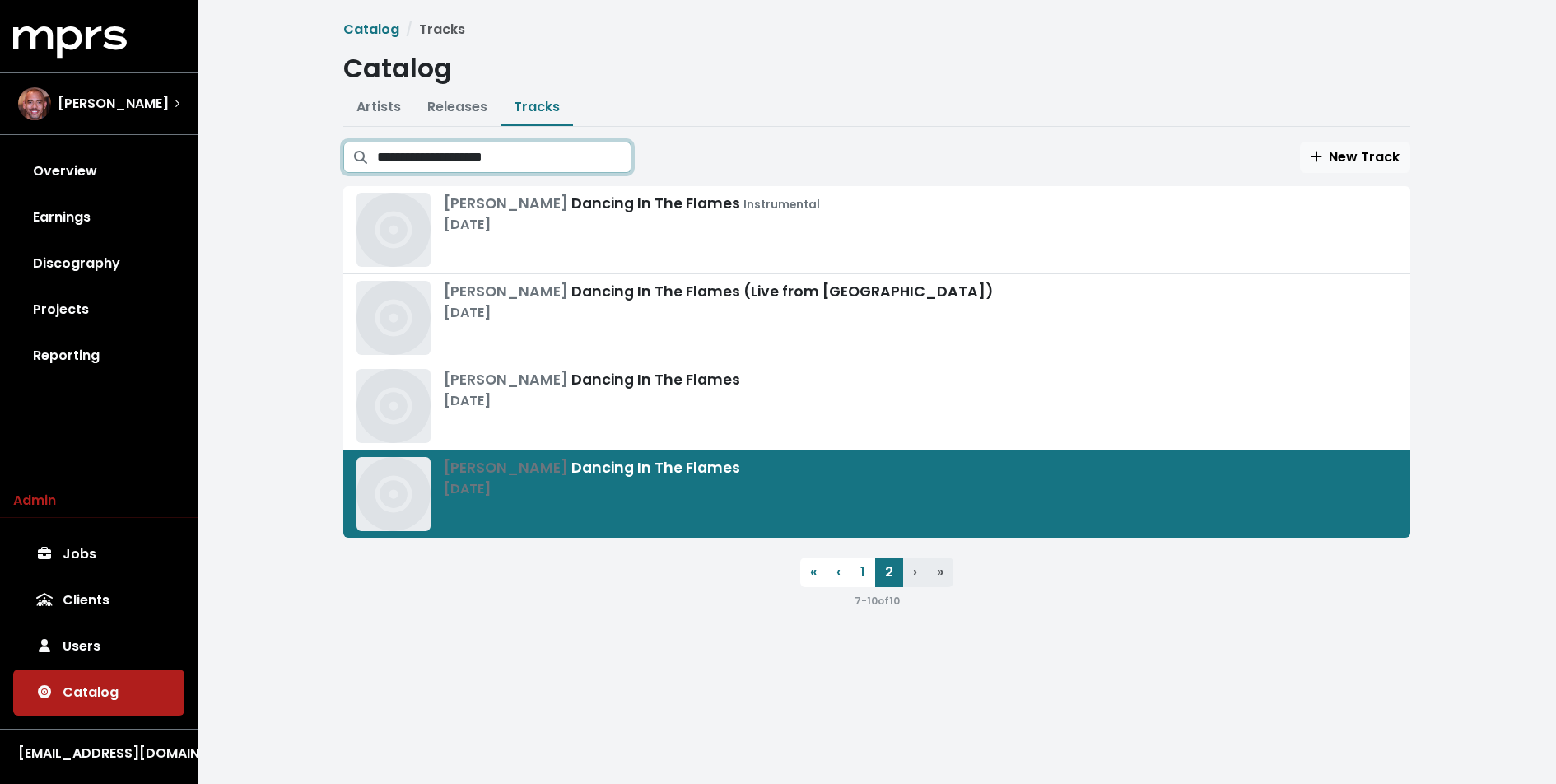
click at [516, 154] on input "**********" at bounding box center [503, 157] width 254 height 32
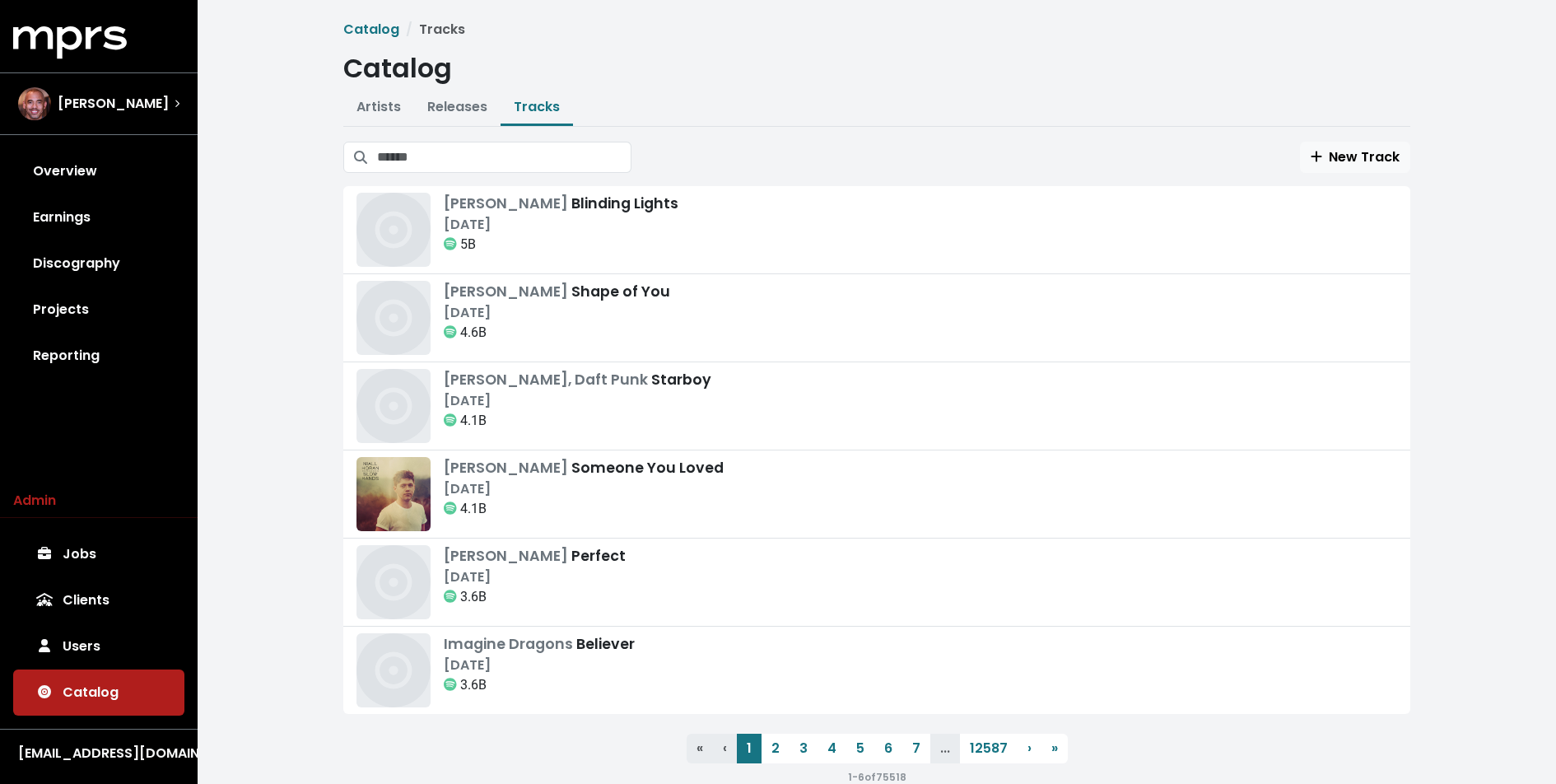
click at [308, 203] on div "Catalog Tracks Catalog Artists Releases Tracks New Artist 진영 로피 뮤직 !!! . $amaad…" at bounding box center [876, 409] width 1359 height 819
click at [701, 144] on div "New Track" at bounding box center [876, 157] width 1067 height 32
click at [774, 740] on link "2" at bounding box center [775, 748] width 28 height 30
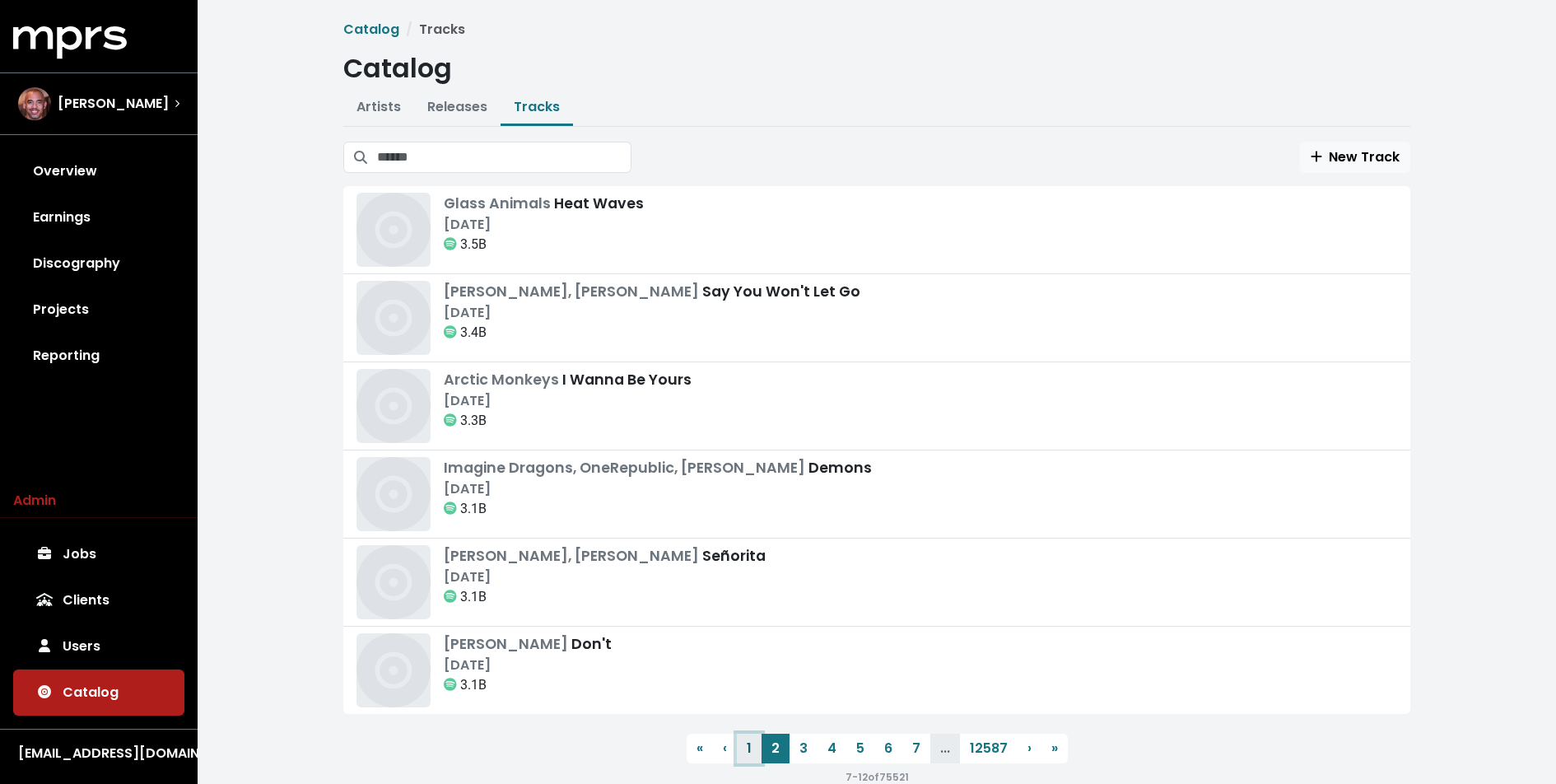
click at [744, 739] on link "1" at bounding box center [750, 748] width 25 height 30
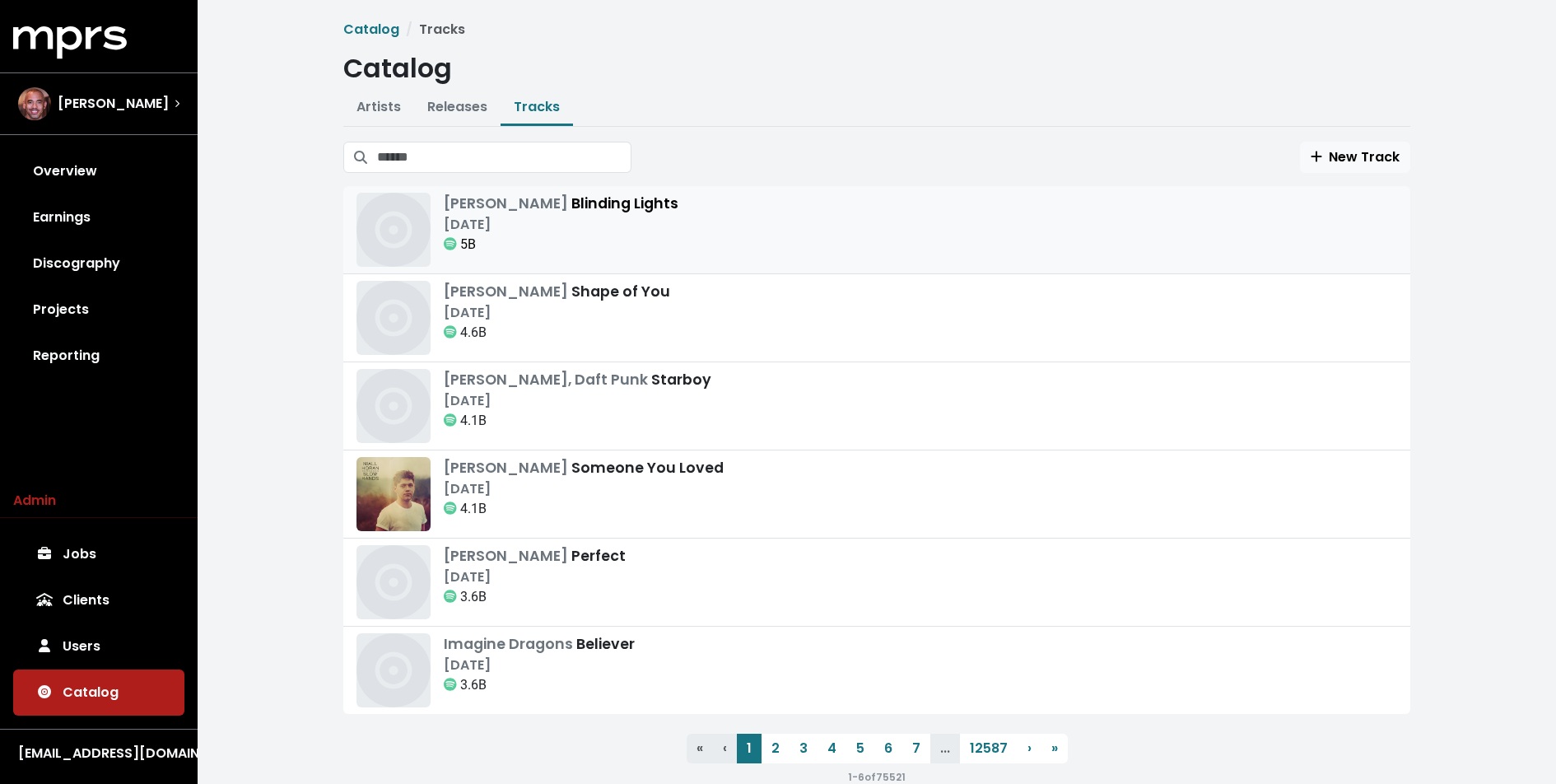
click at [551, 211] on div "The Weeknd Blinding Lights" at bounding box center [561, 203] width 235 height 21
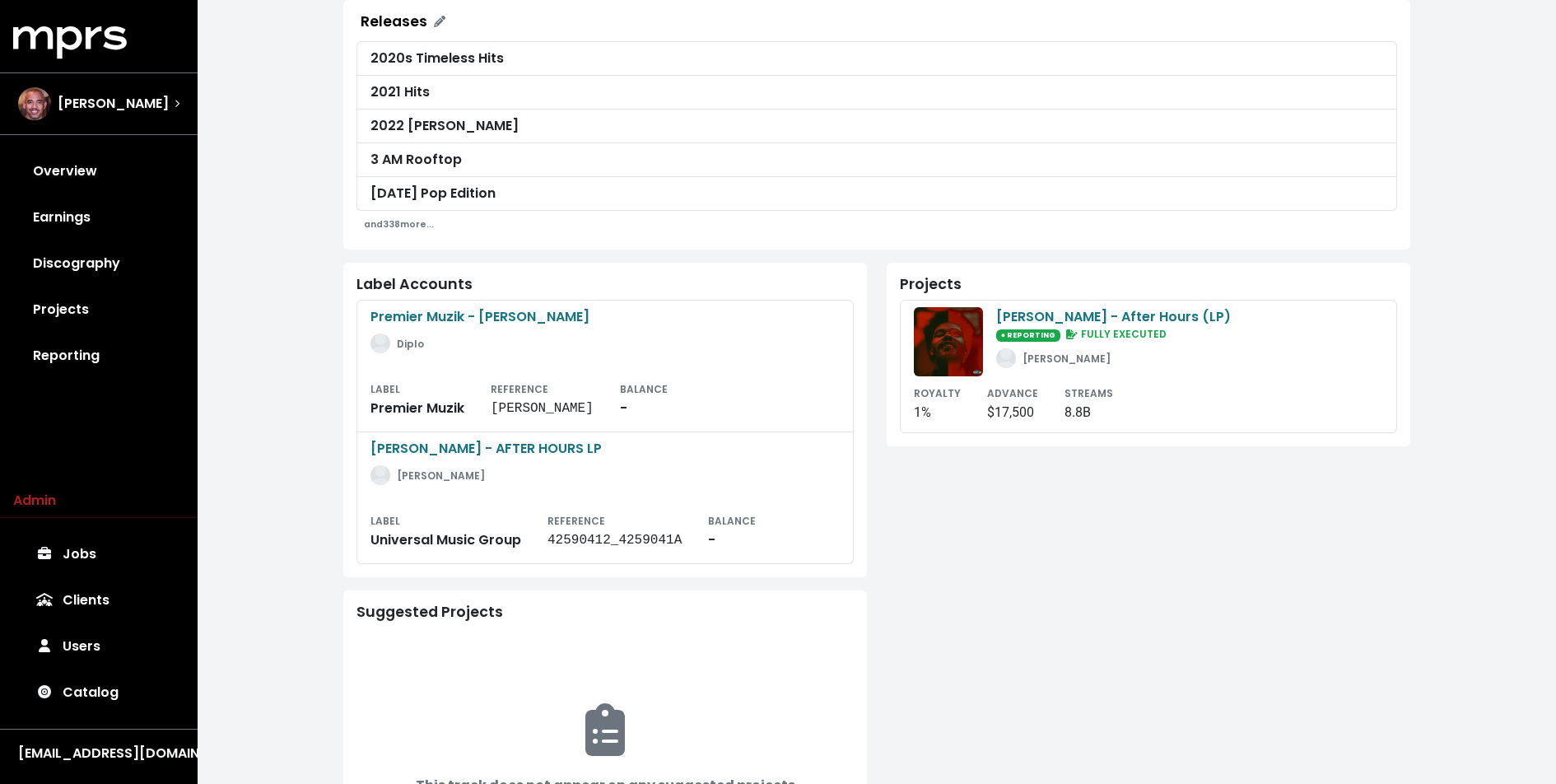
scroll to position [491, 0]
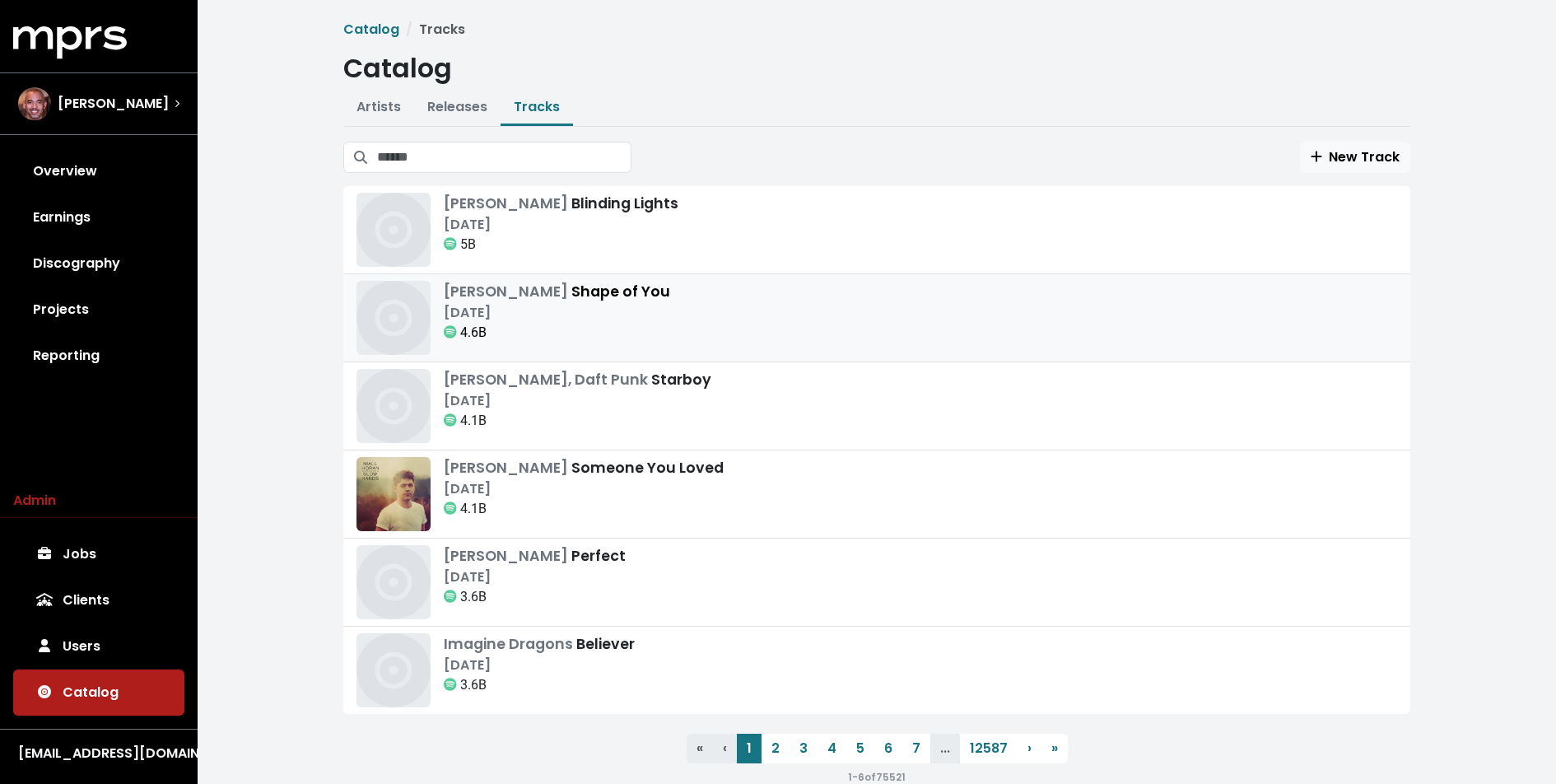
click at [582, 288] on div "Ed Sheeran Shape of You" at bounding box center [557, 291] width 226 height 21
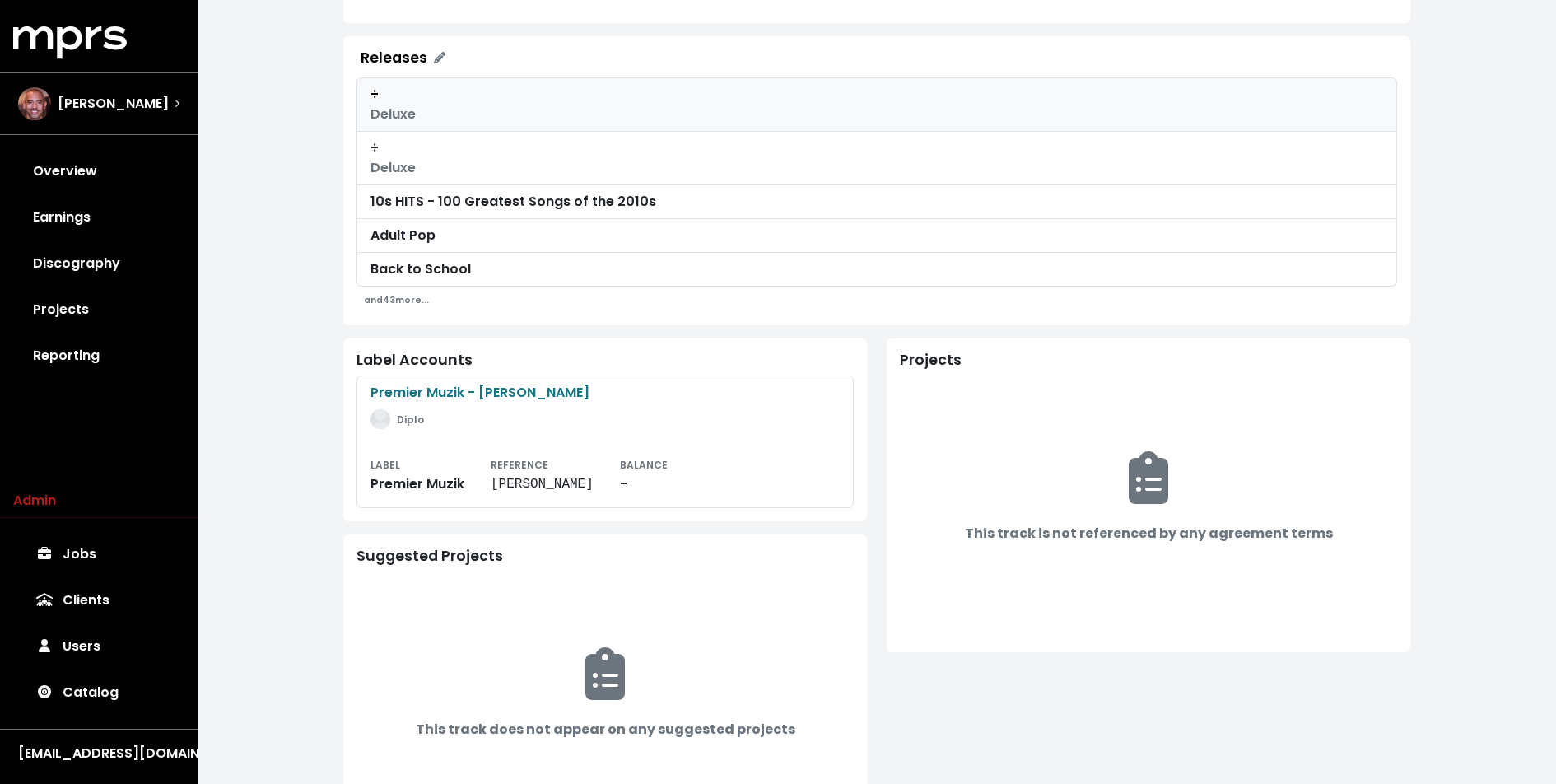
scroll to position [539, 0]
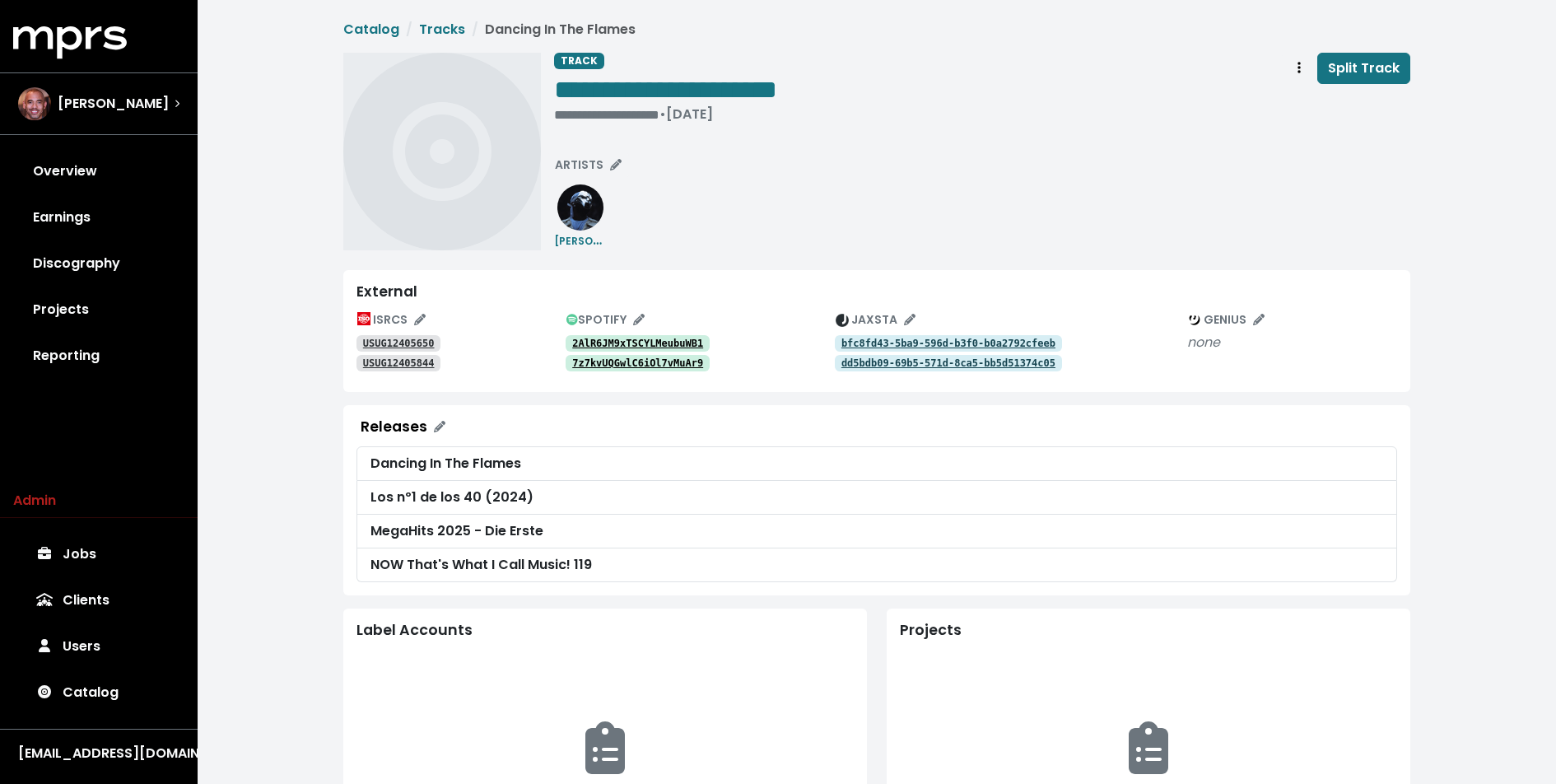
click at [419, 340] on tt "USUG12405650" at bounding box center [399, 343] width 72 height 12
click at [418, 360] on tt "USUG12405844" at bounding box center [399, 363] width 72 height 12
click at [411, 342] on tt "USUG12405650" at bounding box center [399, 343] width 72 height 12
click at [409, 364] on tt "USUG12405844" at bounding box center [399, 363] width 72 height 12
click at [862, 340] on tt "bfc8fd43-5ba9-596d-b3f0-b0a2792cfeeb" at bounding box center [948, 343] width 214 height 12
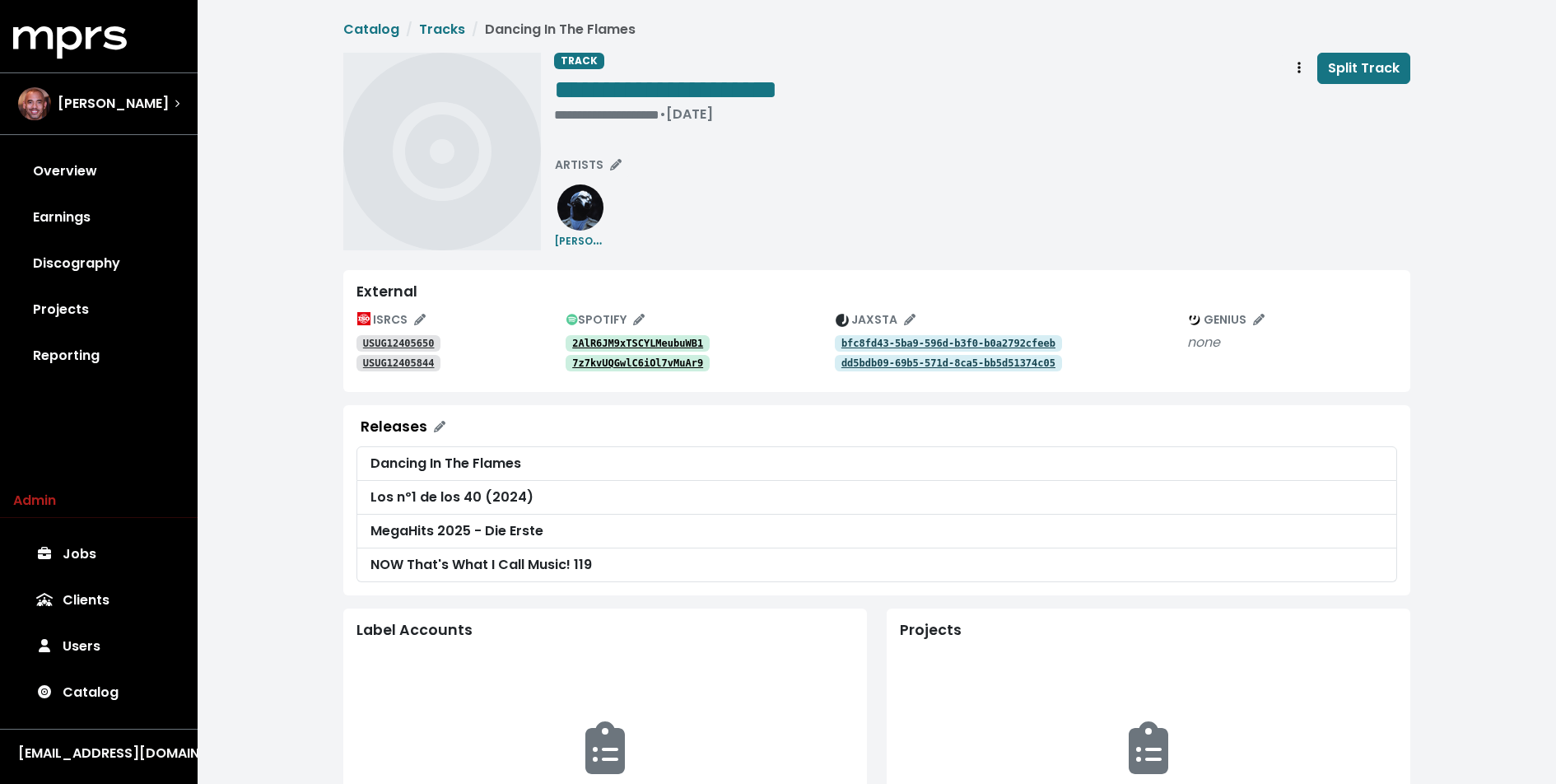
click at [862, 356] on link "dd5bdb09-69b5-571d-8ca5-bb5d51374c05" at bounding box center [948, 362] width 227 height 16
click at [234, 491] on div "**********" at bounding box center [876, 637] width 1359 height 1275
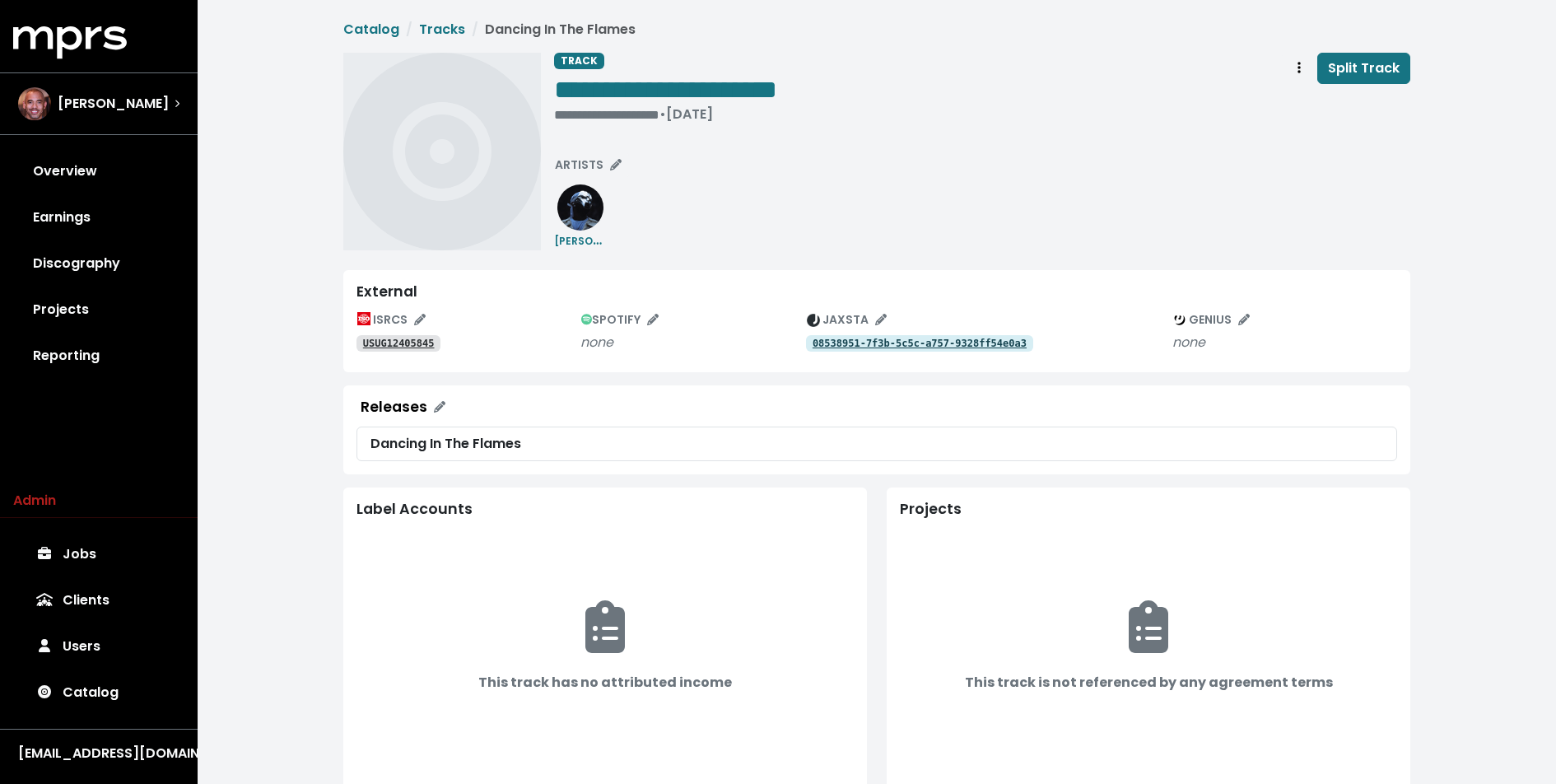
click at [832, 338] on tt "08538951-7f3b-5c5c-a757-9328ff54e0a3" at bounding box center [919, 343] width 214 height 12
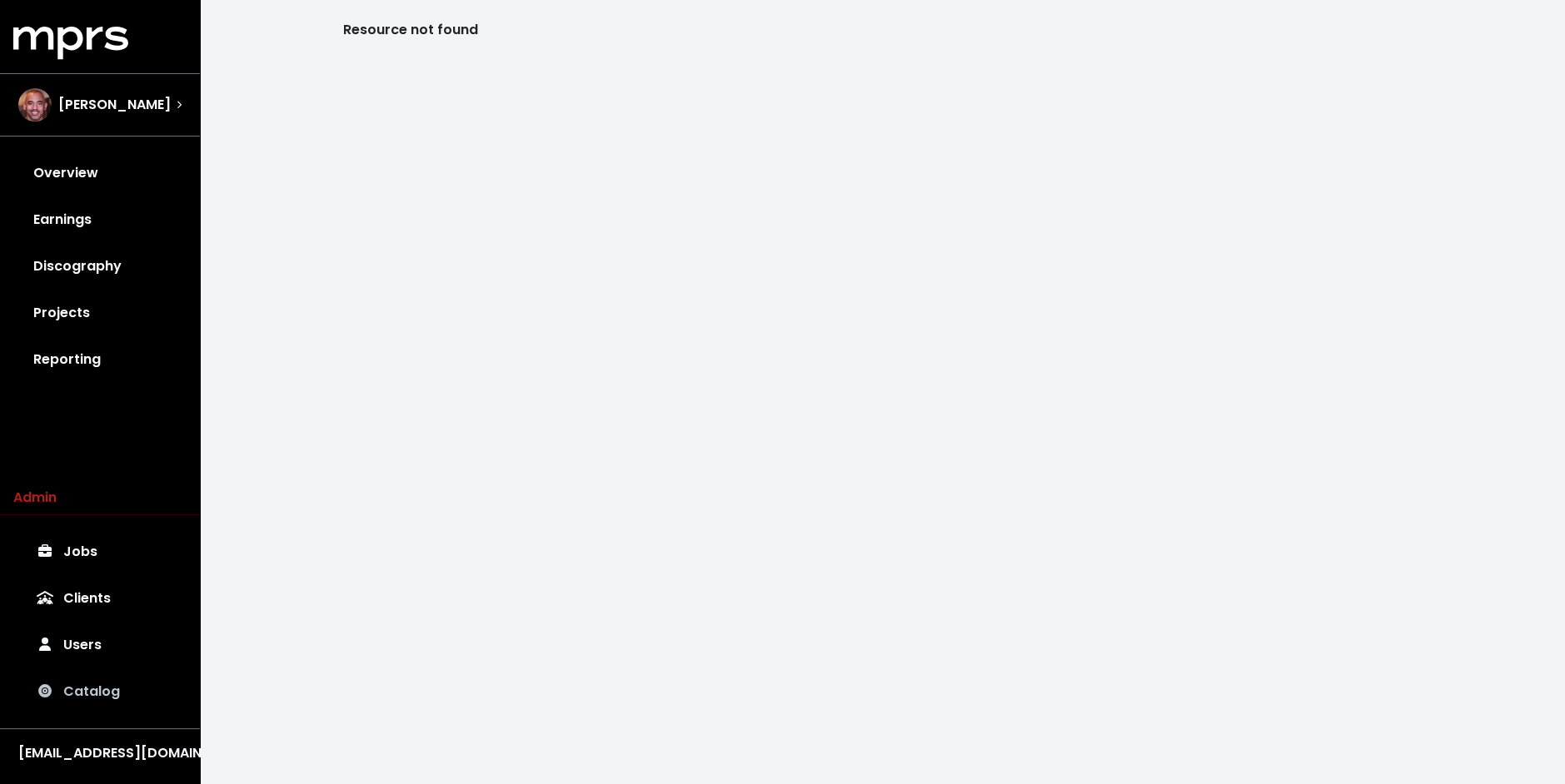
click at [87, 684] on link "Catalog" at bounding box center [100, 692] width 174 height 47
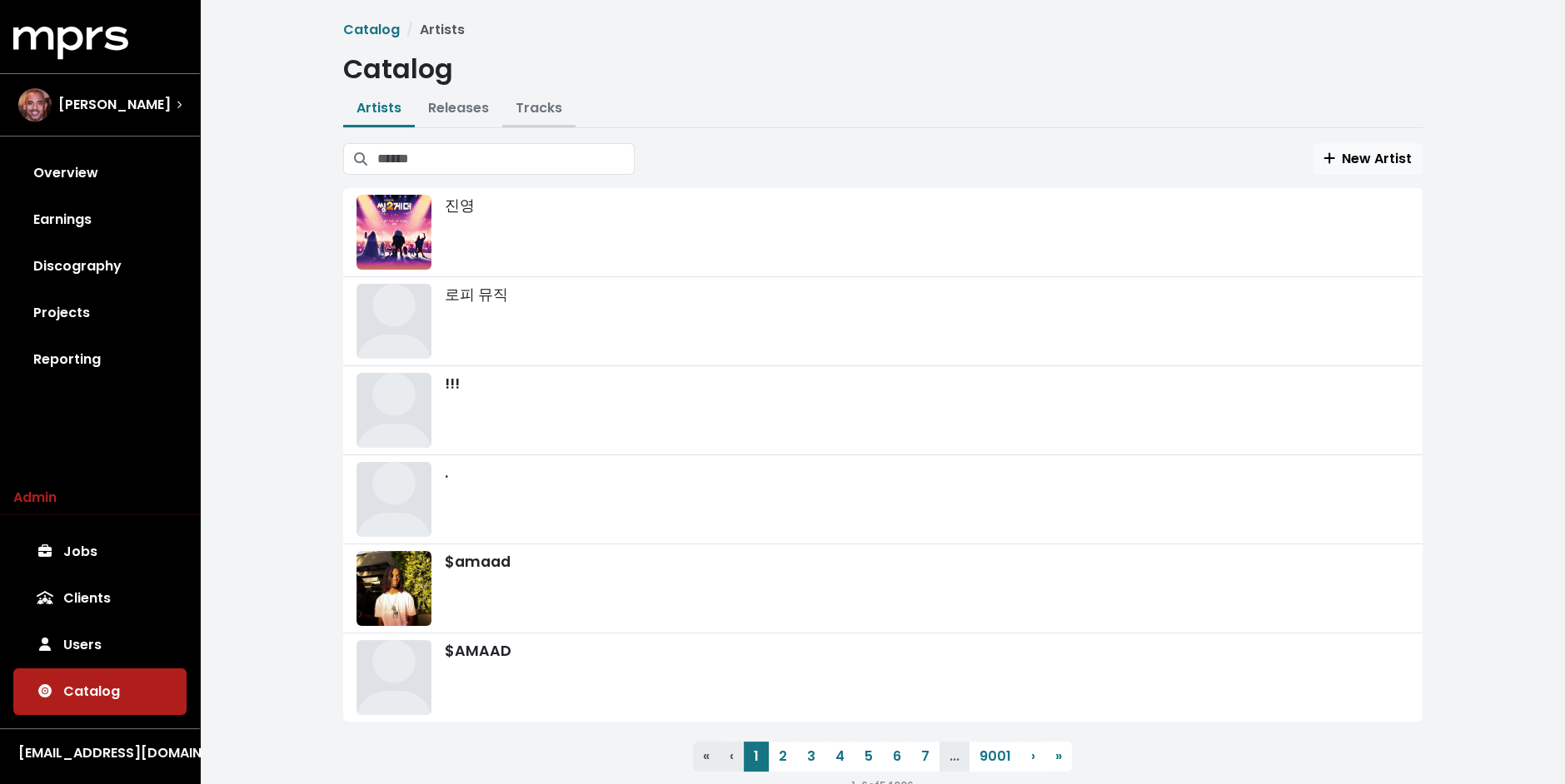
click at [528, 93] on button "Tracks" at bounding box center [539, 109] width 74 height 36
click at [541, 109] on link "Tracks" at bounding box center [539, 108] width 47 height 19
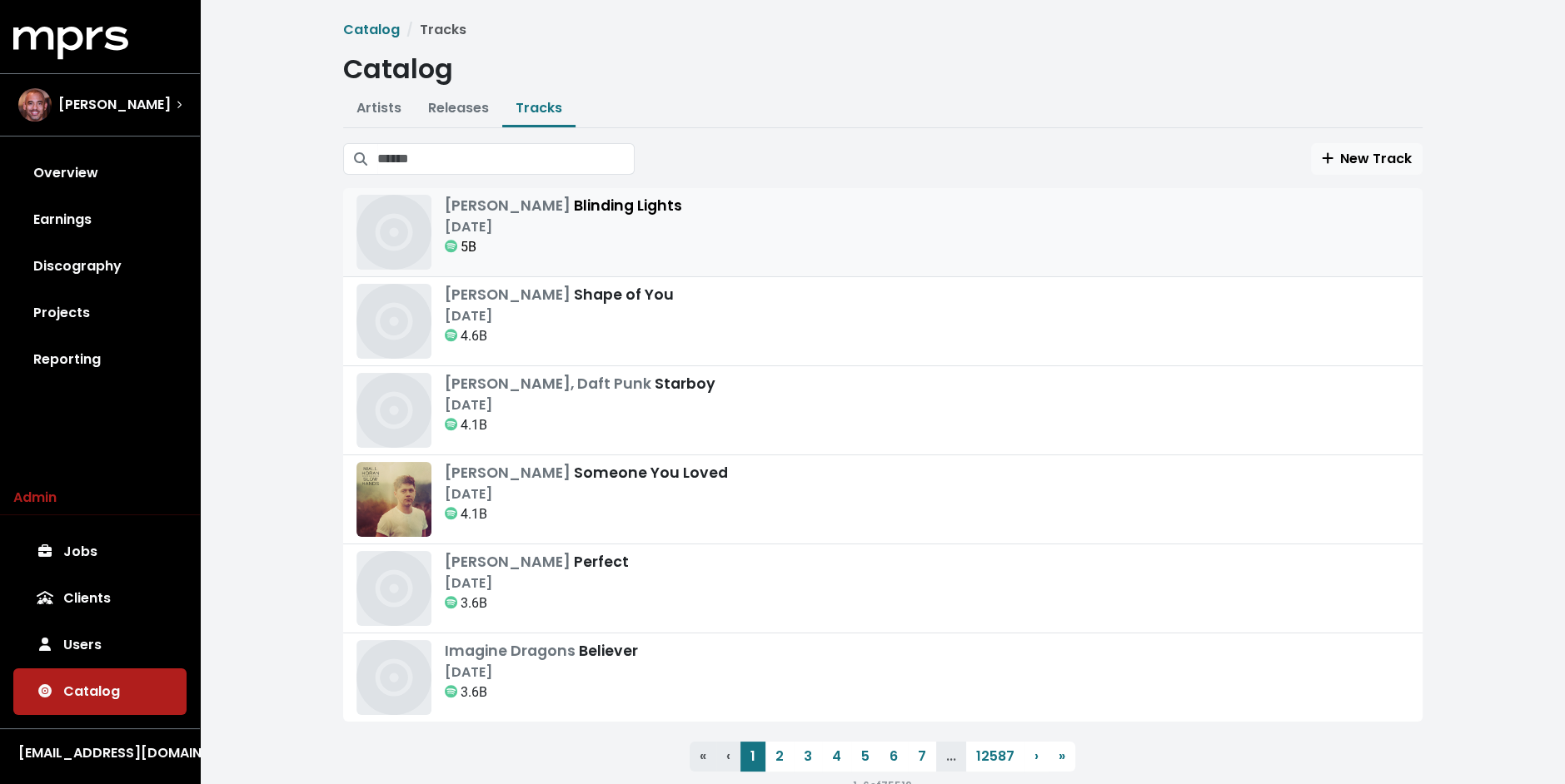
click at [511, 253] on div "5B" at bounding box center [563, 247] width 238 height 20
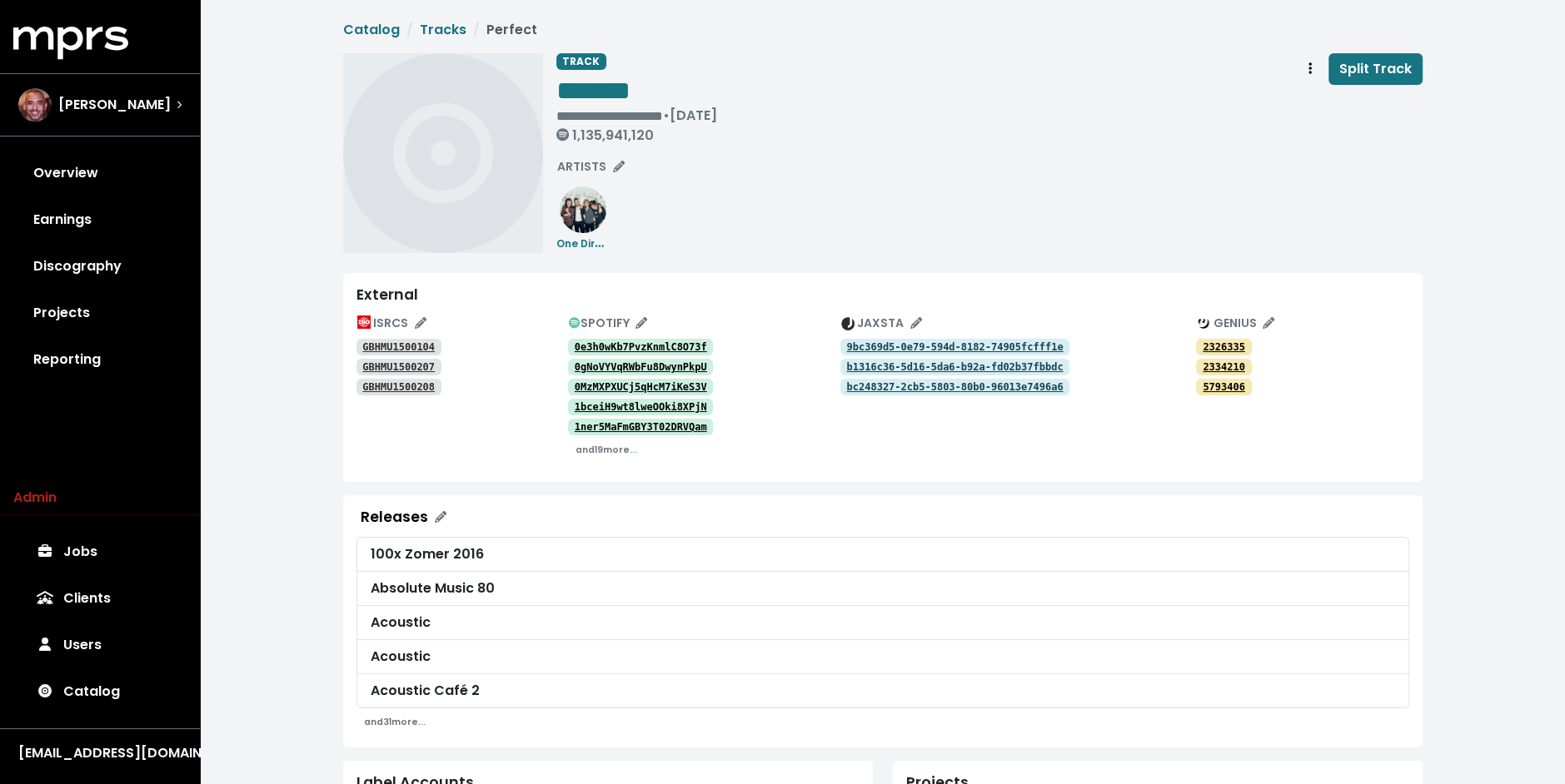
click at [814, 184] on div "**********" at bounding box center [989, 153] width 866 height 200
click at [1365, 73] on span "Split Track" at bounding box center [1375, 69] width 73 height 19
click at [764, 186] on div "**********" at bounding box center [989, 153] width 866 height 200
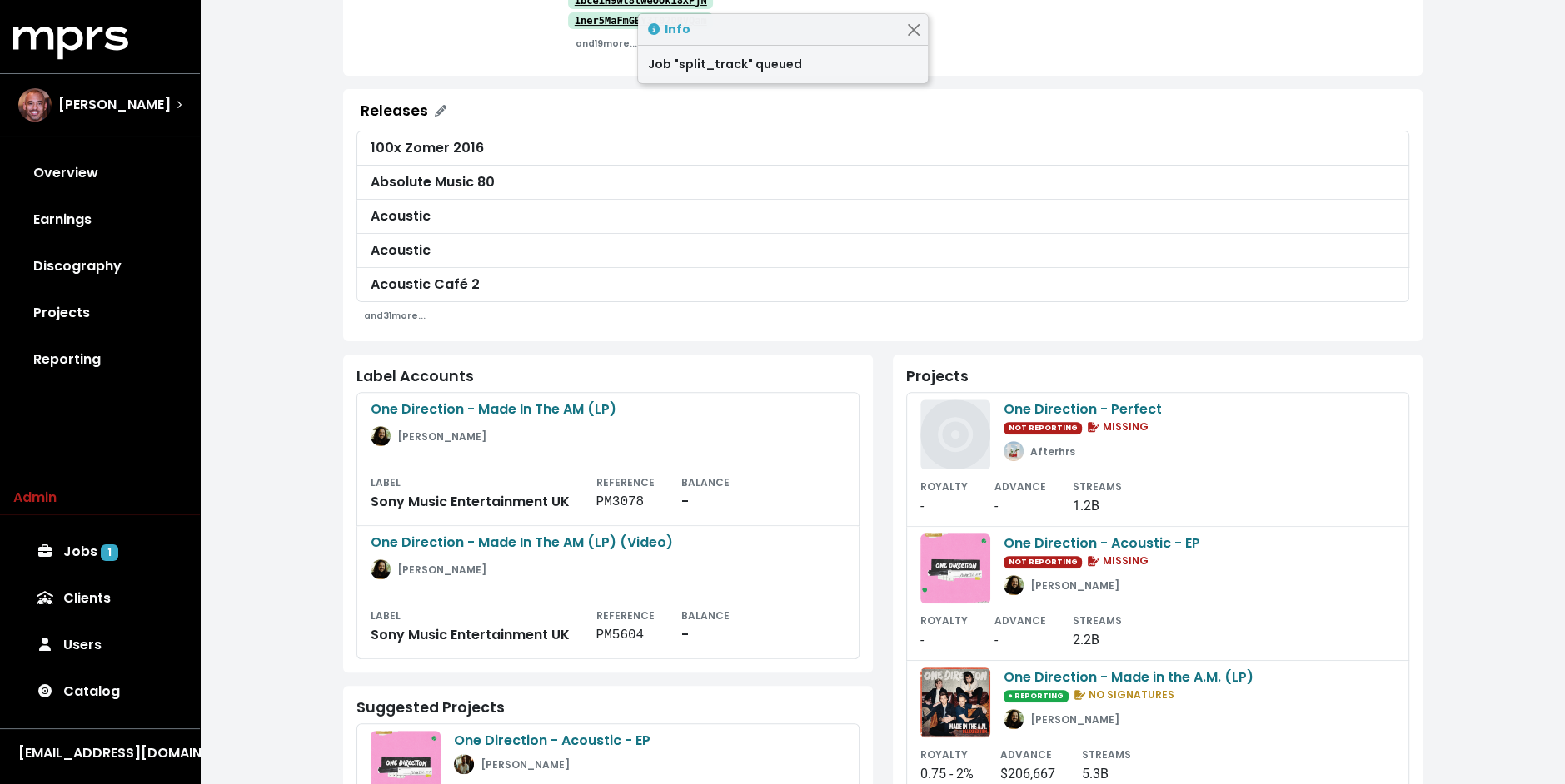
scroll to position [450, 0]
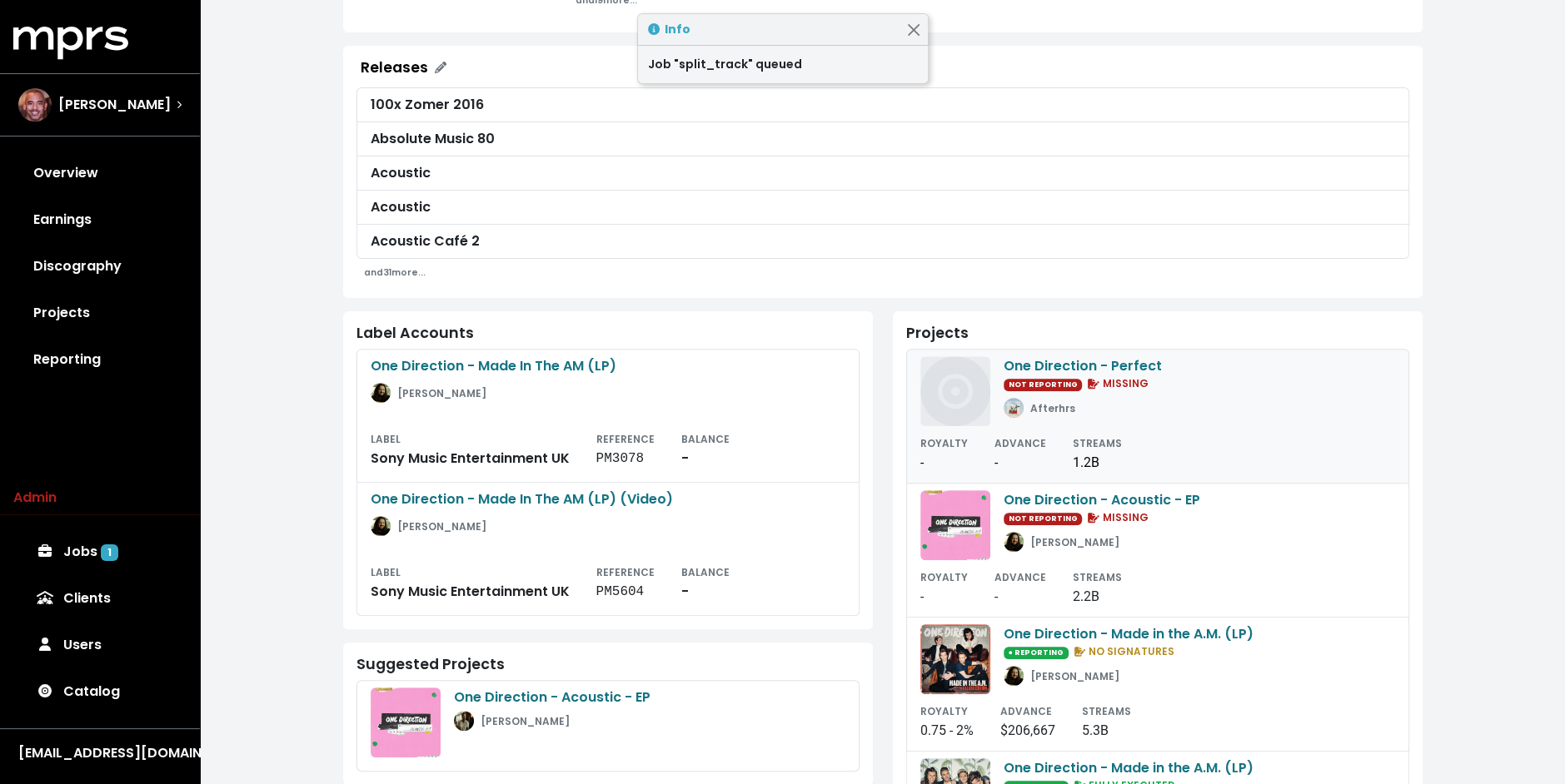
click at [995, 392] on div "One Direction - Perfect NOT REPORTING MISSING Afterhrs" at bounding box center [1158, 392] width 475 height 70
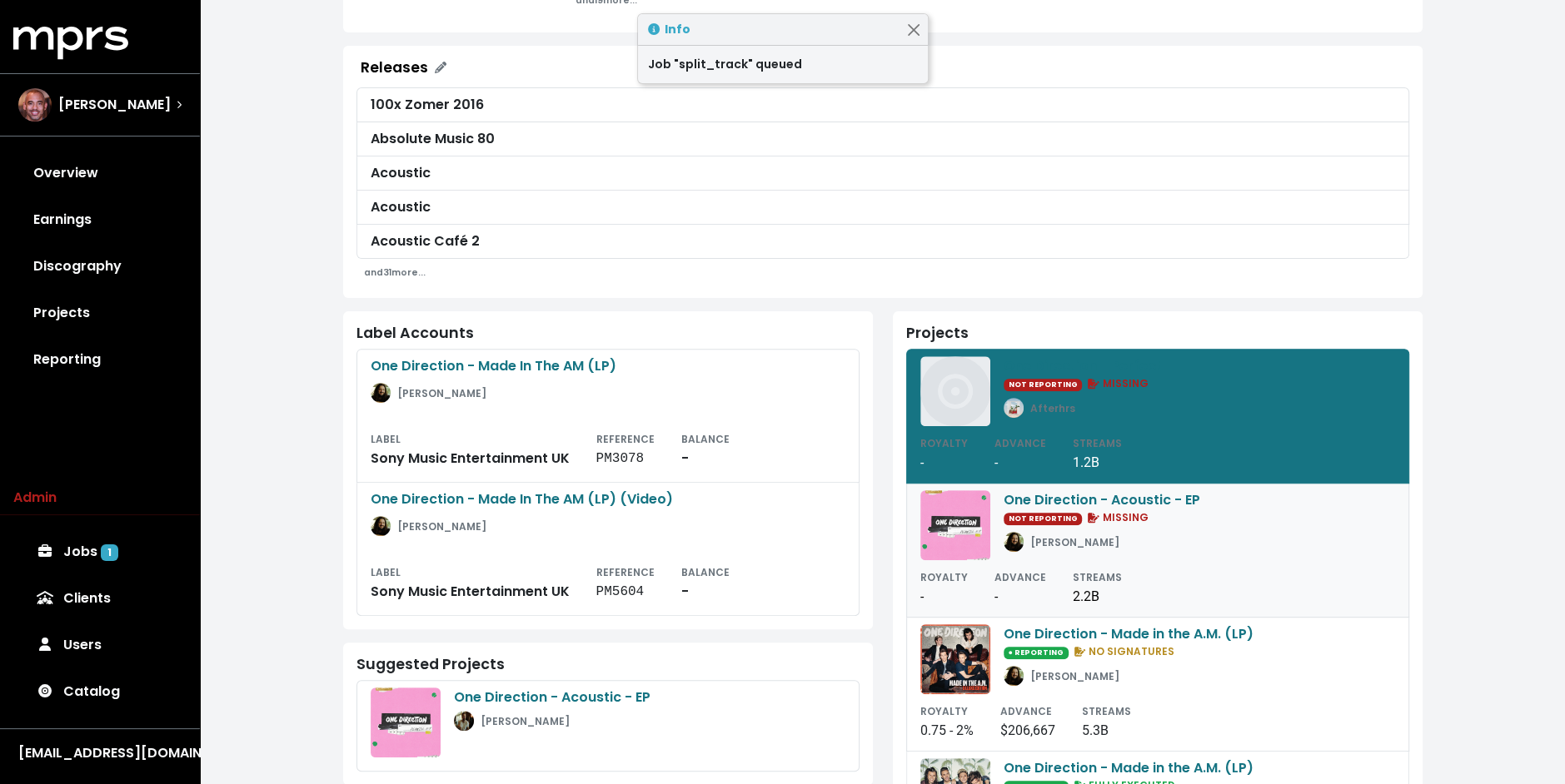
click at [983, 529] on img at bounding box center [955, 525] width 70 height 70
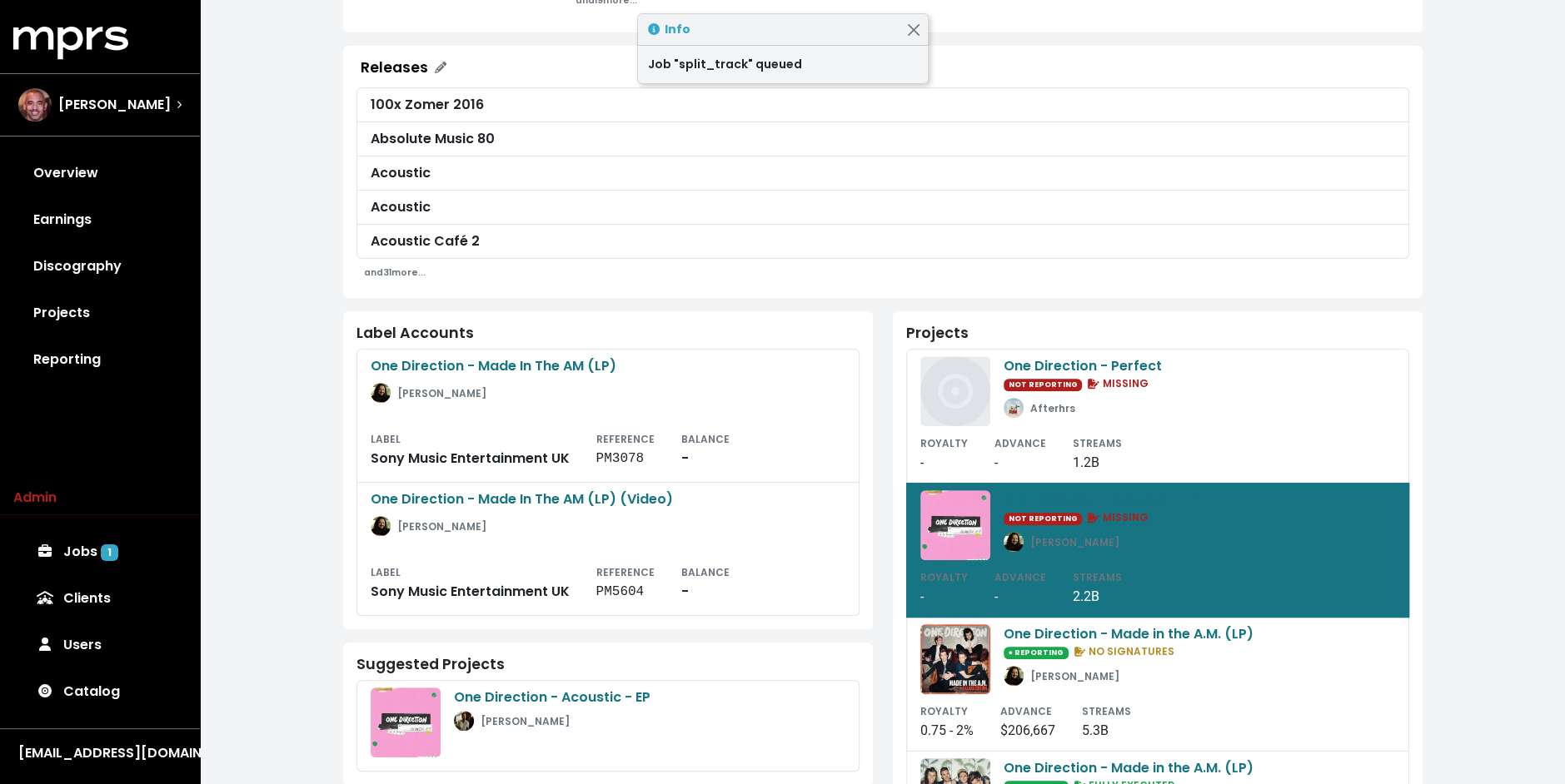
scroll to position [583, 0]
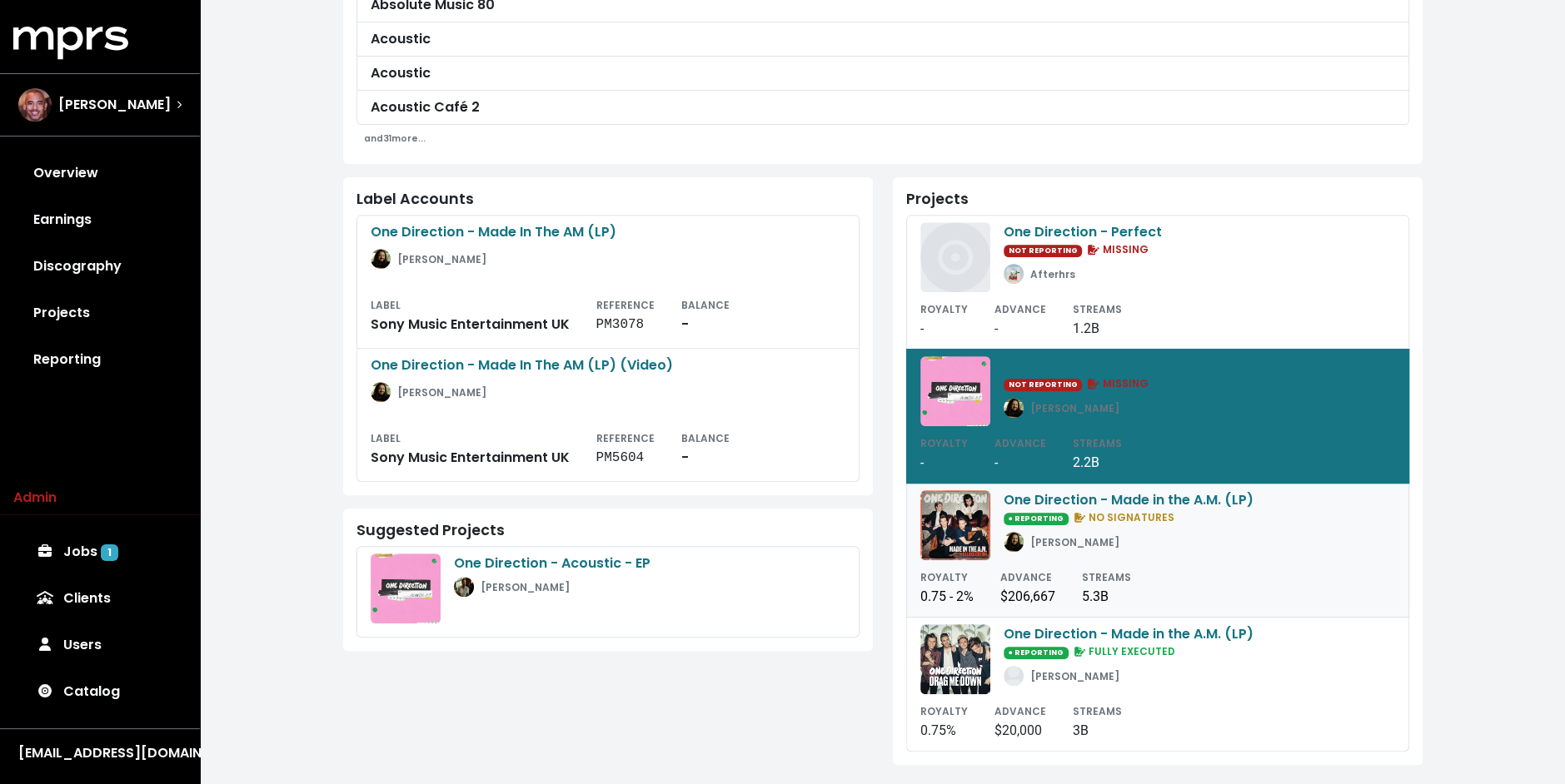
click at [984, 514] on img at bounding box center [955, 525] width 70 height 70
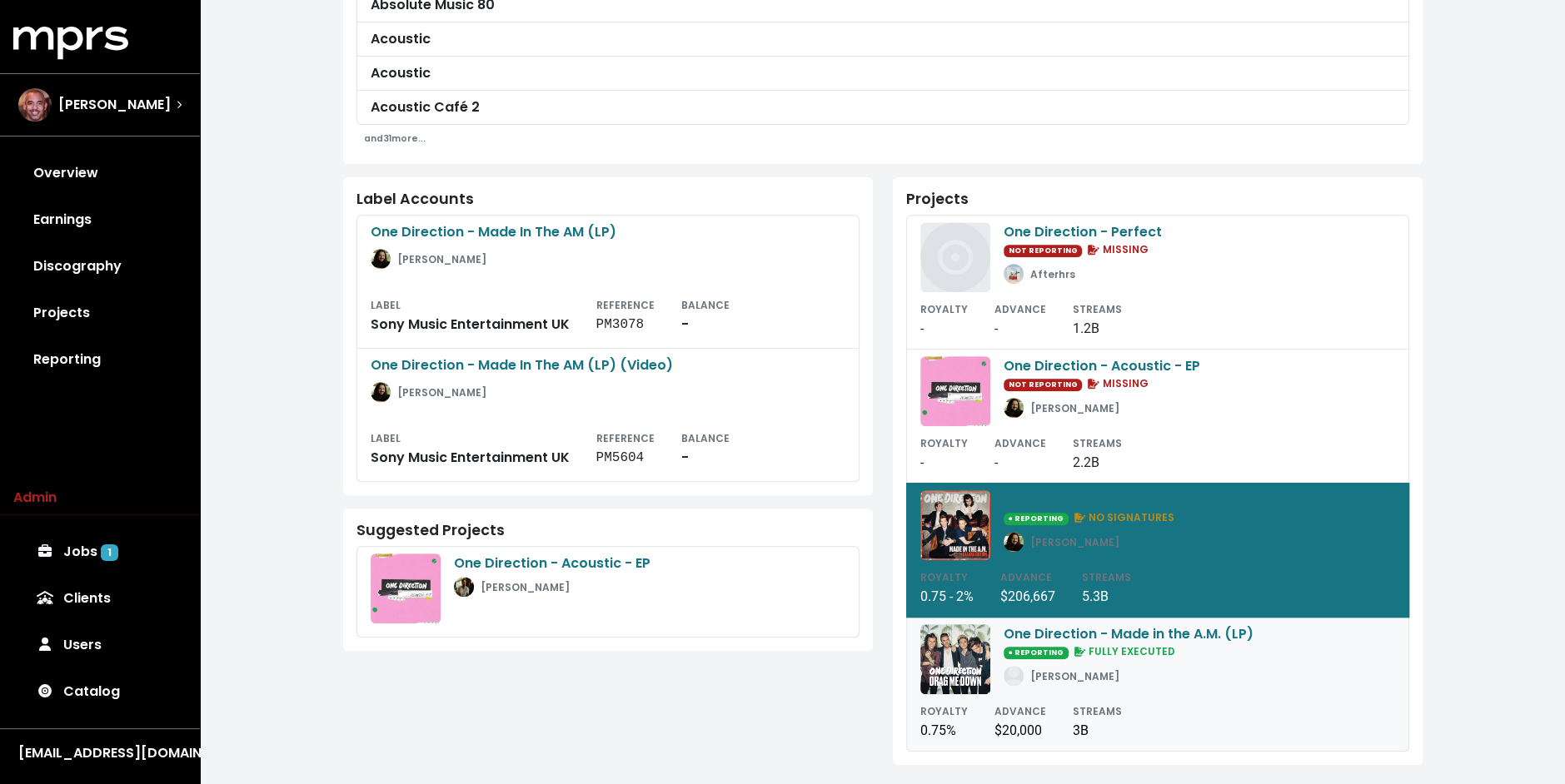
click at [995, 705] on small "ADVANCE" at bounding box center [1020, 711] width 51 height 15
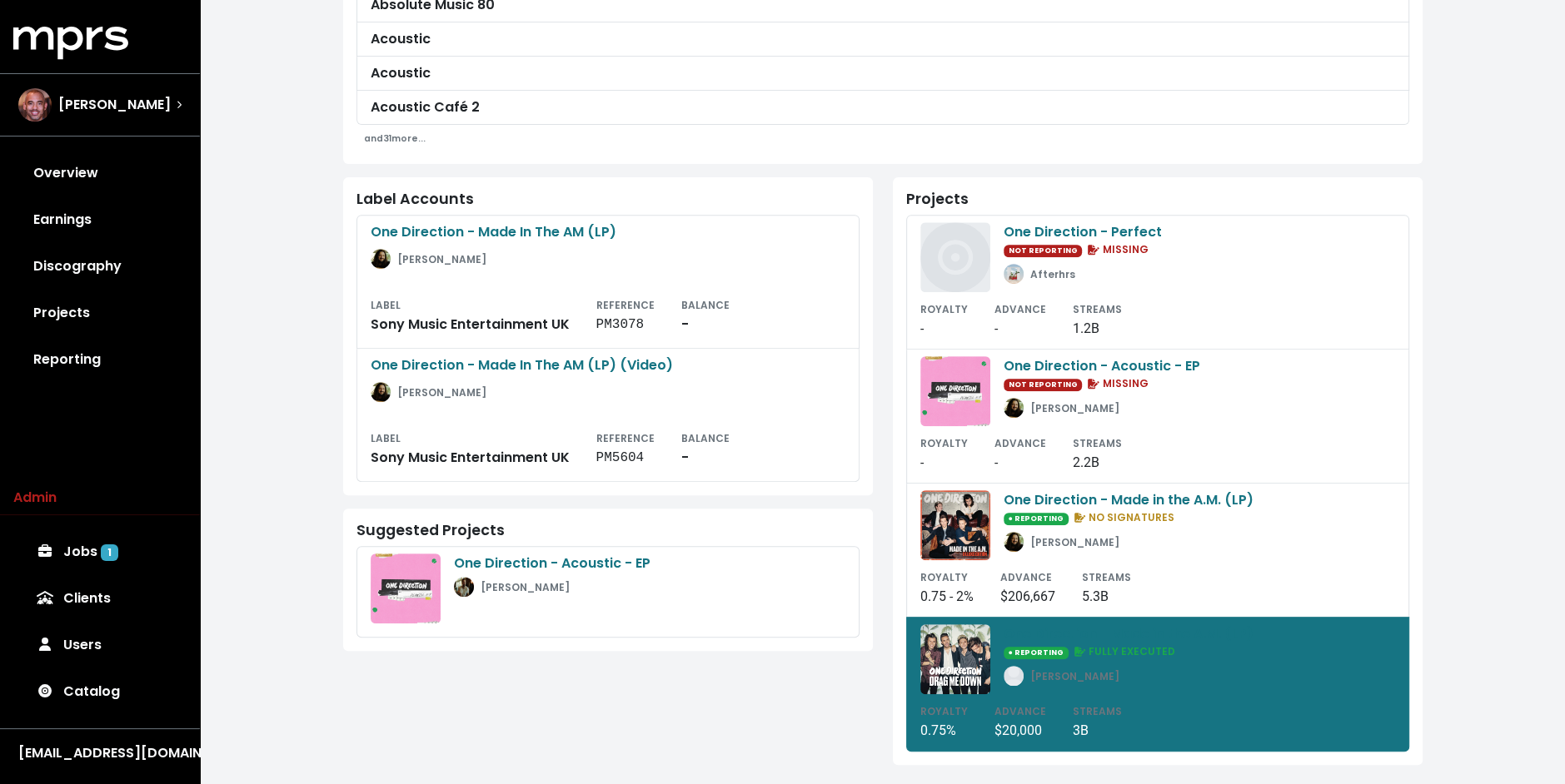
click at [270, 314] on div "**********" at bounding box center [882, 104] width 1365 height 1375
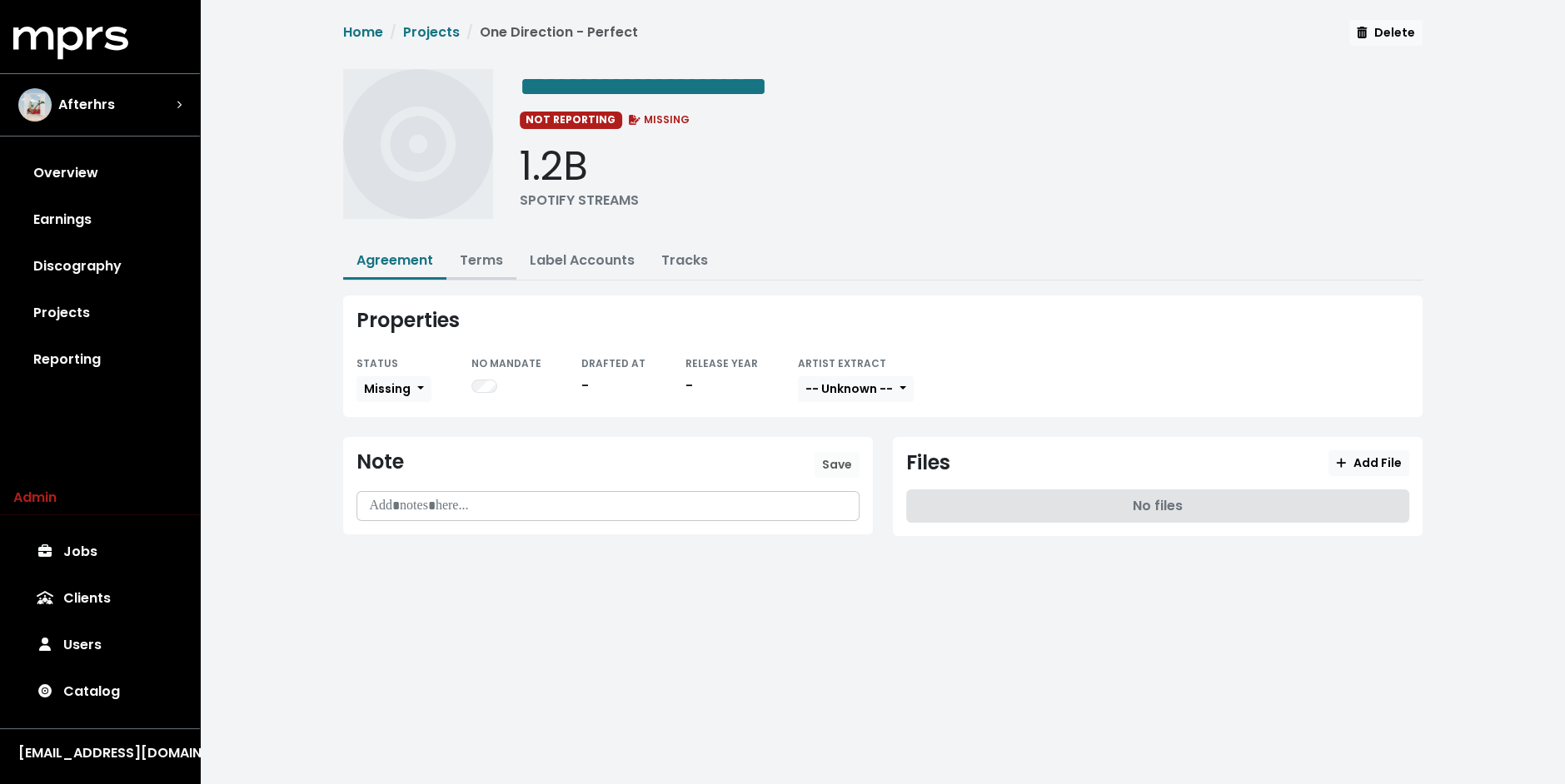
click at [480, 257] on link "Terms" at bounding box center [481, 261] width 44 height 19
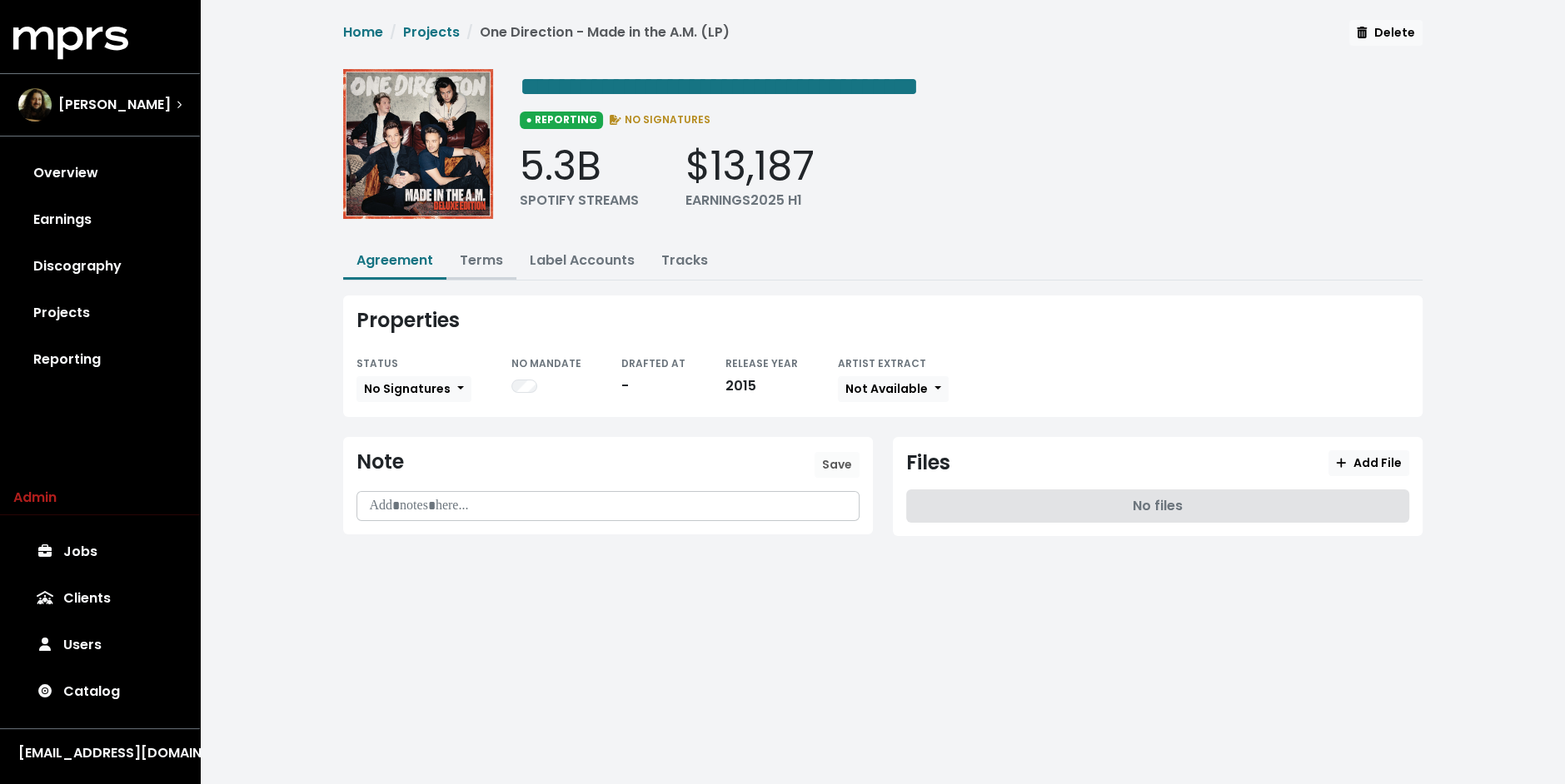
click at [480, 266] on link "Terms" at bounding box center [481, 261] width 44 height 19
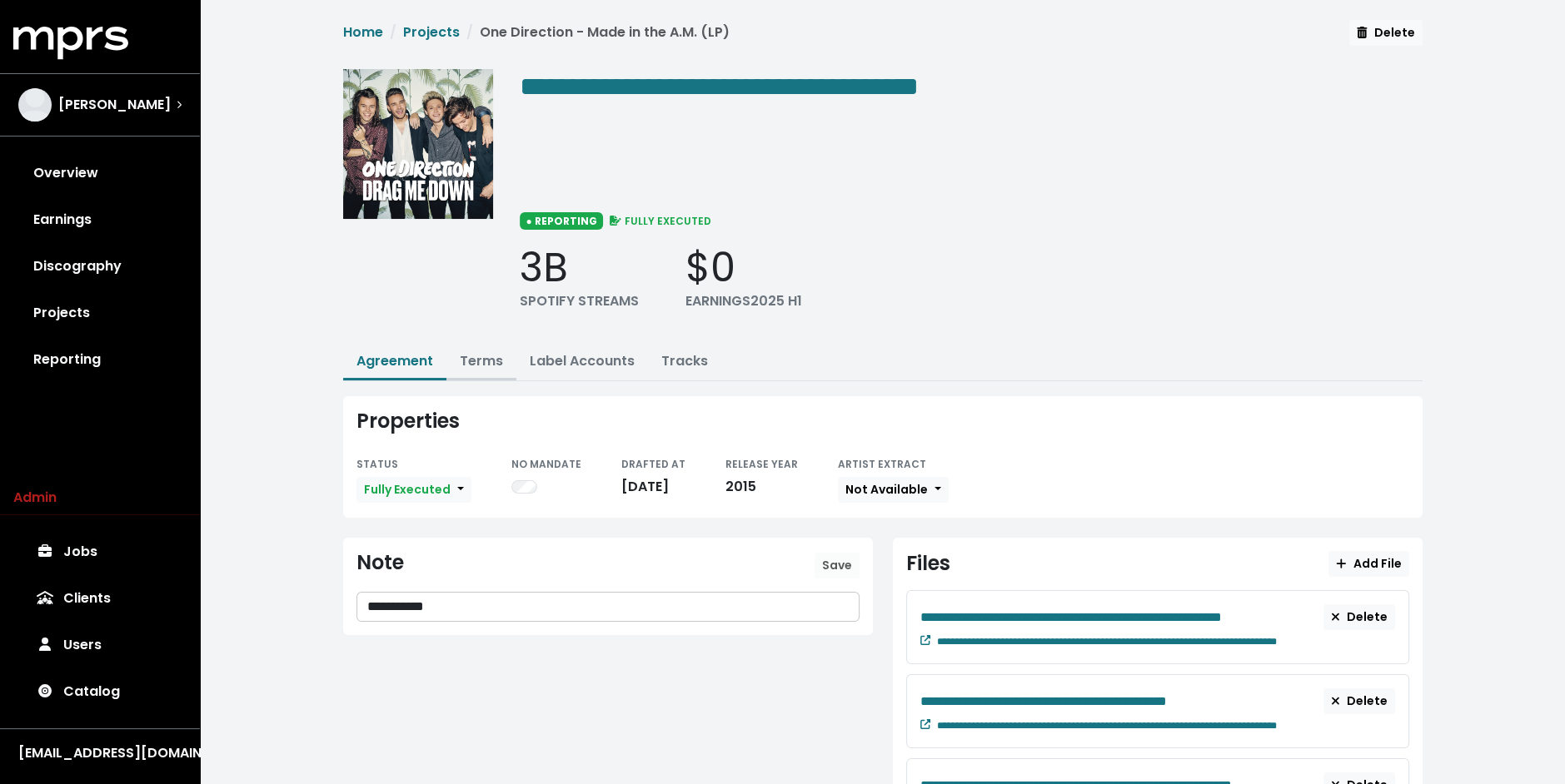
click at [492, 362] on button "Terms" at bounding box center [481, 362] width 70 height 36
click at [471, 361] on link "Terms" at bounding box center [481, 361] width 44 height 19
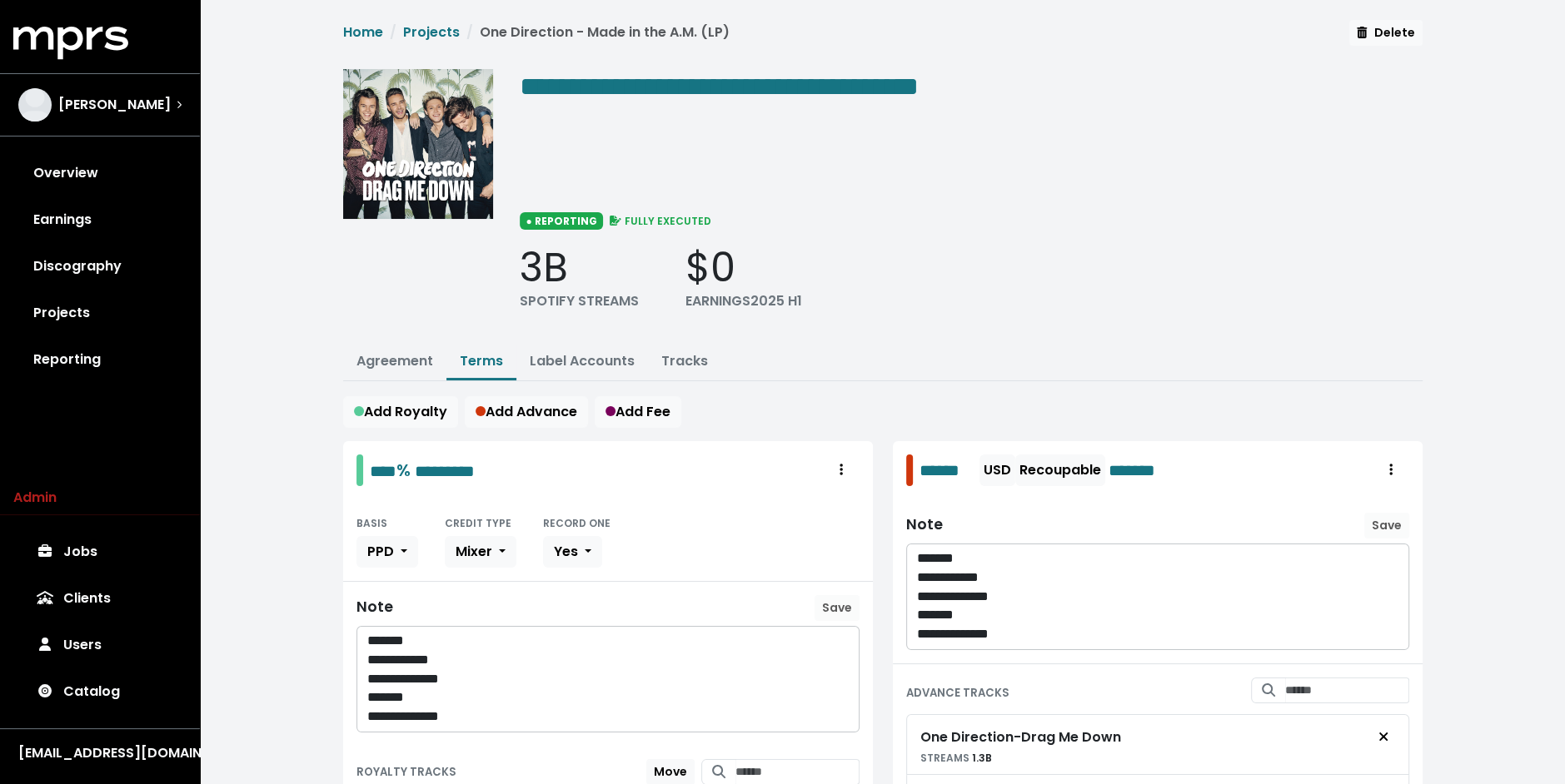
scroll to position [328, 0]
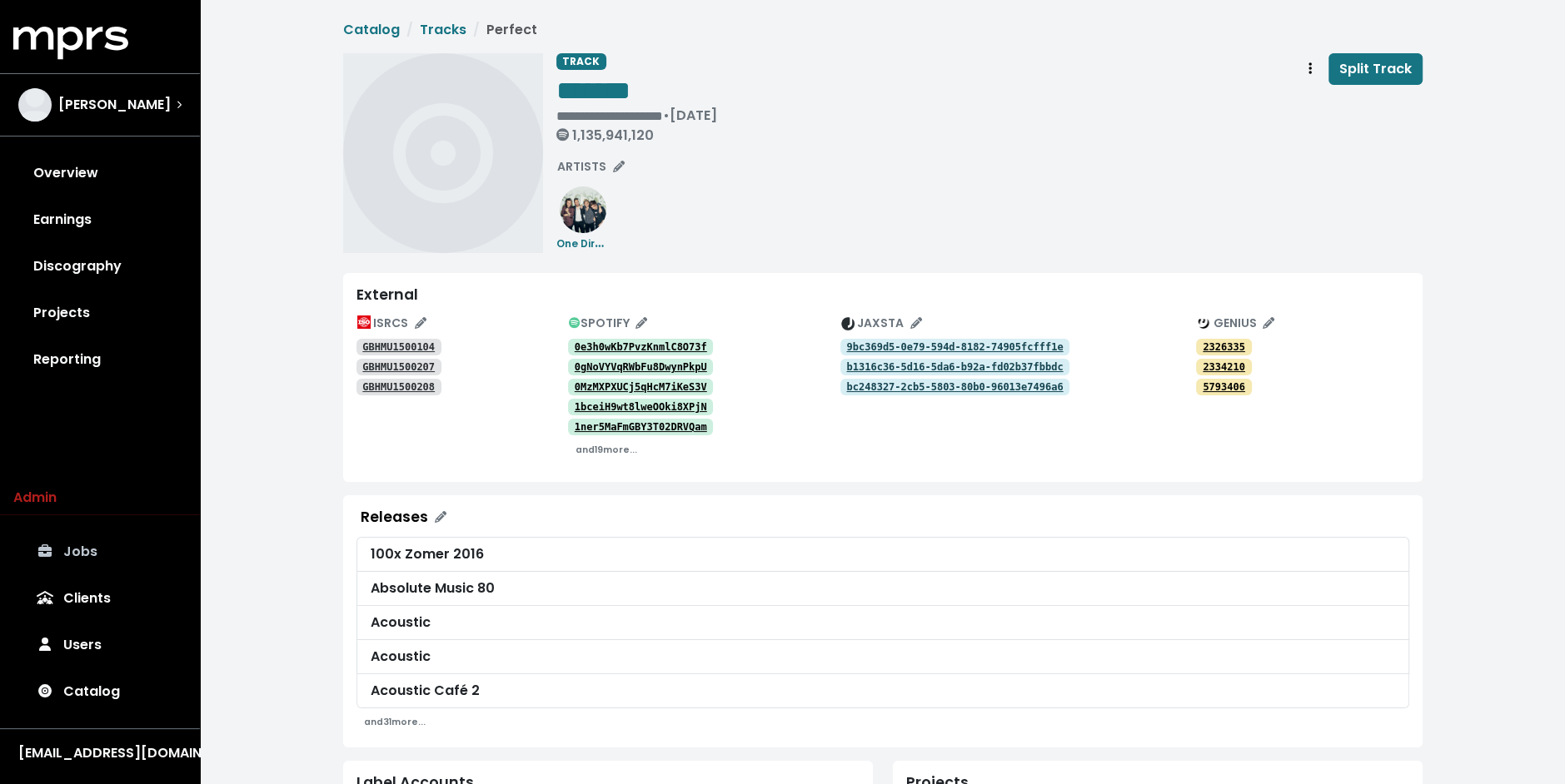
click at [113, 552] on link "Jobs" at bounding box center [100, 551] width 174 height 47
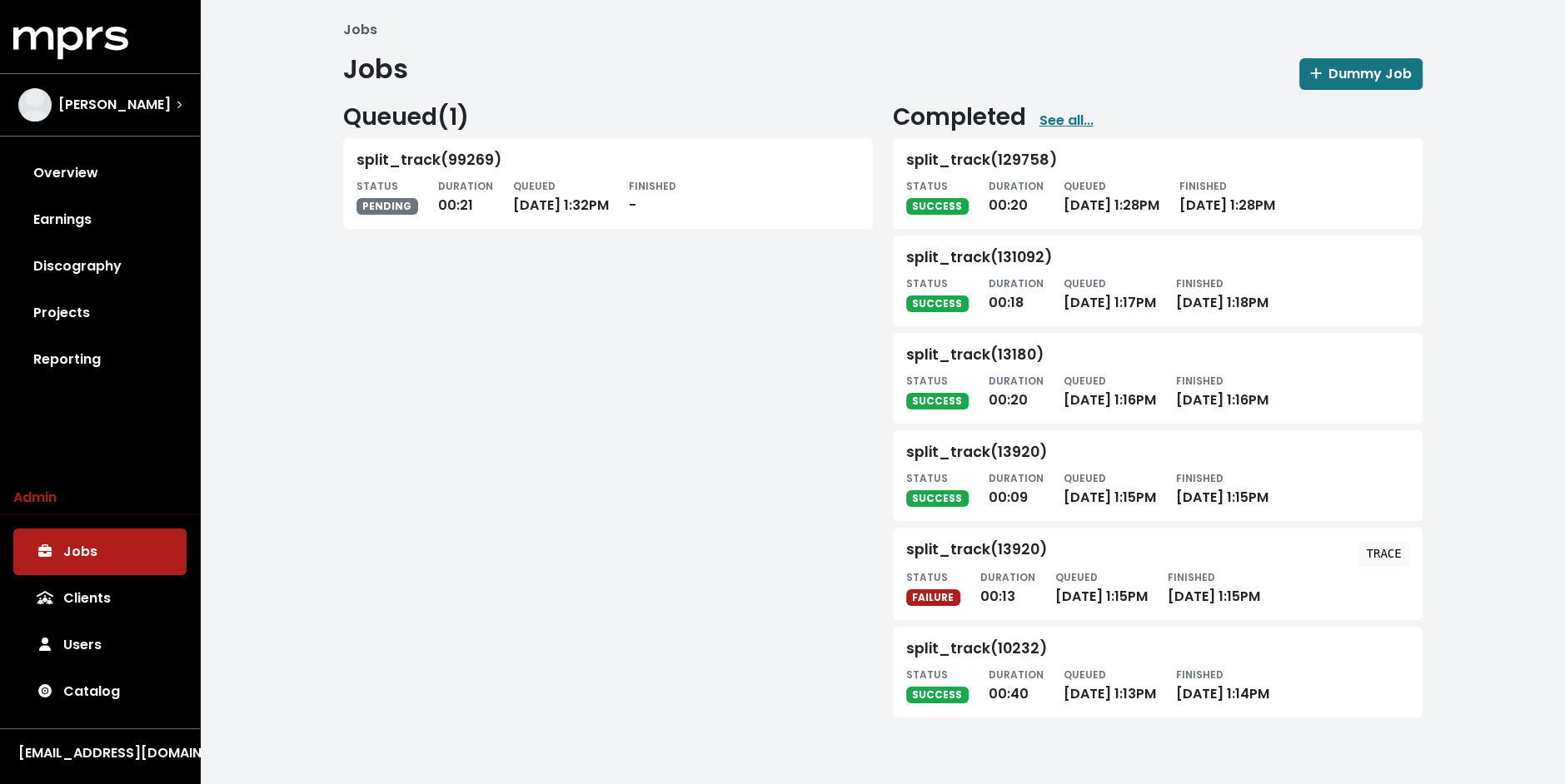
click at [471, 93] on div "Jobs Jobs Dummy Job Queued ( 1 ) split_track(99269) STATUS PENDING DURATION 00:…" at bounding box center [883, 372] width 1100 height 705
click at [261, 156] on div "Jobs Jobs Dummy Job Queued ( 1 ) split_track(99269) STATUS PENDING DURATION 00:…" at bounding box center [882, 375] width 1365 height 751
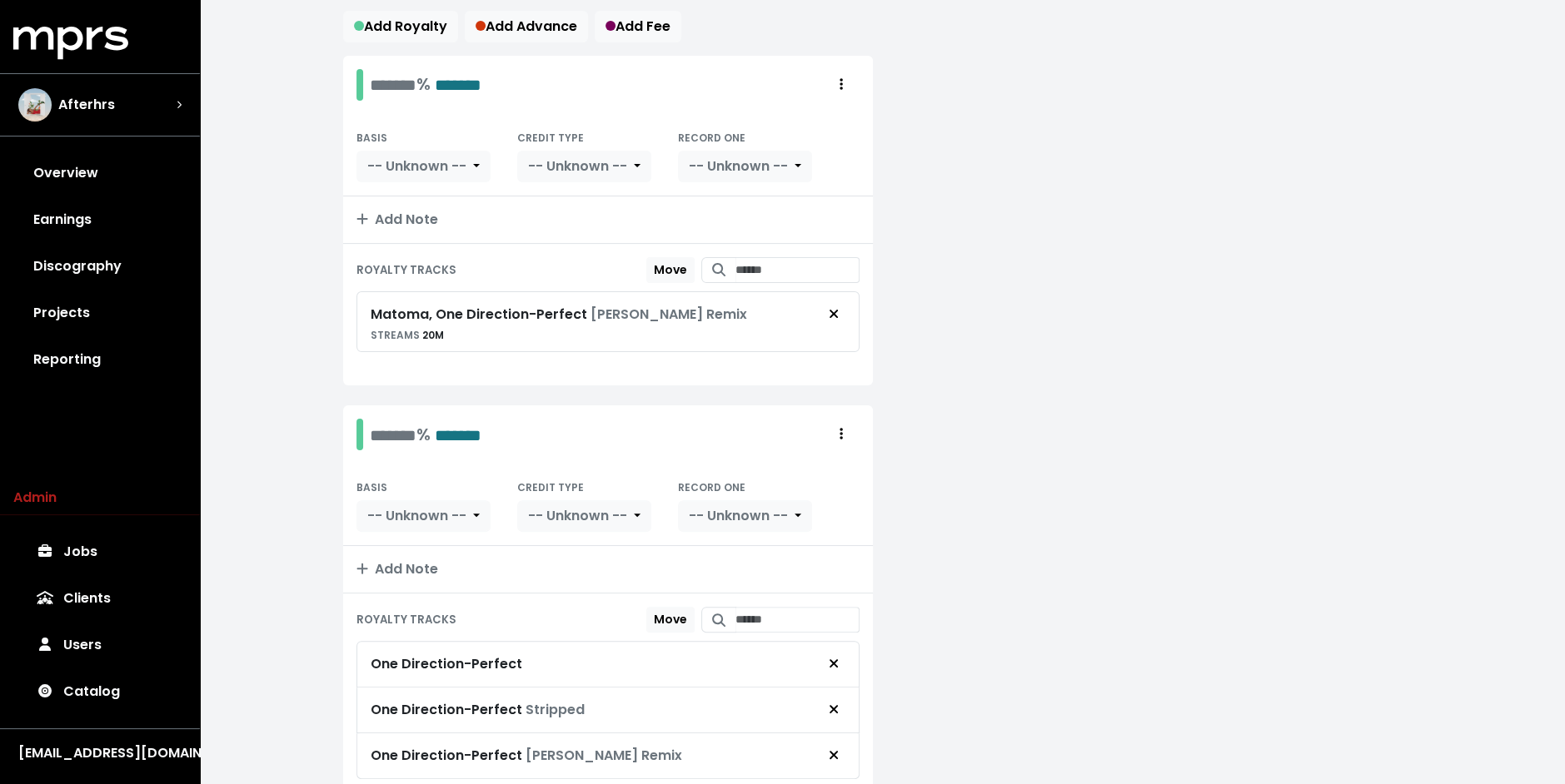
scroll to position [361, 0]
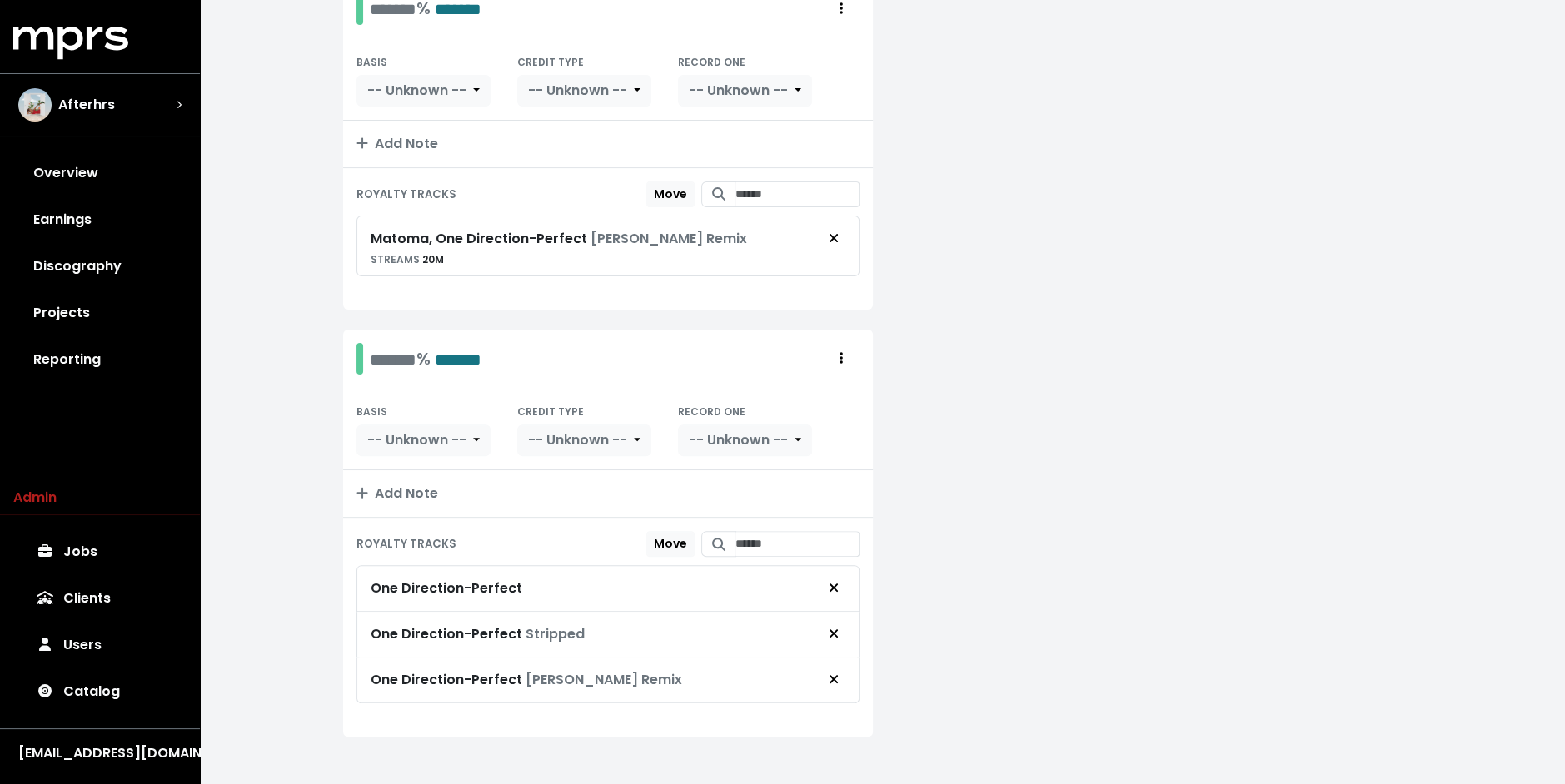
click at [303, 310] on div "**********" at bounding box center [882, 218] width 1365 height 1157
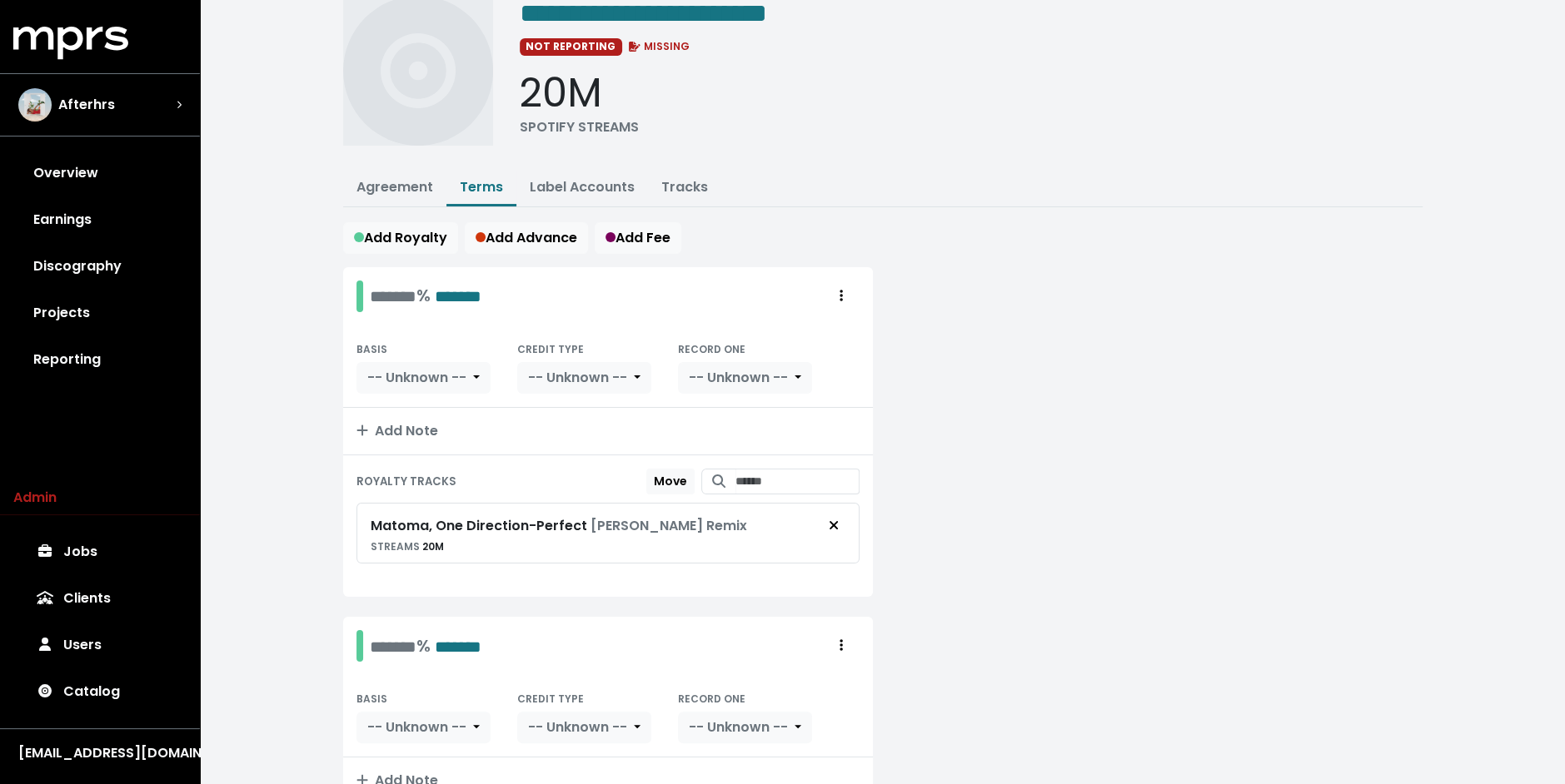
scroll to position [69, 0]
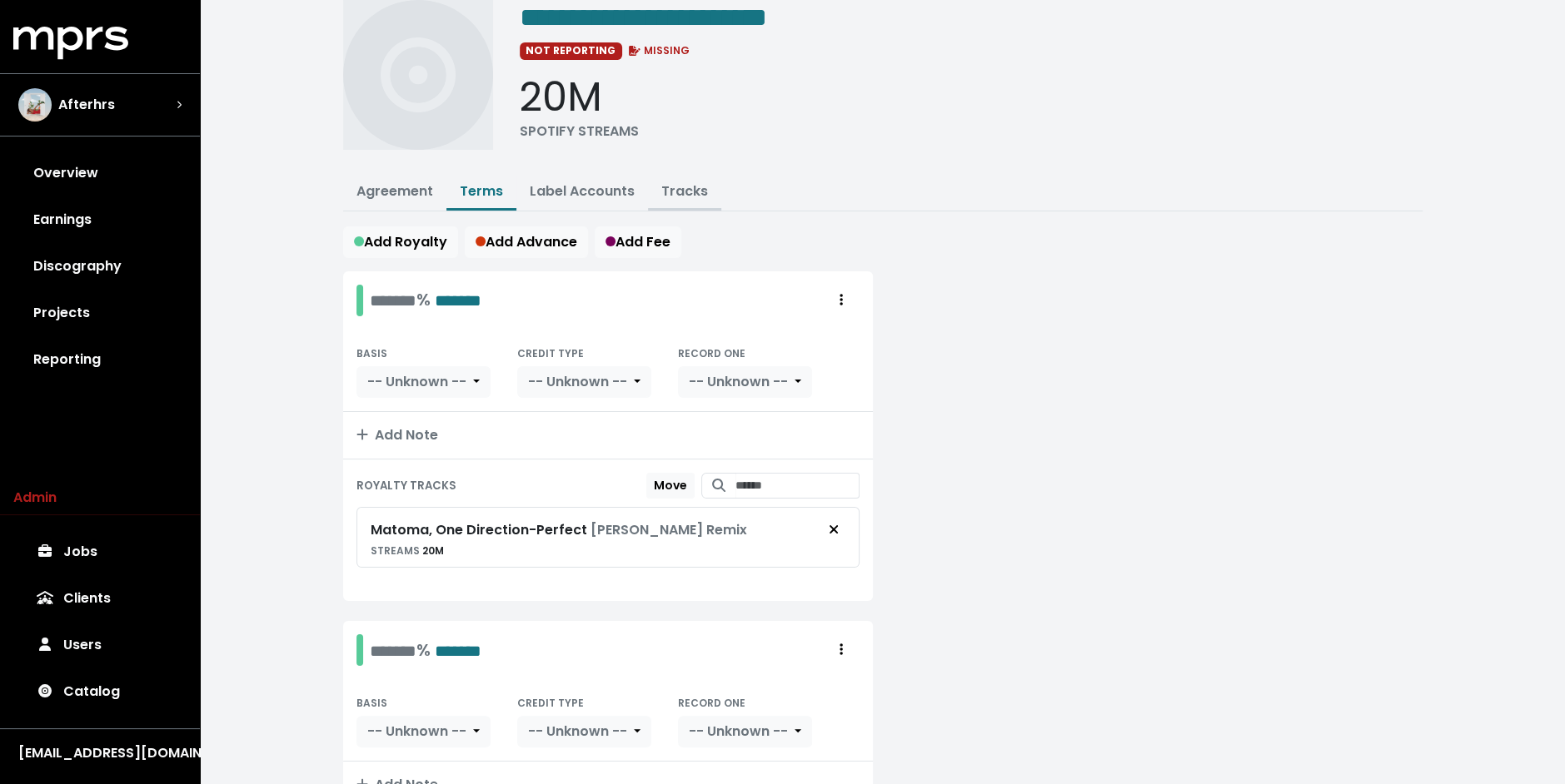
click at [681, 182] on link "Tracks" at bounding box center [685, 191] width 47 height 19
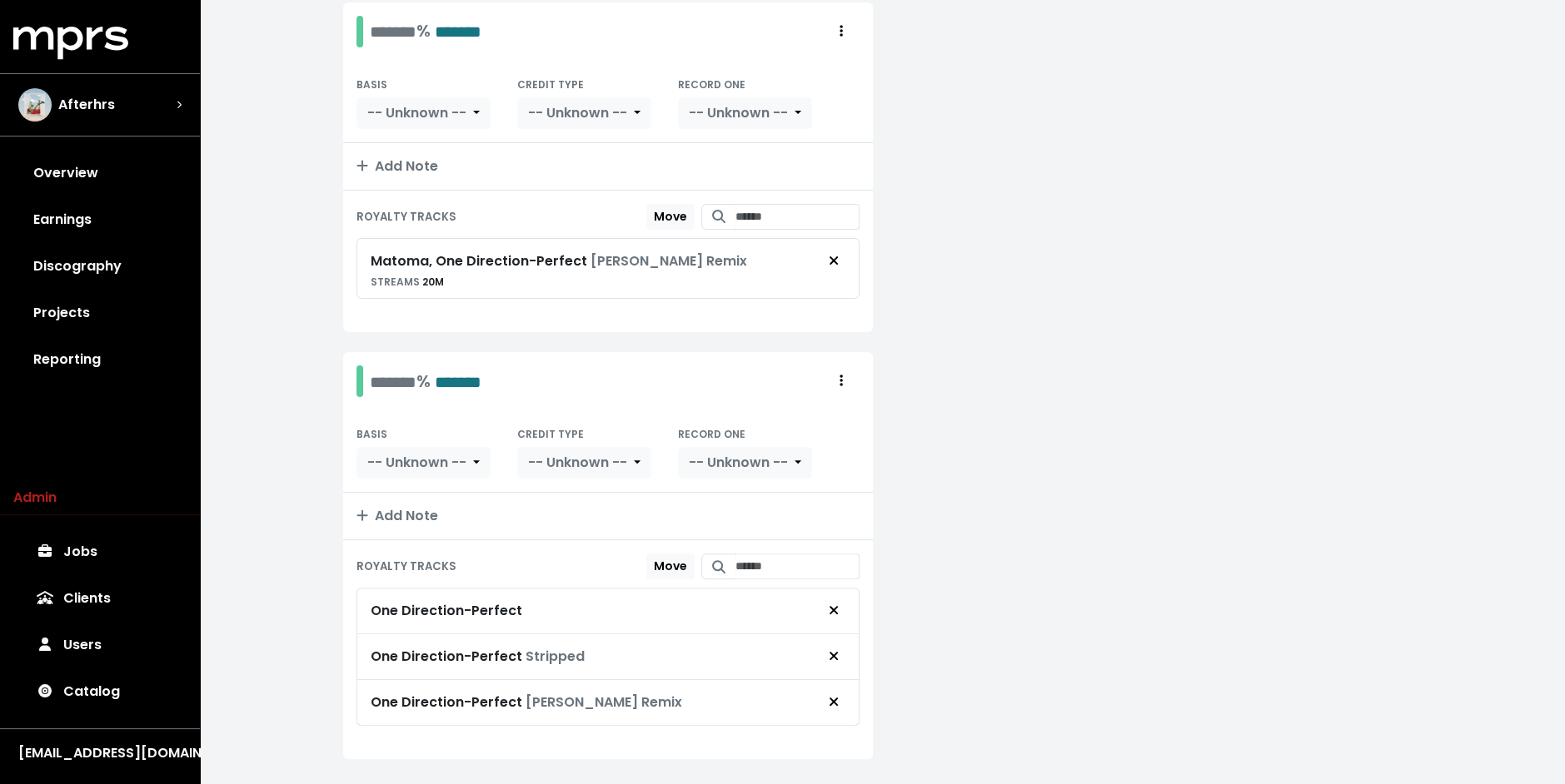
scroll to position [361, 0]
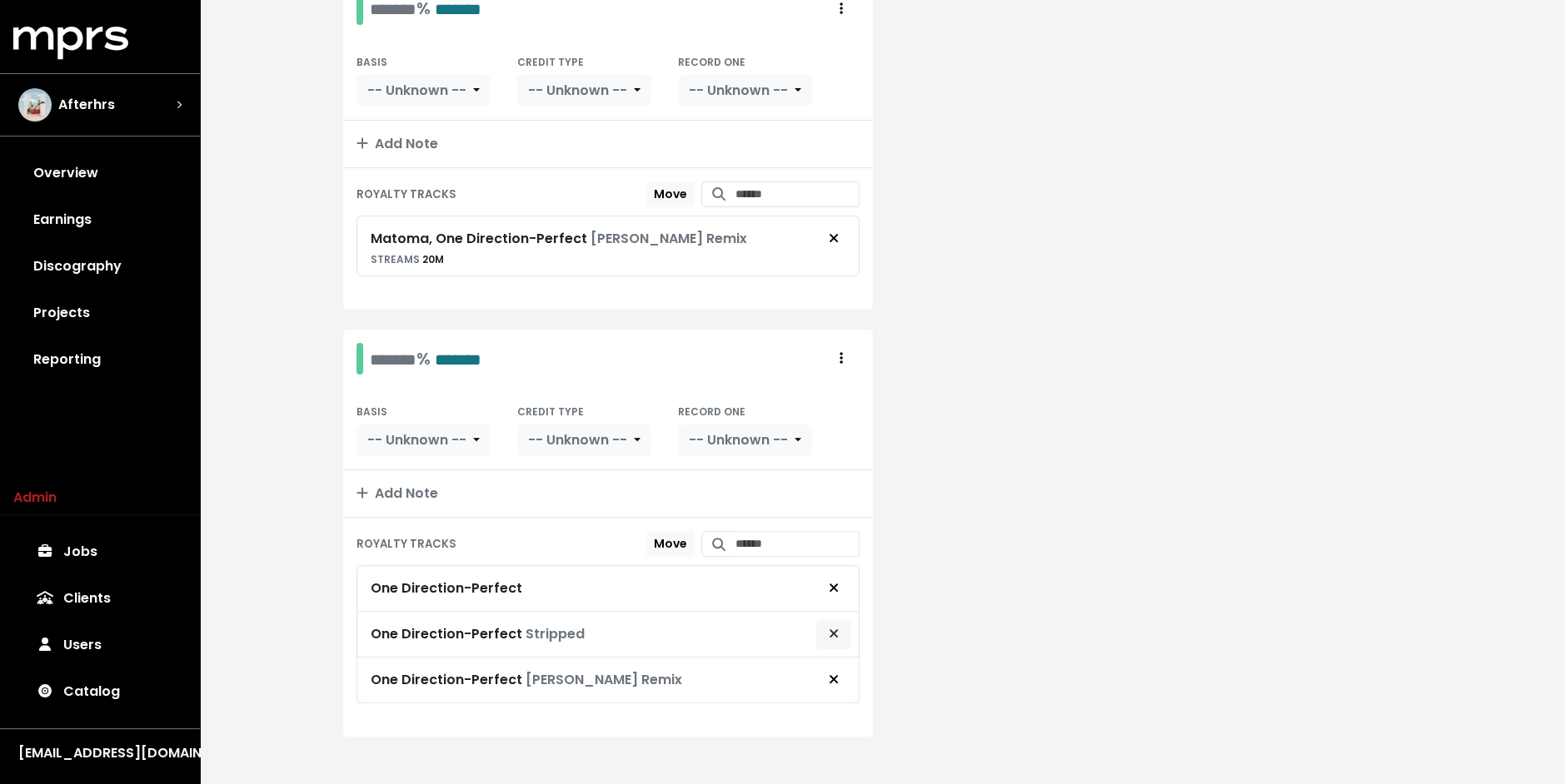
click at [834, 627] on icon "Remove royalty target" at bounding box center [834, 634] width 10 height 14
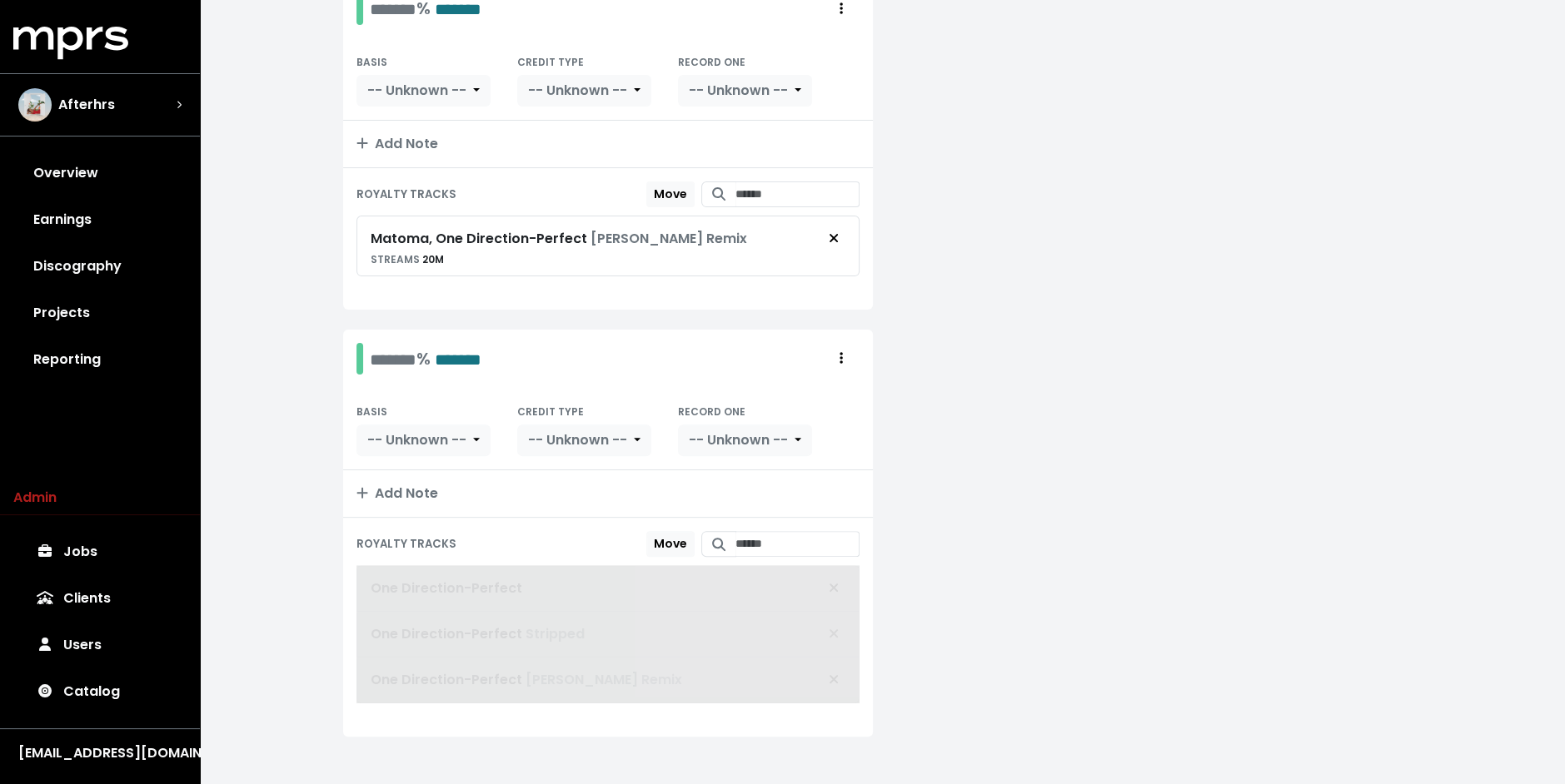
scroll to position [316, 0]
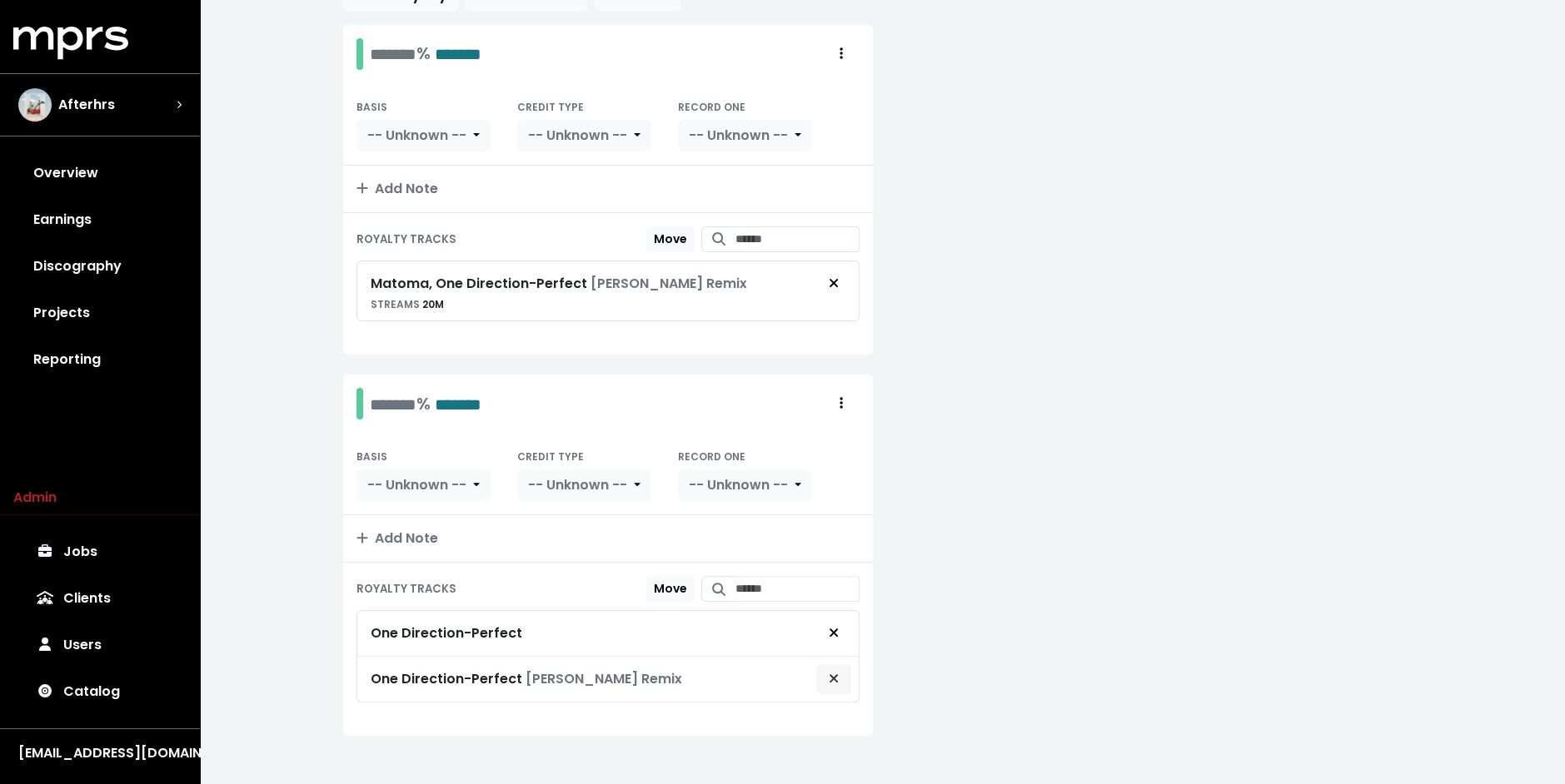
click at [837, 674] on icon "Remove royalty target" at bounding box center [834, 678] width 10 height 14
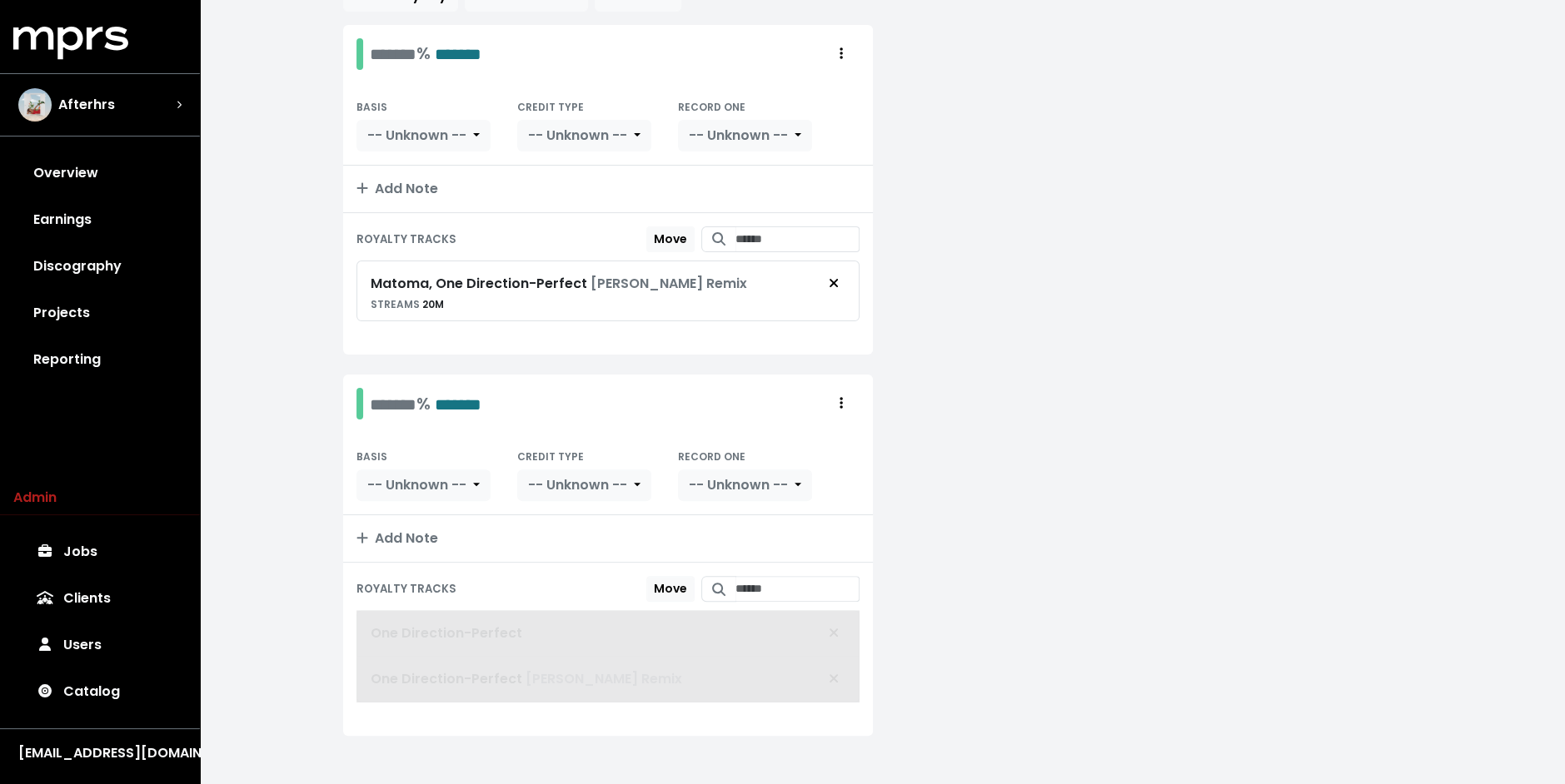
scroll to position [270, 0]
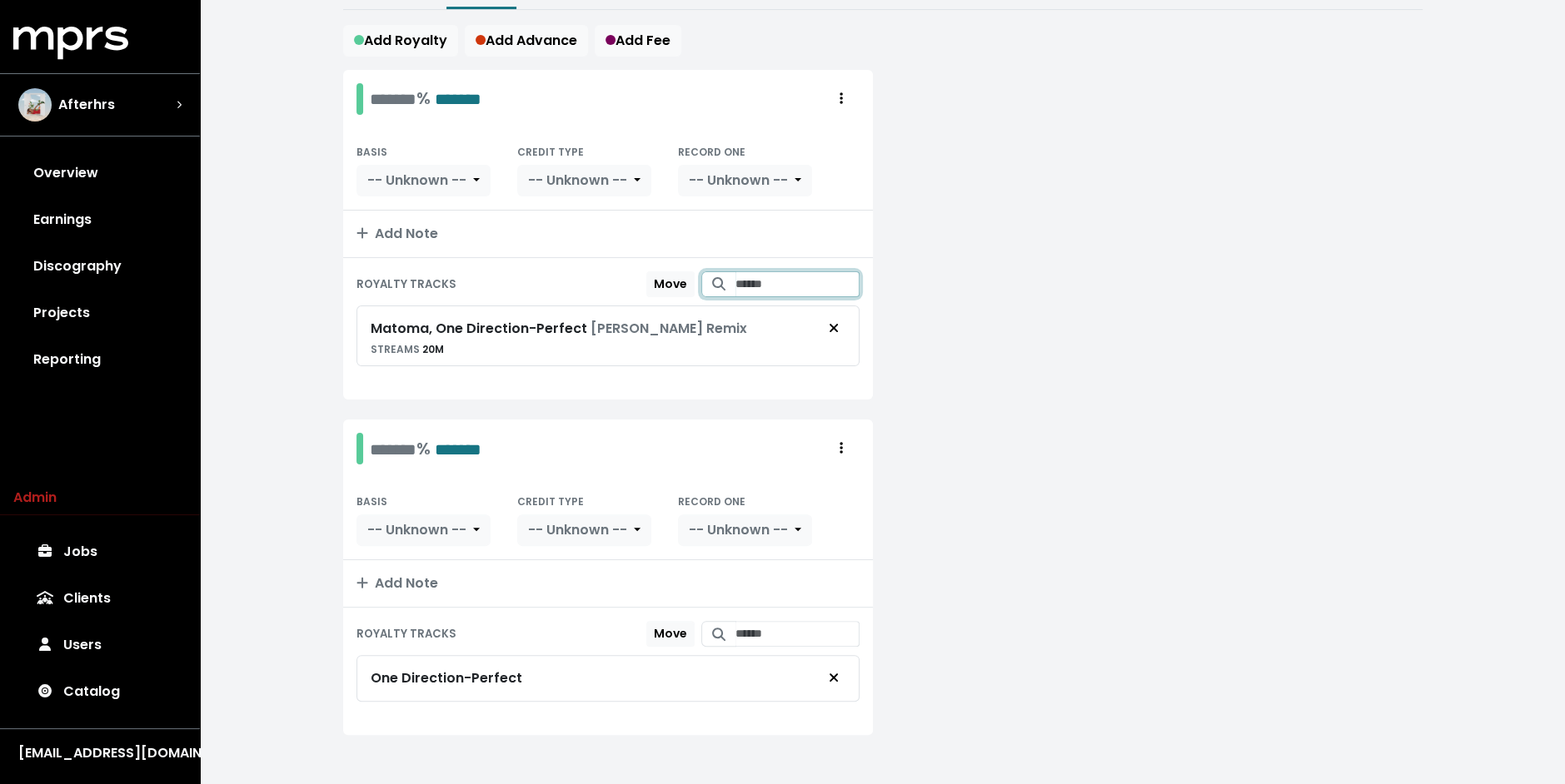
click at [770, 271] on input "Search for tracks by title and link them to this royalty" at bounding box center [797, 284] width 124 height 26
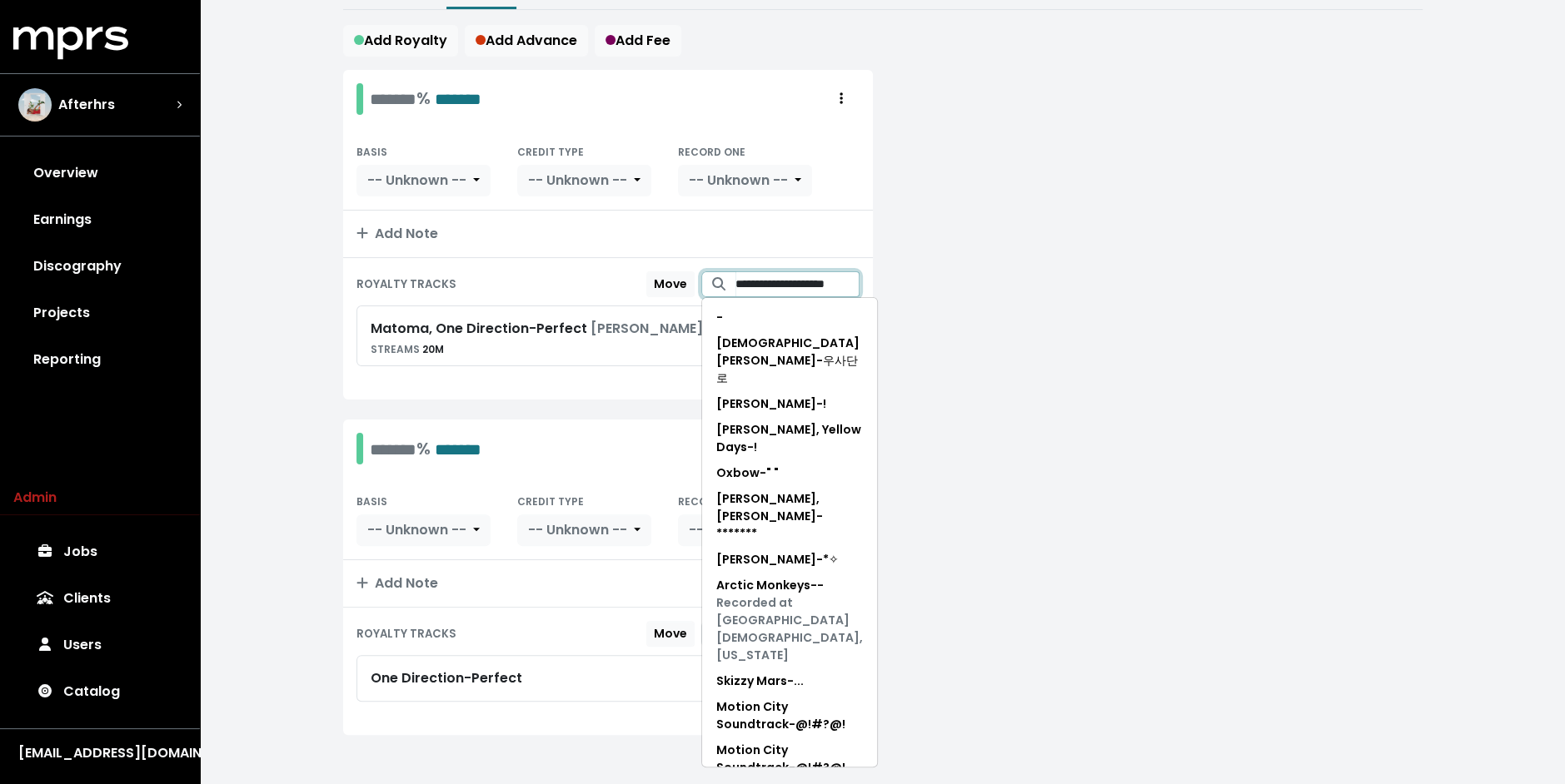
scroll to position [0, 2]
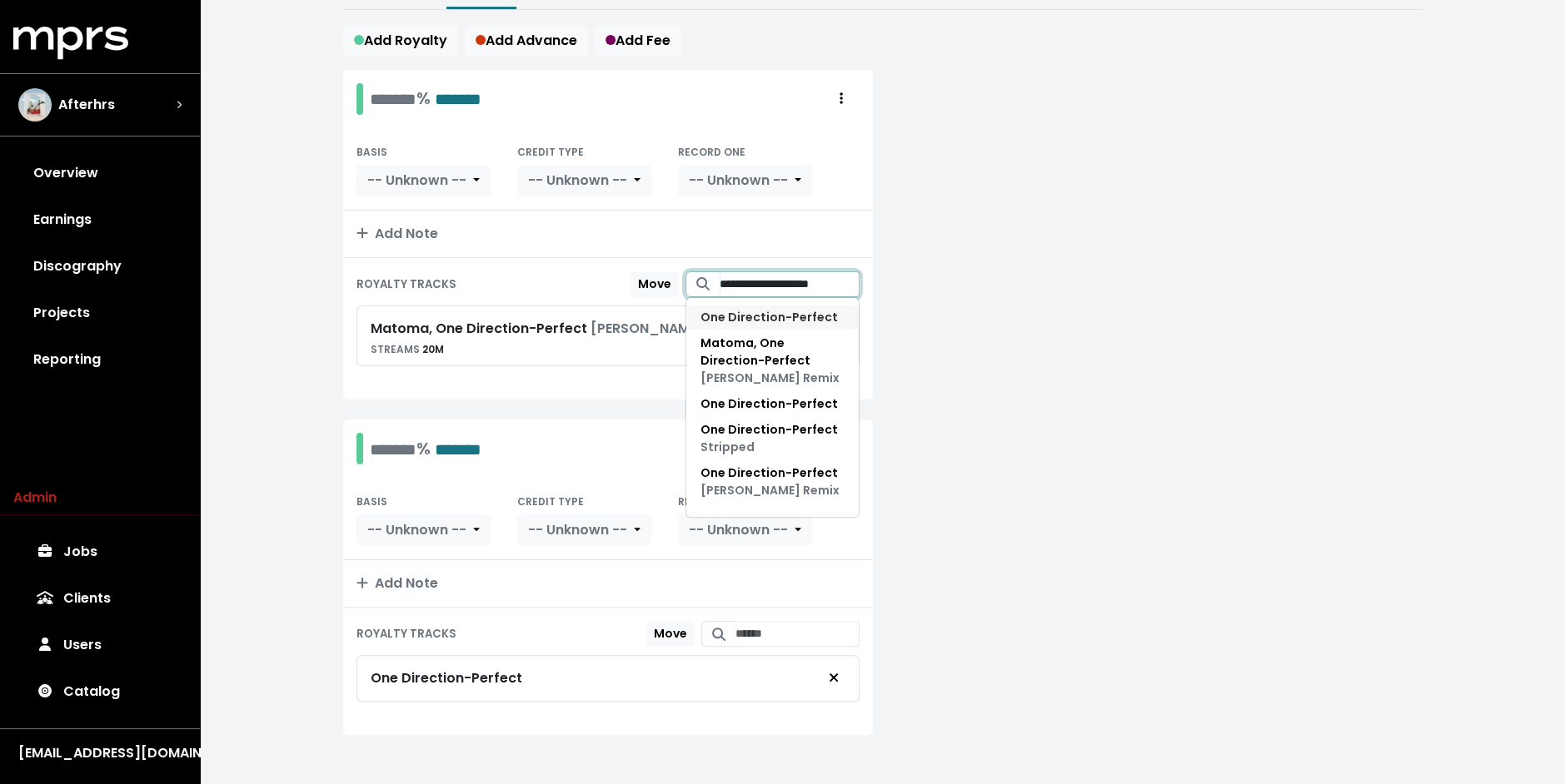
type input "**********"
click at [796, 314] on span "One Direction - Perfect" at bounding box center [769, 317] width 138 height 16
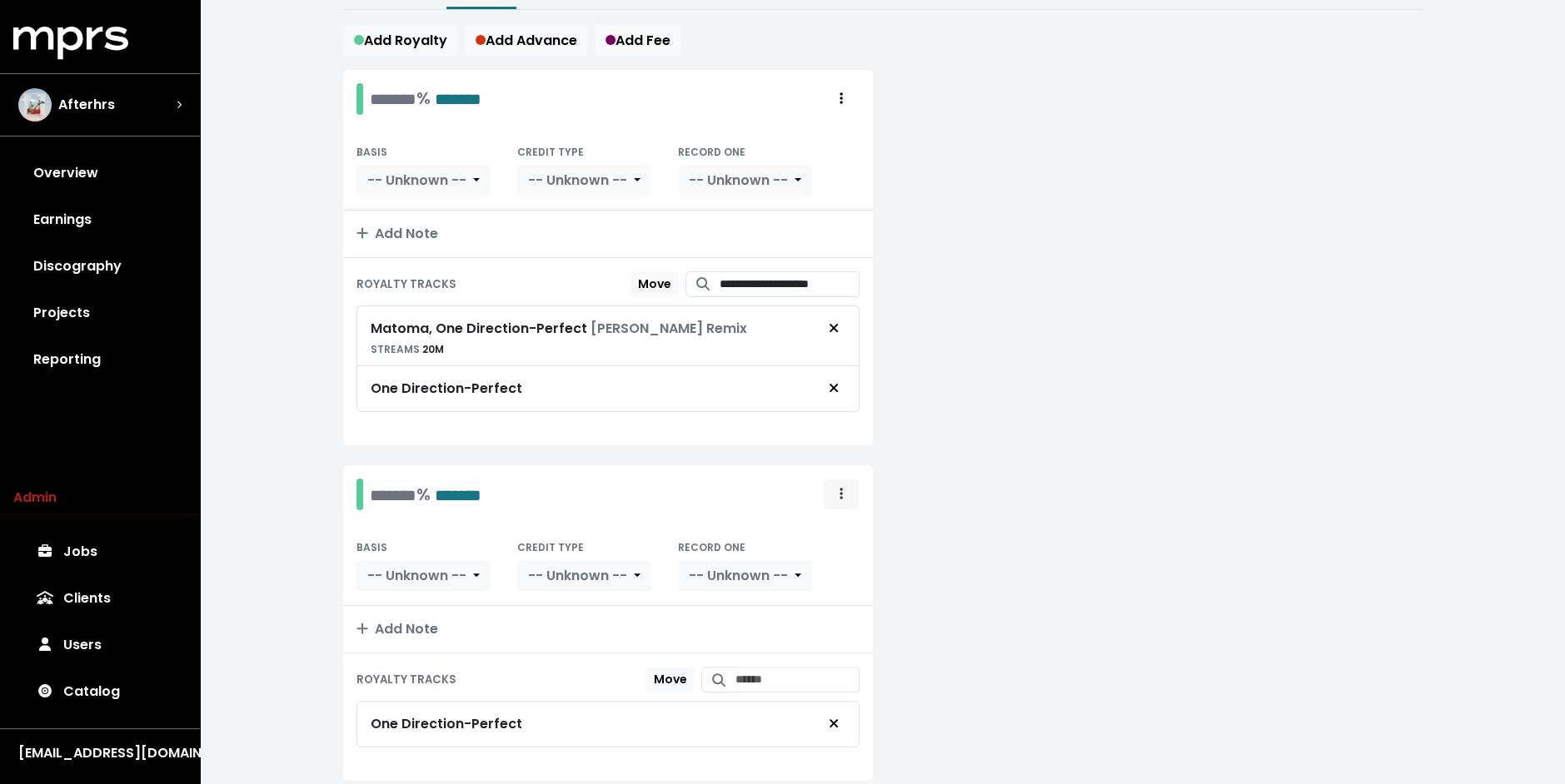
click at [844, 501] on button "Royalty administration options" at bounding box center [842, 494] width 37 height 32
click at [822, 545] on link "Delete" at bounding box center [793, 557] width 132 height 26
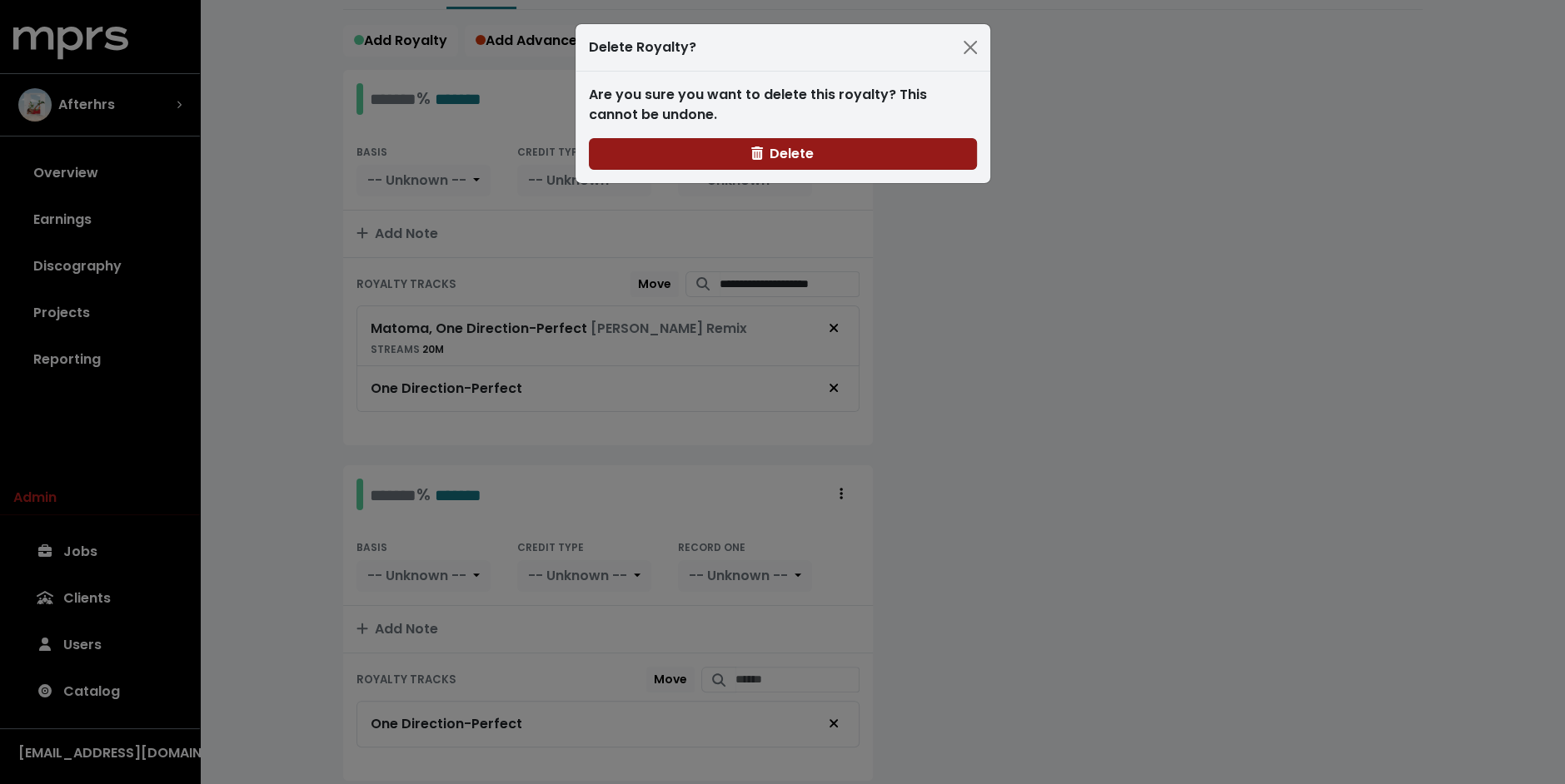
click at [796, 162] on span "Delete" at bounding box center [782, 154] width 62 height 19
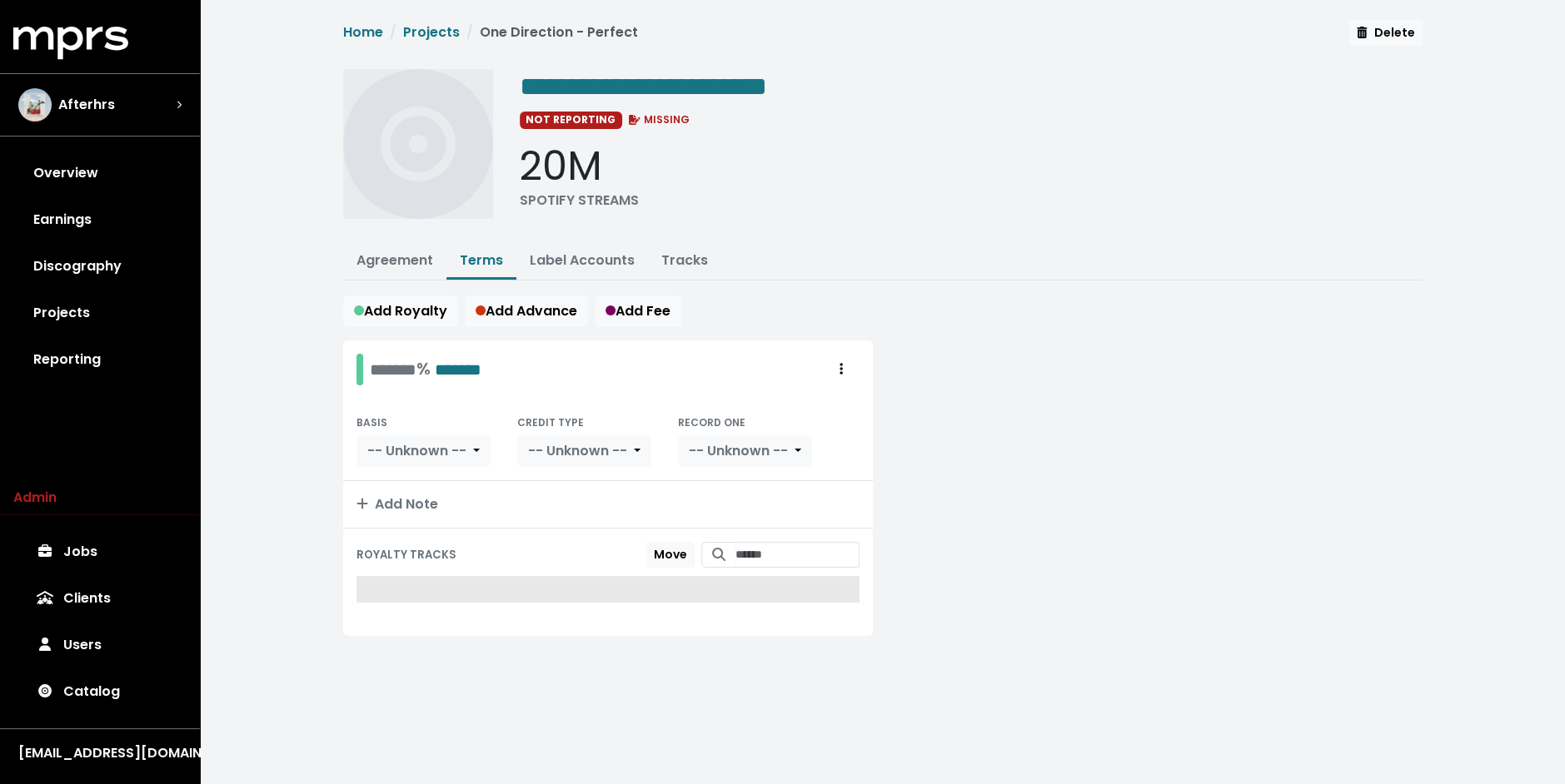
click at [1000, 247] on ul "Agreement Terms Label Accounts Tracks" at bounding box center [882, 263] width 1079 height 37
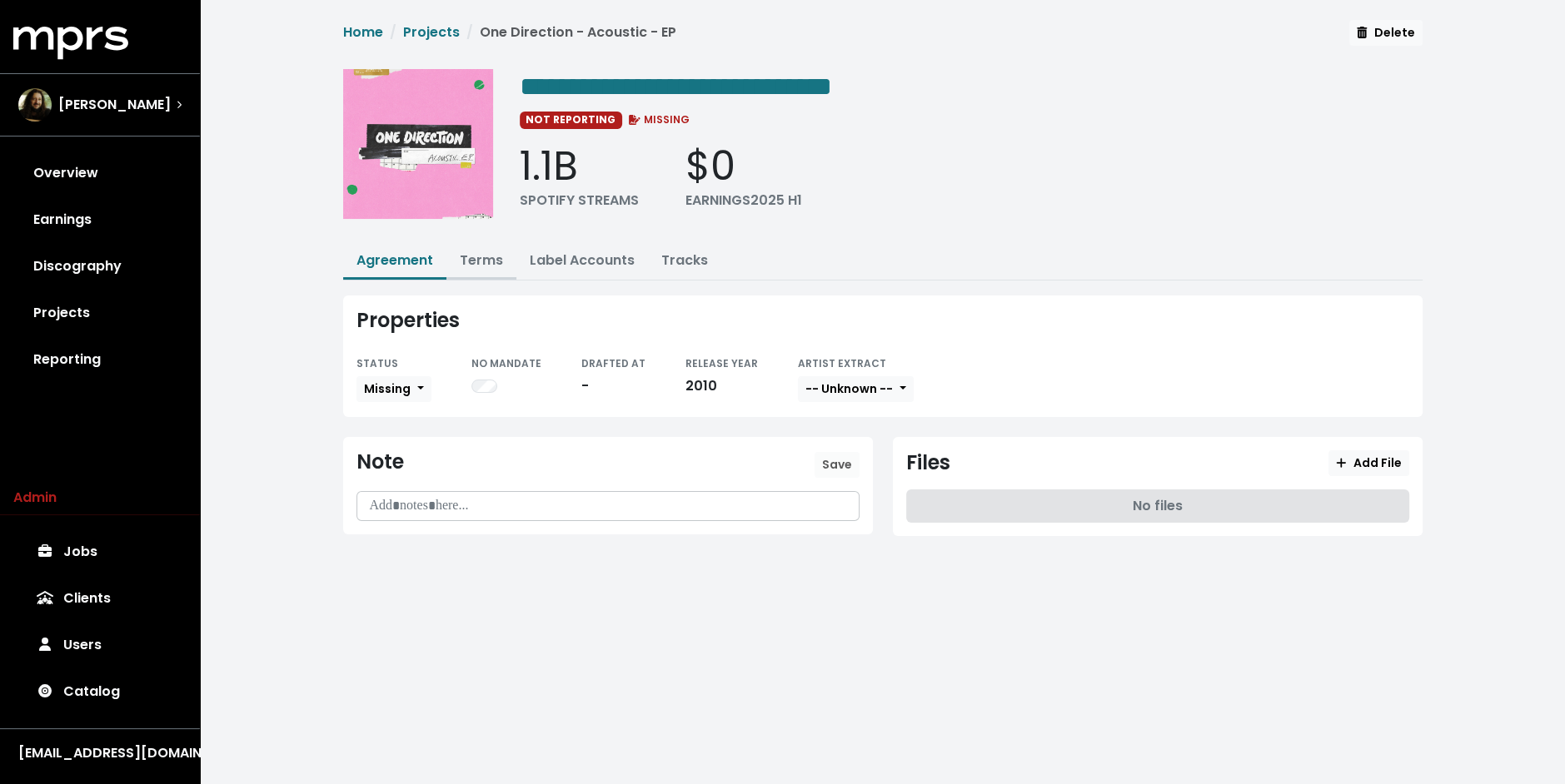
click at [480, 267] on link "Terms" at bounding box center [481, 261] width 44 height 19
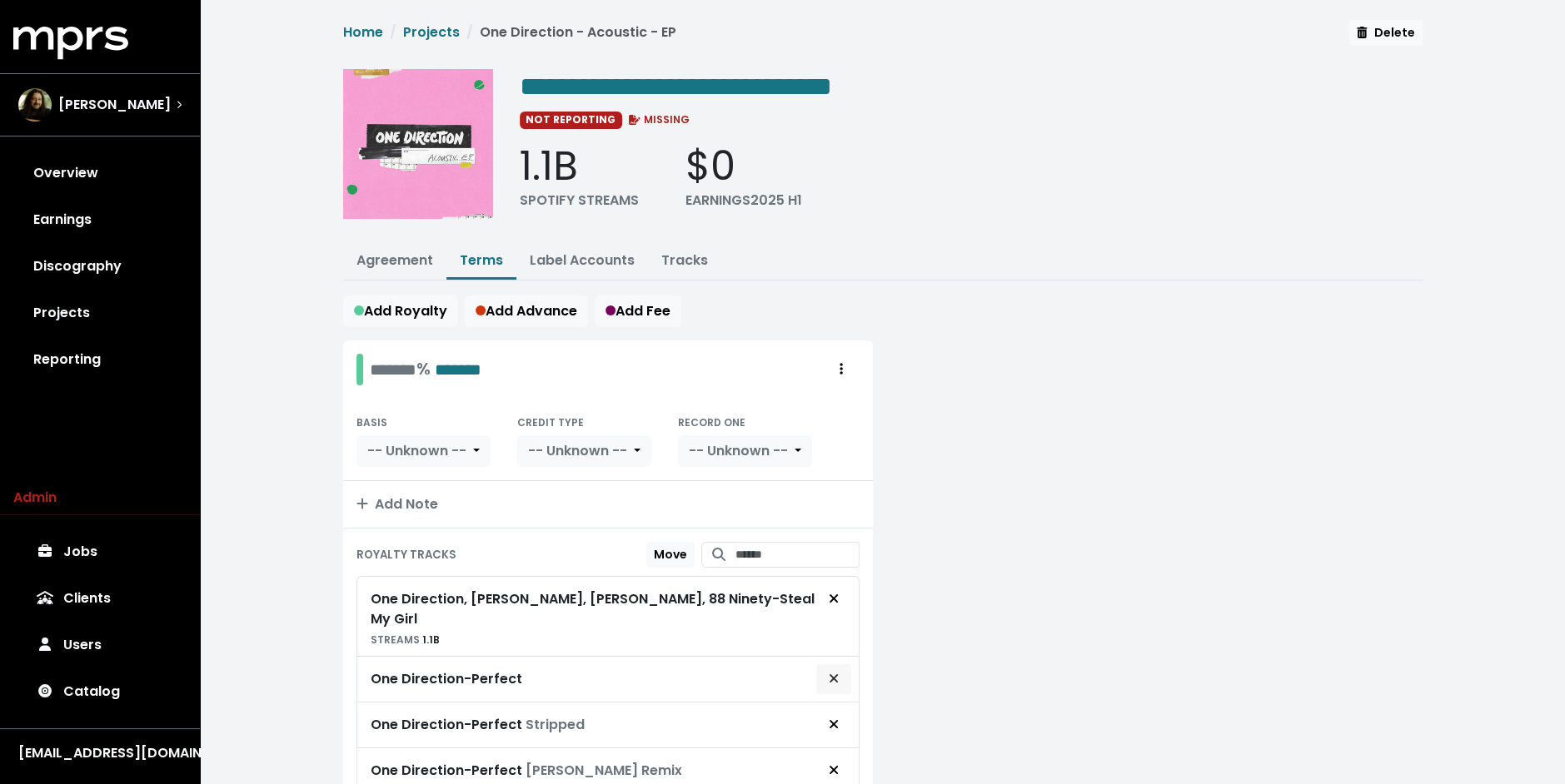
click at [838, 672] on icon "Remove royalty target" at bounding box center [834, 678] width 10 height 14
click at [832, 720] on icon "Remove royalty target" at bounding box center [833, 724] width 9 height 9
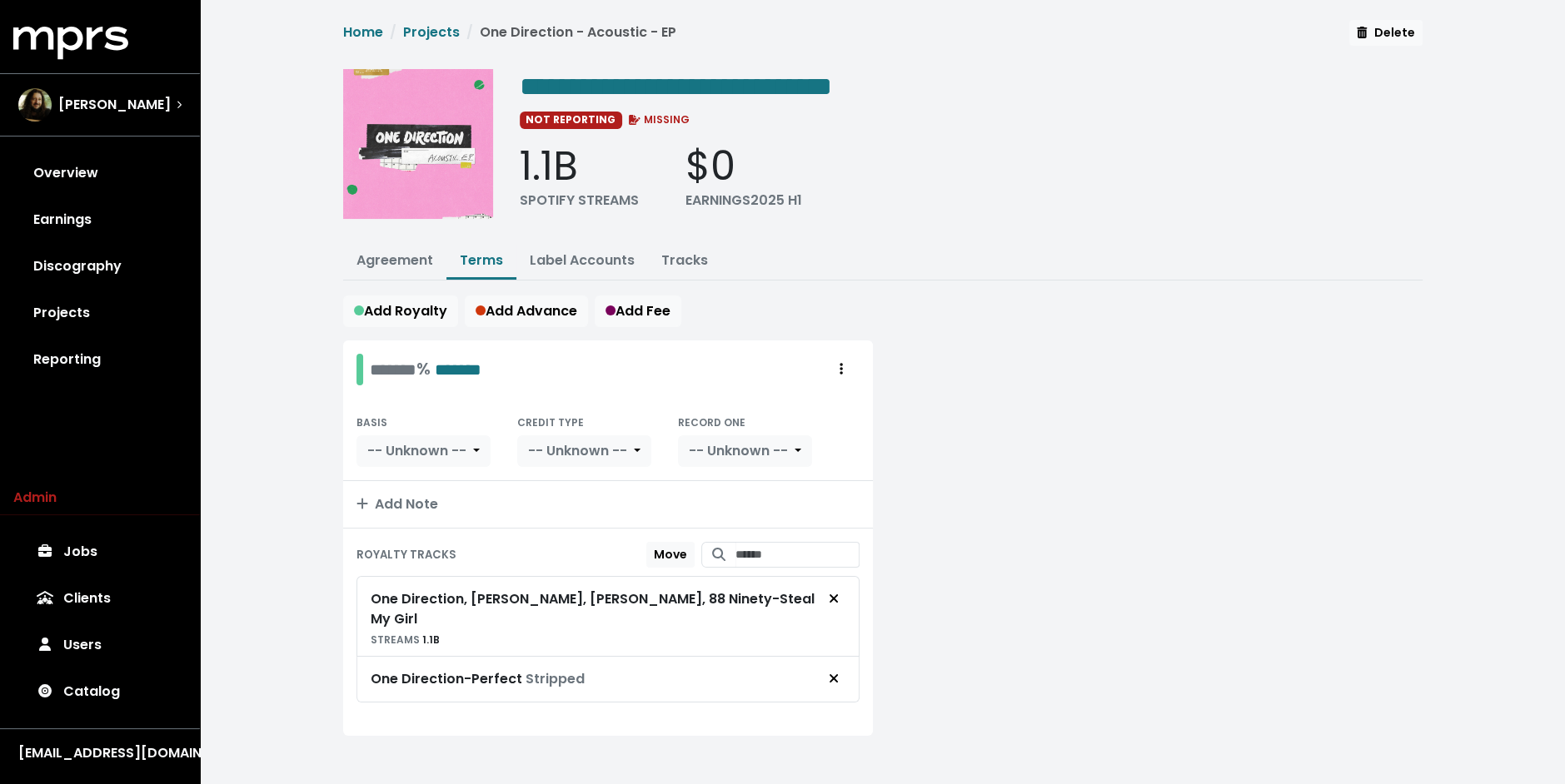
click at [958, 400] on div at bounding box center [1157, 548] width 550 height 416
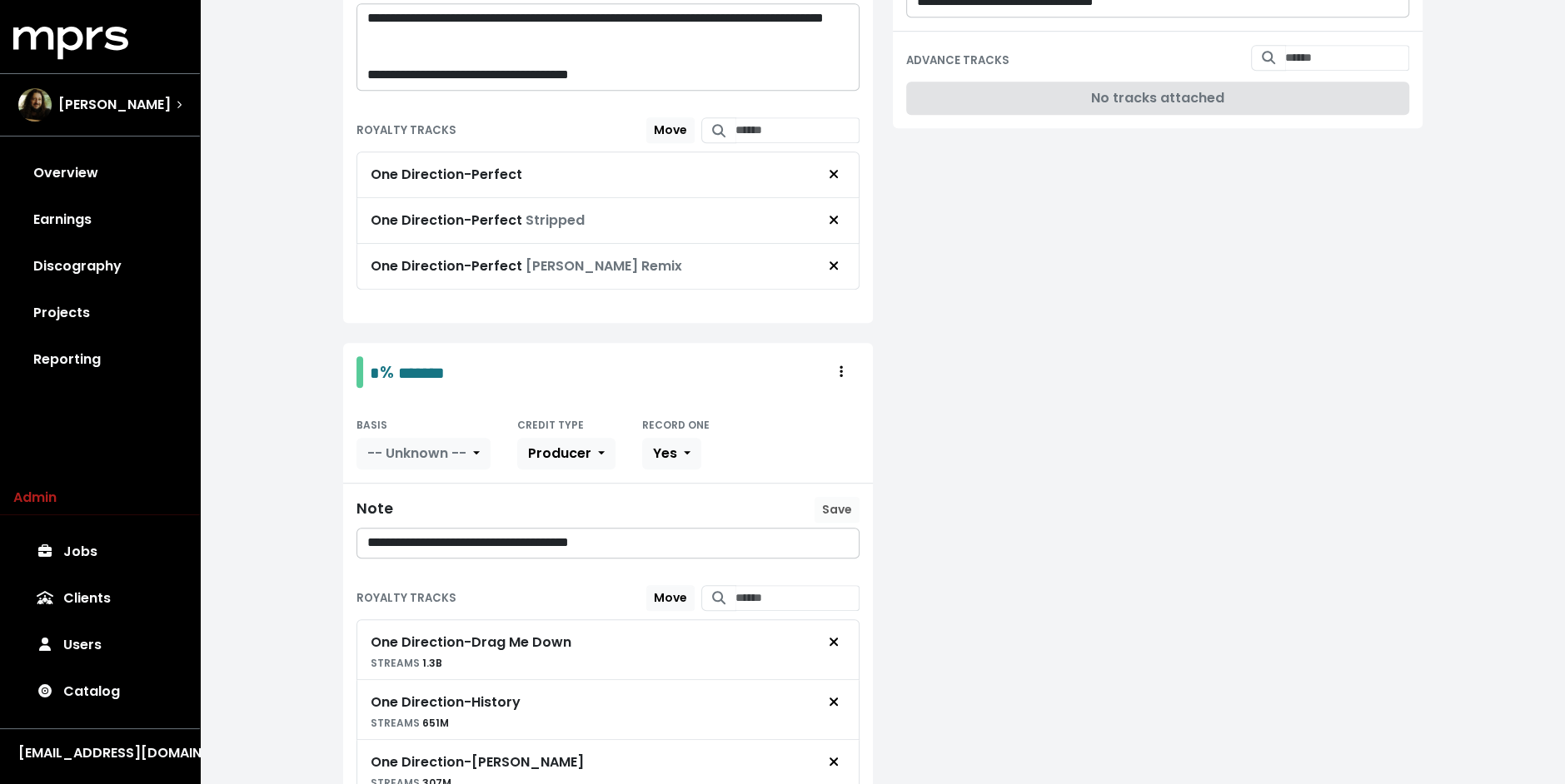
scroll to position [874, 0]
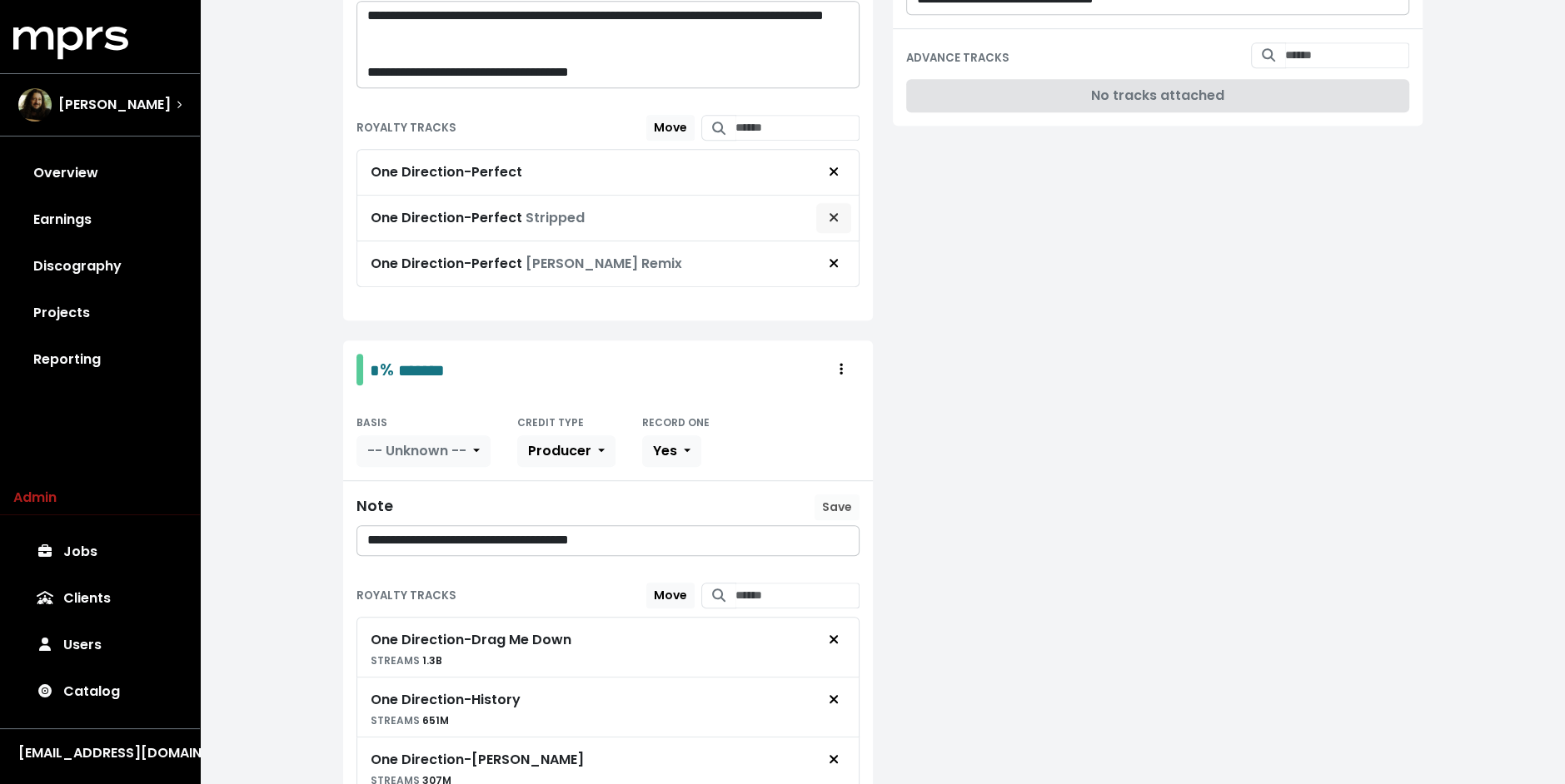
click at [840, 208] on span "Remove royalty target" at bounding box center [833, 218] width 15 height 20
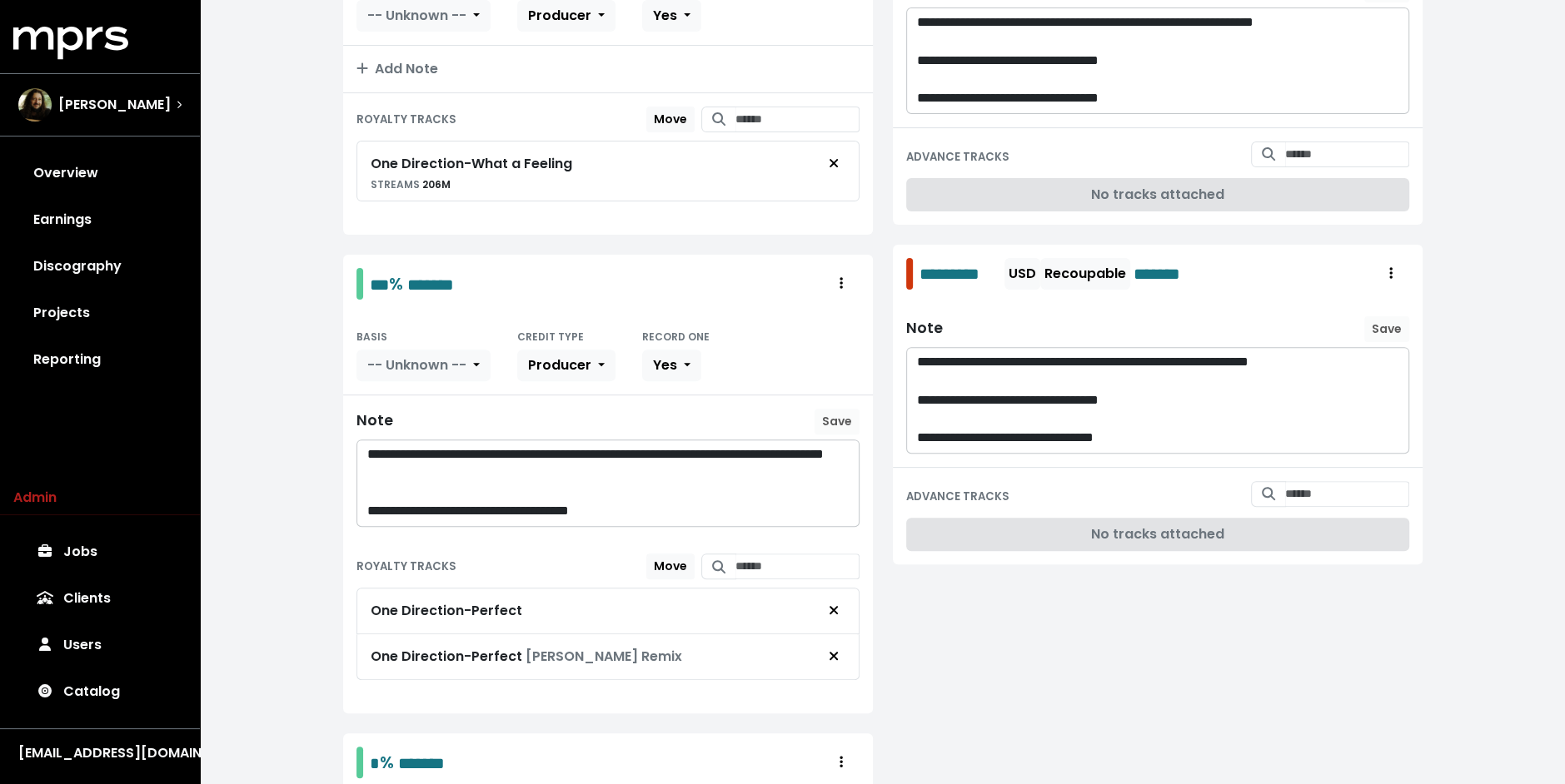
scroll to position [442, 0]
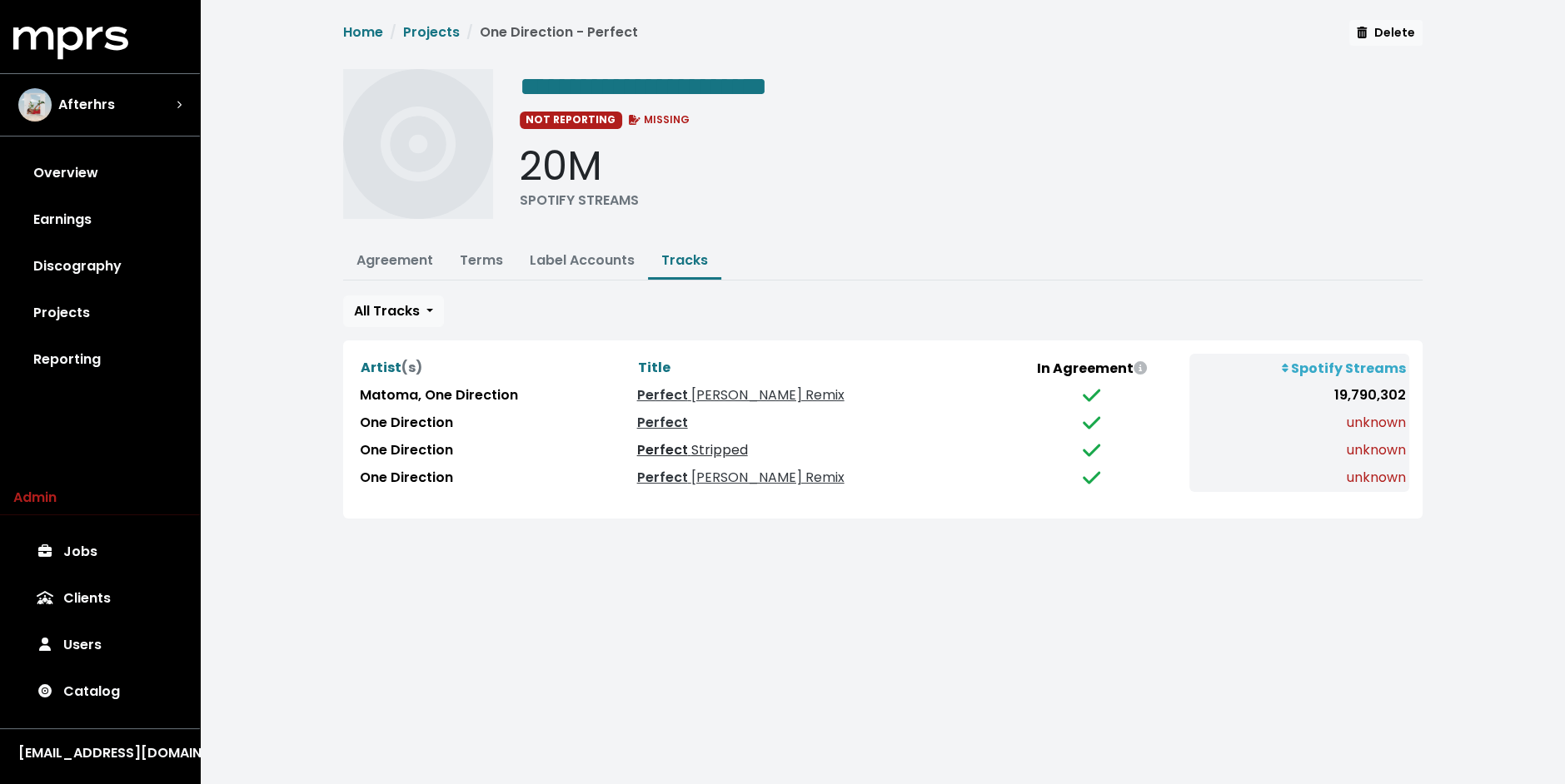
click at [697, 441] on link "Perfect Stripped" at bounding box center [692, 450] width 111 height 19
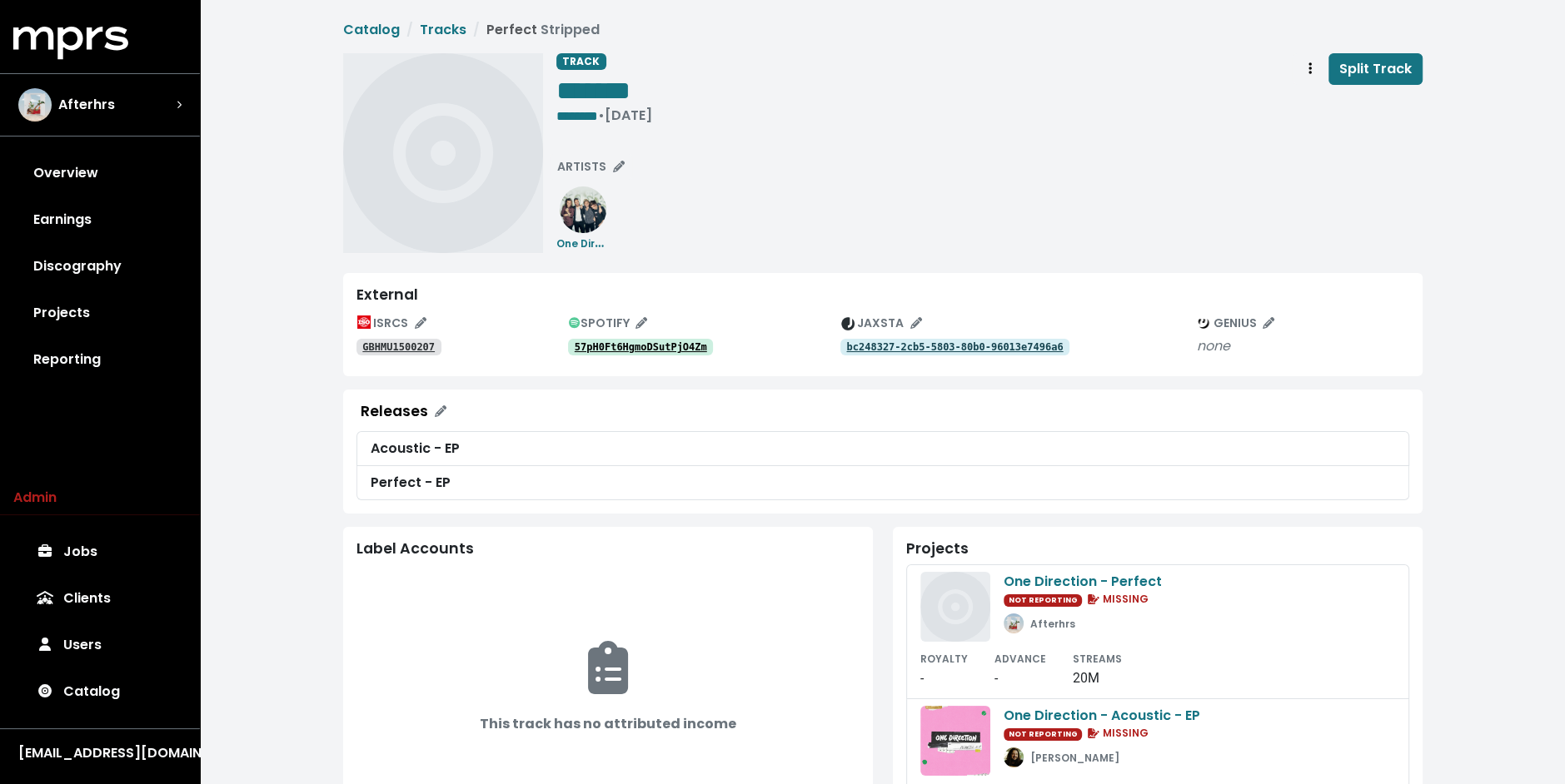
click at [649, 352] on tt "57pH0Ft6HgmoDSutPjO4Zm" at bounding box center [641, 347] width 133 height 12
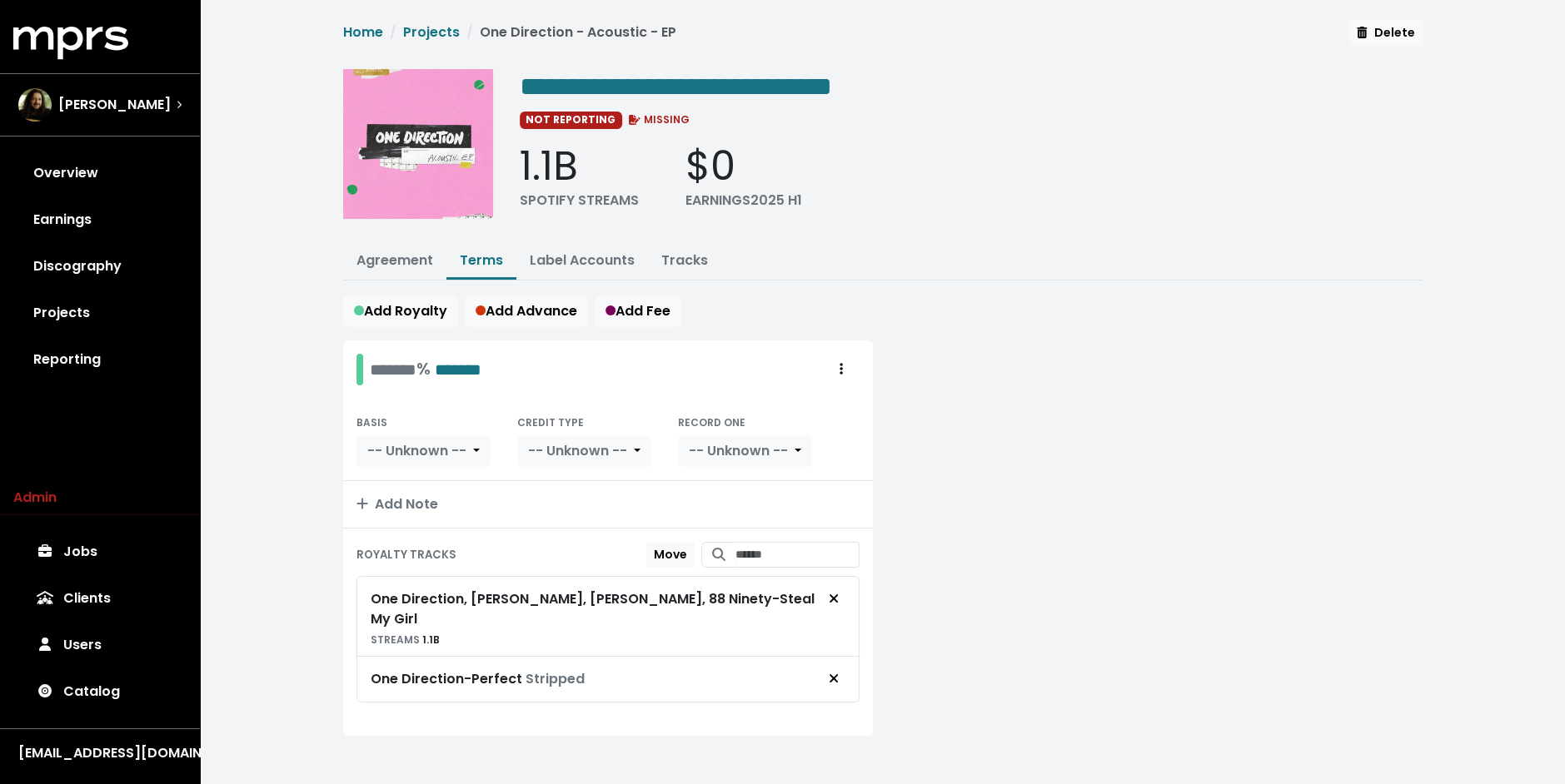
scroll to position [3, 0]
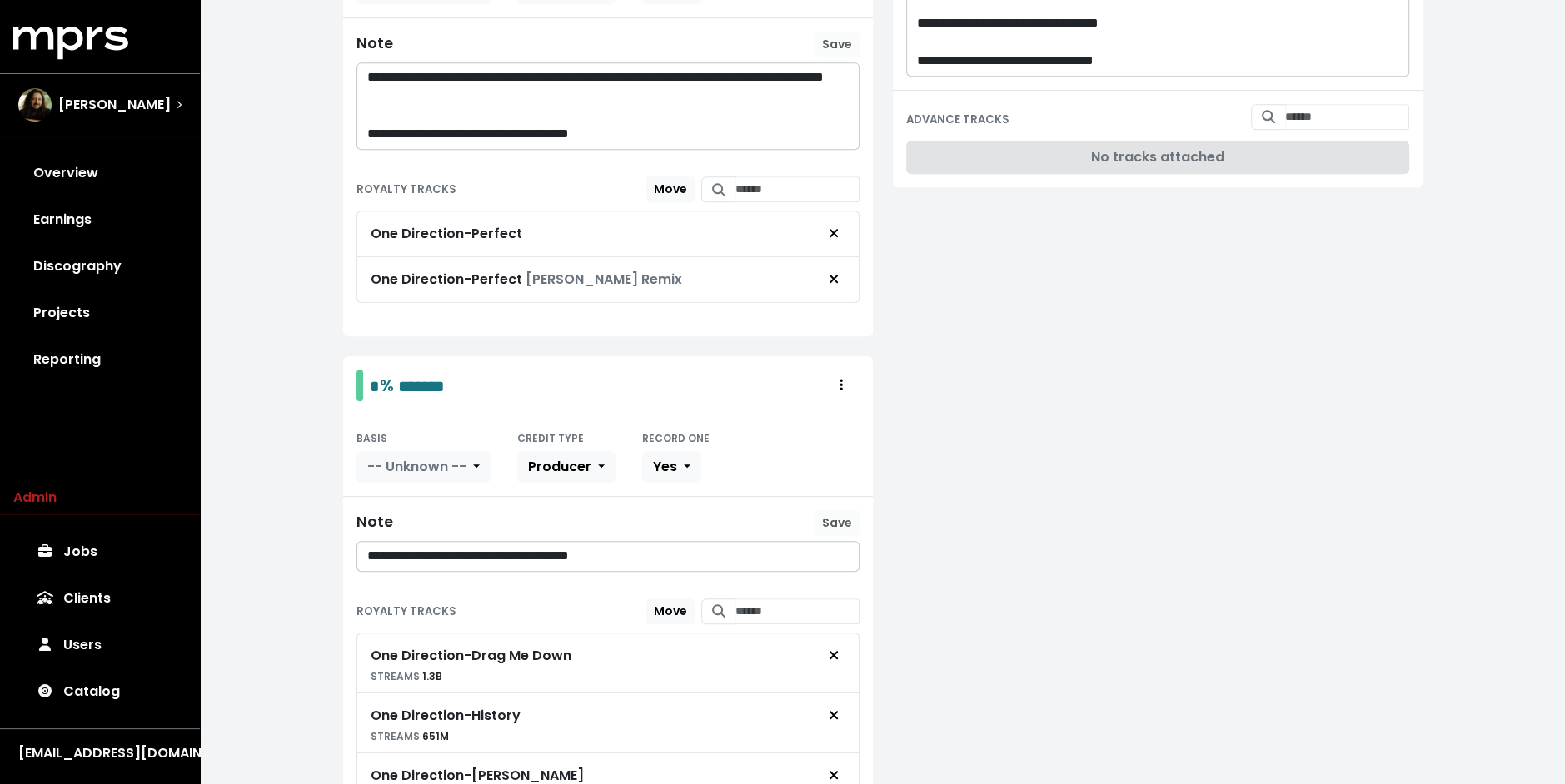
scroll to position [814, 0]
click at [840, 268] on span "Remove royalty target" at bounding box center [833, 278] width 15 height 20
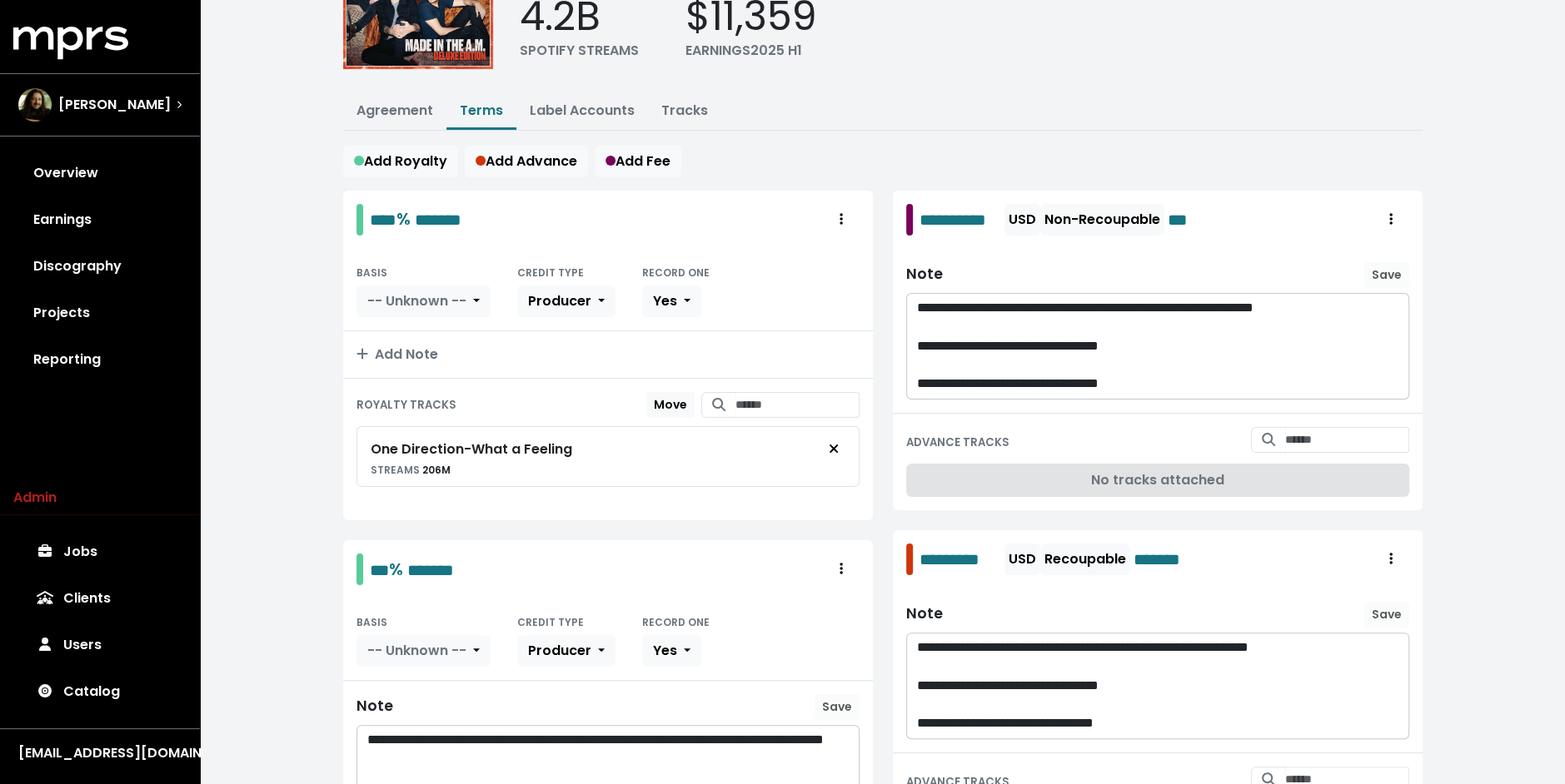
scroll to position [41, 0]
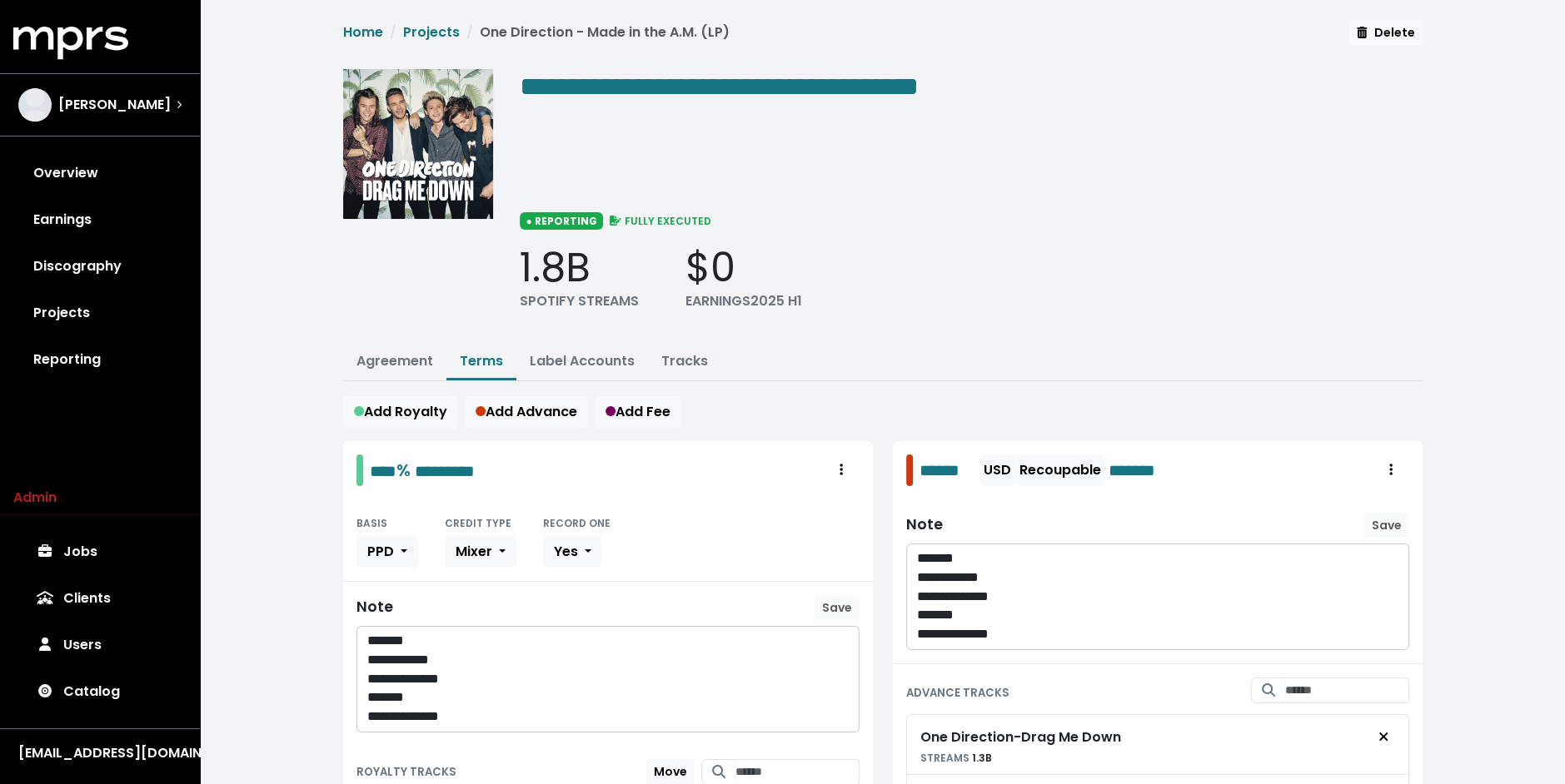
scroll to position [403, 0]
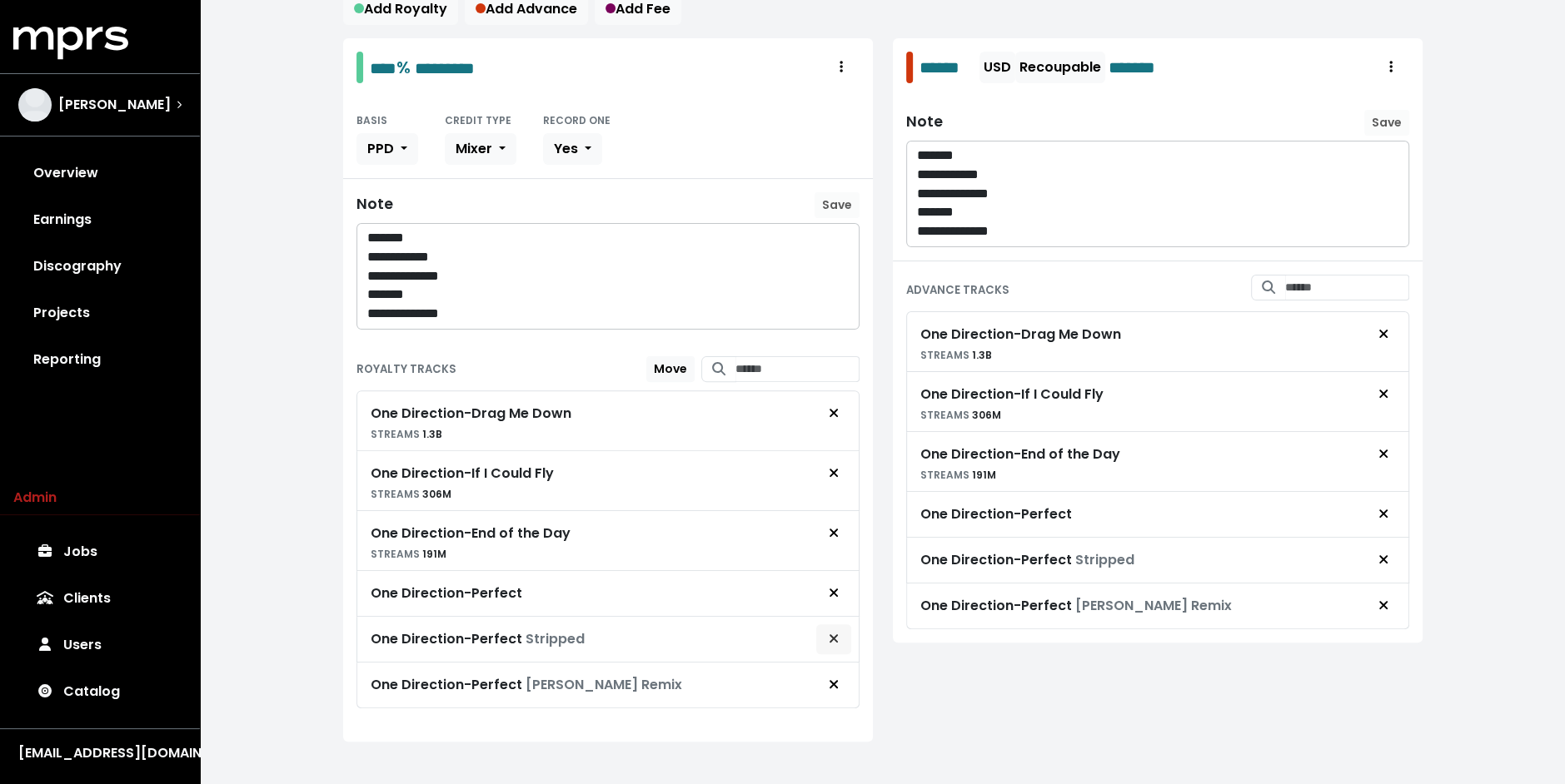
click at [839, 632] on icon "Remove royalty target" at bounding box center [834, 639] width 10 height 14
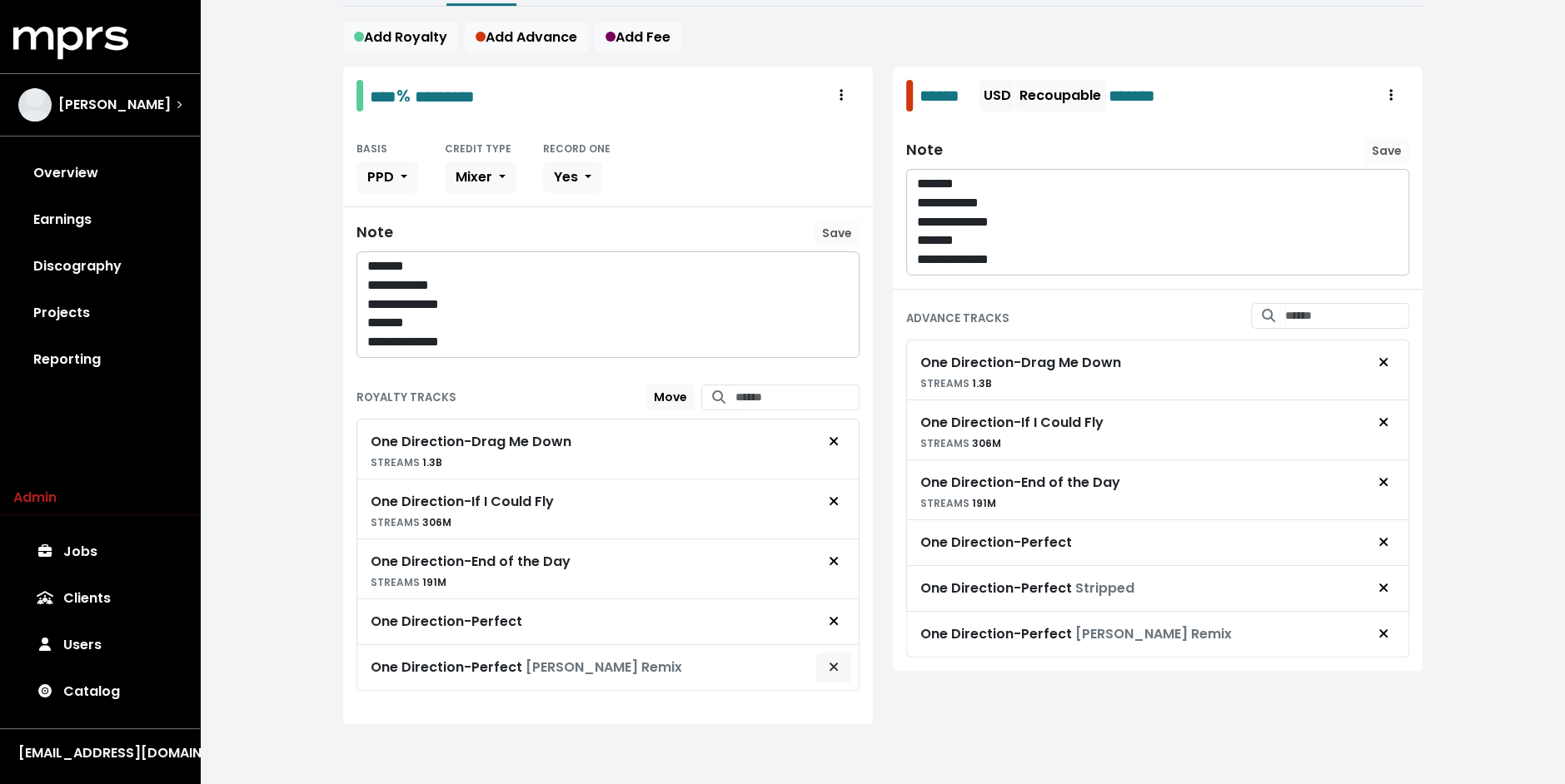
scroll to position [358, 0]
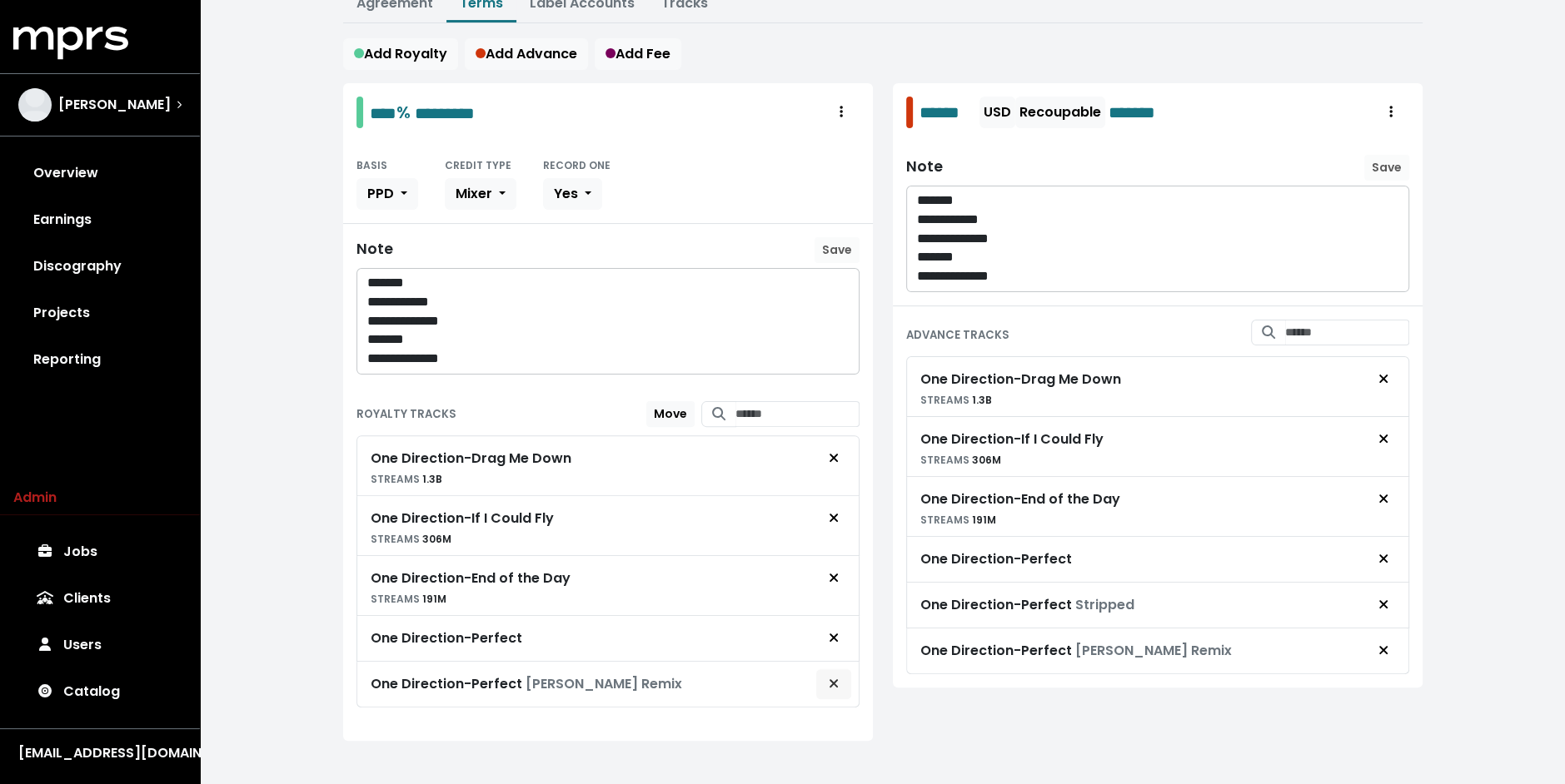
click at [838, 676] on icon "Remove royalty target" at bounding box center [834, 683] width 10 height 14
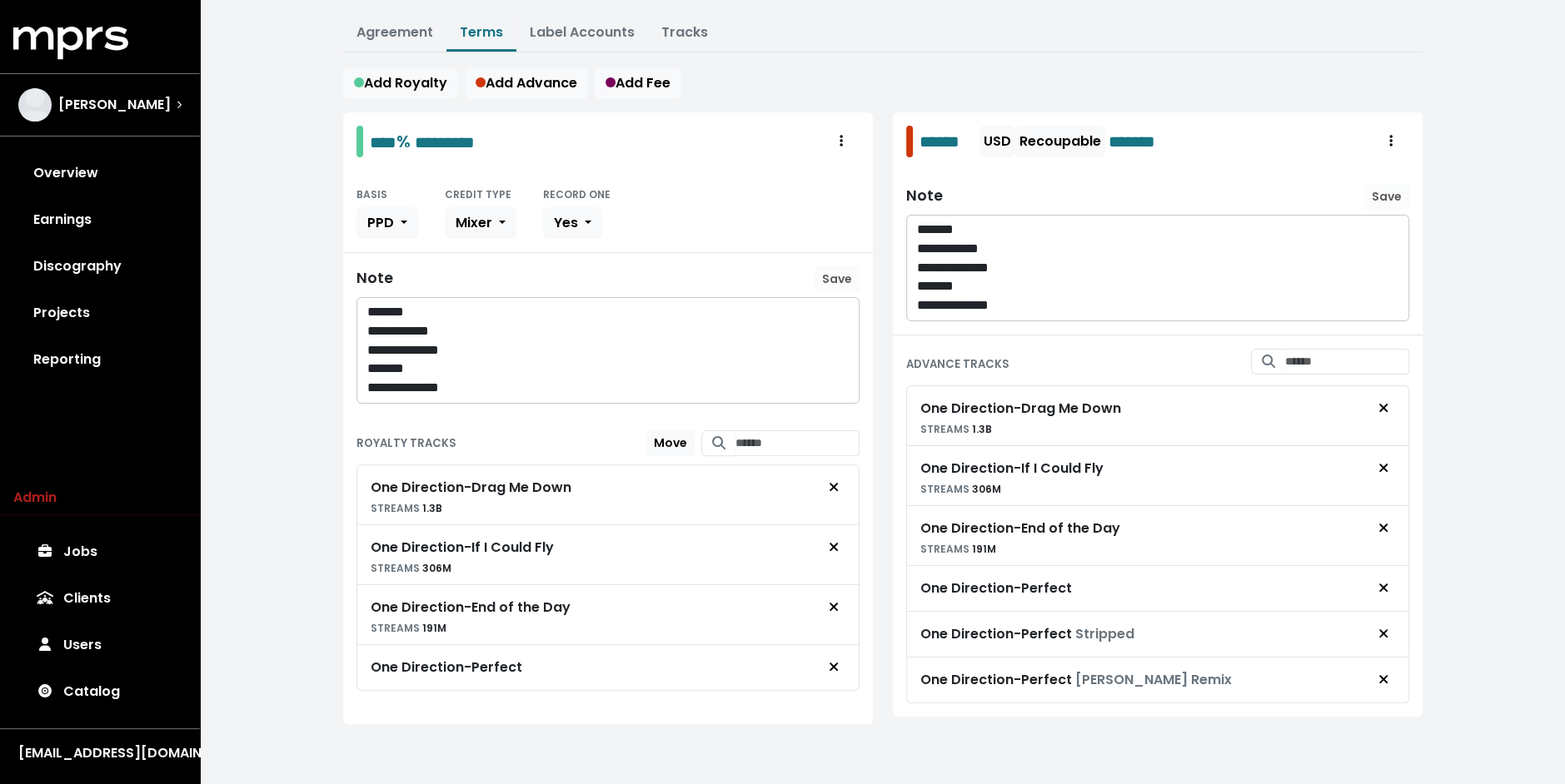
scroll to position [313, 0]
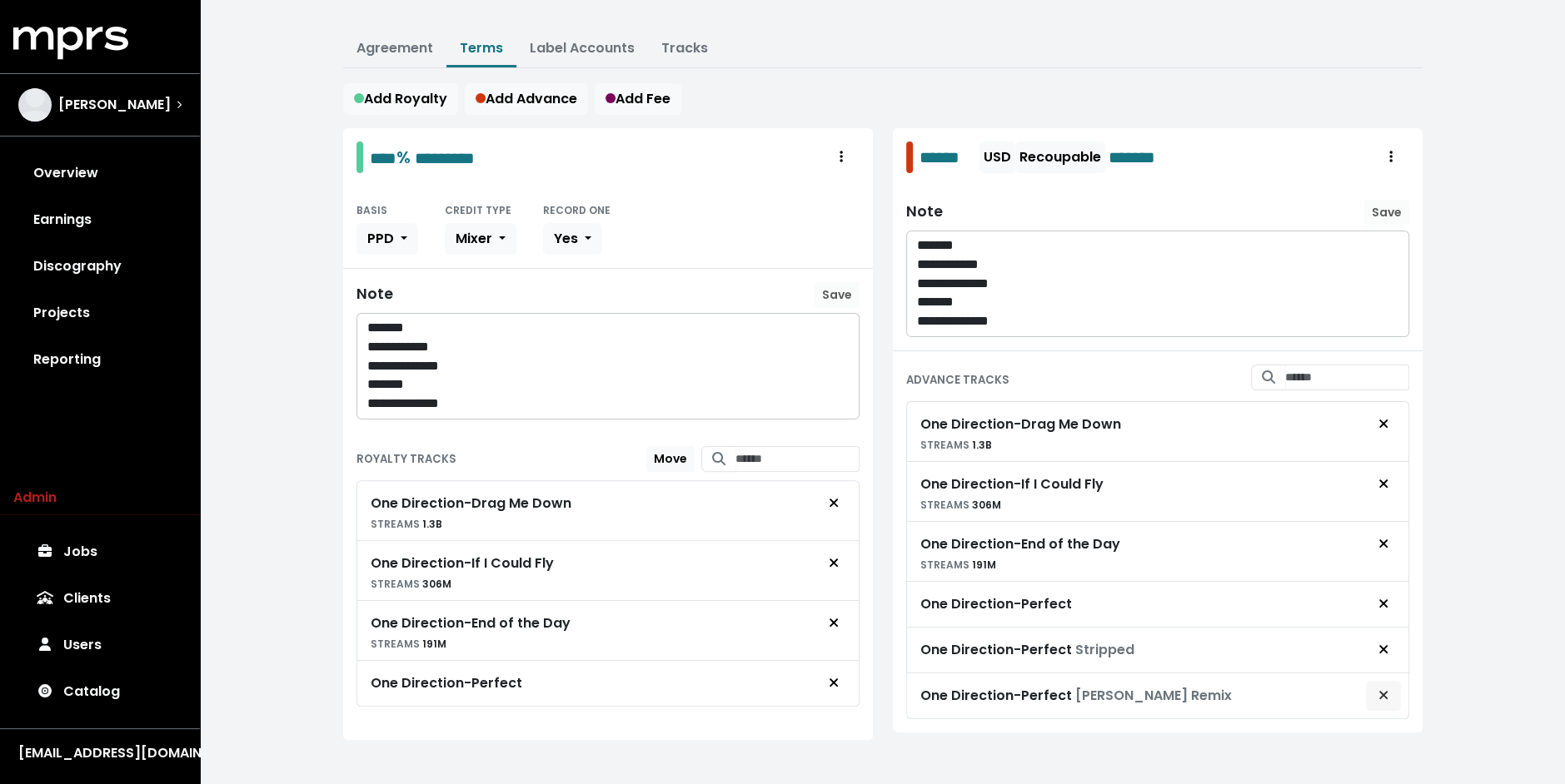
click at [1370, 689] on button "Remove advance target" at bounding box center [1384, 696] width 37 height 32
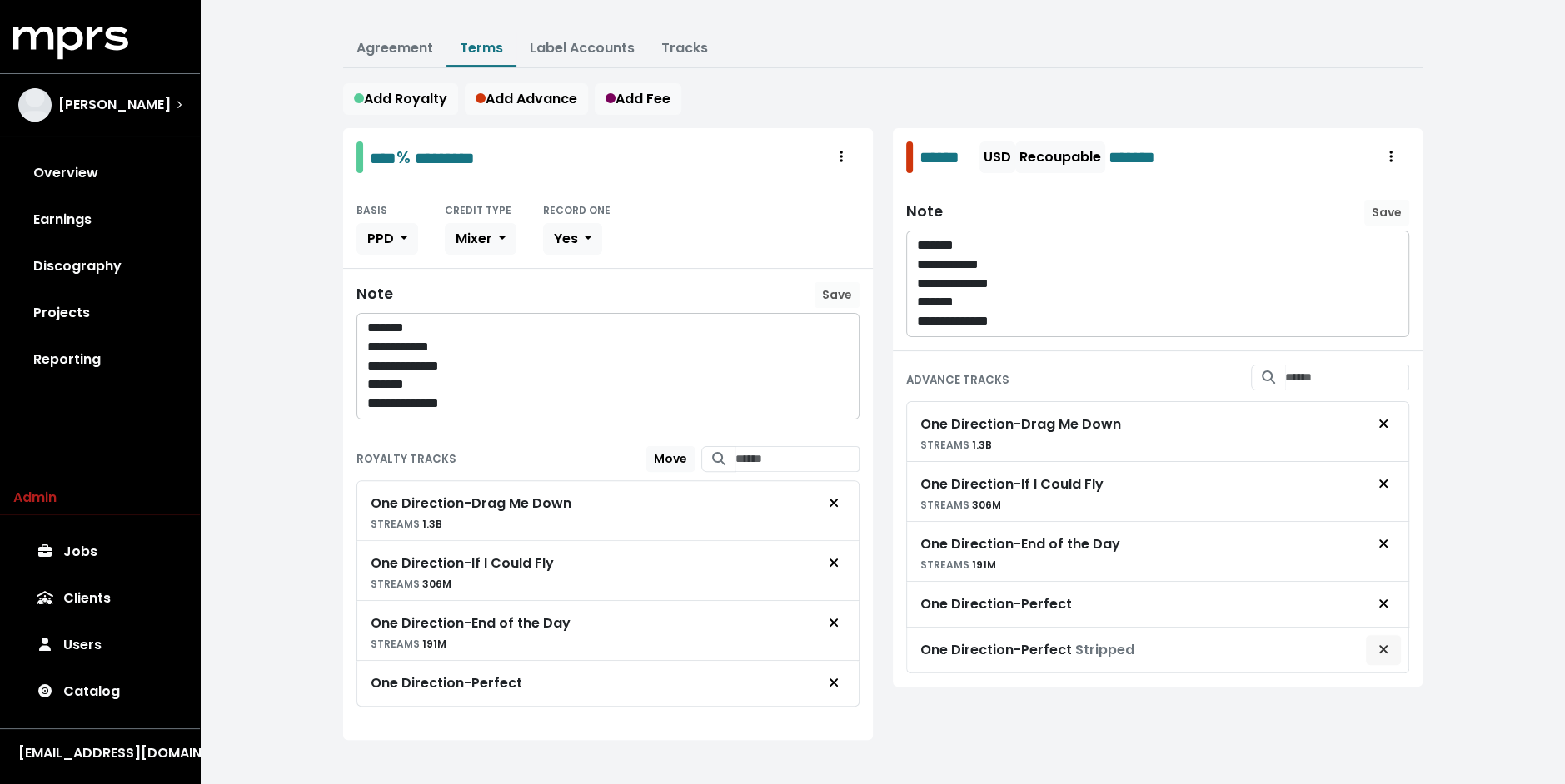
click at [1384, 645] on icon "Remove advance target" at bounding box center [1382, 649] width 9 height 9
click at [1443, 532] on div "**********" at bounding box center [882, 243] width 1365 height 1113
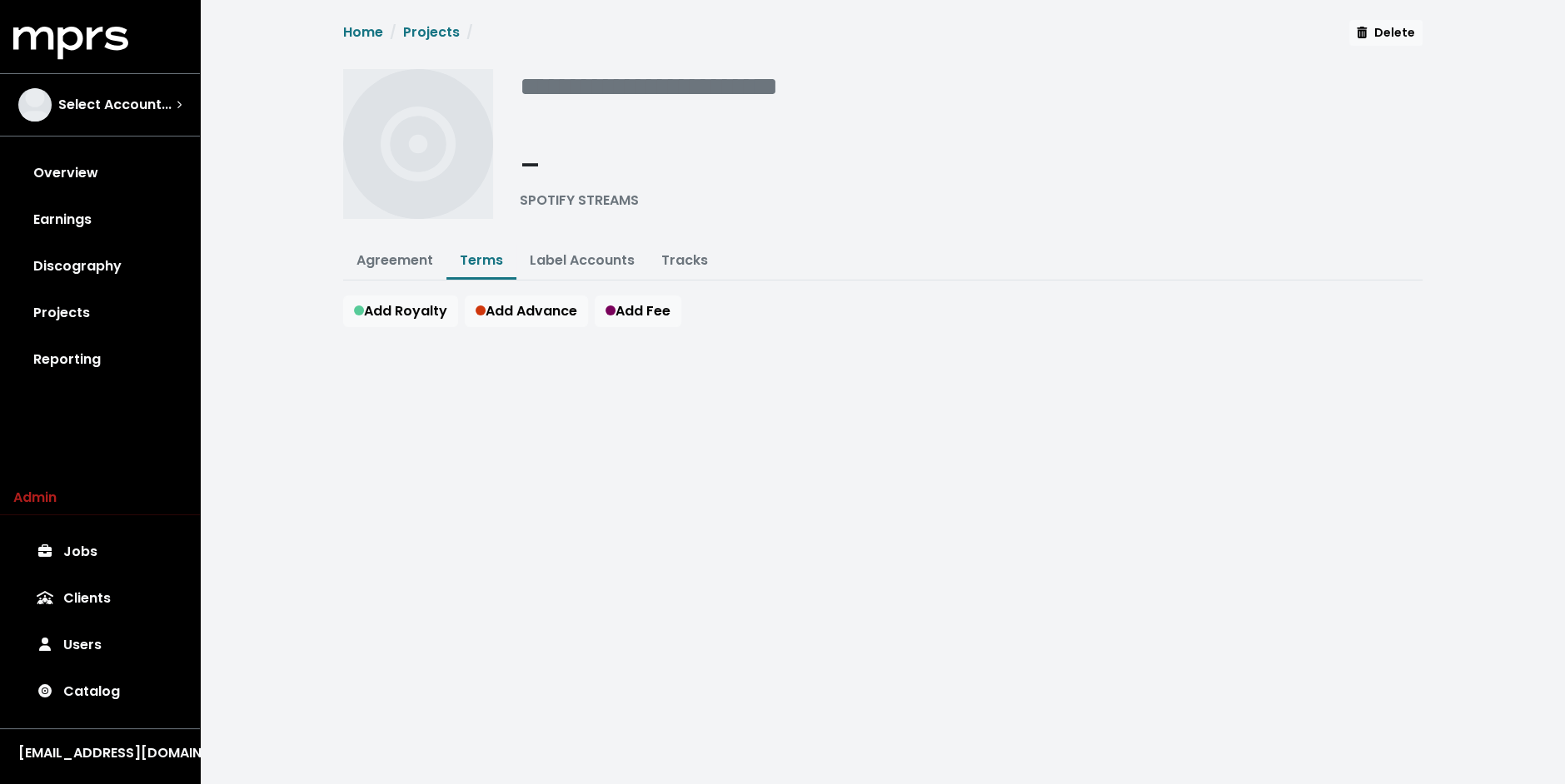
scroll to position [3, 0]
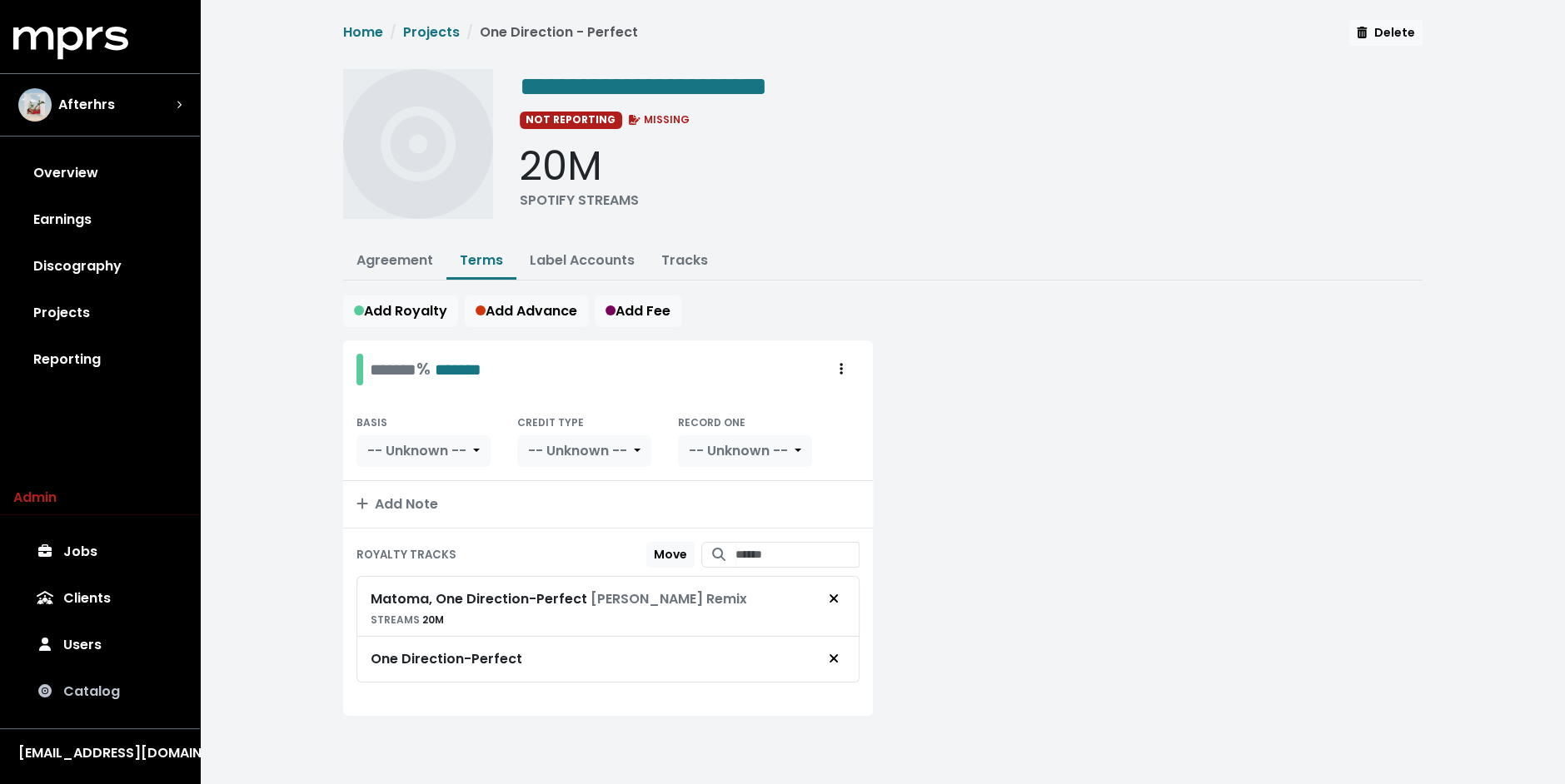
click at [127, 686] on link "Catalog" at bounding box center [100, 692] width 174 height 47
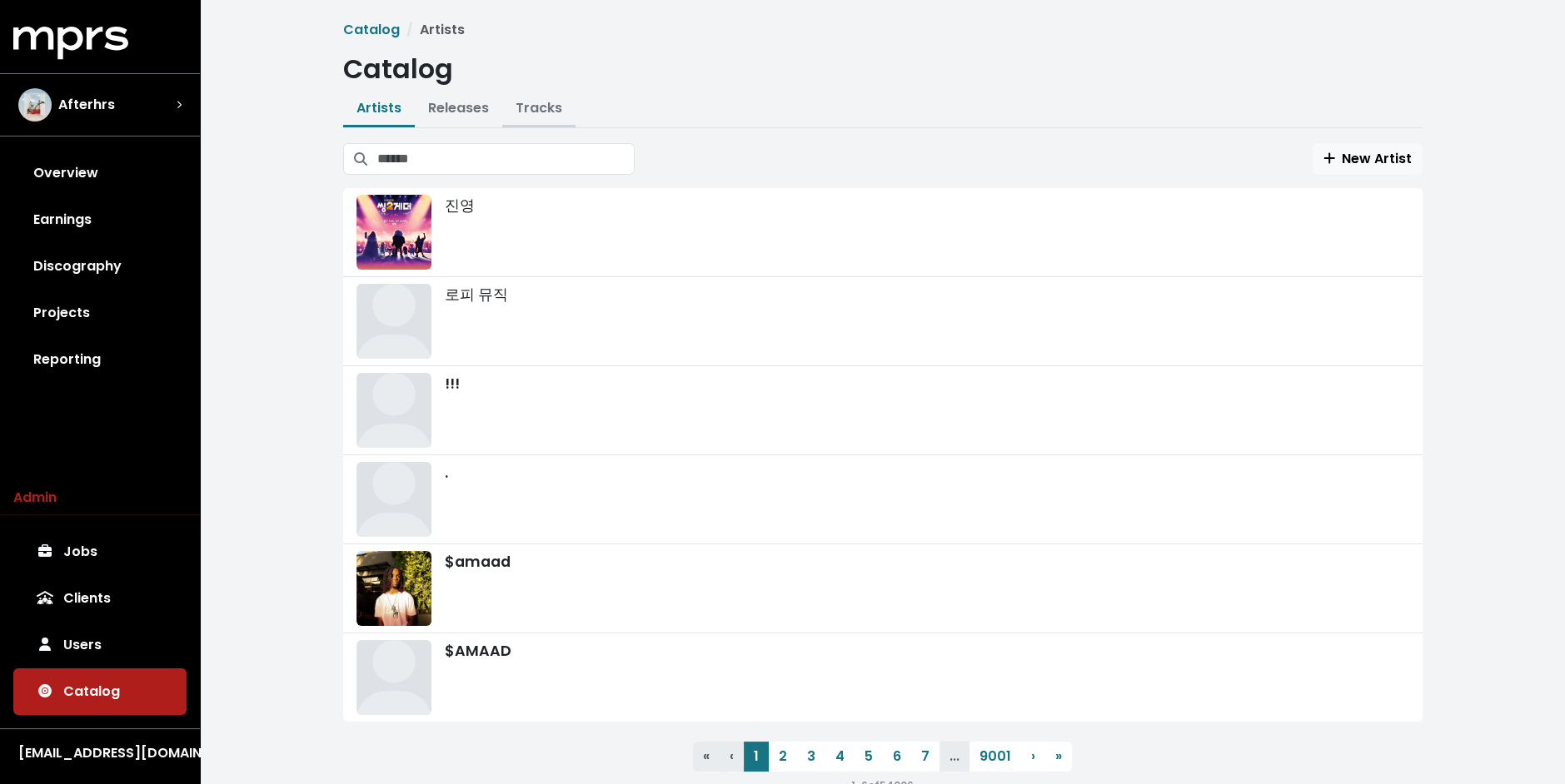
click at [523, 124] on button "Tracks" at bounding box center [539, 109] width 74 height 36
click at [536, 106] on link "Tracks" at bounding box center [539, 108] width 47 height 19
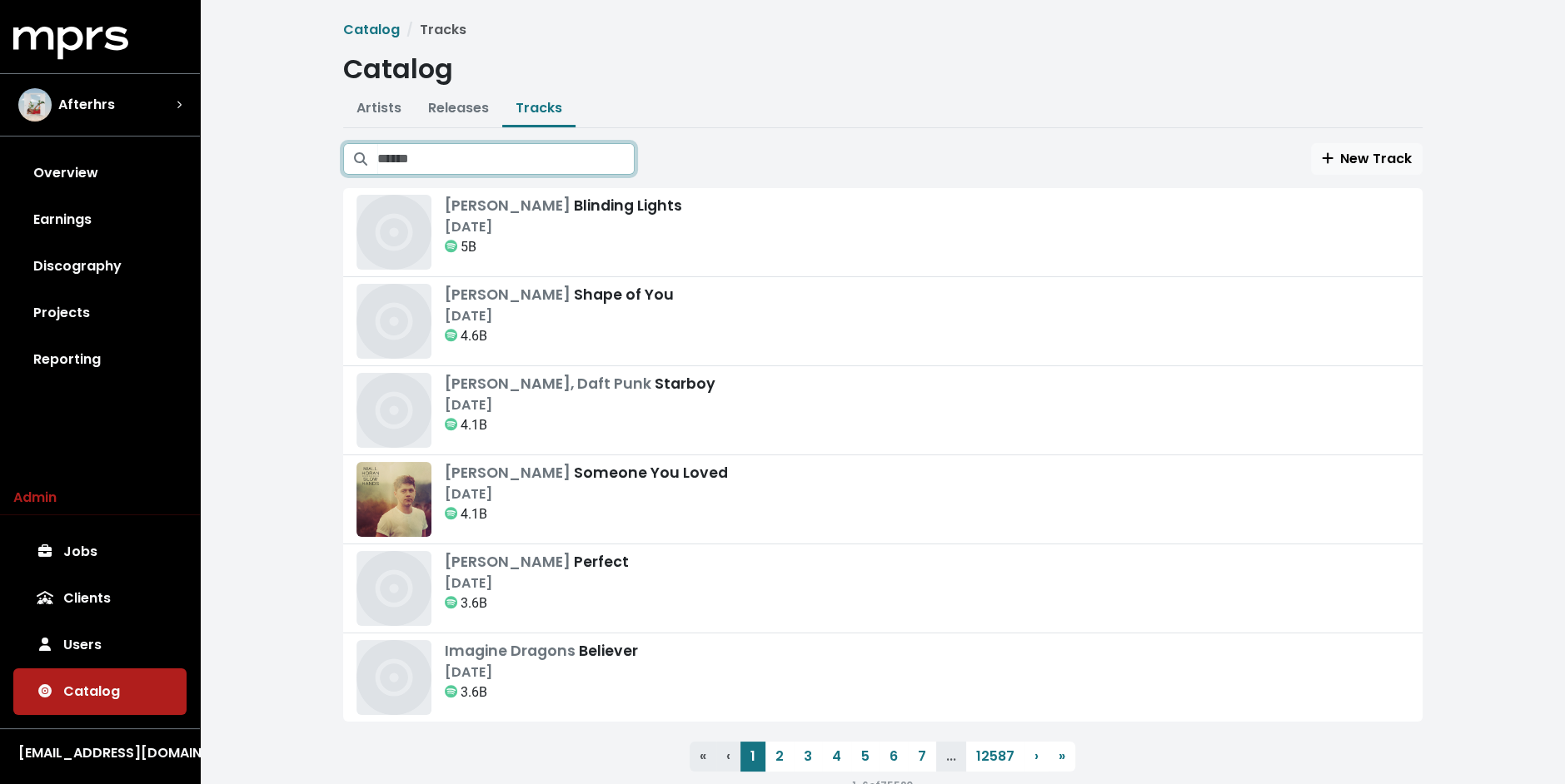
click at [498, 160] on input "Search tracks" at bounding box center [505, 159] width 257 height 32
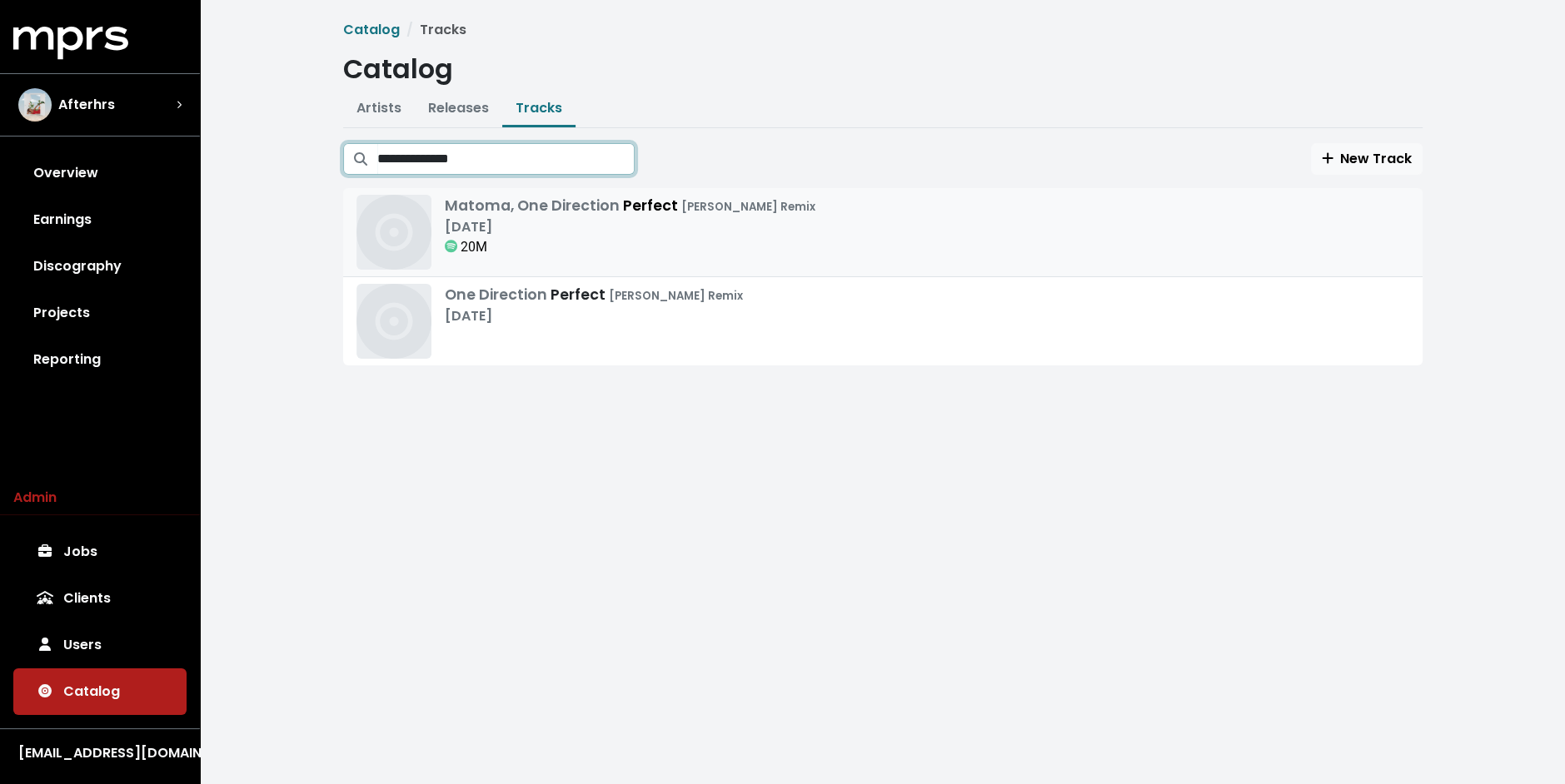
type input "**********"
click at [687, 231] on div "Nov 29th, 2010" at bounding box center [630, 227] width 370 height 20
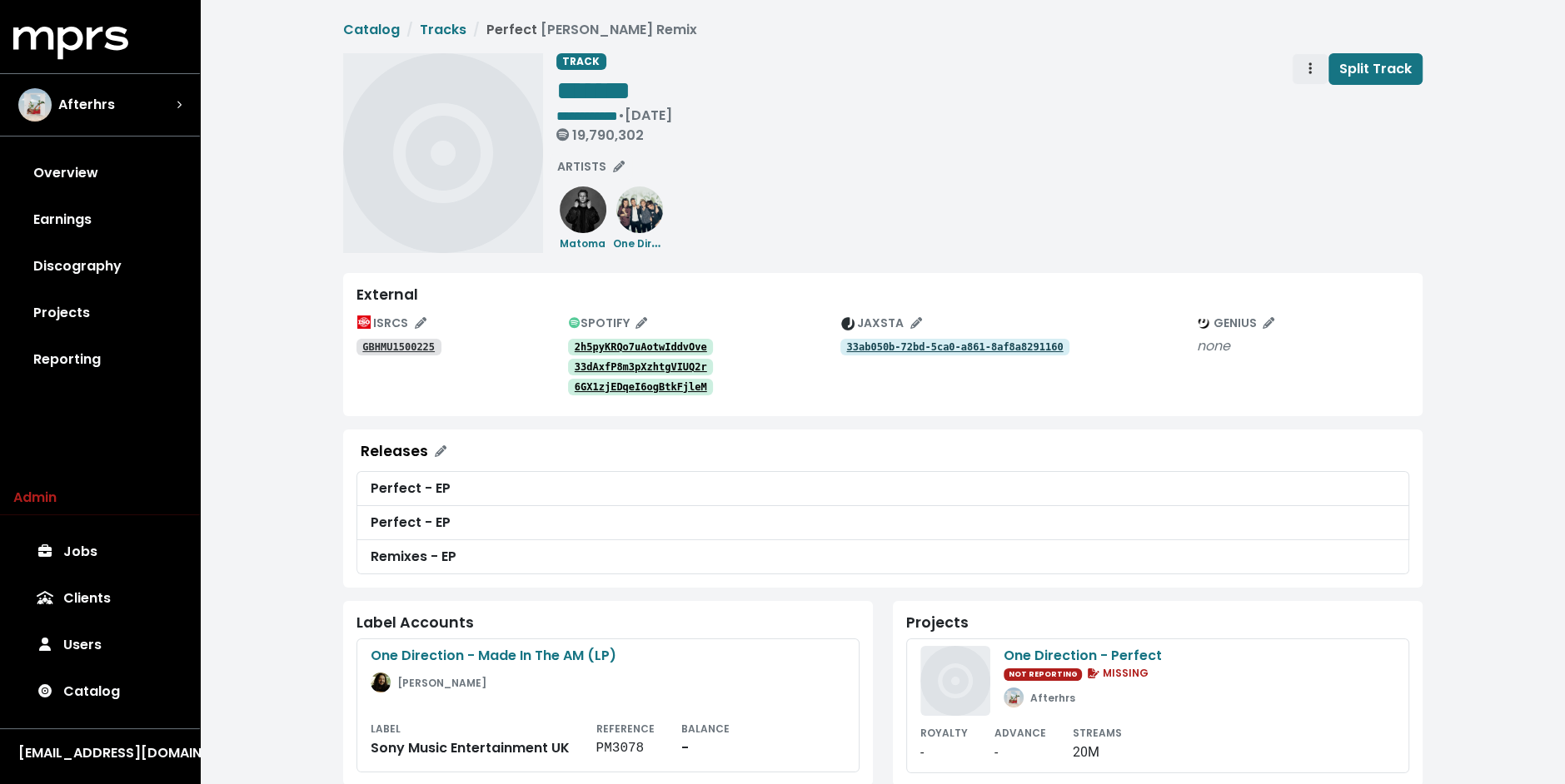
click at [1316, 74] on span "Track actions" at bounding box center [1309, 69] width 15 height 20
click at [1306, 102] on link "Merge" at bounding box center [1358, 105] width 132 height 26
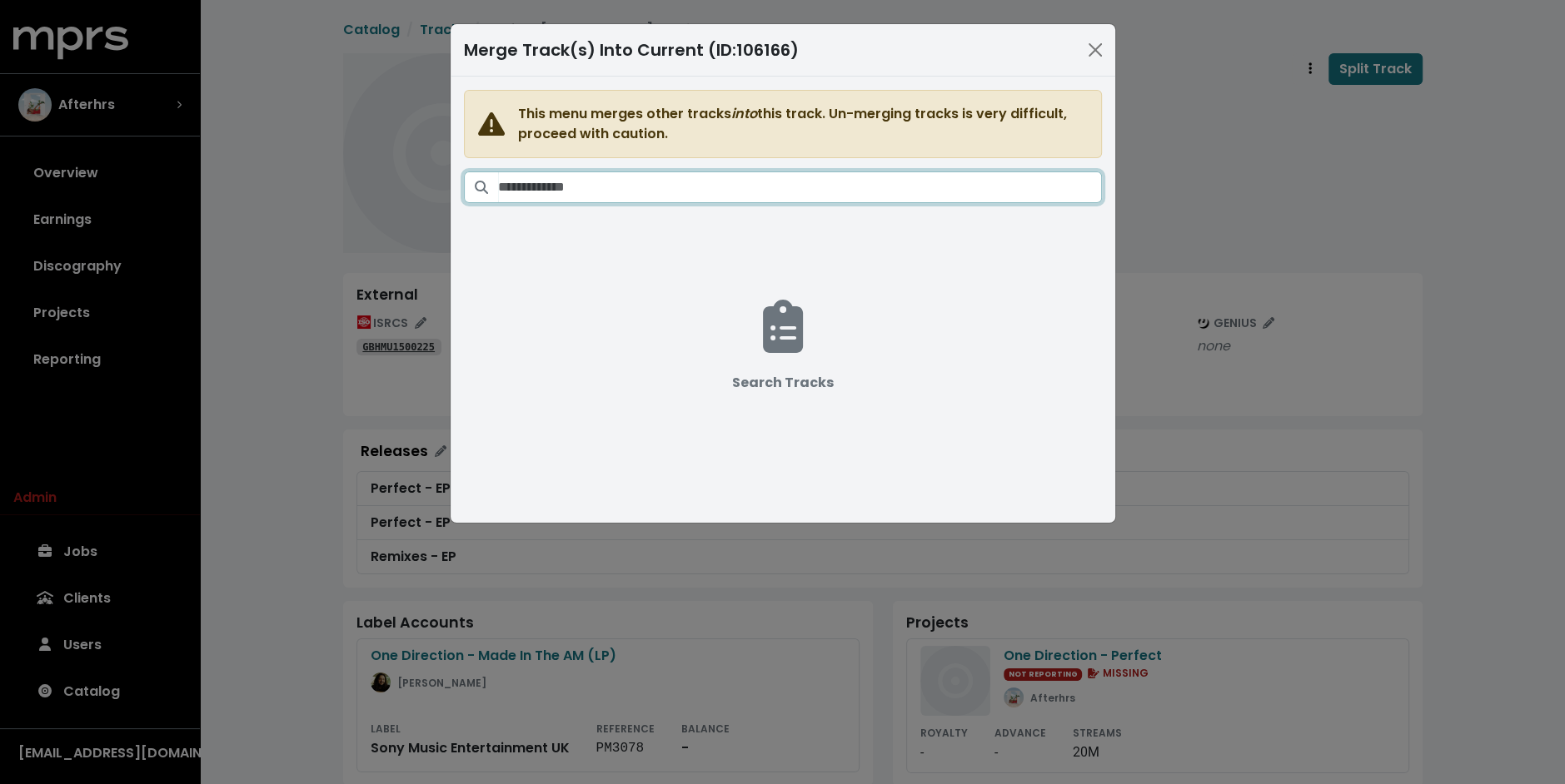
click at [754, 185] on input "Search tracks" at bounding box center [800, 187] width 604 height 32
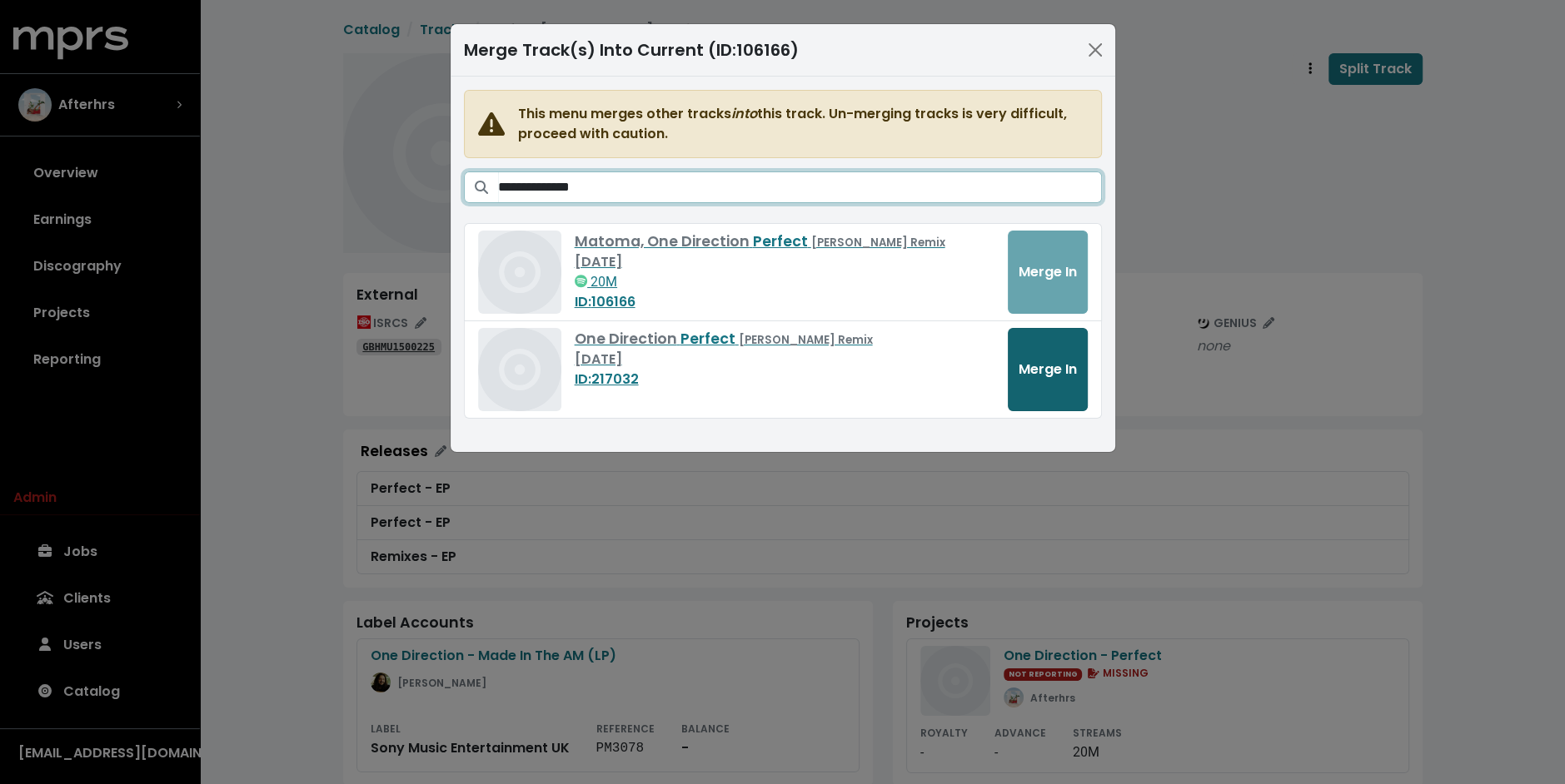
type input "**********"
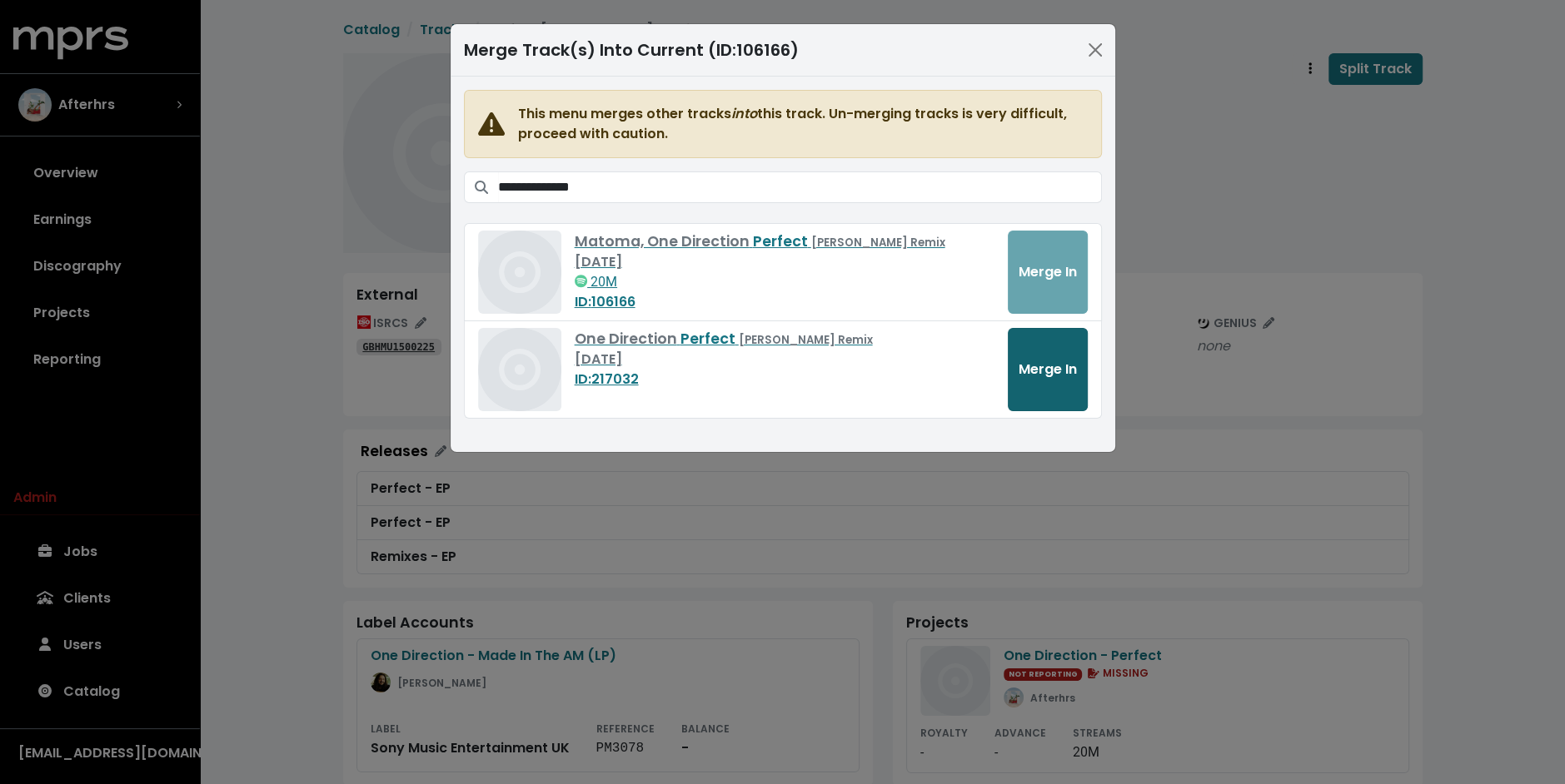
click at [1029, 378] on button "Merge In" at bounding box center [1047, 369] width 80 height 83
click at [367, 281] on div "**********" at bounding box center [782, 392] width 1565 height 784
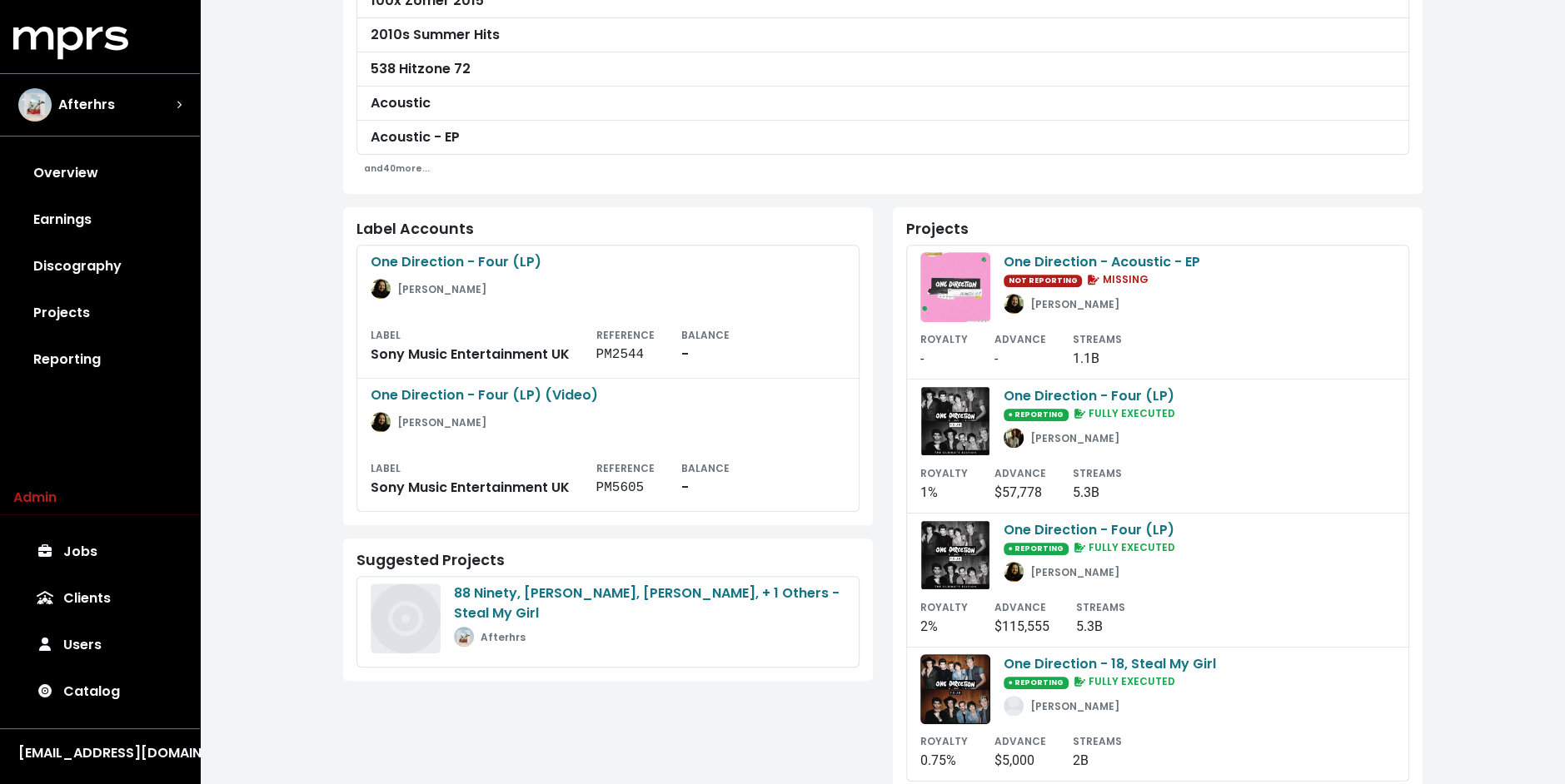
scroll to position [584, 0]
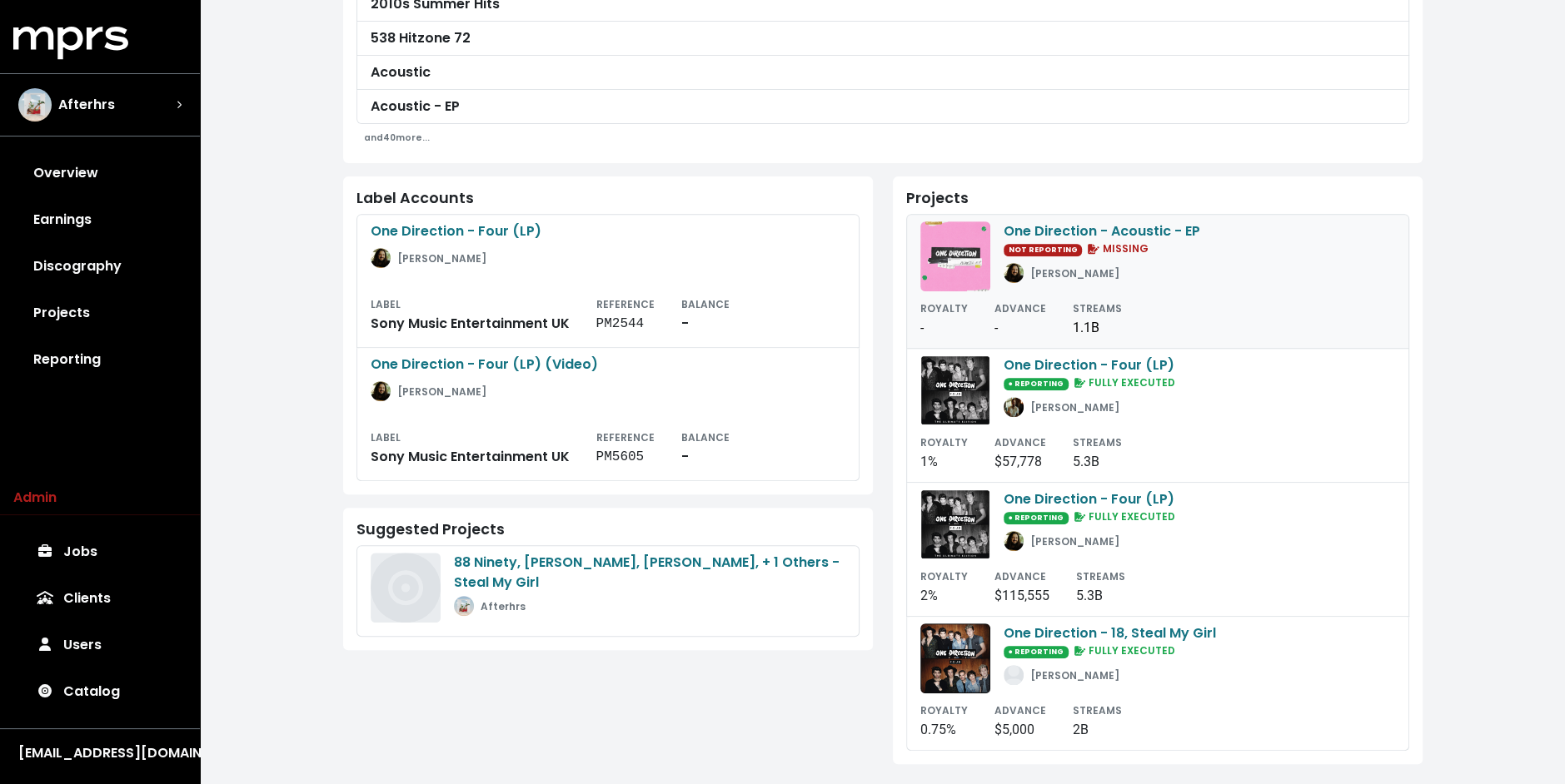
click at [1075, 263] on div "[PERSON_NAME]" at bounding box center [1074, 272] width 89 height 20
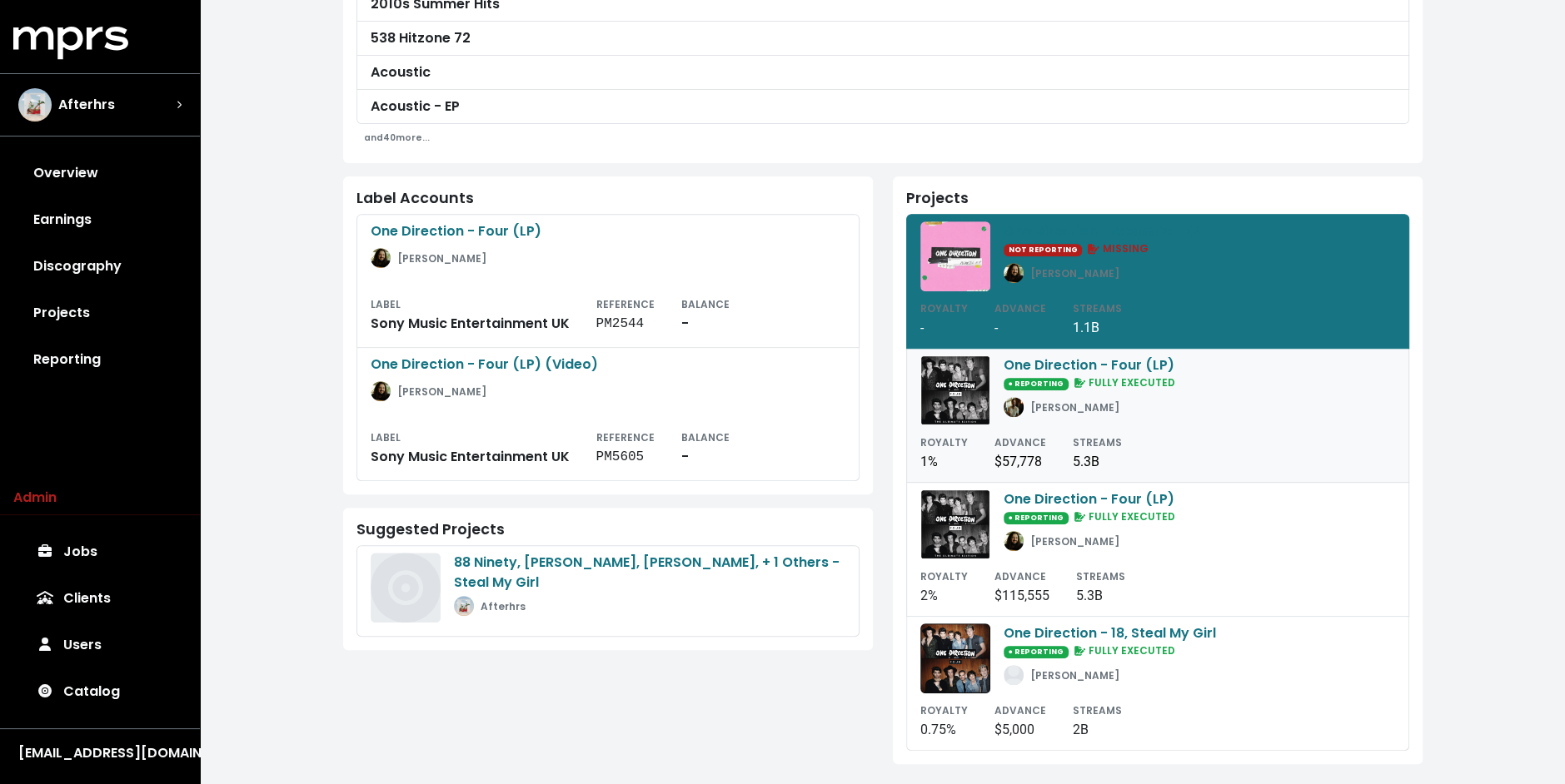
click at [1040, 378] on span "● REPORTING" at bounding box center [1036, 384] width 65 height 13
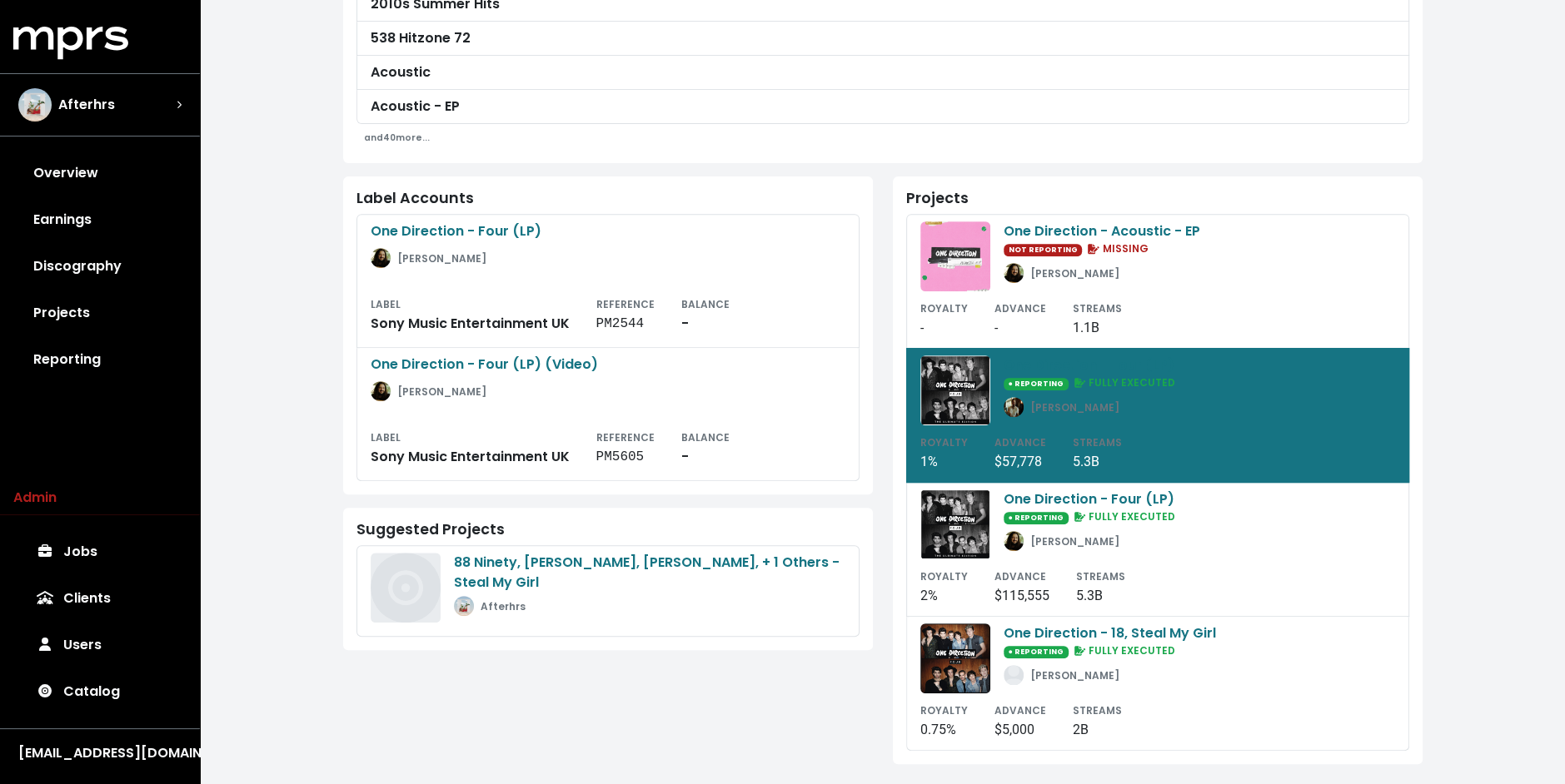
scroll to position [583, 0]
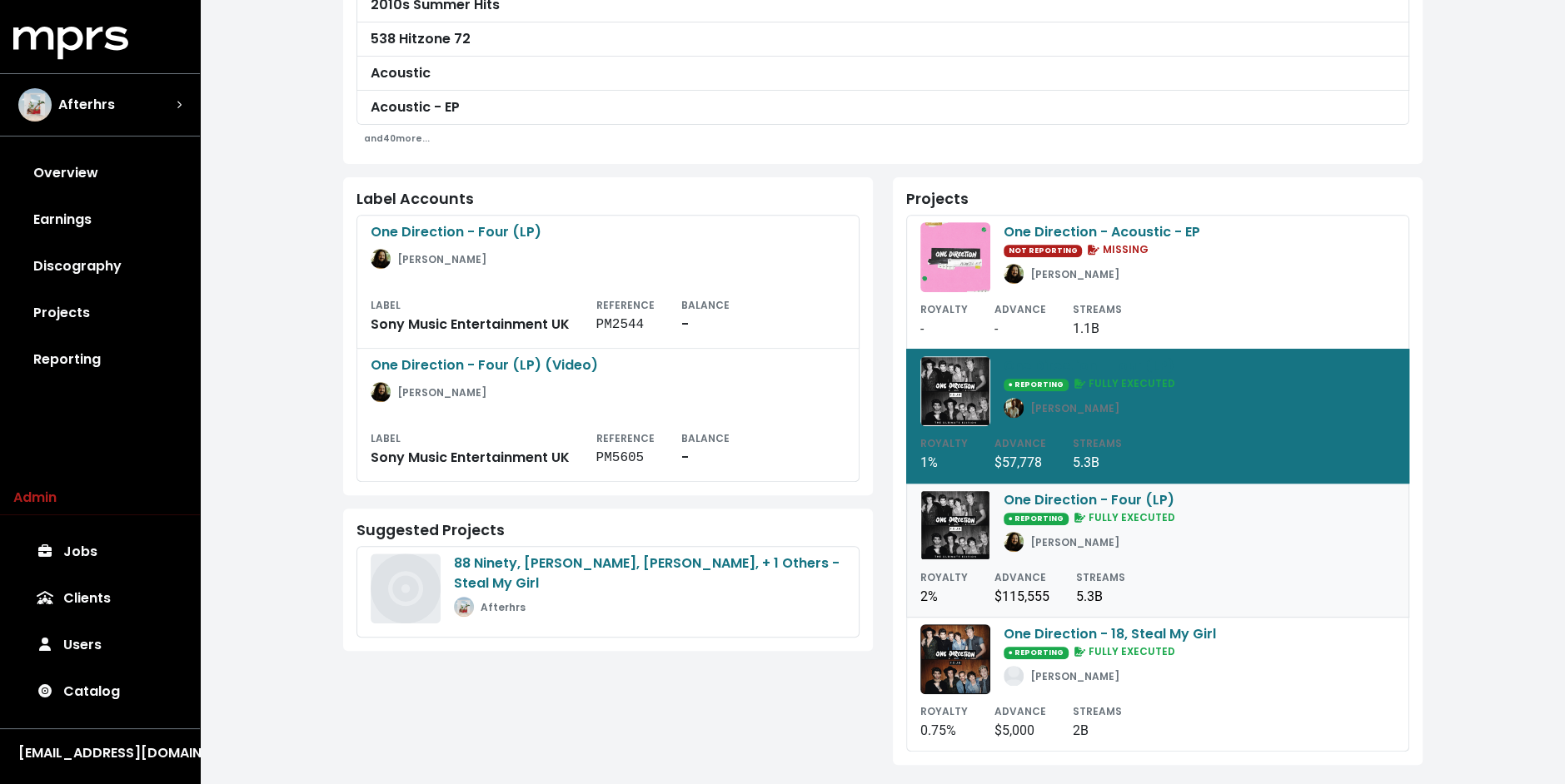
click at [1002, 525] on div "One Direction - Four (LP) ● REPORTING FULLY EXECUTED [PERSON_NAME]" at bounding box center [1158, 525] width 475 height 70
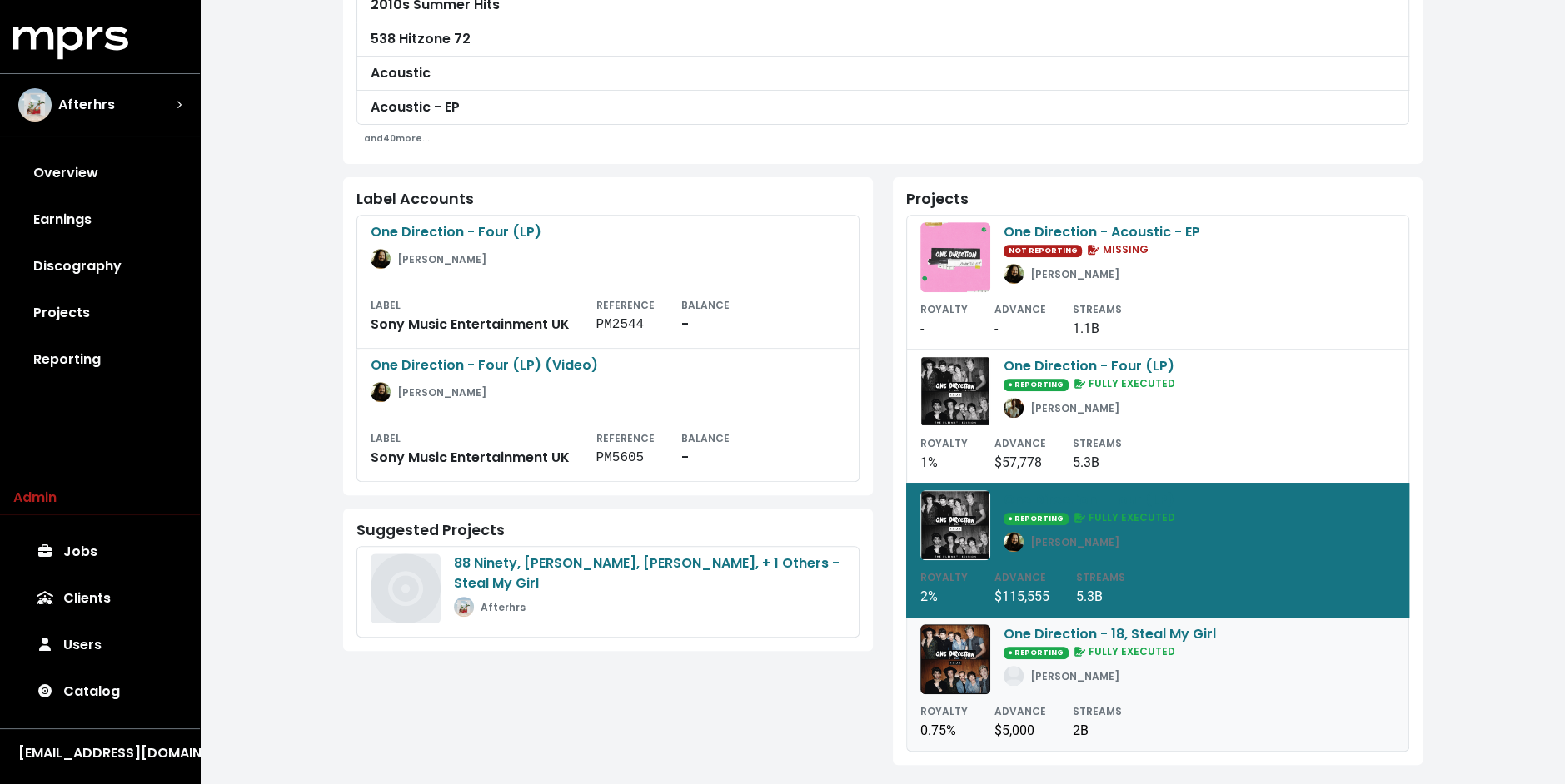
click at [999, 668] on div "One Direction - 18, Steal My Girl ● REPORTING FULLY EXECUTED [PERSON_NAME]" at bounding box center [1158, 659] width 475 height 70
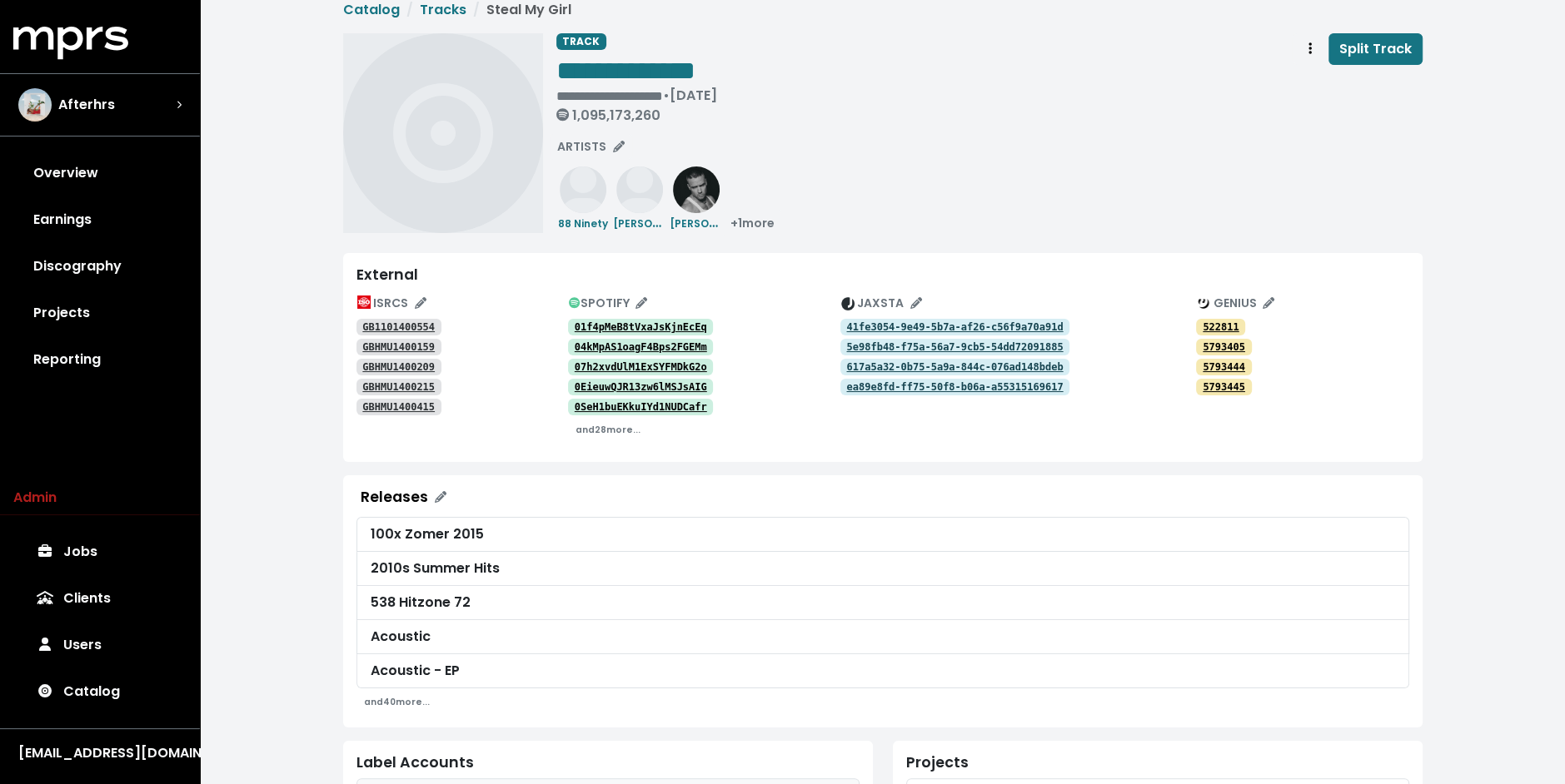
scroll to position [0, 0]
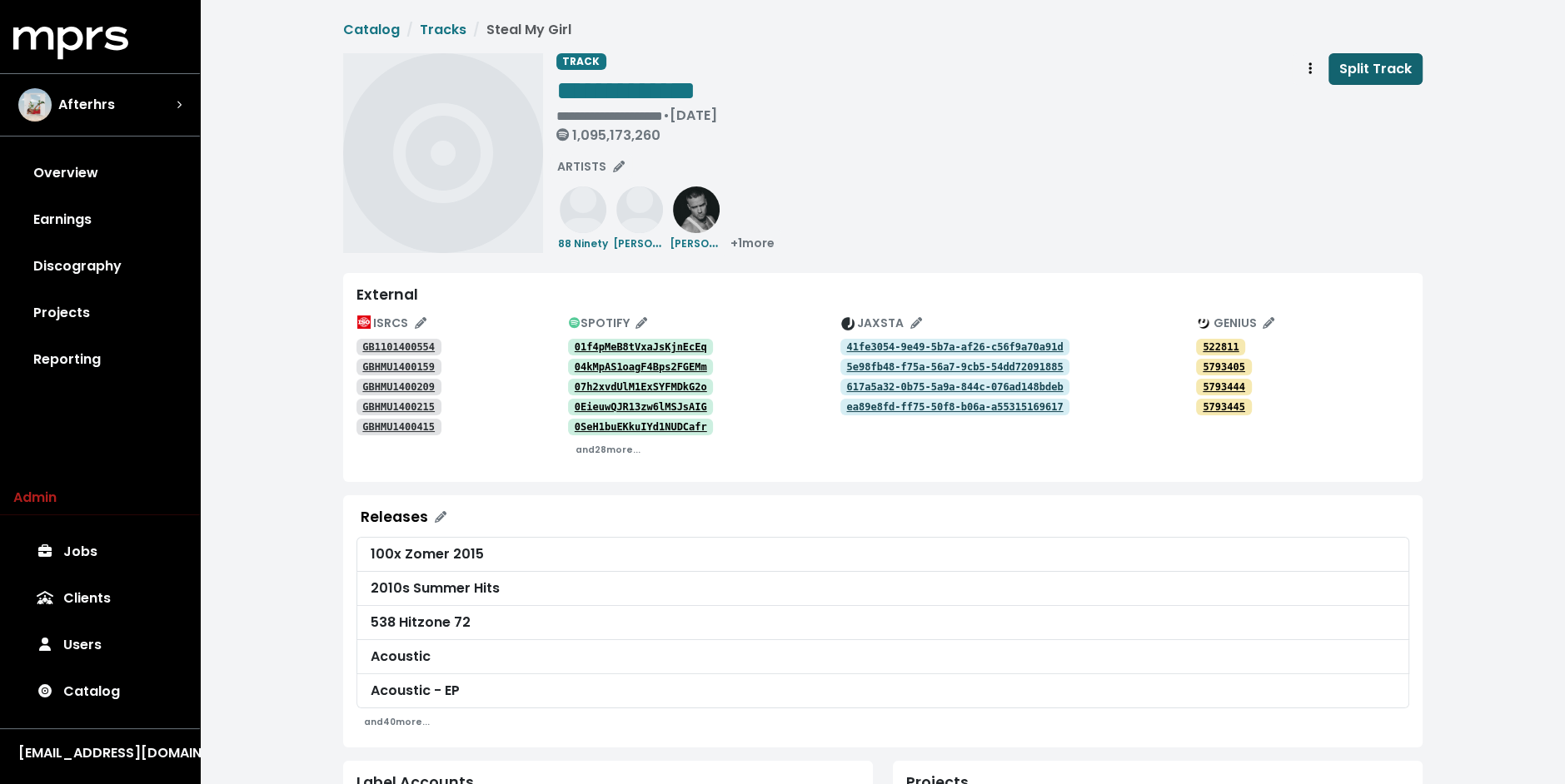
click at [1370, 69] on span "Split Track" at bounding box center [1375, 69] width 73 height 19
click at [871, 180] on div "**********" at bounding box center [989, 153] width 866 height 200
click at [132, 549] on link "Jobs 1" at bounding box center [100, 551] width 174 height 47
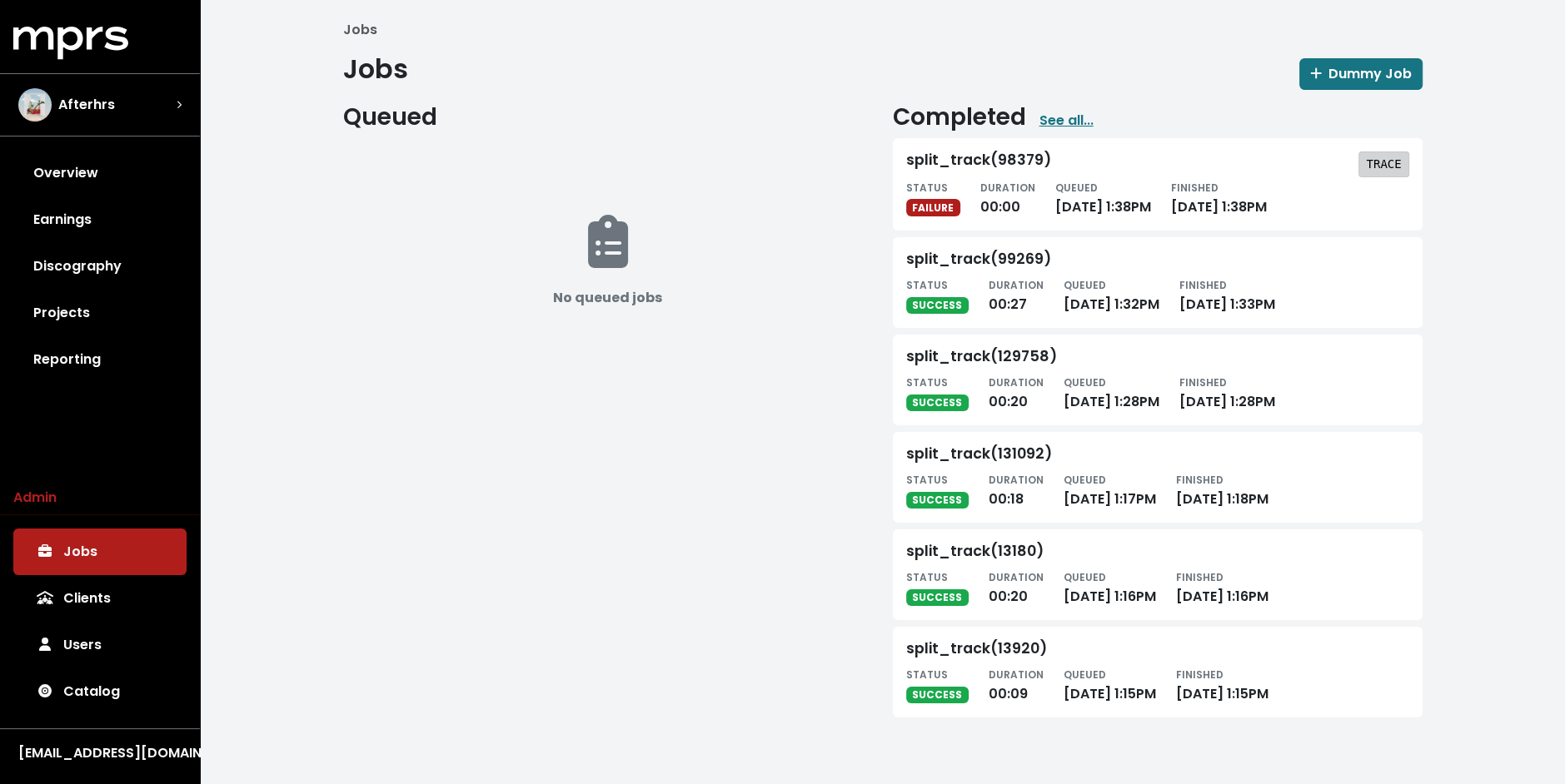
click at [1378, 160] on tt "TRACE" at bounding box center [1384, 164] width 35 height 14
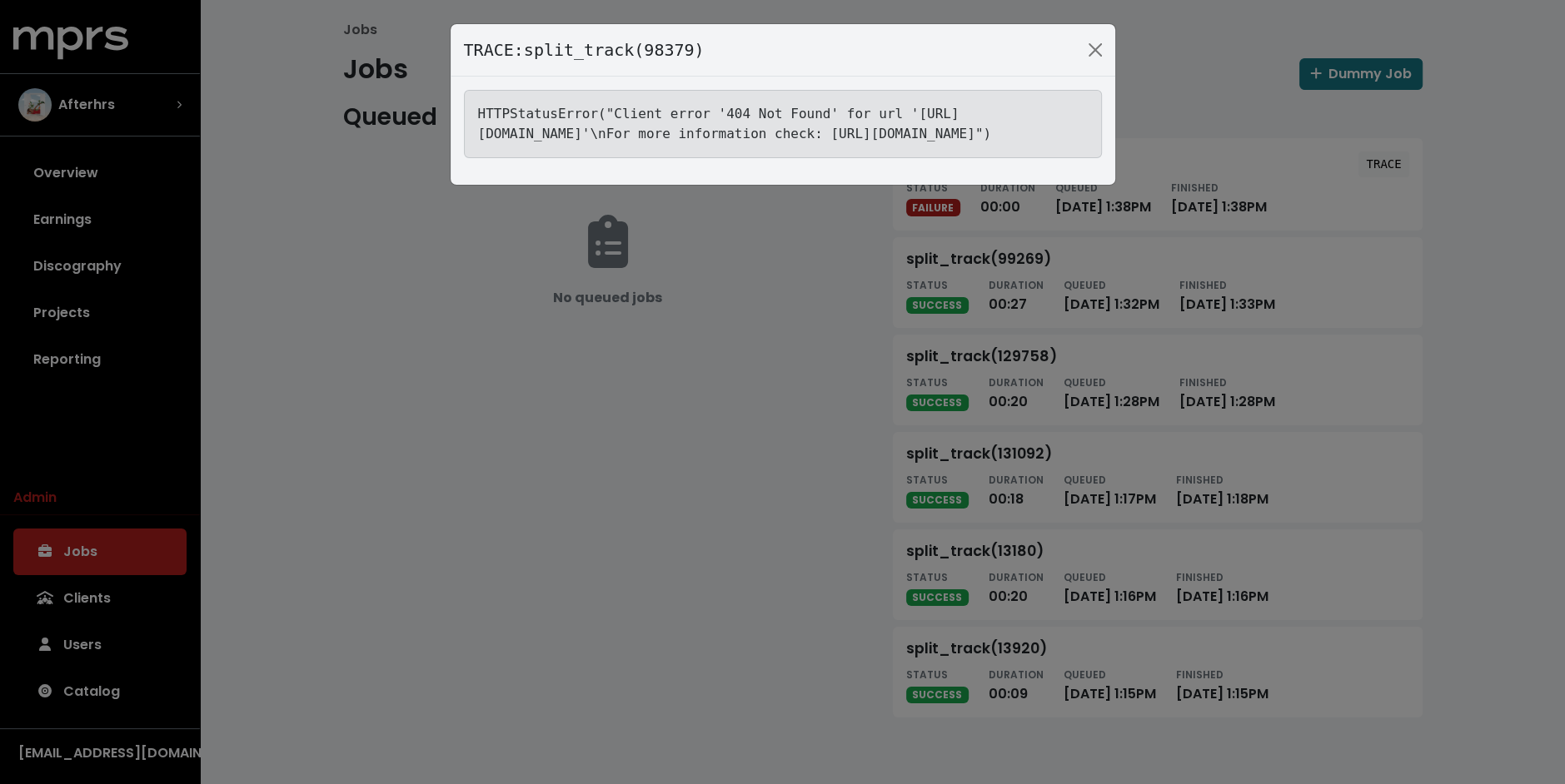
click at [864, 133] on tt "HTTPStatusError("Client error '404 Not Found' for url 'https://jaxsta.com/api/w…" at bounding box center [735, 123] width 514 height 36
copy tt "GB1101400554"
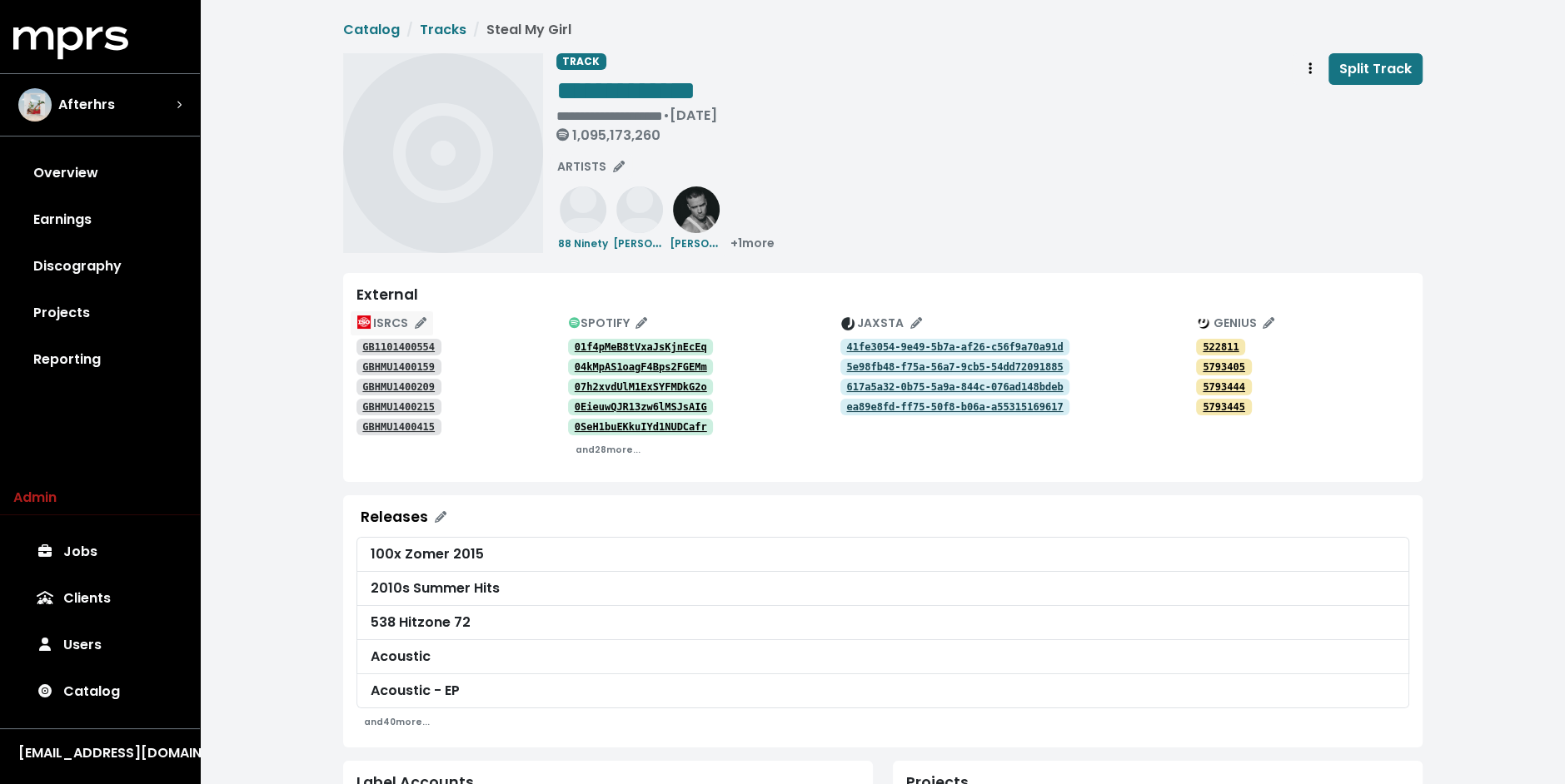
click at [417, 318] on icon "Edit ISRC mappings for this track" at bounding box center [421, 323] width 12 height 12
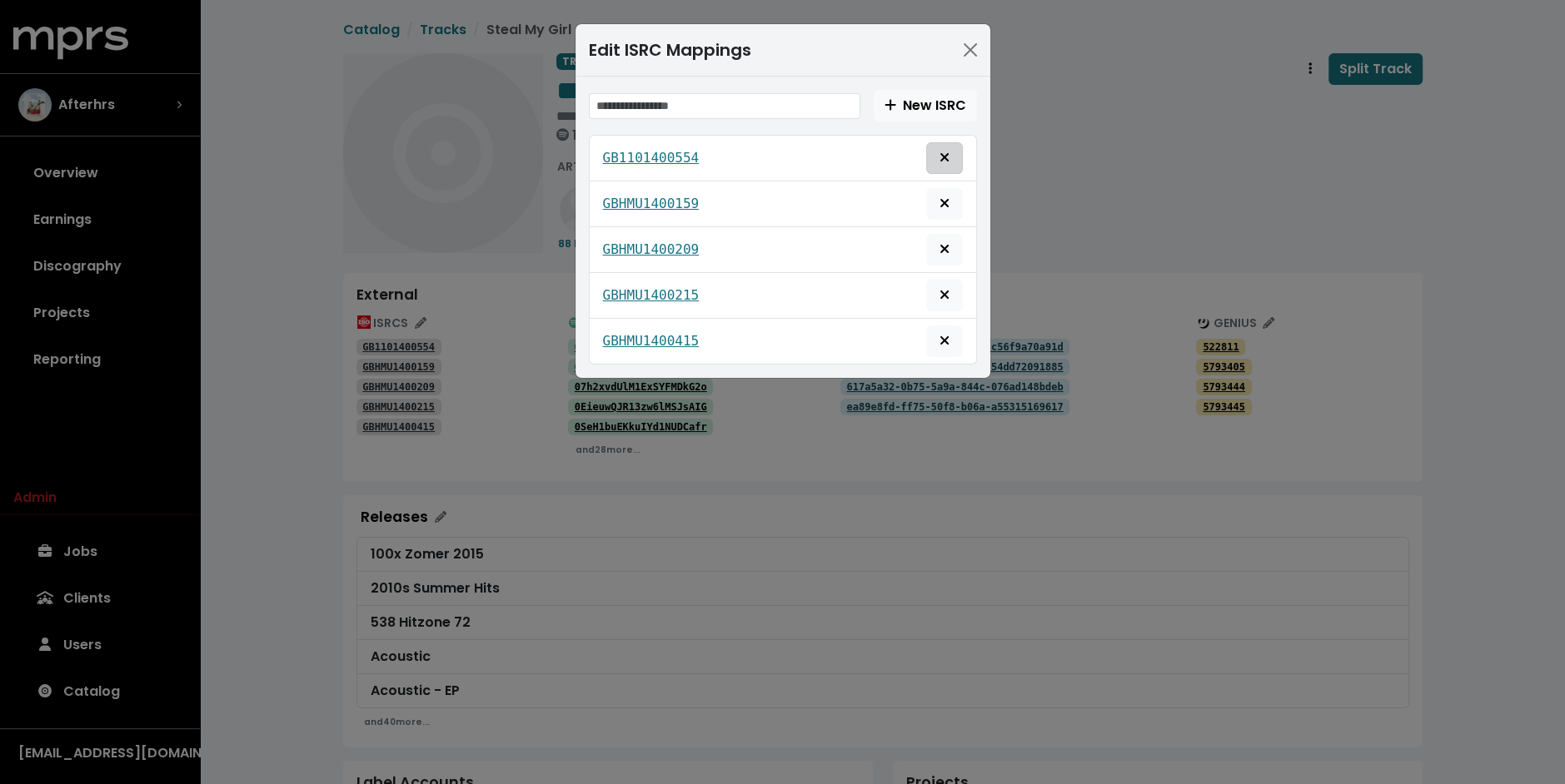
click at [951, 152] on span "Delete mapping for this ISRC" at bounding box center [943, 158] width 15 height 20
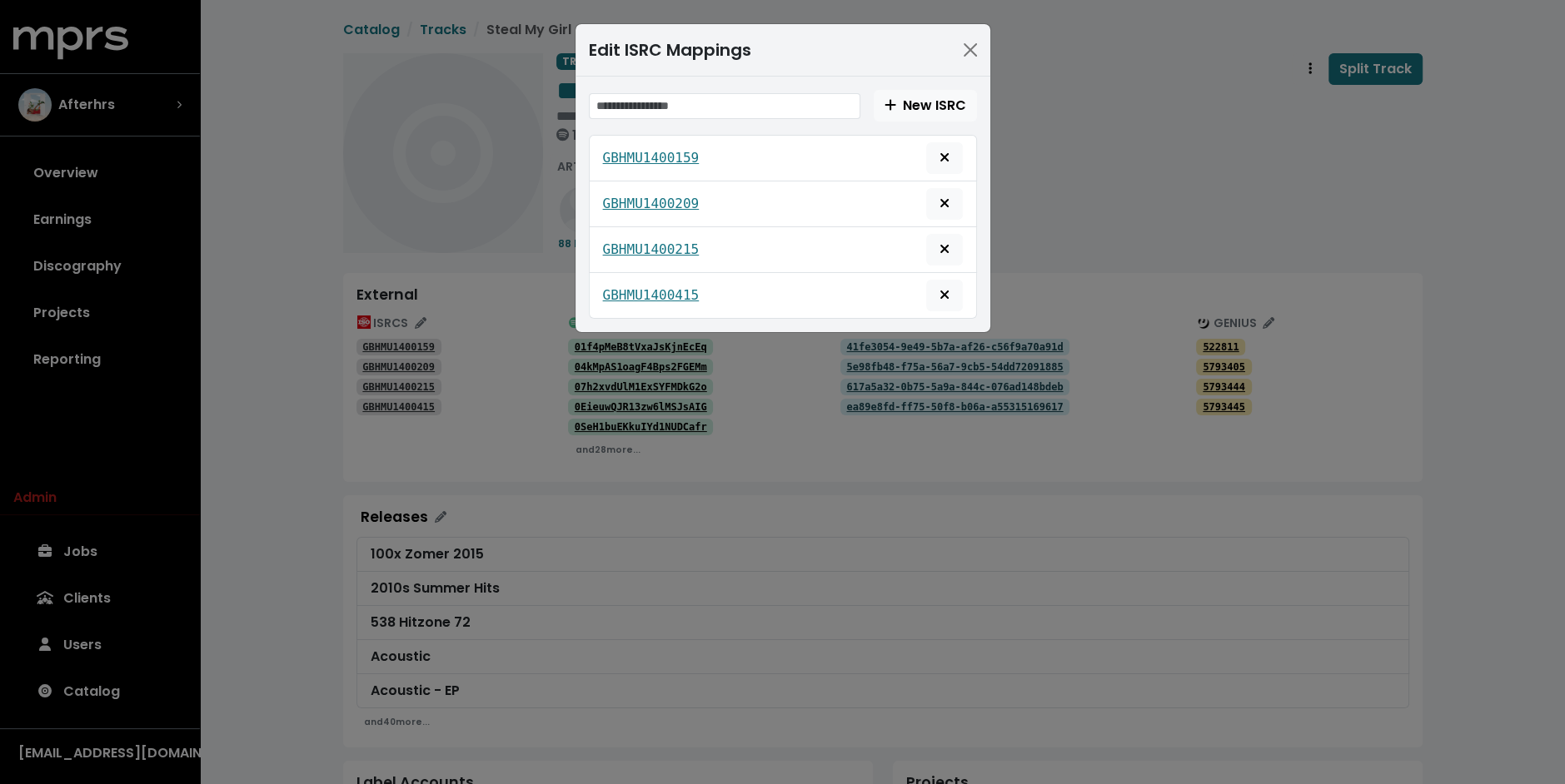
click at [251, 122] on div "Edit ISRC Mappings New ISRC GBHMU1400159 GBHMU1400209 GBHMU1400215 GBHMU1400415" at bounding box center [782, 392] width 1565 height 784
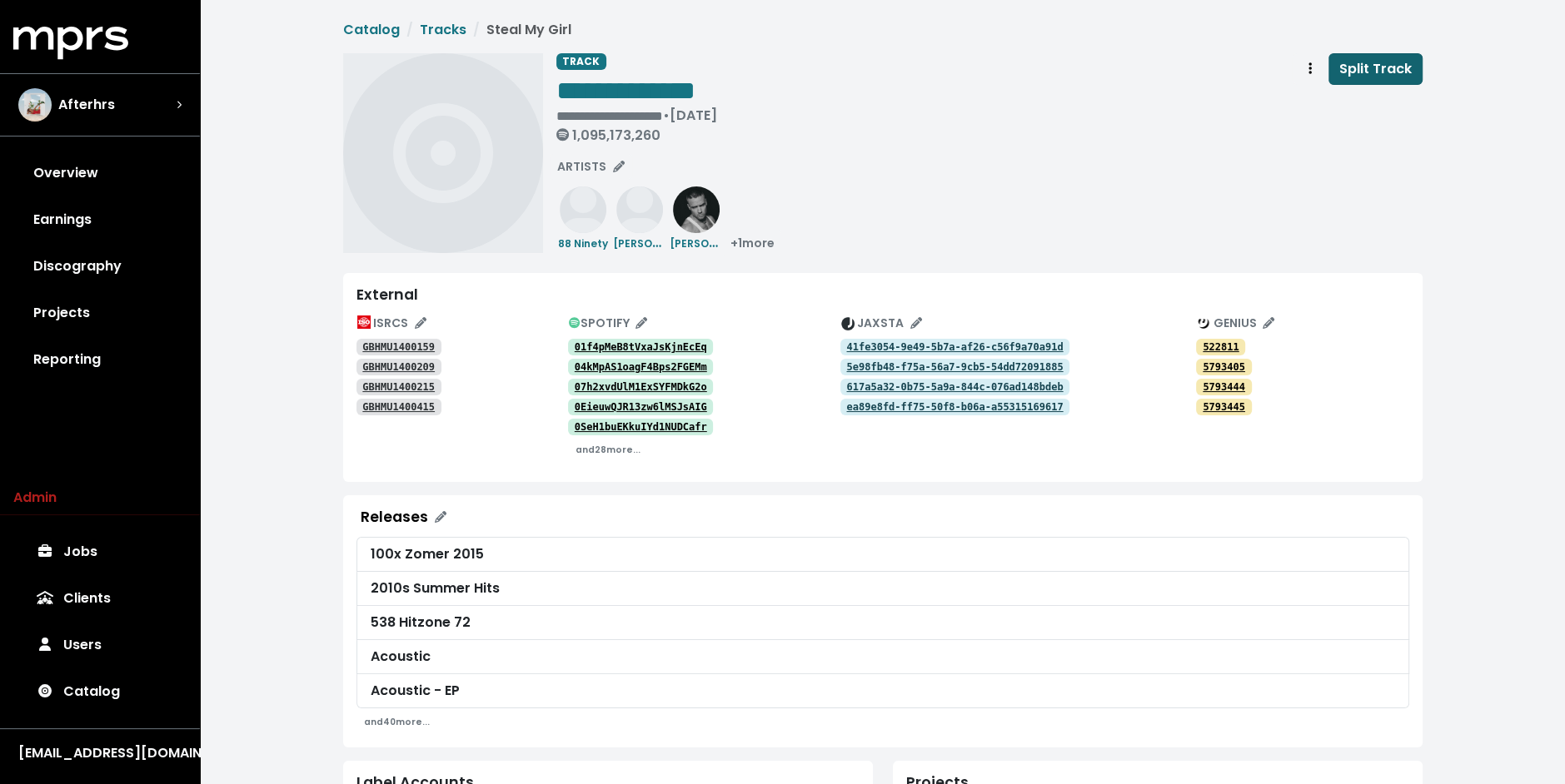
click at [1359, 60] on span "Split Track" at bounding box center [1375, 69] width 73 height 19
click at [925, 233] on div "**********" at bounding box center [989, 153] width 866 height 200
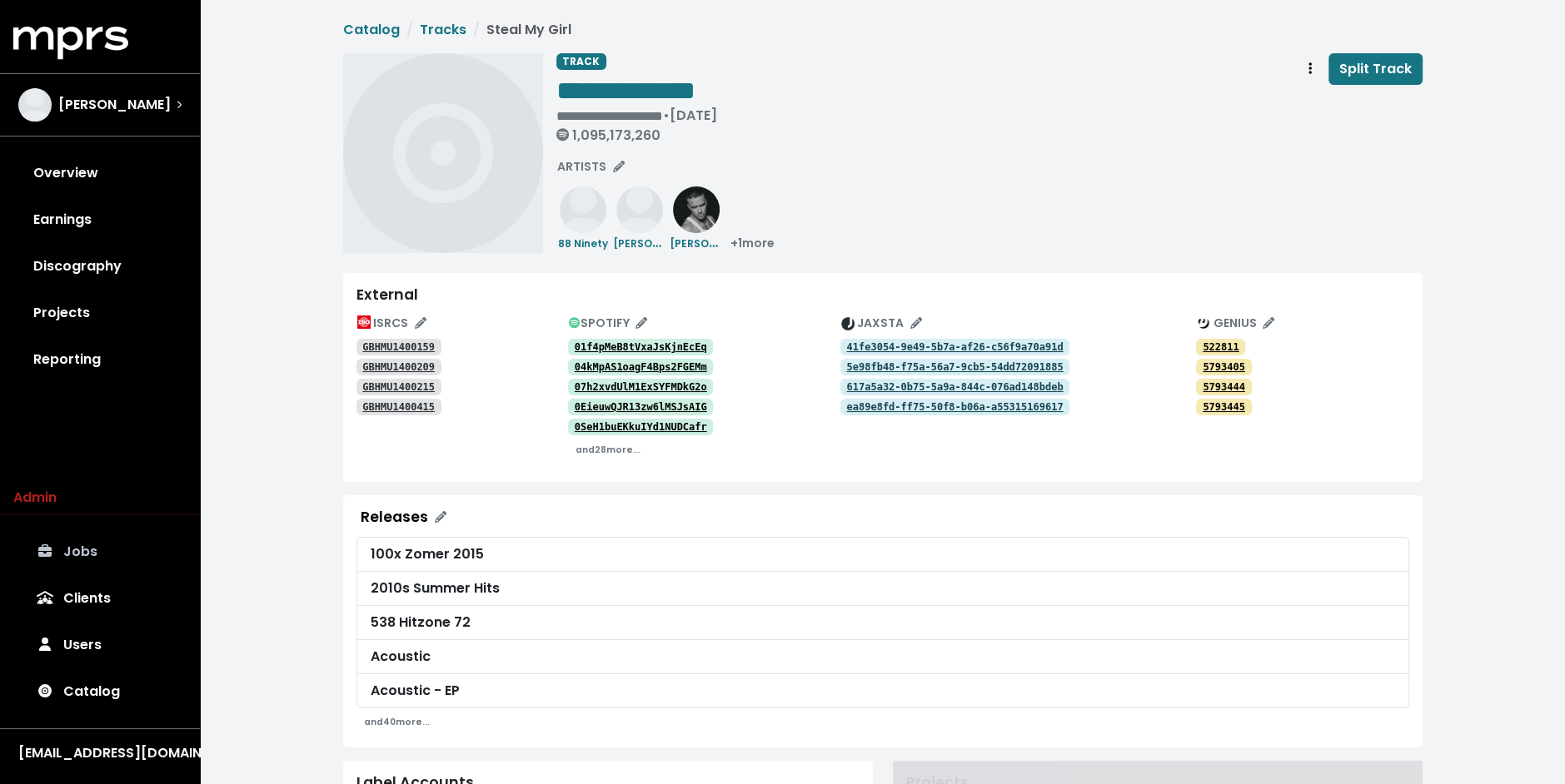
click at [121, 548] on link "Jobs" at bounding box center [100, 551] width 174 height 47
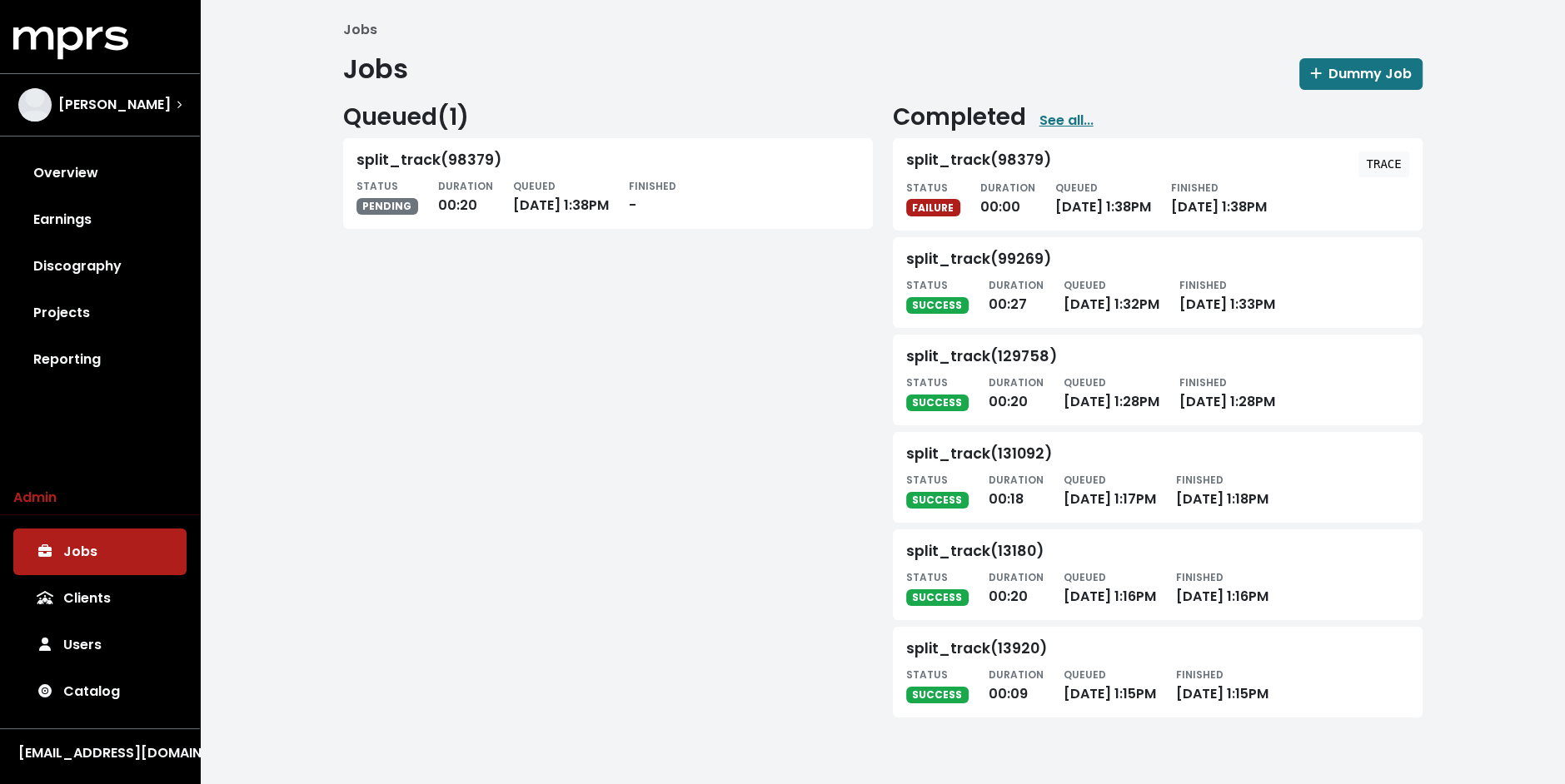
click at [567, 379] on div "Queued ( 1 ) split_track(98379) STATUS PENDING DURATION 00:20 QUEUED Sep 30th, …" at bounding box center [608, 407] width 550 height 608
click at [567, 379] on div "Queued ( 1 ) split_track(98379) STATUS PENDING DURATION 00:26 QUEUED Sep 30th, …" at bounding box center [608, 407] width 550 height 608
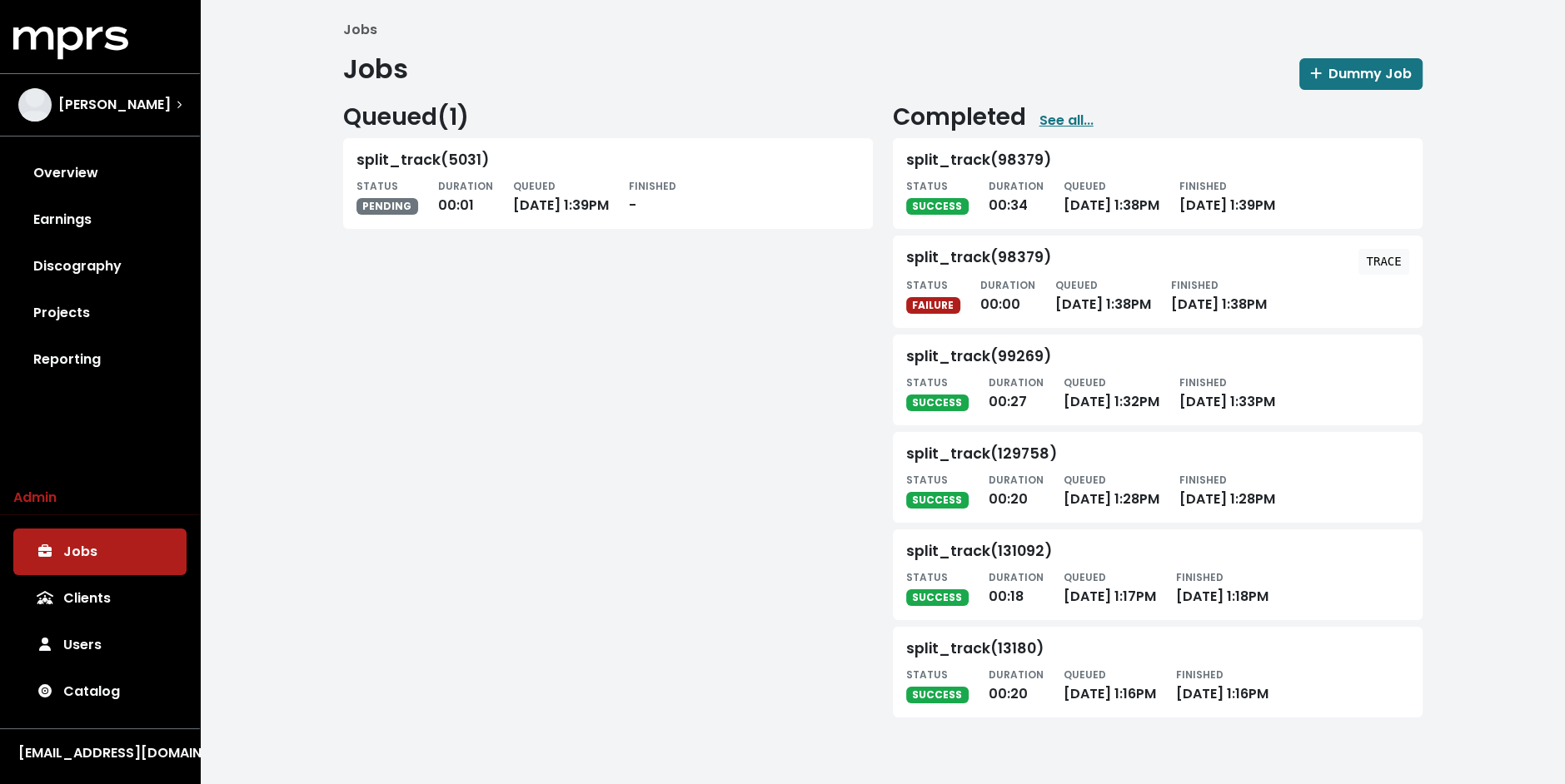
click at [736, 389] on div "Queued ( 1 ) split_track(5031) STATUS PENDING DURATION 00:01 QUEUED [DATE] 1:39…" at bounding box center [608, 407] width 550 height 608
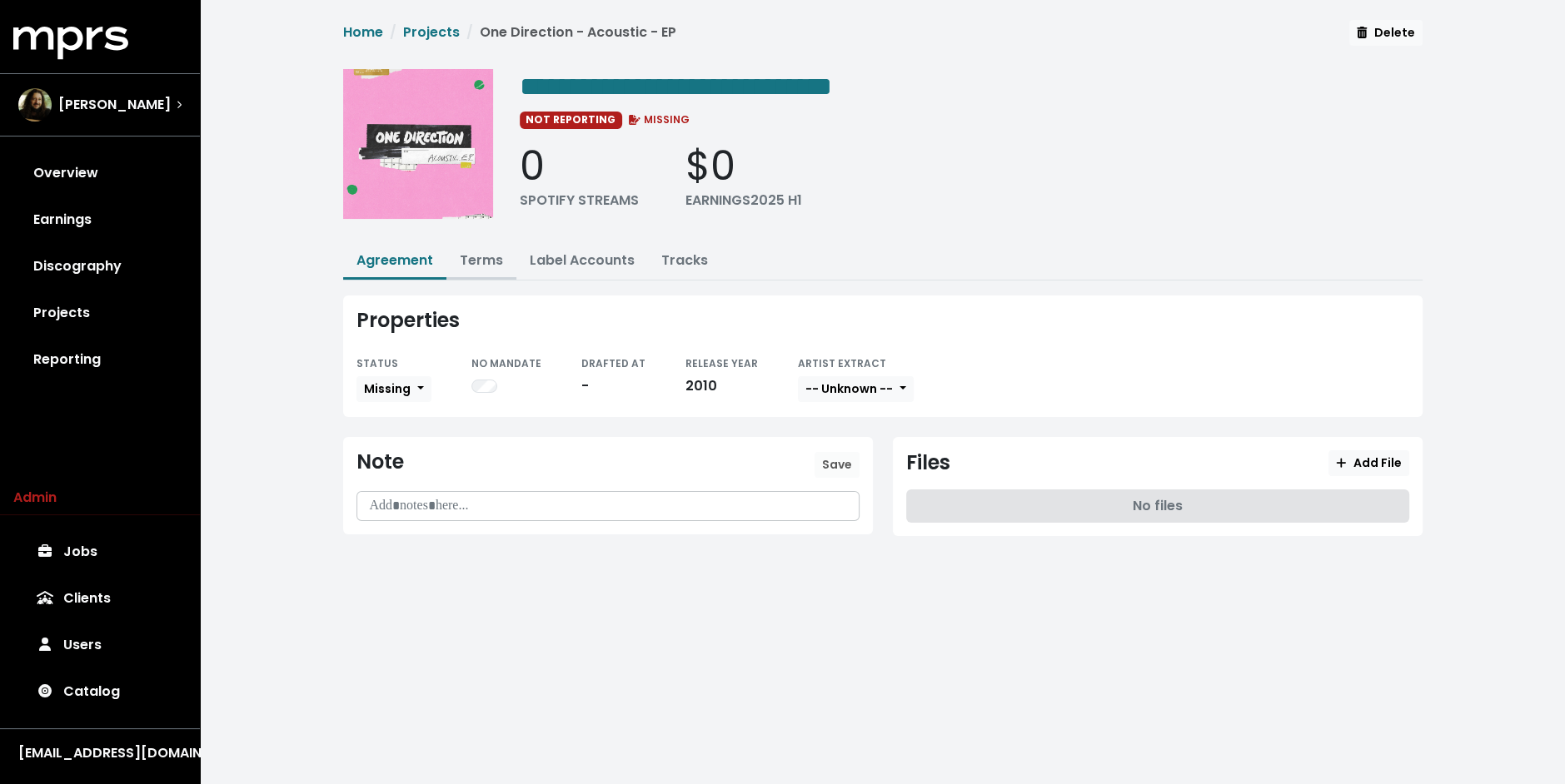
click at [480, 251] on link "Terms" at bounding box center [481, 261] width 44 height 19
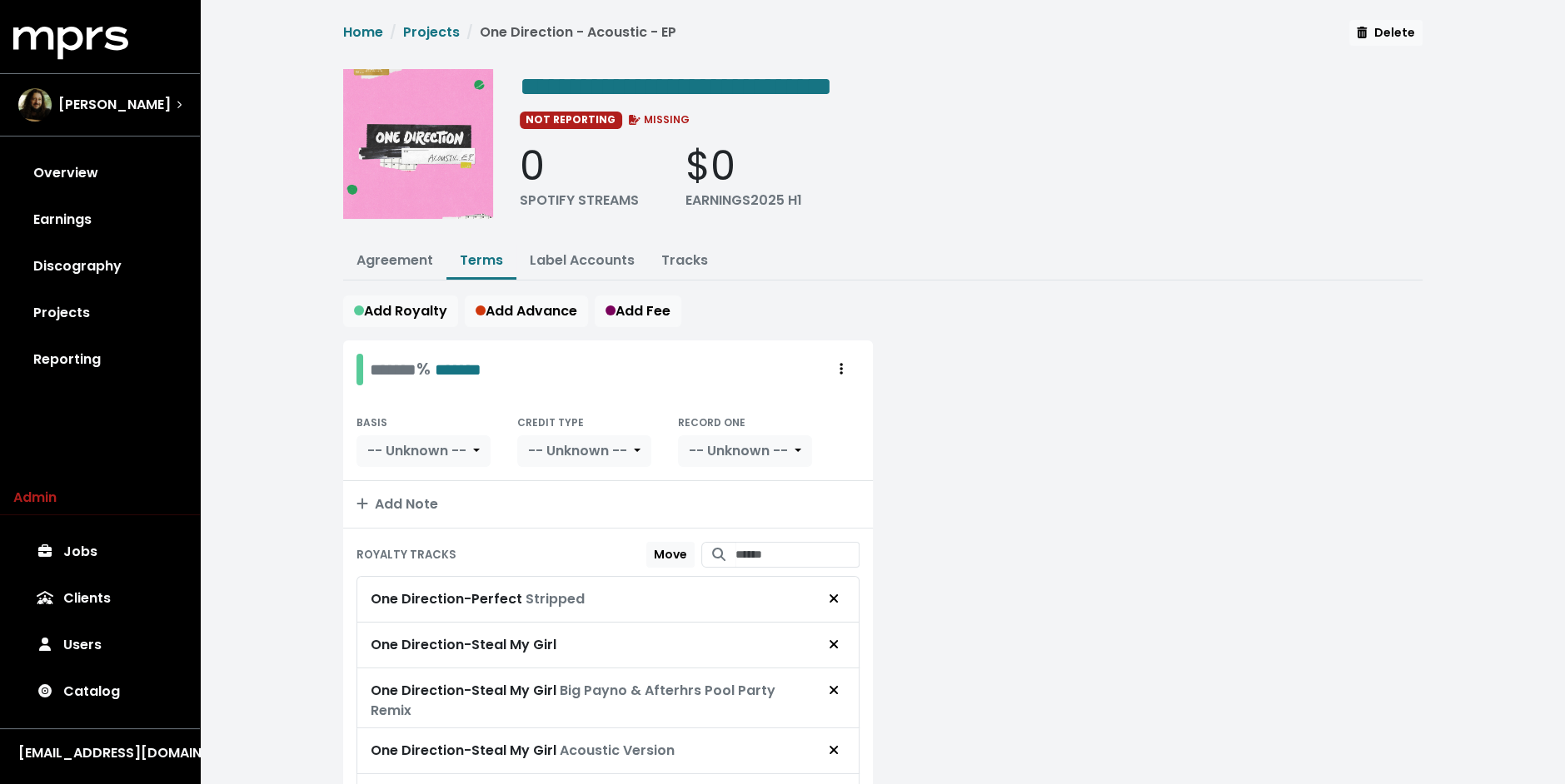
scroll to position [133, 0]
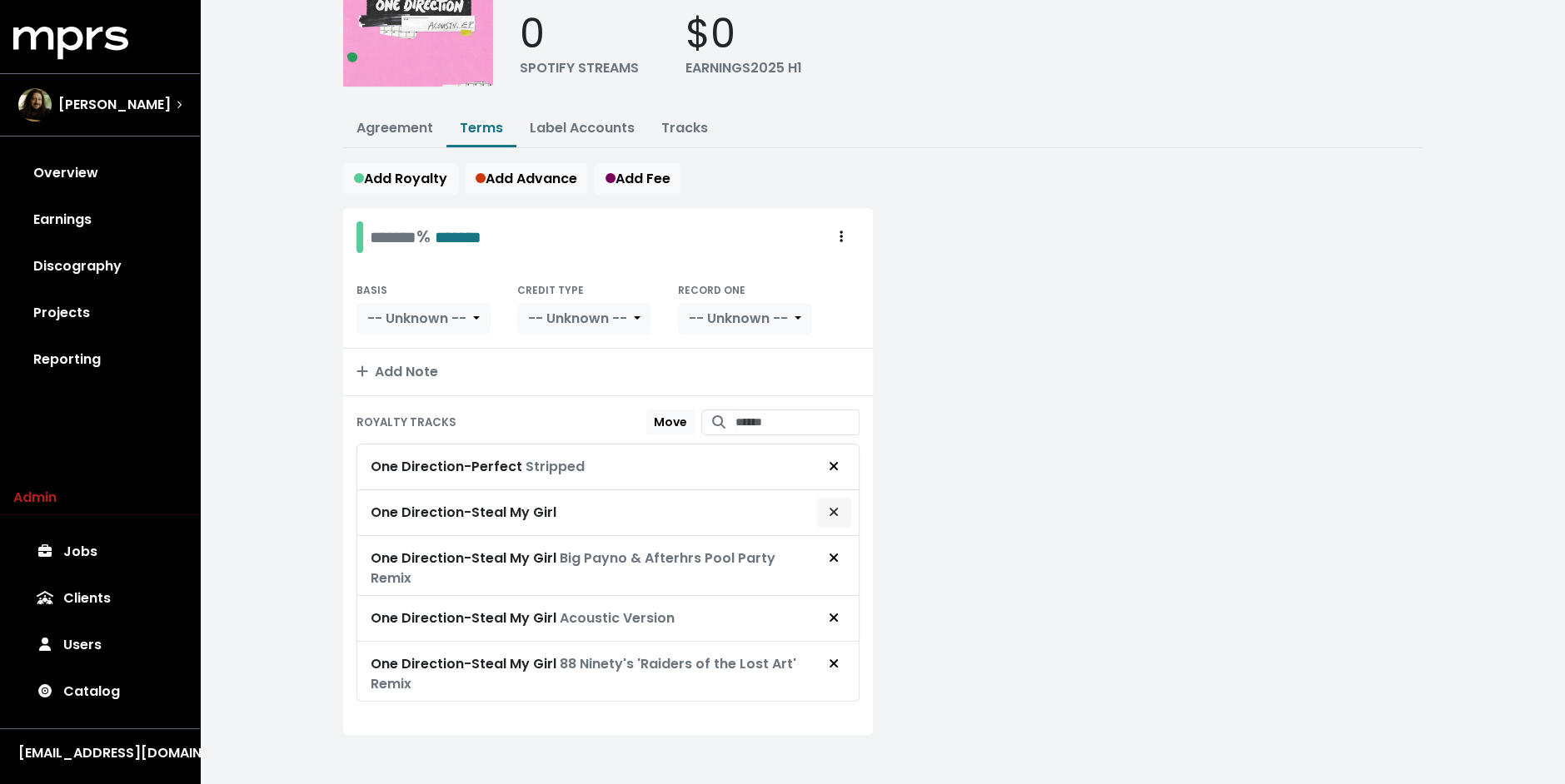
click at [829, 511] on icon "Remove royalty target" at bounding box center [834, 512] width 10 height 14
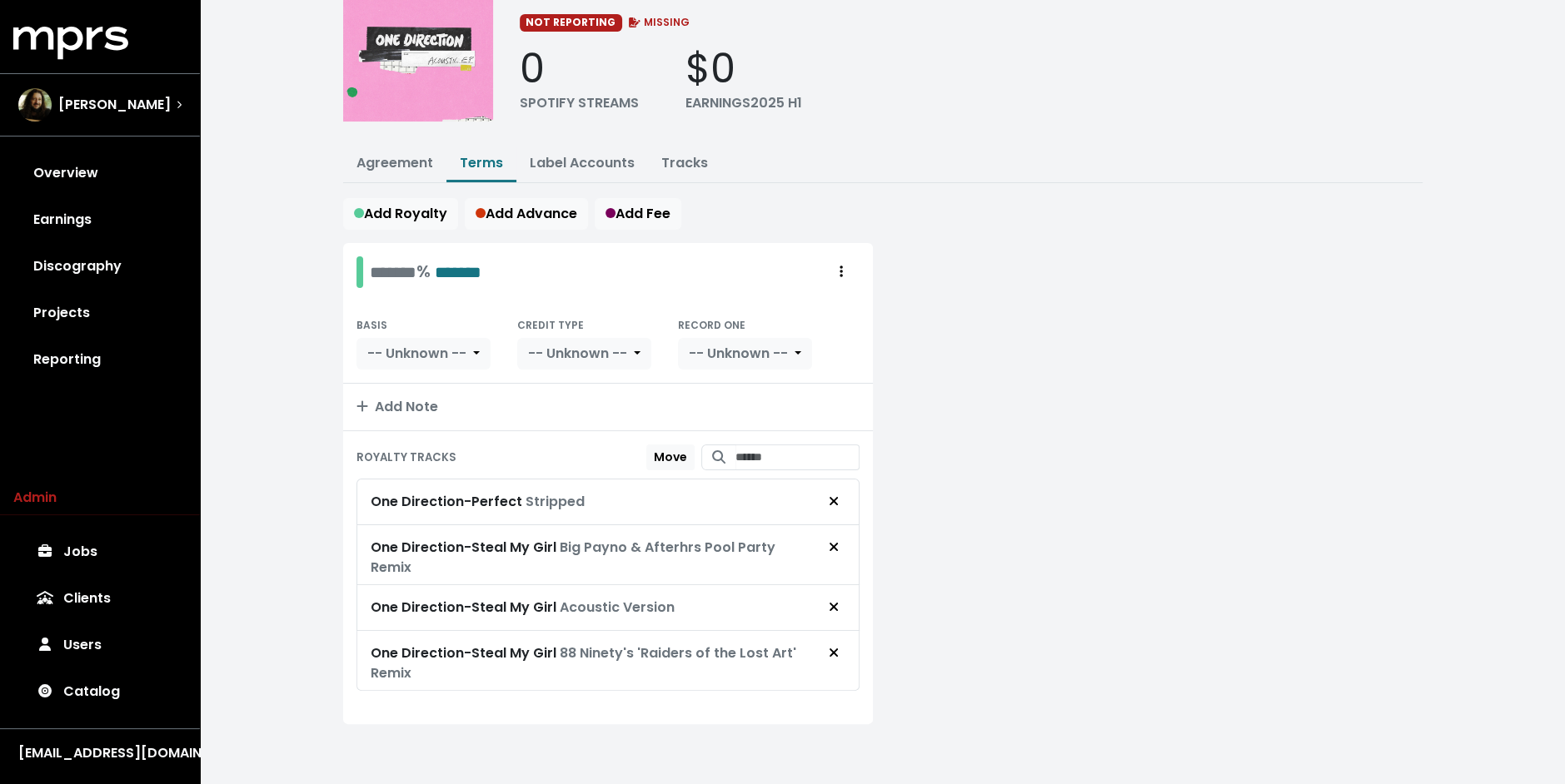
scroll to position [87, 0]
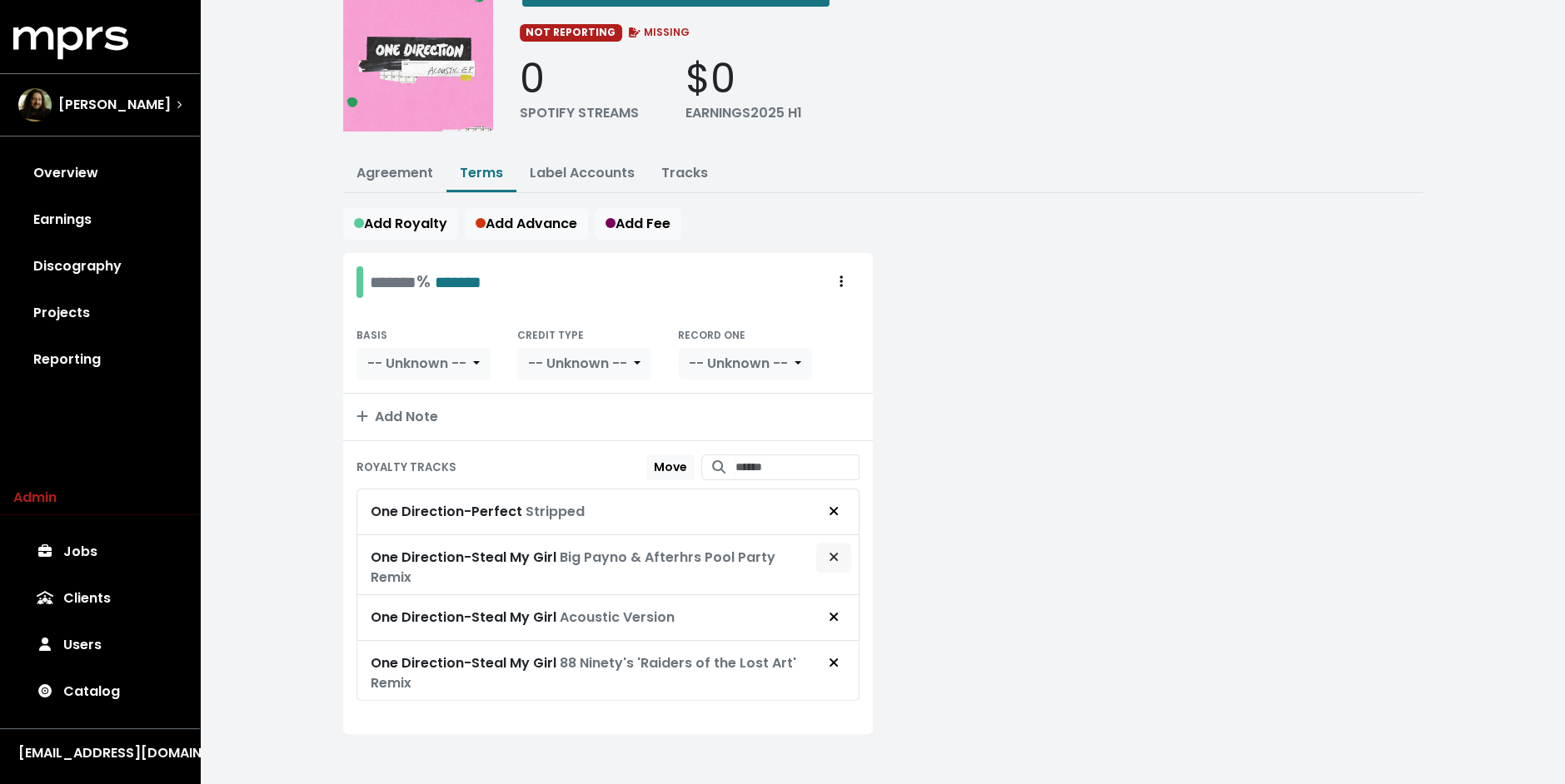
click at [839, 560] on button "Remove royalty target" at bounding box center [834, 557] width 37 height 32
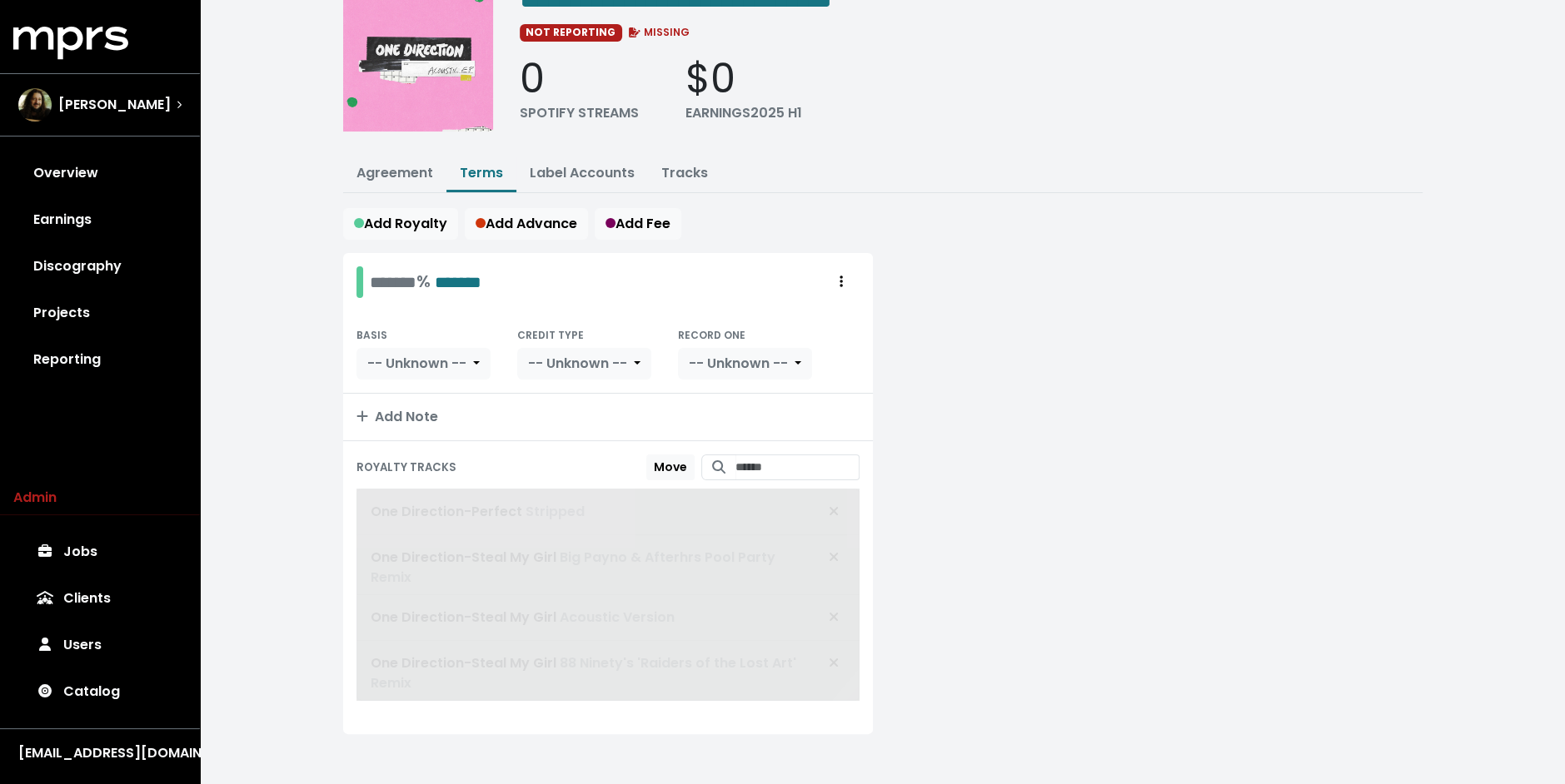
scroll to position [27, 0]
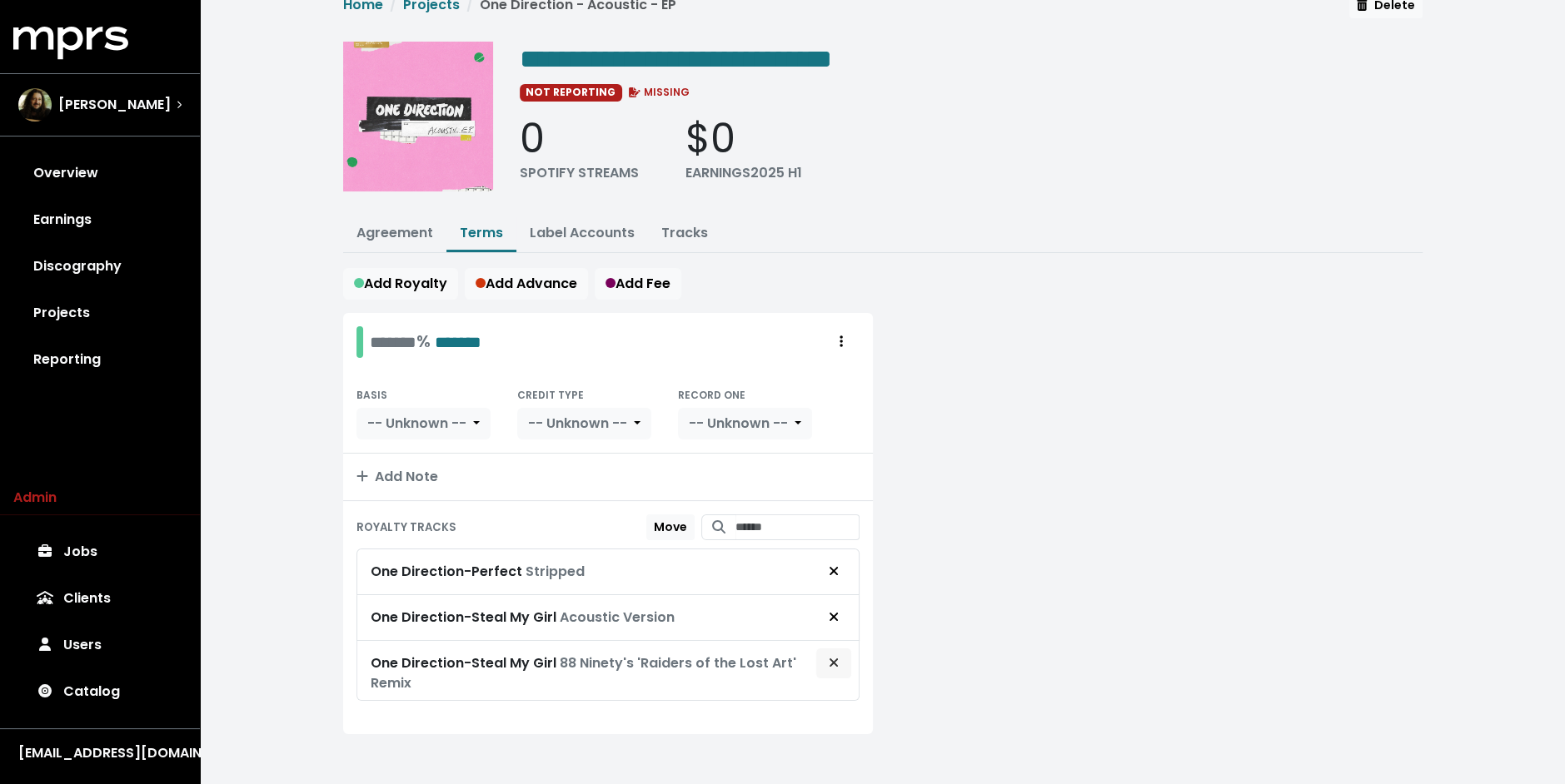
click at [834, 660] on span "Remove royalty target" at bounding box center [834, 663] width 10 height 19
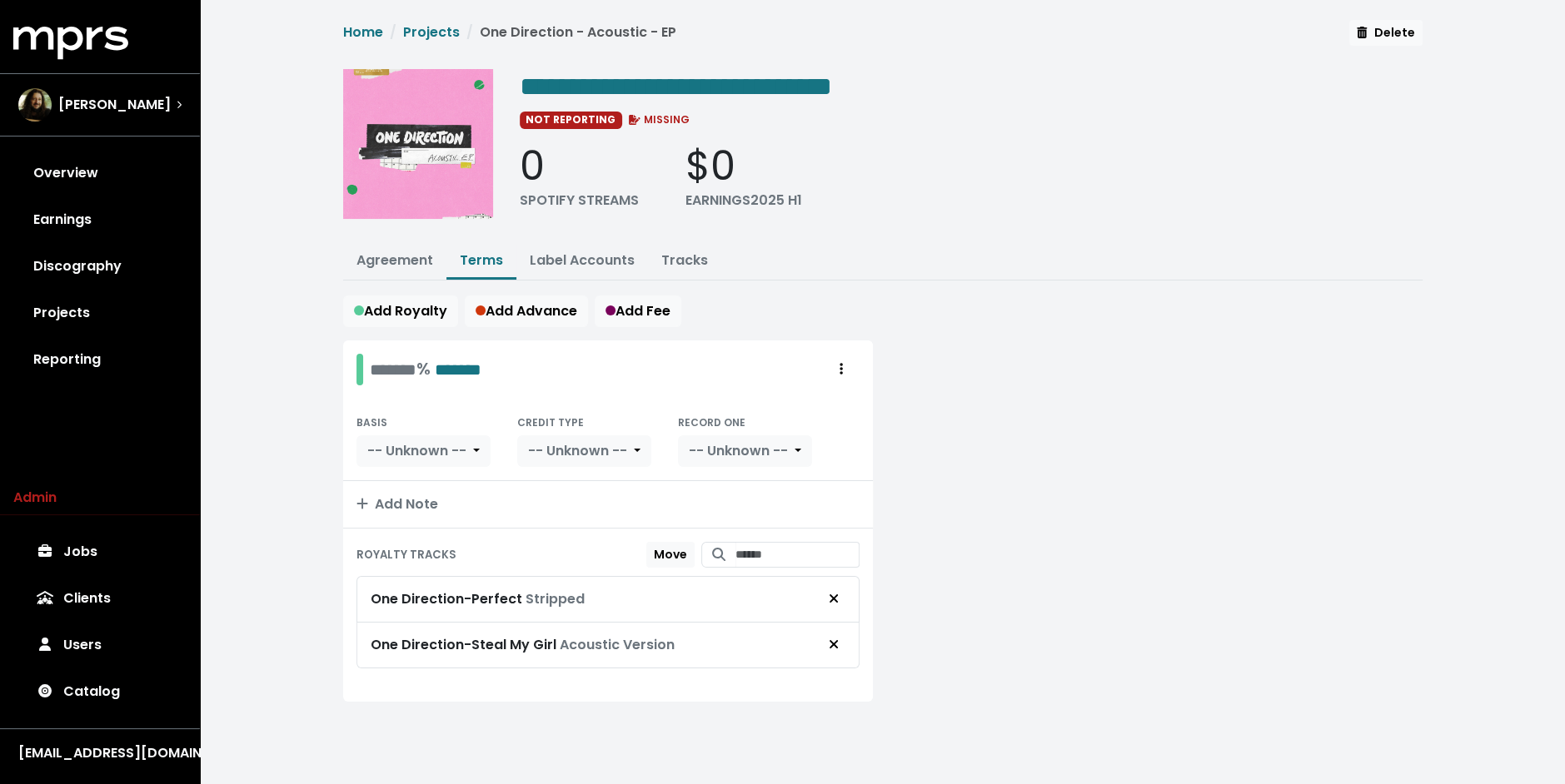
scroll to position [0, 0]
click at [1000, 562] on div at bounding box center [1157, 530] width 550 height 381
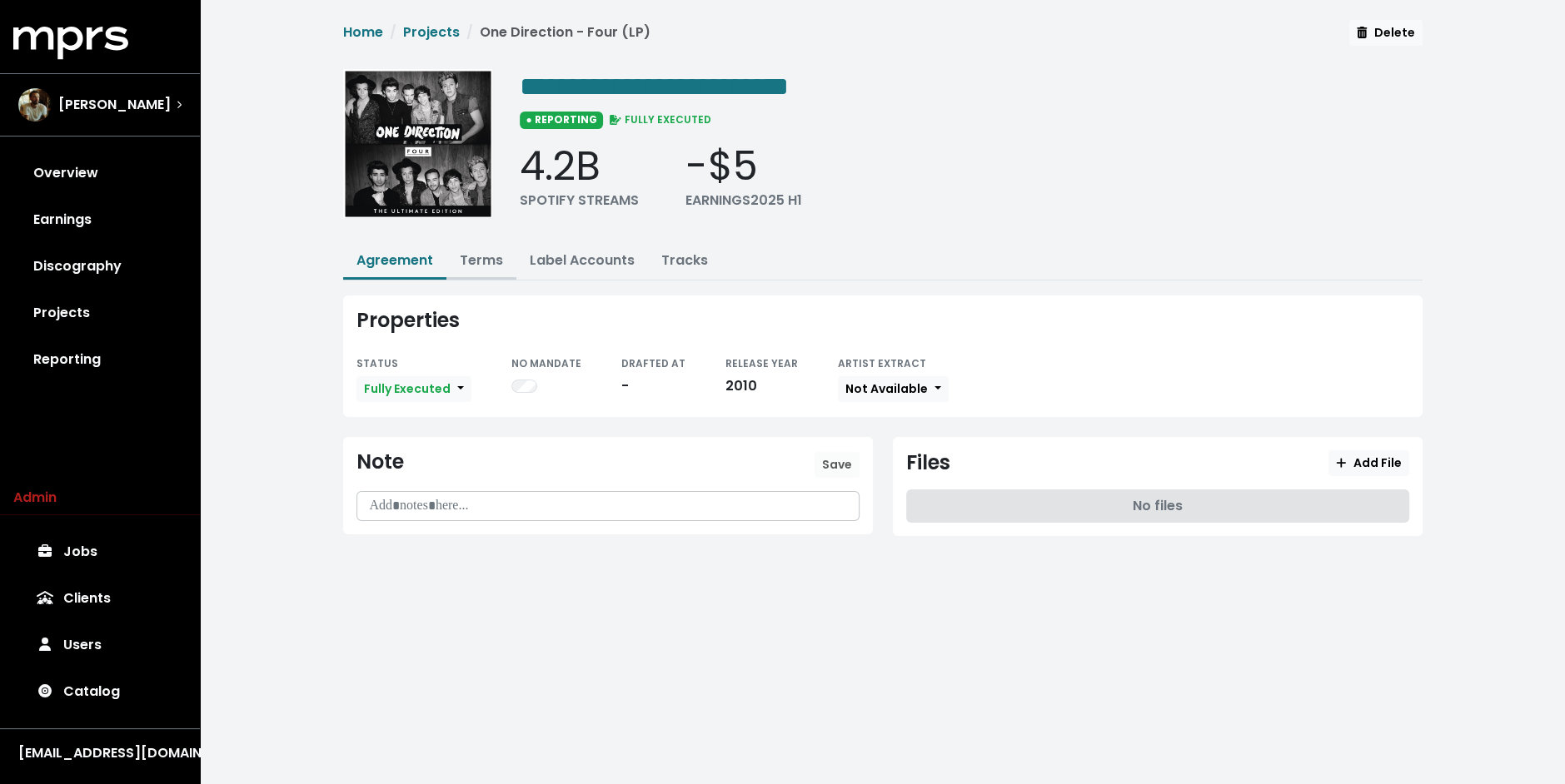
click at [492, 263] on link "Terms" at bounding box center [481, 261] width 44 height 19
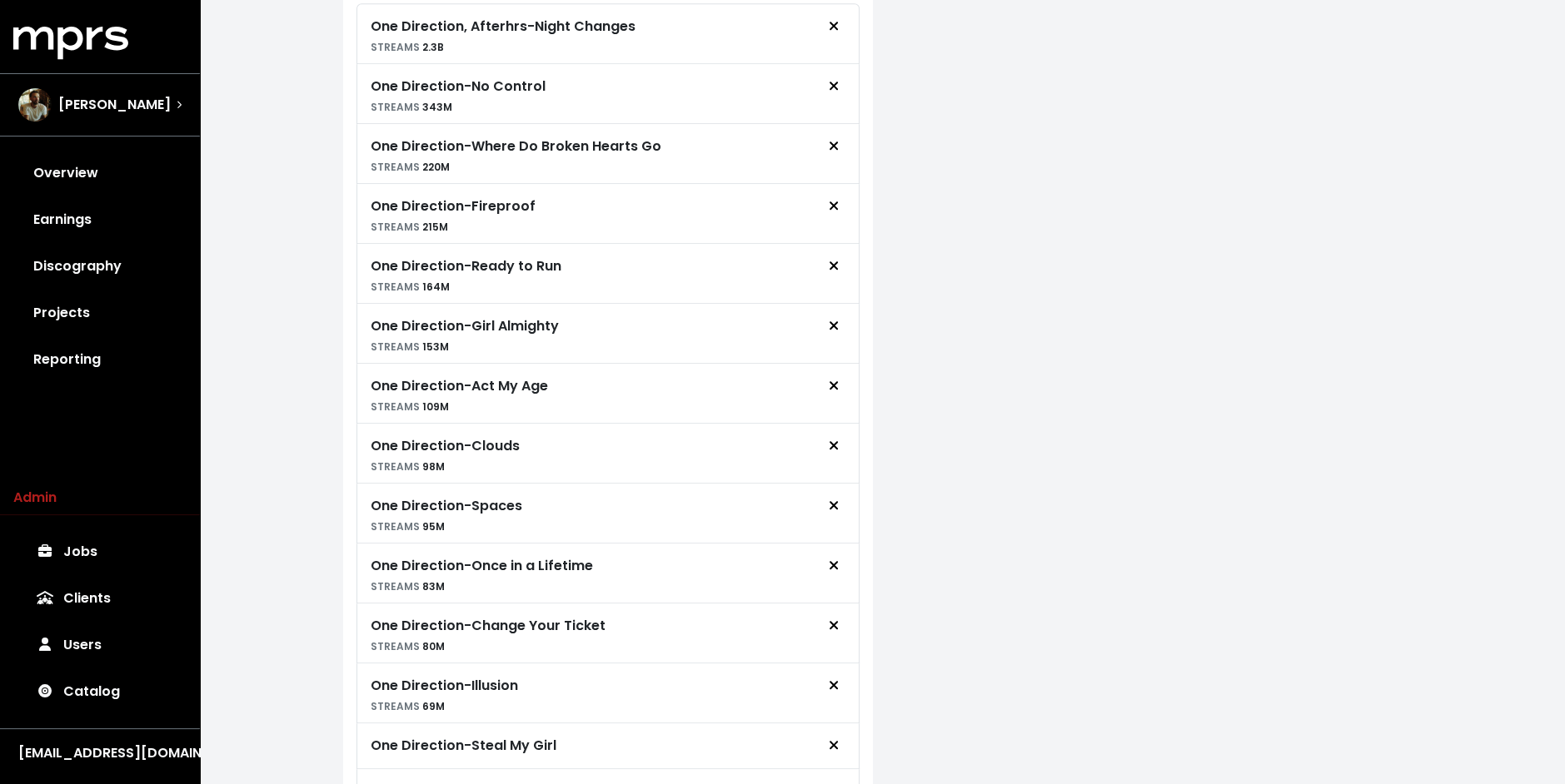
scroll to position [1301, 0]
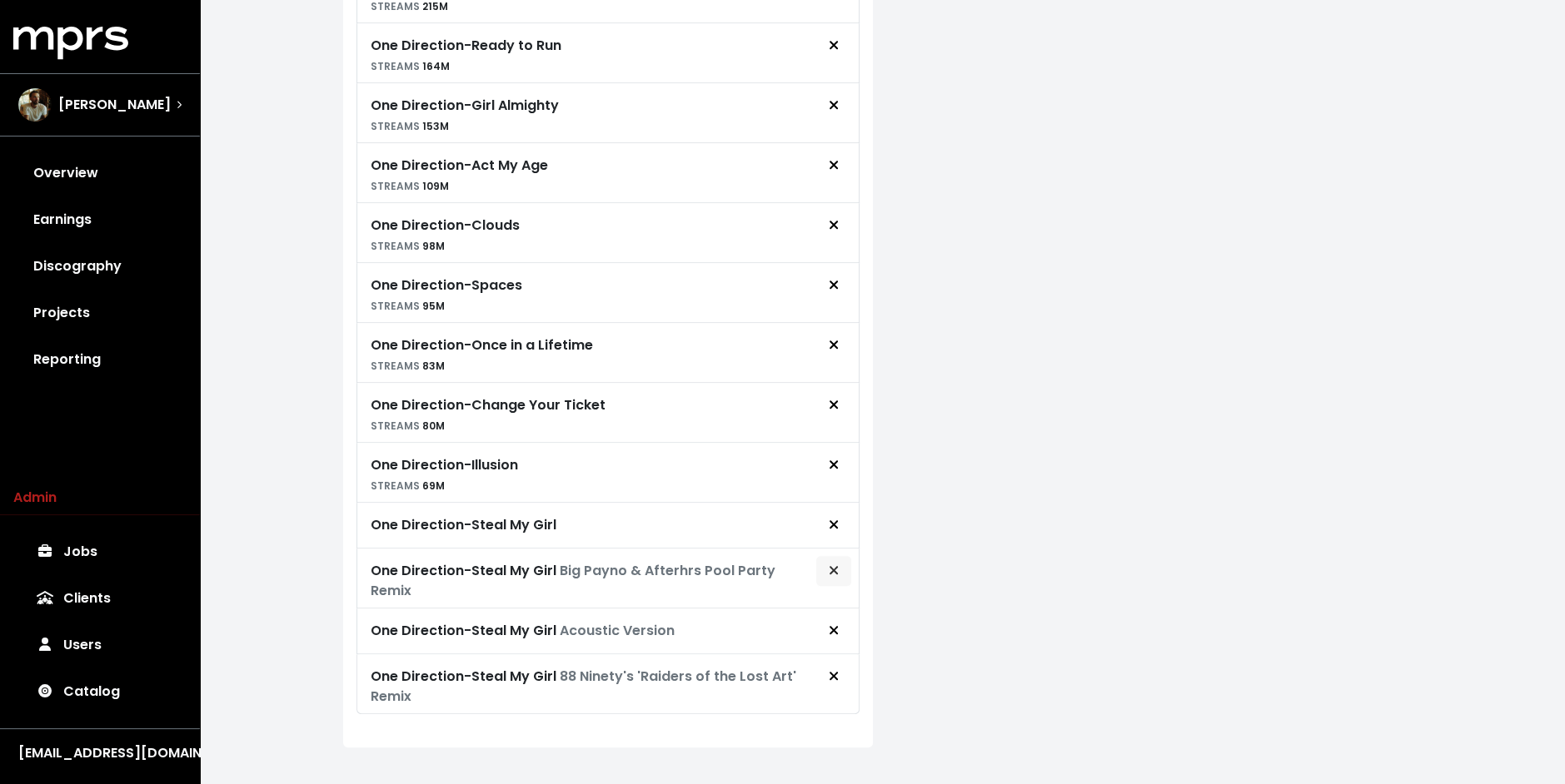
click at [843, 560] on button "Remove royalty target" at bounding box center [834, 571] width 37 height 32
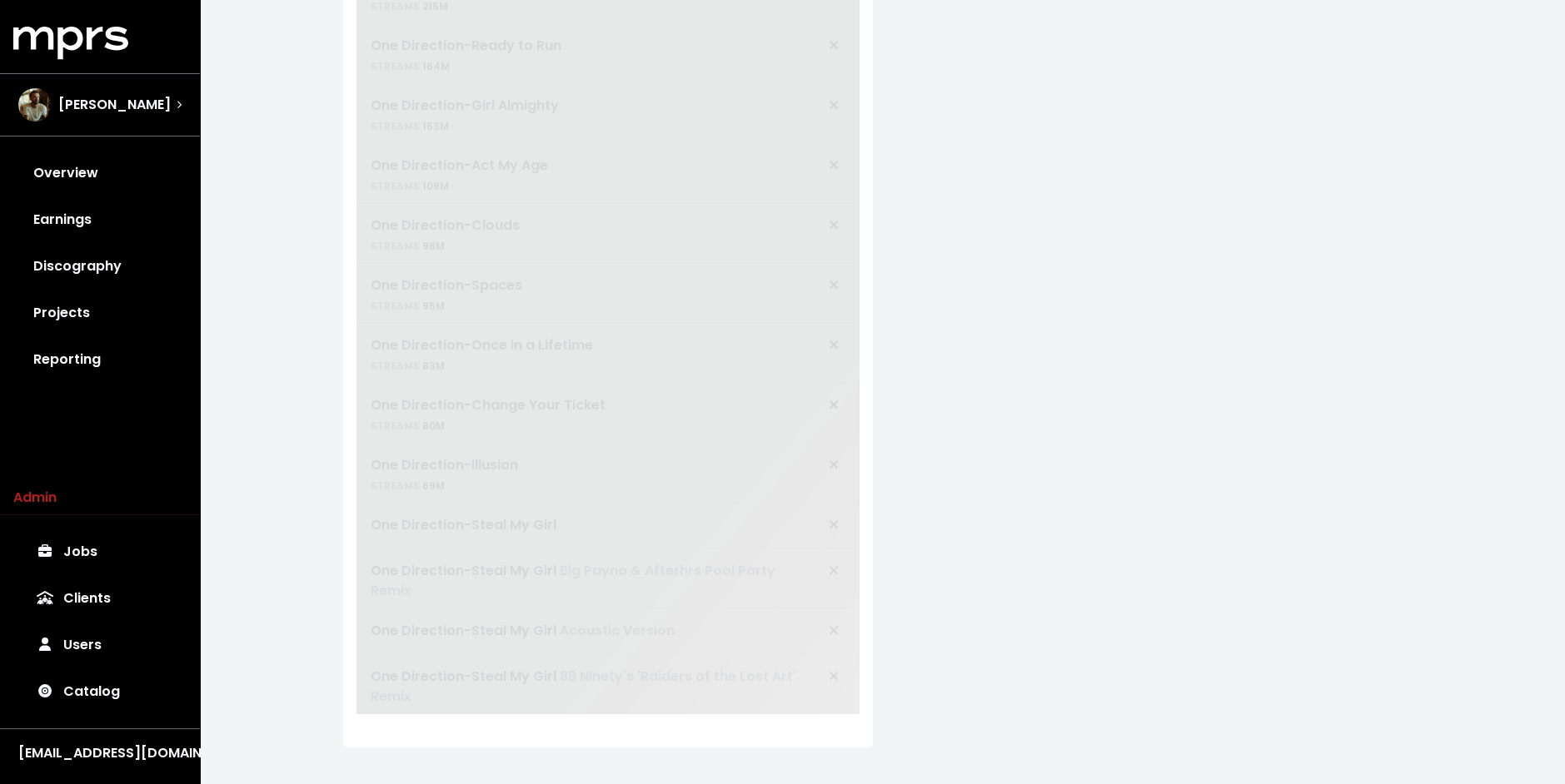
scroll to position [1241, 0]
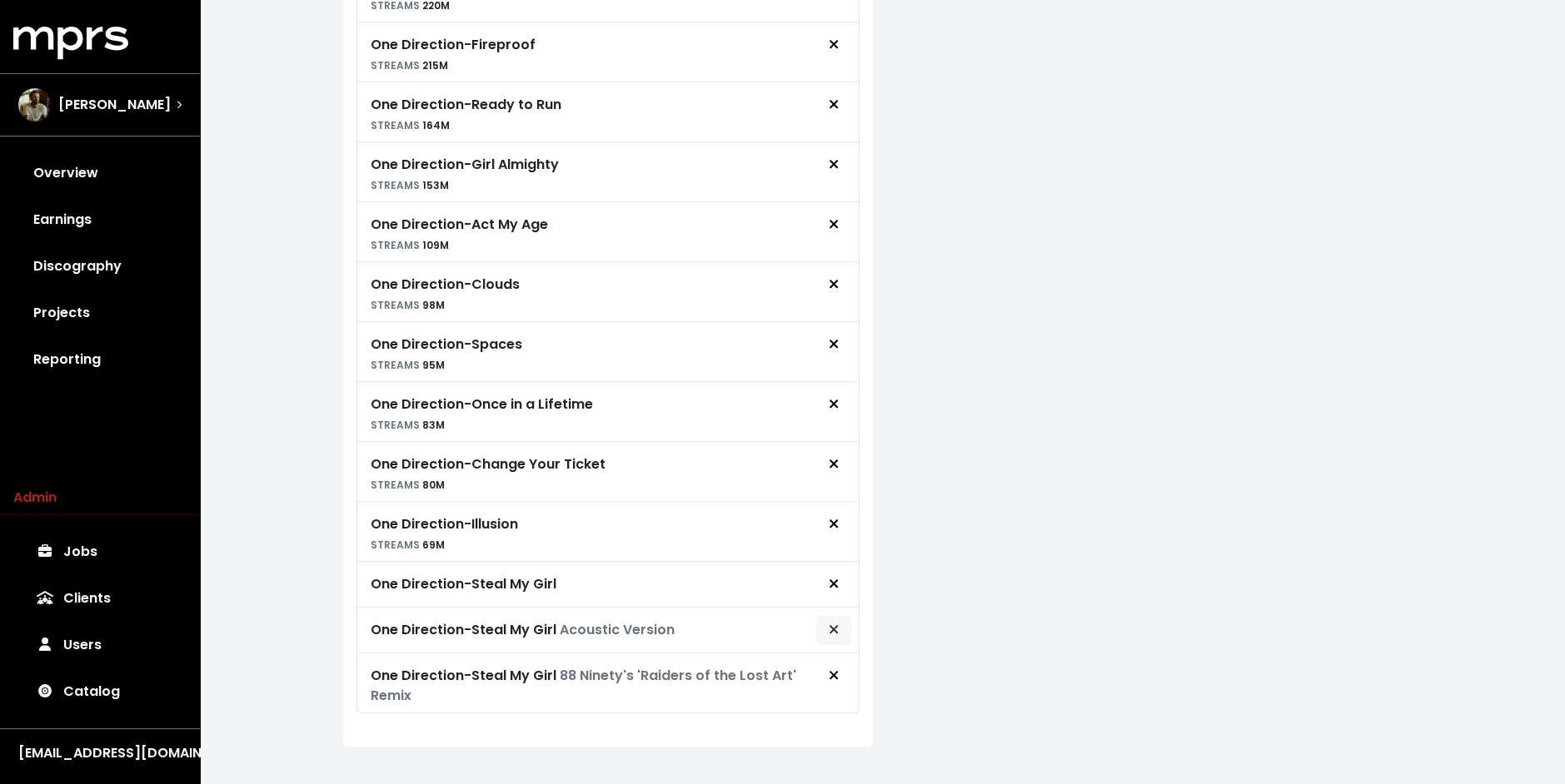
click at [837, 622] on icon "Remove royalty target" at bounding box center [834, 629] width 10 height 14
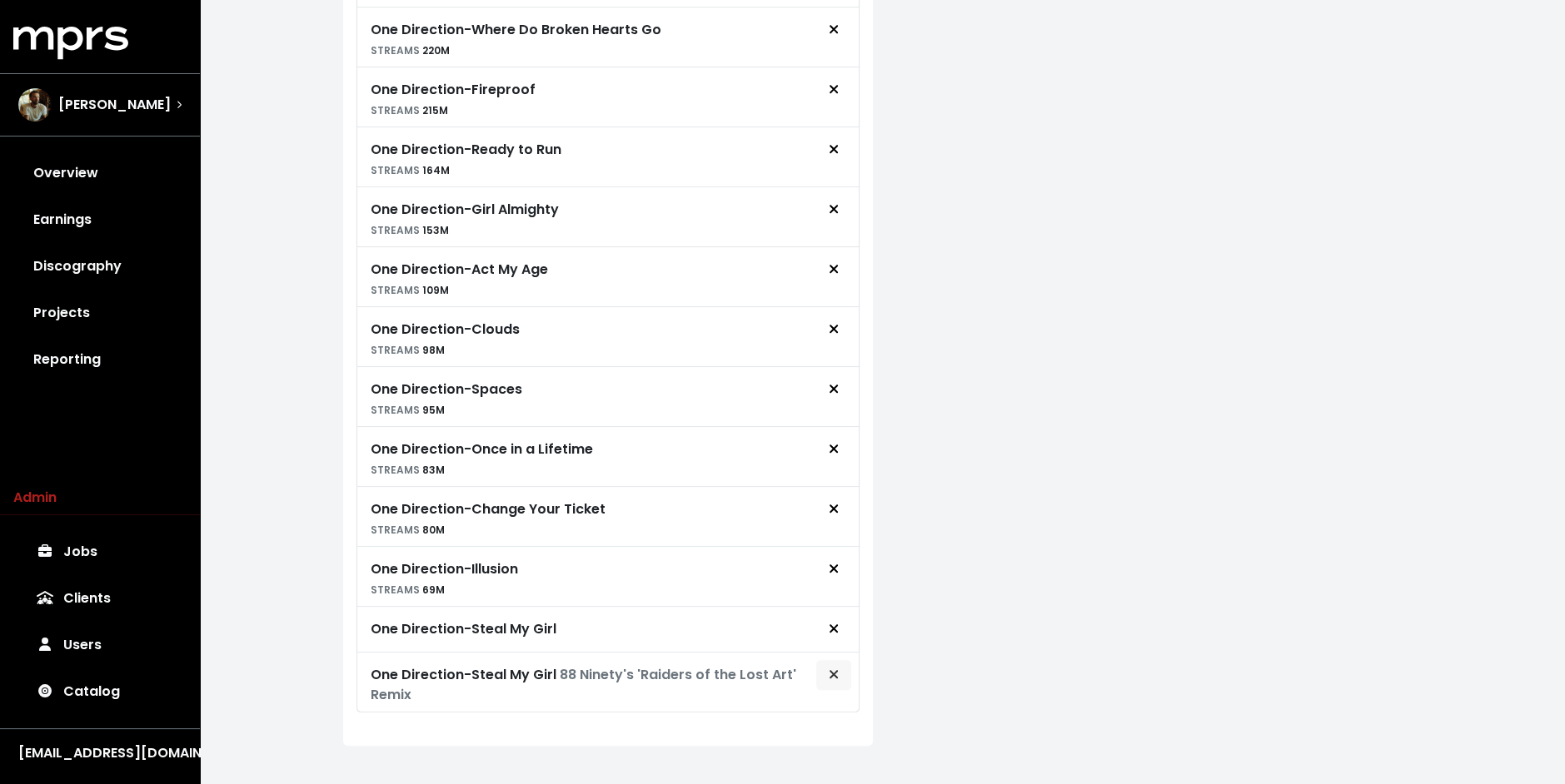
click at [834, 670] on icon "Remove royalty target" at bounding box center [833, 674] width 9 height 9
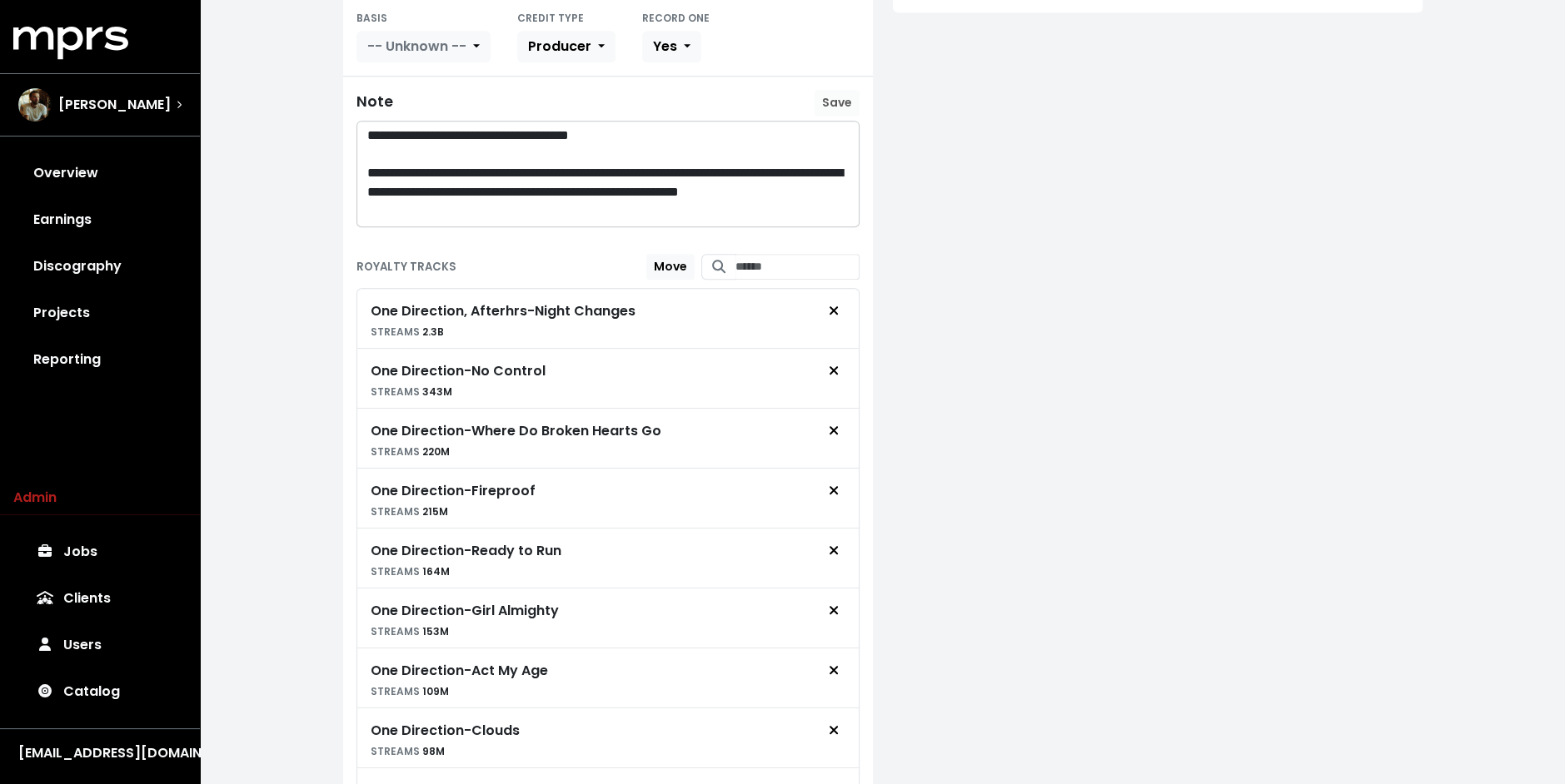
scroll to position [227, 0]
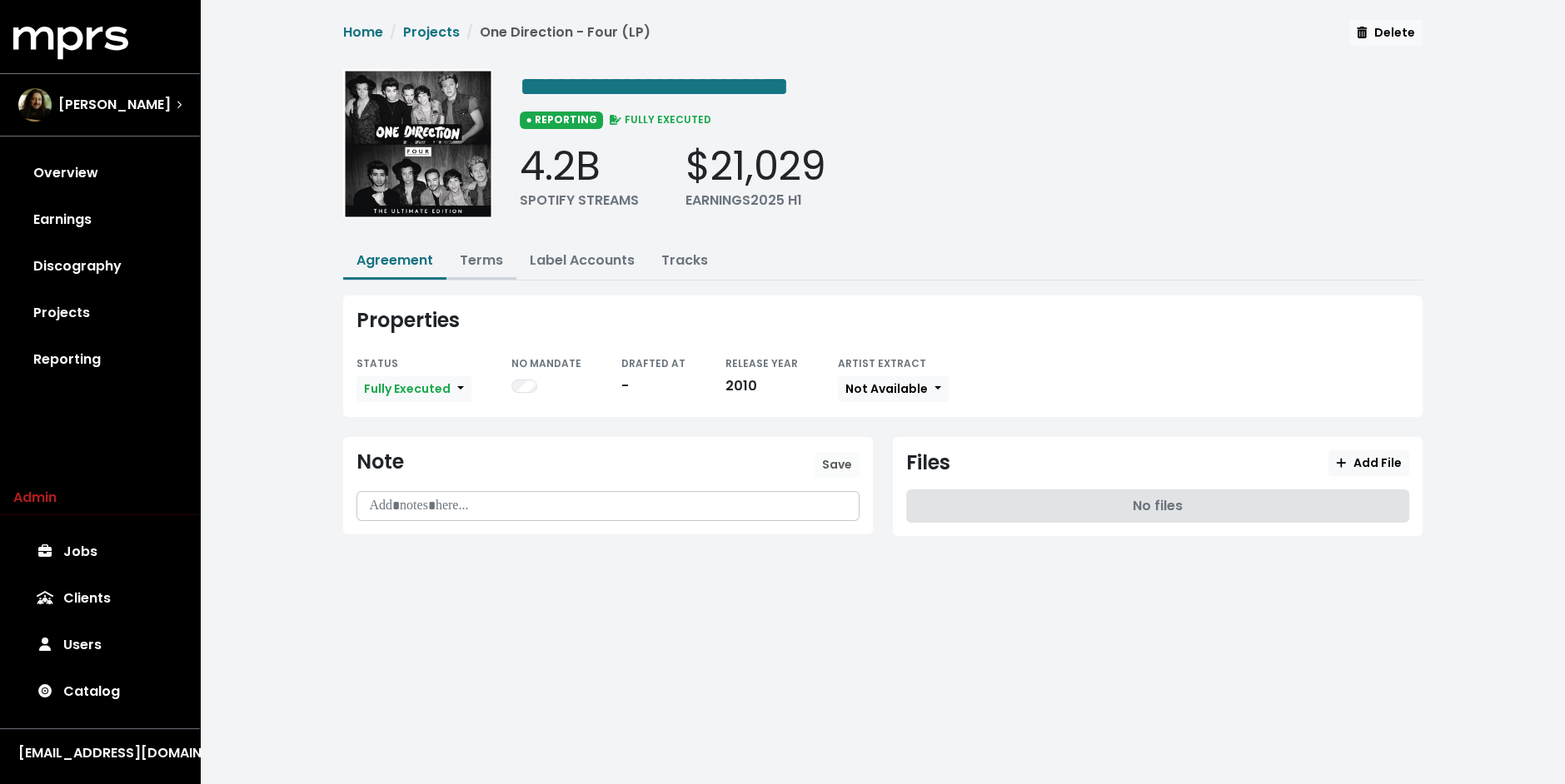
click at [489, 255] on link "Terms" at bounding box center [481, 261] width 44 height 19
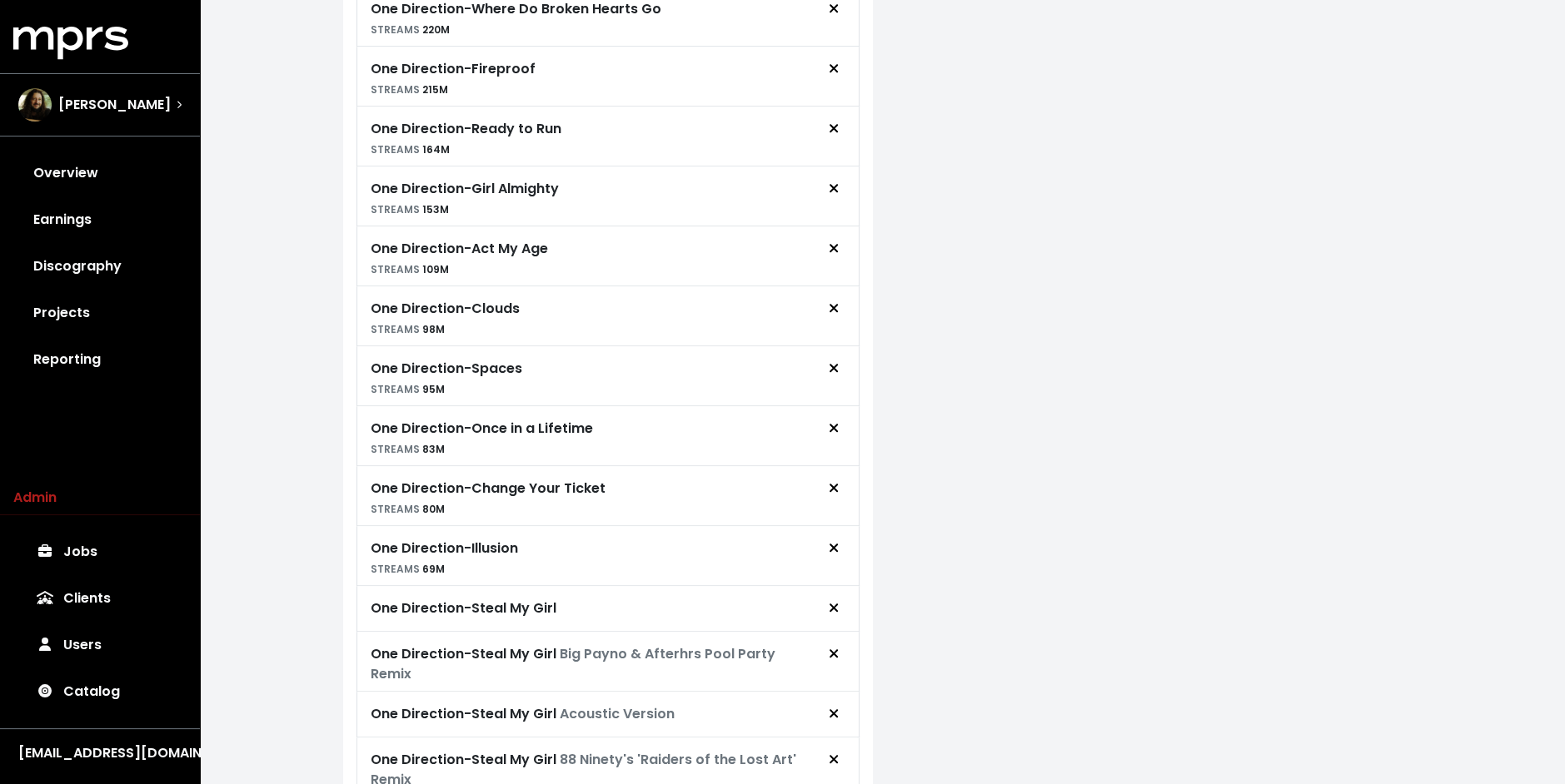
scroll to position [1301, 0]
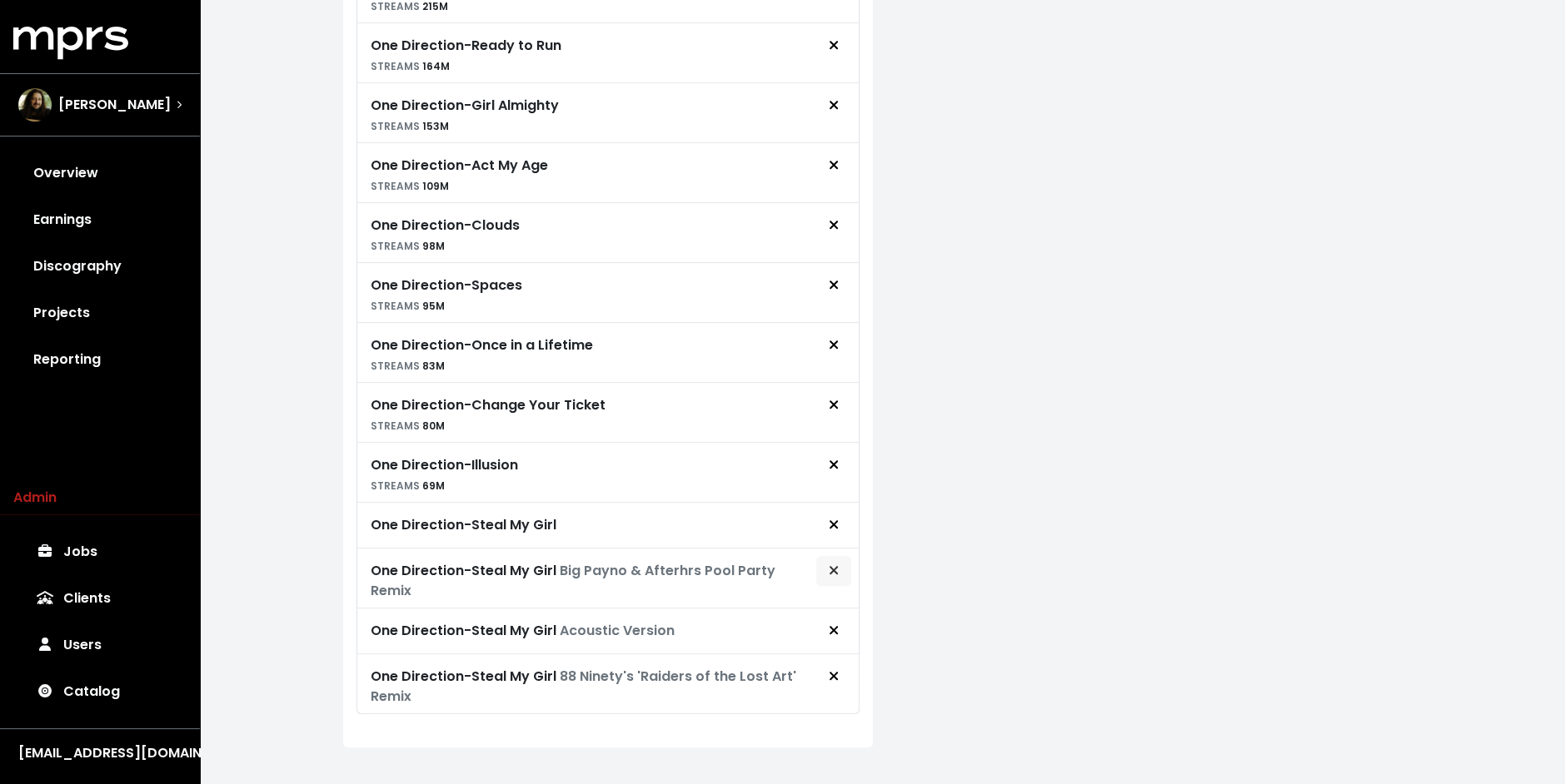
click at [828, 563] on button "Remove royalty target" at bounding box center [834, 571] width 37 height 32
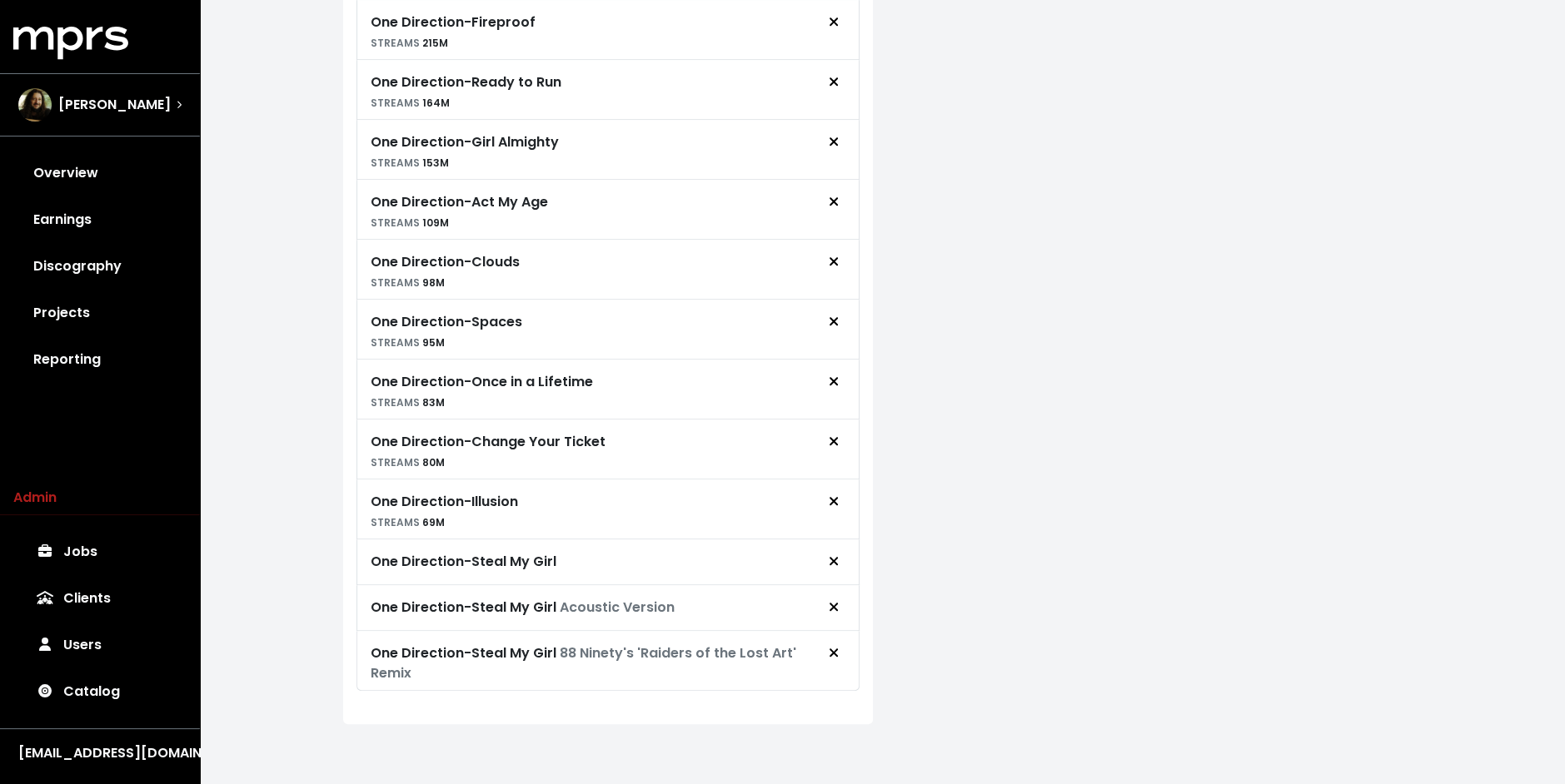
scroll to position [1241, 0]
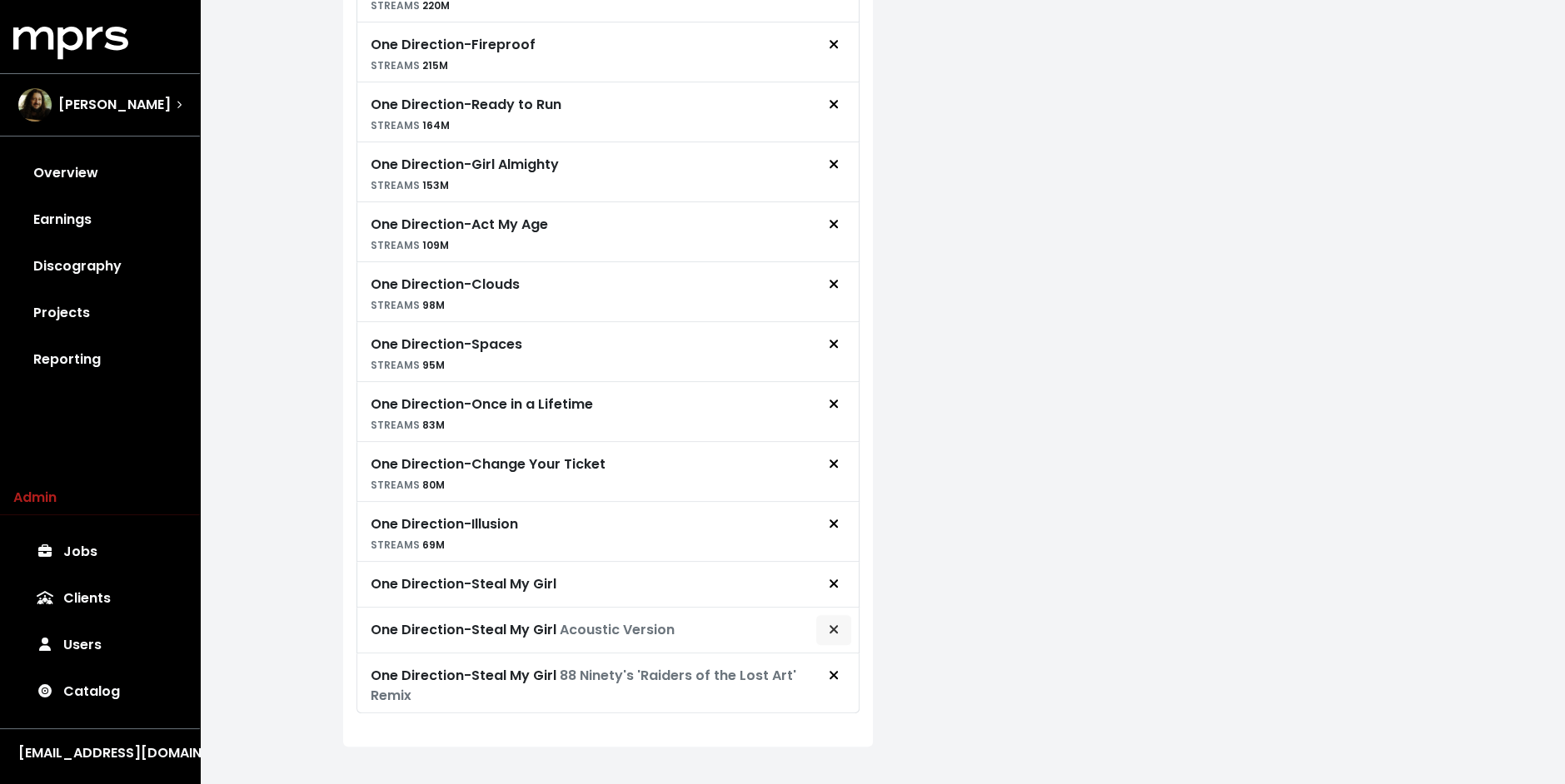
click at [828, 622] on button "Remove royalty target" at bounding box center [834, 630] width 37 height 32
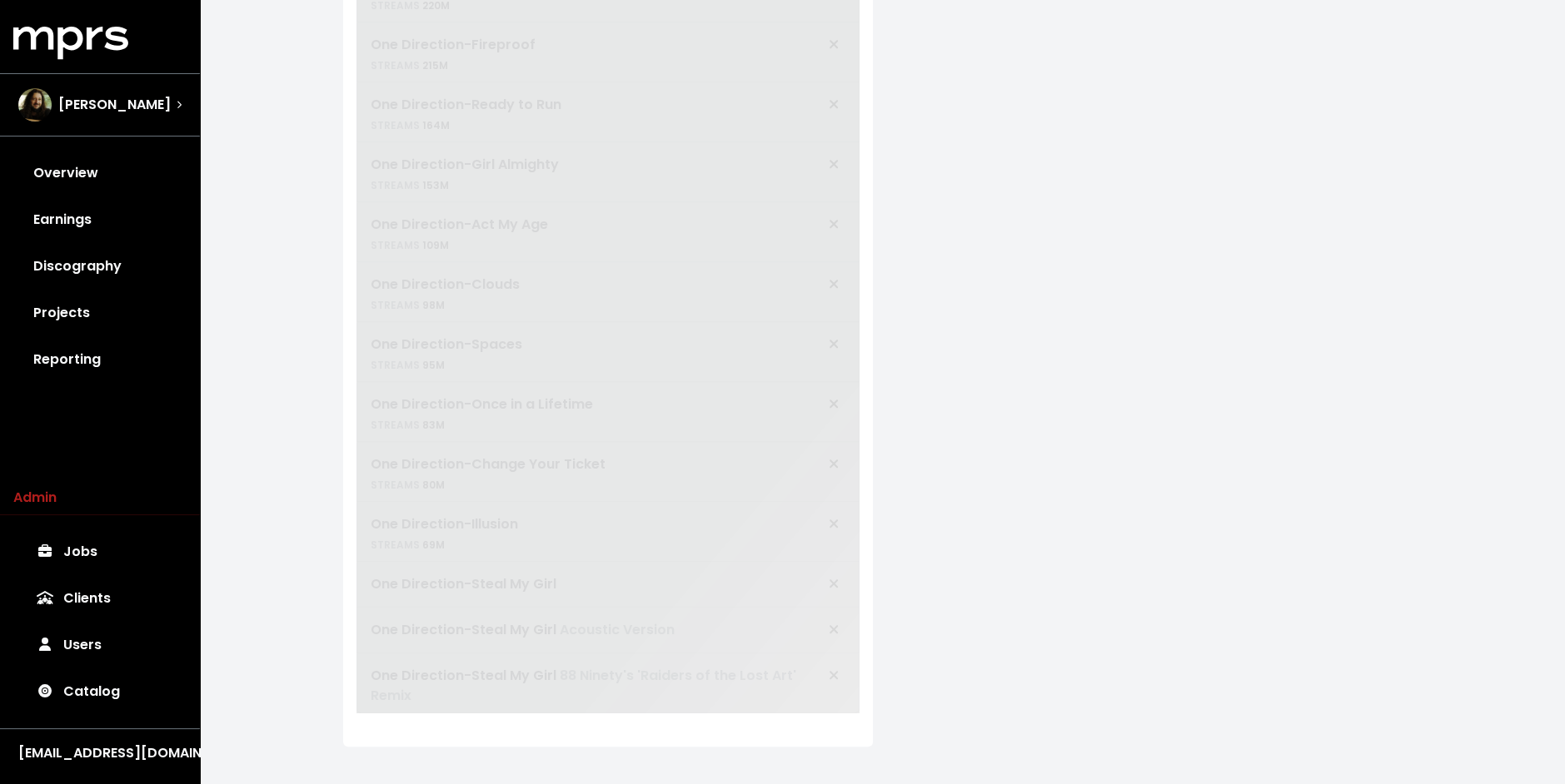
scroll to position [1196, 0]
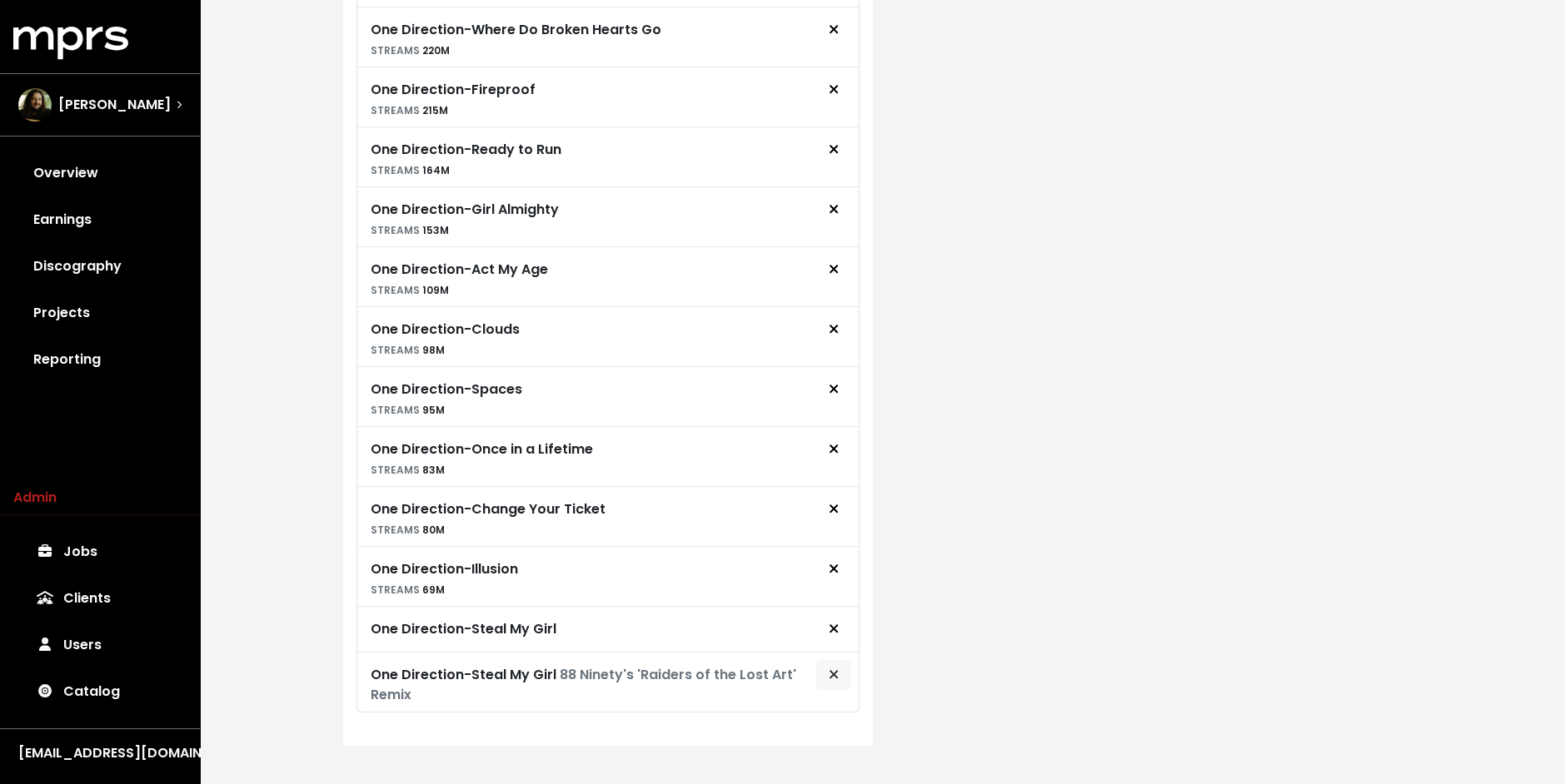
click at [835, 665] on span "Remove royalty target" at bounding box center [834, 674] width 10 height 19
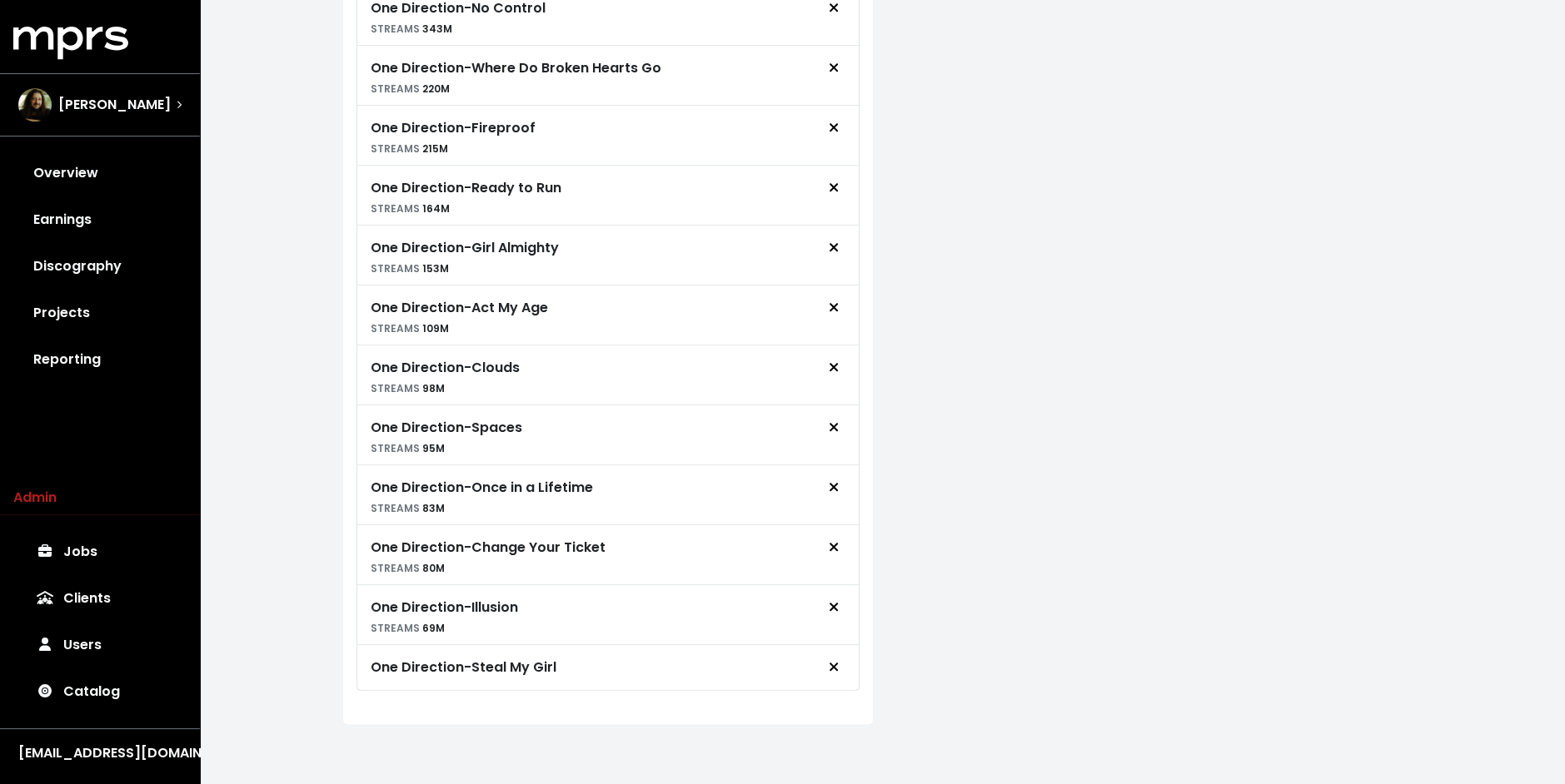
scroll to position [1137, 0]
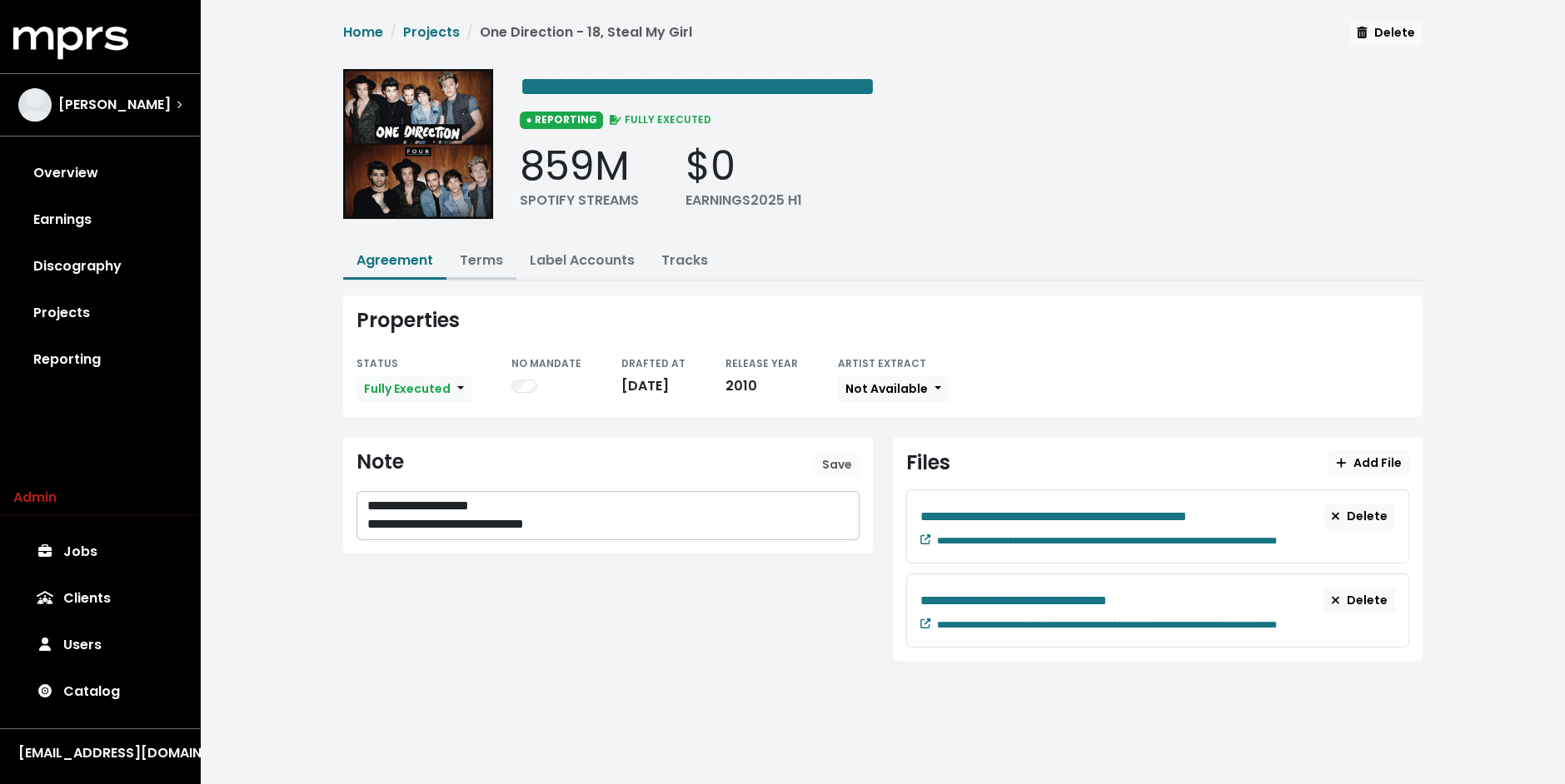
click at [493, 265] on link "Terms" at bounding box center [481, 261] width 44 height 19
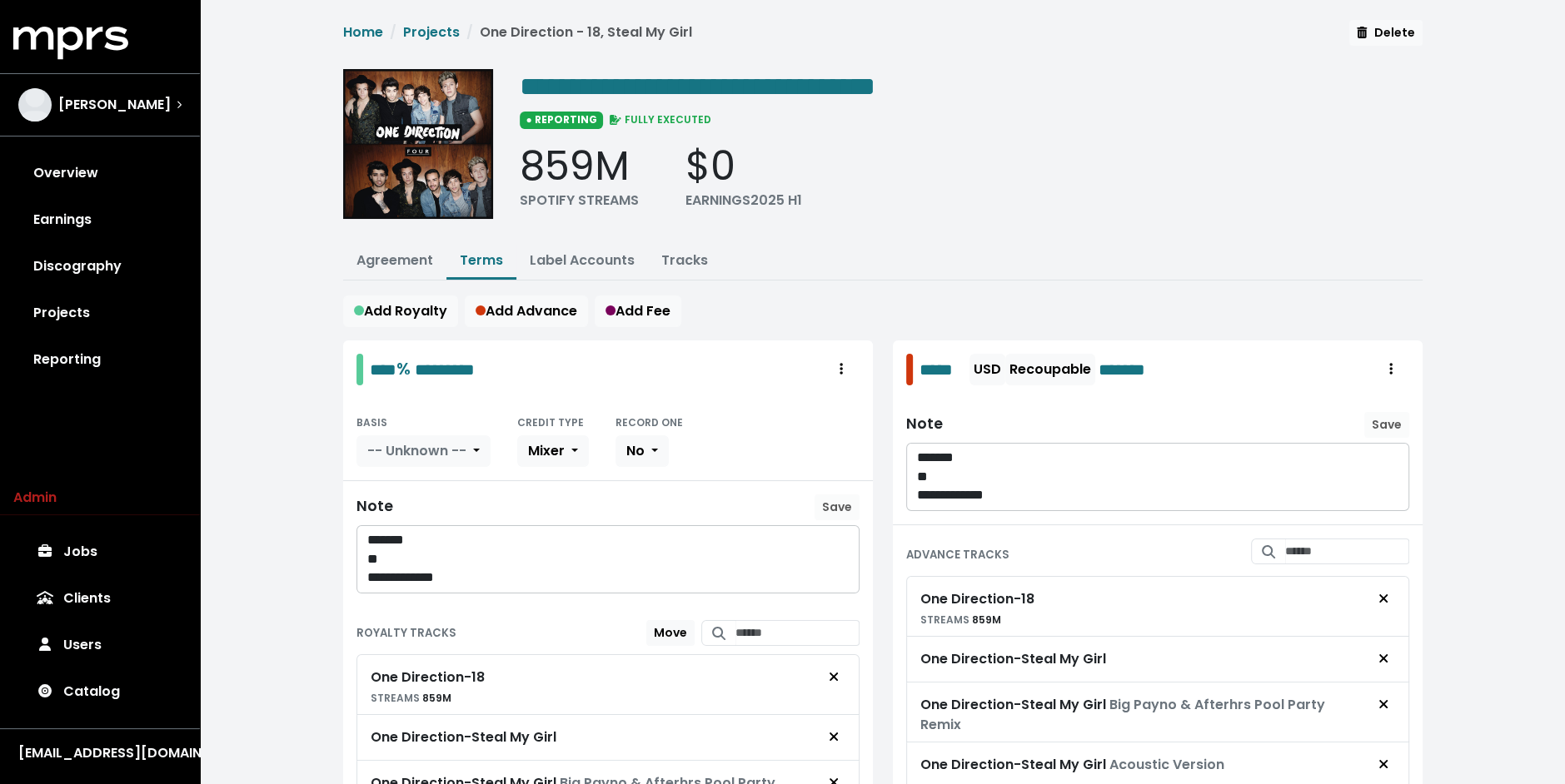
scroll to position [224, 0]
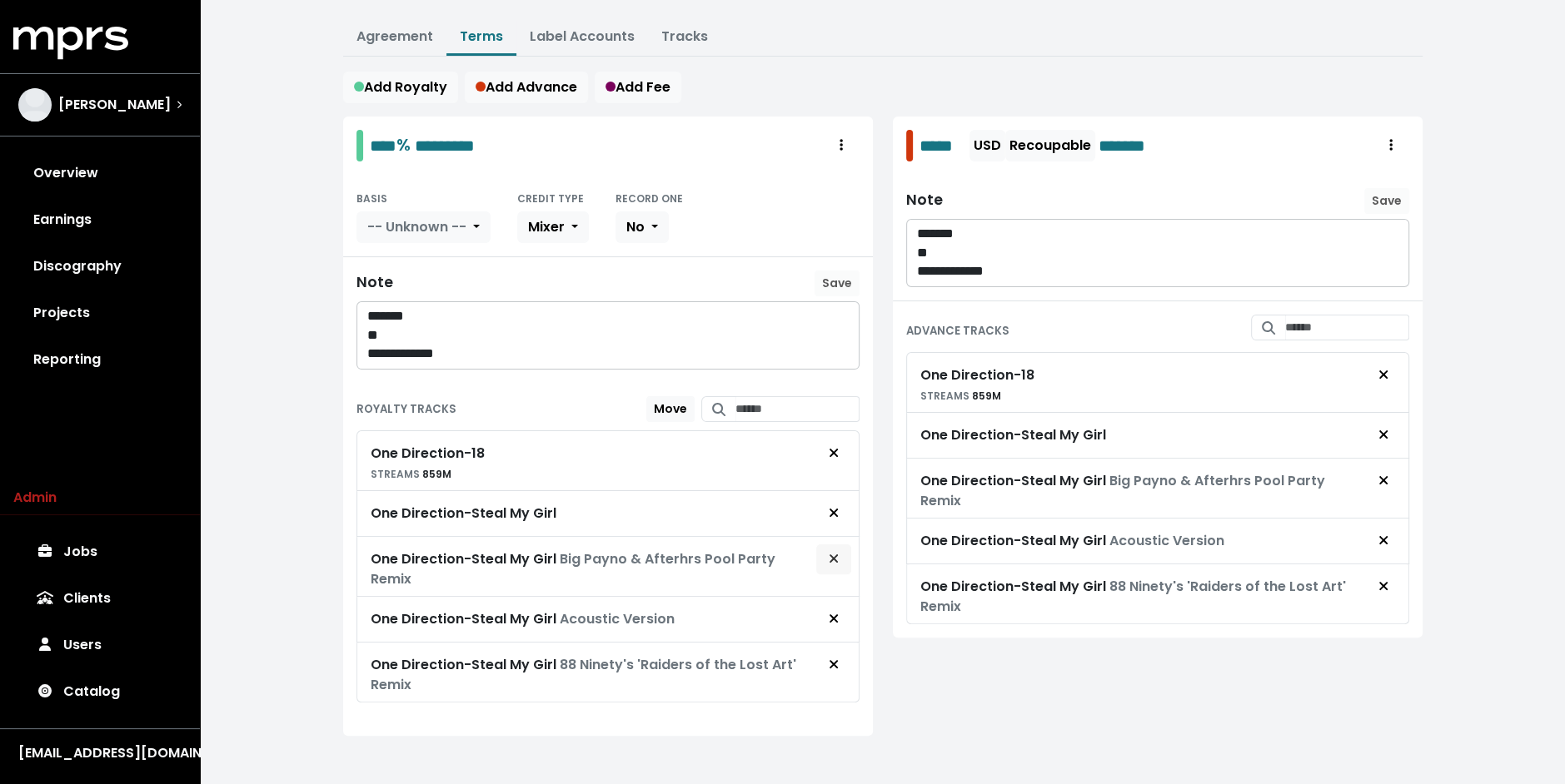
click at [829, 555] on icon "Remove royalty target" at bounding box center [834, 558] width 10 height 14
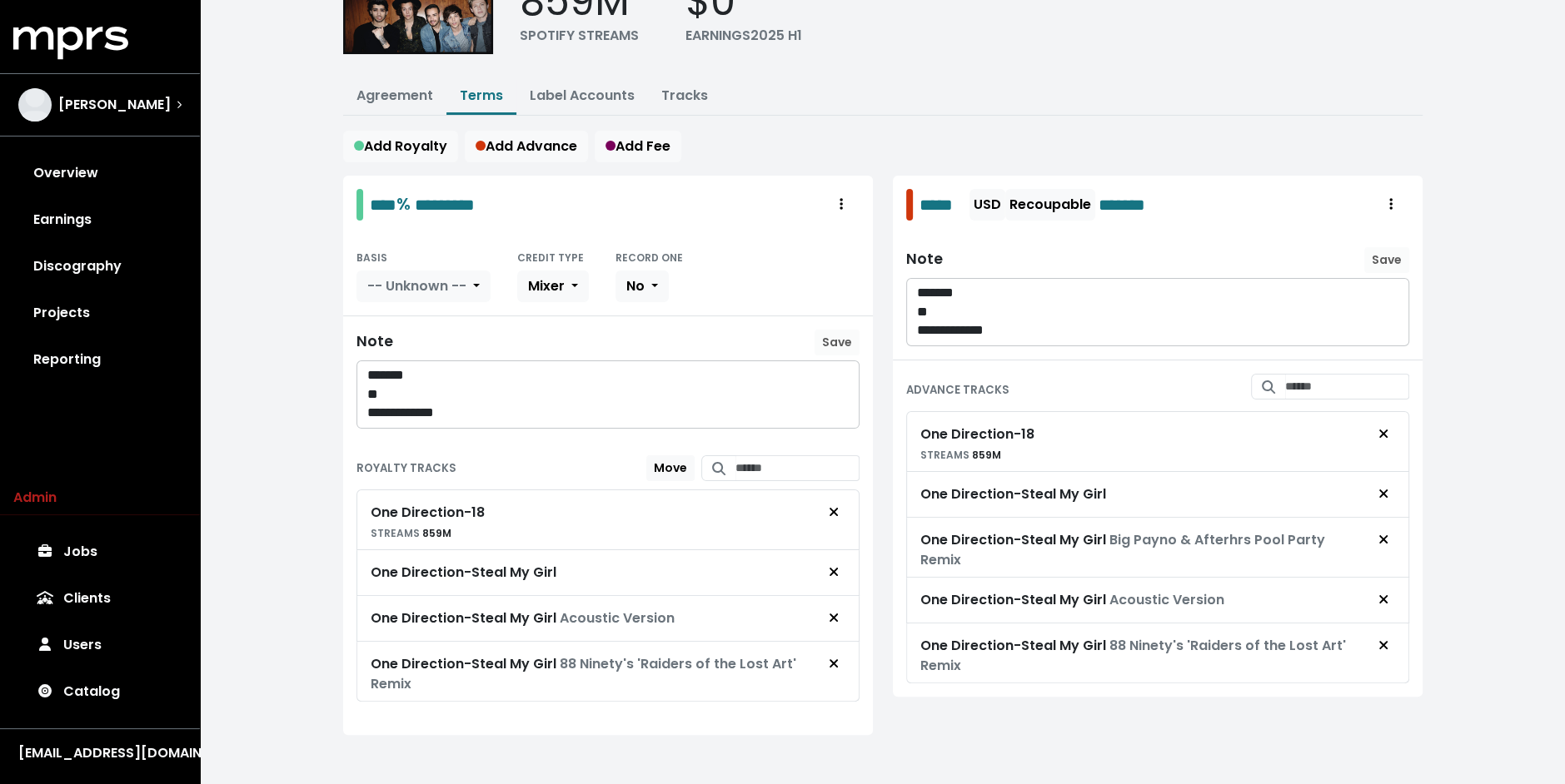
click at [835, 617] on span "Remove royalty target" at bounding box center [834, 618] width 10 height 19
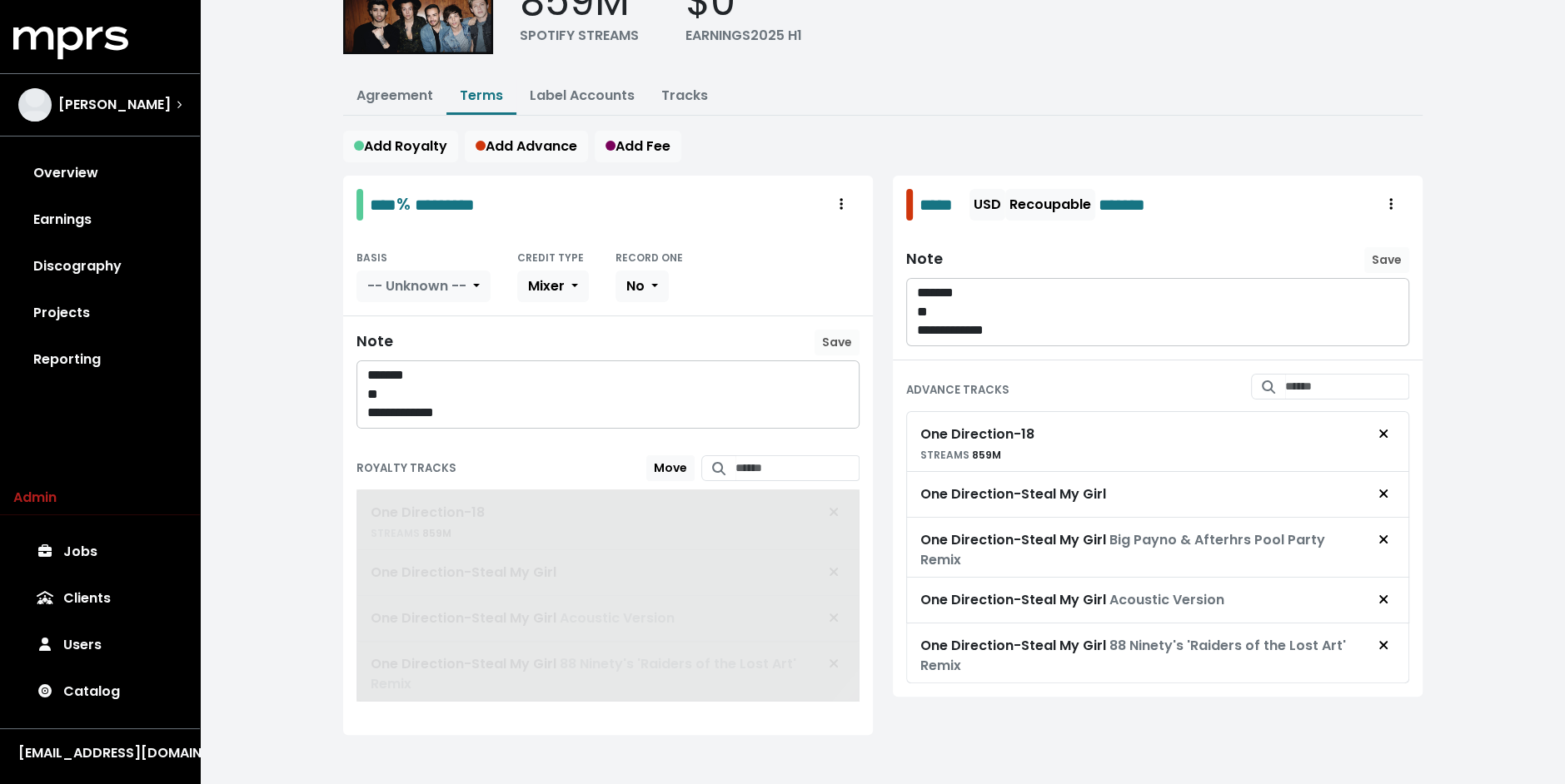
scroll to position [126, 0]
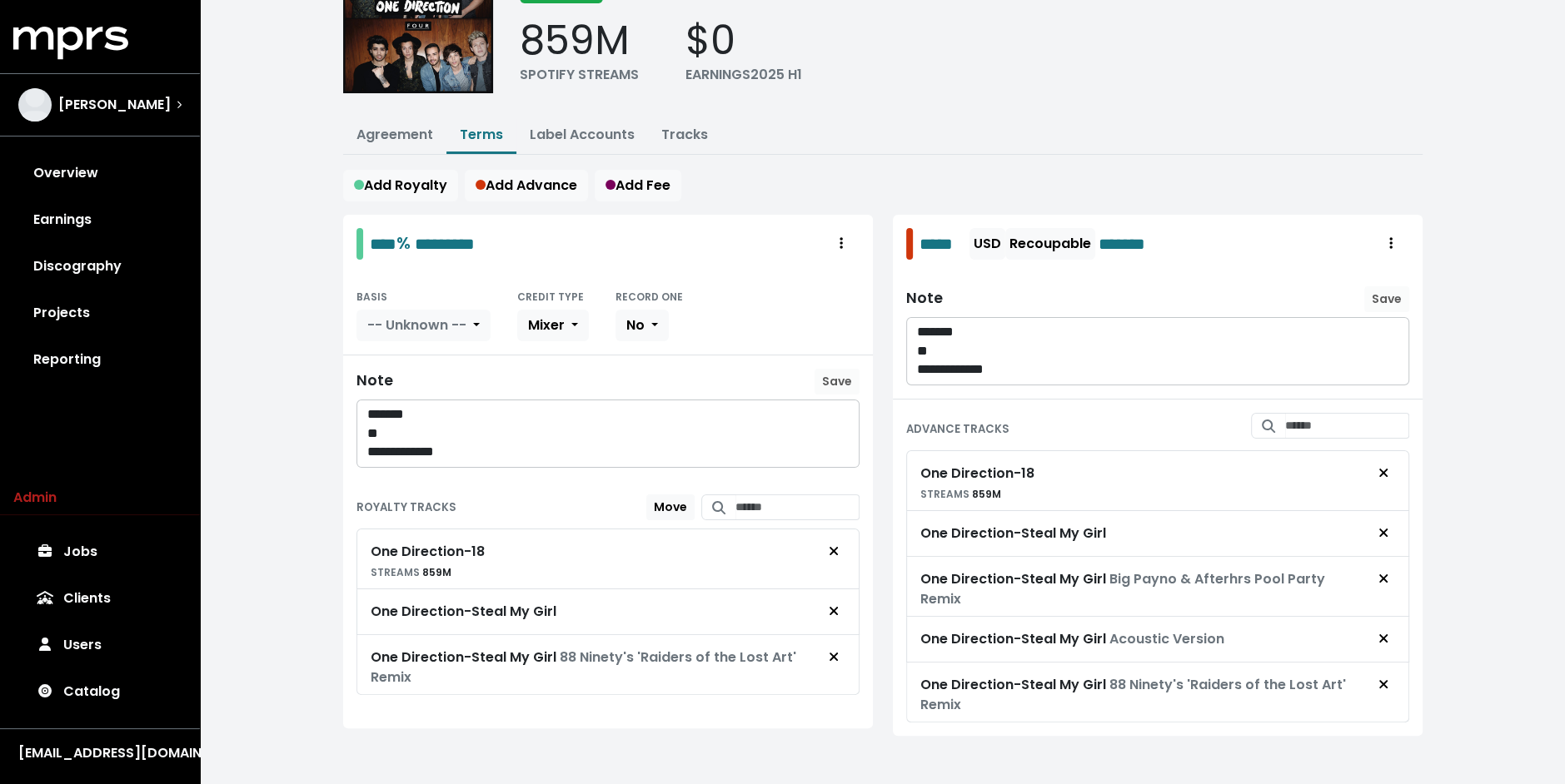
click at [835, 660] on button "Remove royalty target" at bounding box center [834, 657] width 37 height 32
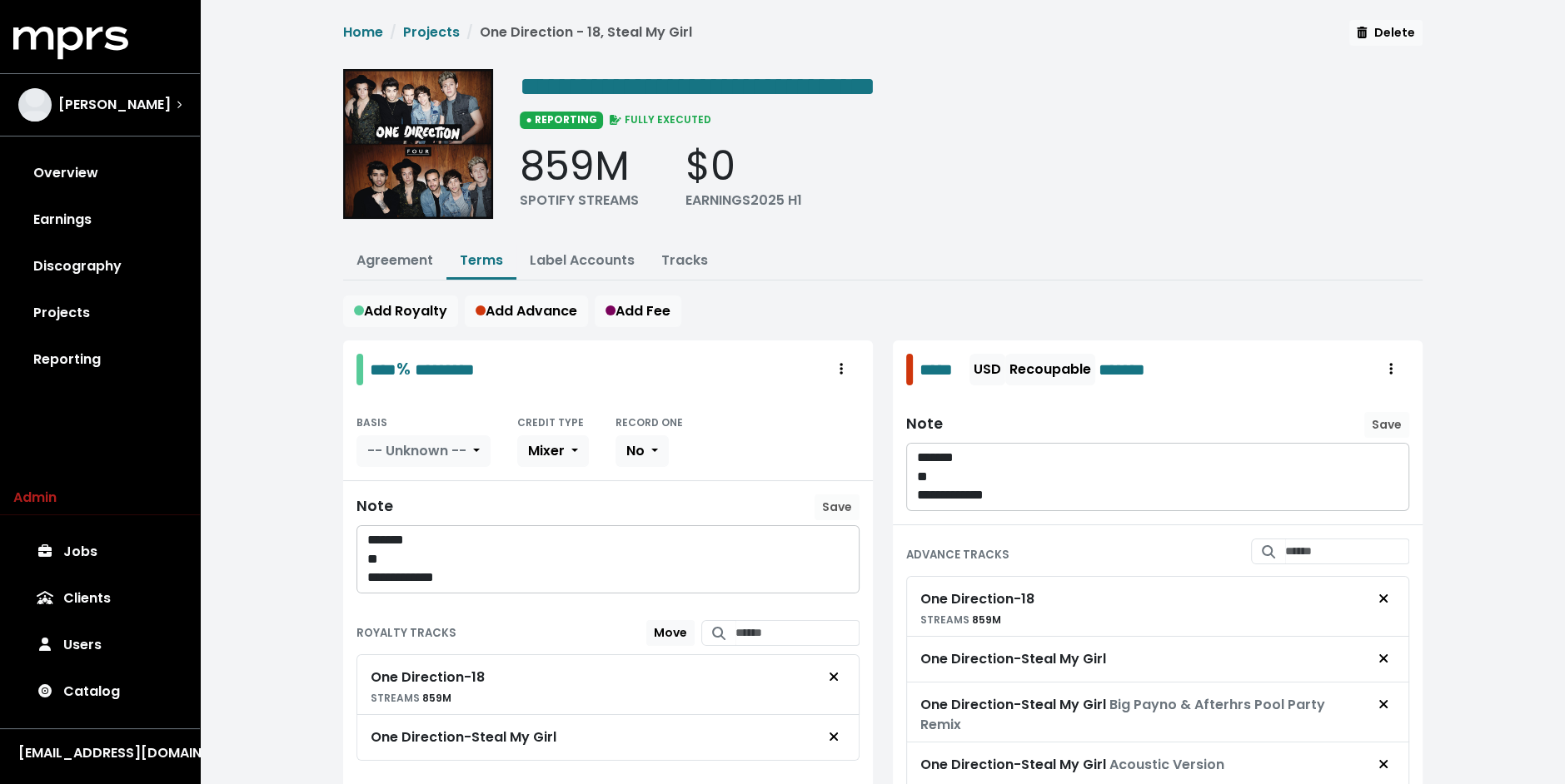
scroll to position [126, 0]
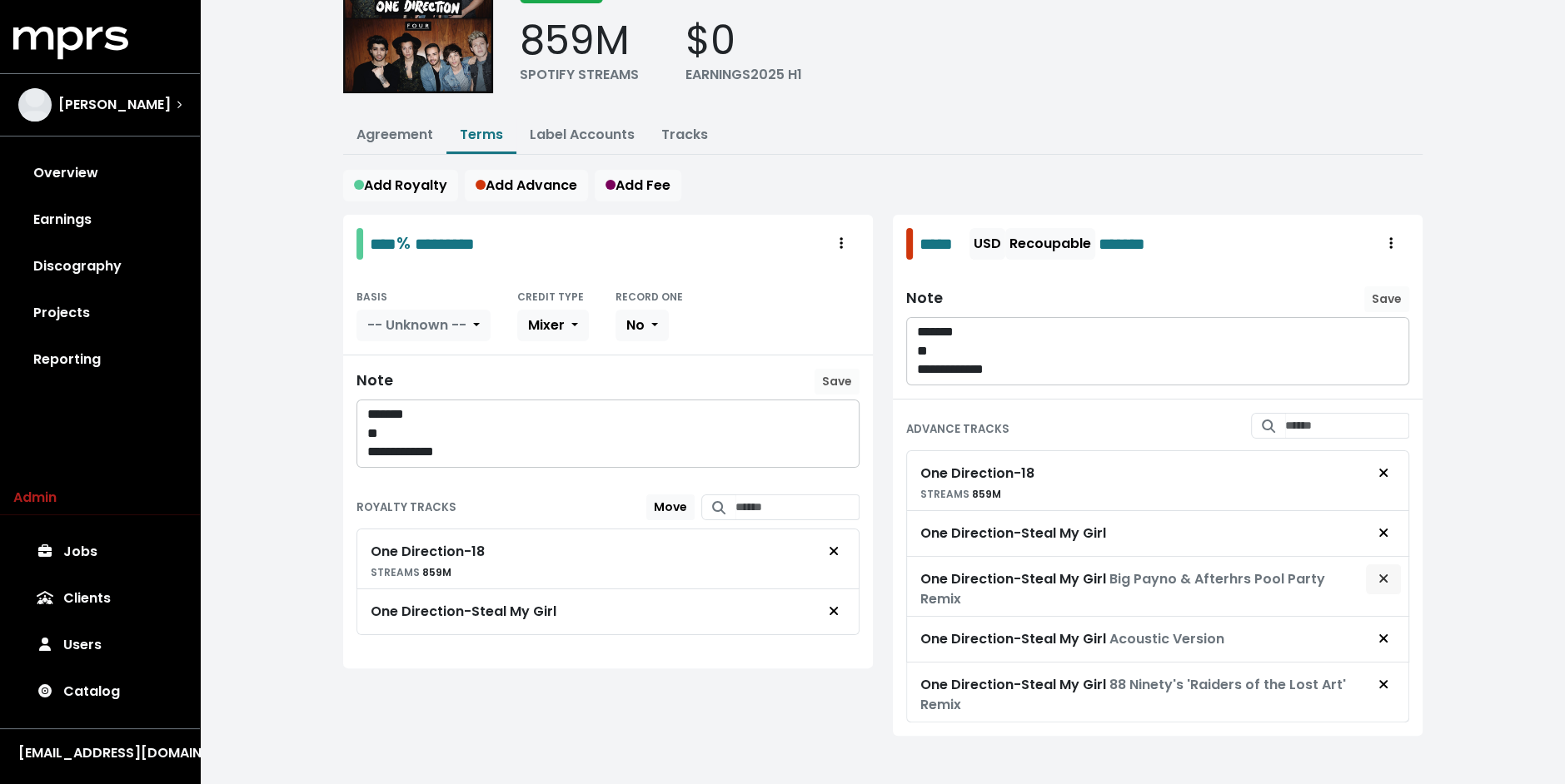
click at [1389, 580] on button "Remove advance target" at bounding box center [1384, 579] width 37 height 32
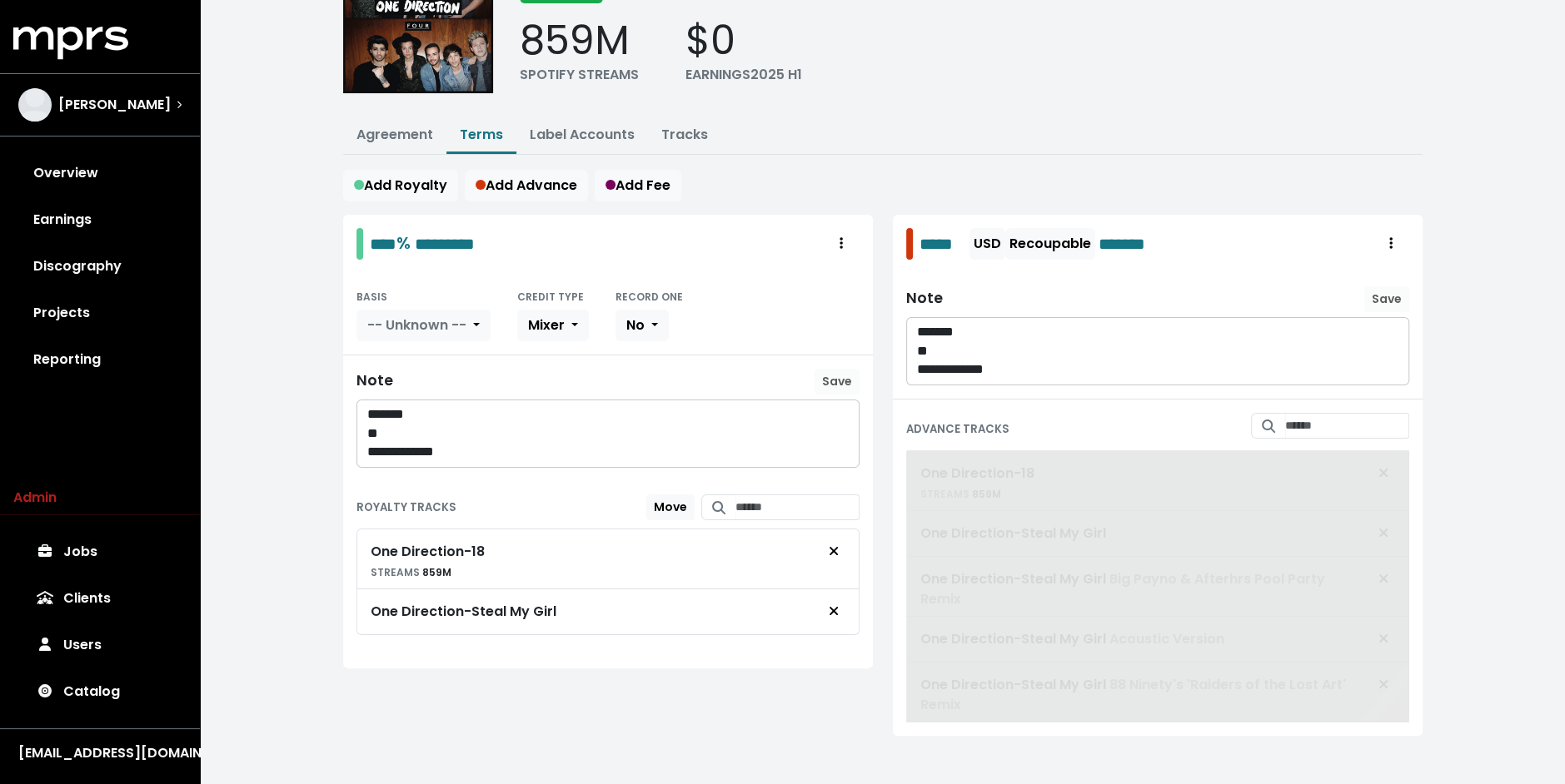
scroll to position [67, 0]
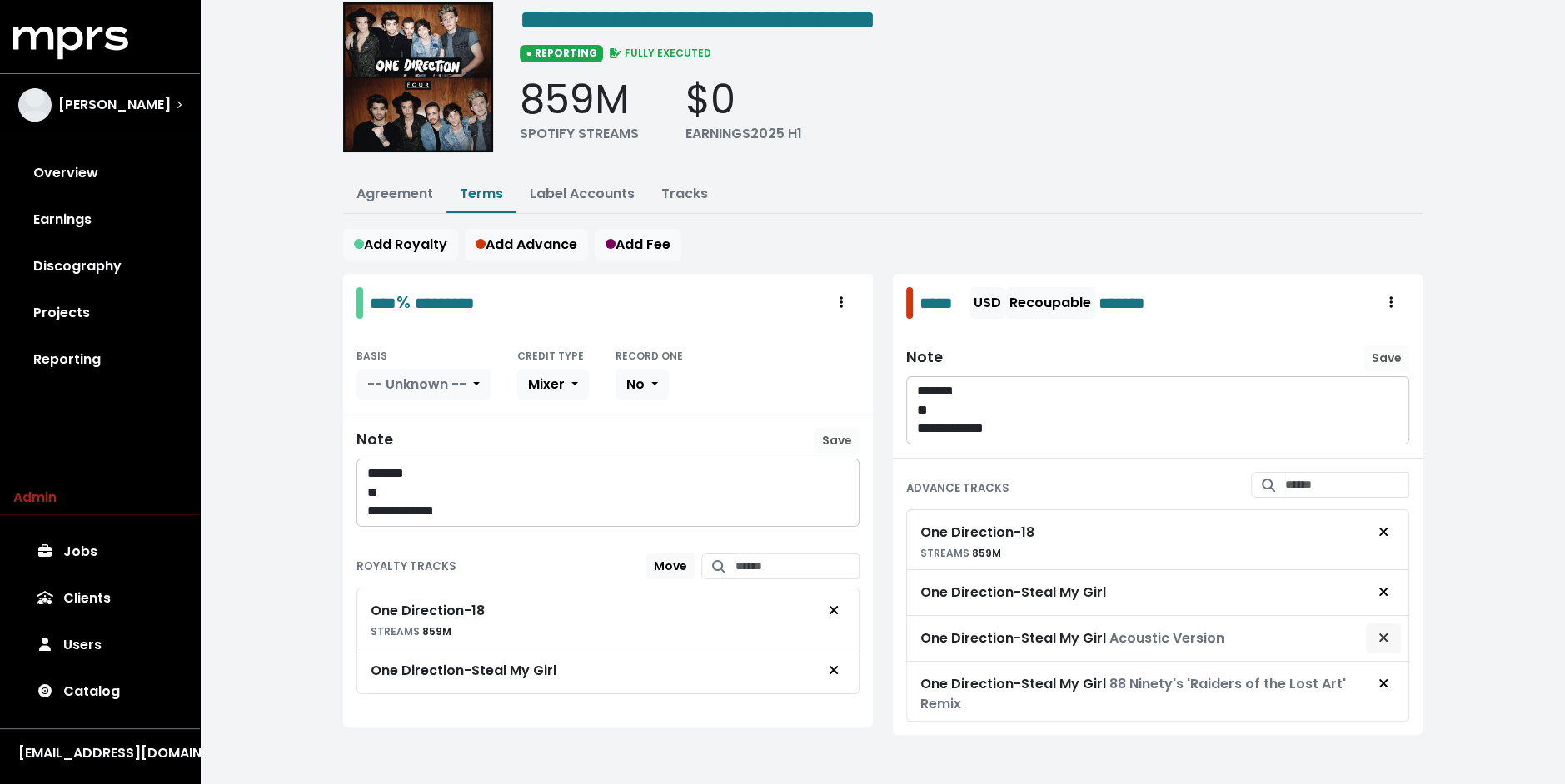
click at [1385, 638] on span "Remove advance target" at bounding box center [1383, 638] width 10 height 19
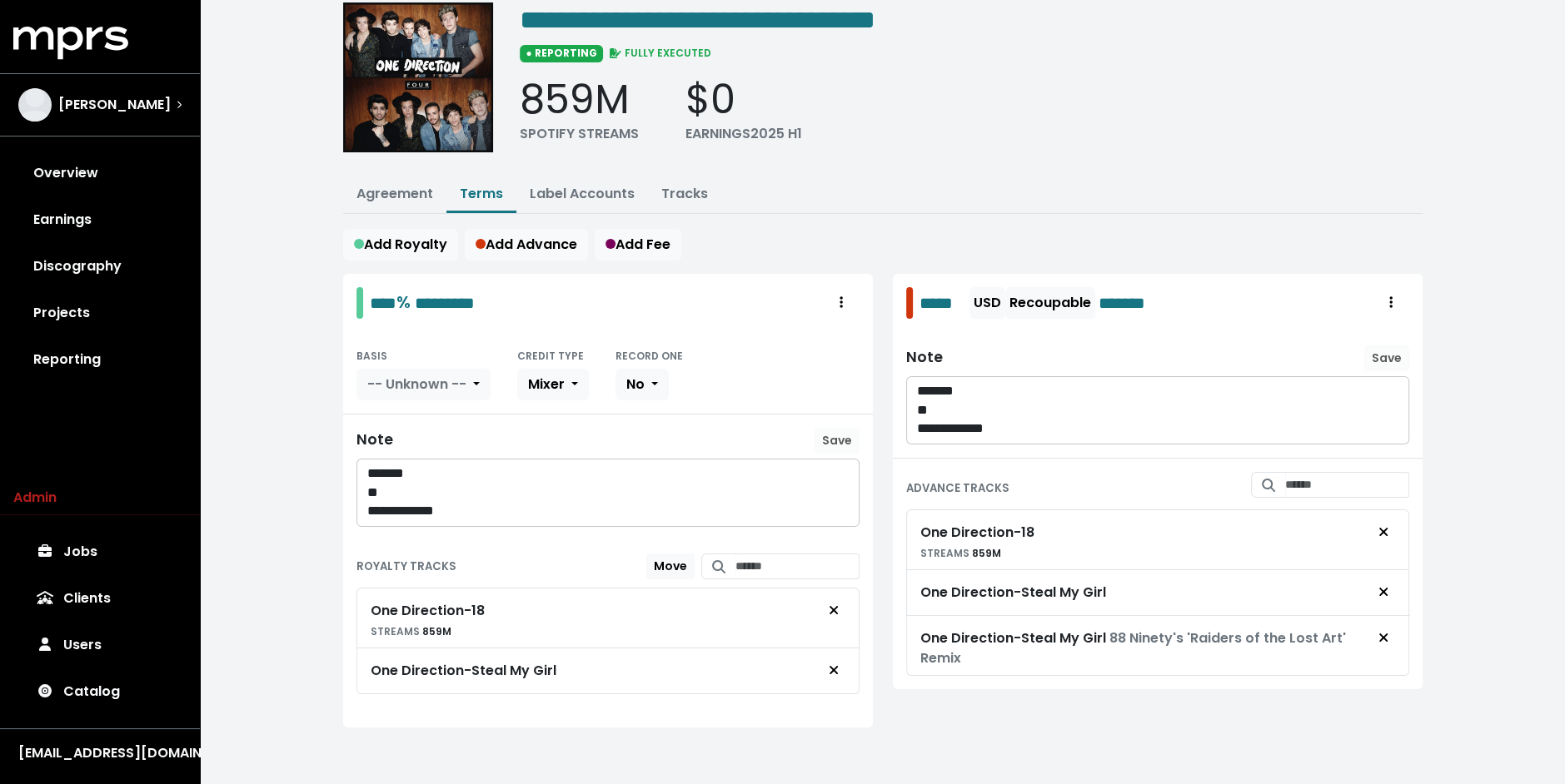
scroll to position [61, 0]
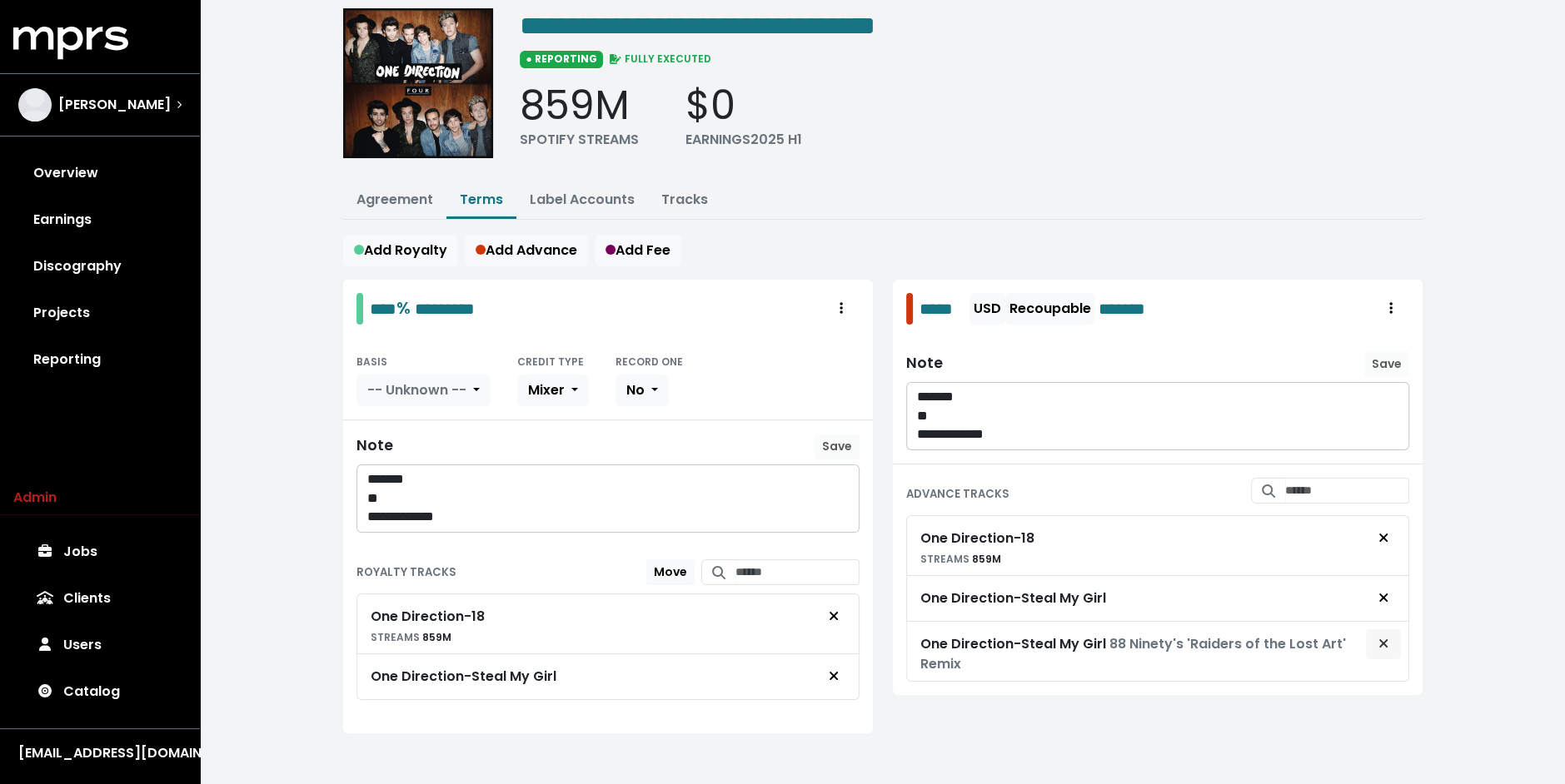
click at [1385, 639] on icon "Remove advance target" at bounding box center [1383, 643] width 10 height 14
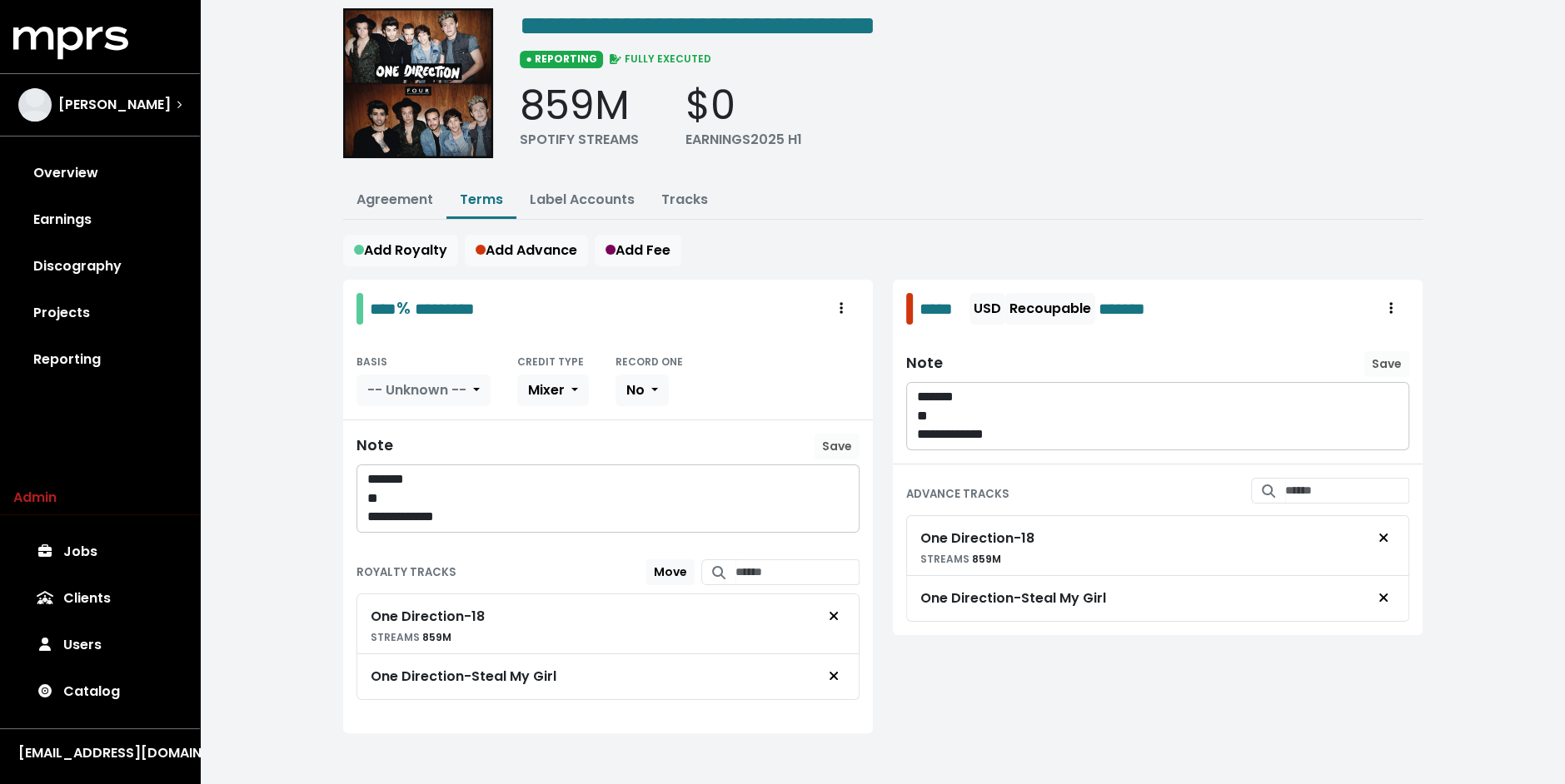
click at [303, 279] on div "**********" at bounding box center [882, 365] width 1365 height 854
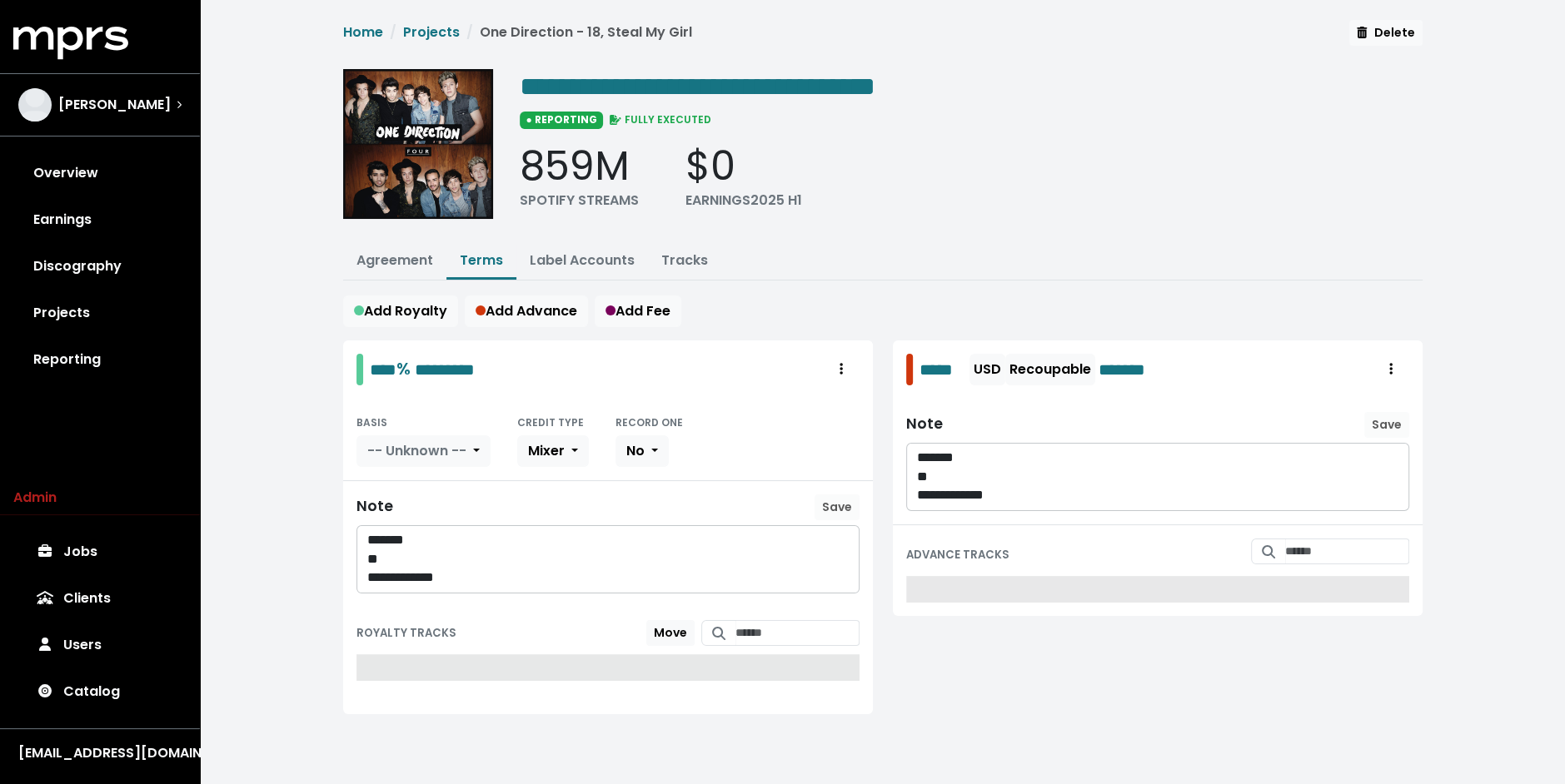
click at [303, 279] on div "**********" at bounding box center [882, 387] width 1365 height 774
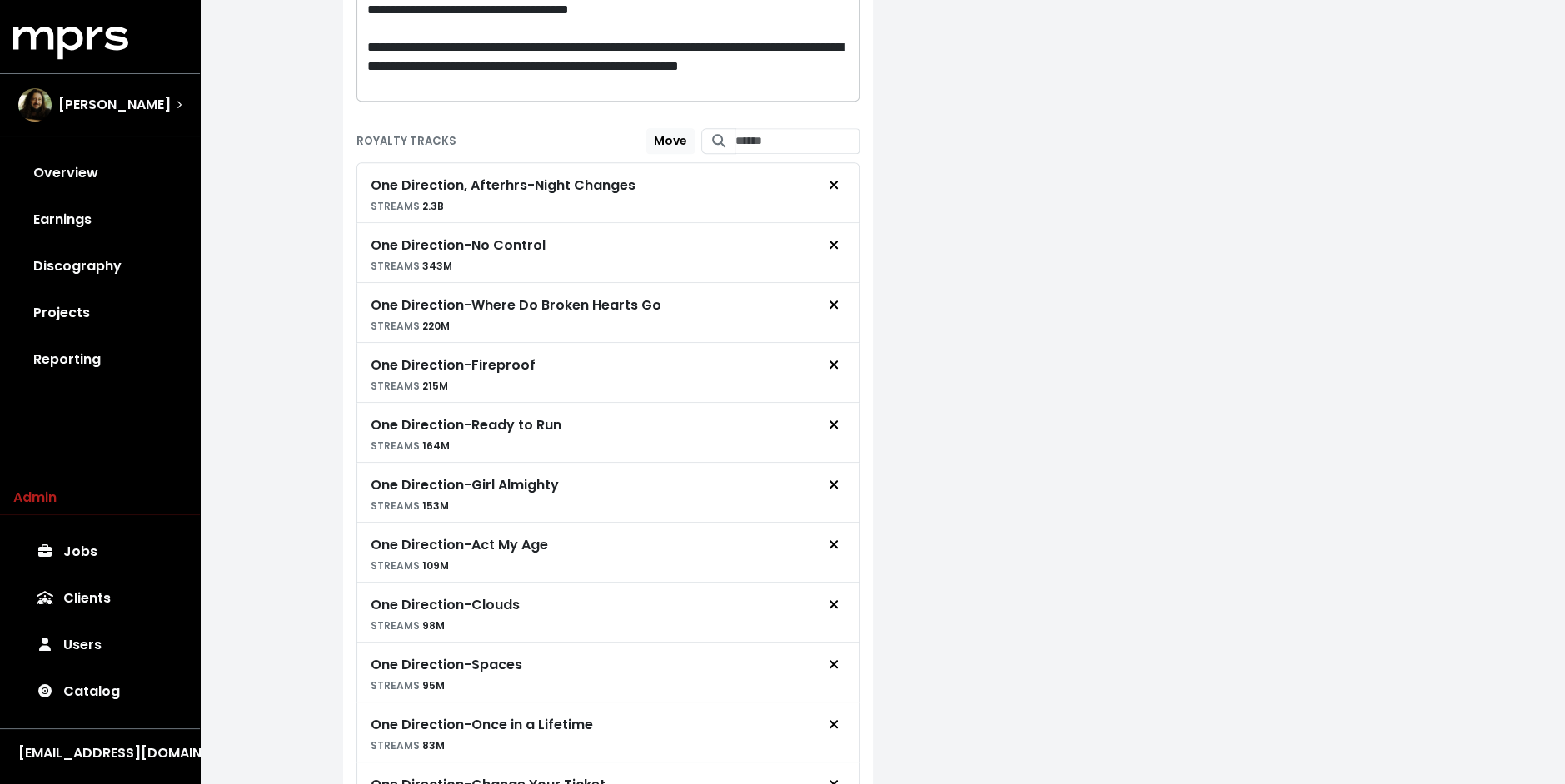
scroll to position [1137, 0]
